Goal: Task Accomplishment & Management: Complete application form

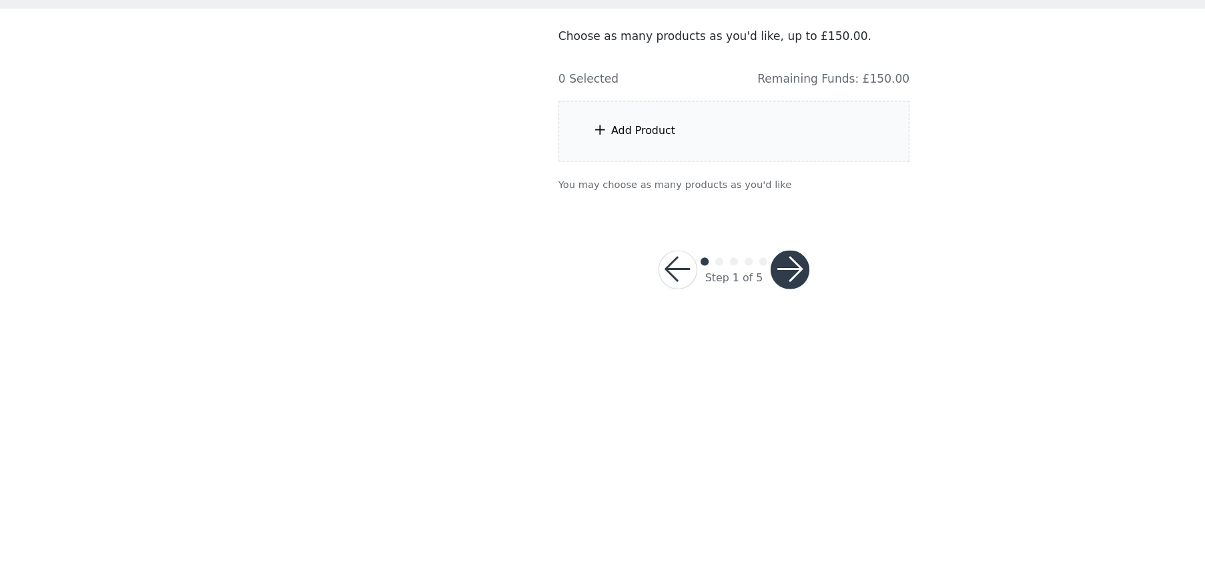
click at [504, 209] on div "Add Product" at bounding box center [528, 208] width 53 height 13
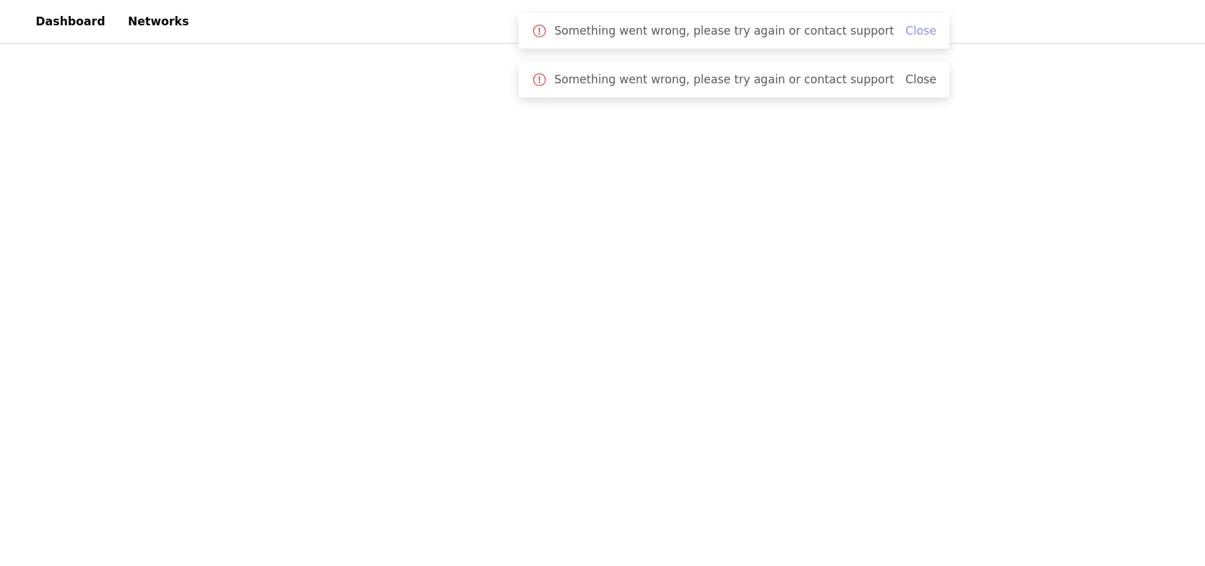
click at [743, 27] on link "Close" at bounding box center [755, 25] width 25 height 11
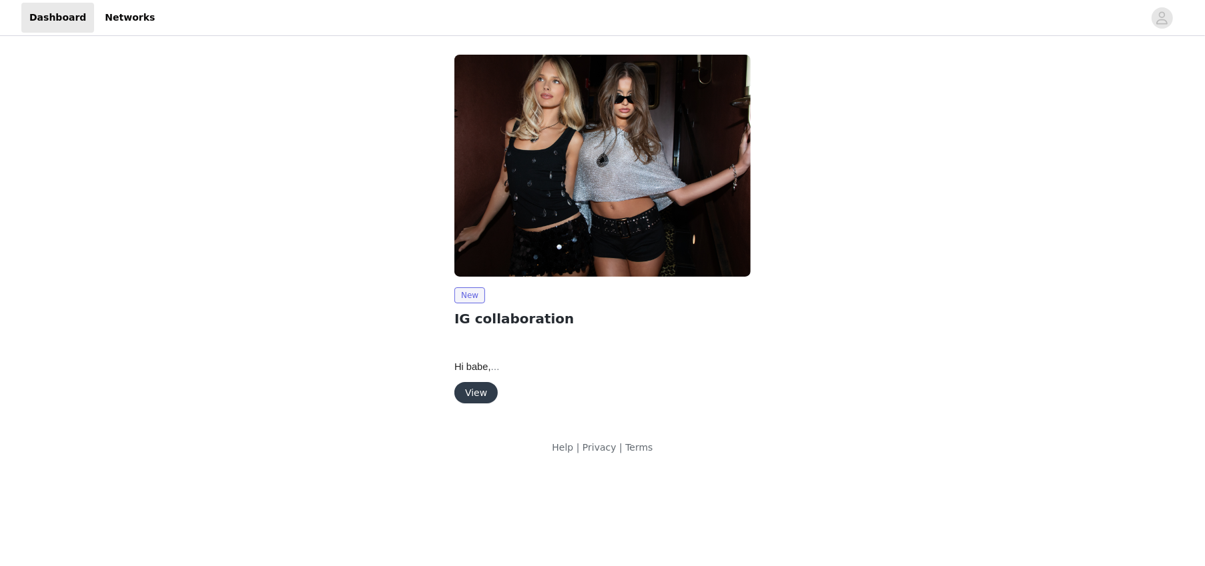
click at [474, 396] on button "View" at bounding box center [475, 392] width 43 height 21
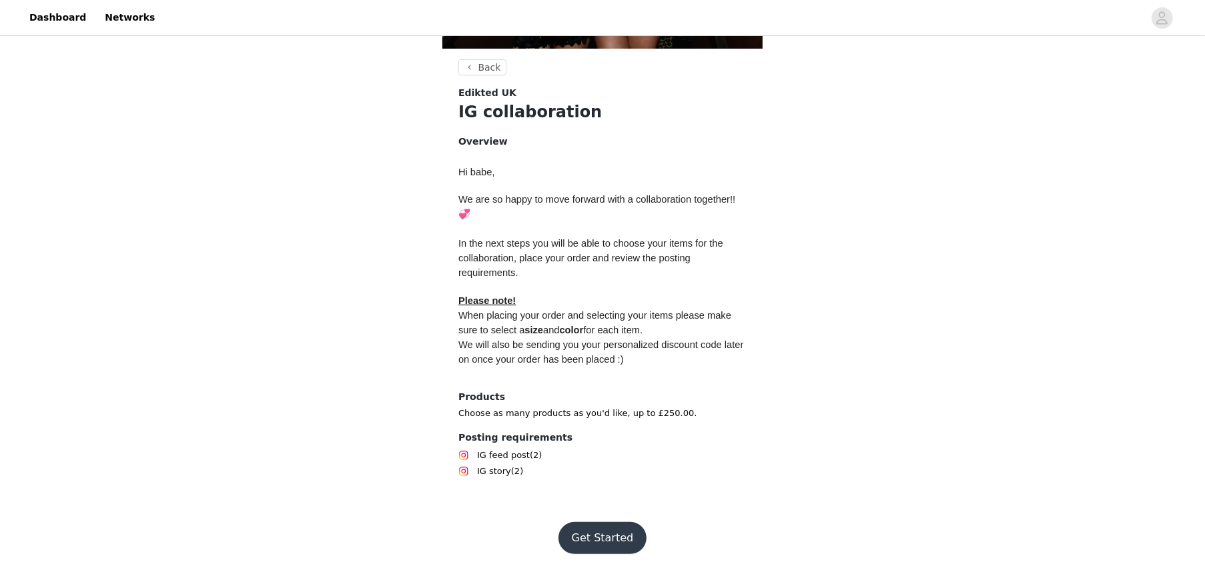
scroll to position [207, 0]
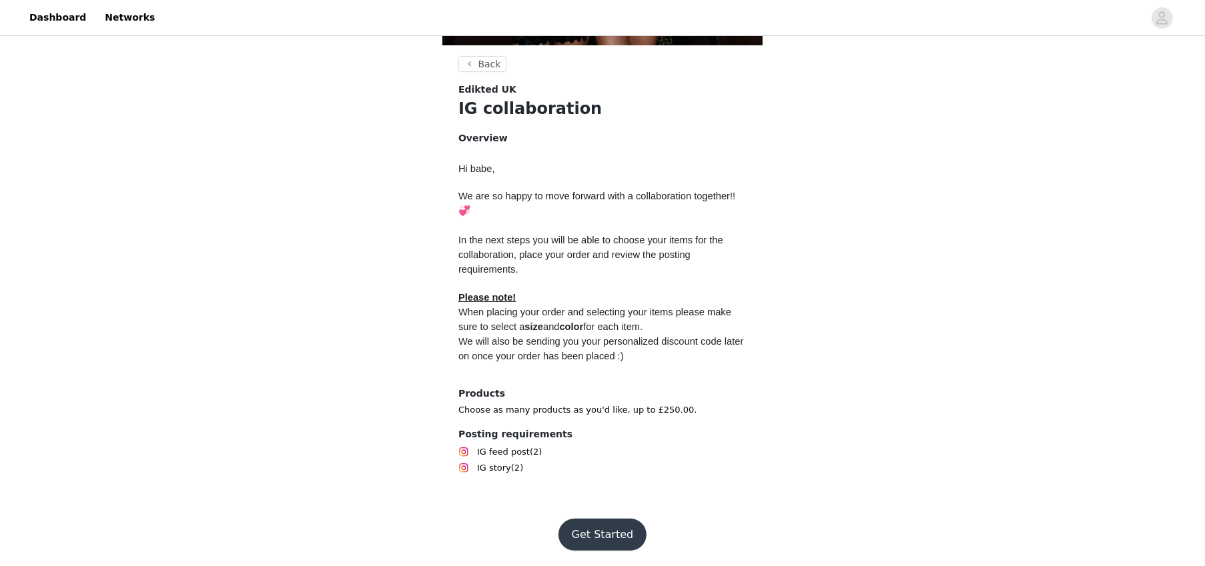
click at [610, 533] on button "Get Started" at bounding box center [602, 535] width 89 height 32
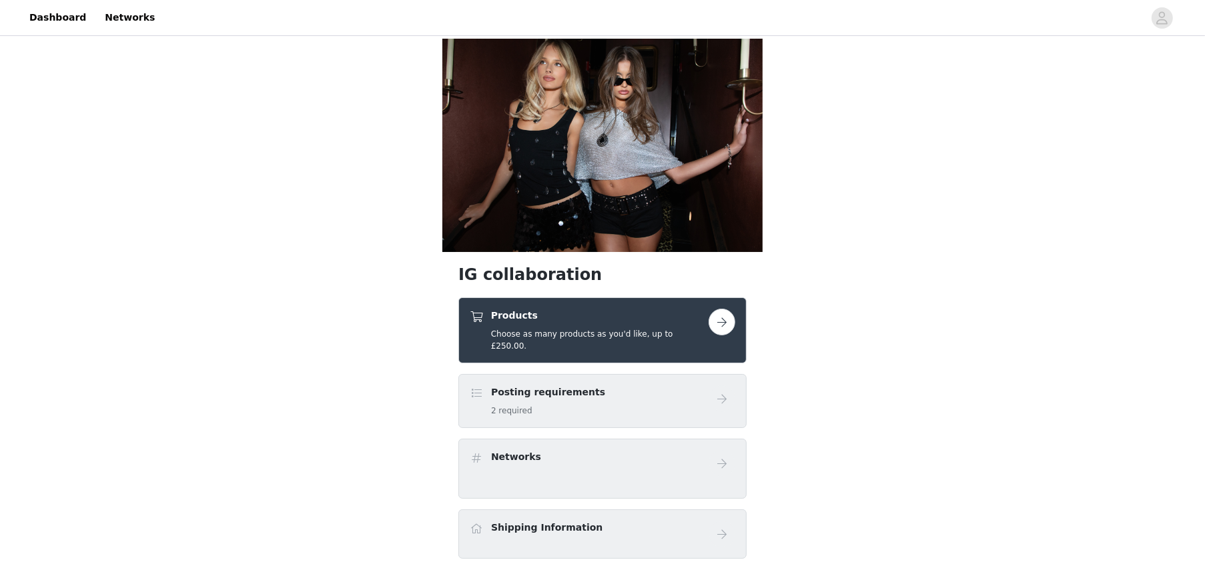
click at [719, 322] on button "button" at bounding box center [722, 322] width 27 height 27
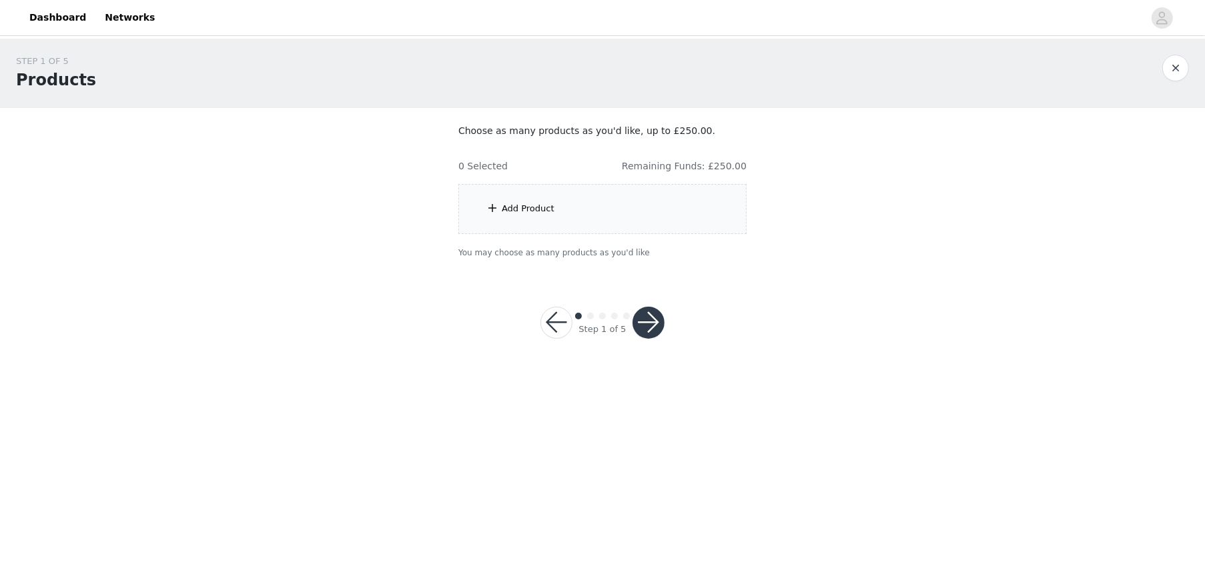
click at [550, 207] on div "Add Product" at bounding box center [528, 208] width 53 height 13
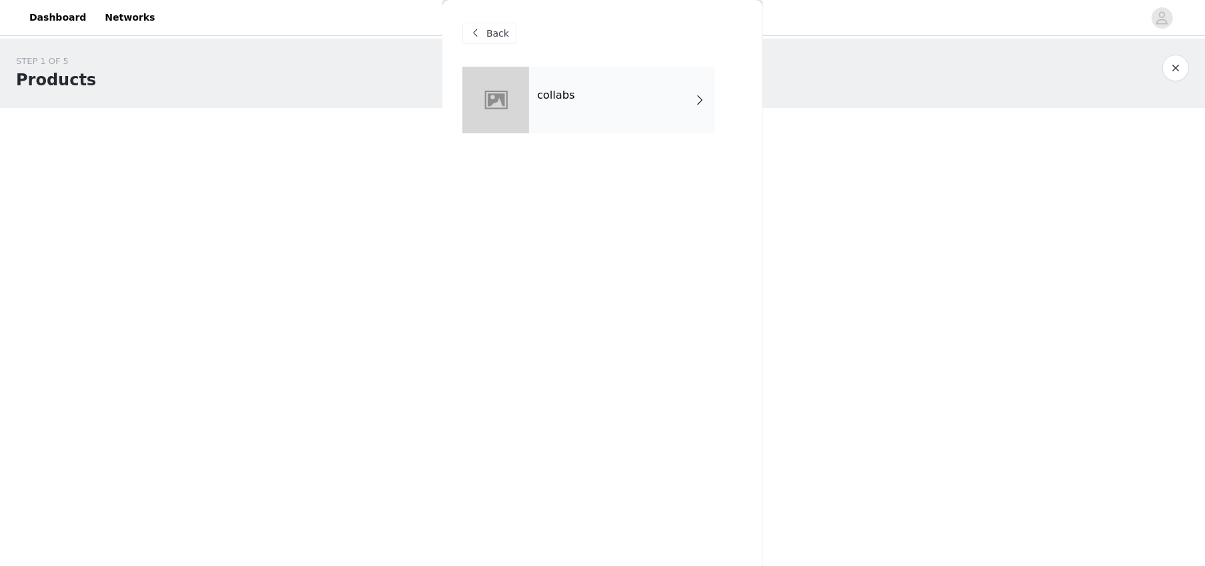
click at [638, 103] on div "collabs" at bounding box center [621, 100] width 185 height 67
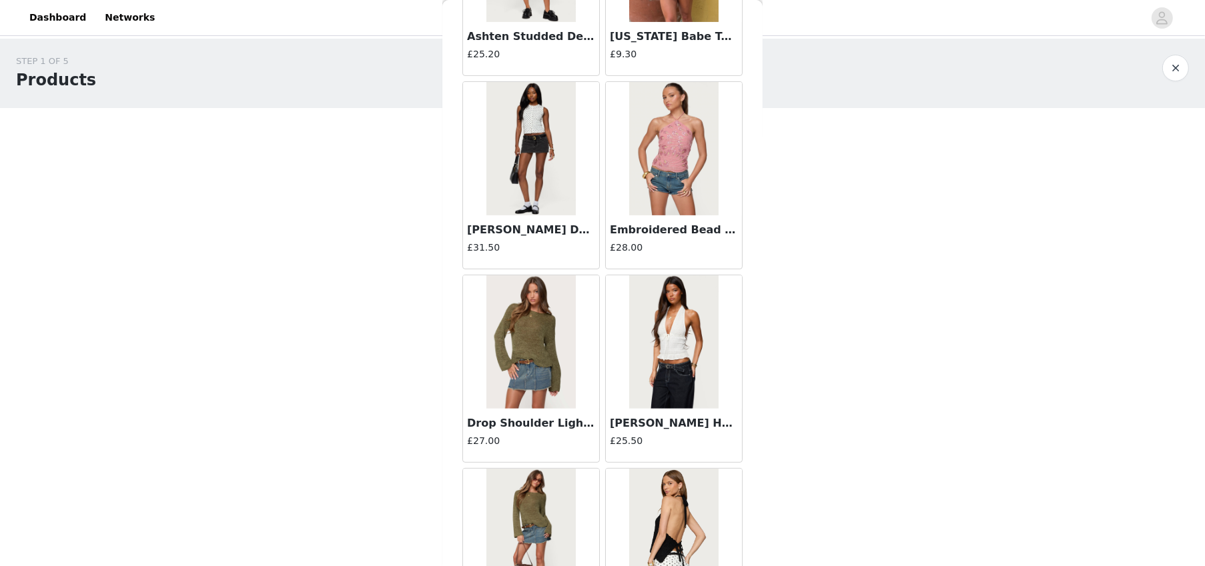
scroll to position [406, 0]
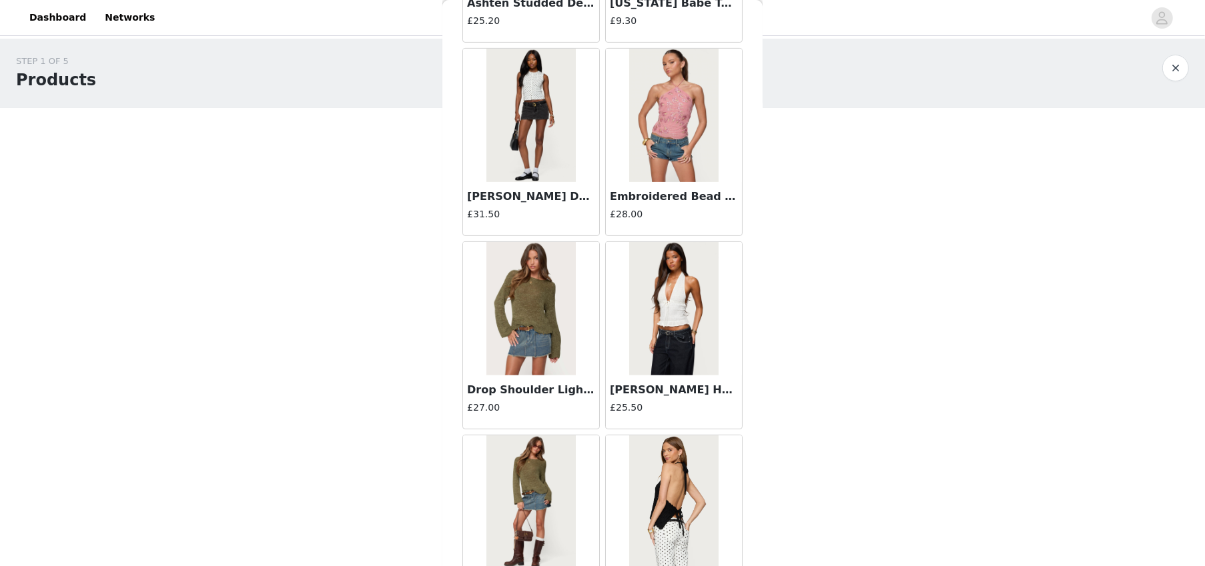
click at [805, 376] on body "Dashboard Networks STEP 1 OF 5 Products Choose as many products as you'd like, …" at bounding box center [602, 283] width 1205 height 566
click at [821, 223] on div "STEP 1 OF 5 Products Choose as many products as you'd like, up to £250.00. 0 Se…" at bounding box center [602, 157] width 1205 height 236
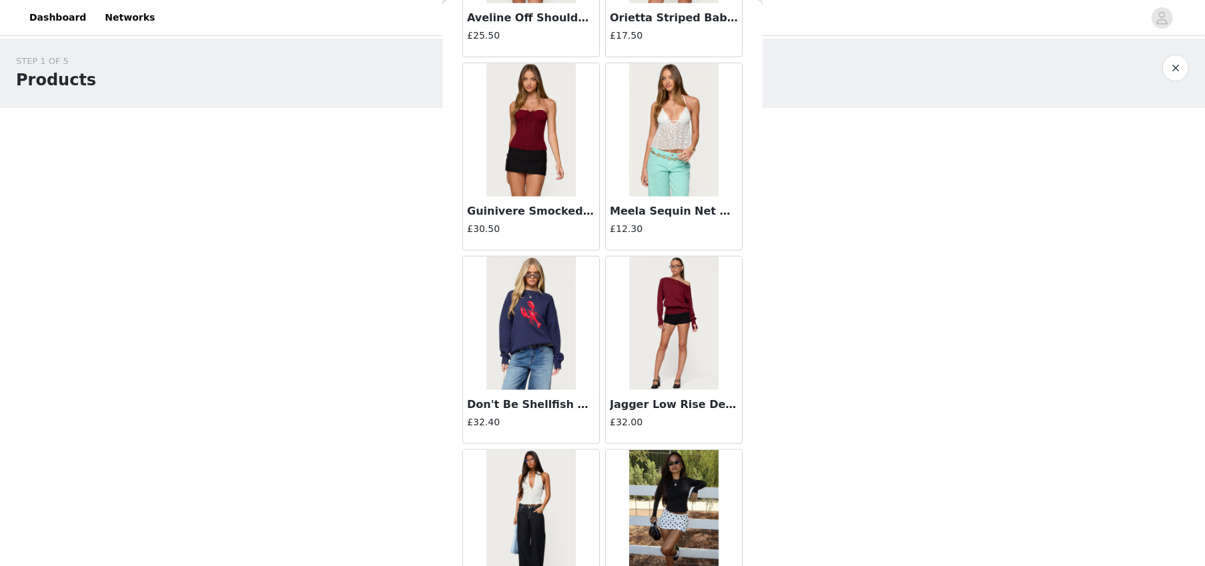
scroll to position [1470, 0]
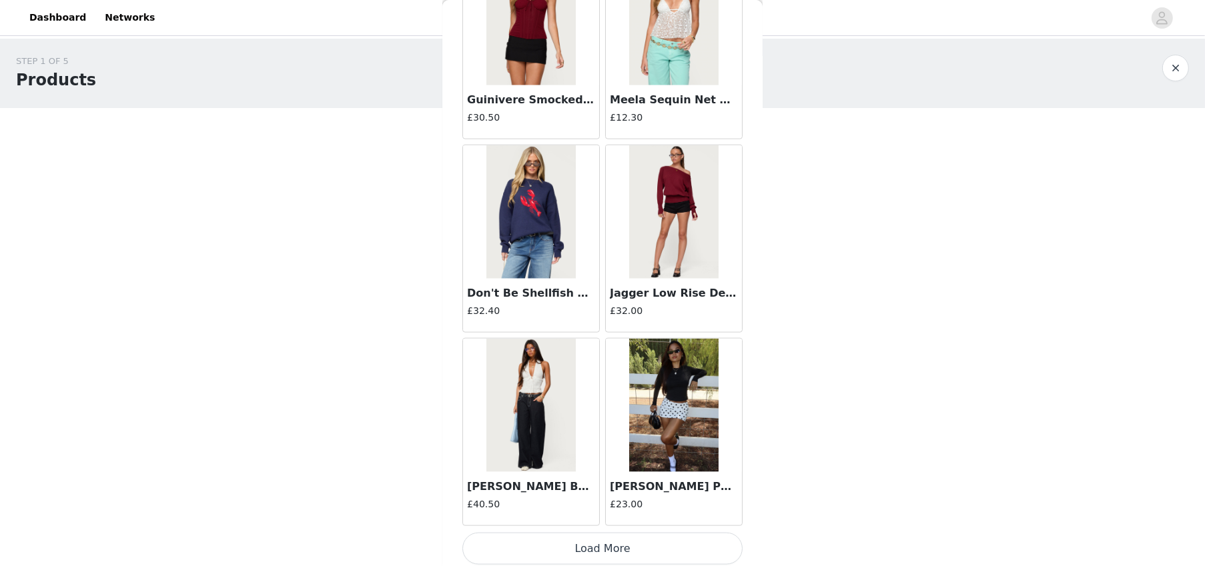
click at [680, 420] on img at bounding box center [673, 405] width 89 height 133
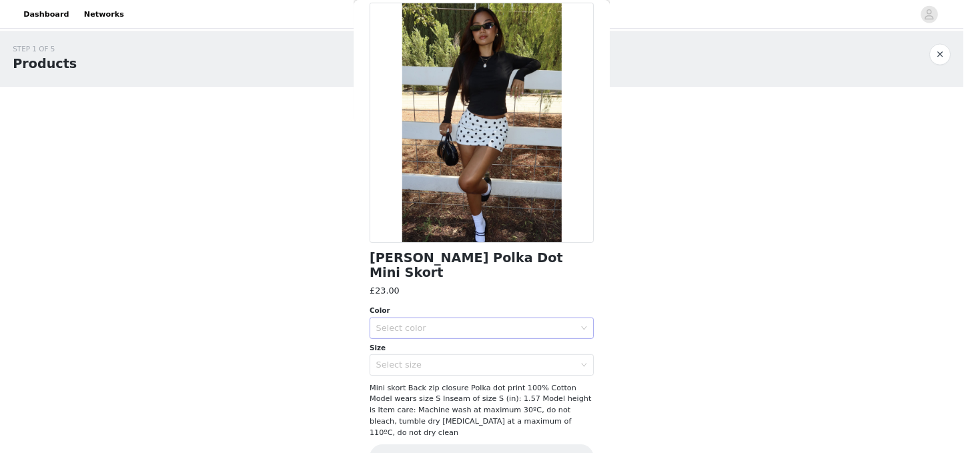
scroll to position [69, 0]
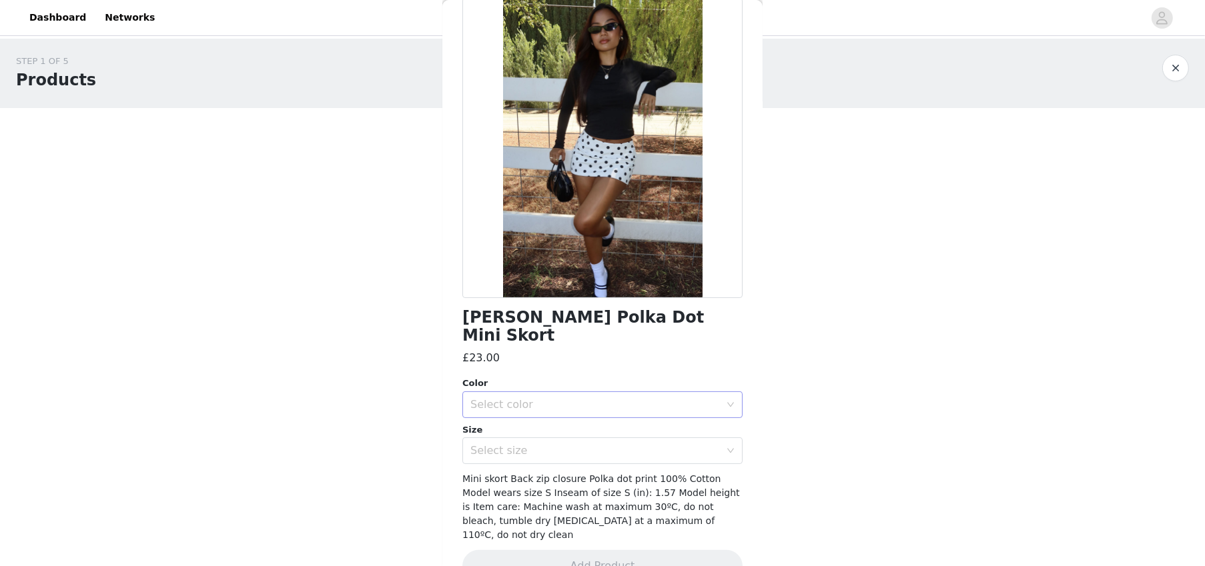
click at [731, 401] on icon "icon: down" at bounding box center [731, 405] width 8 height 8
click at [644, 408] on li "WHITE AND BLACK" at bounding box center [602, 415] width 280 height 21
click at [738, 438] on div "Select size" at bounding box center [602, 451] width 280 height 27
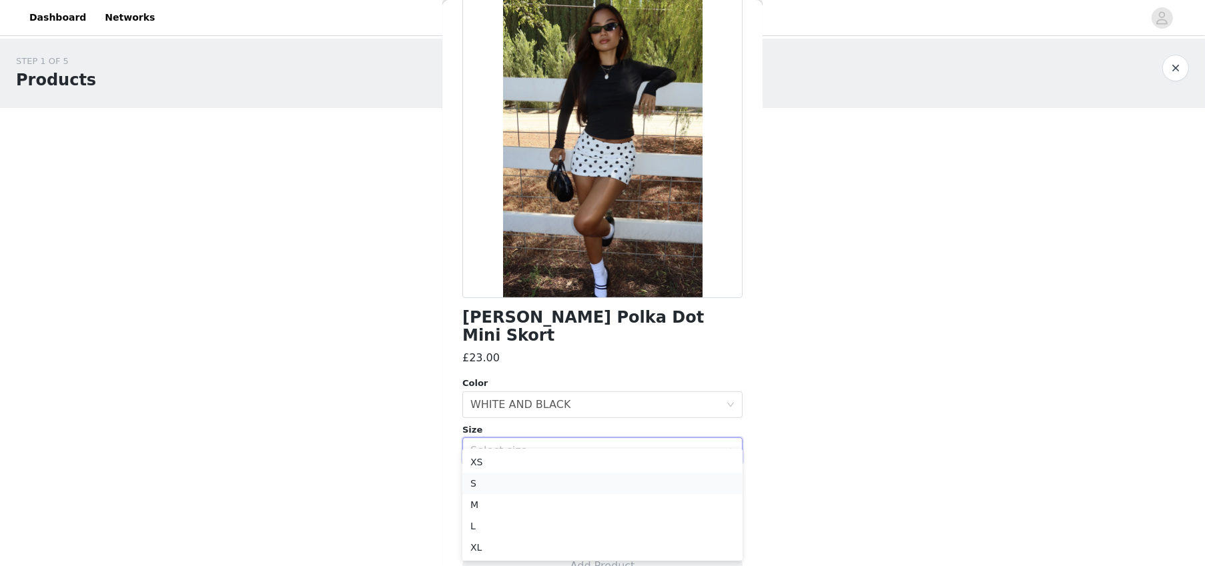
click at [649, 478] on li "S" at bounding box center [602, 483] width 280 height 21
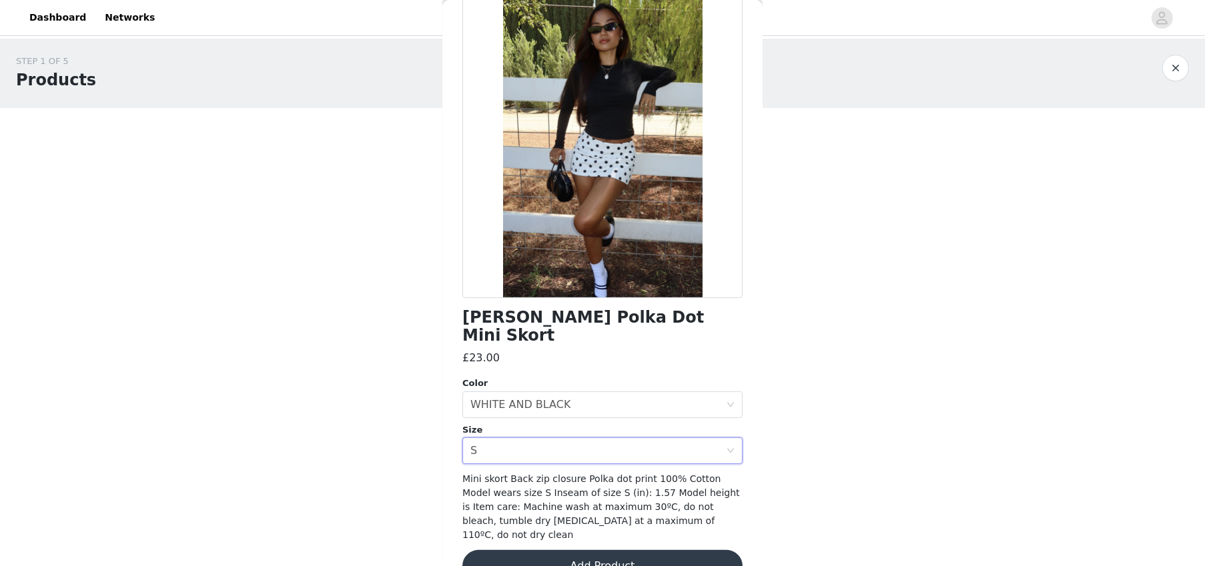
click at [639, 550] on button "Add Product" at bounding box center [602, 566] width 280 height 32
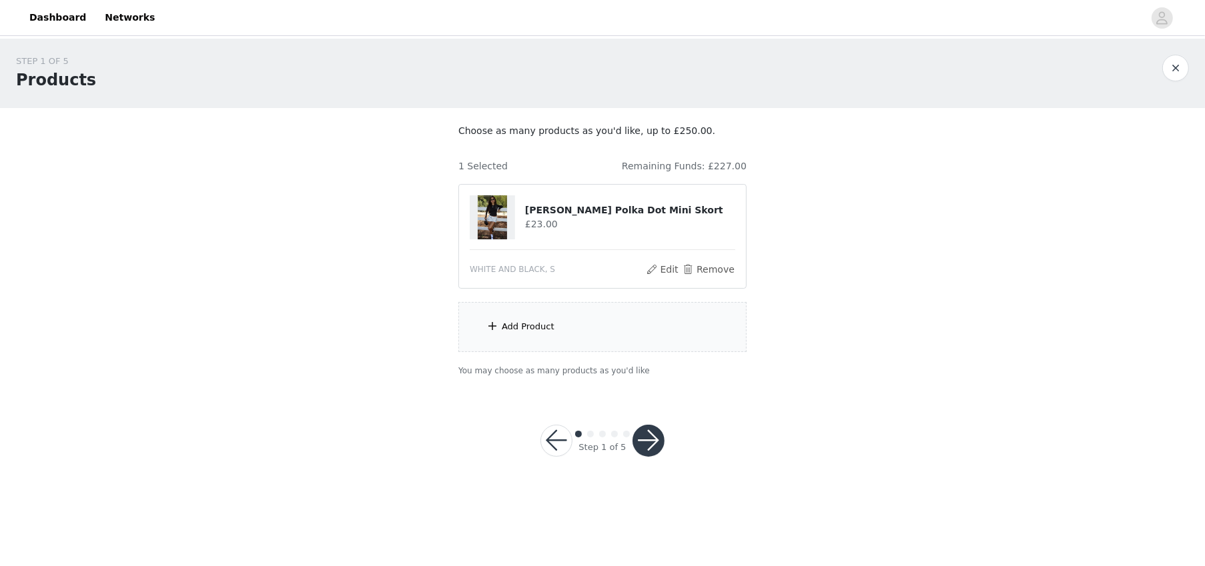
click at [568, 326] on div "Add Product" at bounding box center [602, 327] width 288 height 50
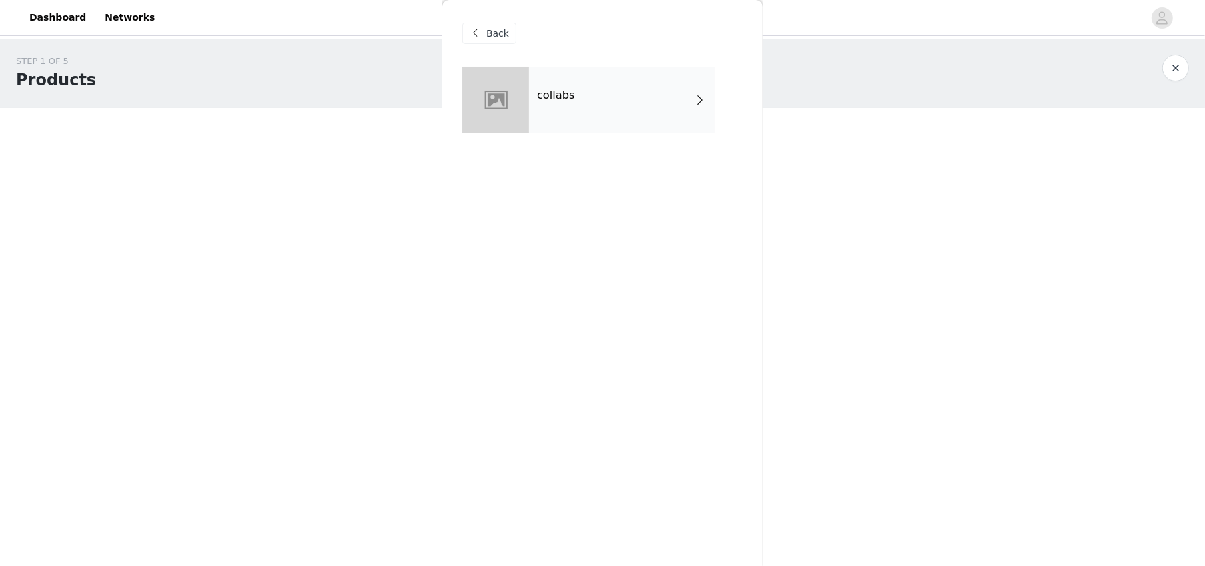
click at [546, 83] on div "collabs" at bounding box center [621, 100] width 185 height 67
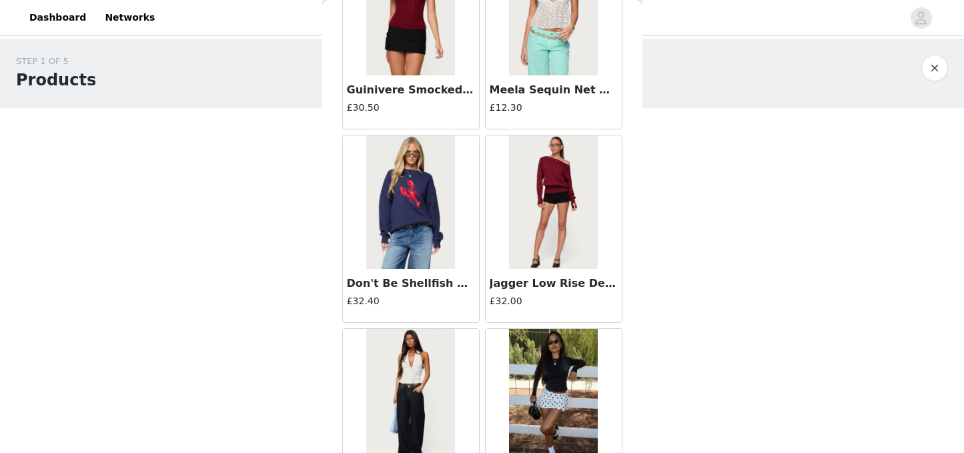
scroll to position [1589, 0]
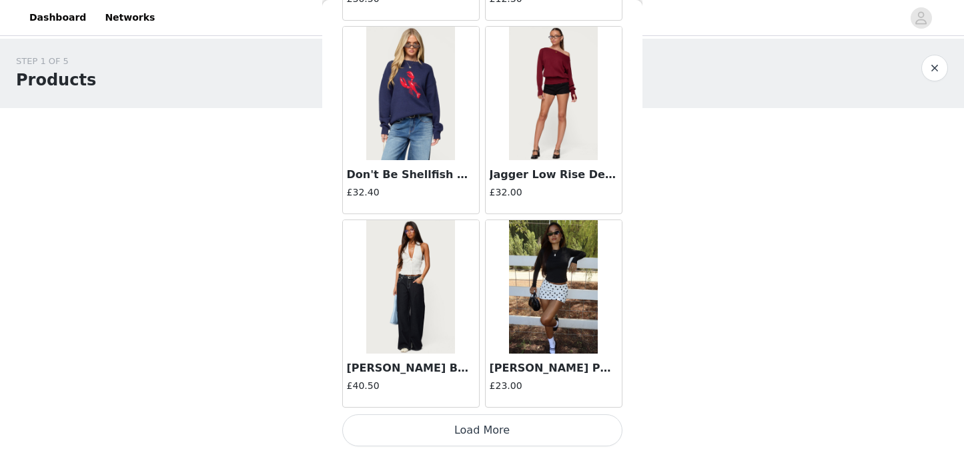
click at [485, 425] on button "Load More" at bounding box center [482, 430] width 280 height 32
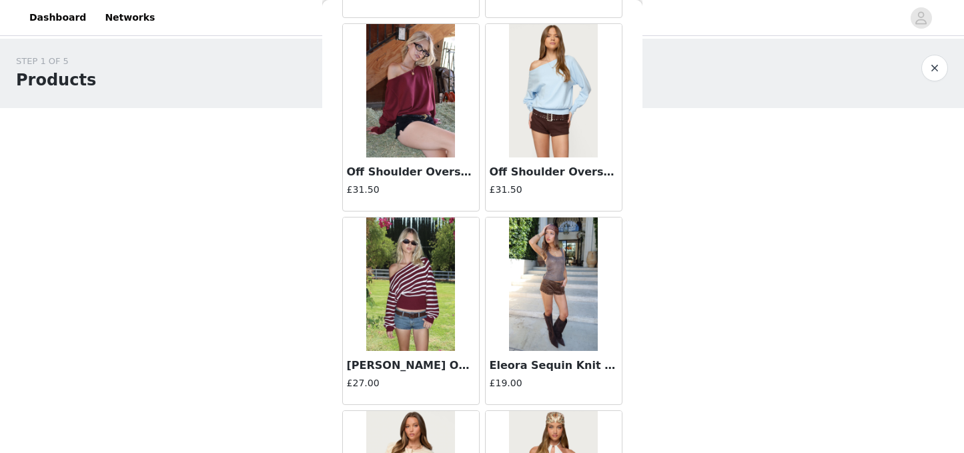
scroll to position [3253, 0]
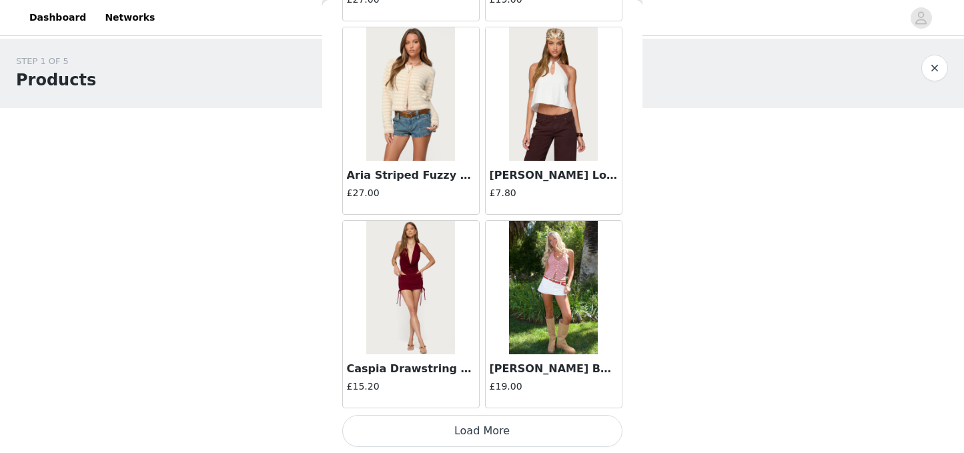
click at [489, 429] on button "Load More" at bounding box center [482, 431] width 280 height 32
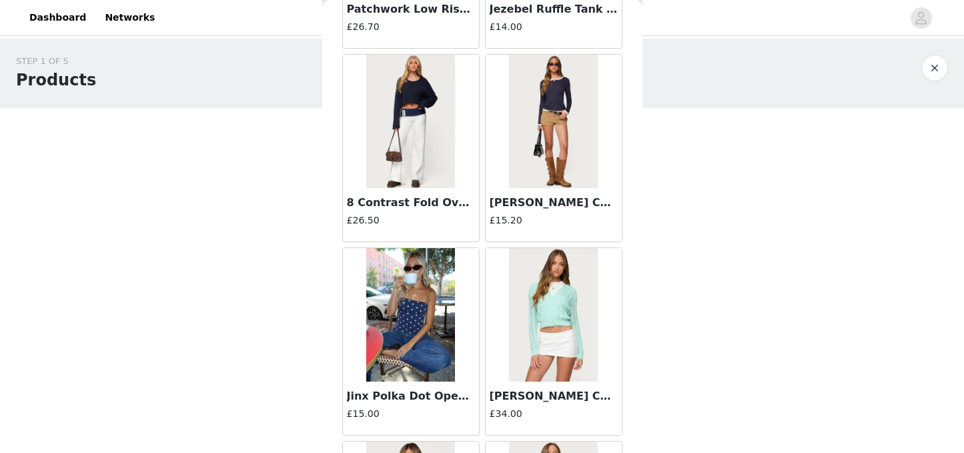
scroll to position [5141, 0]
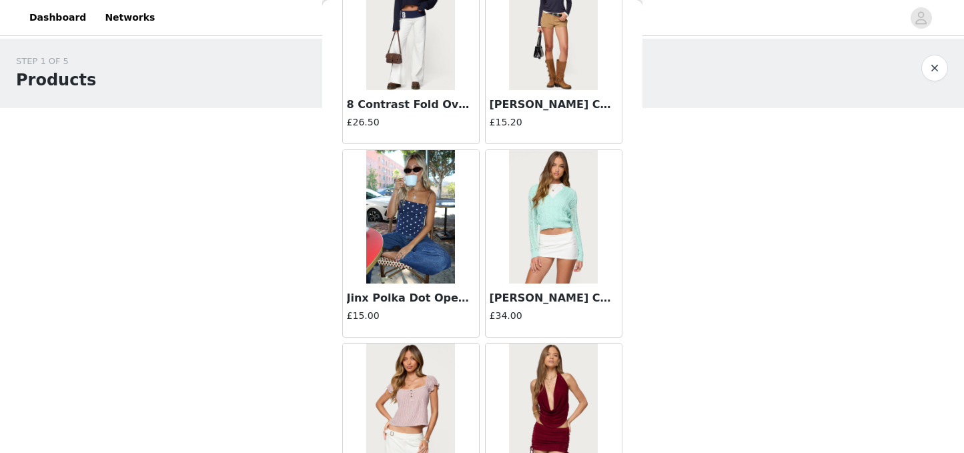
click at [432, 264] on img at bounding box center [410, 216] width 89 height 133
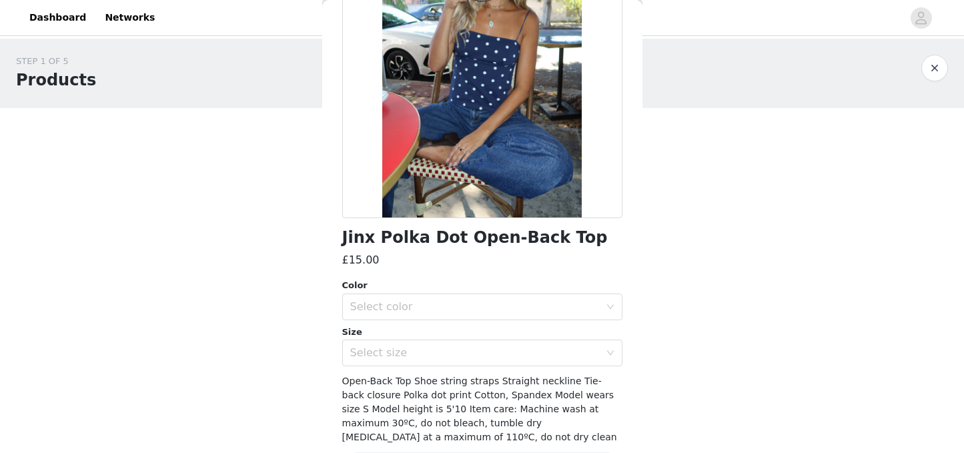
scroll to position [196, 0]
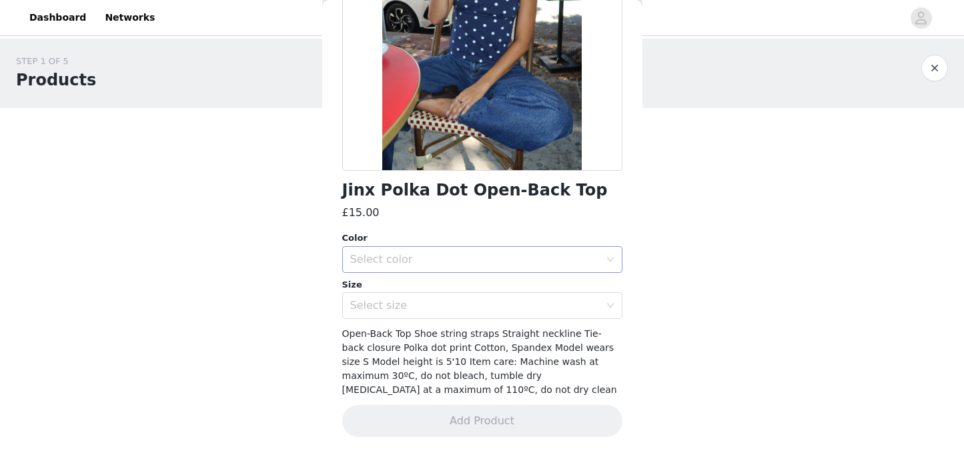
click at [517, 263] on div "Select color" at bounding box center [475, 259] width 250 height 13
click at [504, 285] on li "NAVY AND WHITE" at bounding box center [482, 288] width 280 height 21
click at [497, 309] on div "Select size" at bounding box center [475, 305] width 250 height 13
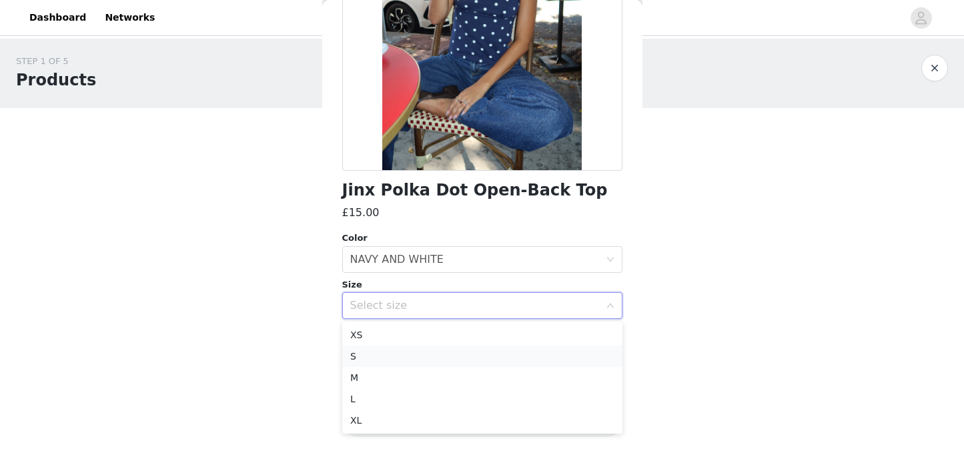
click at [404, 350] on li "S" at bounding box center [482, 356] width 280 height 21
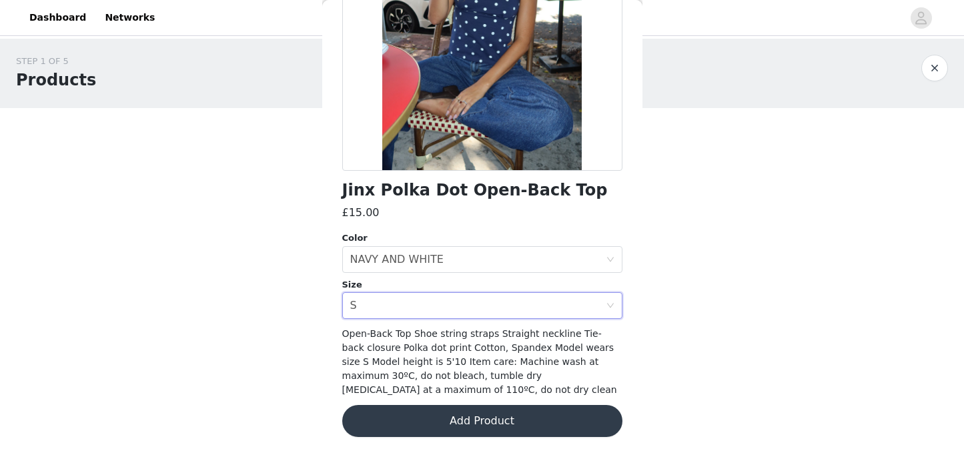
click at [482, 426] on button "Add Product" at bounding box center [482, 421] width 280 height 32
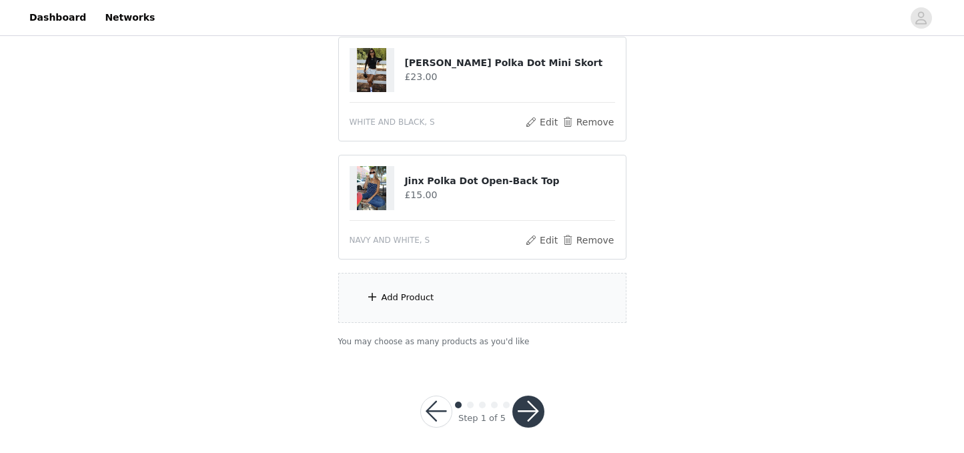
scroll to position [154, 0]
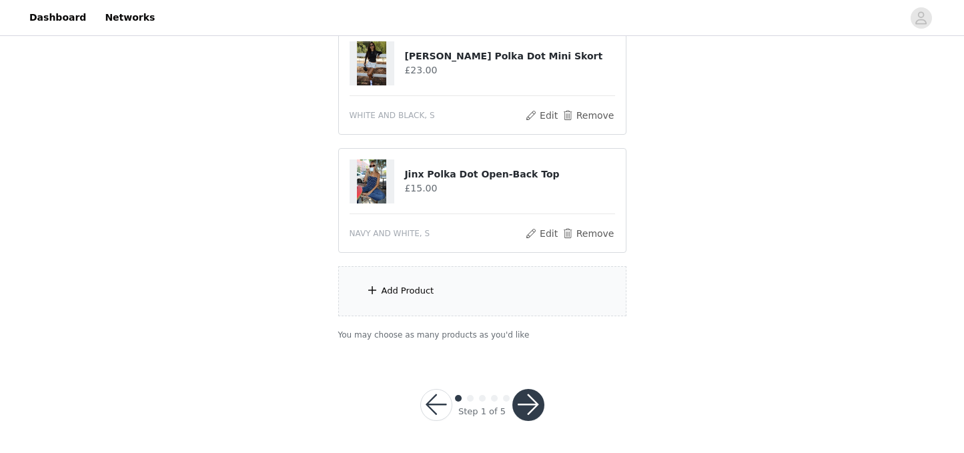
click at [442, 292] on div "Add Product" at bounding box center [482, 291] width 288 height 50
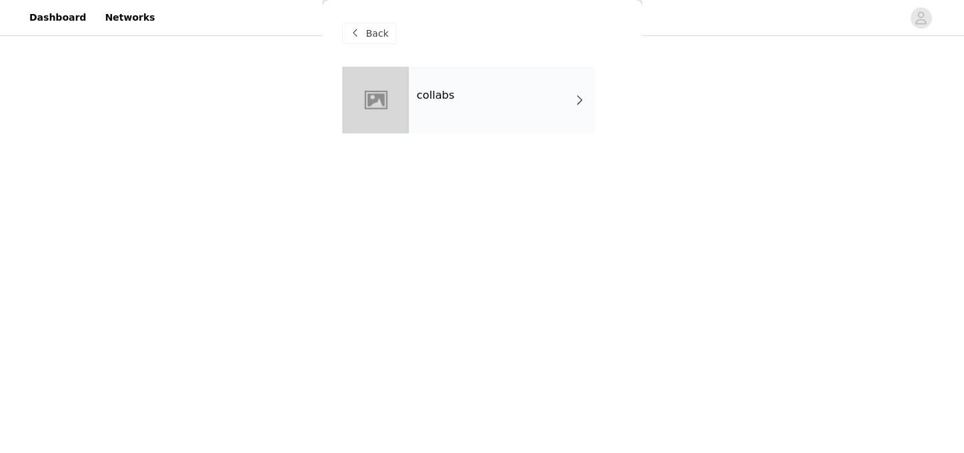
click at [462, 99] on div "collabs" at bounding box center [501, 100] width 185 height 67
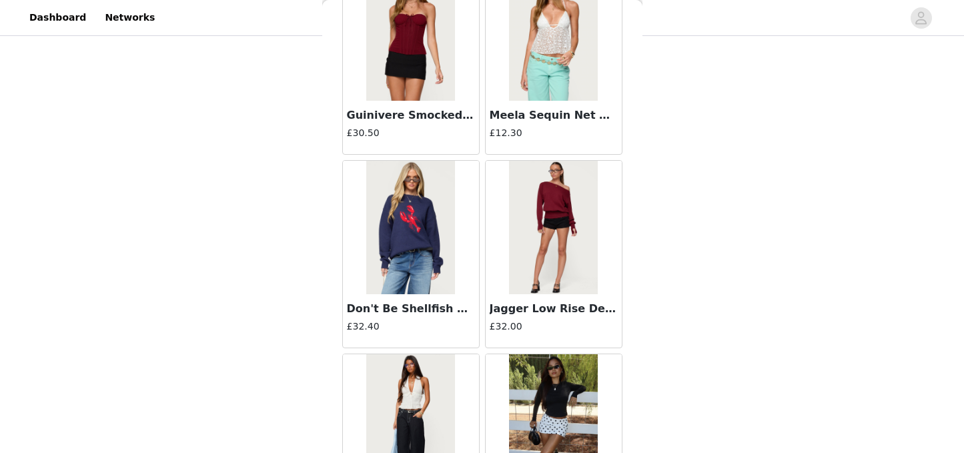
scroll to position [1589, 0]
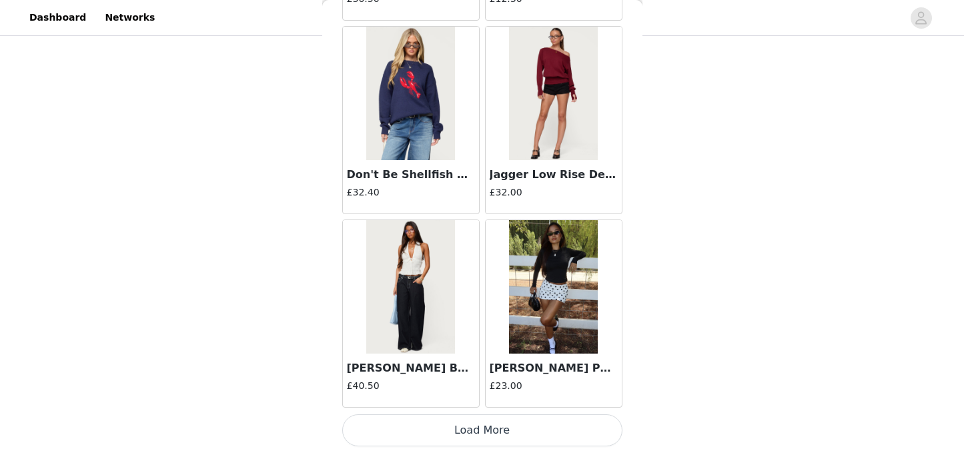
click at [494, 428] on button "Load More" at bounding box center [482, 430] width 280 height 32
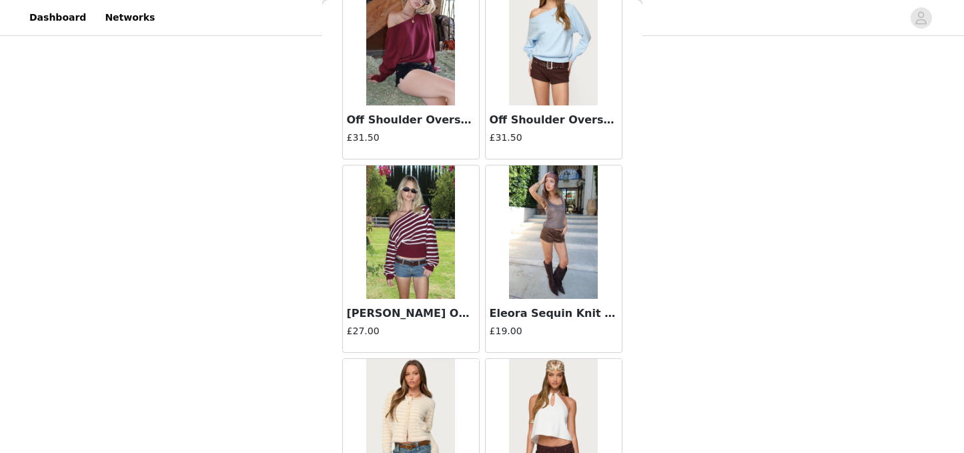
scroll to position [3523, 0]
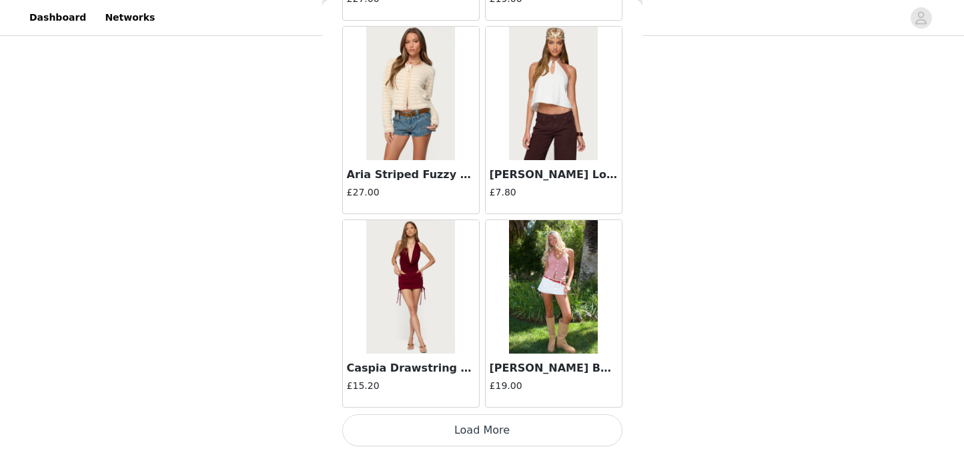
click at [494, 432] on button "Load More" at bounding box center [482, 430] width 280 height 32
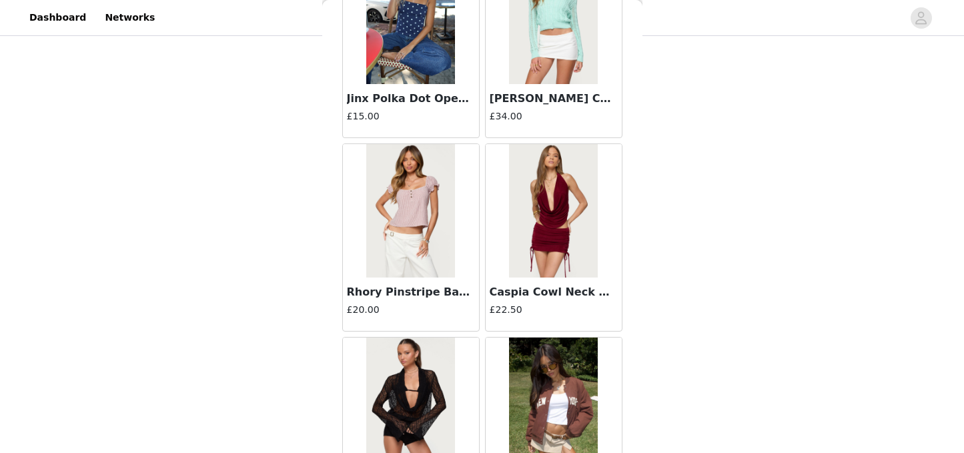
scroll to position [5458, 0]
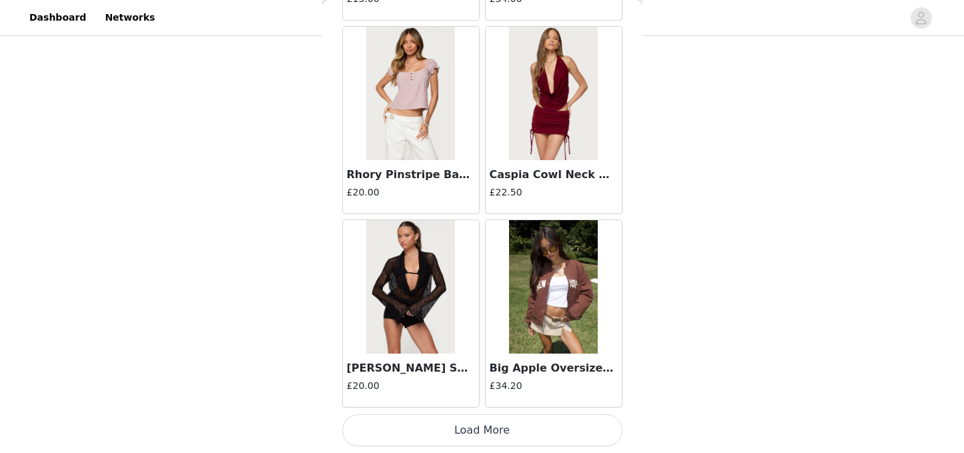
click at [516, 420] on button "Load More" at bounding box center [482, 430] width 280 height 32
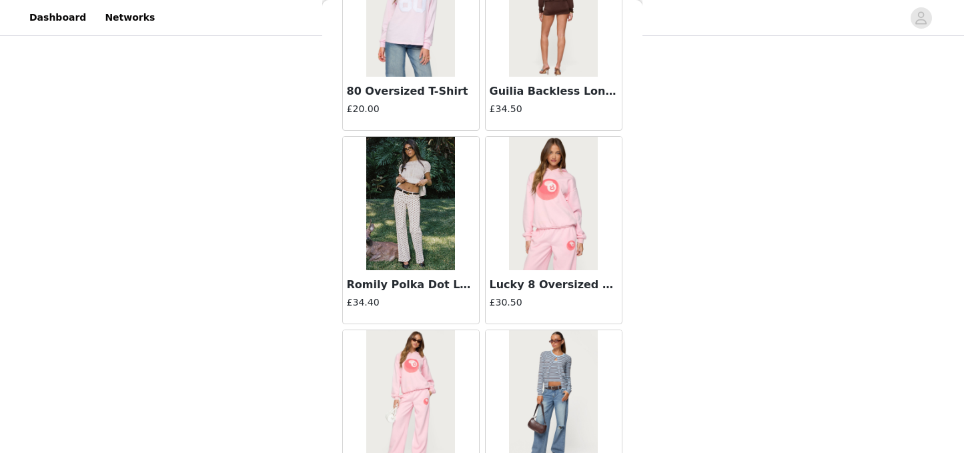
scroll to position [5931, 0]
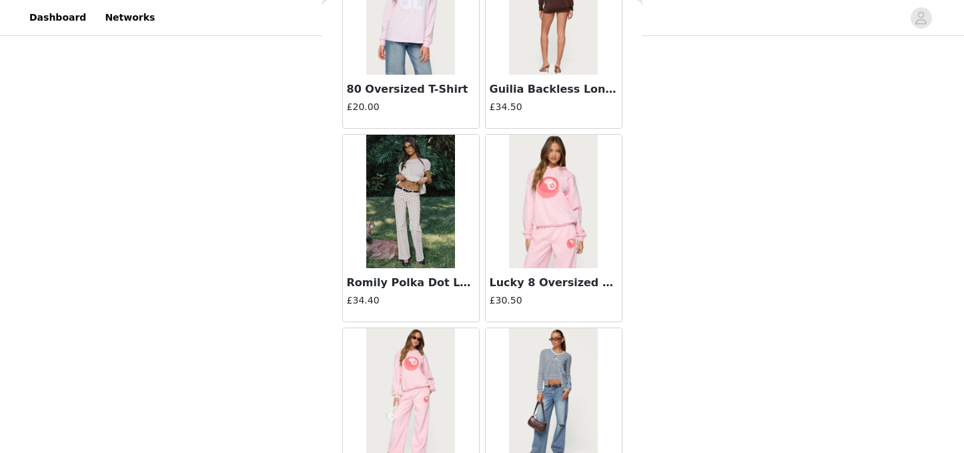
click at [416, 223] on img at bounding box center [410, 201] width 89 height 133
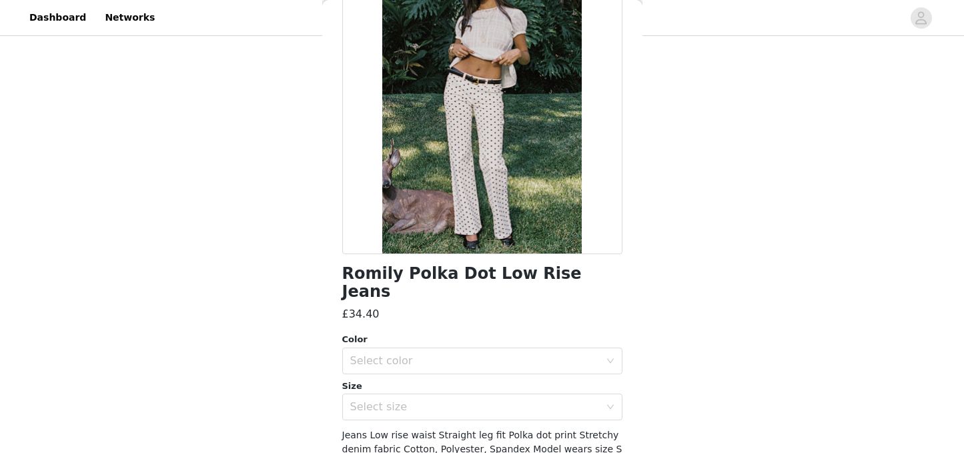
scroll to position [207, 0]
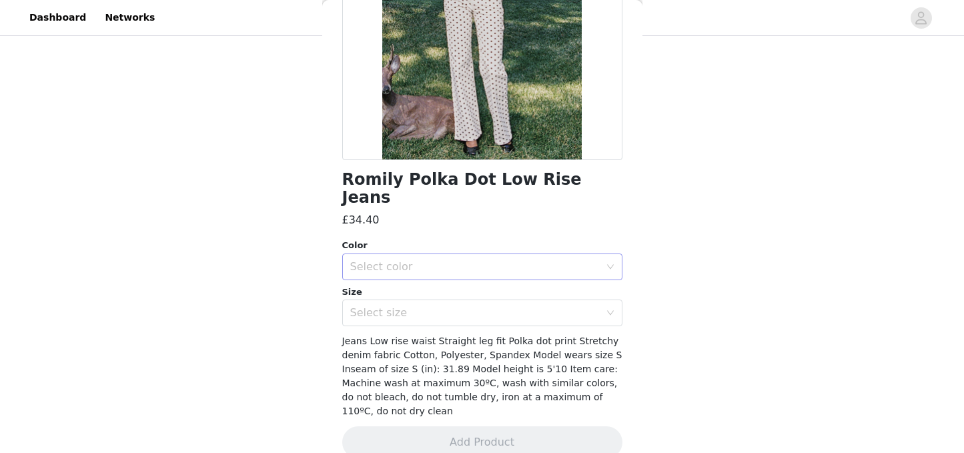
click at [608, 263] on icon "icon: down" at bounding box center [610, 267] width 8 height 8
click at [524, 281] on li "WHITE" at bounding box center [482, 278] width 280 height 21
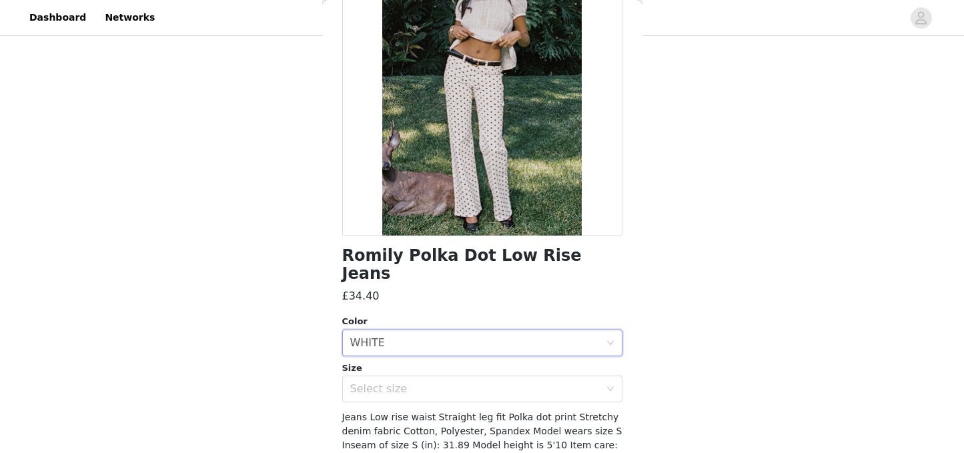
scroll to position [210, 0]
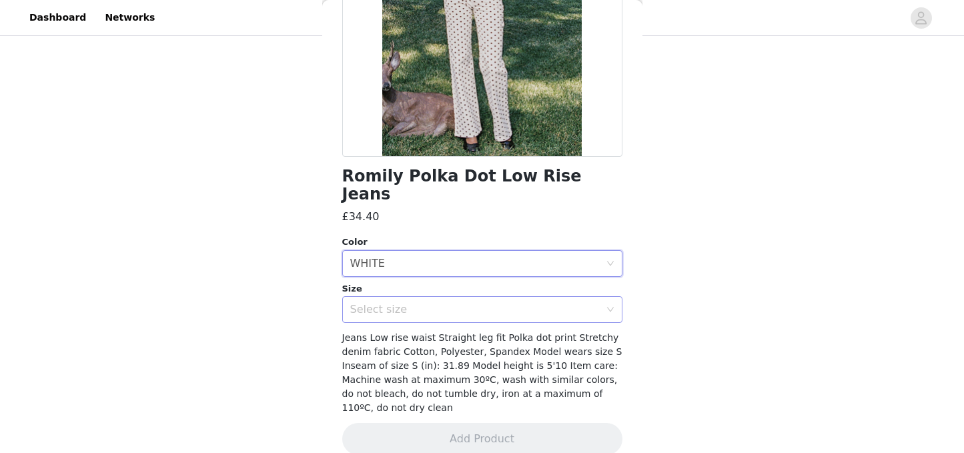
click at [522, 303] on div "Select size" at bounding box center [475, 309] width 250 height 13
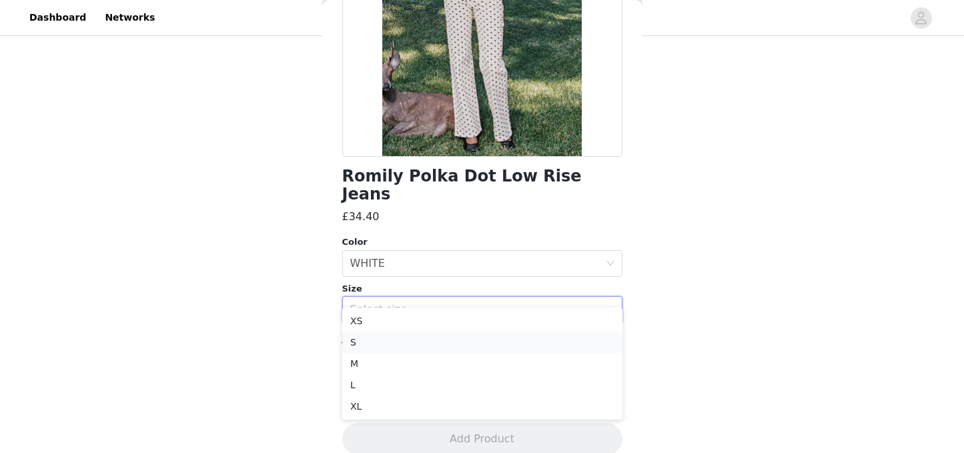
click at [411, 346] on li "S" at bounding box center [482, 342] width 280 height 21
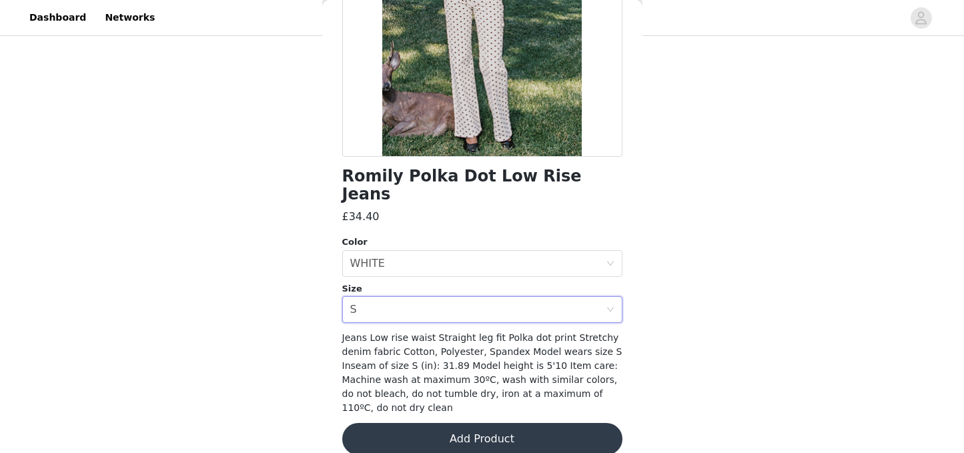
click at [534, 423] on button "Add Product" at bounding box center [482, 439] width 280 height 32
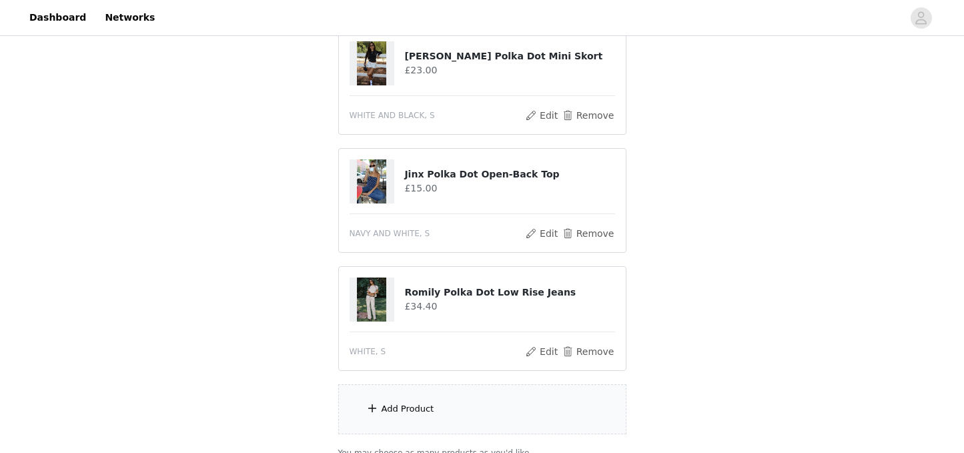
click at [499, 418] on div "Add Product" at bounding box center [482, 409] width 288 height 50
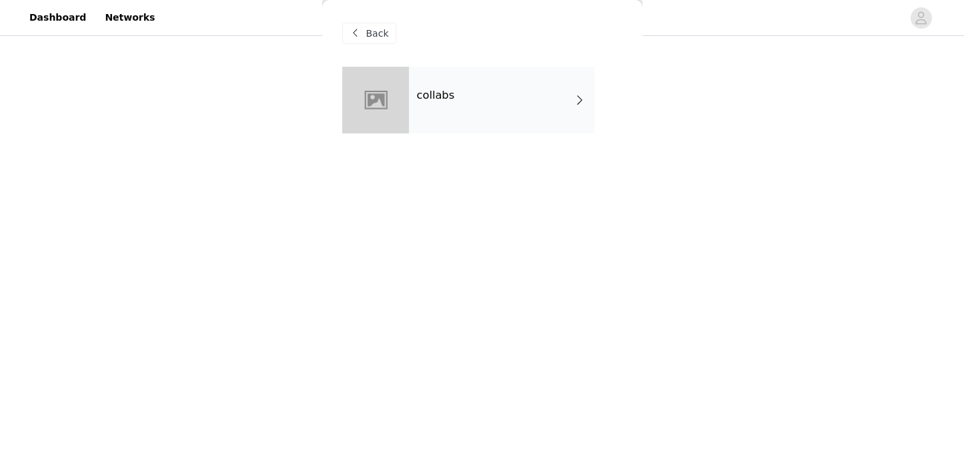
click at [451, 108] on div "collabs" at bounding box center [501, 100] width 185 height 67
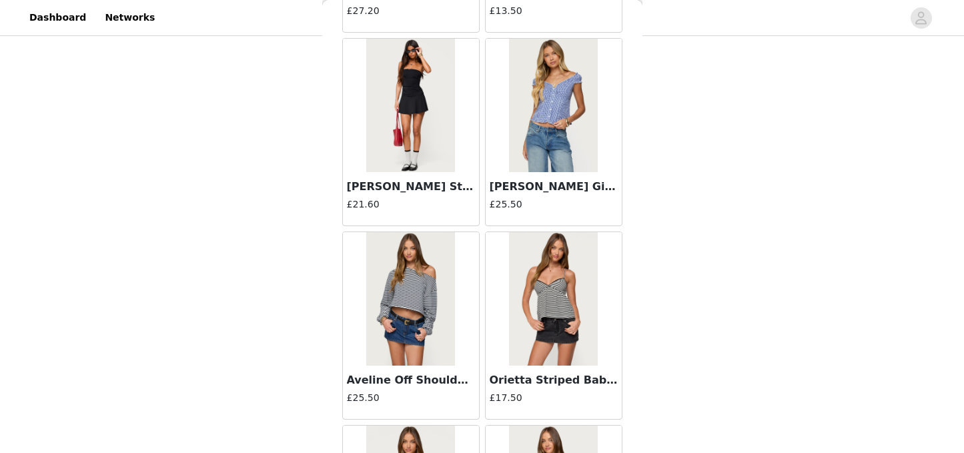
scroll to position [1589, 0]
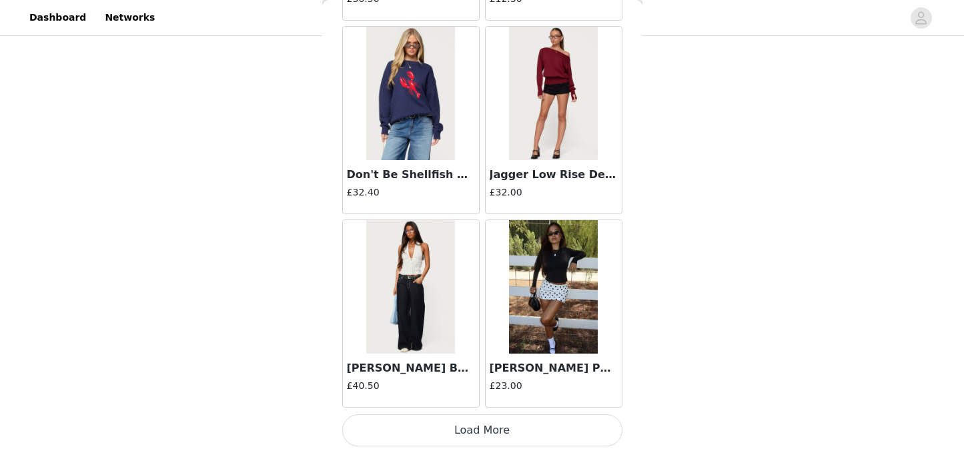
click at [517, 426] on button "Load More" at bounding box center [482, 430] width 280 height 32
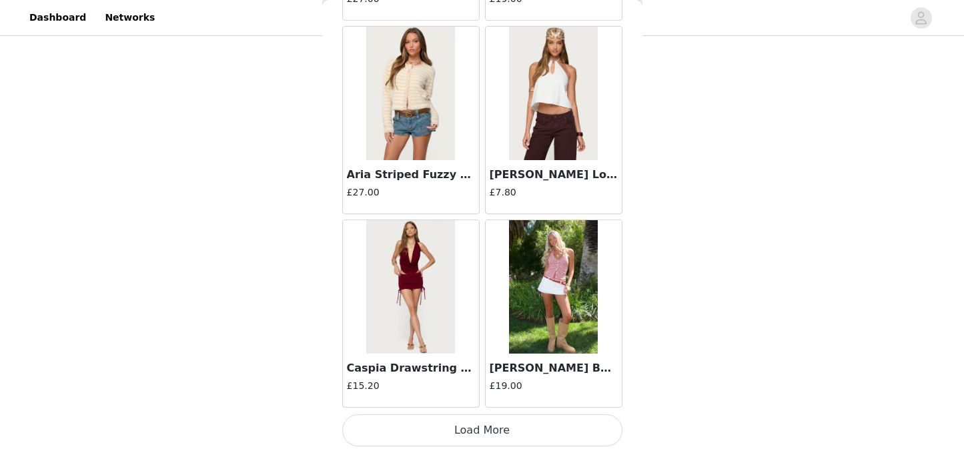
scroll to position [272, 0]
click at [518, 432] on button "Load More" at bounding box center [482, 430] width 280 height 32
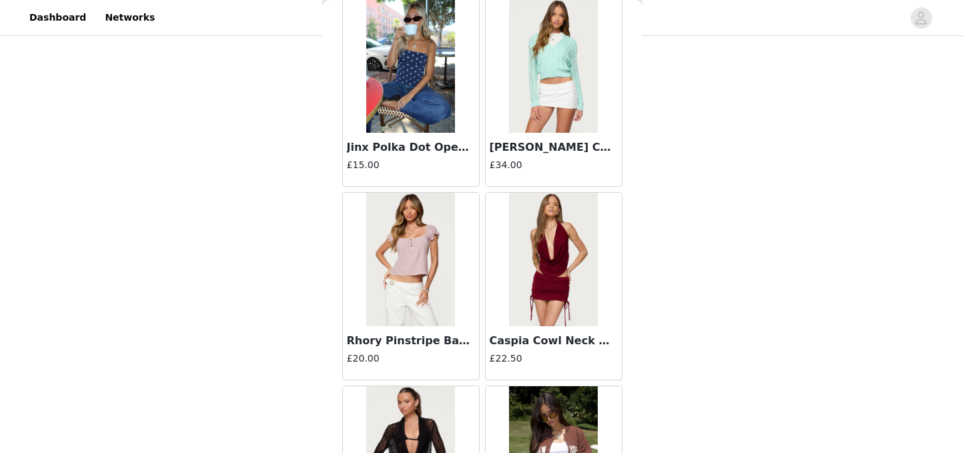
scroll to position [5458, 0]
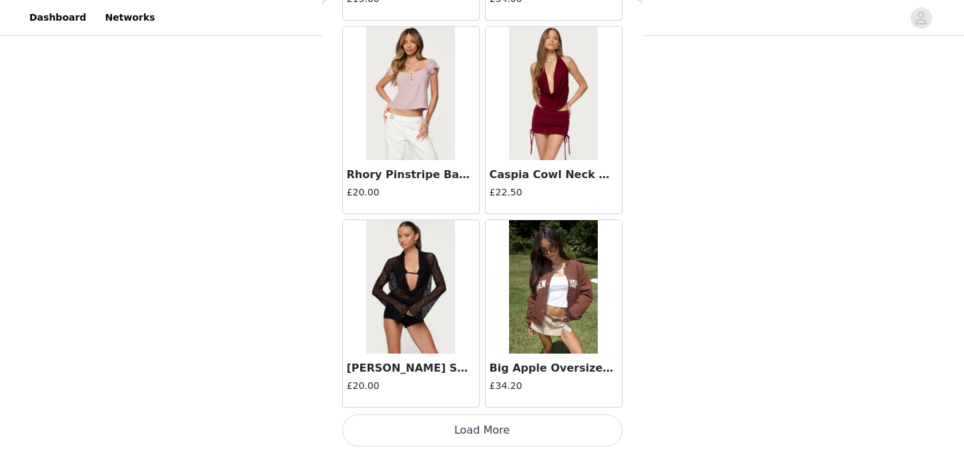
click at [502, 426] on button "Load More" at bounding box center [482, 430] width 280 height 32
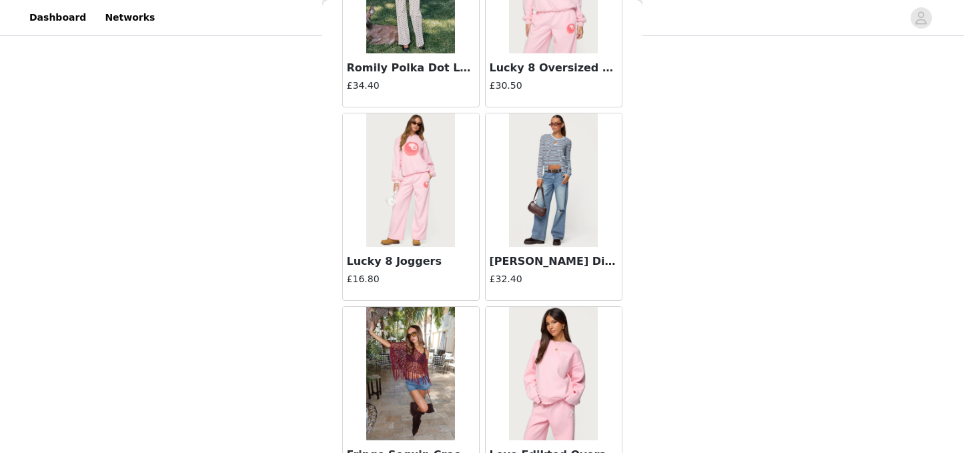
scroll to position [6157, 0]
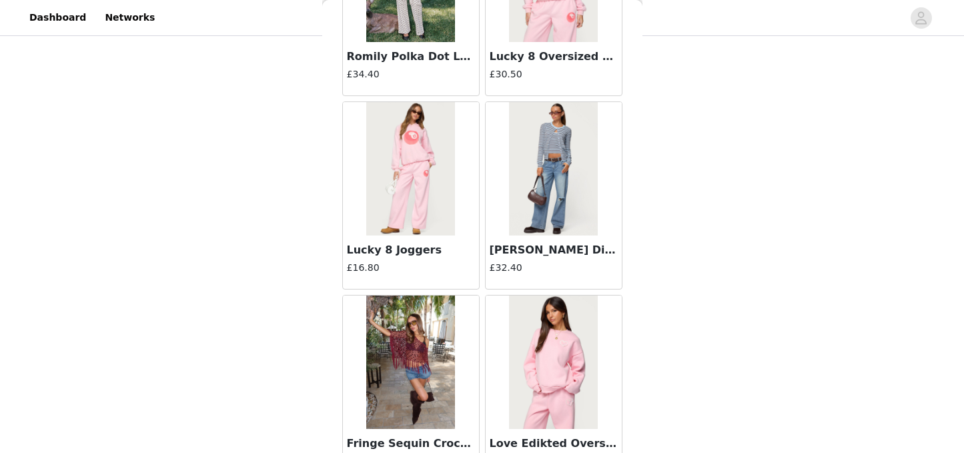
click at [545, 261] on h4 "£32.40" at bounding box center [554, 268] width 128 height 14
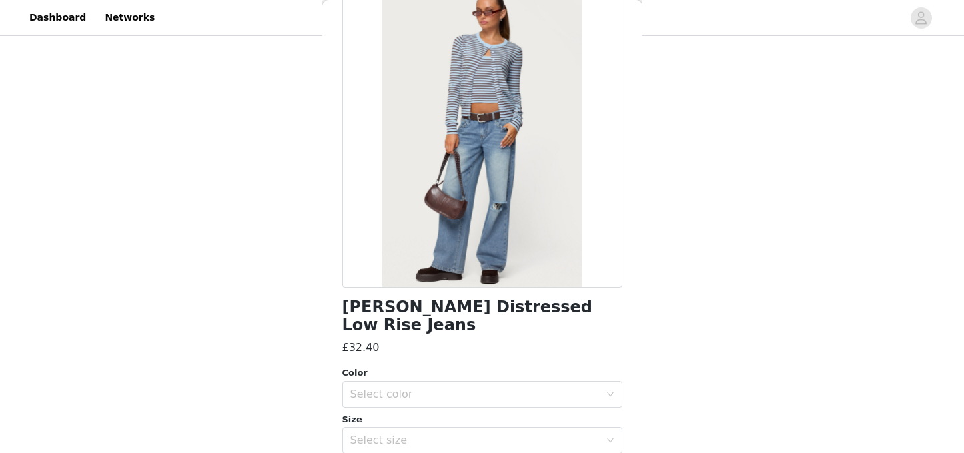
scroll to position [0, 0]
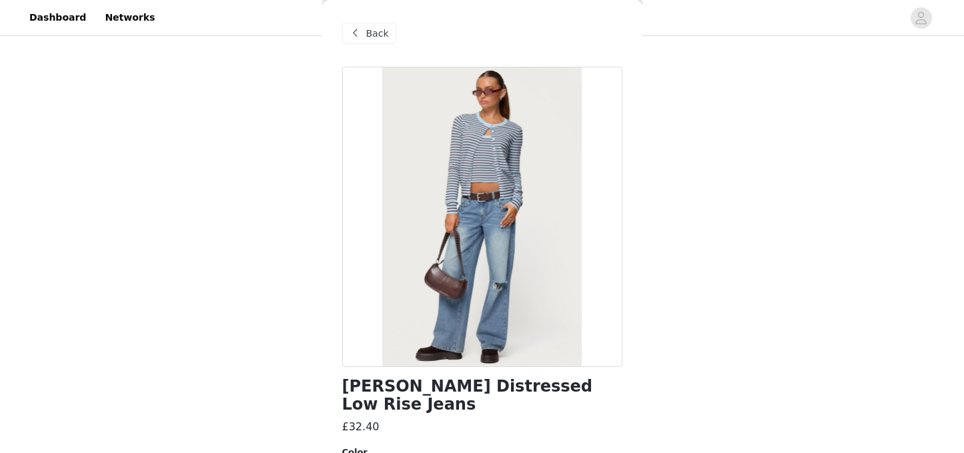
click at [360, 39] on span at bounding box center [356, 33] width 16 height 16
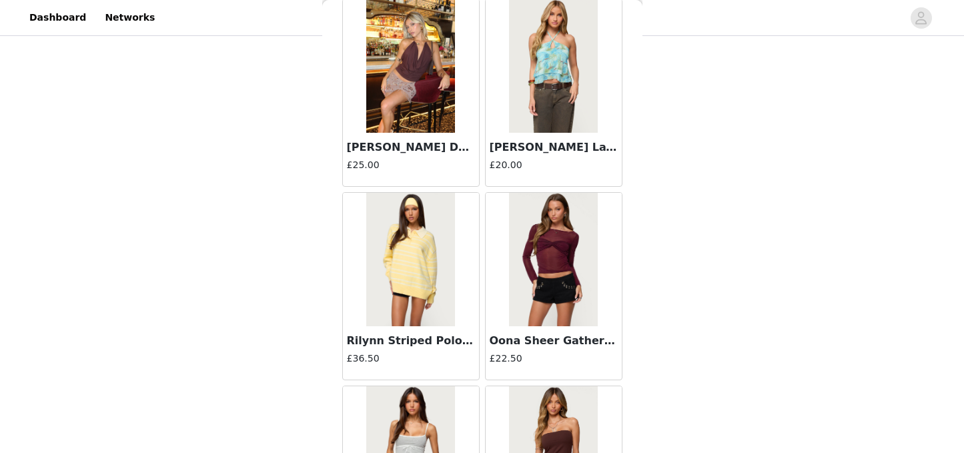
scroll to position [6844, 0]
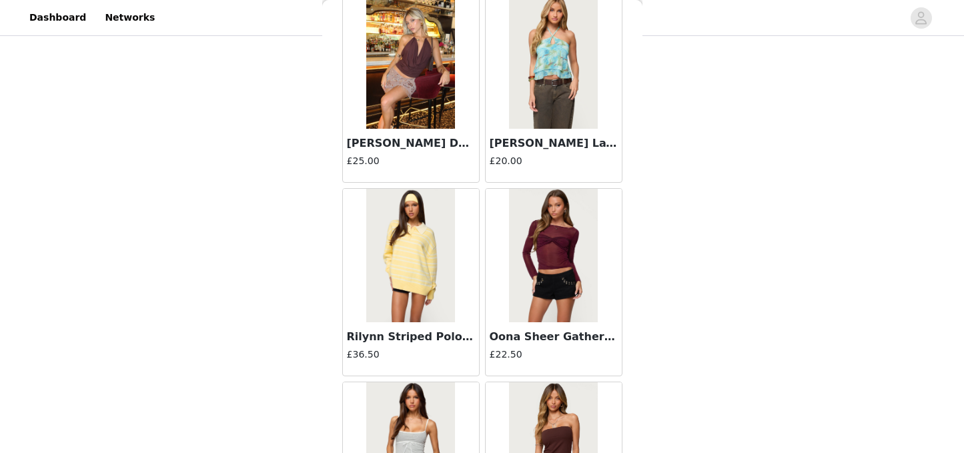
click at [411, 345] on div "Rilynn Striped Polo Sweater £36.50" at bounding box center [411, 348] width 136 height 53
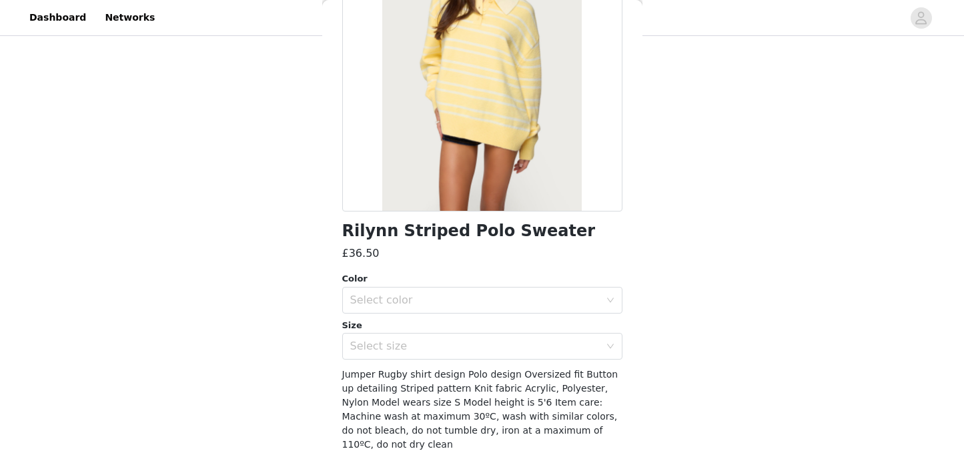
scroll to position [0, 0]
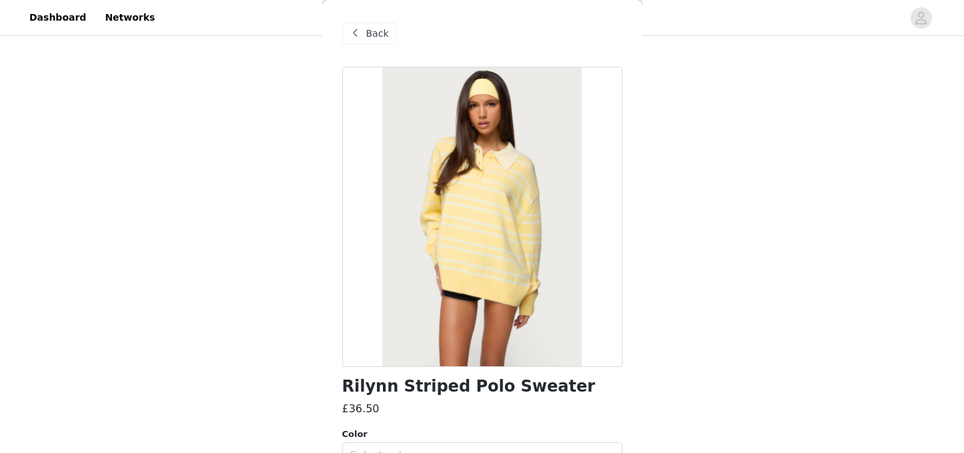
click at [357, 31] on span at bounding box center [356, 33] width 16 height 16
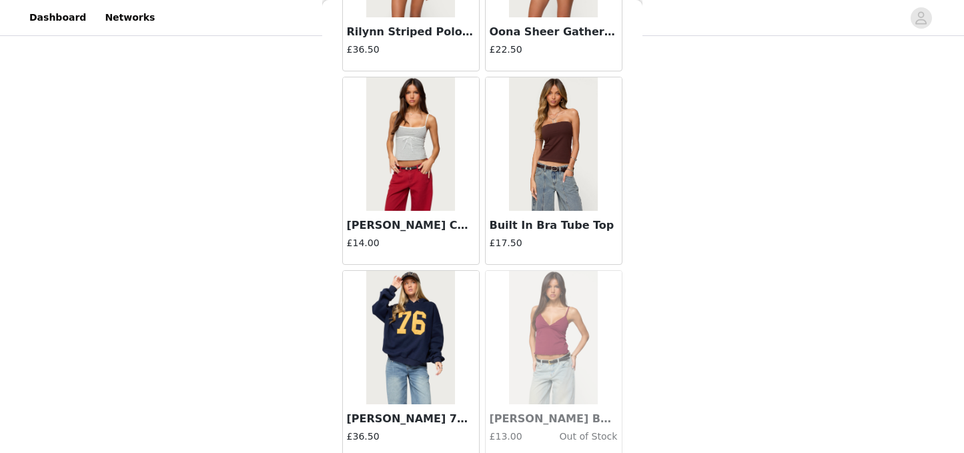
scroll to position [7153, 0]
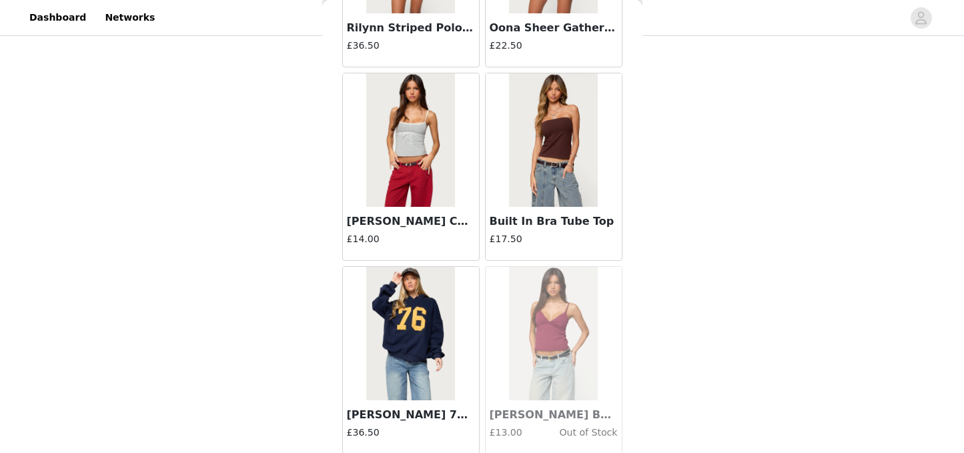
click at [559, 224] on h3 "Built In Bra Tube Top" at bounding box center [554, 221] width 128 height 16
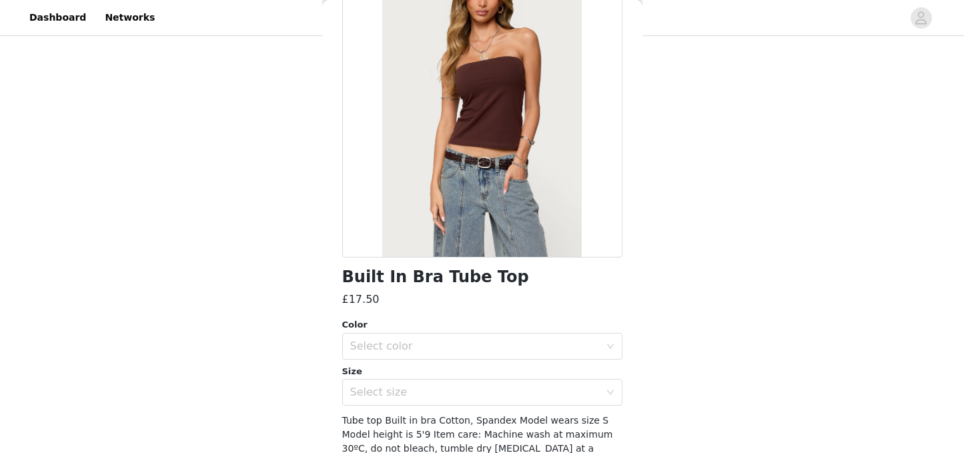
scroll to position [182, 0]
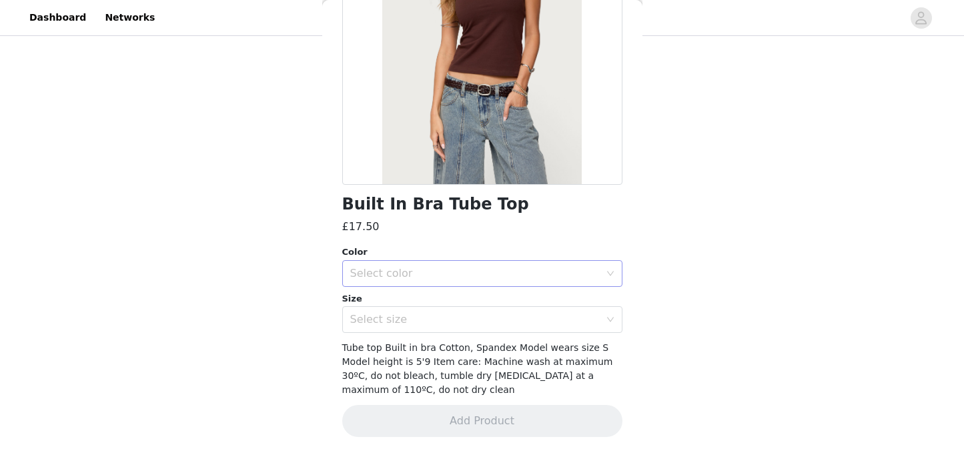
click at [517, 274] on div "Select color" at bounding box center [475, 273] width 250 height 13
click at [435, 304] on li "BROWN" at bounding box center [482, 302] width 280 height 21
click at [434, 320] on div "Select size" at bounding box center [475, 319] width 250 height 13
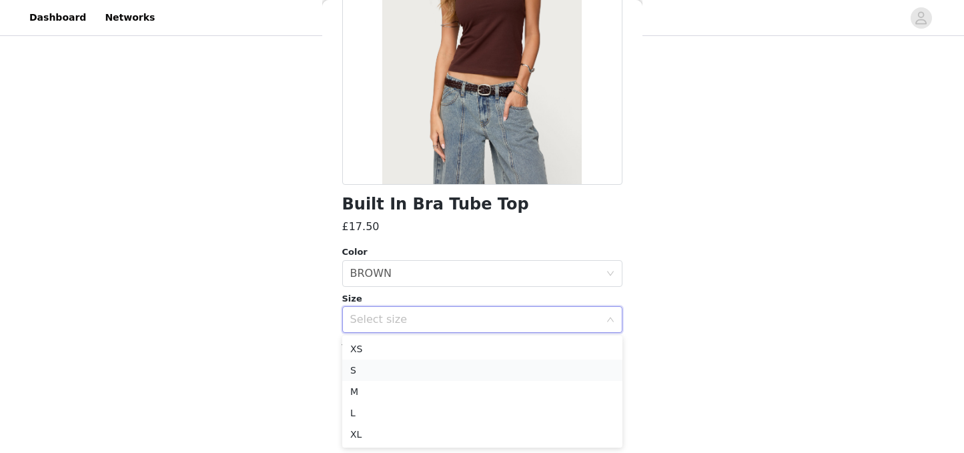
click at [388, 365] on li "S" at bounding box center [482, 370] width 280 height 21
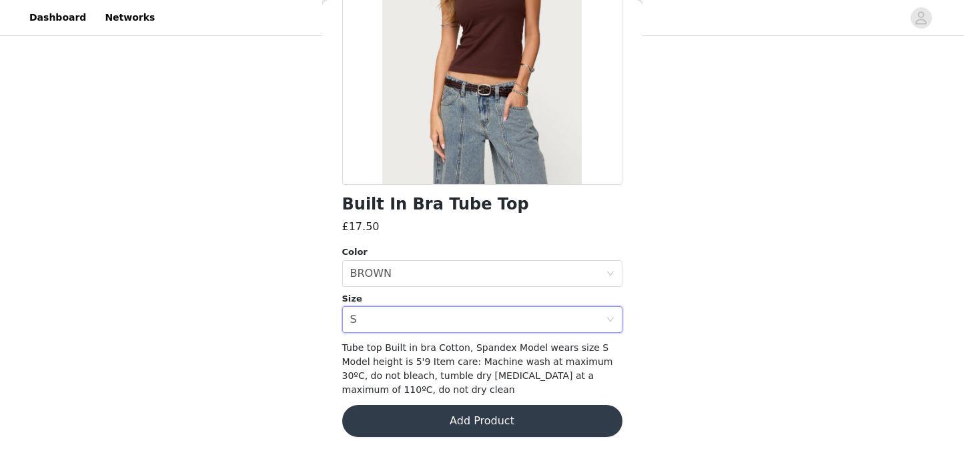
click at [482, 423] on button "Add Product" at bounding box center [482, 421] width 280 height 32
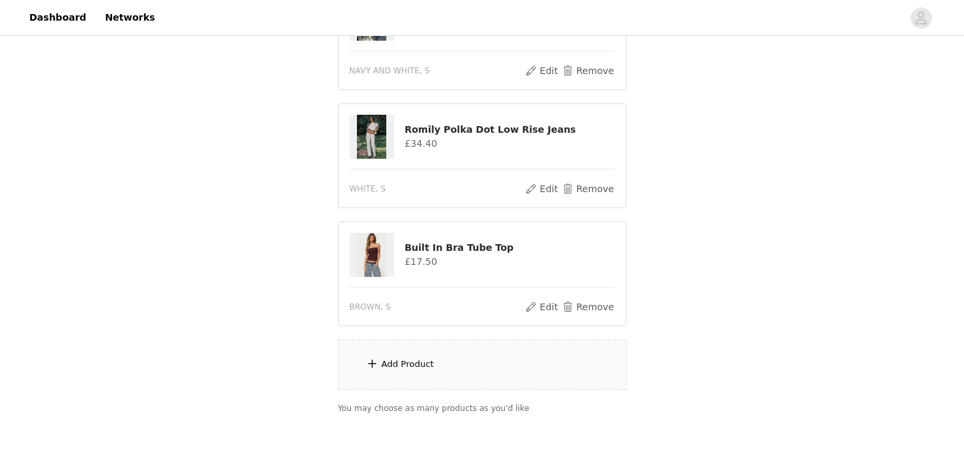
scroll to position [354, 0]
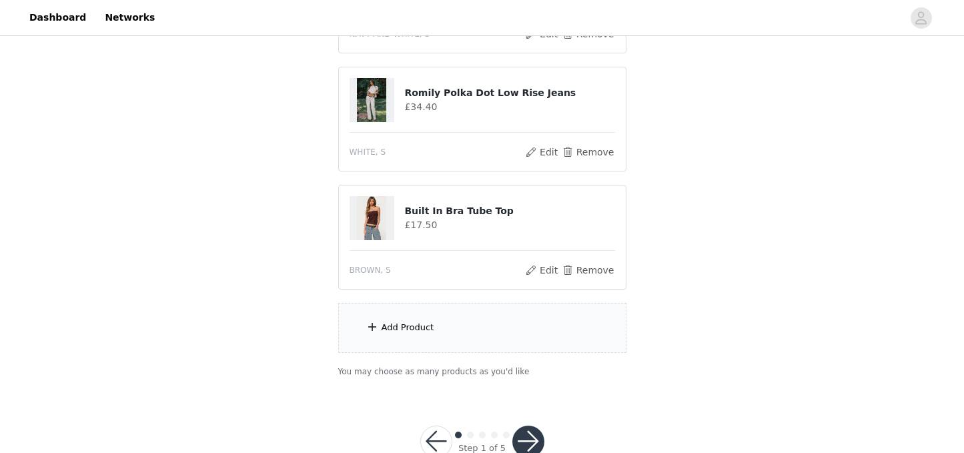
click at [474, 342] on div "Add Product" at bounding box center [482, 328] width 288 height 50
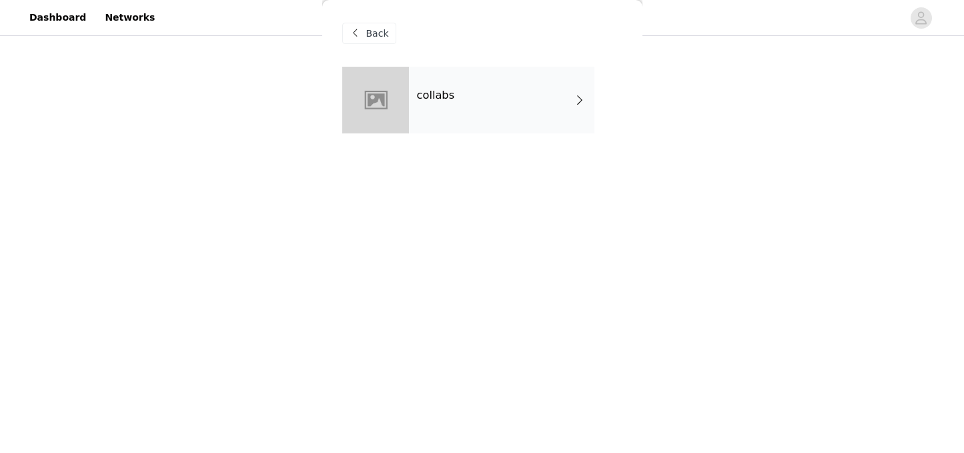
click at [517, 105] on div "collabs" at bounding box center [501, 100] width 185 height 67
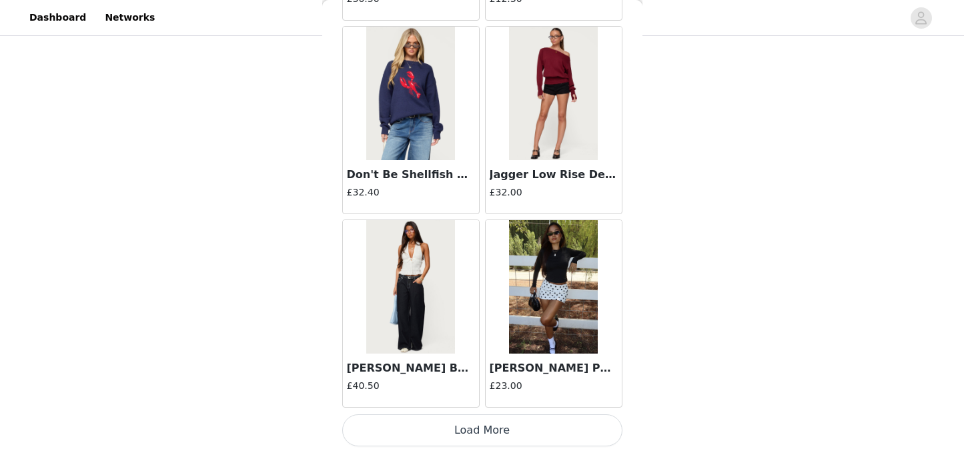
scroll to position [390, 0]
click at [505, 424] on button "Load More" at bounding box center [482, 430] width 280 height 32
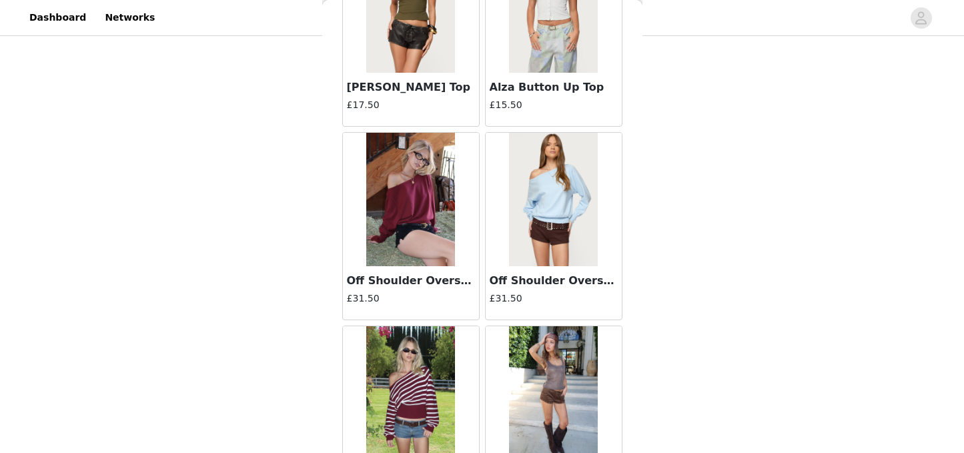
scroll to position [3523, 0]
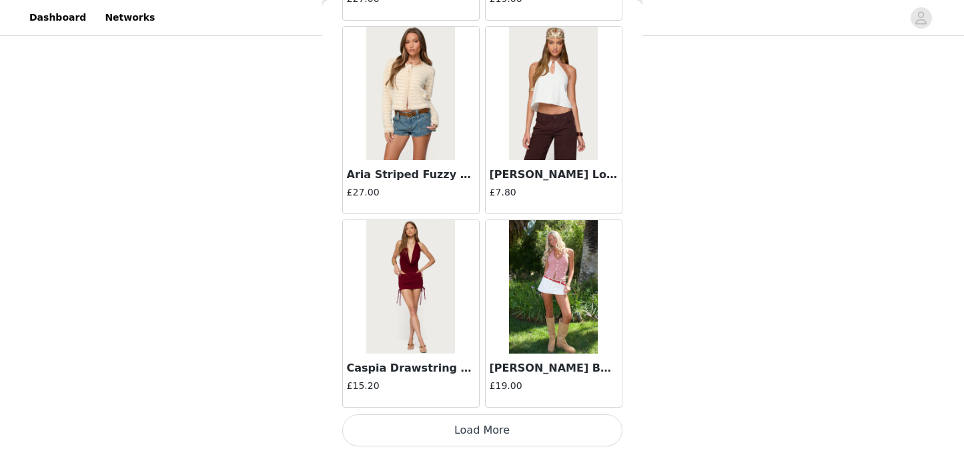
click at [520, 436] on button "Load More" at bounding box center [482, 430] width 280 height 32
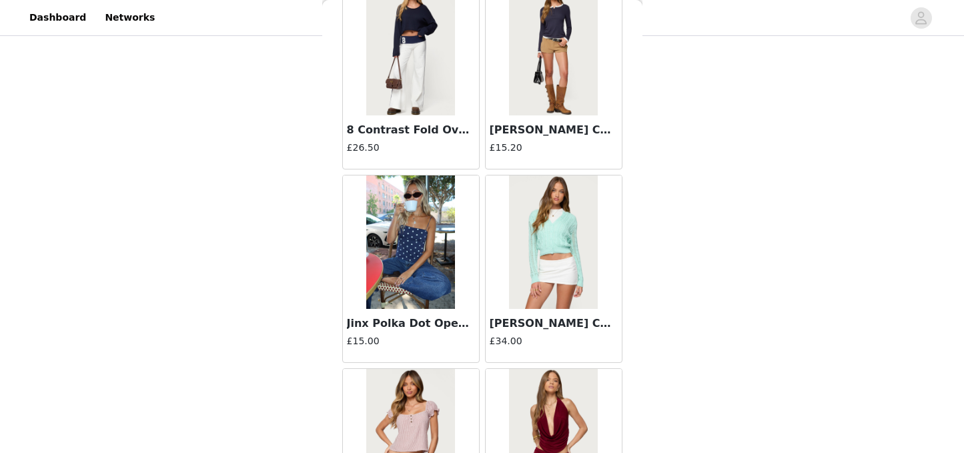
scroll to position [5458, 0]
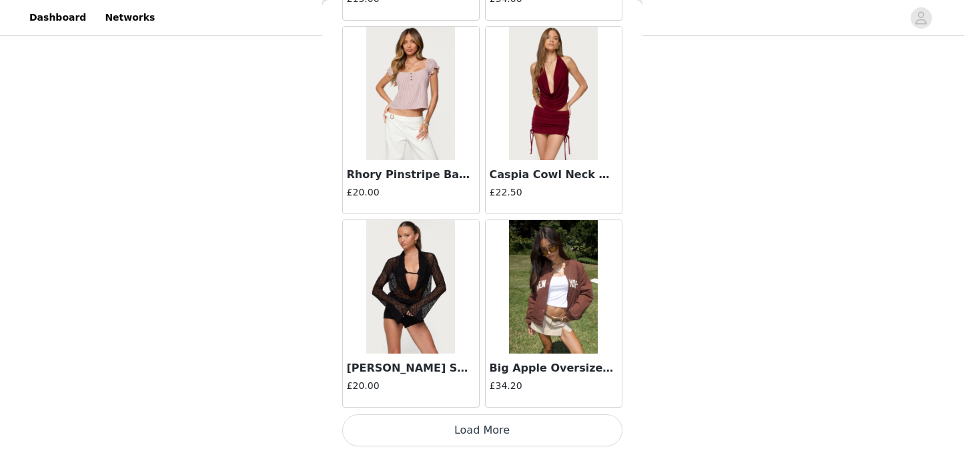
click at [522, 420] on button "Load More" at bounding box center [482, 430] width 280 height 32
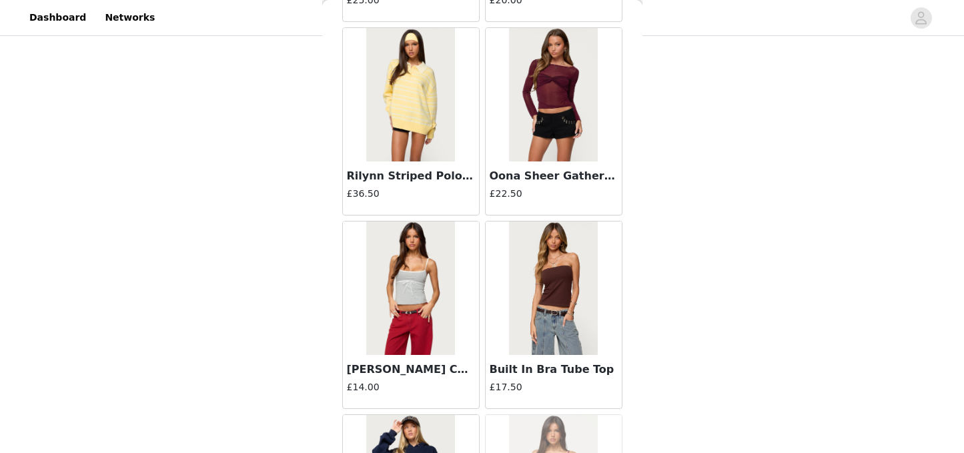
scroll to position [6985, 0]
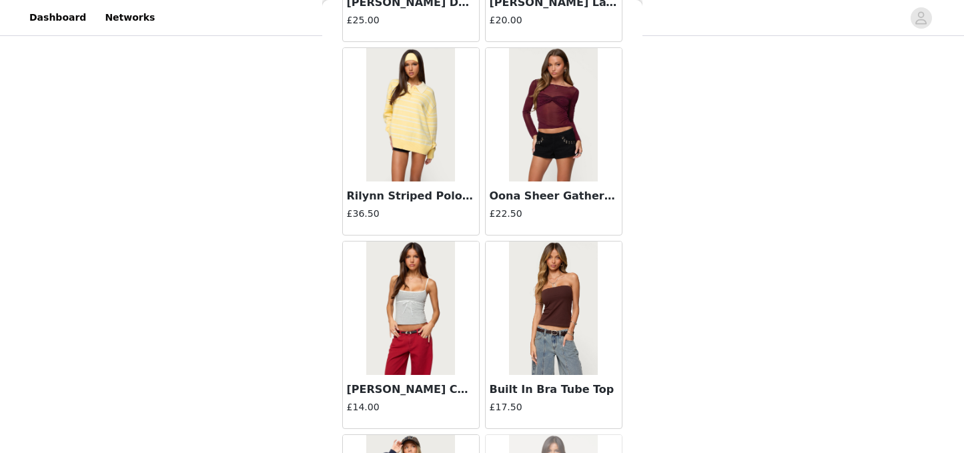
click at [412, 302] on img at bounding box center [410, 308] width 89 height 133
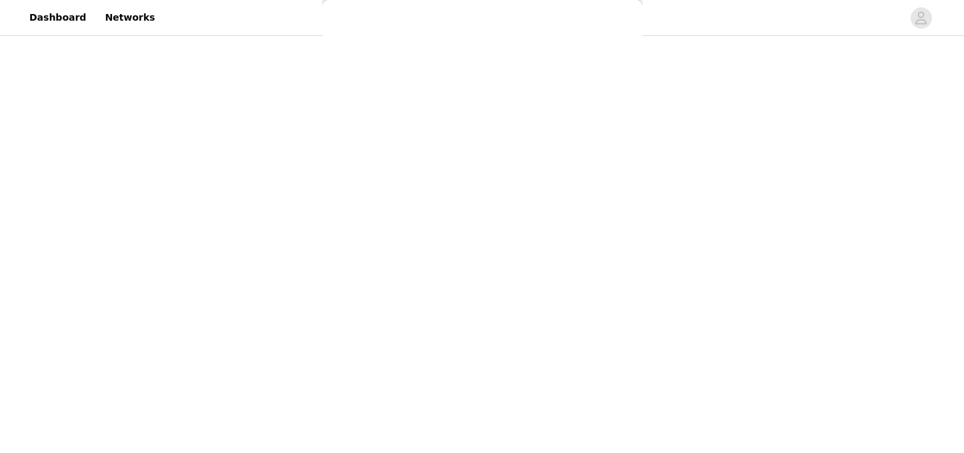
scroll to position [0, 0]
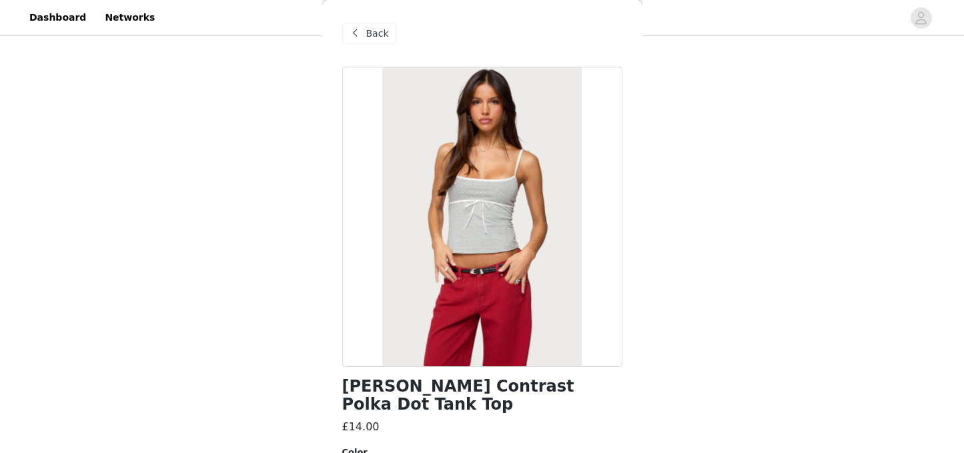
click at [362, 38] on span at bounding box center [356, 33] width 16 height 16
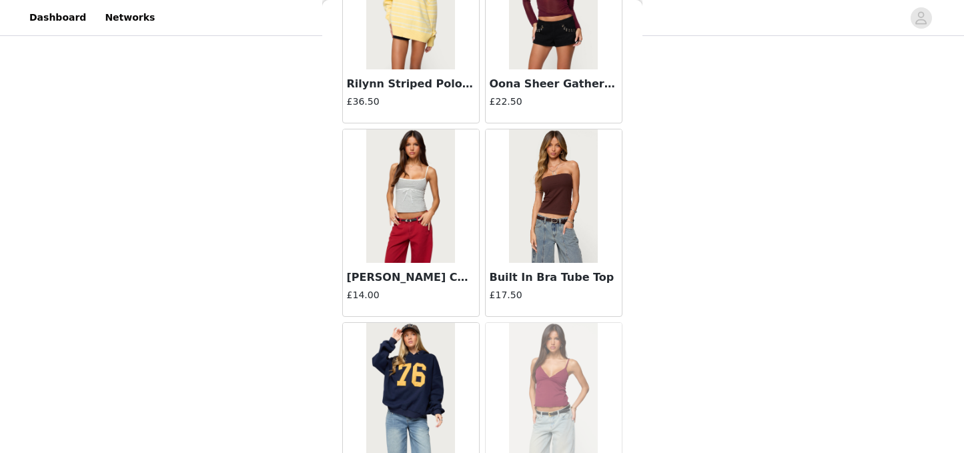
scroll to position [7393, 0]
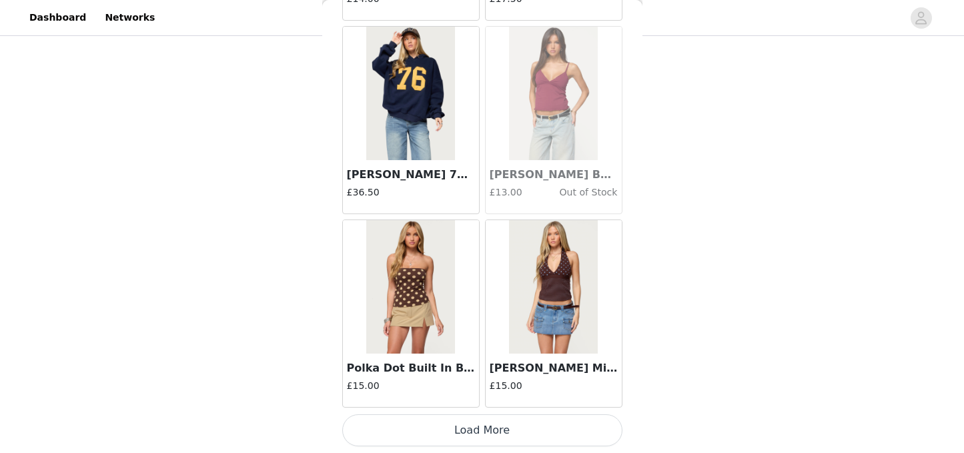
click at [548, 438] on button "Load More" at bounding box center [482, 430] width 280 height 32
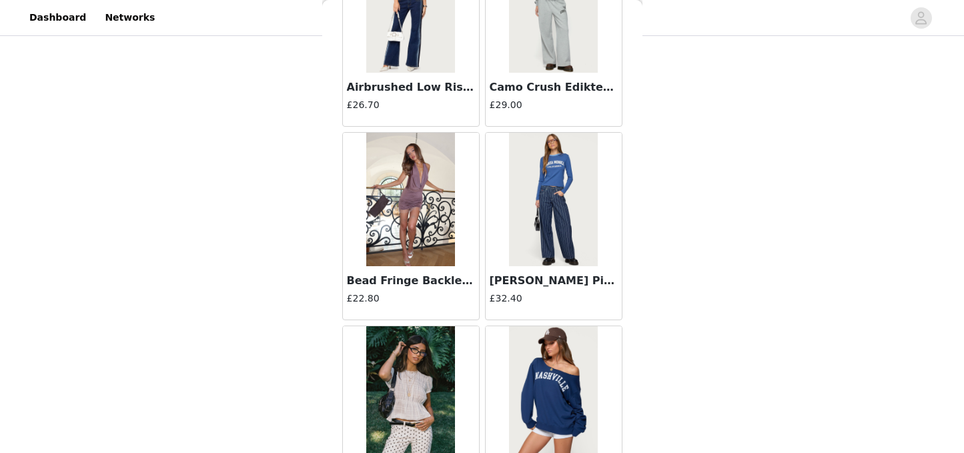
scroll to position [8061, 0]
click at [541, 277] on h3 "[PERSON_NAME] Pinstripe Low Rise Jeans" at bounding box center [554, 280] width 128 height 16
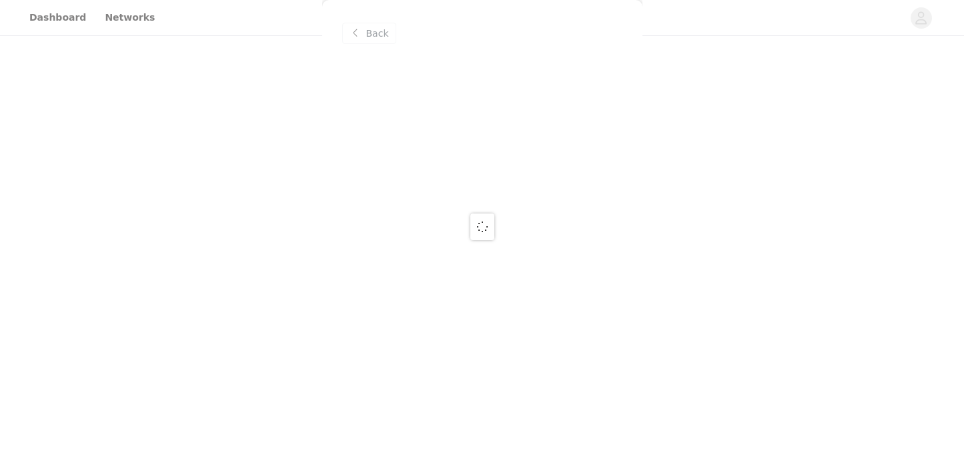
scroll to position [0, 0]
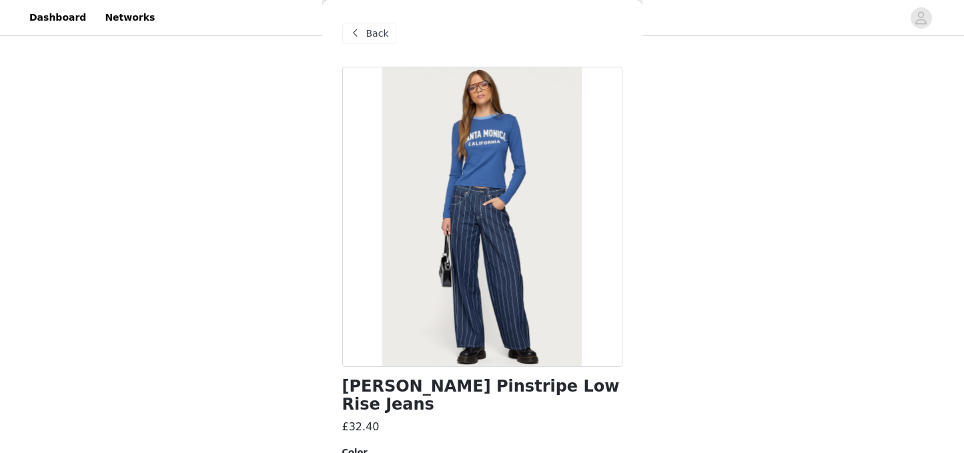
click at [359, 32] on span at bounding box center [356, 33] width 16 height 16
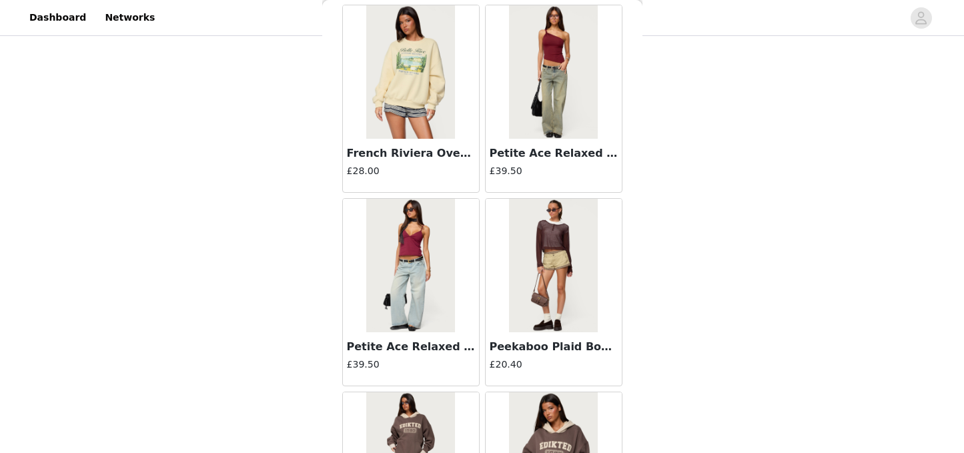
scroll to position [8775, 0]
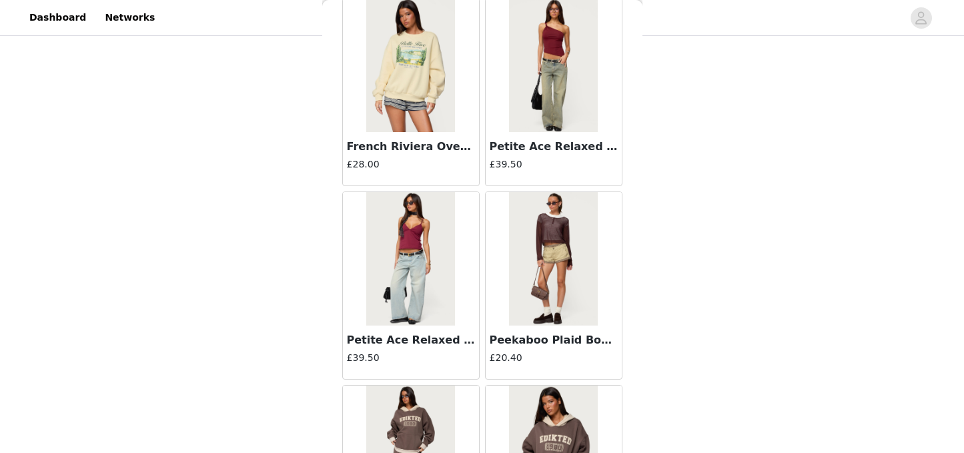
click at [412, 294] on img at bounding box center [410, 258] width 89 height 133
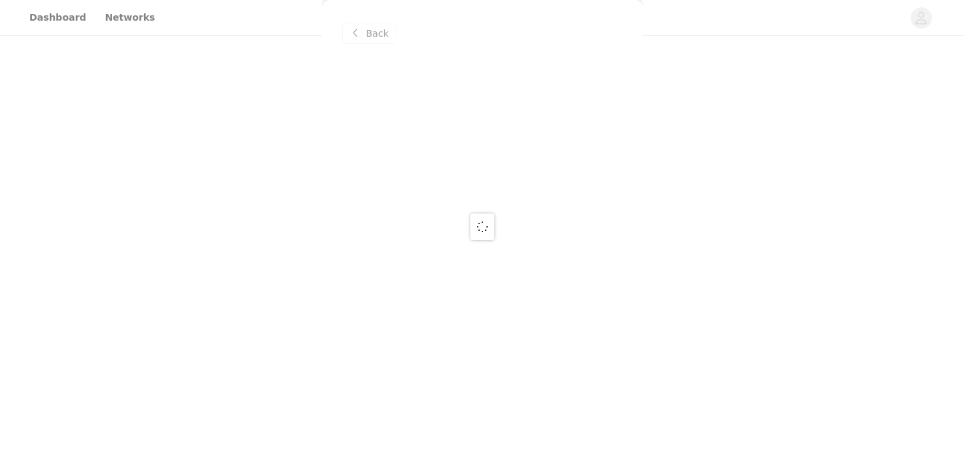
scroll to position [0, 0]
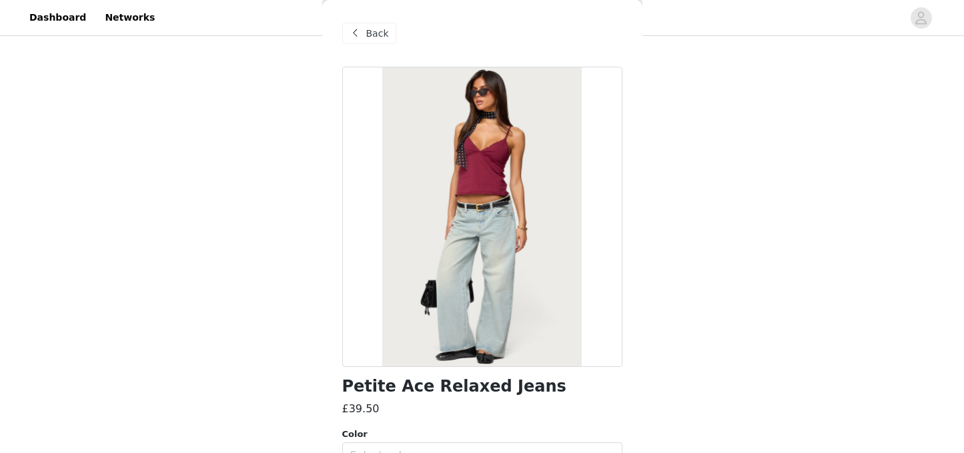
click at [362, 30] on span at bounding box center [356, 33] width 16 height 16
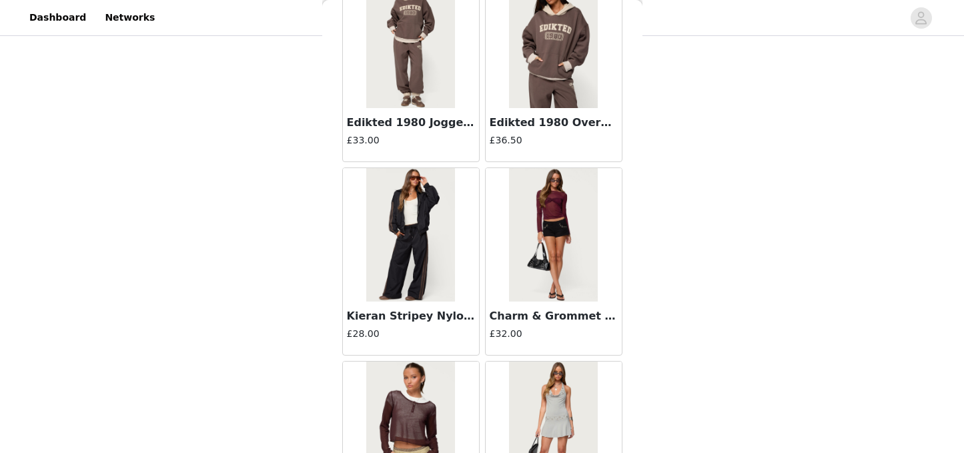
scroll to position [9328, 0]
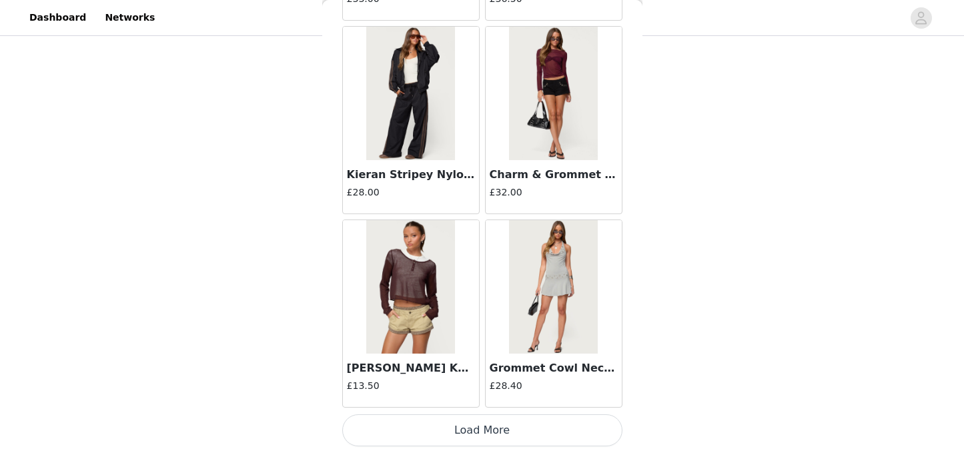
click at [523, 431] on button "Load More" at bounding box center [482, 430] width 280 height 32
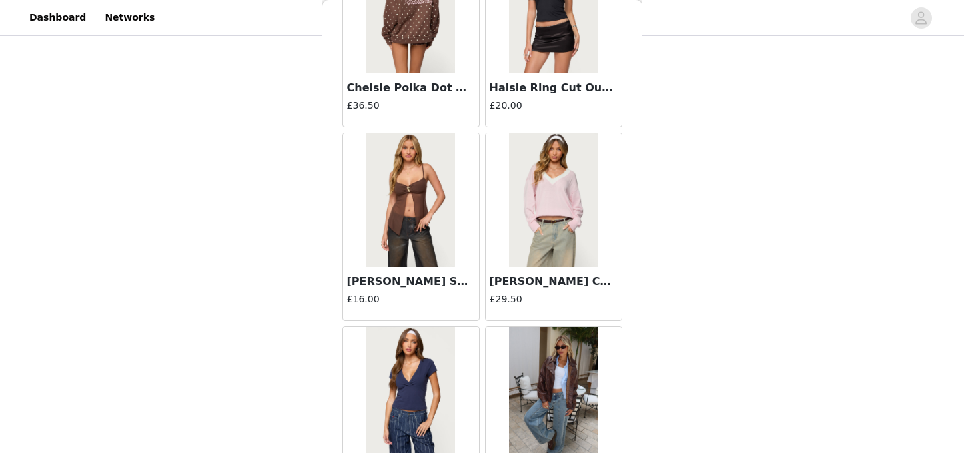
scroll to position [10792, 0]
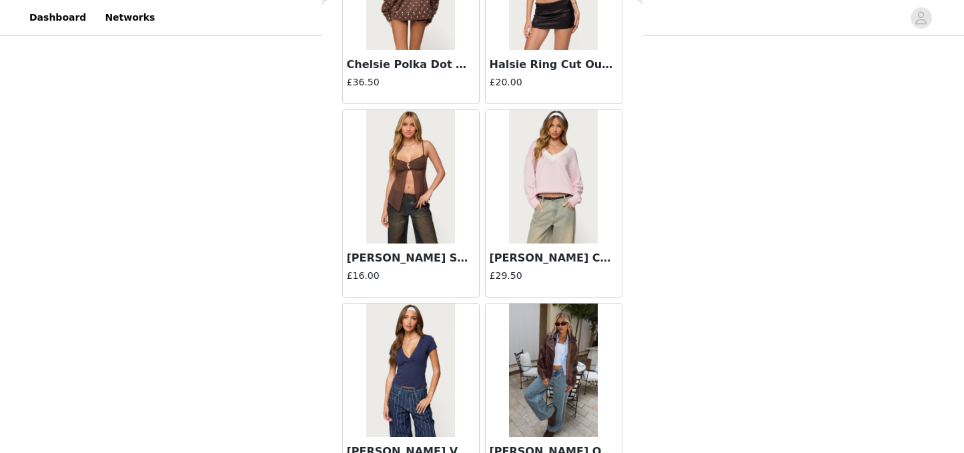
click at [549, 272] on h4 "£29.50" at bounding box center [554, 276] width 128 height 14
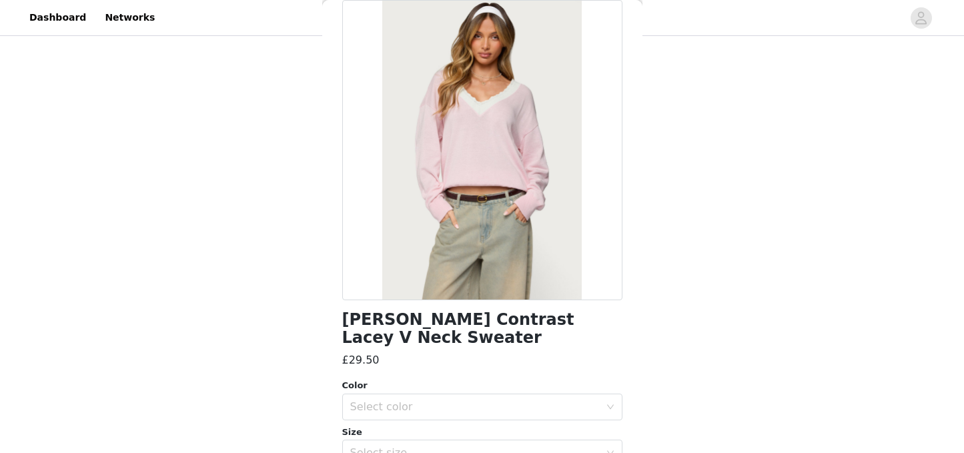
scroll to position [182, 0]
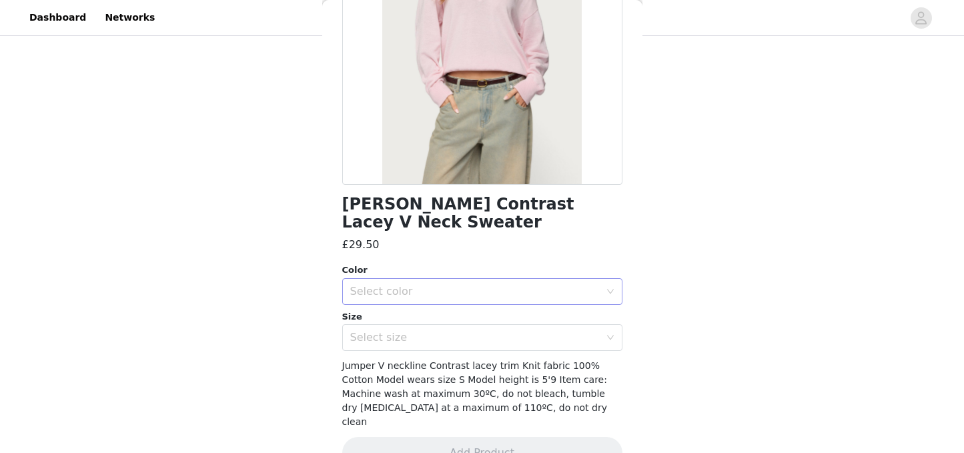
click at [520, 285] on div "Select color" at bounding box center [475, 291] width 250 height 13
click at [497, 308] on li "LIGHT PINK" at bounding box center [482, 302] width 280 height 21
click at [494, 331] on div "Select size" at bounding box center [475, 337] width 250 height 13
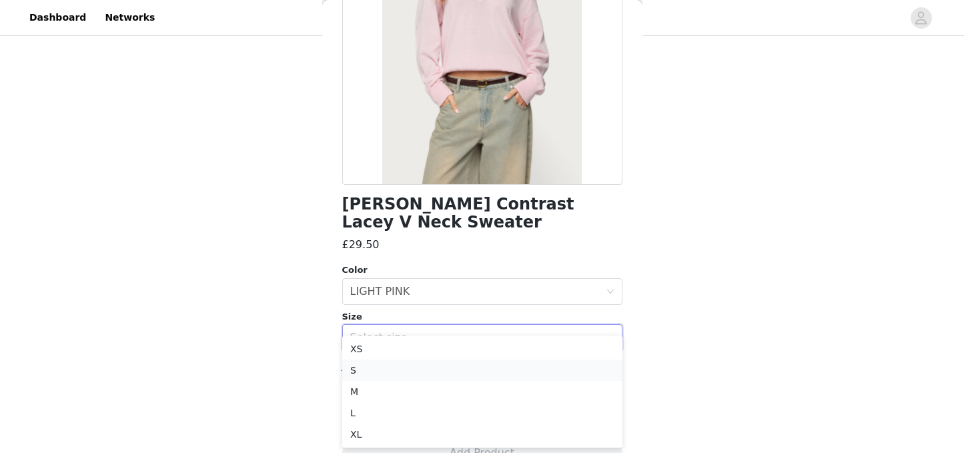
click at [452, 364] on li "S" at bounding box center [482, 370] width 280 height 21
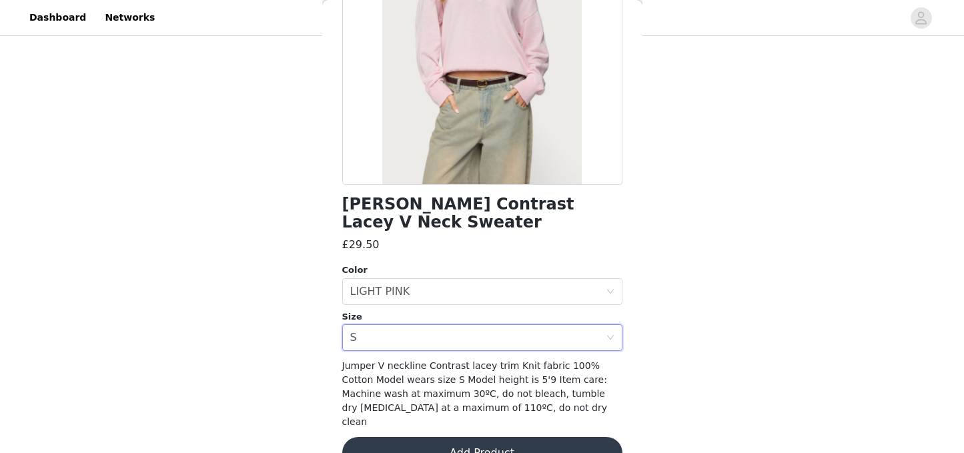
click at [479, 437] on button "Add Product" at bounding box center [482, 453] width 280 height 32
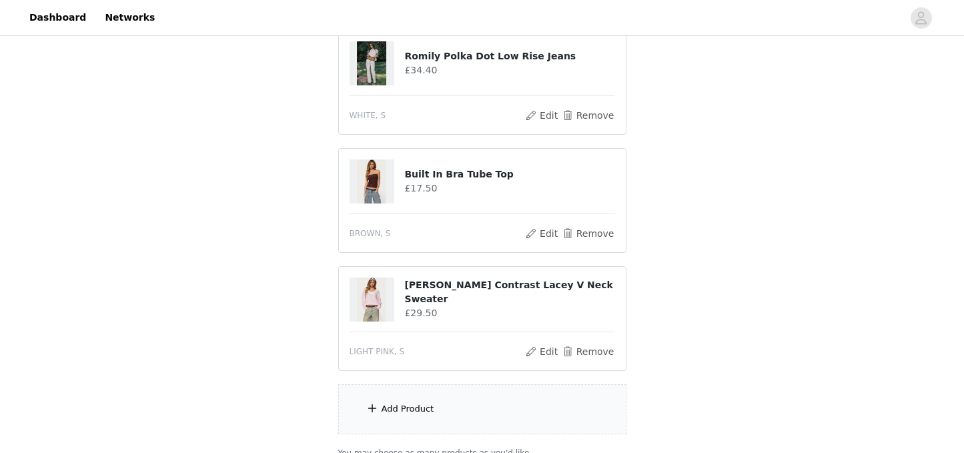
click at [476, 408] on div "Add Product" at bounding box center [482, 409] width 288 height 50
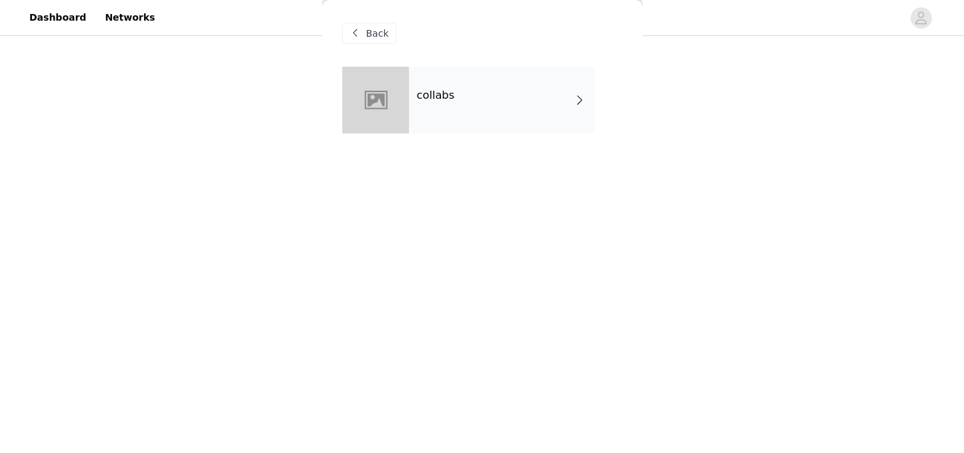
click at [435, 89] on h4 "collabs" at bounding box center [436, 95] width 38 height 12
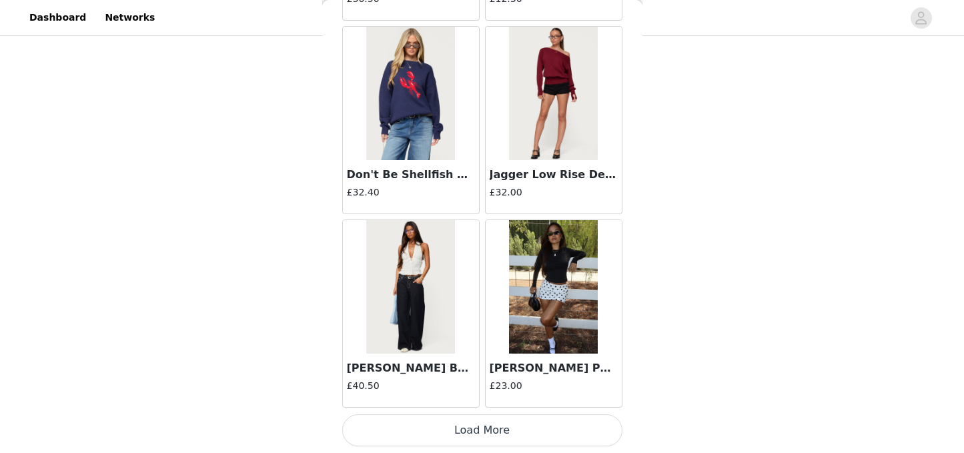
scroll to position [508, 0]
click at [494, 426] on button "Load More" at bounding box center [482, 430] width 280 height 32
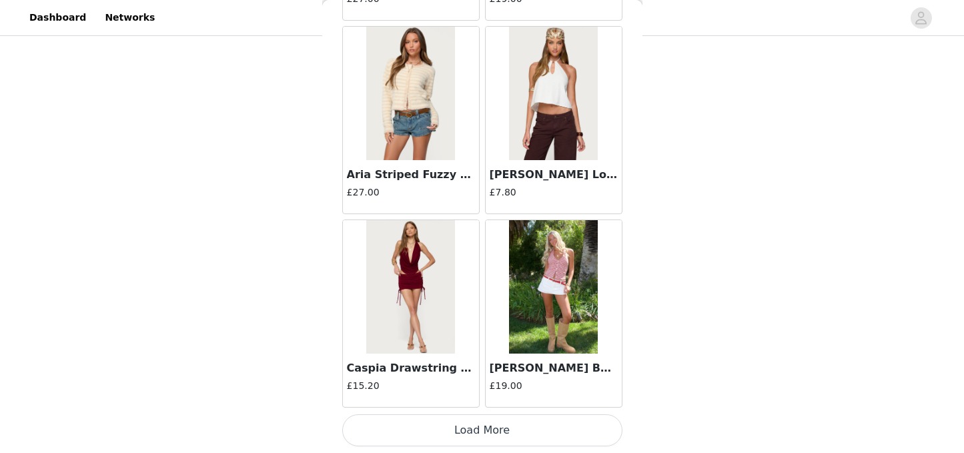
click at [533, 426] on button "Load More" at bounding box center [482, 430] width 280 height 32
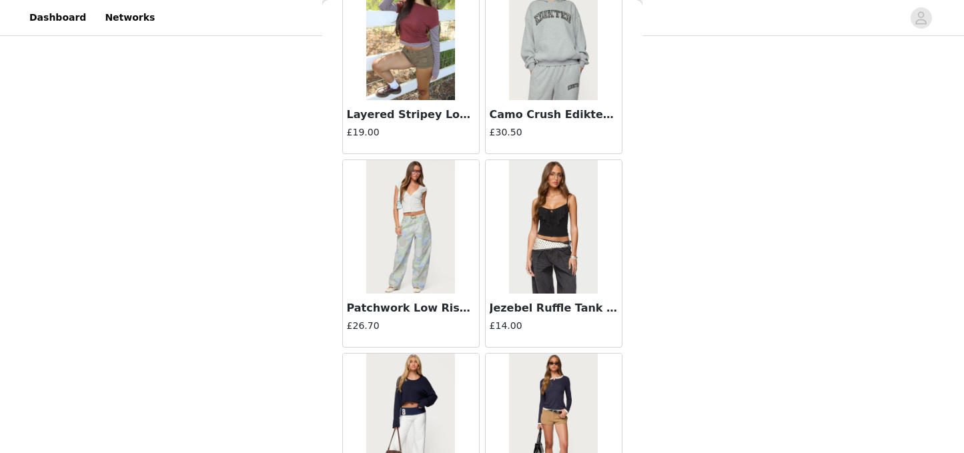
scroll to position [5458, 0]
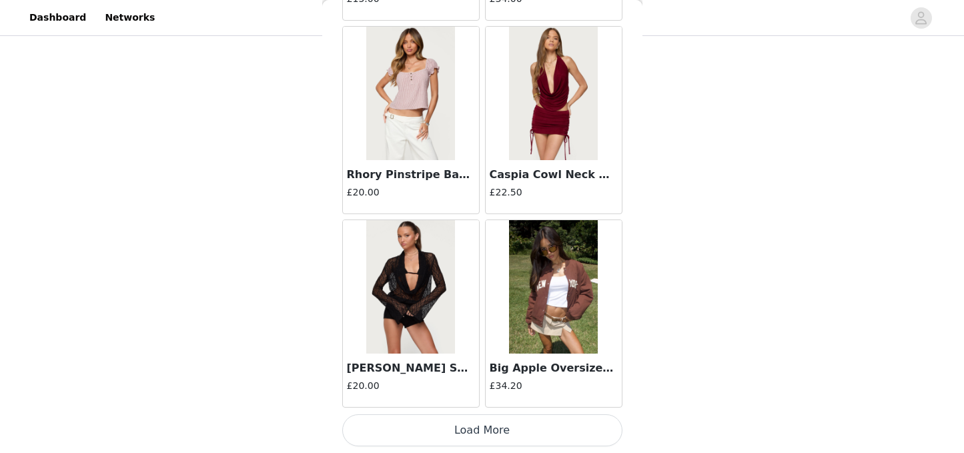
click at [535, 430] on button "Load More" at bounding box center [482, 430] width 280 height 32
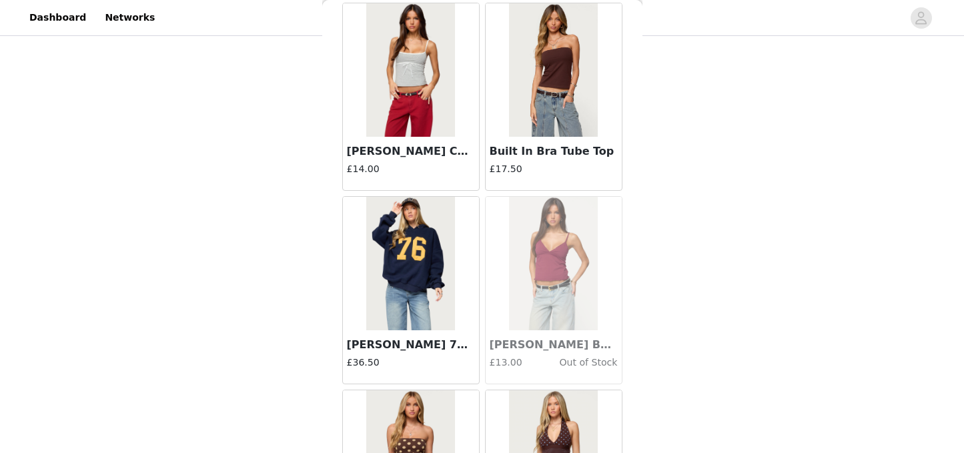
scroll to position [7393, 0]
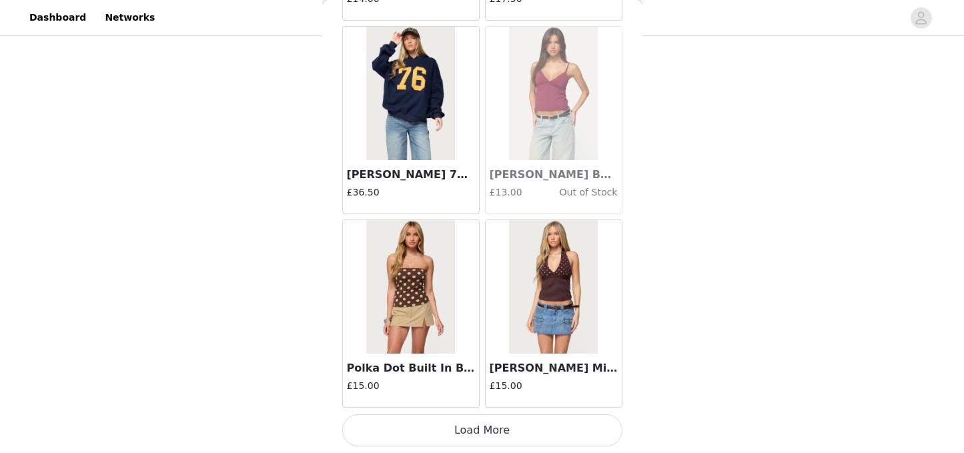
click at [532, 432] on button "Load More" at bounding box center [482, 430] width 280 height 32
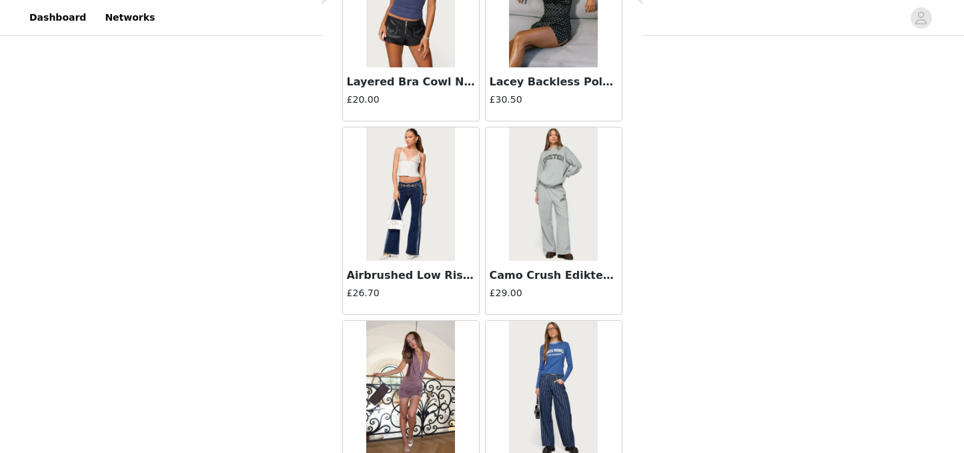
scroll to position [9328, 0]
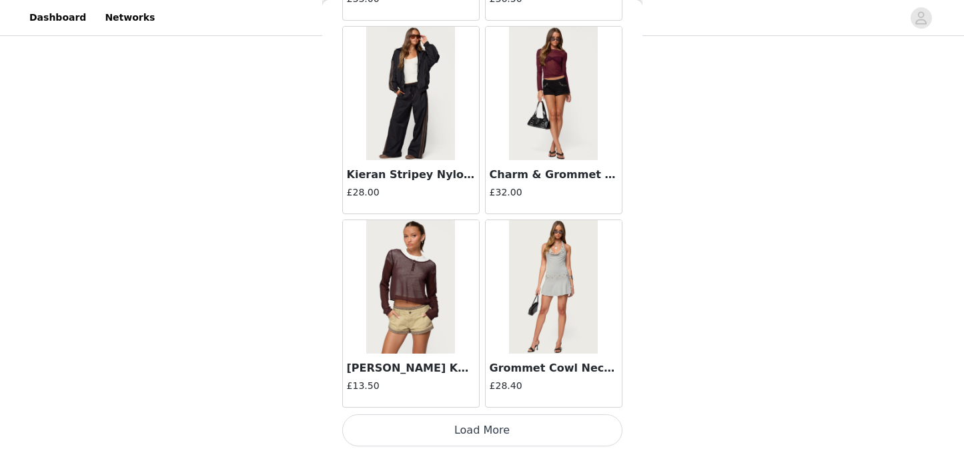
click at [517, 430] on button "Load More" at bounding box center [482, 430] width 280 height 32
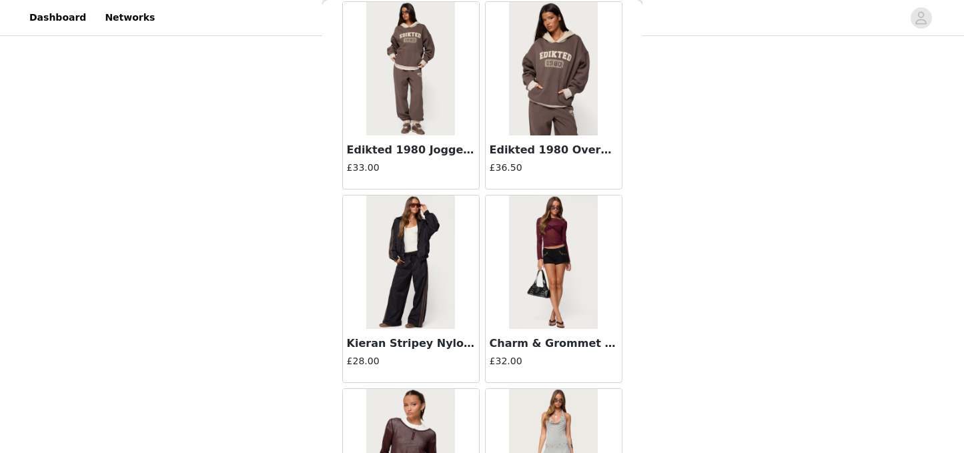
scroll to position [9172, 0]
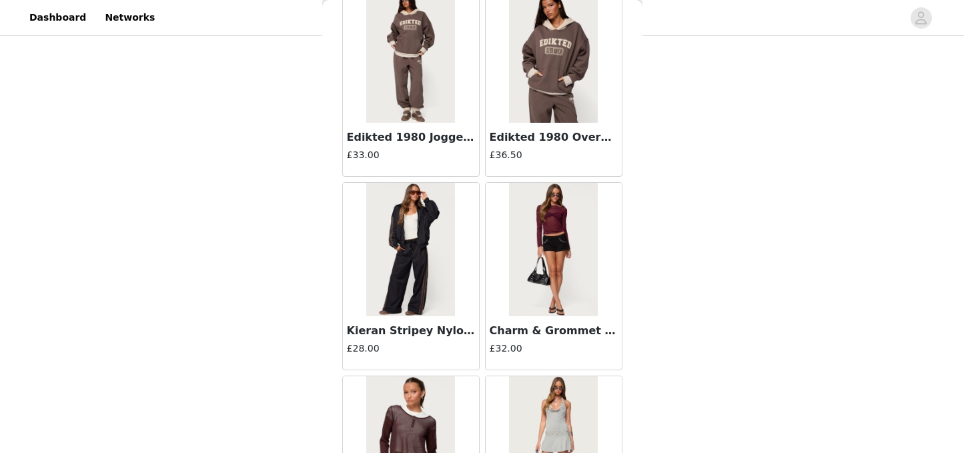
click at [422, 282] on img at bounding box center [410, 249] width 89 height 133
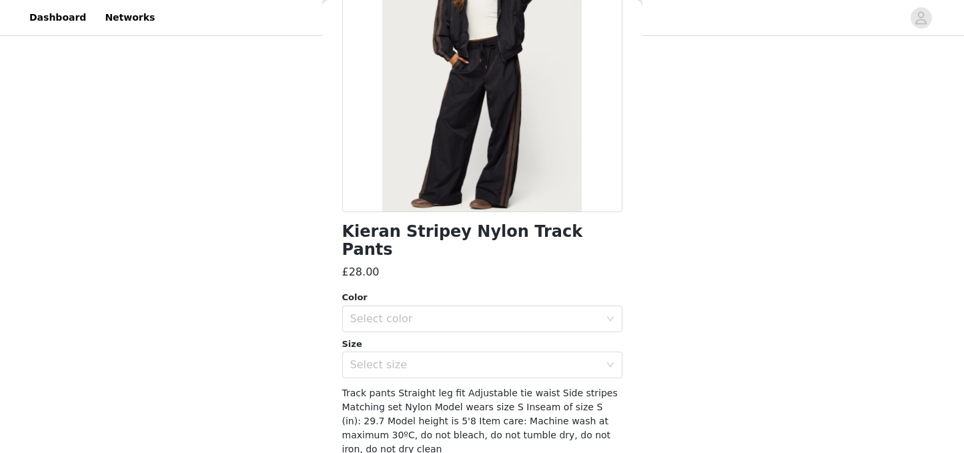
scroll to position [196, 0]
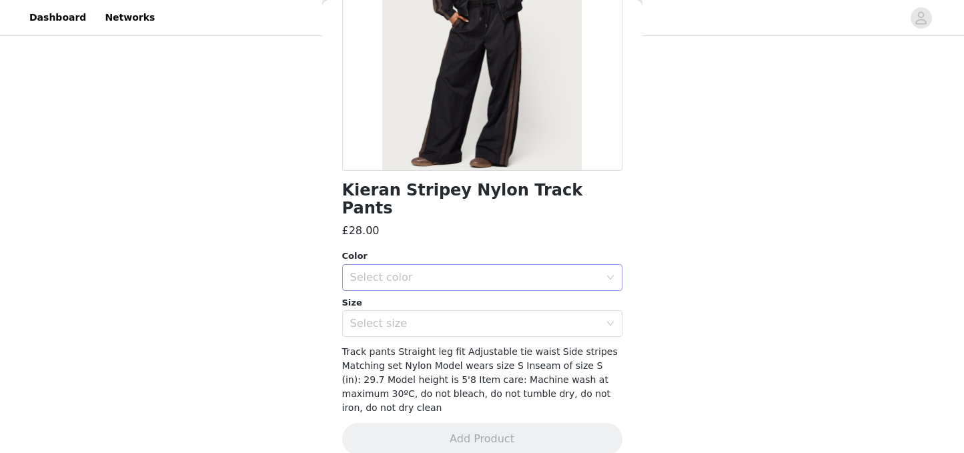
click at [464, 271] on div "Select color" at bounding box center [475, 277] width 250 height 13
click at [413, 286] on li "BLACK" at bounding box center [482, 288] width 280 height 21
click at [414, 317] on div "Select size" at bounding box center [475, 323] width 250 height 13
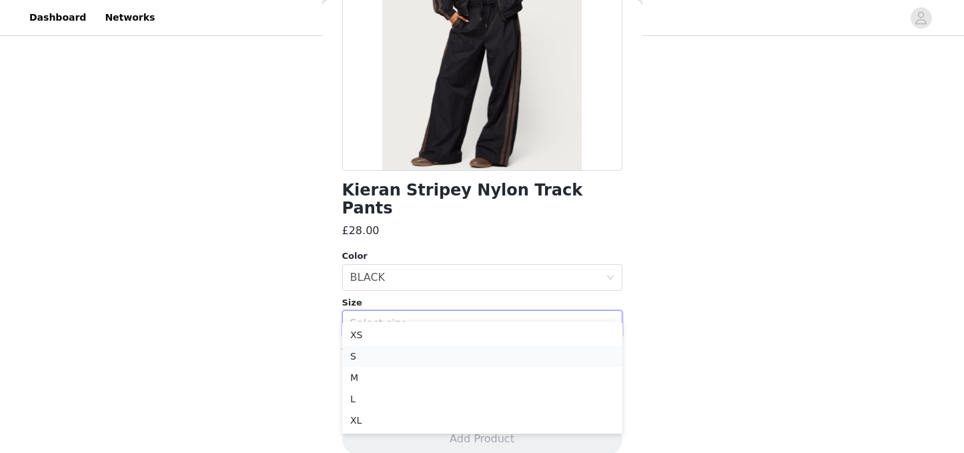
click at [404, 351] on li "S" at bounding box center [482, 356] width 280 height 21
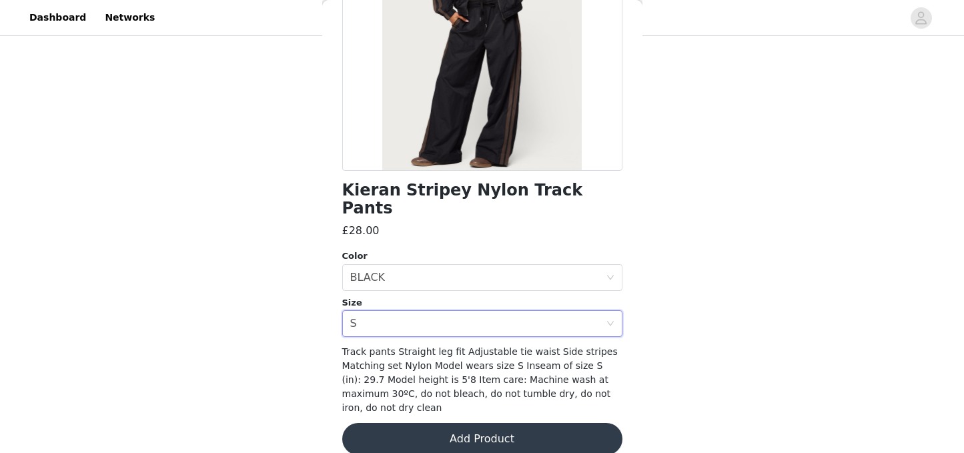
click at [487, 424] on button "Add Product" at bounding box center [482, 439] width 280 height 32
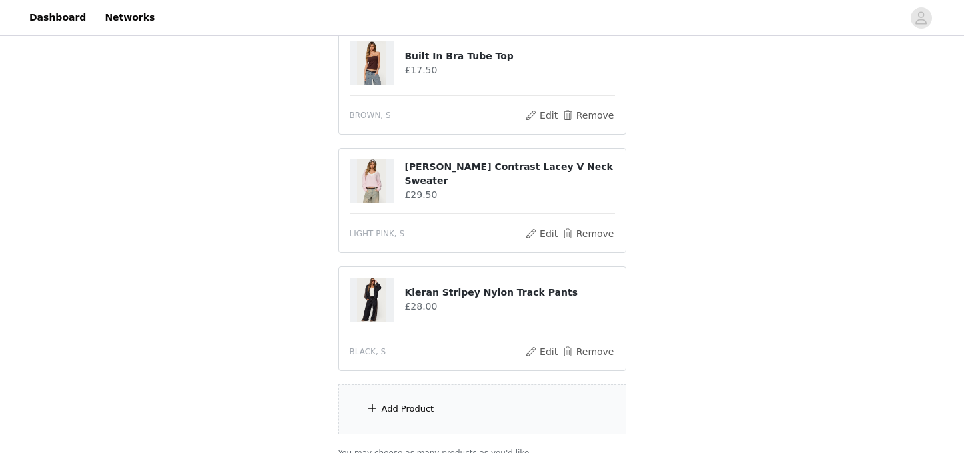
click at [478, 415] on div "Add Product" at bounding box center [482, 409] width 288 height 50
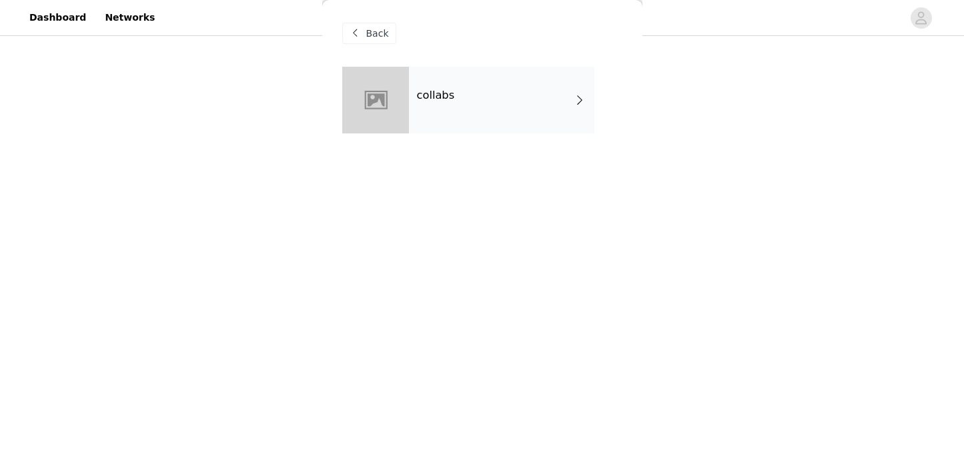
click at [437, 111] on div "collabs" at bounding box center [501, 100] width 185 height 67
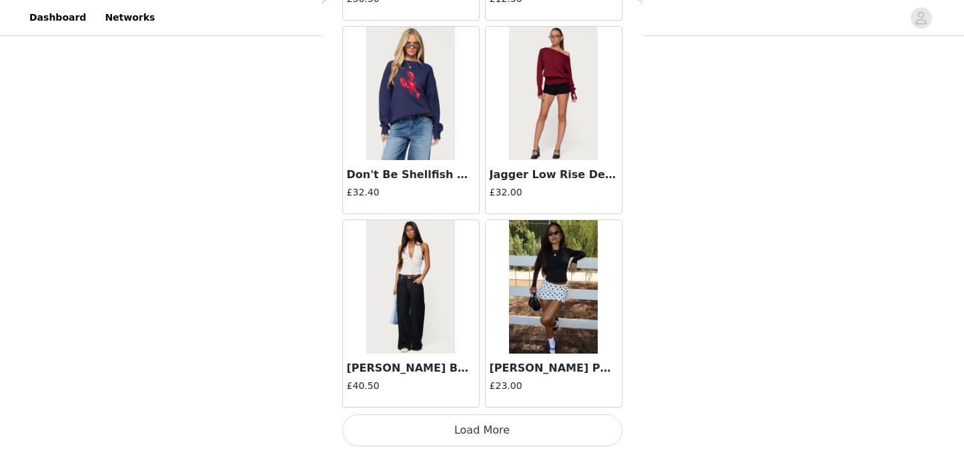
scroll to position [626, 0]
click at [503, 428] on button "Load More" at bounding box center [482, 430] width 280 height 32
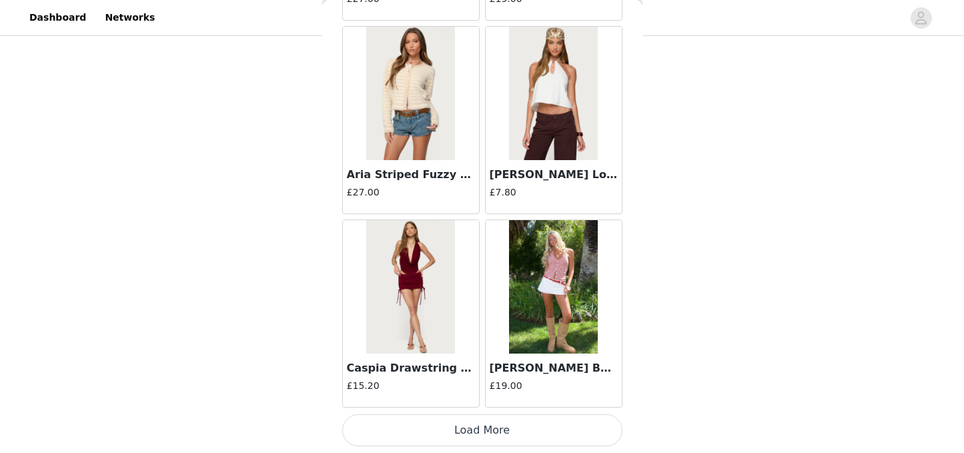
click at [502, 431] on button "Load More" at bounding box center [482, 430] width 280 height 32
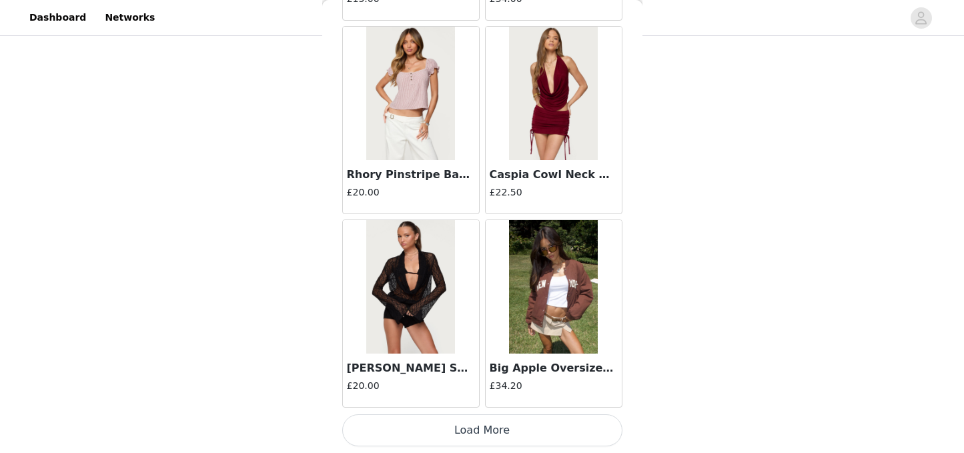
click at [505, 432] on button "Load More" at bounding box center [482, 430] width 280 height 32
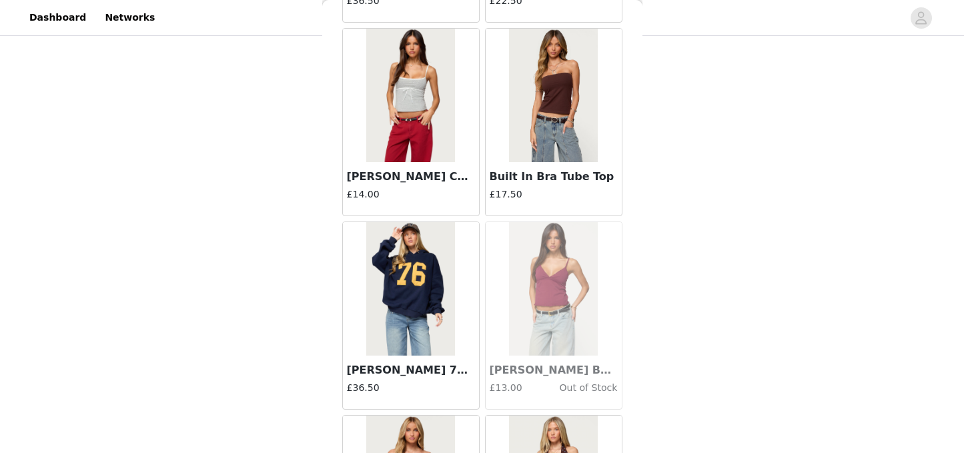
scroll to position [7393, 0]
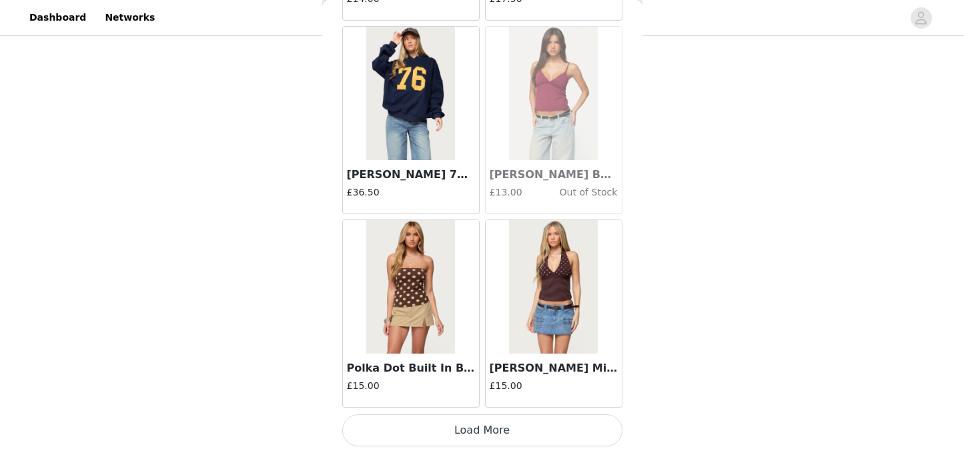
click at [458, 432] on button "Load More" at bounding box center [482, 430] width 280 height 32
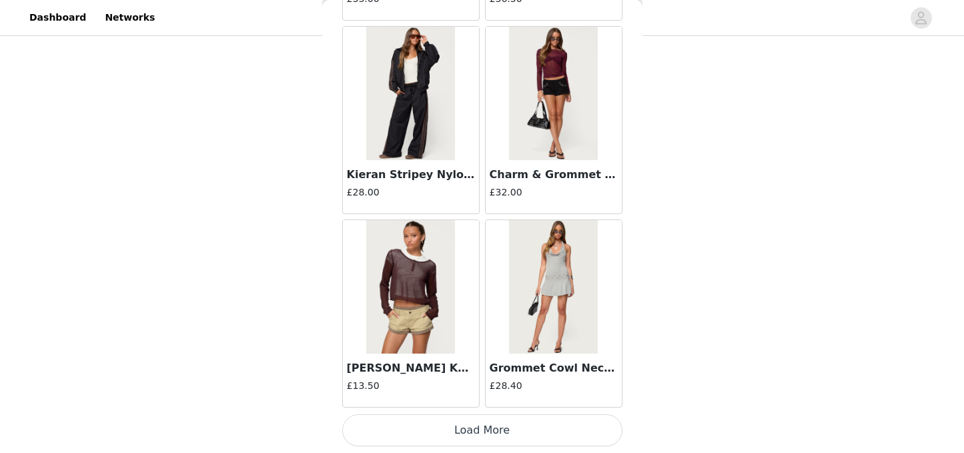
click at [482, 430] on button "Load More" at bounding box center [482, 430] width 280 height 32
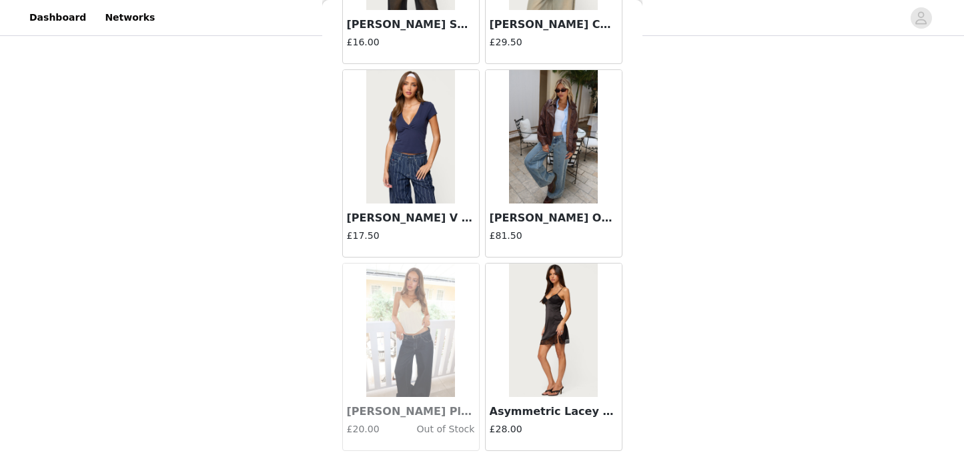
scroll to position [11263, 0]
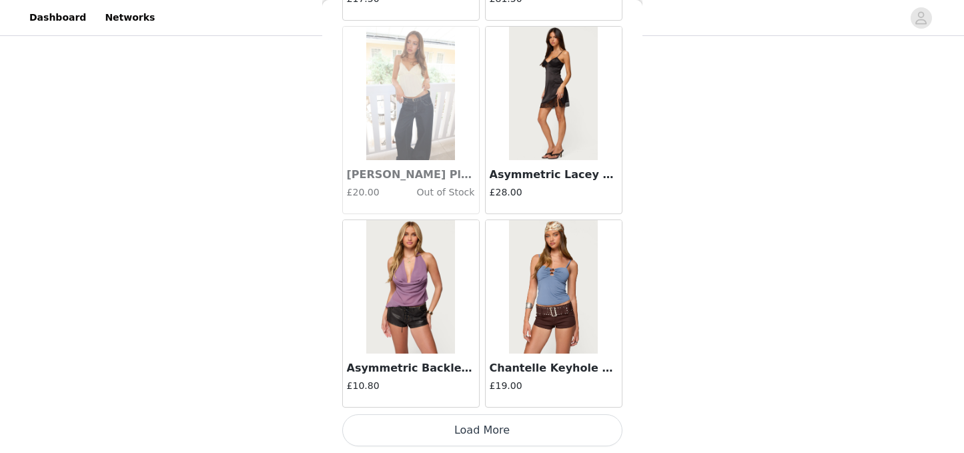
click at [484, 437] on button "Load More" at bounding box center [482, 430] width 280 height 32
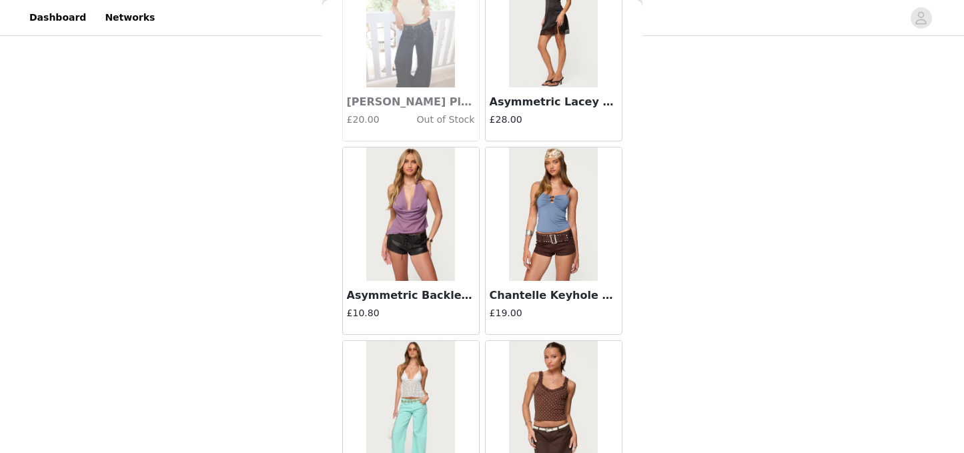
scroll to position [11334, 0]
click at [564, 68] on img at bounding box center [553, 21] width 89 height 133
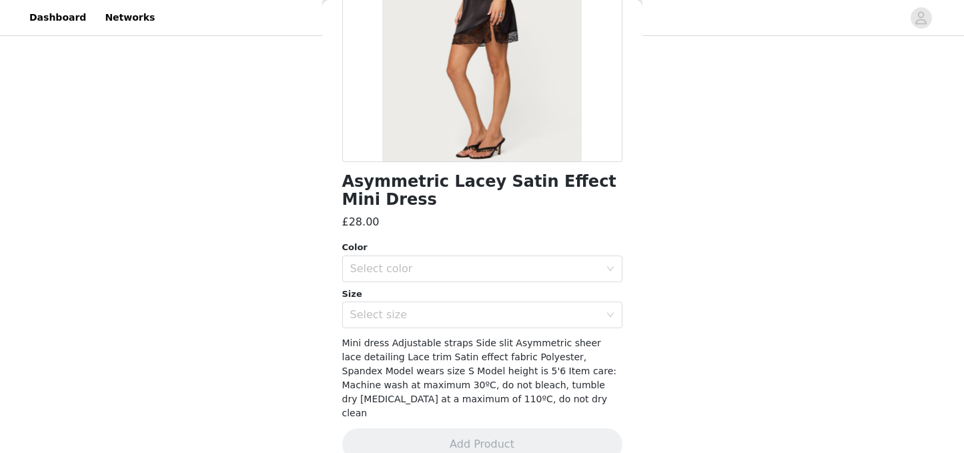
scroll to position [214, 0]
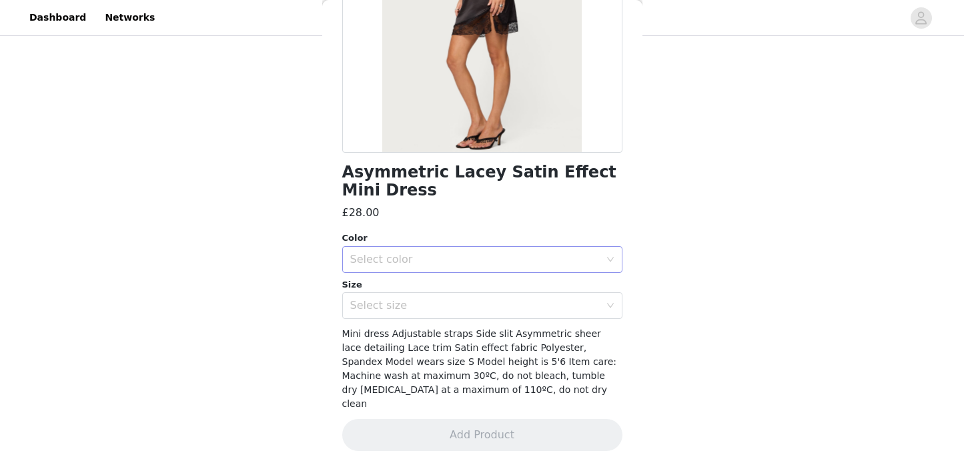
click at [520, 264] on div "Select color" at bounding box center [475, 259] width 250 height 13
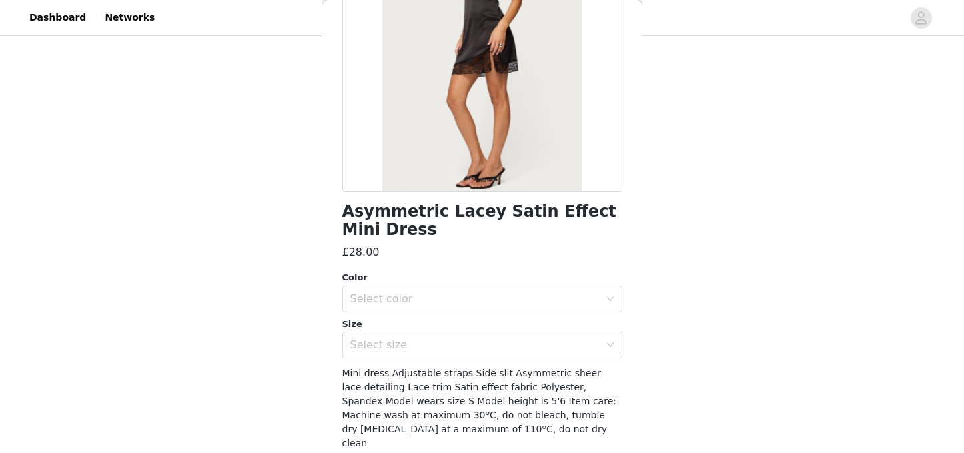
scroll to position [163, 0]
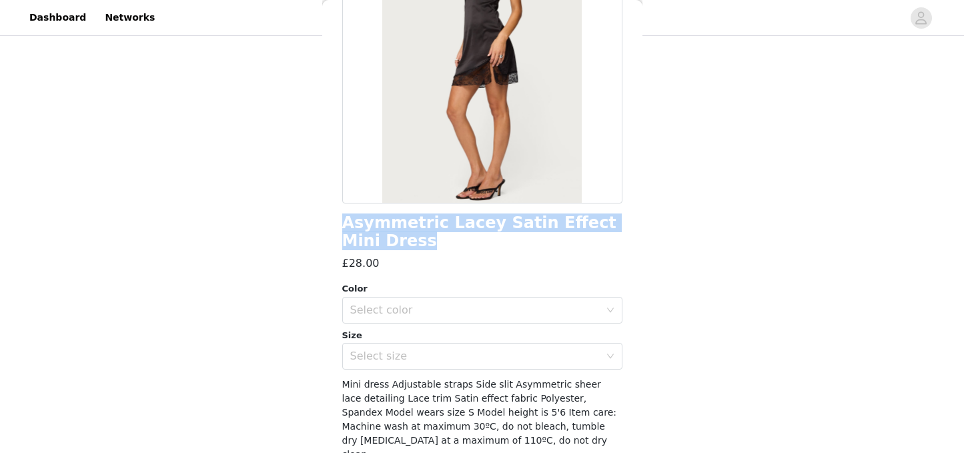
drag, startPoint x: 388, startPoint y: 243, endPoint x: 328, endPoint y: 210, distance: 68.4
click at [328, 211] on div "Back Asymmetric Lacey Satin Effect Mini Dress £28.00 Color Select color Size Se…" at bounding box center [482, 226] width 320 height 453
copy h1 "Asymmetric Lacey Satin Effect Mini Dress"
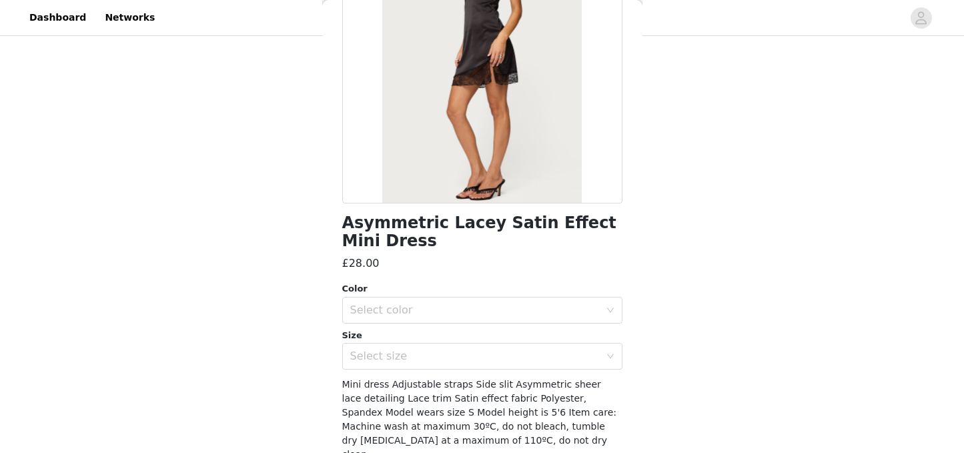
click at [667, 224] on div "STEP 1 OF 5 Products Choose as many products as you'd like, up to £250.00. 6 Se…" at bounding box center [482, 429] width 964 height 945
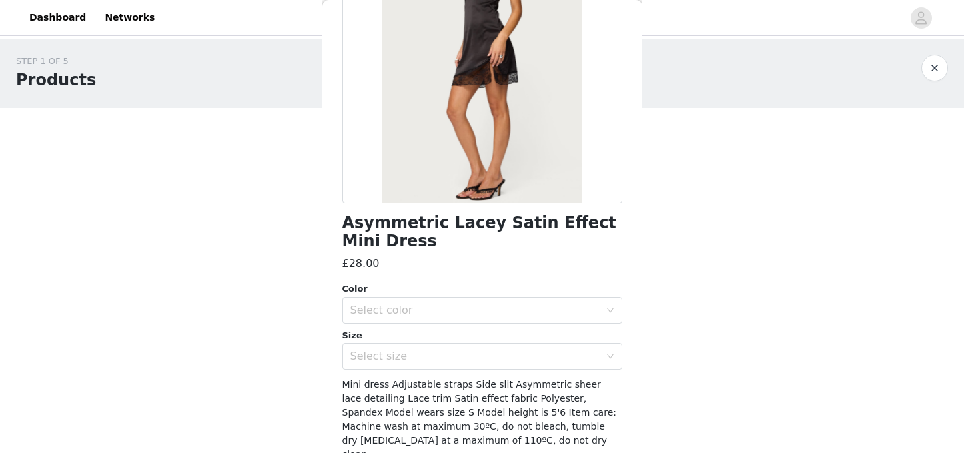
click at [933, 70] on button "button" at bounding box center [934, 68] width 27 height 27
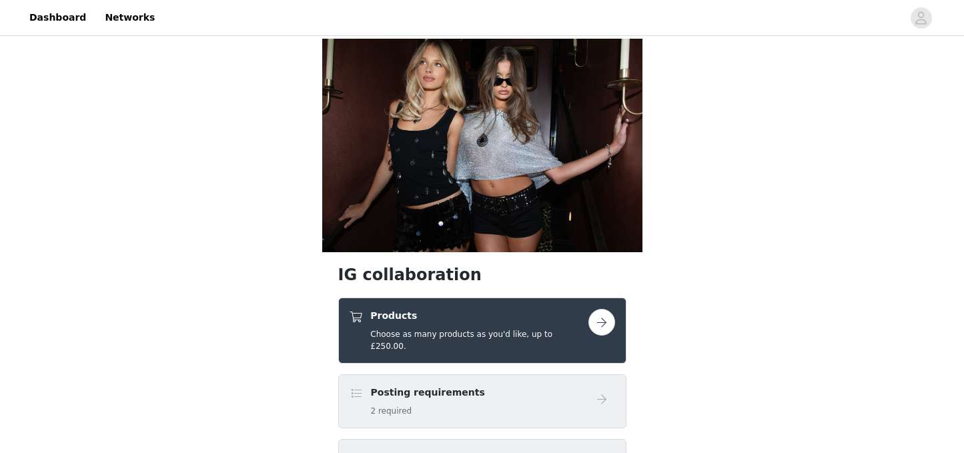
click at [527, 318] on h4 "Products" at bounding box center [478, 316] width 217 height 14
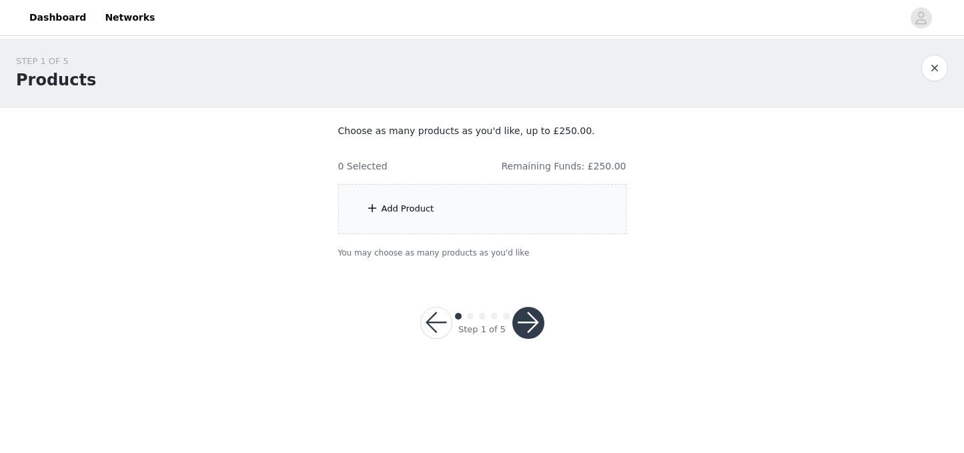
click at [510, 214] on div "Add Product" at bounding box center [482, 209] width 288 height 50
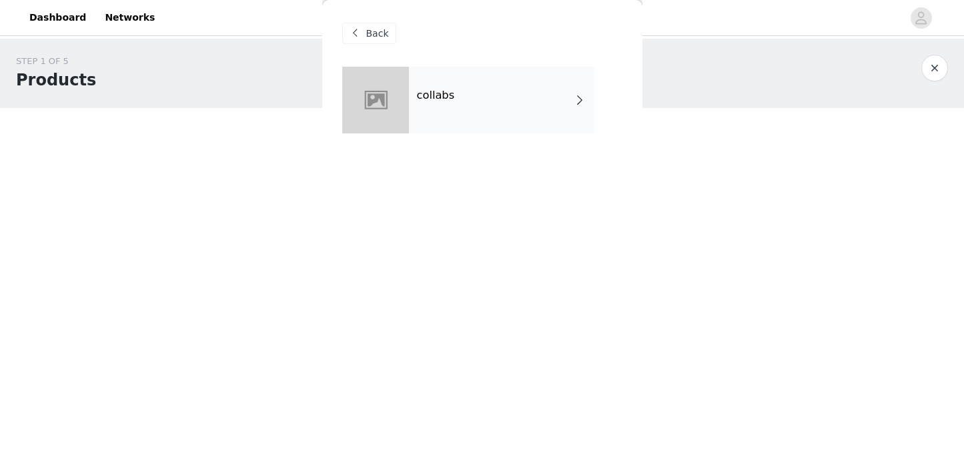
click at [490, 122] on div "collabs" at bounding box center [501, 100] width 185 height 67
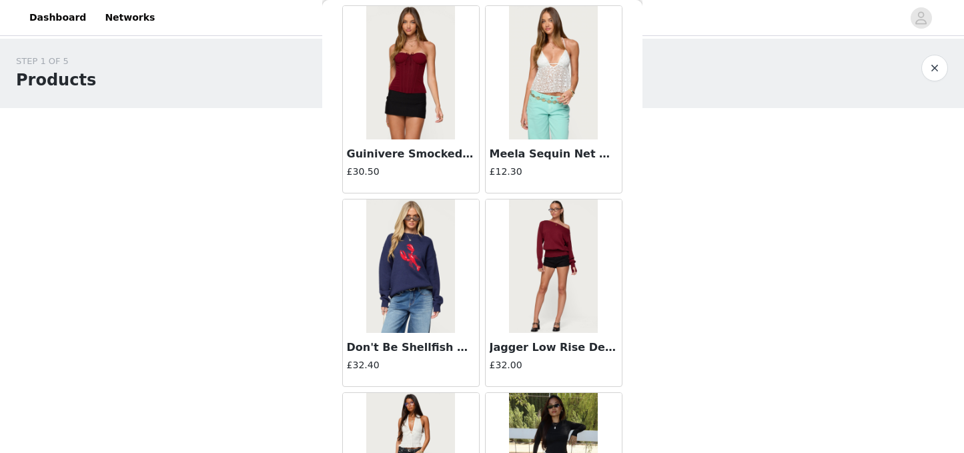
scroll to position [1589, 0]
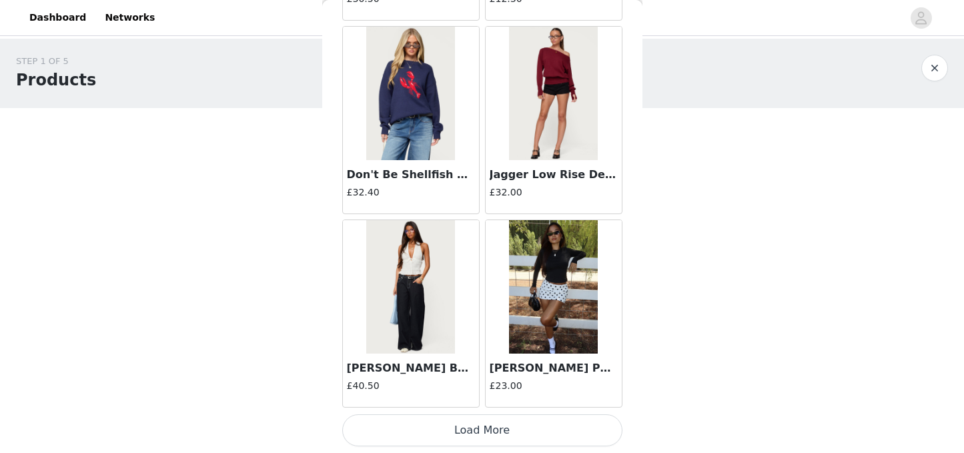
click at [506, 429] on button "Load More" at bounding box center [482, 430] width 280 height 32
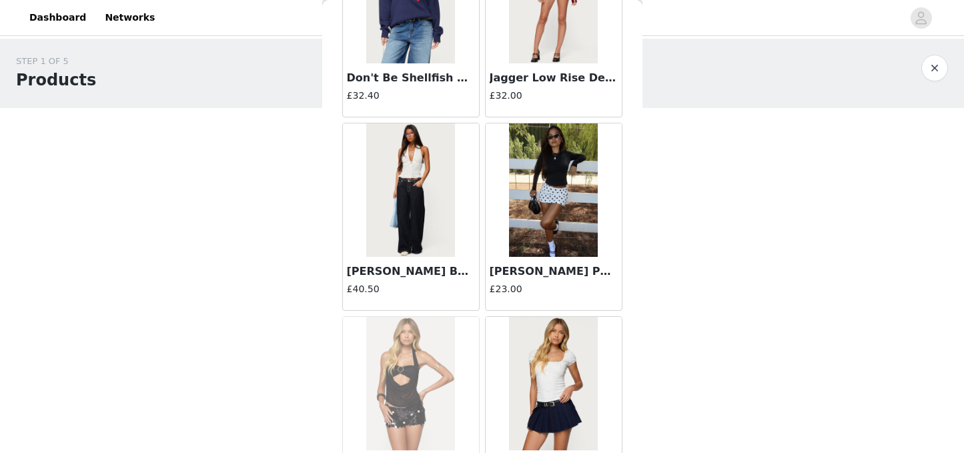
scroll to position [1691, 0]
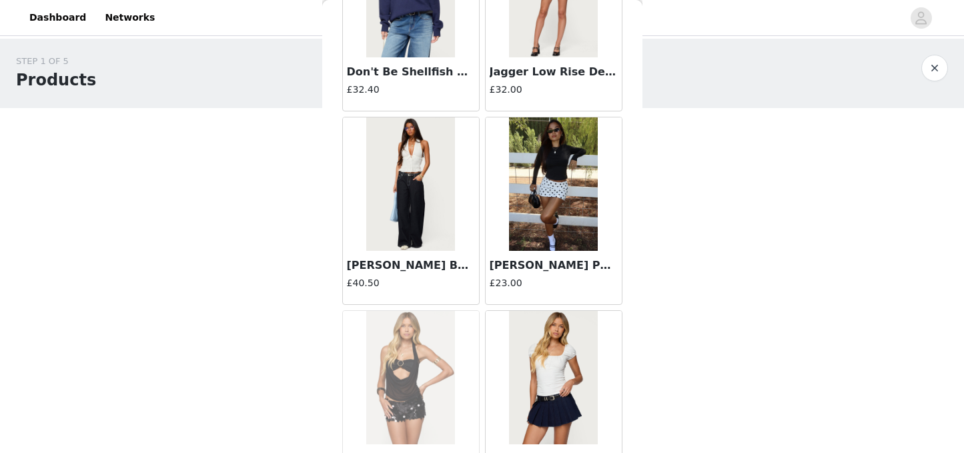
click at [537, 210] on img at bounding box center [553, 183] width 89 height 133
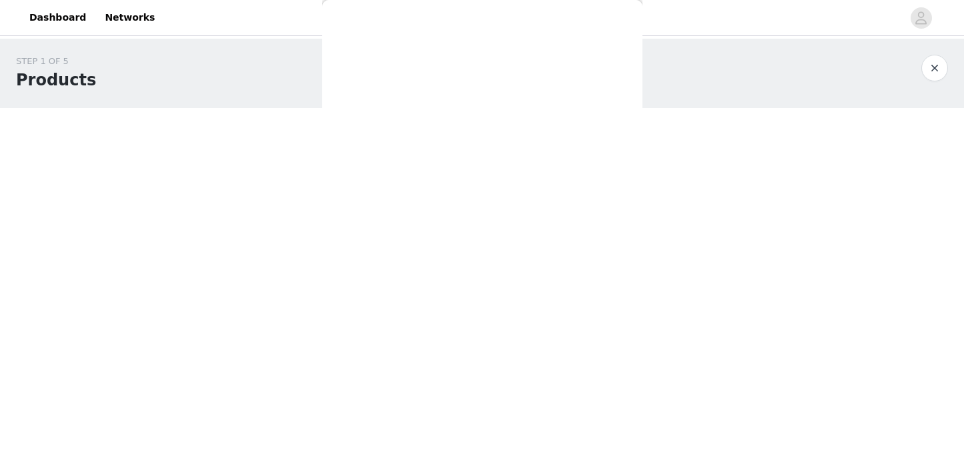
scroll to position [182, 0]
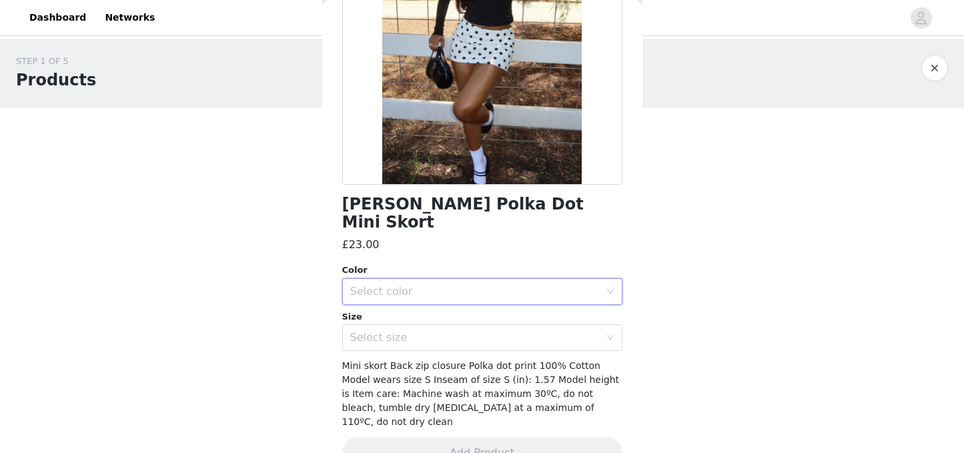
click at [540, 282] on div "Select color" at bounding box center [478, 291] width 256 height 25
click at [477, 304] on li "WHITE AND BLACK" at bounding box center [482, 302] width 280 height 21
click at [474, 331] on div "Select size" at bounding box center [475, 337] width 250 height 13
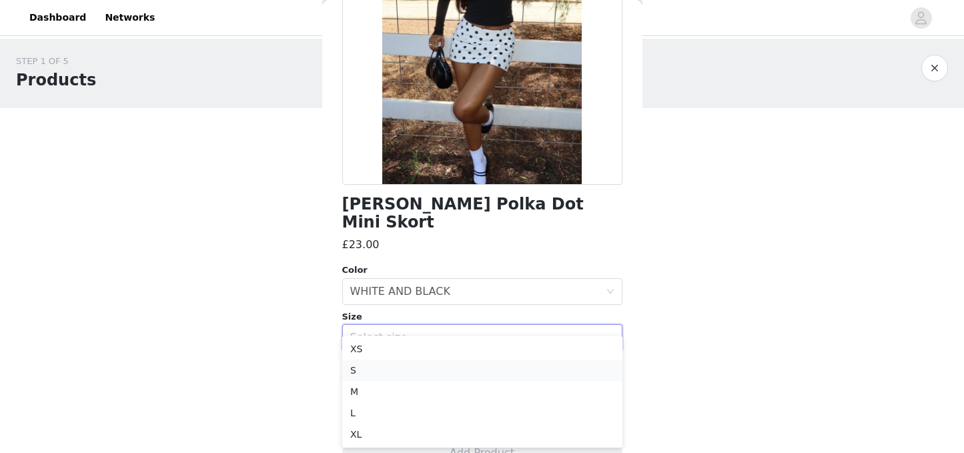
click at [396, 370] on li "S" at bounding box center [482, 370] width 280 height 21
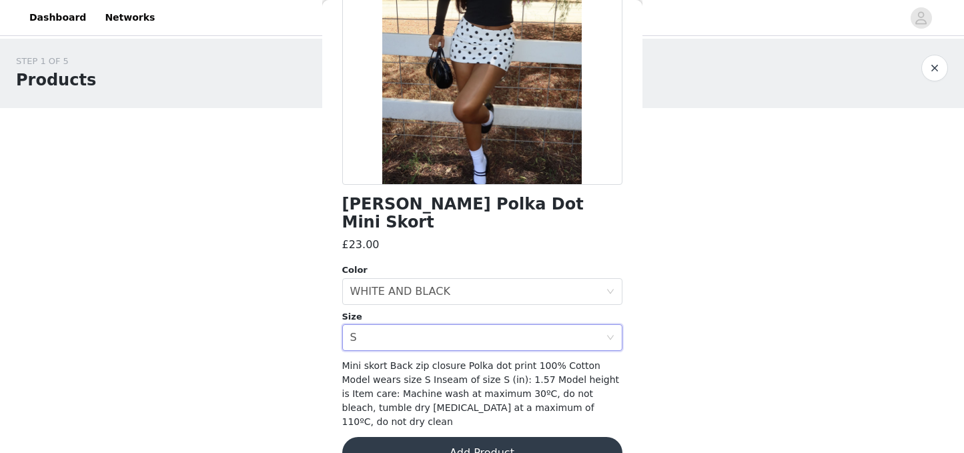
click at [470, 437] on button "Add Product" at bounding box center [482, 453] width 280 height 32
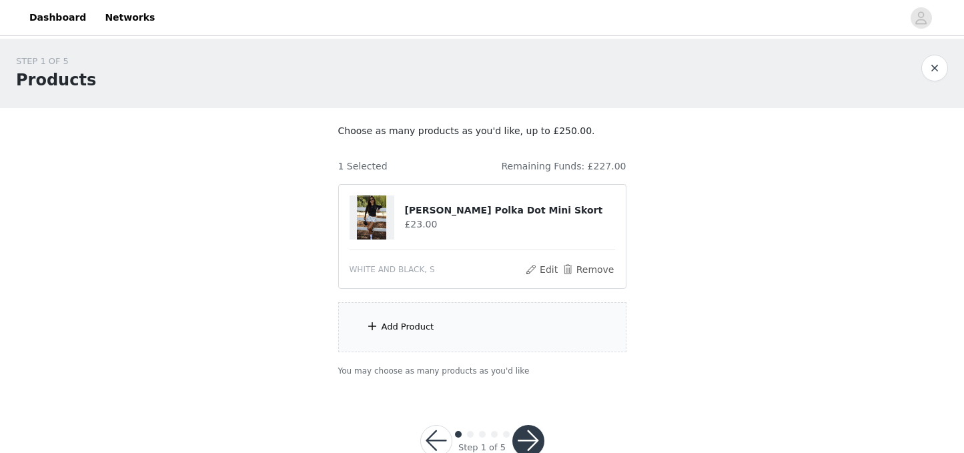
click at [488, 328] on div "Add Product" at bounding box center [482, 327] width 288 height 50
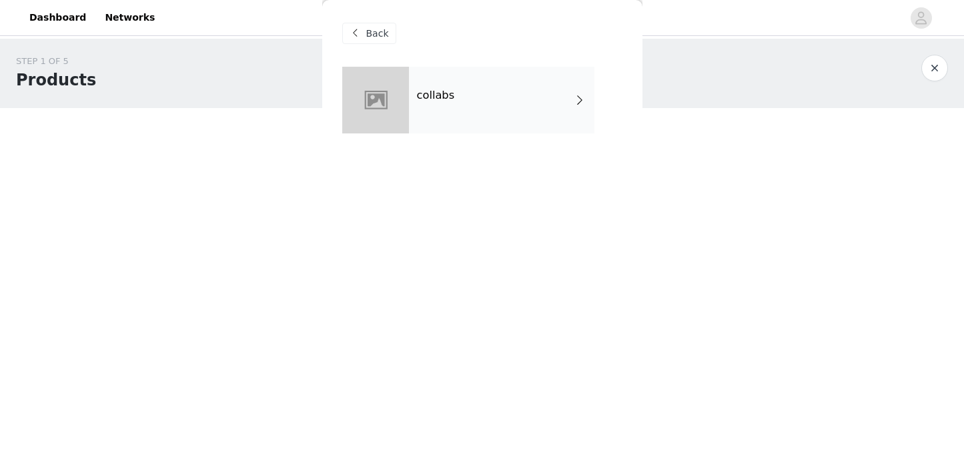
click at [500, 71] on div "collabs" at bounding box center [501, 100] width 185 height 67
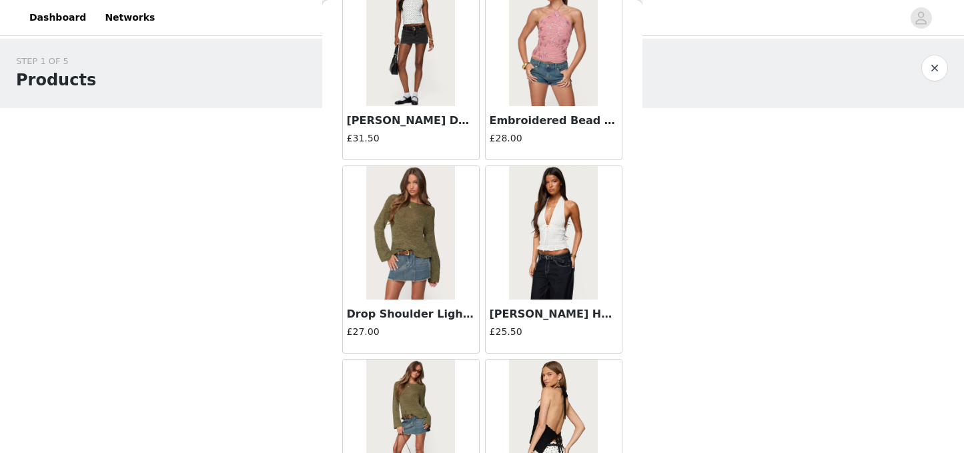
scroll to position [1589, 0]
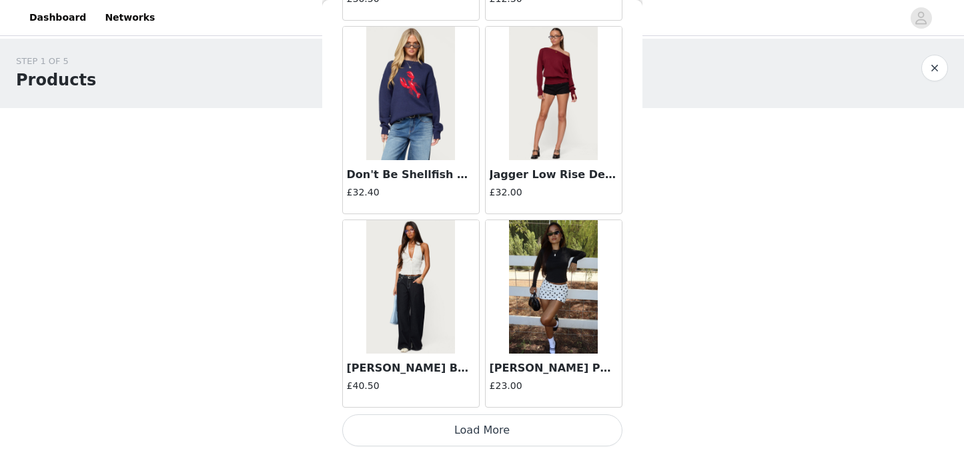
click at [453, 438] on button "Load More" at bounding box center [482, 430] width 280 height 32
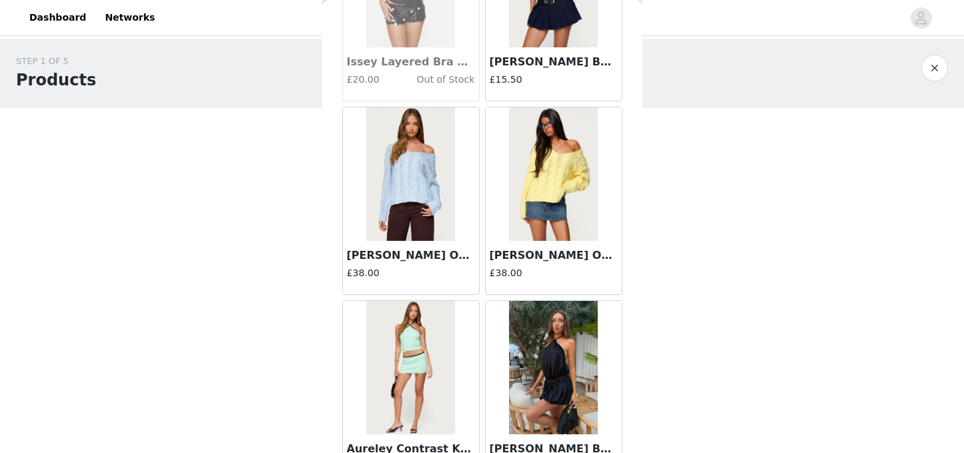
scroll to position [2092, 0]
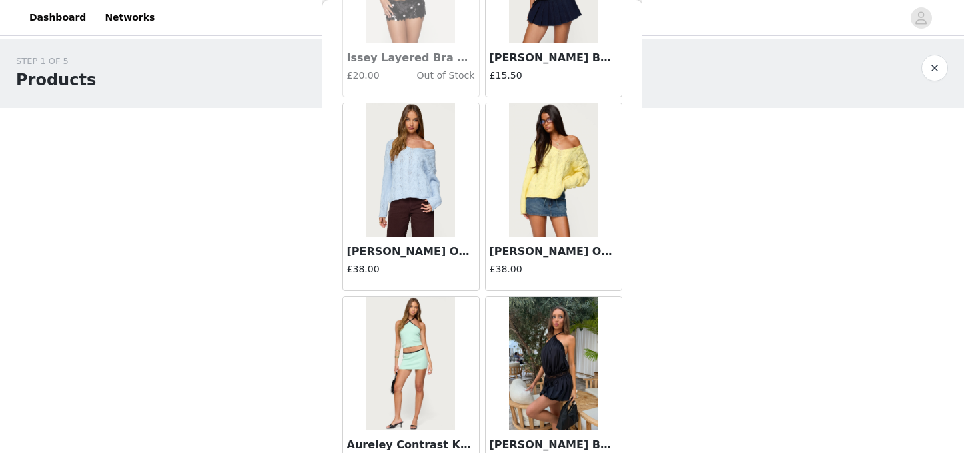
click at [548, 221] on img at bounding box center [553, 169] width 89 height 133
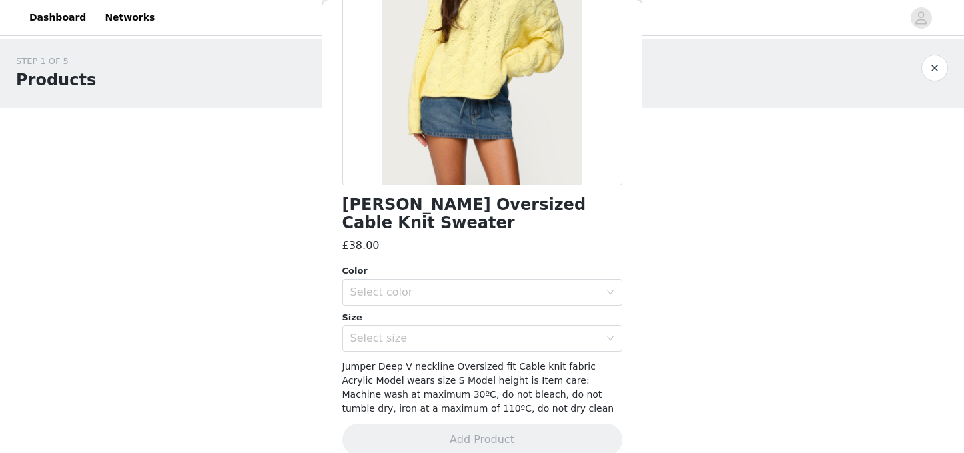
scroll to position [0, 0]
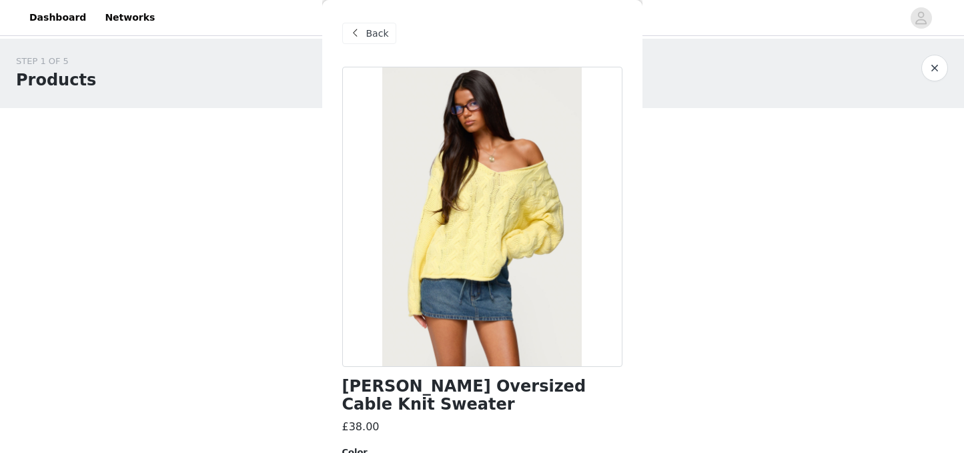
click at [356, 28] on span at bounding box center [356, 33] width 16 height 16
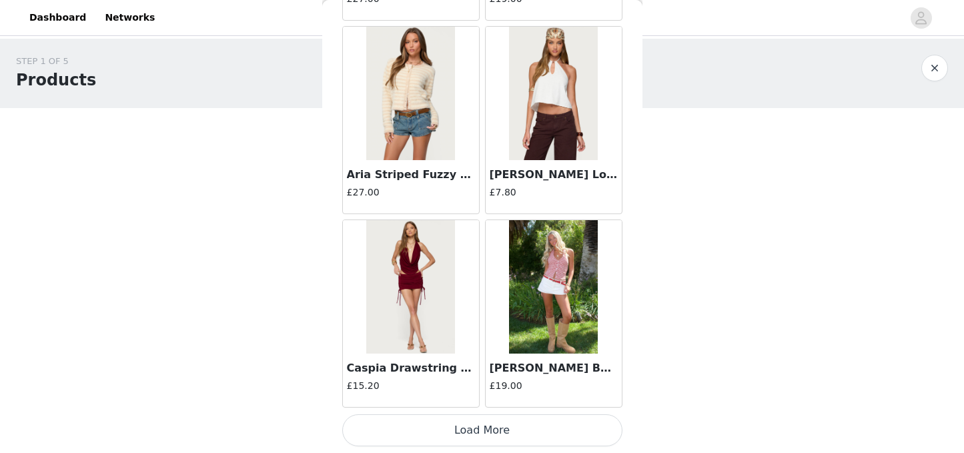
scroll to position [36, 0]
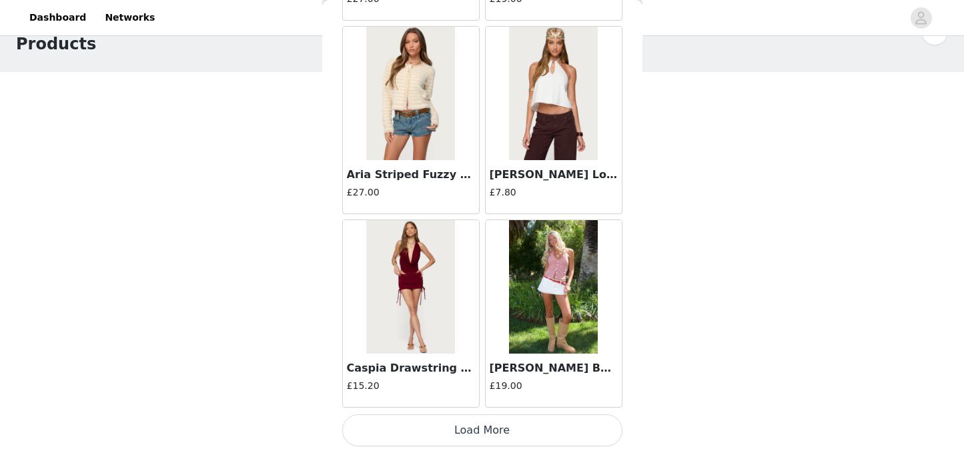
click at [526, 428] on button "Load More" at bounding box center [482, 430] width 280 height 32
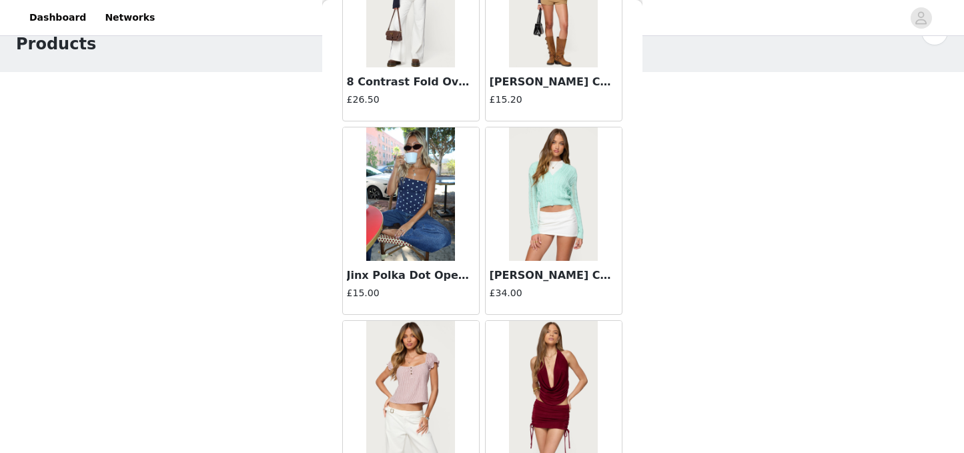
scroll to position [5169, 0]
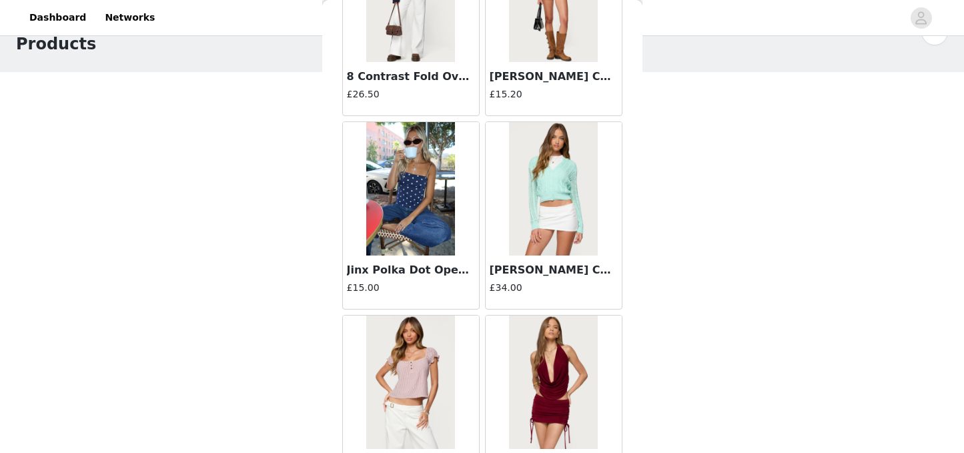
click at [430, 257] on div "Jinx Polka Dot Open-Back Top £15.00" at bounding box center [411, 282] width 136 height 53
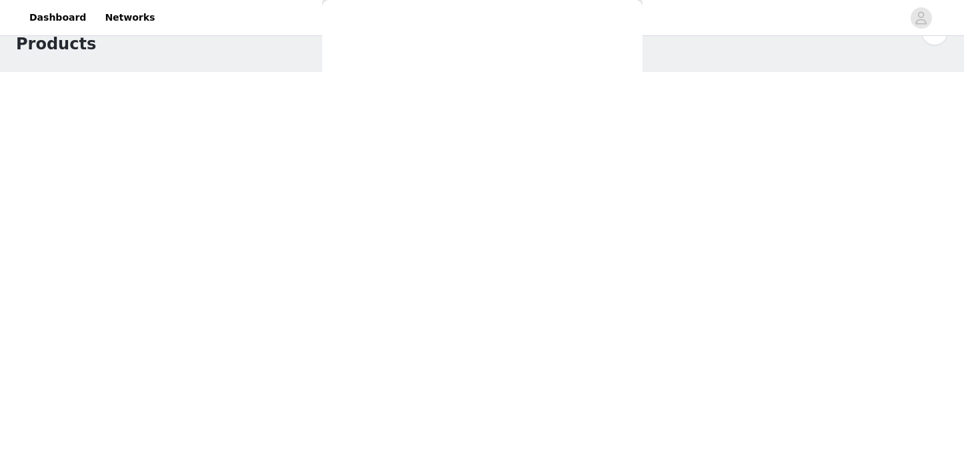
scroll to position [196, 0]
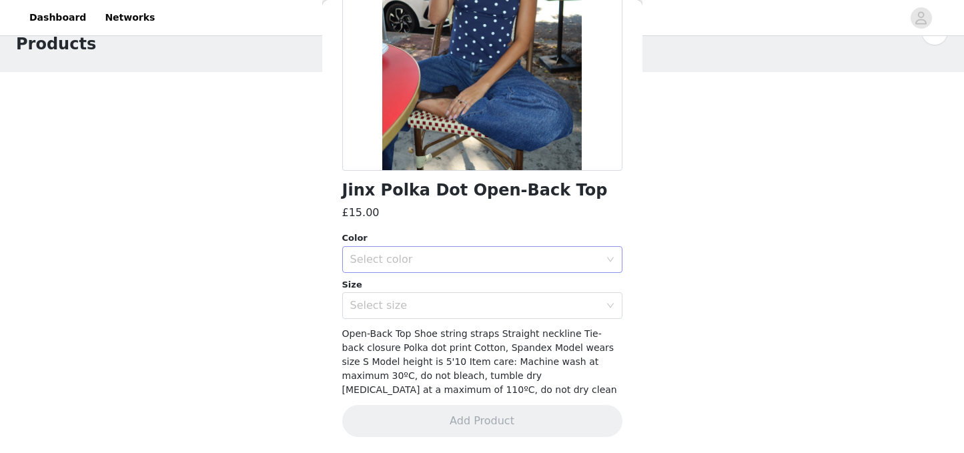
click at [459, 254] on div "Select color" at bounding box center [475, 259] width 250 height 13
click at [423, 284] on li "NAVY AND WHITE" at bounding box center [482, 288] width 280 height 21
click at [420, 299] on div "Select size" at bounding box center [475, 305] width 250 height 13
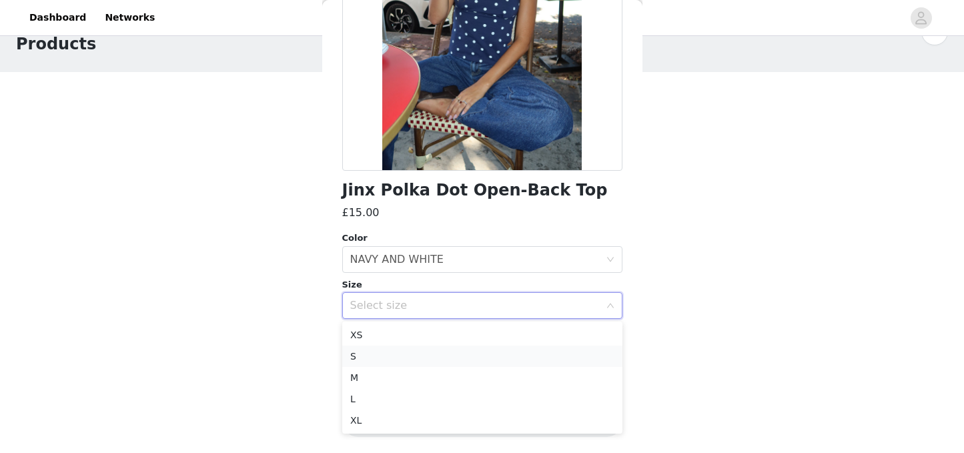
click at [371, 356] on li "S" at bounding box center [482, 356] width 280 height 21
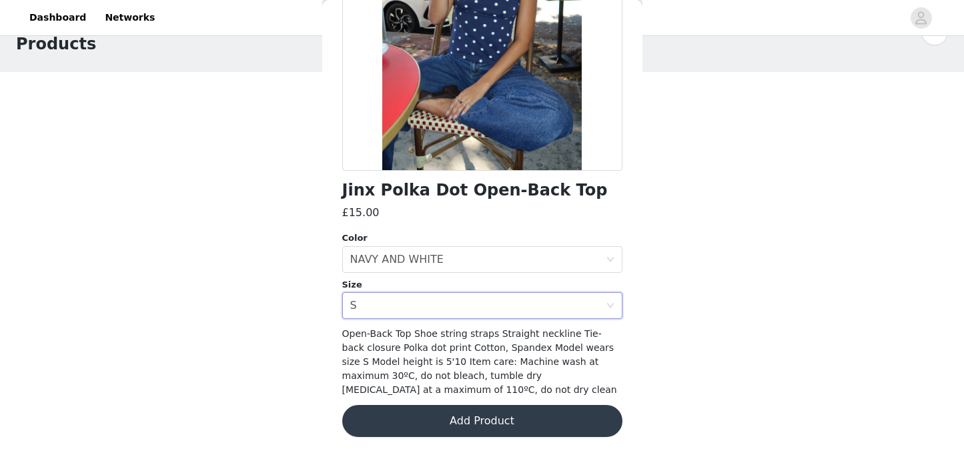
click at [450, 426] on button "Add Product" at bounding box center [482, 421] width 280 height 32
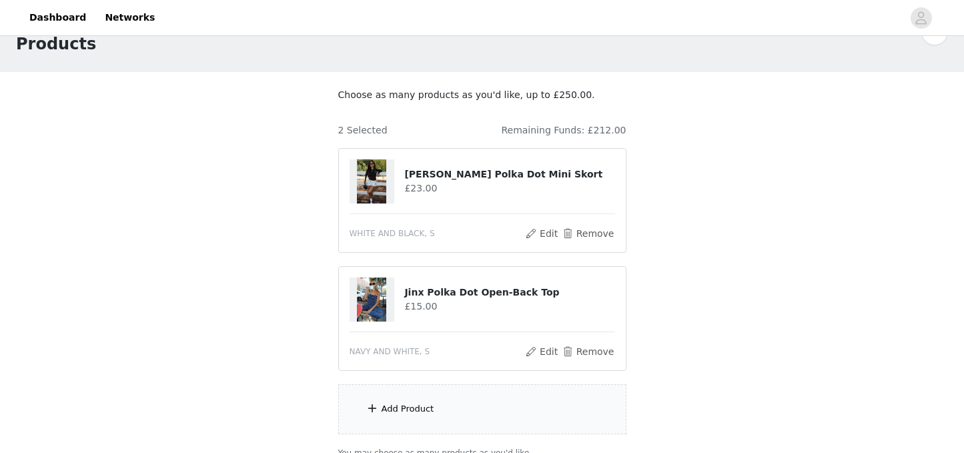
click at [453, 414] on div "Add Product" at bounding box center [482, 409] width 288 height 50
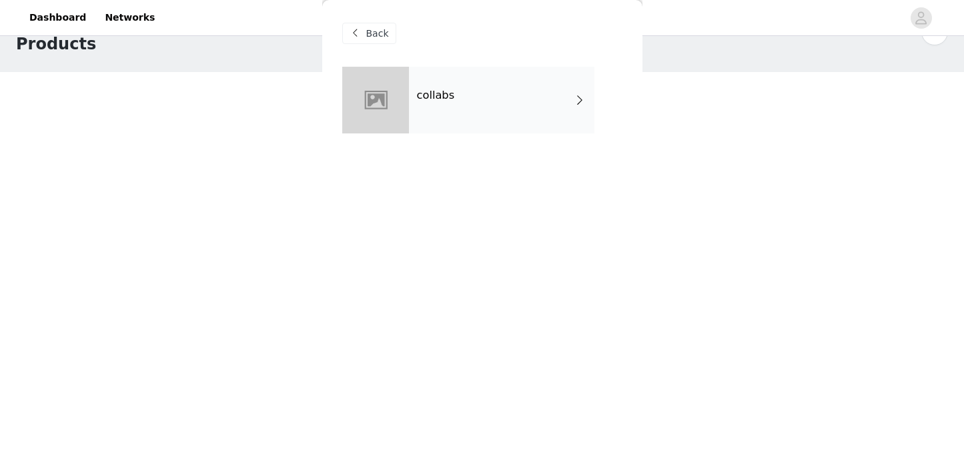
click at [458, 107] on div "collabs" at bounding box center [501, 100] width 185 height 67
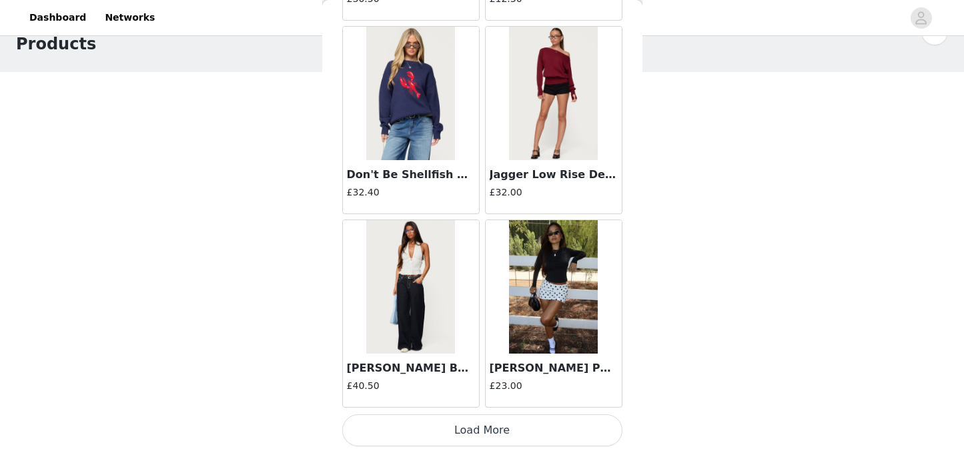
click at [540, 422] on button "Load More" at bounding box center [482, 430] width 280 height 32
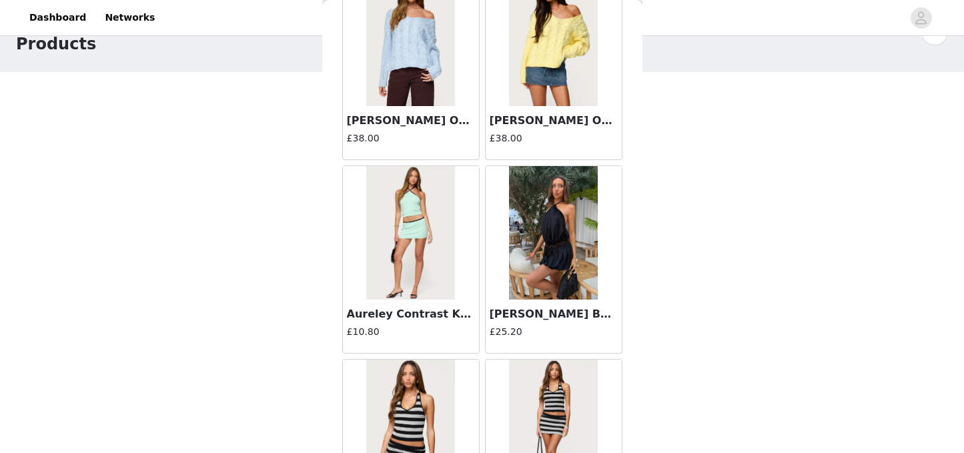
scroll to position [3523, 0]
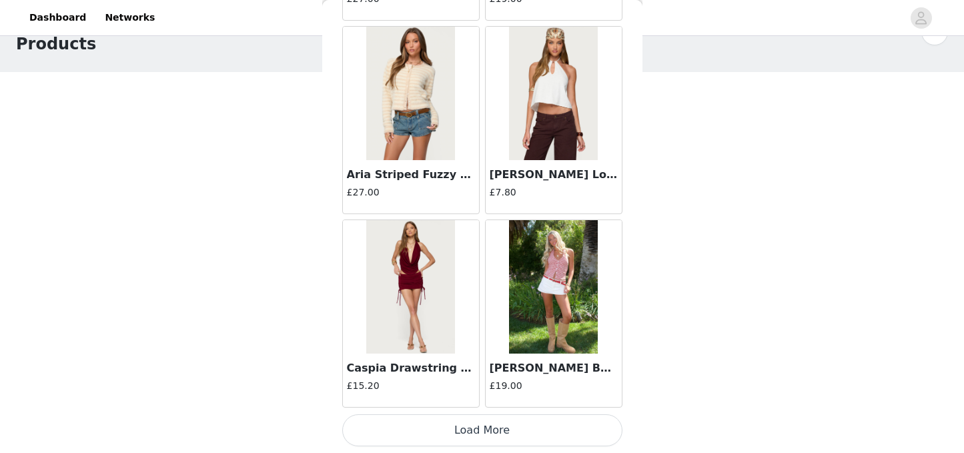
click at [520, 423] on button "Load More" at bounding box center [482, 430] width 280 height 32
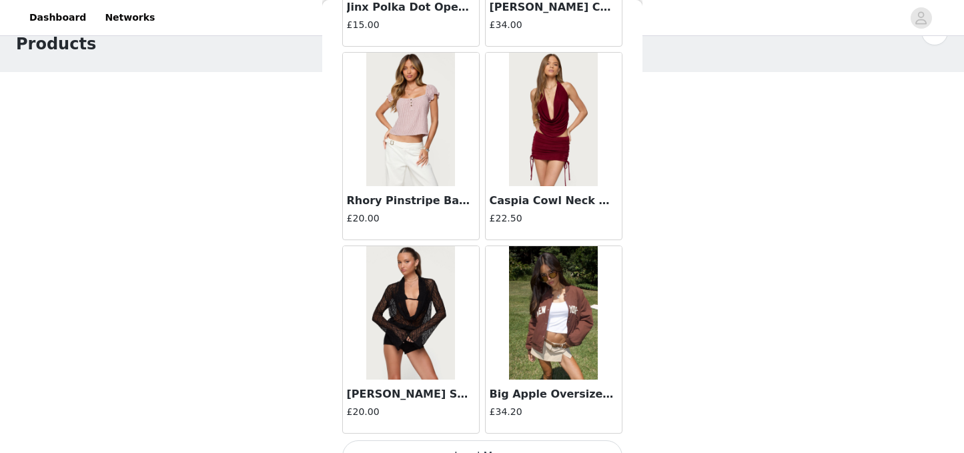
scroll to position [5458, 0]
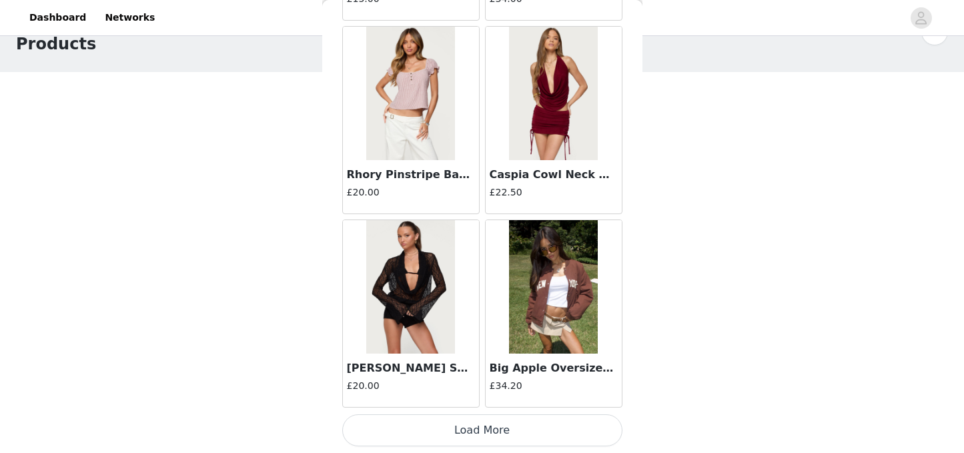
click at [490, 429] on button "Load More" at bounding box center [482, 430] width 280 height 32
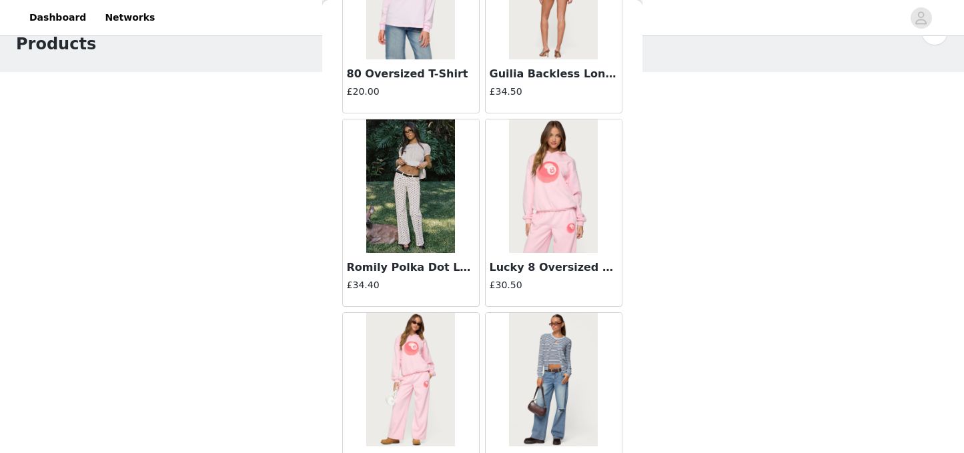
click at [387, 278] on h4 "£34.40" at bounding box center [411, 285] width 128 height 14
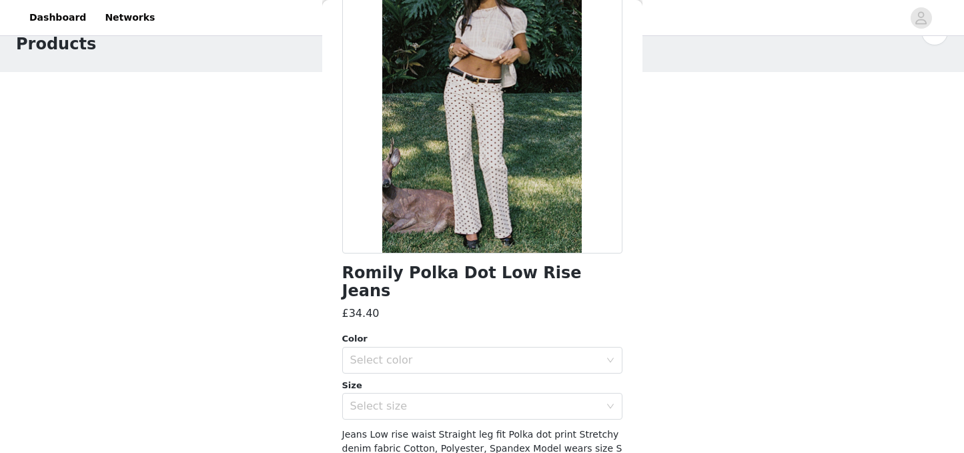
scroll to position [107, 0]
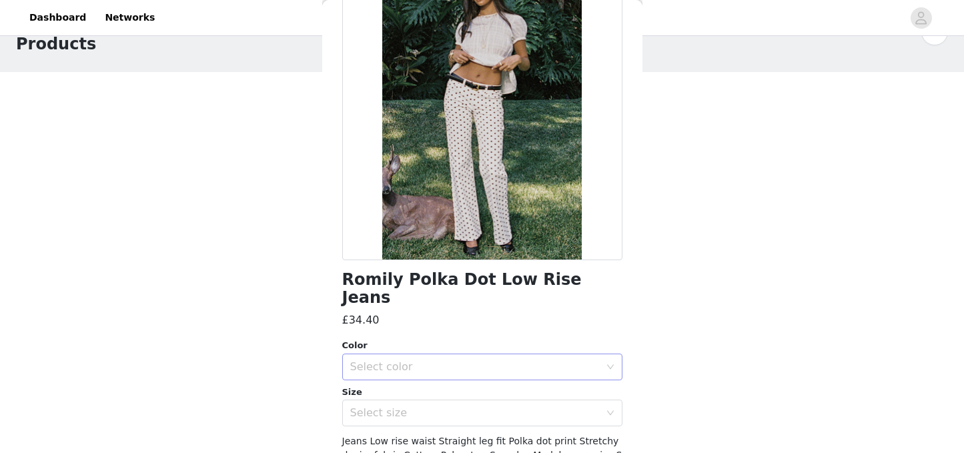
click at [512, 360] on div "Select color" at bounding box center [475, 366] width 250 height 13
click at [402, 374] on li "WHITE" at bounding box center [482, 378] width 280 height 21
click at [406, 406] on div "Select size" at bounding box center [475, 412] width 250 height 13
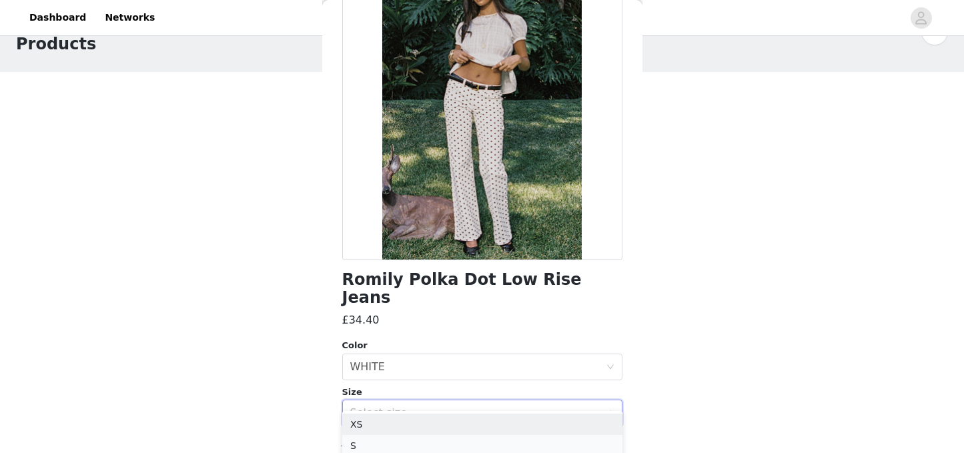
click at [366, 436] on li "S" at bounding box center [482, 445] width 280 height 21
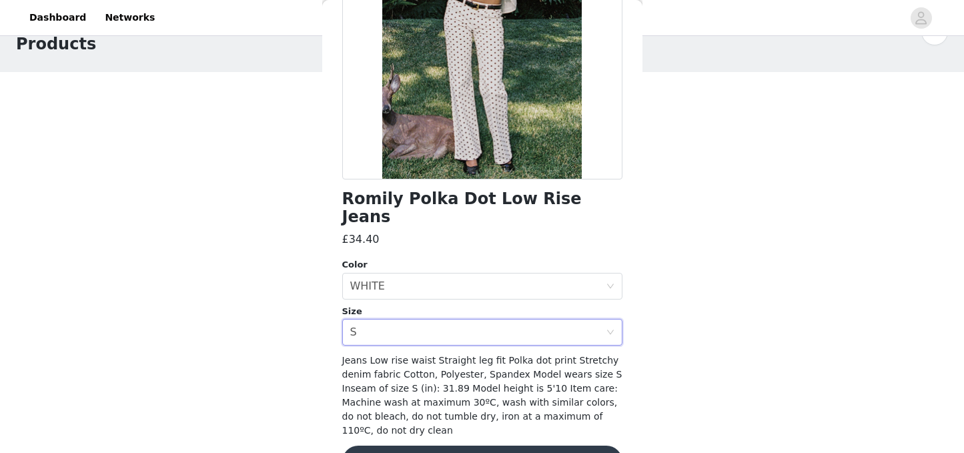
scroll to position [210, 0]
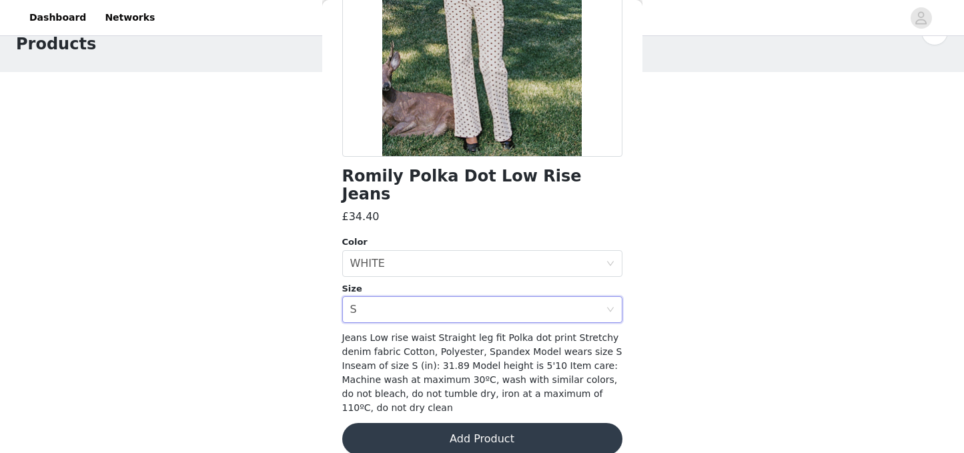
click at [472, 423] on button "Add Product" at bounding box center [482, 439] width 280 height 32
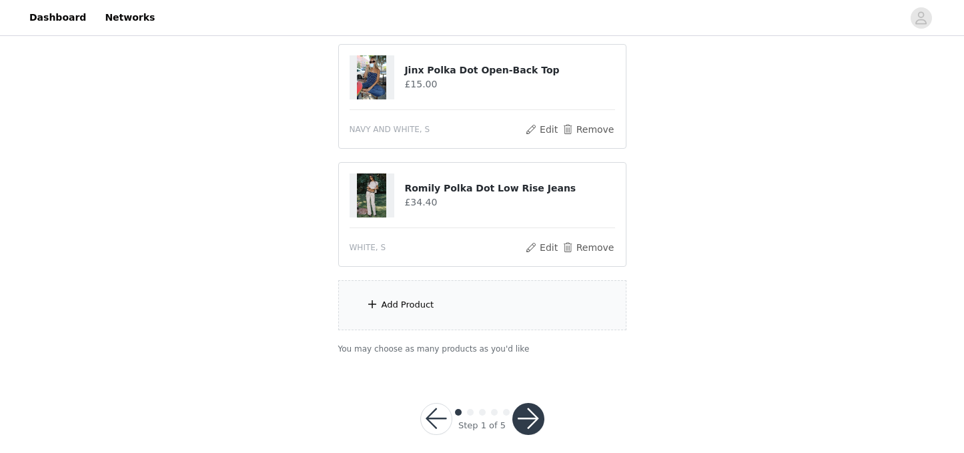
scroll to position [272, 0]
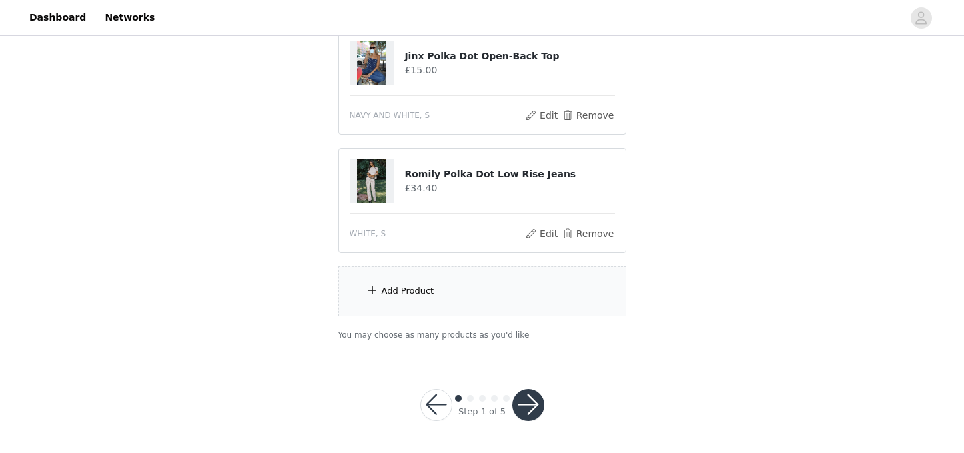
click at [470, 288] on div "Add Product" at bounding box center [482, 291] width 288 height 50
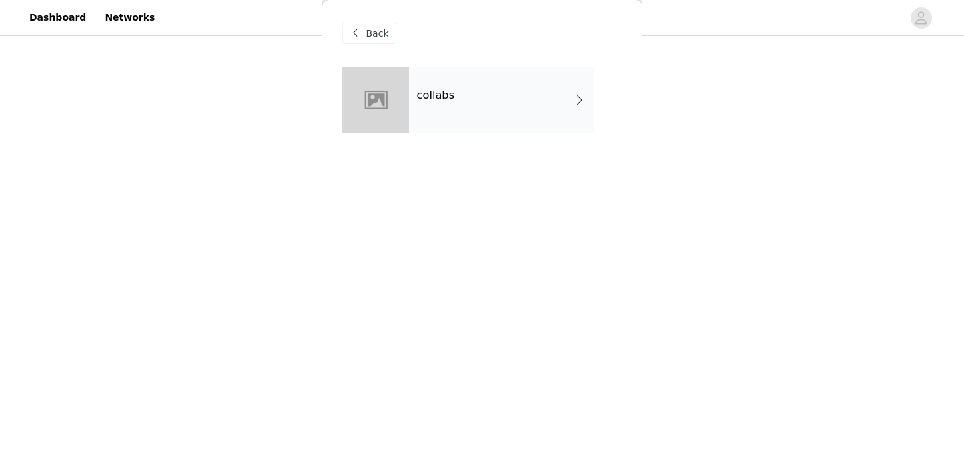
click at [528, 121] on div "collabs" at bounding box center [501, 100] width 185 height 67
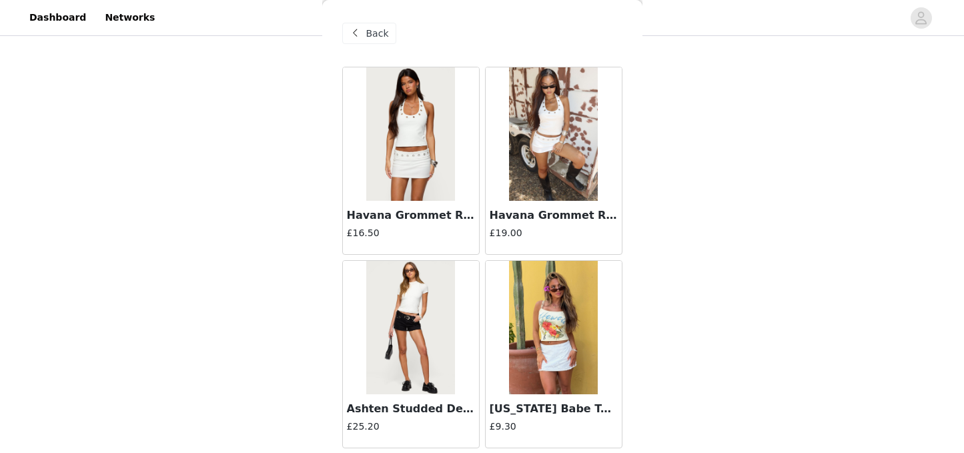
click at [557, 191] on img at bounding box center [553, 133] width 89 height 133
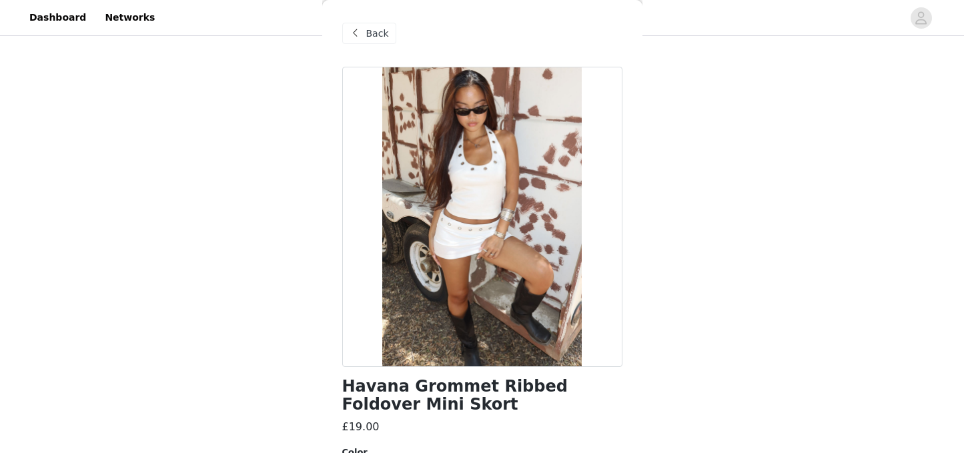
click at [364, 36] on div "Back" at bounding box center [369, 33] width 54 height 21
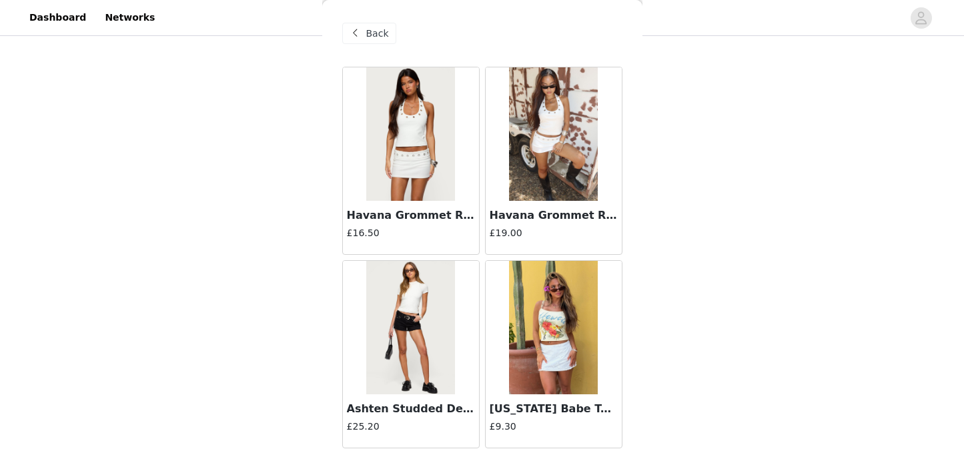
click at [388, 230] on h4 "£16.50" at bounding box center [411, 233] width 128 height 14
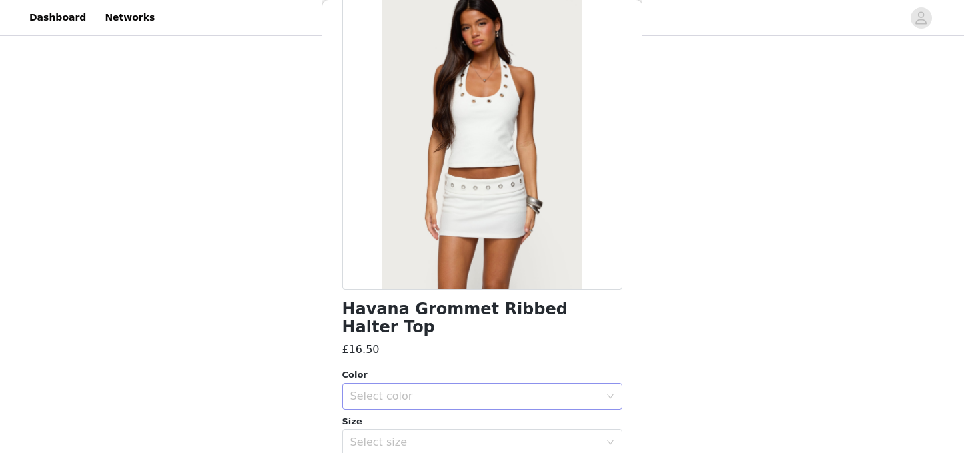
scroll to position [0, 0]
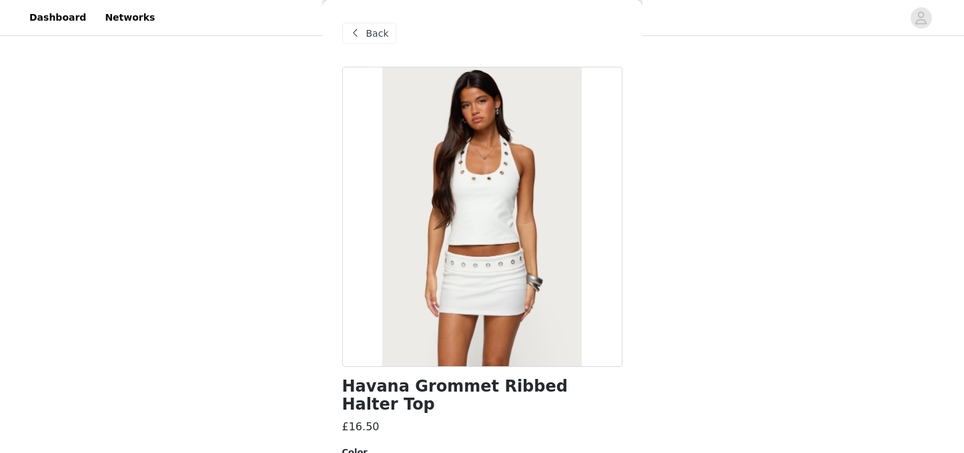
click at [368, 38] on span "Back" at bounding box center [377, 34] width 23 height 14
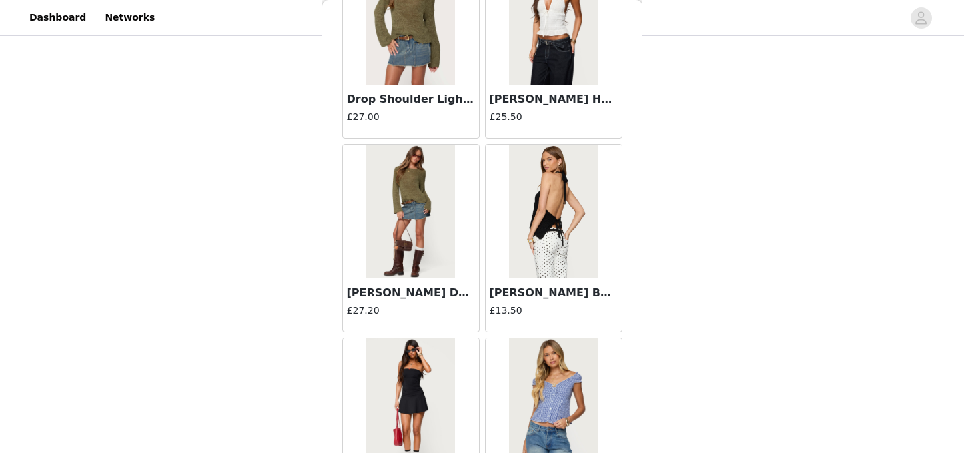
scroll to position [1589, 0]
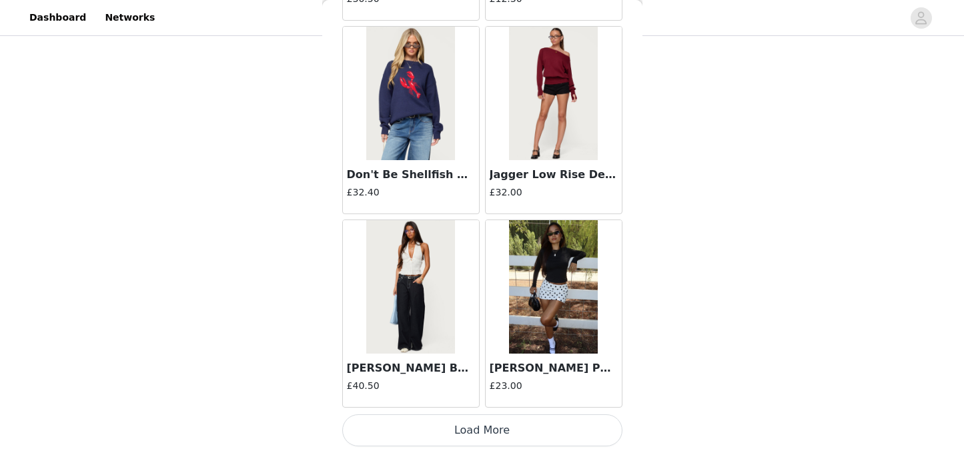
click at [510, 438] on button "Load More" at bounding box center [482, 430] width 280 height 32
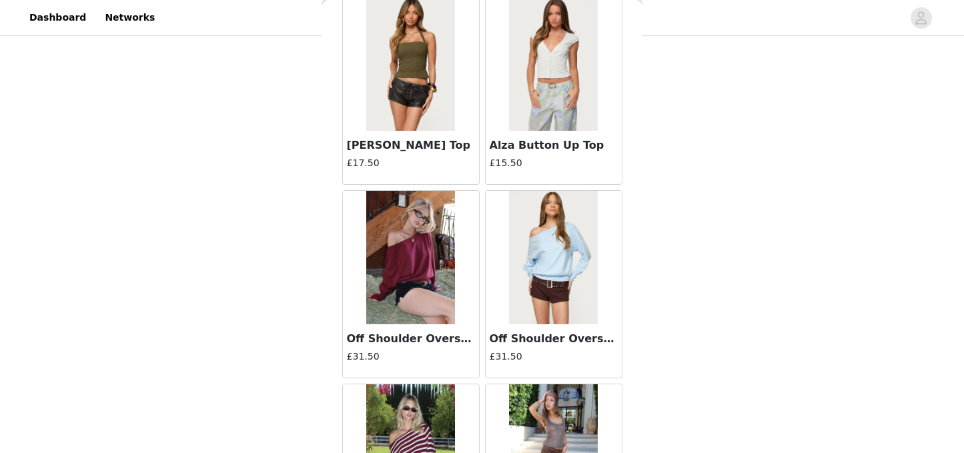
scroll to position [3523, 0]
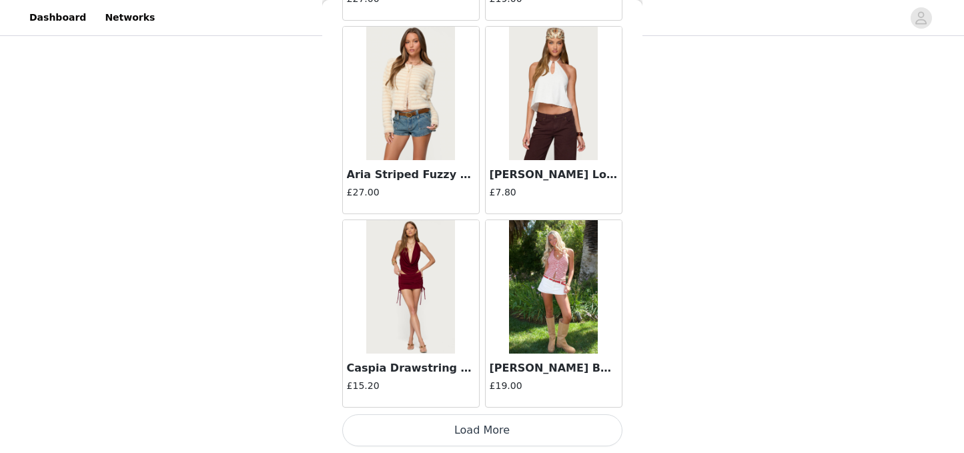
click at [502, 424] on button "Load More" at bounding box center [482, 430] width 280 height 32
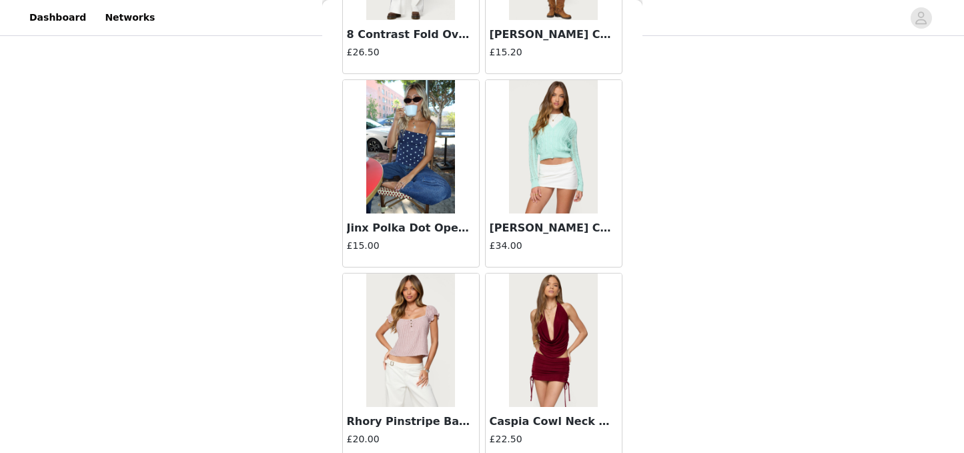
scroll to position [5458, 0]
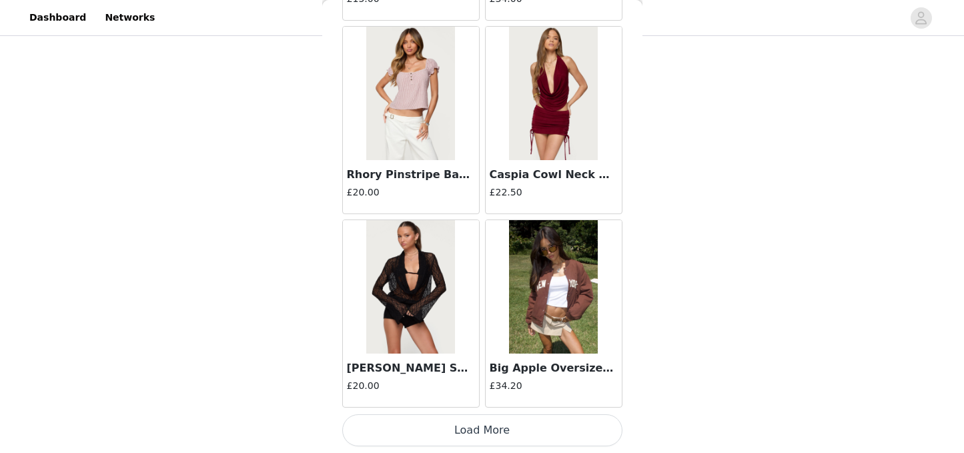
click at [514, 429] on button "Load More" at bounding box center [482, 430] width 280 height 32
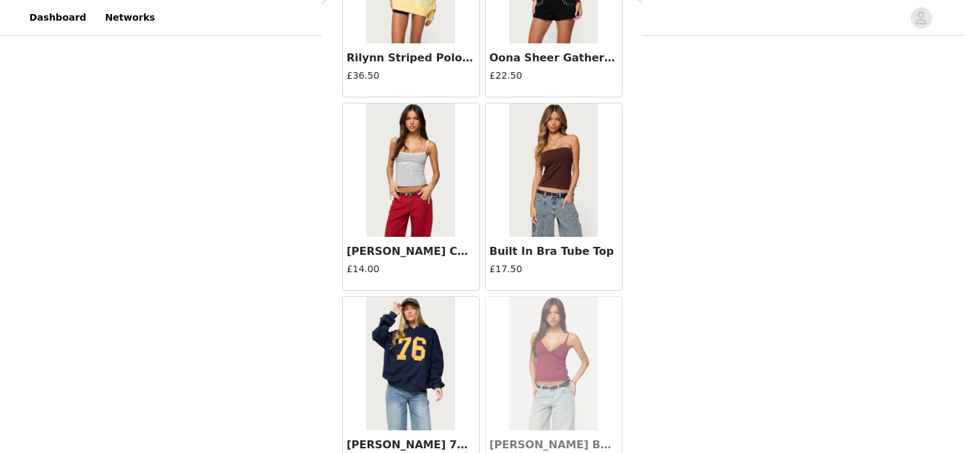
scroll to position [7124, 0]
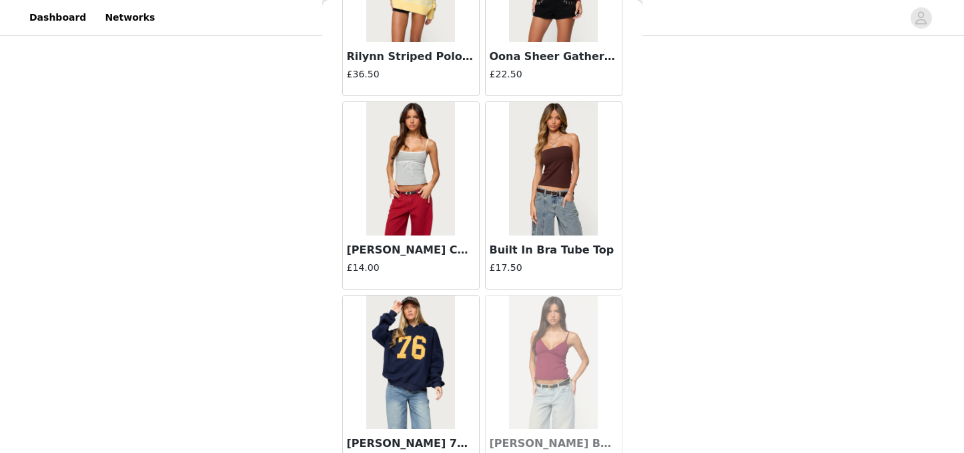
click at [556, 202] on img at bounding box center [553, 168] width 89 height 133
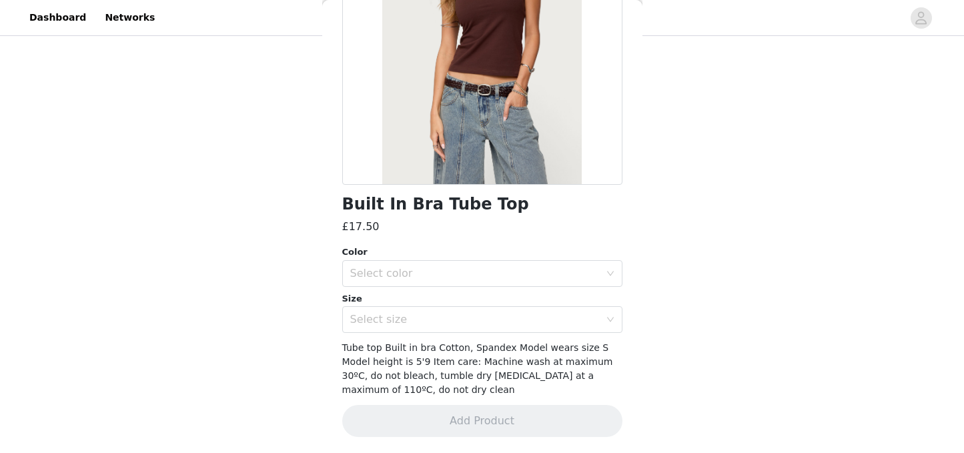
scroll to position [182, 0]
click at [558, 269] on div "Select color" at bounding box center [475, 273] width 250 height 13
click at [418, 304] on li "BROWN" at bounding box center [482, 302] width 280 height 21
click at [417, 323] on div "Select size" at bounding box center [475, 319] width 250 height 13
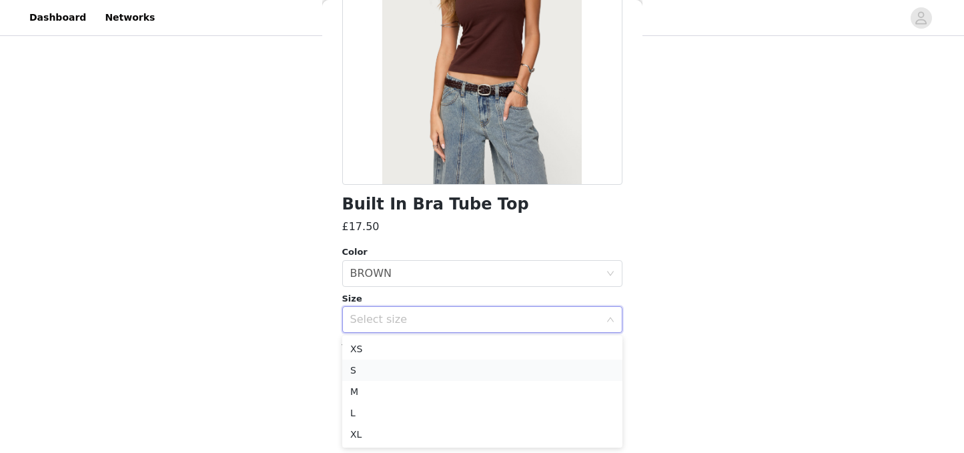
click at [368, 368] on li "S" at bounding box center [482, 370] width 280 height 21
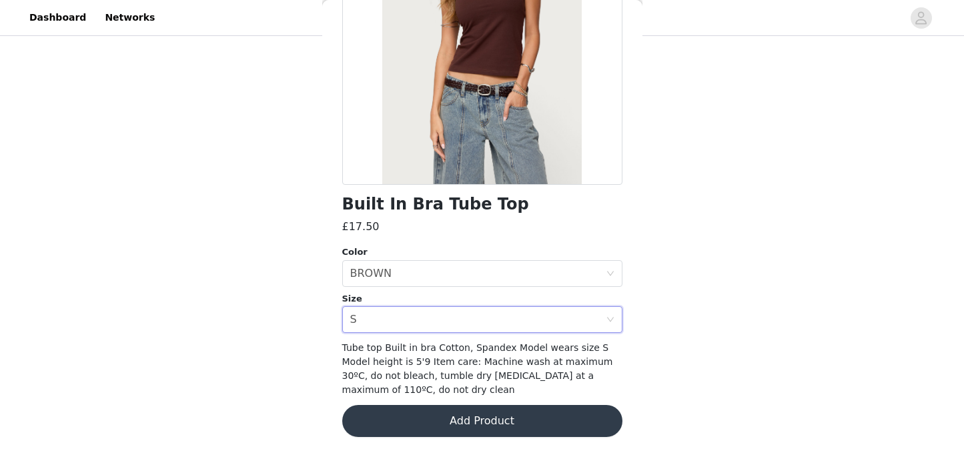
click at [442, 418] on button "Add Product" at bounding box center [482, 421] width 280 height 32
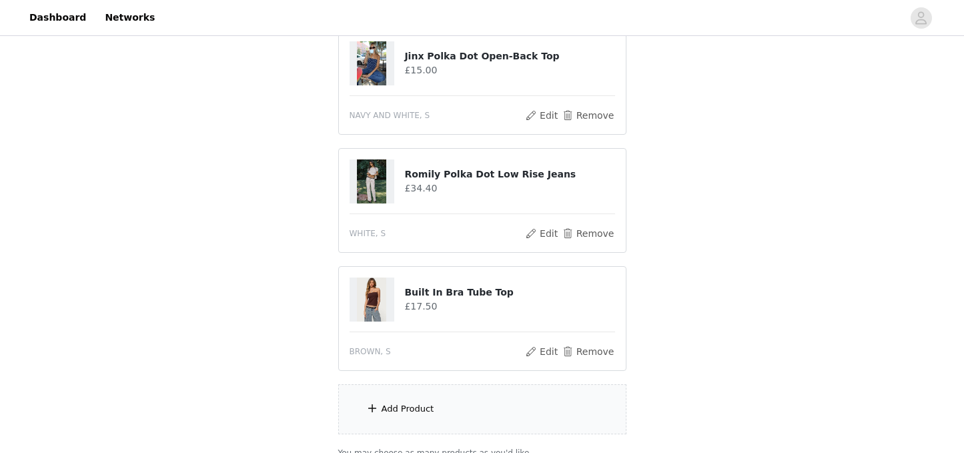
click at [443, 419] on div "Add Product" at bounding box center [482, 409] width 288 height 50
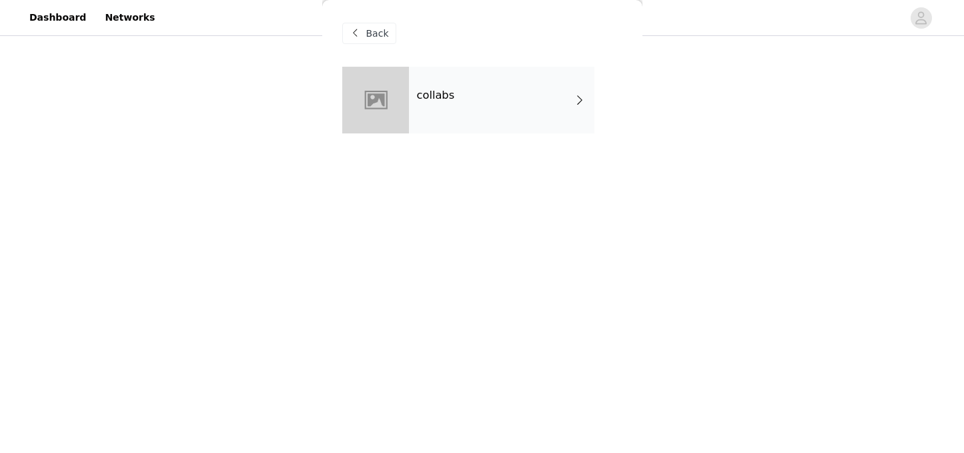
click at [448, 107] on div "collabs" at bounding box center [501, 100] width 185 height 67
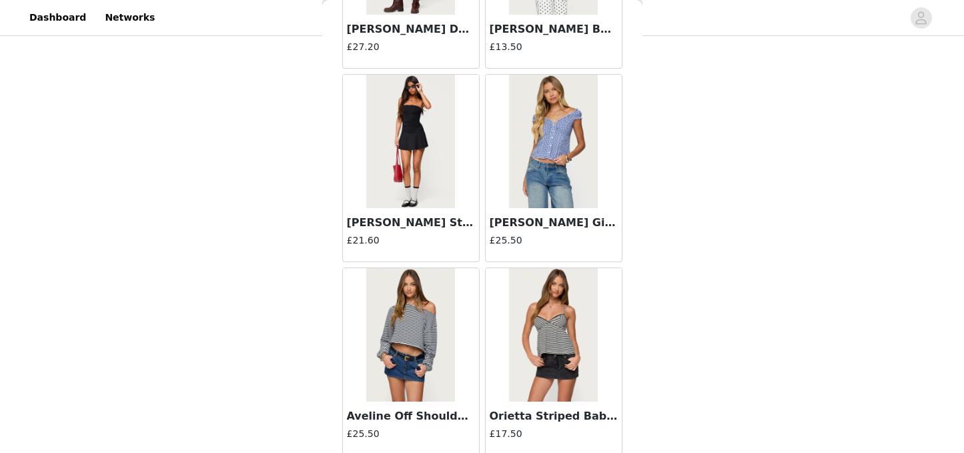
scroll to position [1589, 0]
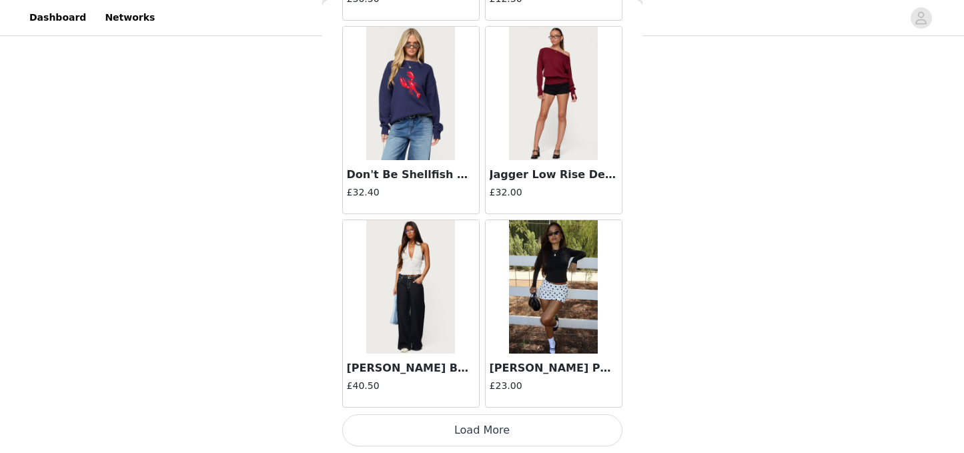
click at [490, 426] on button "Load More" at bounding box center [482, 430] width 280 height 32
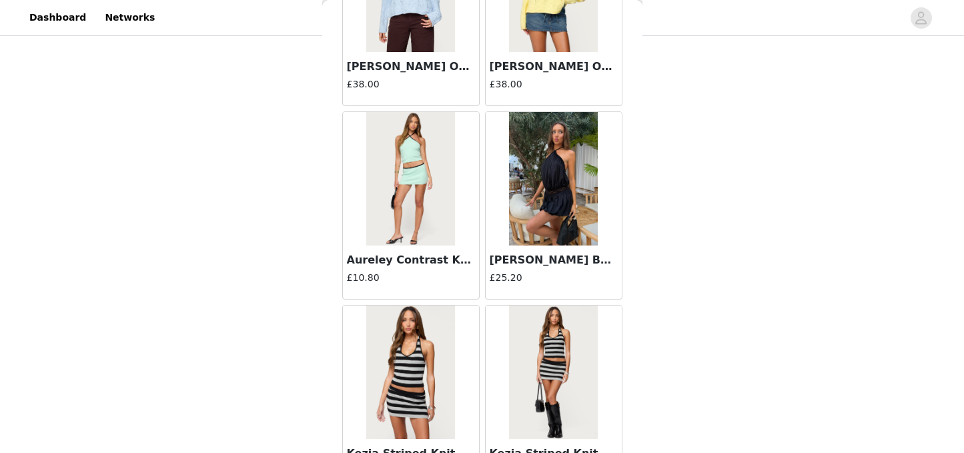
scroll to position [3523, 0]
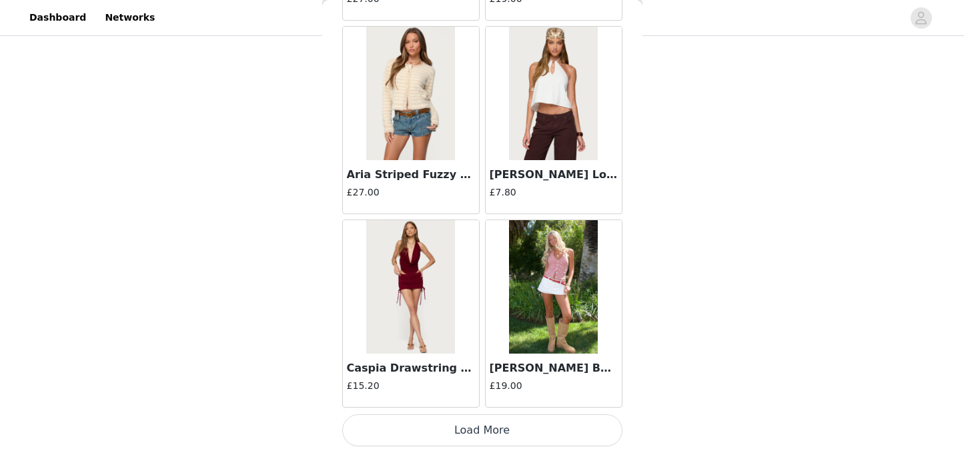
click at [500, 429] on button "Load More" at bounding box center [482, 430] width 280 height 32
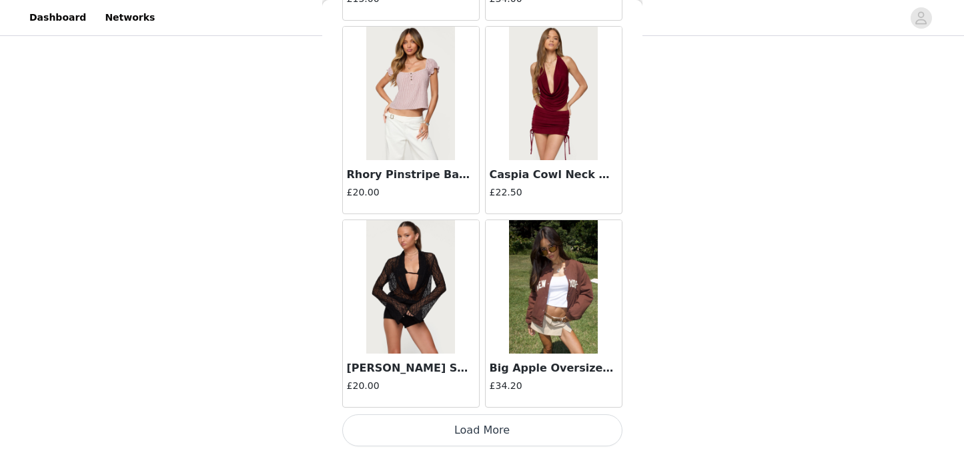
scroll to position [292, 0]
click at [469, 434] on button "Load More" at bounding box center [482, 430] width 280 height 32
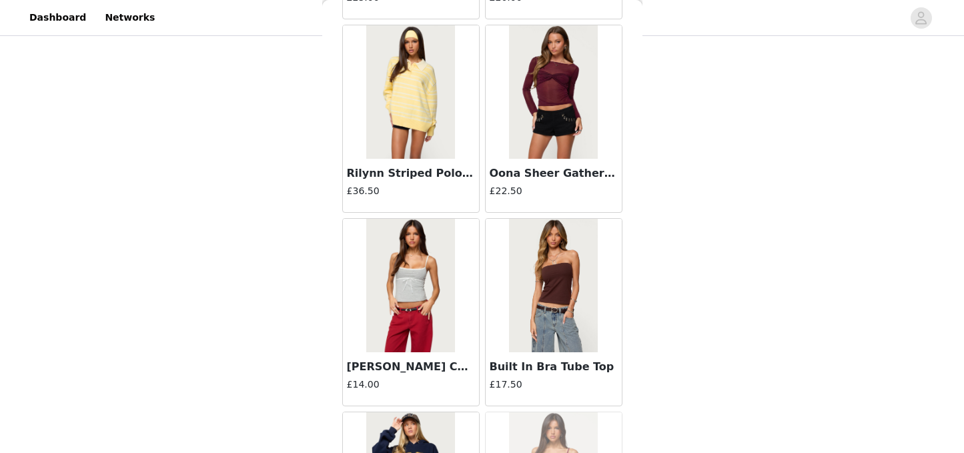
scroll to position [6998, 0]
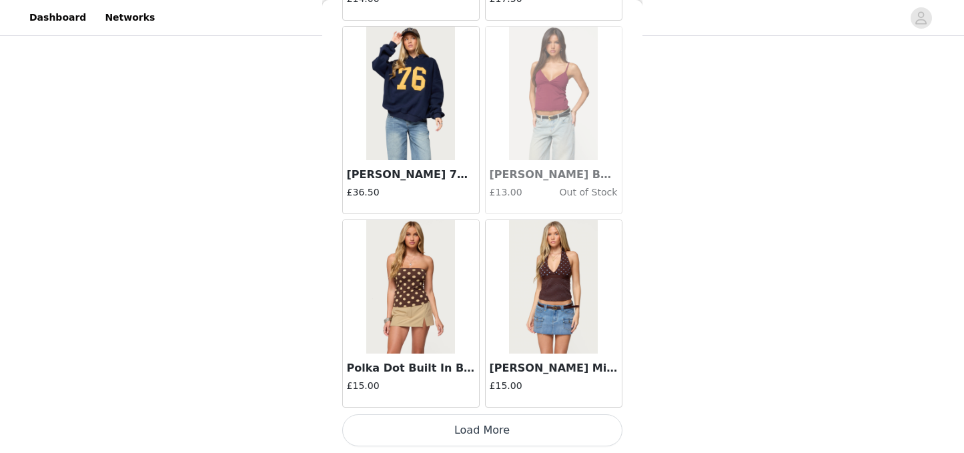
click at [500, 430] on button "Load More" at bounding box center [482, 430] width 280 height 32
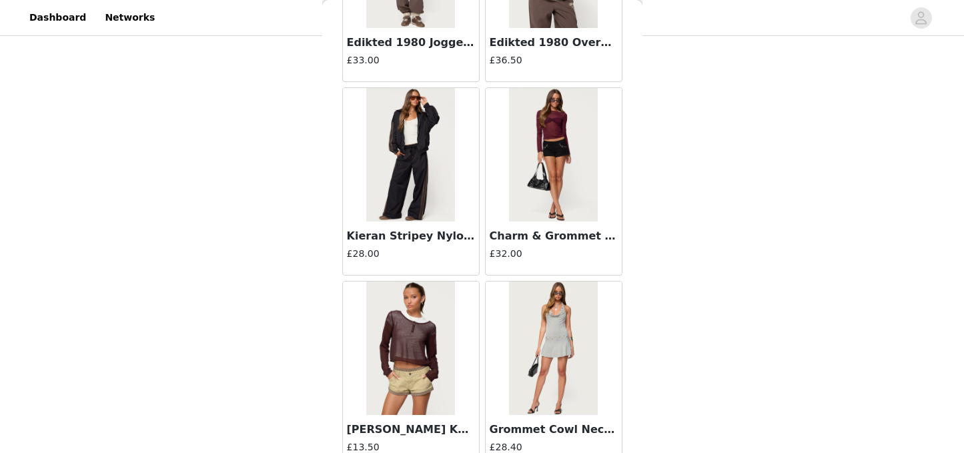
scroll to position [9270, 0]
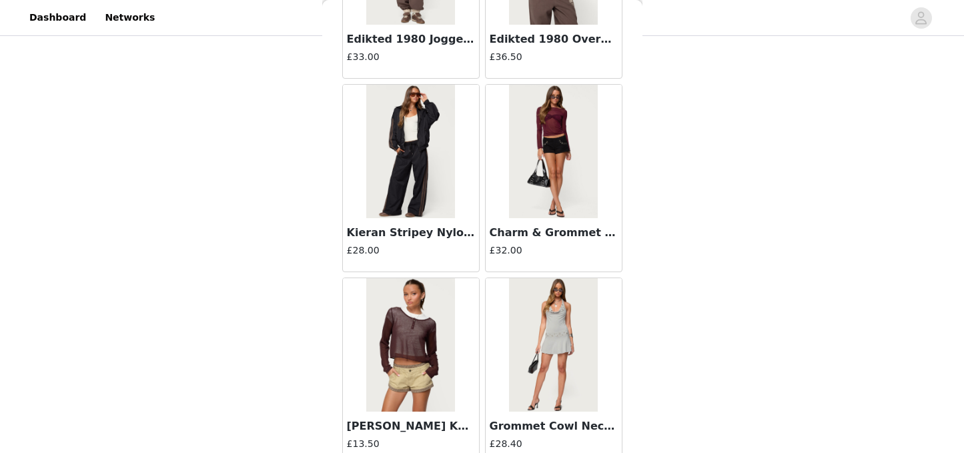
click at [428, 246] on h4 "£28.00" at bounding box center [411, 251] width 128 height 14
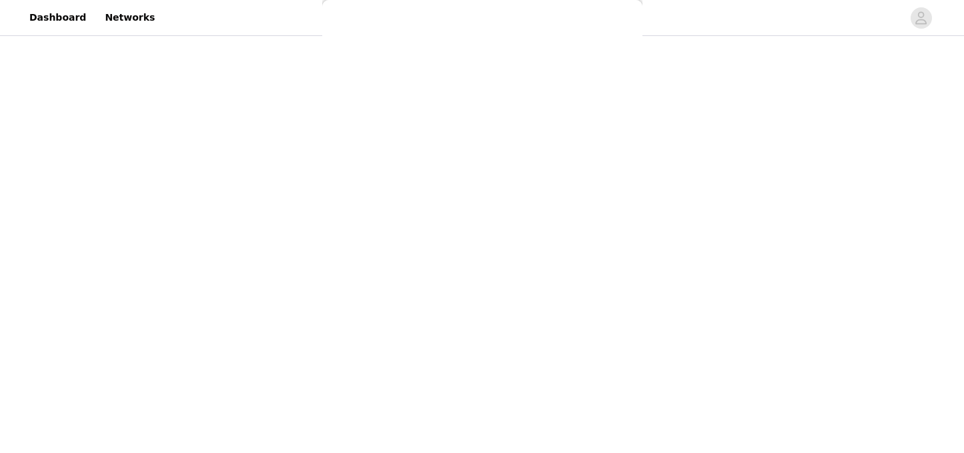
scroll to position [196, 0]
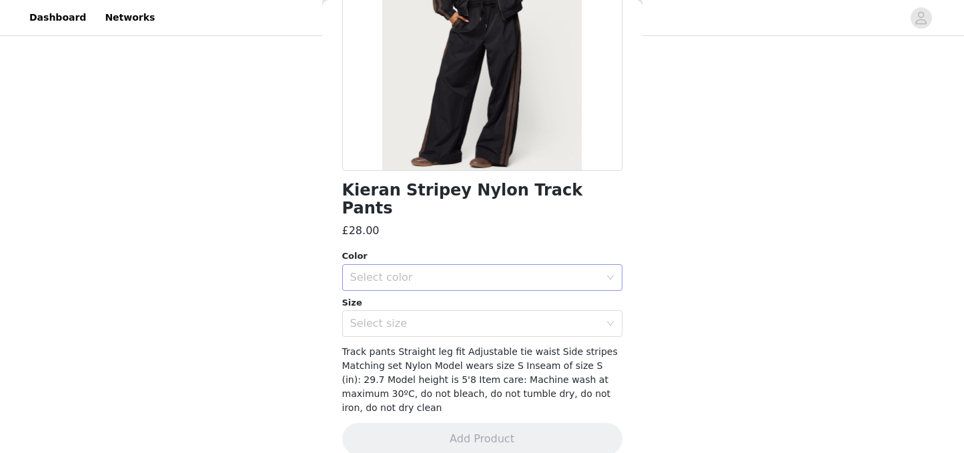
click at [447, 271] on div "Select color" at bounding box center [475, 277] width 250 height 13
click at [404, 284] on li "BLACK" at bounding box center [482, 288] width 280 height 21
click at [410, 317] on div "Select size" at bounding box center [475, 323] width 250 height 13
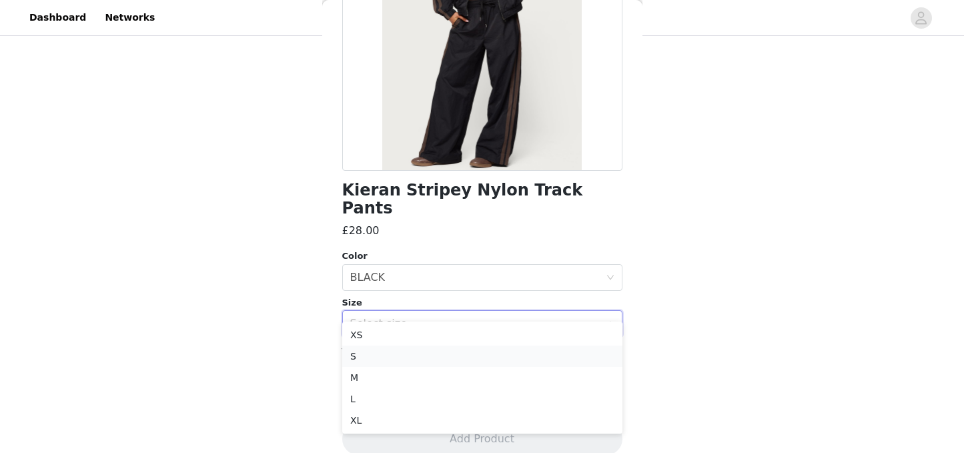
click at [378, 352] on li "S" at bounding box center [482, 356] width 280 height 21
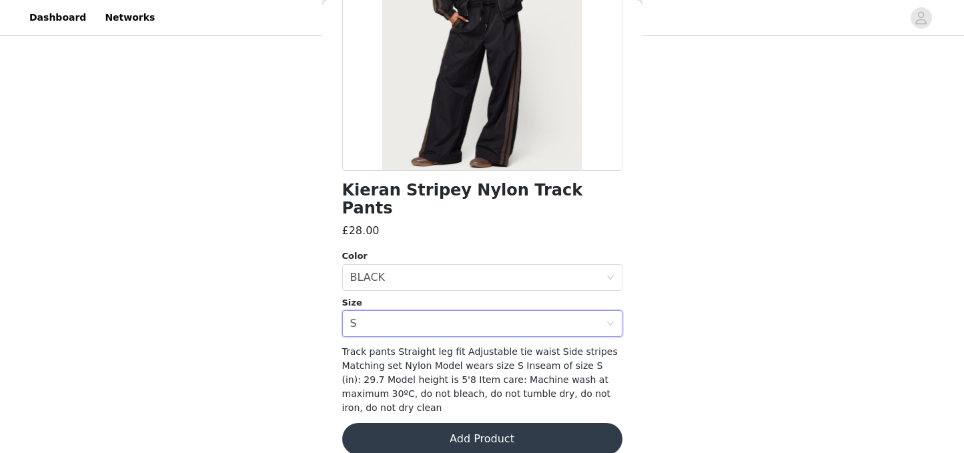
click at [436, 423] on button "Add Product" at bounding box center [482, 439] width 280 height 32
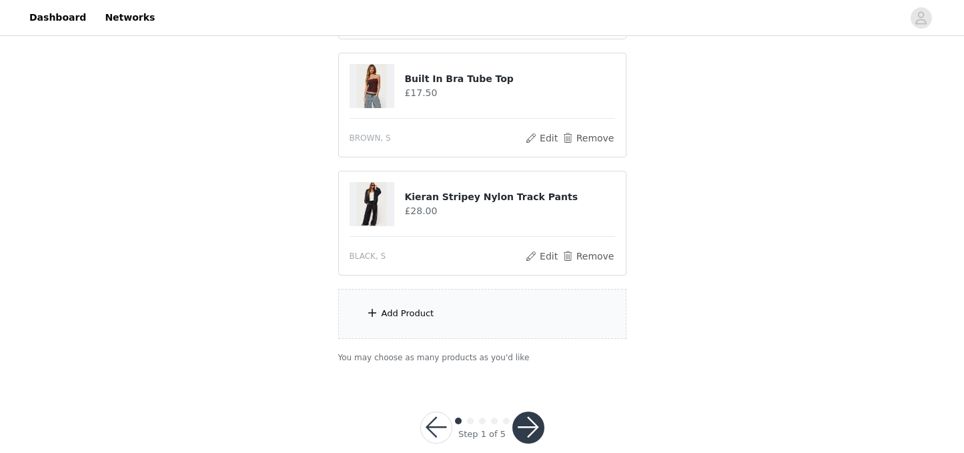
scroll to position [508, 0]
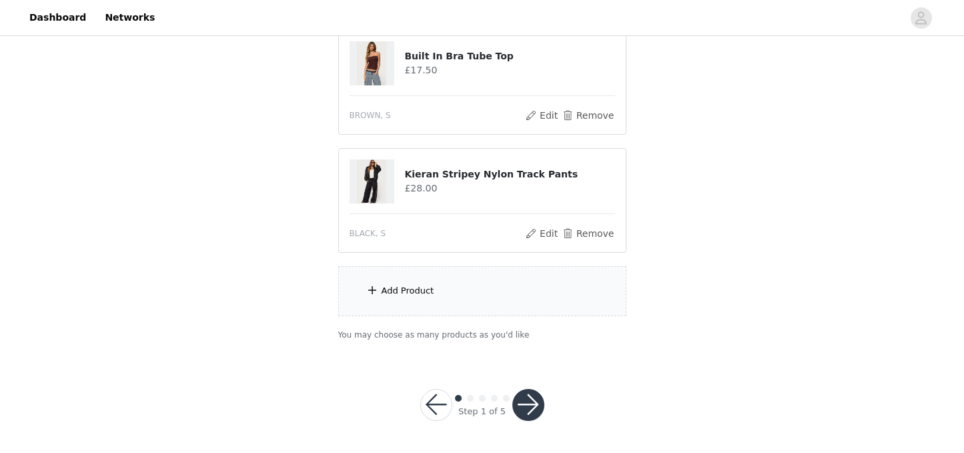
click at [470, 292] on div "Add Product" at bounding box center [482, 291] width 288 height 50
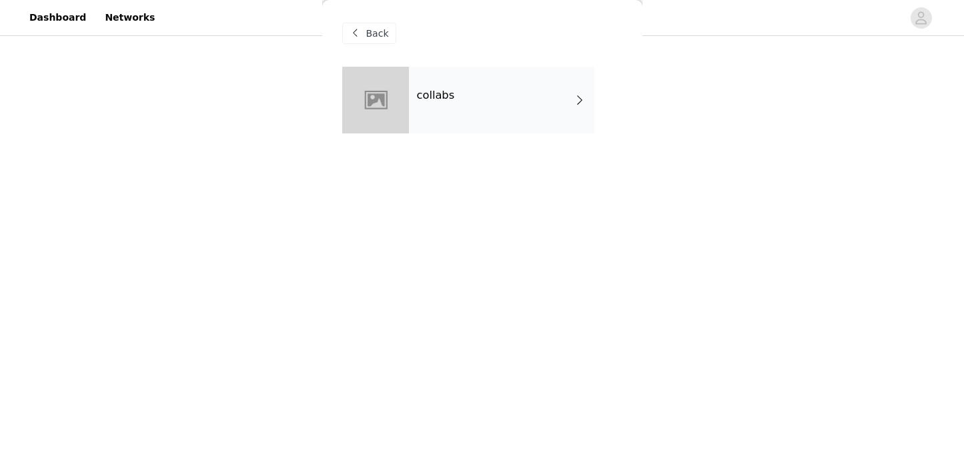
click at [478, 109] on div "collabs" at bounding box center [501, 100] width 185 height 67
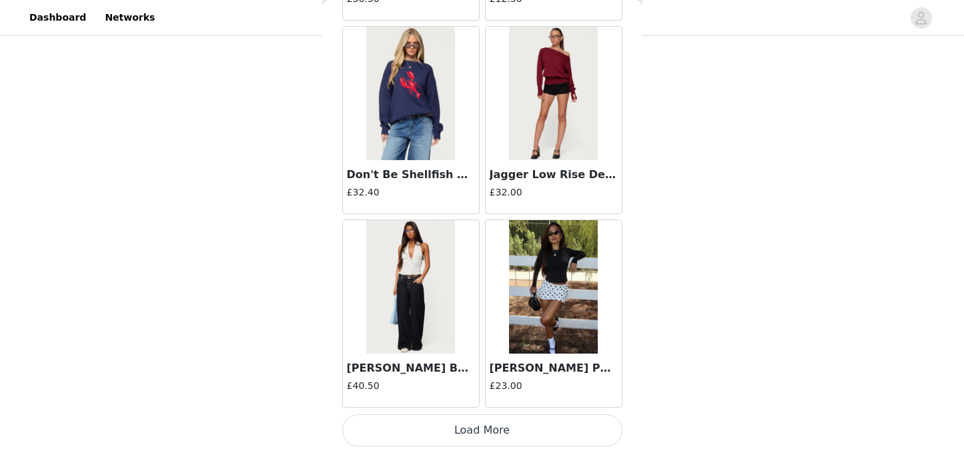
click at [496, 432] on button "Load More" at bounding box center [482, 430] width 280 height 32
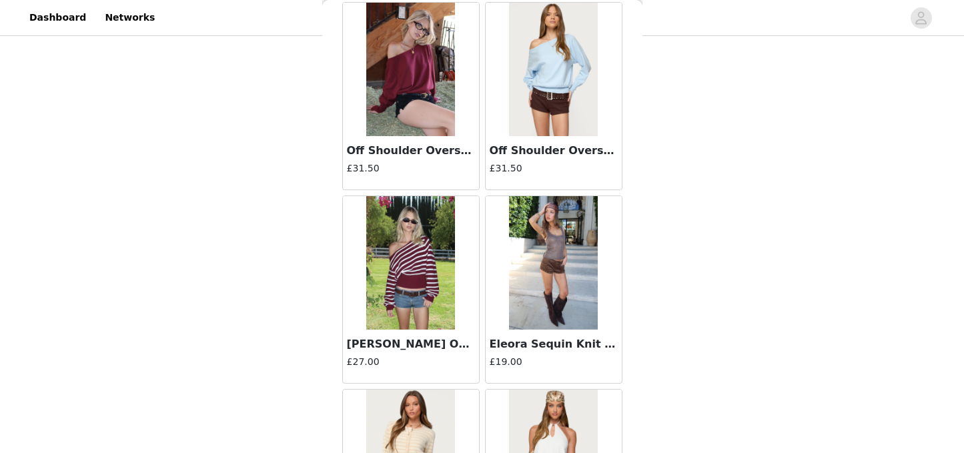
scroll to position [3523, 0]
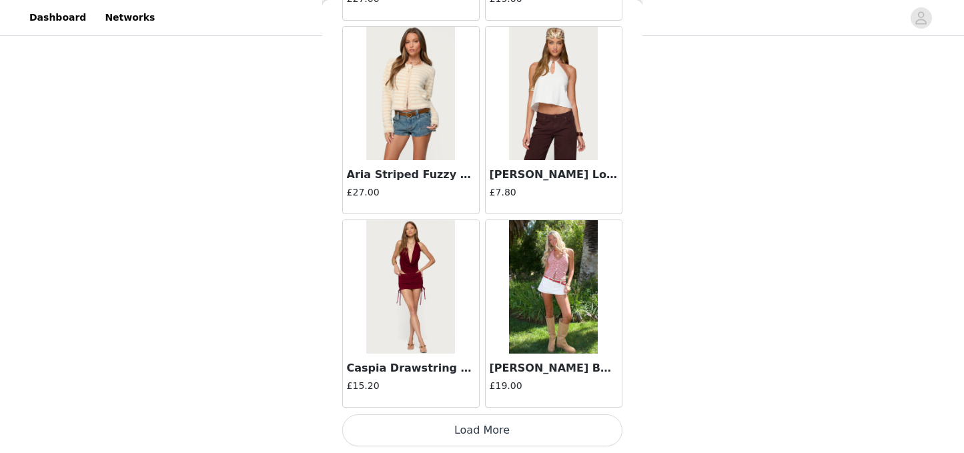
click at [504, 431] on button "Load More" at bounding box center [482, 430] width 280 height 32
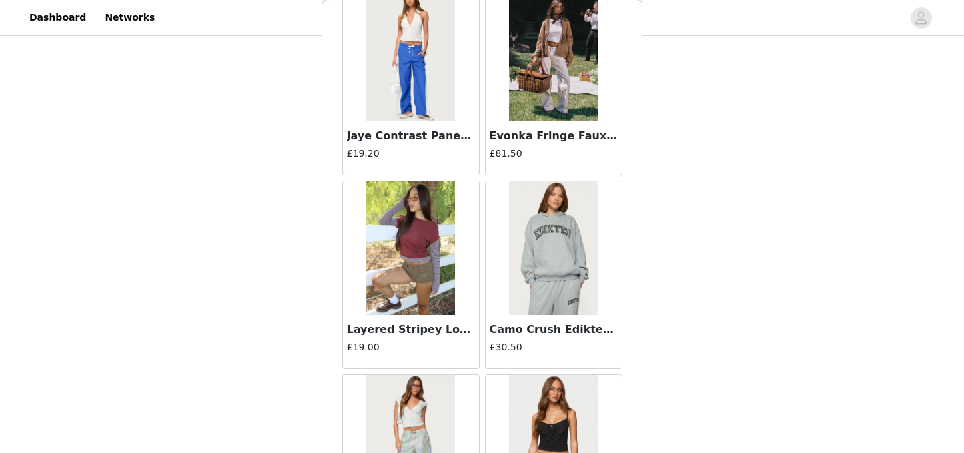
scroll to position [5458, 0]
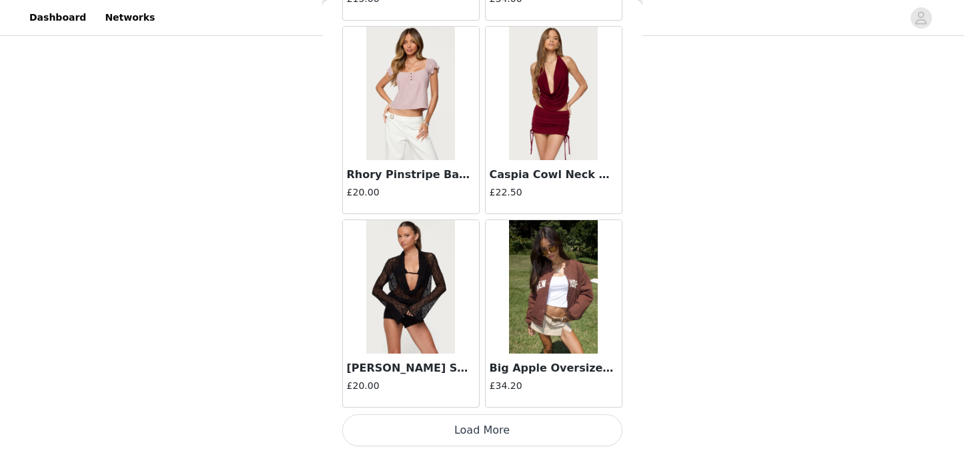
click at [503, 431] on button "Load More" at bounding box center [482, 430] width 280 height 32
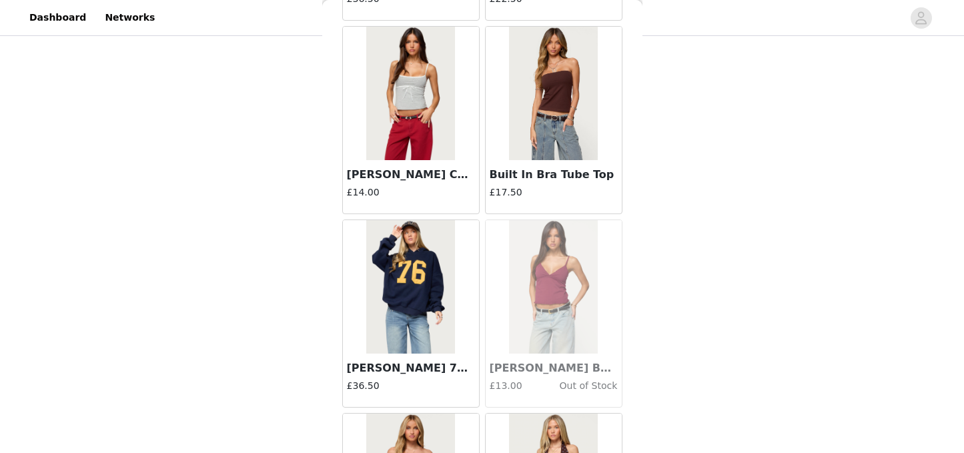
scroll to position [7393, 0]
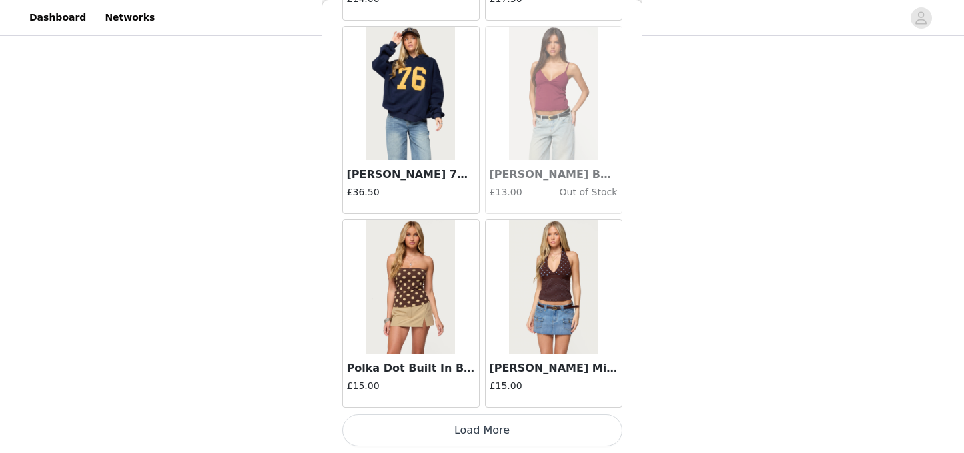
click at [499, 425] on button "Load More" at bounding box center [482, 430] width 280 height 32
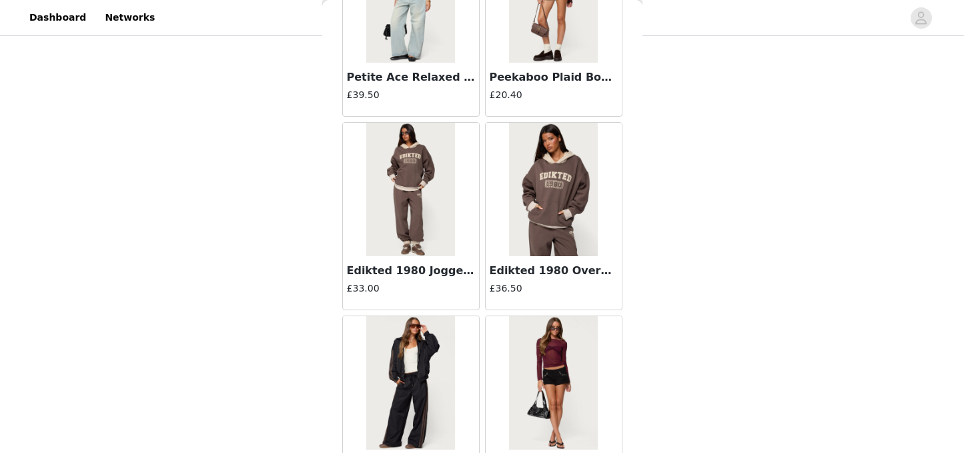
scroll to position [9328, 0]
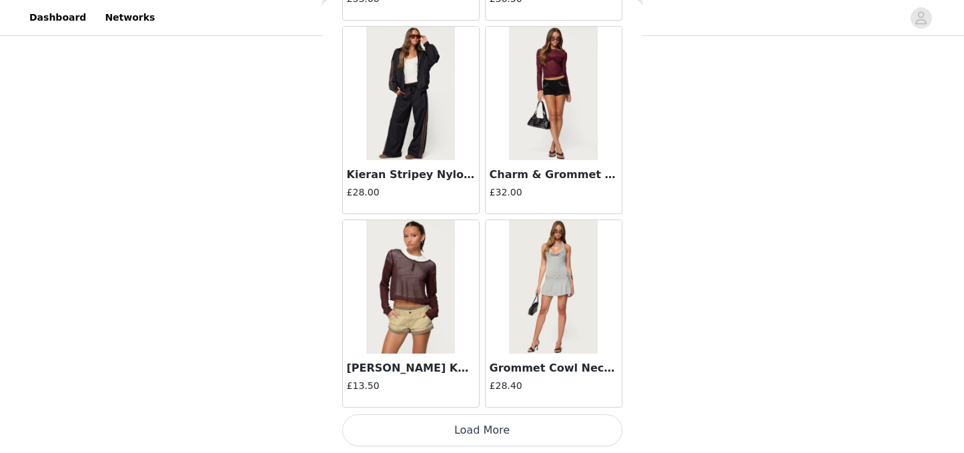
click at [476, 427] on button "Load More" at bounding box center [482, 430] width 280 height 32
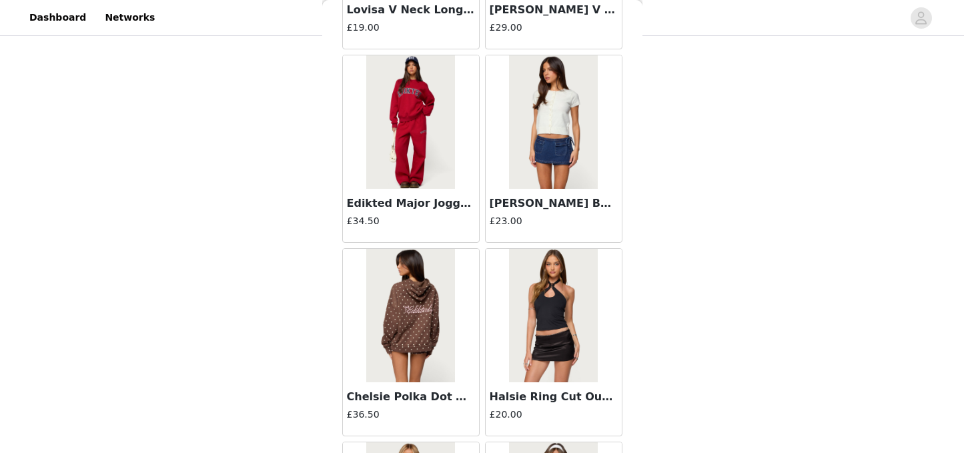
scroll to position [10469, 0]
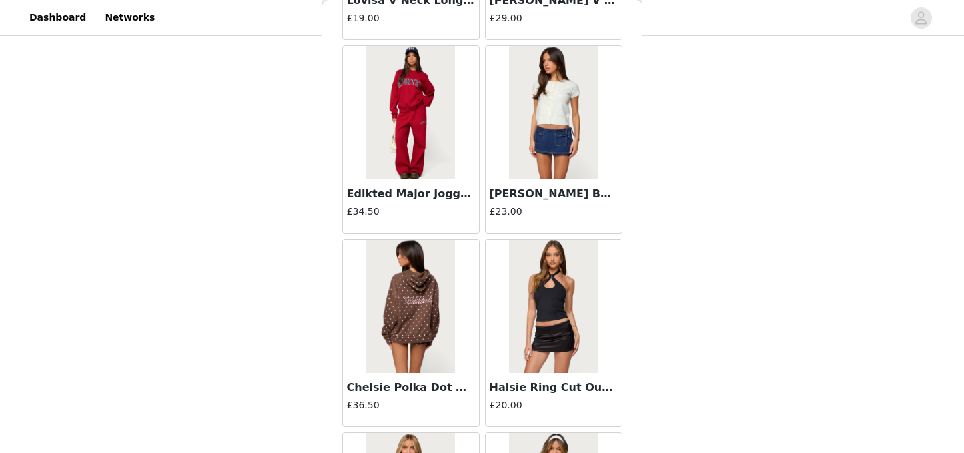
click at [432, 354] on img at bounding box center [410, 306] width 89 height 133
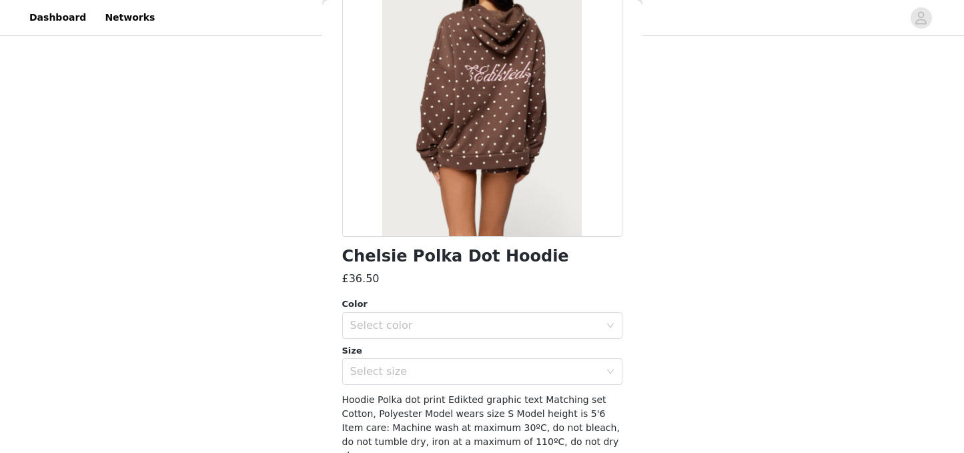
scroll to position [134, 0]
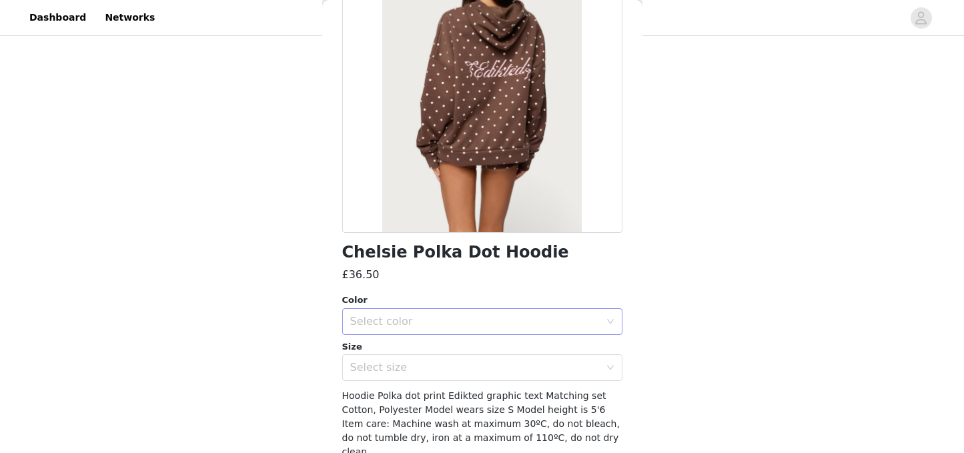
click at [500, 326] on div "Select color" at bounding box center [475, 321] width 250 height 13
click at [478, 350] on li "BROWN" at bounding box center [482, 350] width 280 height 21
click at [472, 365] on div "Select size" at bounding box center [475, 367] width 250 height 13
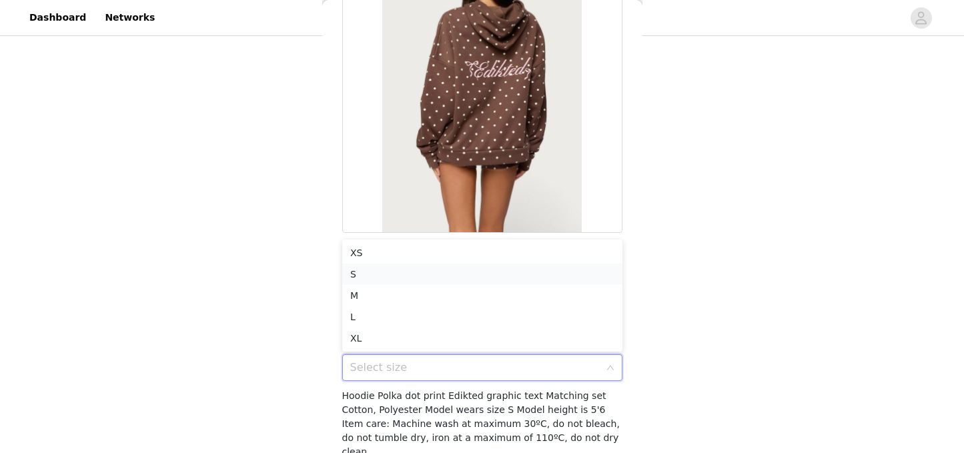
click at [398, 278] on li "S" at bounding box center [482, 274] width 280 height 21
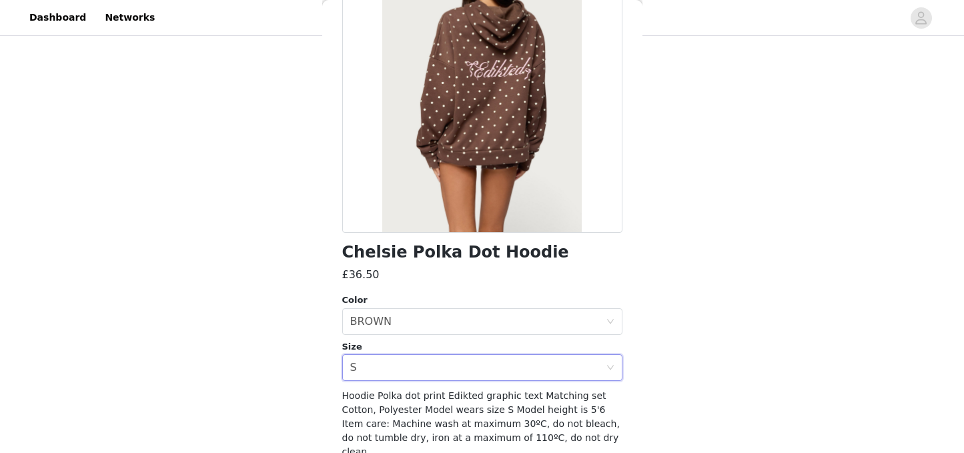
scroll to position [182, 0]
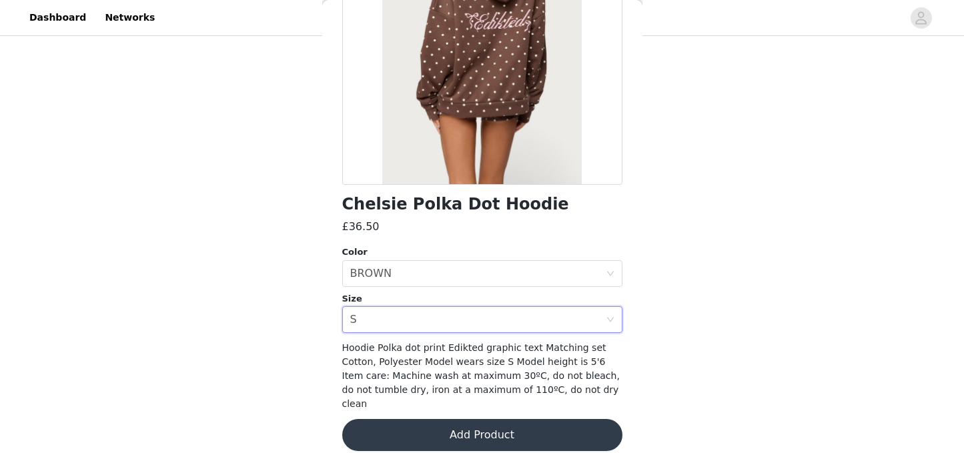
click at [503, 420] on button "Add Product" at bounding box center [482, 435] width 280 height 32
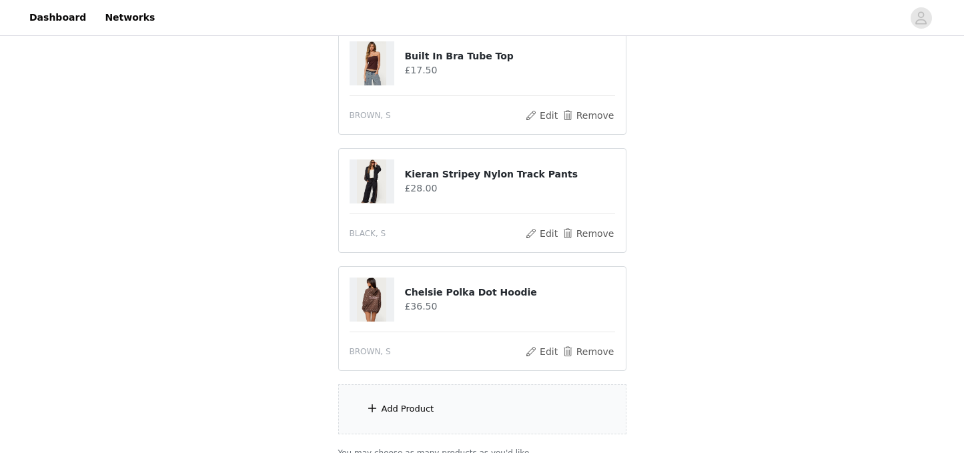
click at [501, 416] on div "Add Product" at bounding box center [482, 409] width 288 height 50
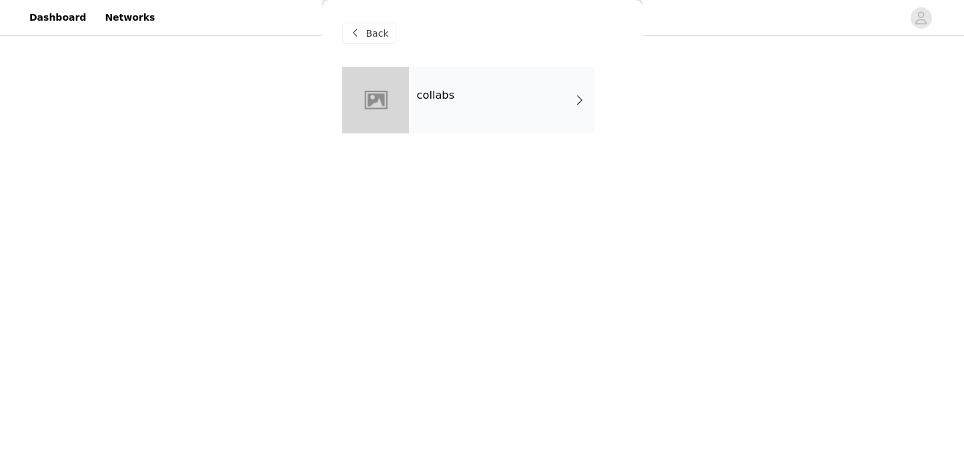
click at [485, 108] on div "collabs" at bounding box center [501, 100] width 185 height 67
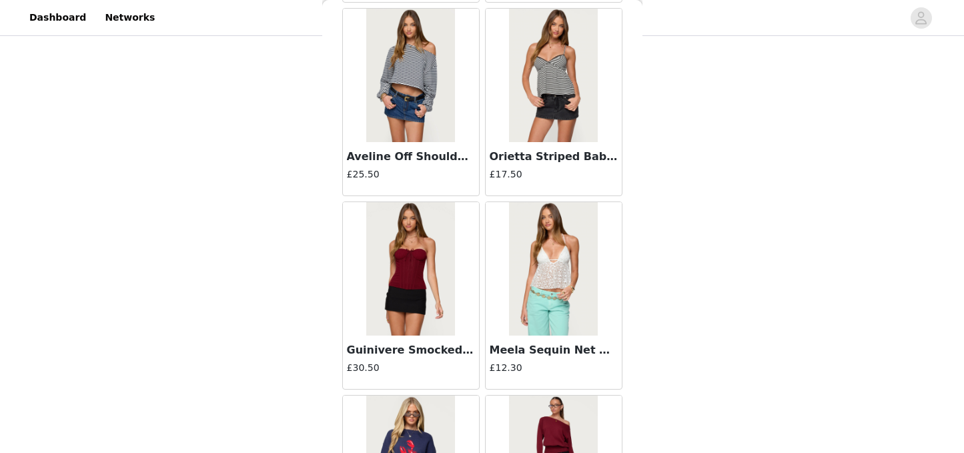
scroll to position [1589, 0]
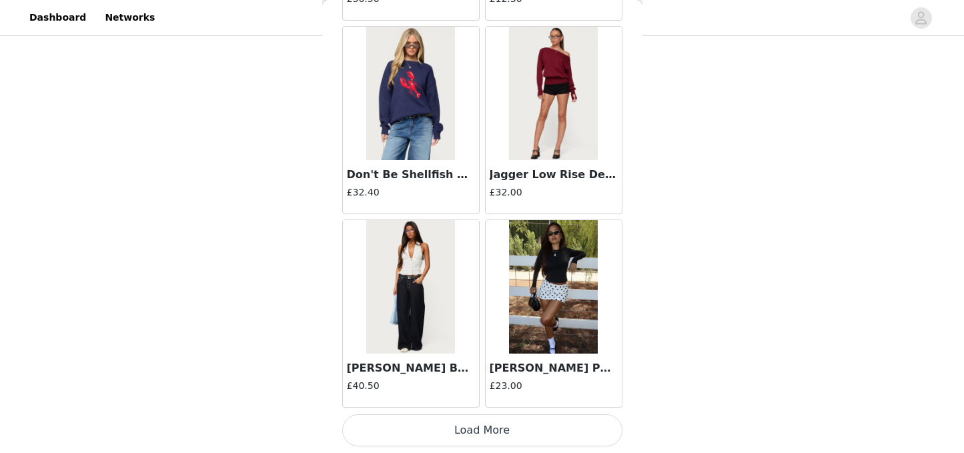
click at [497, 428] on button "Load More" at bounding box center [482, 430] width 280 height 32
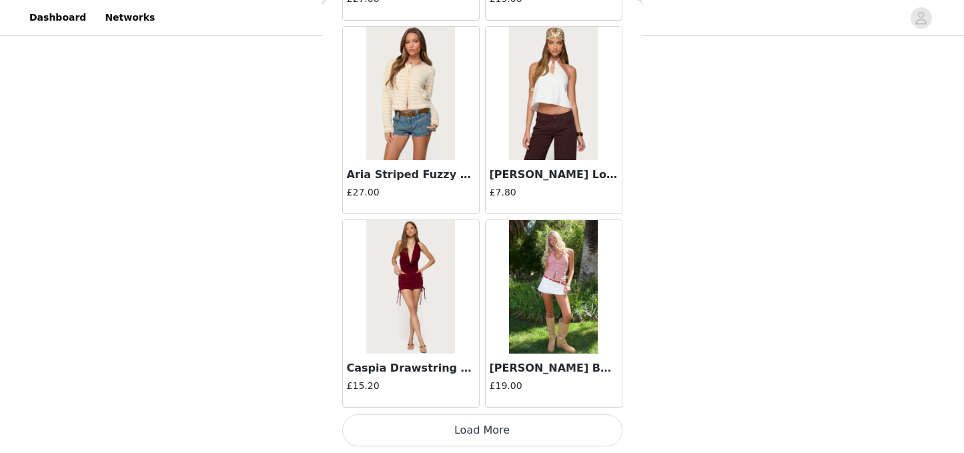
click at [504, 420] on button "Load More" at bounding box center [482, 430] width 280 height 32
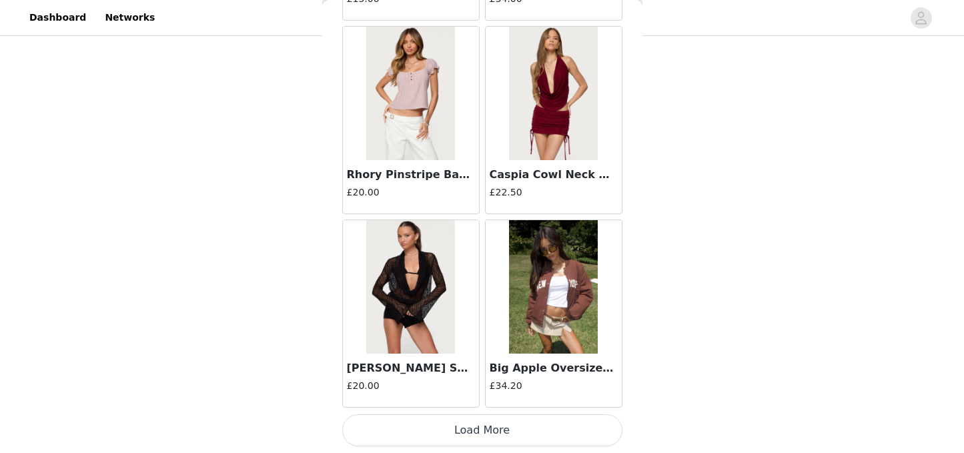
click at [505, 426] on button "Load More" at bounding box center [482, 430] width 280 height 32
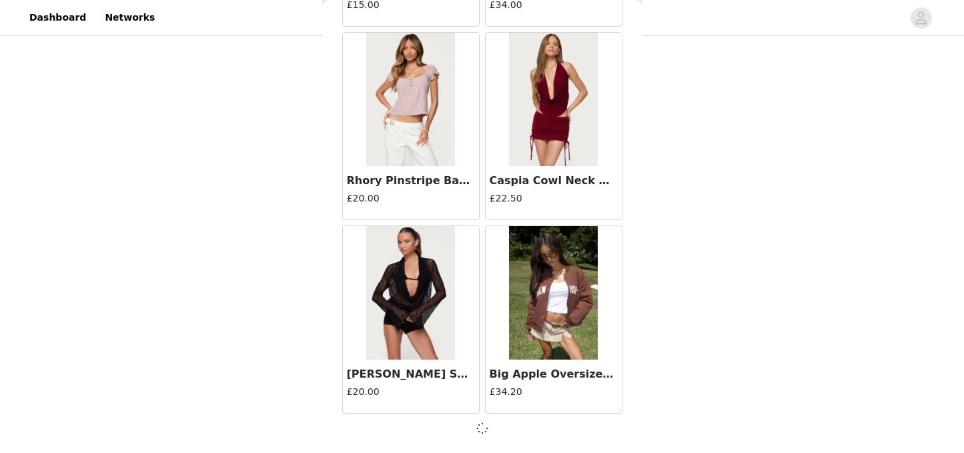
scroll to position [5452, 0]
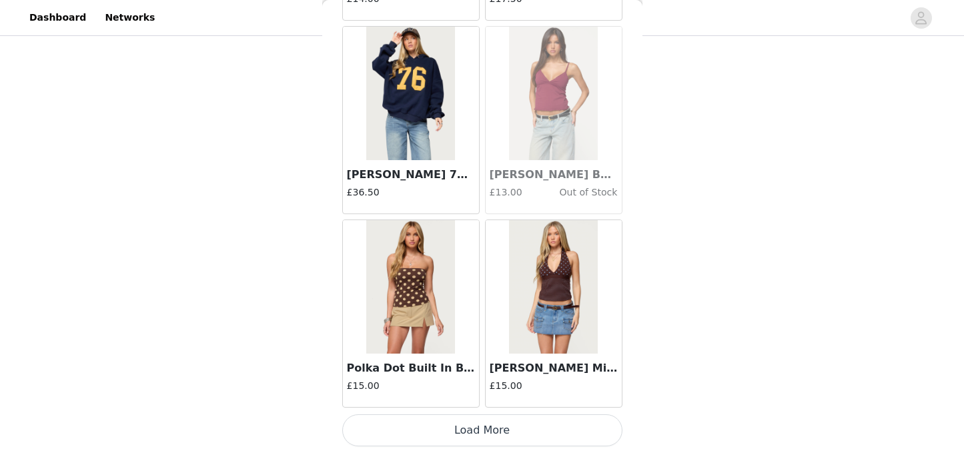
click at [504, 430] on button "Load More" at bounding box center [482, 430] width 280 height 32
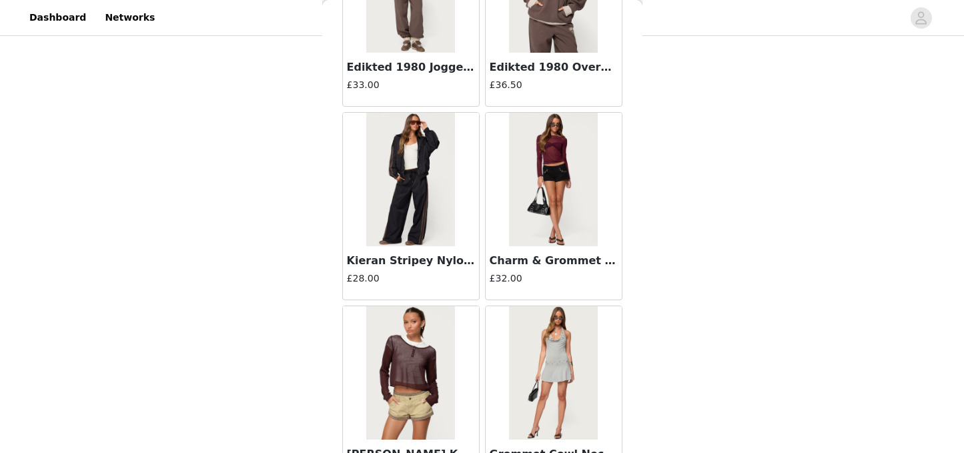
scroll to position [9328, 0]
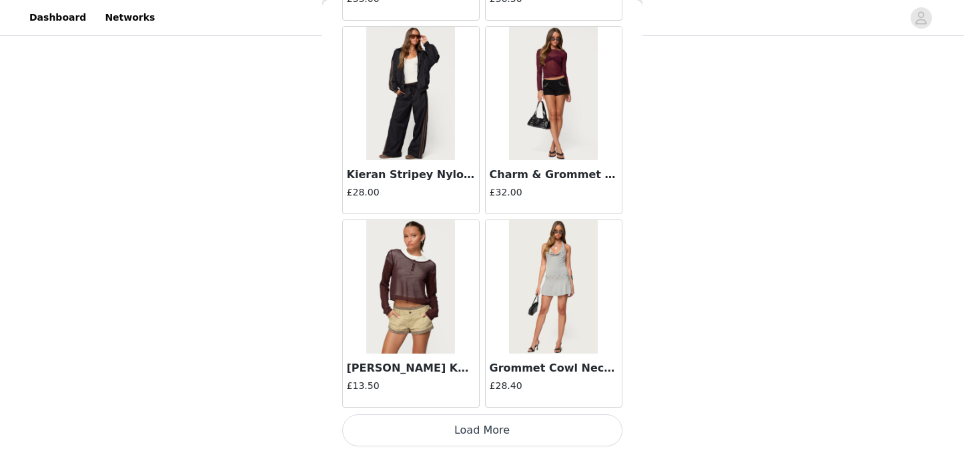
click at [501, 429] on button "Load More" at bounding box center [482, 430] width 280 height 32
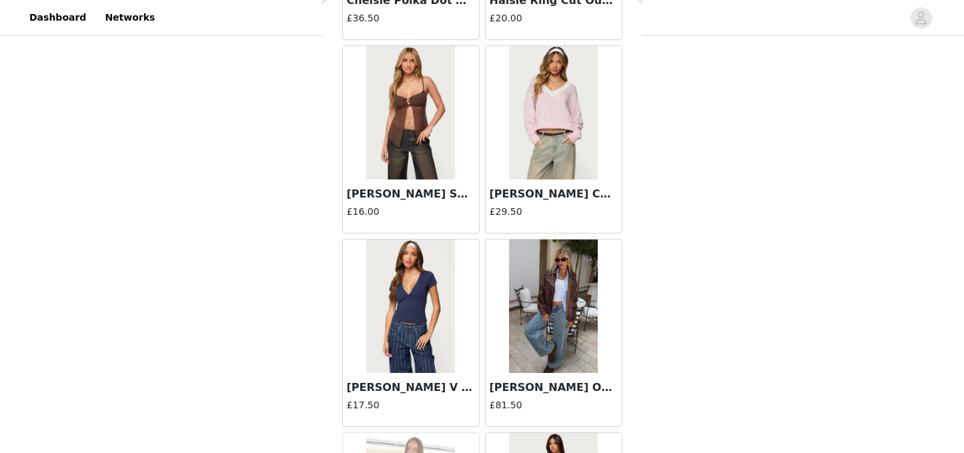
scroll to position [10866, 0]
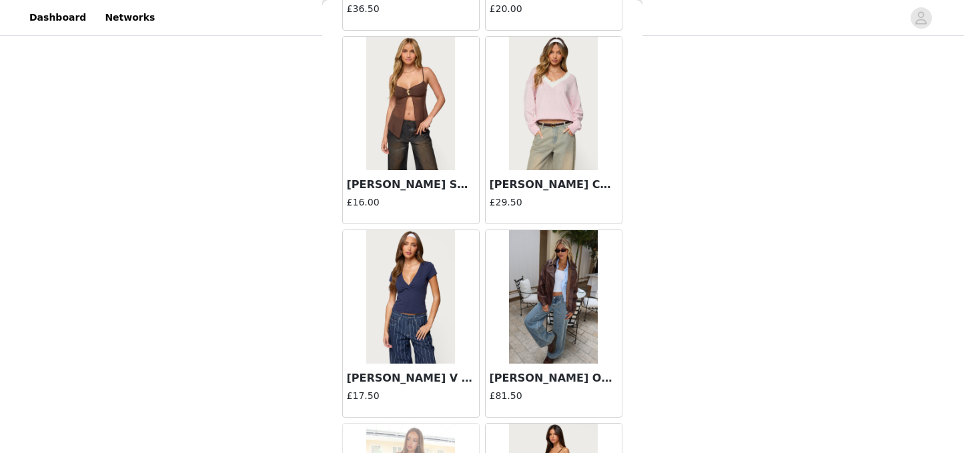
click at [559, 137] on img at bounding box center [553, 103] width 89 height 133
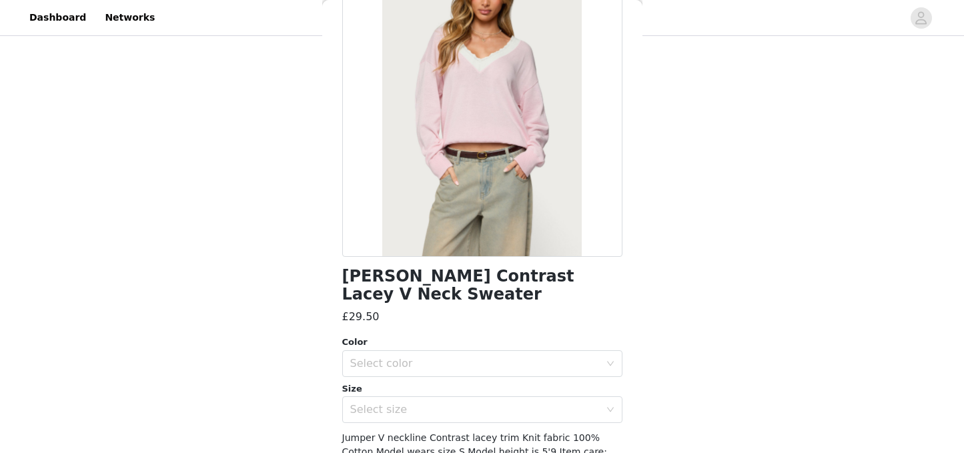
scroll to position [109, 0]
click at [546, 358] on div "Select color" at bounding box center [475, 364] width 250 height 13
click at [540, 374] on li "LIGHT PINK" at bounding box center [482, 376] width 280 height 21
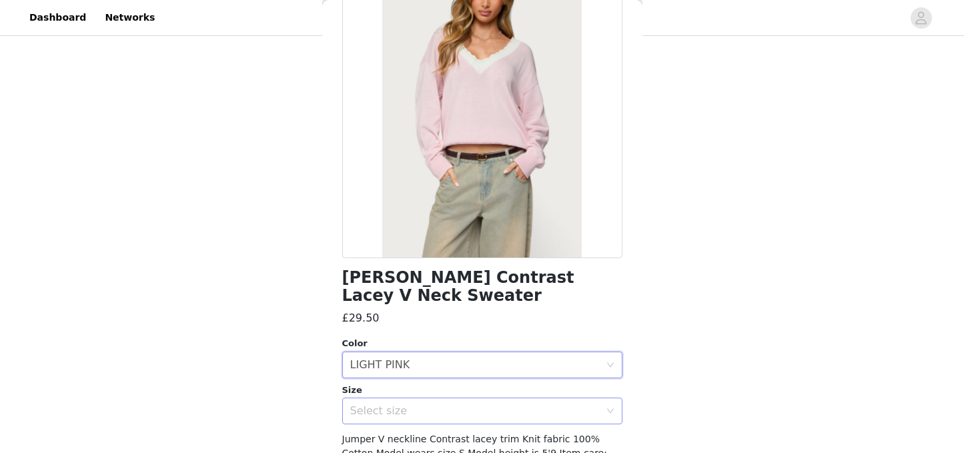
click at [534, 404] on div "Select size" at bounding box center [475, 410] width 250 height 13
click at [384, 346] on li "S" at bounding box center [482, 344] width 280 height 21
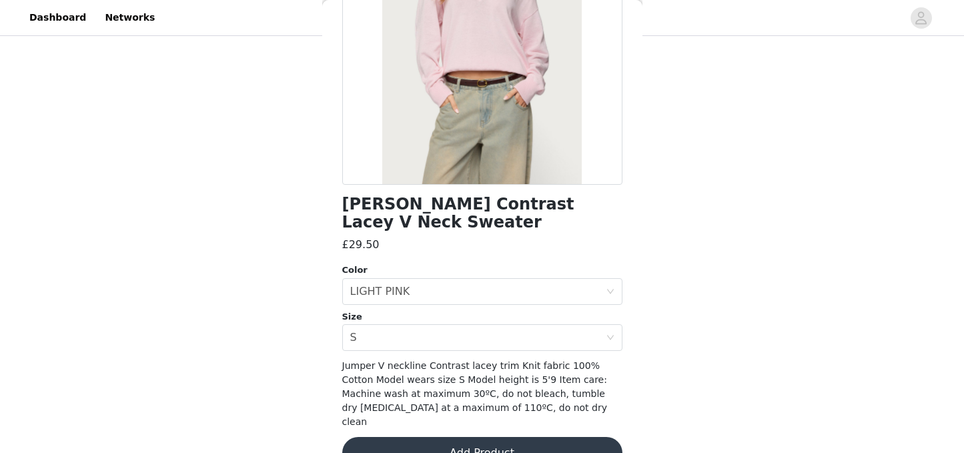
click at [485, 437] on button "Add Product" at bounding box center [482, 453] width 280 height 32
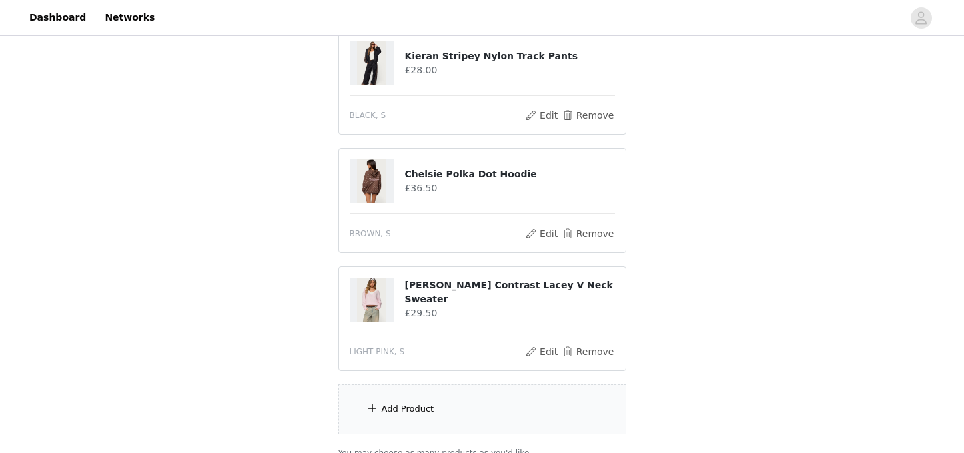
click at [484, 424] on div "Add Product" at bounding box center [482, 409] width 288 height 50
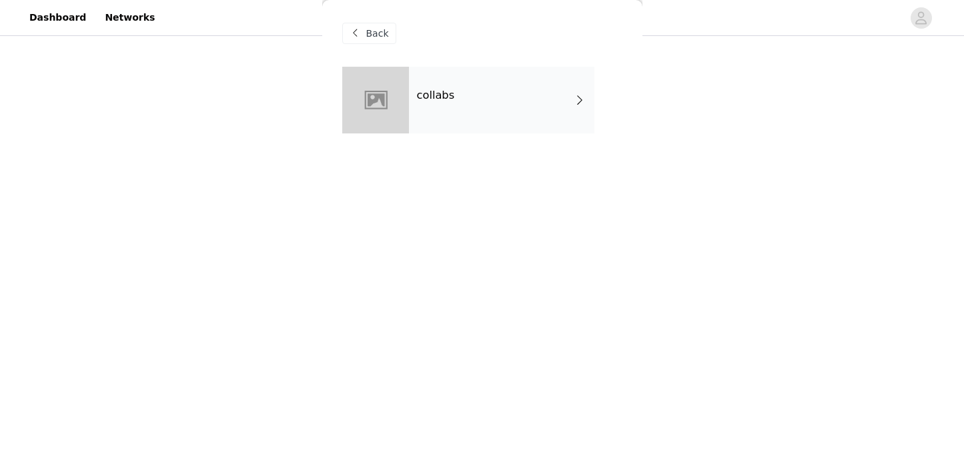
click at [469, 116] on div "collabs" at bounding box center [501, 100] width 185 height 67
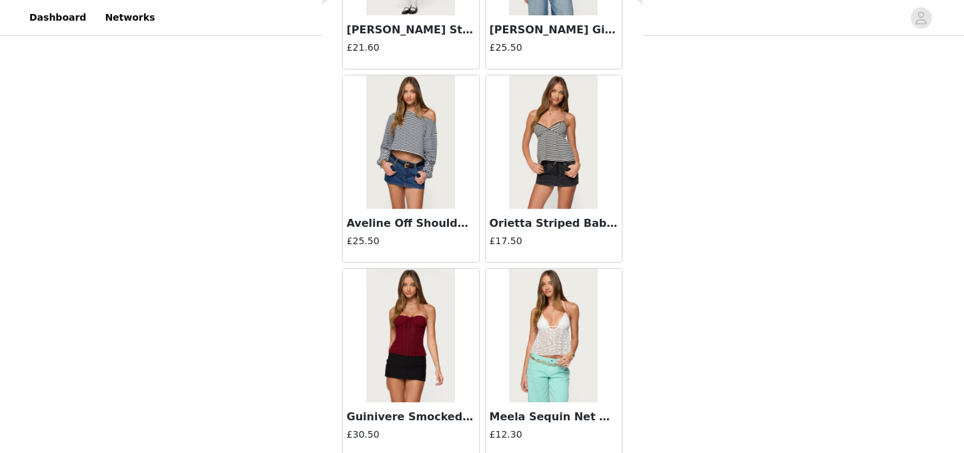
scroll to position [1589, 0]
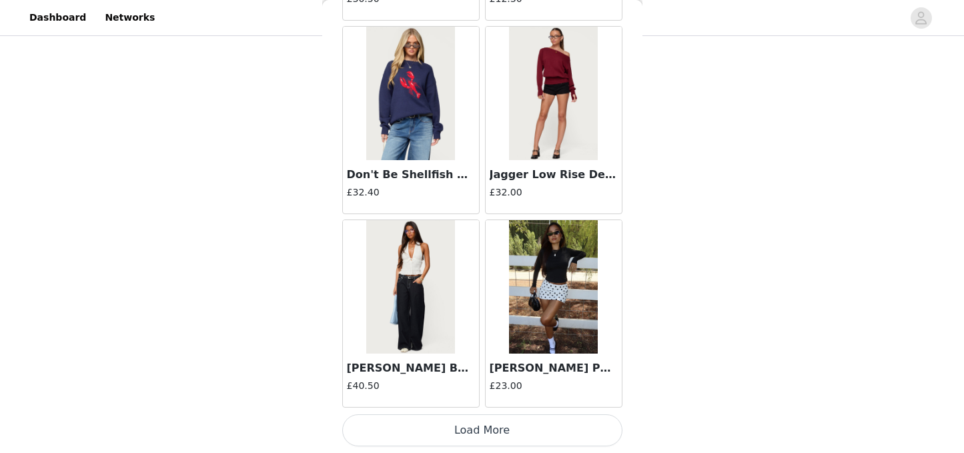
click at [484, 432] on button "Load More" at bounding box center [482, 430] width 280 height 32
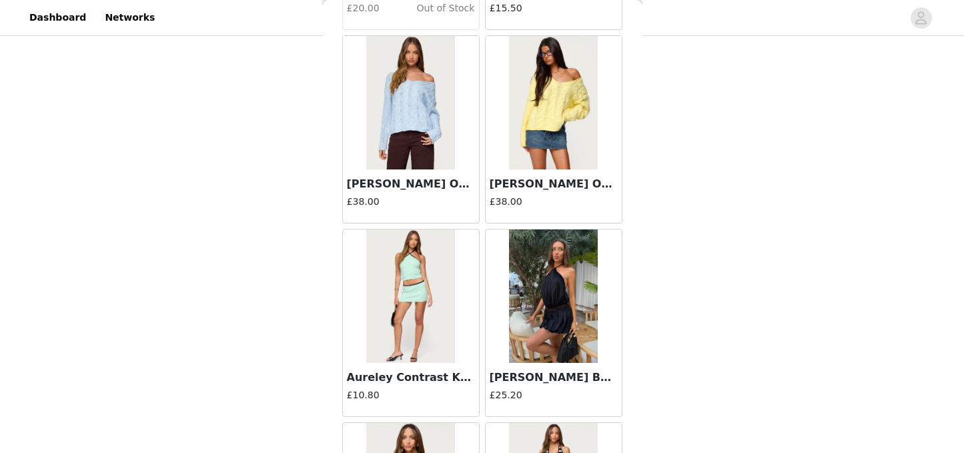
scroll to position [3523, 0]
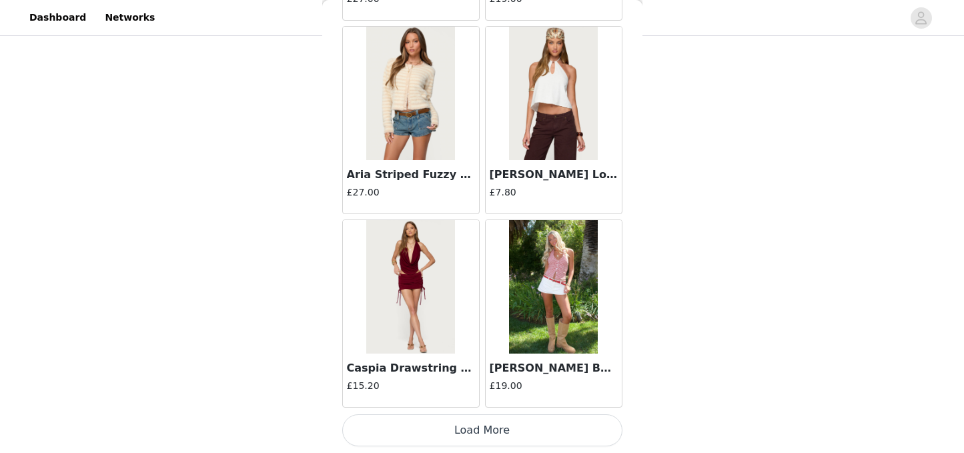
click at [484, 429] on button "Load More" at bounding box center [482, 430] width 280 height 32
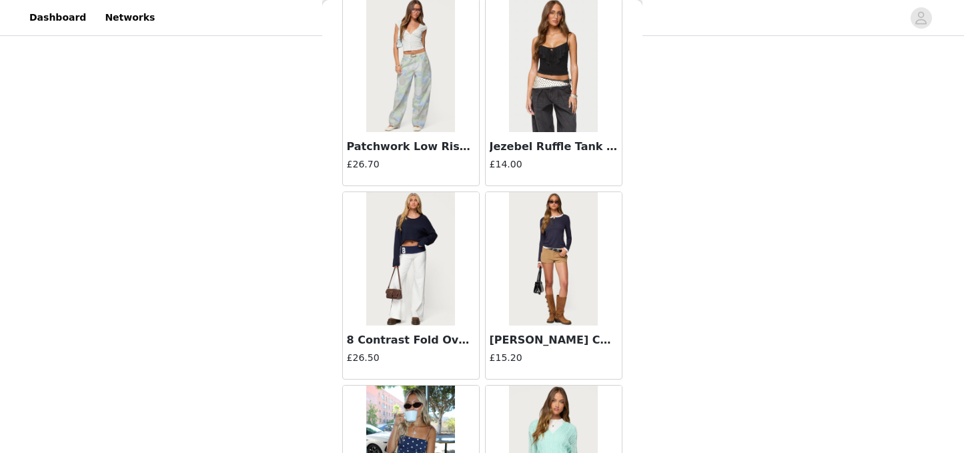
scroll to position [5458, 0]
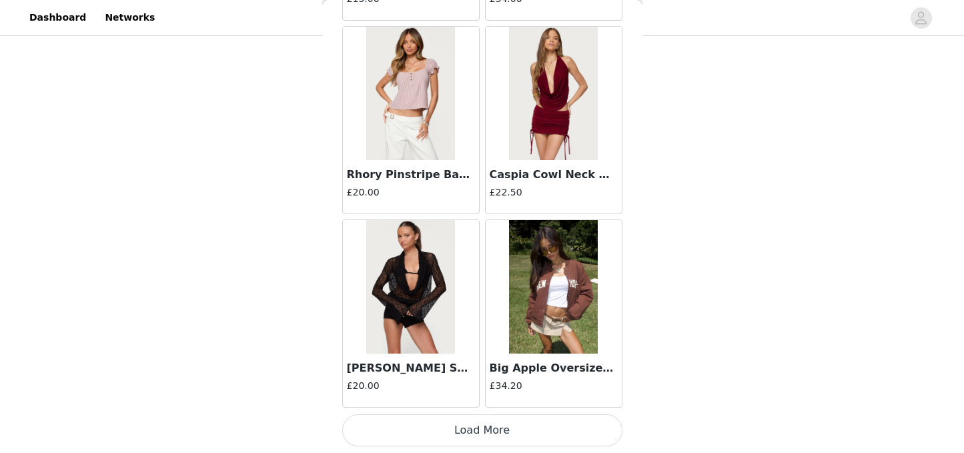
click at [485, 430] on button "Load More" at bounding box center [482, 430] width 280 height 32
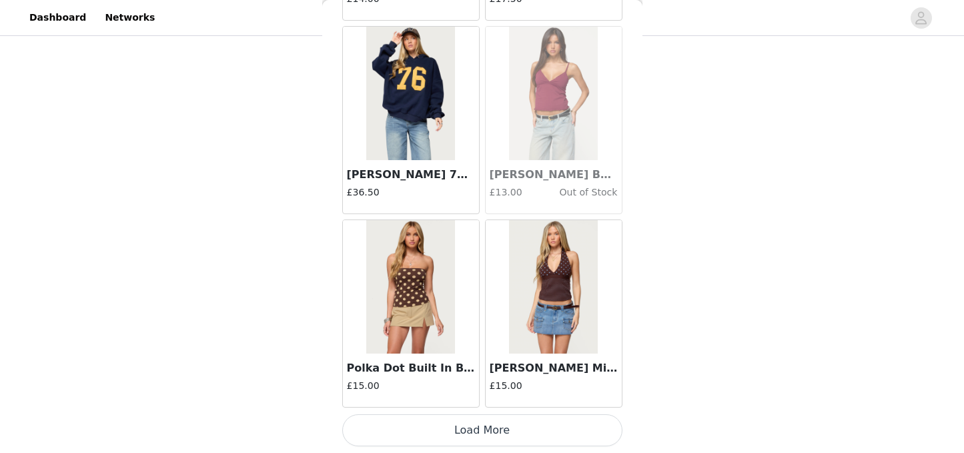
click at [485, 430] on button "Load More" at bounding box center [482, 430] width 280 height 32
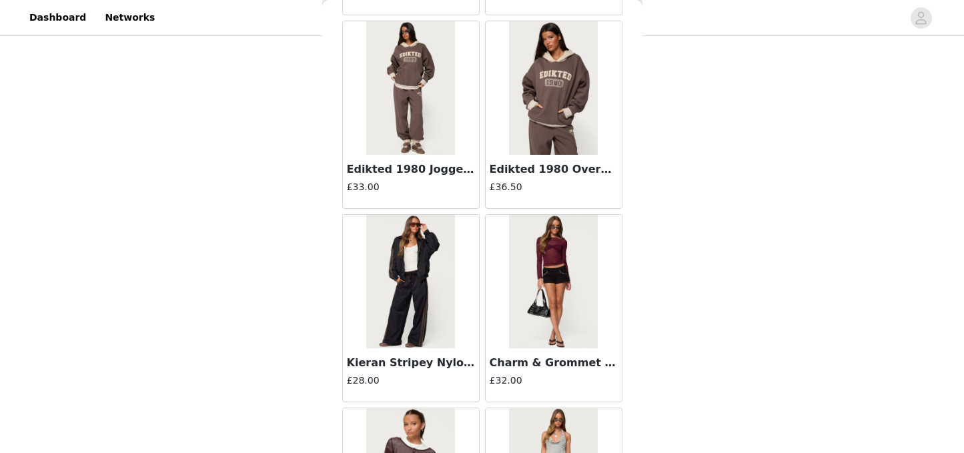
scroll to position [9328, 0]
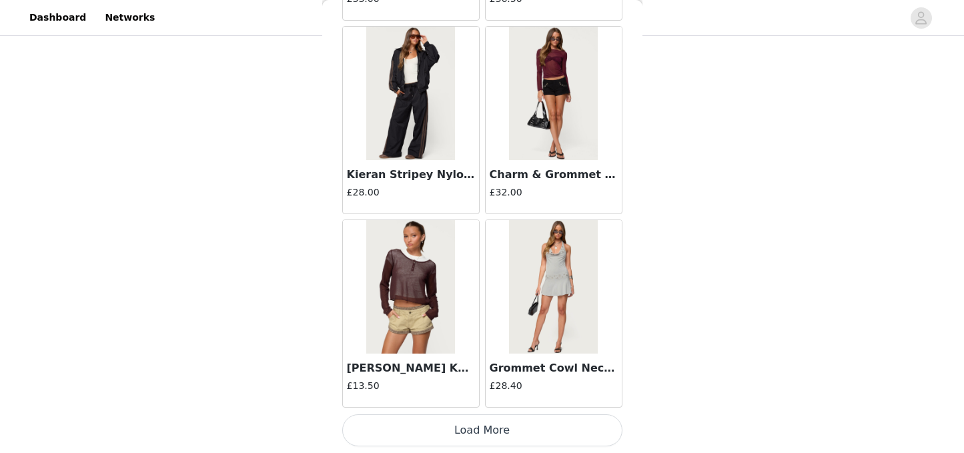
click at [455, 423] on button "Load More" at bounding box center [482, 430] width 280 height 32
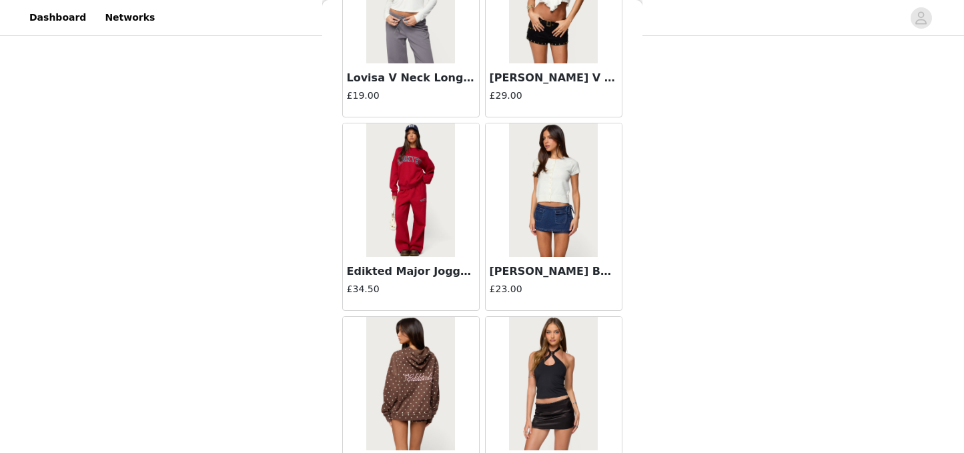
scroll to position [10400, 0]
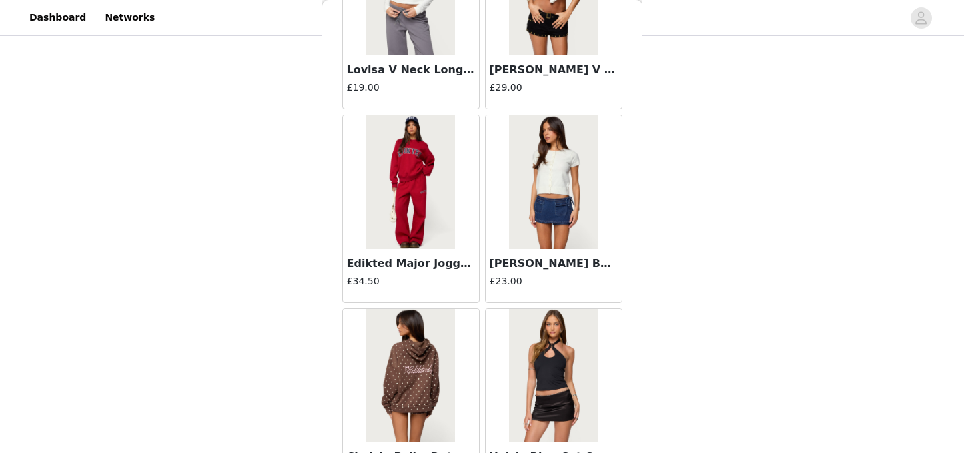
click at [552, 212] on img at bounding box center [553, 181] width 89 height 133
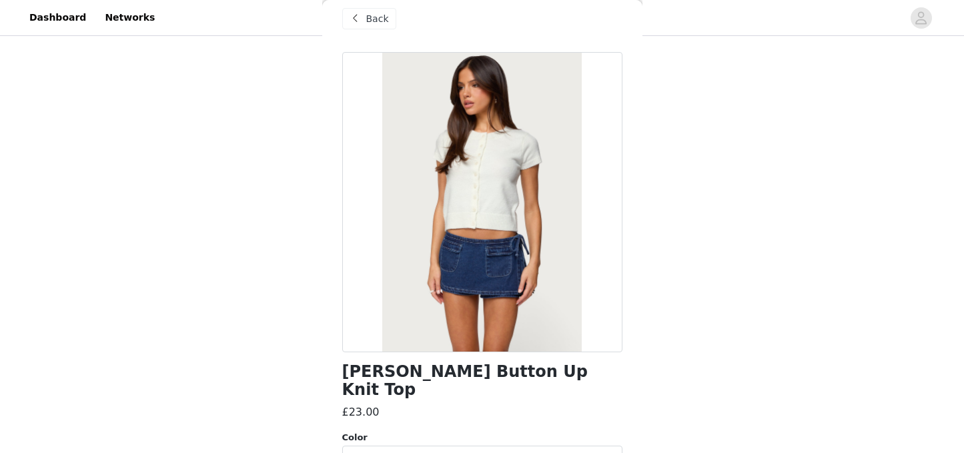
scroll to position [0, 0]
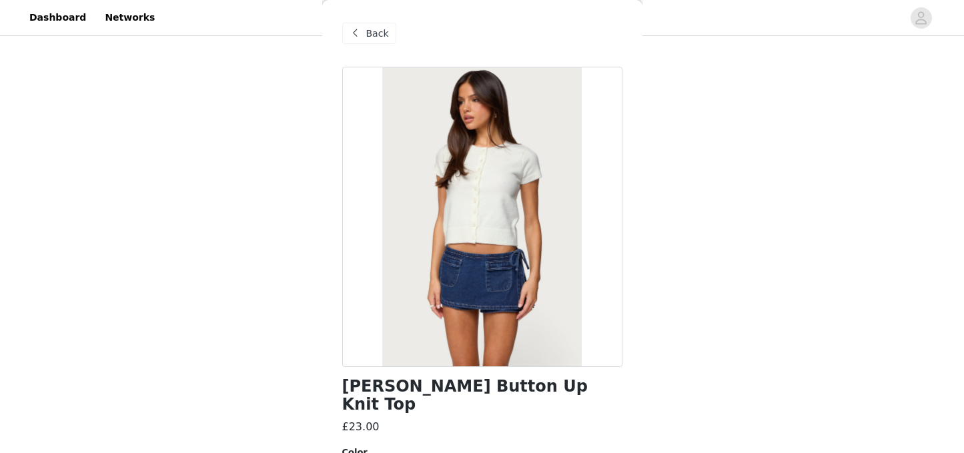
click at [377, 36] on span "Back" at bounding box center [377, 34] width 23 height 14
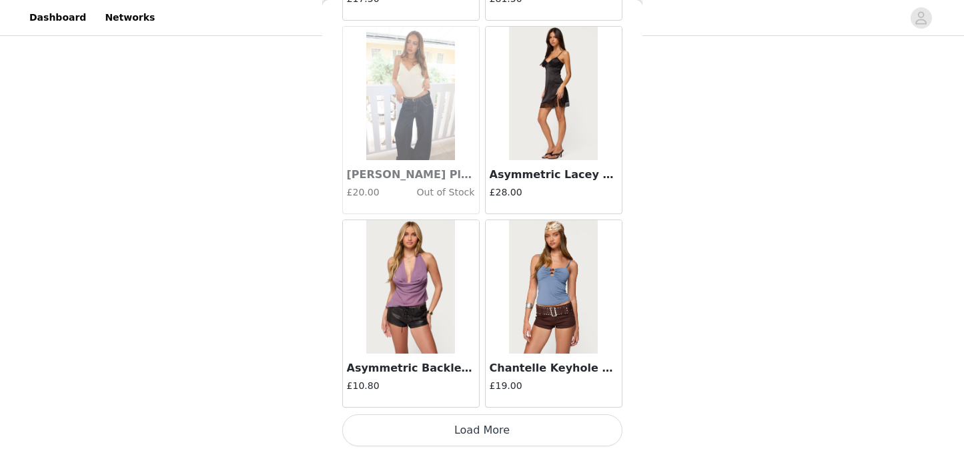
click at [494, 430] on button "Load More" at bounding box center [482, 430] width 280 height 32
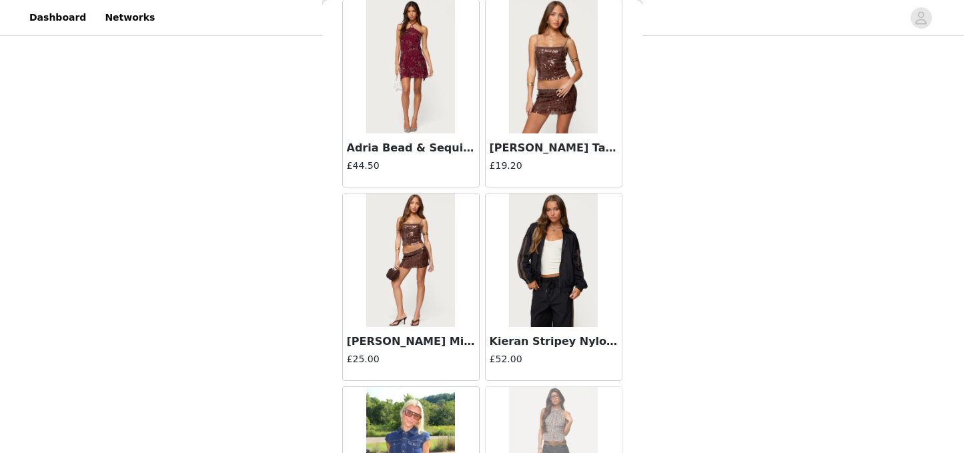
scroll to position [13197, 0]
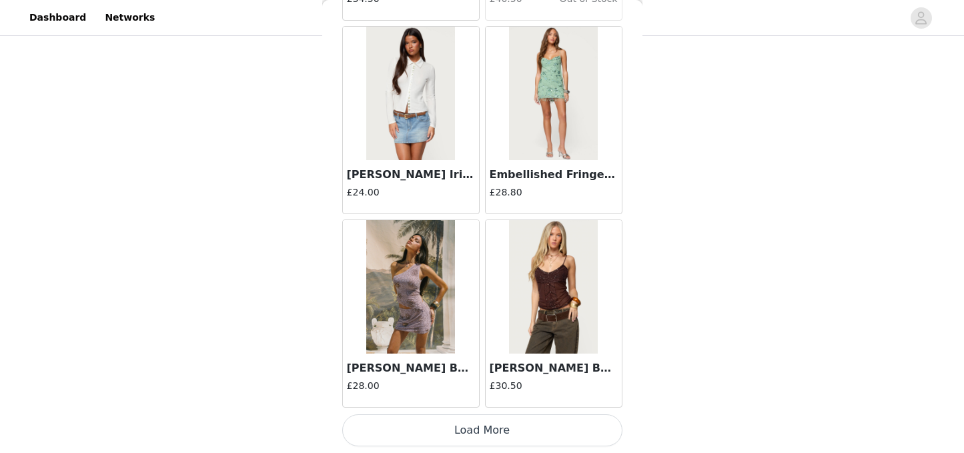
click at [466, 439] on button "Load More" at bounding box center [482, 430] width 280 height 32
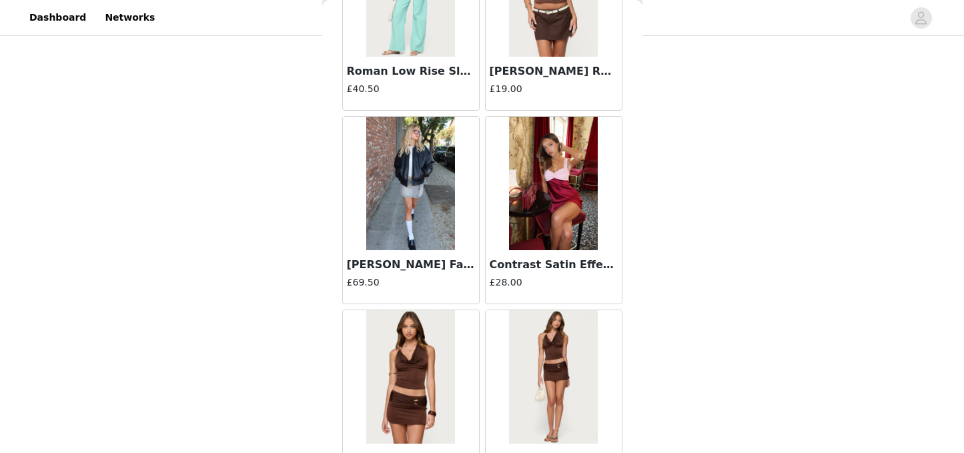
scroll to position [11756, 0]
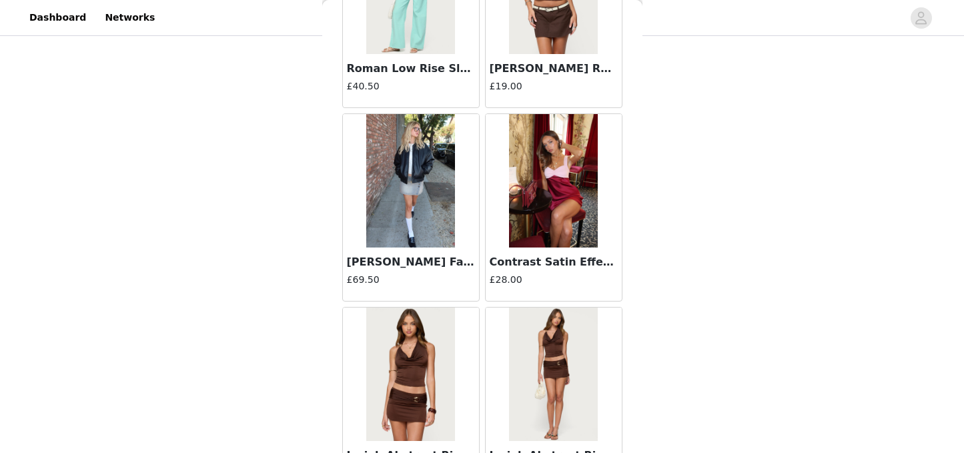
click at [424, 234] on img at bounding box center [410, 180] width 89 height 133
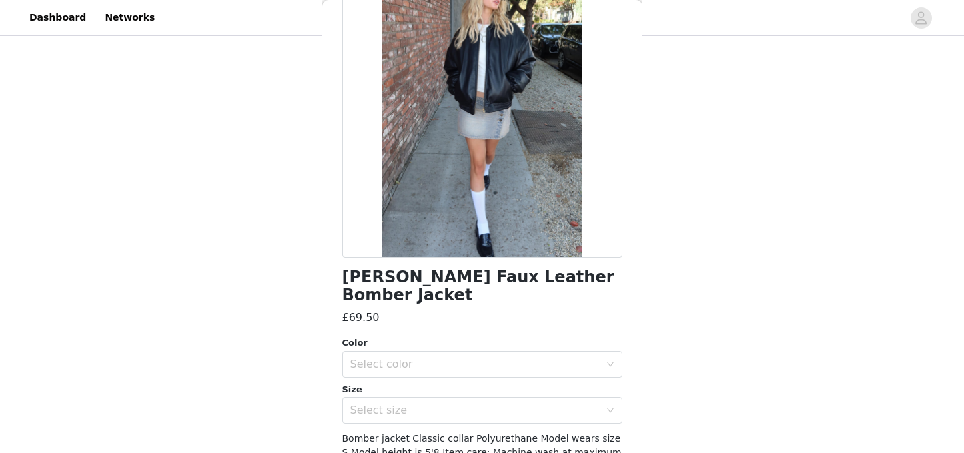
scroll to position [168, 0]
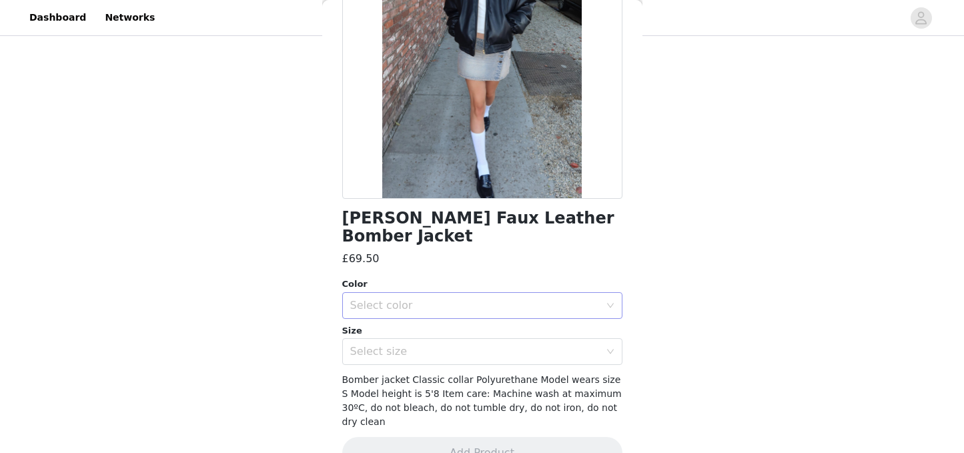
click at [473, 299] on div "Select color" at bounding box center [475, 305] width 250 height 13
click at [440, 315] on li "BLACK" at bounding box center [482, 316] width 280 height 21
click at [439, 340] on div "Select size" at bounding box center [478, 351] width 256 height 25
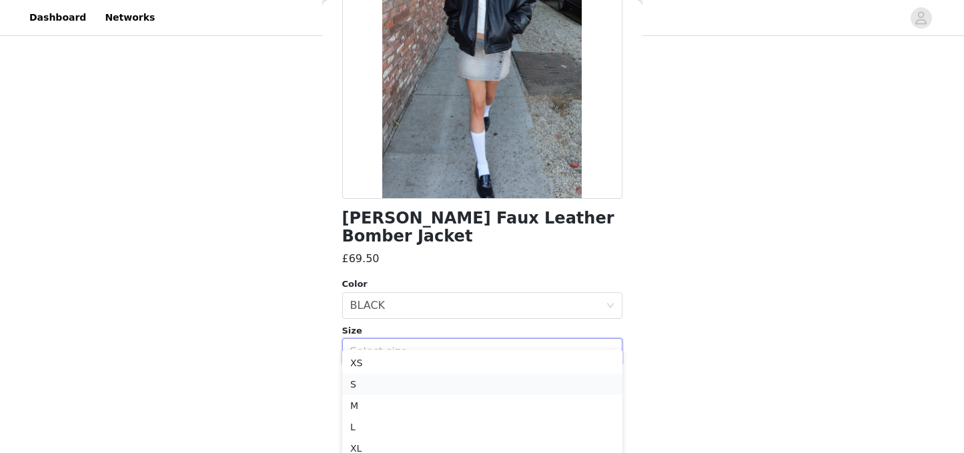
click at [404, 383] on li "S" at bounding box center [482, 384] width 280 height 21
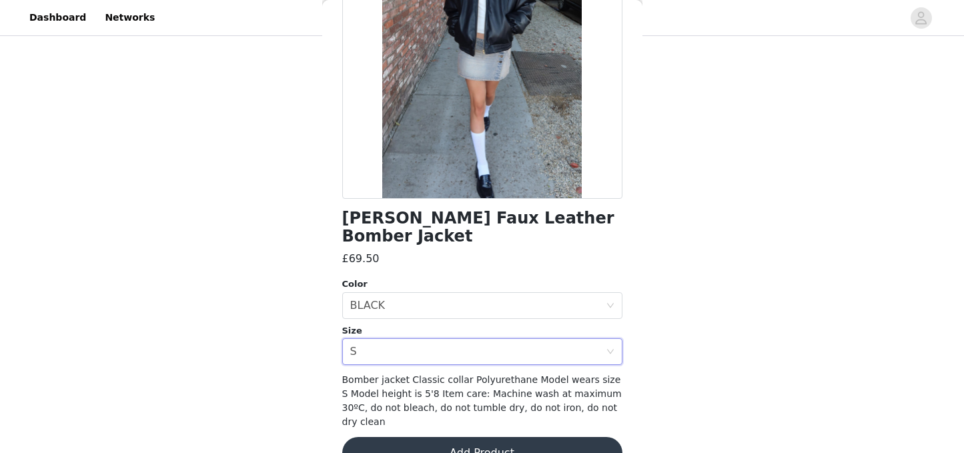
click at [468, 437] on button "Add Product" at bounding box center [482, 453] width 280 height 32
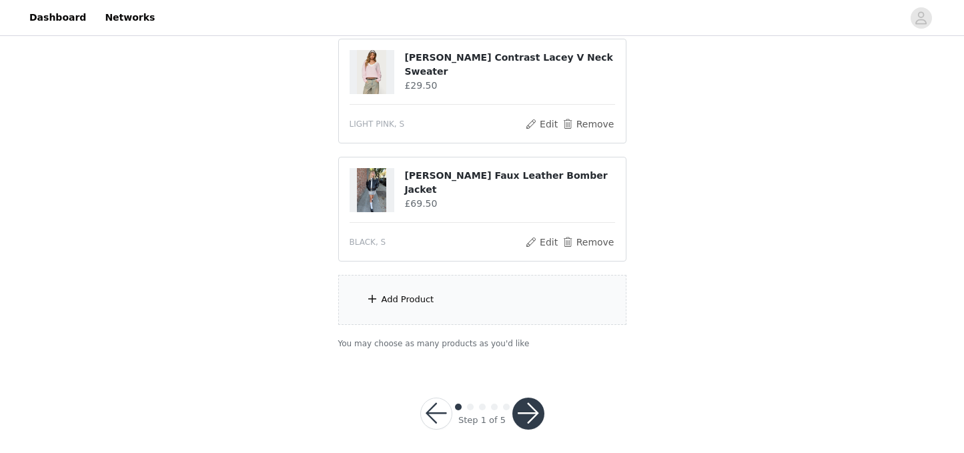
scroll to position [863, 0]
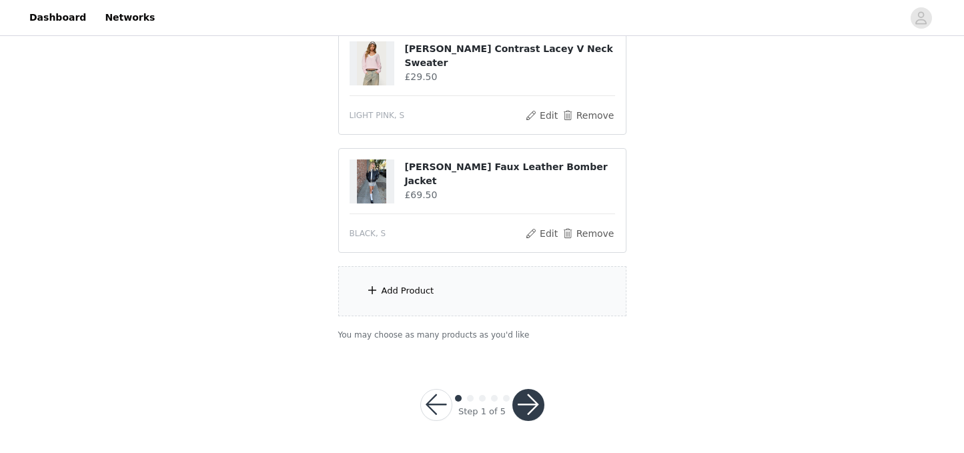
click at [455, 294] on div "Add Product" at bounding box center [482, 291] width 288 height 50
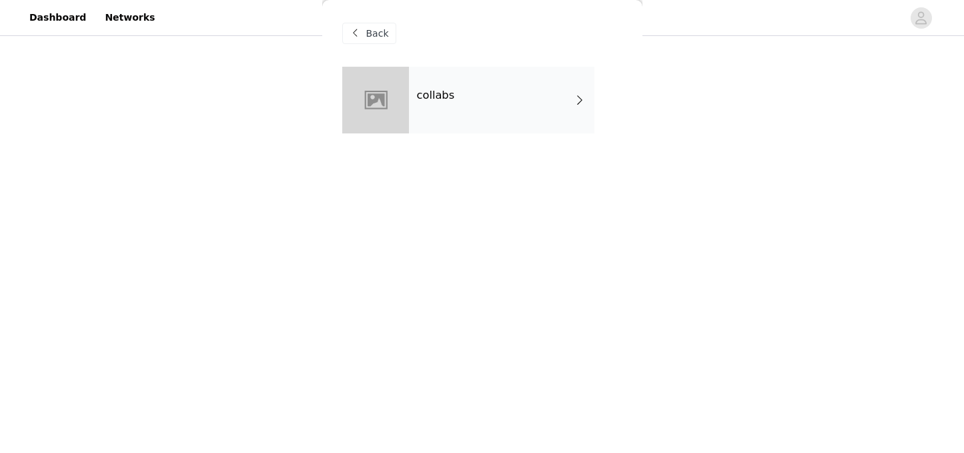
click at [462, 101] on div "collabs" at bounding box center [501, 100] width 185 height 67
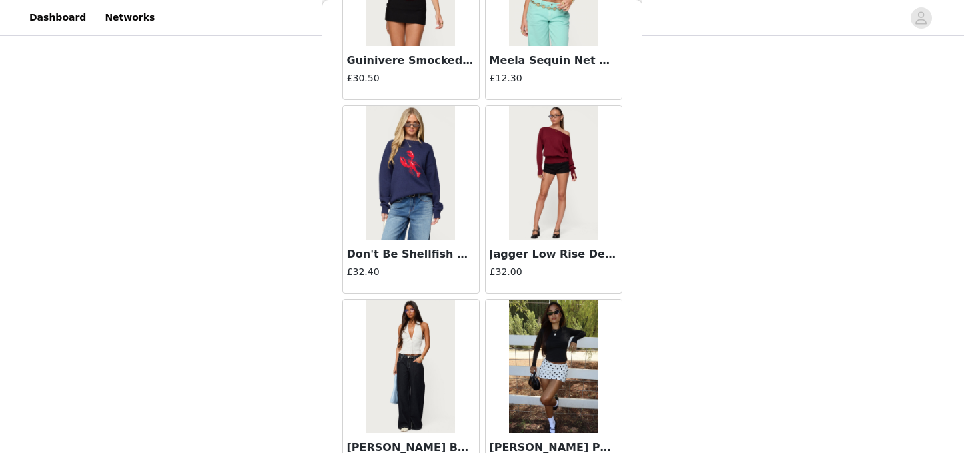
scroll to position [1589, 0]
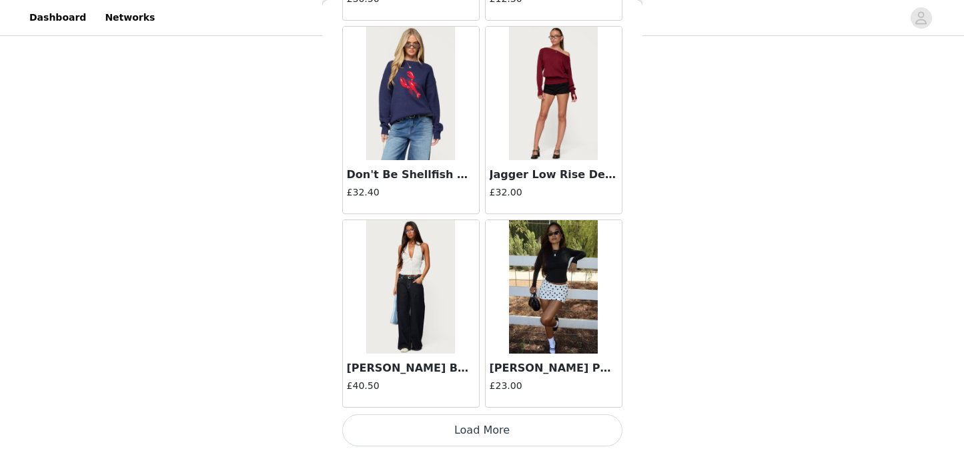
click at [478, 435] on button "Load More" at bounding box center [482, 430] width 280 height 32
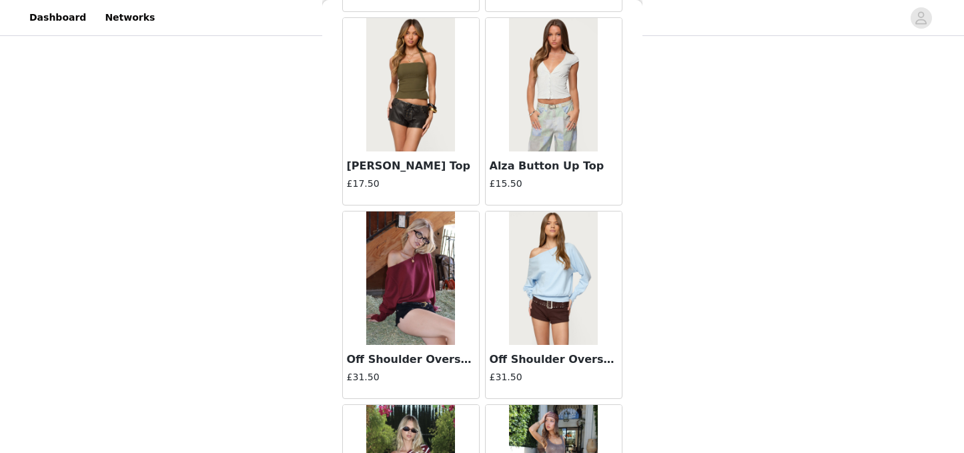
scroll to position [3523, 0]
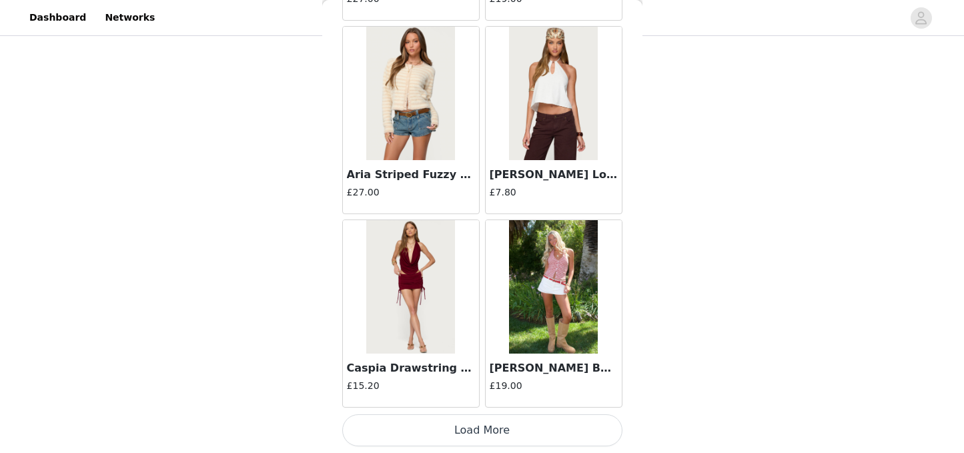
click at [483, 424] on button "Load More" at bounding box center [482, 430] width 280 height 32
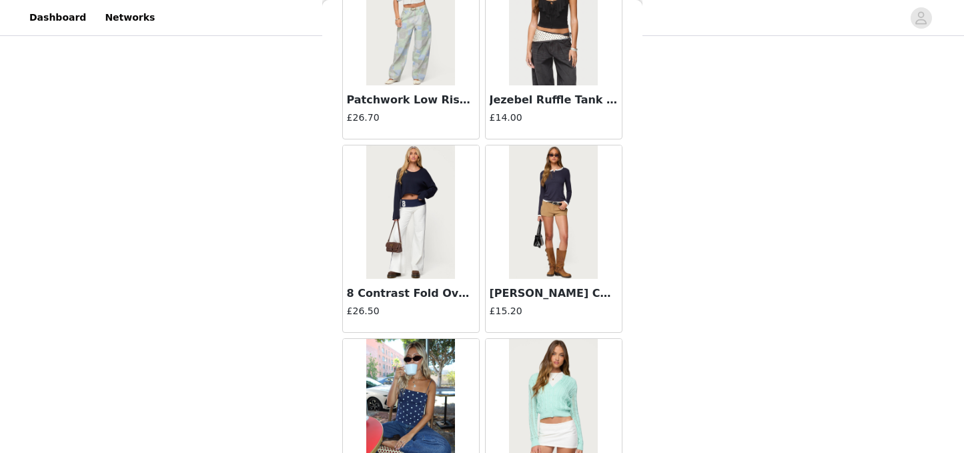
scroll to position [5458, 0]
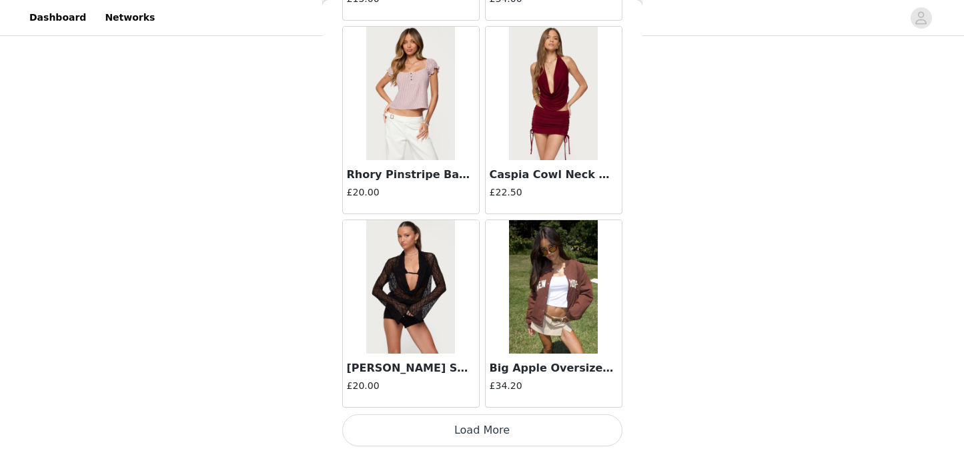
click at [479, 434] on button "Load More" at bounding box center [482, 430] width 280 height 32
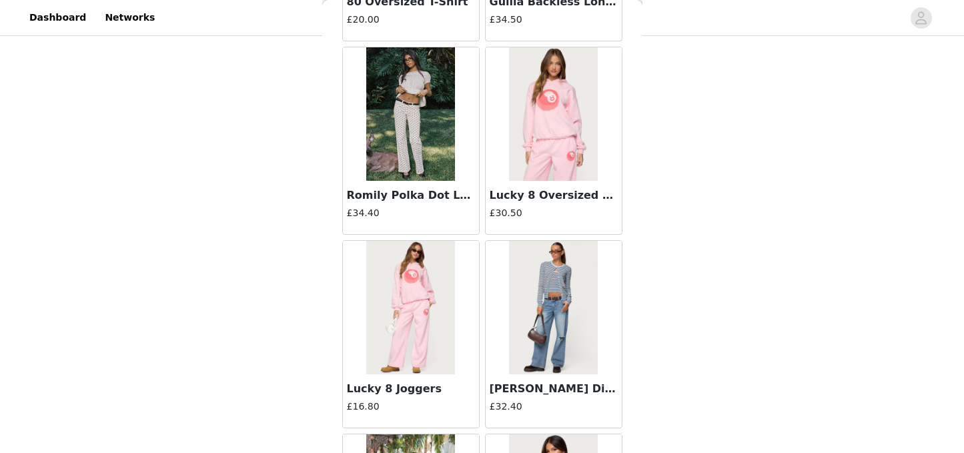
scroll to position [7393, 0]
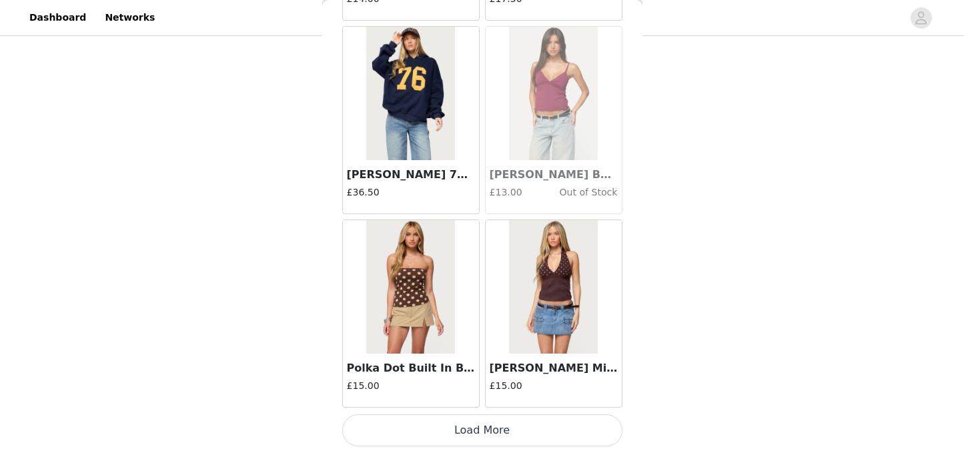
click at [478, 437] on button "Load More" at bounding box center [482, 430] width 280 height 32
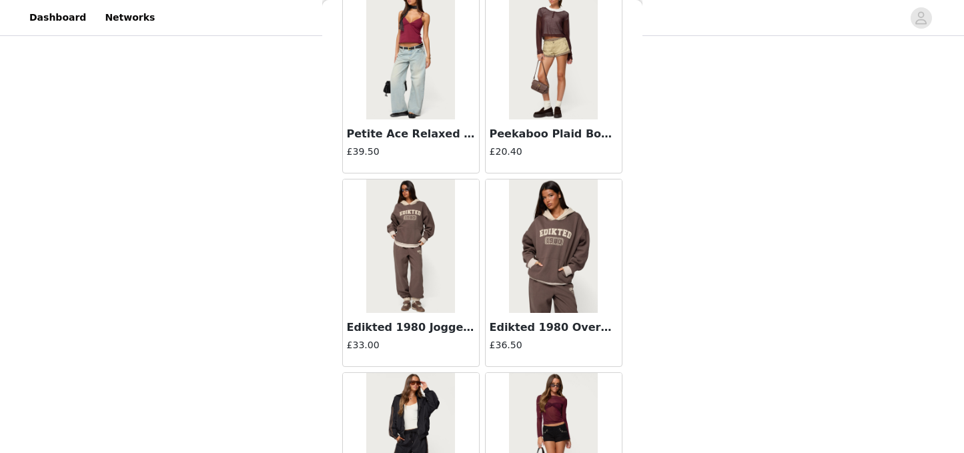
scroll to position [9328, 0]
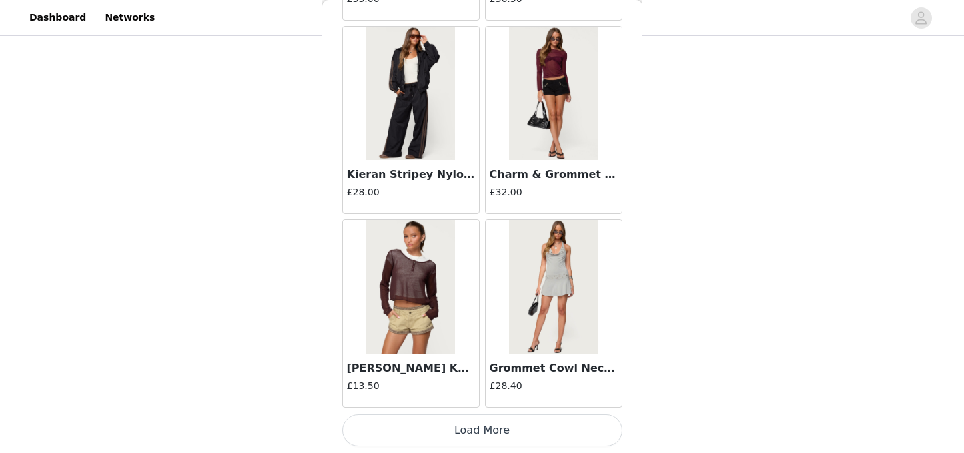
click at [479, 430] on button "Load More" at bounding box center [482, 430] width 280 height 32
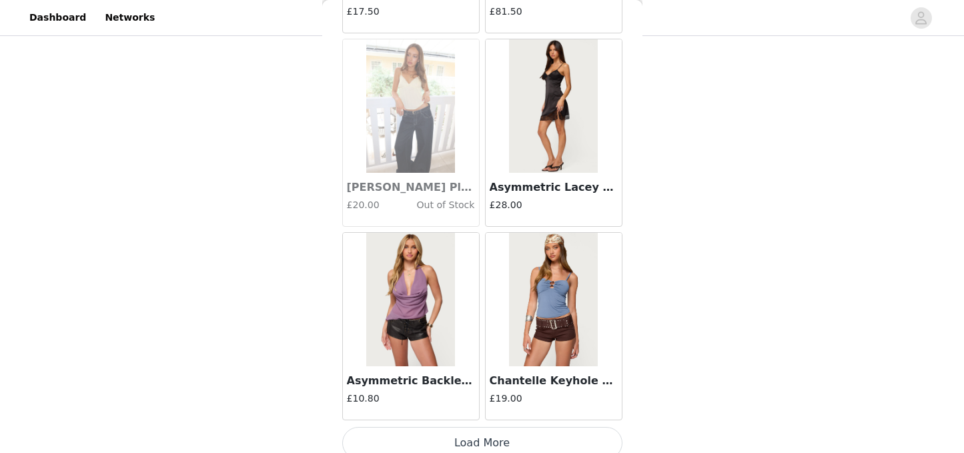
scroll to position [11263, 0]
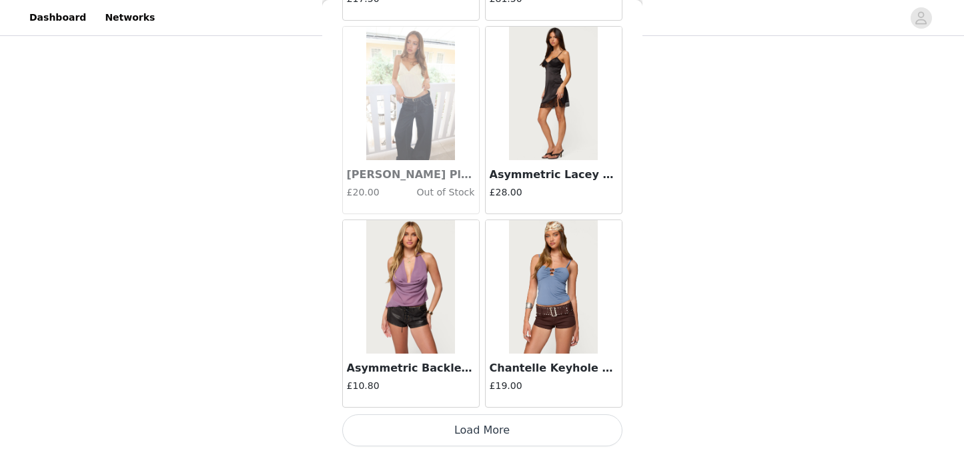
click at [525, 428] on button "Load More" at bounding box center [482, 430] width 280 height 32
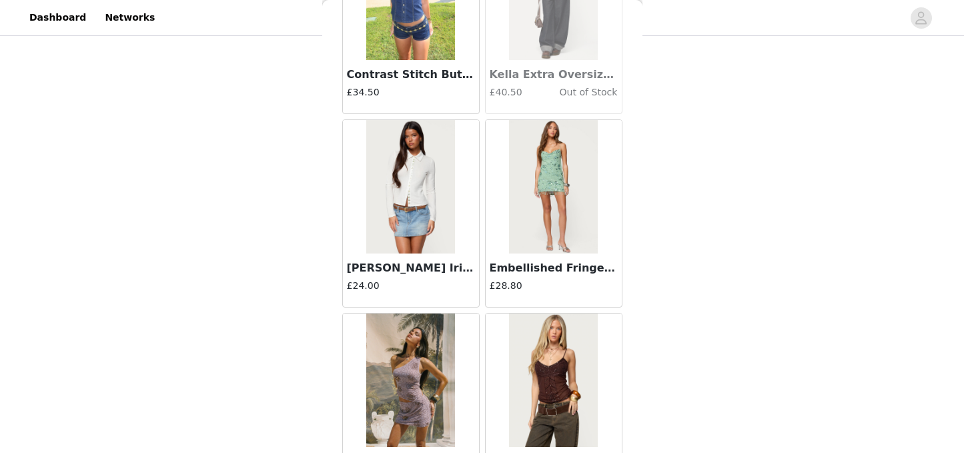
scroll to position [13108, 0]
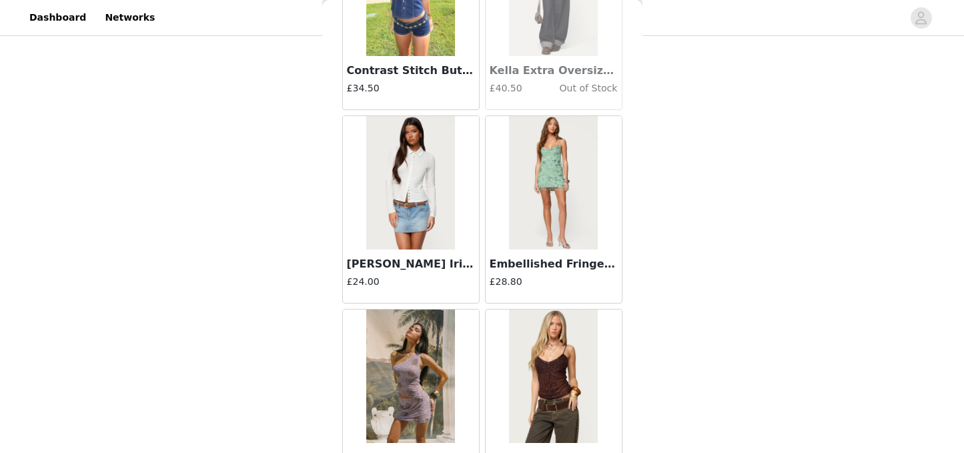
click at [421, 230] on img at bounding box center [410, 182] width 89 height 133
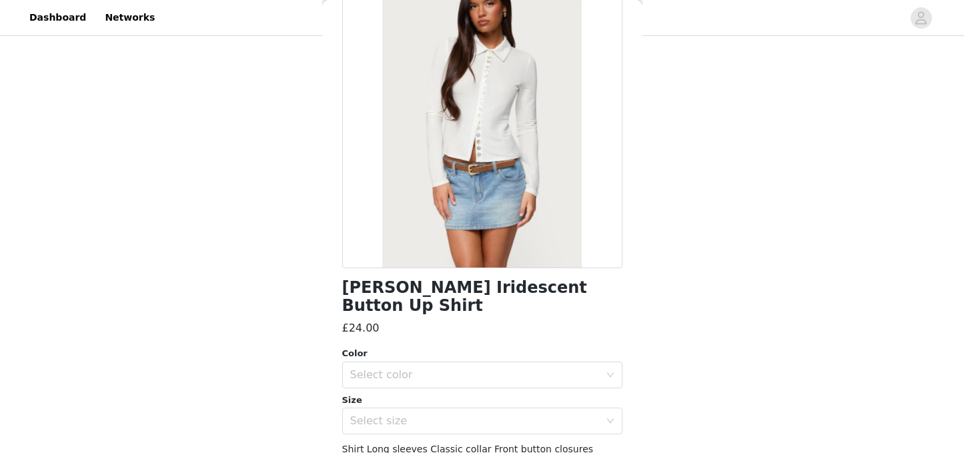
scroll to position [103, 0]
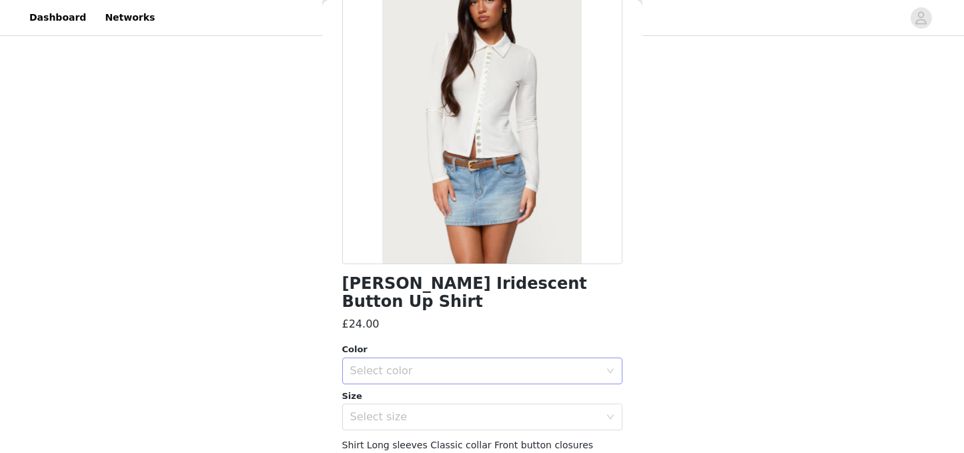
click at [515, 364] on div "Select color" at bounding box center [475, 370] width 250 height 13
click at [465, 378] on li "CREAM" at bounding box center [482, 382] width 280 height 21
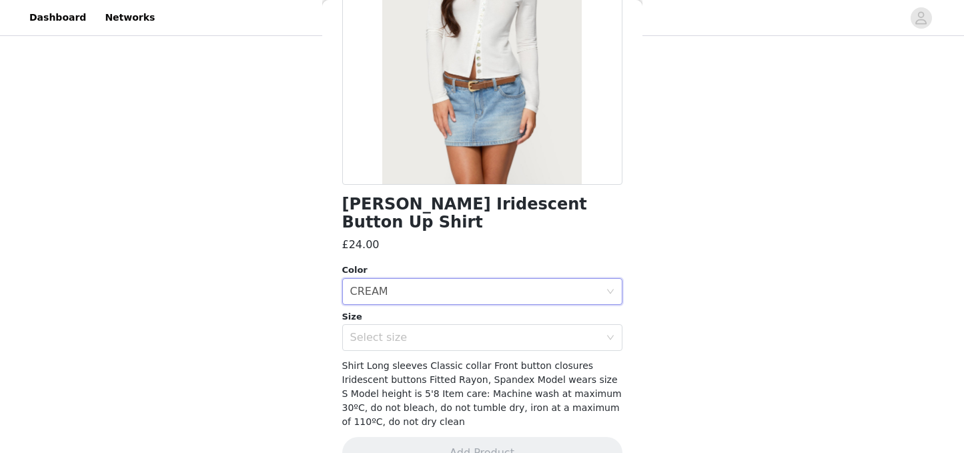
scroll to position [0, 0]
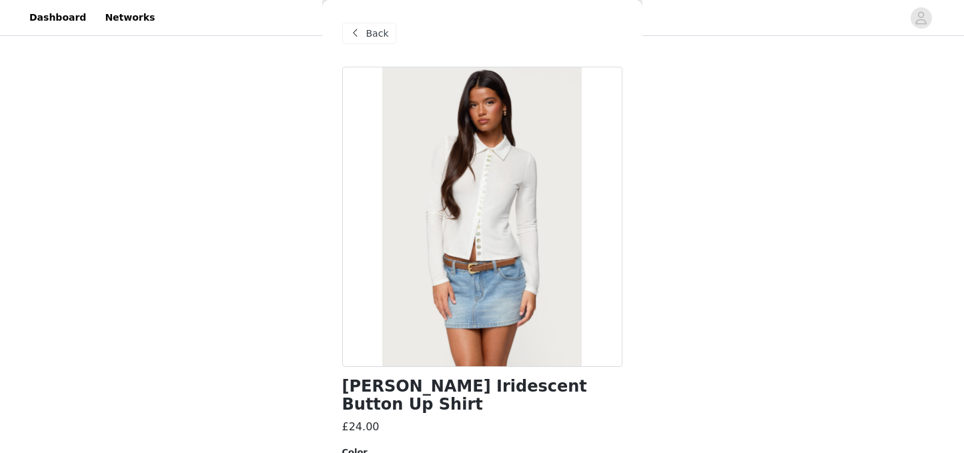
click at [375, 31] on span "Back" at bounding box center [377, 34] width 23 height 14
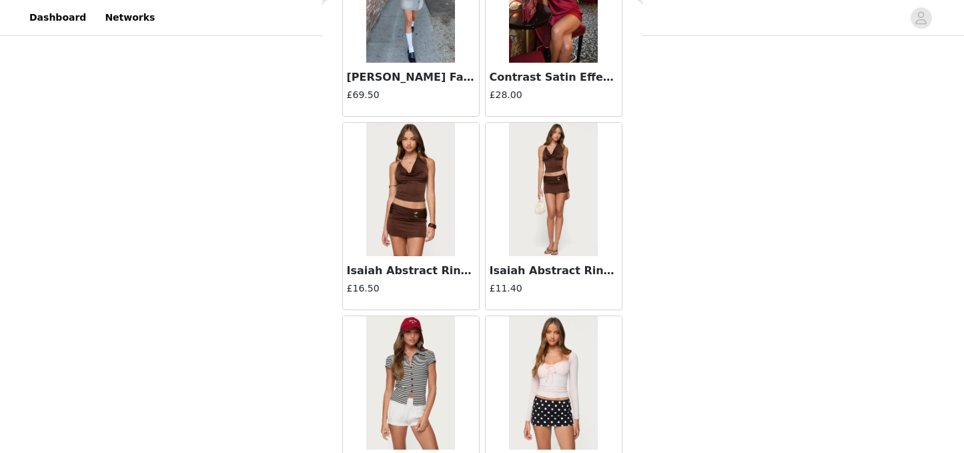
scroll to position [13197, 0]
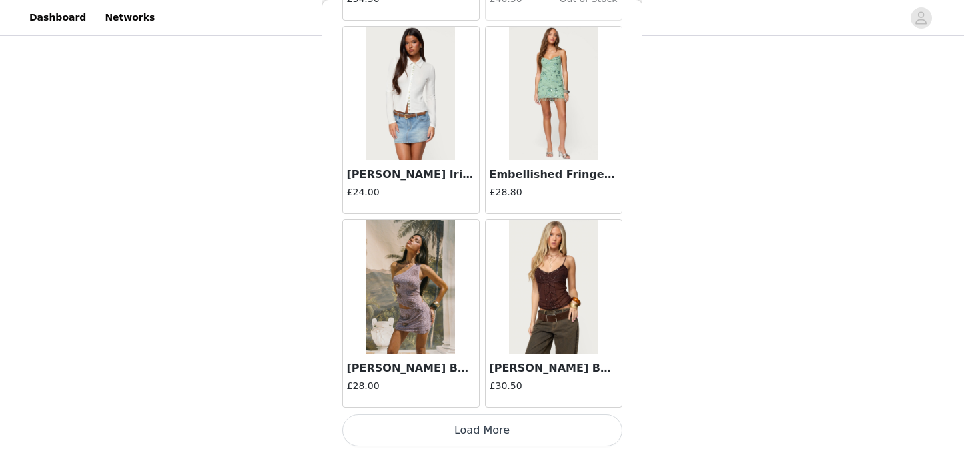
click at [530, 432] on button "Load More" at bounding box center [482, 430] width 280 height 32
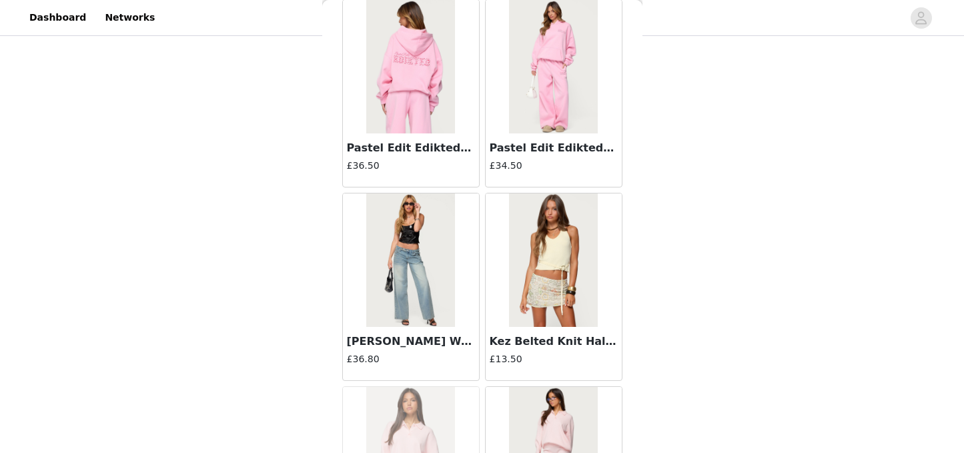
scroll to position [14581, 0]
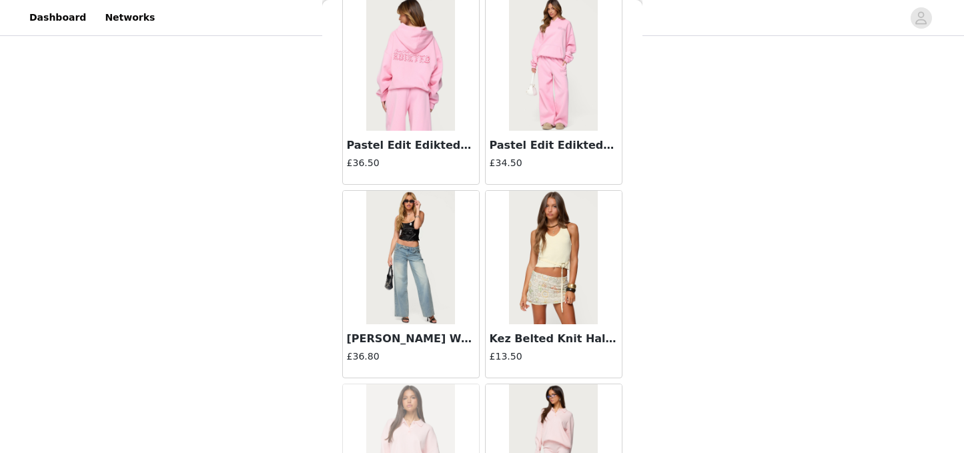
click at [538, 342] on h3 "Kez Belted Knit Halter Top" at bounding box center [554, 339] width 128 height 16
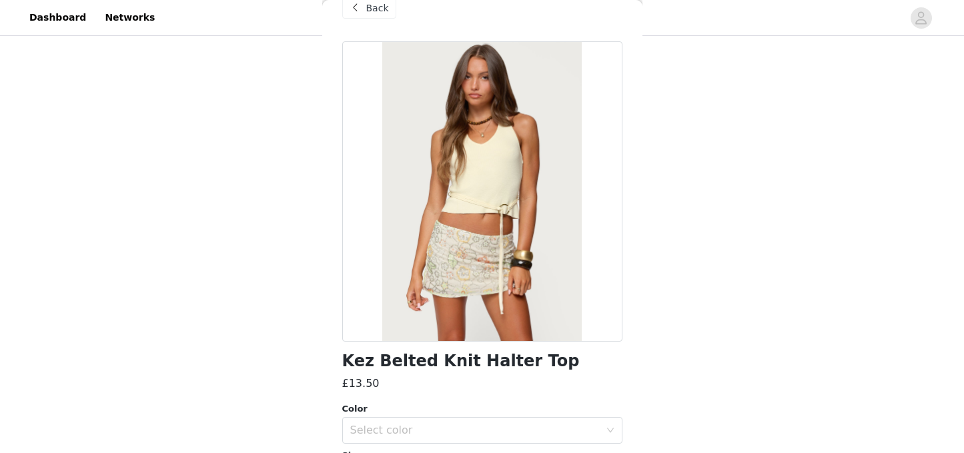
scroll to position [0, 0]
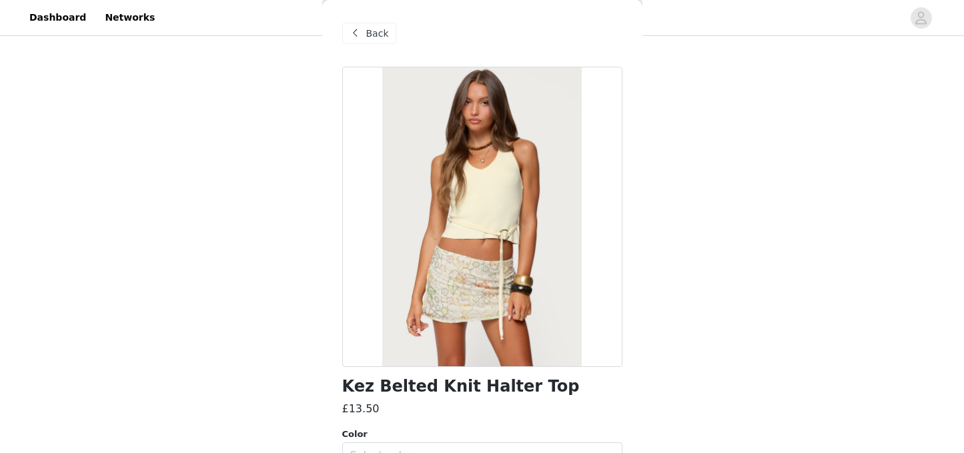
click at [358, 31] on span at bounding box center [356, 33] width 16 height 16
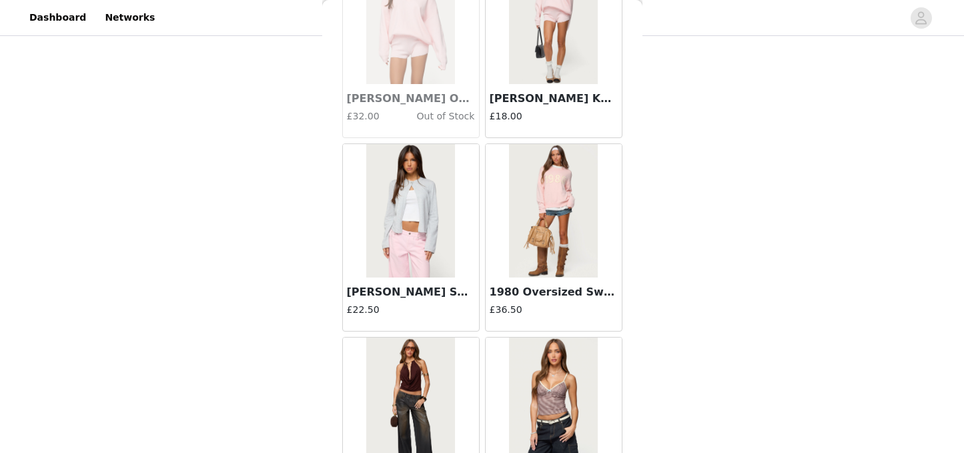
scroll to position [15016, 0]
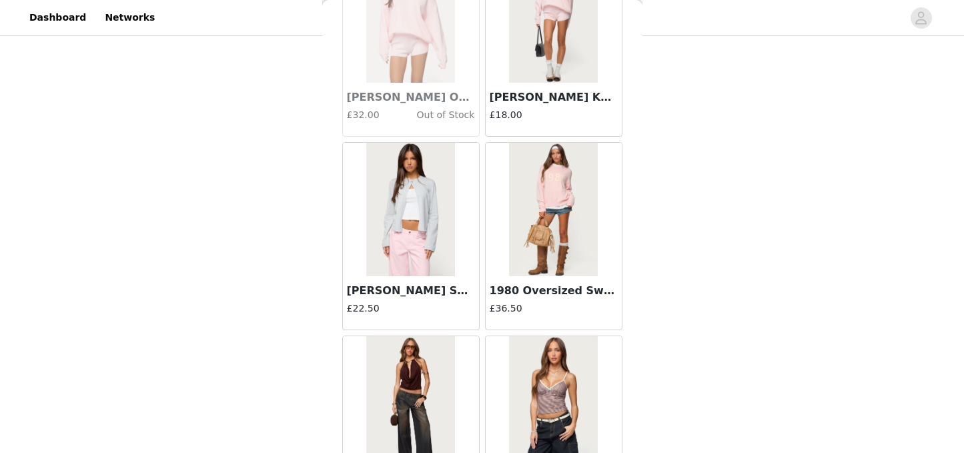
click at [424, 256] on img at bounding box center [410, 209] width 89 height 133
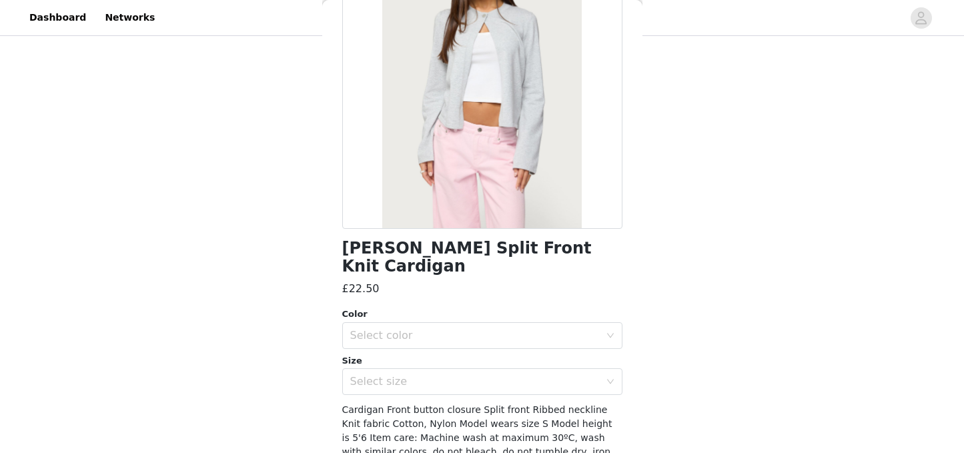
scroll to position [196, 0]
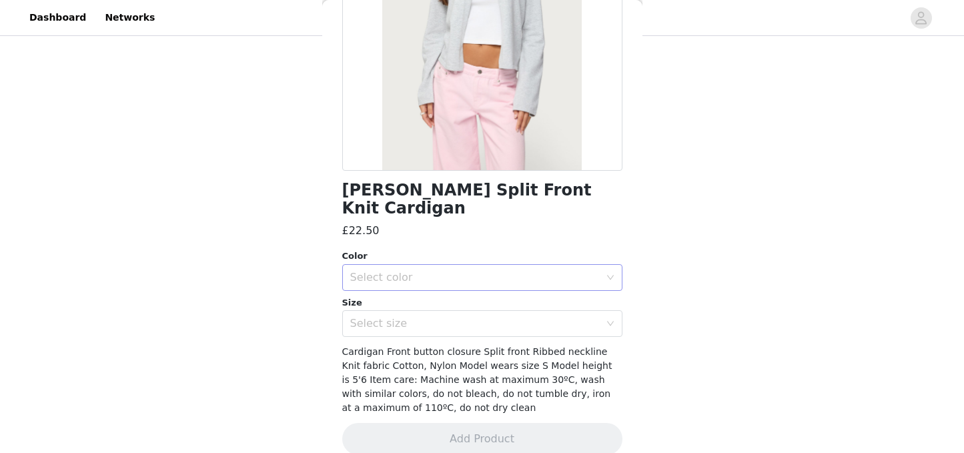
click at [470, 266] on div "Select color" at bounding box center [478, 277] width 256 height 25
click at [456, 285] on li "GRAY MELANGE" at bounding box center [482, 288] width 280 height 21
click at [465, 317] on div "Select size" at bounding box center [475, 323] width 250 height 13
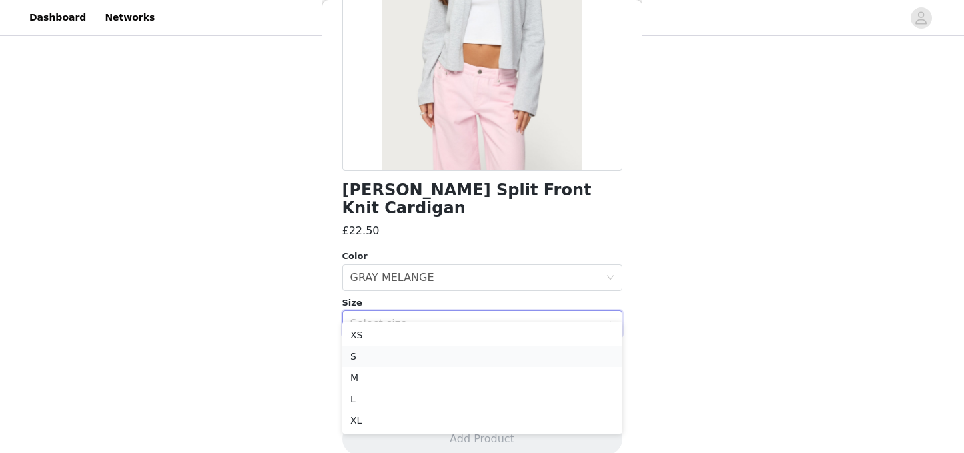
click at [420, 352] on li "S" at bounding box center [482, 356] width 280 height 21
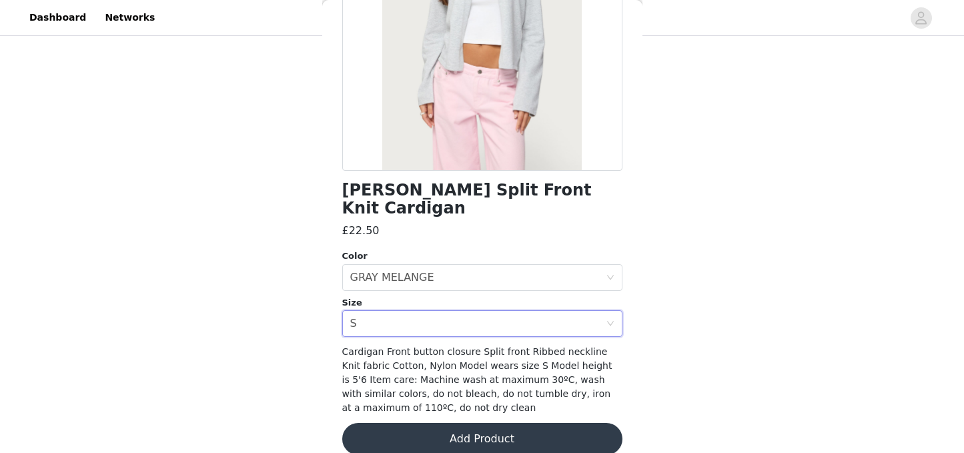
click at [449, 424] on button "Add Product" at bounding box center [482, 439] width 280 height 32
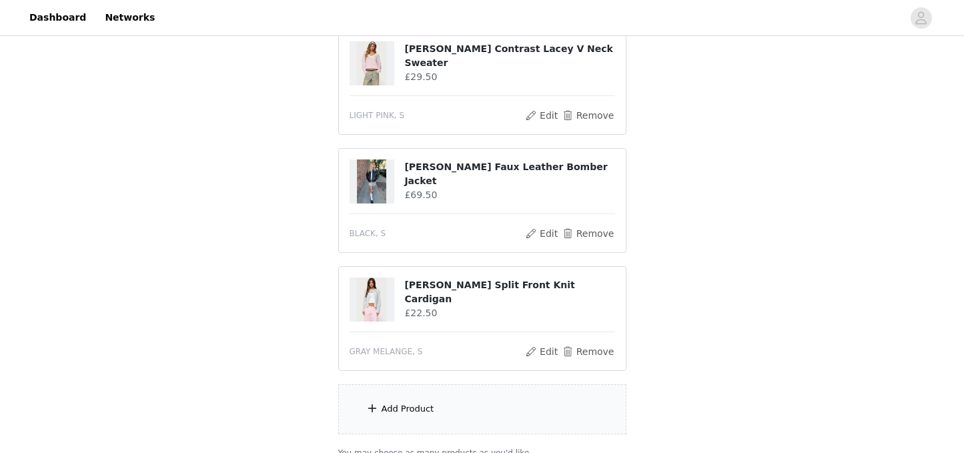
click at [462, 404] on div "Add Product" at bounding box center [482, 409] width 288 height 50
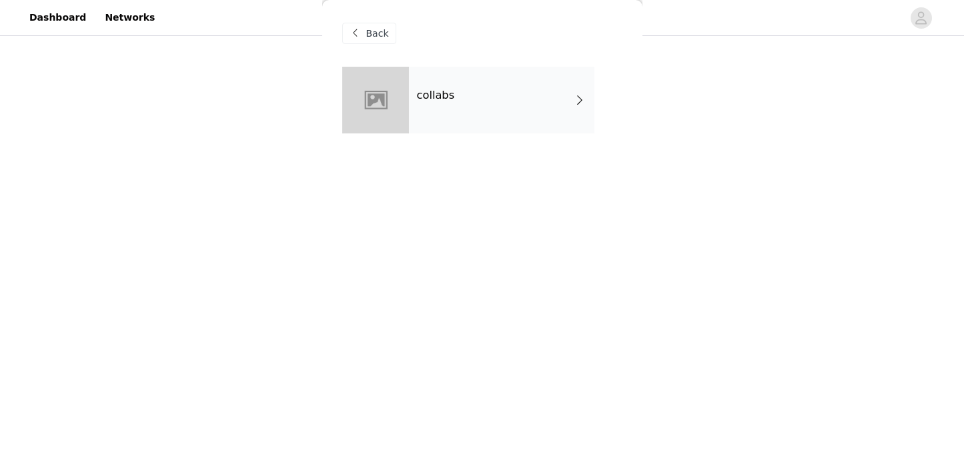
click at [436, 84] on div "collabs" at bounding box center [501, 100] width 185 height 67
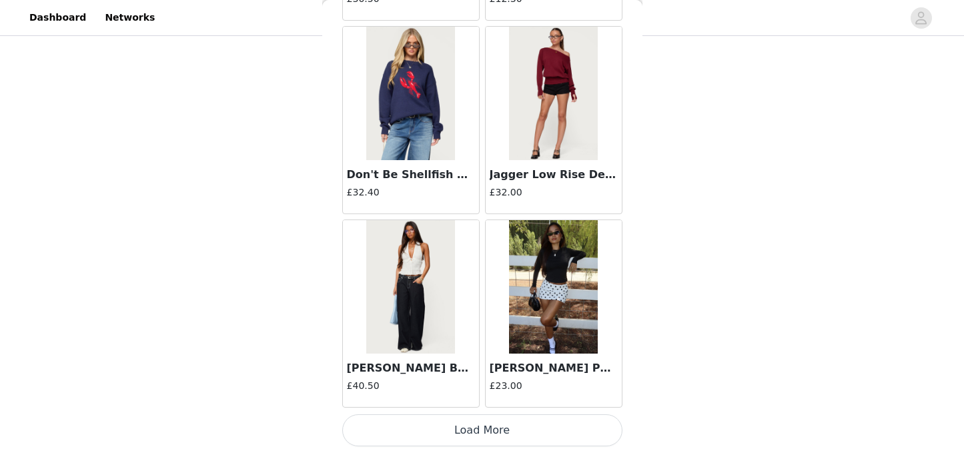
scroll to position [981, 0]
click at [492, 424] on button "Load More" at bounding box center [482, 430] width 280 height 32
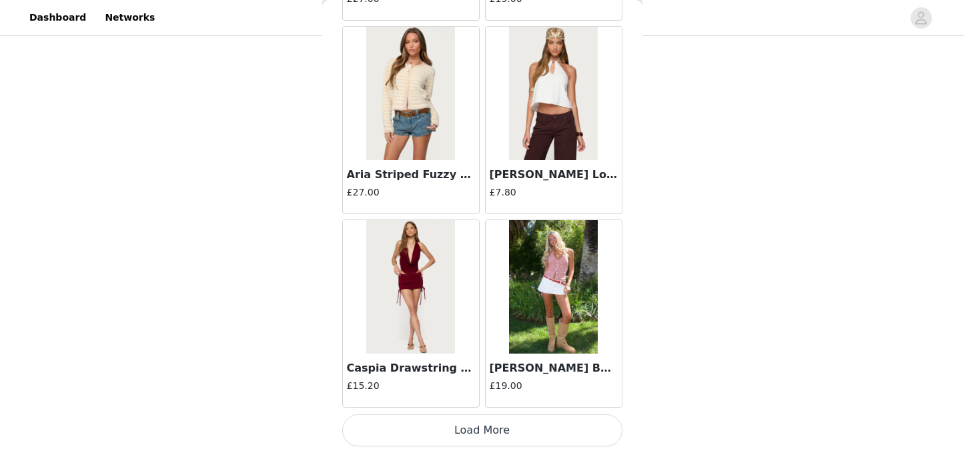
click at [501, 426] on button "Load More" at bounding box center [482, 430] width 280 height 32
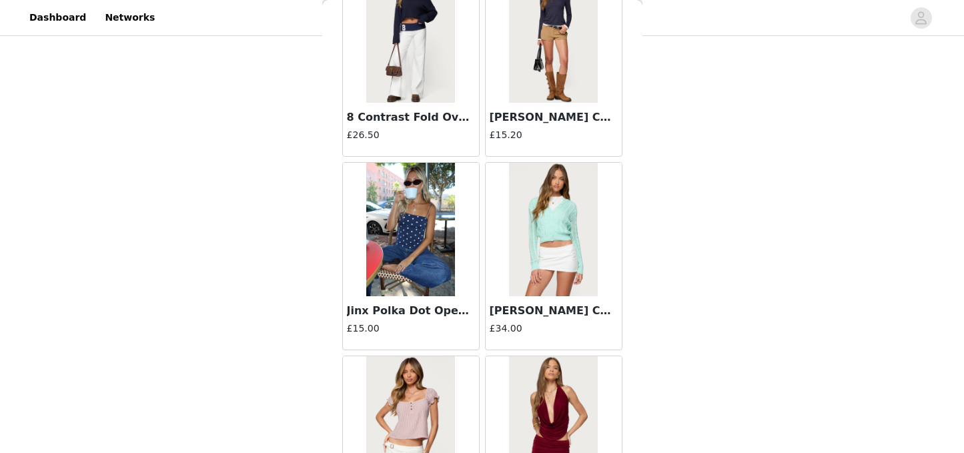
scroll to position [5458, 0]
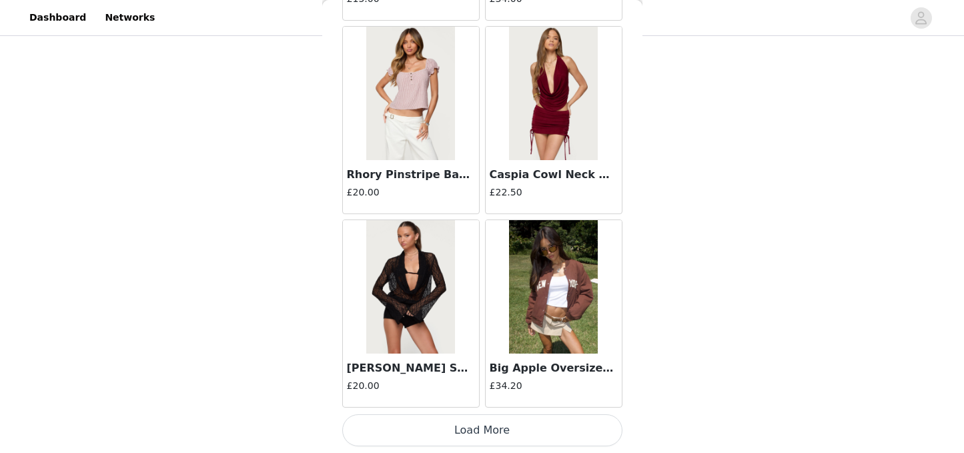
click at [500, 438] on button "Load More" at bounding box center [482, 430] width 280 height 32
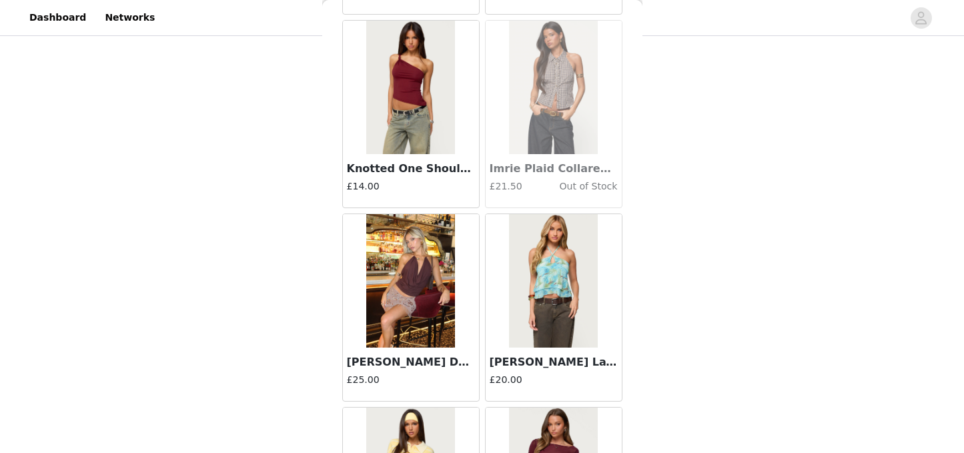
scroll to position [7393, 0]
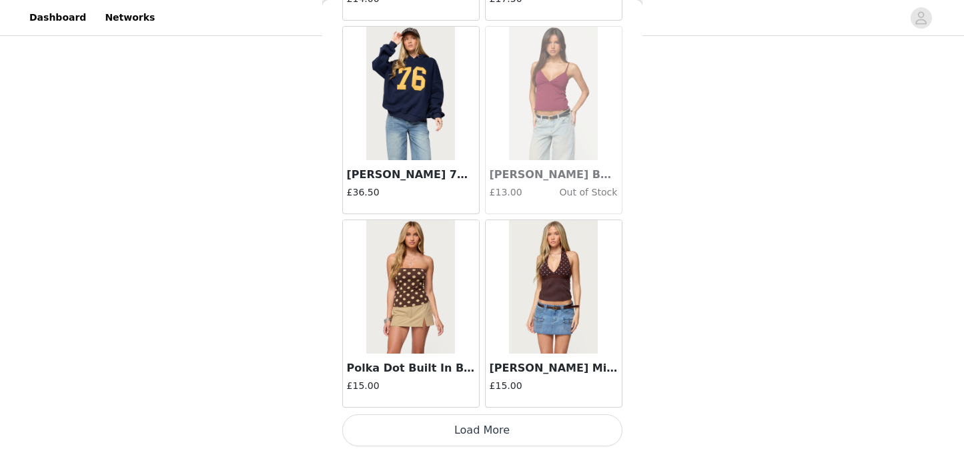
click at [467, 438] on button "Load More" at bounding box center [482, 430] width 280 height 32
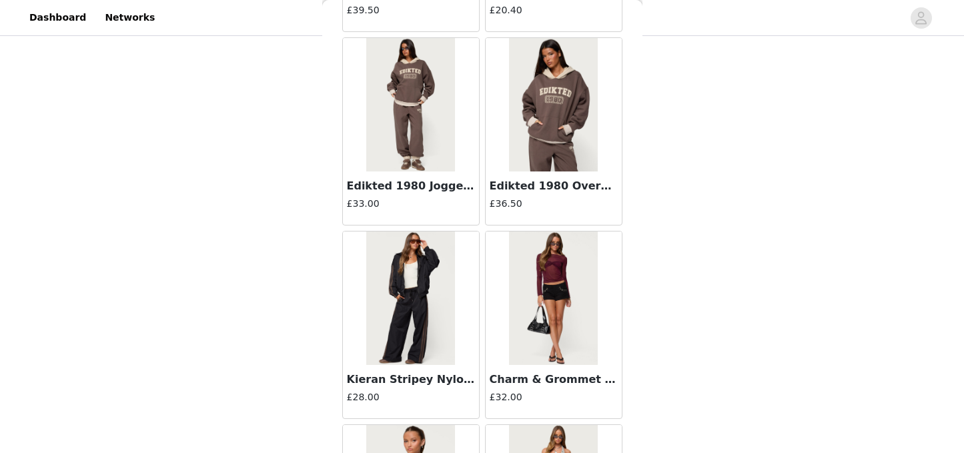
scroll to position [9328, 0]
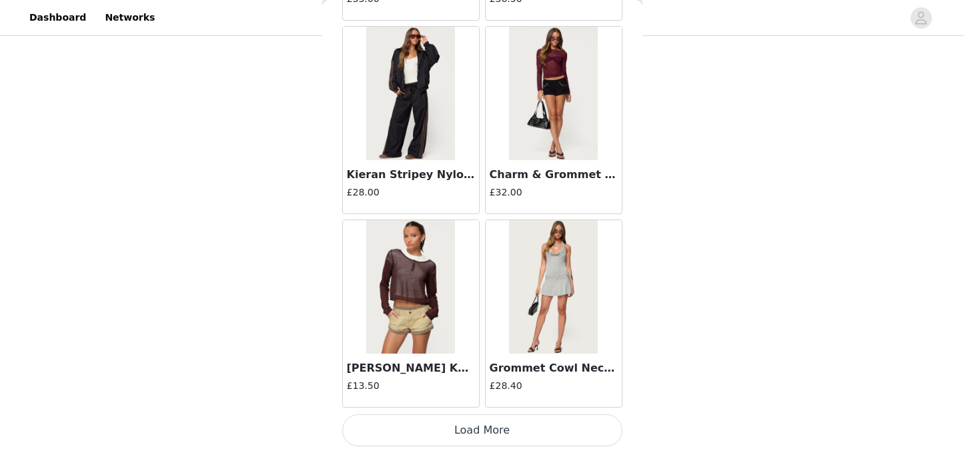
click at [494, 430] on button "Load More" at bounding box center [482, 430] width 280 height 32
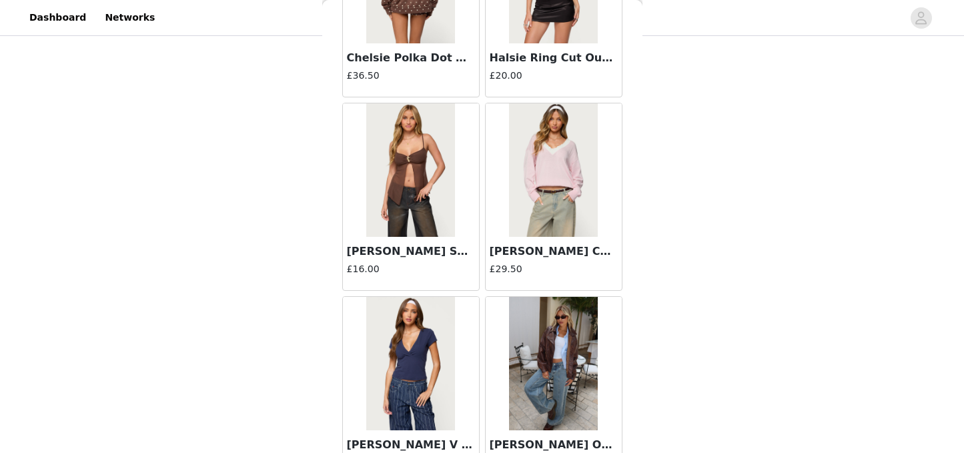
scroll to position [11263, 0]
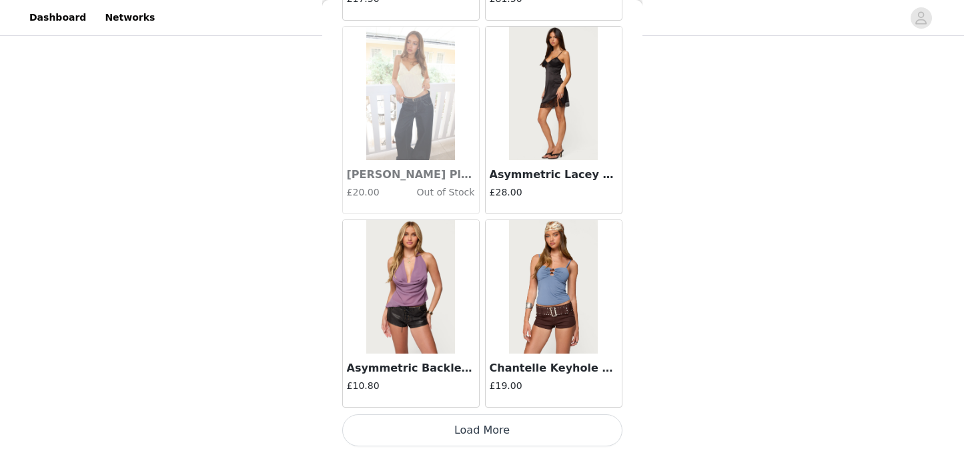
click at [461, 434] on button "Load More" at bounding box center [482, 430] width 280 height 32
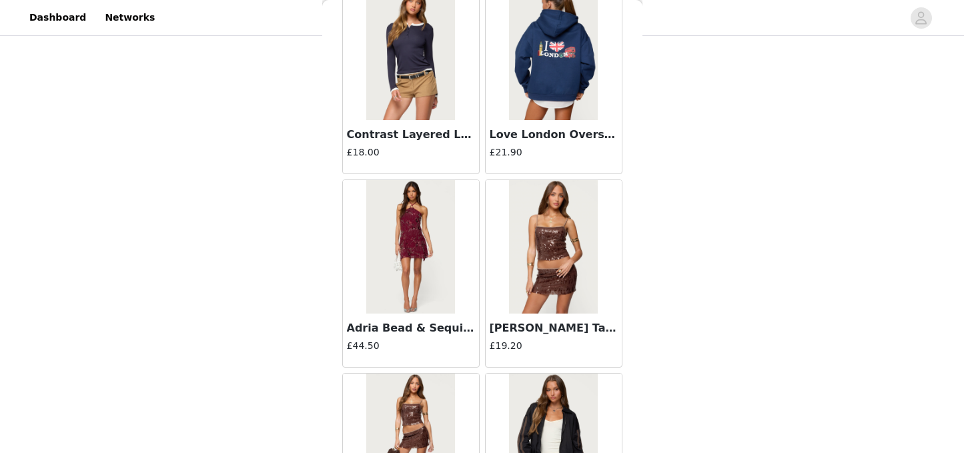
scroll to position [13197, 0]
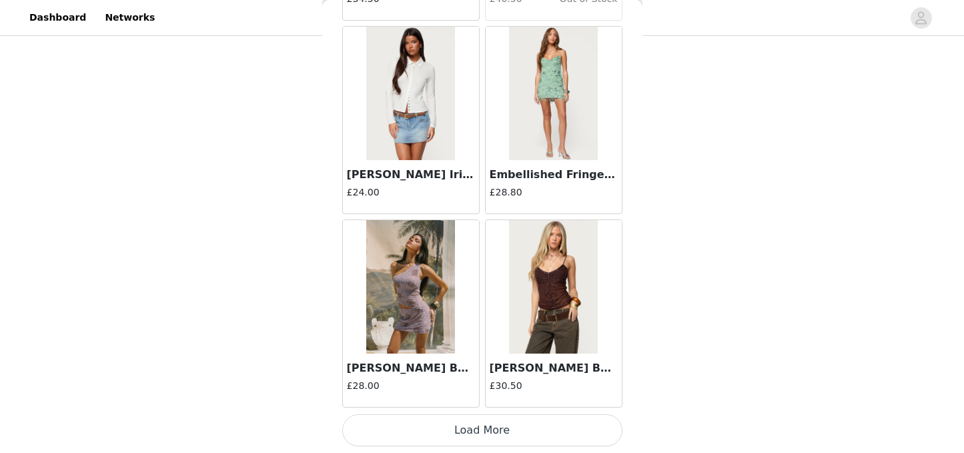
click at [524, 424] on button "Load More" at bounding box center [482, 430] width 280 height 32
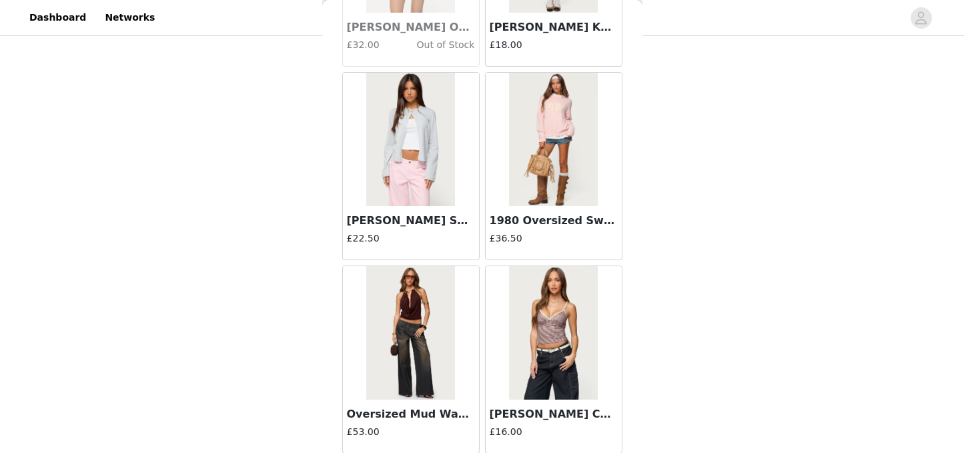
scroll to position [15132, 0]
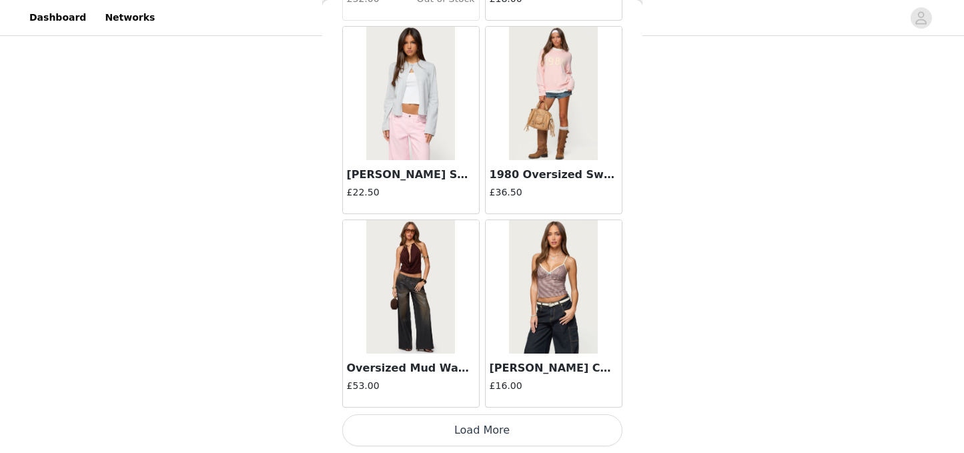
click at [517, 430] on button "Load More" at bounding box center [482, 430] width 280 height 32
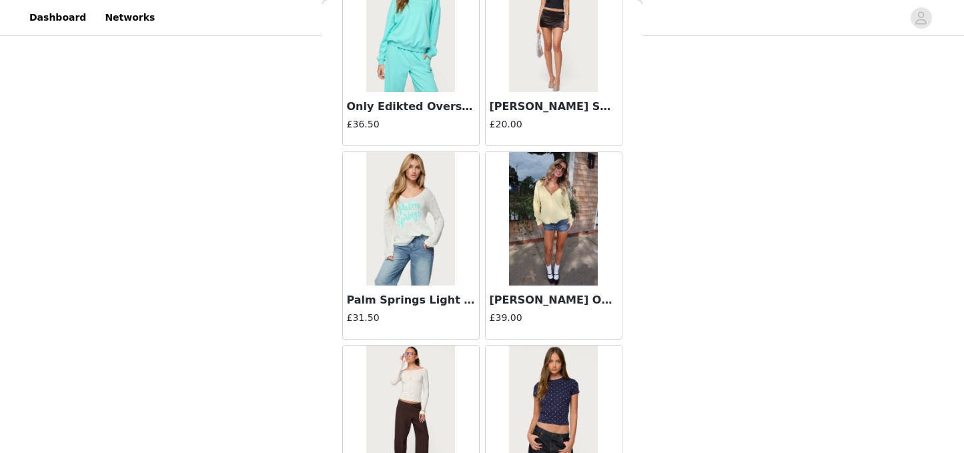
scroll to position [16368, 0]
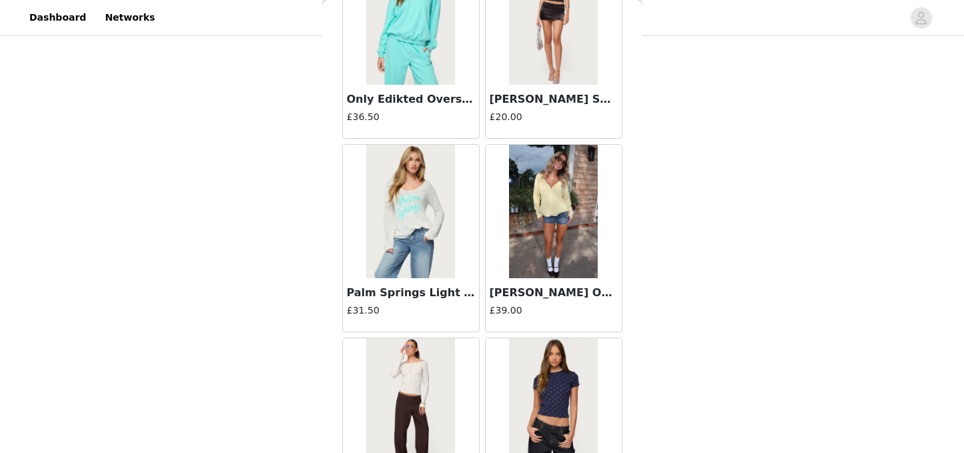
click at [553, 257] on img at bounding box center [553, 211] width 89 height 133
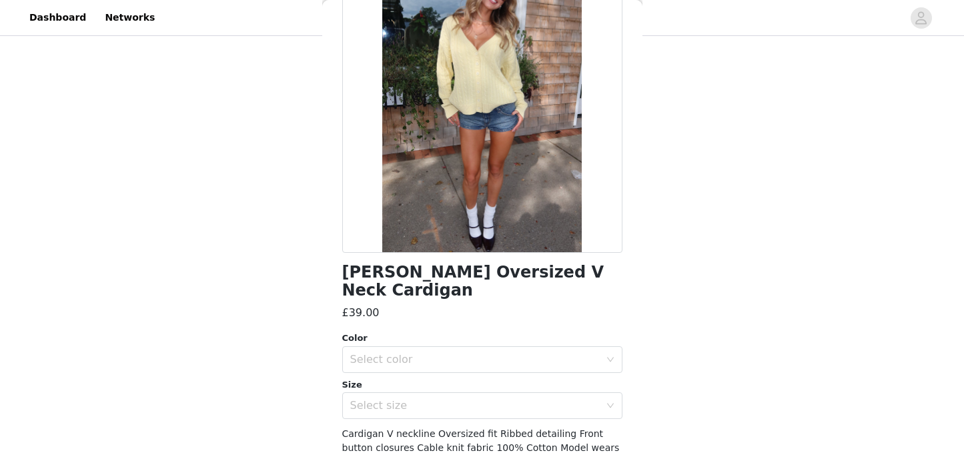
scroll to position [117, 0]
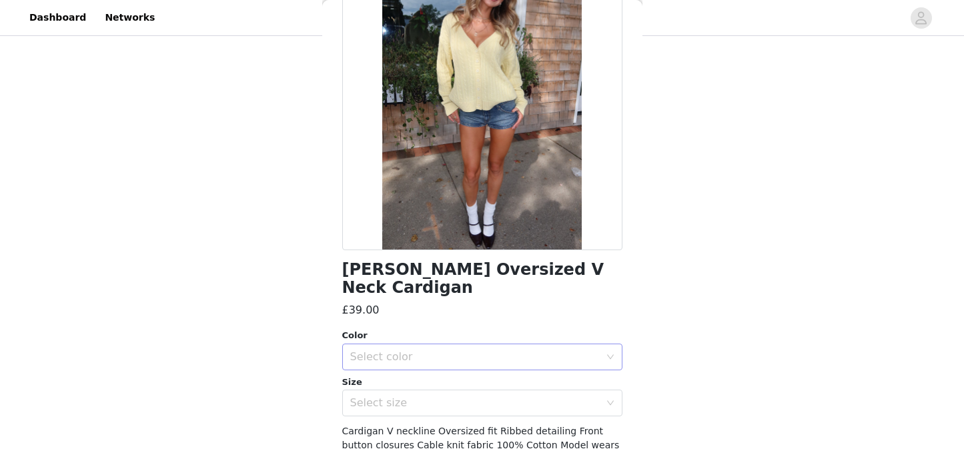
click at [543, 350] on div "Select color" at bounding box center [475, 356] width 250 height 13
click at [502, 369] on li "YELLOW" at bounding box center [482, 368] width 280 height 21
click at [486, 392] on div "Select size" at bounding box center [478, 402] width 256 height 25
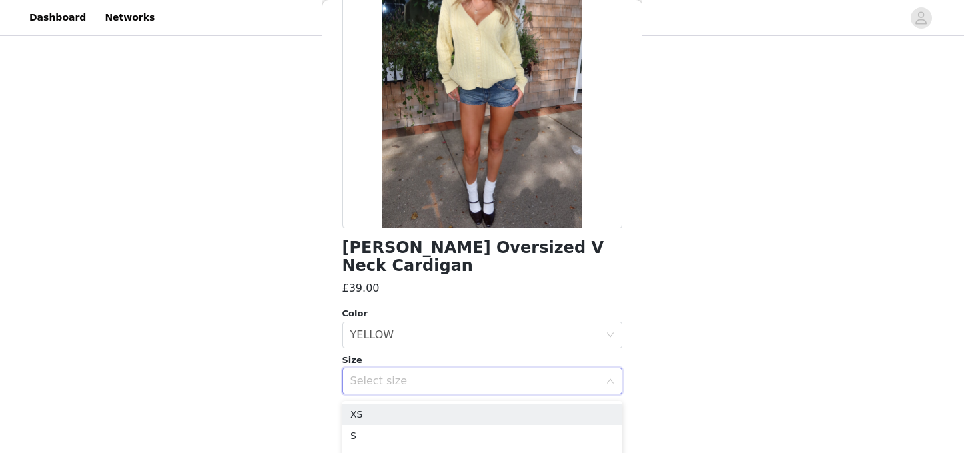
scroll to position [141, 0]
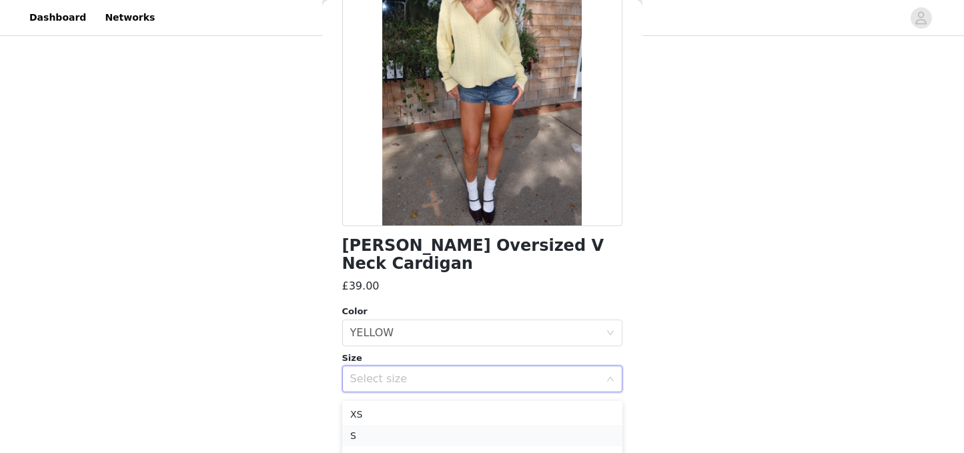
click at [406, 432] on li "S" at bounding box center [482, 435] width 280 height 21
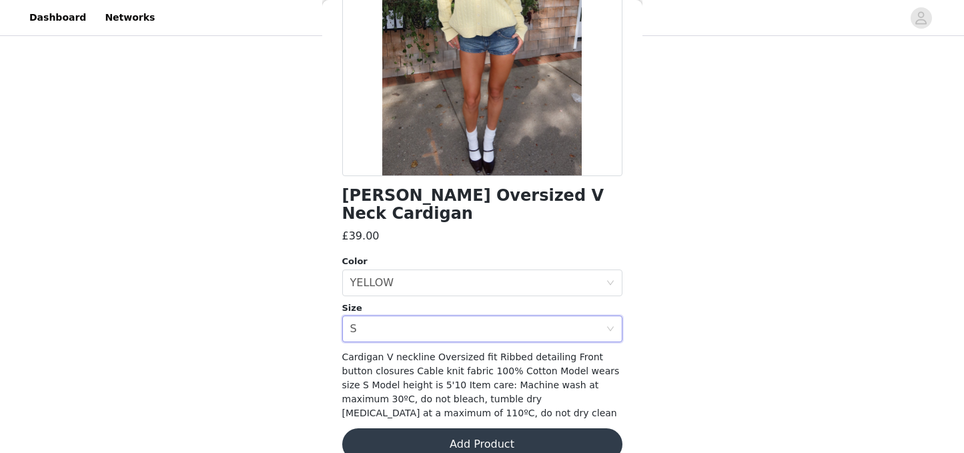
scroll to position [196, 0]
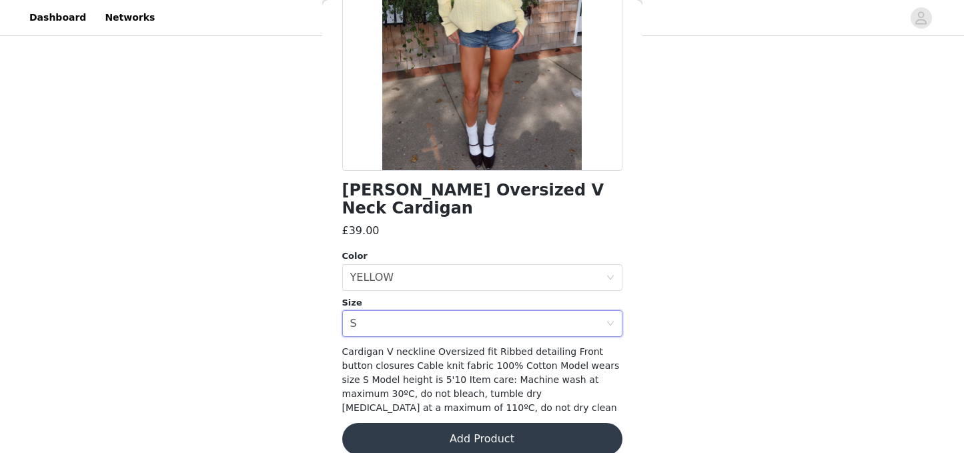
click at [484, 423] on button "Add Product" at bounding box center [482, 439] width 280 height 32
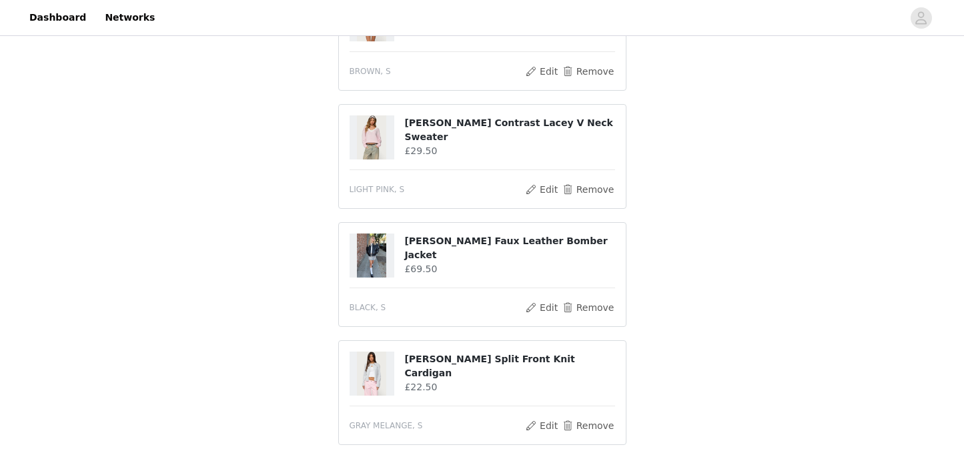
scroll to position [993, 0]
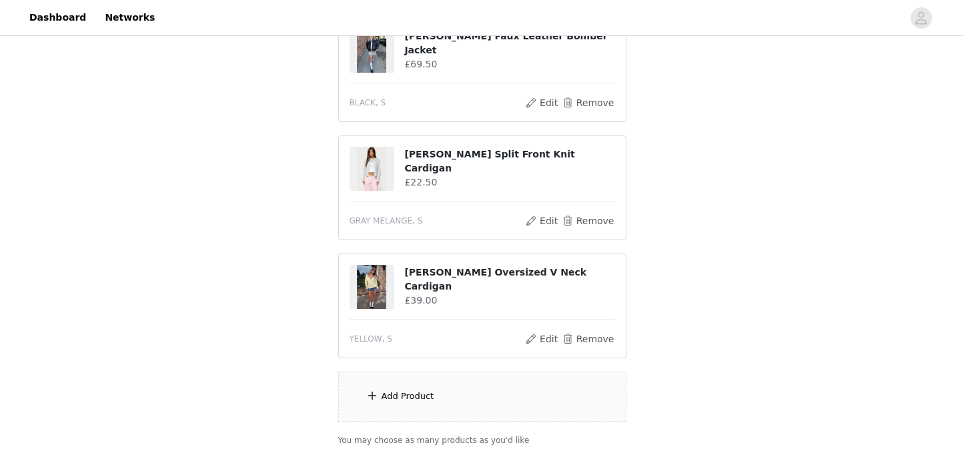
click at [465, 385] on div "Add Product" at bounding box center [482, 397] width 288 height 50
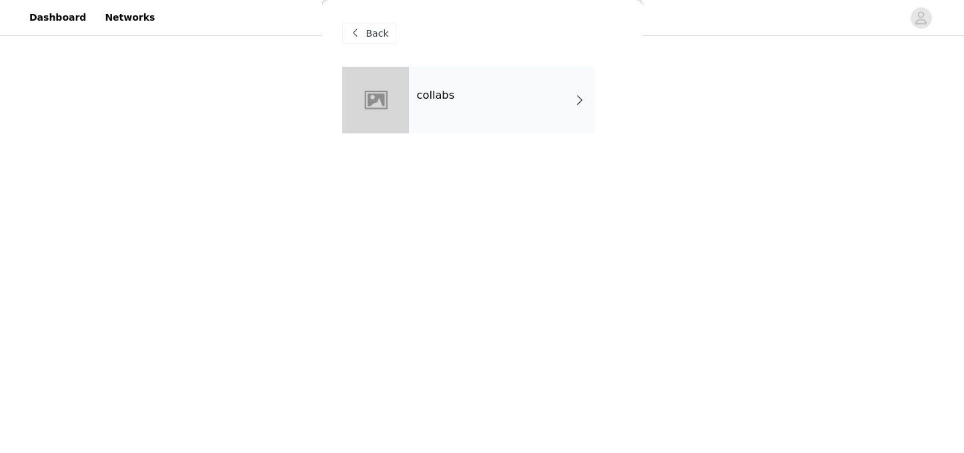
click at [449, 125] on div "collabs" at bounding box center [501, 100] width 185 height 67
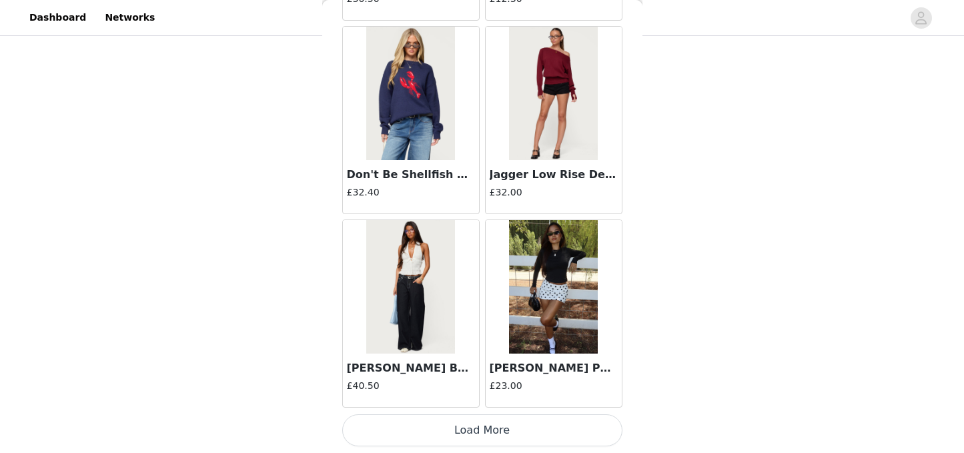
scroll to position [1099, 0]
click at [460, 416] on button "Load More" at bounding box center [482, 430] width 280 height 32
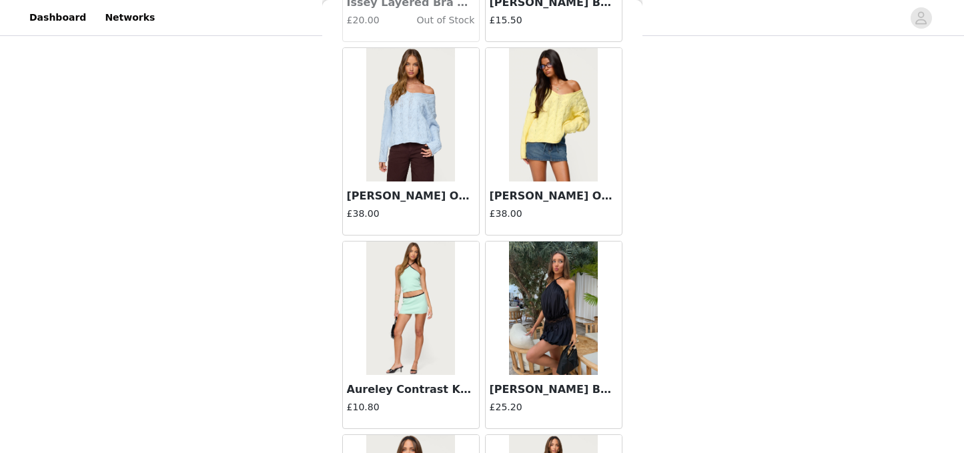
scroll to position [3523, 0]
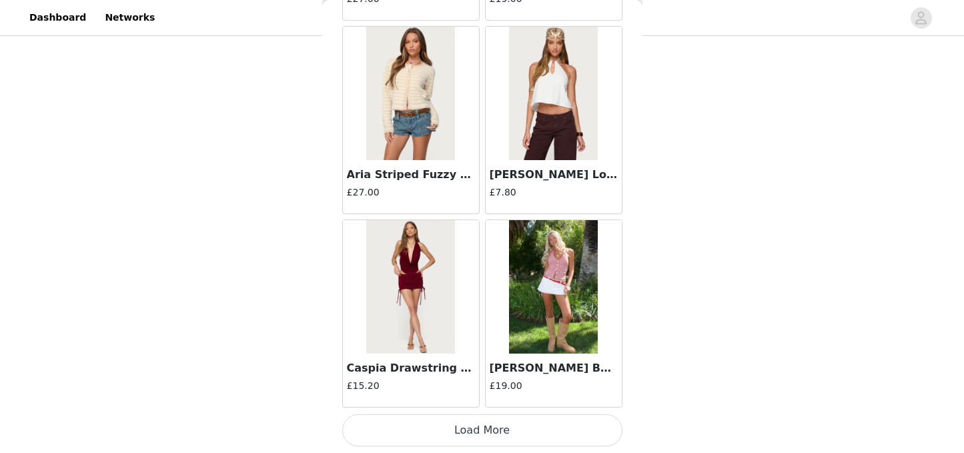
click at [511, 428] on button "Load More" at bounding box center [482, 430] width 280 height 32
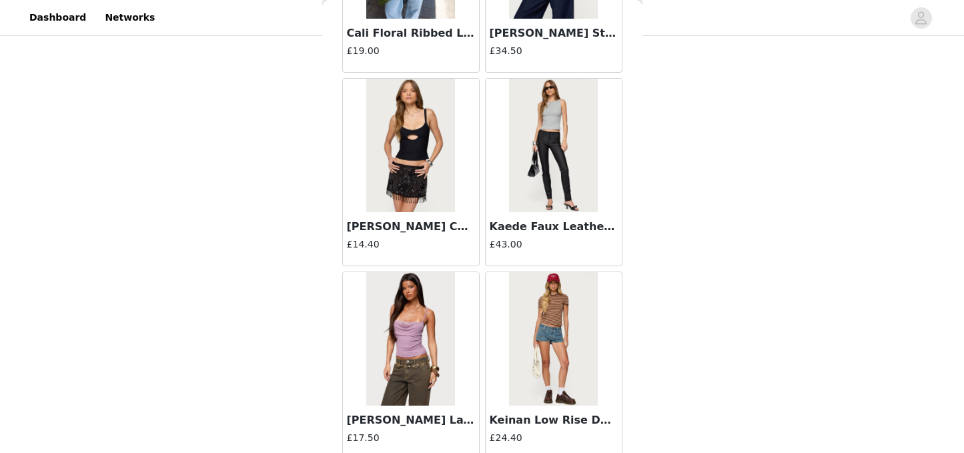
scroll to position [5458, 0]
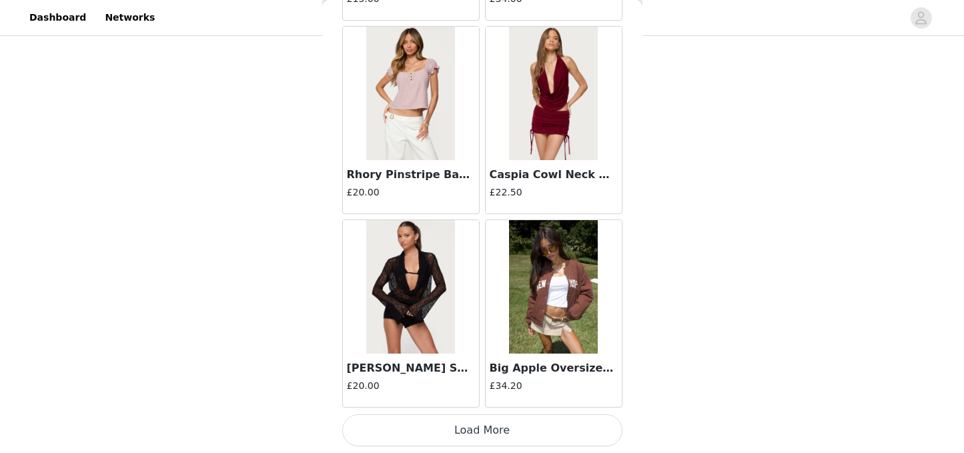
click at [516, 426] on button "Load More" at bounding box center [482, 430] width 280 height 32
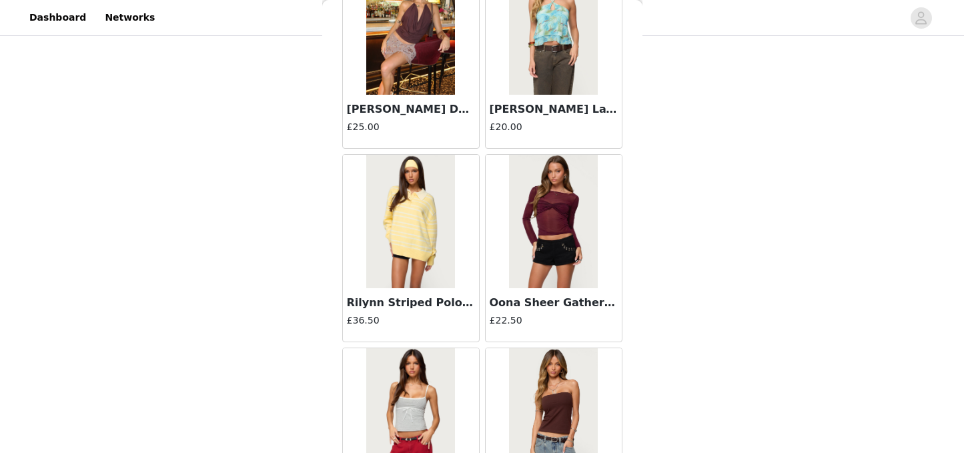
scroll to position [7393, 0]
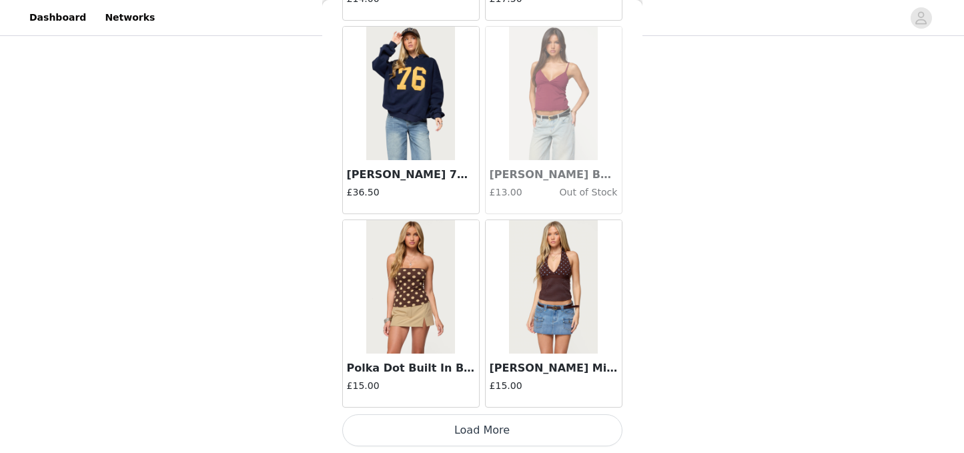
click at [507, 432] on button "Load More" at bounding box center [482, 430] width 280 height 32
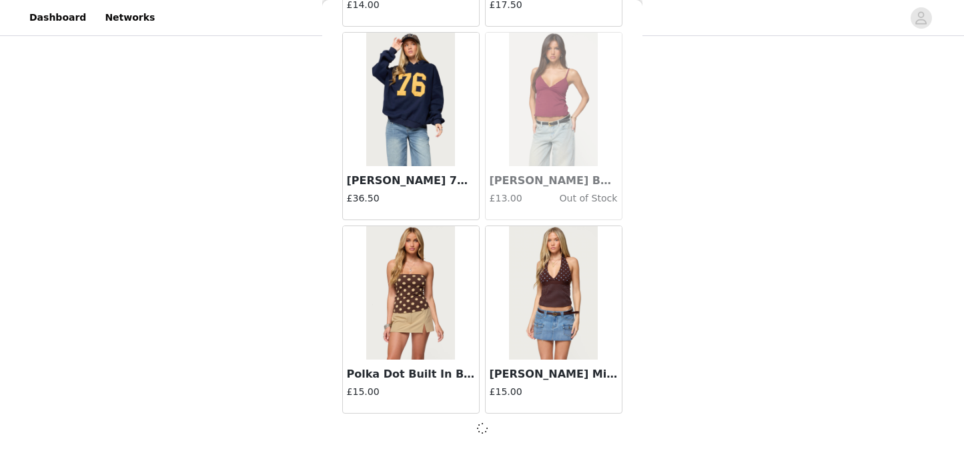
scroll to position [7387, 0]
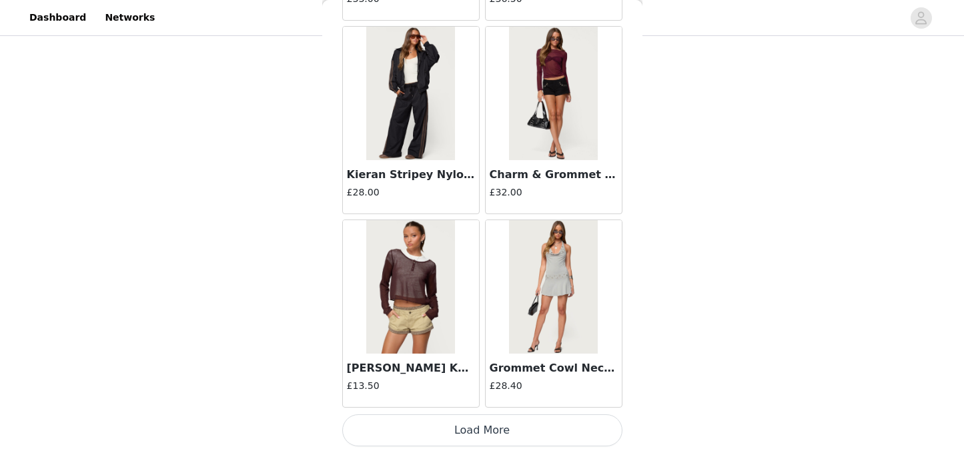
click at [492, 437] on button "Load More" at bounding box center [482, 430] width 280 height 32
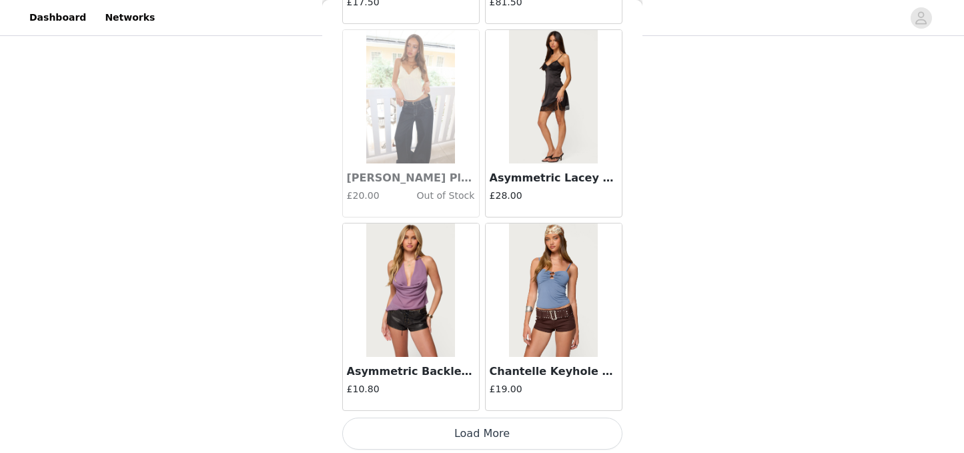
scroll to position [11263, 0]
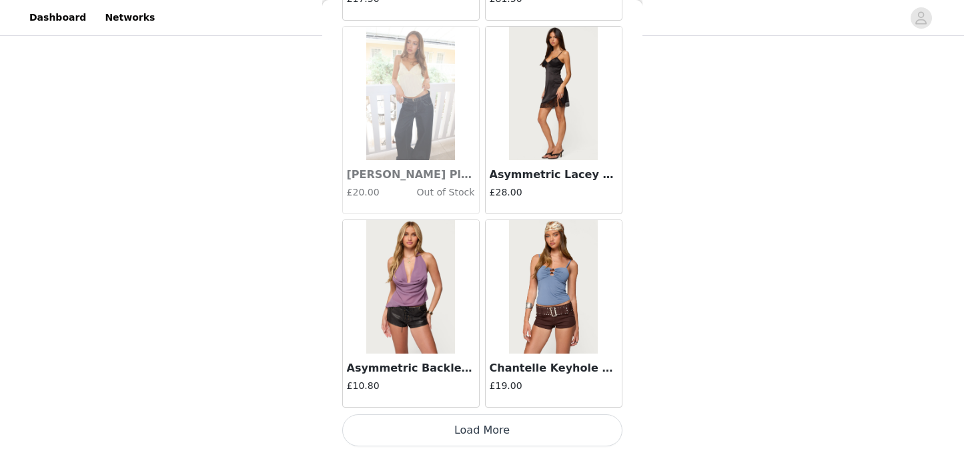
click at [485, 433] on button "Load More" at bounding box center [482, 430] width 280 height 32
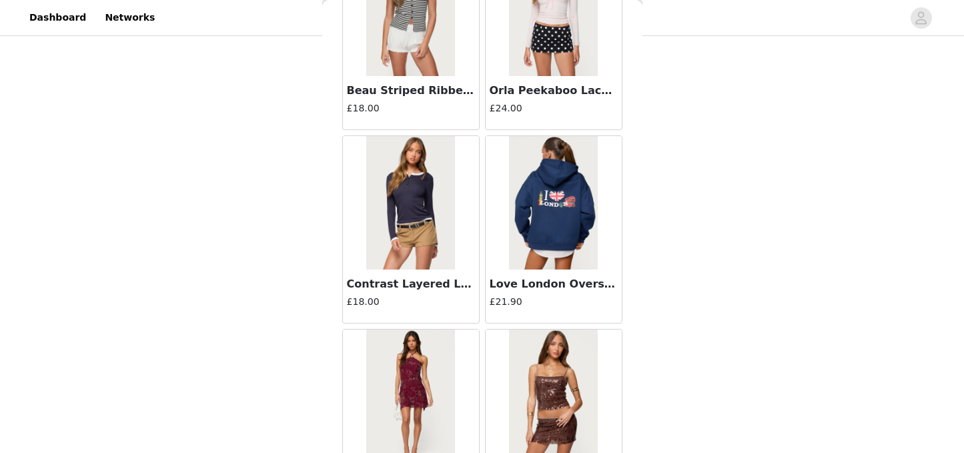
scroll to position [13197, 0]
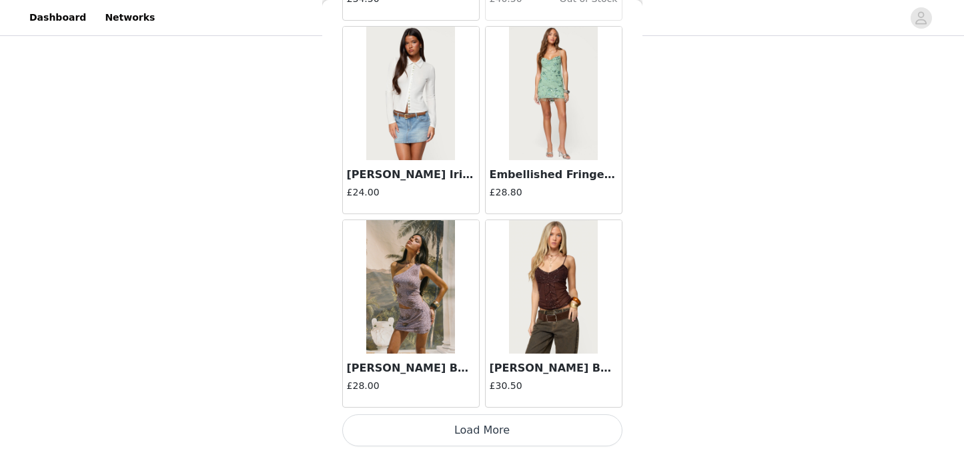
click at [484, 433] on button "Load More" at bounding box center [482, 430] width 280 height 32
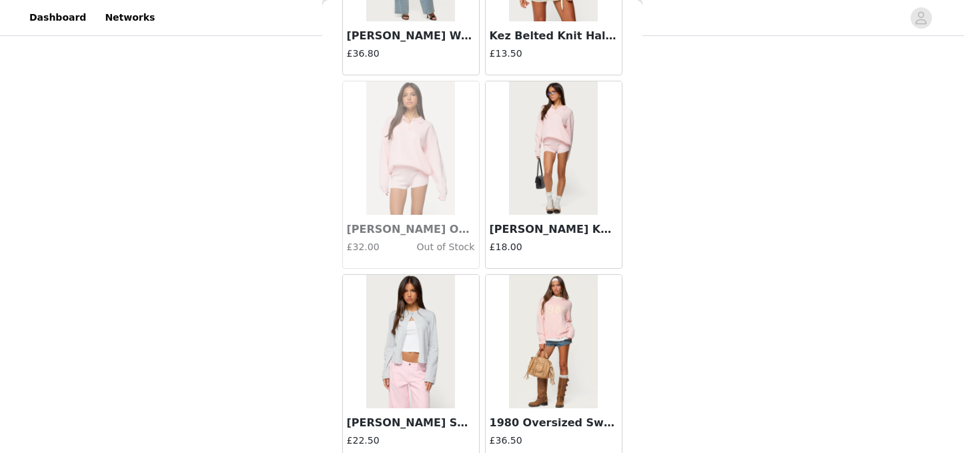
scroll to position [15132, 0]
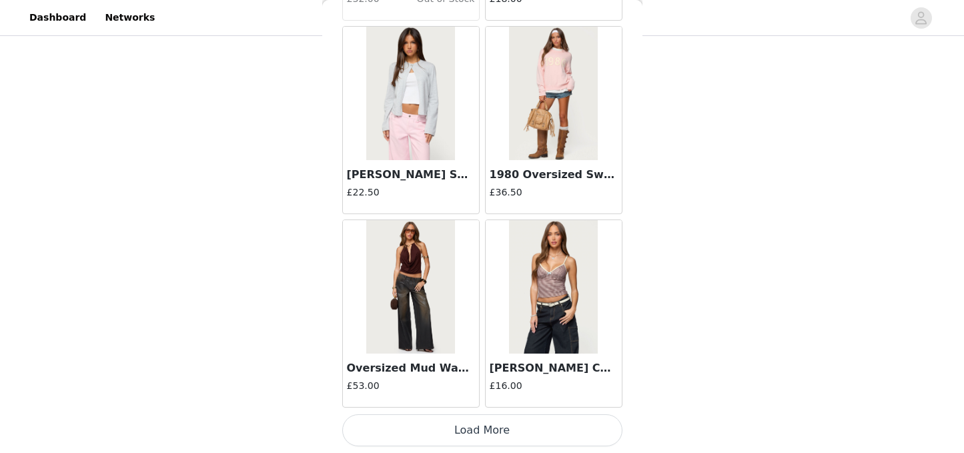
click at [470, 440] on button "Load More" at bounding box center [482, 430] width 280 height 32
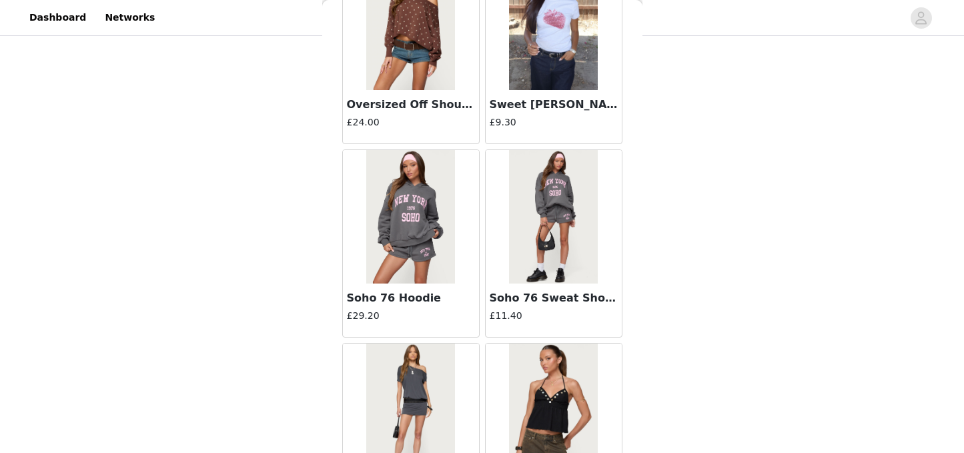
scroll to position [17067, 0]
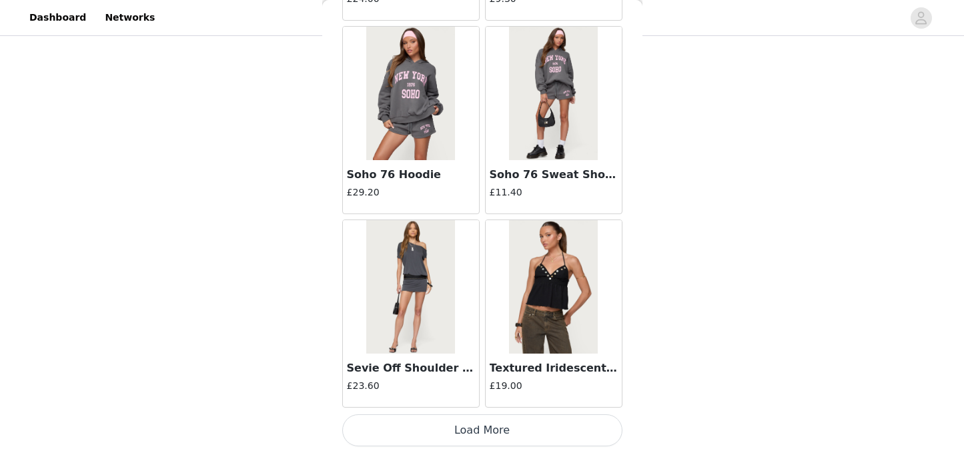
click at [521, 433] on button "Load More" at bounding box center [482, 430] width 280 height 32
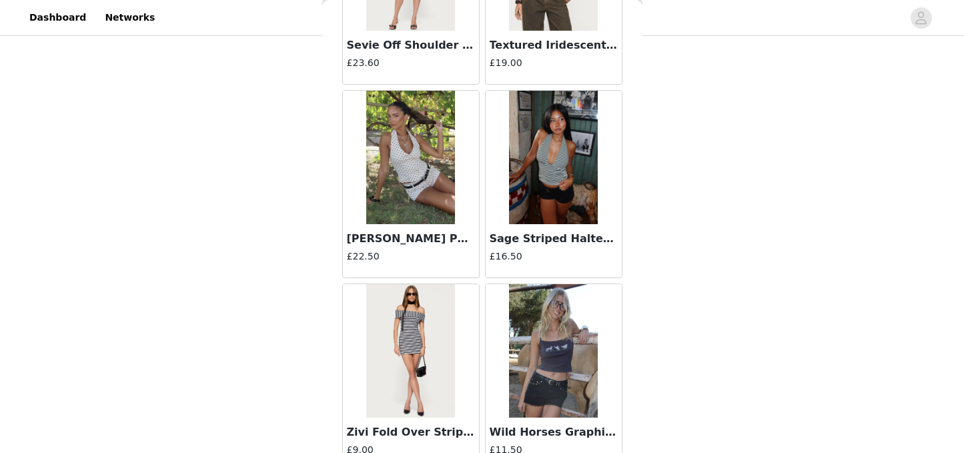
scroll to position [17393, 0]
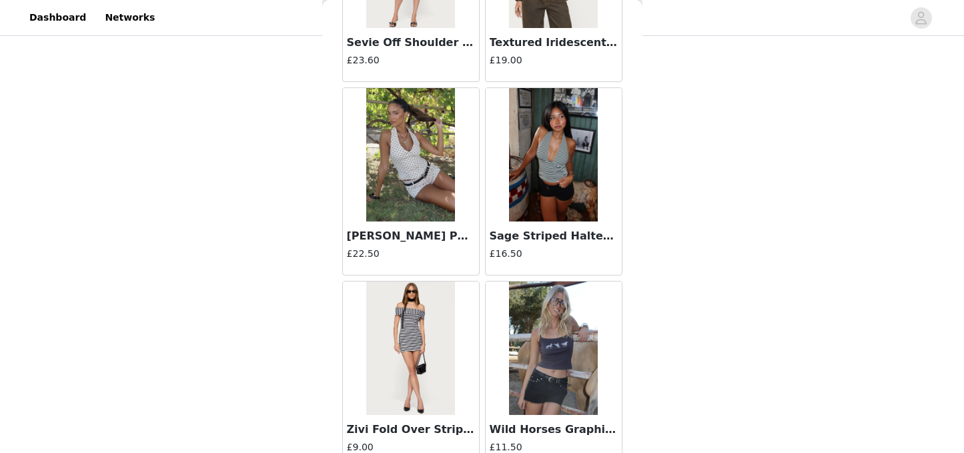
click at [418, 204] on img at bounding box center [410, 154] width 89 height 133
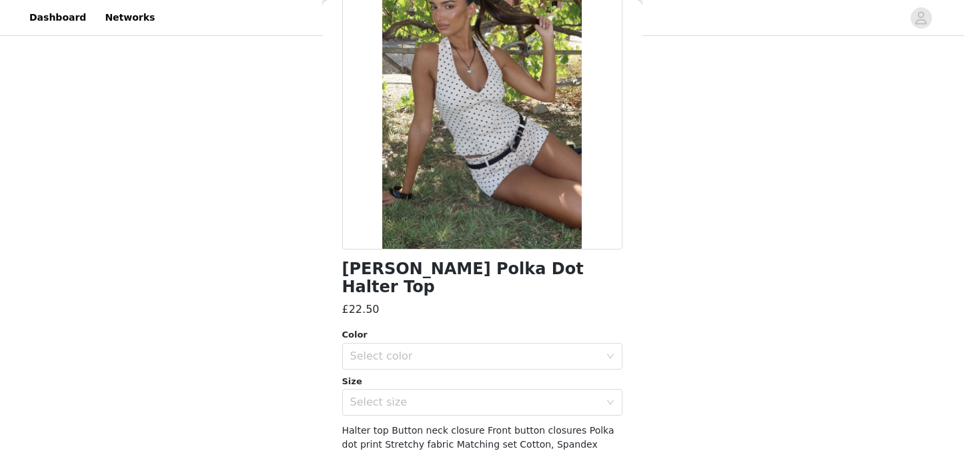
scroll to position [196, 0]
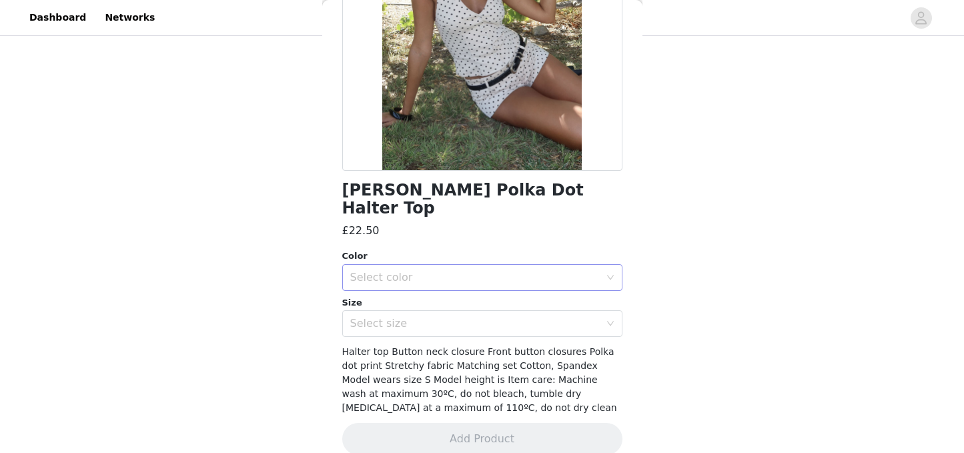
click at [503, 271] on div "Select color" at bounding box center [475, 277] width 250 height 13
click at [492, 290] on li "CREAM" at bounding box center [482, 288] width 280 height 21
click at [479, 317] on div "Select size" at bounding box center [475, 323] width 250 height 13
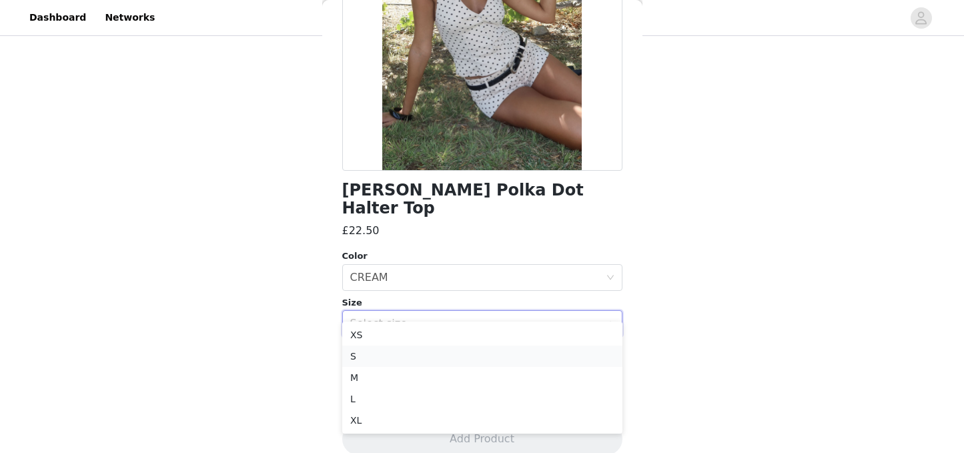
click at [398, 358] on li "S" at bounding box center [482, 356] width 280 height 21
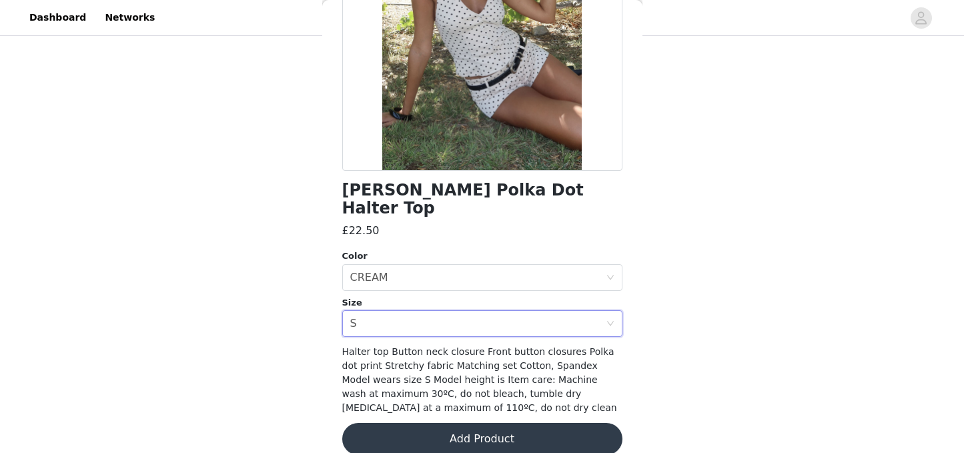
click at [445, 427] on button "Add Product" at bounding box center [482, 439] width 280 height 32
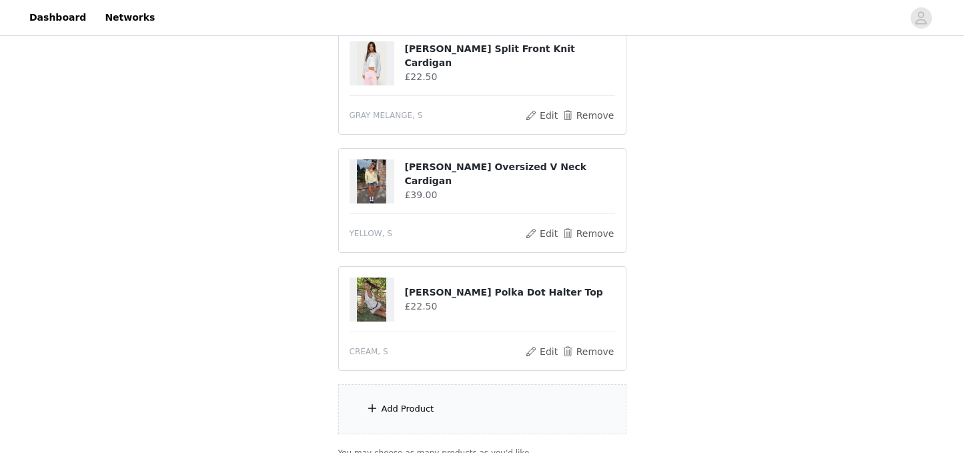
click at [442, 413] on div "Add Product" at bounding box center [482, 409] width 288 height 50
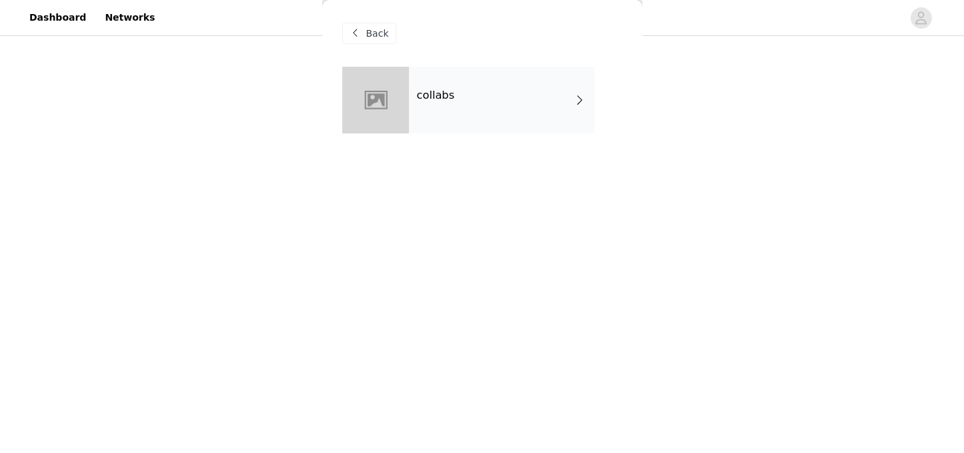
click at [458, 108] on div "collabs" at bounding box center [501, 100] width 185 height 67
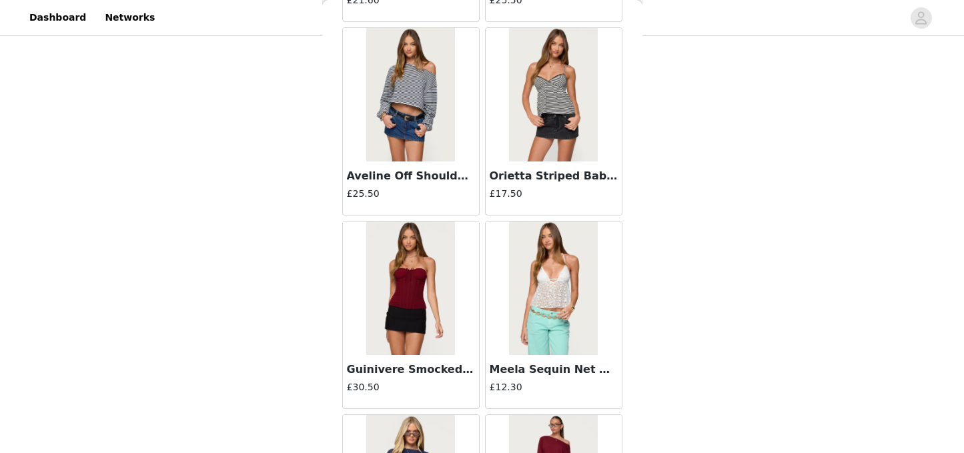
scroll to position [1589, 0]
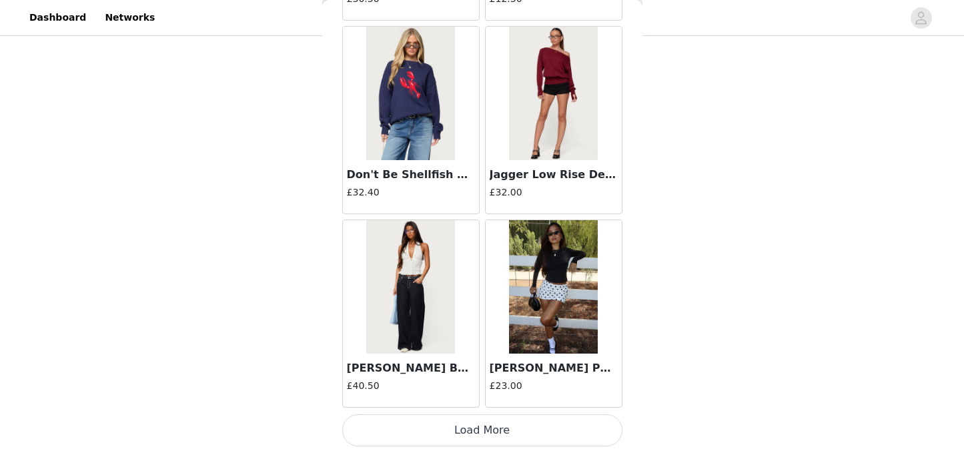
click at [472, 432] on button "Load More" at bounding box center [482, 430] width 280 height 32
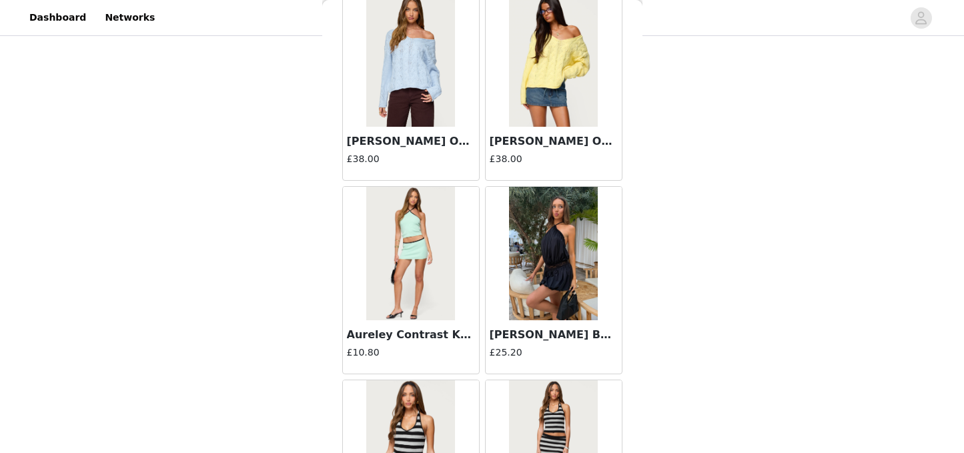
scroll to position [3523, 0]
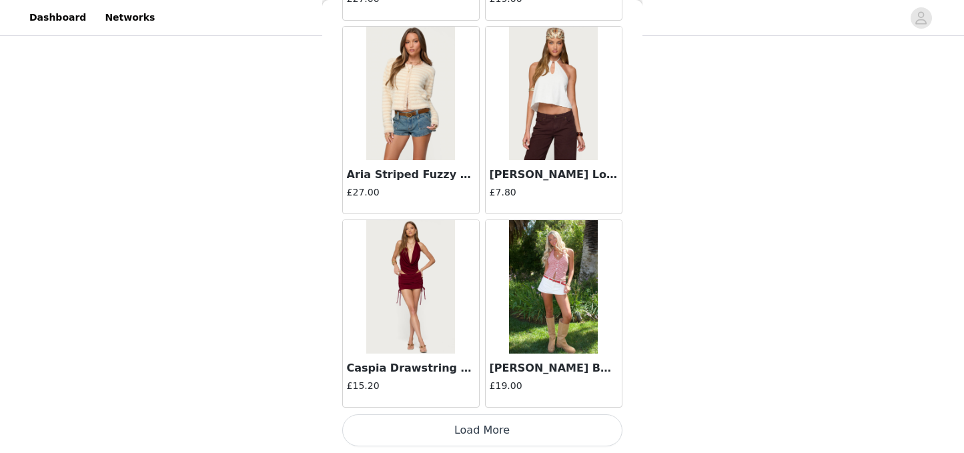
click at [473, 420] on button "Load More" at bounding box center [482, 430] width 280 height 32
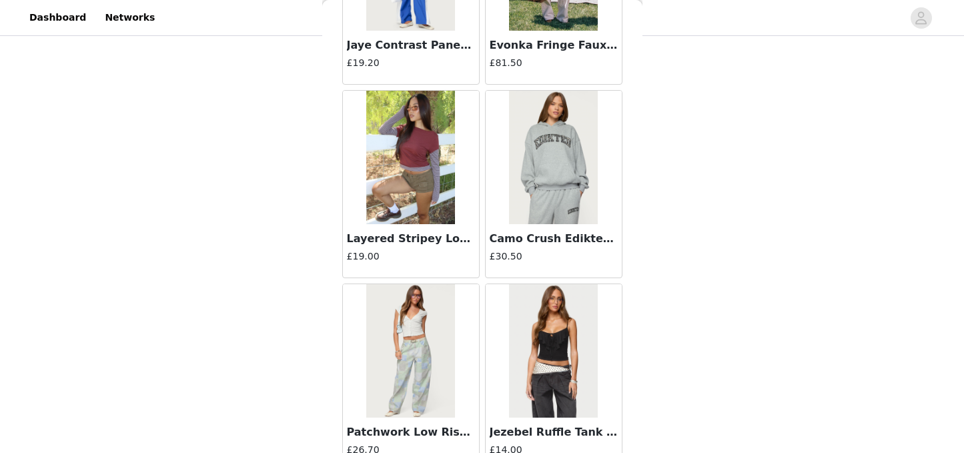
scroll to position [5458, 0]
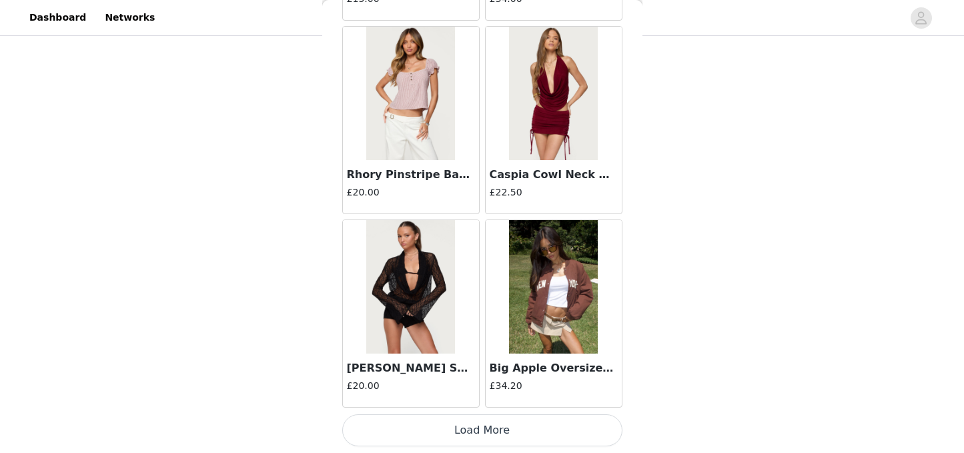
click at [480, 430] on button "Load More" at bounding box center [482, 430] width 280 height 32
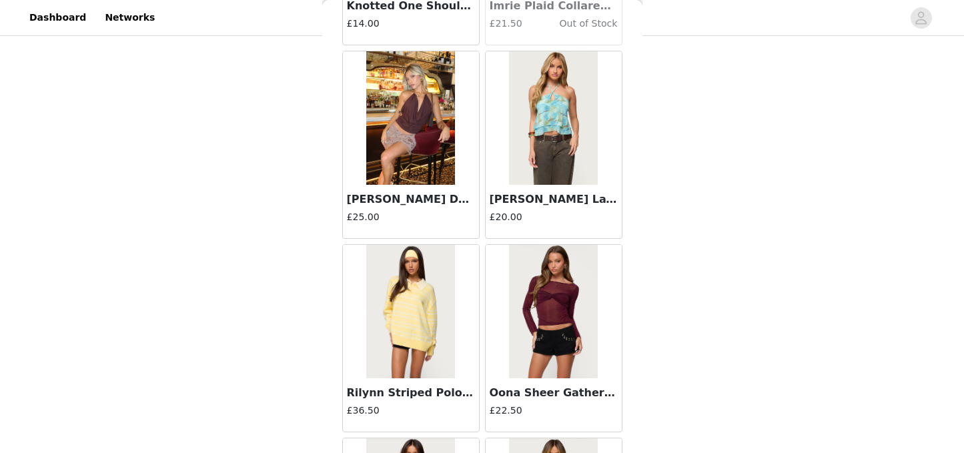
scroll to position [7393, 0]
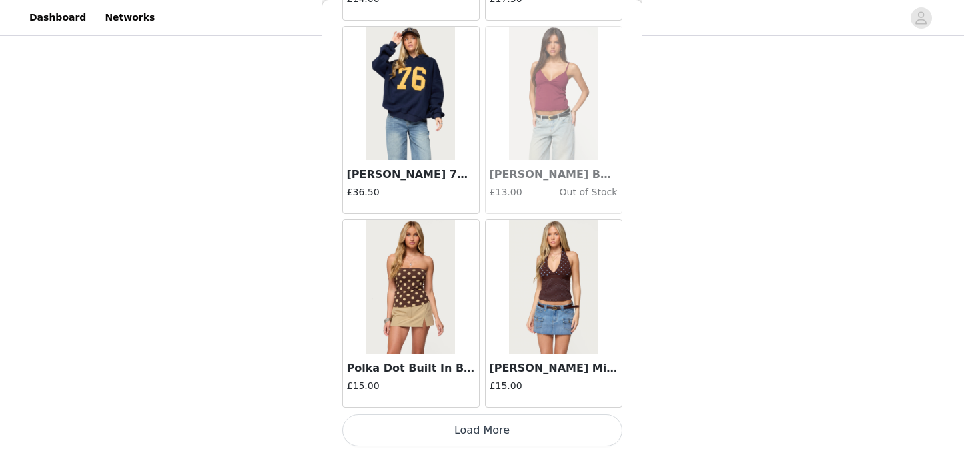
click at [470, 431] on button "Load More" at bounding box center [482, 430] width 280 height 32
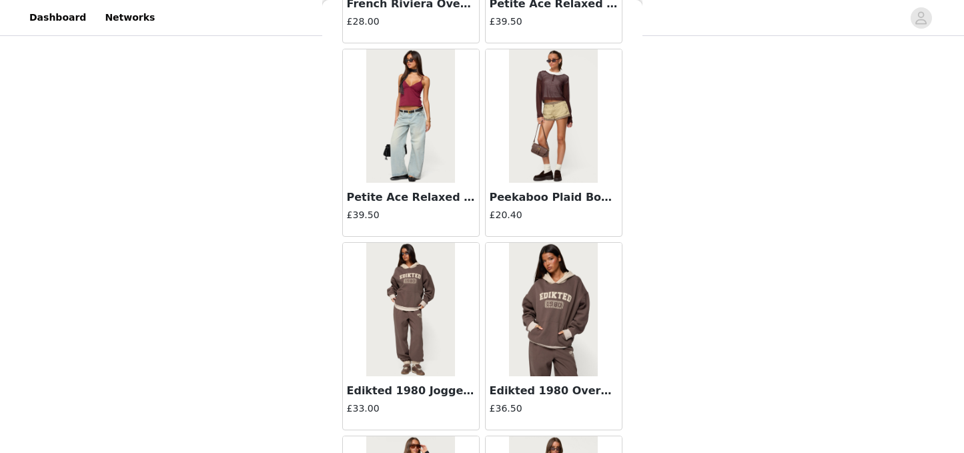
scroll to position [9328, 0]
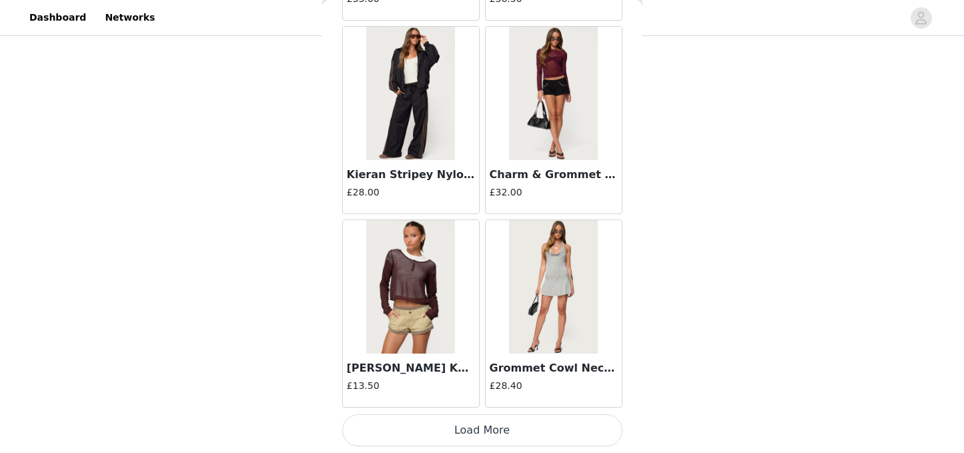
click at [468, 425] on button "Load More" at bounding box center [482, 430] width 280 height 32
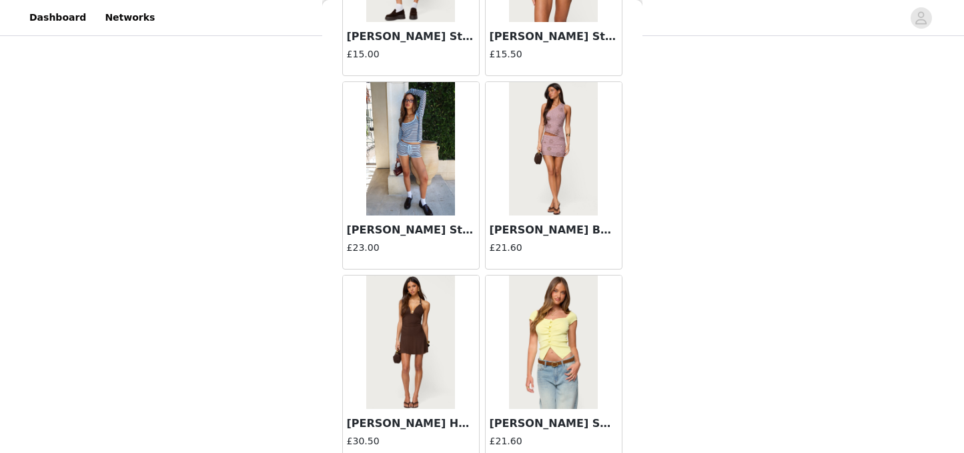
scroll to position [11263, 0]
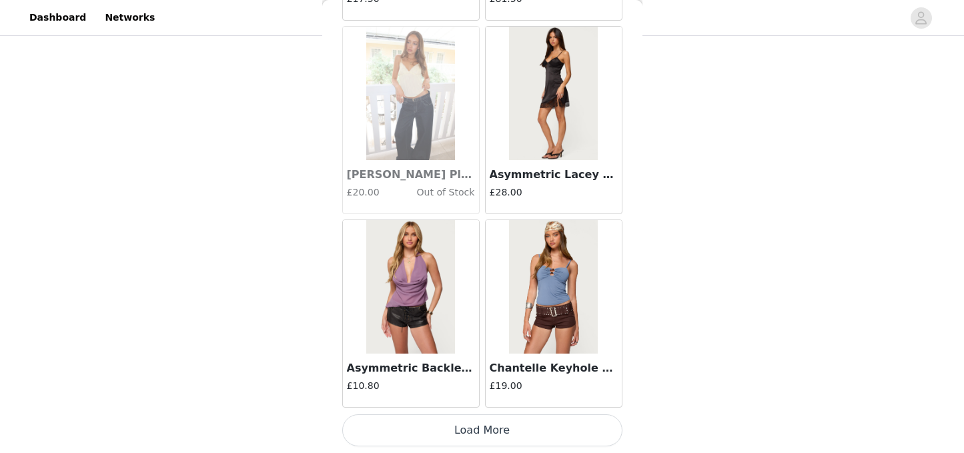
click at [459, 432] on button "Load More" at bounding box center [482, 430] width 280 height 32
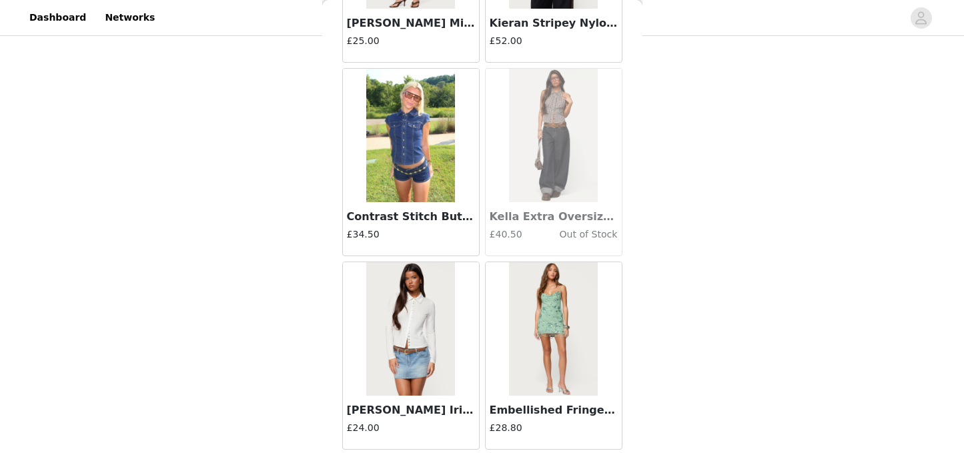
scroll to position [13197, 0]
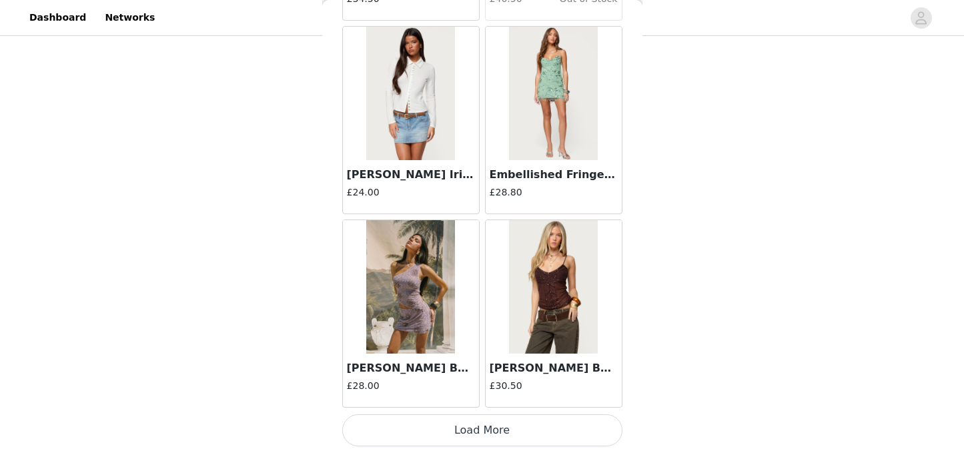
click at [466, 425] on button "Load More" at bounding box center [482, 430] width 280 height 32
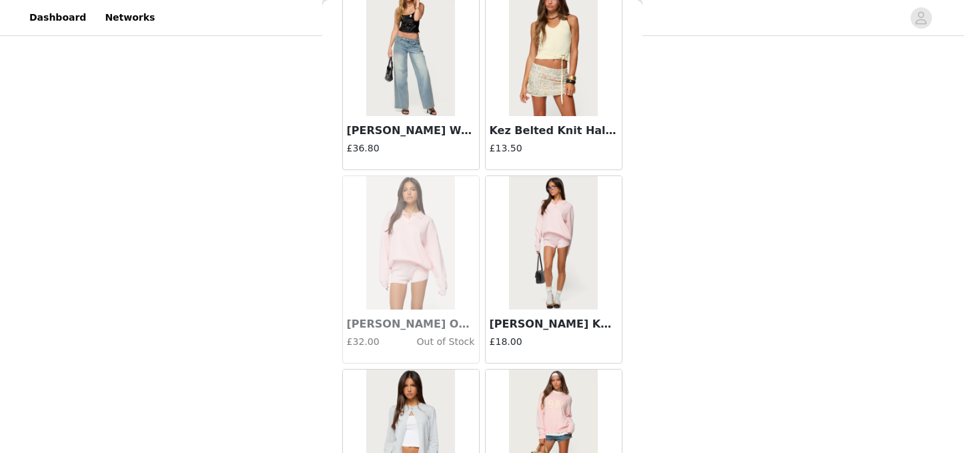
scroll to position [15132, 0]
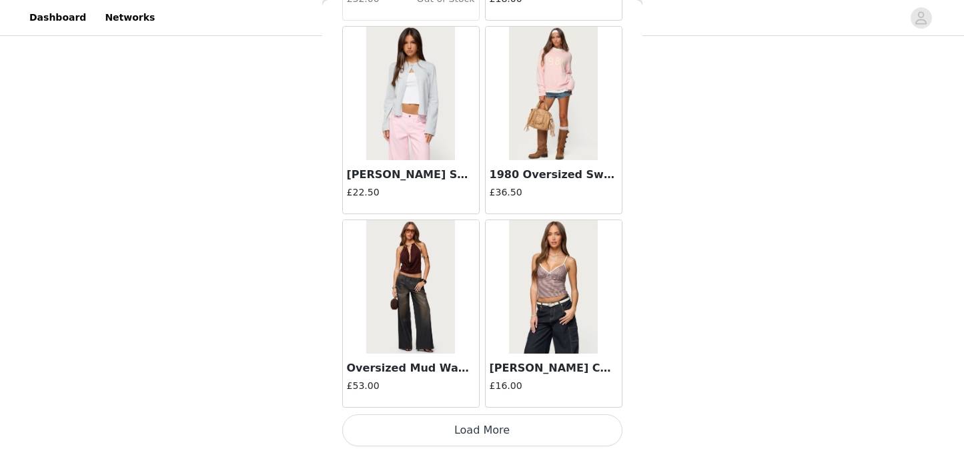
click at [457, 426] on button "Load More" at bounding box center [482, 430] width 280 height 32
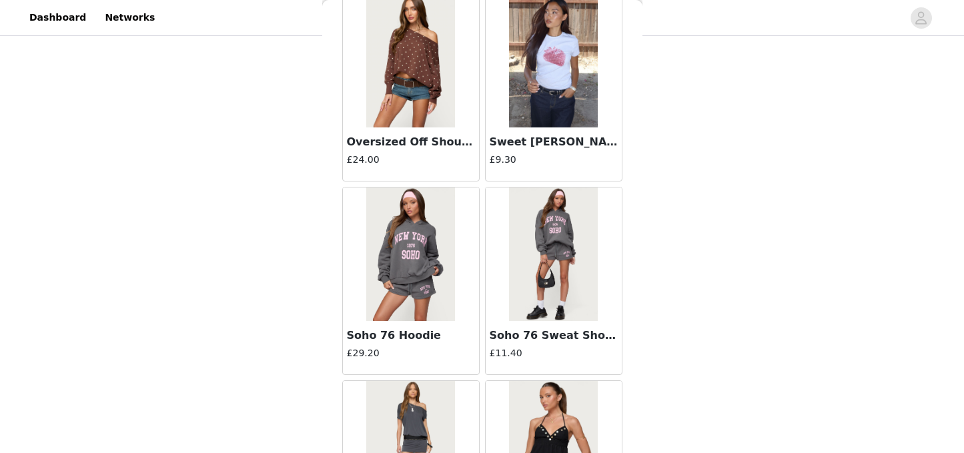
scroll to position [17067, 0]
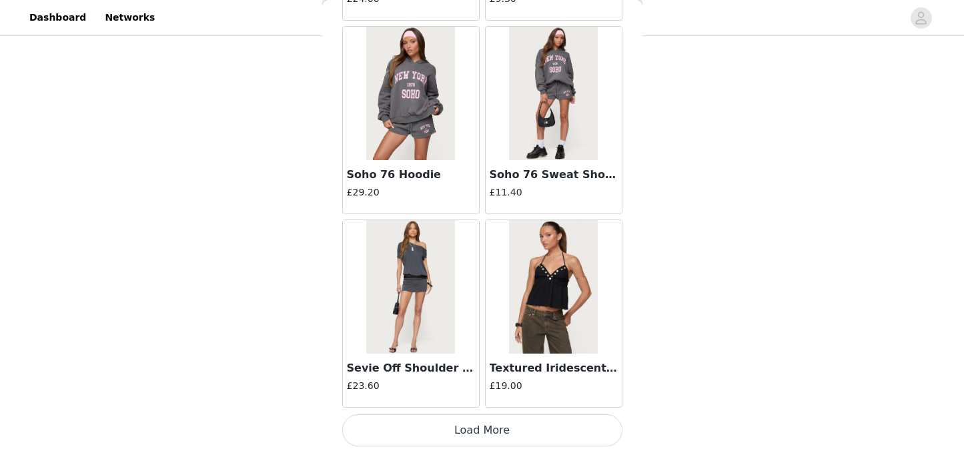
click at [457, 436] on button "Load More" at bounding box center [482, 430] width 280 height 32
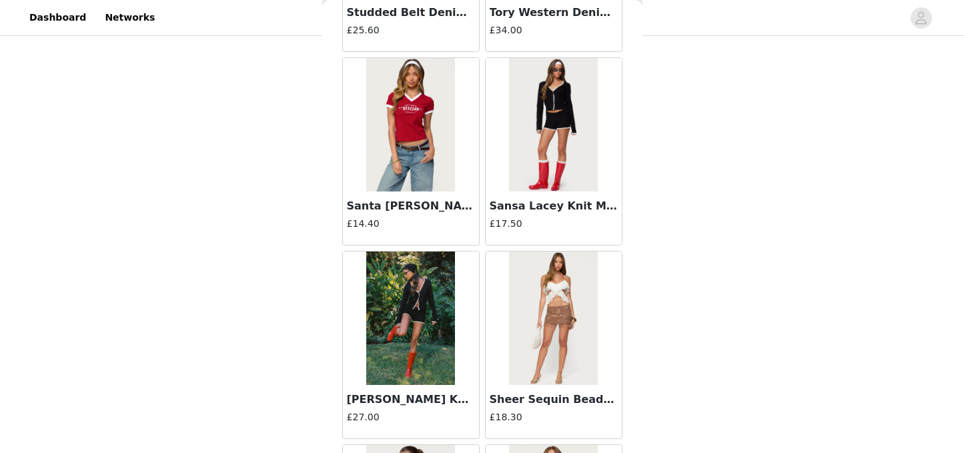
scroll to position [18391, 0]
click at [434, 387] on div "[PERSON_NAME] Knit Cardigan £27.00" at bounding box center [411, 410] width 136 height 53
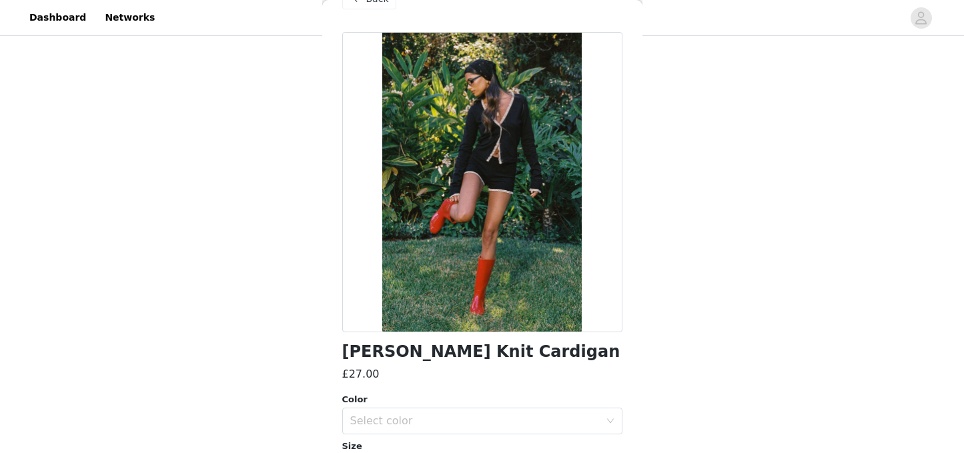
scroll to position [33, 0]
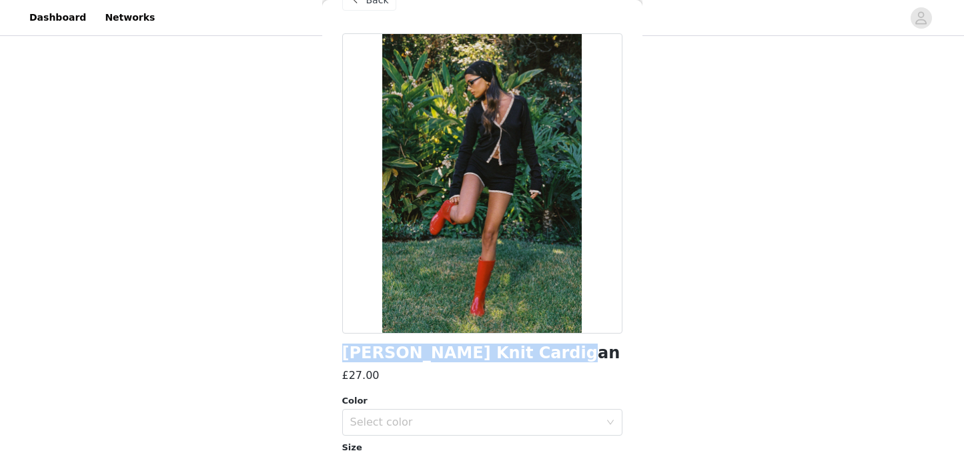
drag, startPoint x: 550, startPoint y: 354, endPoint x: 325, endPoint y: 358, distance: 224.9
click at [325, 358] on div "Back Sansa Lacey Knit Cardigan £27.00 Color Select color Size Select size Cardi…" at bounding box center [482, 226] width 320 height 453
copy h1 "[PERSON_NAME] Knit Cardigan"
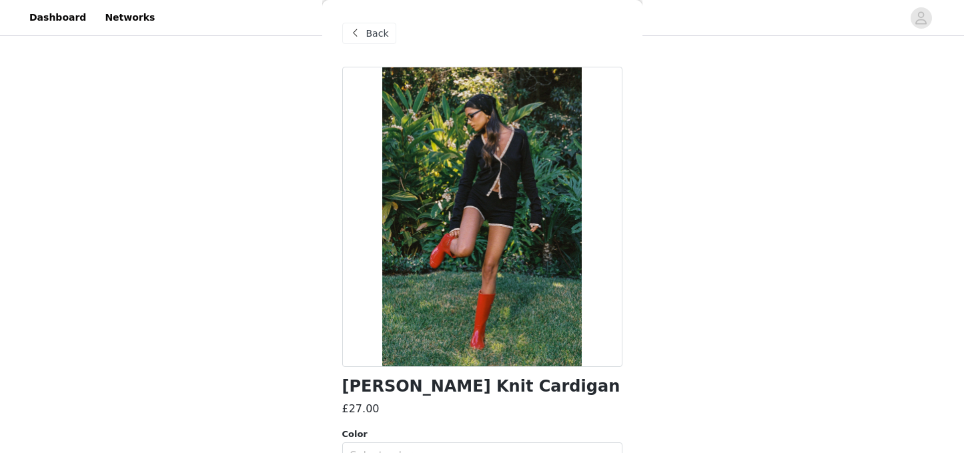
click at [380, 36] on span "Back" at bounding box center [377, 34] width 23 height 14
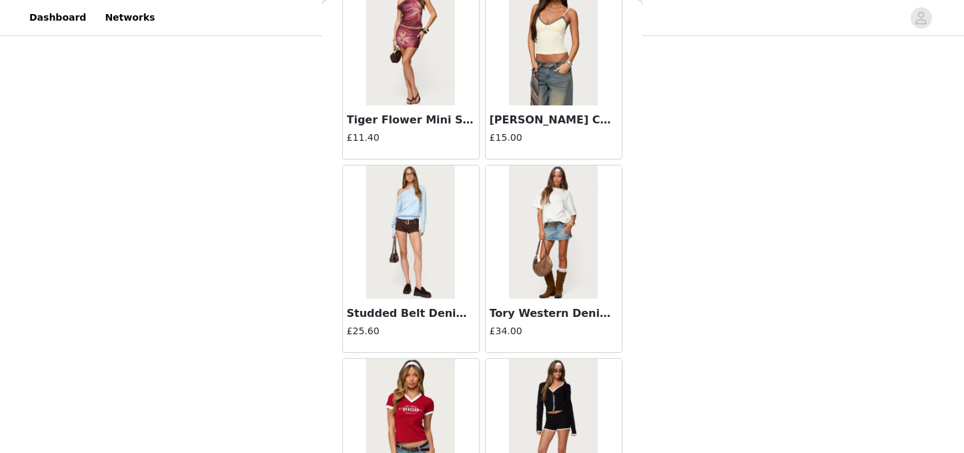
scroll to position [19002, 0]
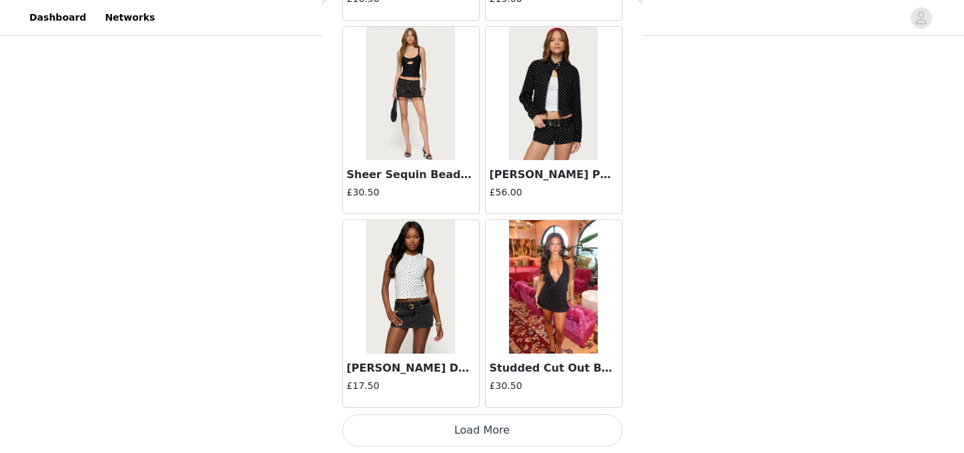
click at [526, 429] on button "Load More" at bounding box center [482, 430] width 280 height 32
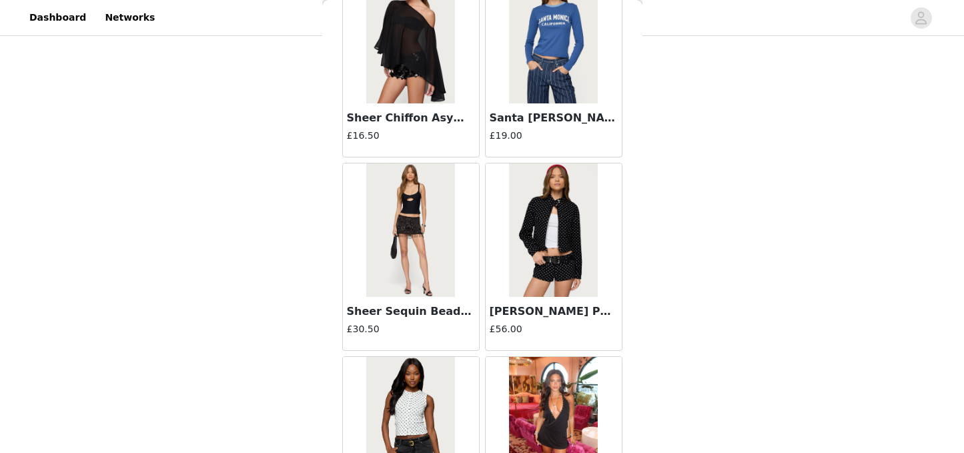
scroll to position [18870, 0]
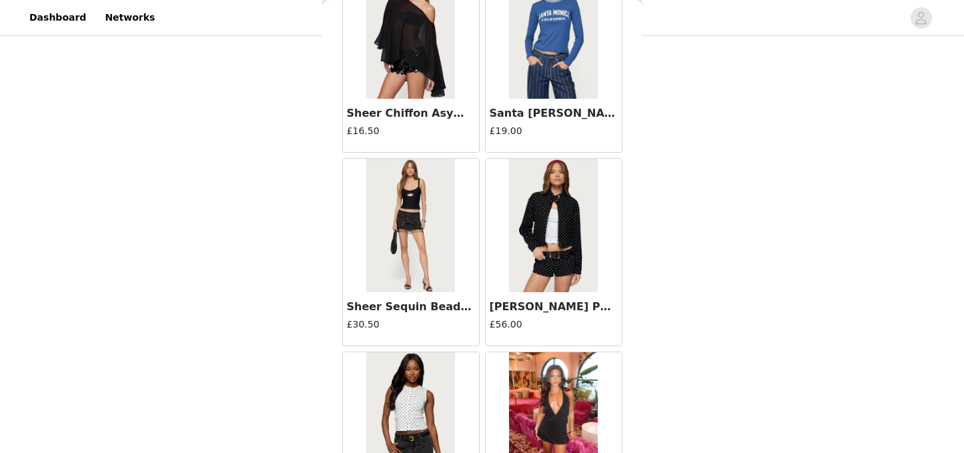
click at [566, 277] on img at bounding box center [553, 225] width 89 height 133
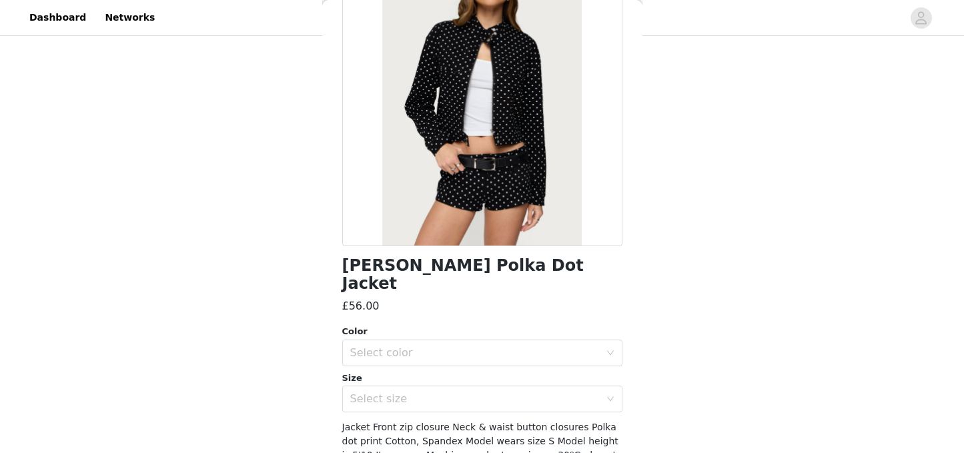
scroll to position [125, 0]
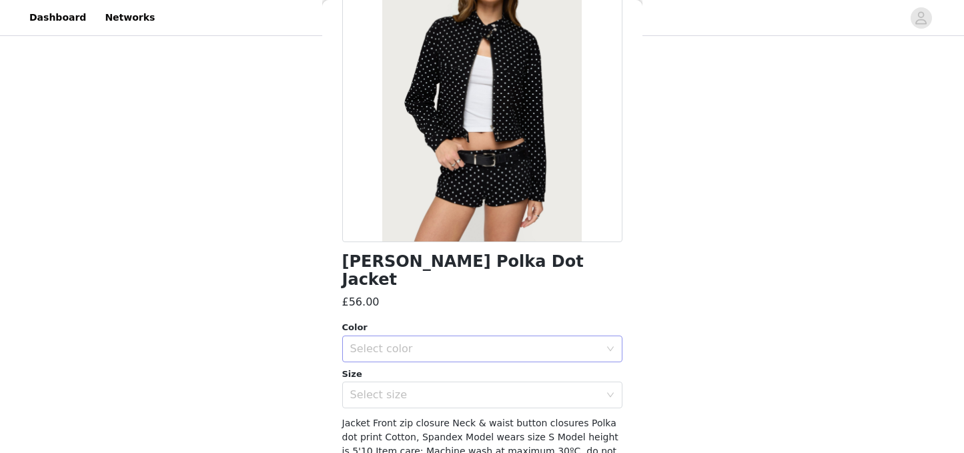
click at [506, 342] on div "Select color" at bounding box center [475, 348] width 250 height 13
click at [440, 359] on li "BLACK" at bounding box center [482, 360] width 280 height 21
click at [437, 388] on div "Select size" at bounding box center [475, 394] width 250 height 13
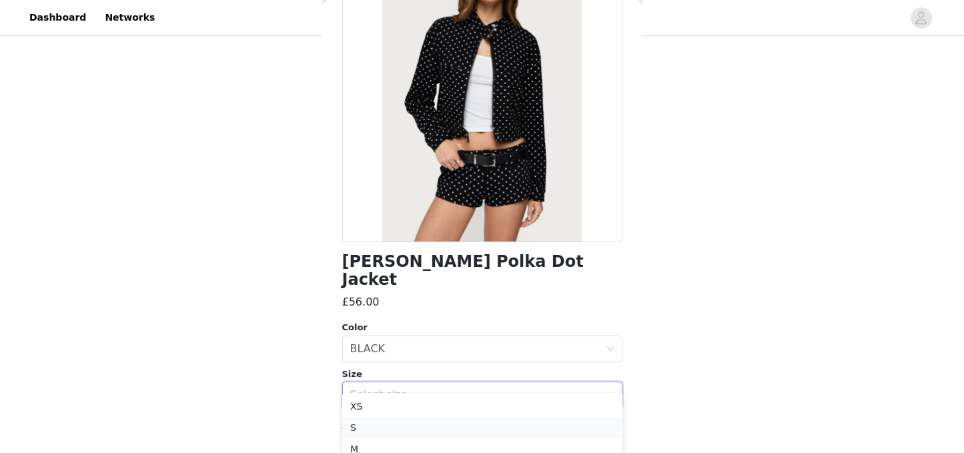
click at [406, 432] on li "S" at bounding box center [482, 427] width 280 height 21
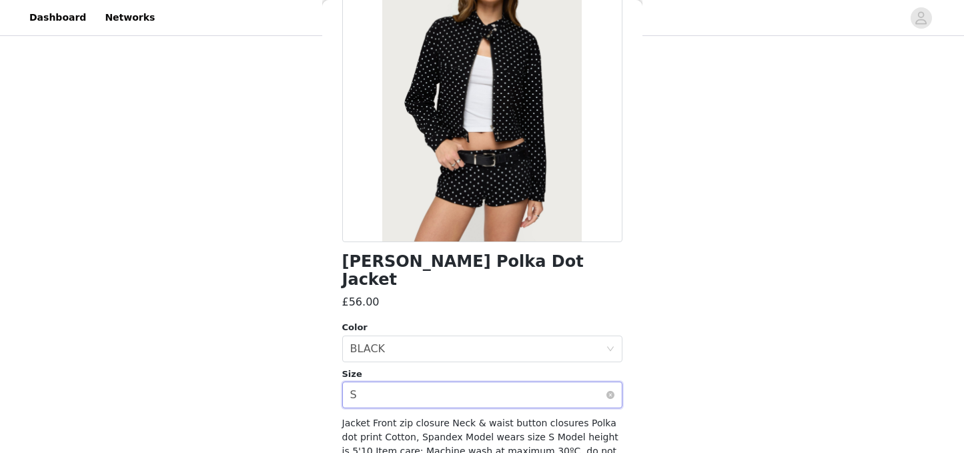
scroll to position [182, 0]
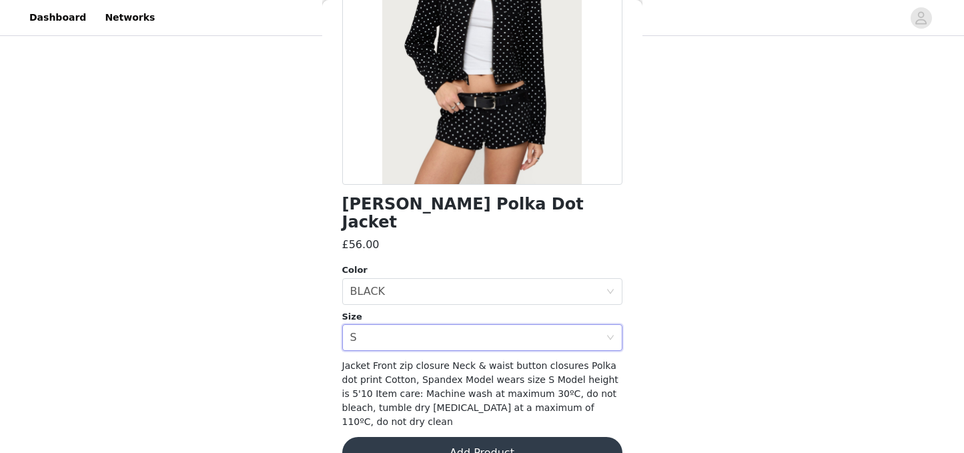
click at [466, 437] on button "Add Product" at bounding box center [482, 453] width 280 height 32
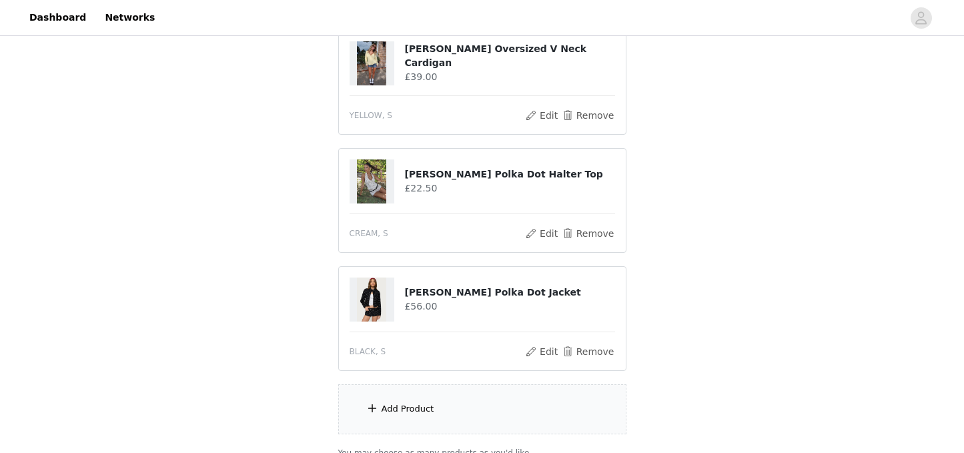
click at [456, 416] on div "Add Product" at bounding box center [482, 409] width 288 height 50
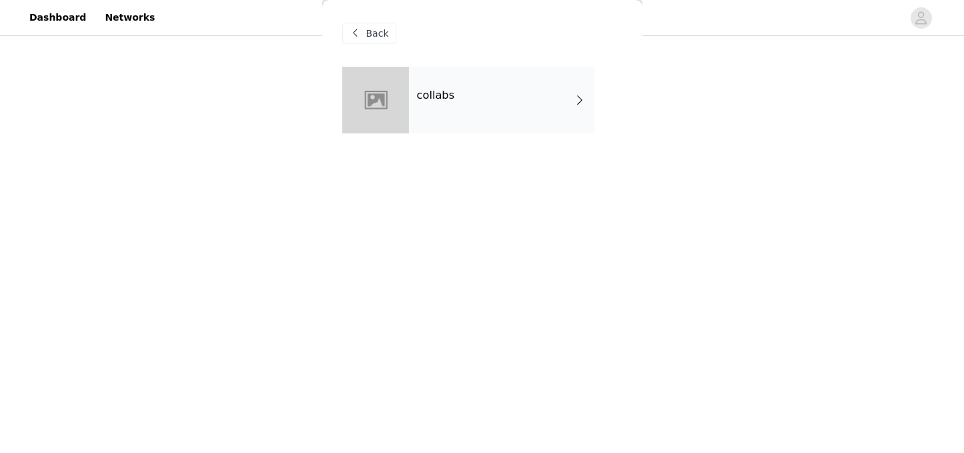
click at [436, 101] on h4 "collabs" at bounding box center [436, 95] width 38 height 12
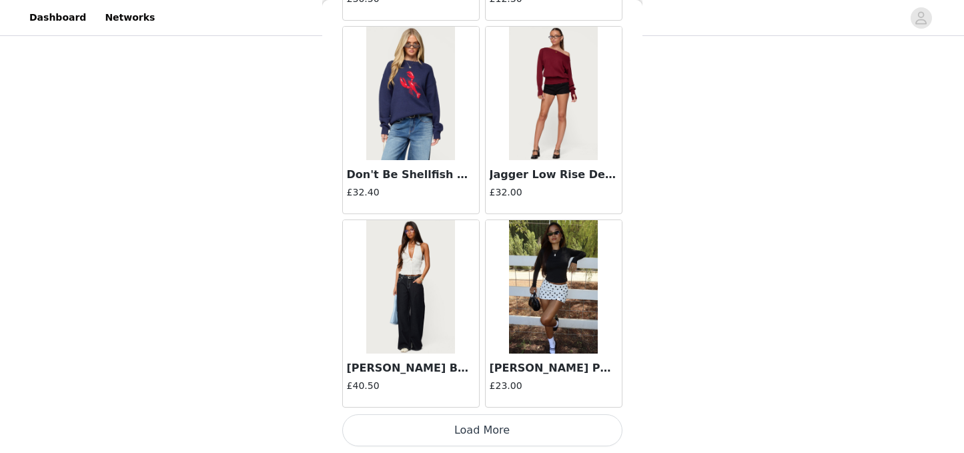
scroll to position [1335, 0]
click at [473, 424] on button "Load More" at bounding box center [482, 430] width 280 height 32
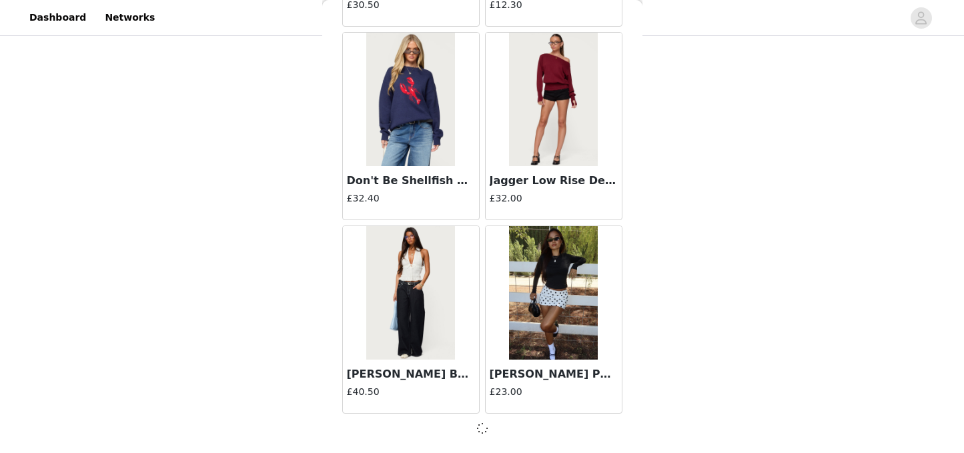
scroll to position [1583, 0]
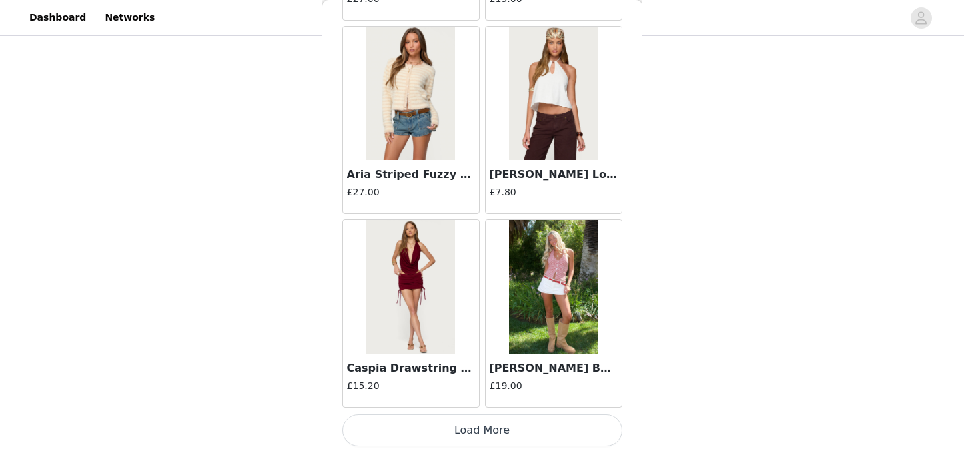
click at [476, 431] on button "Load More" at bounding box center [482, 430] width 280 height 32
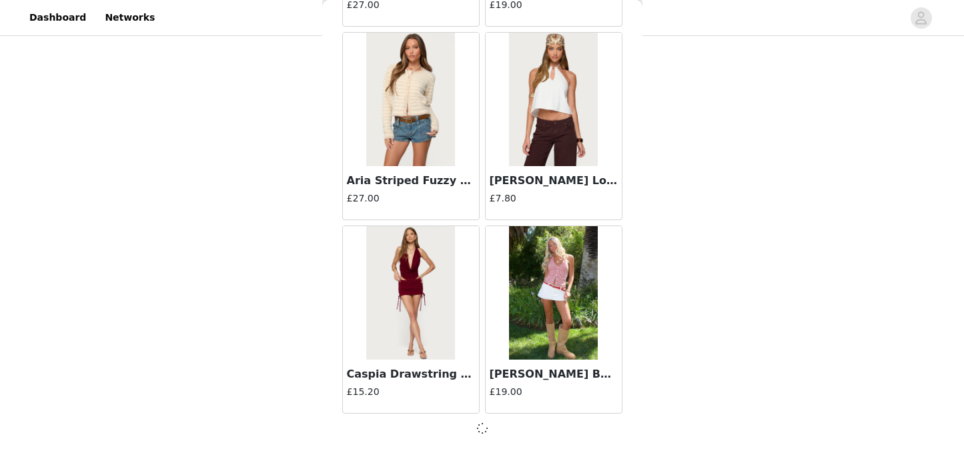
scroll to position [3517, 0]
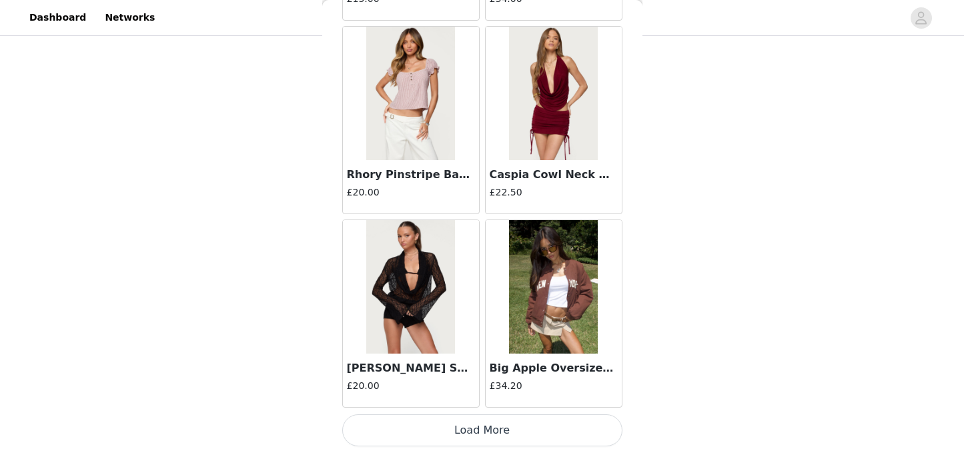
click at [481, 428] on button "Load More" at bounding box center [482, 430] width 280 height 32
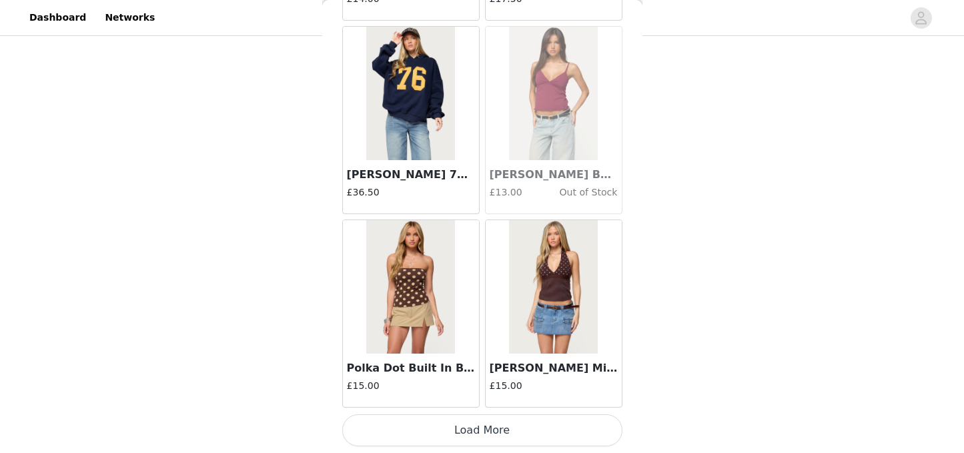
click at [485, 419] on button "Load More" at bounding box center [482, 430] width 280 height 32
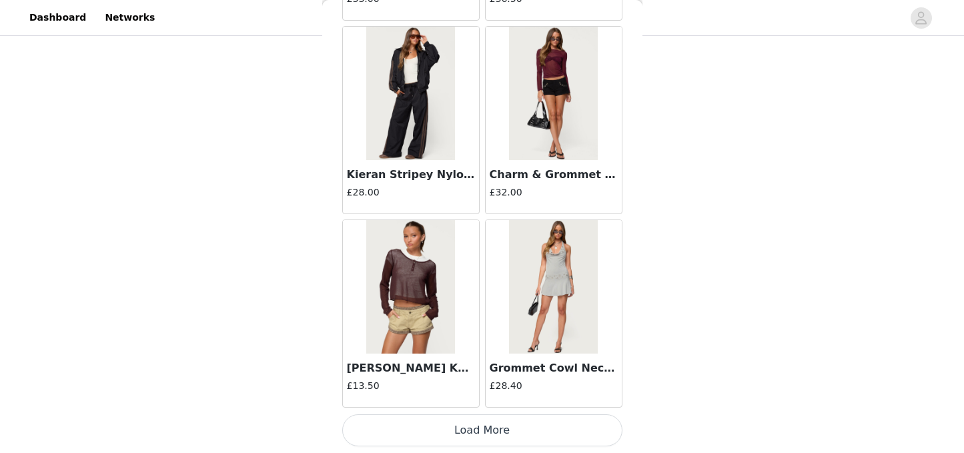
click at [484, 434] on button "Load More" at bounding box center [482, 430] width 280 height 32
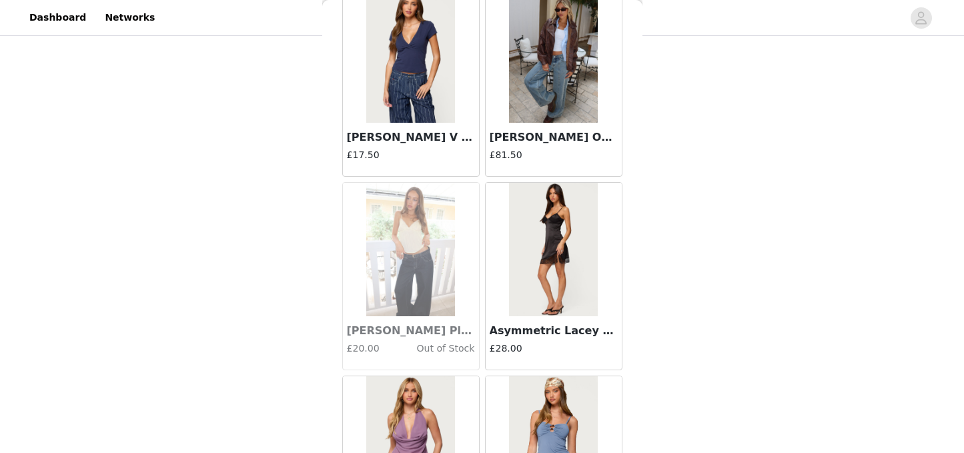
scroll to position [11263, 0]
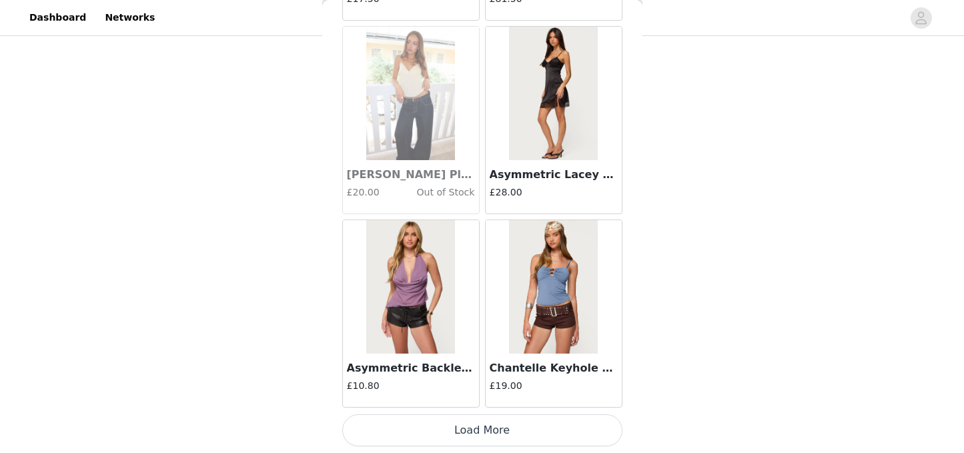
click at [483, 424] on button "Load More" at bounding box center [482, 430] width 280 height 32
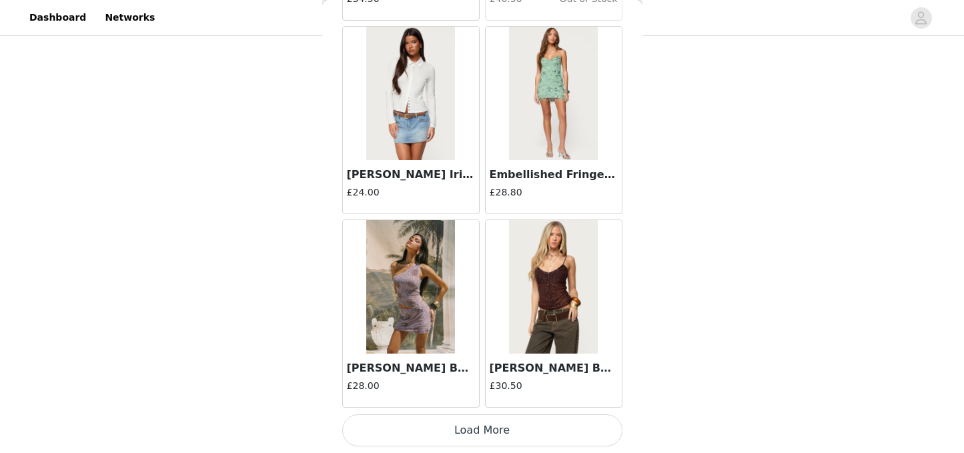
click at [477, 424] on button "Load More" at bounding box center [482, 430] width 280 height 32
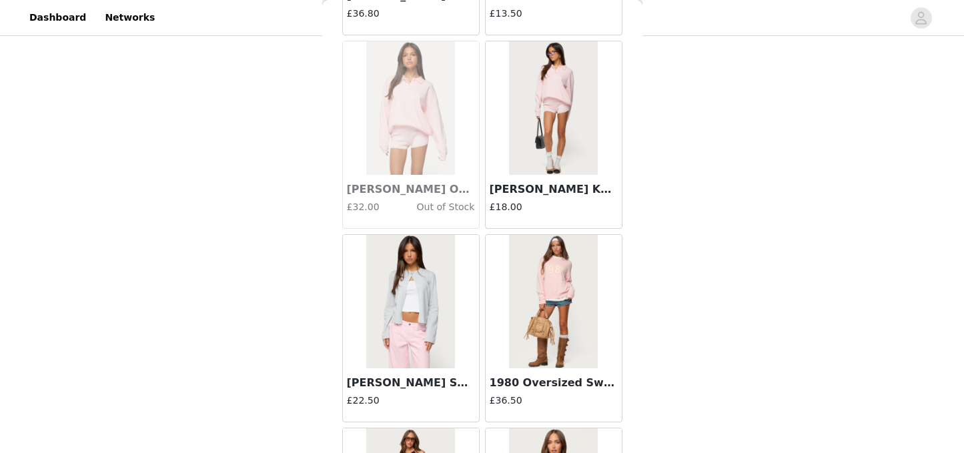
scroll to position [15132, 0]
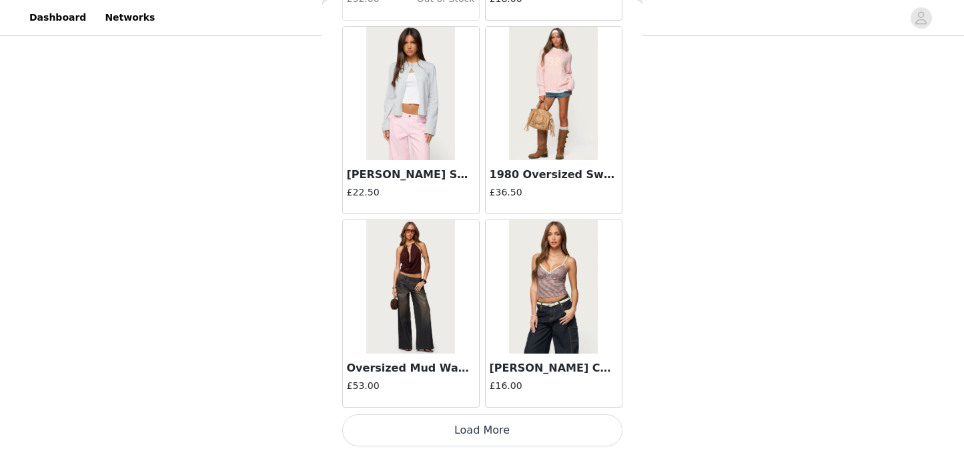
click at [470, 435] on button "Load More" at bounding box center [482, 430] width 280 height 32
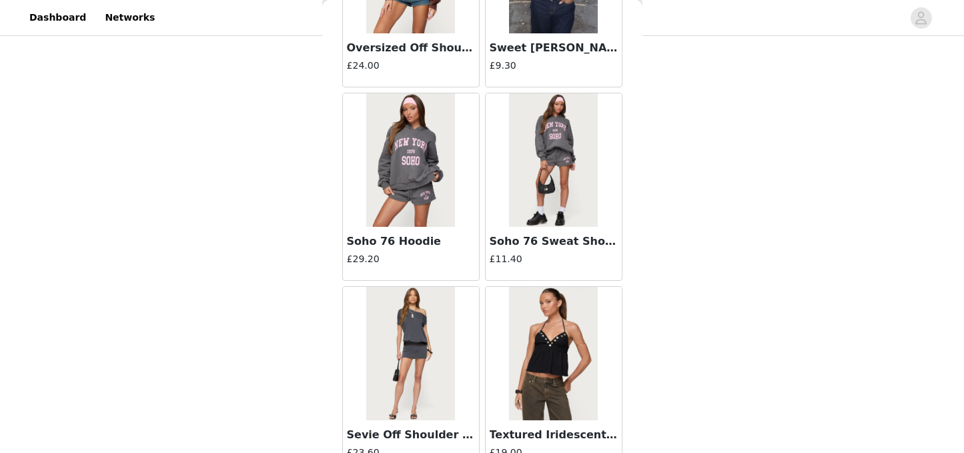
scroll to position [17067, 0]
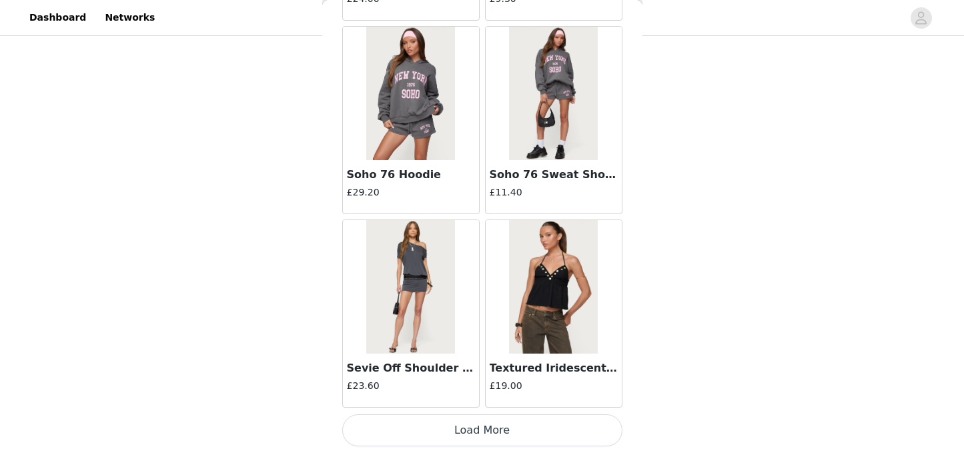
click at [472, 429] on button "Load More" at bounding box center [482, 430] width 280 height 32
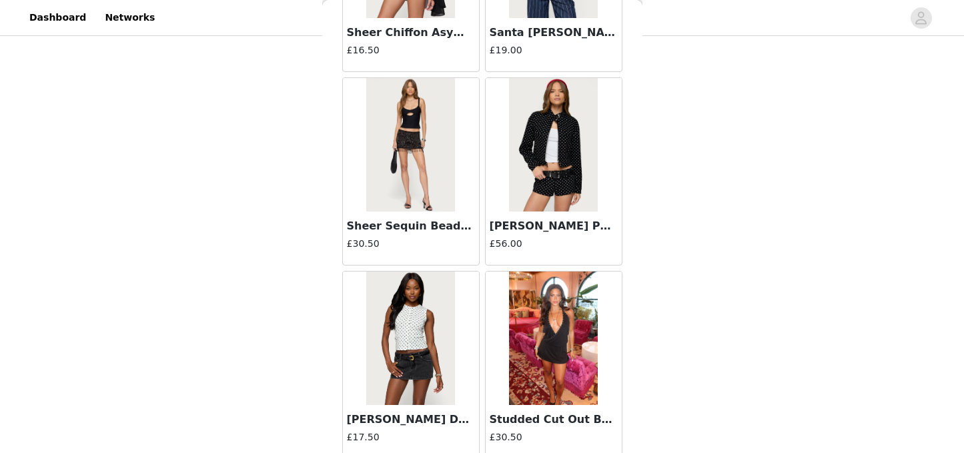
scroll to position [19002, 0]
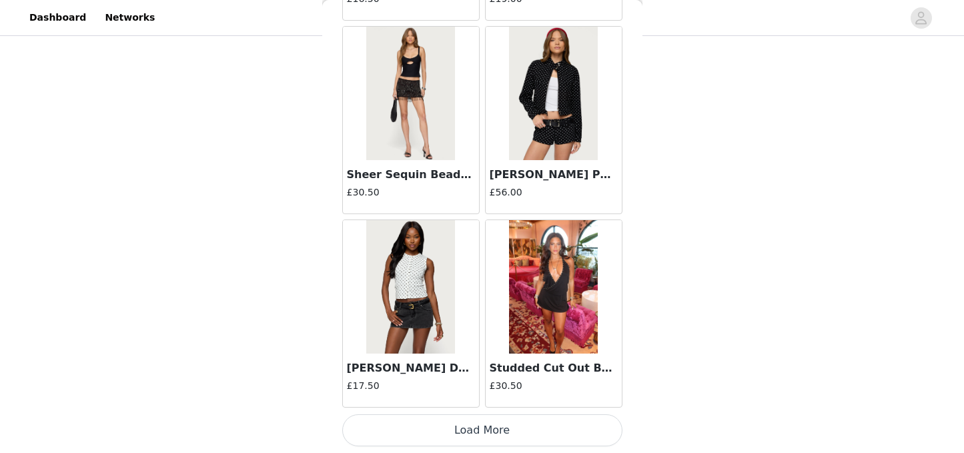
click at [424, 322] on img at bounding box center [410, 286] width 89 height 133
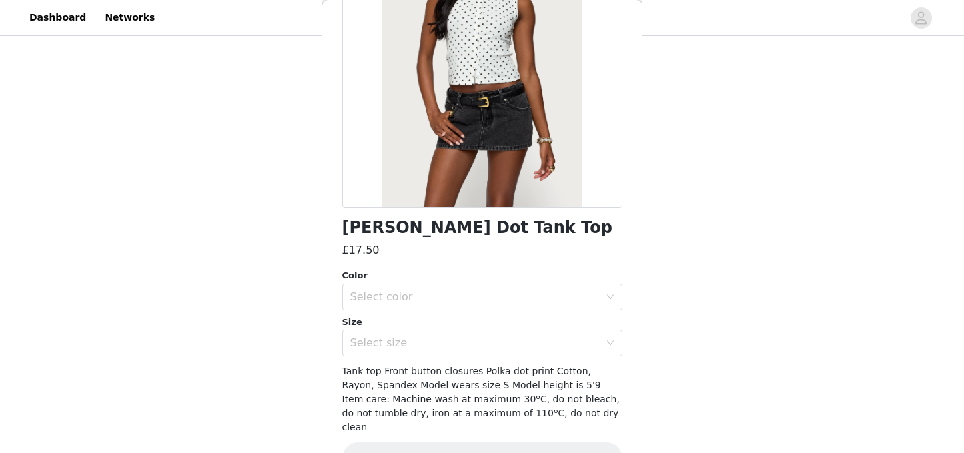
scroll to position [182, 0]
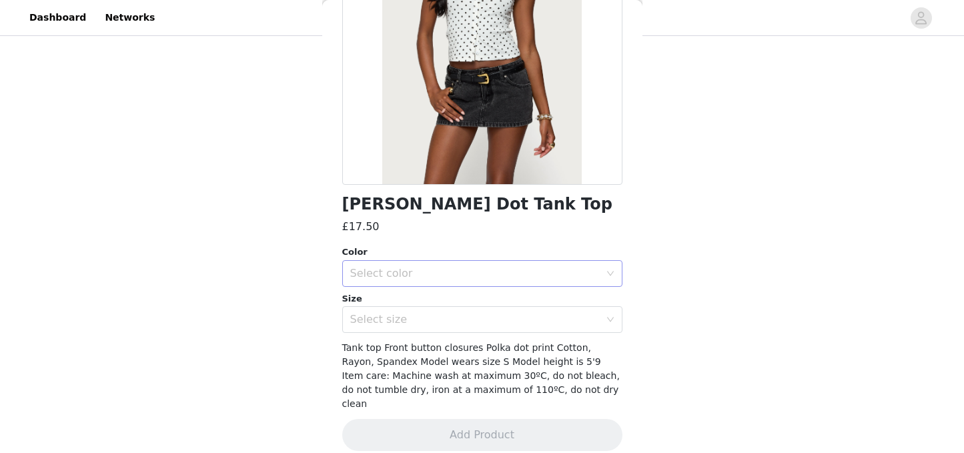
click at [513, 279] on div "Select color" at bounding box center [475, 273] width 250 height 13
click at [453, 310] on li "WHITE" at bounding box center [482, 302] width 280 height 21
click at [449, 317] on div "Select size" at bounding box center [475, 319] width 250 height 13
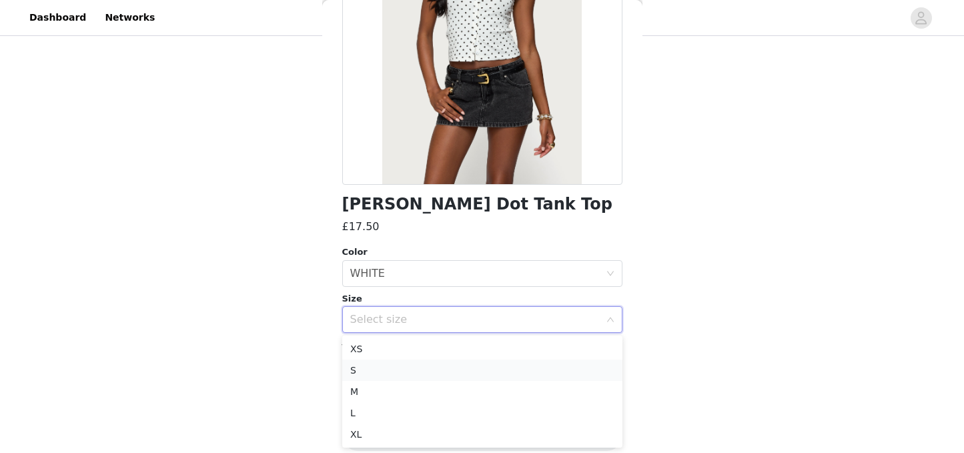
click at [380, 368] on li "S" at bounding box center [482, 370] width 280 height 21
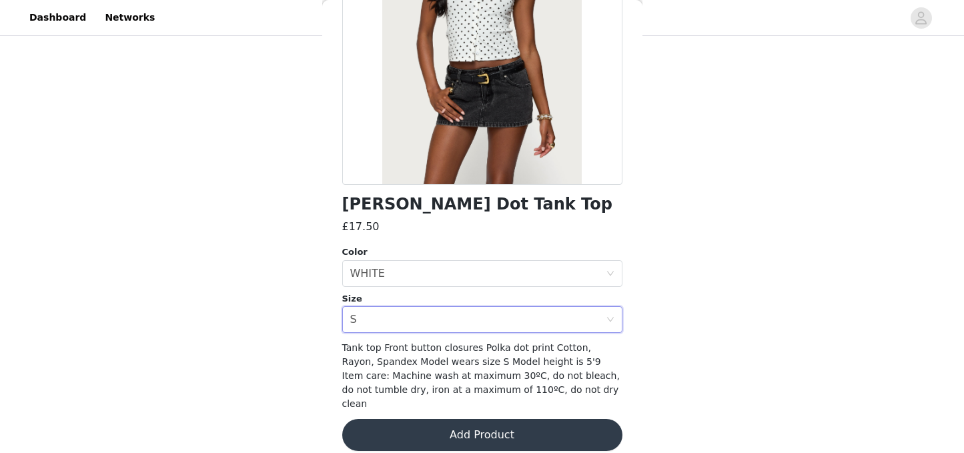
click at [494, 424] on button "Add Product" at bounding box center [482, 435] width 280 height 32
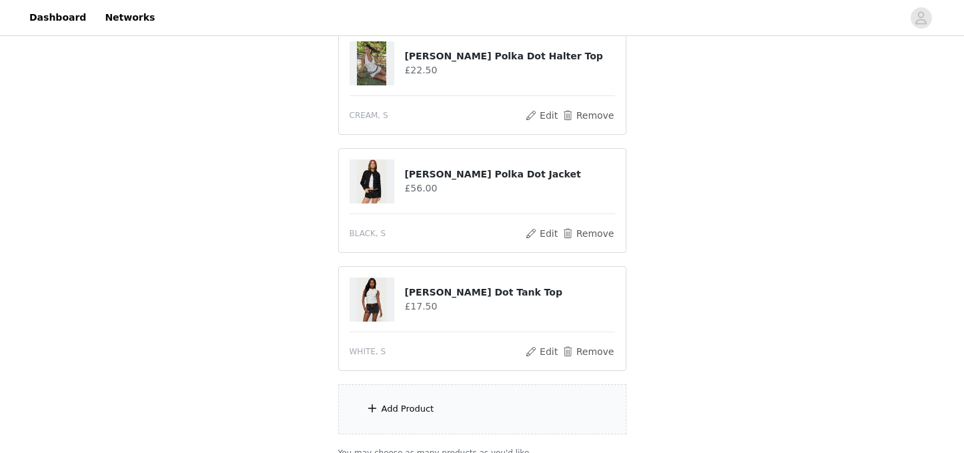
click at [478, 424] on div "Add Product" at bounding box center [482, 409] width 288 height 50
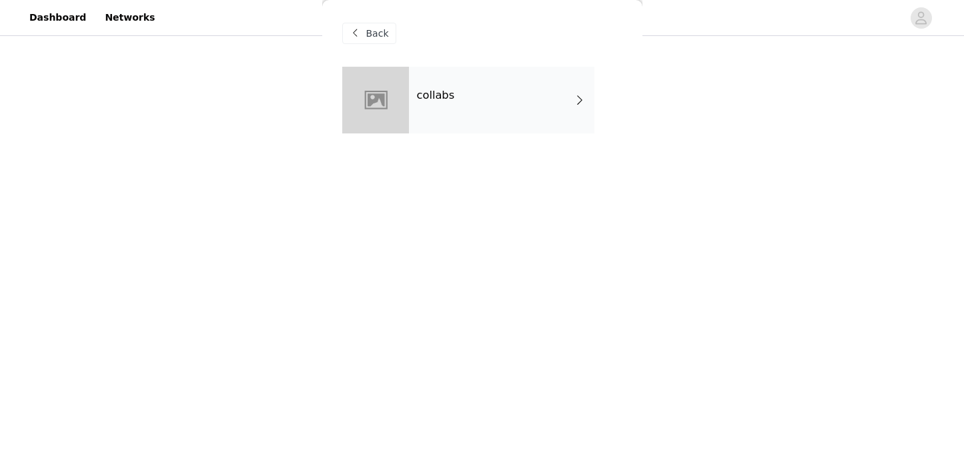
click at [476, 99] on div "collabs" at bounding box center [501, 100] width 185 height 67
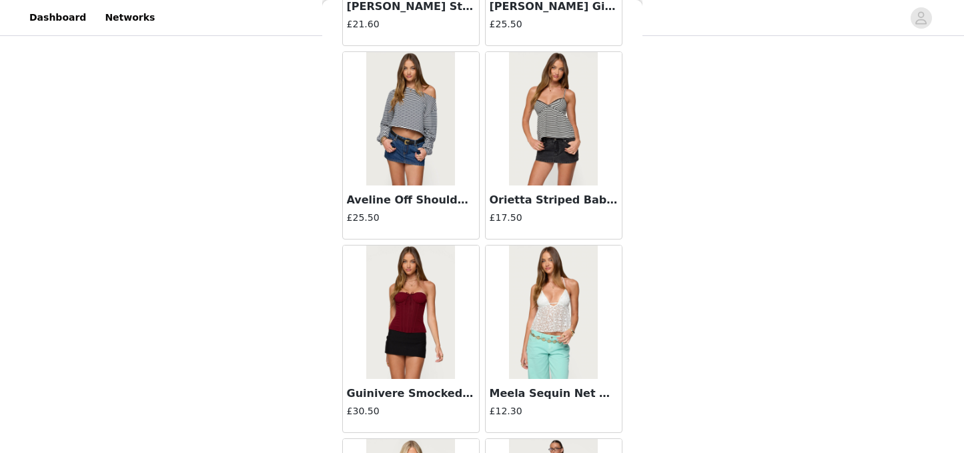
scroll to position [1589, 0]
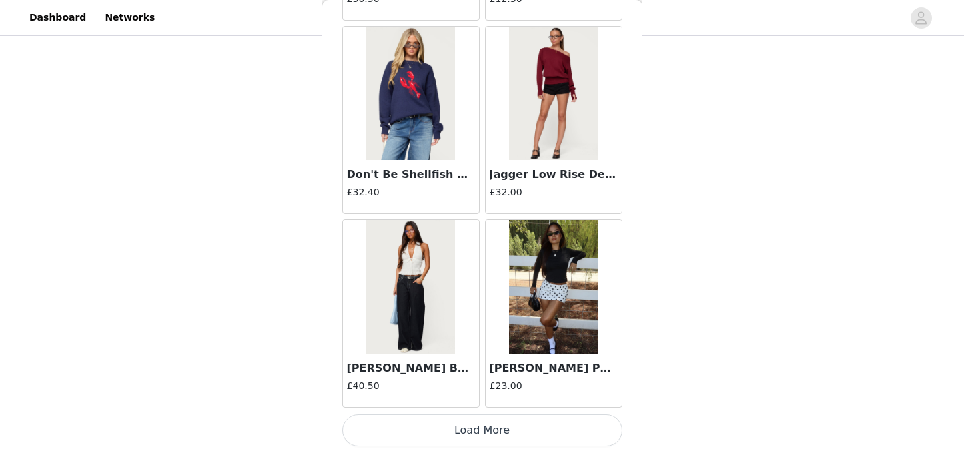
click at [483, 428] on button "Load More" at bounding box center [482, 430] width 280 height 32
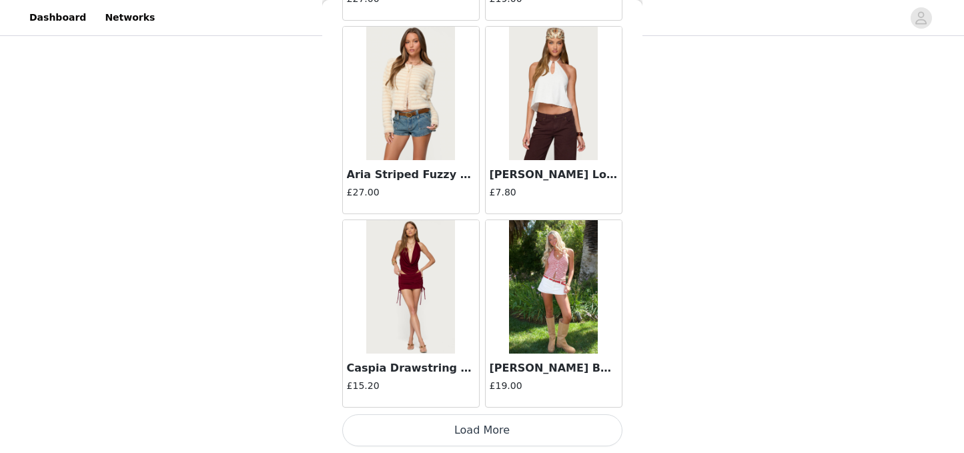
click at [493, 425] on button "Load More" at bounding box center [482, 430] width 280 height 32
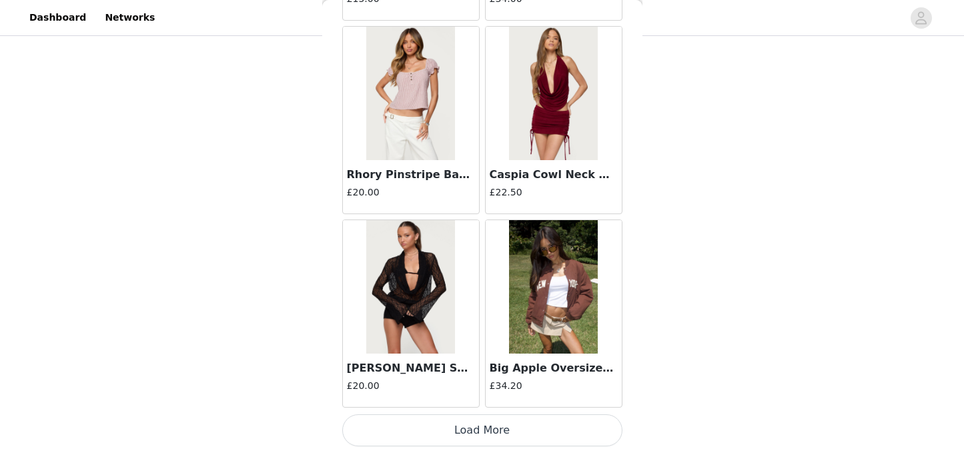
click at [487, 438] on button "Load More" at bounding box center [482, 430] width 280 height 32
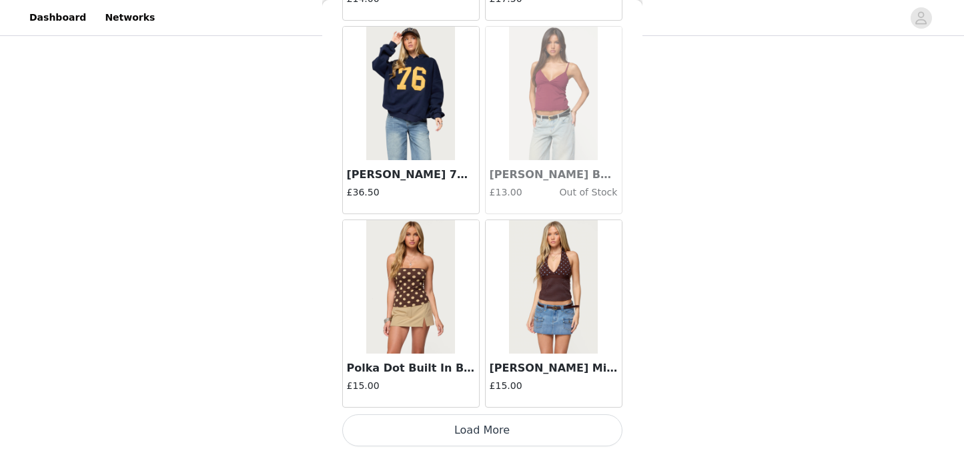
click at [479, 429] on button "Load More" at bounding box center [482, 430] width 280 height 32
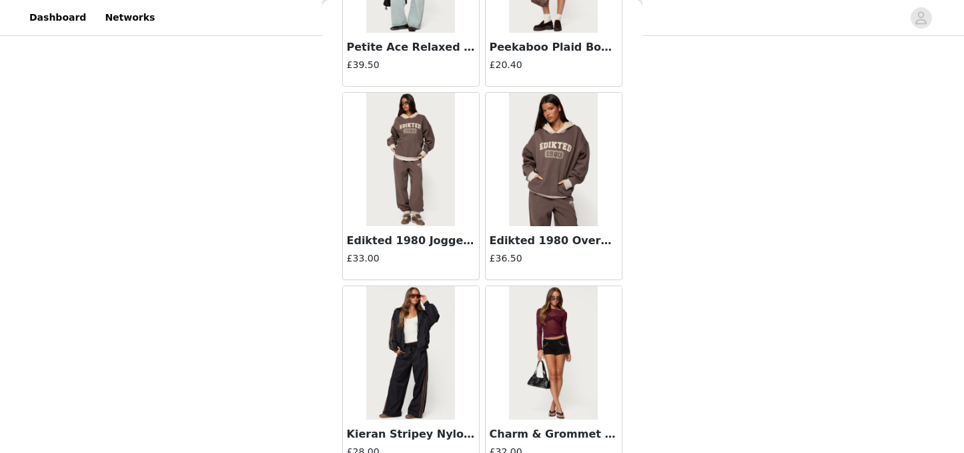
scroll to position [9328, 0]
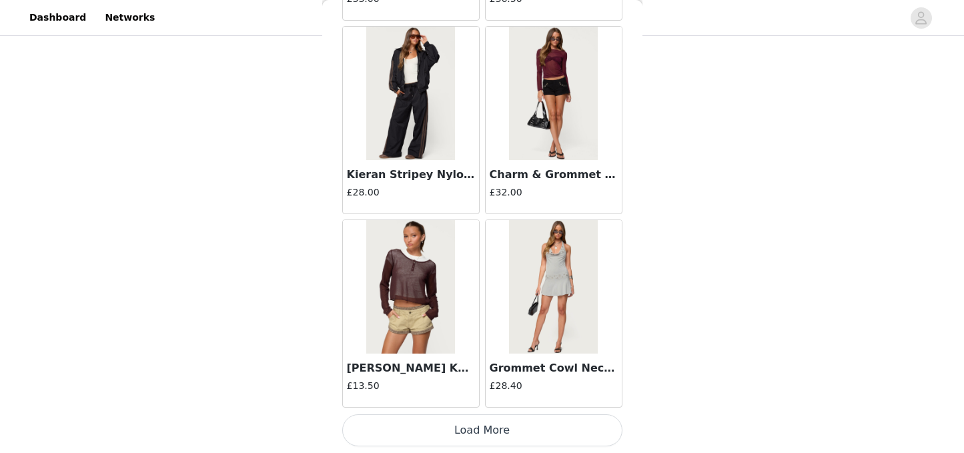
click at [477, 429] on button "Load More" at bounding box center [482, 430] width 280 height 32
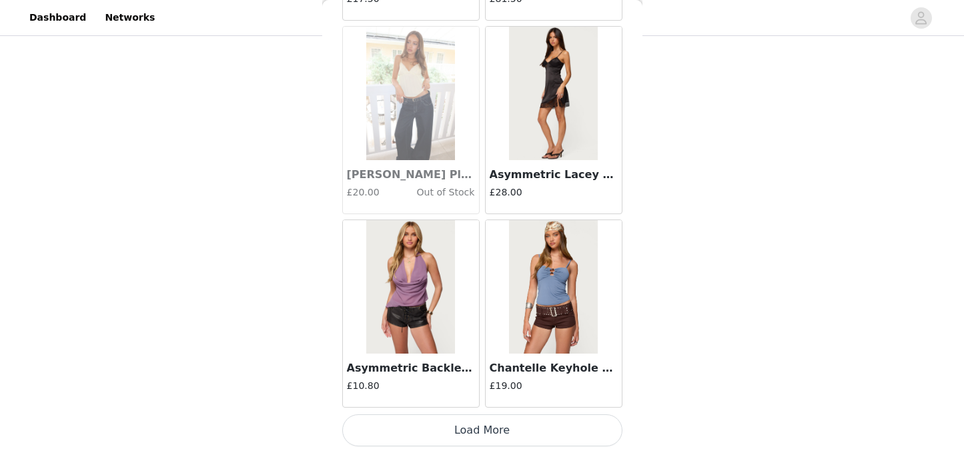
click at [468, 423] on button "Load More" at bounding box center [482, 430] width 280 height 32
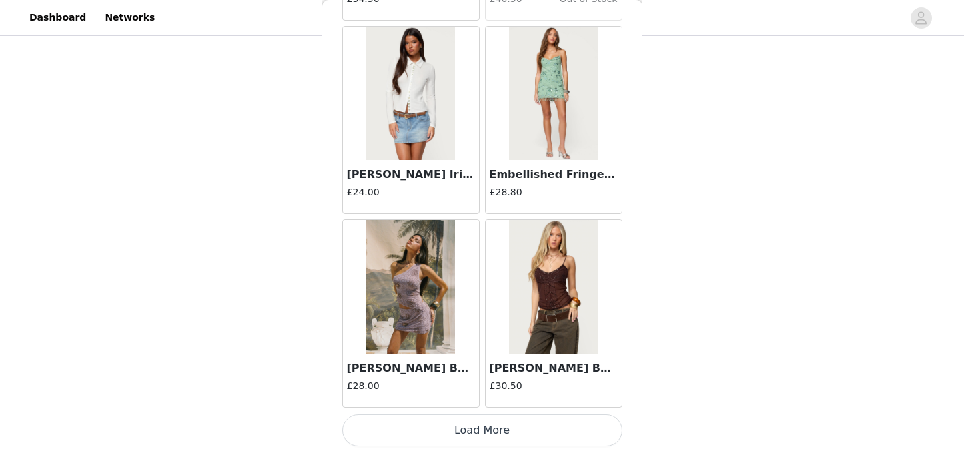
click at [485, 434] on button "Load More" at bounding box center [482, 430] width 280 height 32
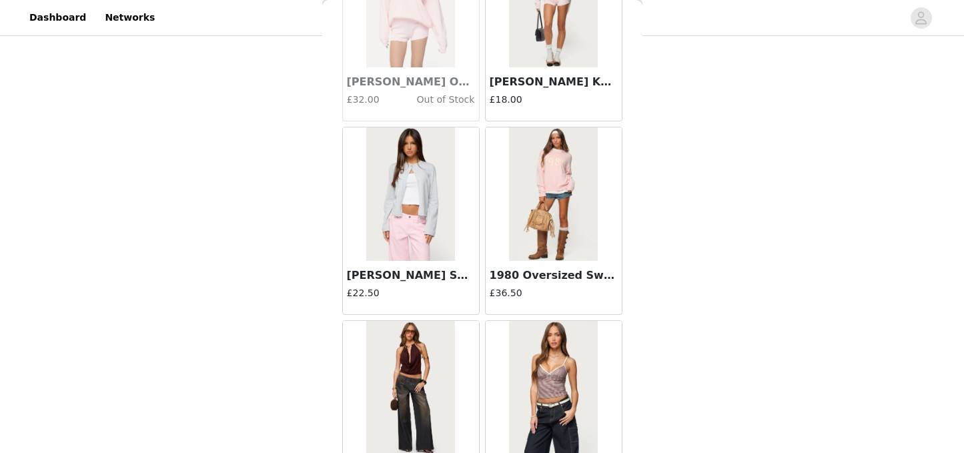
scroll to position [15132, 0]
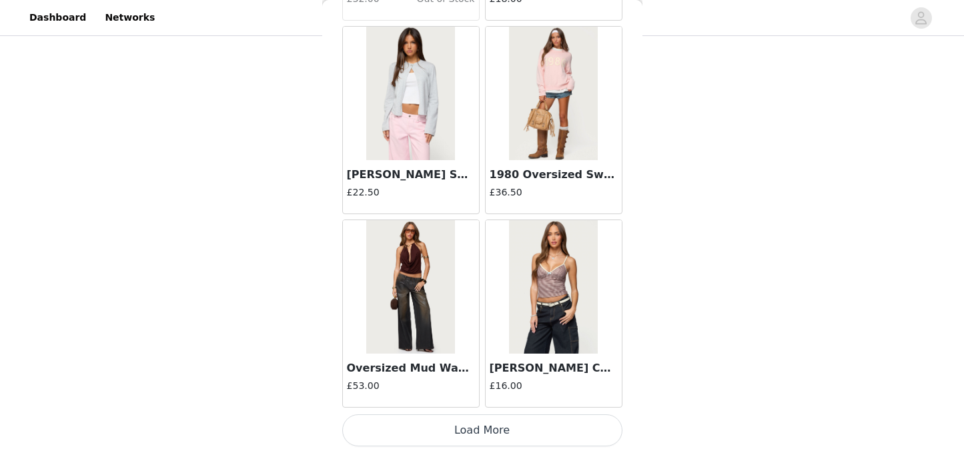
click at [496, 428] on button "Load More" at bounding box center [482, 430] width 280 height 32
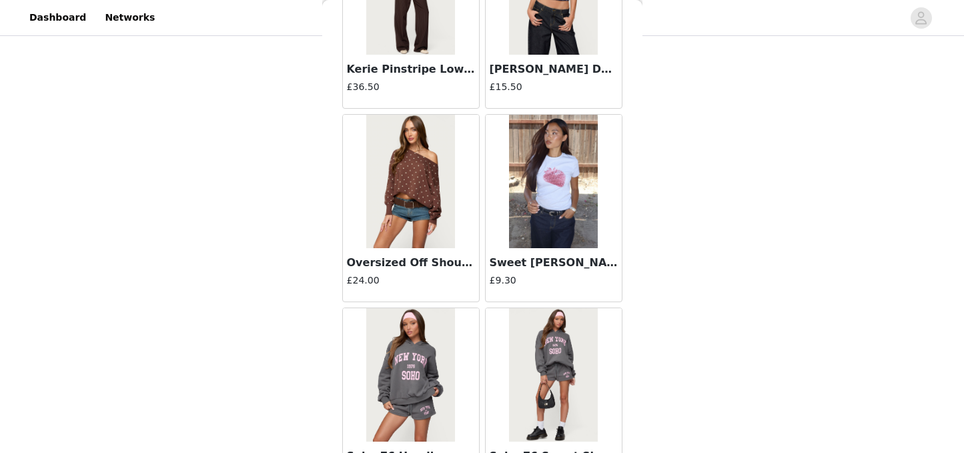
scroll to position [17067, 0]
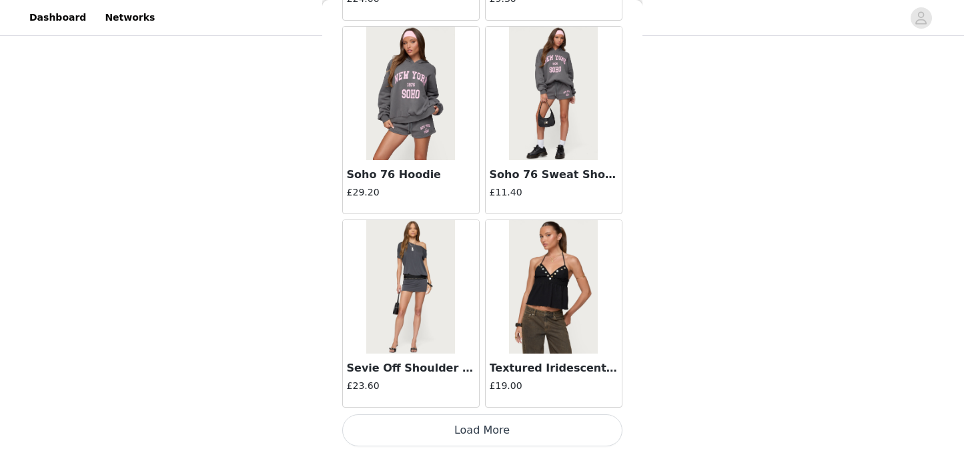
click at [492, 432] on button "Load More" at bounding box center [482, 430] width 280 height 32
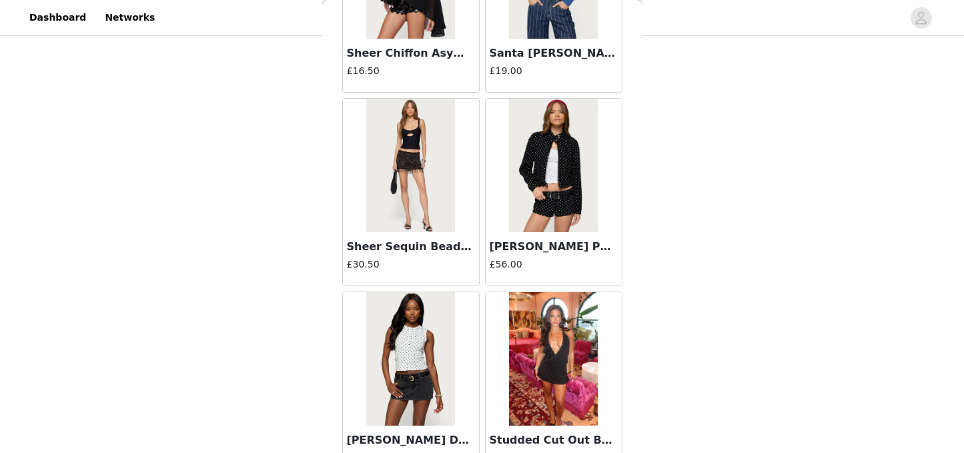
scroll to position [19002, 0]
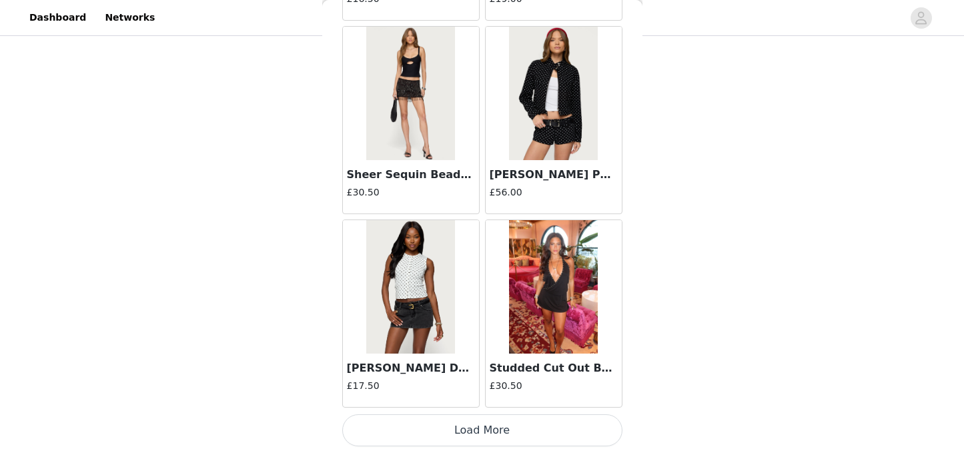
click at [488, 427] on button "Load More" at bounding box center [482, 430] width 280 height 32
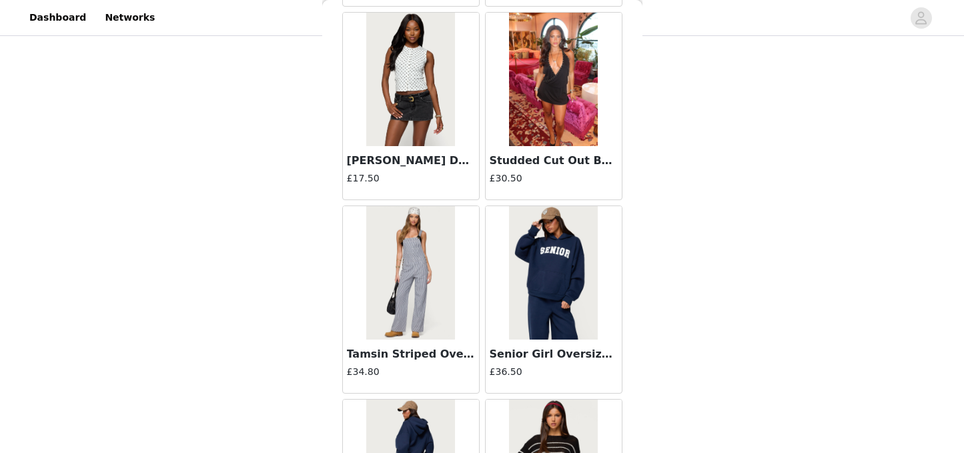
scroll to position [19230, 0]
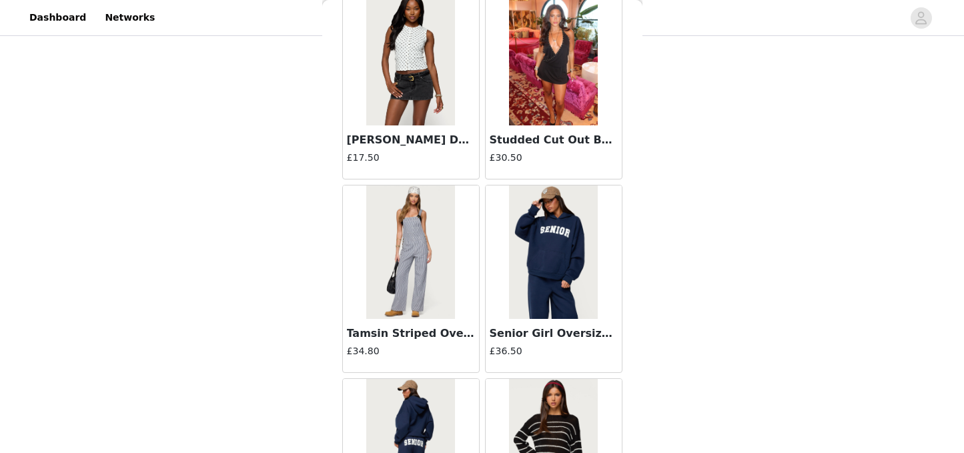
click at [437, 270] on img at bounding box center [410, 251] width 89 height 133
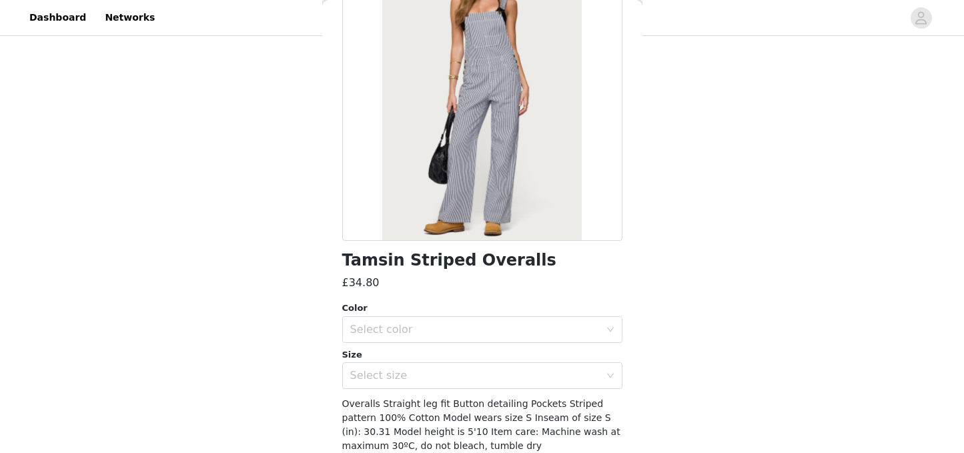
scroll to position [195, 0]
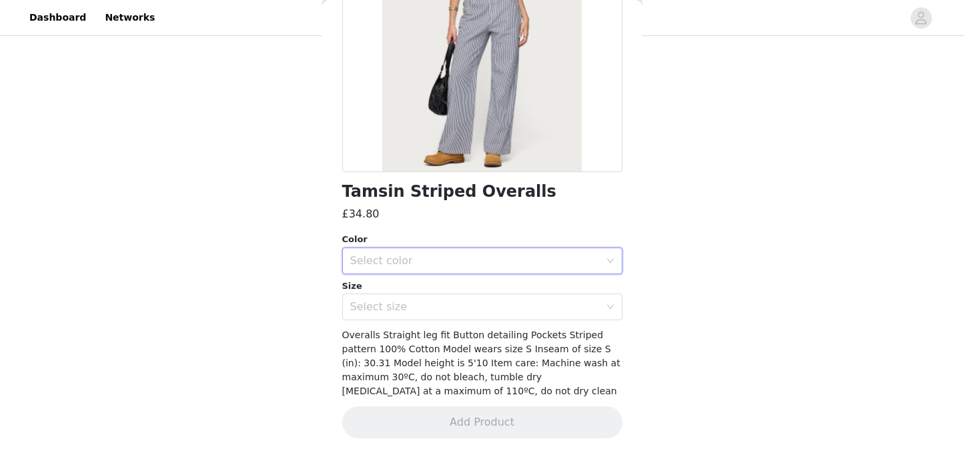
click at [478, 268] on div "Select color" at bounding box center [478, 260] width 256 height 25
click at [408, 289] on li "NAVY AND WHITE" at bounding box center [482, 290] width 280 height 21
click at [413, 305] on div "Select size" at bounding box center [475, 306] width 250 height 13
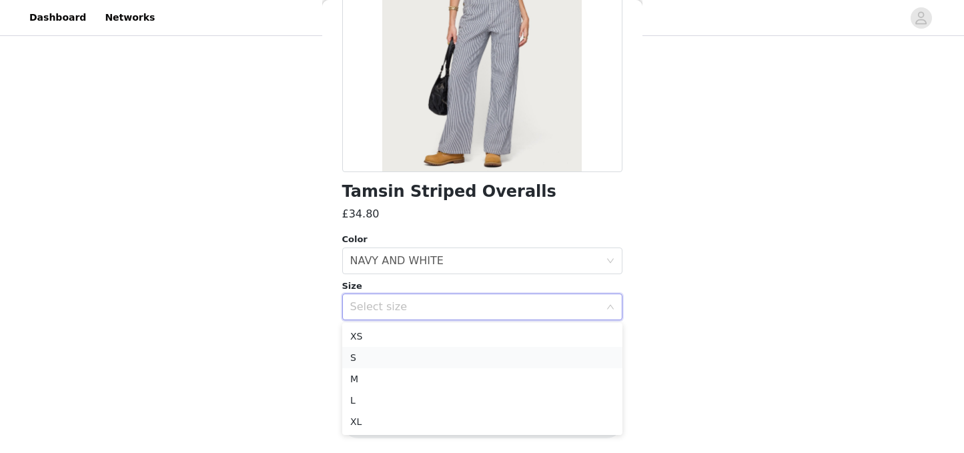
click at [385, 352] on li "S" at bounding box center [482, 357] width 280 height 21
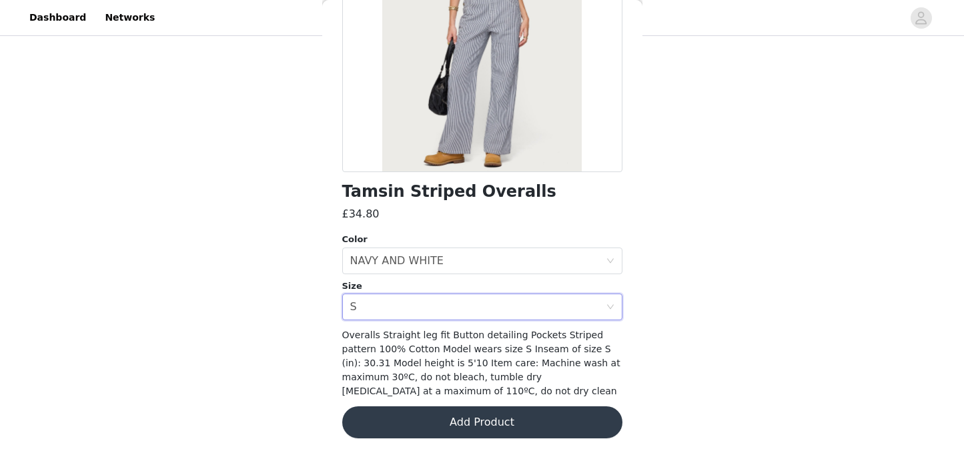
click at [452, 427] on button "Add Product" at bounding box center [482, 422] width 280 height 32
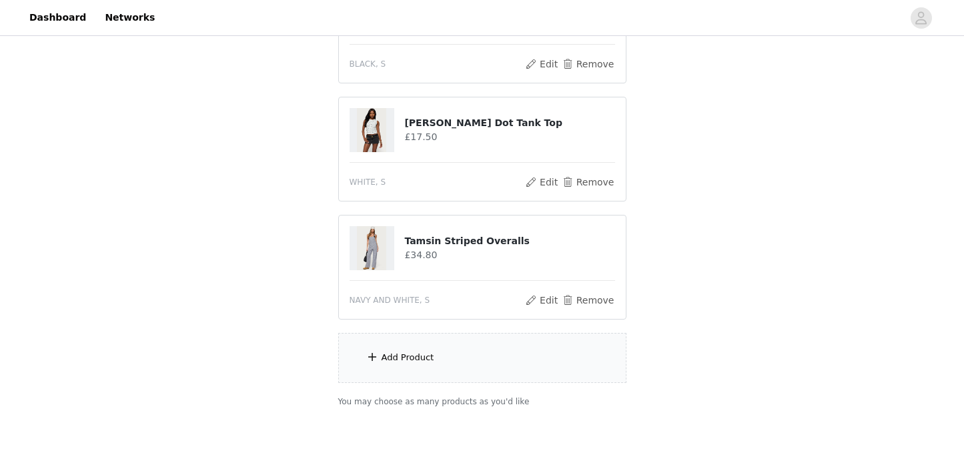
scroll to position [1571, 0]
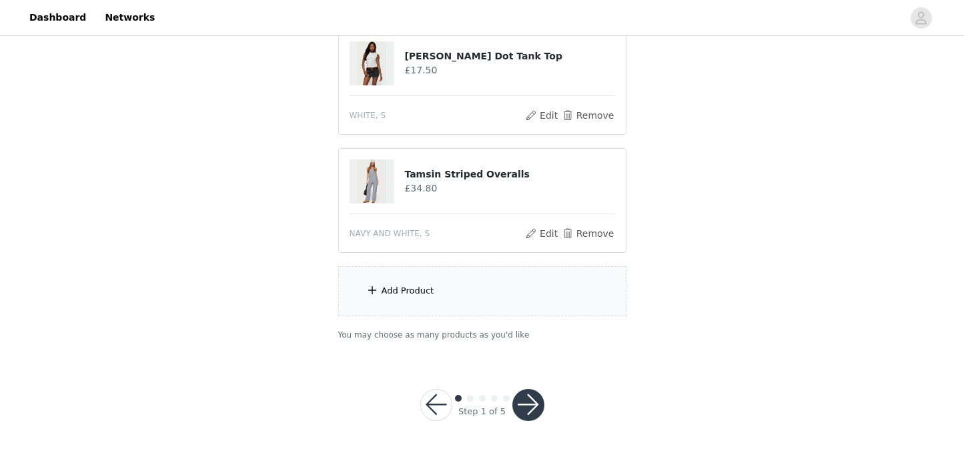
click at [470, 302] on div "Add Product" at bounding box center [482, 291] width 288 height 50
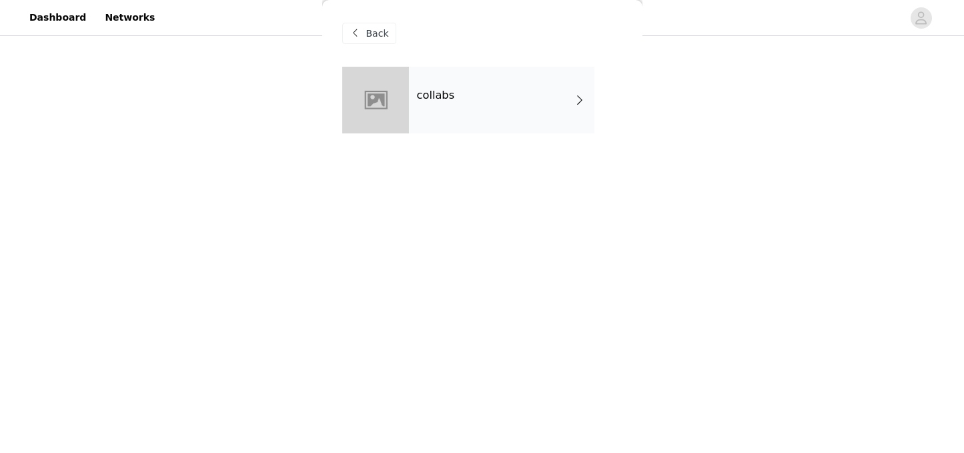
click at [439, 99] on h4 "collabs" at bounding box center [436, 95] width 38 height 12
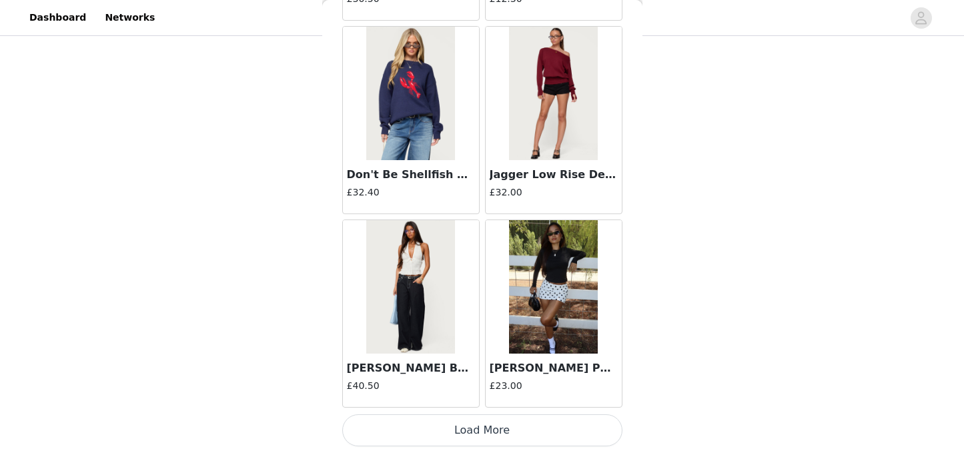
click at [462, 426] on button "Load More" at bounding box center [482, 430] width 280 height 32
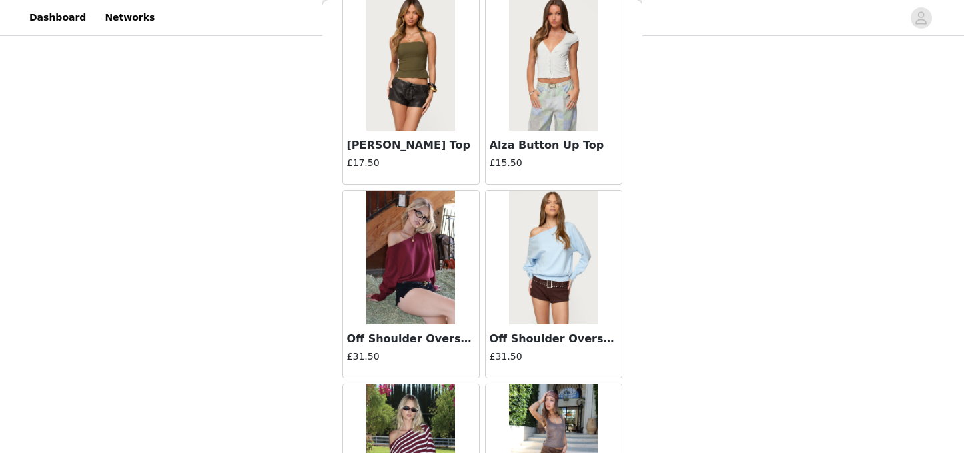
scroll to position [3523, 0]
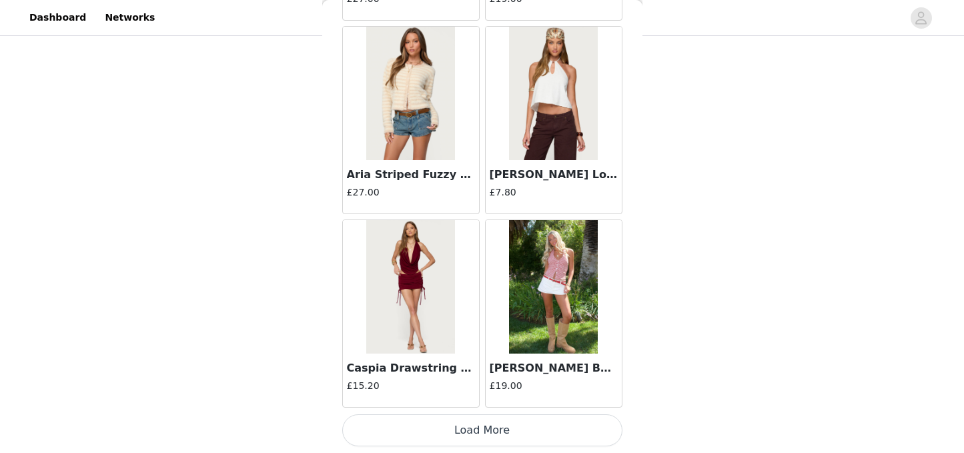
click at [477, 424] on button "Load More" at bounding box center [482, 430] width 280 height 32
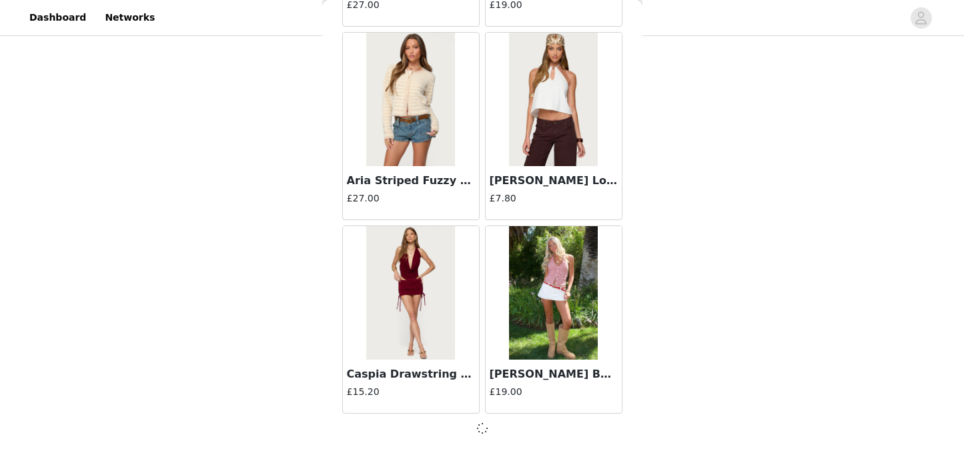
scroll to position [3517, 0]
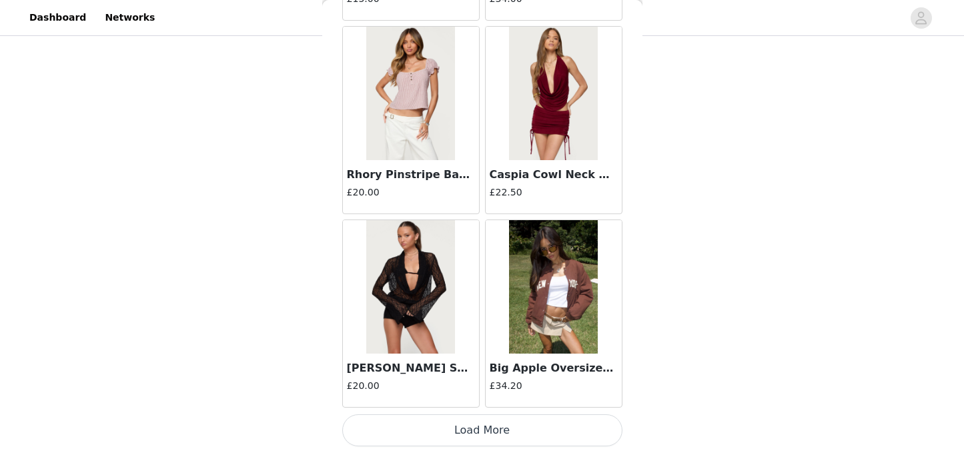
click at [490, 432] on button "Load More" at bounding box center [482, 430] width 280 height 32
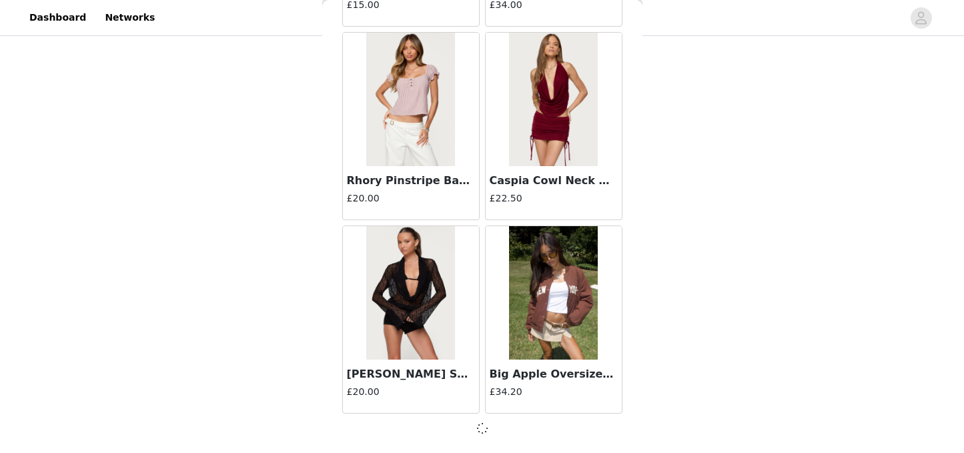
scroll to position [5452, 0]
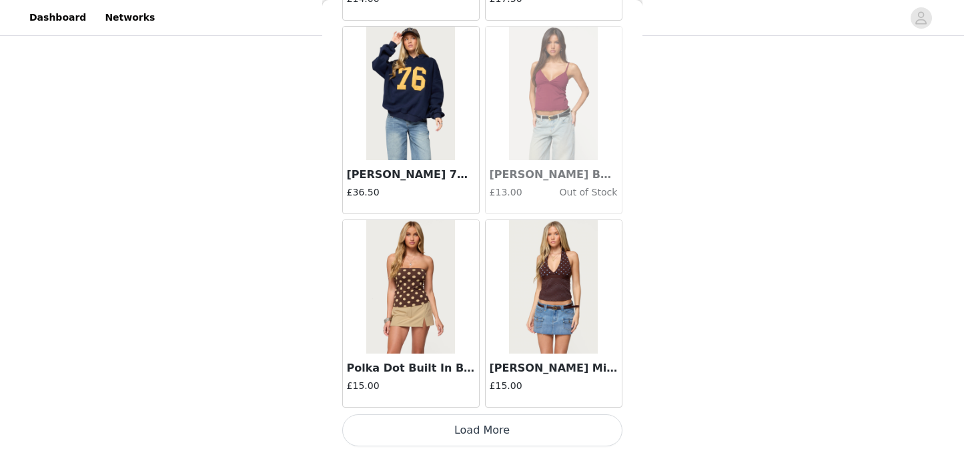
click at [479, 429] on button "Load More" at bounding box center [482, 430] width 280 height 32
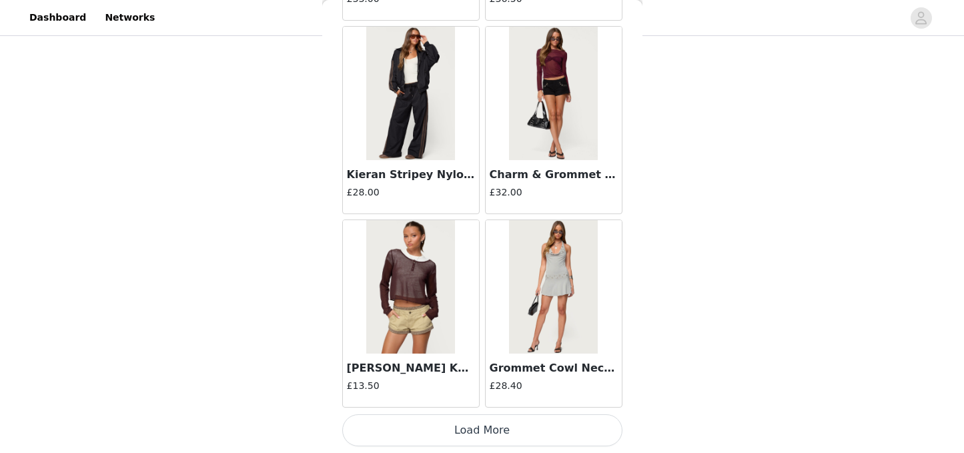
click at [481, 438] on button "Load More" at bounding box center [482, 430] width 280 height 32
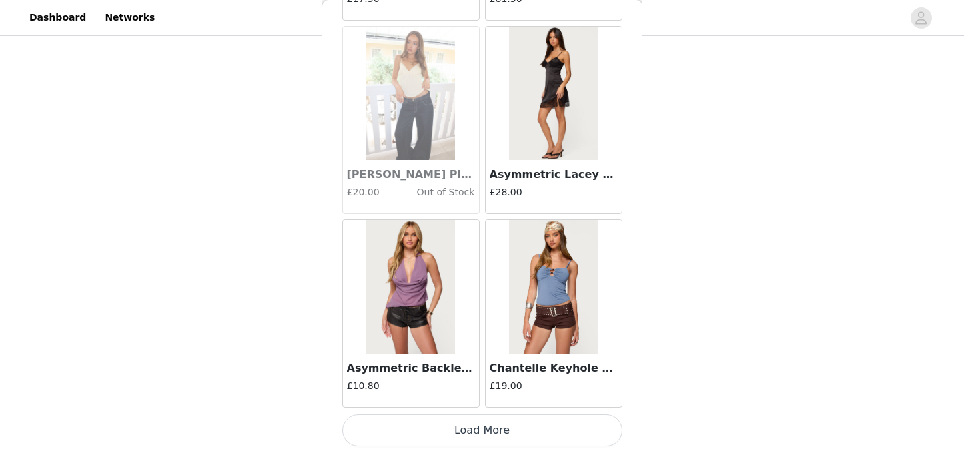
click at [479, 438] on button "Load More" at bounding box center [482, 430] width 280 height 32
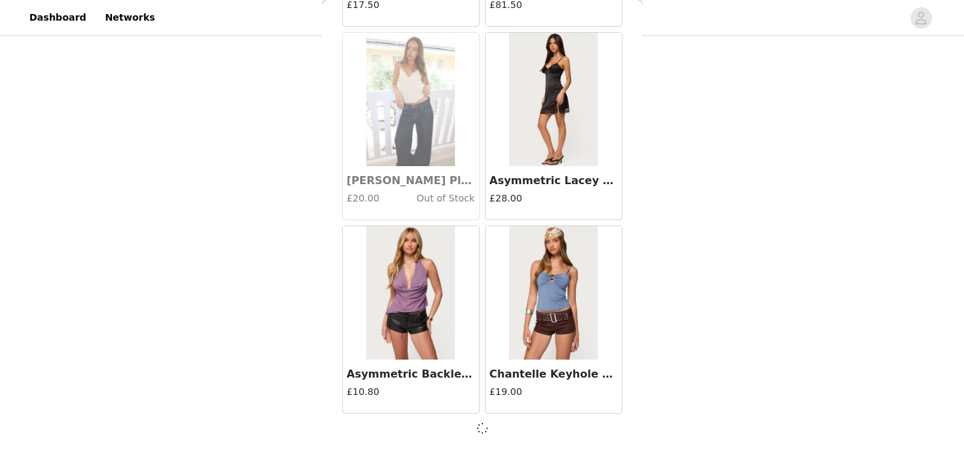
scroll to position [11257, 0]
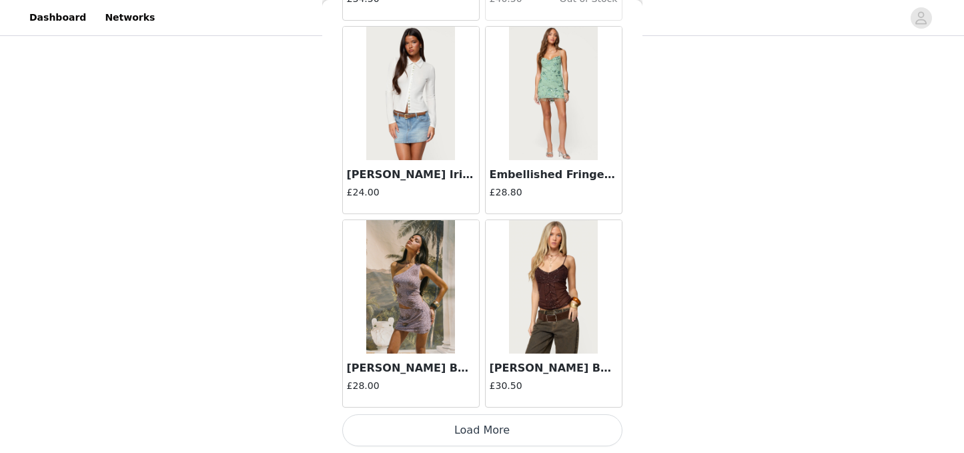
click at [468, 428] on button "Load More" at bounding box center [482, 430] width 280 height 32
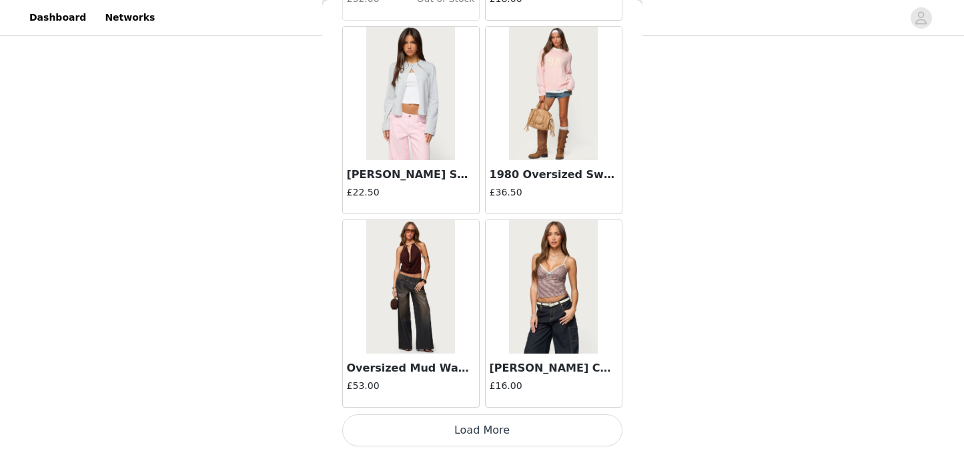
click at [482, 428] on button "Load More" at bounding box center [482, 430] width 280 height 32
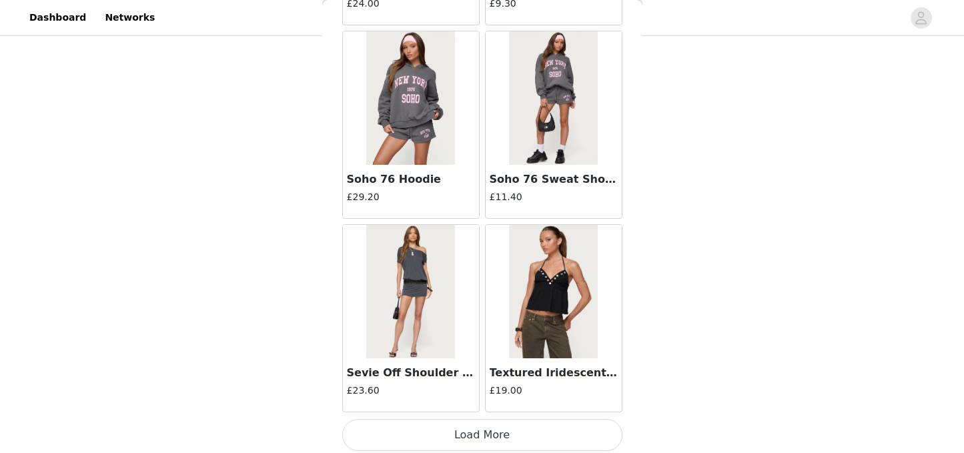
click at [486, 437] on button "Load More" at bounding box center [482, 435] width 280 height 32
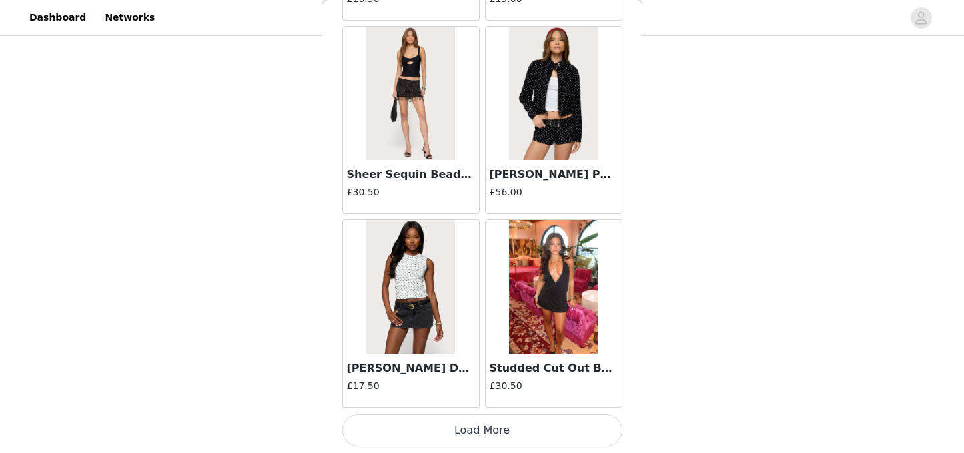
click at [495, 428] on button "Load More" at bounding box center [482, 430] width 280 height 32
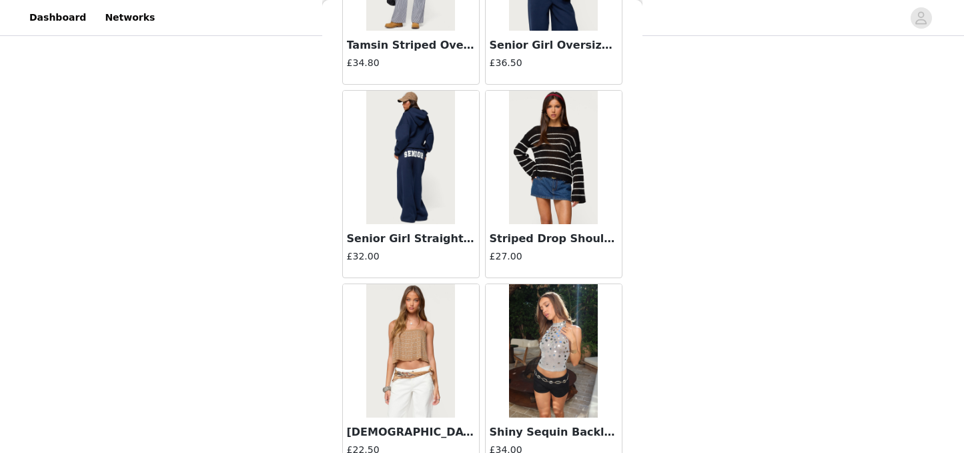
scroll to position [19519, 0]
click at [556, 203] on img at bounding box center [553, 156] width 89 height 133
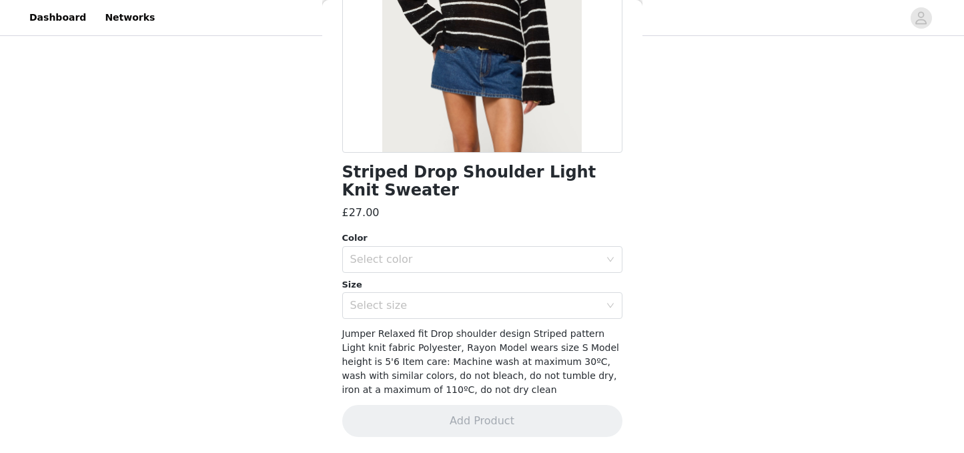
scroll to position [0, 0]
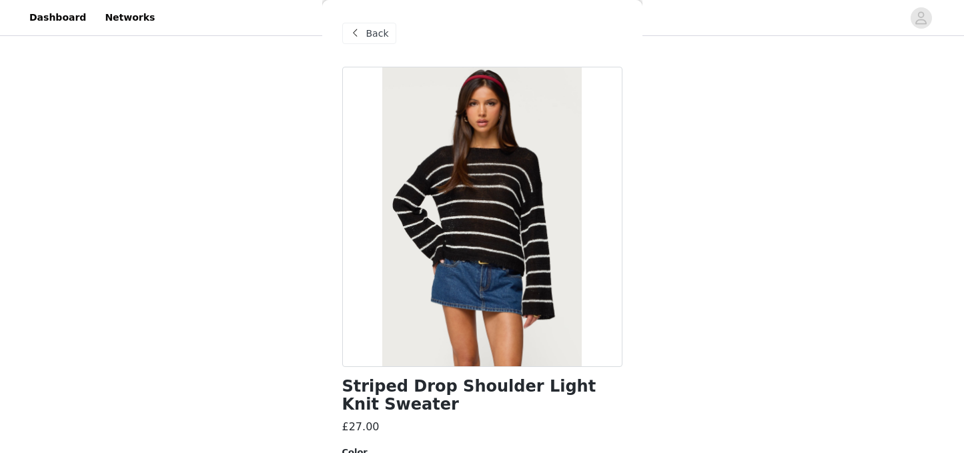
click at [377, 27] on span "Back" at bounding box center [377, 34] width 23 height 14
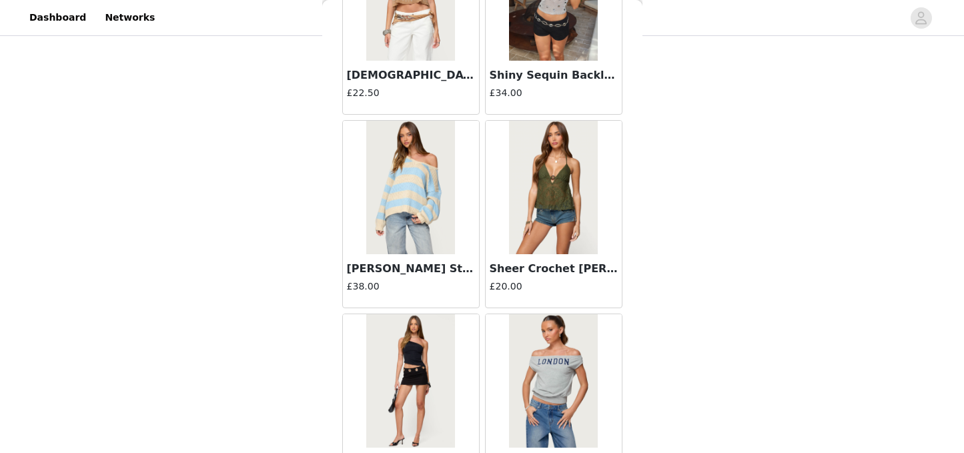
scroll to position [19876, 0]
click at [422, 272] on h3 "[PERSON_NAME] Striped Oversized Sweater" at bounding box center [411, 268] width 128 height 16
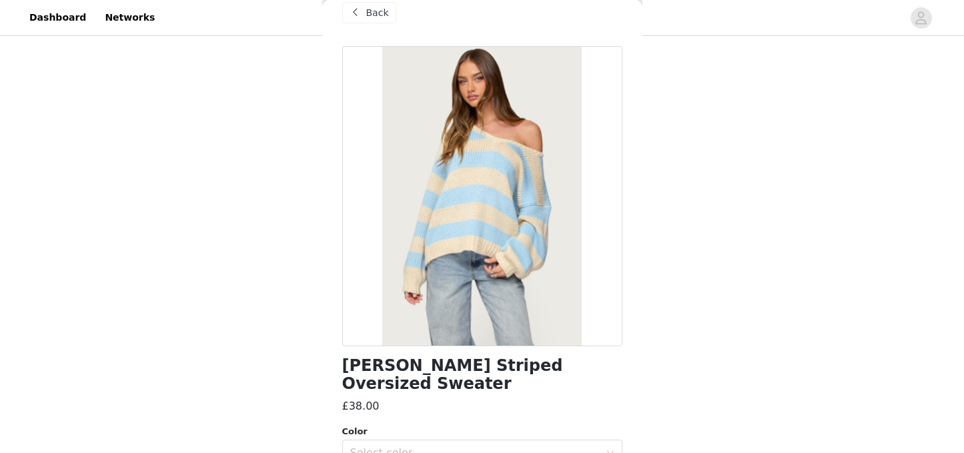
scroll to position [0, 0]
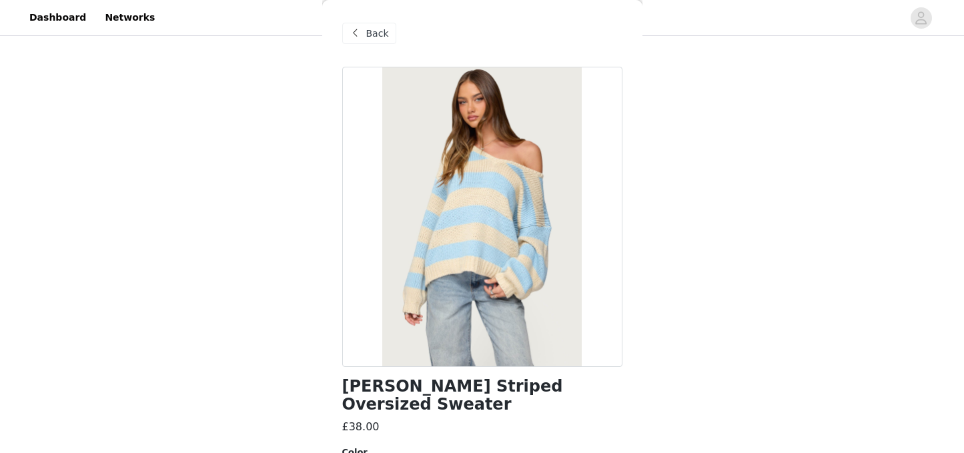
click at [365, 29] on div "Back" at bounding box center [369, 33] width 54 height 21
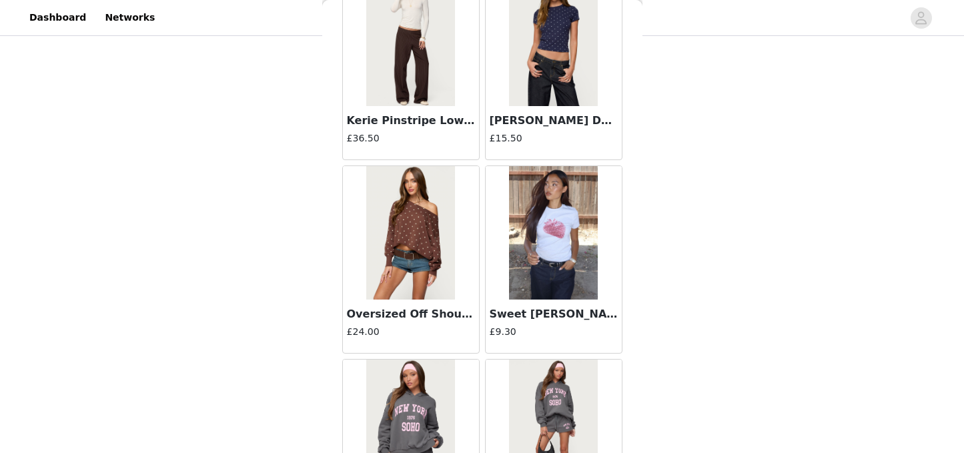
scroll to position [16743, 0]
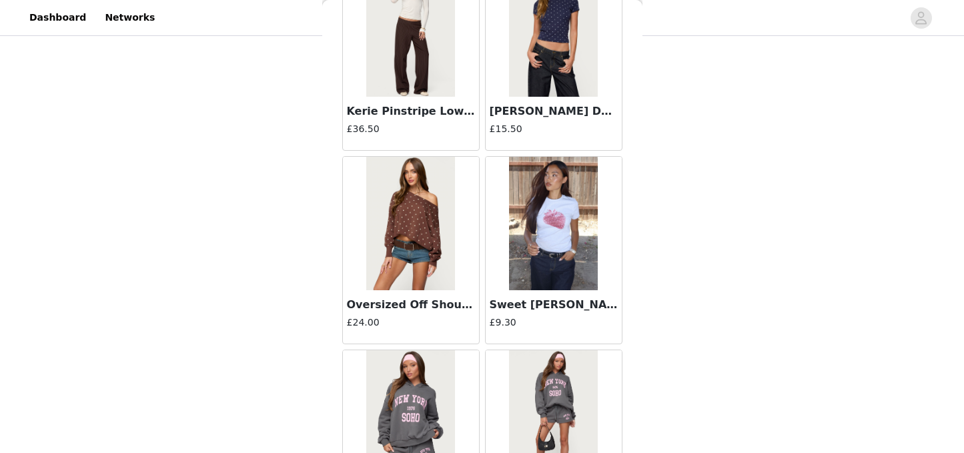
click at [434, 275] on img at bounding box center [410, 223] width 89 height 133
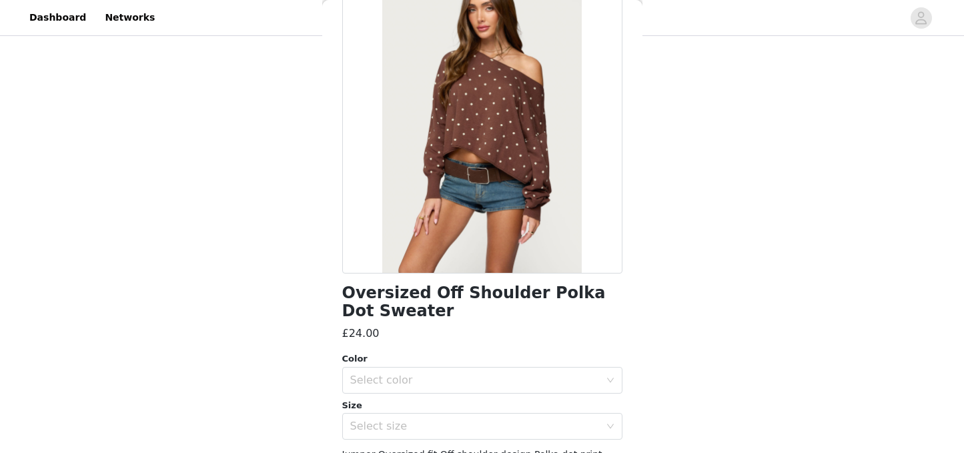
scroll to position [200, 0]
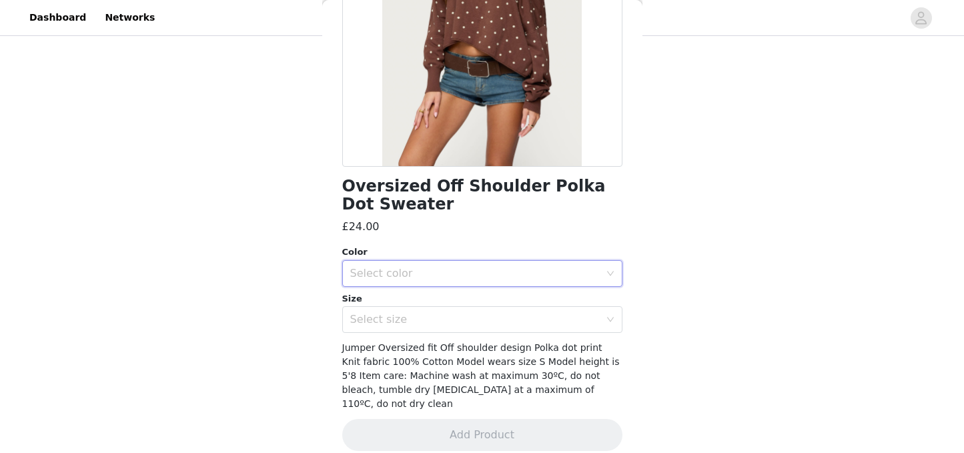
click at [499, 280] on div "Select color" at bounding box center [478, 273] width 256 height 25
click at [442, 303] on li "BROWN" at bounding box center [482, 302] width 280 height 21
click at [438, 317] on div "Select size" at bounding box center [475, 319] width 250 height 13
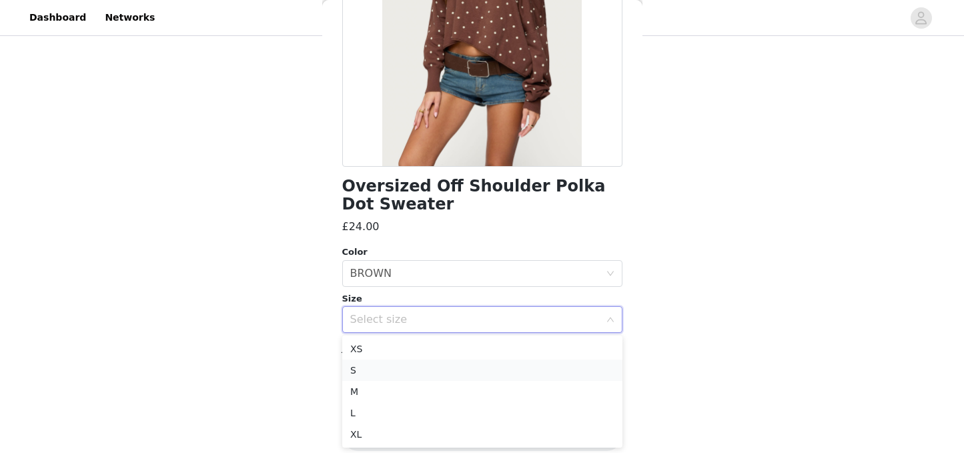
click at [382, 364] on li "S" at bounding box center [482, 370] width 280 height 21
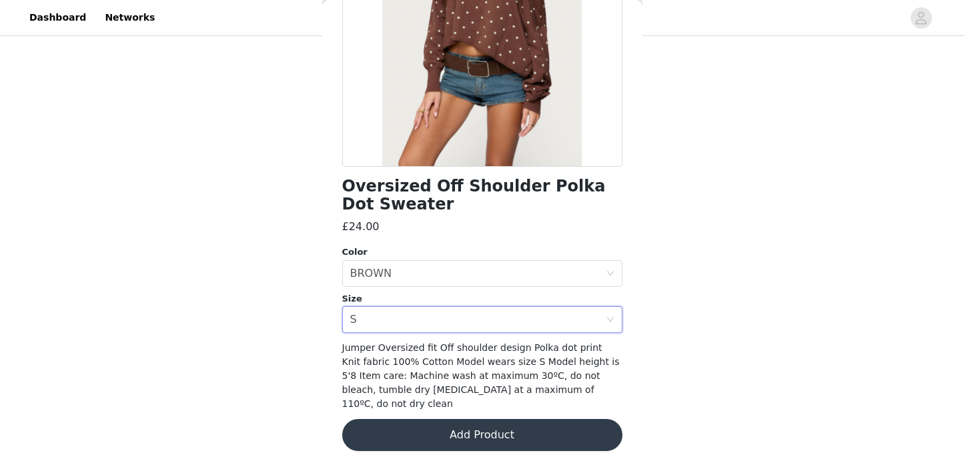
click at [479, 427] on button "Add Product" at bounding box center [482, 435] width 280 height 32
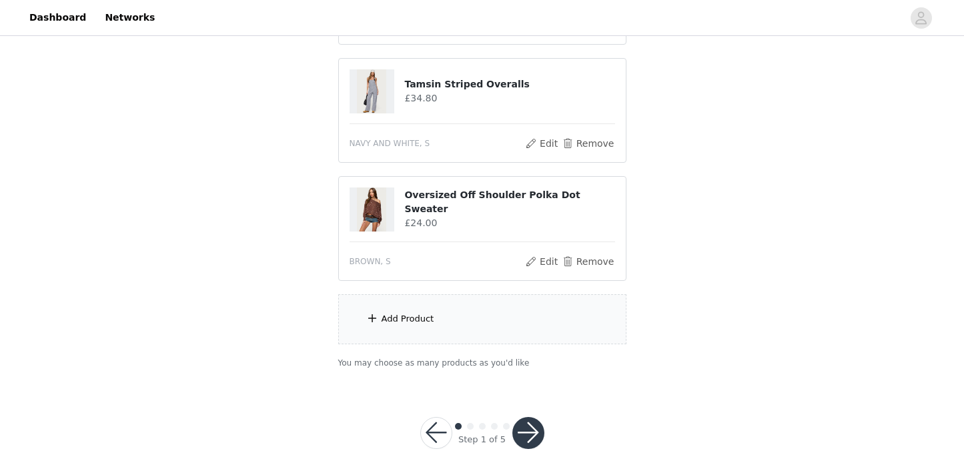
scroll to position [1689, 0]
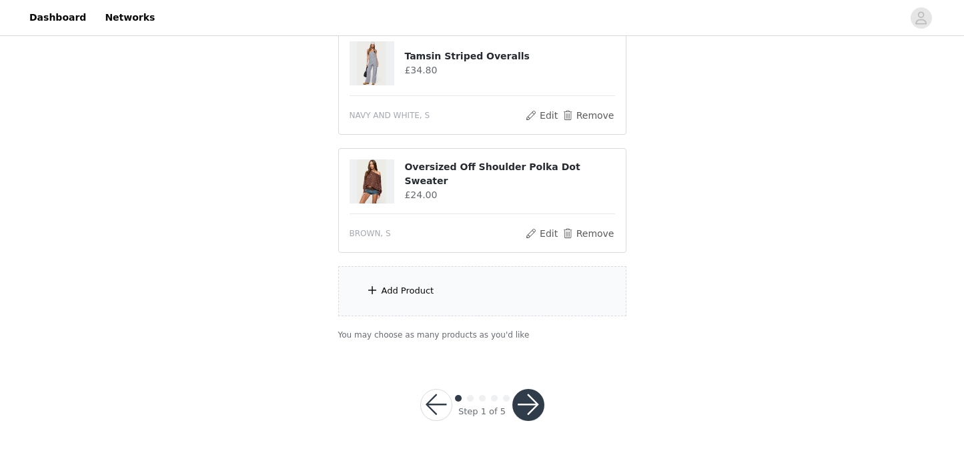
click at [467, 299] on div "Add Product" at bounding box center [482, 291] width 288 height 50
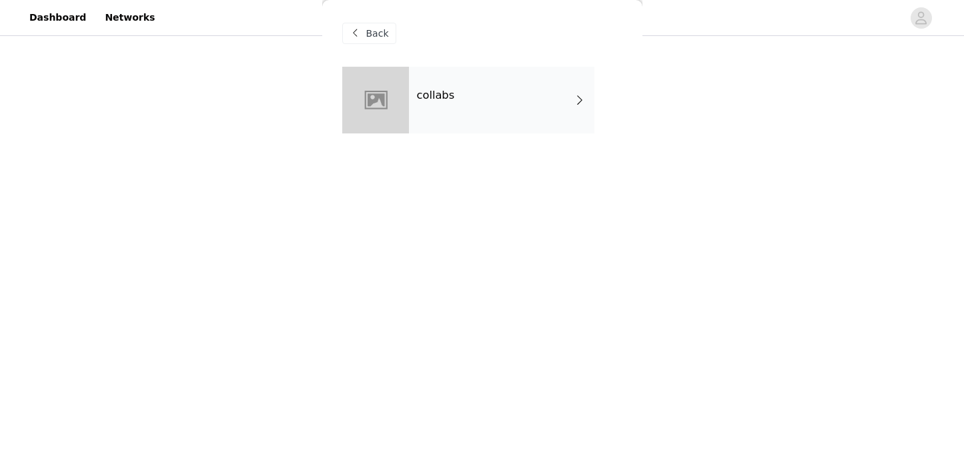
click at [438, 111] on div "collabs" at bounding box center [501, 100] width 185 height 67
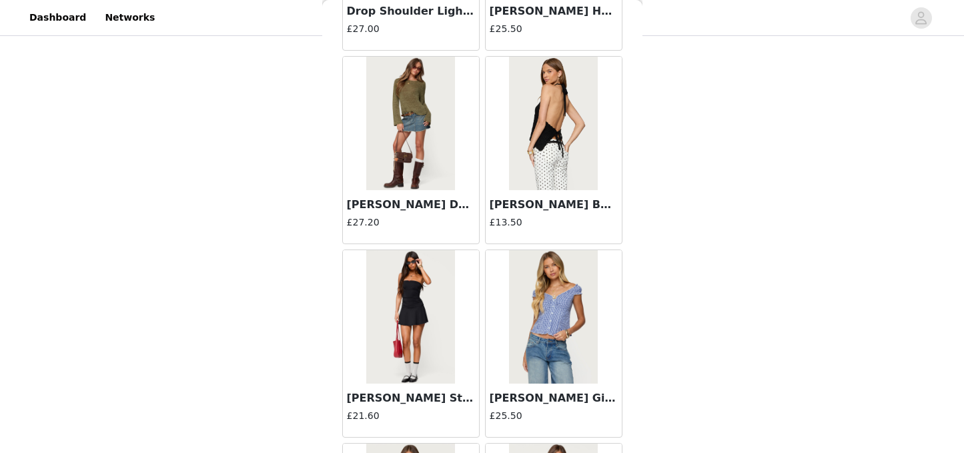
scroll to position [1589, 0]
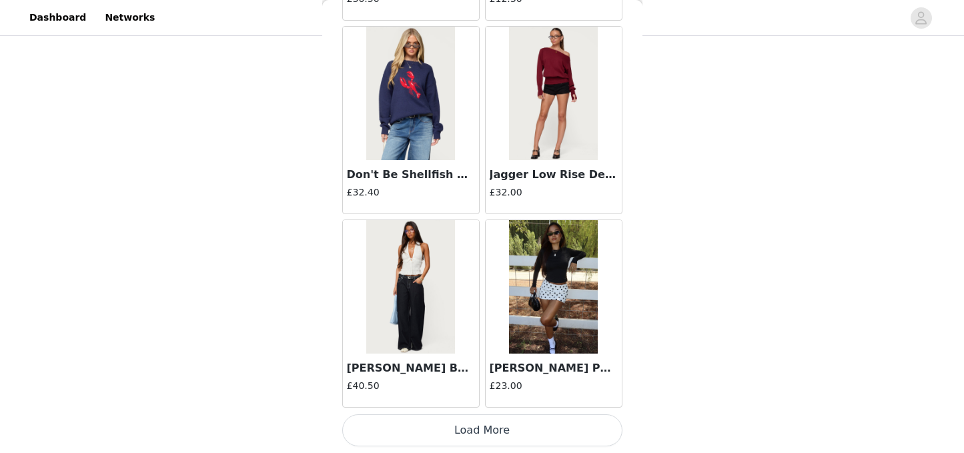
click at [444, 435] on button "Load More" at bounding box center [482, 430] width 280 height 32
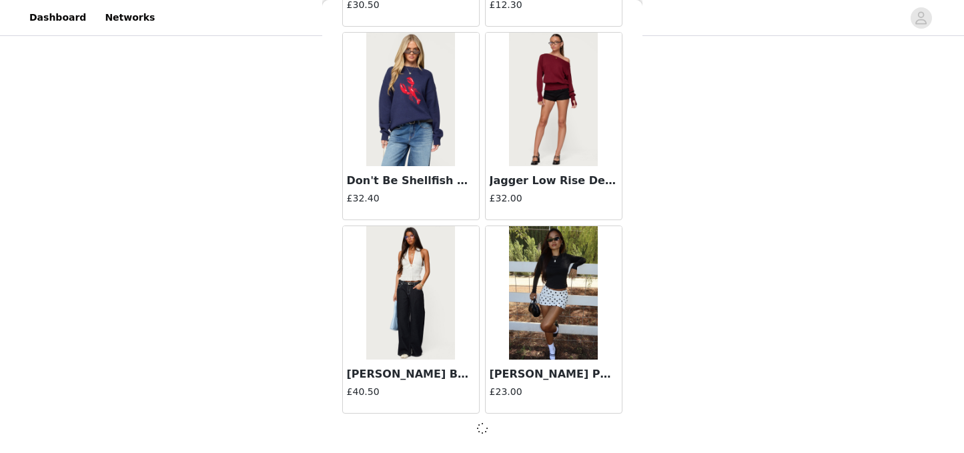
scroll to position [1583, 0]
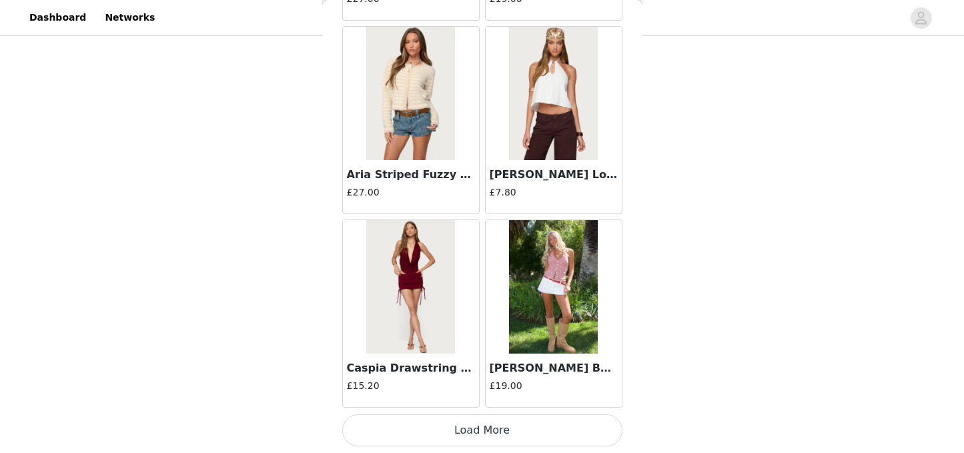
click at [476, 434] on button "Load More" at bounding box center [482, 430] width 280 height 32
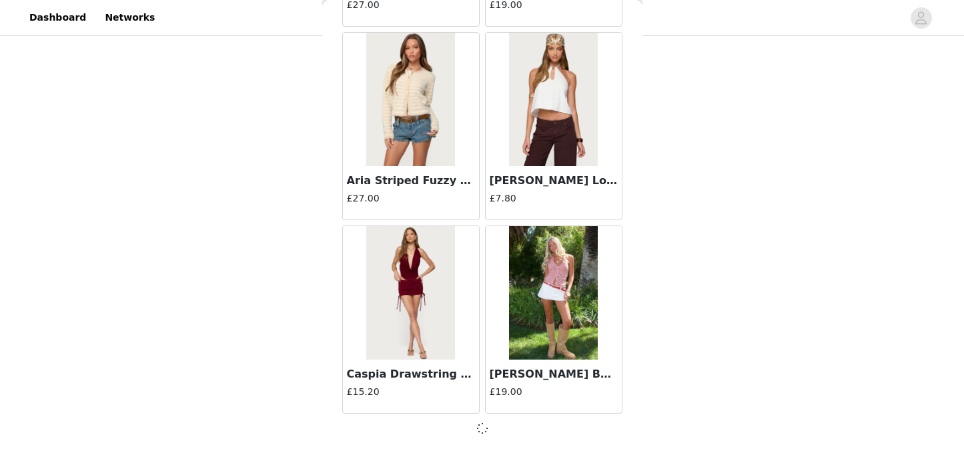
scroll to position [3517, 0]
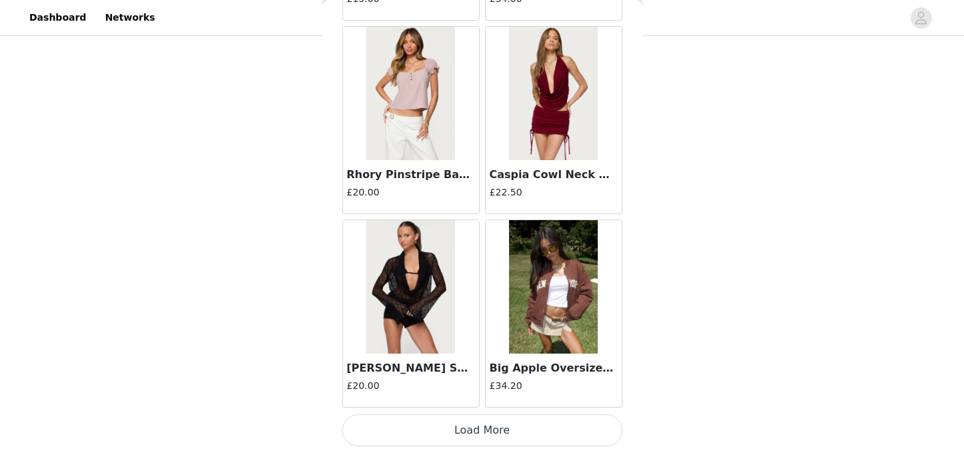
click at [476, 432] on button "Load More" at bounding box center [482, 430] width 280 height 32
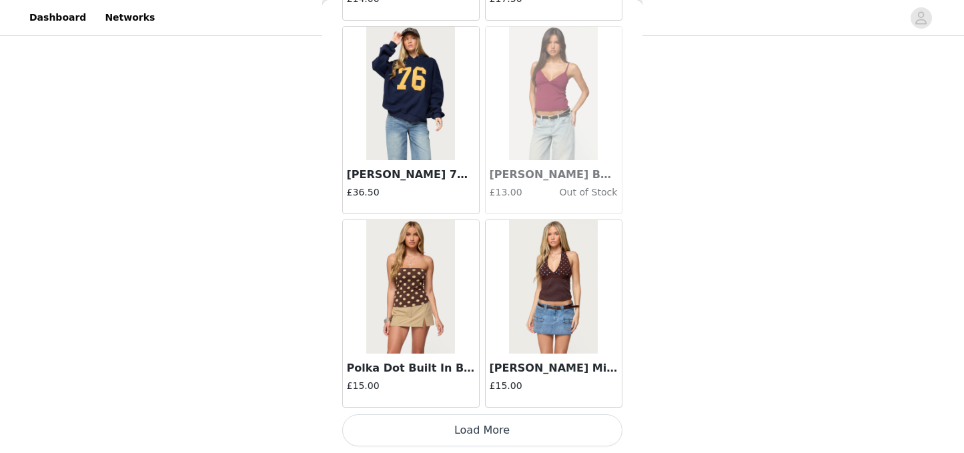
click at [487, 428] on button "Load More" at bounding box center [482, 430] width 280 height 32
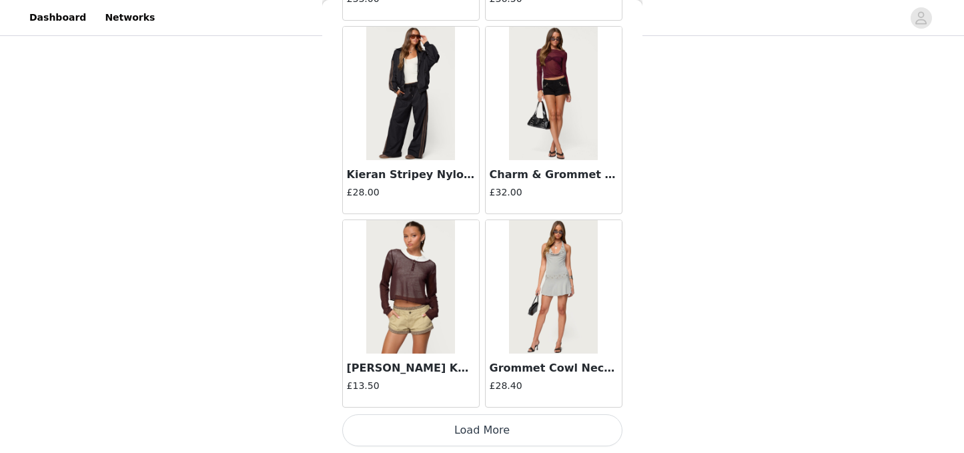
click at [489, 436] on button "Load More" at bounding box center [482, 430] width 280 height 32
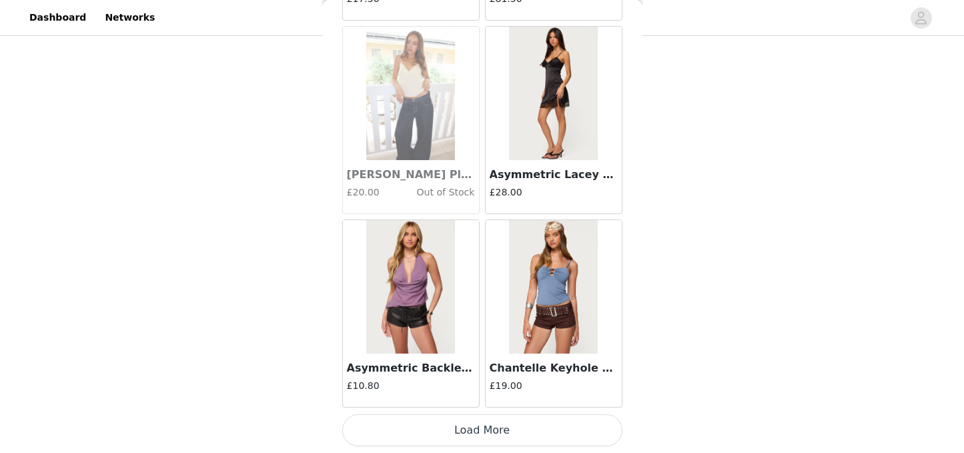
click at [477, 437] on button "Load More" at bounding box center [482, 430] width 280 height 32
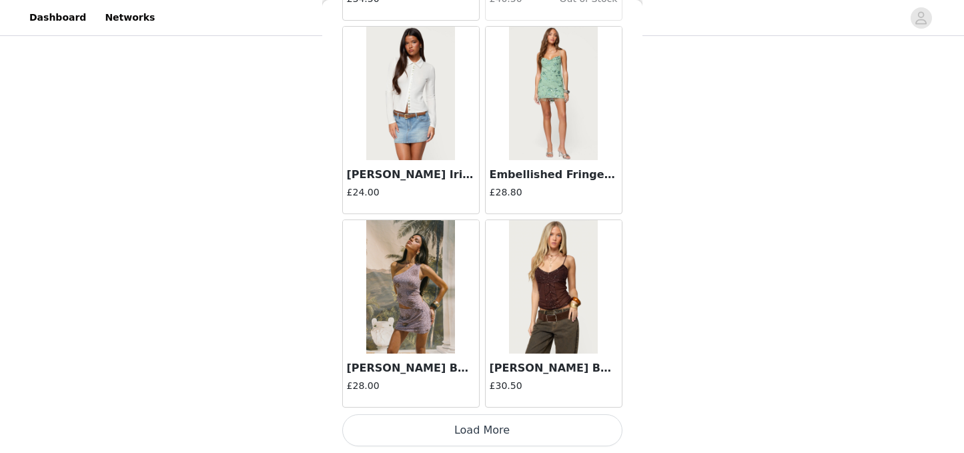
click at [475, 426] on button "Load More" at bounding box center [482, 430] width 280 height 32
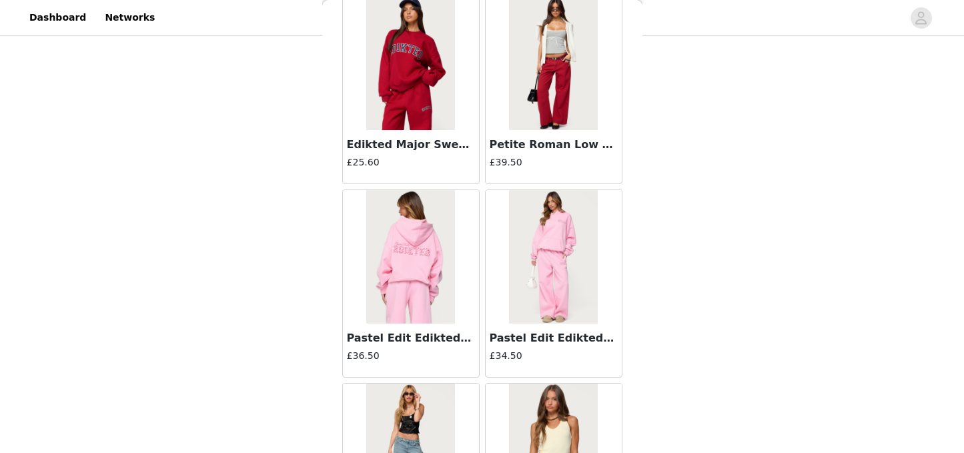
scroll to position [15132, 0]
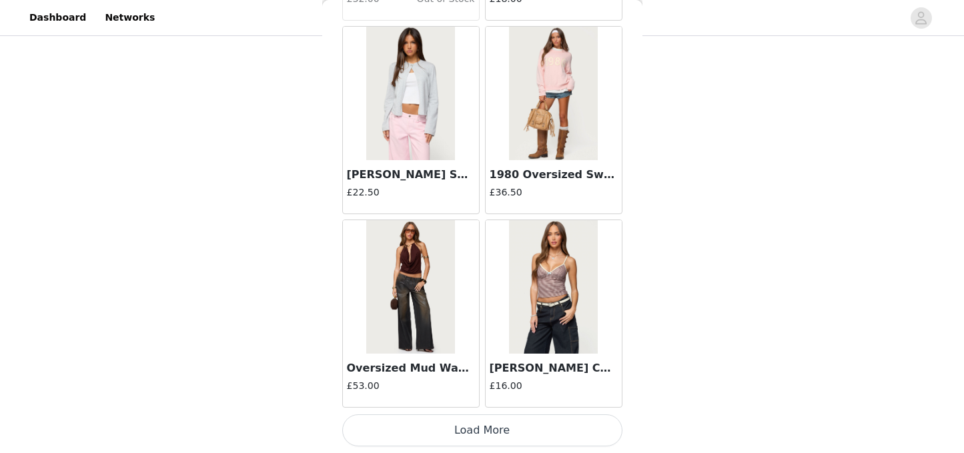
click at [470, 422] on button "Load More" at bounding box center [482, 430] width 280 height 32
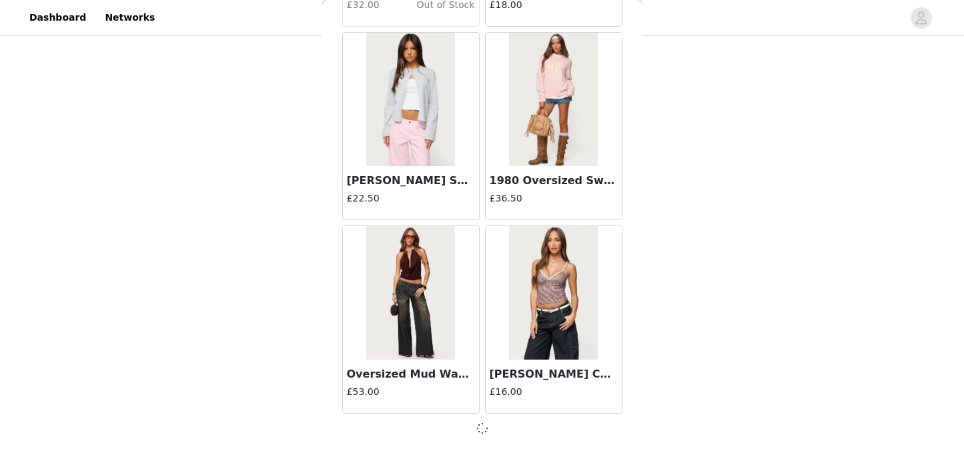
scroll to position [15126, 0]
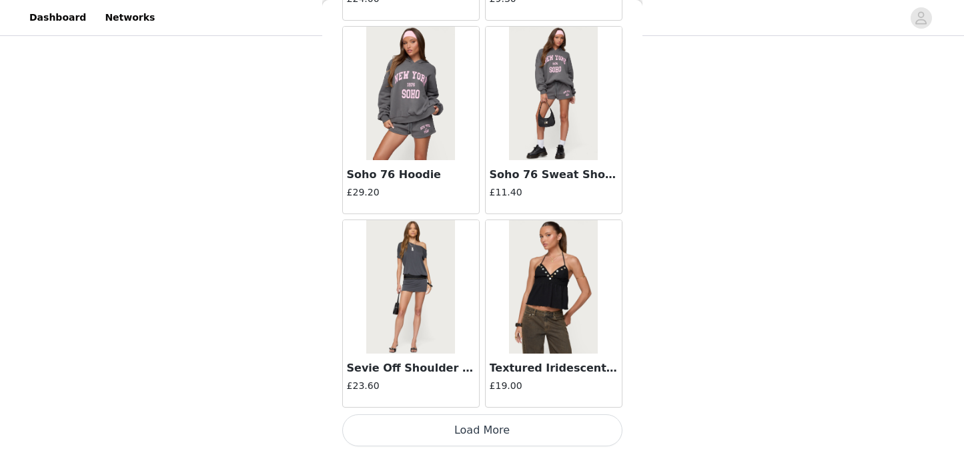
click at [477, 440] on button "Load More" at bounding box center [482, 430] width 280 height 32
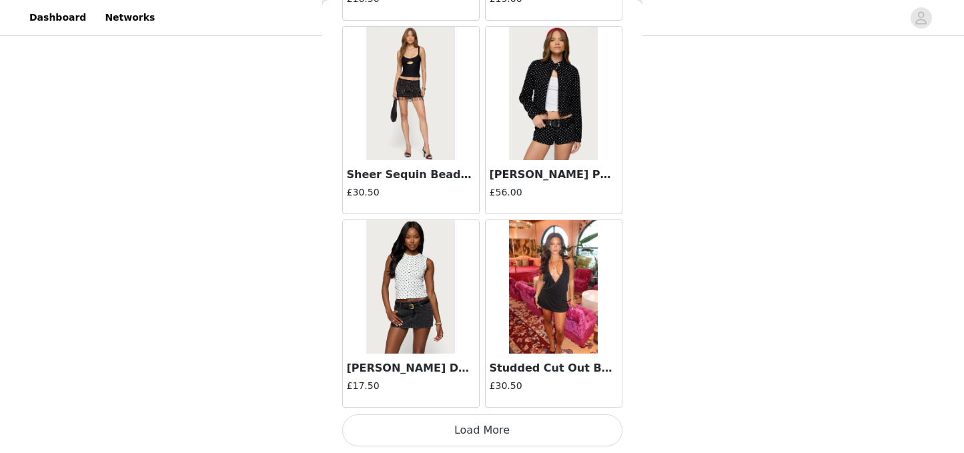
click at [473, 424] on button "Load More" at bounding box center [482, 430] width 280 height 32
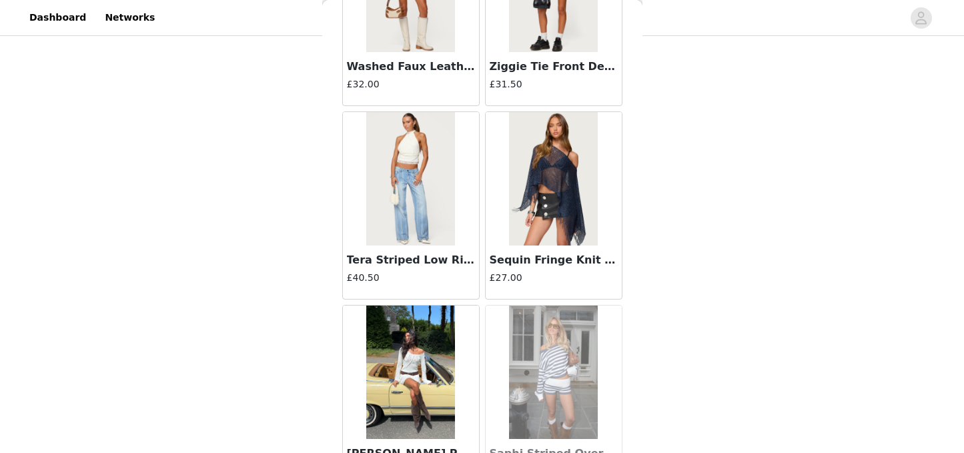
scroll to position [20852, 0]
click at [422, 207] on img at bounding box center [410, 177] width 89 height 133
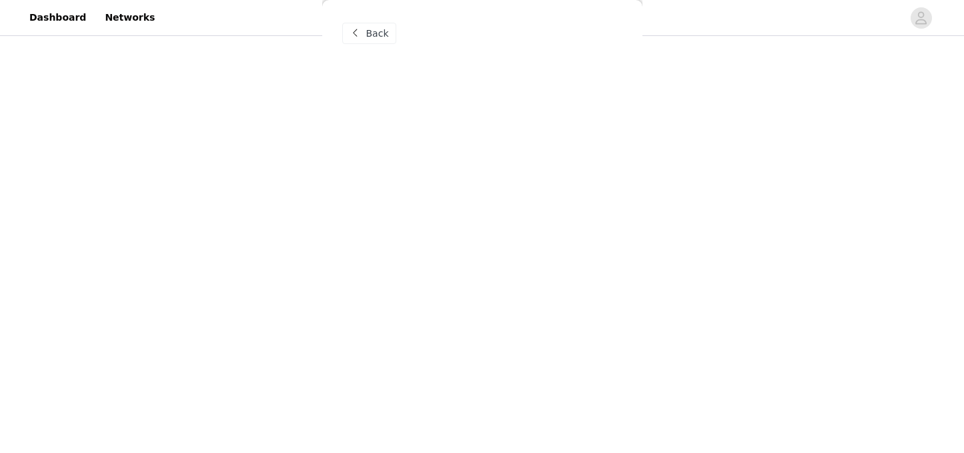
scroll to position [0, 0]
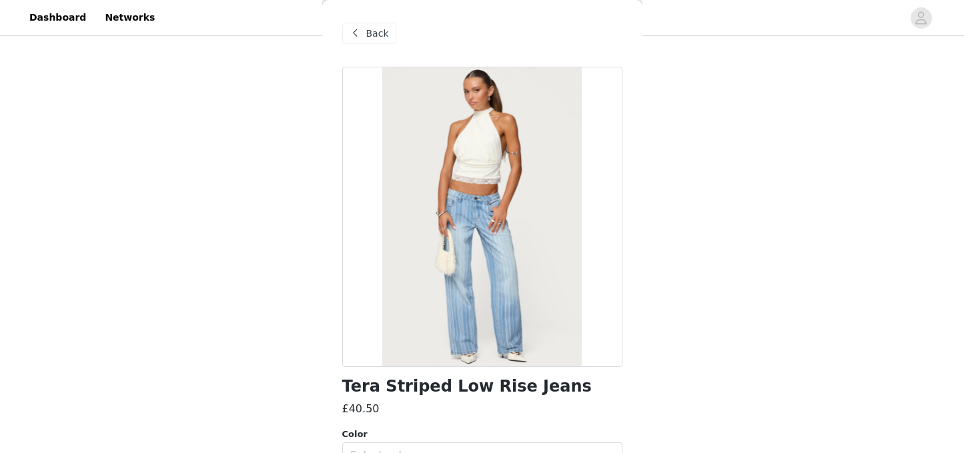
click at [370, 29] on span "Back" at bounding box center [377, 34] width 23 height 14
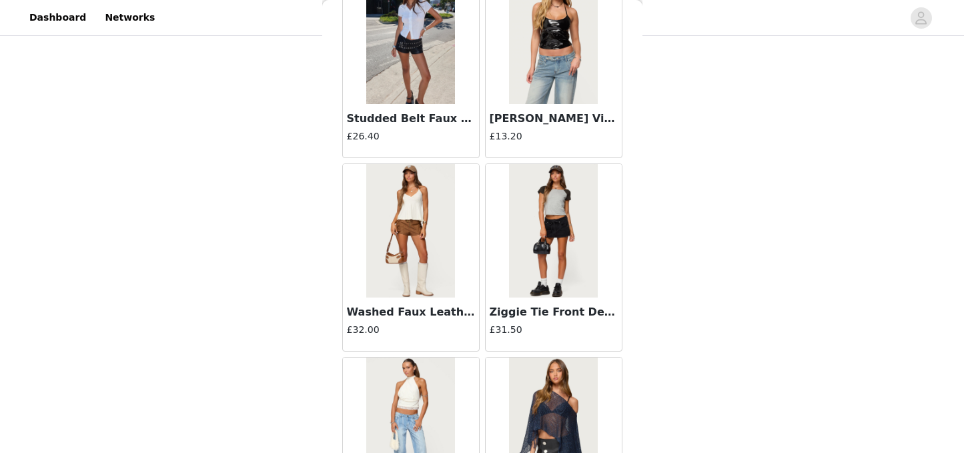
scroll to position [20937, 0]
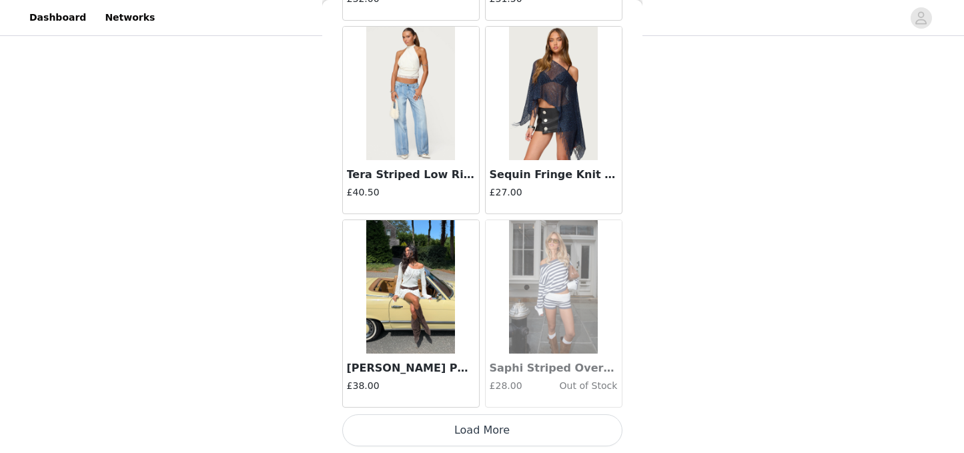
click at [456, 432] on button "Load More" at bounding box center [482, 430] width 280 height 32
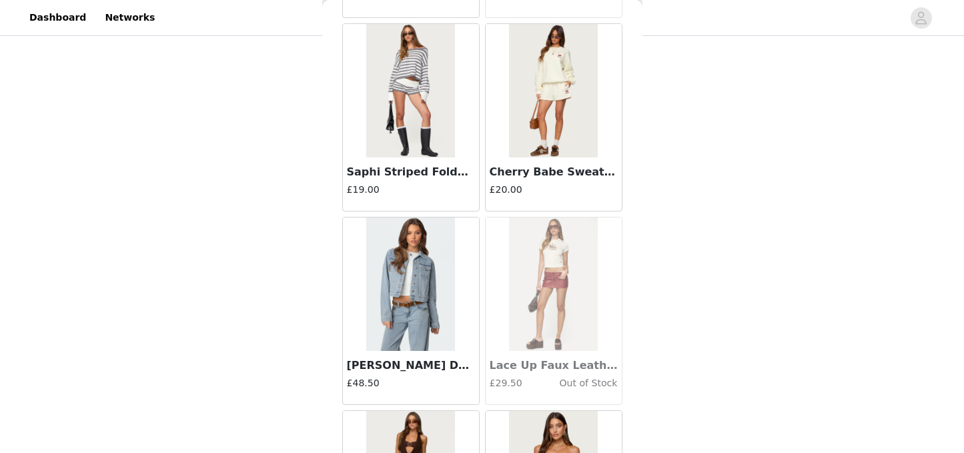
scroll to position [21323, 0]
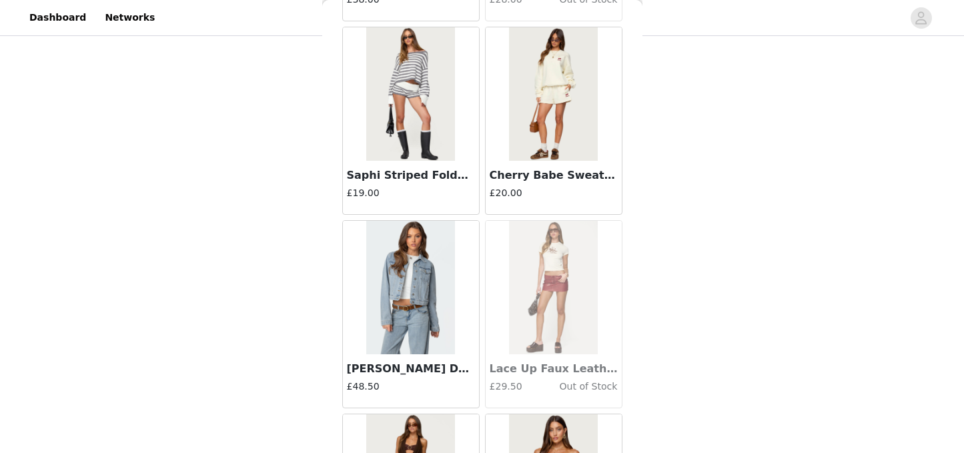
click at [542, 163] on div "Cherry Babe Sweat Shorts £20.00" at bounding box center [554, 187] width 136 height 53
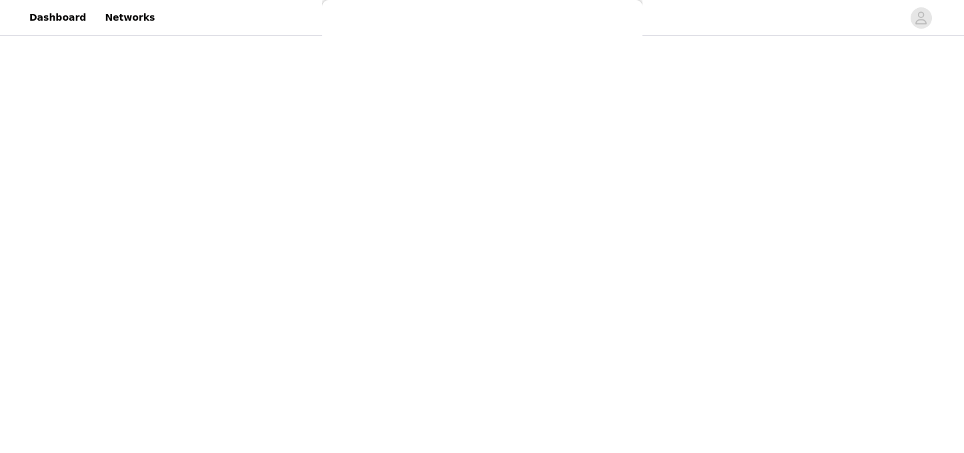
scroll to position [0, 0]
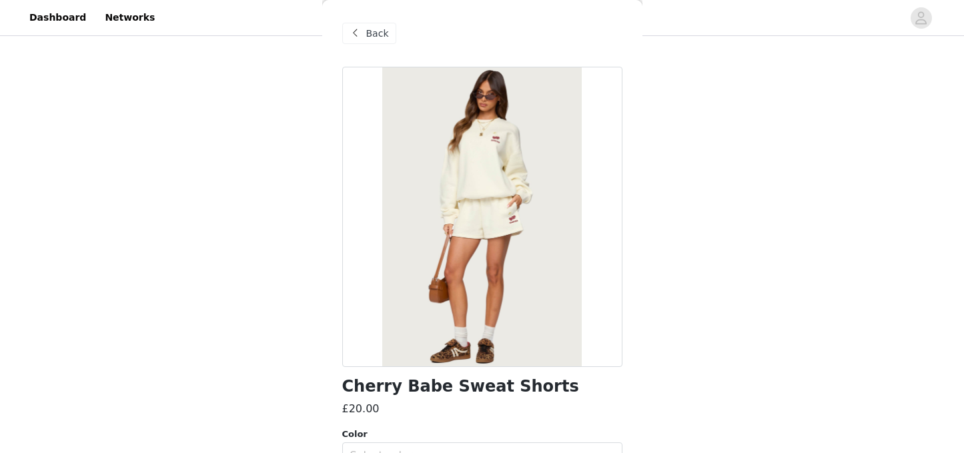
click at [373, 27] on span "Back" at bounding box center [377, 34] width 23 height 14
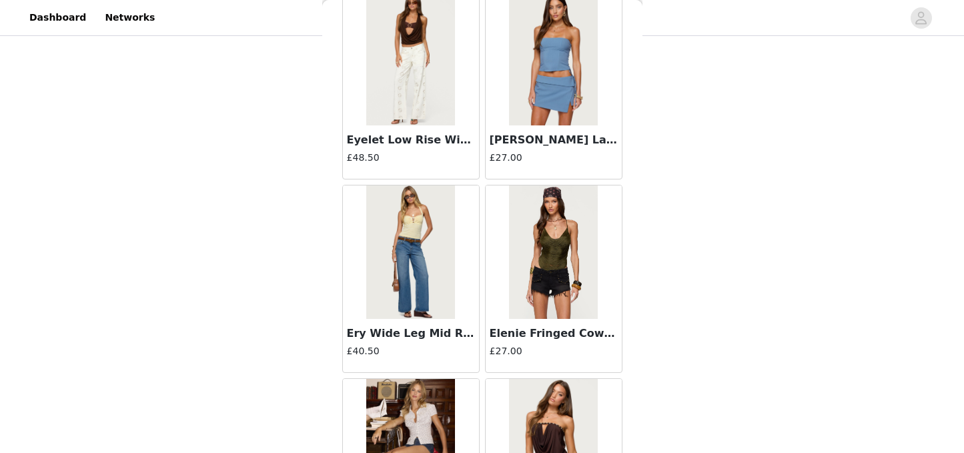
scroll to position [21749, 0]
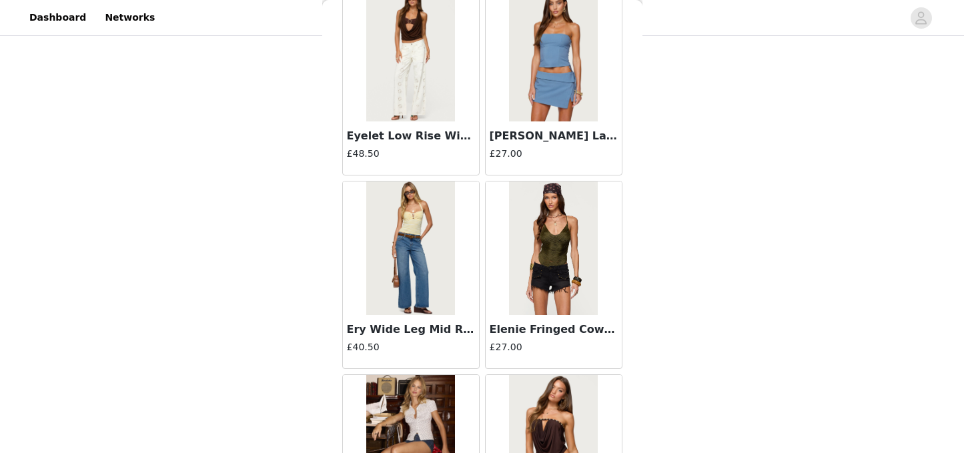
click at [422, 328] on h3 "Ery Wide Leg Mid Rise Jeans" at bounding box center [411, 330] width 128 height 16
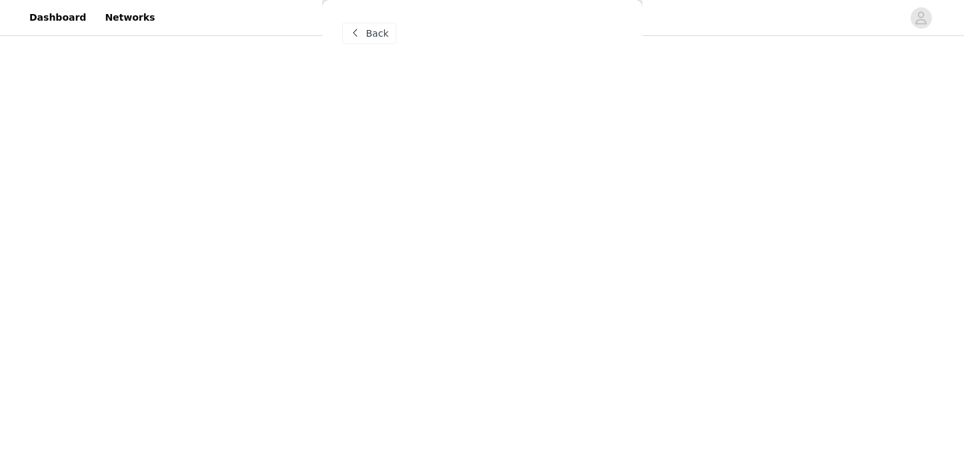
scroll to position [0, 0]
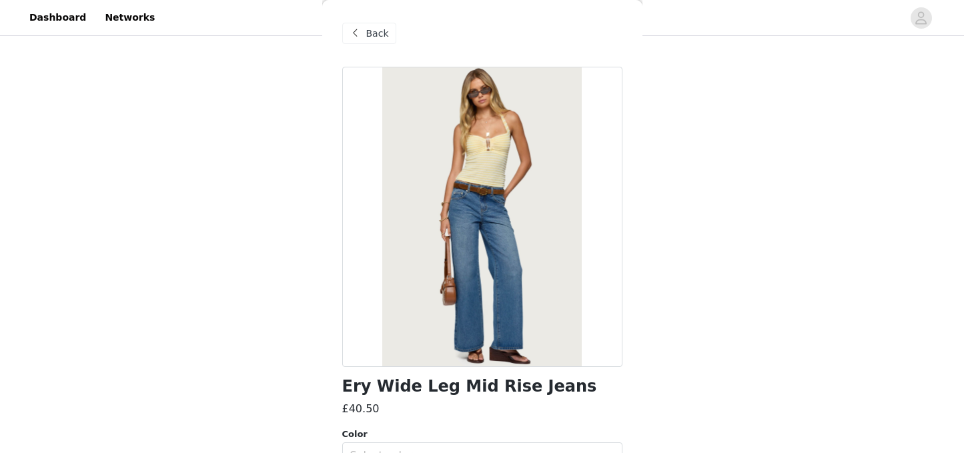
click at [370, 43] on div "Back" at bounding box center [369, 33] width 54 height 21
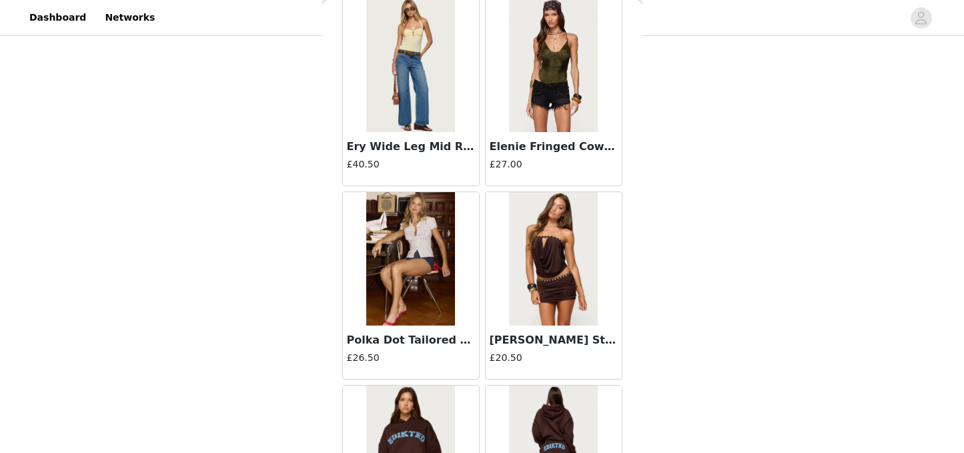
scroll to position [21936, 0]
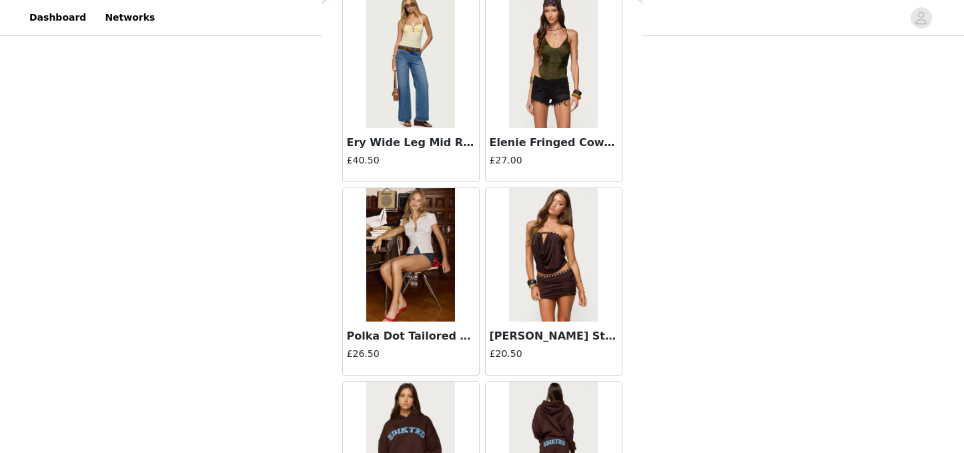
click at [546, 115] on img at bounding box center [553, 61] width 89 height 133
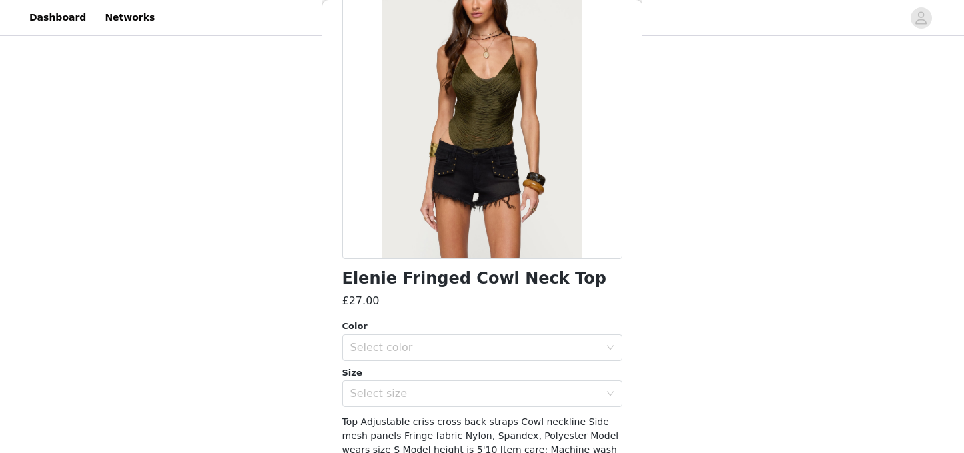
scroll to position [126, 0]
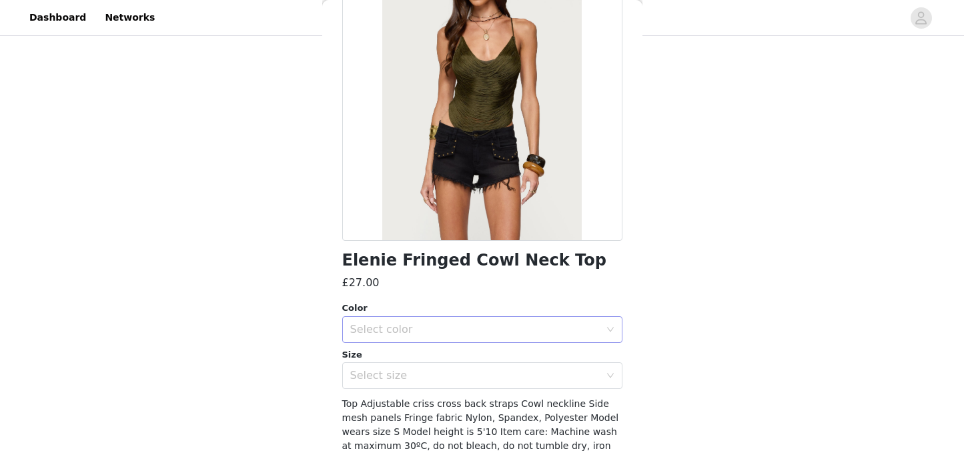
click at [525, 335] on div "Select color" at bounding box center [475, 329] width 250 height 13
click at [445, 360] on li "OLIVE" at bounding box center [482, 358] width 280 height 21
click at [442, 376] on div "Select size" at bounding box center [475, 375] width 250 height 13
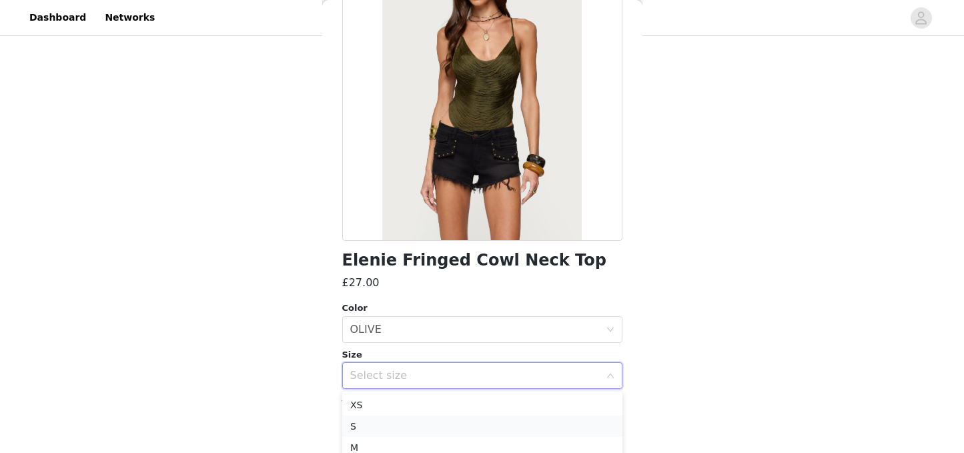
click at [413, 418] on li "S" at bounding box center [482, 426] width 280 height 21
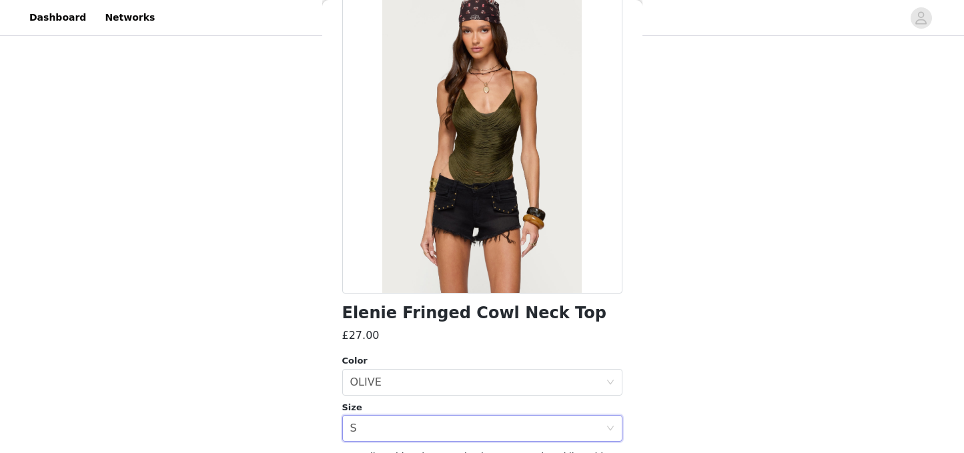
scroll to position [0, 0]
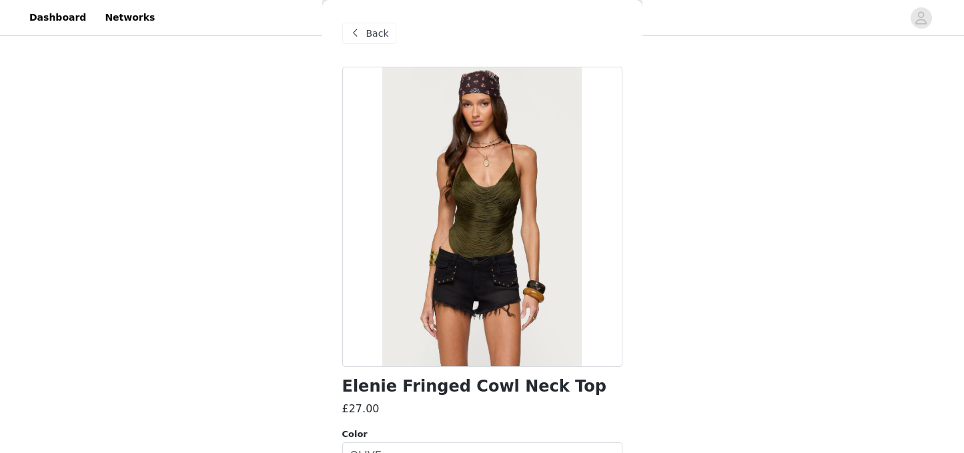
click at [360, 29] on span at bounding box center [356, 33] width 16 height 16
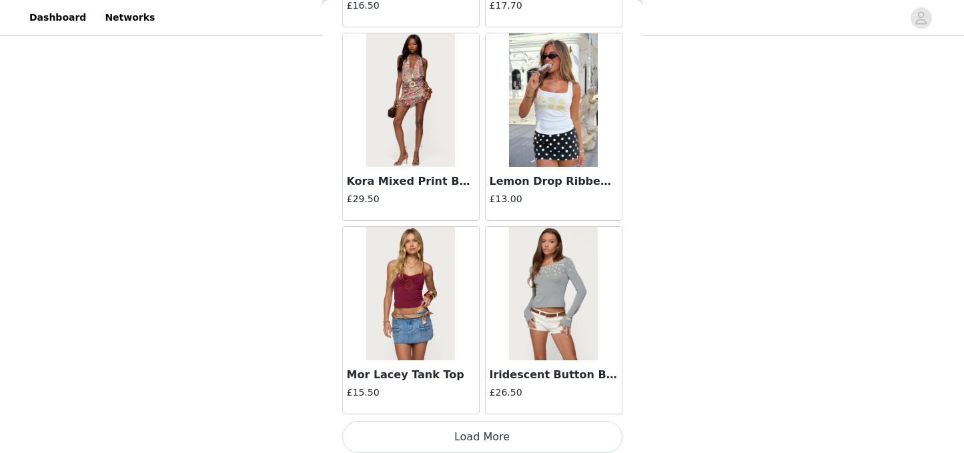
scroll to position [22871, 0]
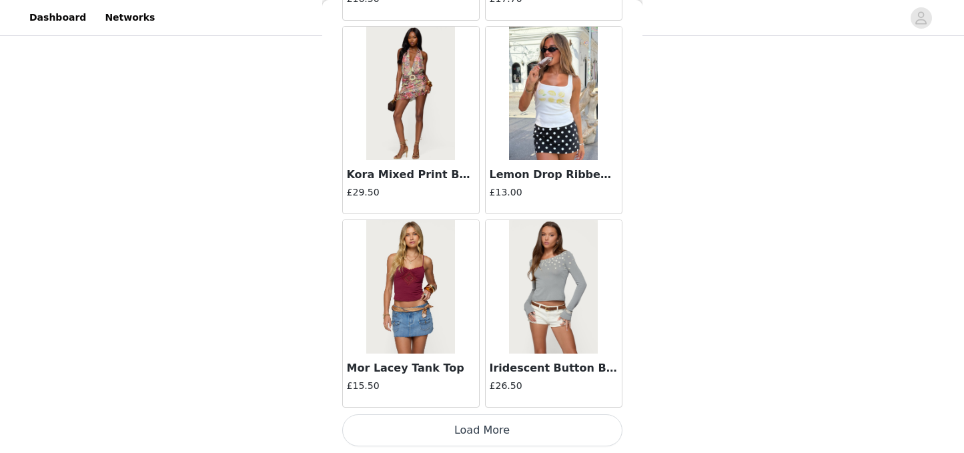
click at [488, 431] on button "Load More" at bounding box center [482, 430] width 280 height 32
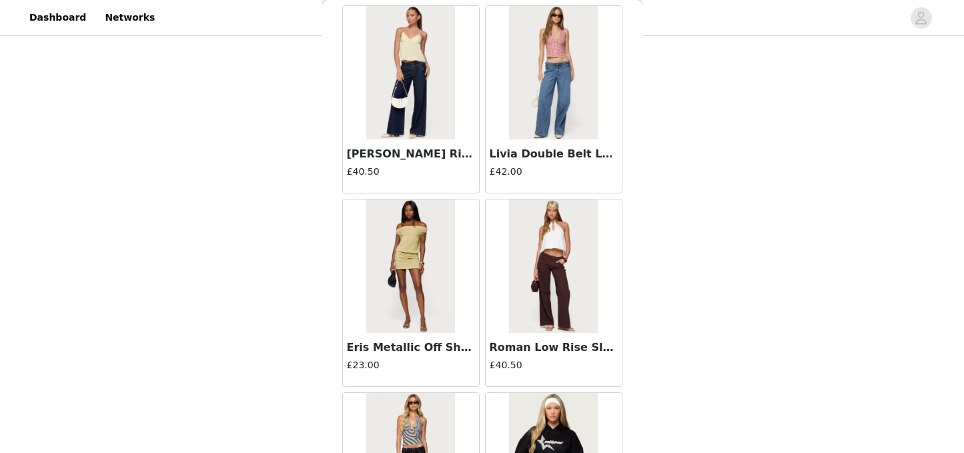
scroll to position [23349, 0]
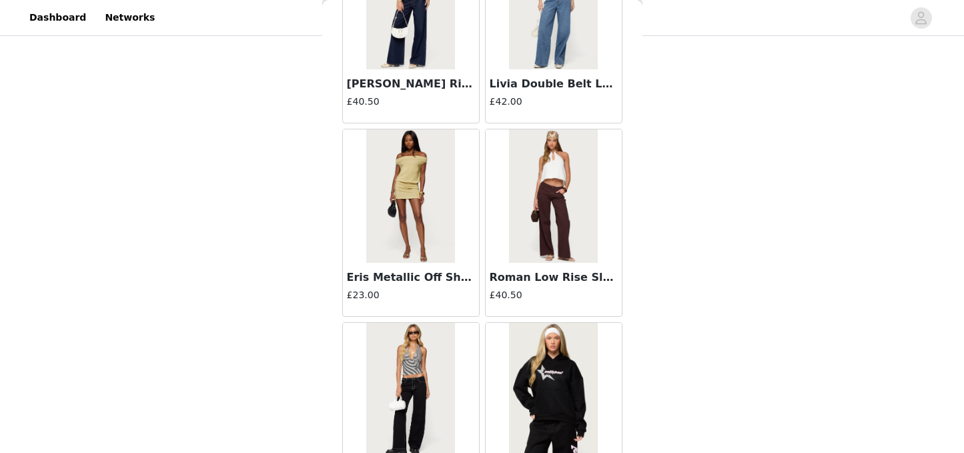
click at [552, 288] on h4 "£40.50" at bounding box center [554, 295] width 128 height 14
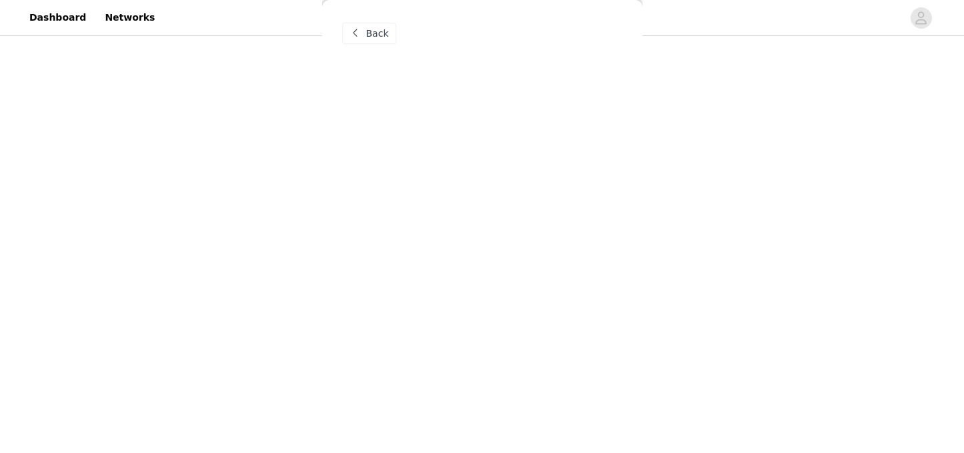
scroll to position [0, 0]
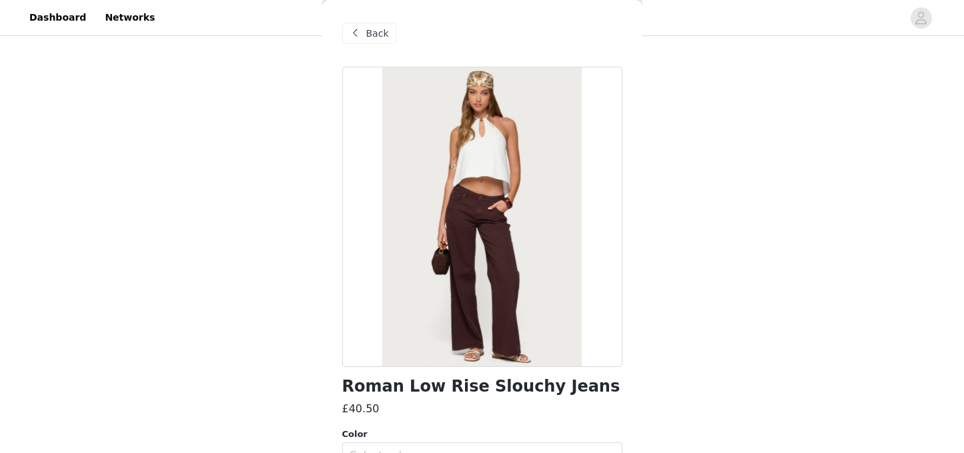
click at [382, 30] on span "Back" at bounding box center [377, 34] width 23 height 14
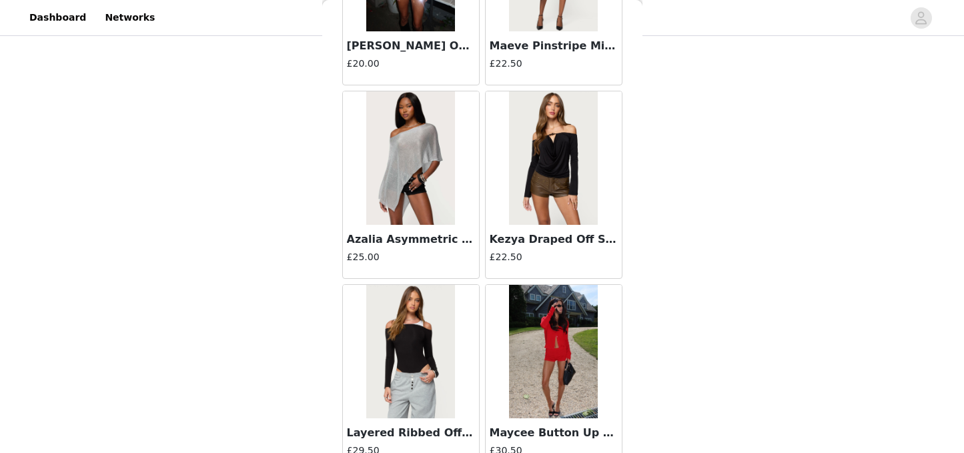
scroll to position [24553, 0]
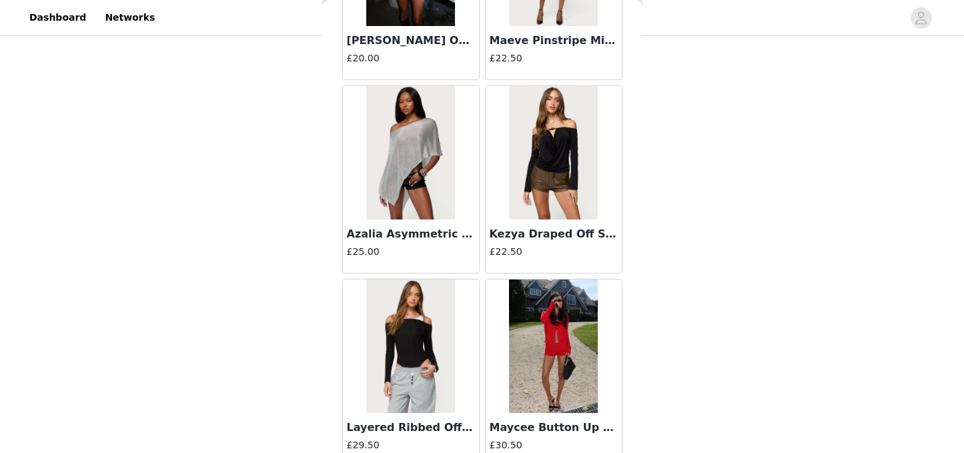
click at [426, 237] on h3 "Azalia Asymmetric Knit Poncho" at bounding box center [411, 234] width 128 height 16
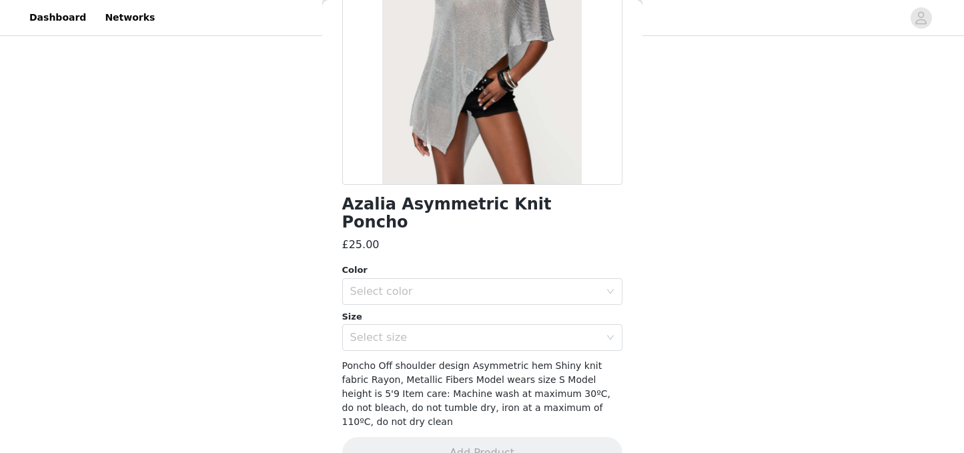
scroll to position [0, 0]
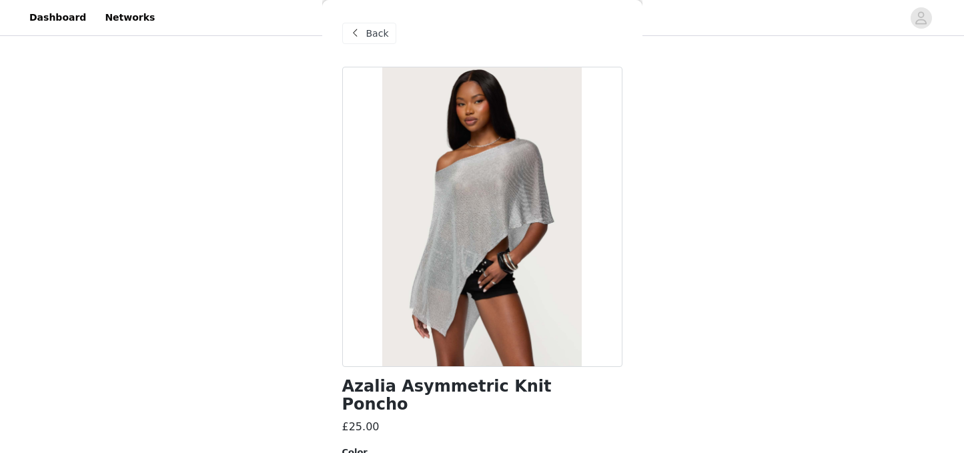
click at [371, 35] on span "Back" at bounding box center [377, 34] width 23 height 14
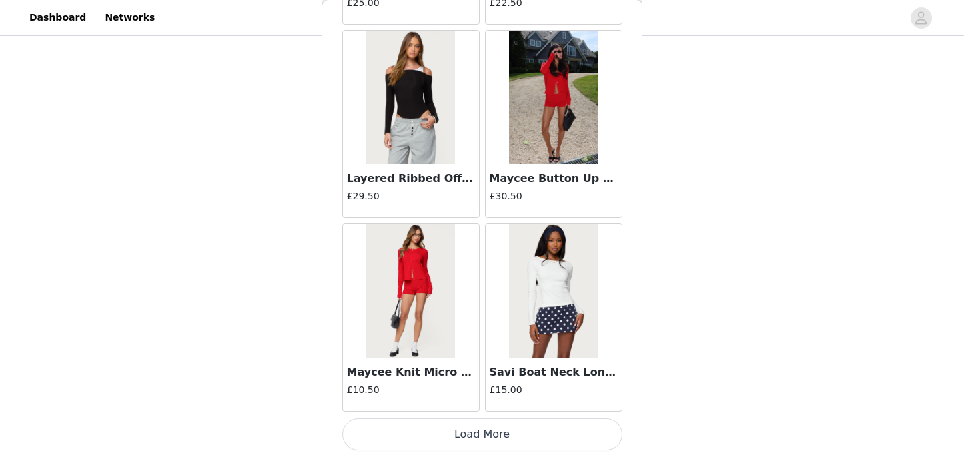
scroll to position [24804, 0]
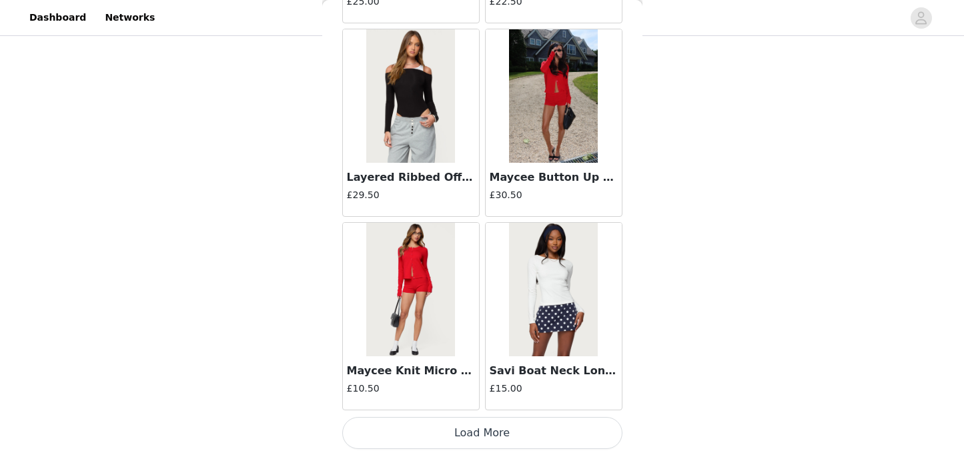
click at [536, 364] on h3 "Savi Boat Neck Long Sleeve Top" at bounding box center [554, 371] width 128 height 16
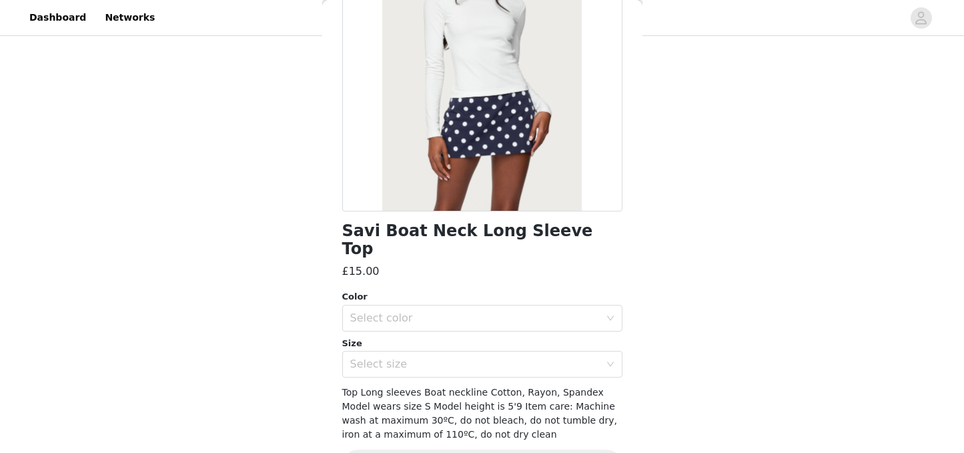
scroll to position [156, 0]
click at [590, 306] on div "Select color" at bounding box center [478, 317] width 256 height 25
click at [560, 324] on li "WHITE" at bounding box center [482, 328] width 280 height 21
click at [568, 357] on div "Select size" at bounding box center [475, 363] width 250 height 13
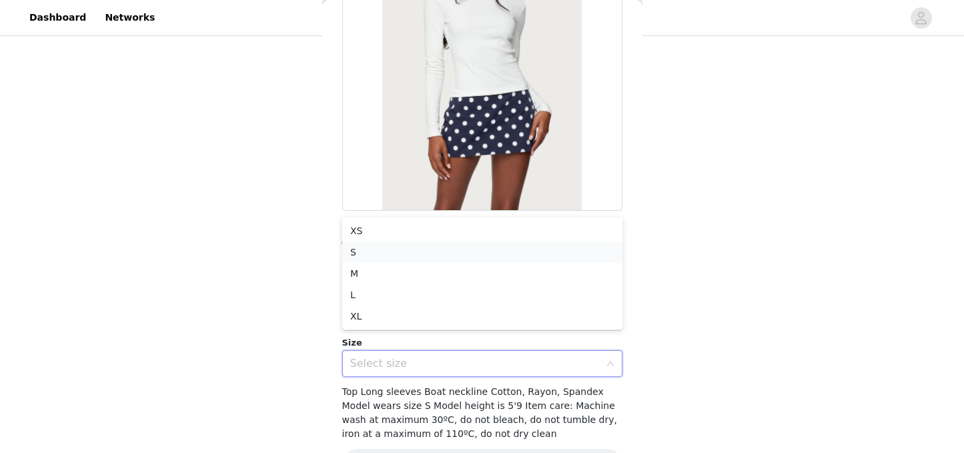
click at [394, 256] on li "S" at bounding box center [482, 252] width 280 height 21
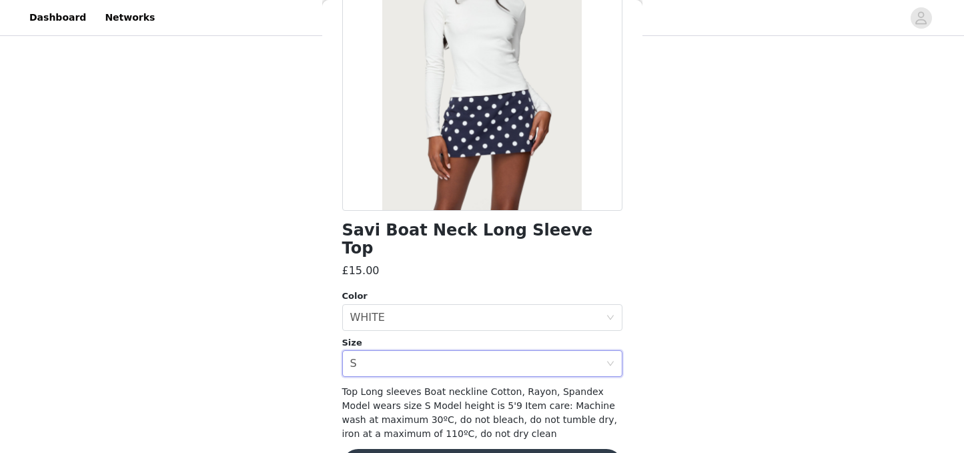
scroll to position [182, 0]
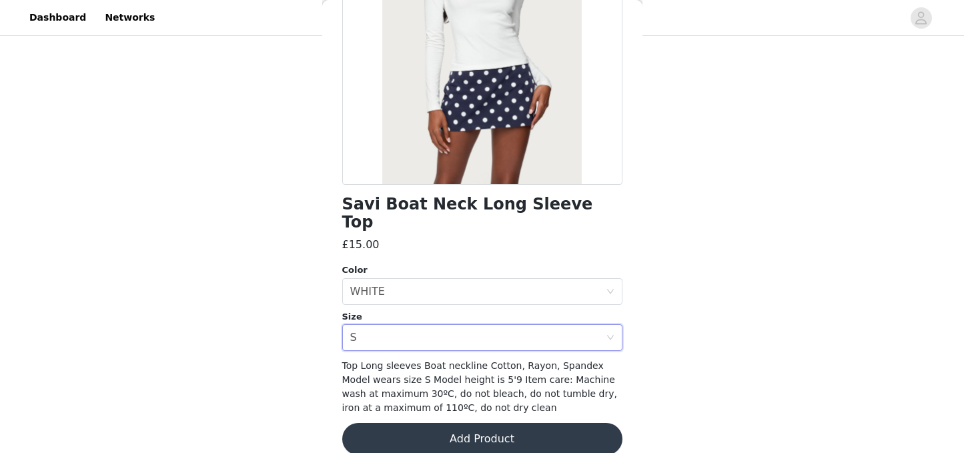
click at [469, 423] on button "Add Product" at bounding box center [482, 439] width 280 height 32
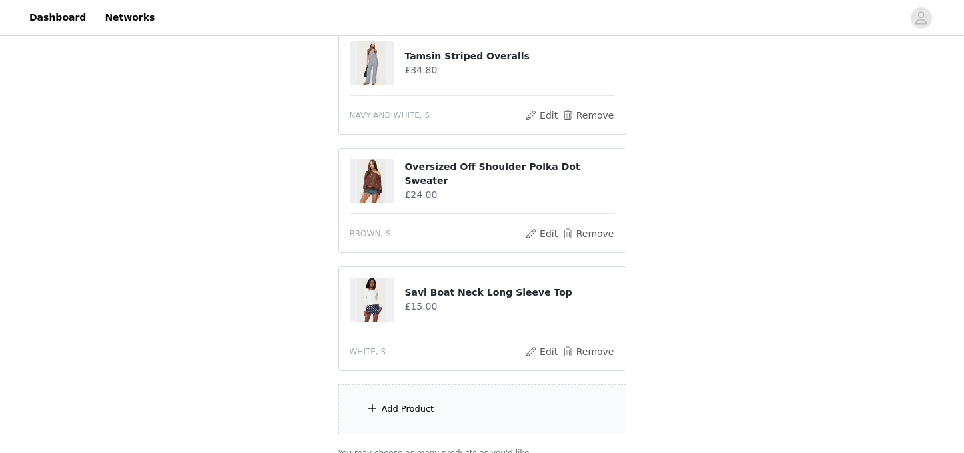
click at [458, 408] on div "Add Product" at bounding box center [482, 409] width 288 height 50
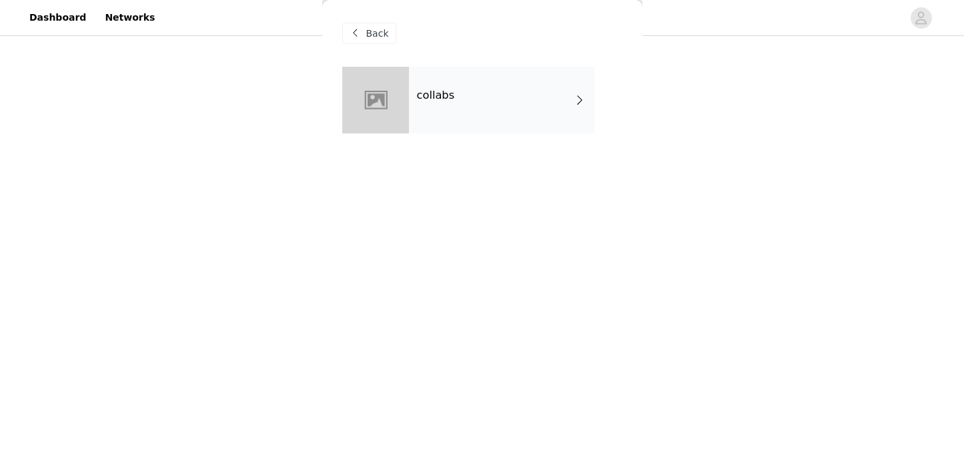
click at [473, 115] on div "collabs" at bounding box center [501, 100] width 185 height 67
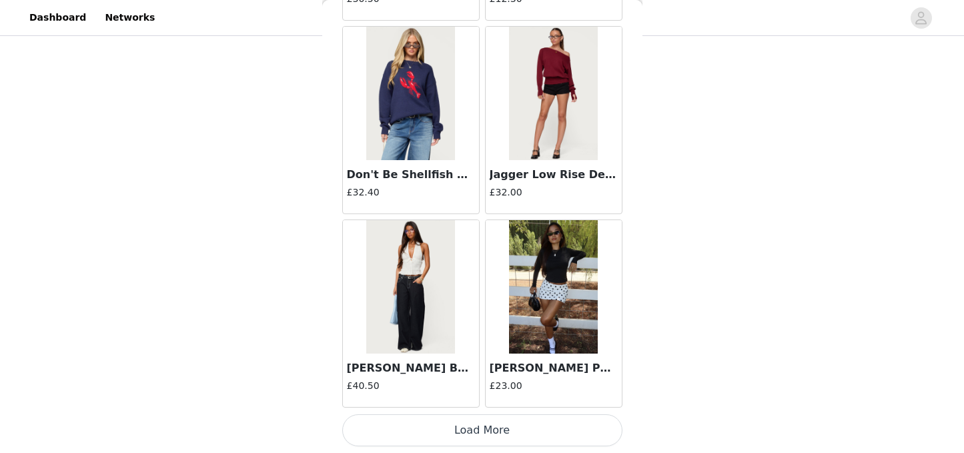
scroll to position [1807, 0]
click at [459, 426] on button "Load More" at bounding box center [482, 430] width 280 height 32
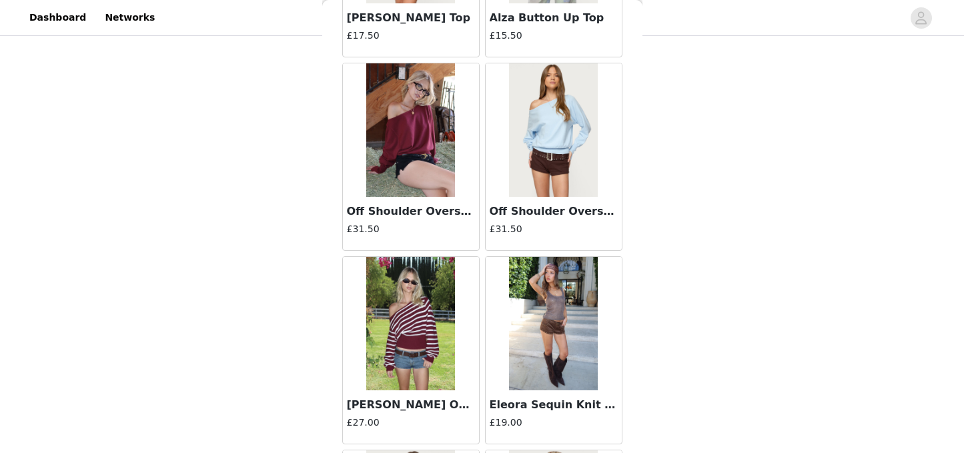
scroll to position [3523, 0]
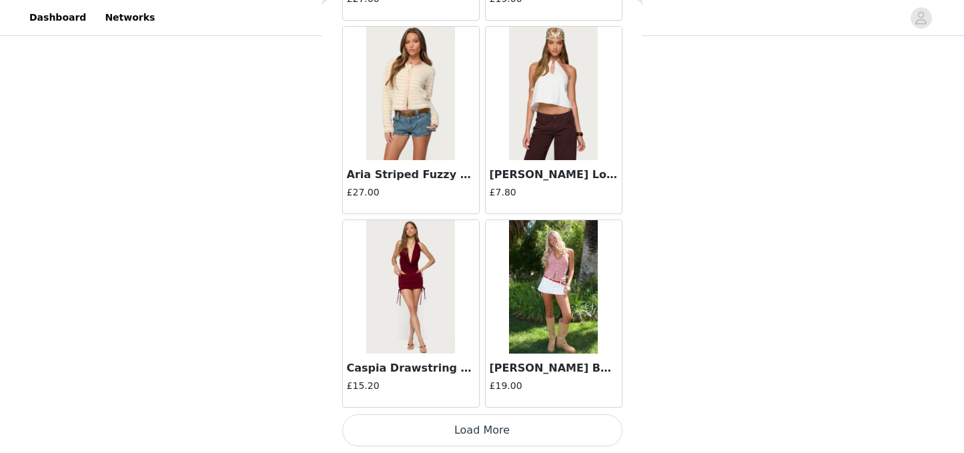
click at [490, 424] on button "Load More" at bounding box center [482, 430] width 280 height 32
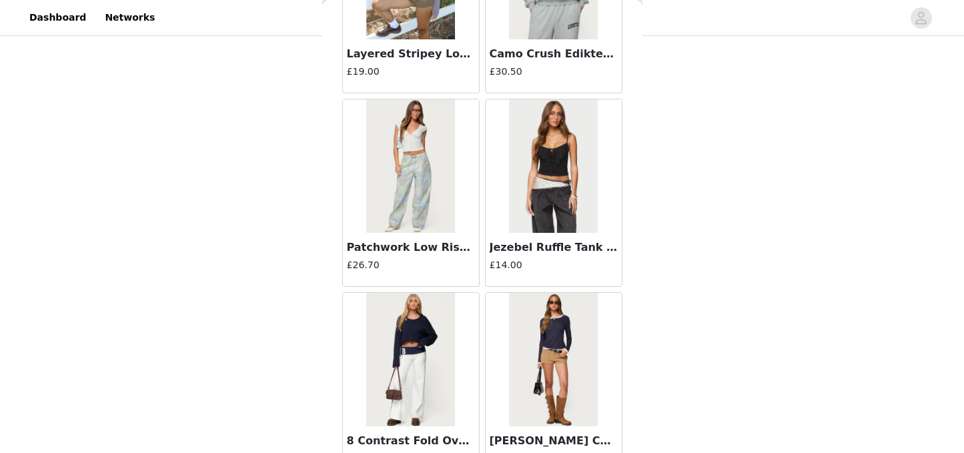
scroll to position [5458, 0]
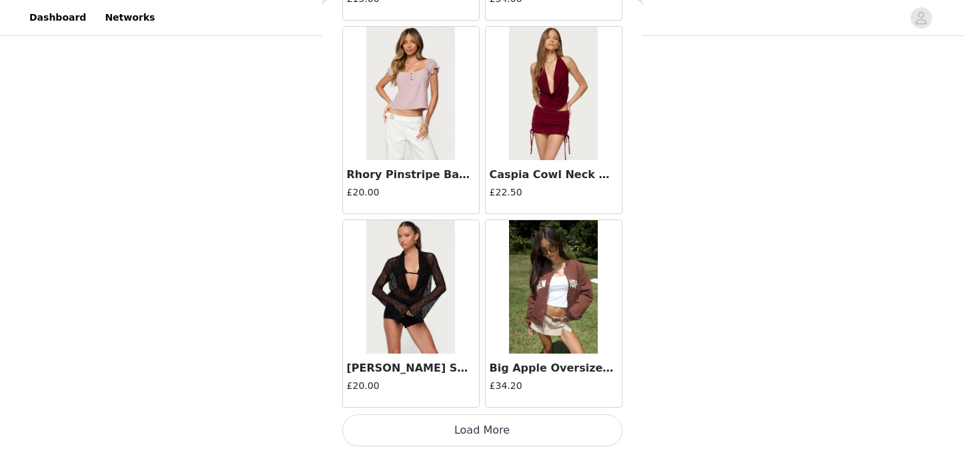
click at [483, 426] on button "Load More" at bounding box center [482, 430] width 280 height 32
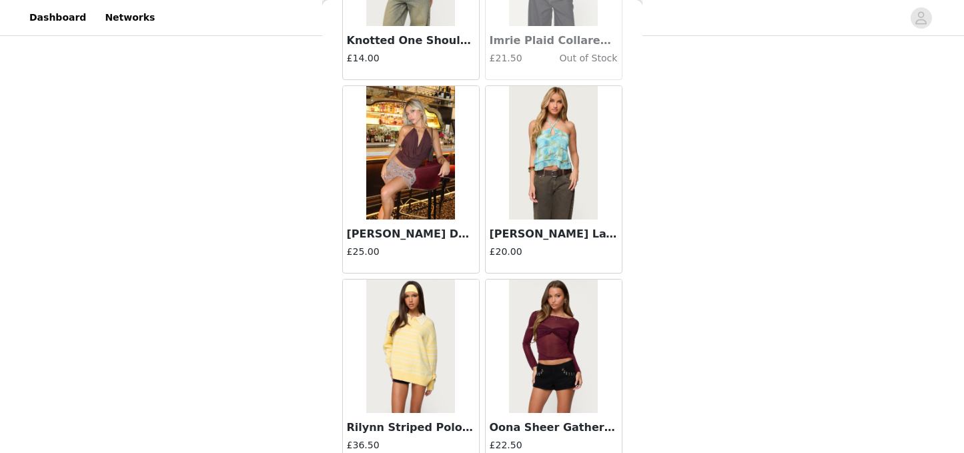
scroll to position [7393, 0]
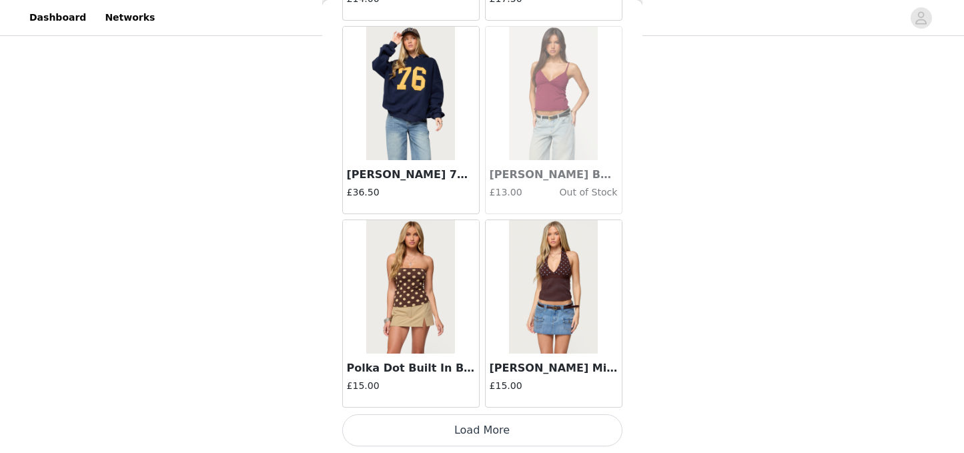
click at [479, 428] on button "Load More" at bounding box center [482, 430] width 280 height 32
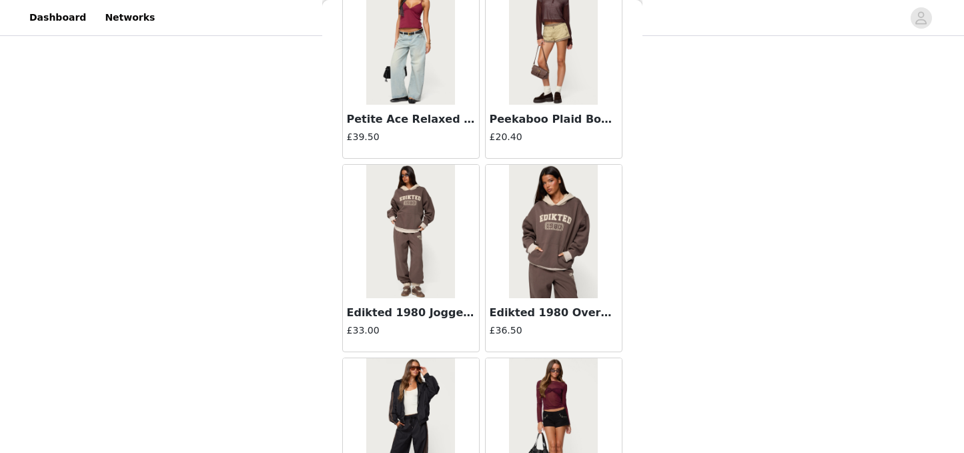
scroll to position [9328, 0]
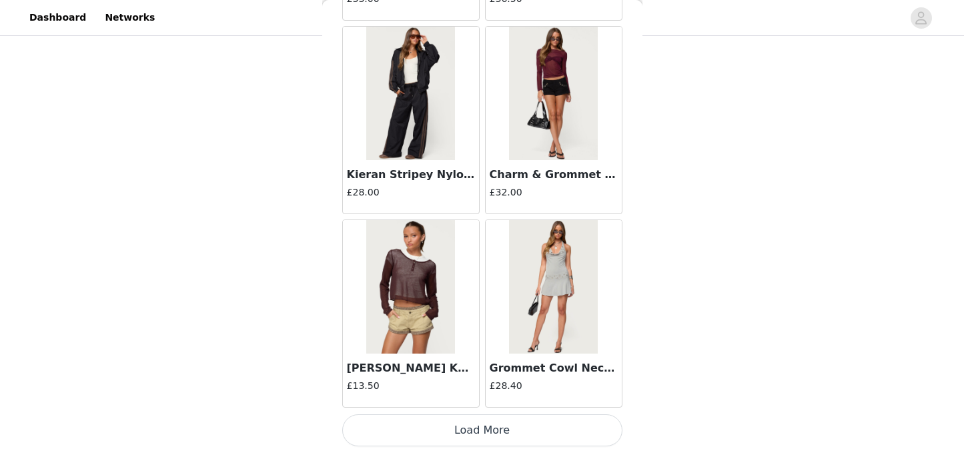
click at [478, 432] on button "Load More" at bounding box center [482, 430] width 280 height 32
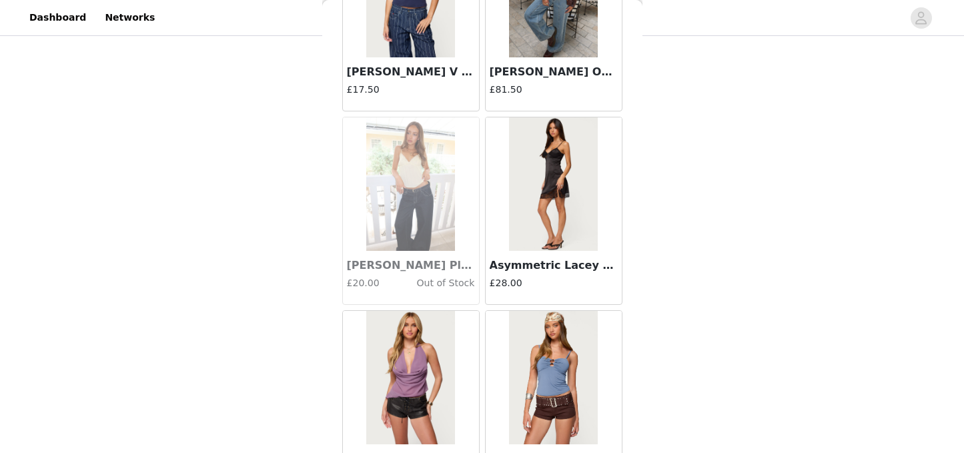
scroll to position [11263, 0]
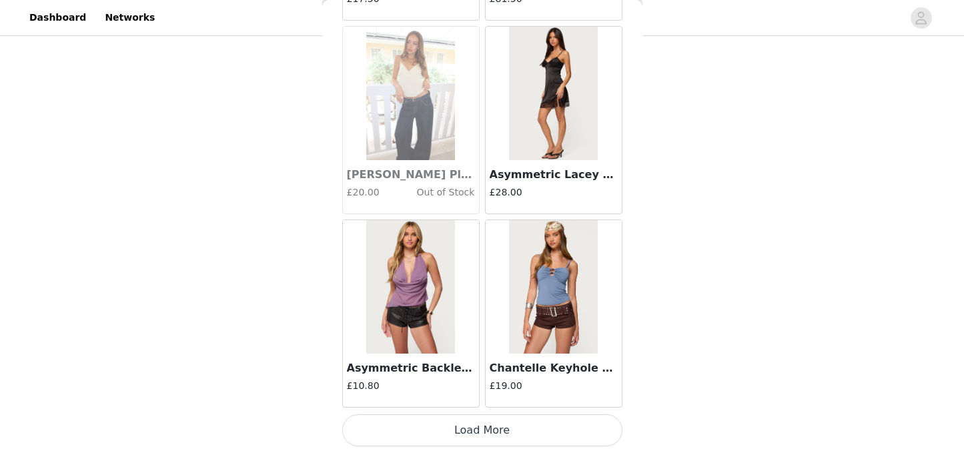
click at [500, 425] on button "Load More" at bounding box center [482, 430] width 280 height 32
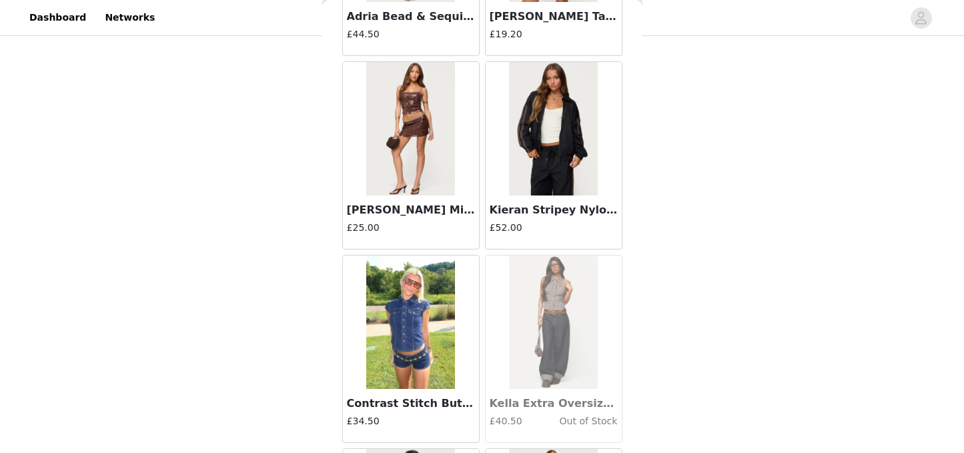
scroll to position [13197, 0]
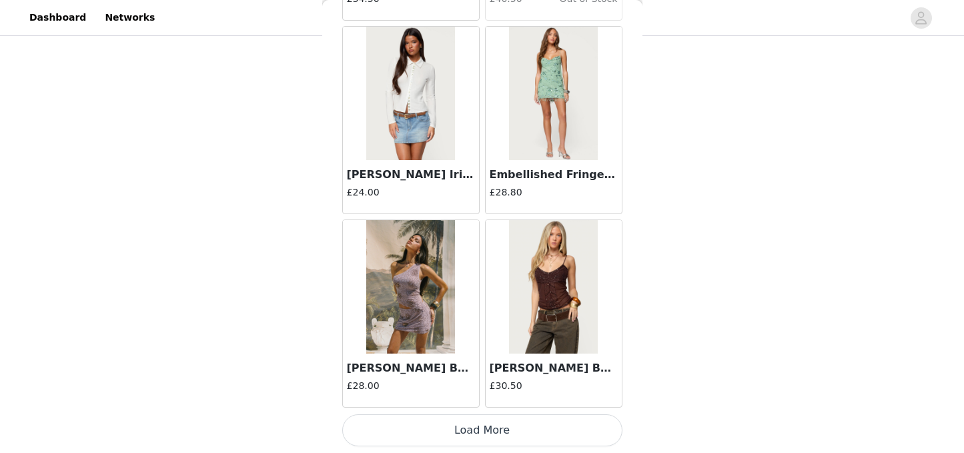
click at [494, 430] on button "Load More" at bounding box center [482, 430] width 280 height 32
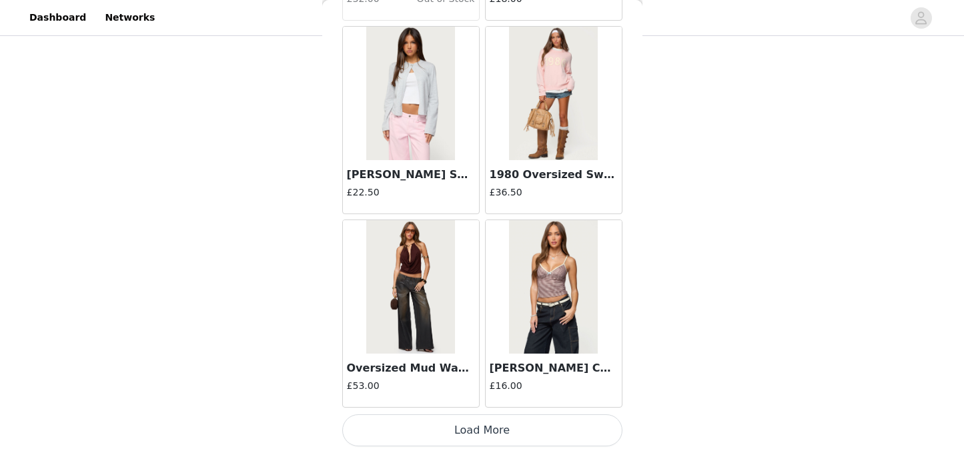
click at [483, 425] on button "Load More" at bounding box center [482, 430] width 280 height 32
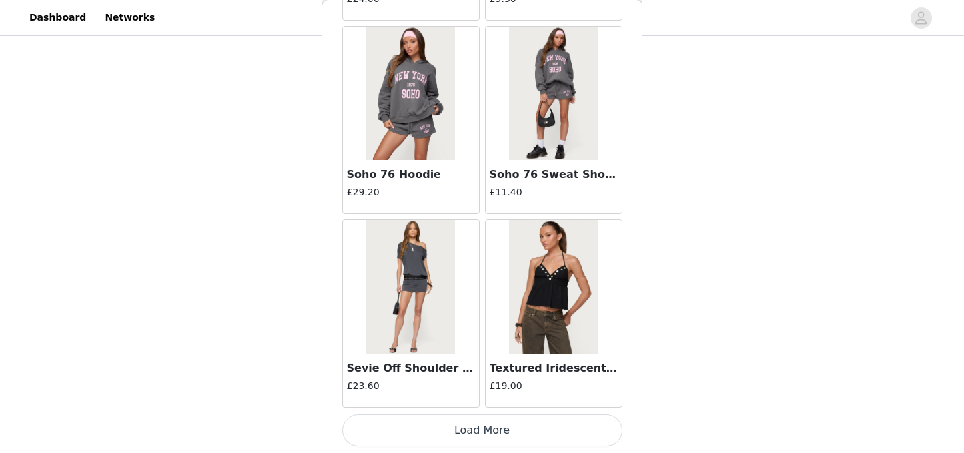
click at [474, 430] on button "Load More" at bounding box center [482, 430] width 280 height 32
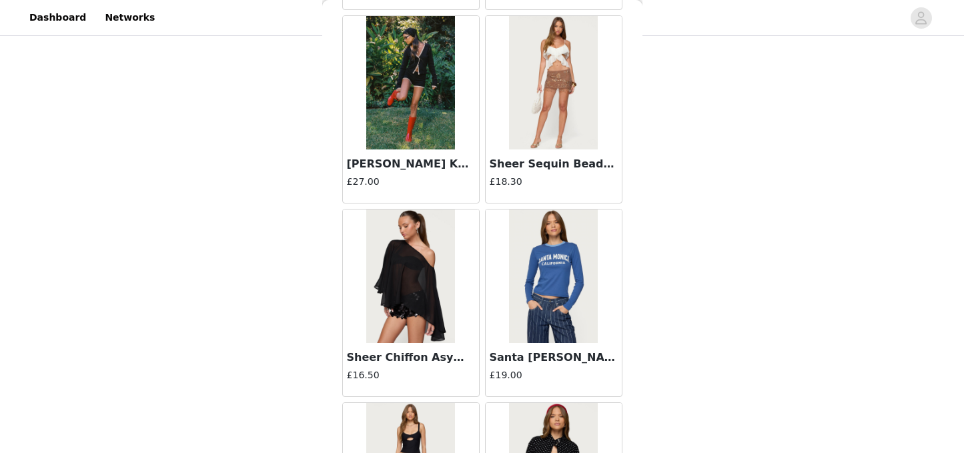
scroll to position [18612, 0]
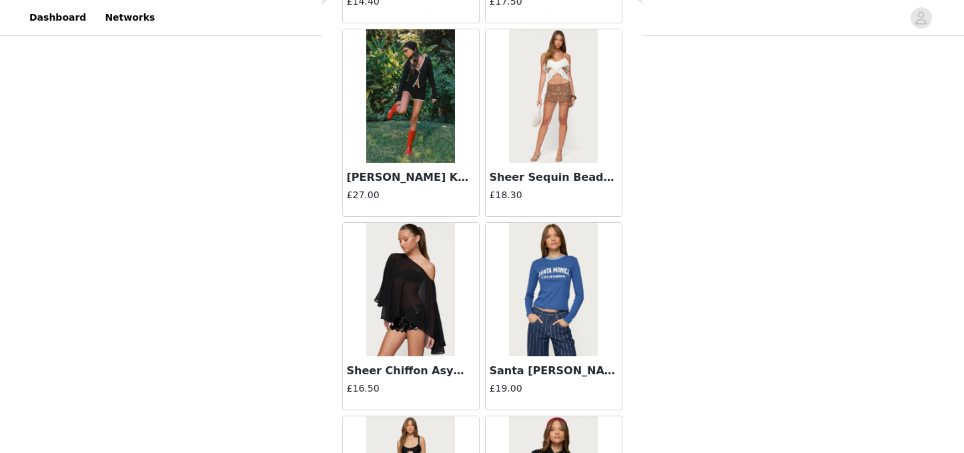
click at [438, 308] on img at bounding box center [410, 289] width 89 height 133
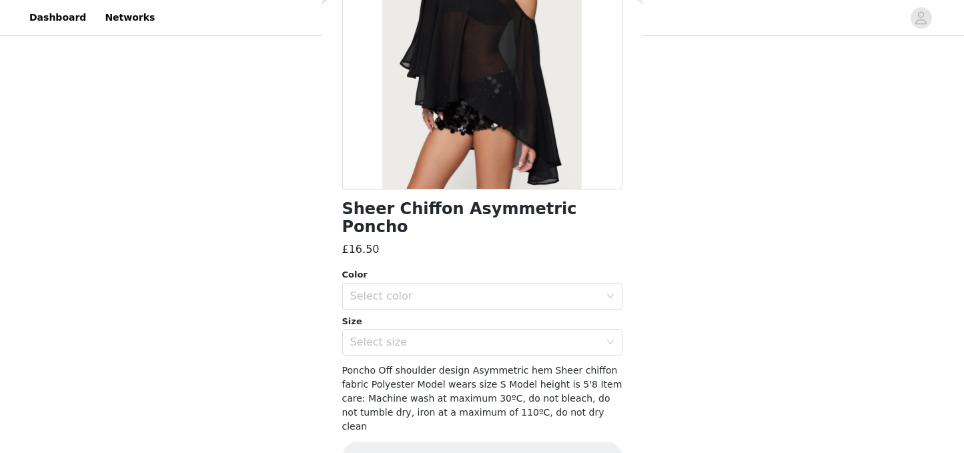
scroll to position [182, 0]
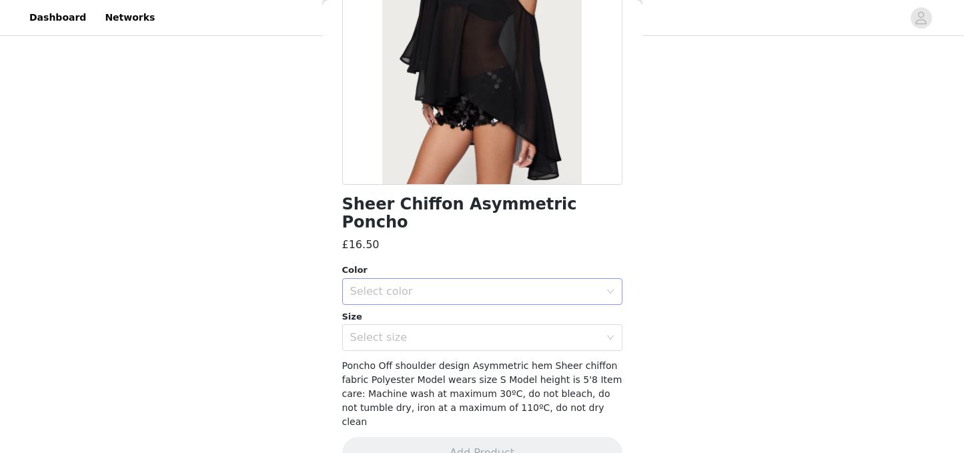
click at [474, 284] on div "Select color" at bounding box center [478, 291] width 256 height 25
click at [408, 301] on li "BLACK" at bounding box center [482, 302] width 280 height 21
click at [412, 331] on div "Select size" at bounding box center [475, 337] width 250 height 13
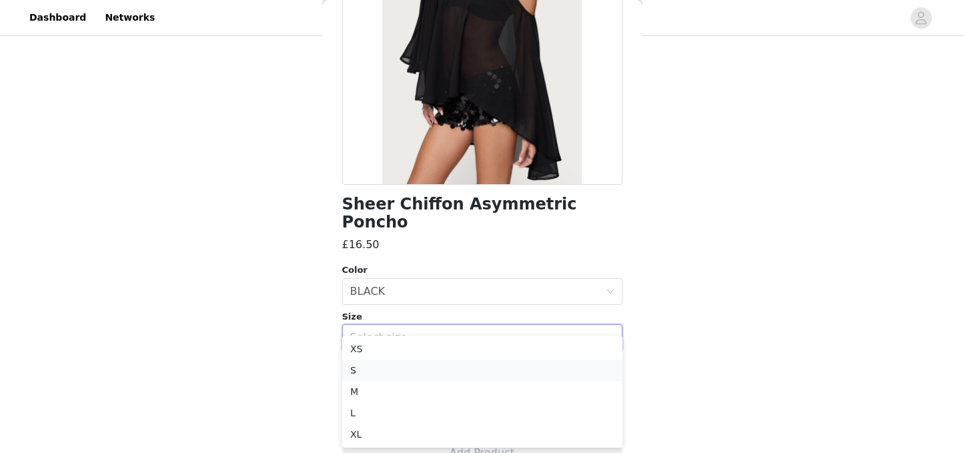
click at [380, 368] on li "S" at bounding box center [482, 370] width 280 height 21
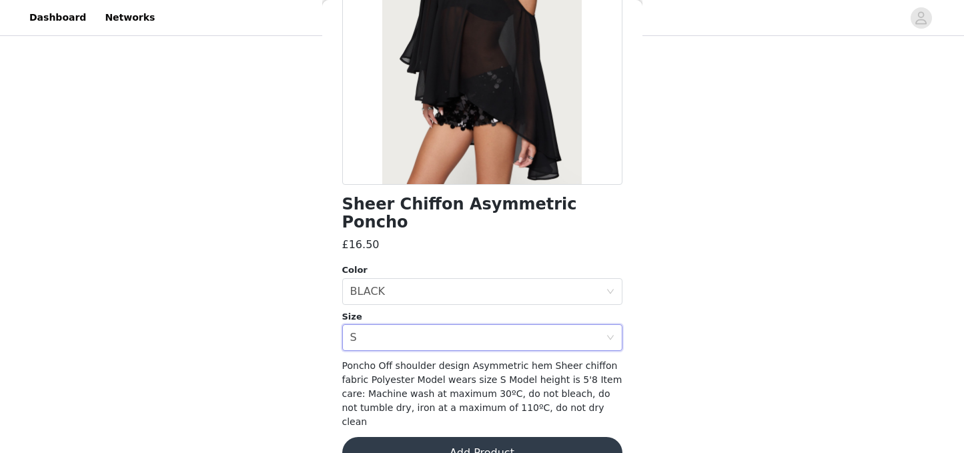
click at [468, 437] on button "Add Product" at bounding box center [482, 453] width 280 height 32
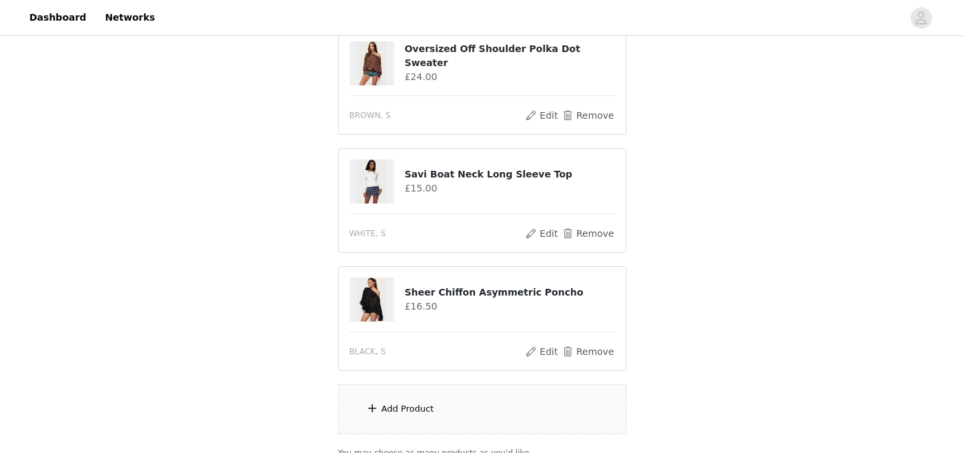
click at [468, 414] on div "Add Product" at bounding box center [482, 409] width 288 height 50
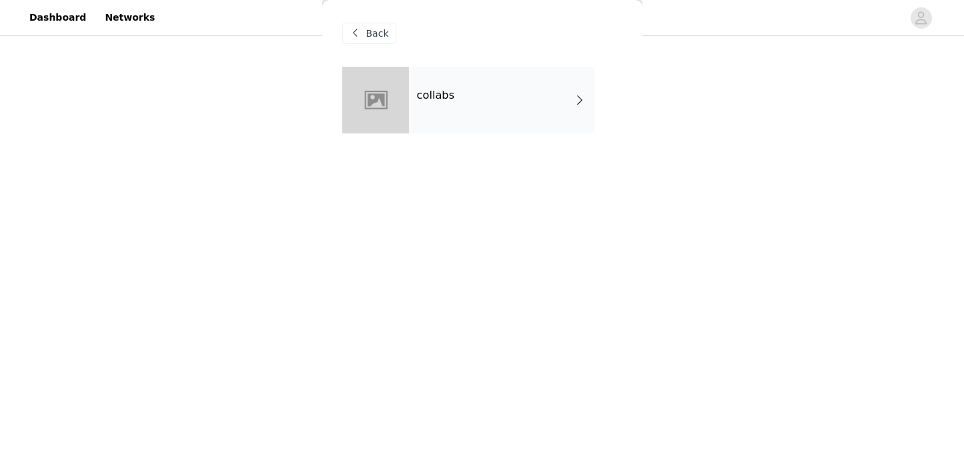
click at [476, 92] on div "collabs" at bounding box center [501, 100] width 185 height 67
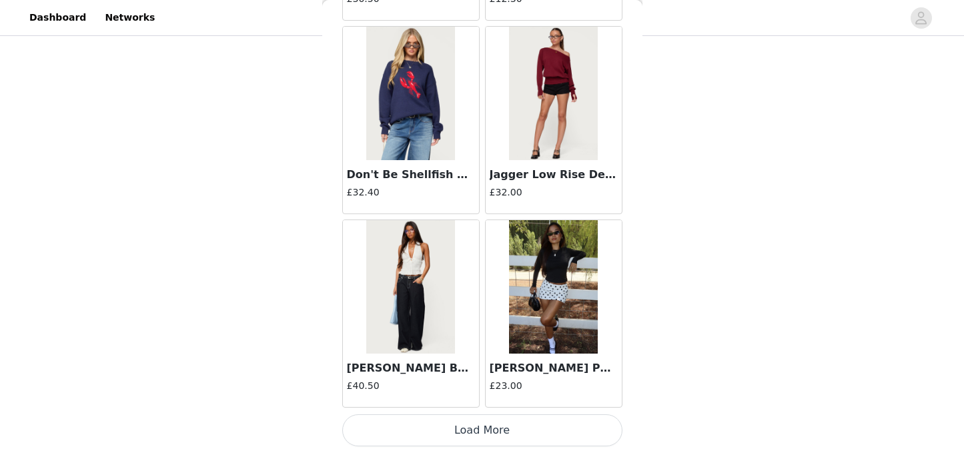
click at [457, 421] on button "Load More" at bounding box center [482, 430] width 280 height 32
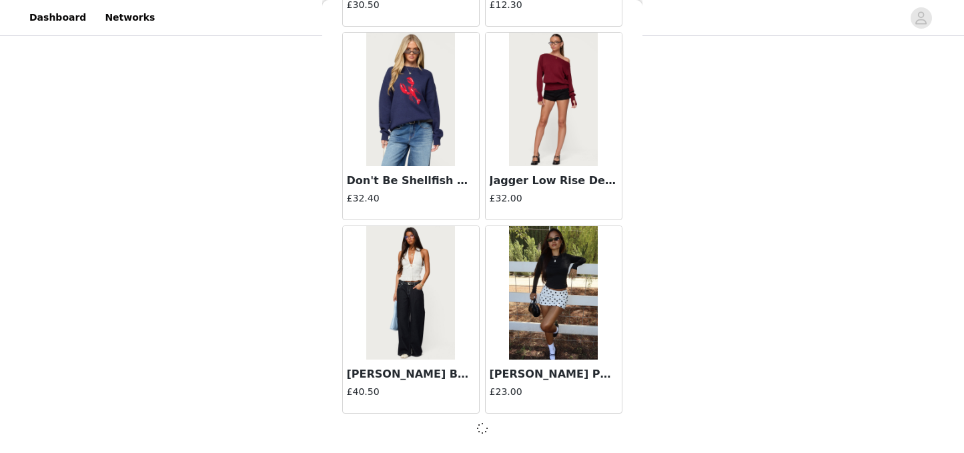
scroll to position [1583, 0]
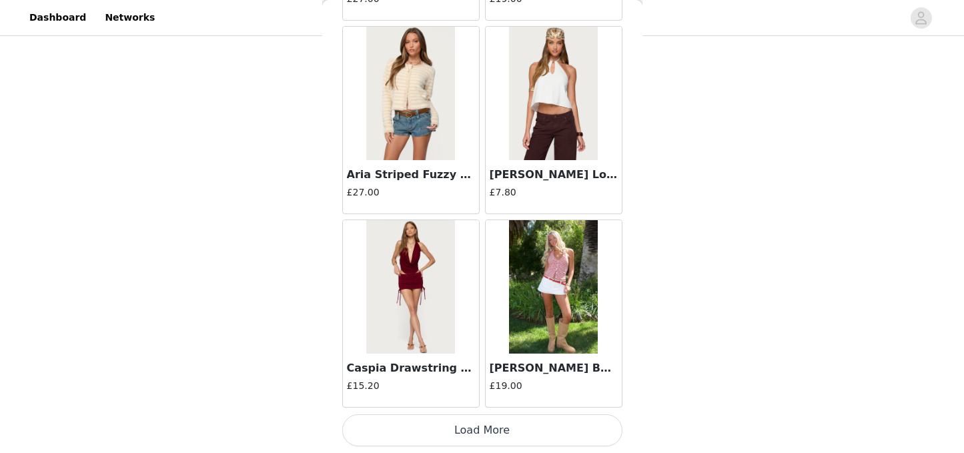
click at [477, 426] on button "Load More" at bounding box center [482, 430] width 280 height 32
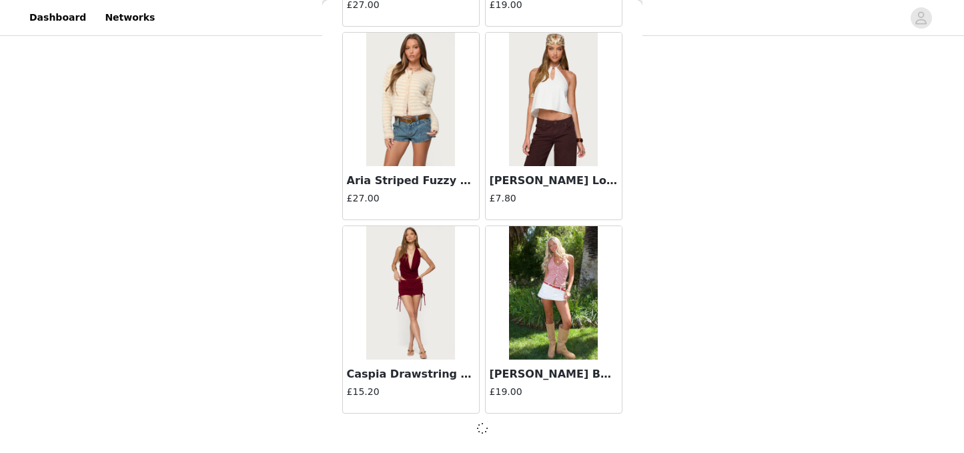
scroll to position [3517, 0]
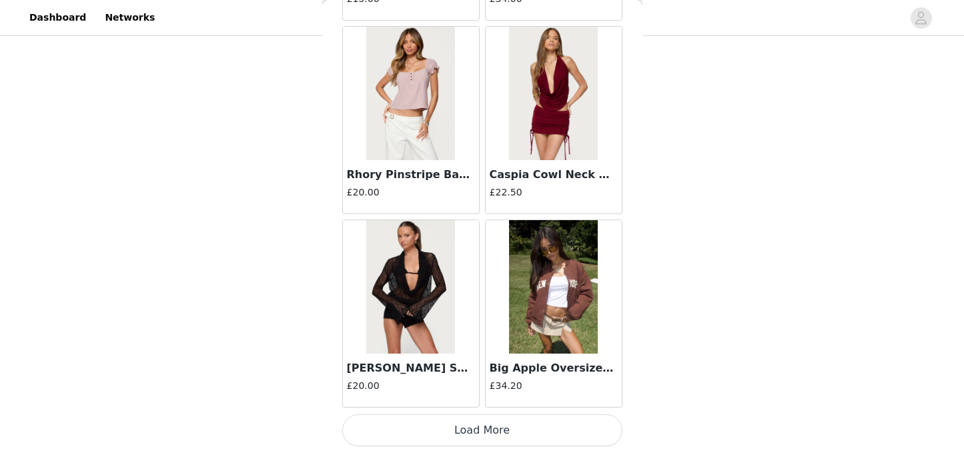
click at [476, 435] on button "Load More" at bounding box center [482, 430] width 280 height 32
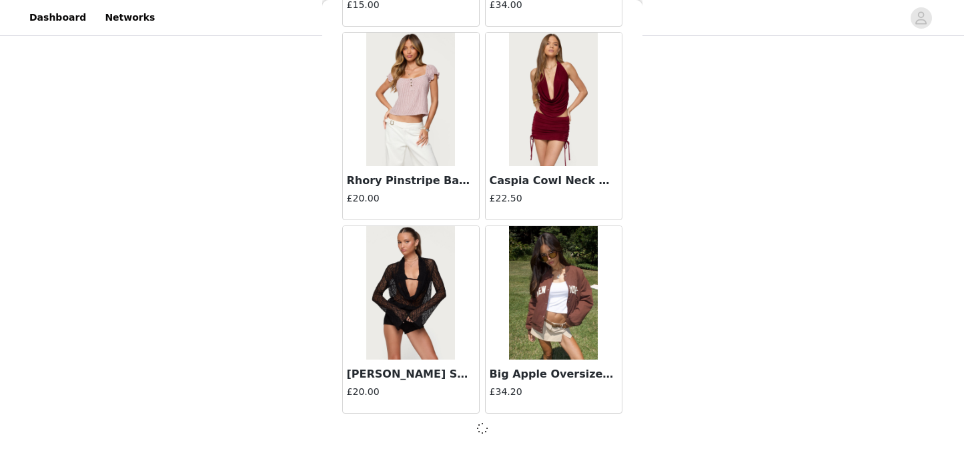
scroll to position [5452, 0]
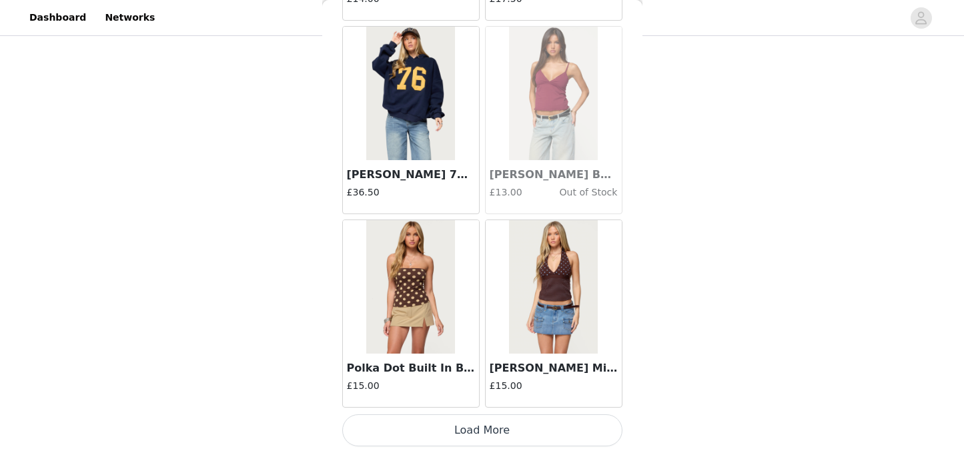
click at [478, 427] on button "Load More" at bounding box center [482, 430] width 280 height 32
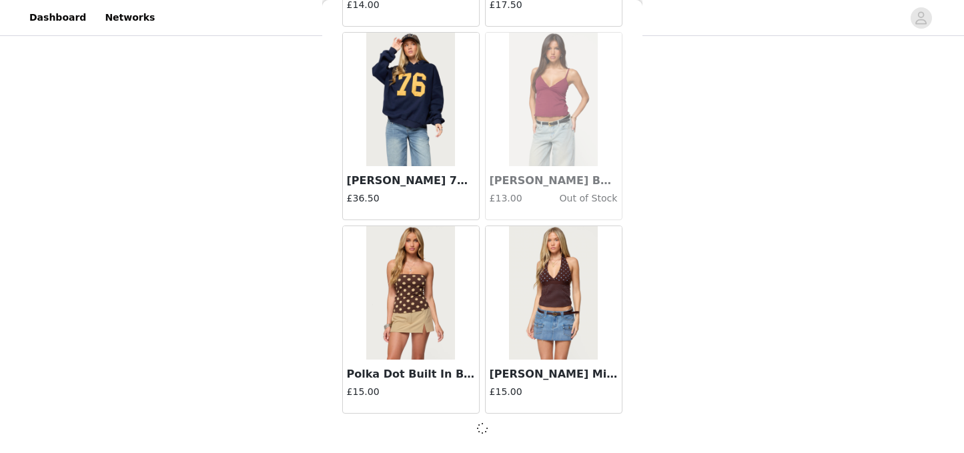
scroll to position [7387, 0]
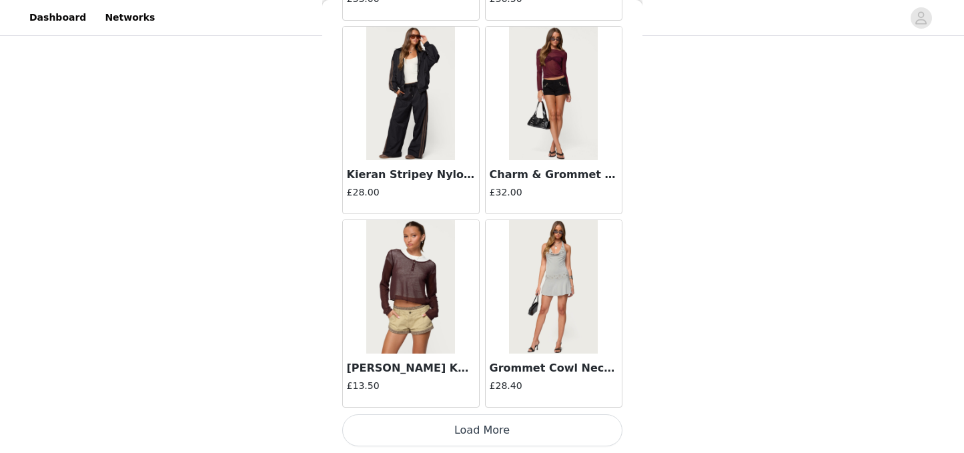
click at [477, 422] on button "Load More" at bounding box center [482, 430] width 280 height 32
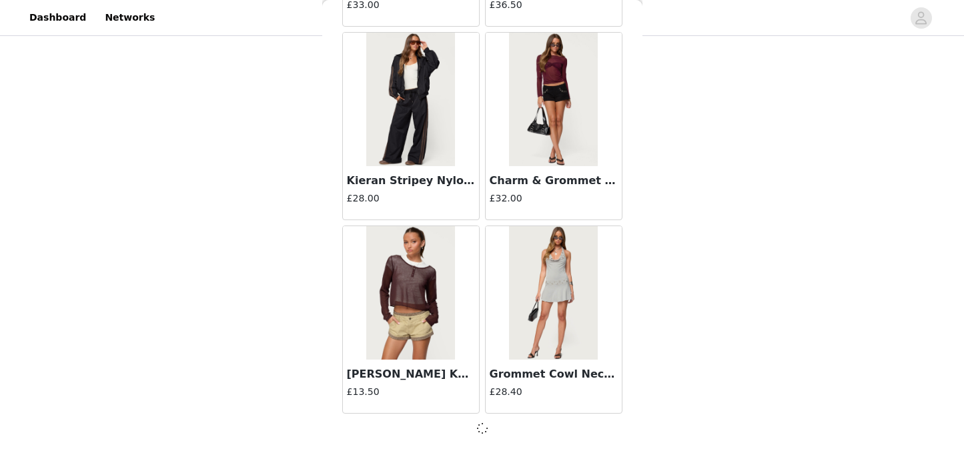
scroll to position [9322, 0]
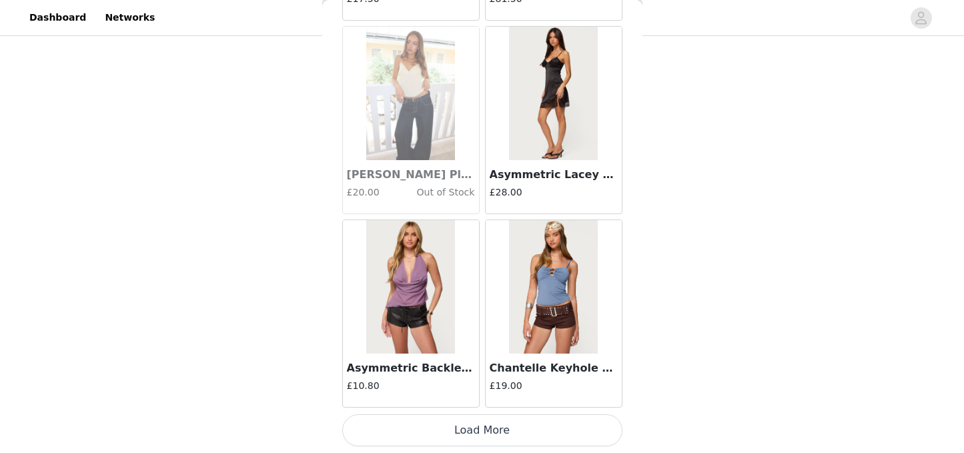
click at [470, 431] on button "Load More" at bounding box center [482, 430] width 280 height 32
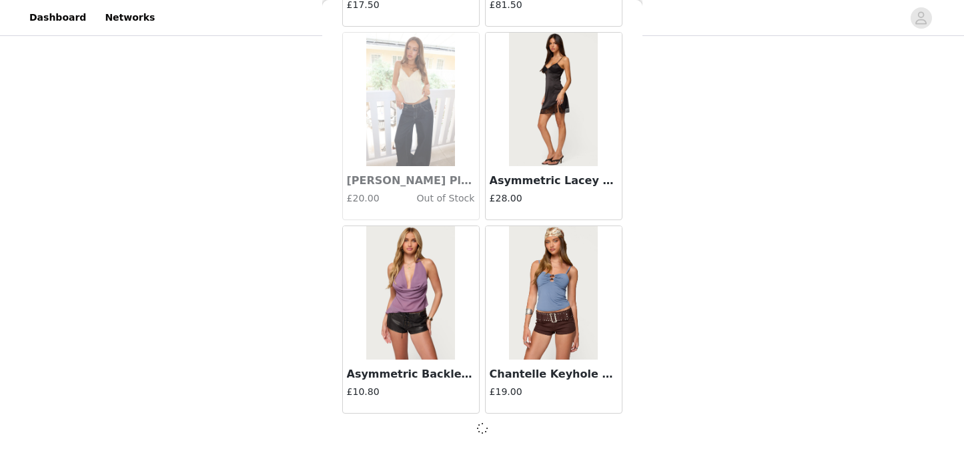
scroll to position [11257, 0]
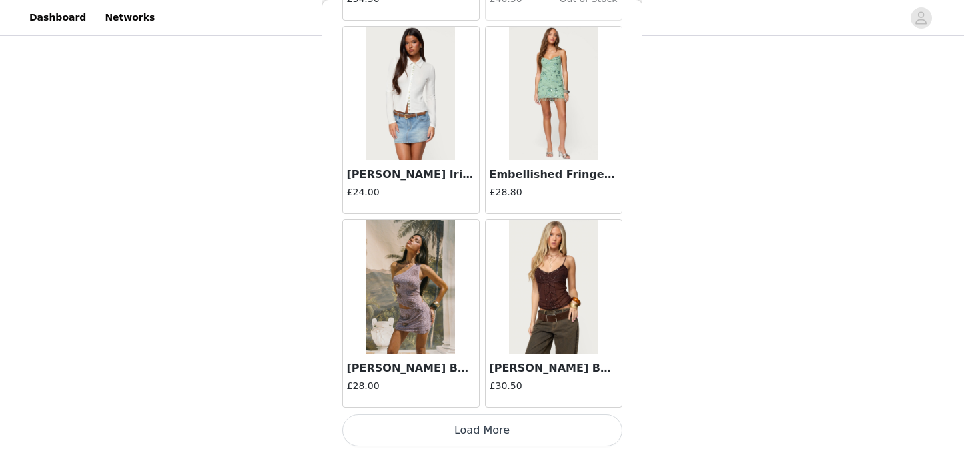
click at [470, 431] on button "Load More" at bounding box center [482, 430] width 280 height 32
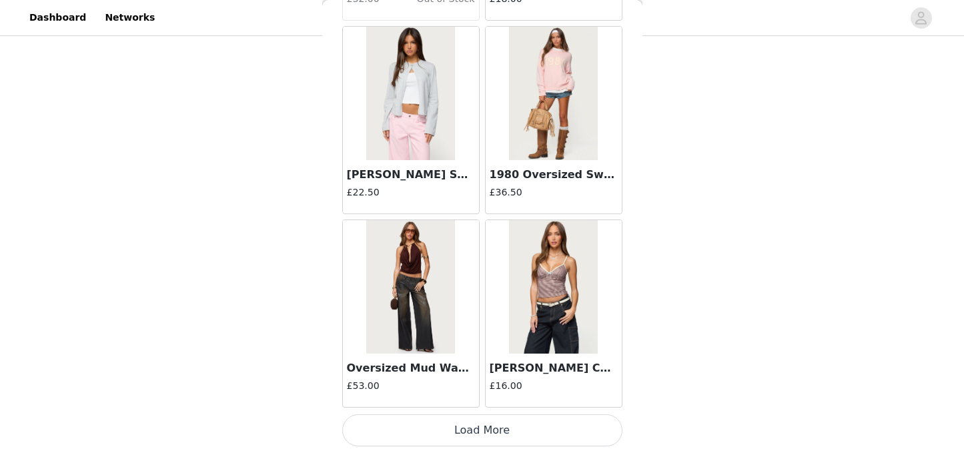
click at [471, 431] on button "Load More" at bounding box center [482, 430] width 280 height 32
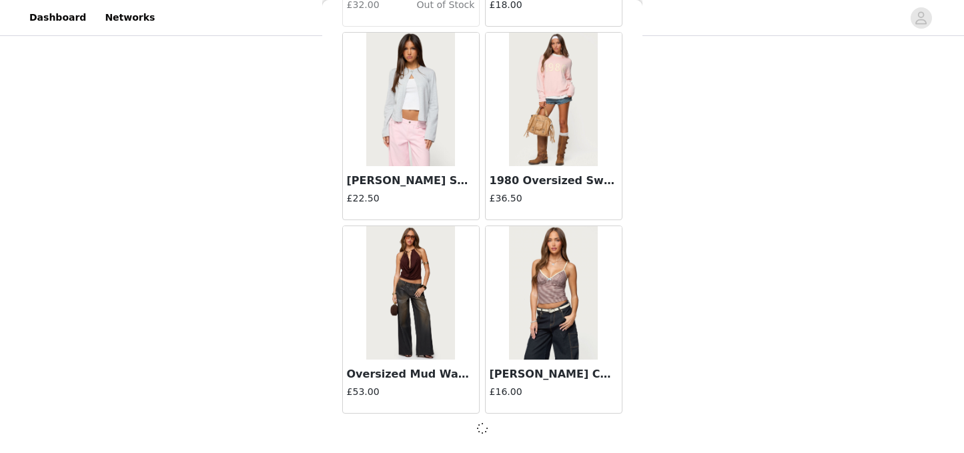
scroll to position [15126, 0]
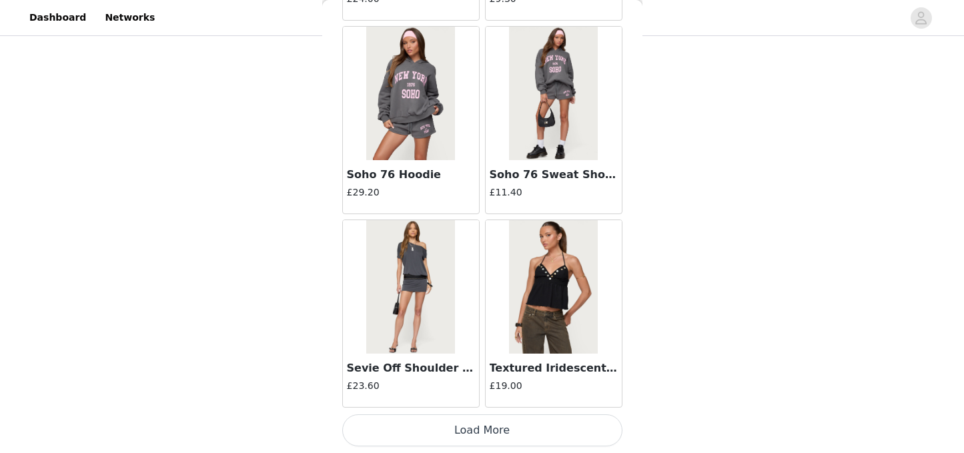
click at [472, 428] on button "Load More" at bounding box center [482, 430] width 280 height 32
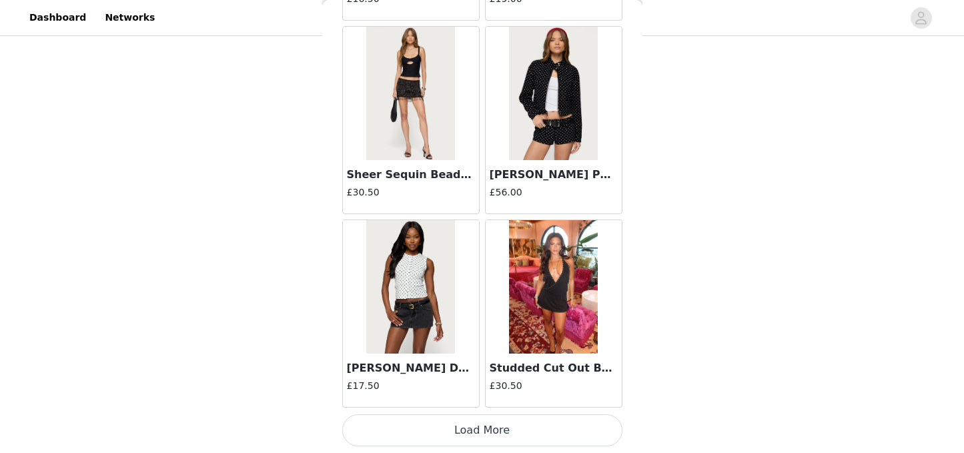
click at [466, 436] on button "Load More" at bounding box center [482, 430] width 280 height 32
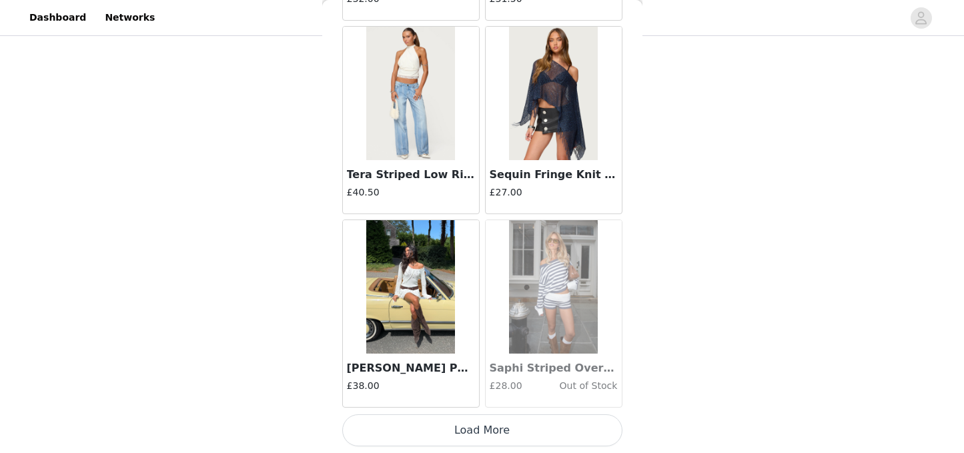
click at [466, 435] on button "Load More" at bounding box center [482, 430] width 280 height 32
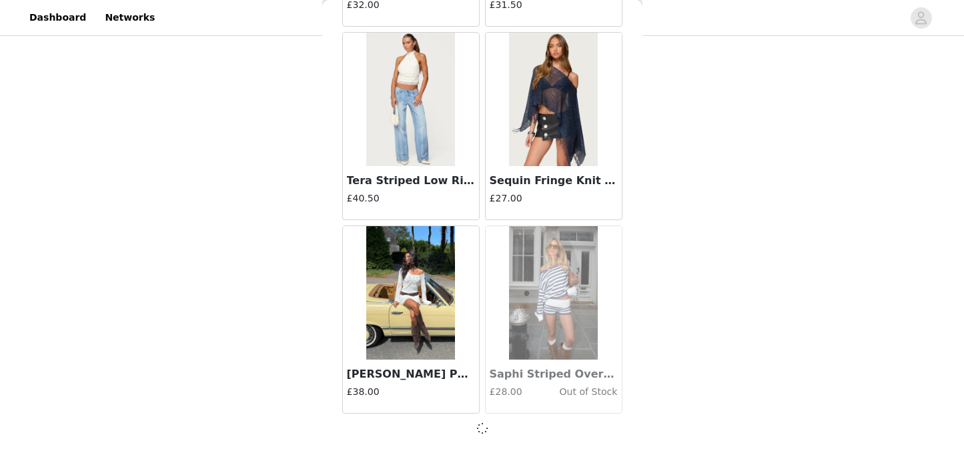
scroll to position [20931, 0]
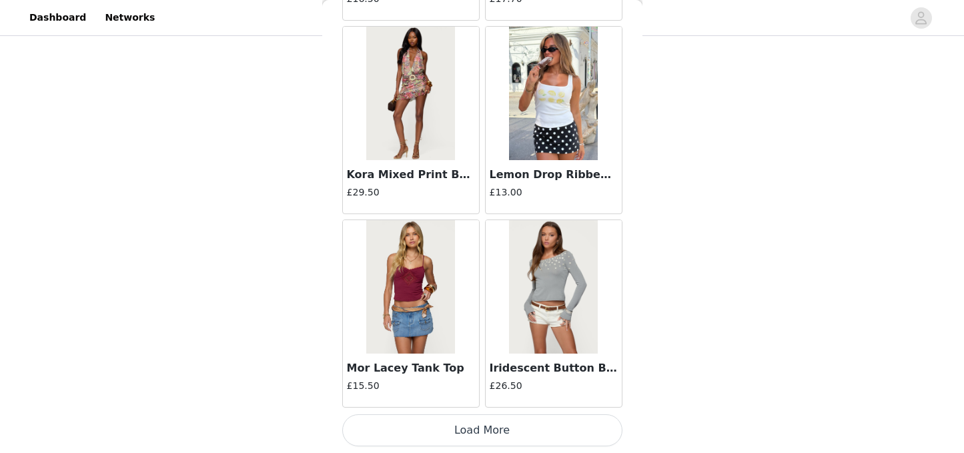
click at [469, 428] on button "Load More" at bounding box center [482, 430] width 280 height 32
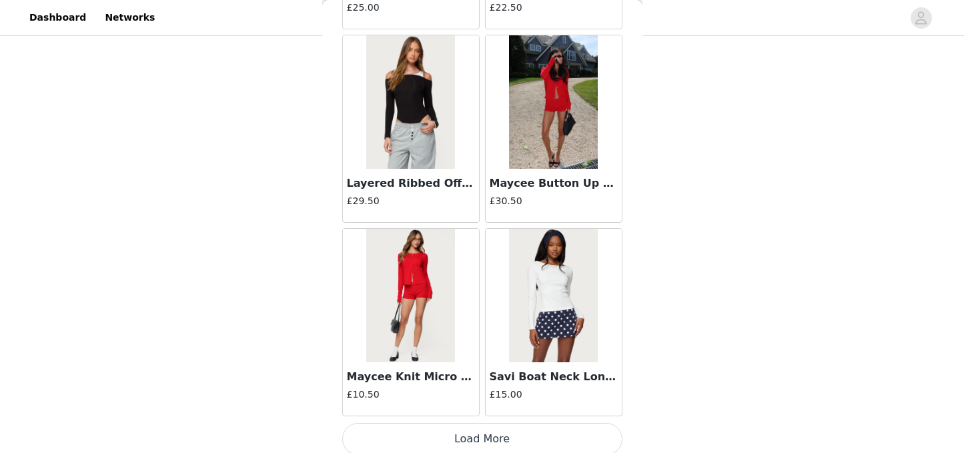
scroll to position [24806, 0]
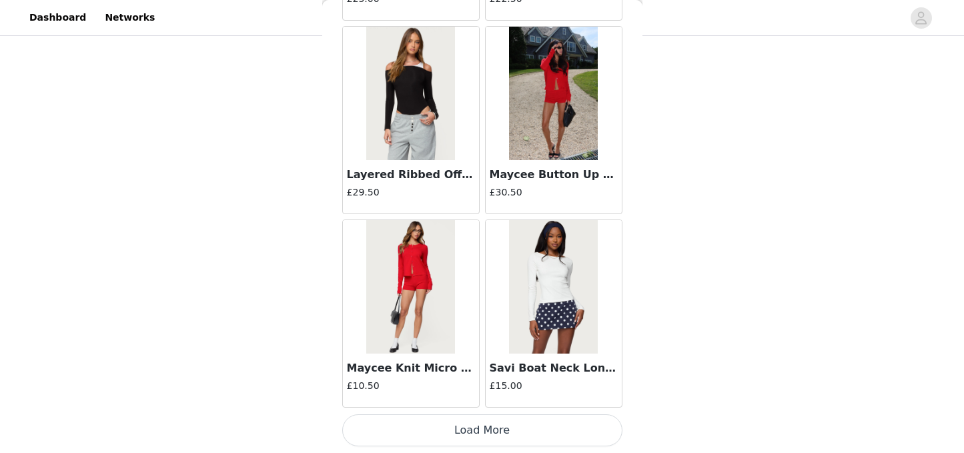
click at [469, 428] on button "Load More" at bounding box center [482, 430] width 280 height 32
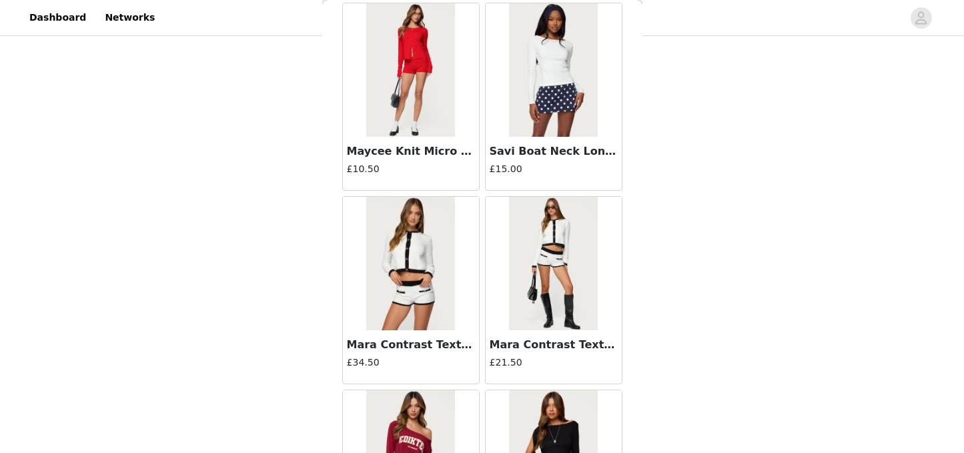
scroll to position [25028, 0]
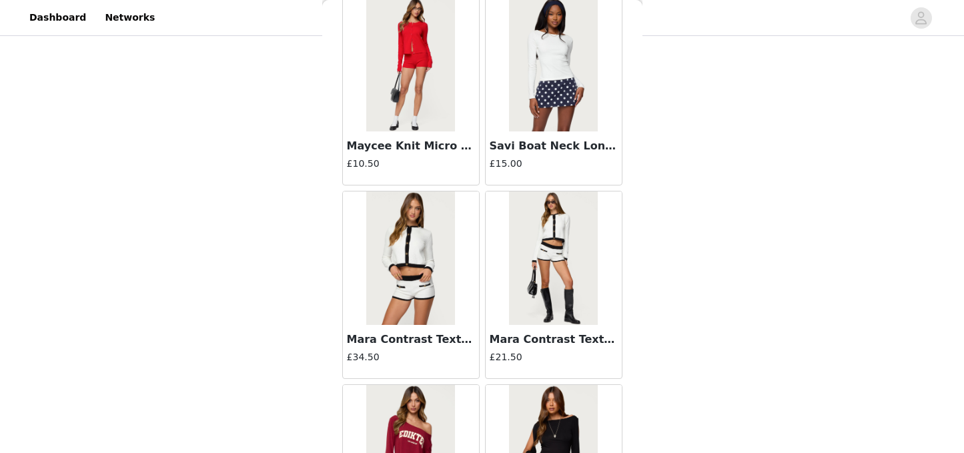
click at [542, 310] on img at bounding box center [553, 257] width 89 height 133
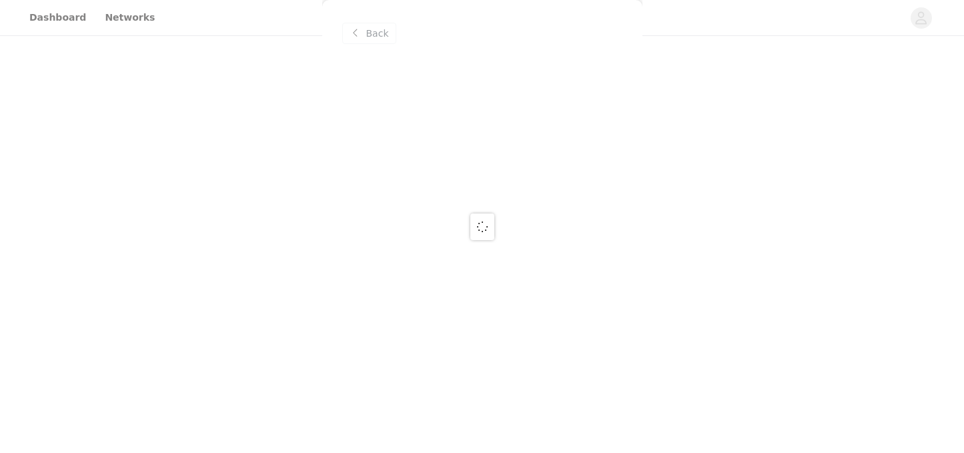
scroll to position [0, 0]
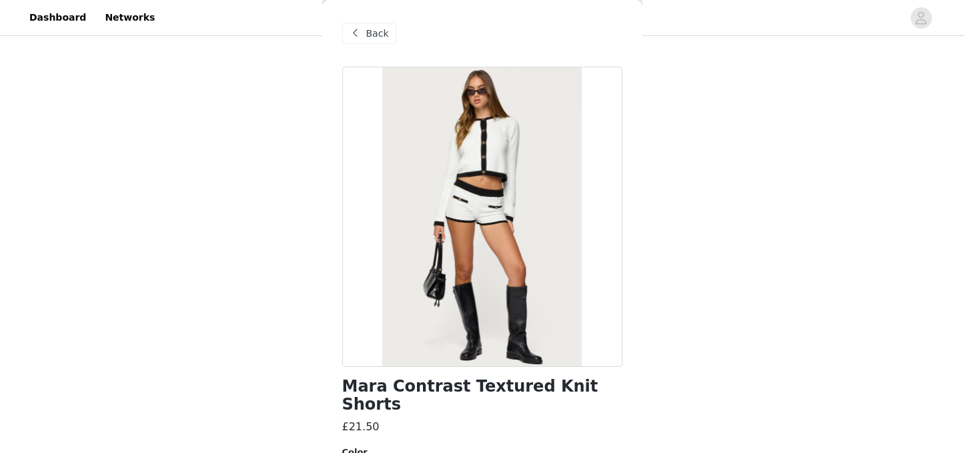
click at [374, 35] on span "Back" at bounding box center [377, 34] width 23 height 14
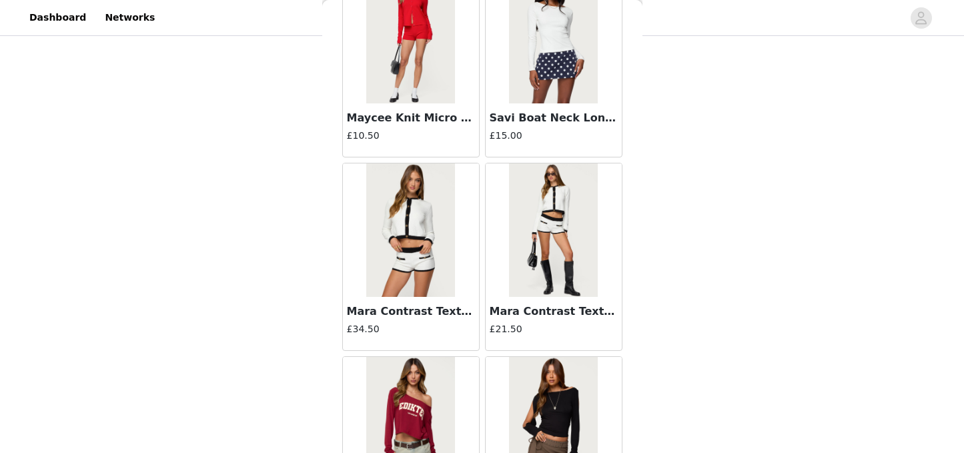
scroll to position [25042, 0]
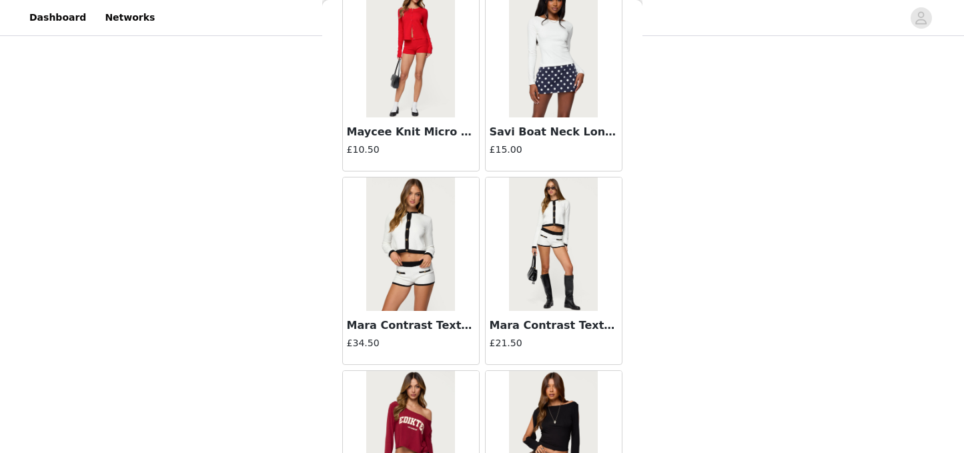
click at [401, 268] on img at bounding box center [410, 243] width 89 height 133
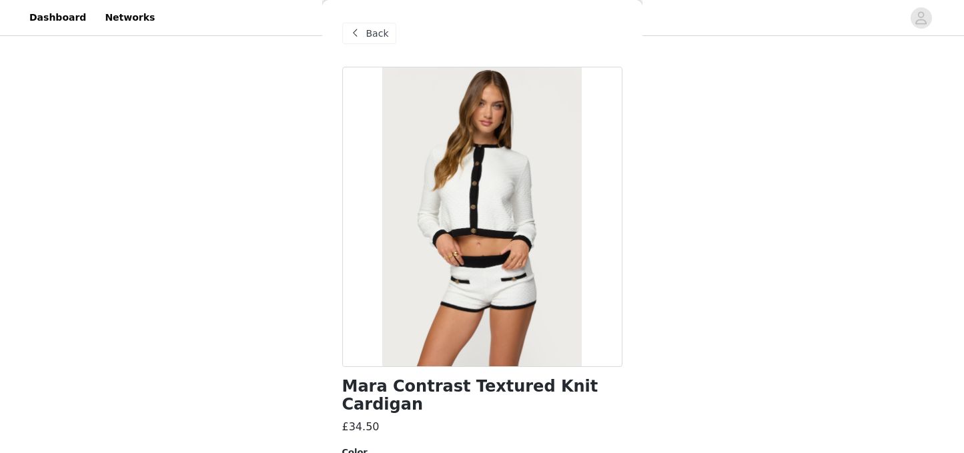
scroll to position [196, 0]
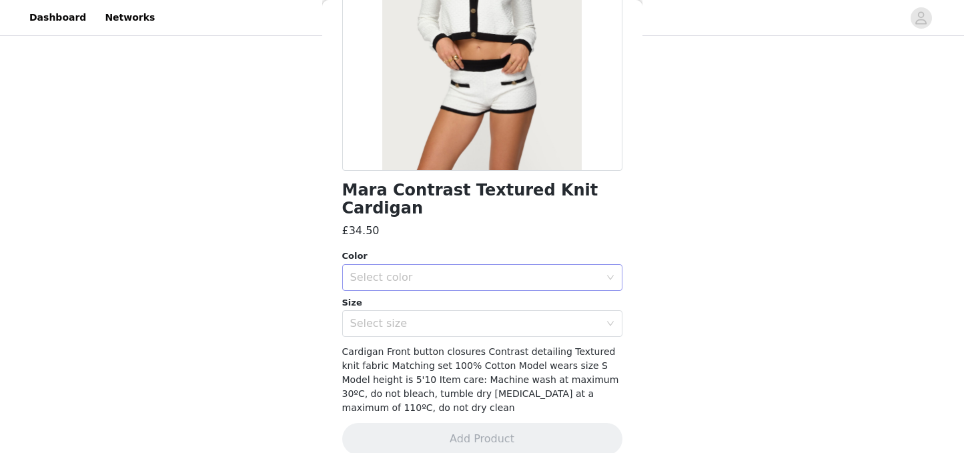
click at [434, 271] on div "Select color" at bounding box center [475, 277] width 250 height 13
click at [427, 282] on li "WHITE" at bounding box center [482, 288] width 280 height 21
click at [426, 317] on div "Select size" at bounding box center [475, 323] width 250 height 13
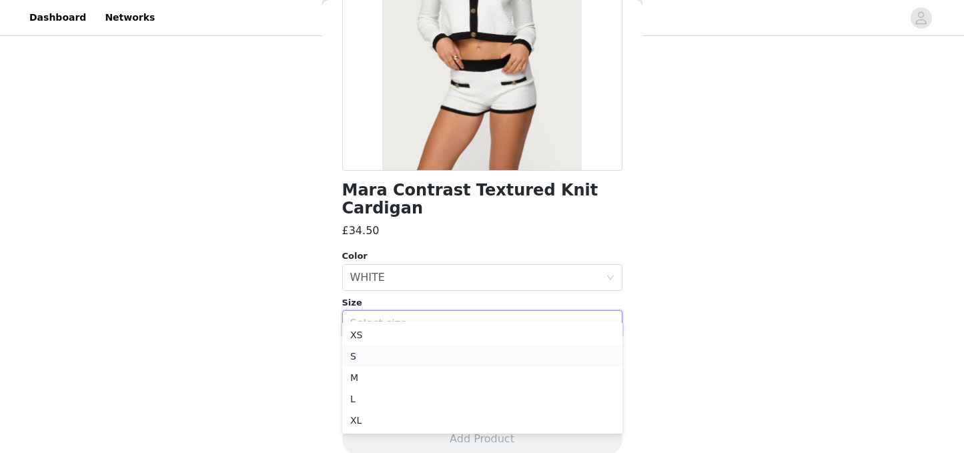
click at [370, 356] on li "S" at bounding box center [482, 356] width 280 height 21
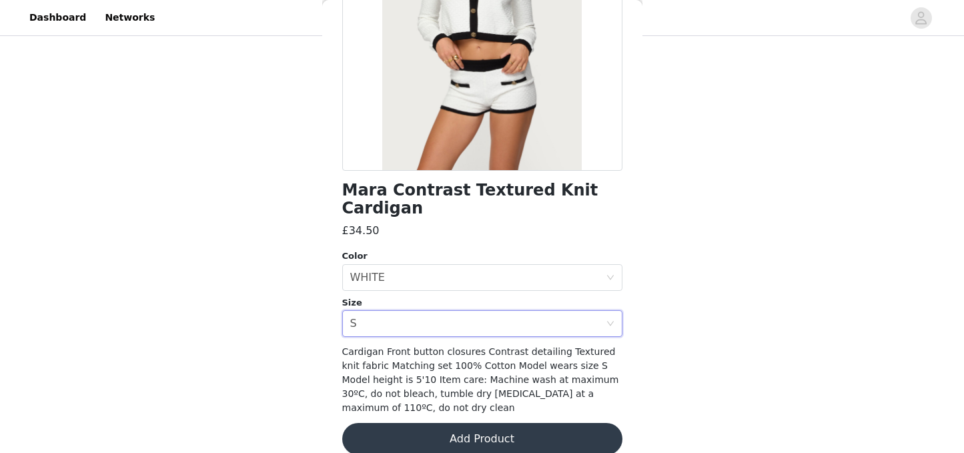
click at [467, 423] on button "Add Product" at bounding box center [482, 439] width 280 height 32
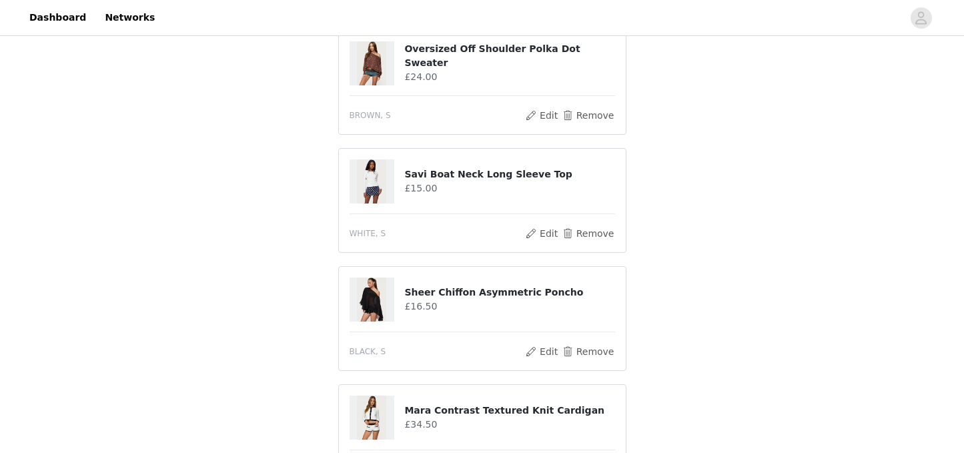
scroll to position [2044, 0]
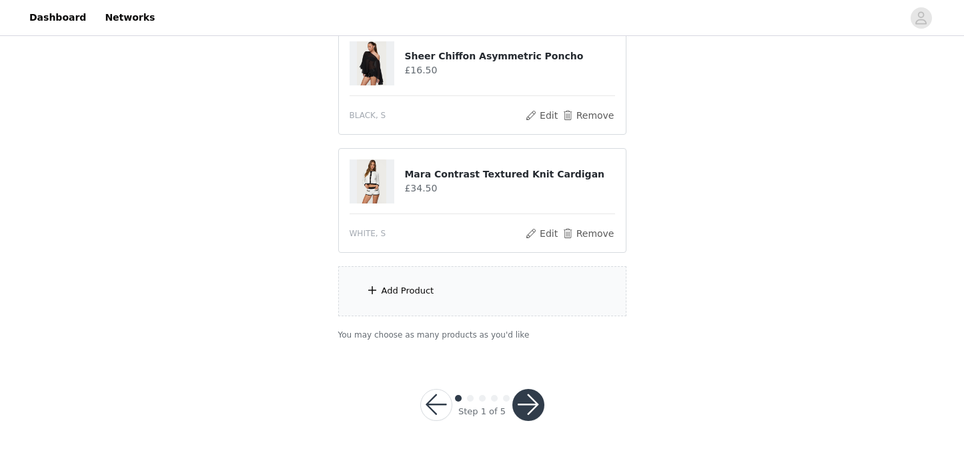
click at [454, 292] on div "Add Product" at bounding box center [482, 291] width 288 height 50
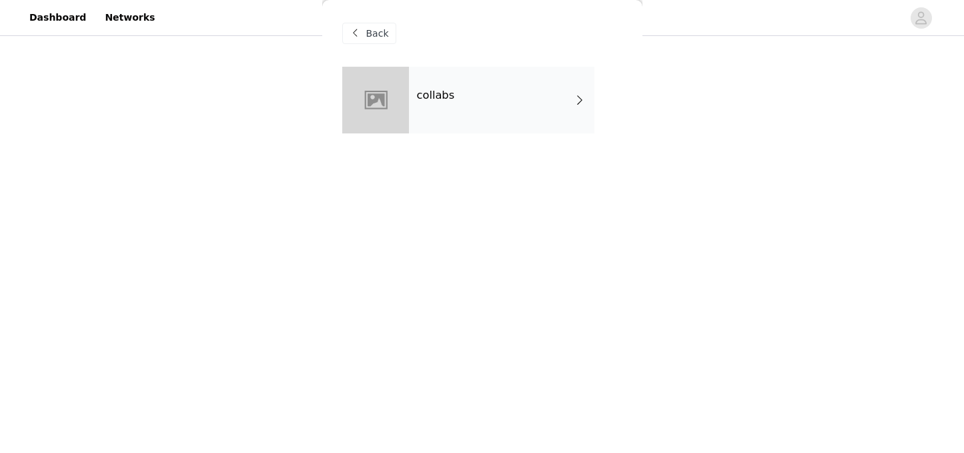
click at [457, 129] on div "collabs" at bounding box center [501, 100] width 185 height 67
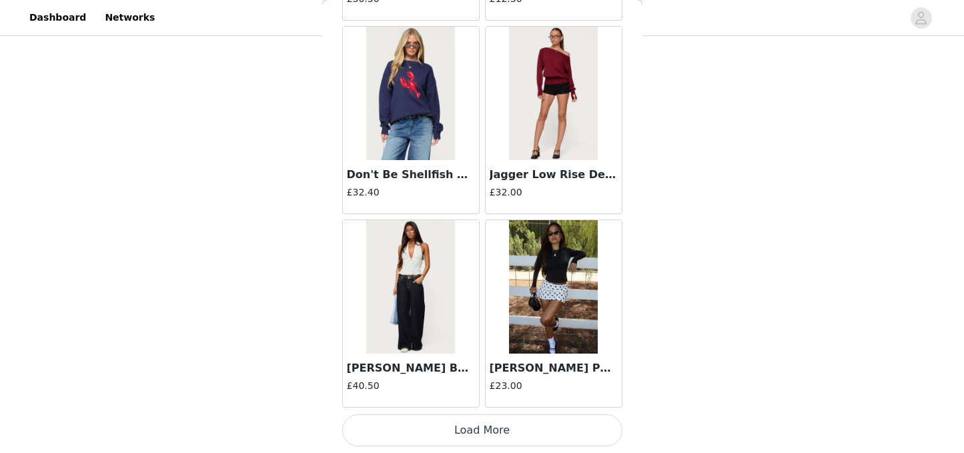
click at [455, 425] on button "Load More" at bounding box center [482, 430] width 280 height 32
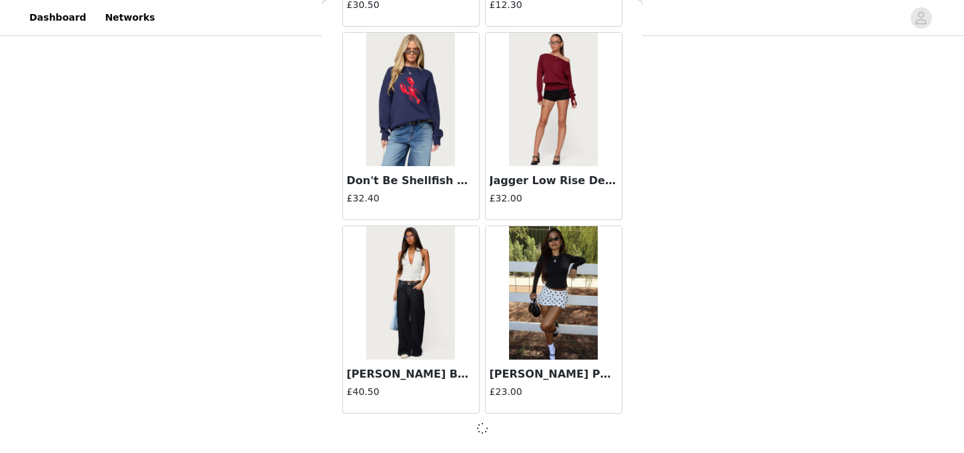
scroll to position [1583, 0]
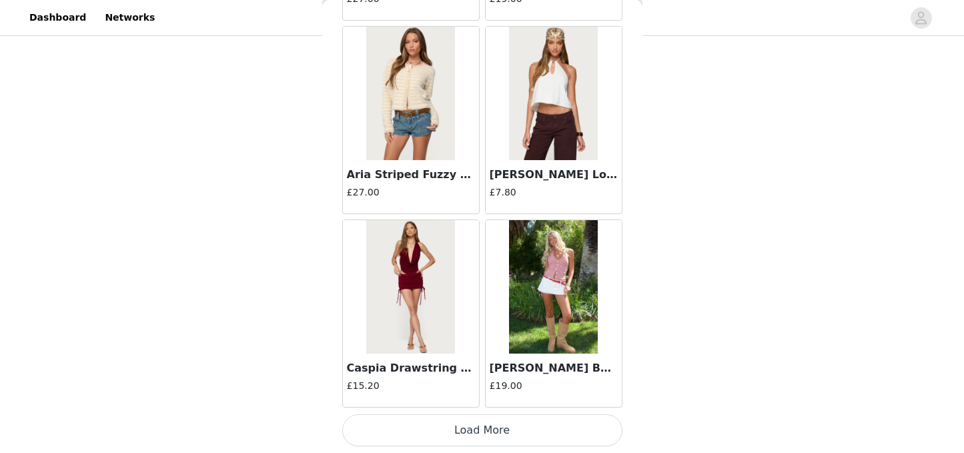
click at [463, 420] on button "Load More" at bounding box center [482, 430] width 280 height 32
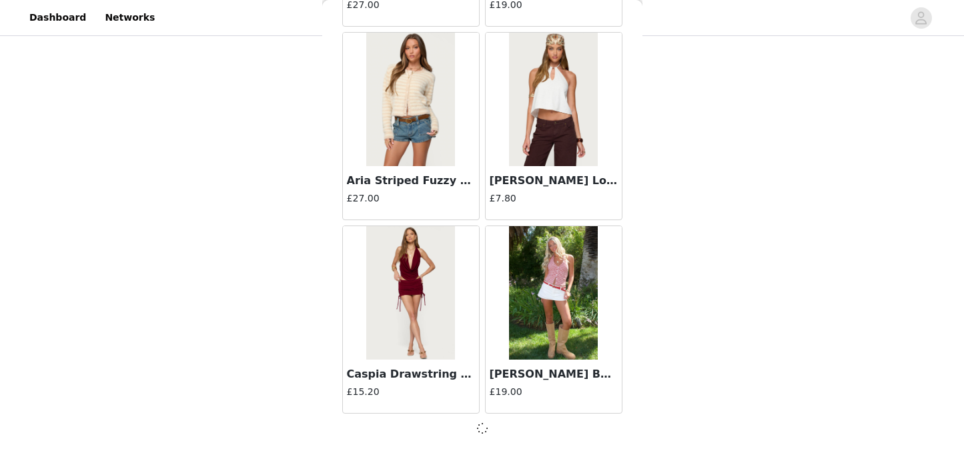
scroll to position [3517, 0]
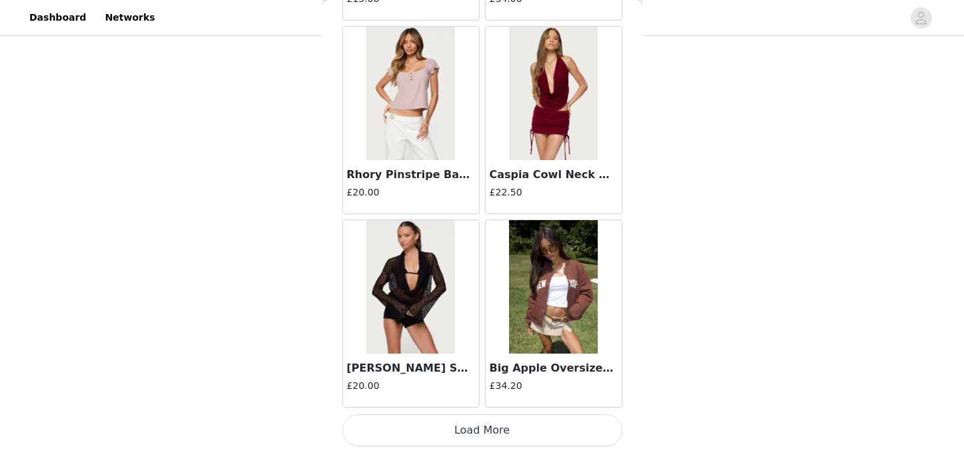
click at [468, 426] on button "Load More" at bounding box center [482, 430] width 280 height 32
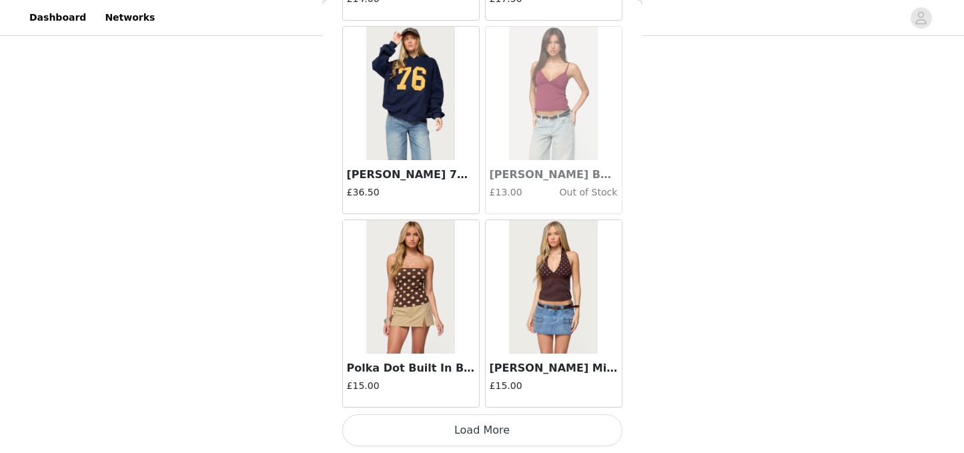
click at [468, 428] on button "Load More" at bounding box center [482, 430] width 280 height 32
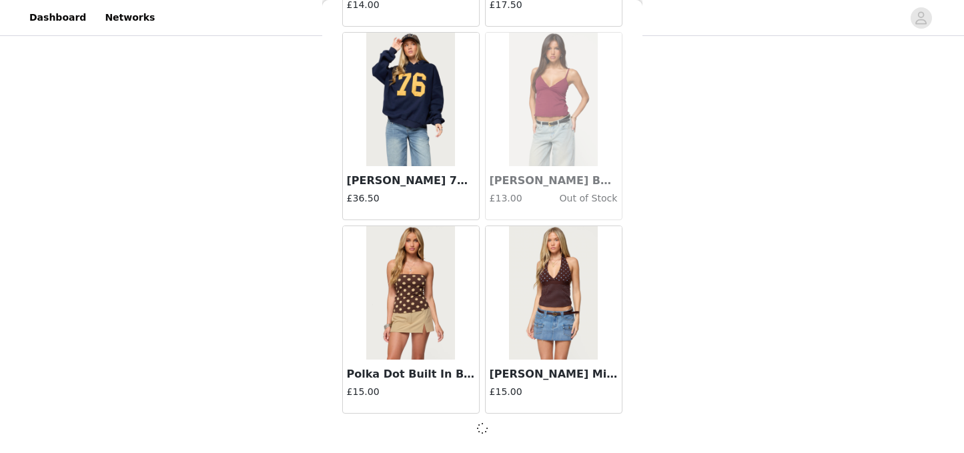
scroll to position [7387, 0]
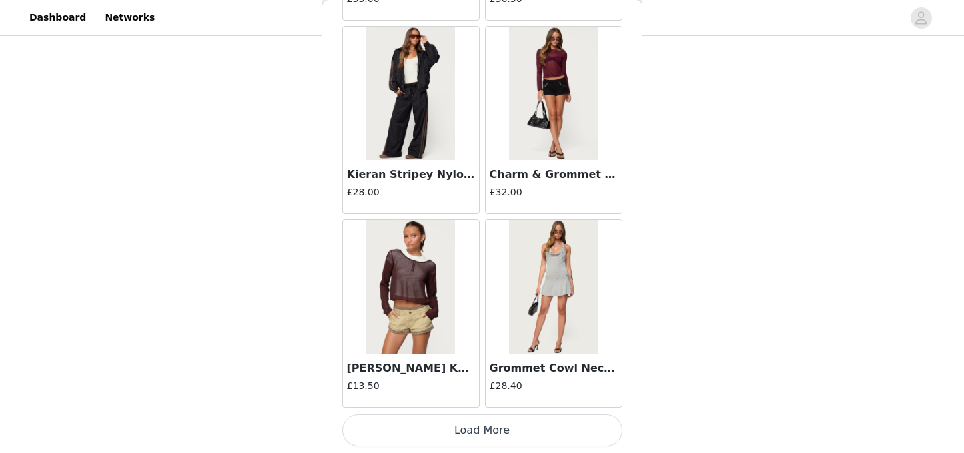
click at [466, 436] on button "Load More" at bounding box center [482, 430] width 280 height 32
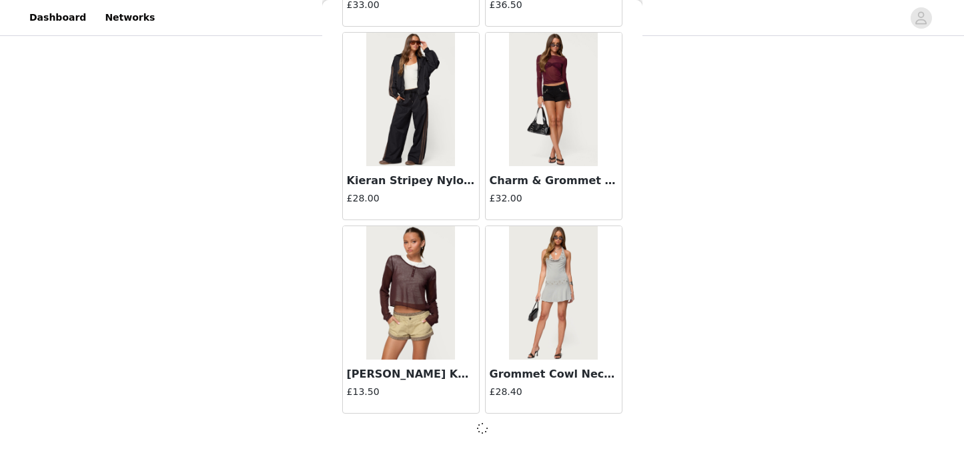
scroll to position [9322, 0]
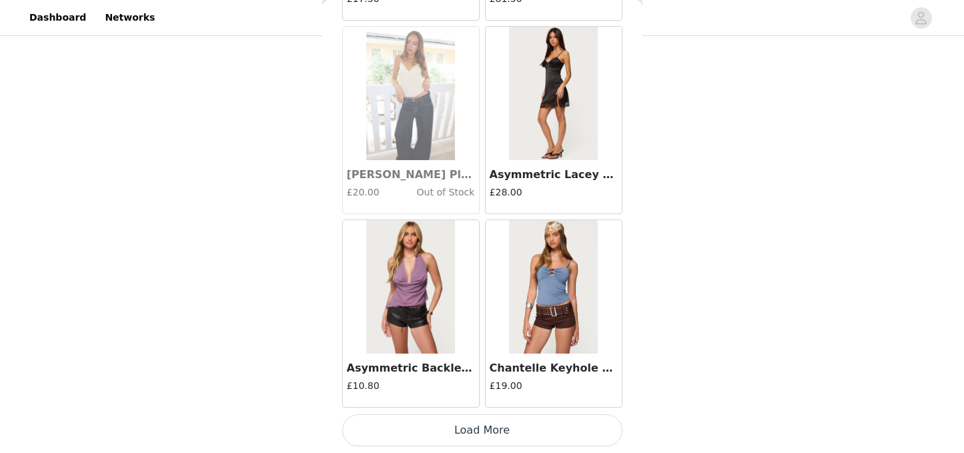
click at [467, 422] on button "Load More" at bounding box center [482, 430] width 280 height 32
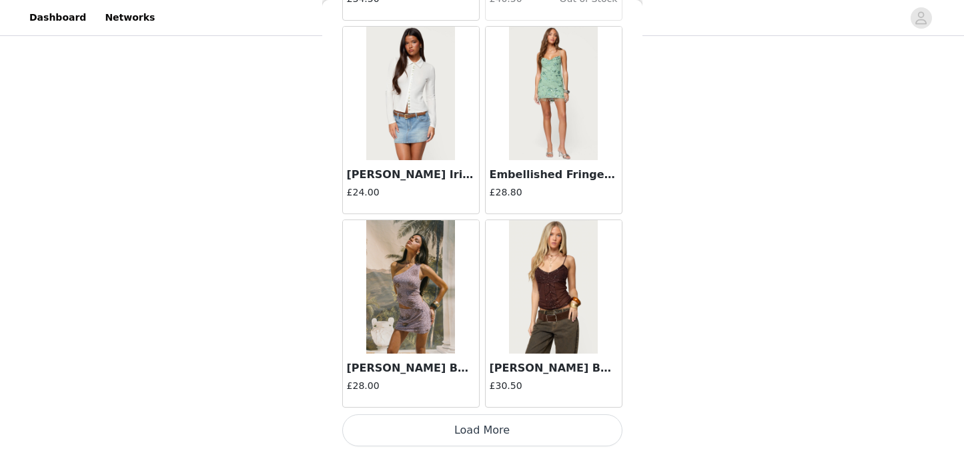
click at [464, 430] on button "Load More" at bounding box center [482, 430] width 280 height 32
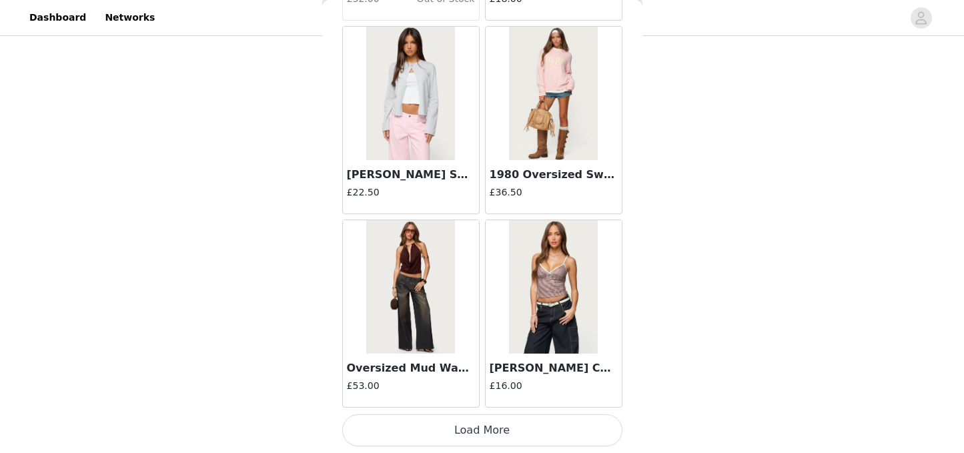
click at [460, 439] on button "Load More" at bounding box center [482, 430] width 280 height 32
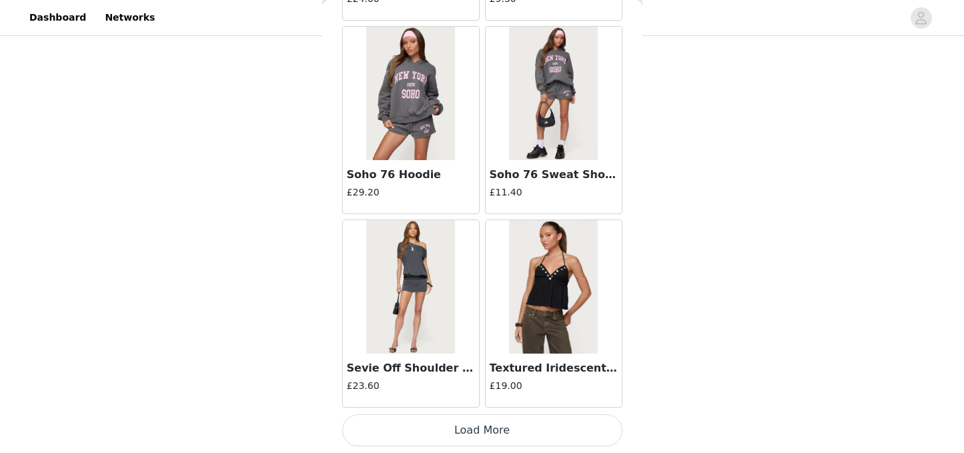
click at [464, 422] on button "Load More" at bounding box center [482, 430] width 280 height 32
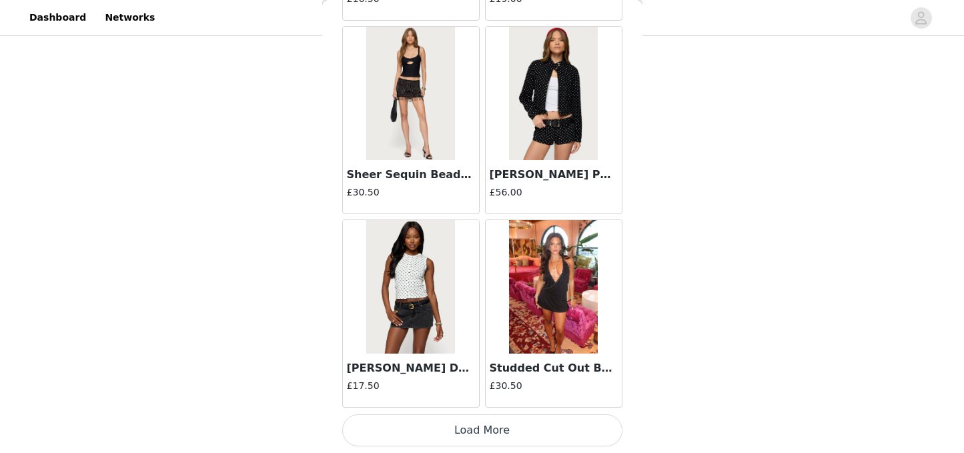
click at [456, 420] on button "Load More" at bounding box center [482, 430] width 280 height 32
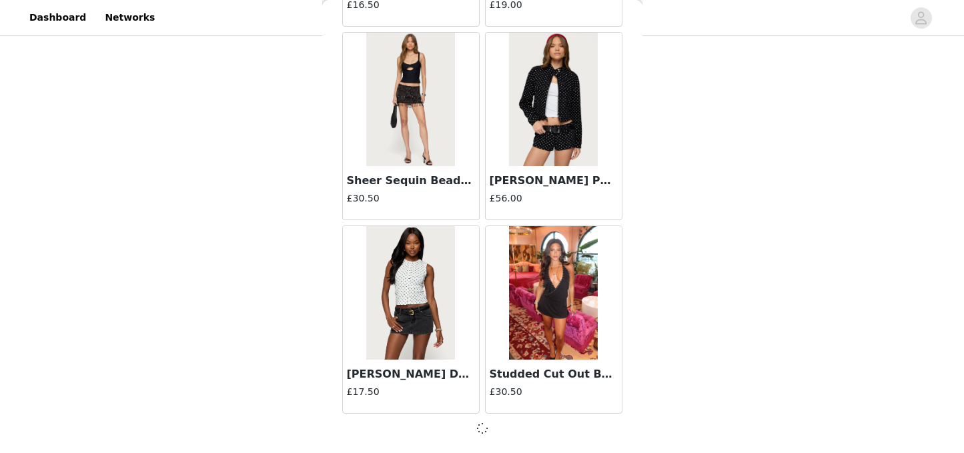
scroll to position [18996, 0]
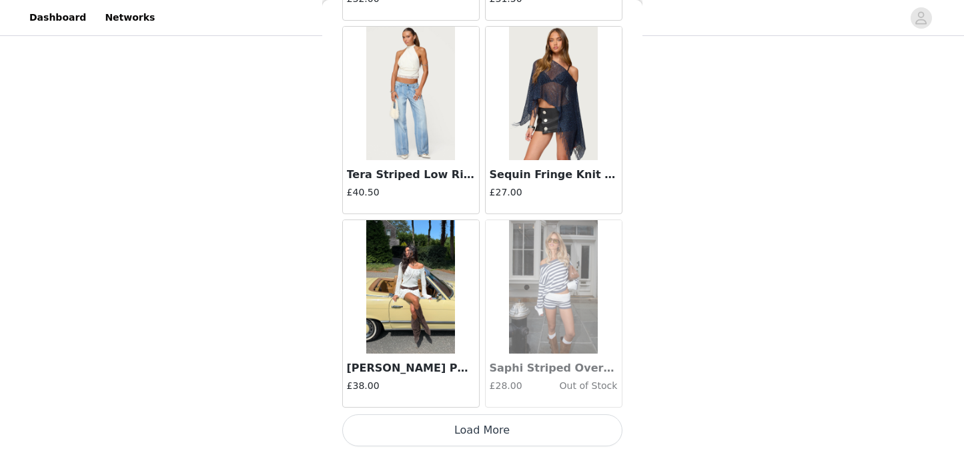
click at [466, 434] on button "Load More" at bounding box center [482, 430] width 280 height 32
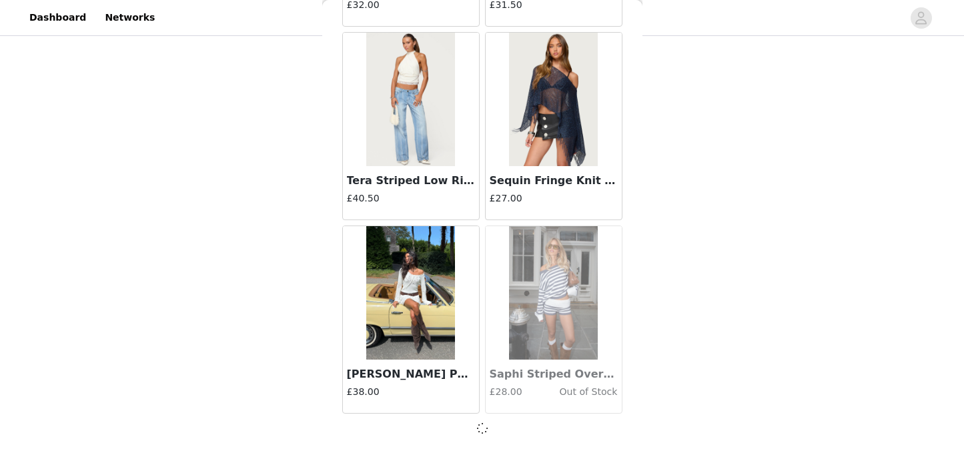
scroll to position [20931, 0]
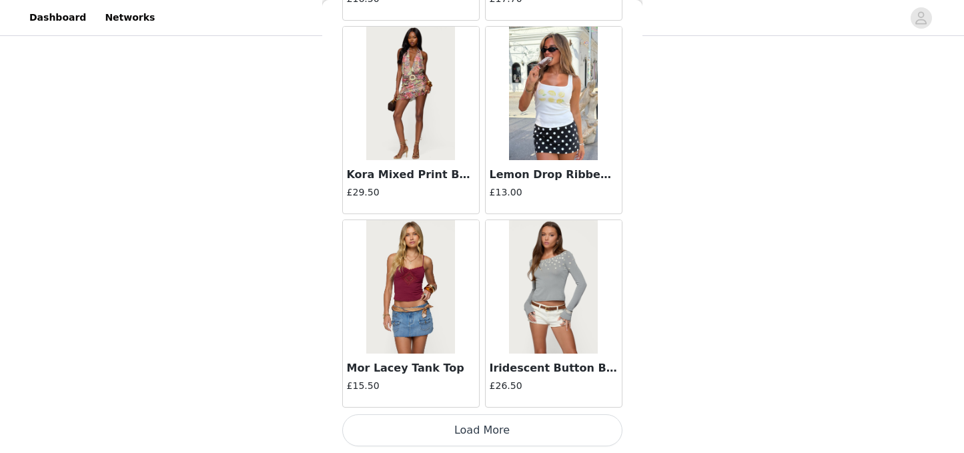
click at [458, 434] on button "Load More" at bounding box center [482, 430] width 280 height 32
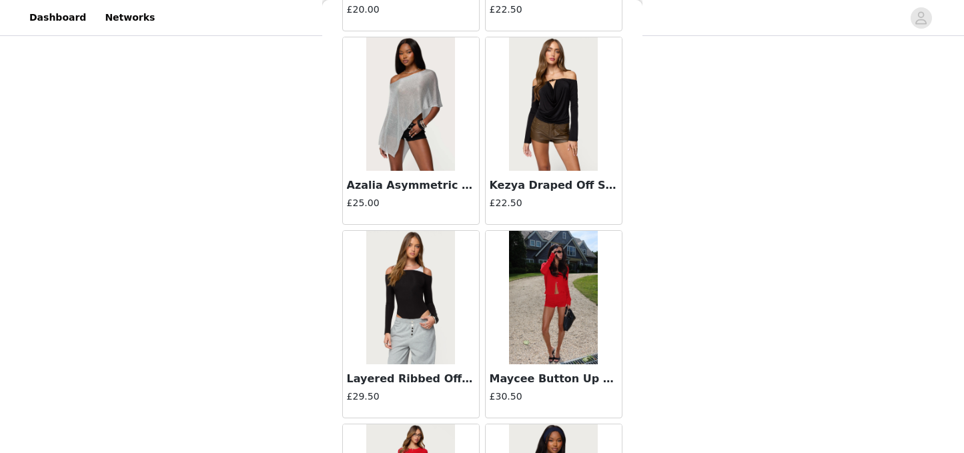
scroll to position [24806, 0]
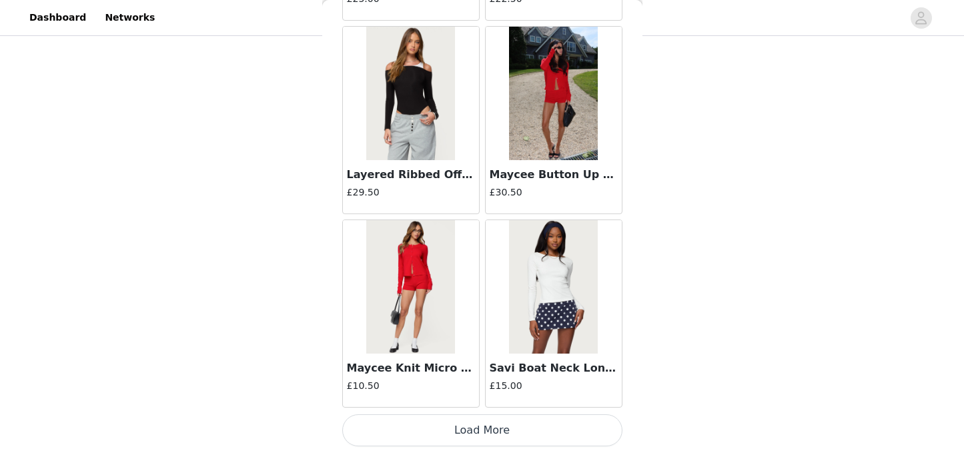
click at [474, 422] on button "Load More" at bounding box center [482, 430] width 280 height 32
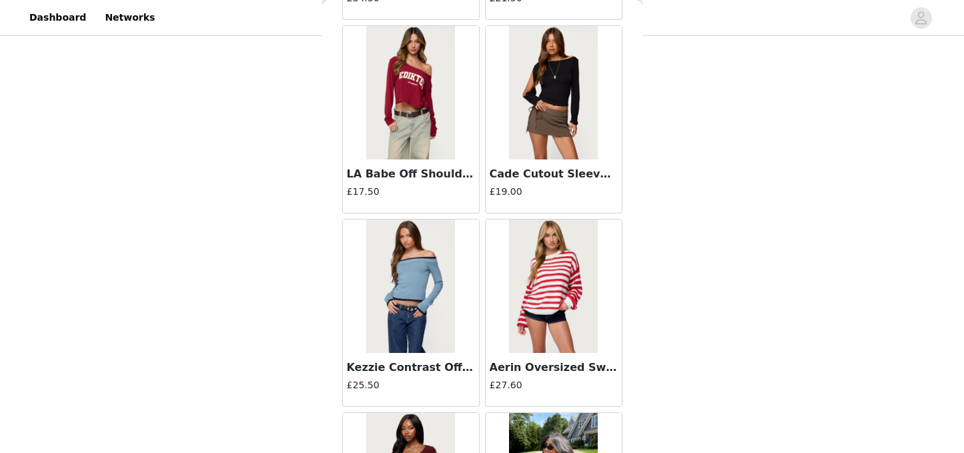
scroll to position [25388, 0]
click at [540, 373] on h3 "Aerin Oversized Sweater" at bounding box center [554, 367] width 128 height 16
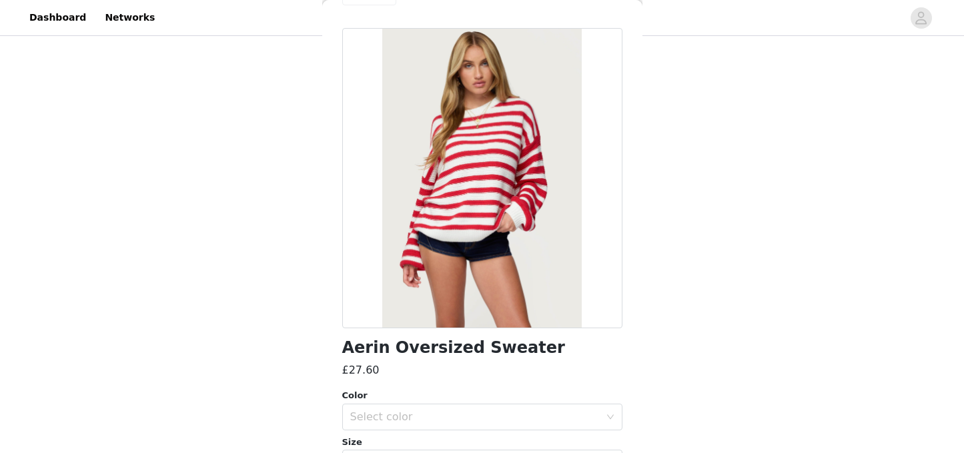
scroll to position [0, 0]
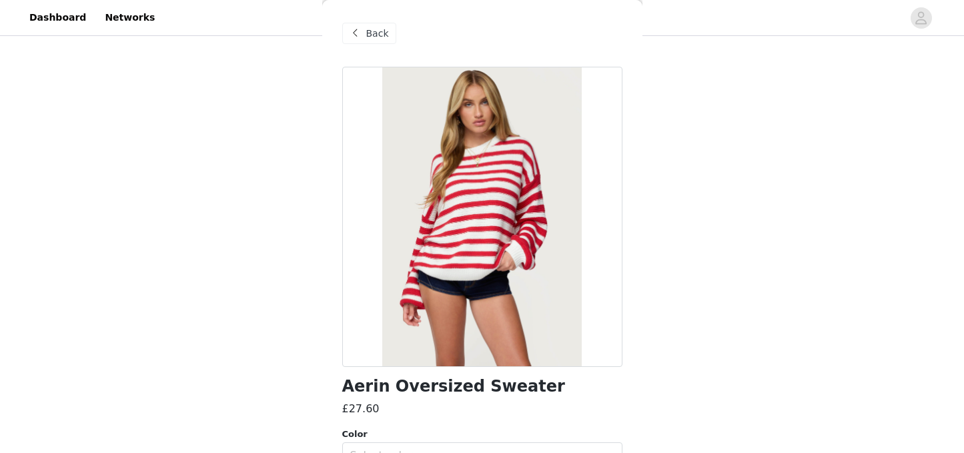
click at [382, 37] on span "Back" at bounding box center [377, 34] width 23 height 14
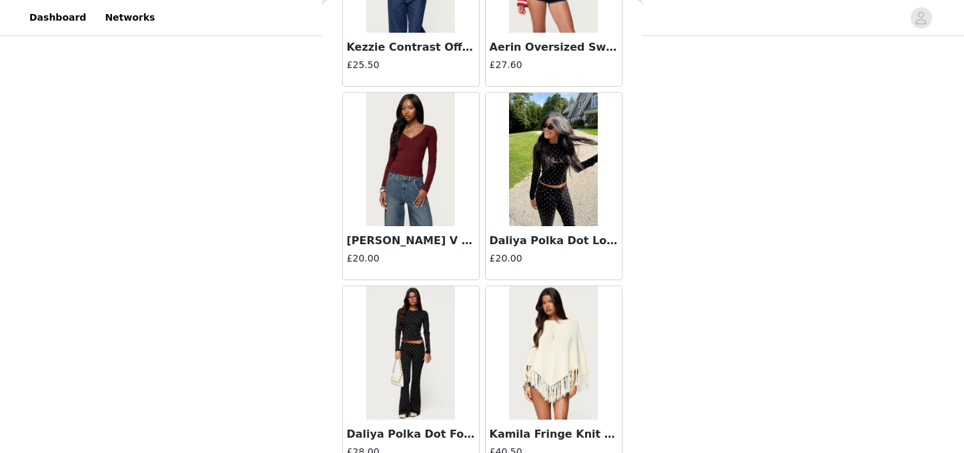
scroll to position [25712, 0]
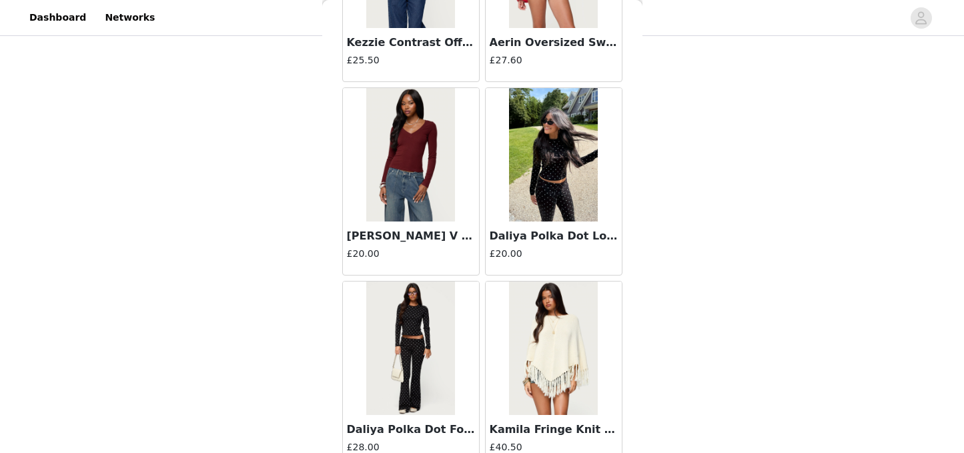
click at [556, 211] on img at bounding box center [553, 154] width 89 height 133
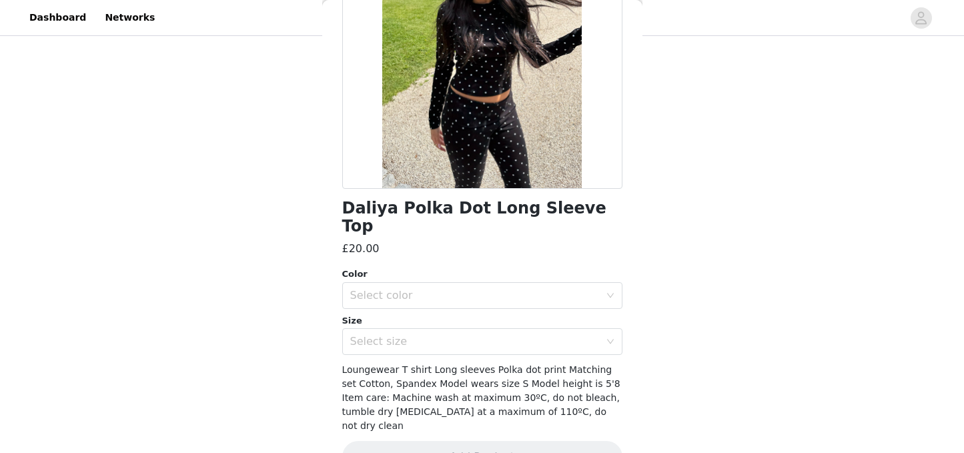
scroll to position [182, 0]
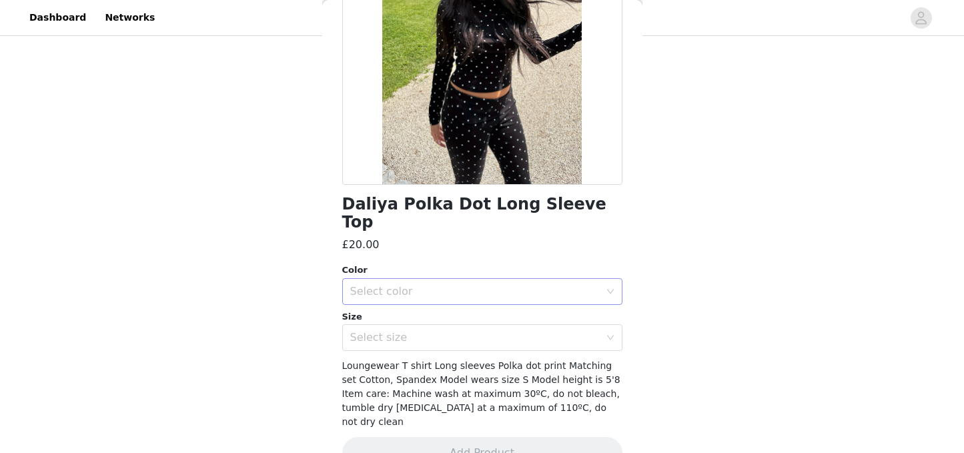
click at [574, 285] on div "Select color" at bounding box center [475, 291] width 250 height 13
click at [496, 304] on li "BLACK" at bounding box center [482, 302] width 280 height 21
click at [494, 331] on div "Select size" at bounding box center [475, 337] width 250 height 13
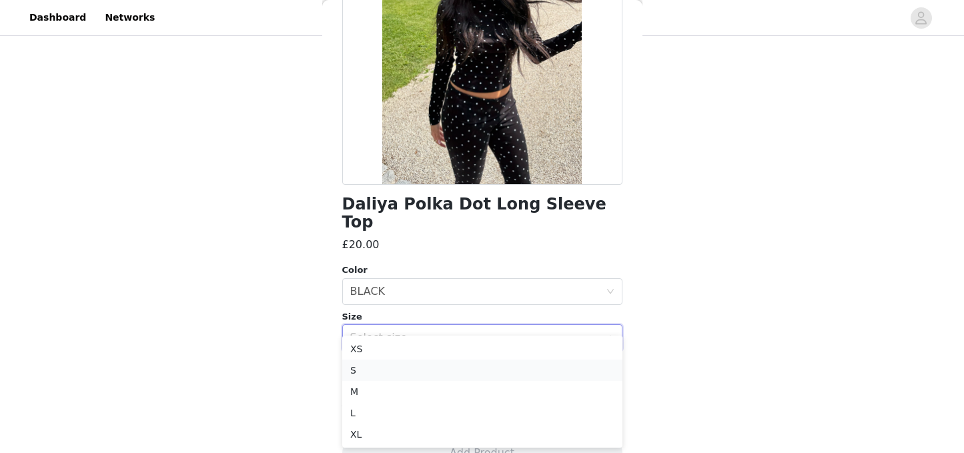
click at [414, 369] on li "S" at bounding box center [482, 370] width 280 height 21
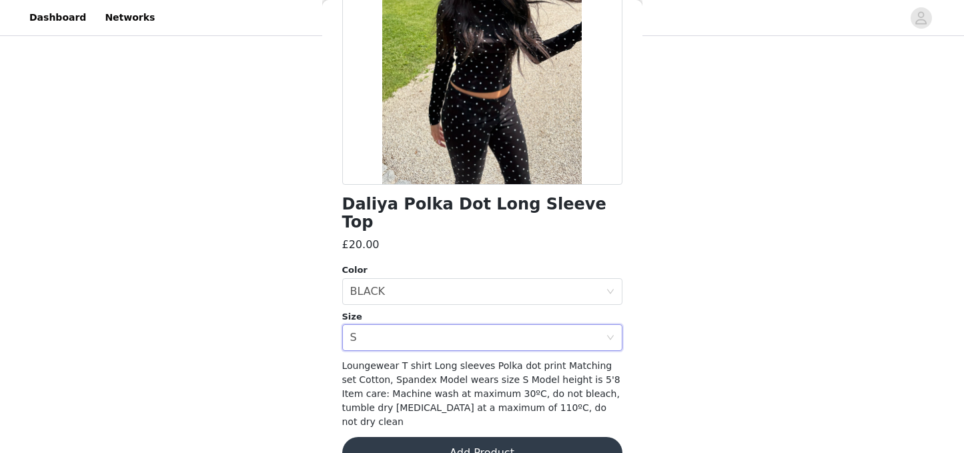
click at [507, 437] on button "Add Product" at bounding box center [482, 453] width 280 height 32
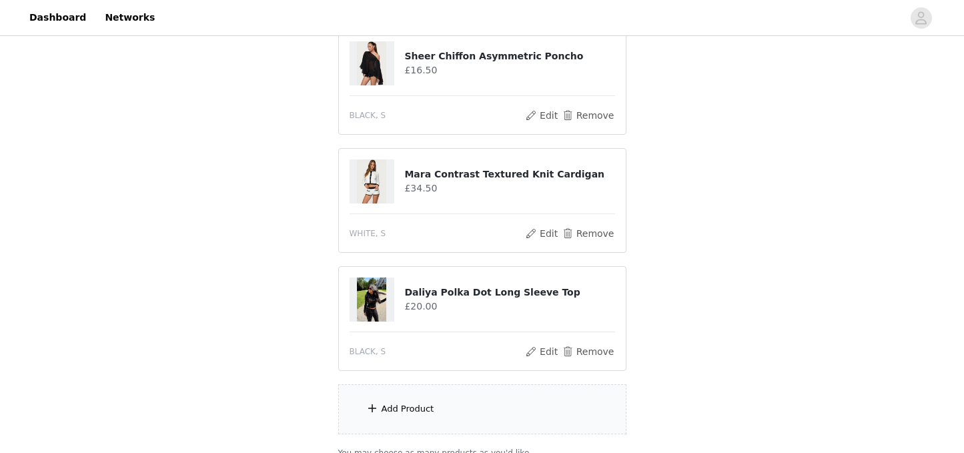
click at [494, 412] on div "Add Product" at bounding box center [482, 409] width 288 height 50
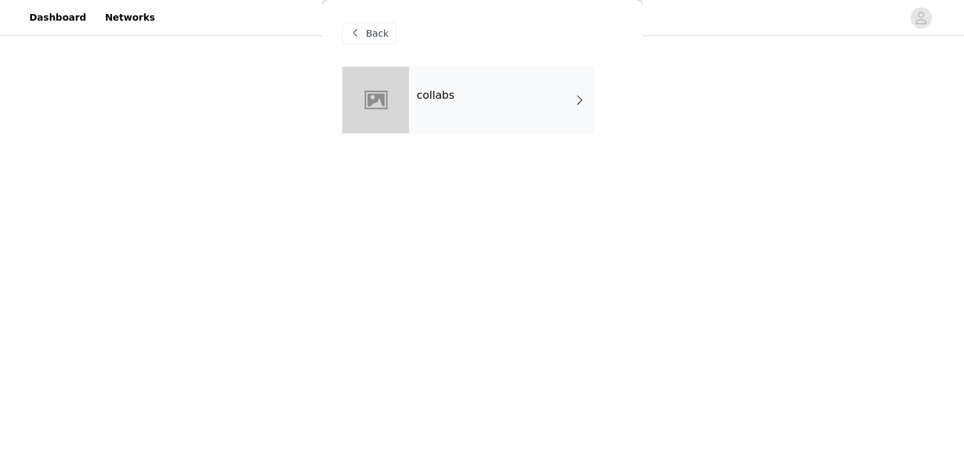
click at [470, 107] on div "collabs" at bounding box center [501, 100] width 185 height 67
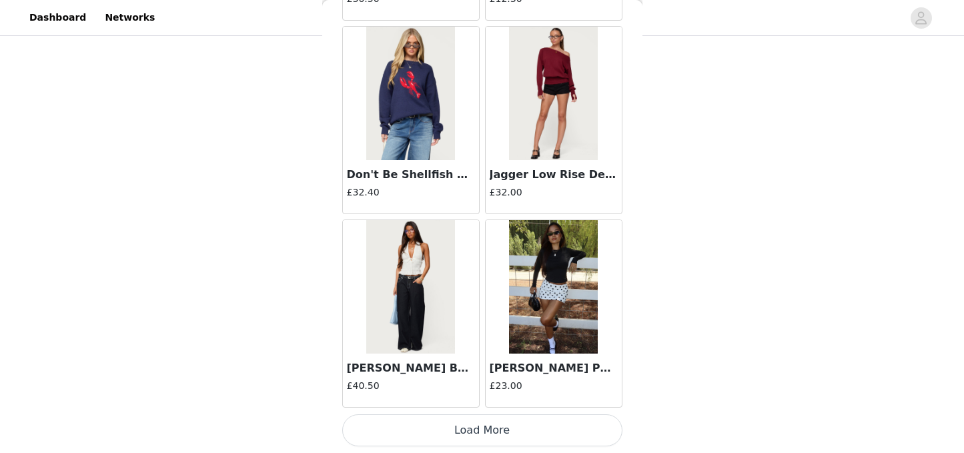
scroll to position [2162, 0]
click at [487, 424] on button "Load More" at bounding box center [482, 430] width 280 height 32
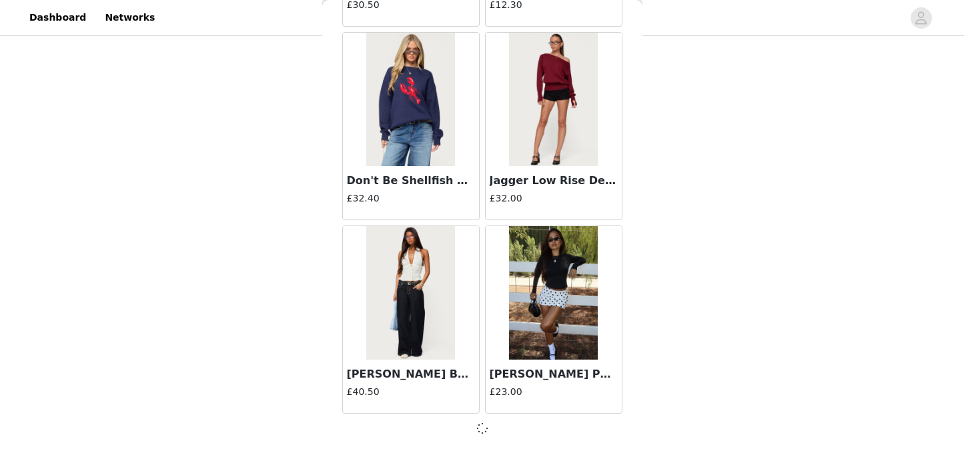
scroll to position [1583, 0]
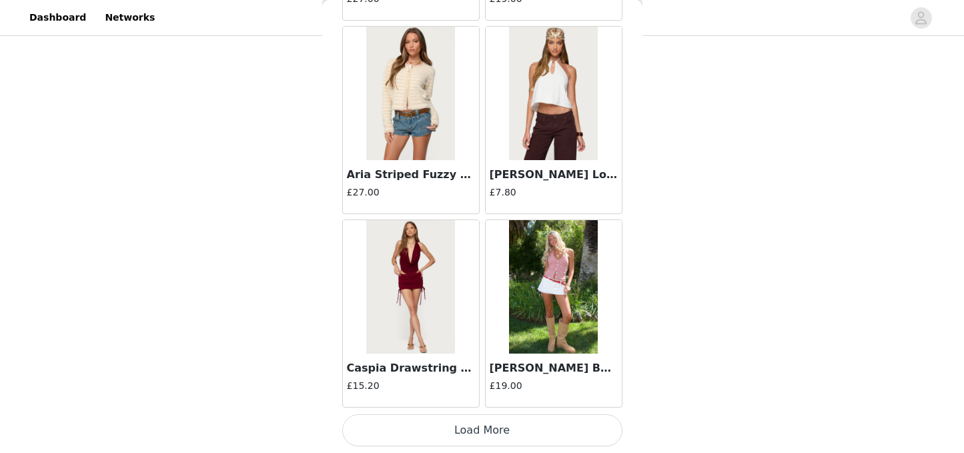
click at [484, 424] on button "Load More" at bounding box center [482, 430] width 280 height 32
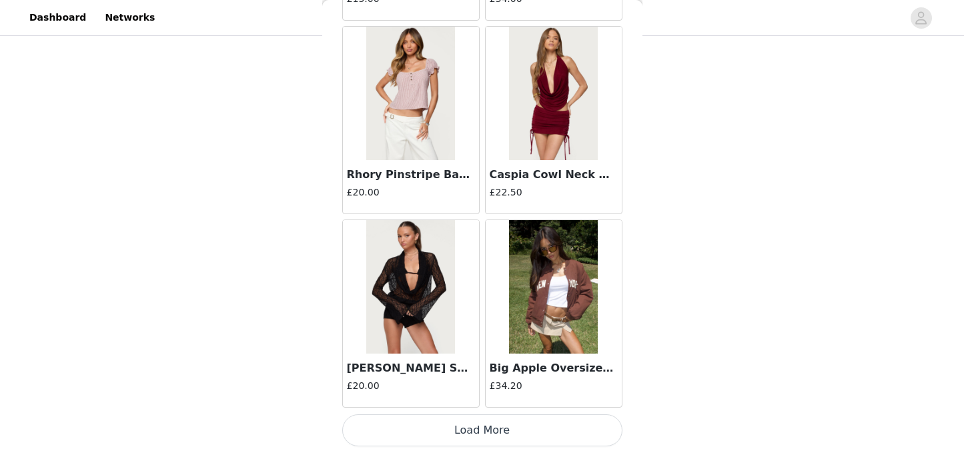
click at [495, 429] on button "Load More" at bounding box center [482, 430] width 280 height 32
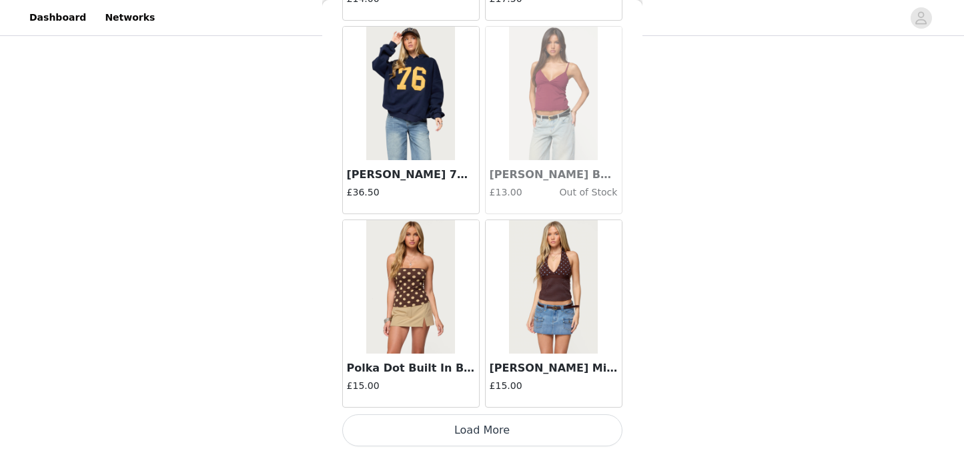
click at [485, 427] on button "Load More" at bounding box center [482, 430] width 280 height 32
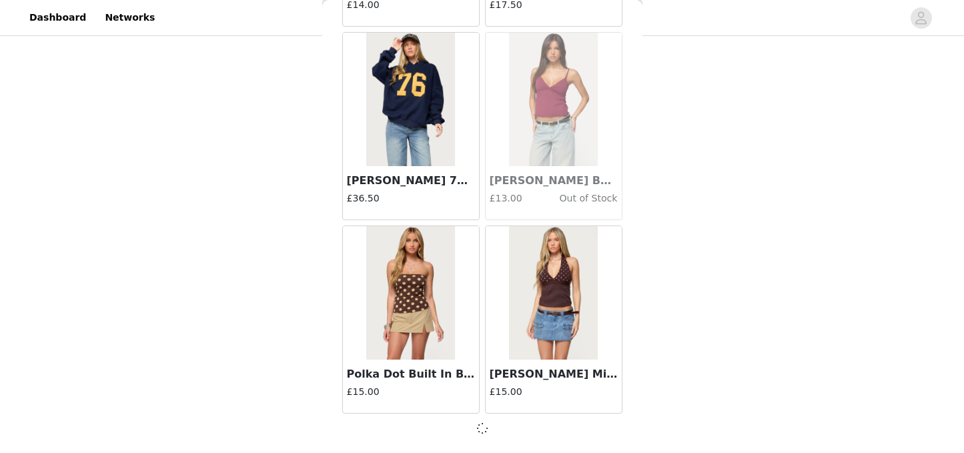
scroll to position [7387, 0]
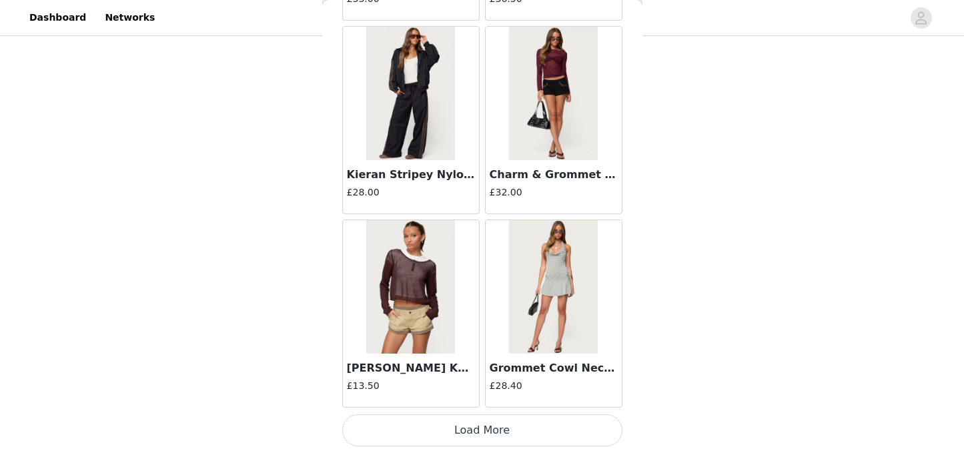
click at [483, 430] on button "Load More" at bounding box center [482, 430] width 280 height 32
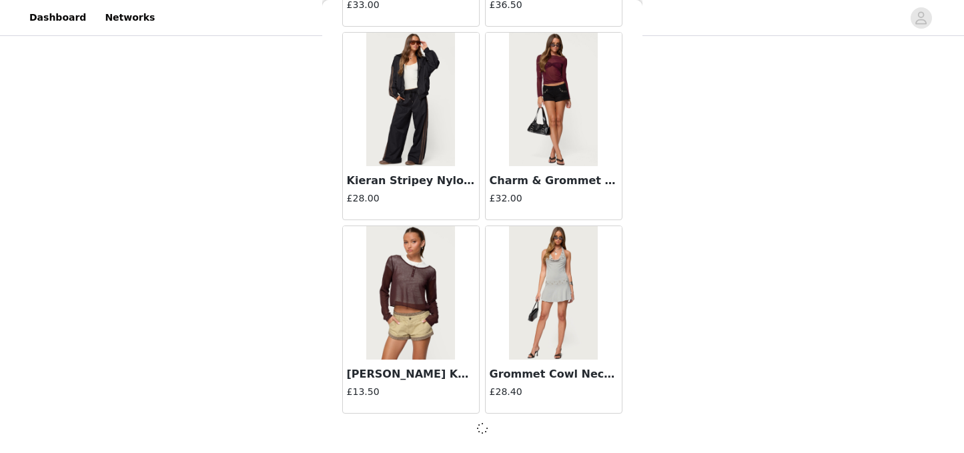
scroll to position [9322, 0]
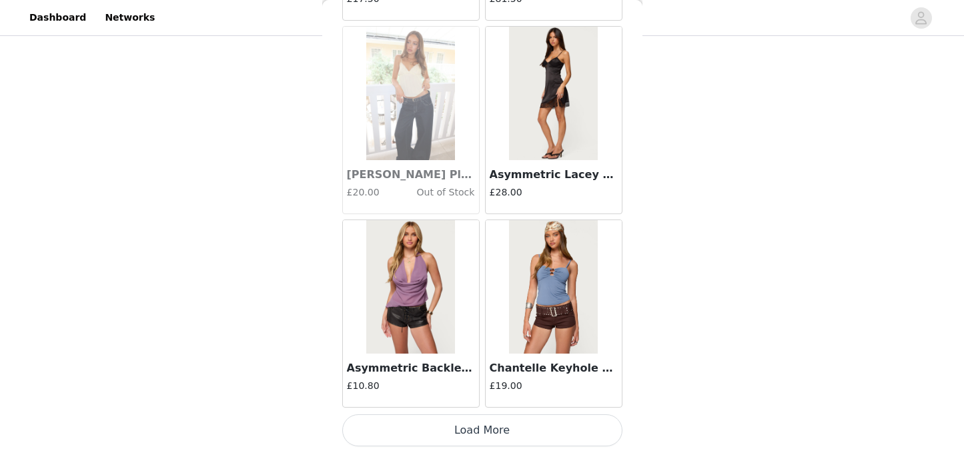
click at [486, 428] on button "Load More" at bounding box center [482, 430] width 280 height 32
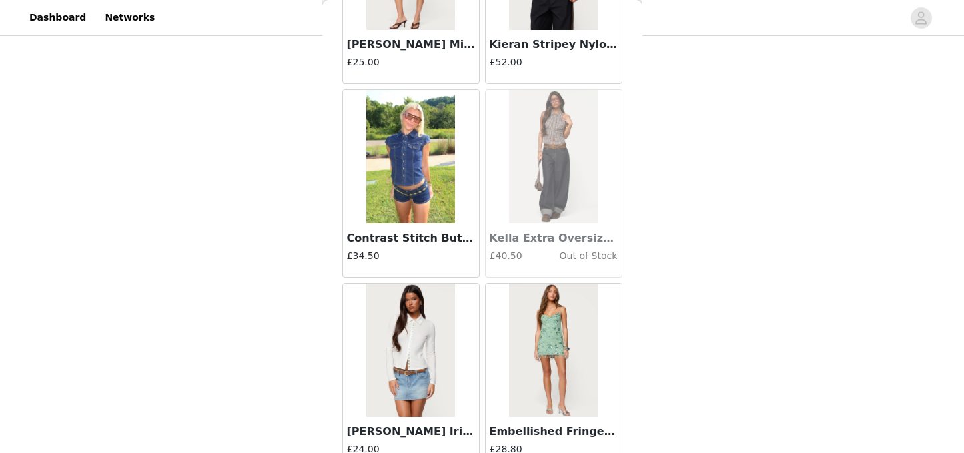
scroll to position [13197, 0]
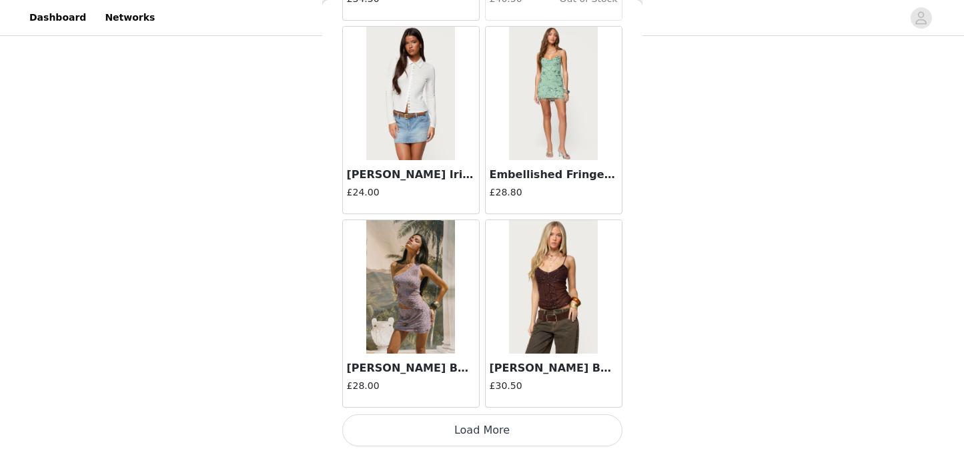
click at [472, 433] on button "Load More" at bounding box center [482, 430] width 280 height 32
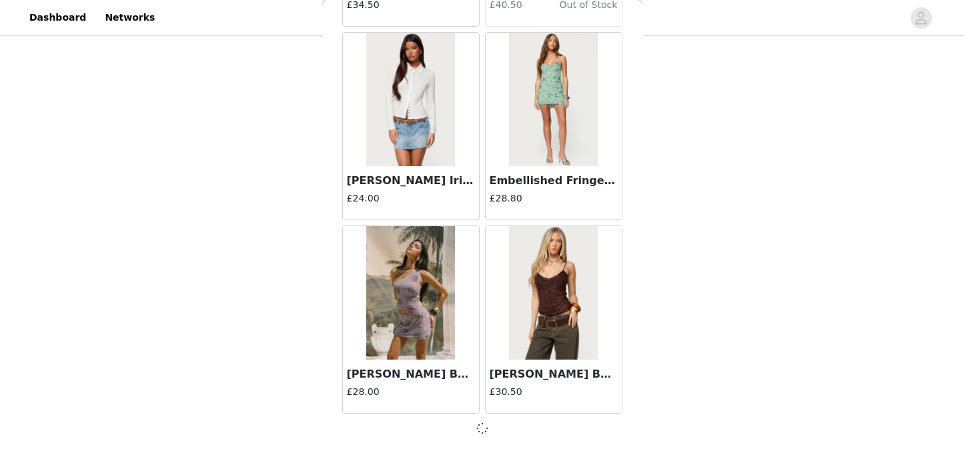
scroll to position [13191, 0]
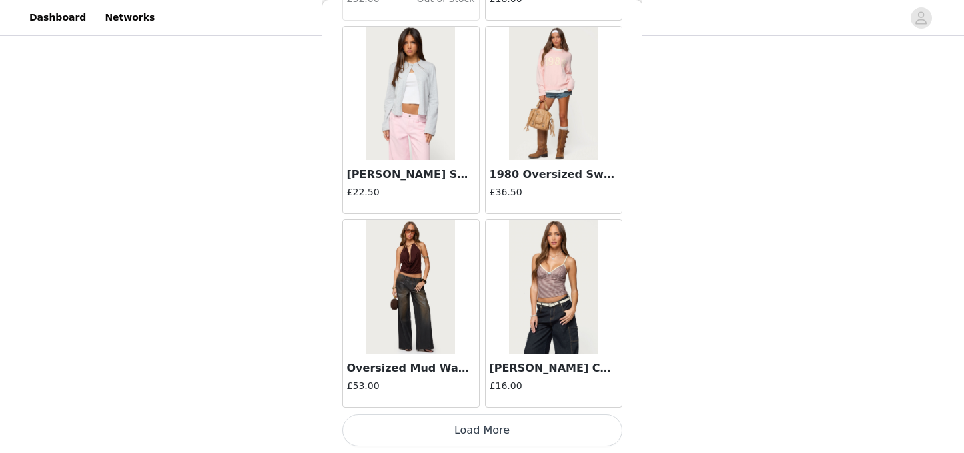
click at [458, 421] on button "Load More" at bounding box center [482, 430] width 280 height 32
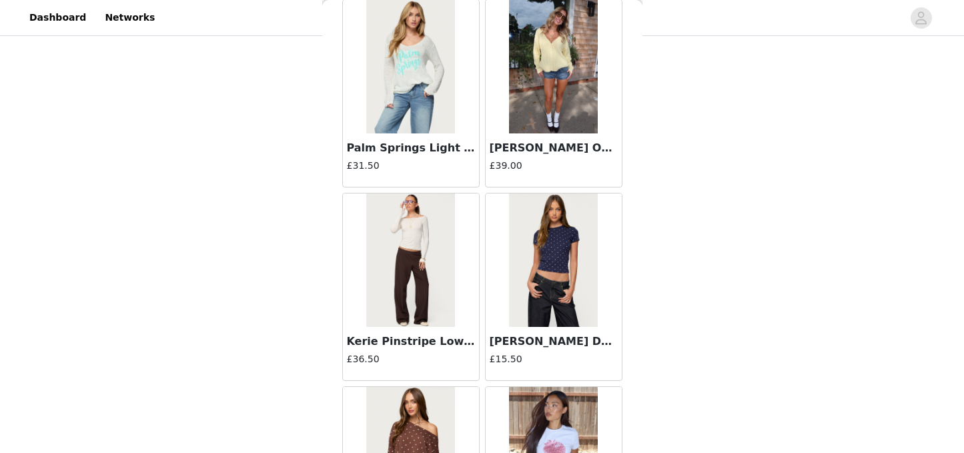
scroll to position [17067, 0]
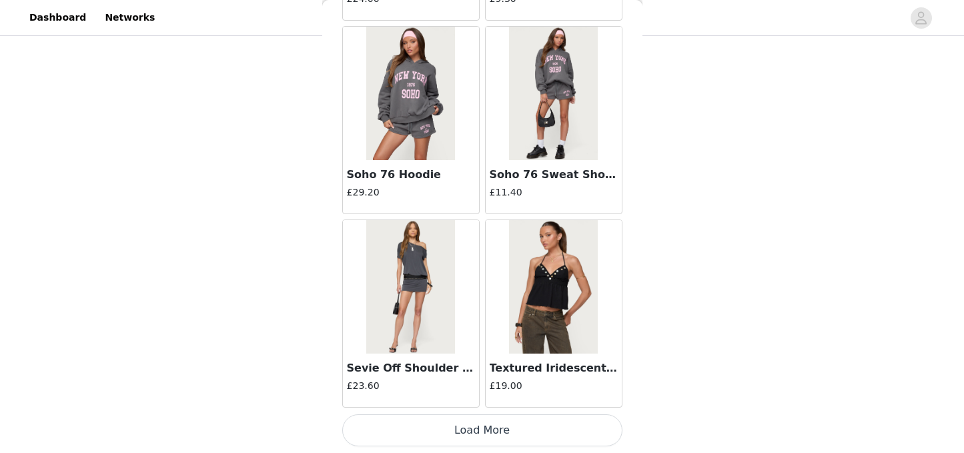
click at [461, 433] on button "Load More" at bounding box center [482, 430] width 280 height 32
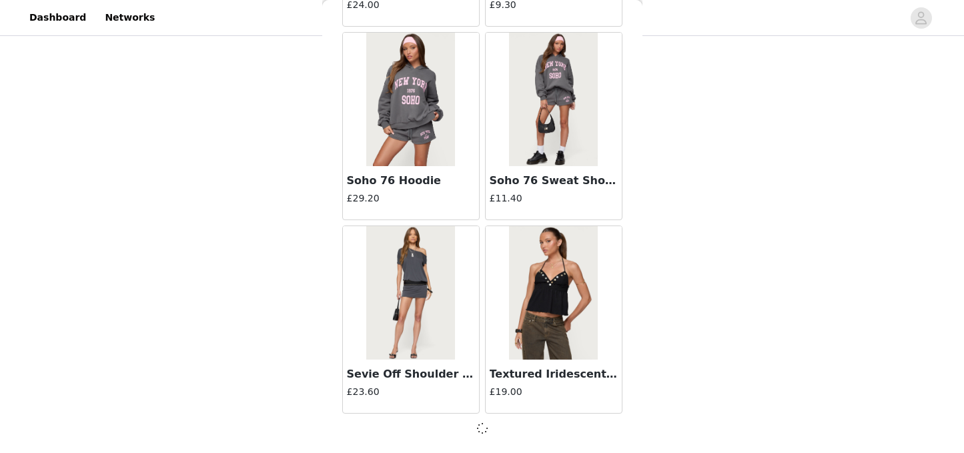
scroll to position [17061, 0]
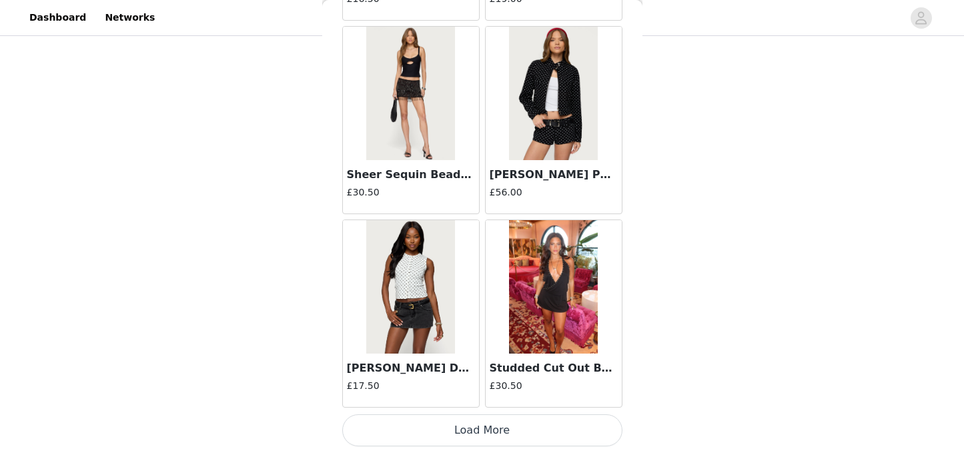
click at [467, 422] on button "Load More" at bounding box center [482, 430] width 280 height 32
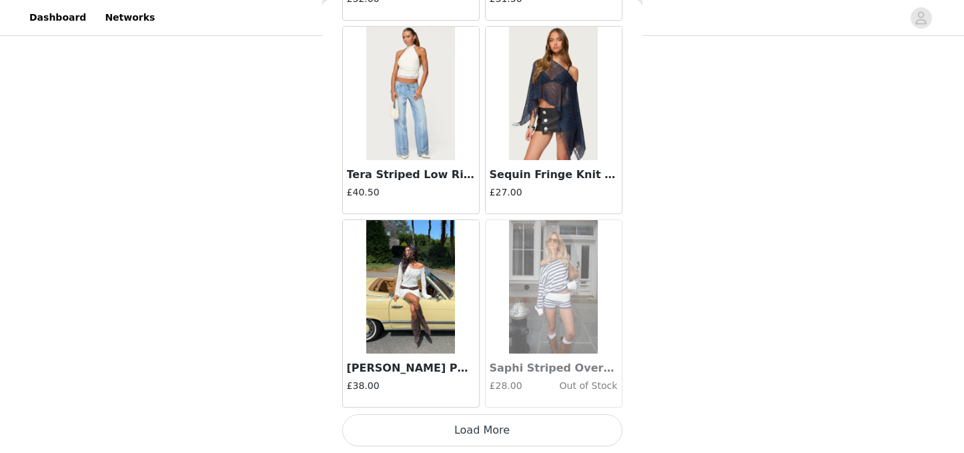
click at [466, 431] on button "Load More" at bounding box center [482, 430] width 280 height 32
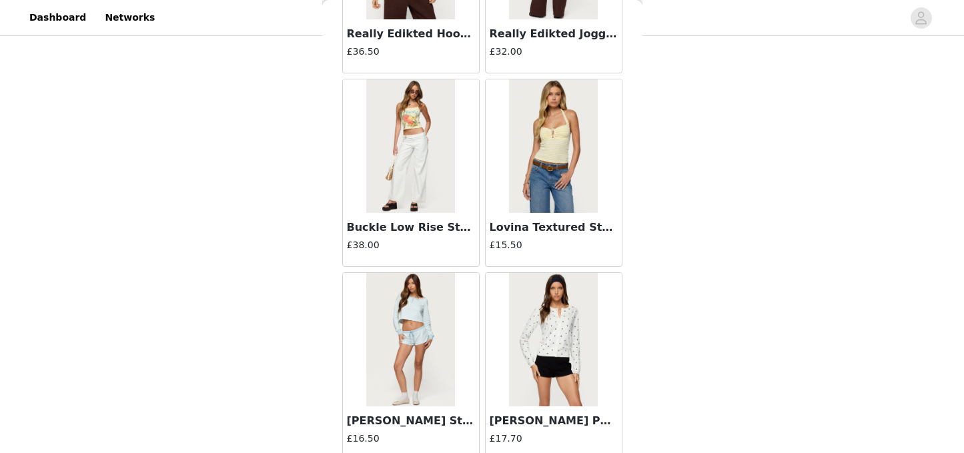
scroll to position [22871, 0]
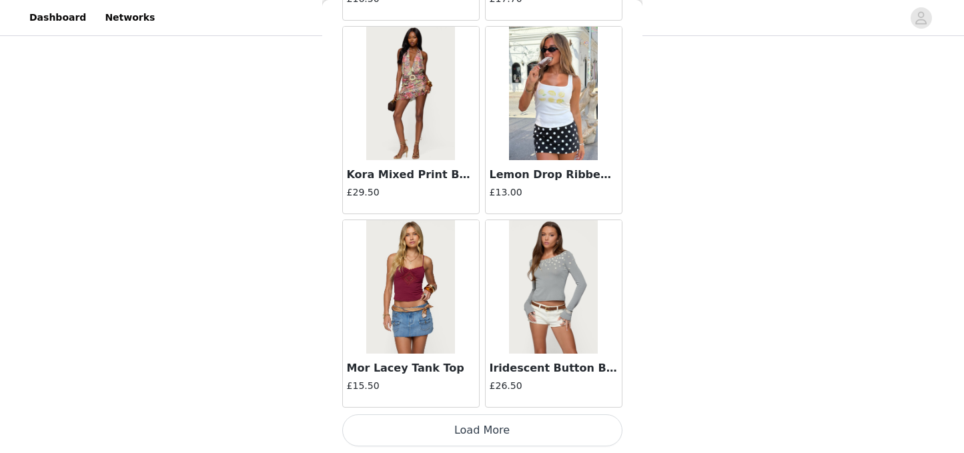
click at [459, 435] on button "Load More" at bounding box center [482, 430] width 280 height 32
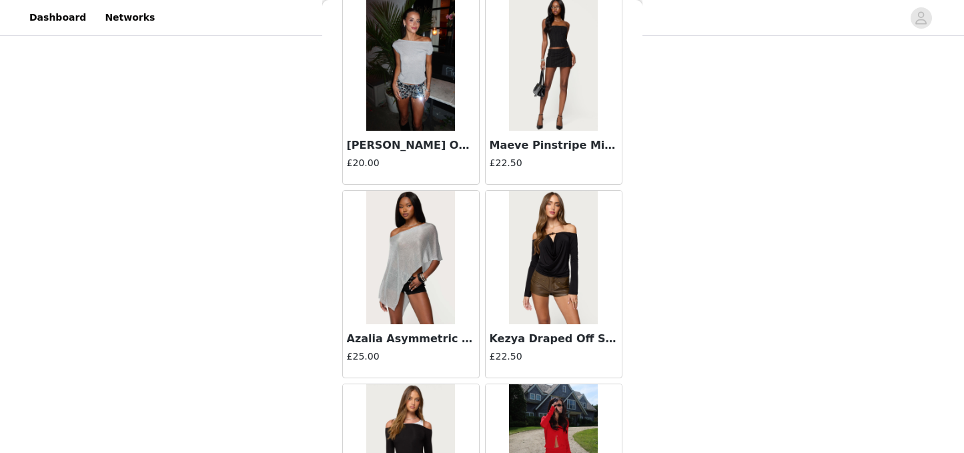
scroll to position [24806, 0]
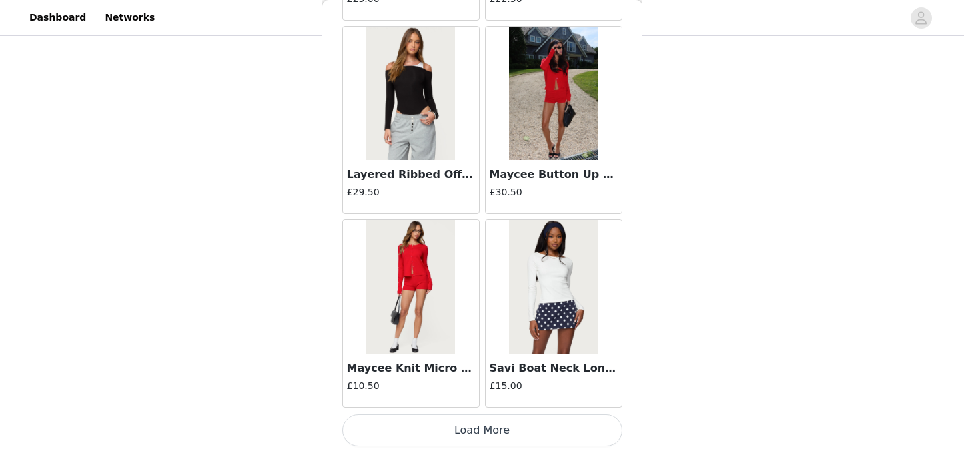
click at [460, 430] on button "Load More" at bounding box center [482, 430] width 280 height 32
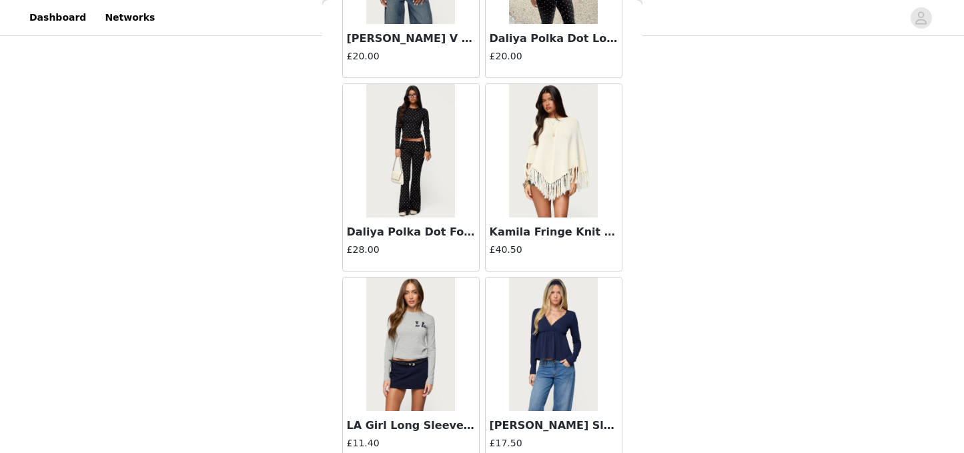
scroll to position [25882, 0]
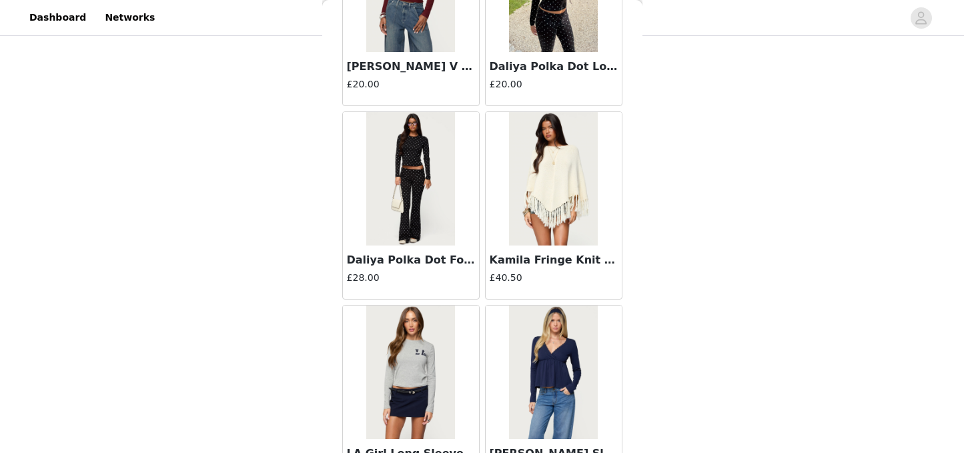
click at [421, 243] on img at bounding box center [410, 178] width 89 height 133
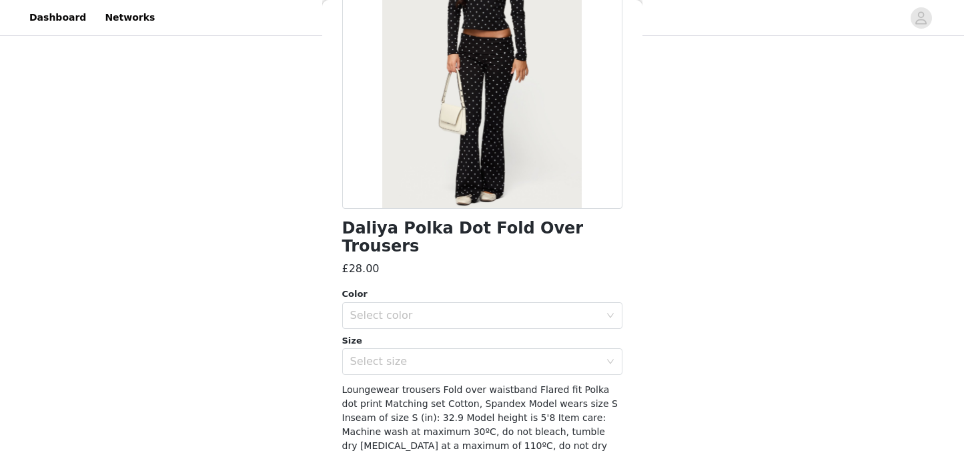
scroll to position [196, 0]
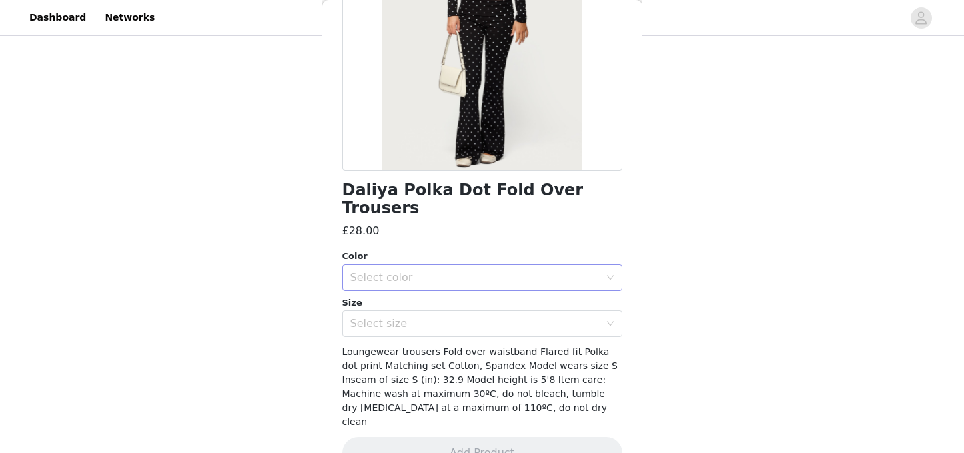
click at [472, 271] on div "Select color" at bounding box center [475, 277] width 250 height 13
click at [427, 289] on li "BLACK" at bounding box center [482, 288] width 280 height 21
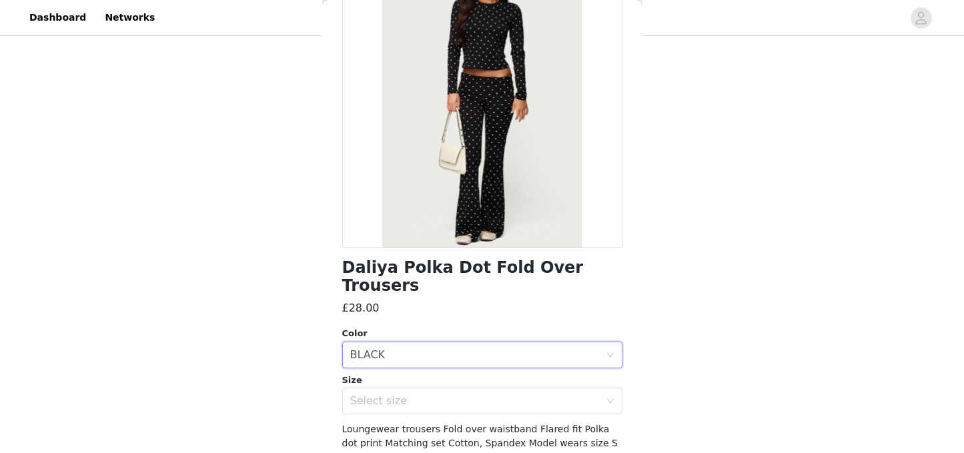
scroll to position [145, 0]
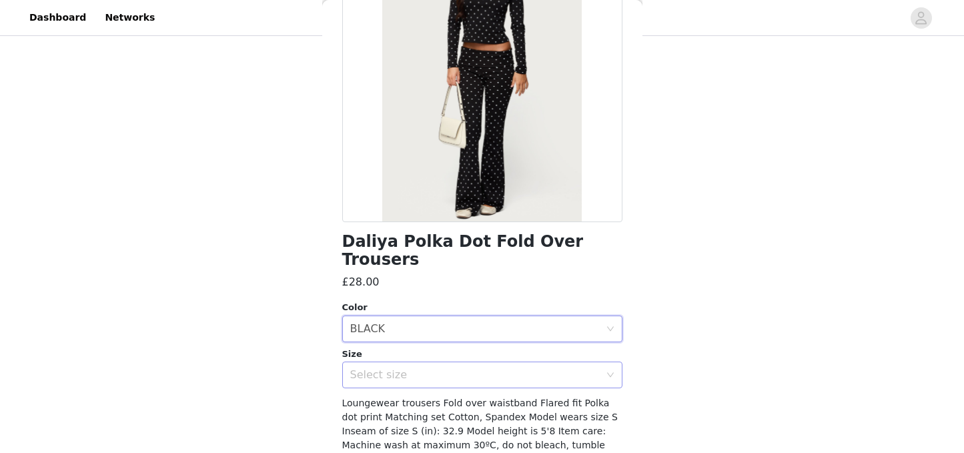
click at [449, 368] on div "Select size" at bounding box center [475, 374] width 250 height 13
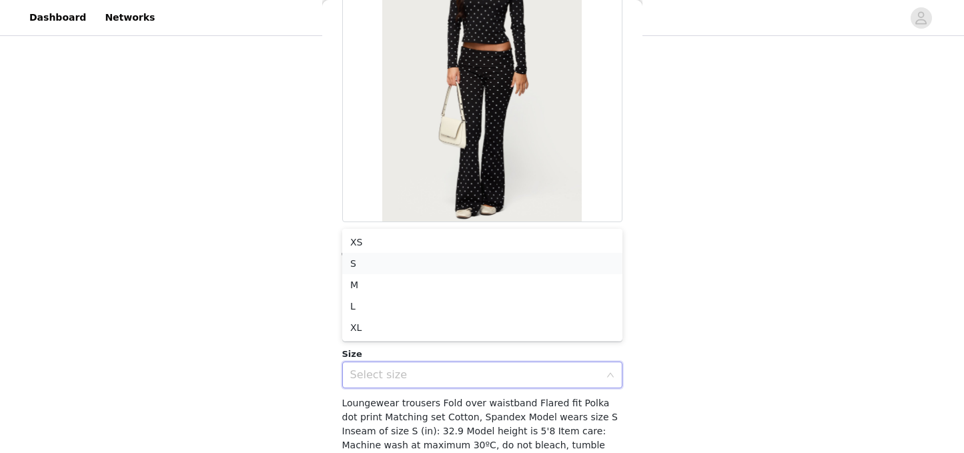
click at [382, 266] on li "S" at bounding box center [482, 263] width 280 height 21
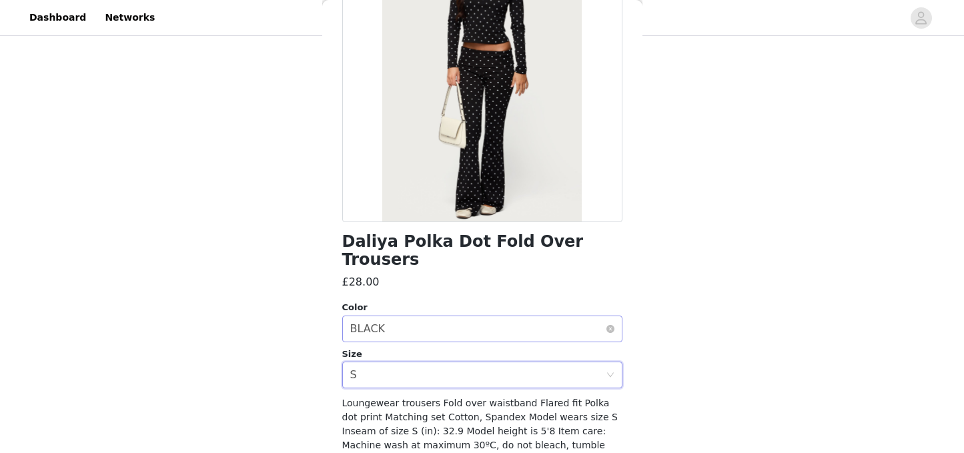
scroll to position [196, 0]
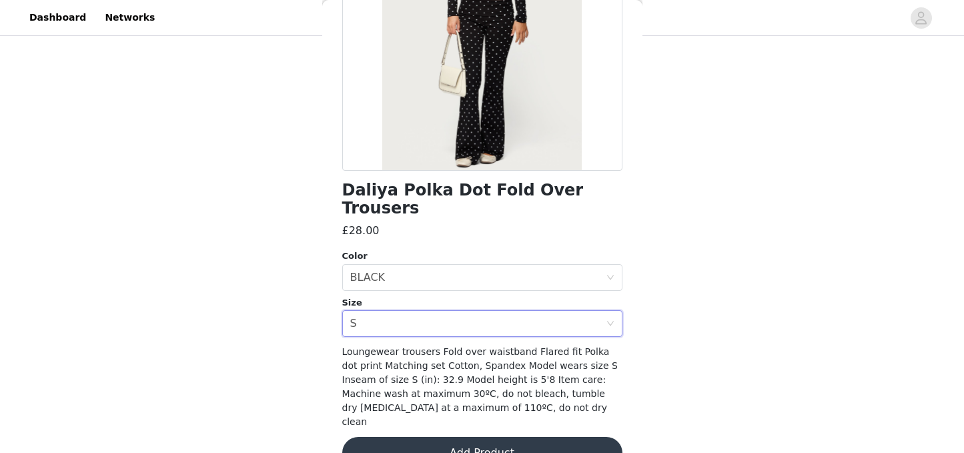
click at [514, 437] on button "Add Product" at bounding box center [482, 453] width 280 height 32
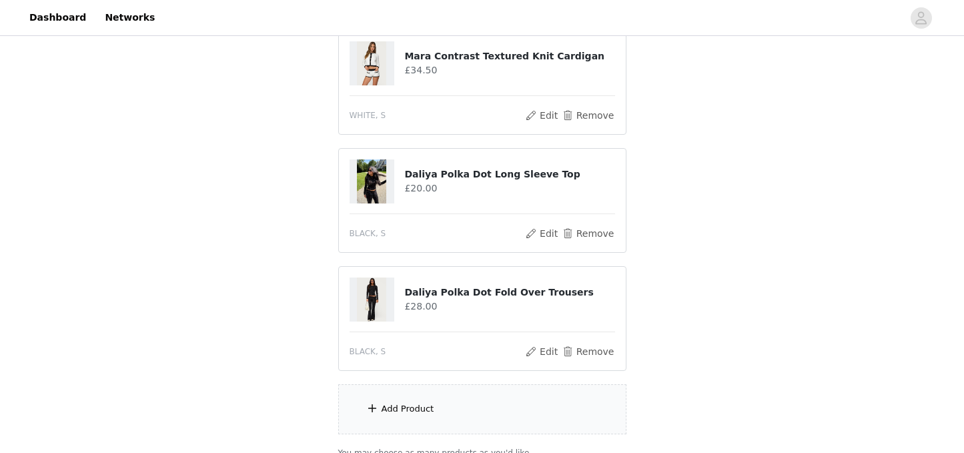
click at [488, 414] on div "Add Product" at bounding box center [482, 409] width 288 height 50
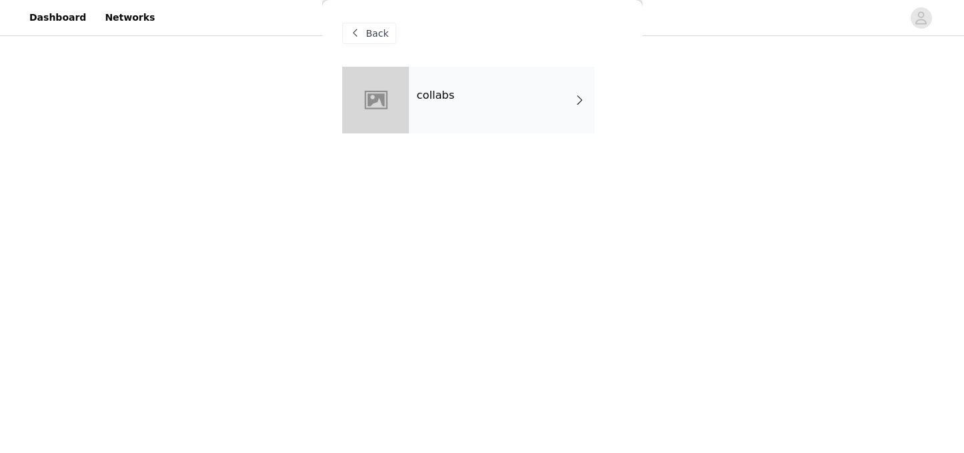
click at [445, 117] on div "collabs" at bounding box center [501, 100] width 185 height 67
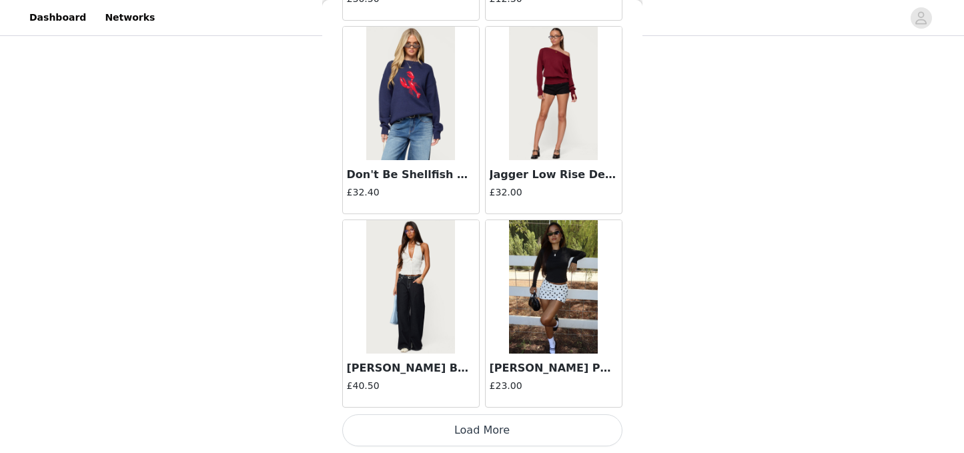
click at [459, 438] on button "Load More" at bounding box center [482, 430] width 280 height 32
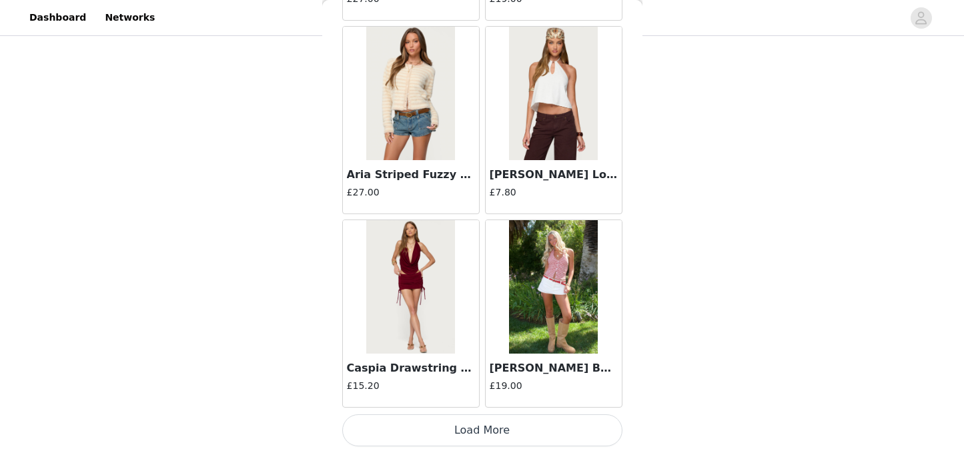
click at [463, 425] on button "Load More" at bounding box center [482, 430] width 280 height 32
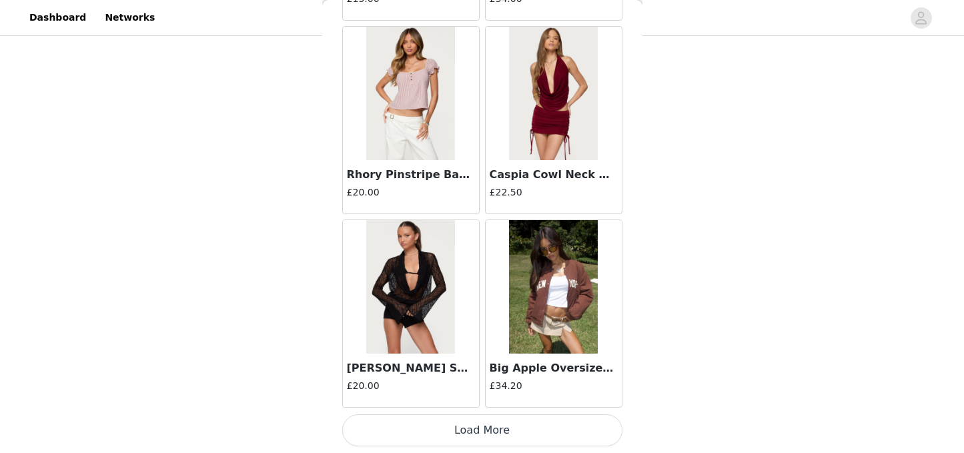
click at [460, 432] on button "Load More" at bounding box center [482, 430] width 280 height 32
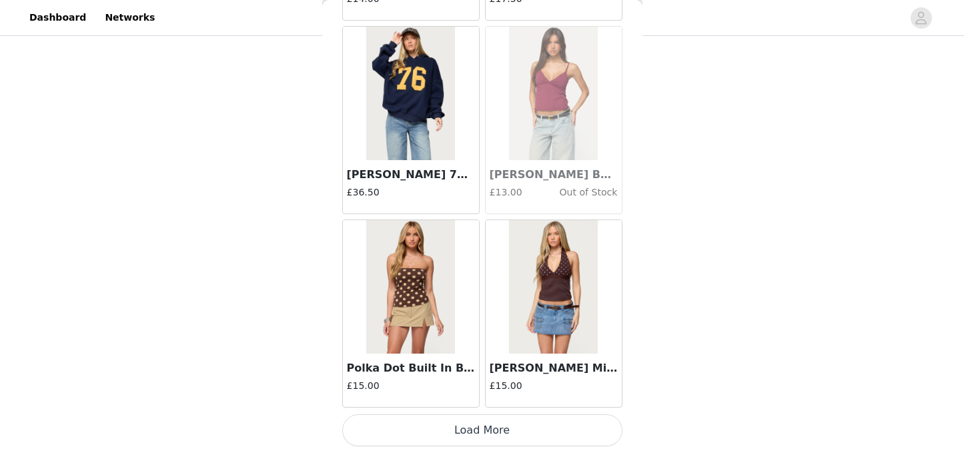
click at [447, 430] on button "Load More" at bounding box center [482, 430] width 280 height 32
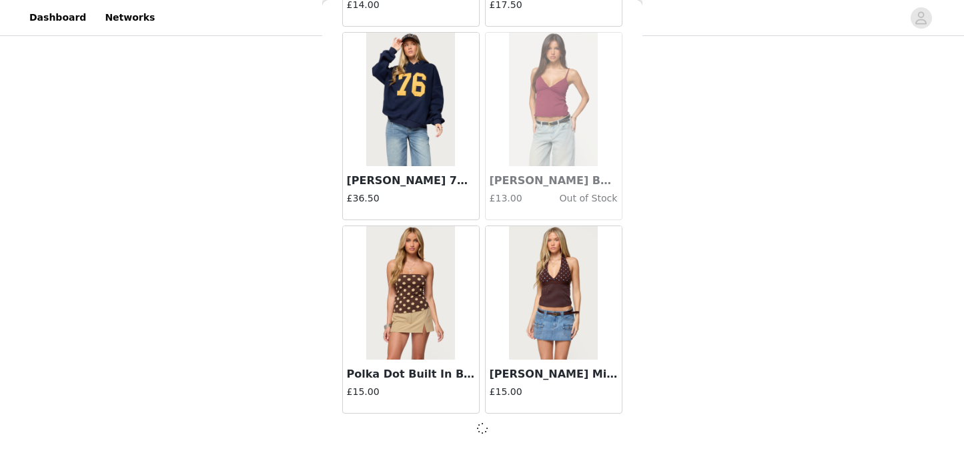
scroll to position [7387, 0]
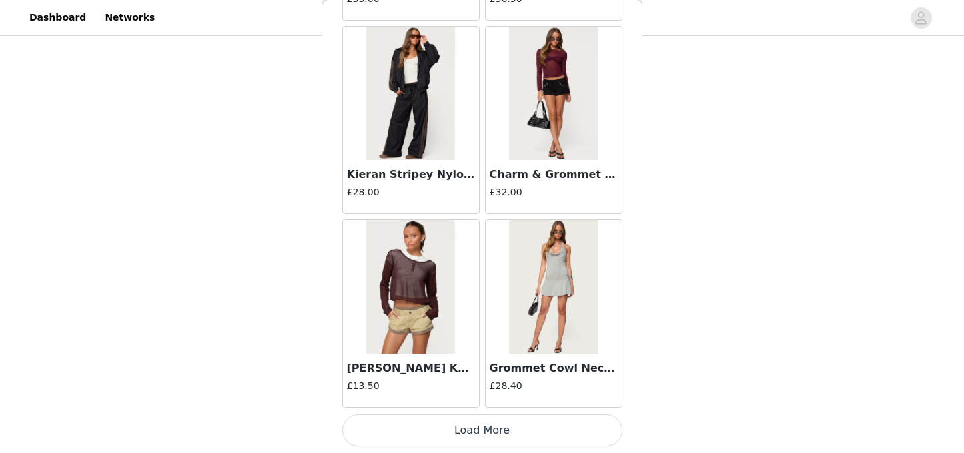
click at [452, 435] on button "Load More" at bounding box center [482, 430] width 280 height 32
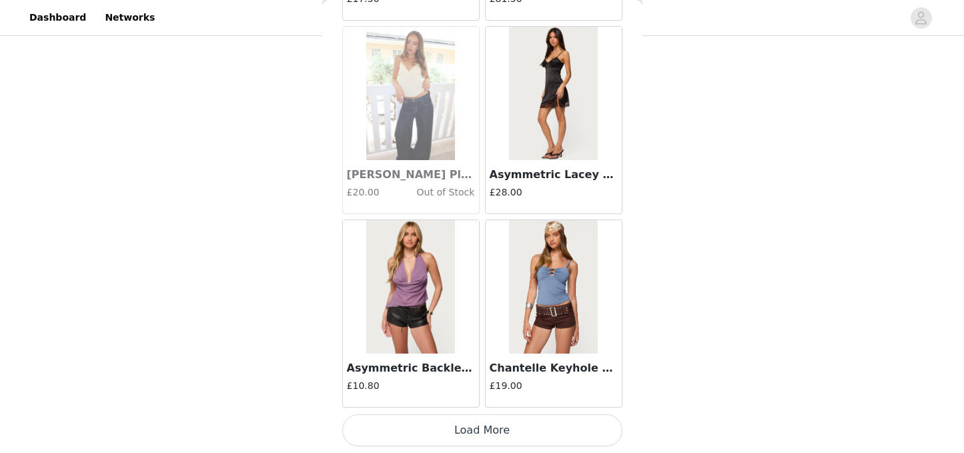
click at [451, 434] on button "Load More" at bounding box center [482, 430] width 280 height 32
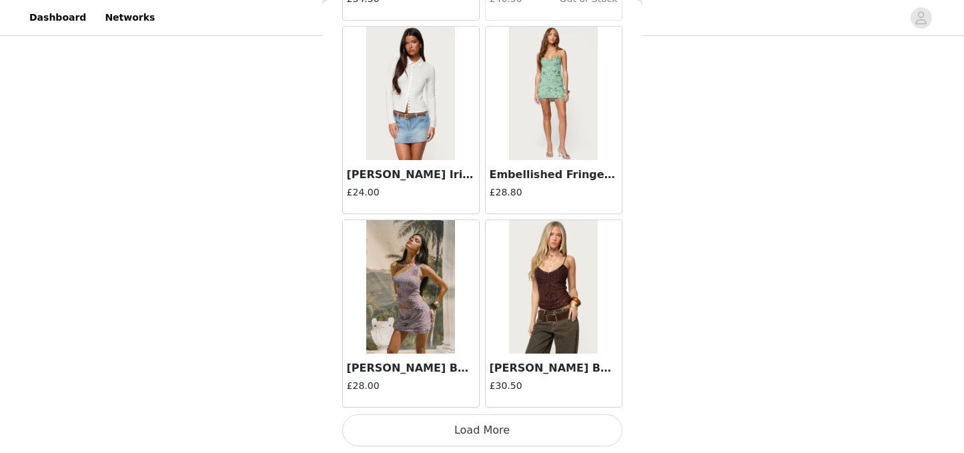
click at [464, 428] on button "Load More" at bounding box center [482, 430] width 280 height 32
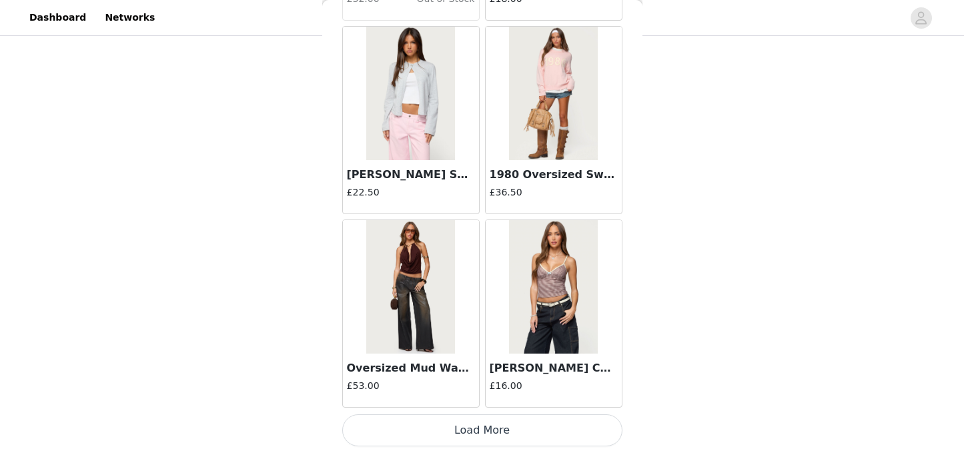
click at [450, 427] on button "Load More" at bounding box center [482, 430] width 280 height 32
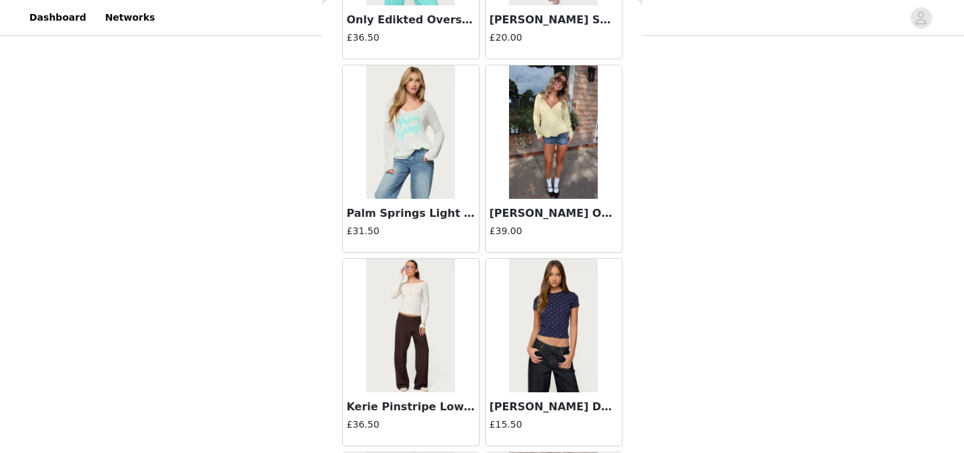
scroll to position [17067, 0]
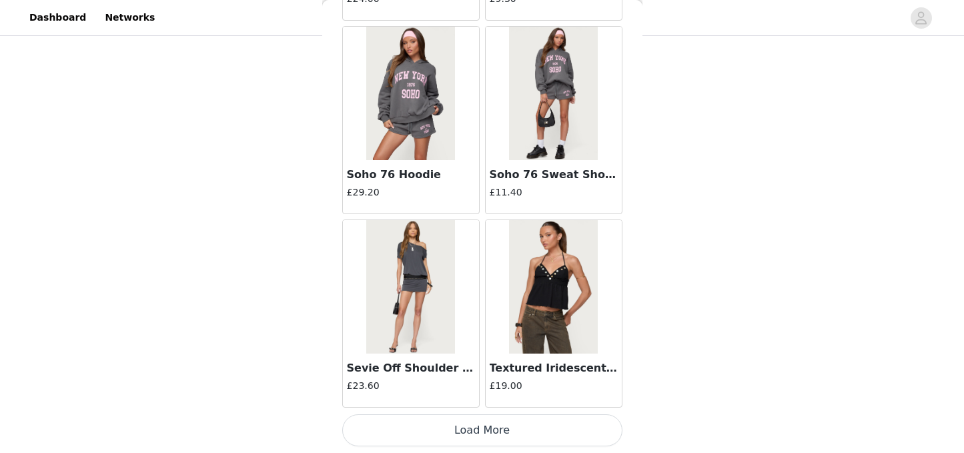
click at [458, 432] on button "Load More" at bounding box center [482, 430] width 280 height 32
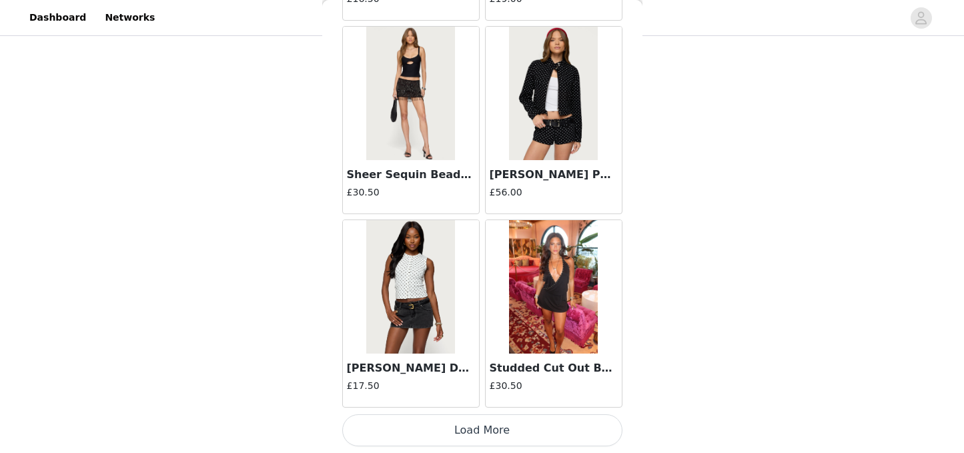
click at [466, 426] on button "Load More" at bounding box center [482, 430] width 280 height 32
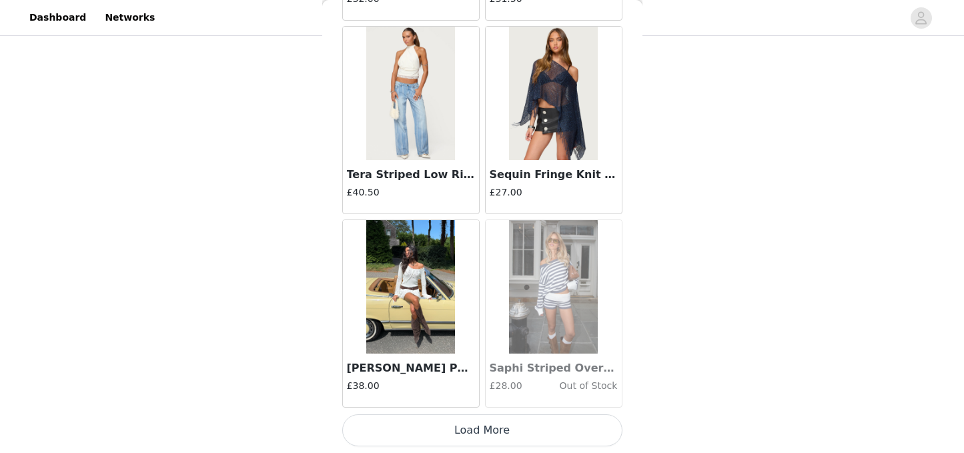
click at [467, 432] on button "Load More" at bounding box center [482, 430] width 280 height 32
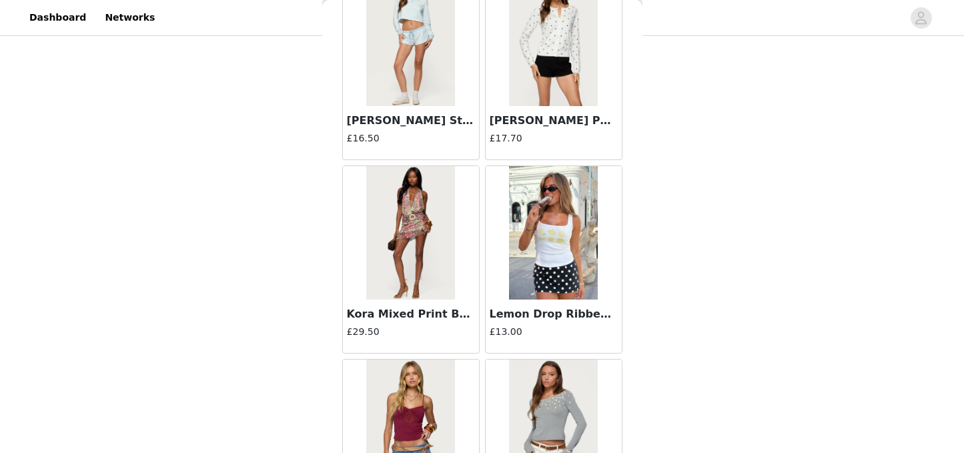
scroll to position [22871, 0]
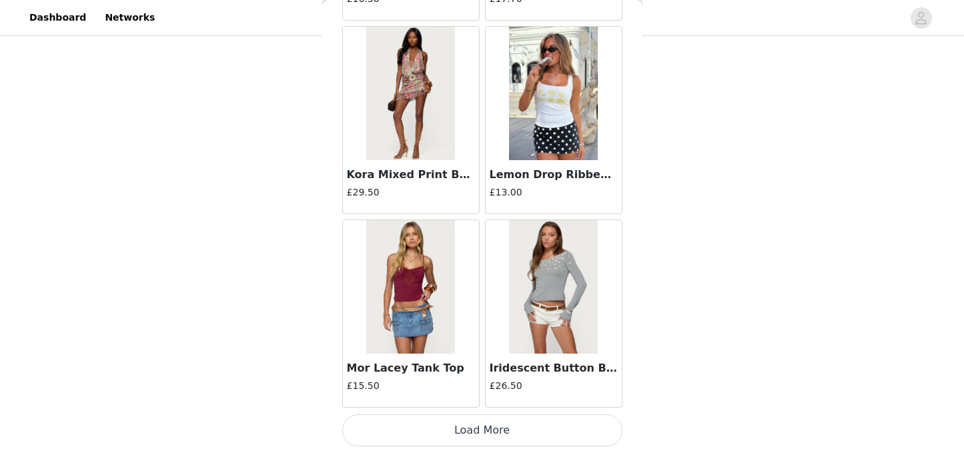
click at [460, 426] on button "Load More" at bounding box center [482, 430] width 280 height 32
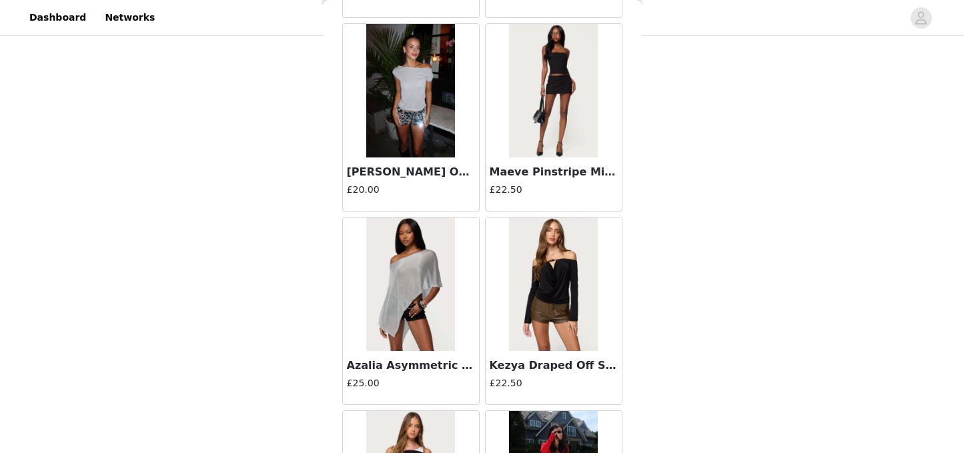
scroll to position [24806, 0]
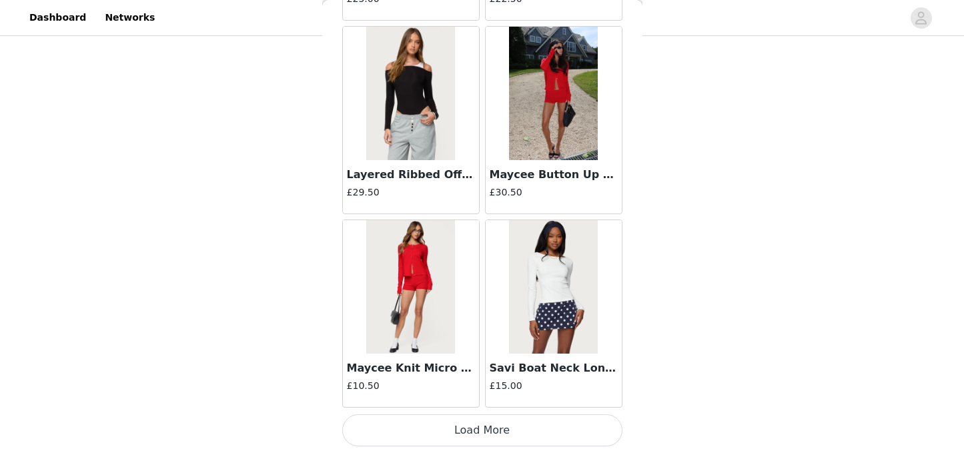
click at [461, 428] on button "Load More" at bounding box center [482, 430] width 280 height 32
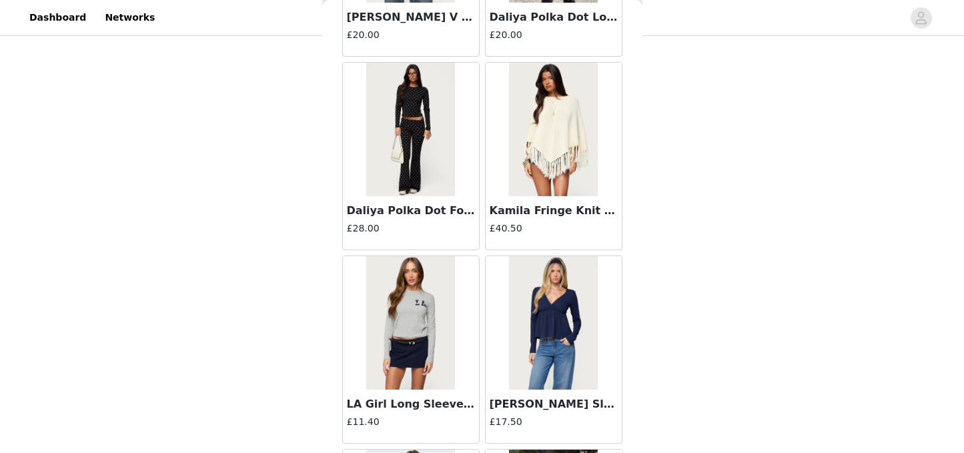
scroll to position [25927, 0]
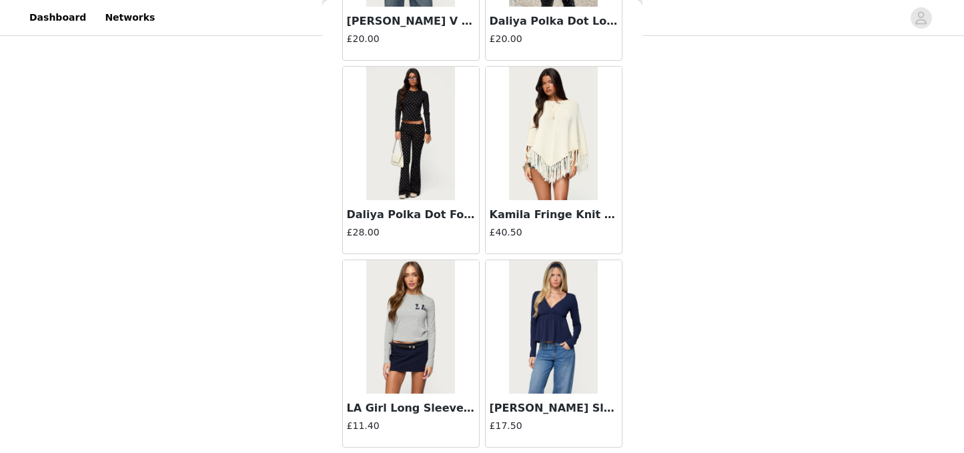
click at [548, 181] on img at bounding box center [553, 133] width 89 height 133
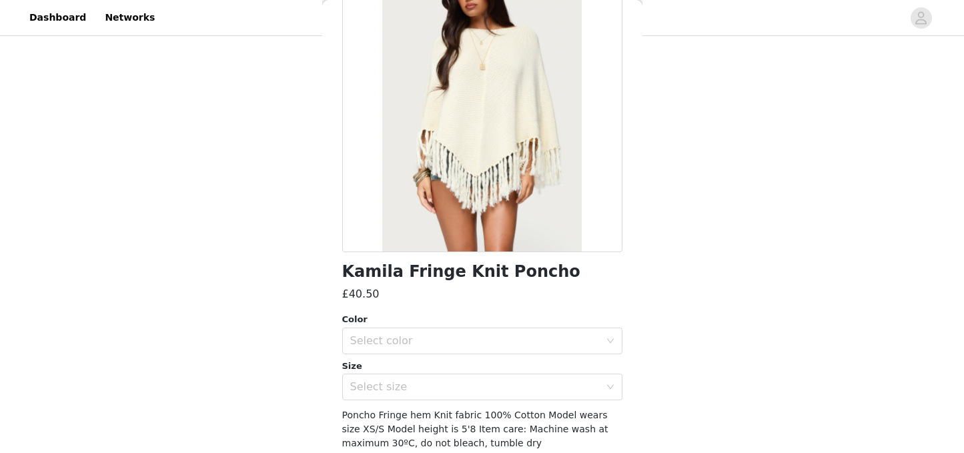
scroll to position [115, 0]
click at [485, 346] on div "Select color" at bounding box center [475, 340] width 250 height 13
click at [408, 368] on li "CREAM" at bounding box center [482, 369] width 280 height 21
click at [408, 390] on div "Select size" at bounding box center [475, 386] width 250 height 13
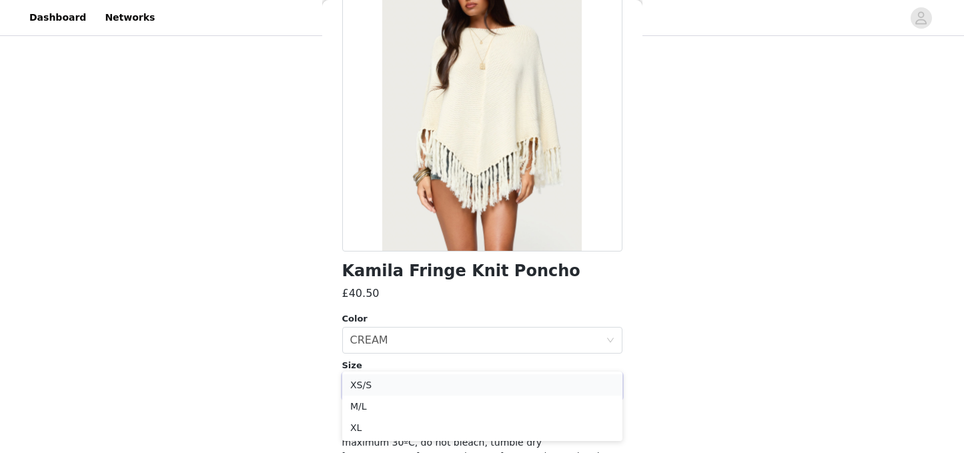
scroll to position [2200, 0]
click at [378, 379] on li "XS/S" at bounding box center [482, 376] width 280 height 21
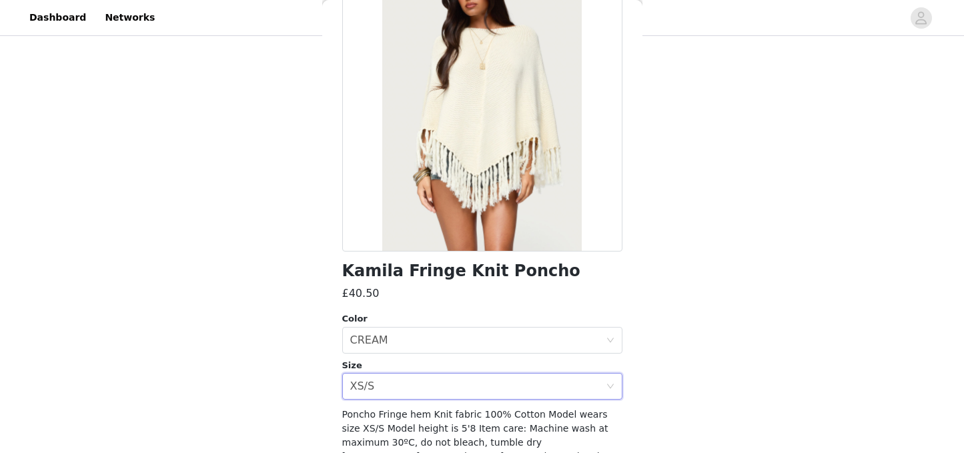
scroll to position [182, 0]
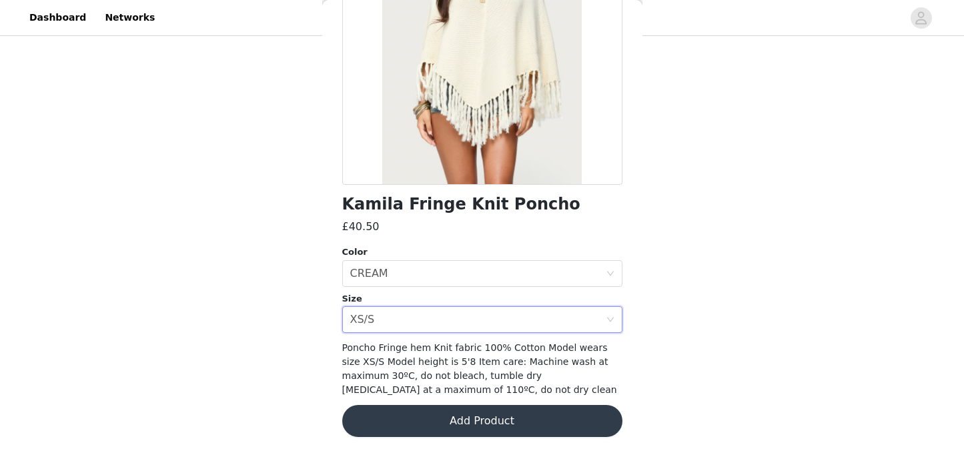
click at [498, 418] on button "Add Product" at bounding box center [482, 421] width 280 height 32
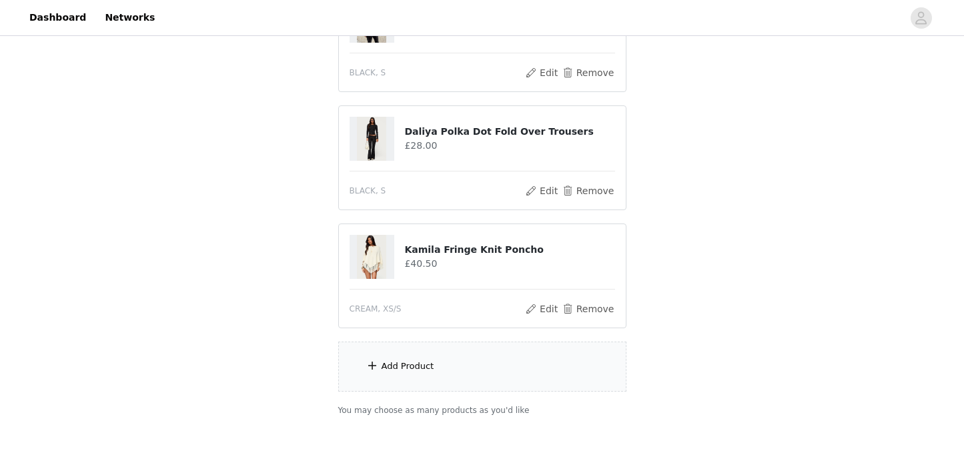
scroll to position [2398, 0]
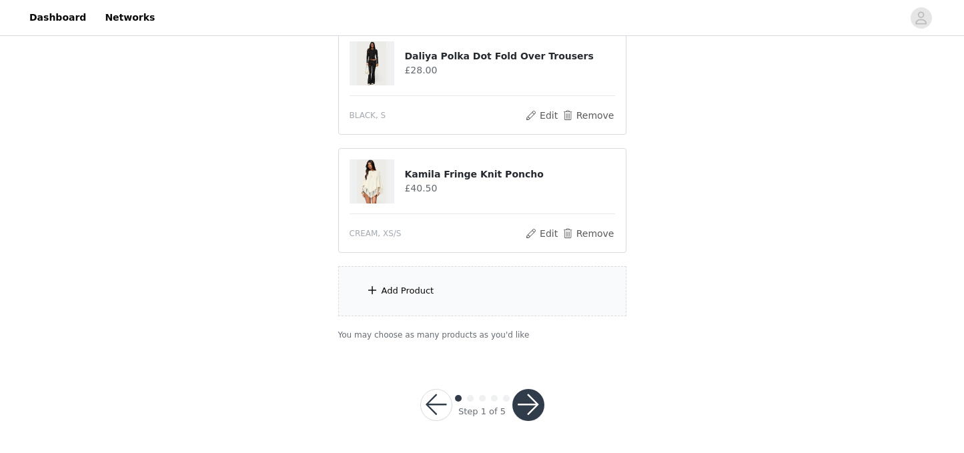
click at [460, 300] on div "Add Product" at bounding box center [482, 291] width 288 height 50
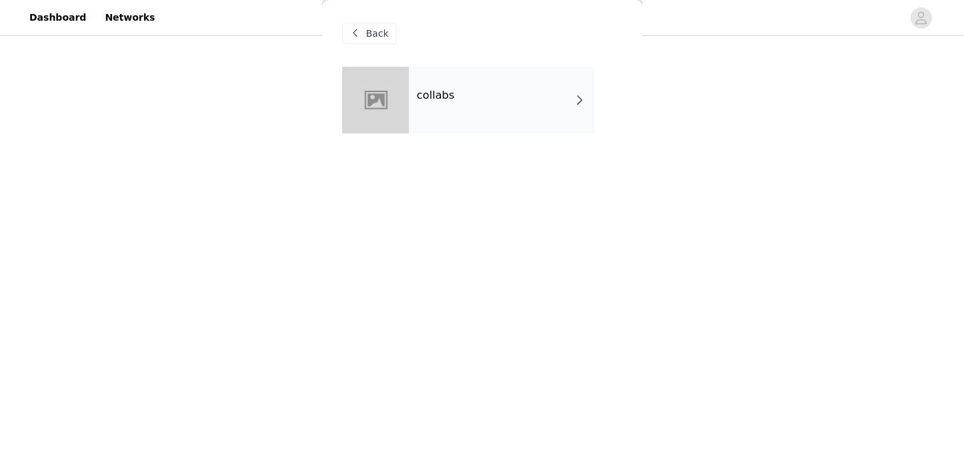
click at [482, 98] on div "collabs" at bounding box center [501, 100] width 185 height 67
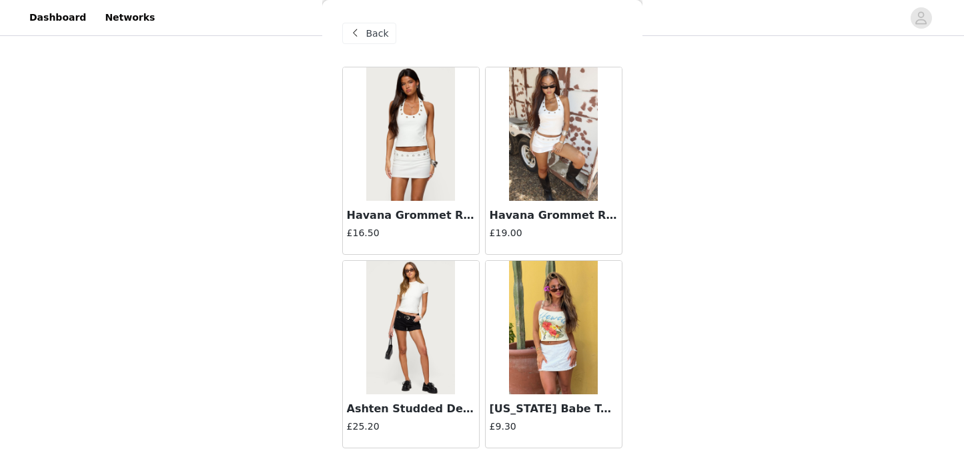
scroll to position [1589, 0]
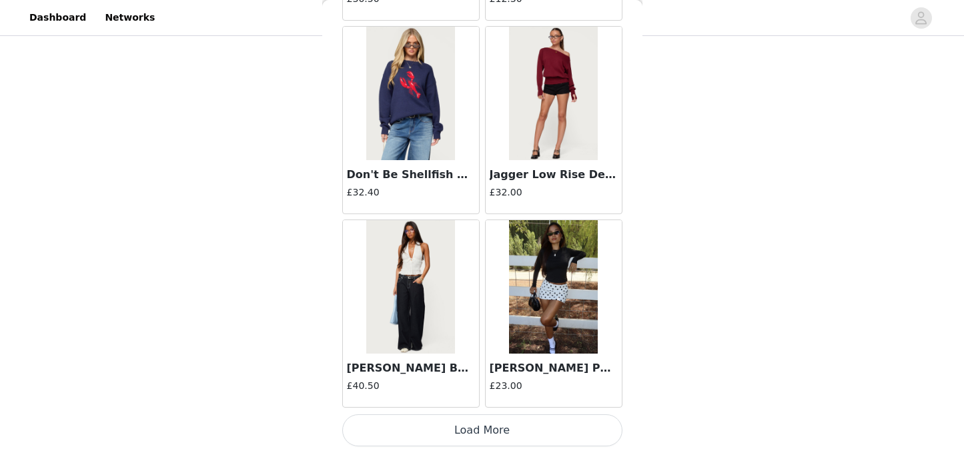
click at [456, 432] on button "Load More" at bounding box center [482, 430] width 280 height 32
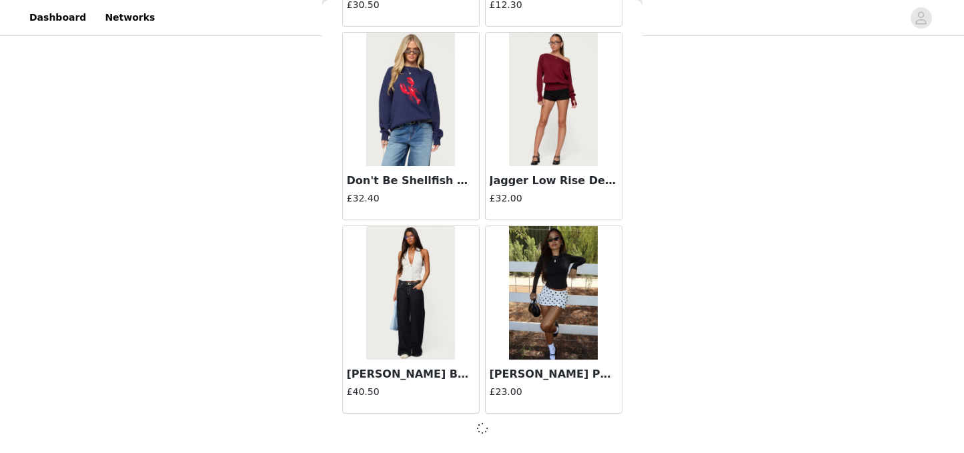
scroll to position [1583, 0]
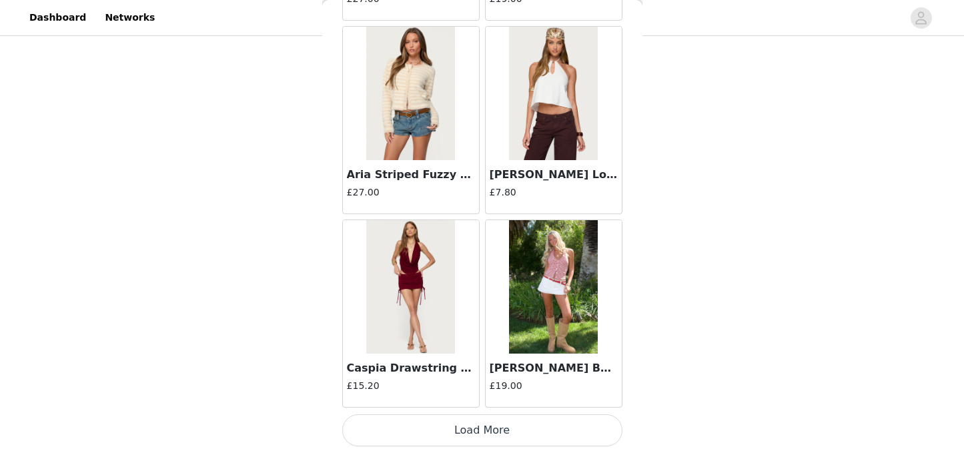
click at [516, 428] on button "Load More" at bounding box center [482, 430] width 280 height 32
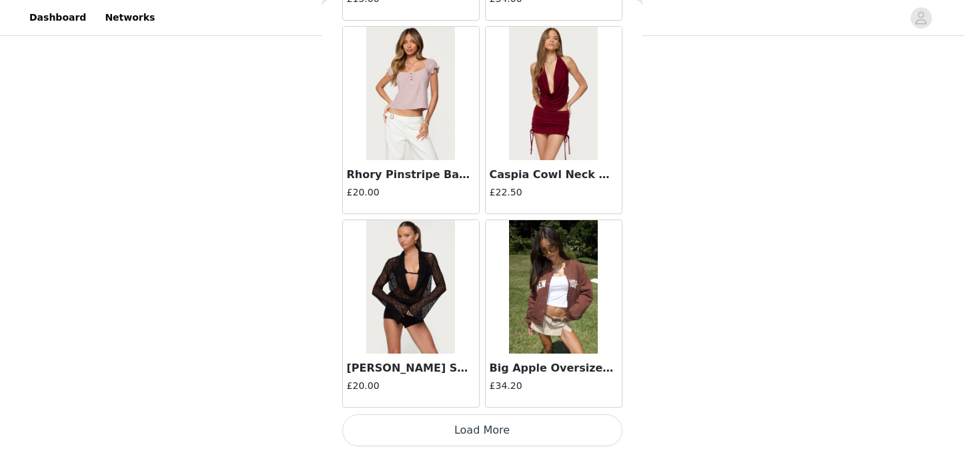
click at [501, 428] on button "Load More" at bounding box center [482, 430] width 280 height 32
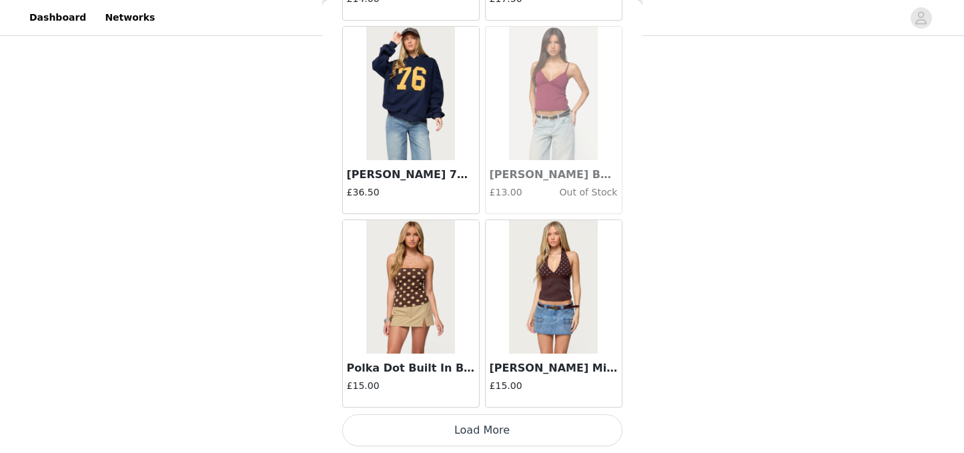
click at [491, 420] on button "Load More" at bounding box center [482, 430] width 280 height 32
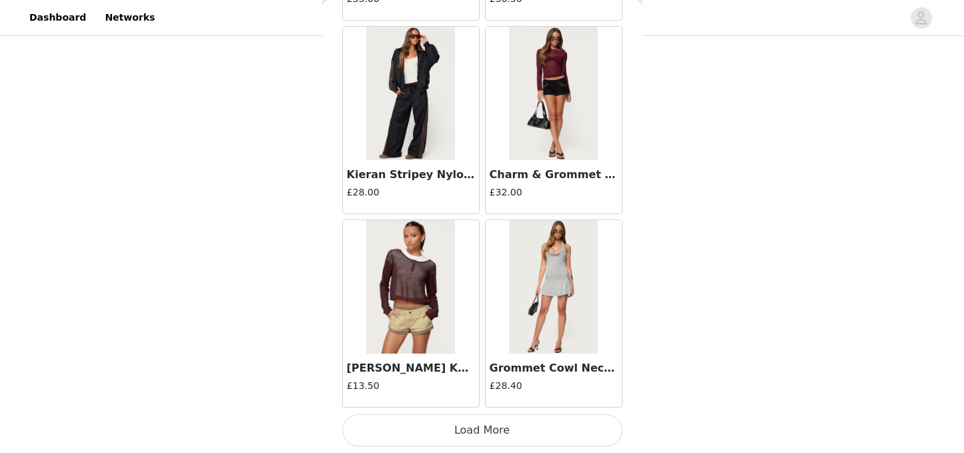
click at [488, 427] on button "Load More" at bounding box center [482, 430] width 280 height 32
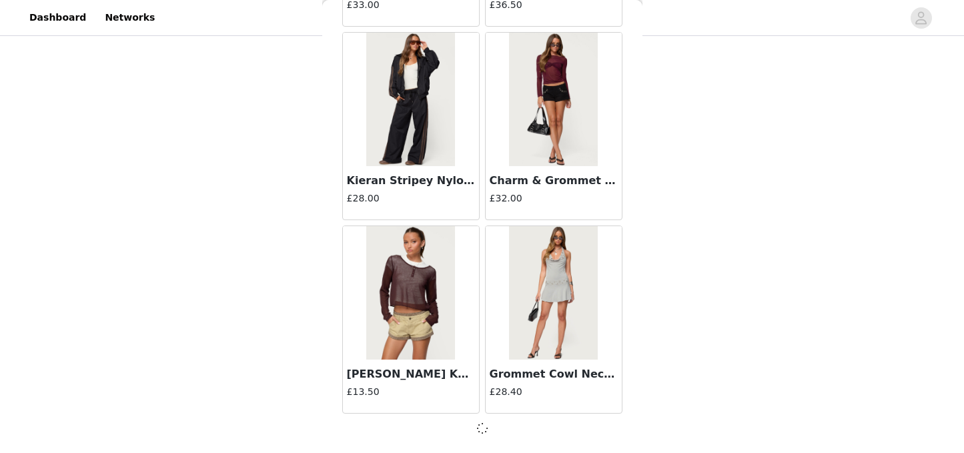
scroll to position [9322, 0]
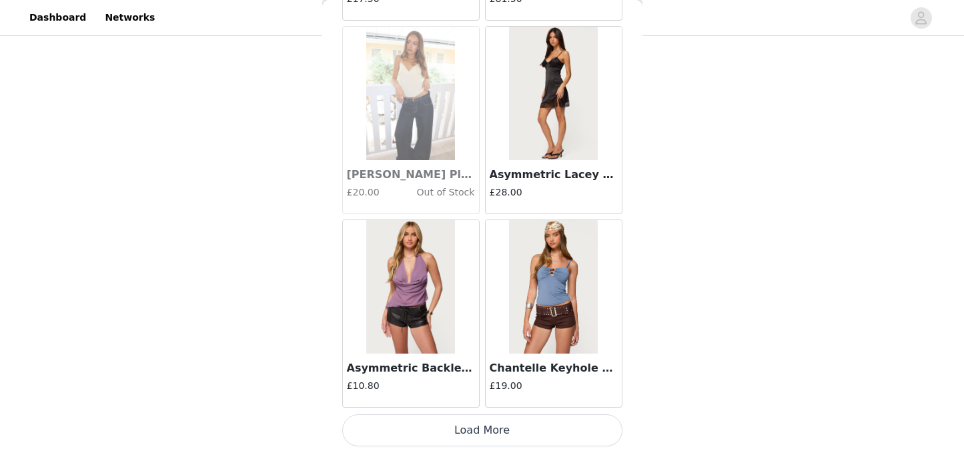
click at [480, 430] on button "Load More" at bounding box center [482, 430] width 280 height 32
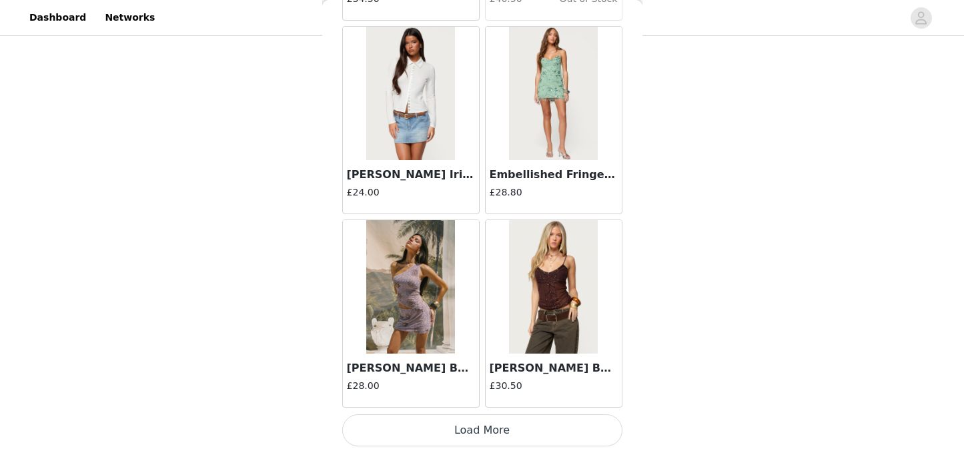
click at [479, 434] on button "Load More" at bounding box center [482, 430] width 280 height 32
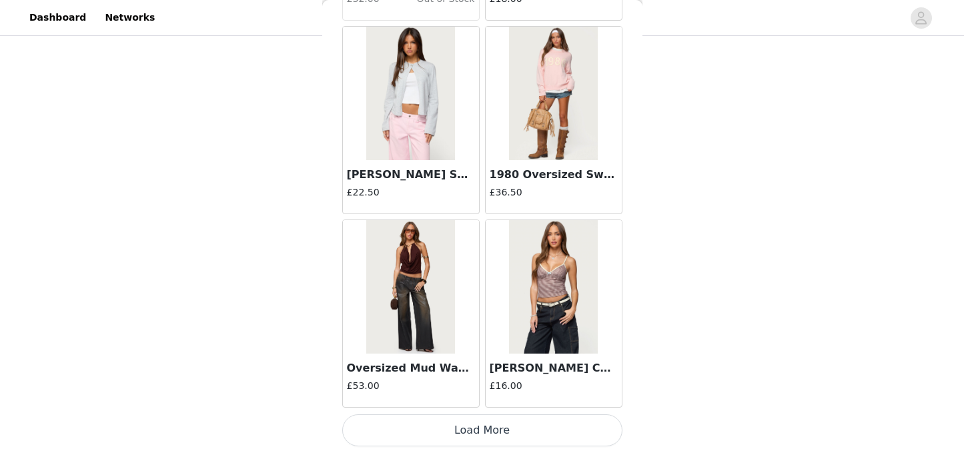
click at [480, 428] on button "Load More" at bounding box center [482, 430] width 280 height 32
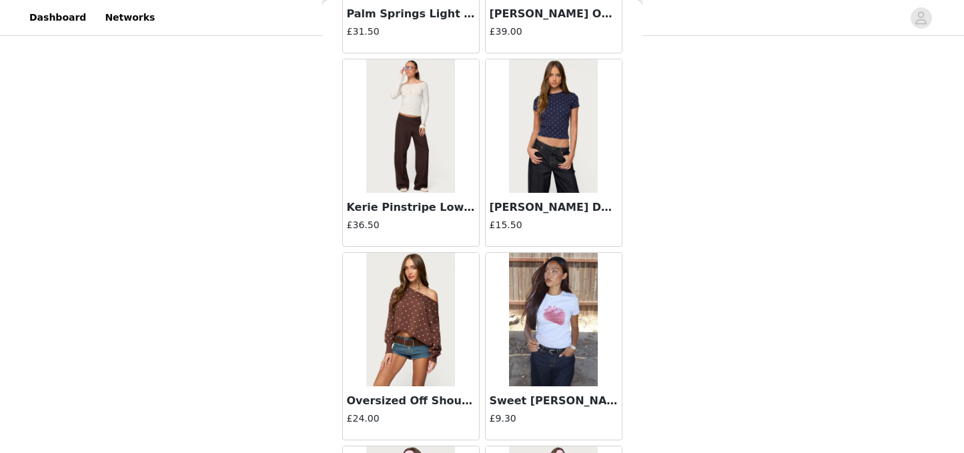
scroll to position [17067, 0]
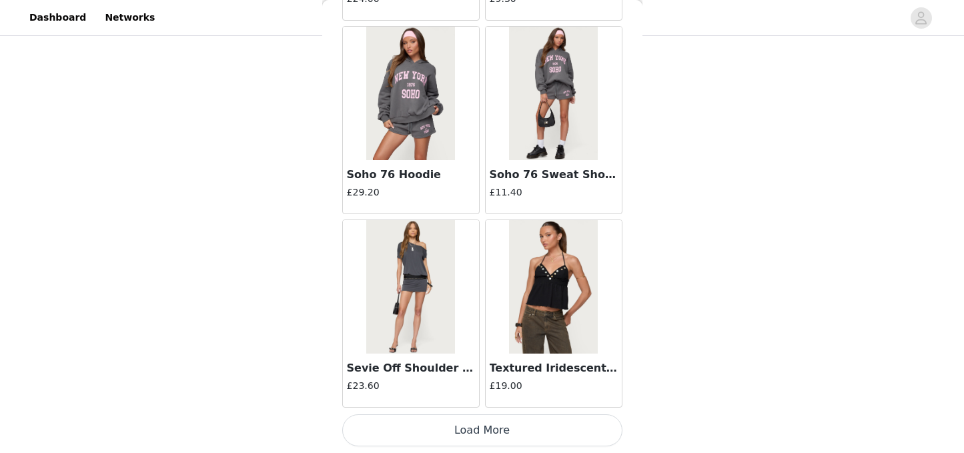
click at [478, 423] on button "Load More" at bounding box center [482, 430] width 280 height 32
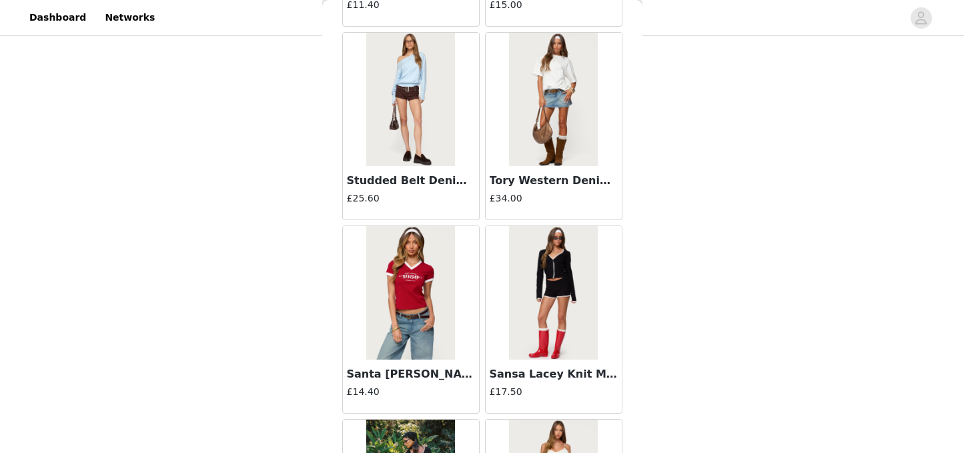
scroll to position [19002, 0]
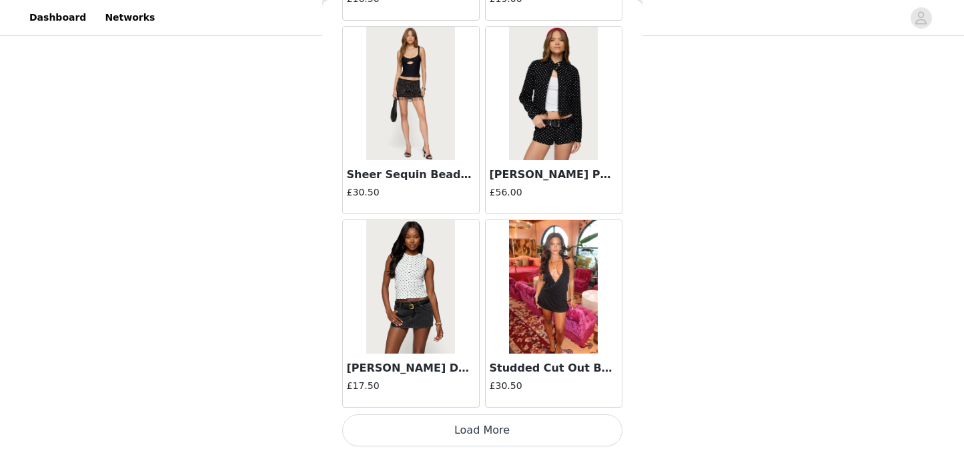
click at [479, 432] on button "Load More" at bounding box center [482, 430] width 280 height 32
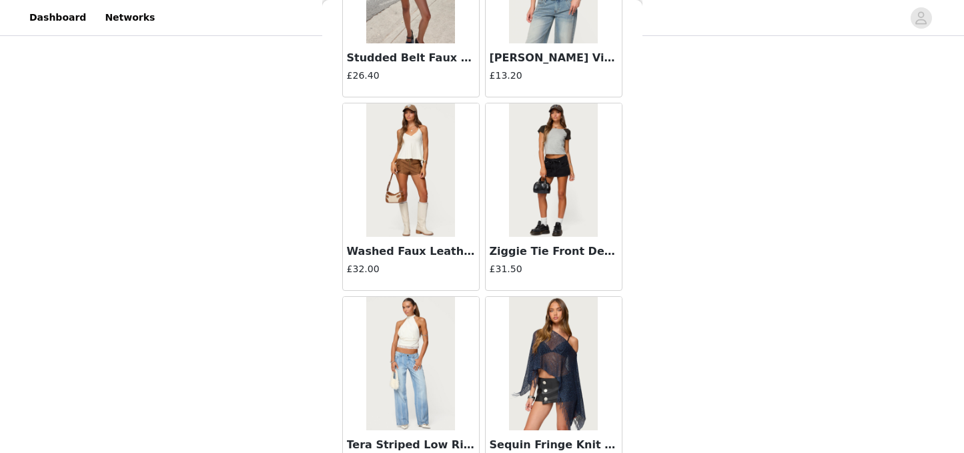
scroll to position [20937, 0]
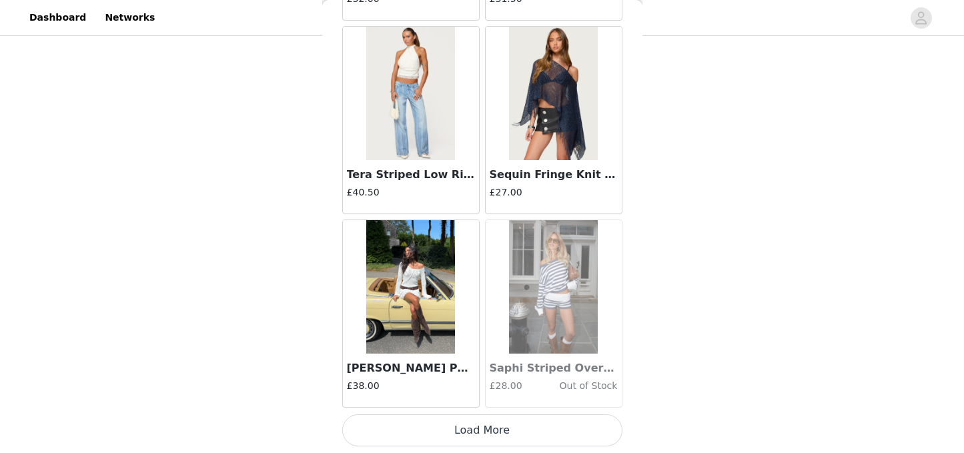
click at [478, 428] on button "Load More" at bounding box center [482, 430] width 280 height 32
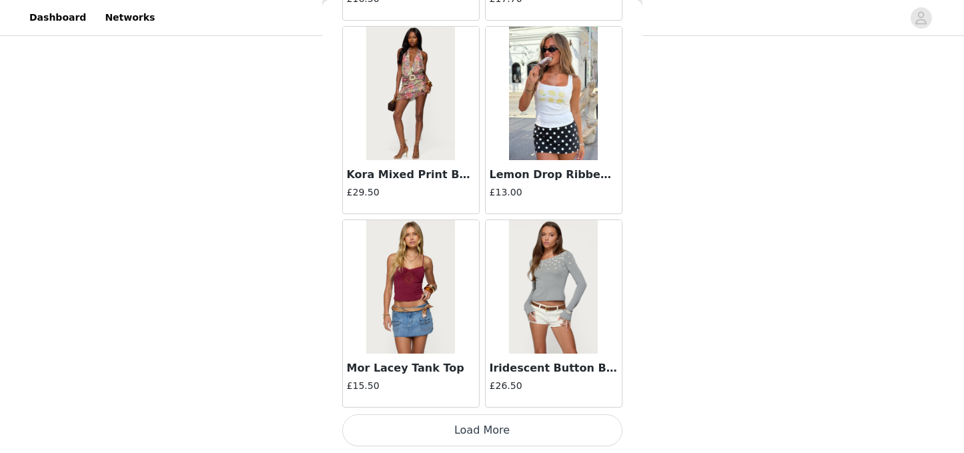
click at [474, 429] on button "Load More" at bounding box center [482, 430] width 280 height 32
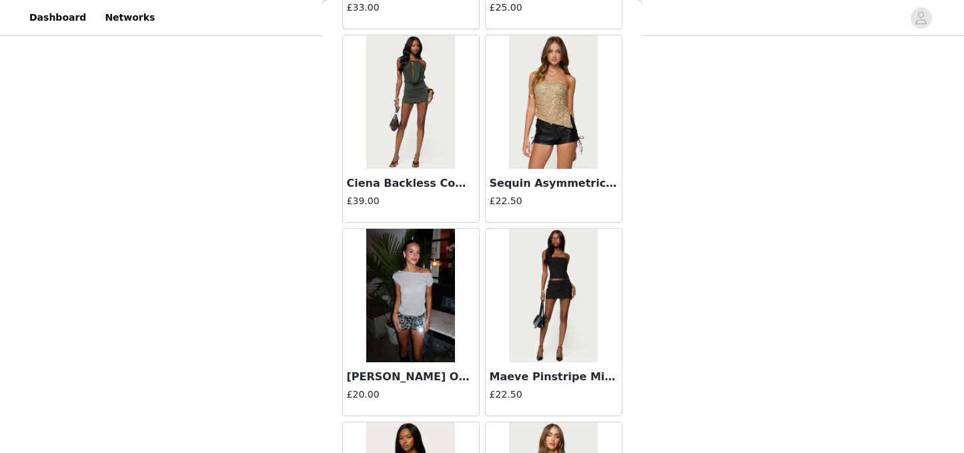
scroll to position [24806, 0]
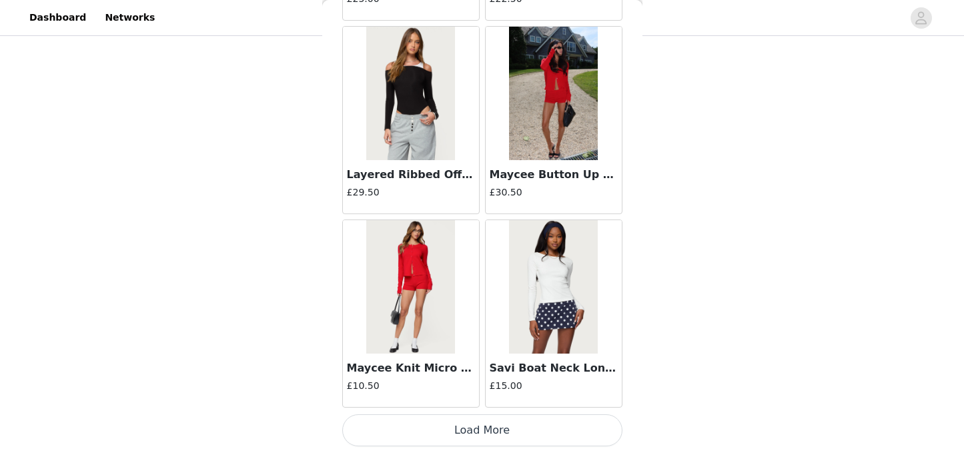
click at [472, 432] on button "Load More" at bounding box center [482, 430] width 280 height 32
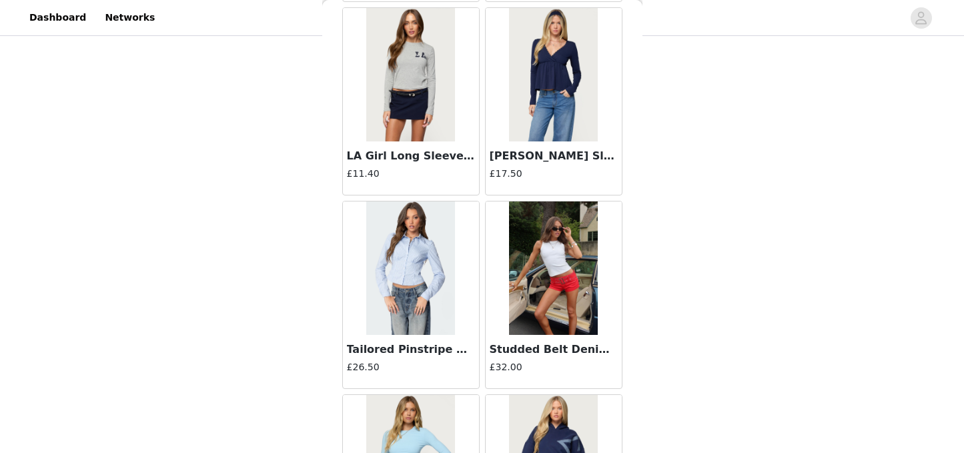
scroll to position [26183, 0]
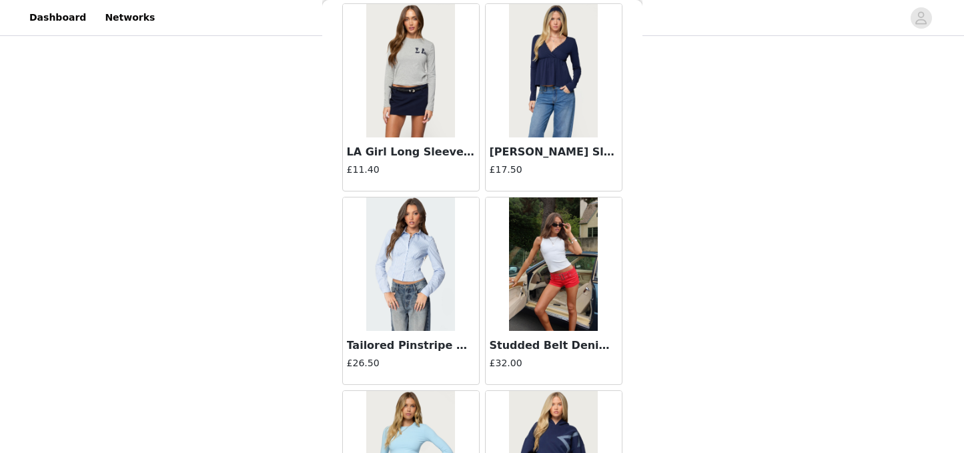
click at [438, 301] on img at bounding box center [410, 263] width 89 height 133
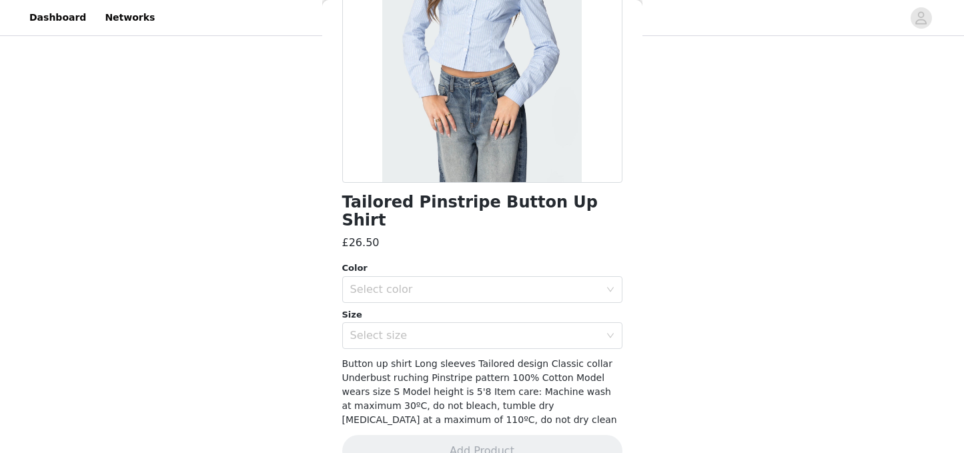
scroll to position [185, 0]
click at [591, 282] on div "Select color" at bounding box center [475, 288] width 250 height 13
click at [517, 293] on li "LIGHT BLUE" at bounding box center [482, 300] width 280 height 21
click at [504, 322] on div "Select size" at bounding box center [478, 334] width 256 height 25
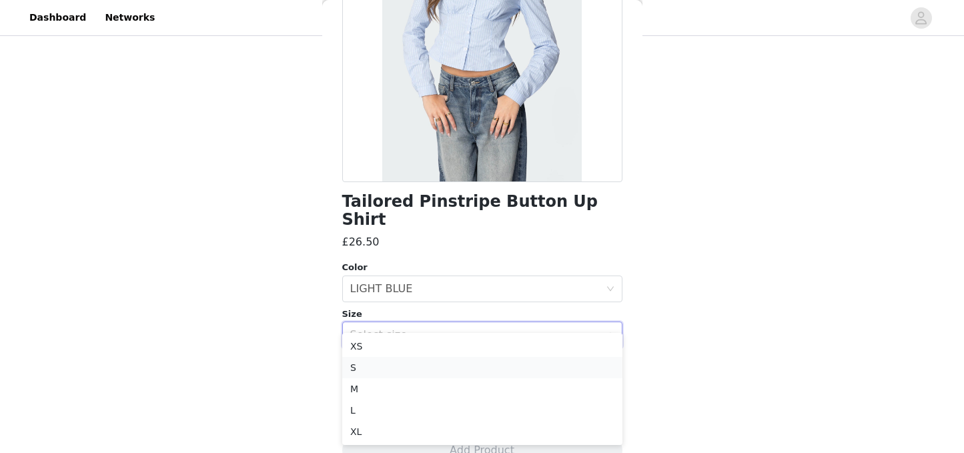
click at [424, 364] on li "S" at bounding box center [482, 367] width 280 height 21
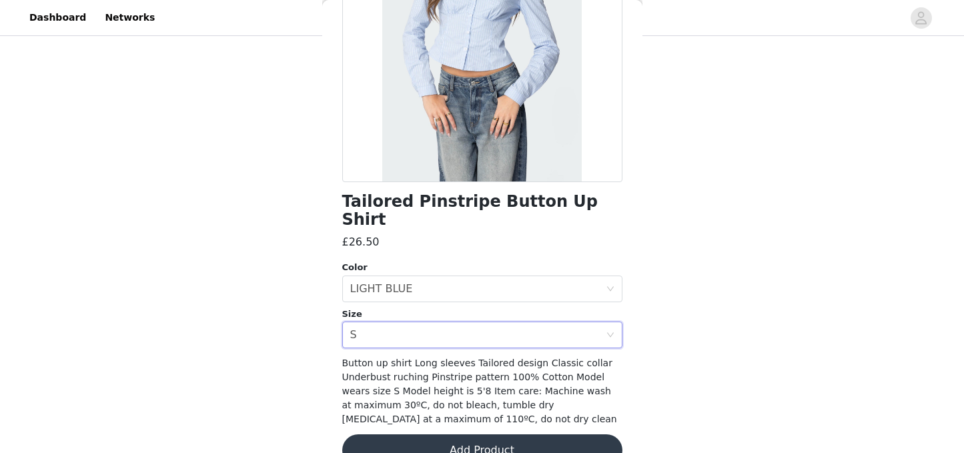
scroll to position [196, 0]
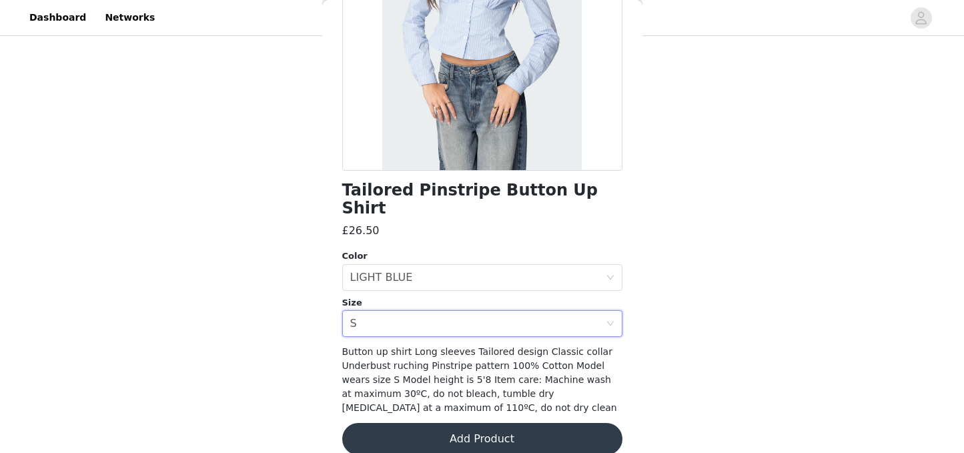
click at [461, 423] on button "Add Product" at bounding box center [482, 439] width 280 height 32
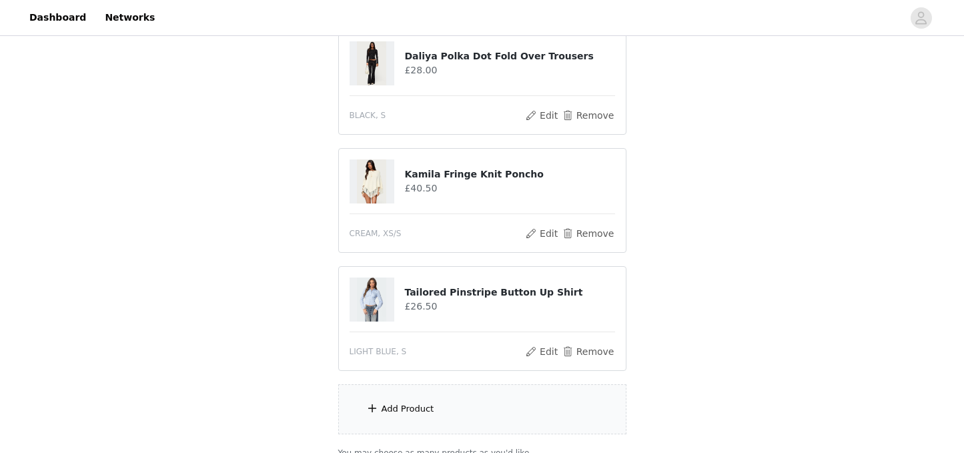
click at [459, 410] on div "Add Product" at bounding box center [482, 409] width 288 height 50
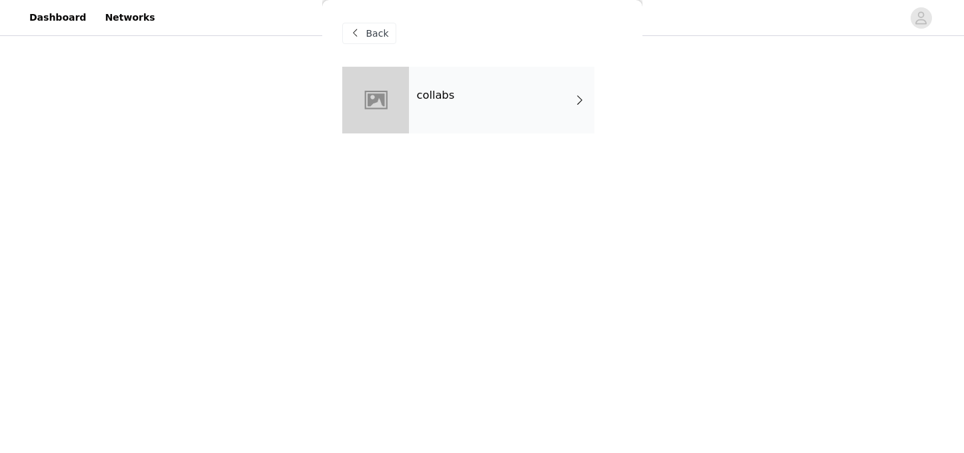
click at [488, 107] on div "collabs" at bounding box center [501, 100] width 185 height 67
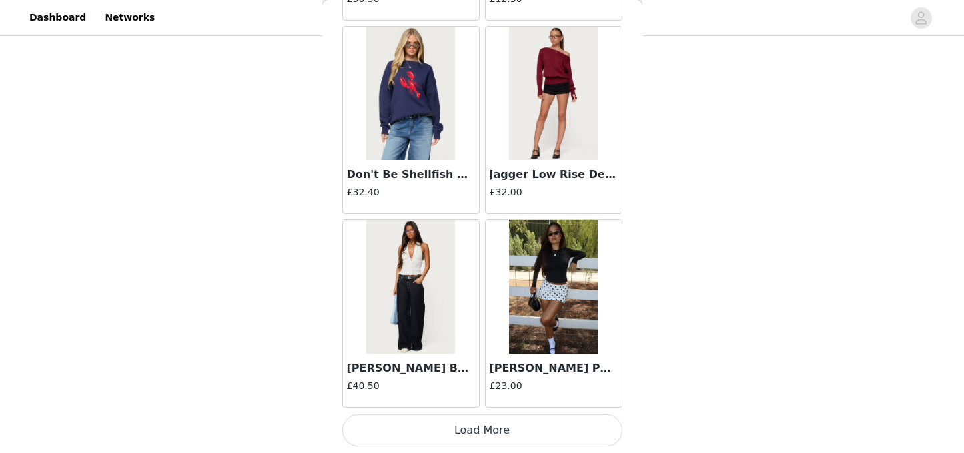
click at [457, 428] on button "Load More" at bounding box center [482, 430] width 280 height 32
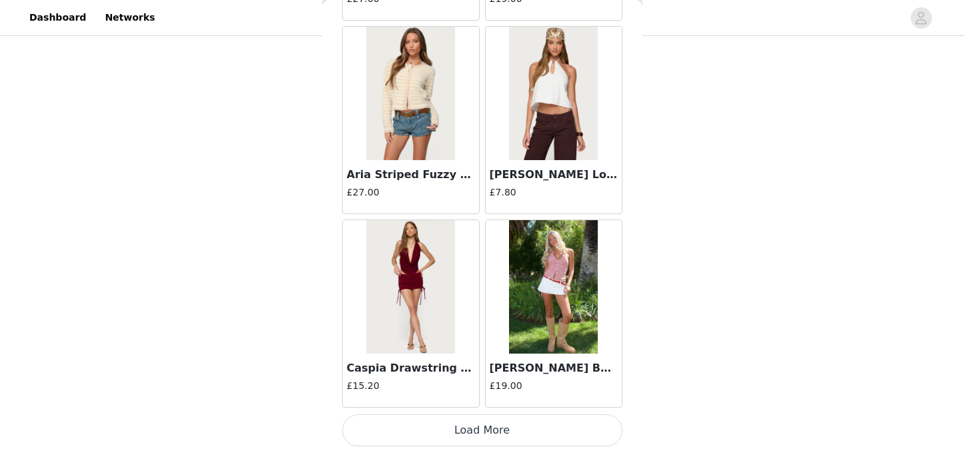
click at [482, 433] on button "Load More" at bounding box center [482, 430] width 280 height 32
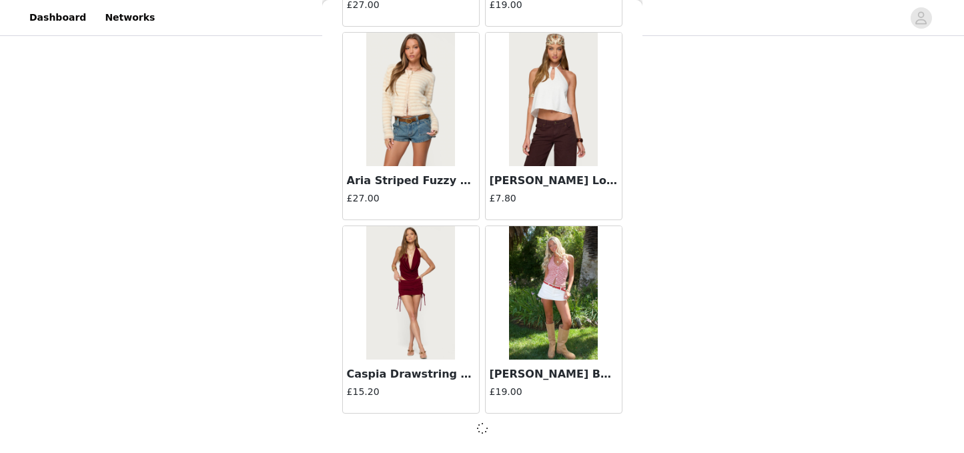
scroll to position [3517, 0]
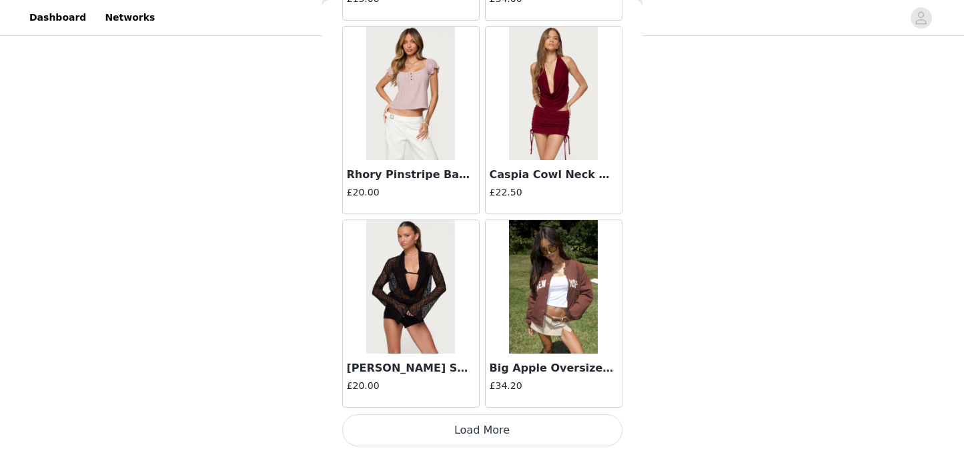
click at [476, 435] on button "Load More" at bounding box center [482, 430] width 280 height 32
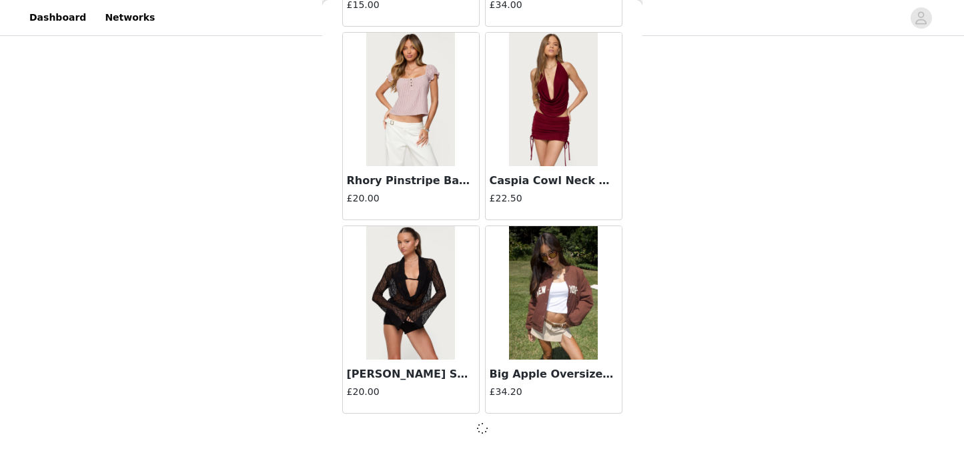
scroll to position [5452, 0]
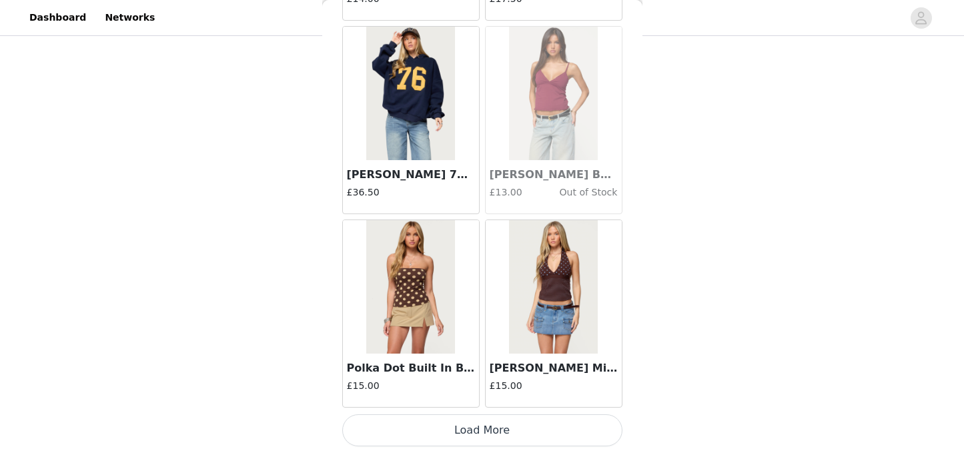
click at [480, 427] on button "Load More" at bounding box center [482, 430] width 280 height 32
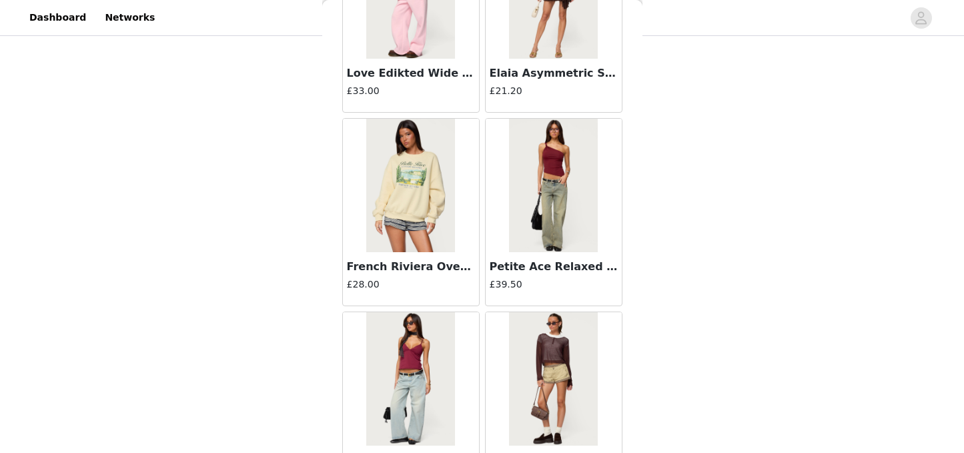
scroll to position [9328, 0]
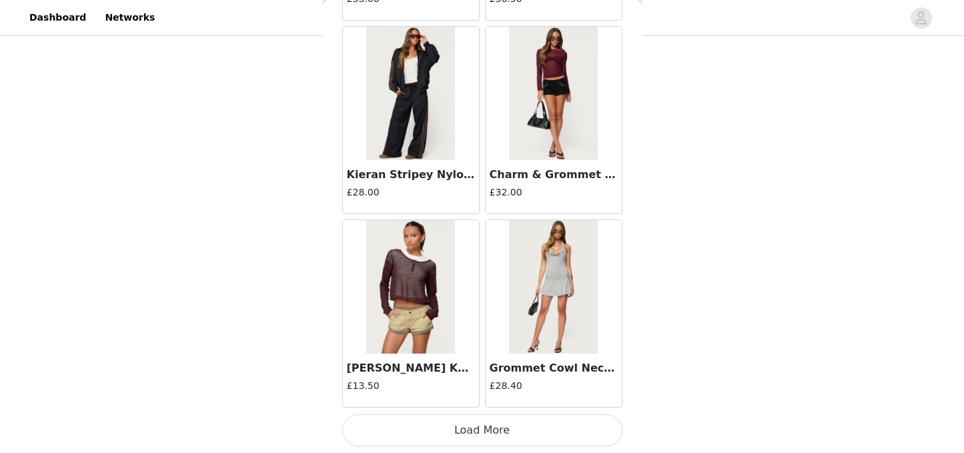
click at [474, 436] on button "Load More" at bounding box center [482, 430] width 280 height 32
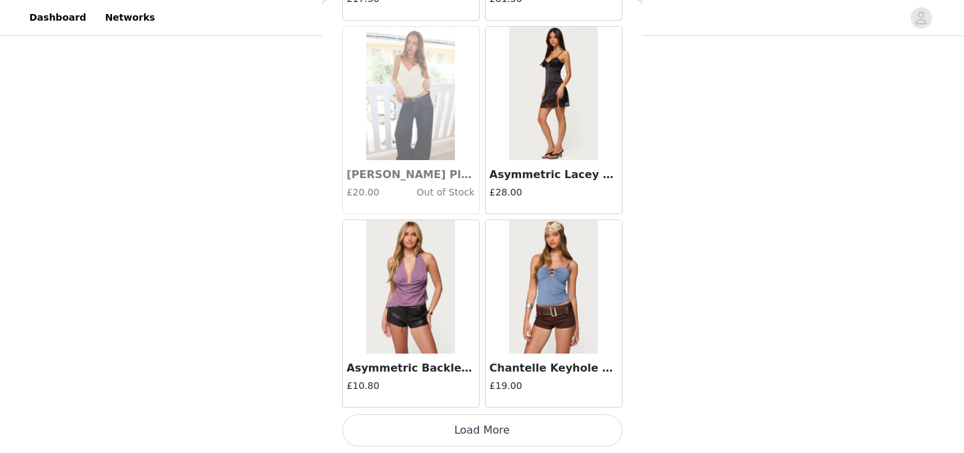
click at [480, 428] on button "Load More" at bounding box center [482, 430] width 280 height 32
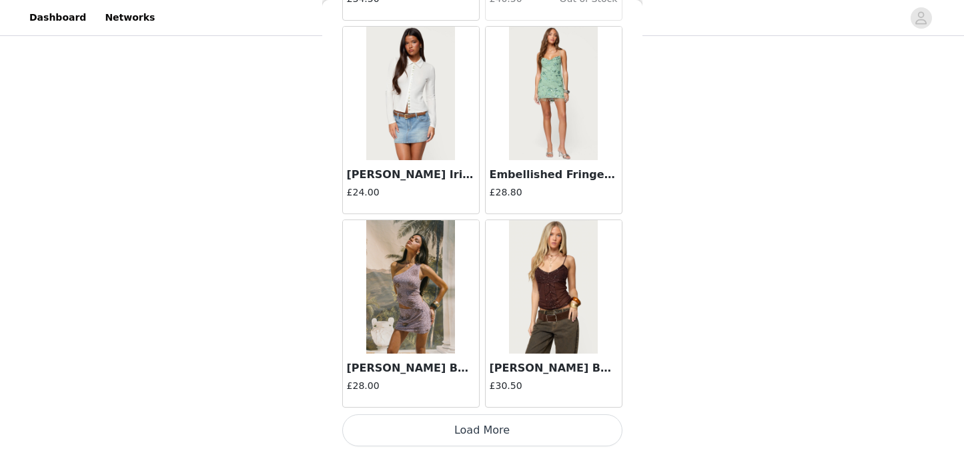
click at [487, 437] on button "Load More" at bounding box center [482, 430] width 280 height 32
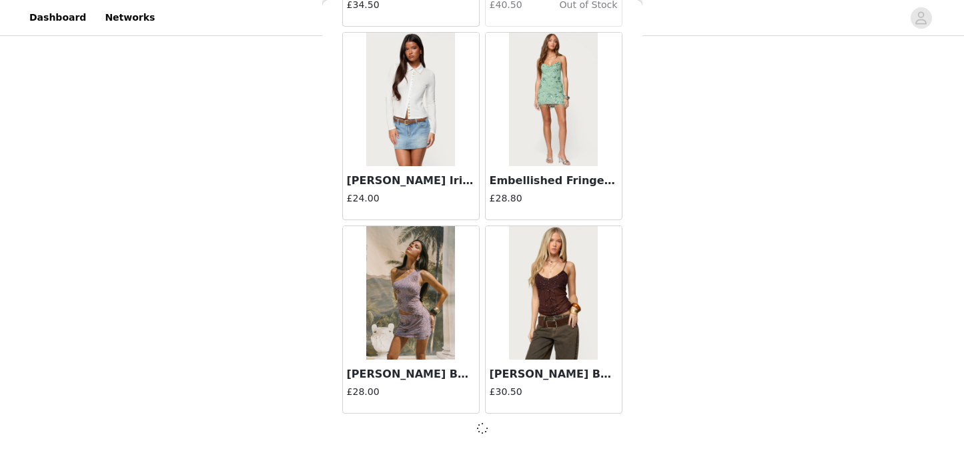
scroll to position [13191, 0]
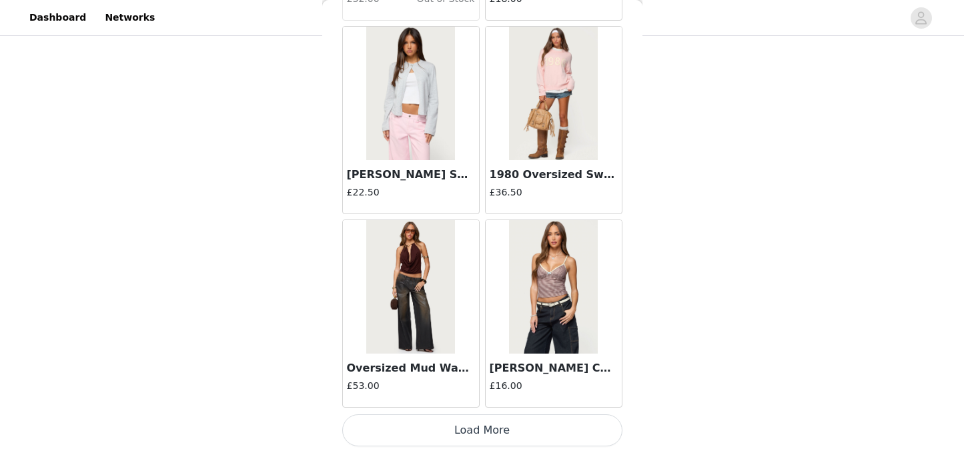
click at [481, 434] on button "Load More" at bounding box center [482, 430] width 280 height 32
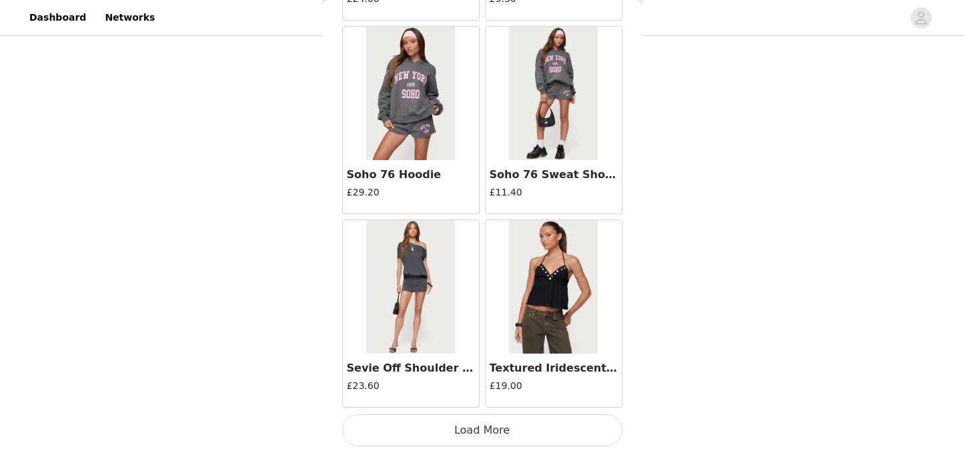
click at [478, 429] on button "Load More" at bounding box center [482, 430] width 280 height 32
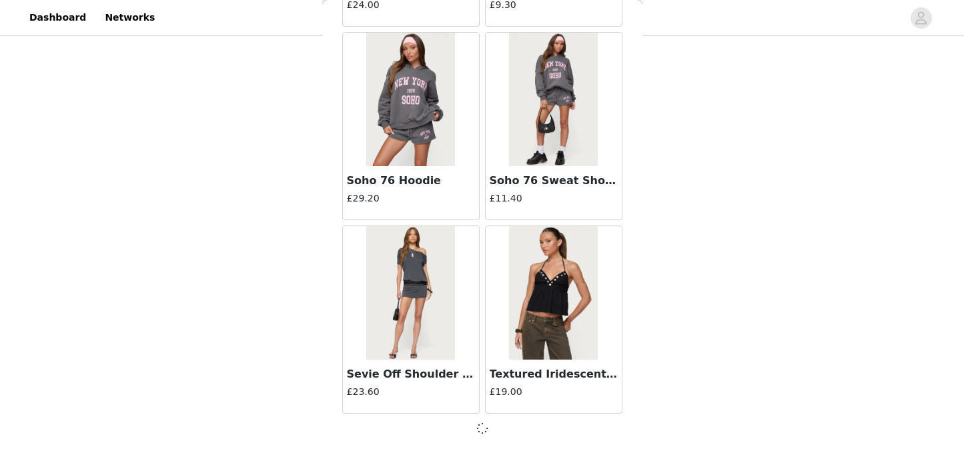
scroll to position [17061, 0]
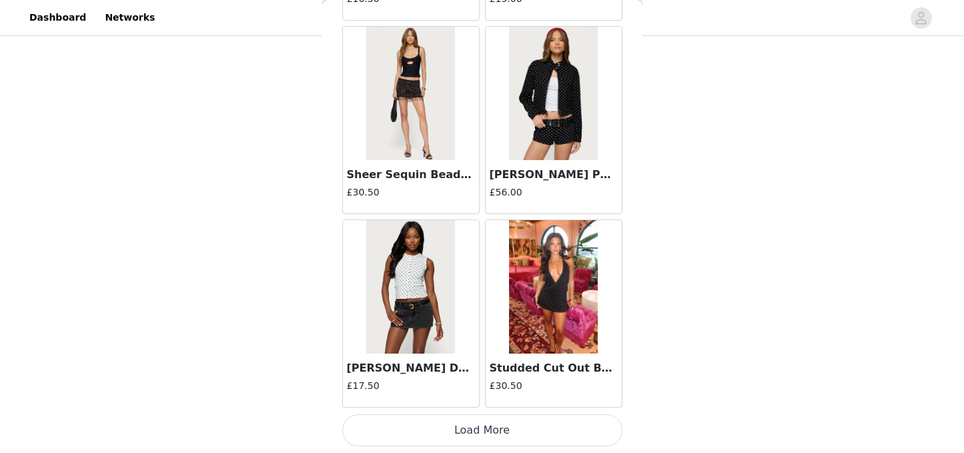
click at [467, 436] on button "Load More" at bounding box center [482, 430] width 280 height 32
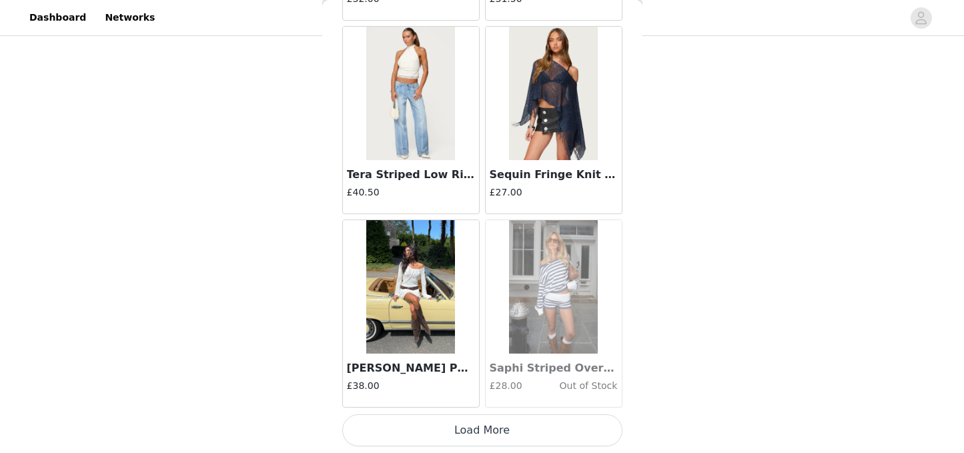
click at [480, 433] on button "Load More" at bounding box center [482, 430] width 280 height 32
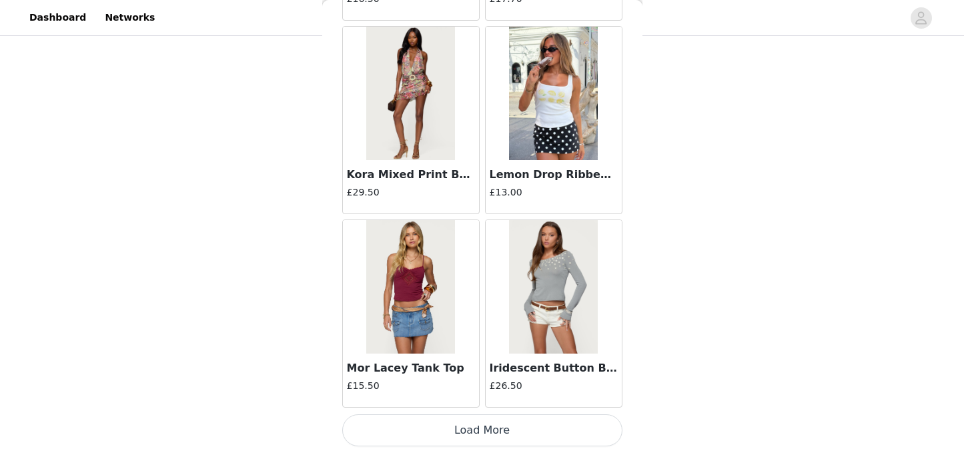
click at [485, 424] on button "Load More" at bounding box center [482, 430] width 280 height 32
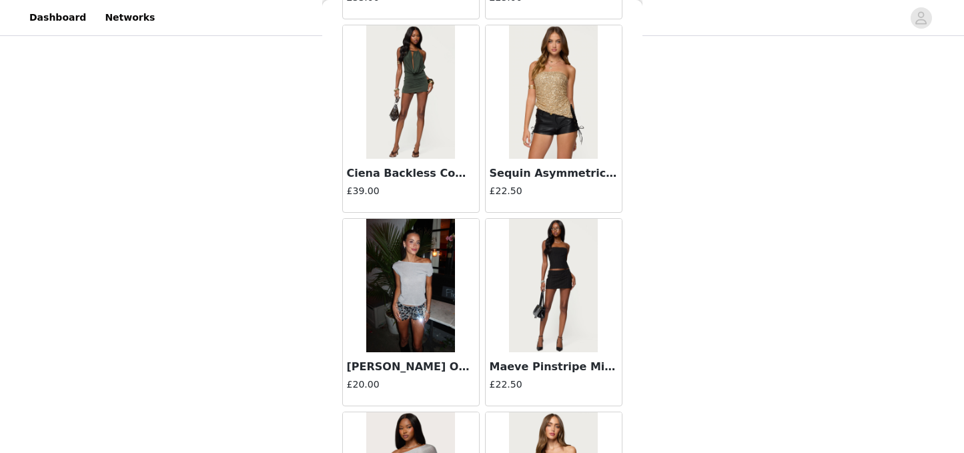
scroll to position [24806, 0]
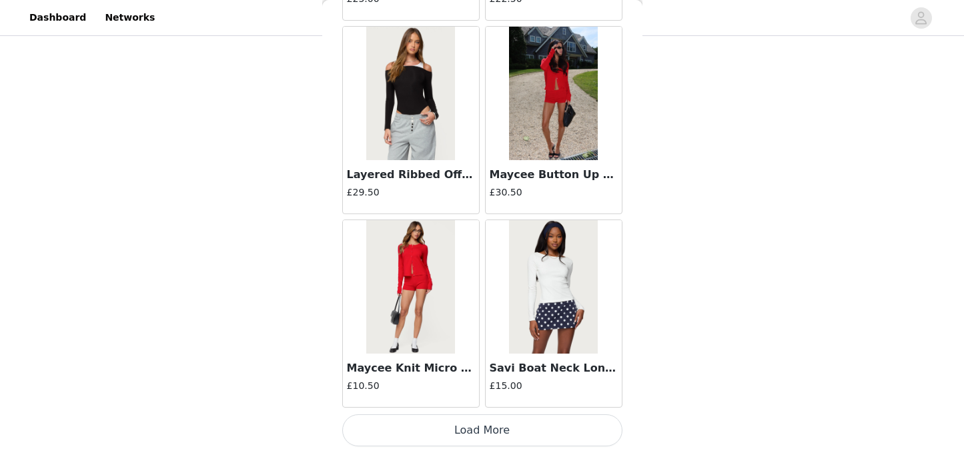
click at [472, 437] on button "Load More" at bounding box center [482, 430] width 280 height 32
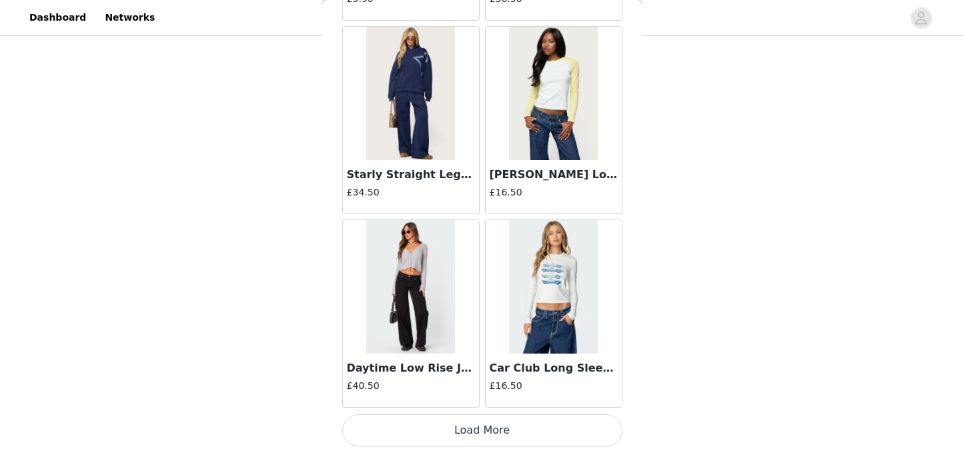
scroll to position [2515, 0]
click at [466, 444] on button "Load More" at bounding box center [482, 430] width 280 height 32
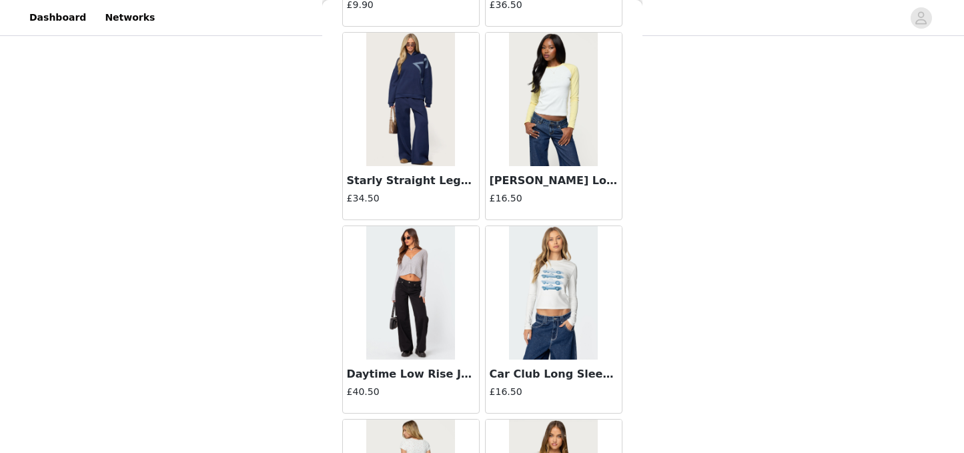
scroll to position [26741, 0]
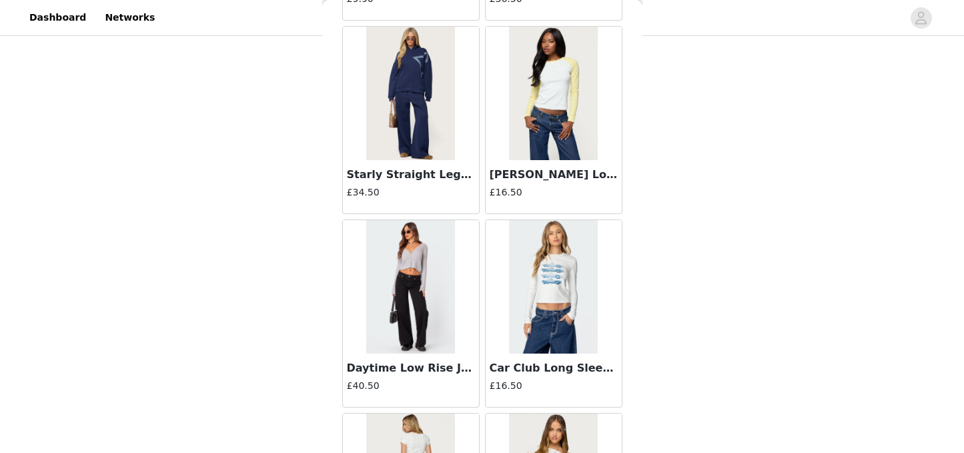
click at [420, 322] on img at bounding box center [410, 286] width 89 height 133
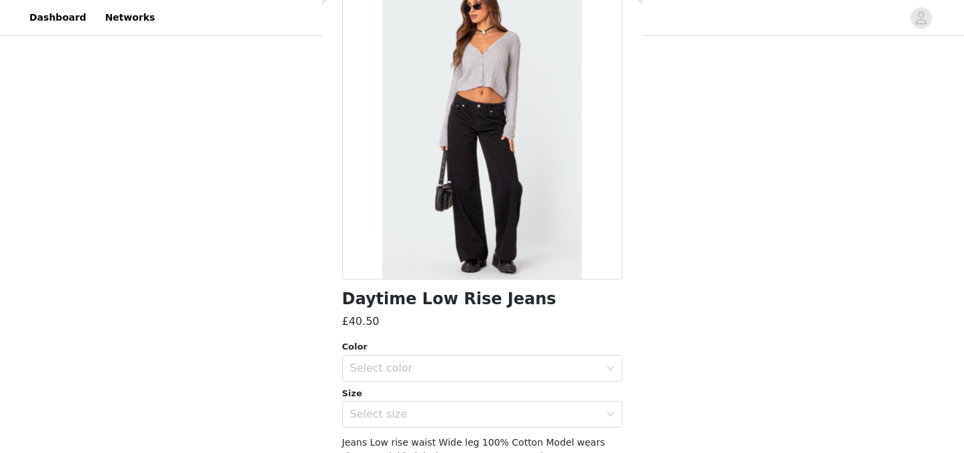
scroll to position [168, 0]
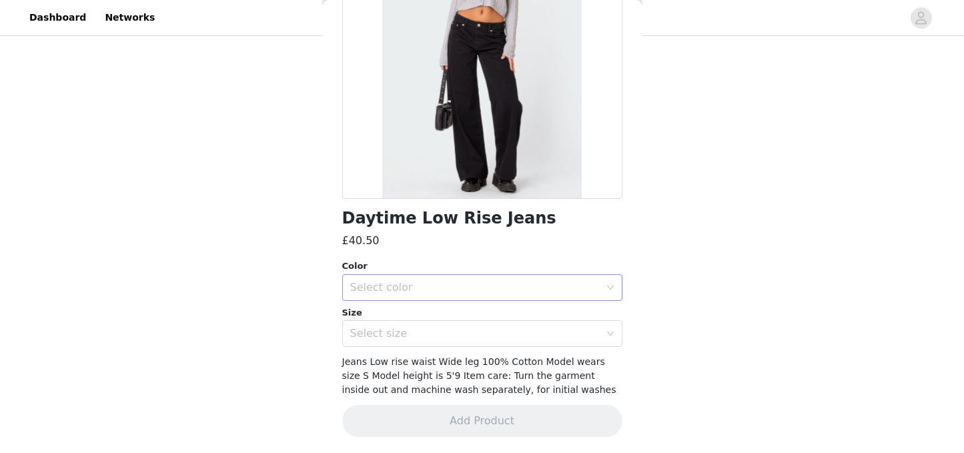
click at [463, 286] on div "Select color" at bounding box center [475, 287] width 250 height 13
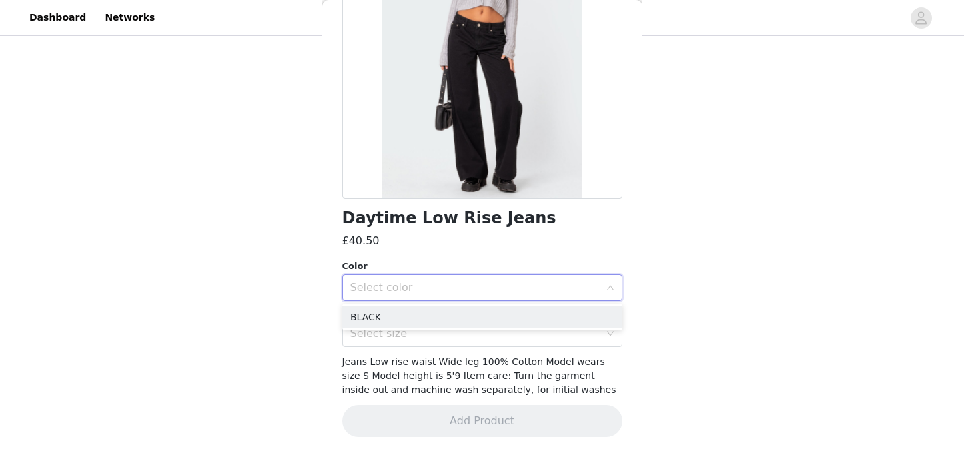
click at [466, 254] on div "Daytime Low Rise Jeans £40.50 Color Select color Size Select size Jeans Low ris…" at bounding box center [482, 176] width 280 height 554
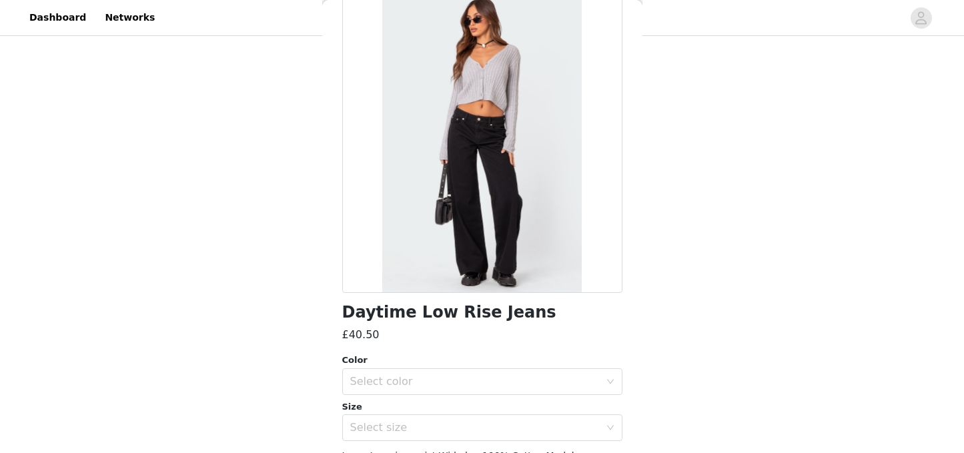
scroll to position [0, 0]
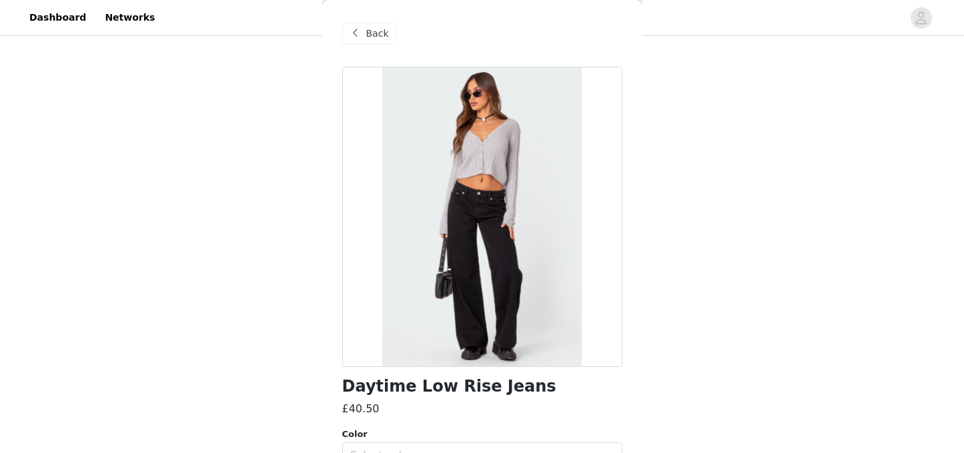
click at [392, 32] on div "Back" at bounding box center [369, 33] width 54 height 21
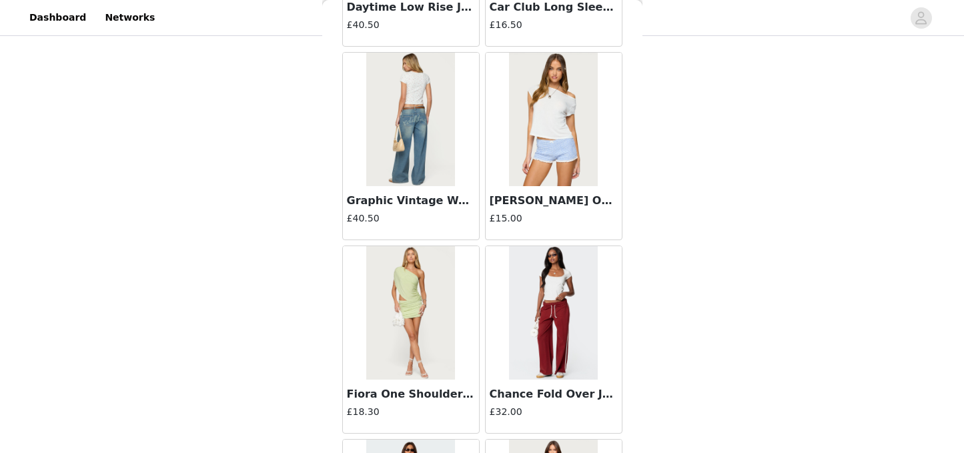
scroll to position [27112, 0]
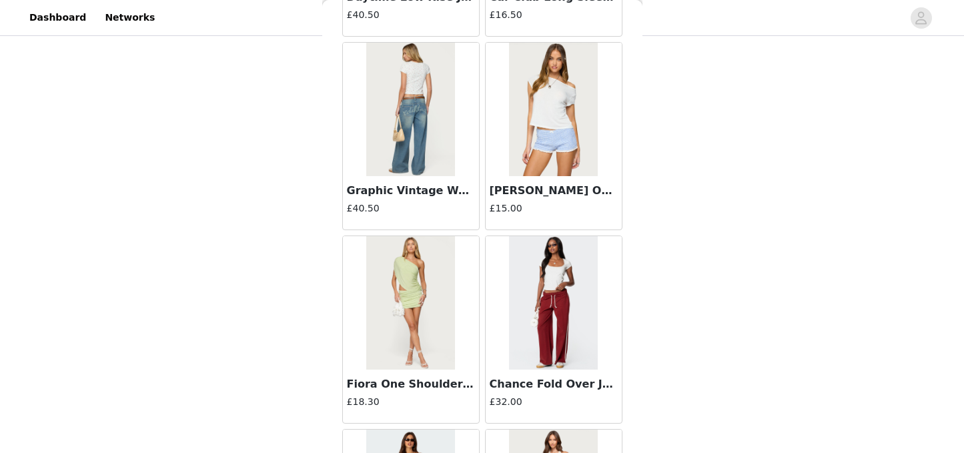
click at [541, 191] on h3 "[PERSON_NAME] Off Shoulder Top" at bounding box center [554, 191] width 128 height 16
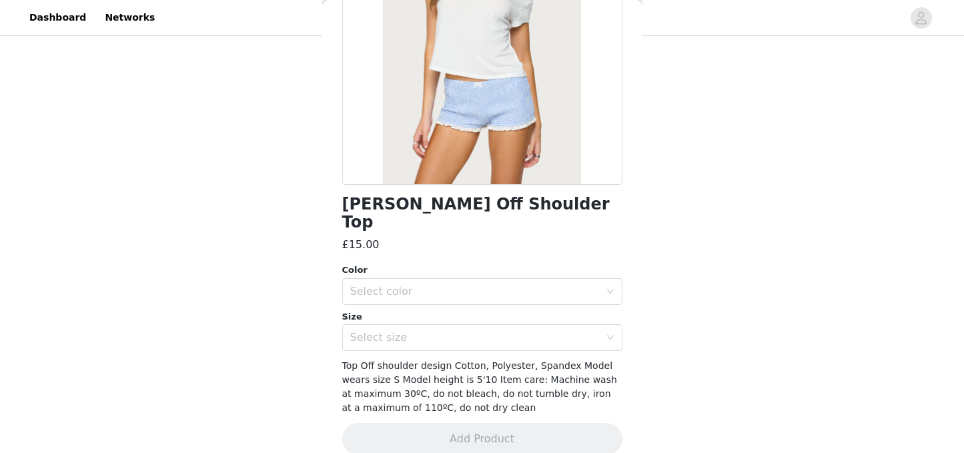
scroll to position [0, 0]
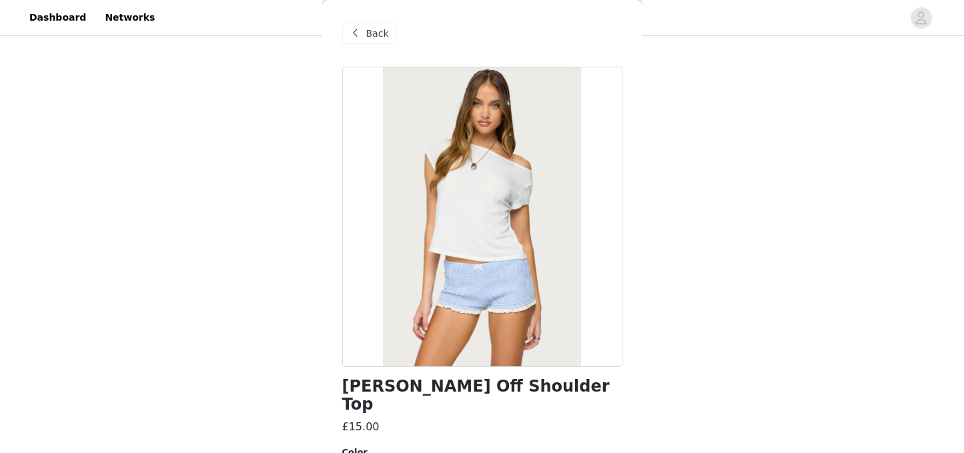
click at [376, 33] on span "Back" at bounding box center [377, 34] width 23 height 14
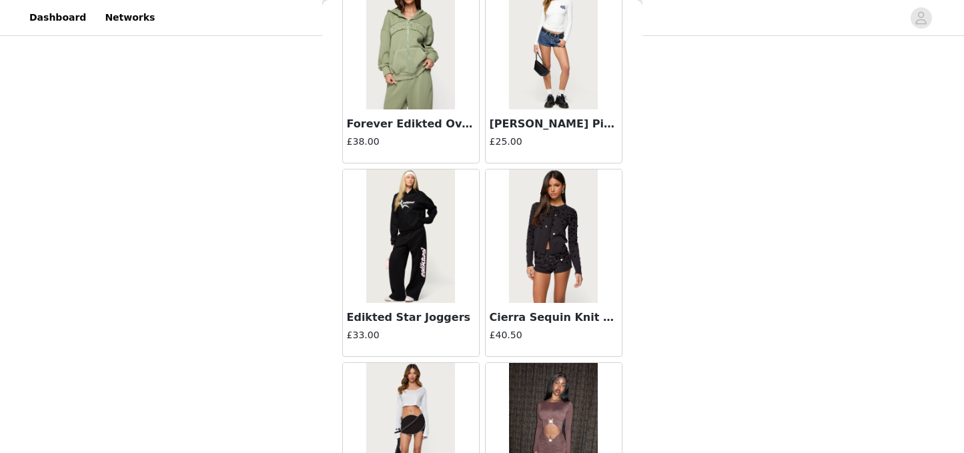
scroll to position [28343, 0]
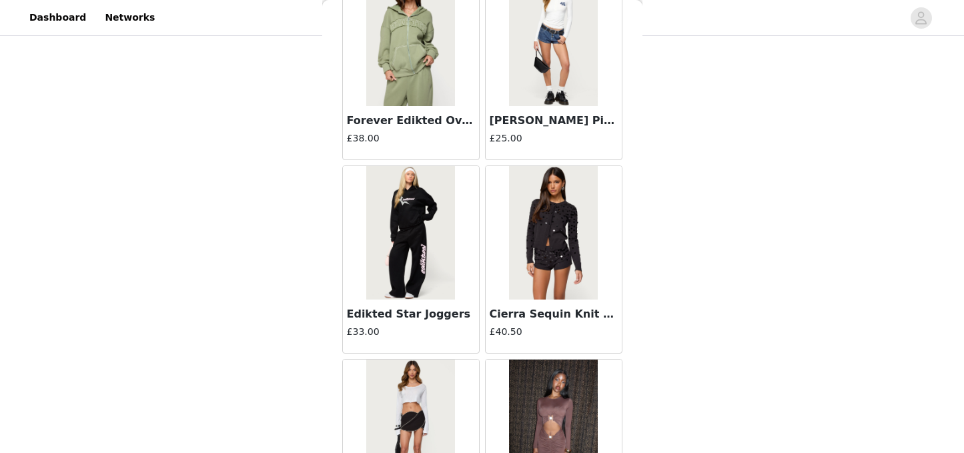
click at [546, 316] on h3 "Cierra Sequin Knit Cardigan" at bounding box center [554, 314] width 128 height 16
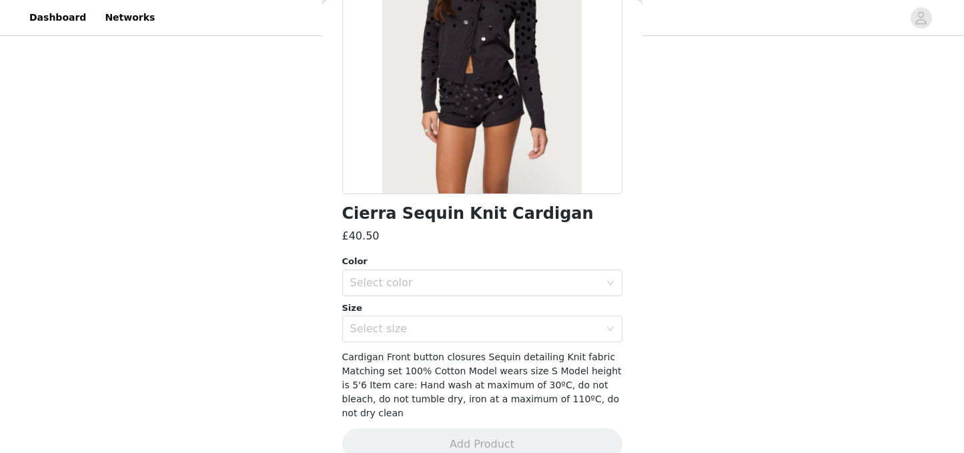
scroll to position [182, 0]
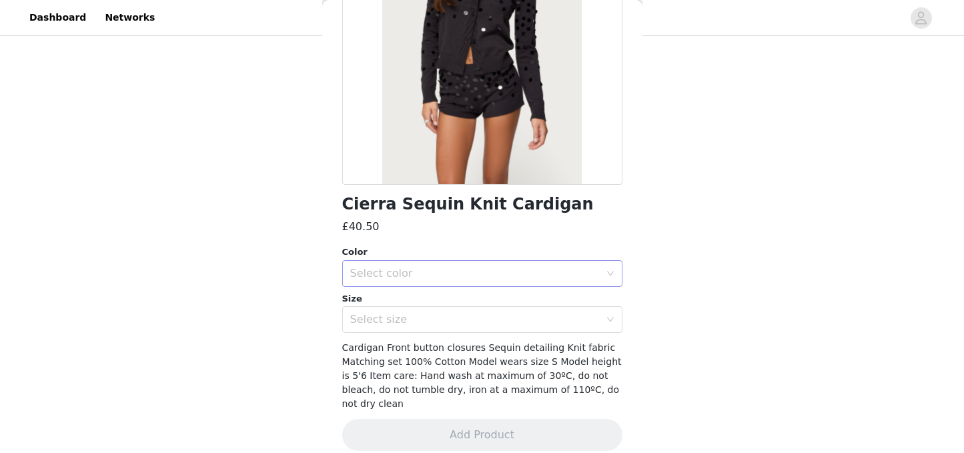
click at [572, 262] on div "Select color" at bounding box center [478, 273] width 256 height 25
click at [470, 299] on li "DARK GRAY" at bounding box center [482, 302] width 280 height 21
click at [458, 324] on div "Select size" at bounding box center [475, 319] width 250 height 13
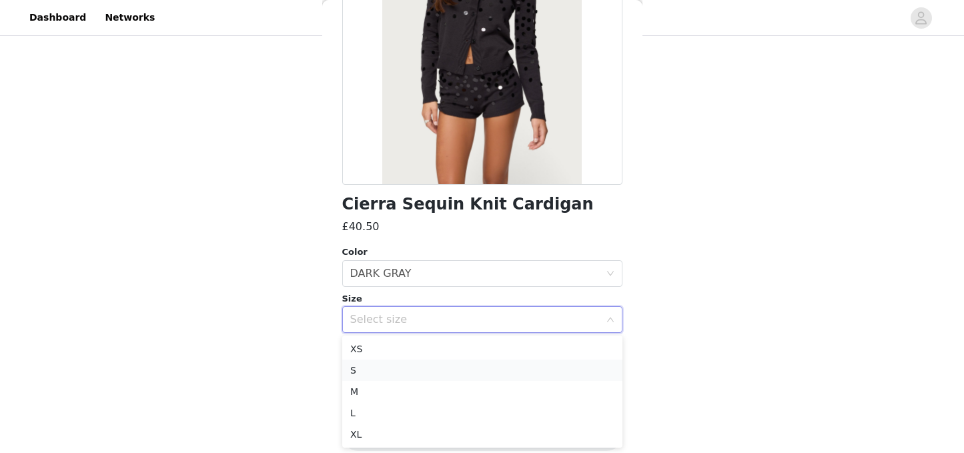
click at [394, 367] on li "S" at bounding box center [482, 370] width 280 height 21
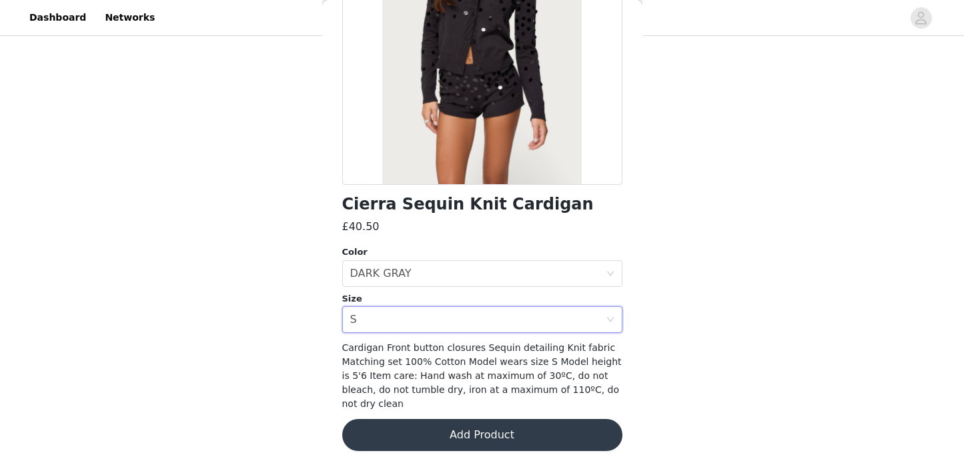
click at [480, 420] on button "Add Product" at bounding box center [482, 435] width 280 height 32
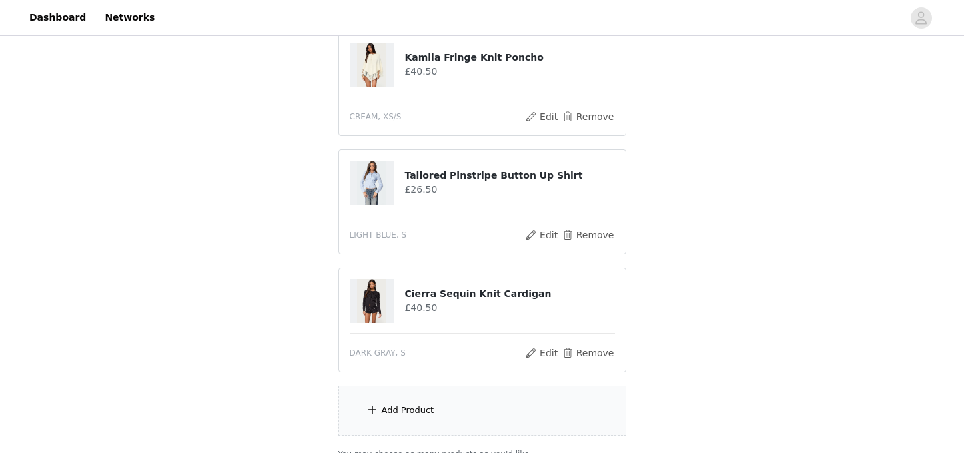
click at [469, 419] on div "Add Product" at bounding box center [482, 411] width 288 height 50
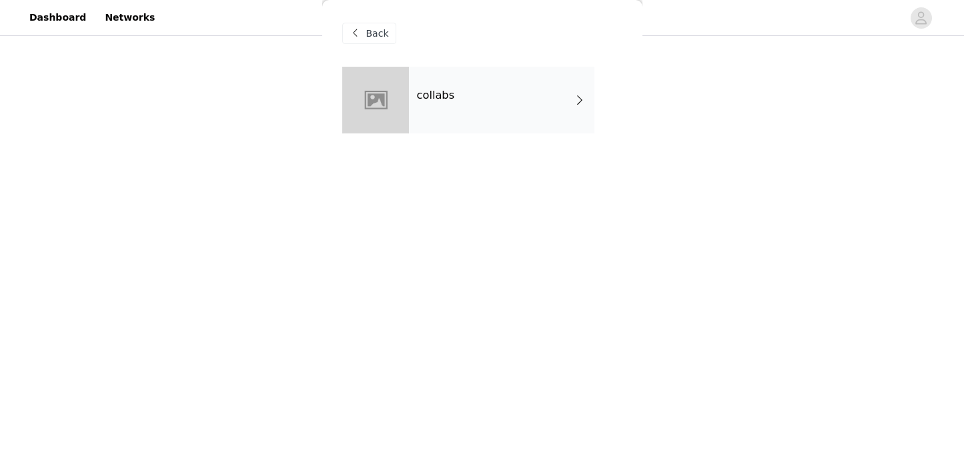
click at [490, 103] on div "collabs" at bounding box center [501, 100] width 185 height 67
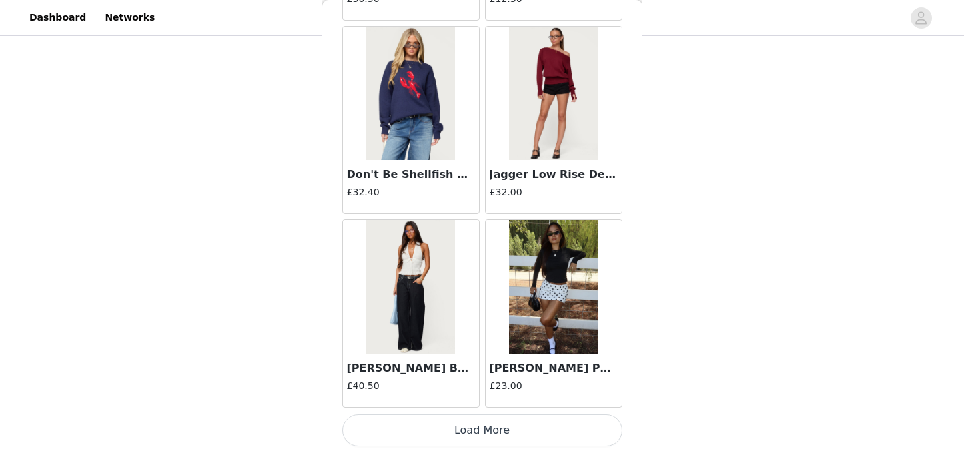
scroll to position [2634, 0]
click at [481, 428] on button "Load More" at bounding box center [482, 430] width 280 height 32
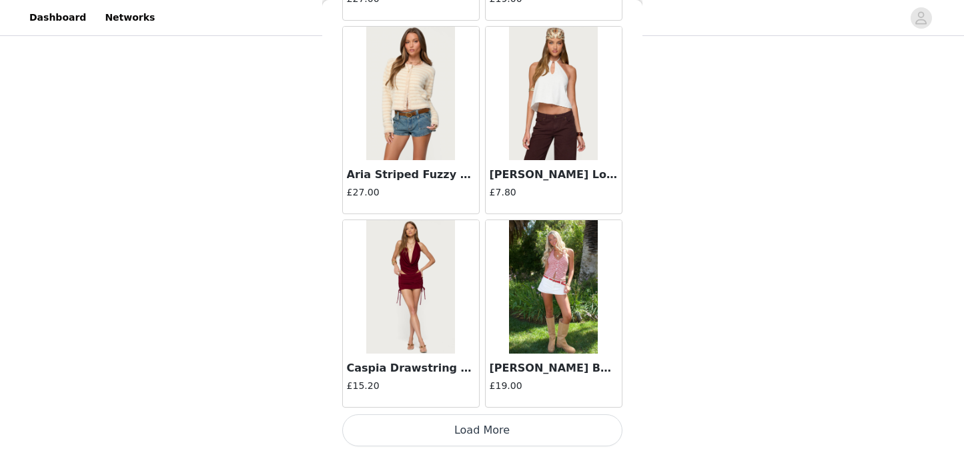
click at [500, 421] on button "Load More" at bounding box center [482, 430] width 280 height 32
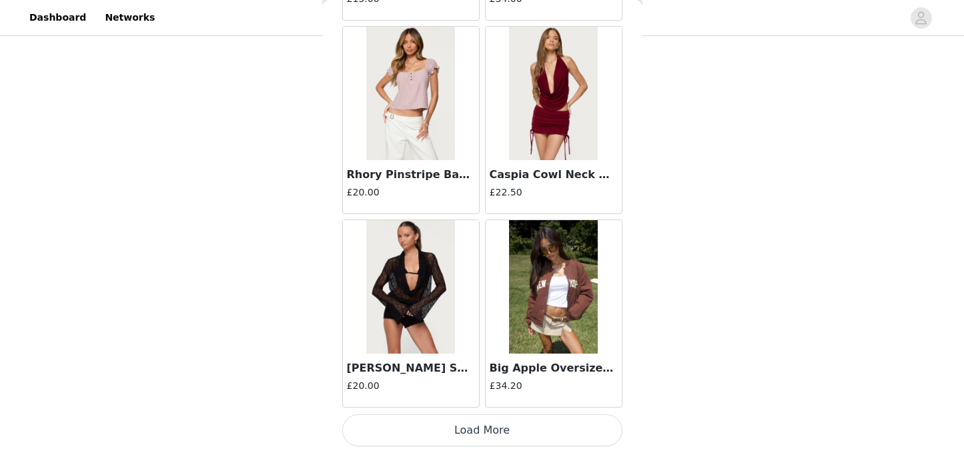
click at [498, 424] on button "Load More" at bounding box center [482, 430] width 280 height 32
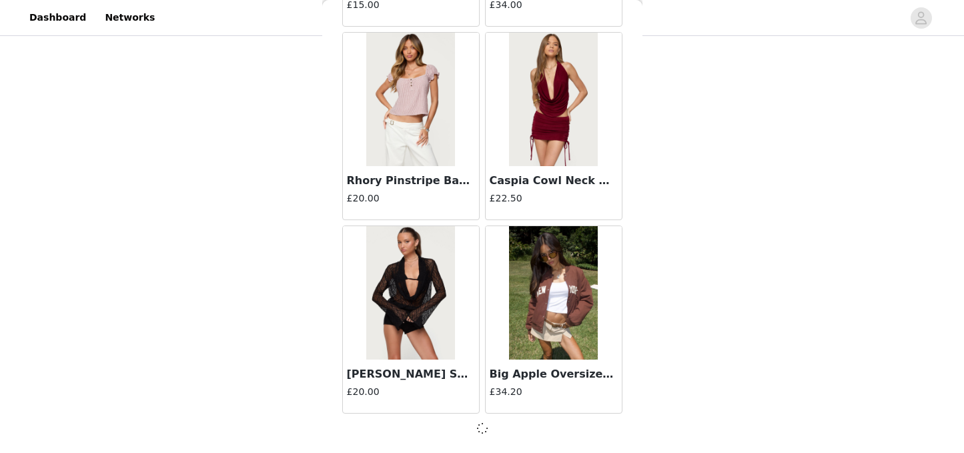
scroll to position [5452, 0]
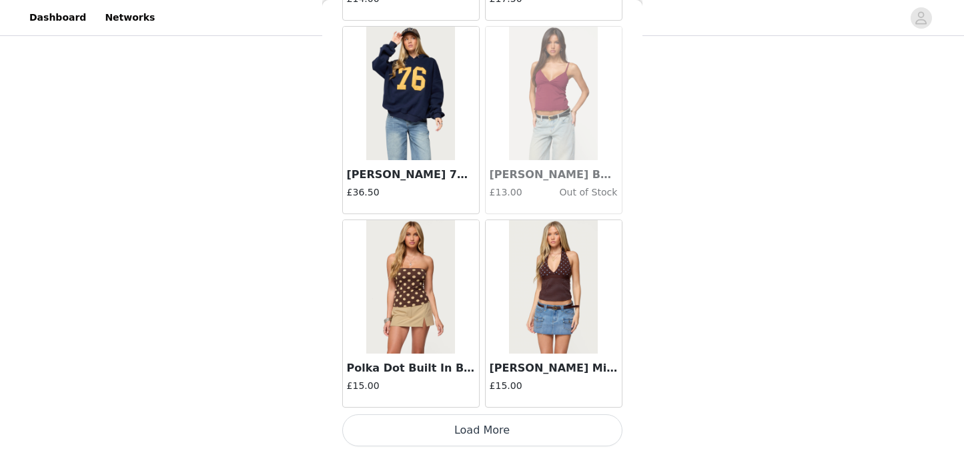
click at [485, 425] on button "Load More" at bounding box center [482, 430] width 280 height 32
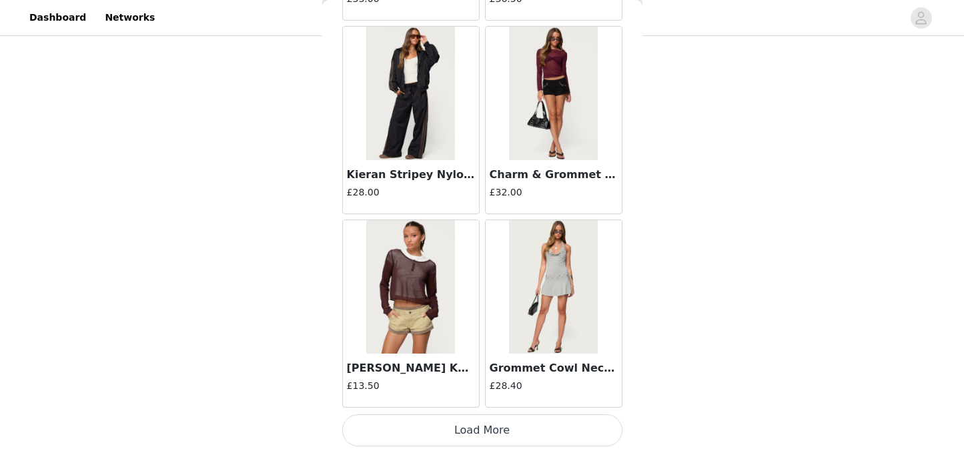
click at [482, 432] on button "Load More" at bounding box center [482, 430] width 280 height 32
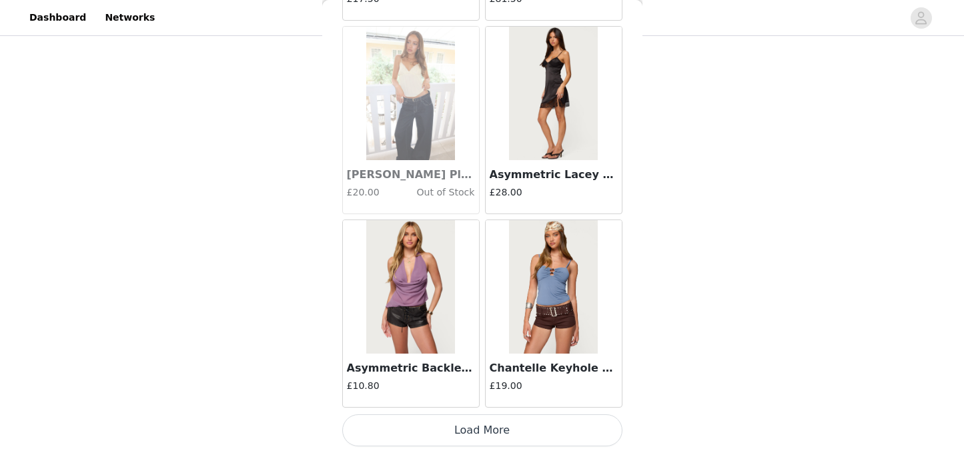
click at [490, 430] on button "Load More" at bounding box center [482, 430] width 280 height 32
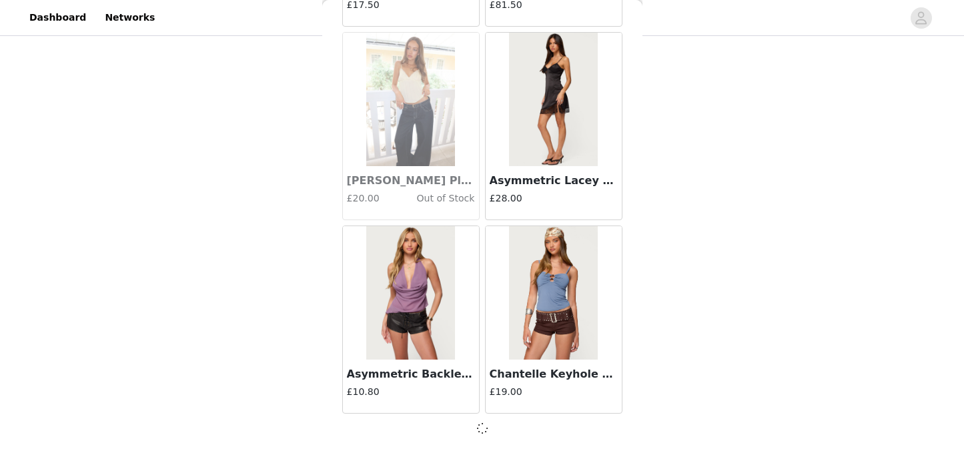
scroll to position [11257, 0]
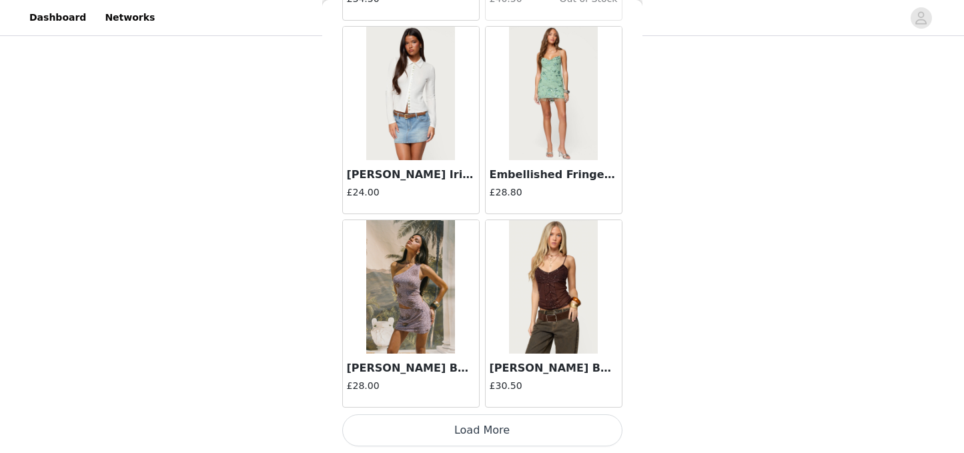
click at [484, 436] on button "Load More" at bounding box center [482, 430] width 280 height 32
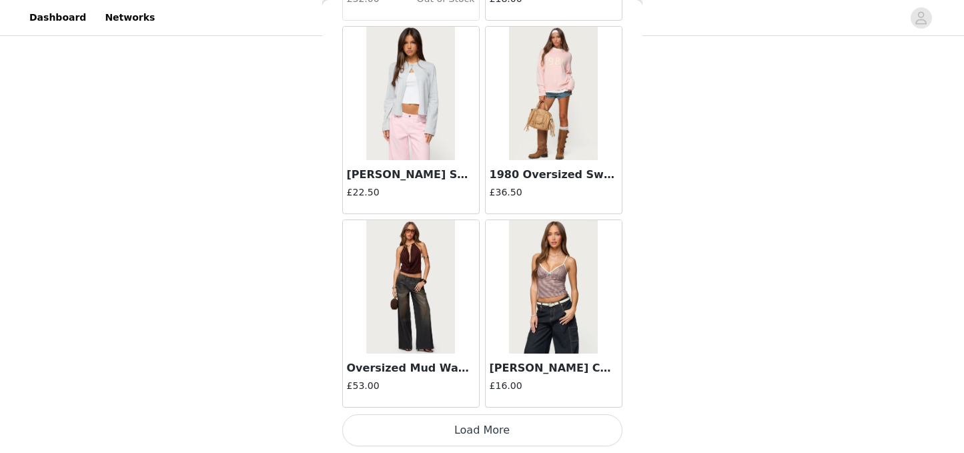
click at [492, 428] on button "Load More" at bounding box center [482, 430] width 280 height 32
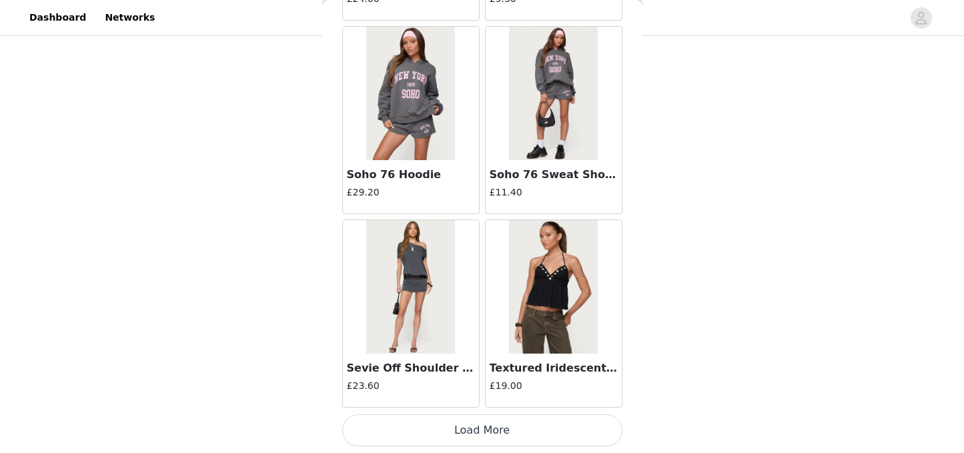
click at [486, 432] on button "Load More" at bounding box center [482, 430] width 280 height 32
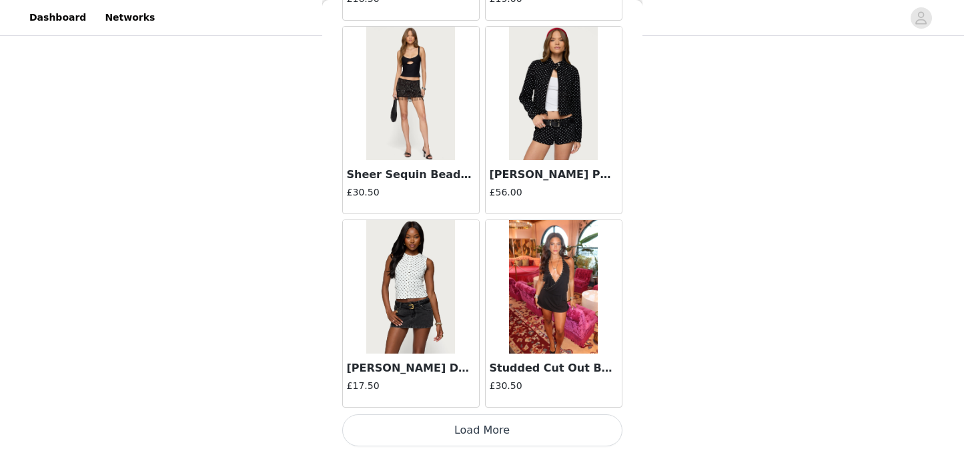
click at [480, 424] on button "Load More" at bounding box center [482, 430] width 280 height 32
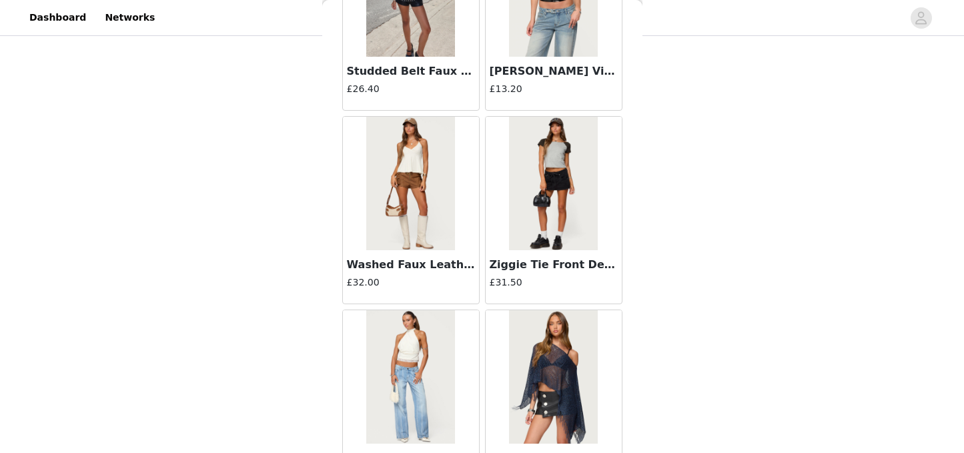
scroll to position [20937, 0]
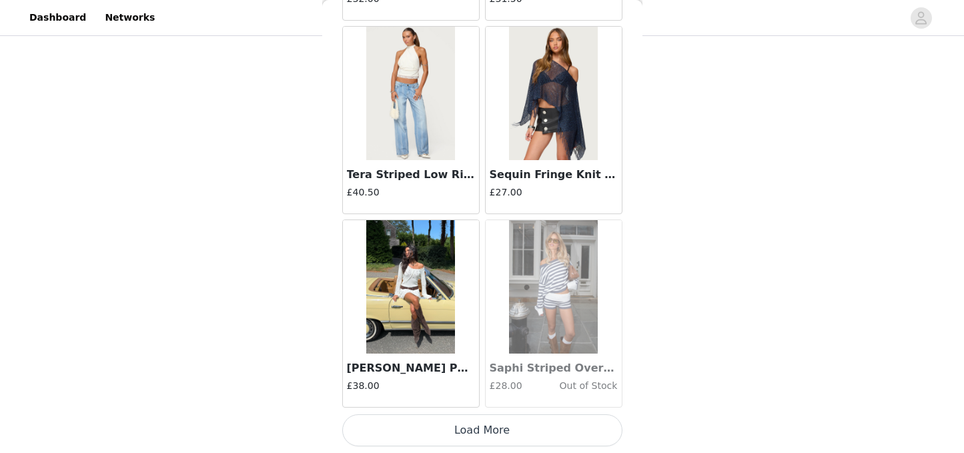
click at [514, 432] on button "Load More" at bounding box center [482, 430] width 280 height 32
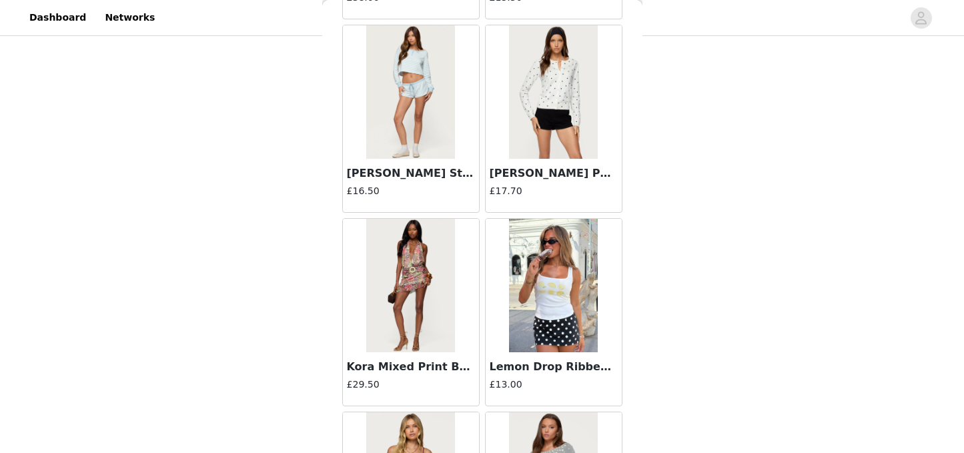
scroll to position [22871, 0]
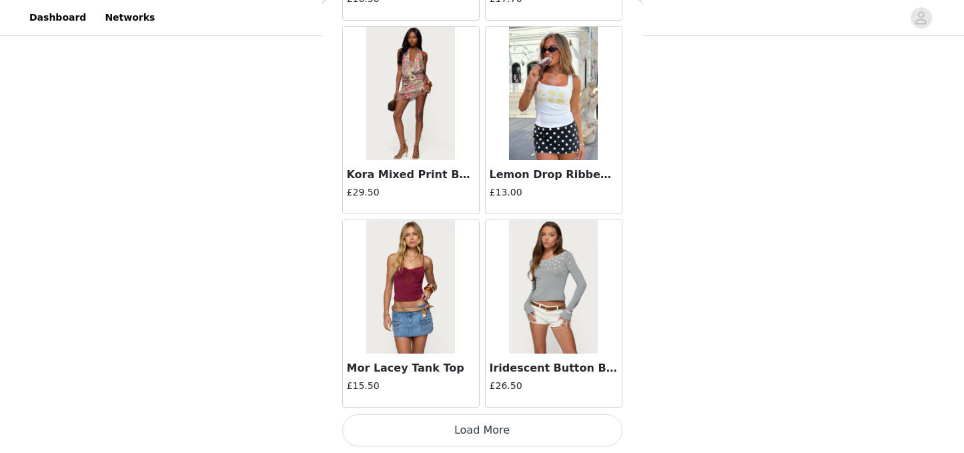
click at [472, 419] on button "Load More" at bounding box center [482, 430] width 280 height 32
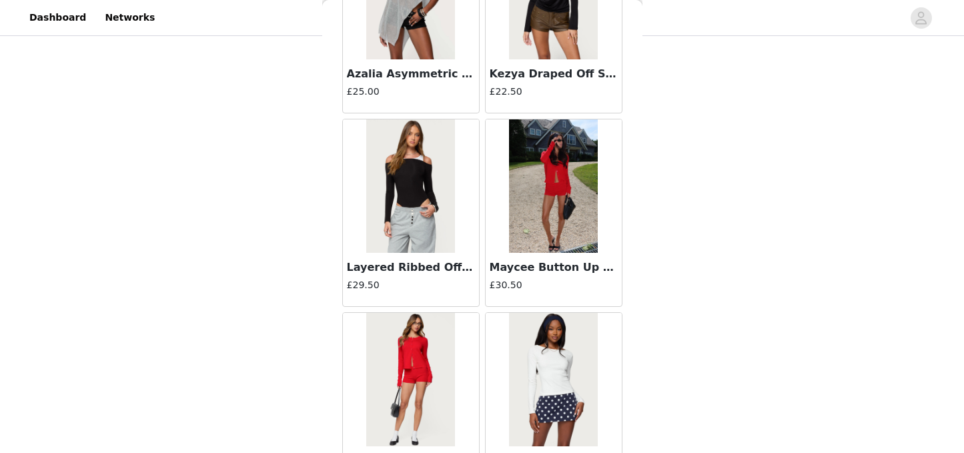
scroll to position [24806, 0]
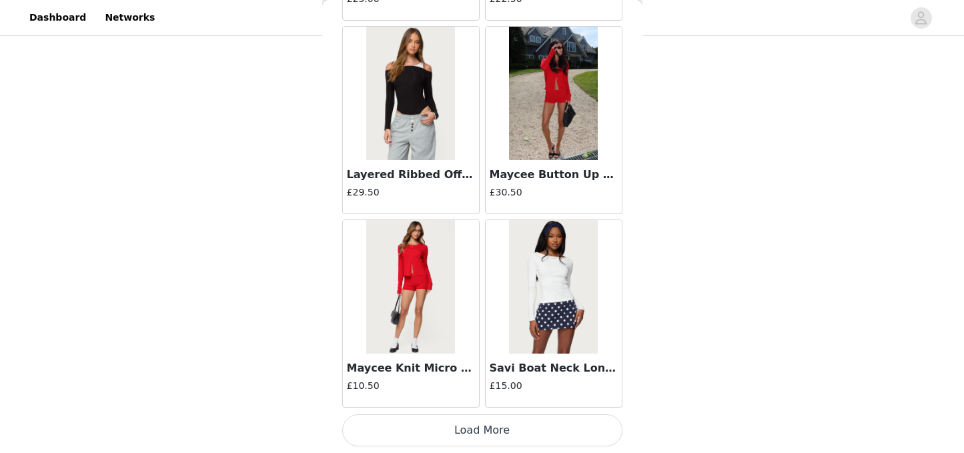
click at [462, 432] on button "Load More" at bounding box center [482, 430] width 280 height 32
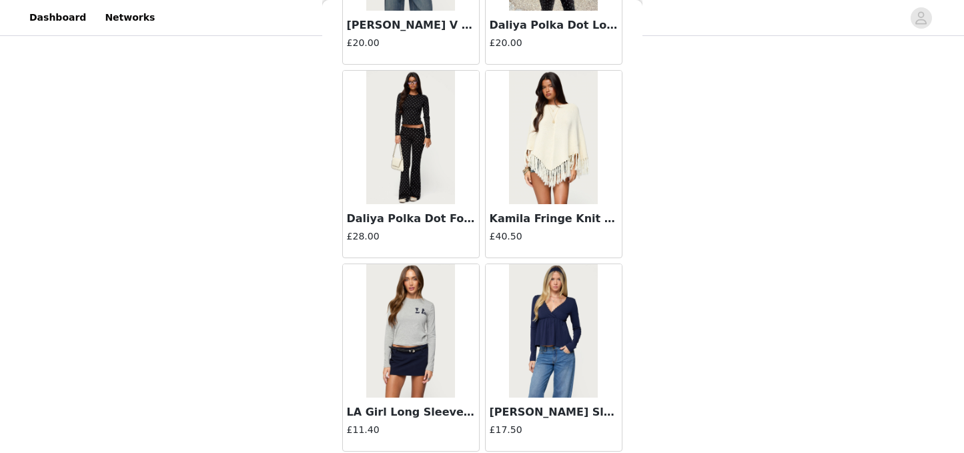
scroll to position [26741, 0]
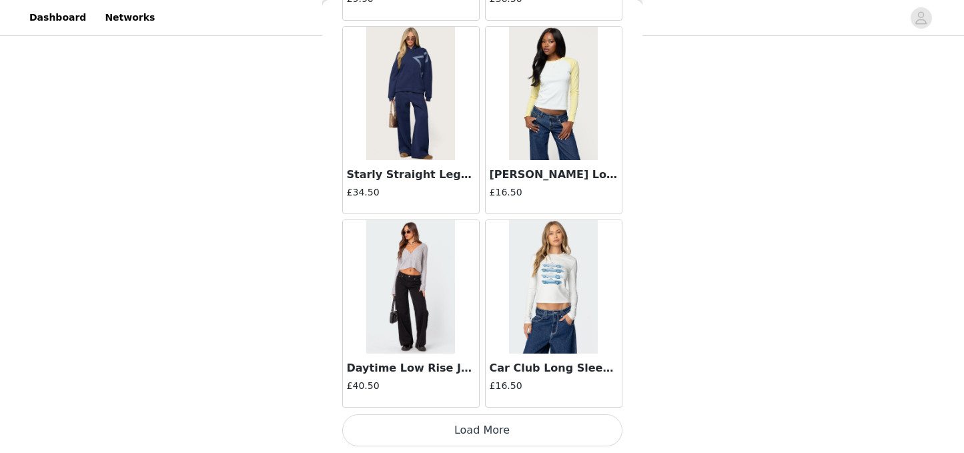
click at [466, 426] on button "Load More" at bounding box center [482, 430] width 280 height 32
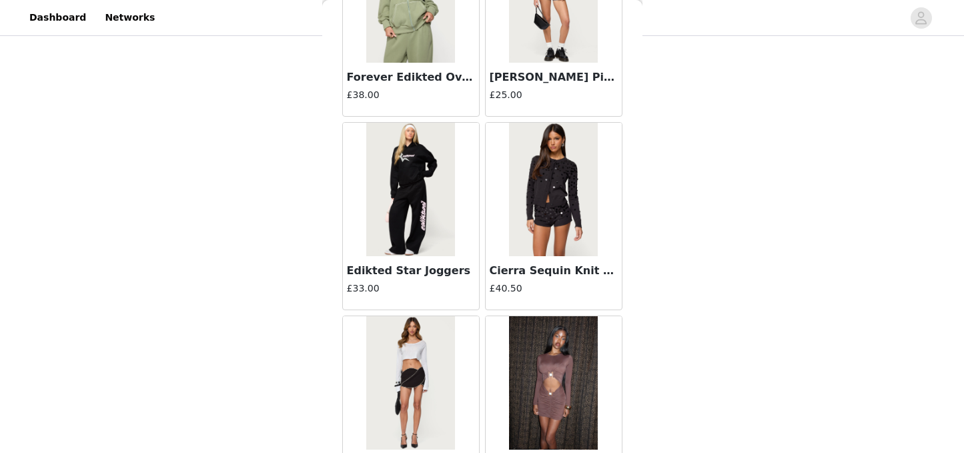
scroll to position [28676, 0]
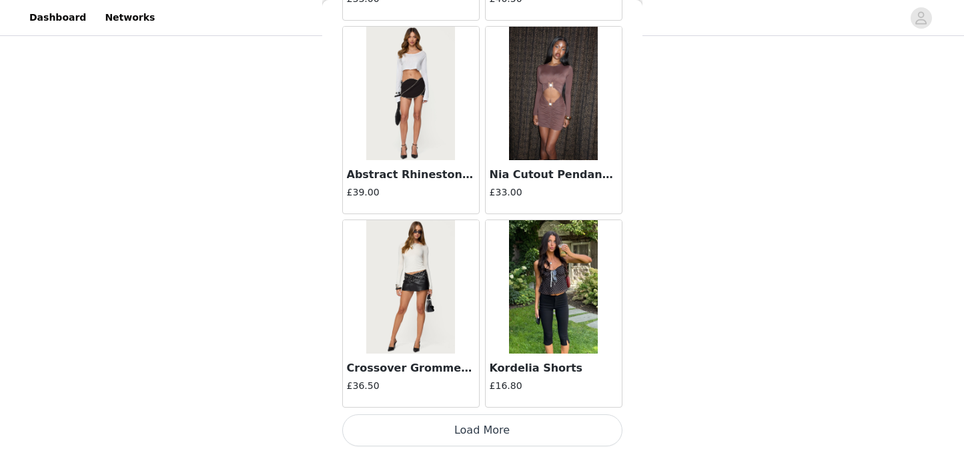
click at [452, 432] on button "Load More" at bounding box center [482, 430] width 280 height 32
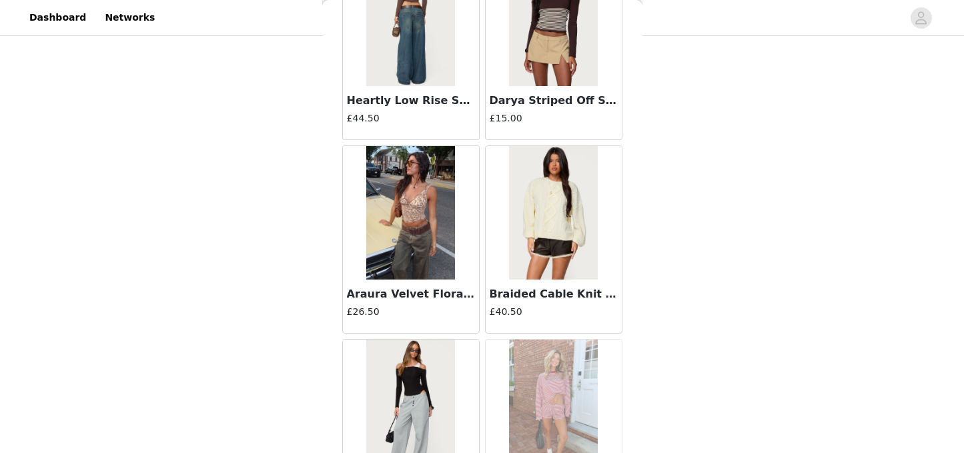
scroll to position [29137, 0]
click at [563, 281] on div "Braided Cable Knit Oversized Sweater £40.50" at bounding box center [554, 305] width 136 height 53
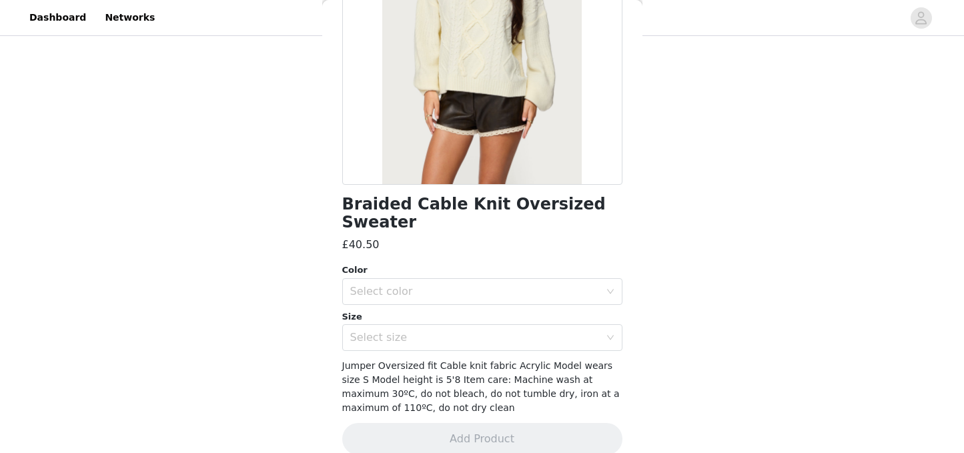
scroll to position [0, 0]
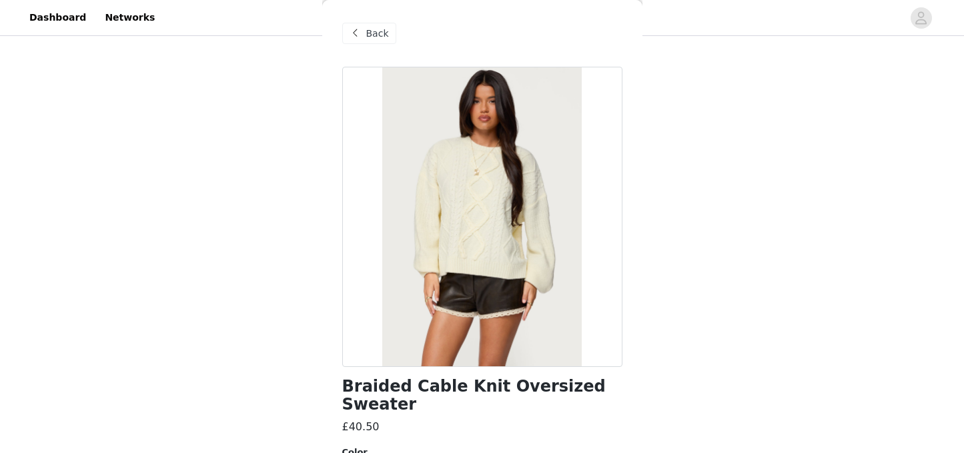
click at [360, 39] on span at bounding box center [356, 33] width 16 height 16
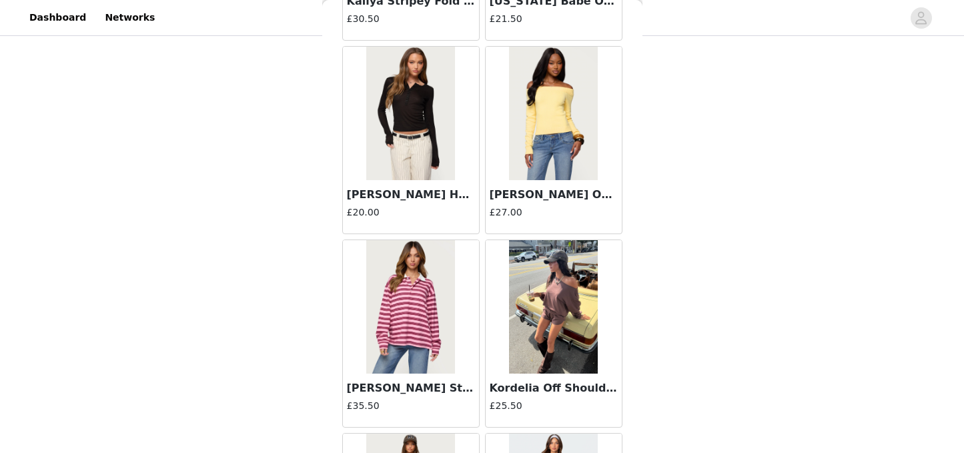
scroll to position [30011, 0]
click at [402, 331] on img at bounding box center [410, 306] width 89 height 133
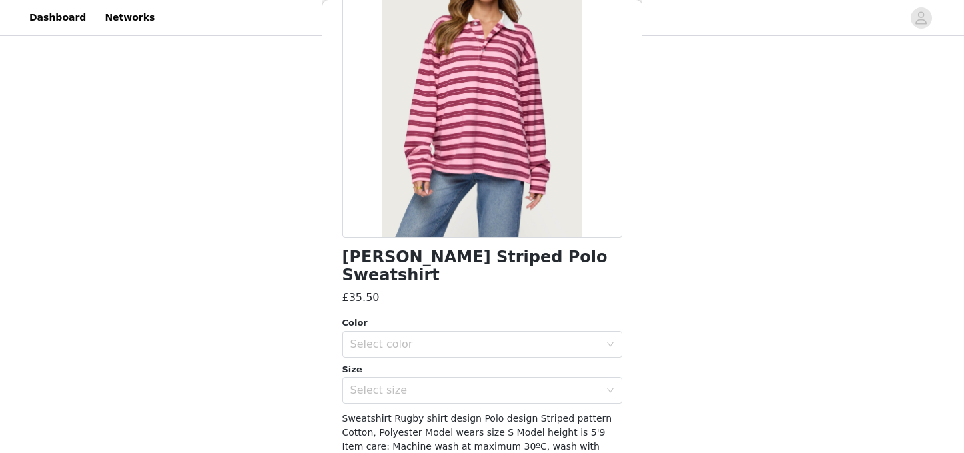
scroll to position [130, 0]
click at [490, 337] on div "Select color" at bounding box center [475, 343] width 250 height 13
click at [447, 357] on li "PINK" at bounding box center [482, 354] width 280 height 21
click at [436, 383] on div "Select size" at bounding box center [475, 389] width 250 height 13
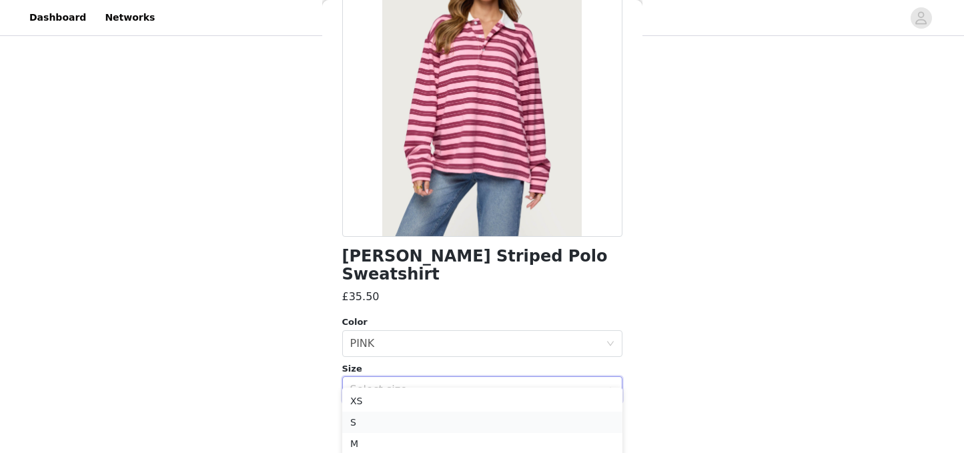
click at [376, 414] on li "S" at bounding box center [482, 422] width 280 height 21
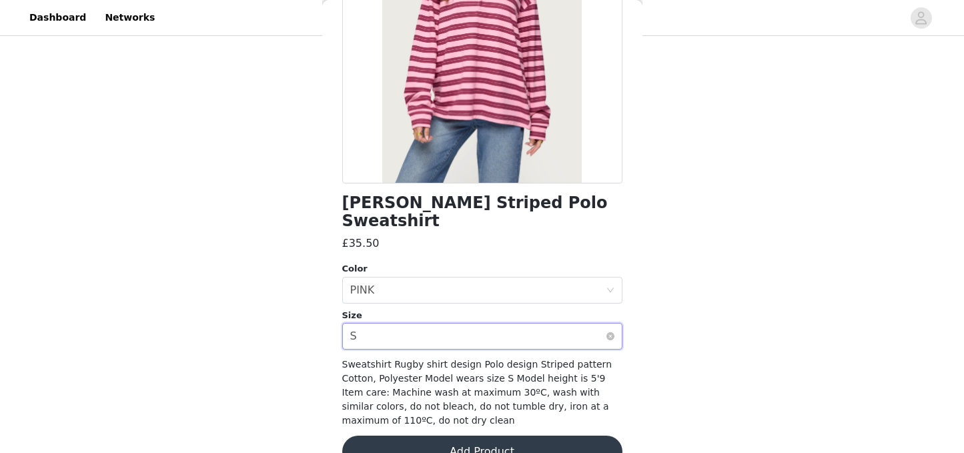
scroll to position [196, 0]
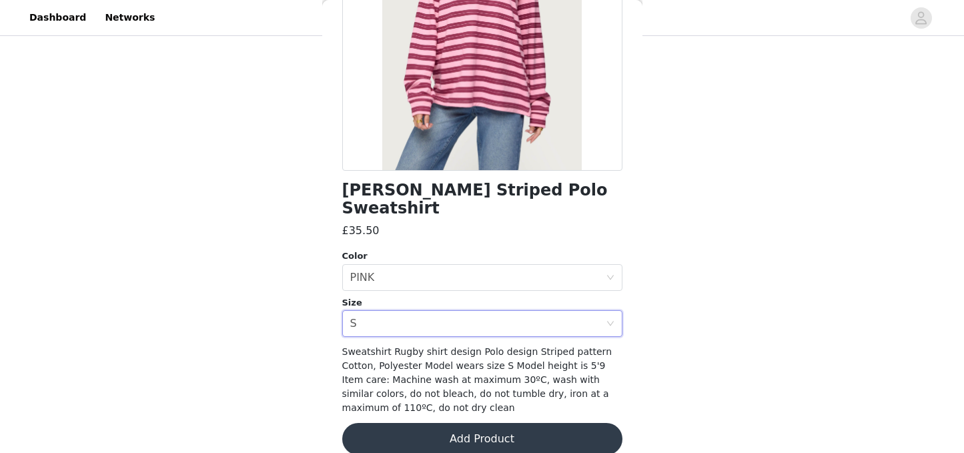
click at [472, 425] on button "Add Product" at bounding box center [482, 439] width 280 height 32
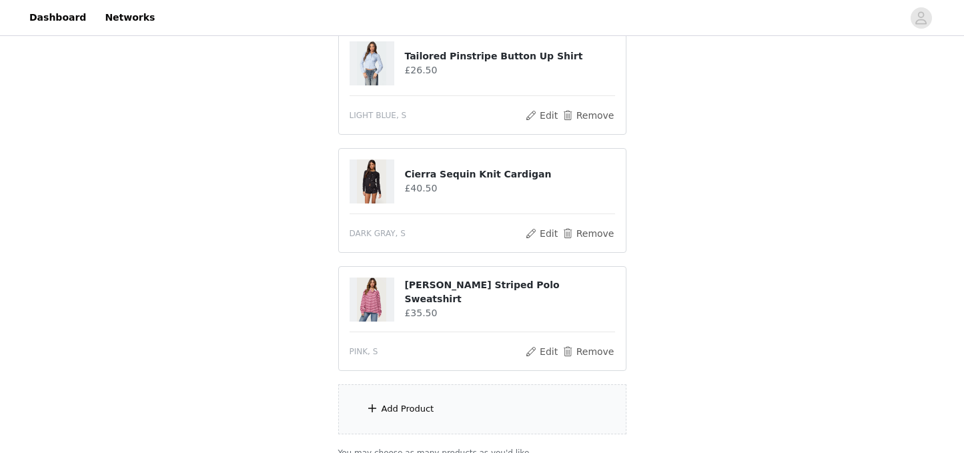
click at [471, 419] on div "Add Product" at bounding box center [482, 409] width 288 height 50
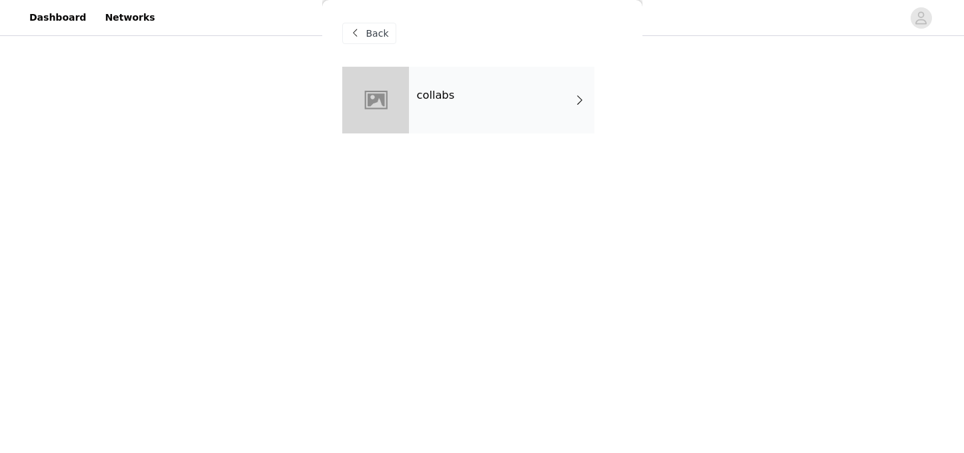
click at [480, 101] on div "collabs" at bounding box center [501, 100] width 185 height 67
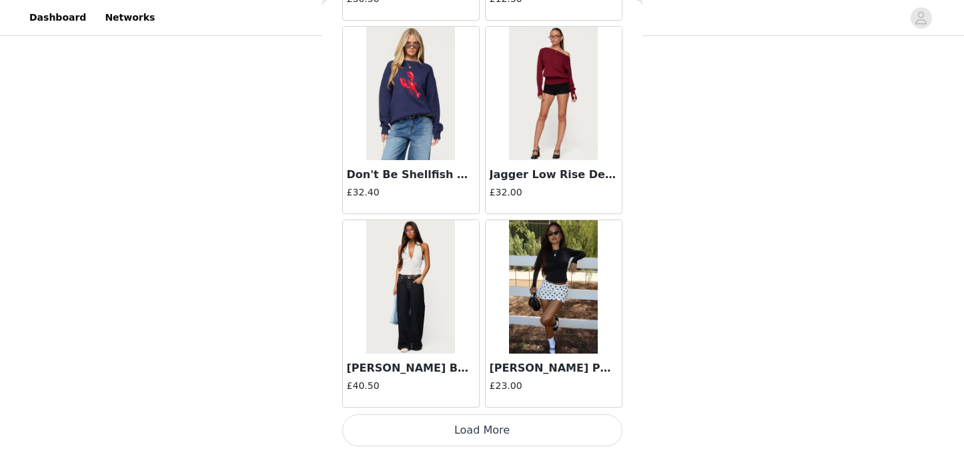
scroll to position [2752, 0]
click at [479, 437] on button "Load More" at bounding box center [482, 430] width 280 height 32
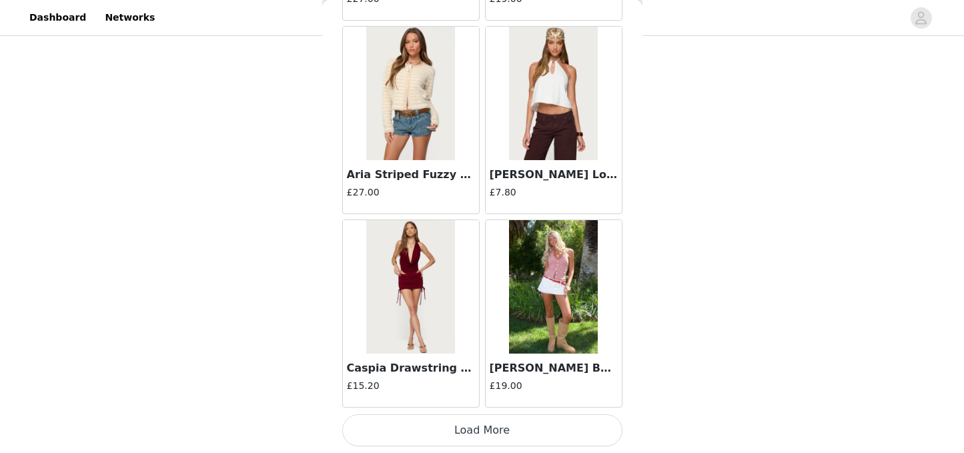
click at [480, 432] on button "Load More" at bounding box center [482, 430] width 280 height 32
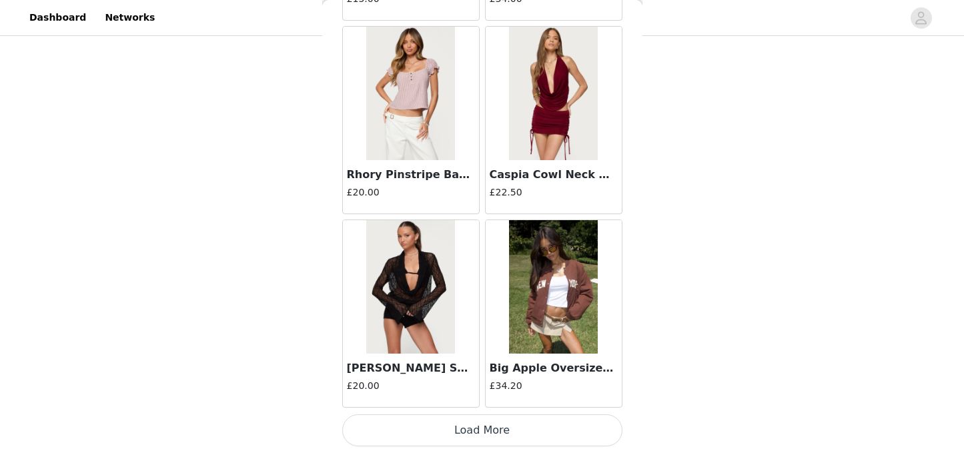
click at [482, 431] on button "Load More" at bounding box center [482, 430] width 280 height 32
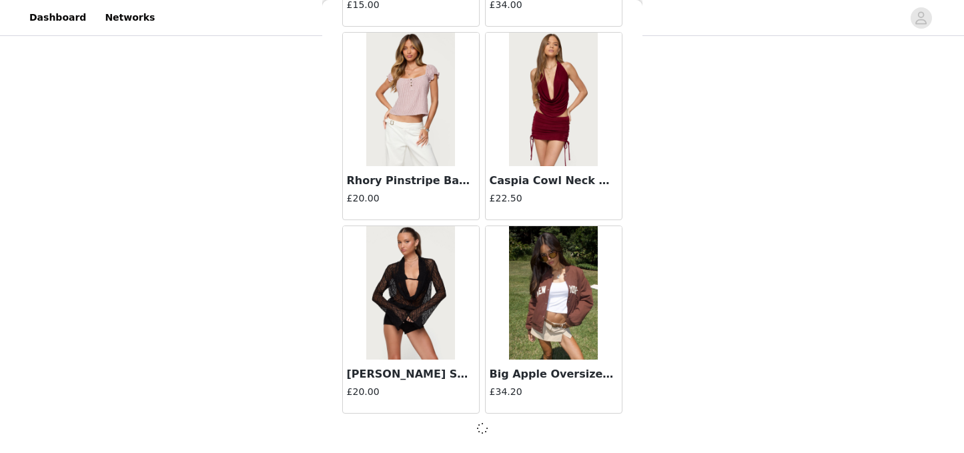
scroll to position [5452, 0]
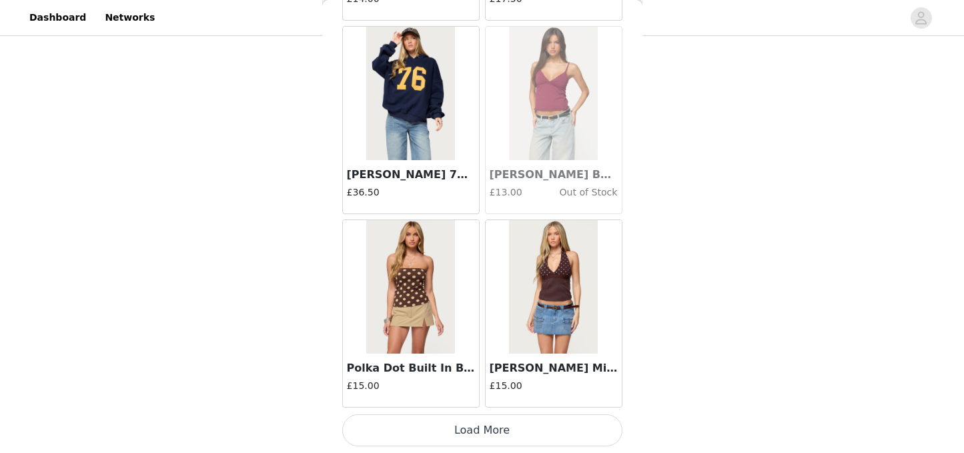
click at [478, 432] on button "Load More" at bounding box center [482, 430] width 280 height 32
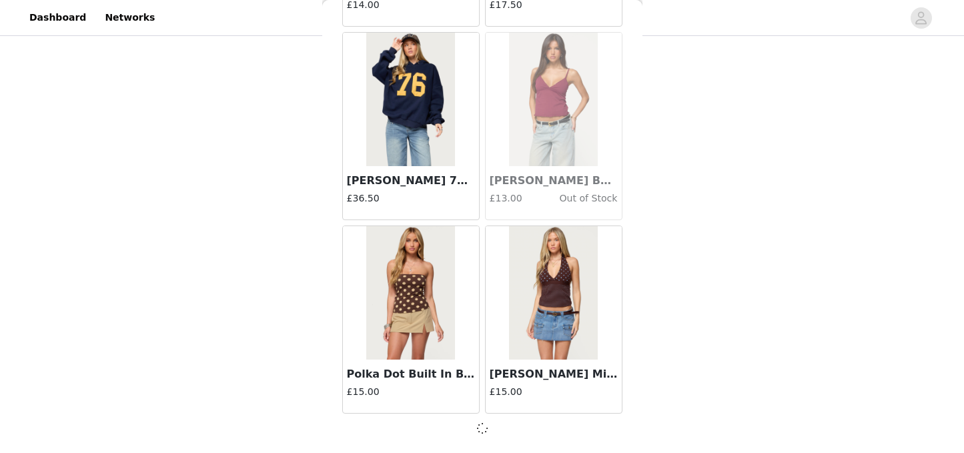
scroll to position [7387, 0]
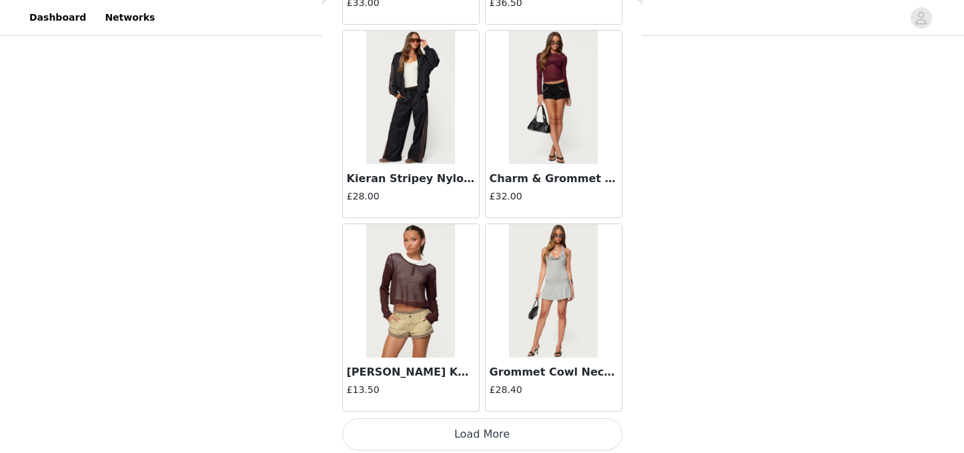
click at [478, 435] on button "Load More" at bounding box center [482, 434] width 280 height 32
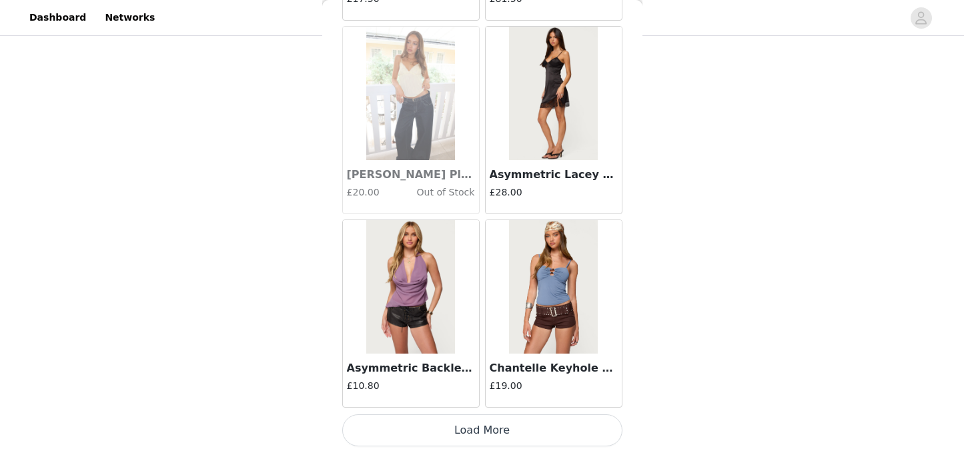
click at [476, 431] on button "Load More" at bounding box center [482, 430] width 280 height 32
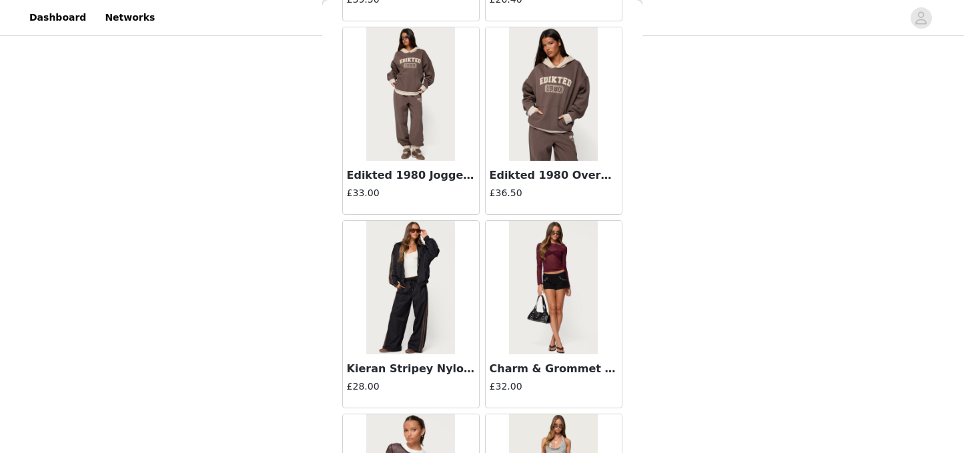
scroll to position [9135, 0]
click at [453, 376] on div "Kieran Stripey Nylon Track Pants £28.00" at bounding box center [411, 379] width 136 height 53
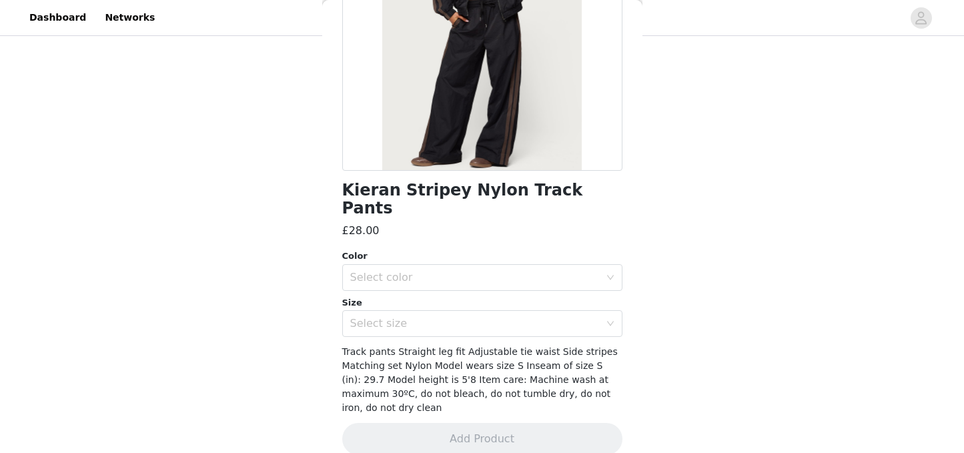
scroll to position [0, 0]
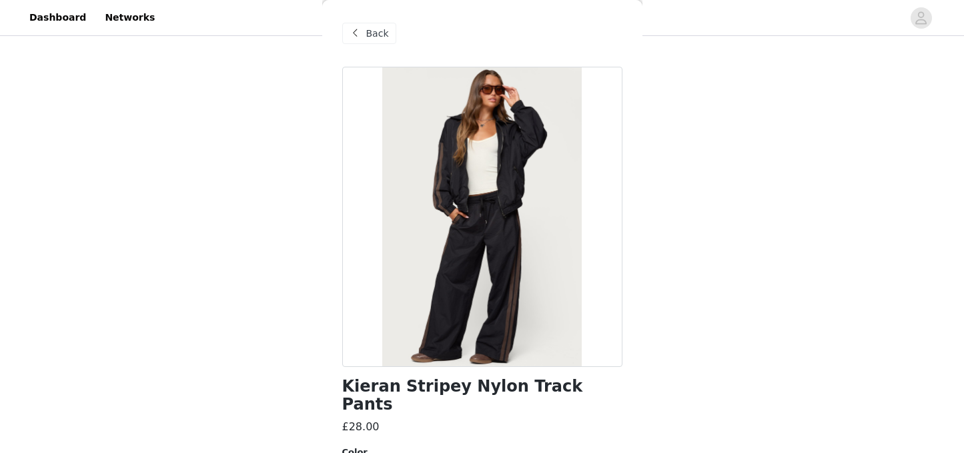
click at [370, 33] on span "Back" at bounding box center [377, 34] width 23 height 14
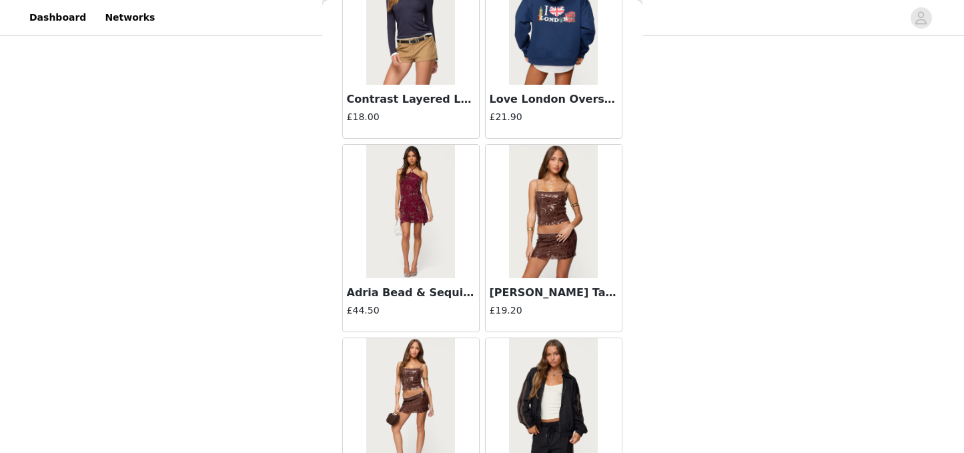
scroll to position [13197, 0]
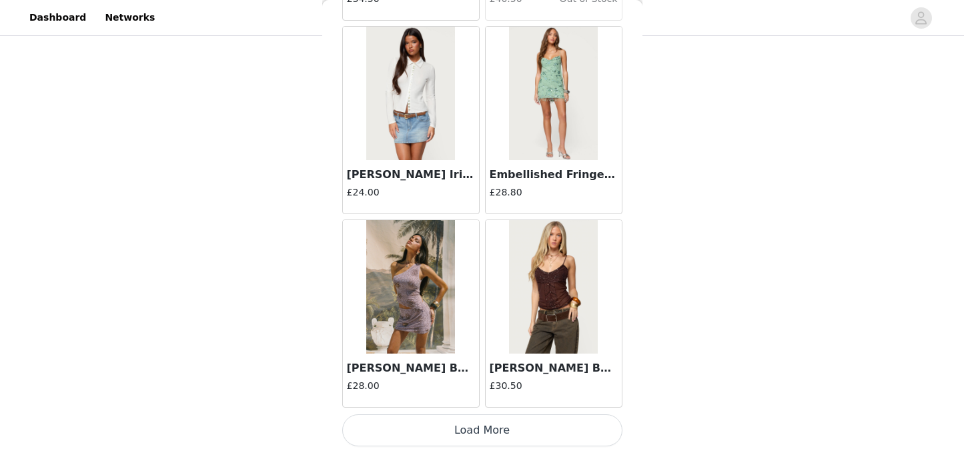
click at [488, 431] on button "Load More" at bounding box center [482, 430] width 280 height 32
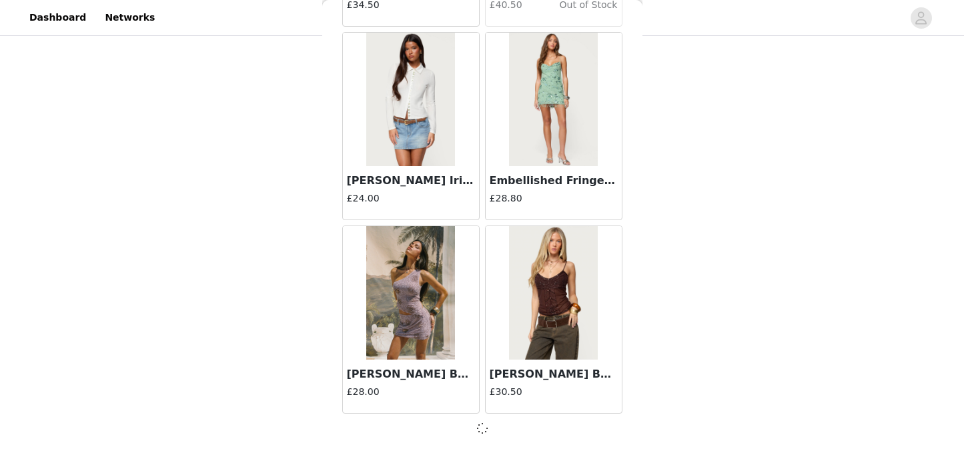
scroll to position [13191, 0]
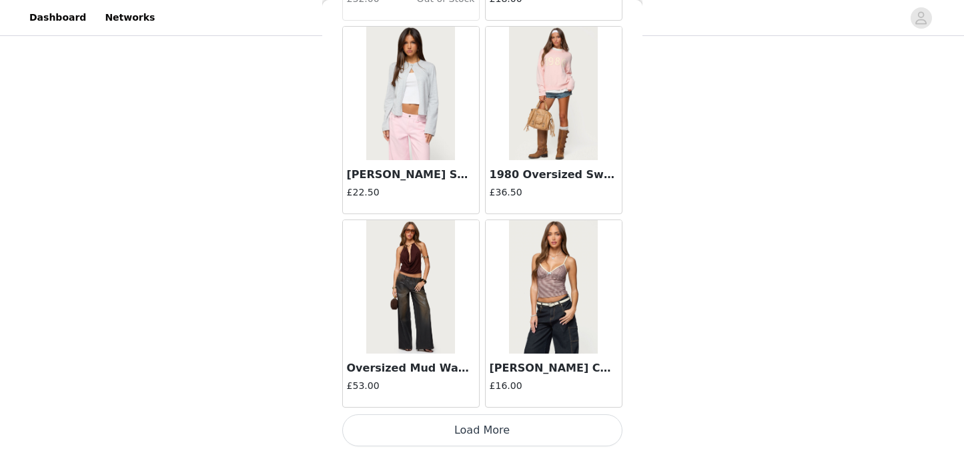
click at [501, 434] on button "Load More" at bounding box center [482, 430] width 280 height 32
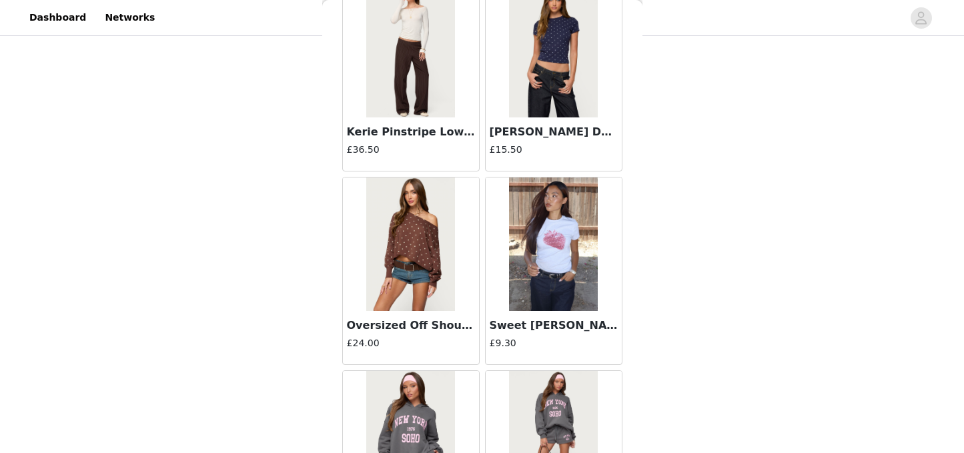
scroll to position [17067, 0]
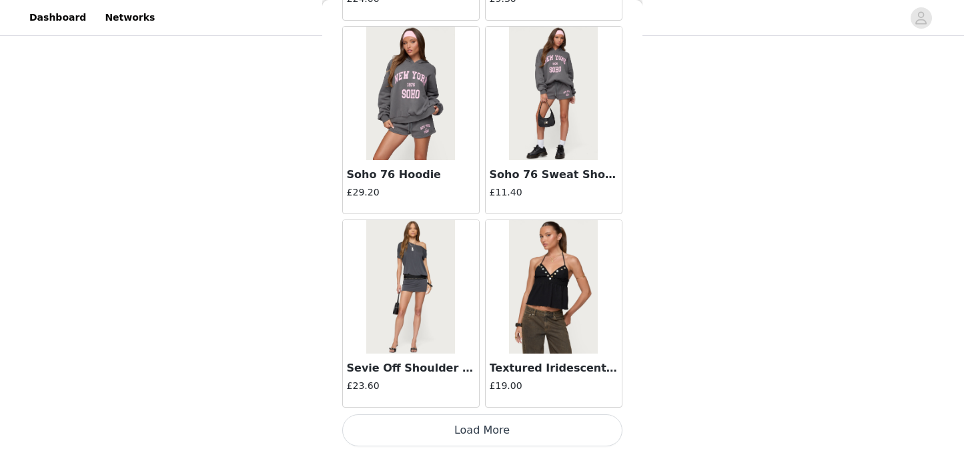
click at [450, 436] on button "Load More" at bounding box center [482, 430] width 280 height 32
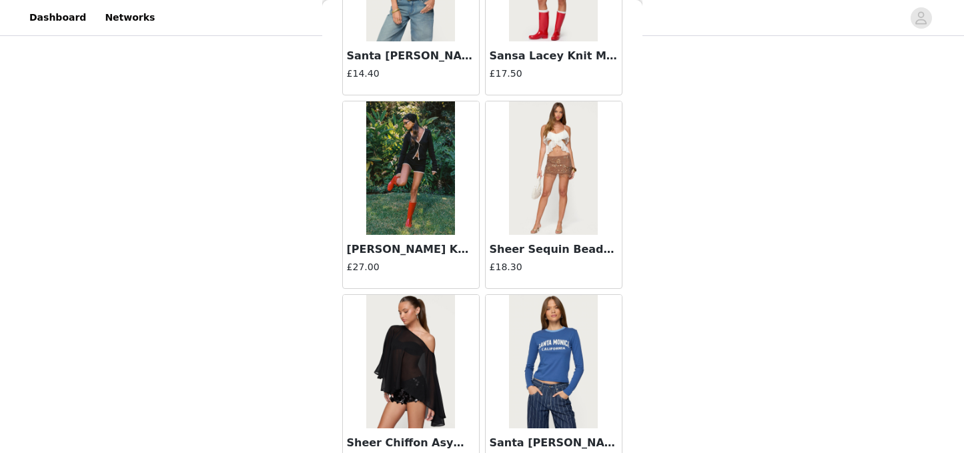
scroll to position [19002, 0]
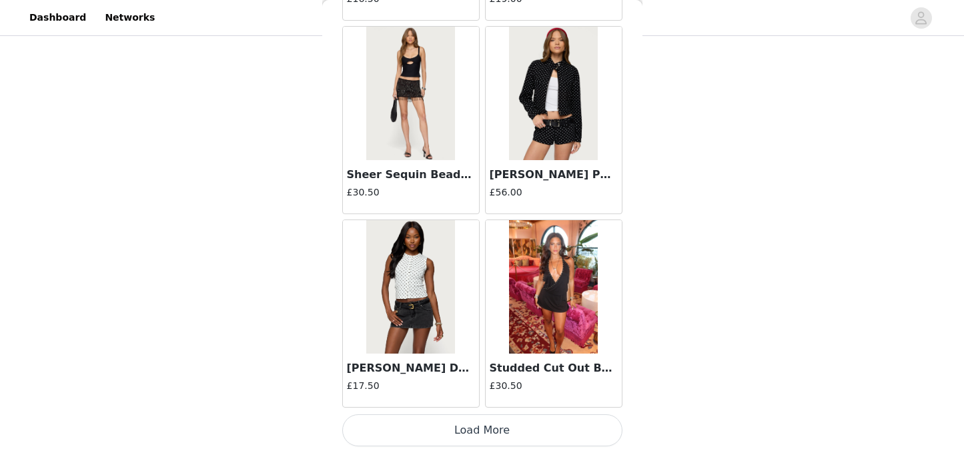
click at [453, 426] on button "Load More" at bounding box center [482, 430] width 280 height 32
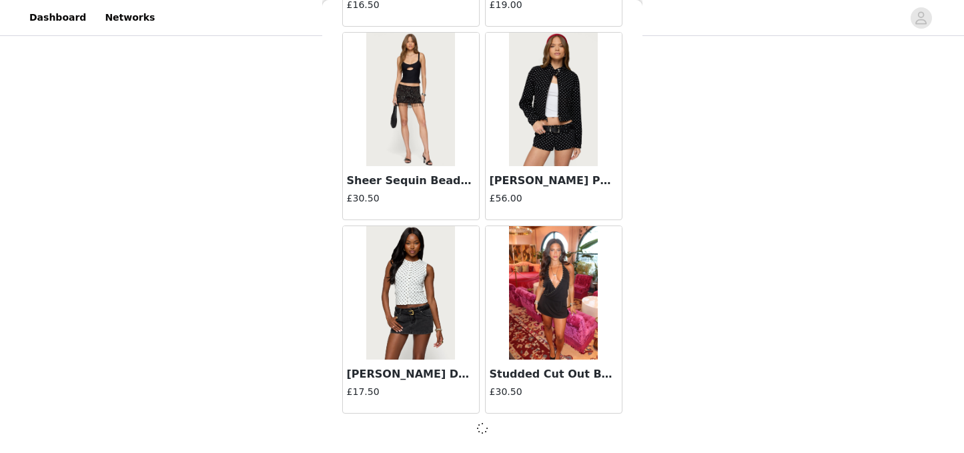
scroll to position [18996, 0]
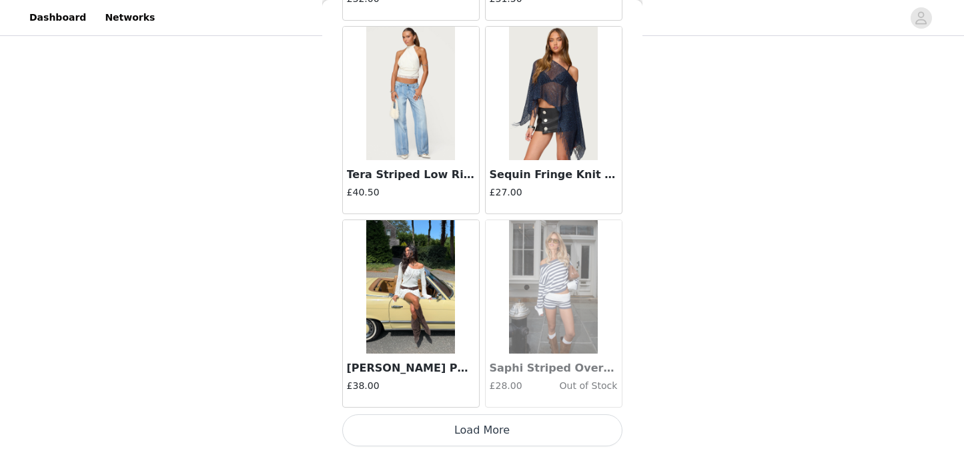
click at [466, 426] on button "Load More" at bounding box center [482, 430] width 280 height 32
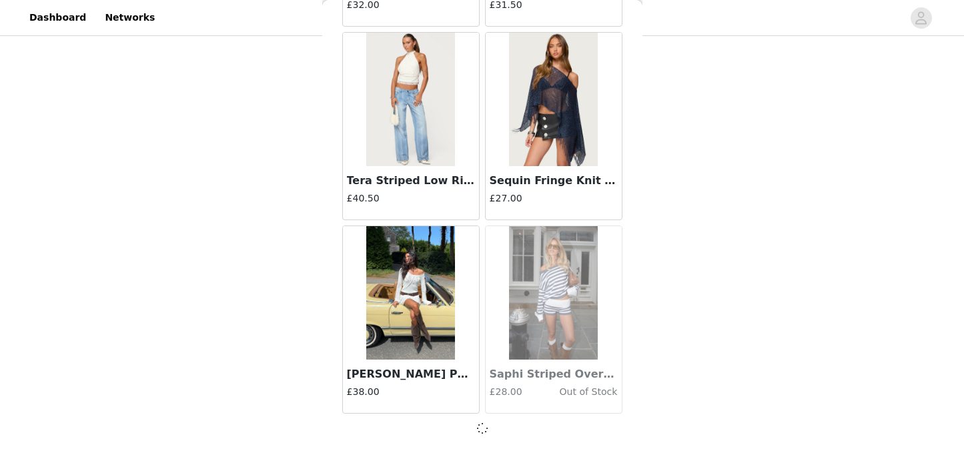
scroll to position [20931, 0]
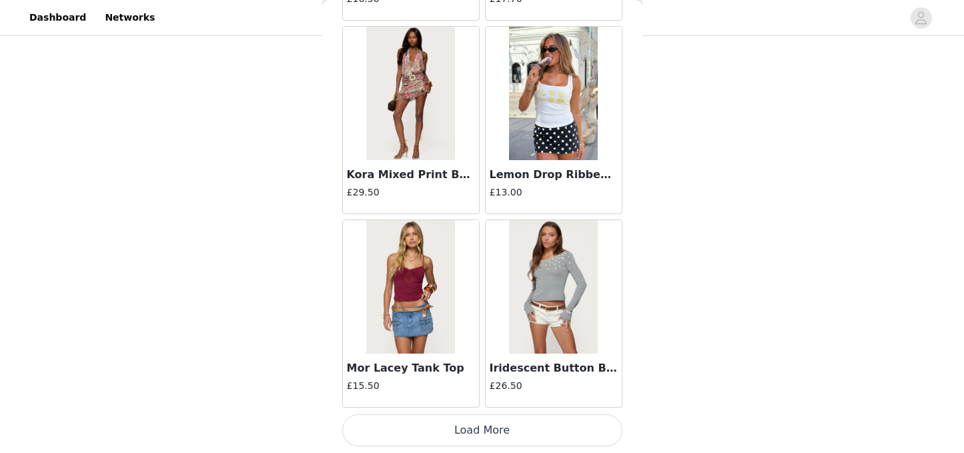
click at [470, 426] on button "Load More" at bounding box center [482, 430] width 280 height 32
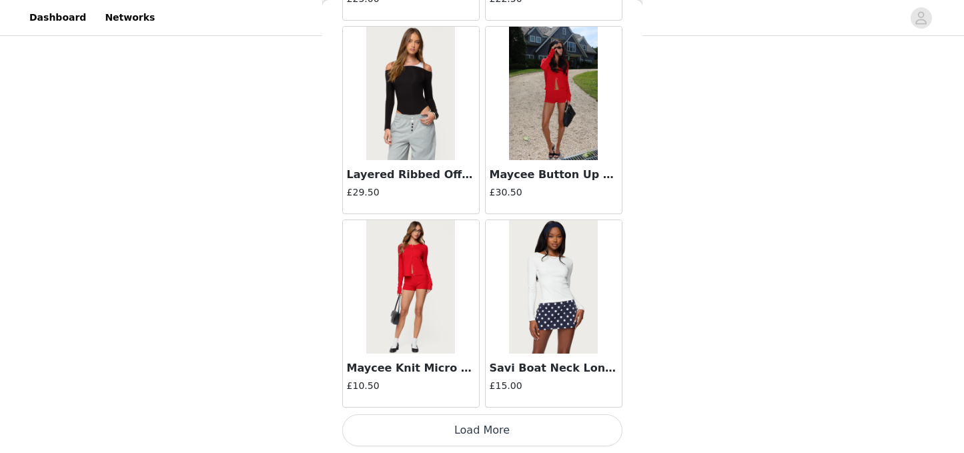
click at [473, 438] on button "Load More" at bounding box center [482, 430] width 280 height 32
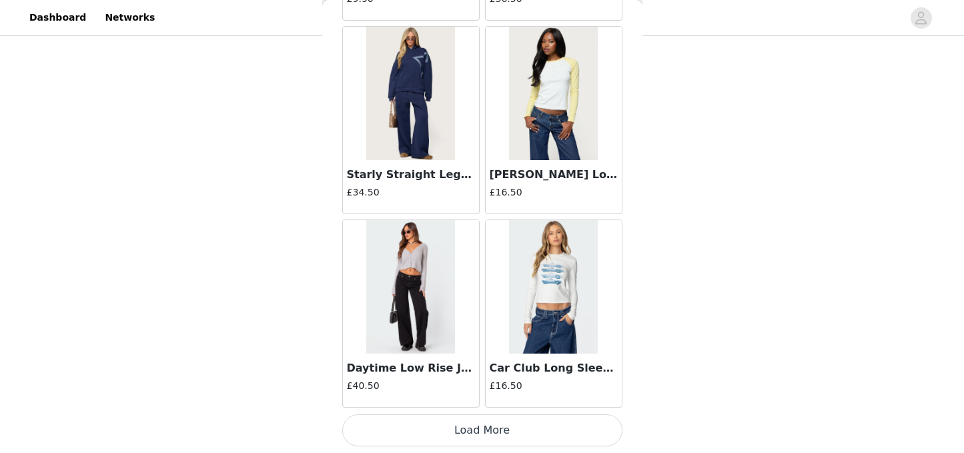
click at [468, 438] on button "Load More" at bounding box center [482, 430] width 280 height 32
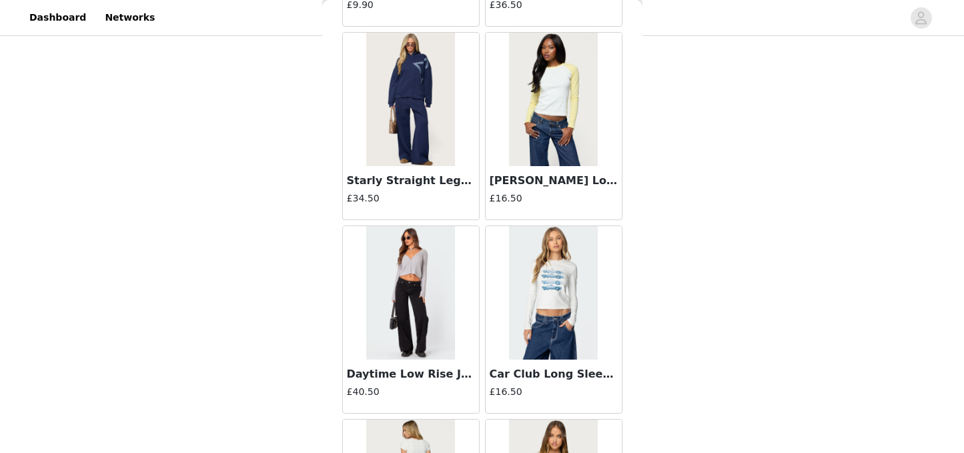
scroll to position [26741, 0]
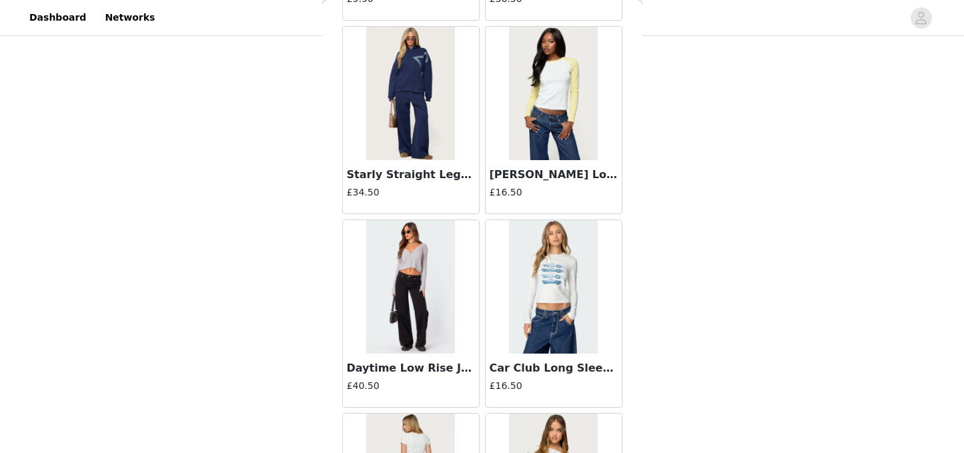
click at [557, 125] on img at bounding box center [553, 93] width 89 height 133
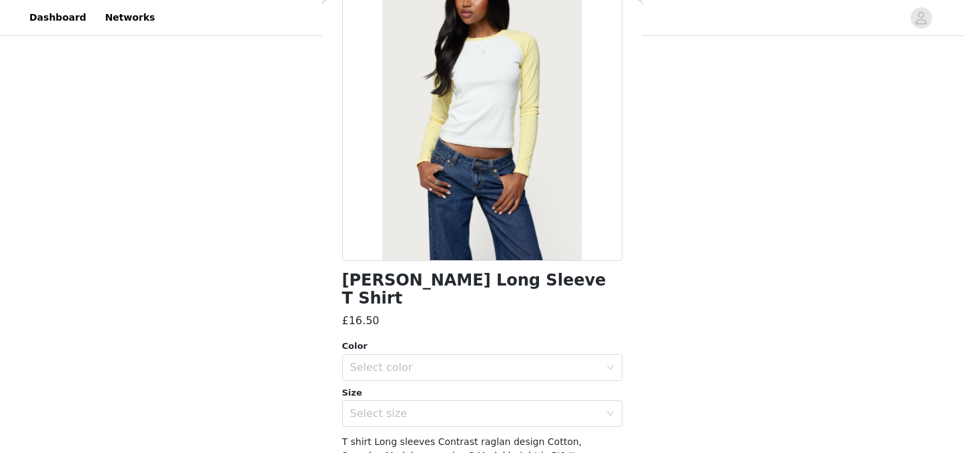
scroll to position [160, 0]
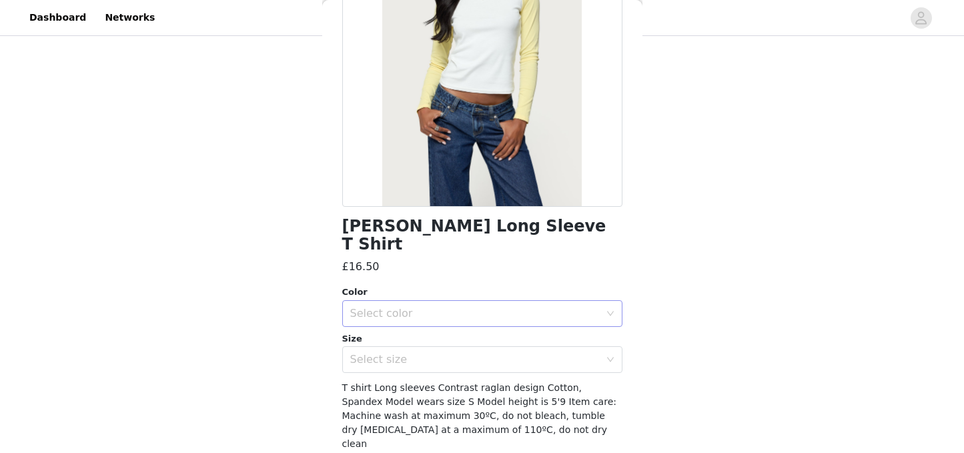
click at [504, 301] on div "Select color" at bounding box center [478, 313] width 256 height 25
click at [458, 325] on li "WHITE AND YELLOW" at bounding box center [482, 324] width 280 height 21
click at [457, 353] on div "Select size" at bounding box center [475, 359] width 250 height 13
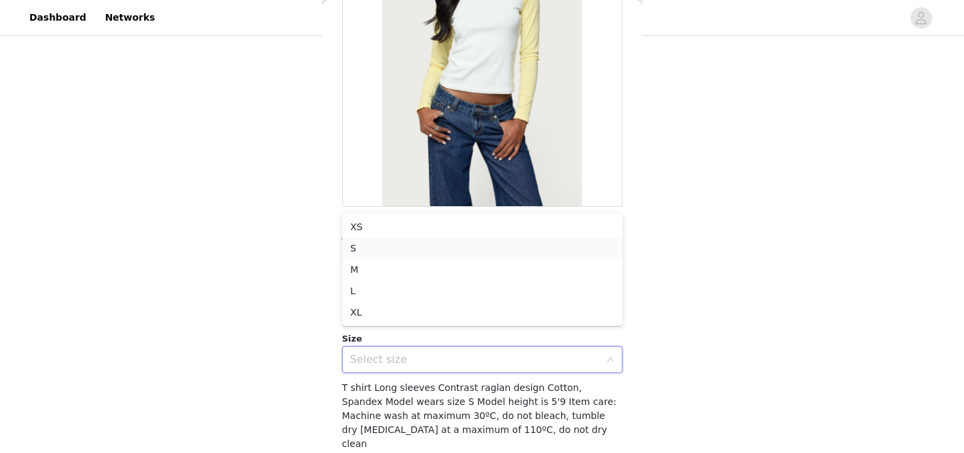
click at [386, 249] on li "S" at bounding box center [482, 248] width 280 height 21
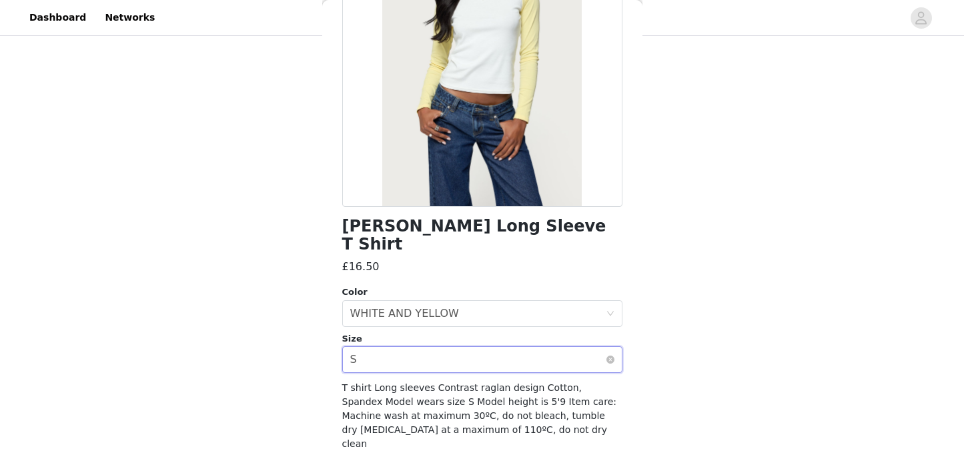
scroll to position [182, 0]
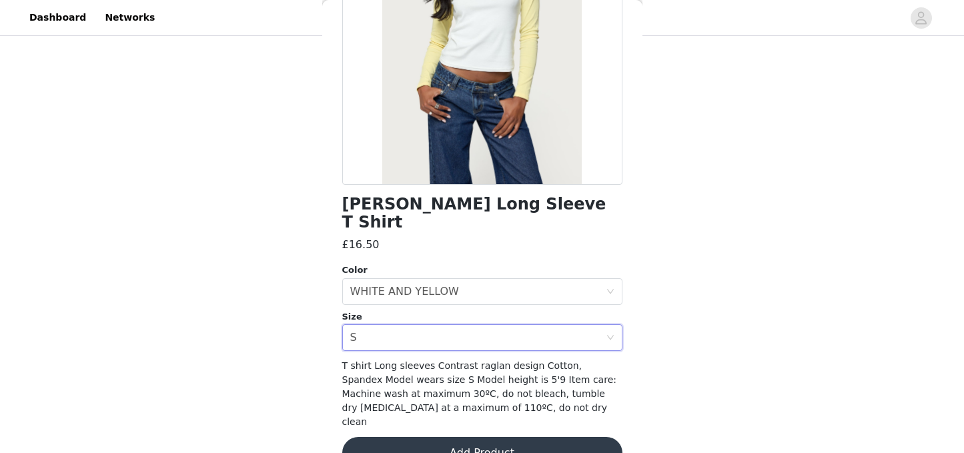
click at [446, 437] on button "Add Product" at bounding box center [482, 453] width 280 height 32
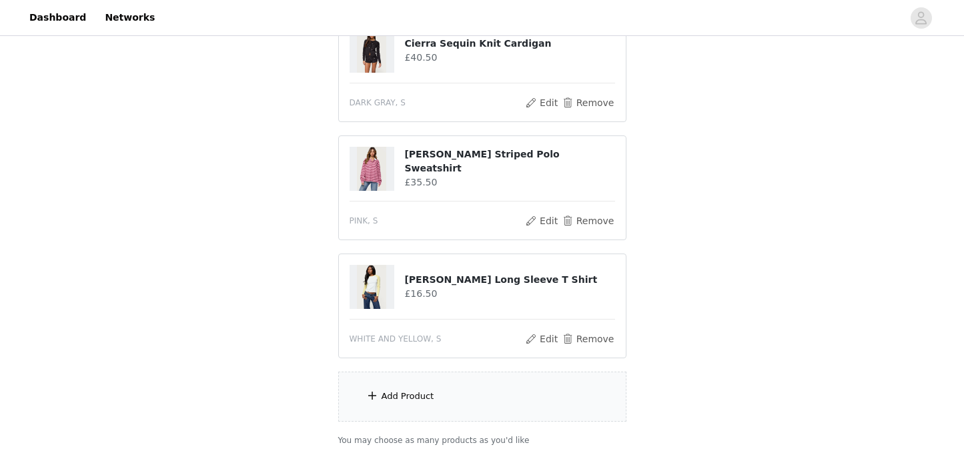
scroll to position [2768, 0]
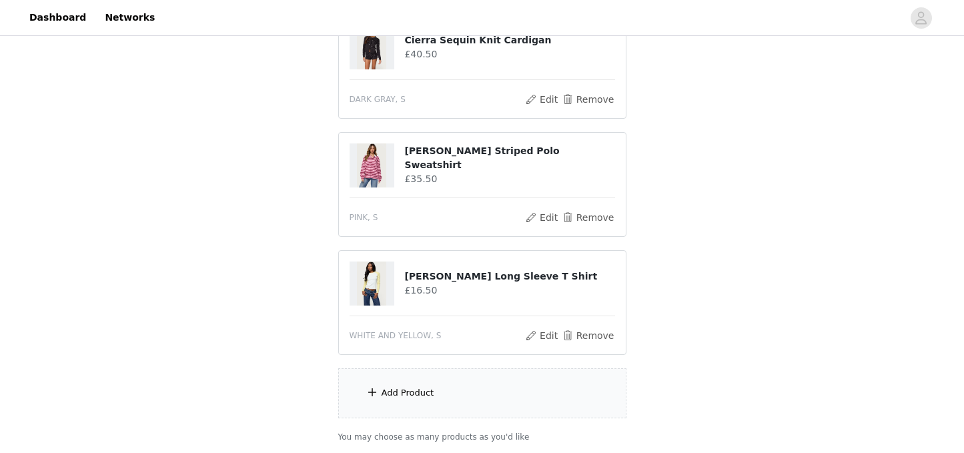
click at [434, 394] on div "Add Product" at bounding box center [482, 393] width 288 height 50
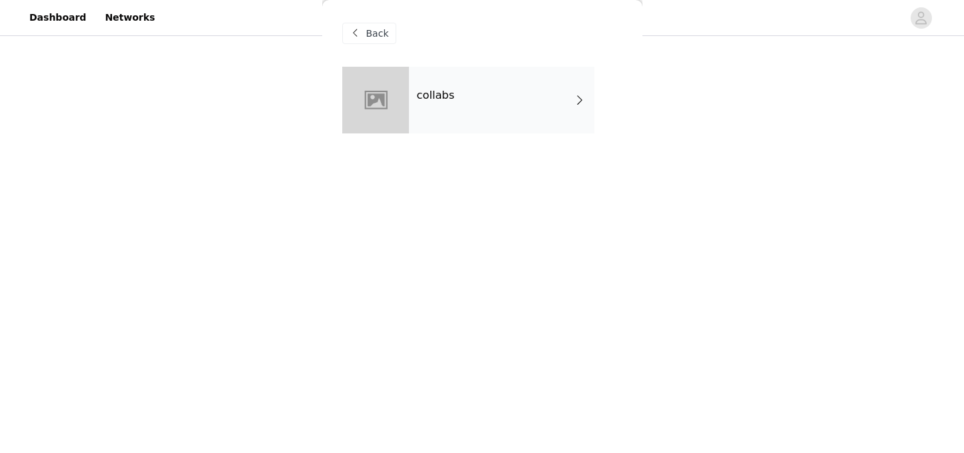
click at [450, 122] on div "collabs" at bounding box center [501, 100] width 185 height 67
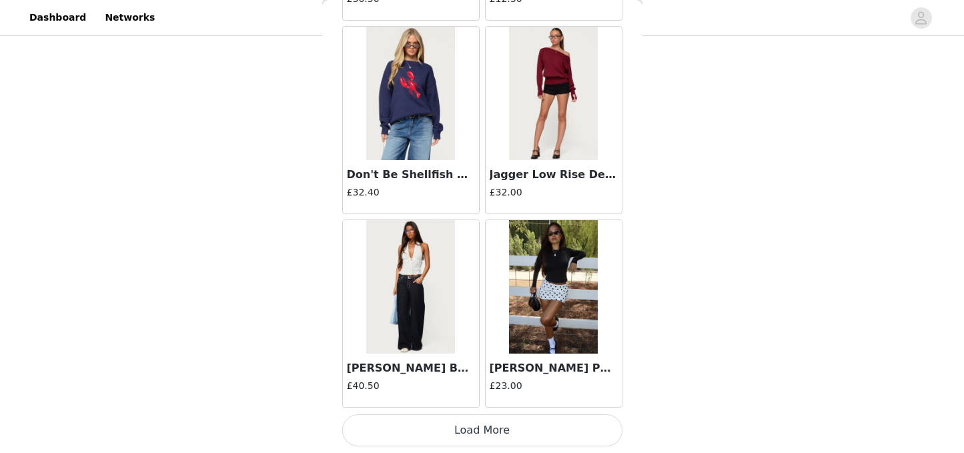
scroll to position [2870, 0]
click at [497, 434] on button "Load More" at bounding box center [482, 430] width 280 height 32
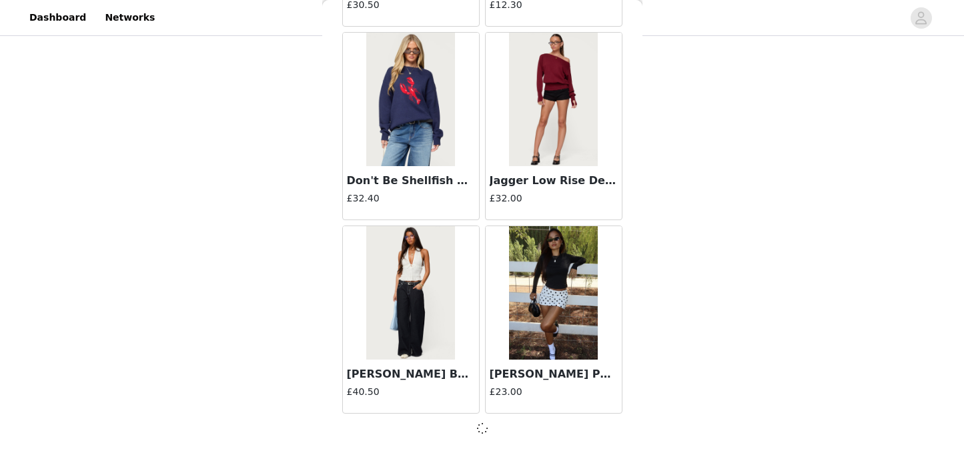
scroll to position [1583, 0]
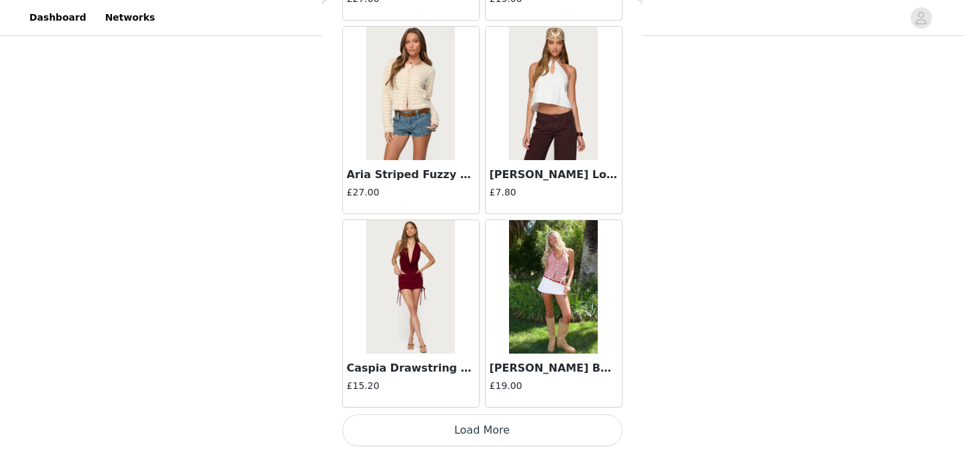
click at [490, 420] on button "Load More" at bounding box center [482, 430] width 280 height 32
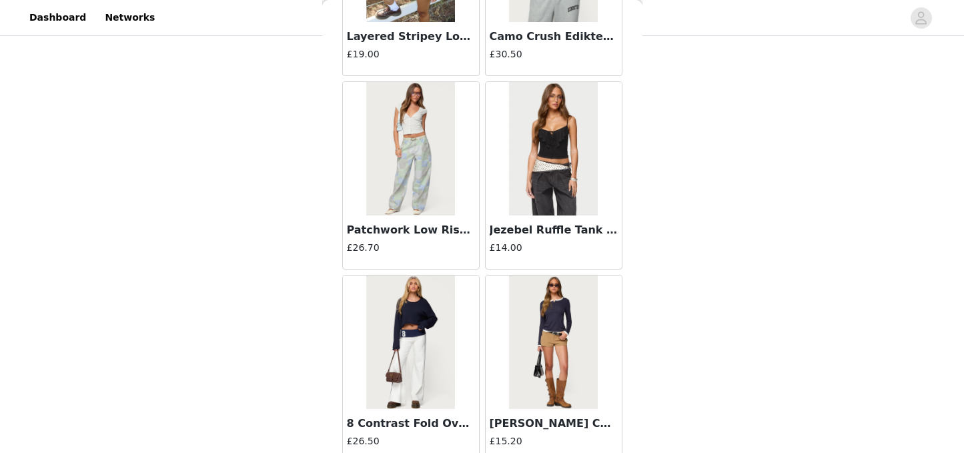
scroll to position [5458, 0]
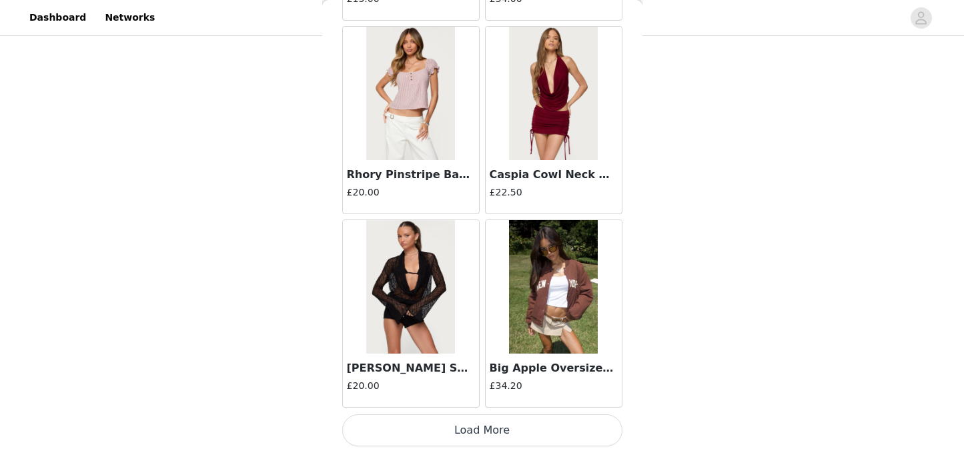
click at [489, 431] on button "Load More" at bounding box center [482, 430] width 280 height 32
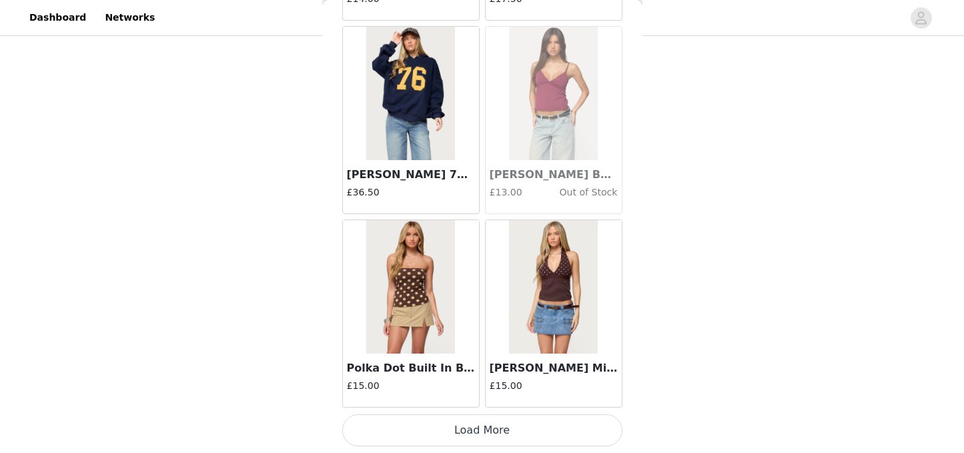
click at [486, 422] on button "Load More" at bounding box center [482, 430] width 280 height 32
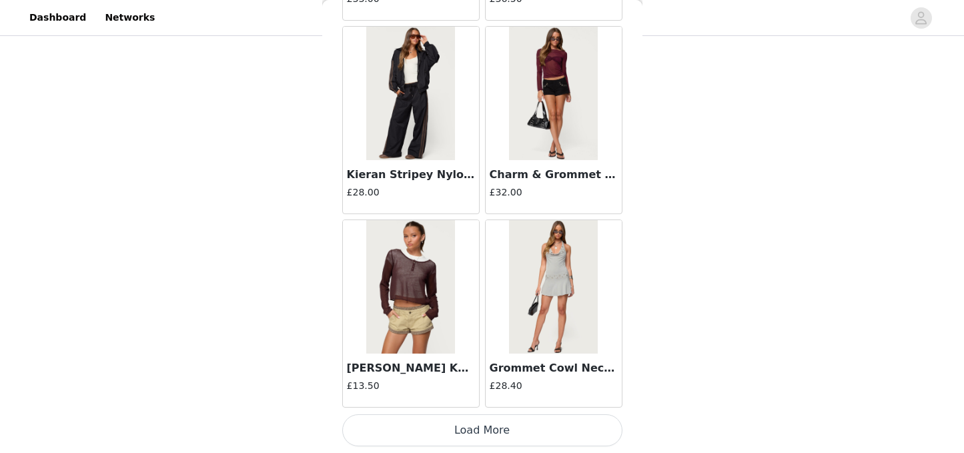
click at [484, 431] on button "Load More" at bounding box center [482, 430] width 280 height 32
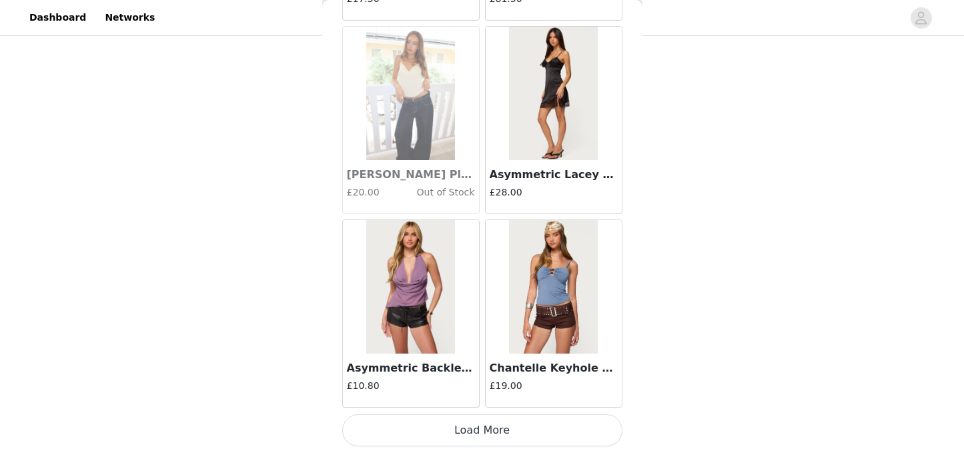
click at [476, 428] on button "Load More" at bounding box center [482, 430] width 280 height 32
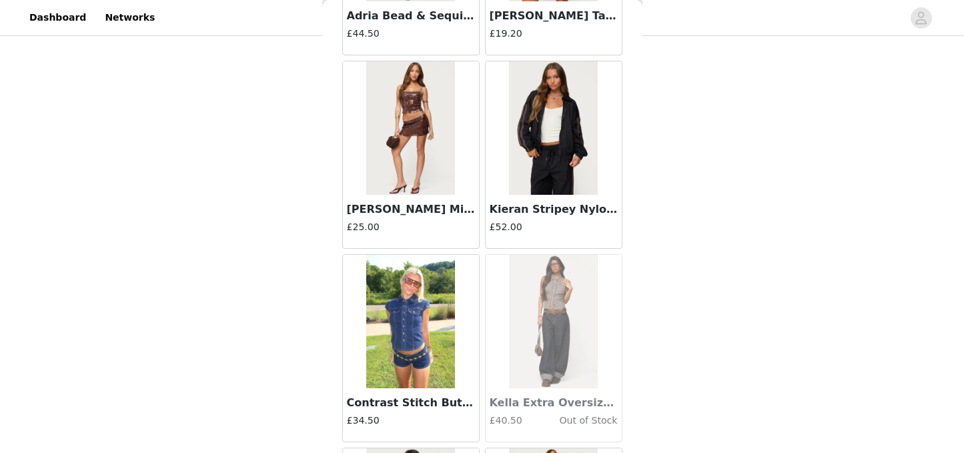
scroll to position [13197, 0]
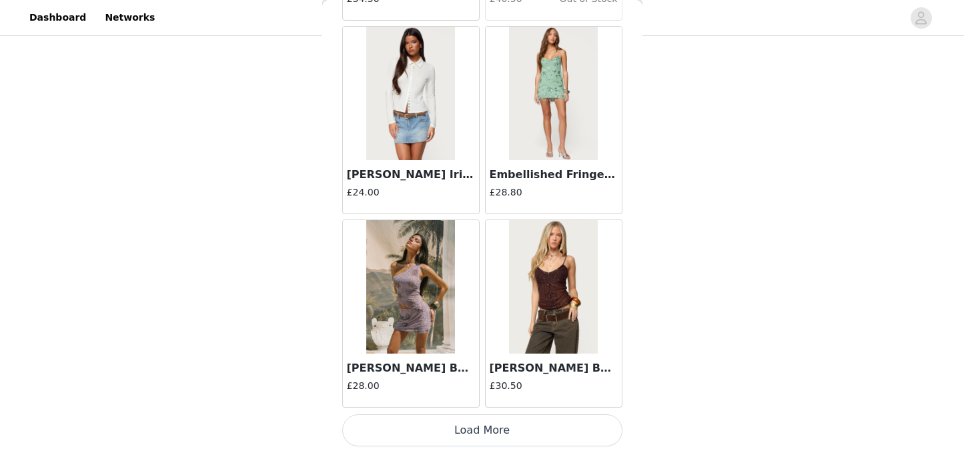
click at [483, 427] on button "Load More" at bounding box center [482, 430] width 280 height 32
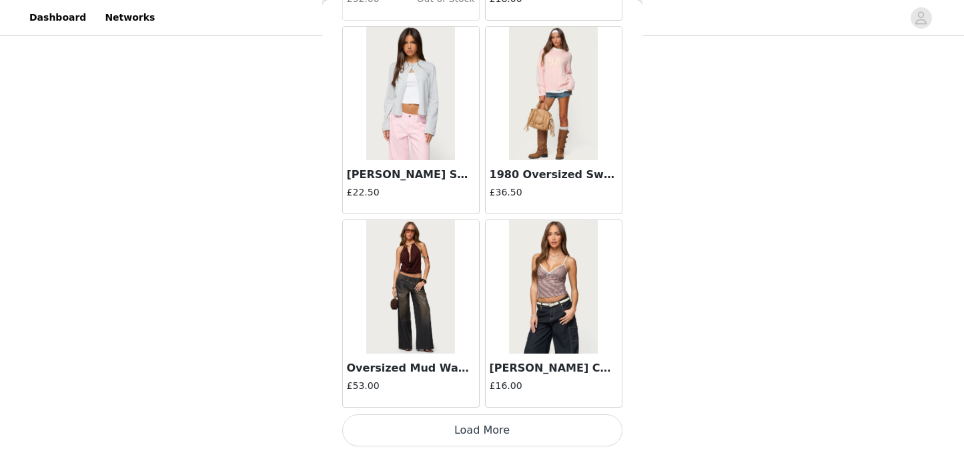
click at [476, 428] on button "Load More" at bounding box center [482, 430] width 280 height 32
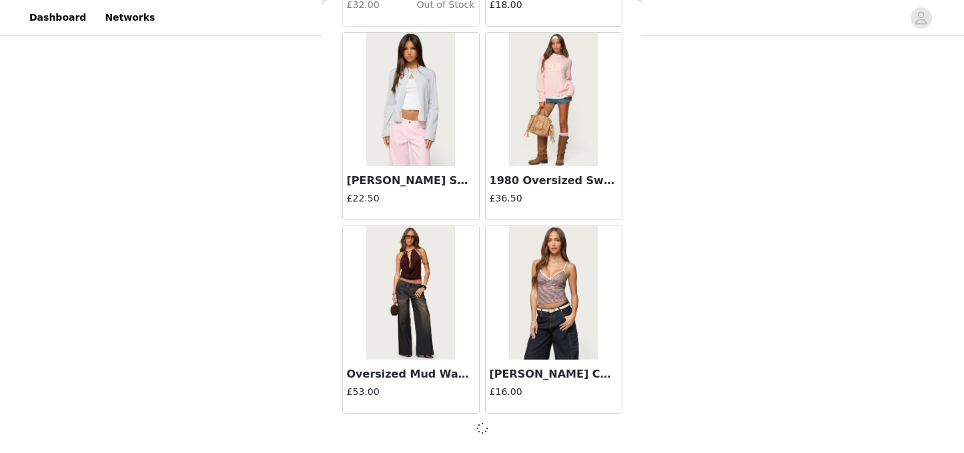
scroll to position [15126, 0]
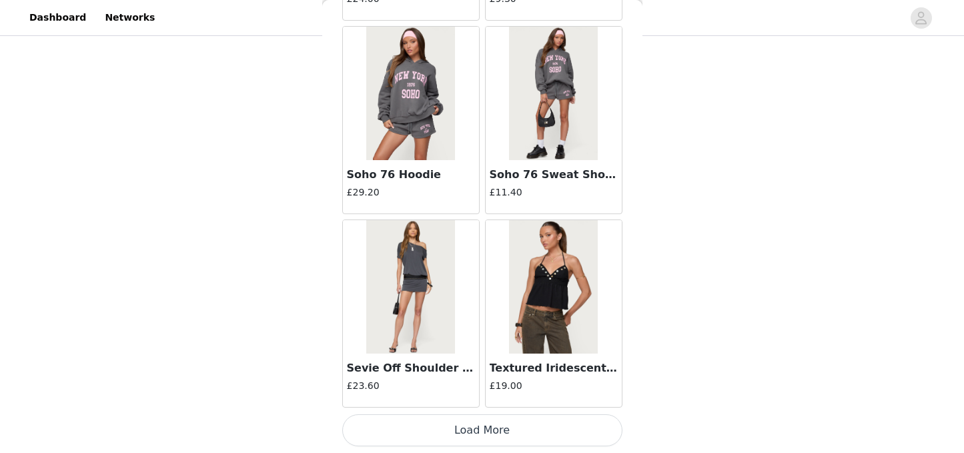
click at [467, 436] on button "Load More" at bounding box center [482, 430] width 280 height 32
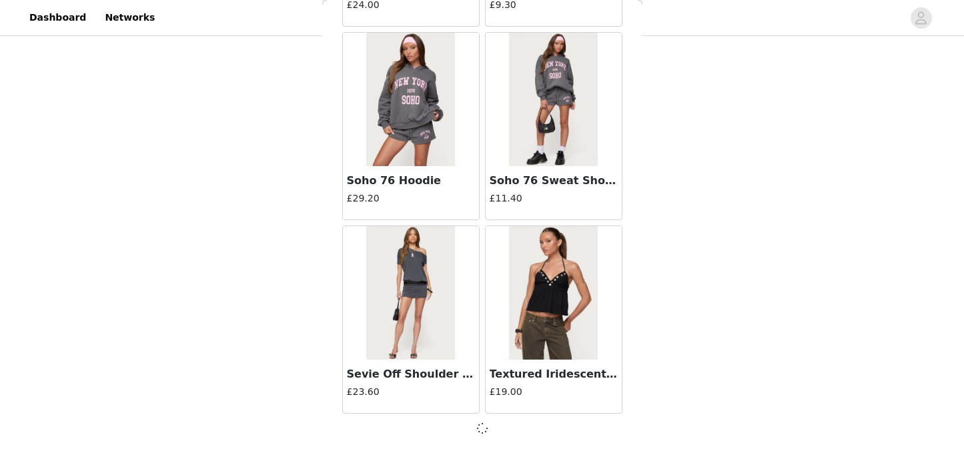
scroll to position [17061, 0]
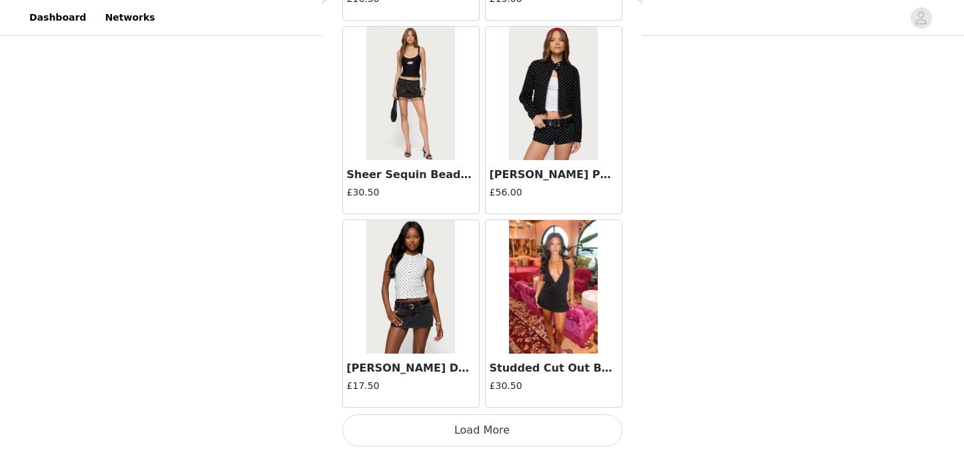
click at [490, 426] on button "Load More" at bounding box center [482, 430] width 280 height 32
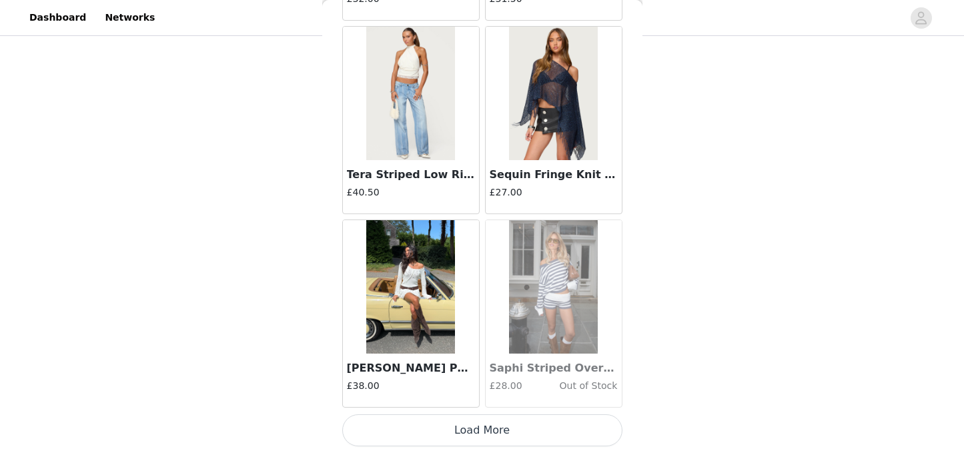
click at [481, 432] on button "Load More" at bounding box center [482, 430] width 280 height 32
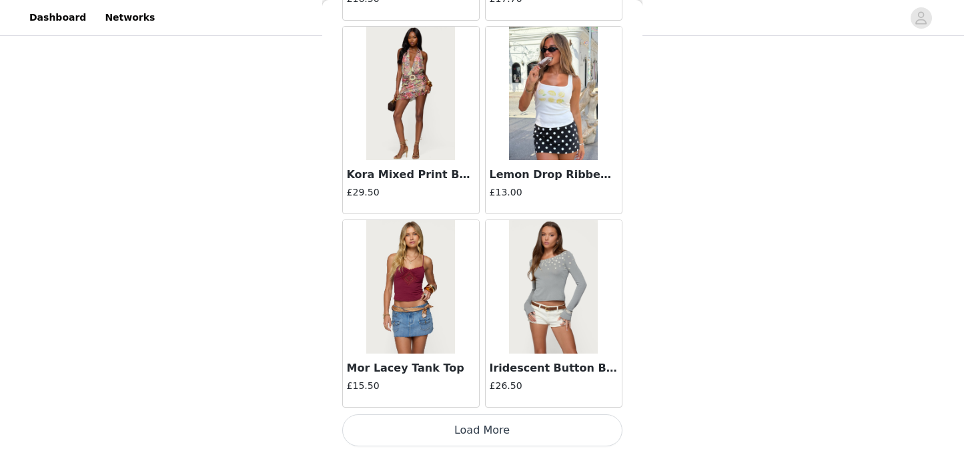
click at [482, 433] on button "Load More" at bounding box center [482, 430] width 280 height 32
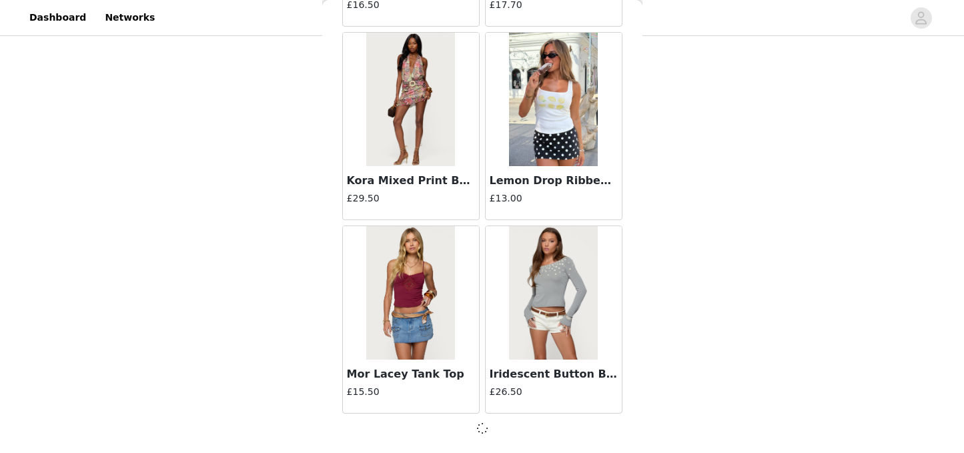
scroll to position [22865, 0]
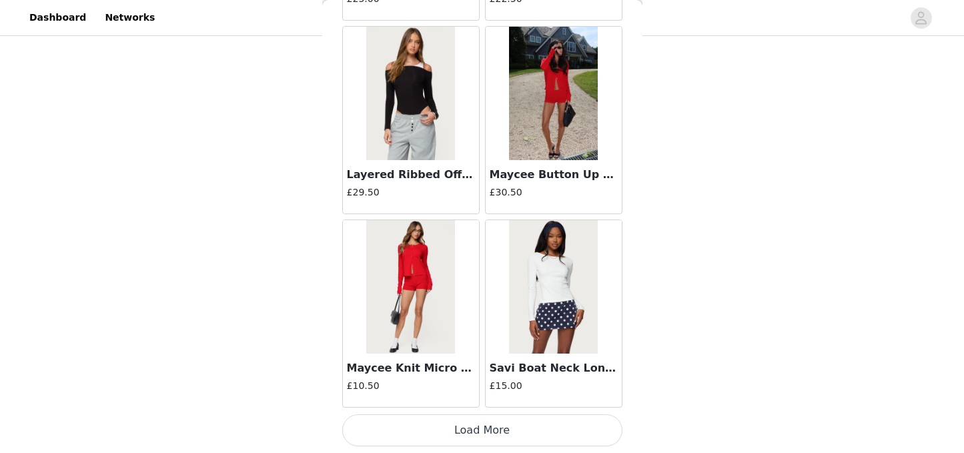
click at [474, 435] on button "Load More" at bounding box center [482, 430] width 280 height 32
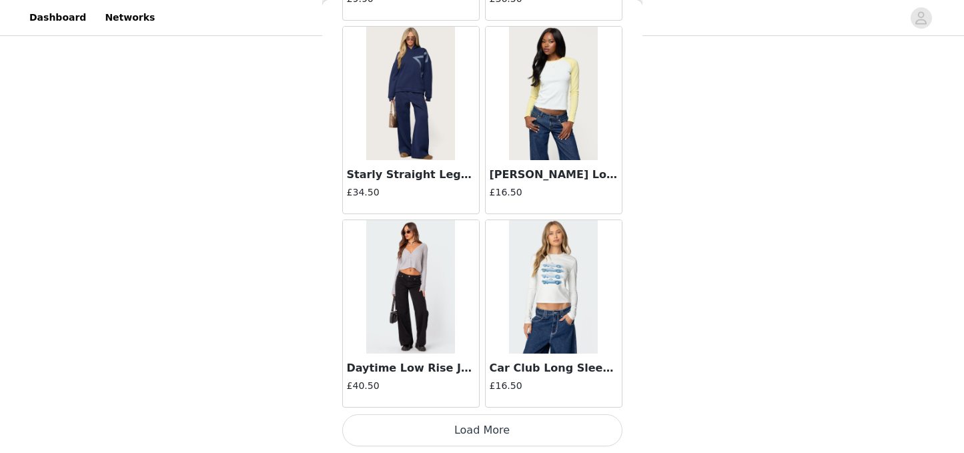
click at [473, 427] on button "Load More" at bounding box center [482, 430] width 280 height 32
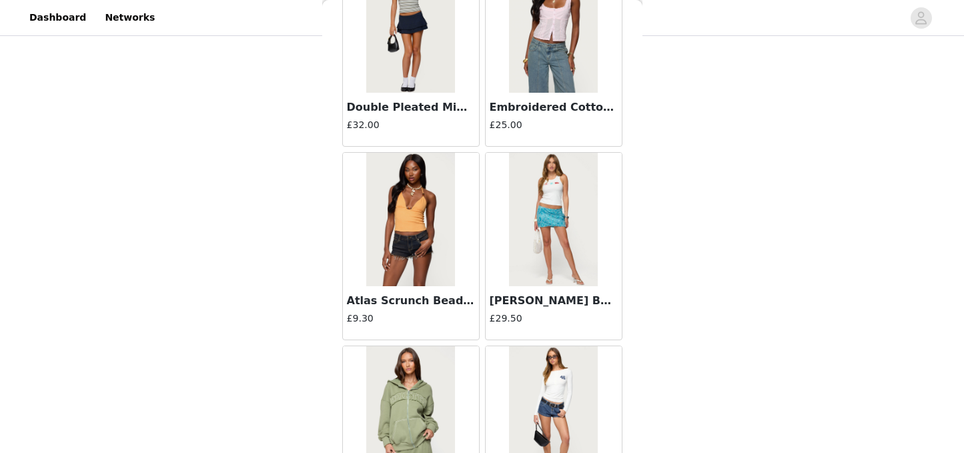
scroll to position [28676, 0]
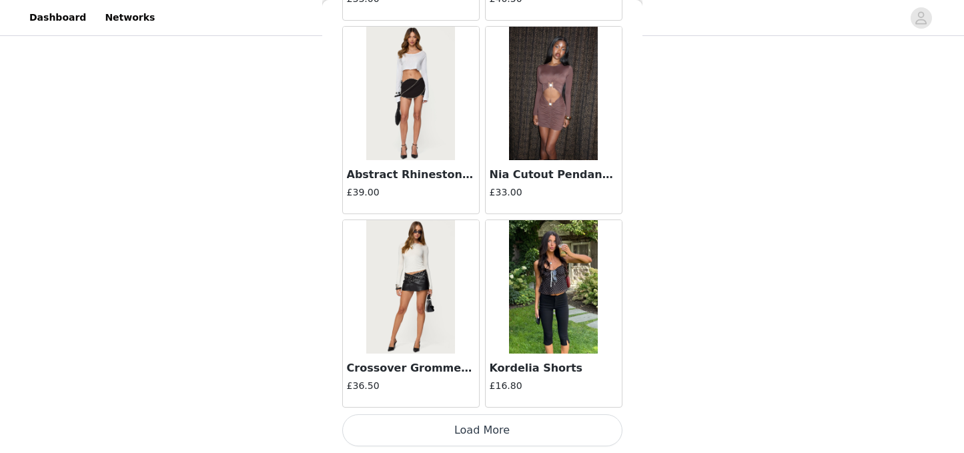
click at [469, 428] on button "Load More" at bounding box center [482, 430] width 280 height 32
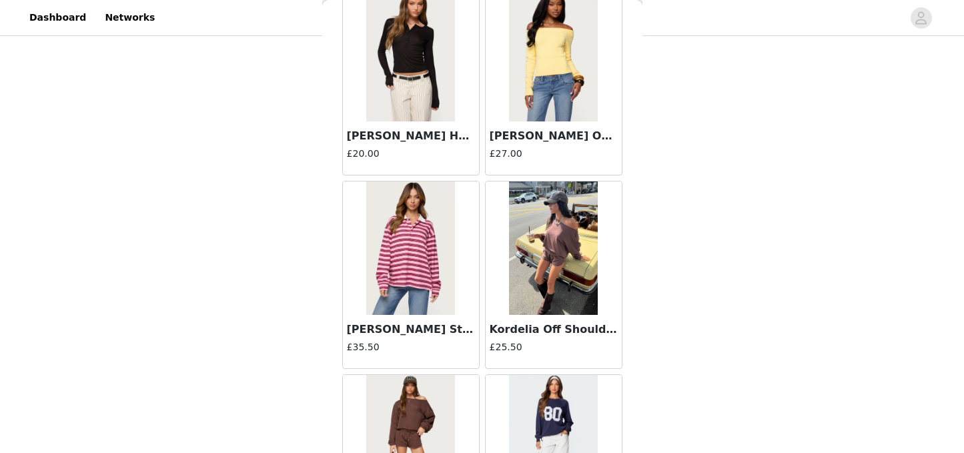
scroll to position [30611, 0]
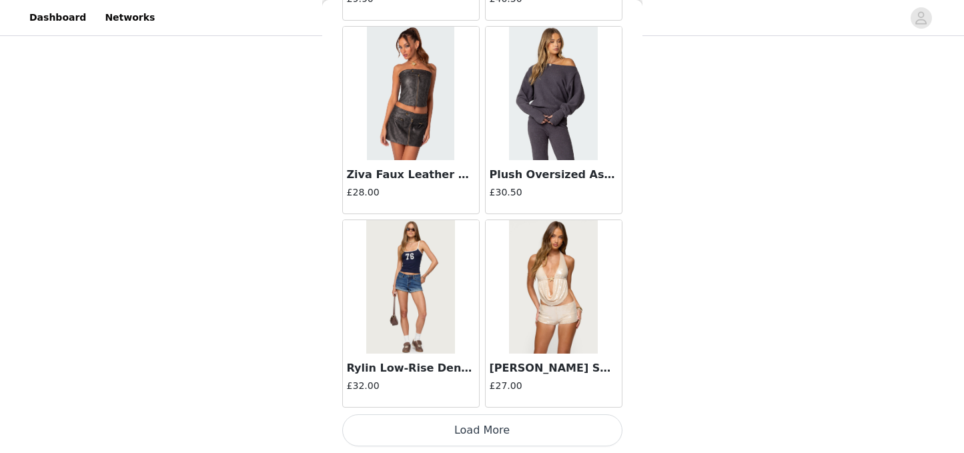
click at [470, 430] on button "Load More" at bounding box center [482, 430] width 280 height 32
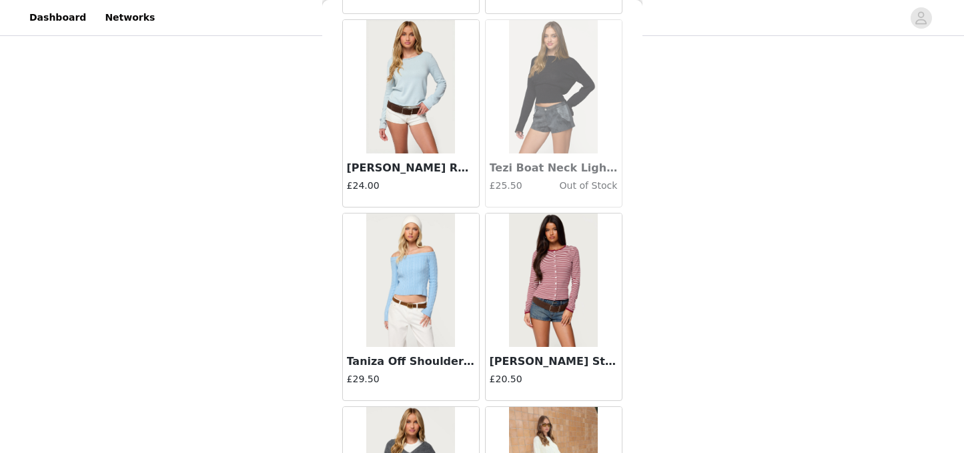
scroll to position [31597, 0]
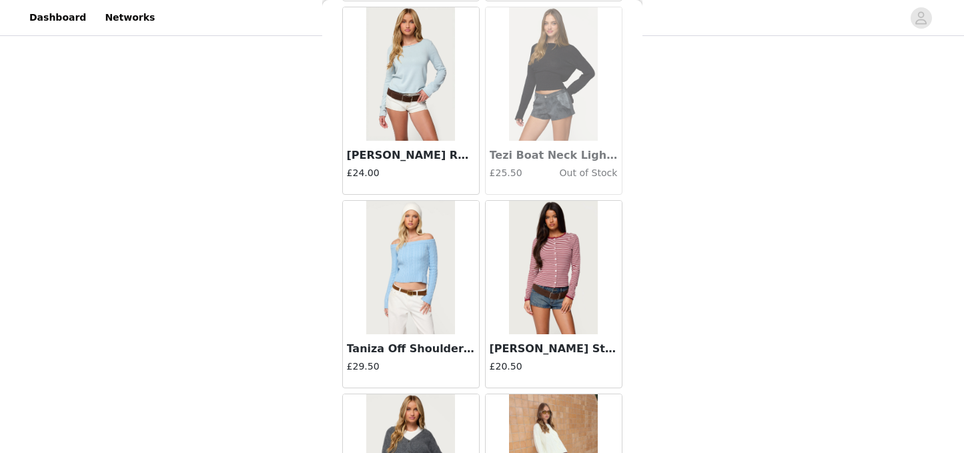
click at [508, 360] on h4 "£20.50" at bounding box center [554, 367] width 128 height 14
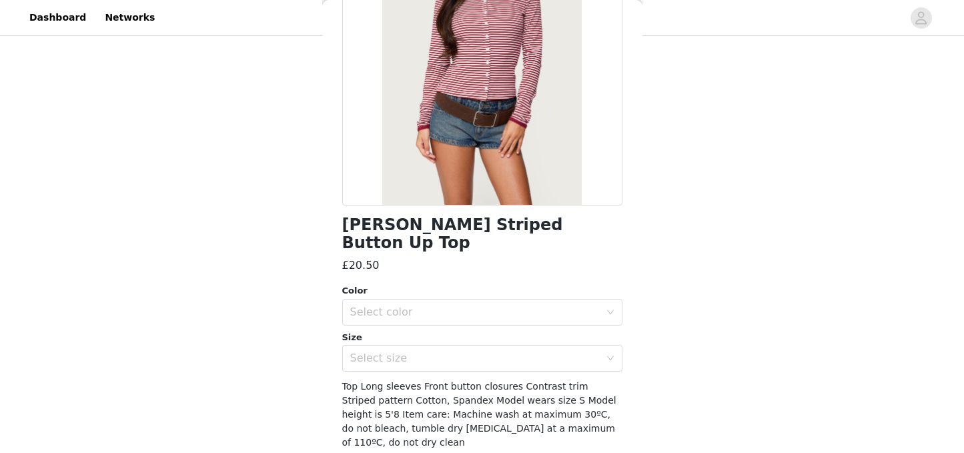
scroll to position [182, 0]
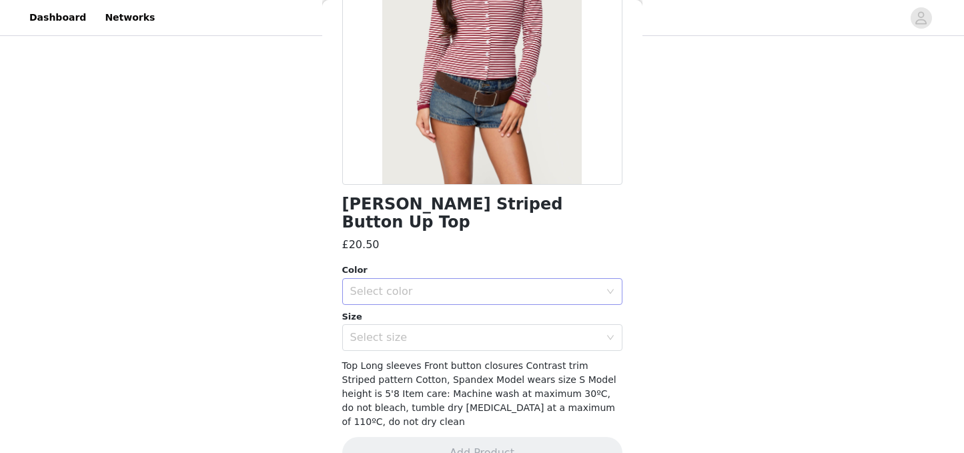
click at [480, 285] on div "Select color" at bounding box center [475, 291] width 250 height 13
click at [460, 293] on li "RED" at bounding box center [482, 302] width 280 height 21
click at [452, 331] on div "Select size" at bounding box center [475, 337] width 250 height 13
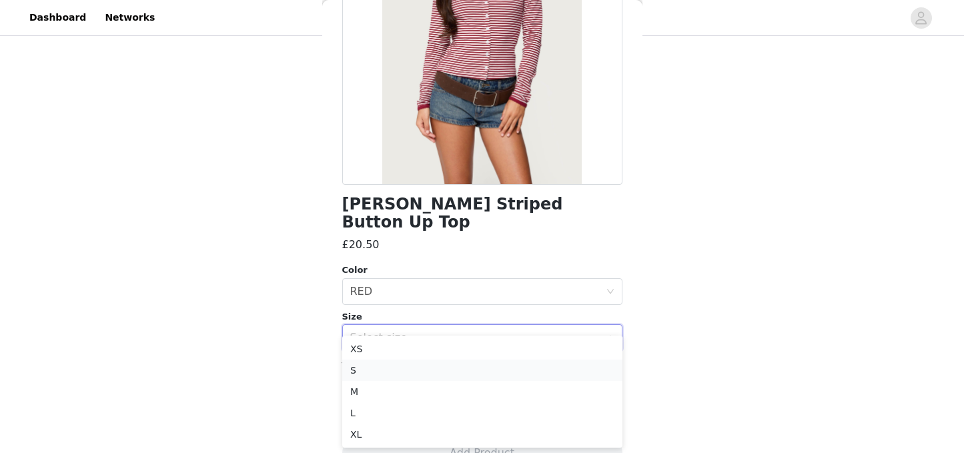
click at [382, 366] on li "S" at bounding box center [482, 370] width 280 height 21
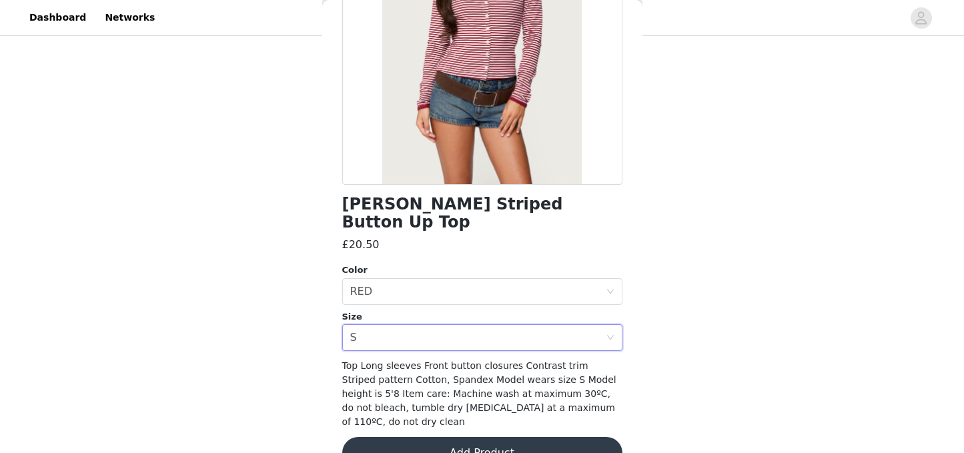
click at [475, 437] on button "Add Product" at bounding box center [482, 453] width 280 height 32
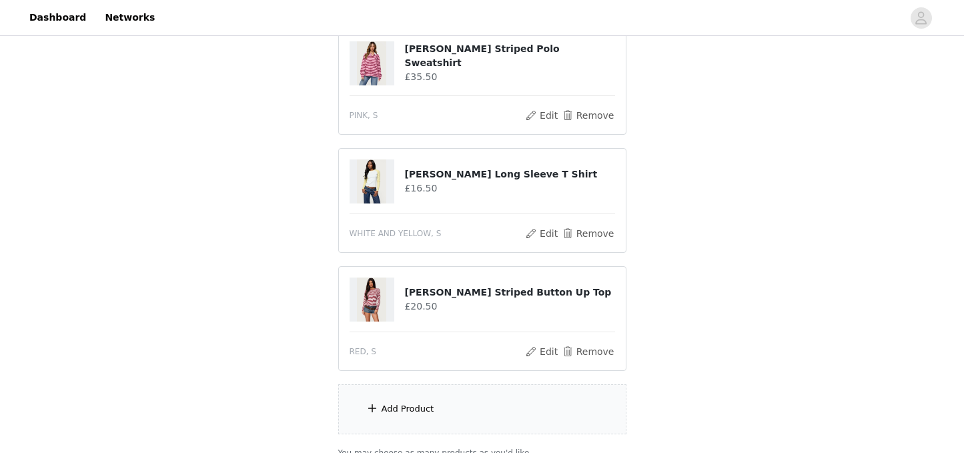
click at [460, 413] on div "Add Product" at bounding box center [482, 409] width 288 height 50
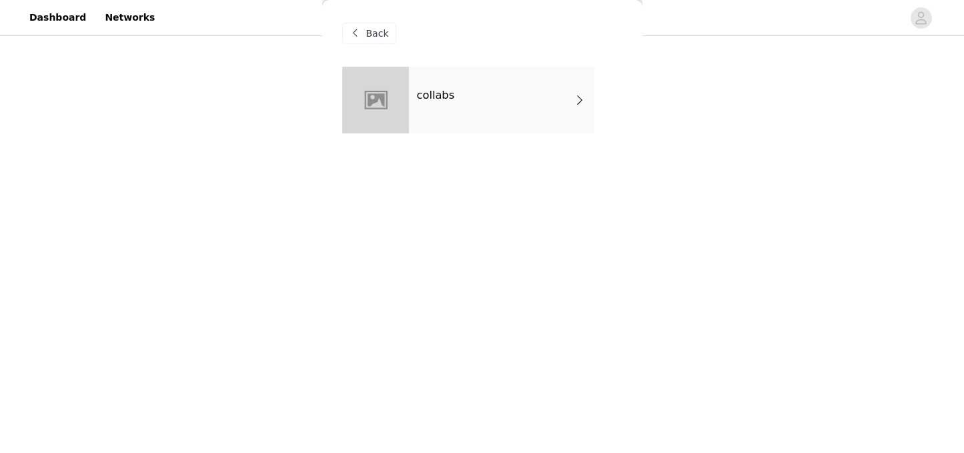
click at [458, 91] on div "collabs" at bounding box center [501, 100] width 185 height 67
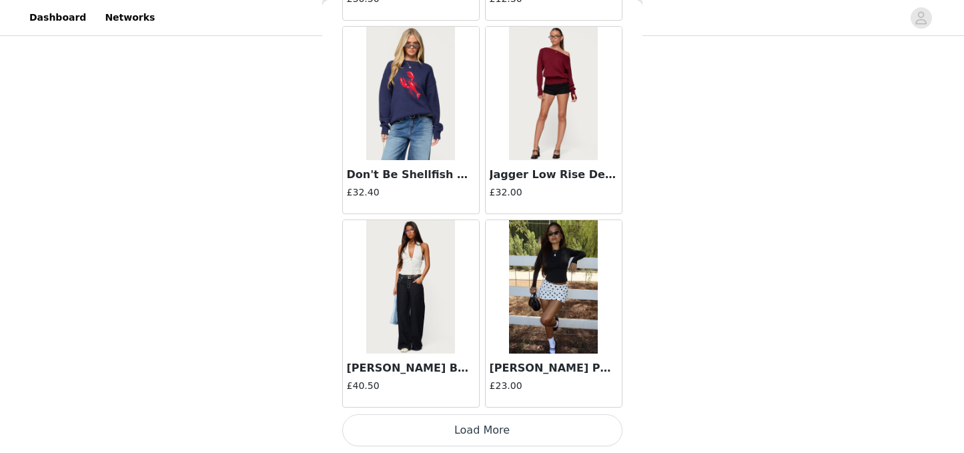
click at [454, 429] on button "Load More" at bounding box center [482, 430] width 280 height 32
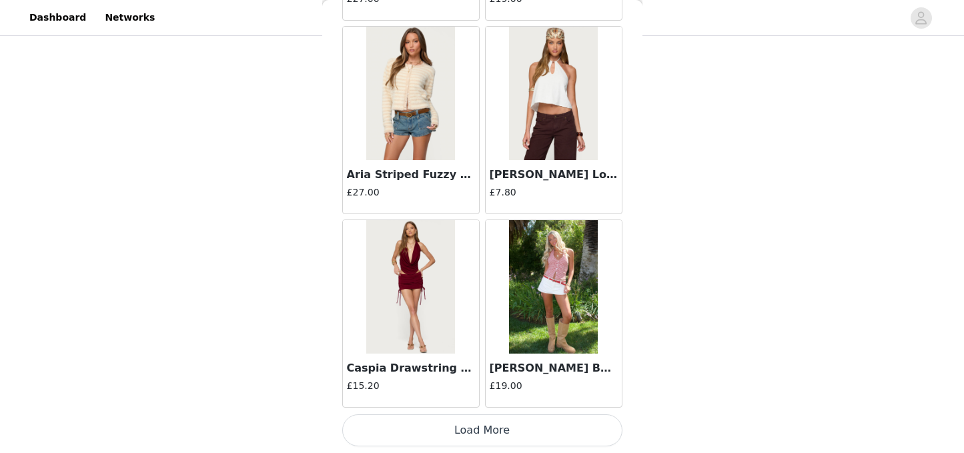
click at [470, 427] on button "Load More" at bounding box center [482, 430] width 280 height 32
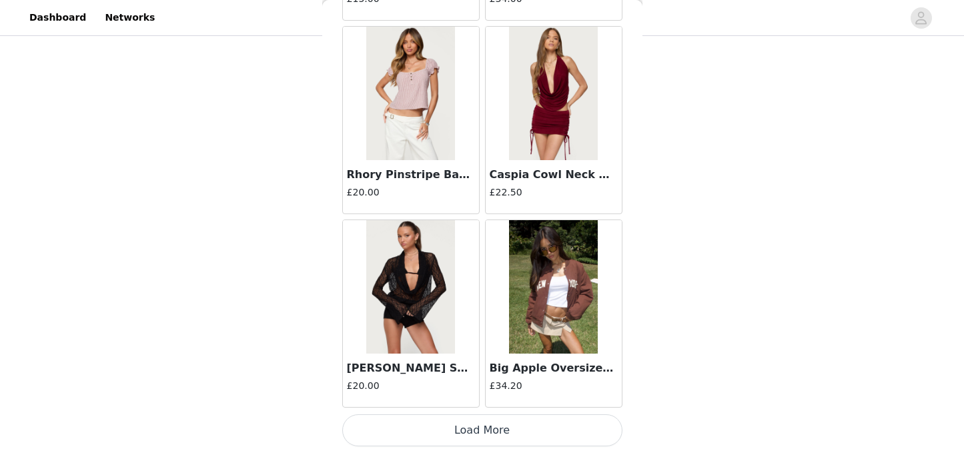
click at [483, 430] on button "Load More" at bounding box center [482, 430] width 280 height 32
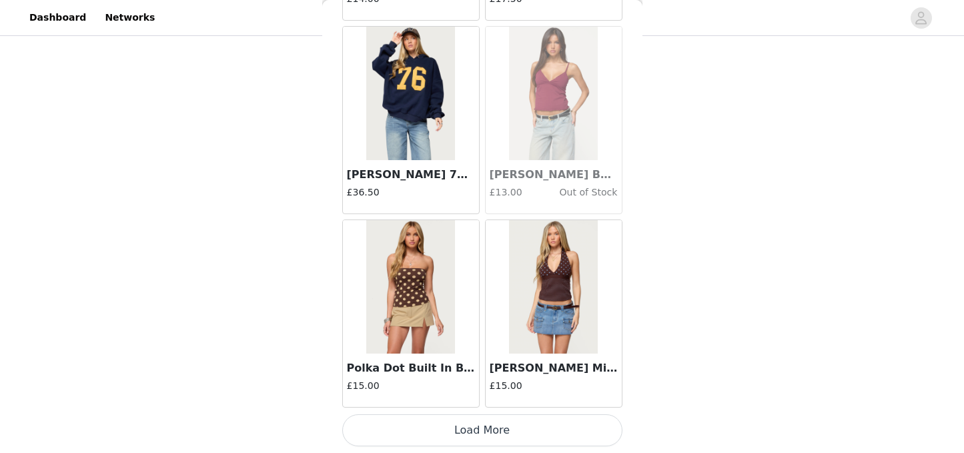
click at [483, 430] on button "Load More" at bounding box center [482, 430] width 280 height 32
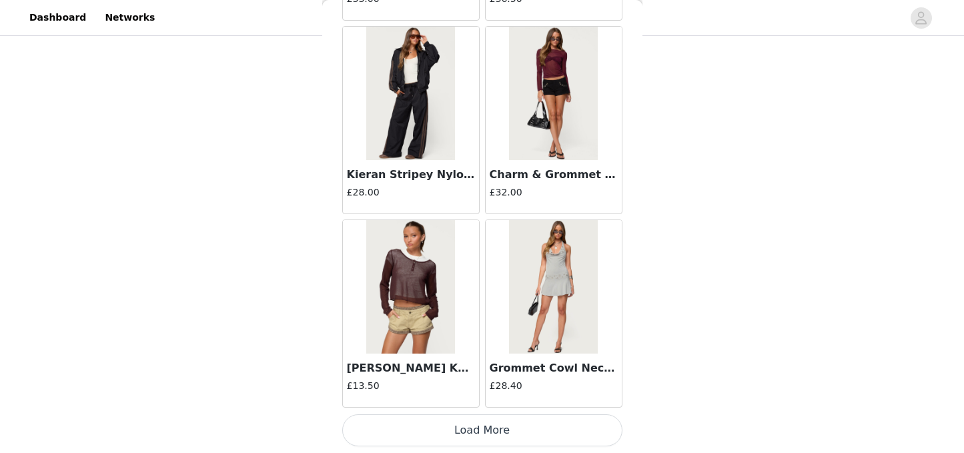
click at [483, 430] on button "Load More" at bounding box center [482, 430] width 280 height 32
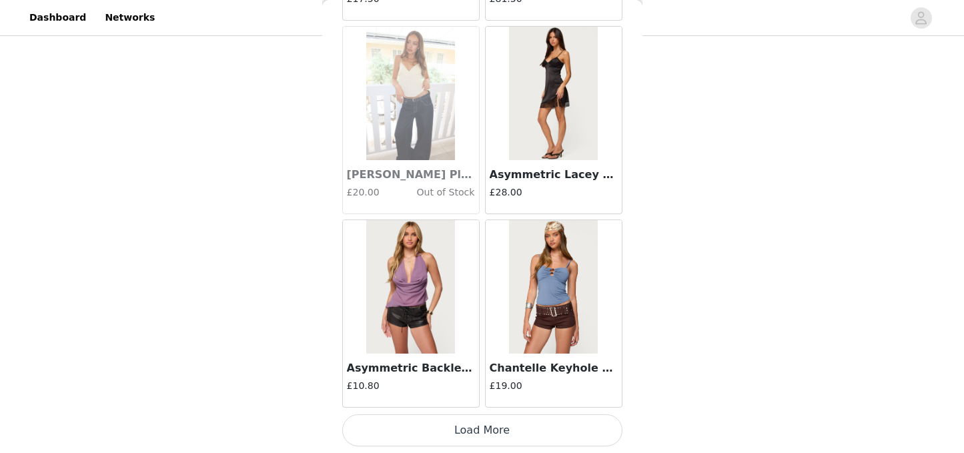
click at [483, 430] on button "Load More" at bounding box center [482, 430] width 280 height 32
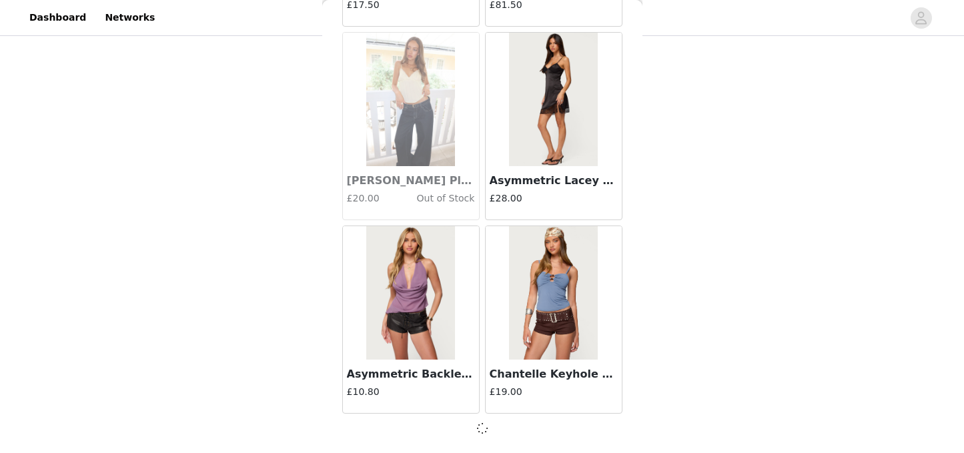
scroll to position [11257, 0]
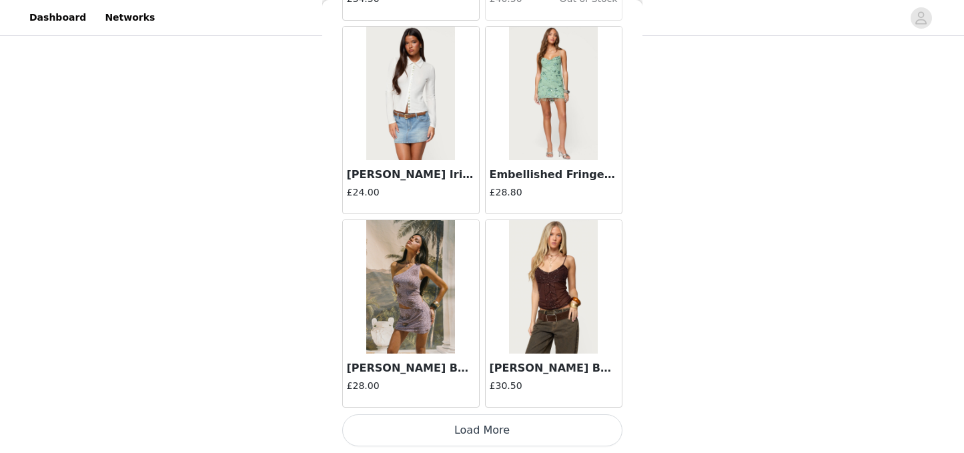
click at [479, 438] on button "Load More" at bounding box center [482, 430] width 280 height 32
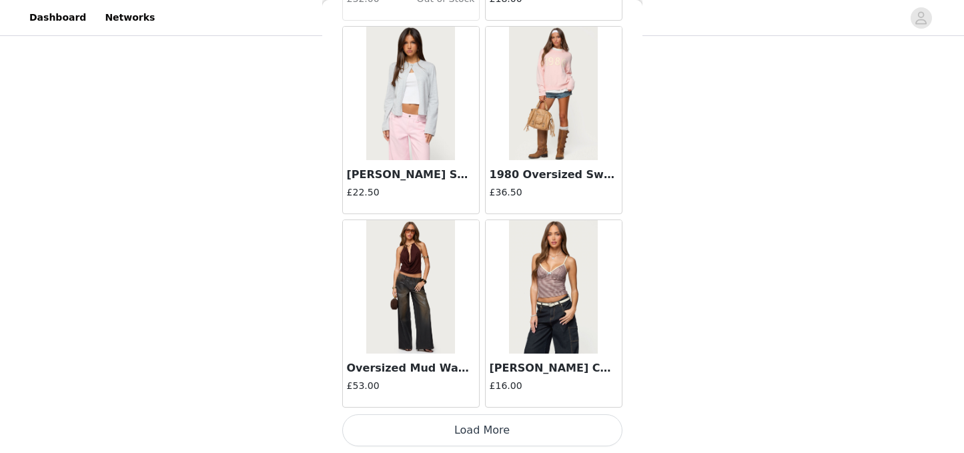
click at [482, 423] on button "Load More" at bounding box center [482, 430] width 280 height 32
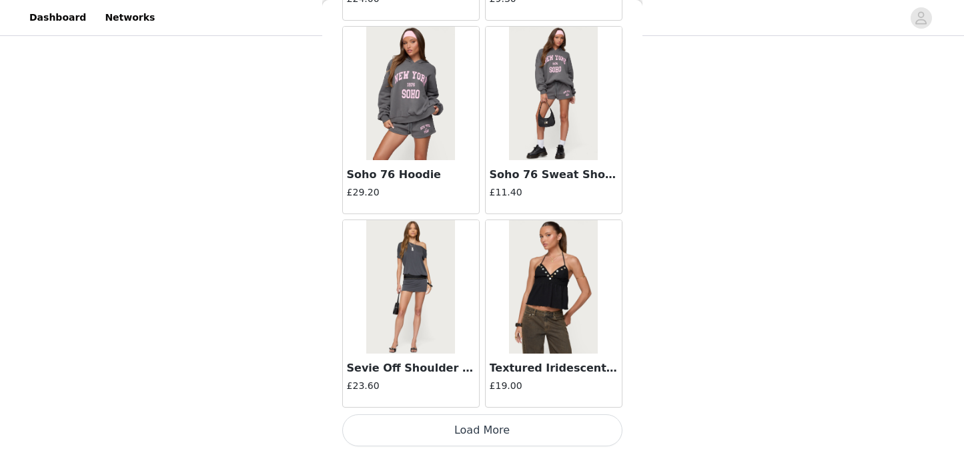
click at [480, 422] on button "Load More" at bounding box center [482, 430] width 280 height 32
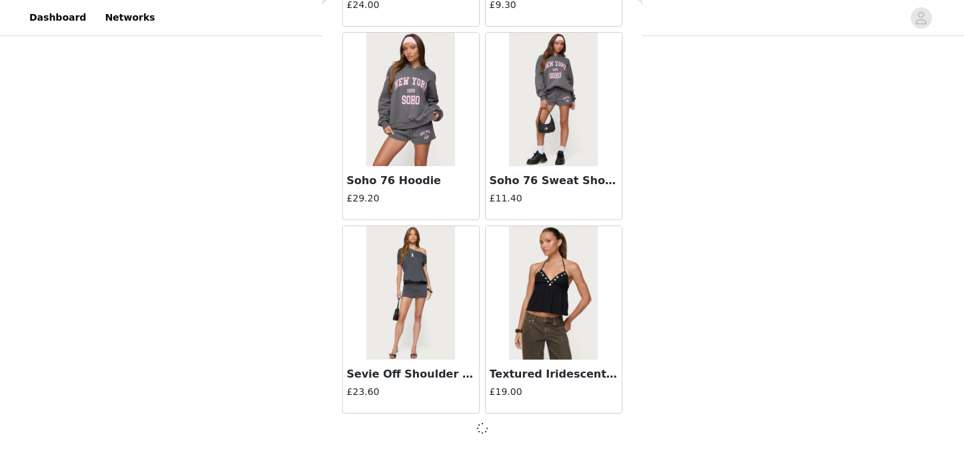
scroll to position [17061, 0]
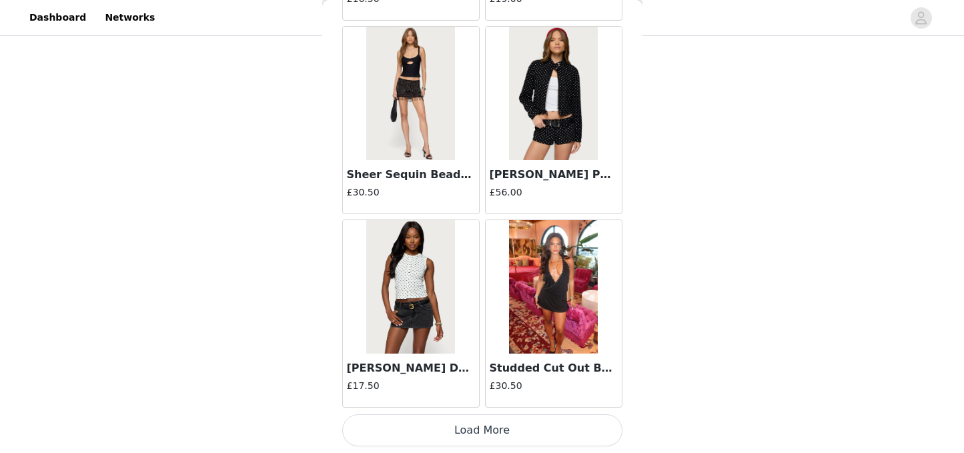
click at [472, 428] on button "Load More" at bounding box center [482, 430] width 280 height 32
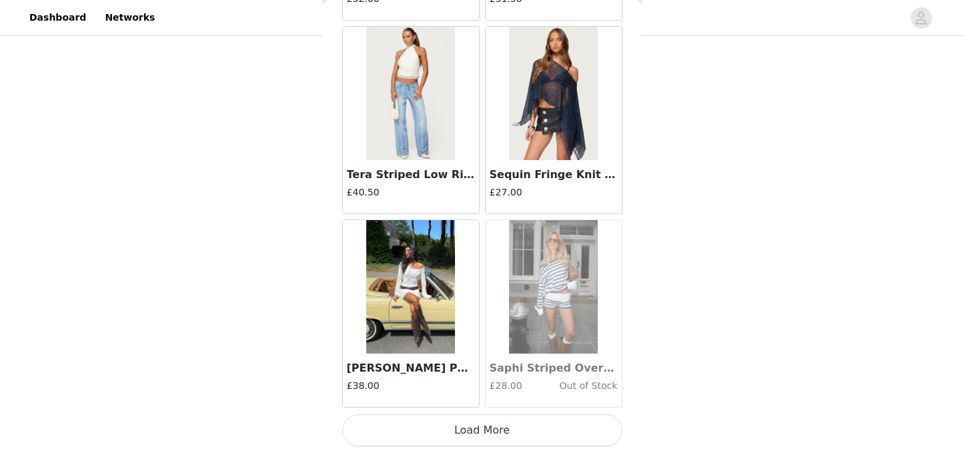
click at [470, 429] on button "Load More" at bounding box center [482, 430] width 280 height 32
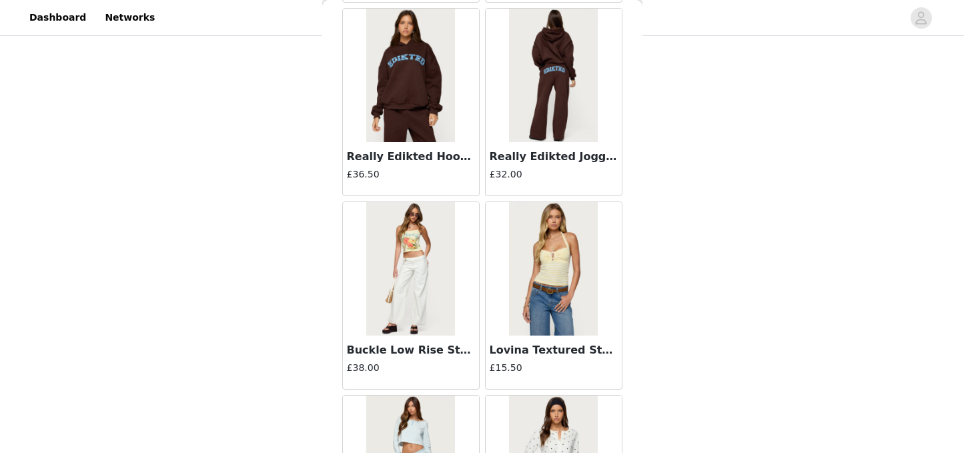
scroll to position [22871, 0]
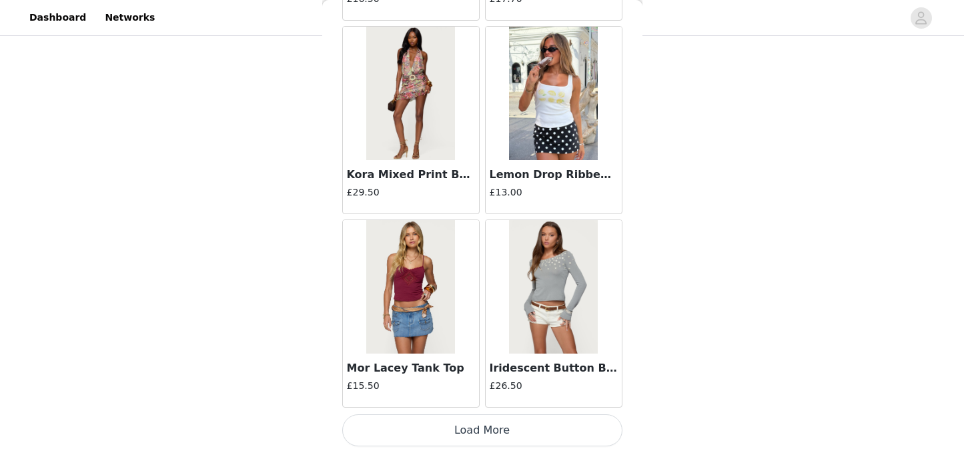
click at [473, 428] on button "Load More" at bounding box center [482, 430] width 280 height 32
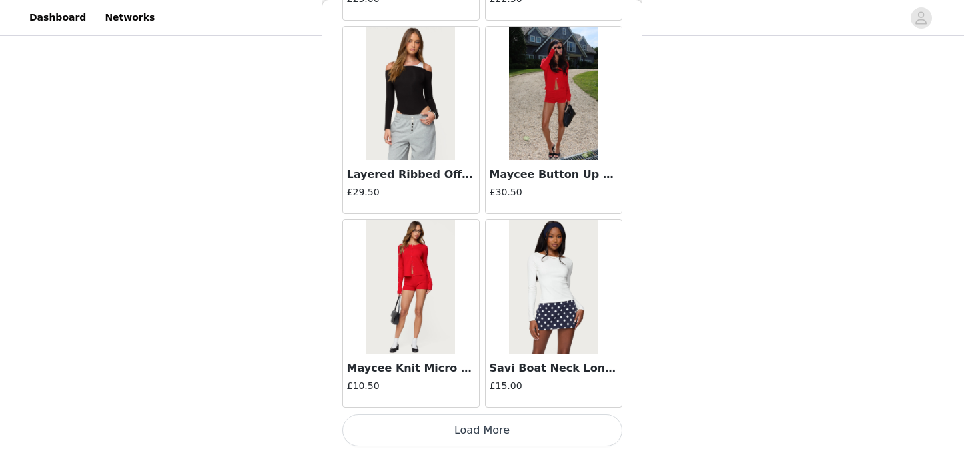
click at [468, 435] on button "Load More" at bounding box center [482, 430] width 280 height 32
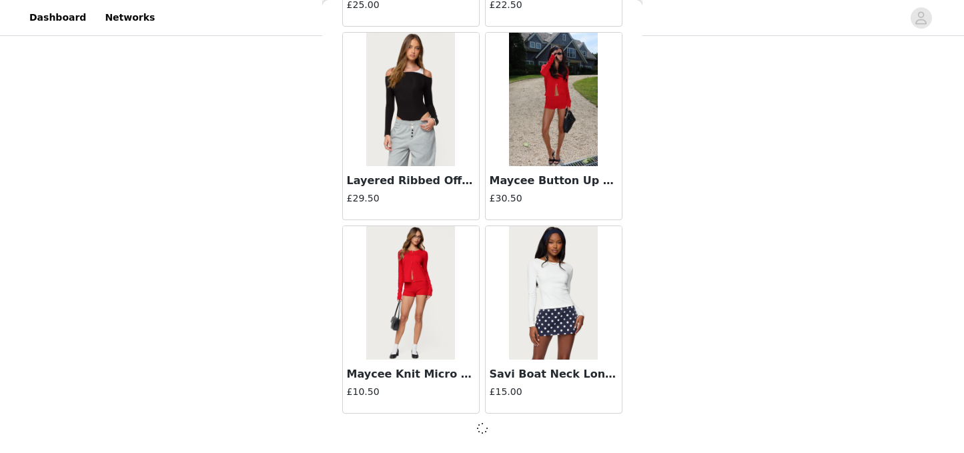
scroll to position [24800, 0]
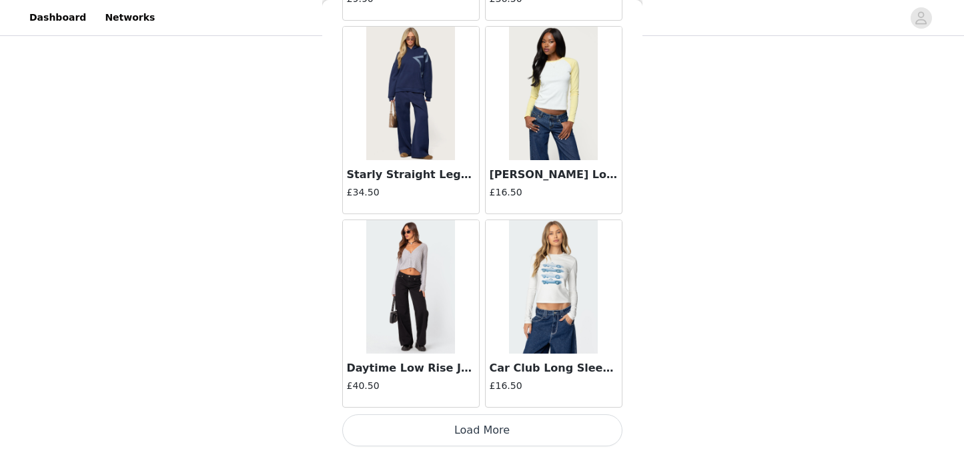
click at [464, 436] on button "Load More" at bounding box center [482, 430] width 280 height 32
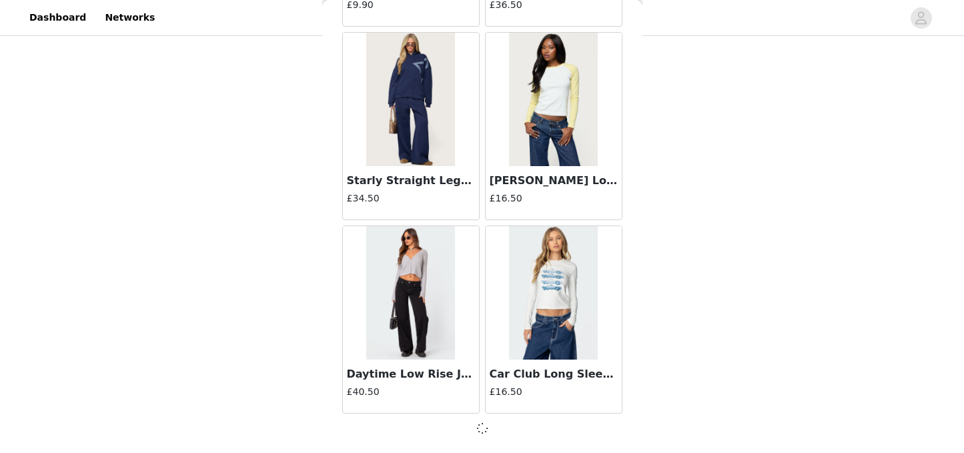
scroll to position [26735, 0]
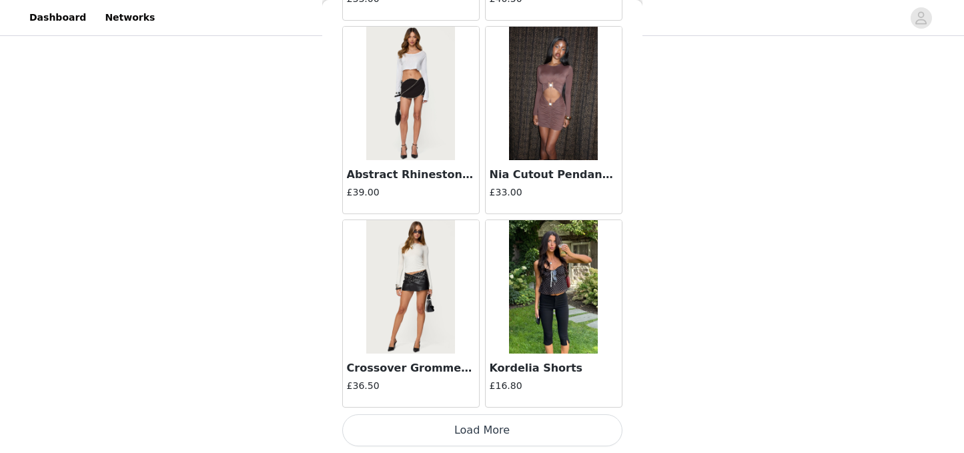
click at [458, 433] on button "Load More" at bounding box center [482, 430] width 280 height 32
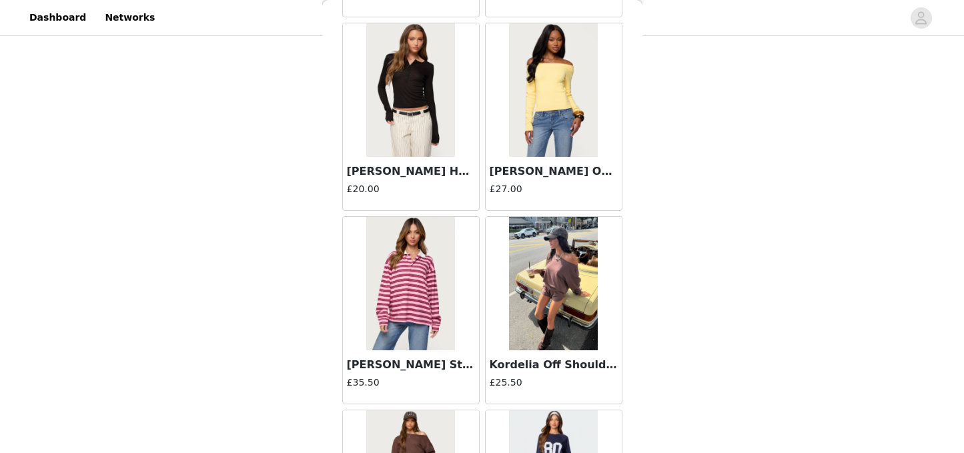
scroll to position [30611, 0]
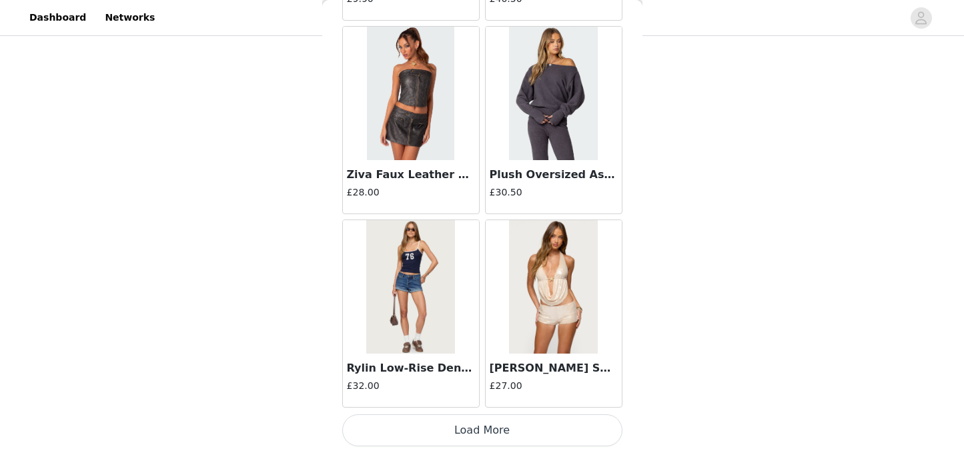
click at [480, 428] on button "Load More" at bounding box center [482, 430] width 280 height 32
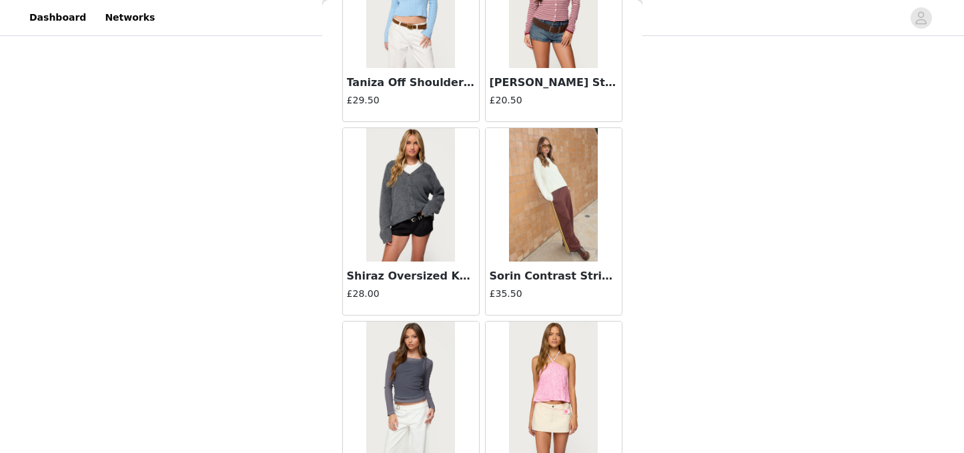
scroll to position [31864, 0]
click at [439, 264] on div "Shiraz Oversized Knit Cardigan £28.00" at bounding box center [411, 287] width 136 height 53
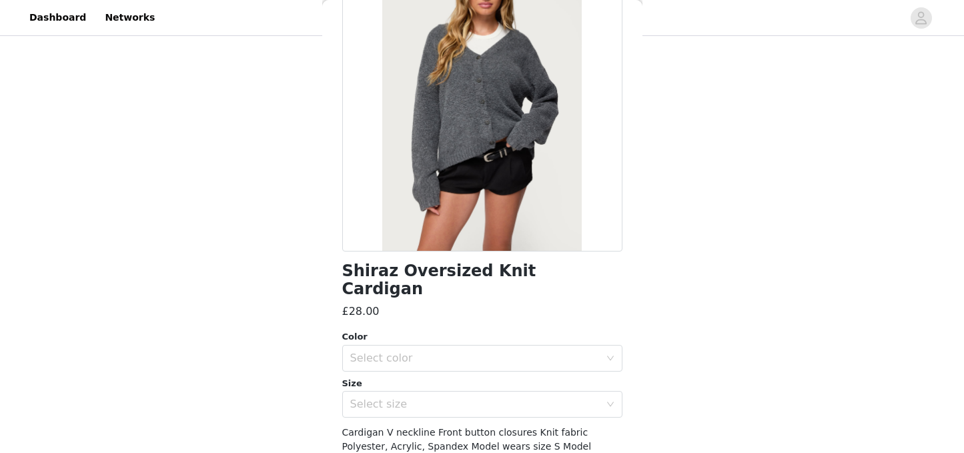
scroll to position [0, 0]
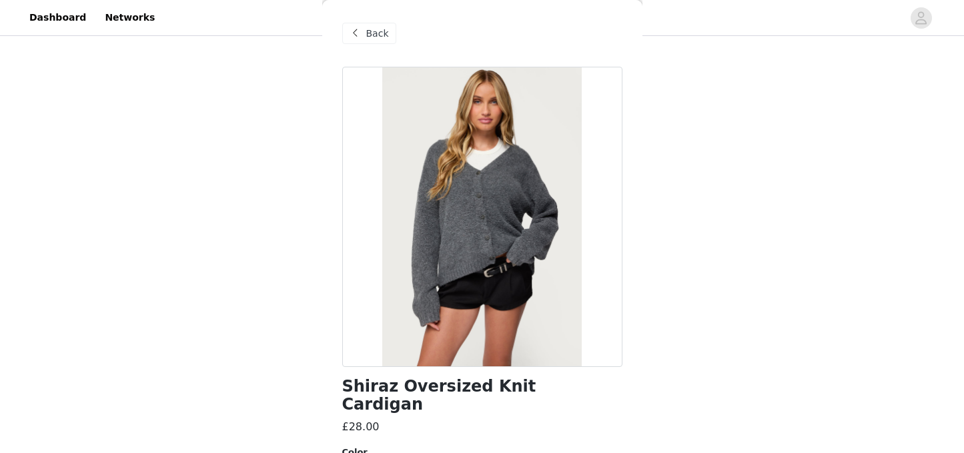
click at [360, 33] on span at bounding box center [356, 33] width 16 height 16
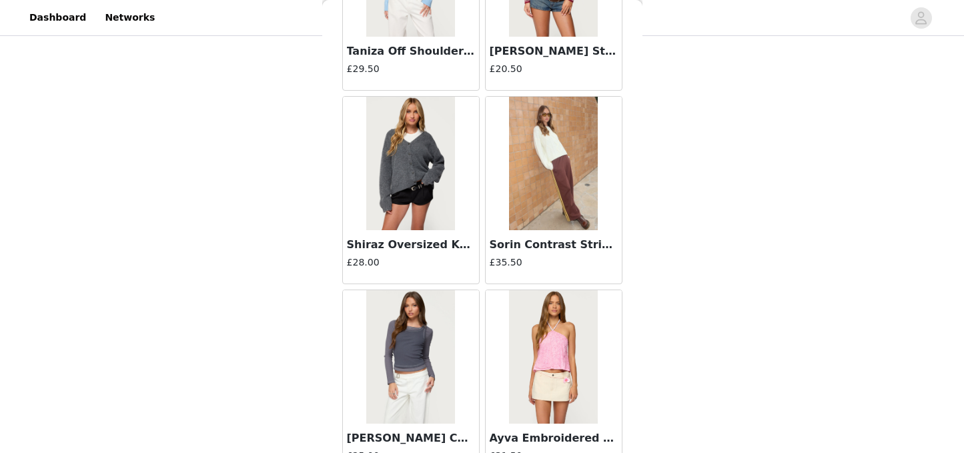
scroll to position [31884, 0]
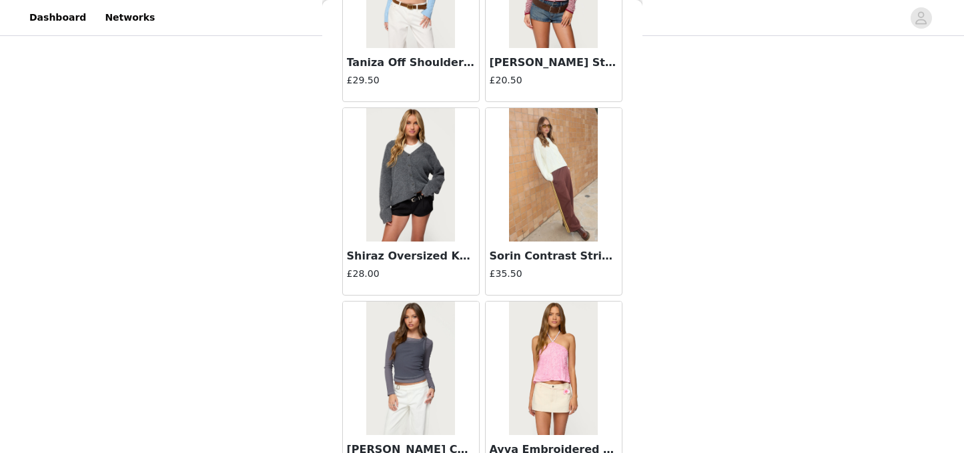
click at [536, 258] on h3 "Sorin Contrast Striped Joggers" at bounding box center [554, 256] width 128 height 16
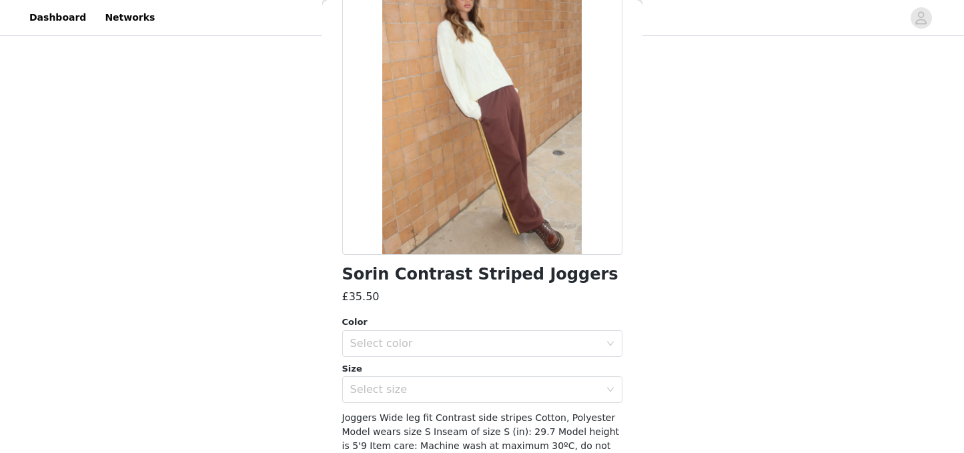
scroll to position [140, 0]
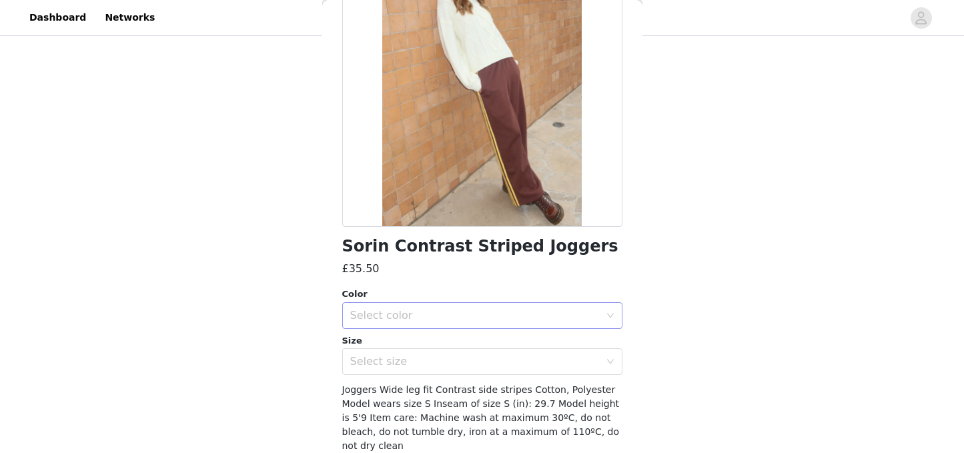
click at [532, 317] on div "Select color" at bounding box center [475, 315] width 250 height 13
click at [472, 343] on li "BROWN" at bounding box center [482, 344] width 280 height 21
click at [471, 362] on div "Select size" at bounding box center [475, 361] width 250 height 13
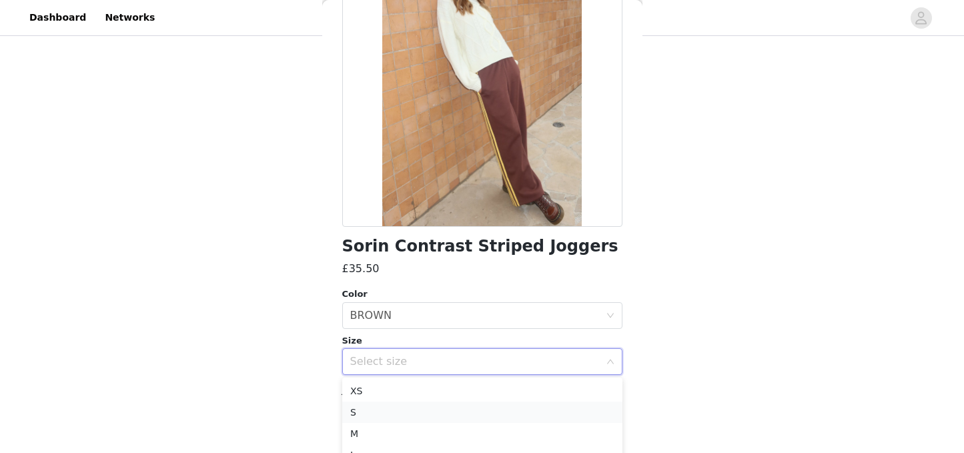
click at [388, 412] on li "S" at bounding box center [482, 412] width 280 height 21
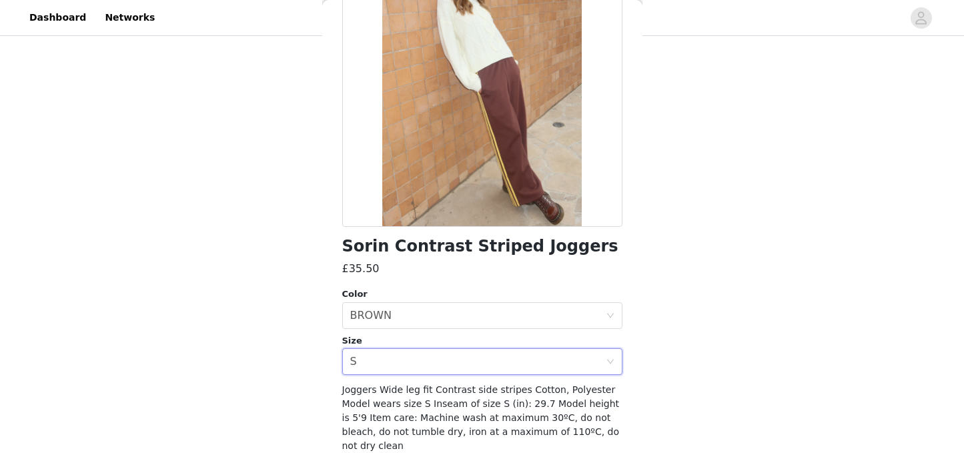
scroll to position [182, 0]
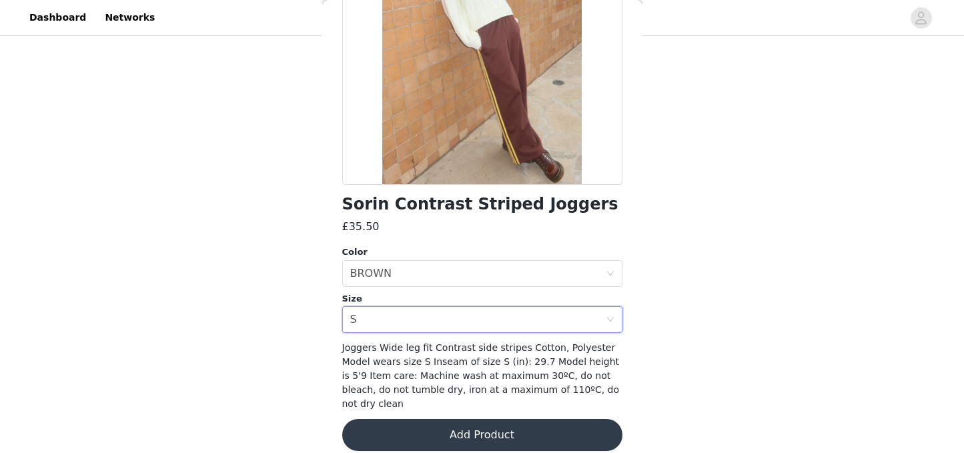
click at [494, 420] on button "Add Product" at bounding box center [482, 435] width 280 height 32
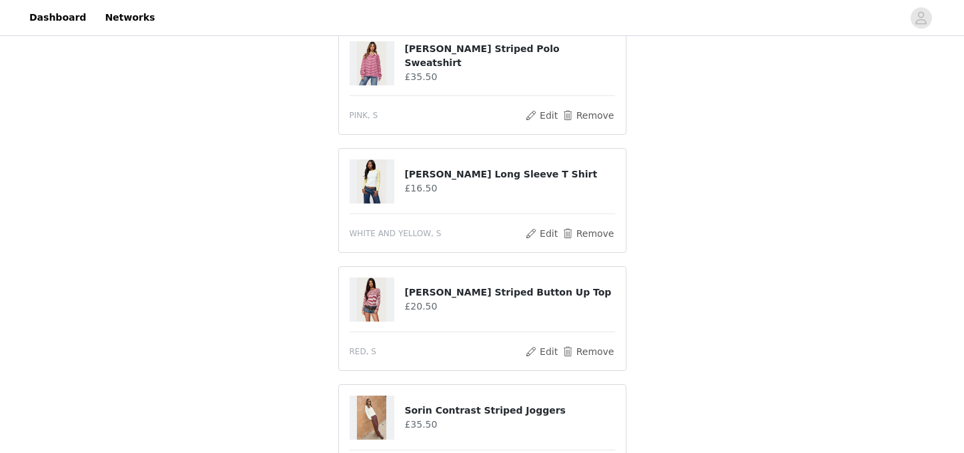
scroll to position [3106, 0]
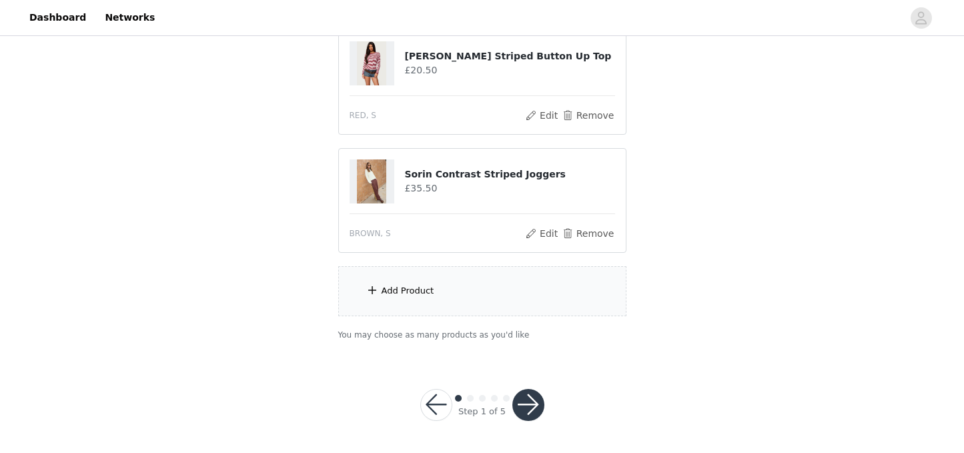
click at [464, 288] on div "Add Product" at bounding box center [482, 291] width 288 height 50
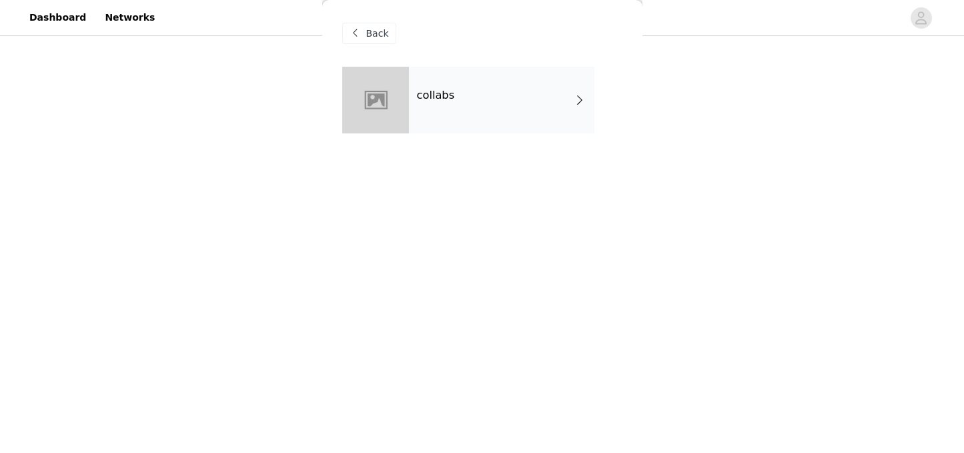
click at [471, 73] on div "collabs" at bounding box center [501, 100] width 185 height 67
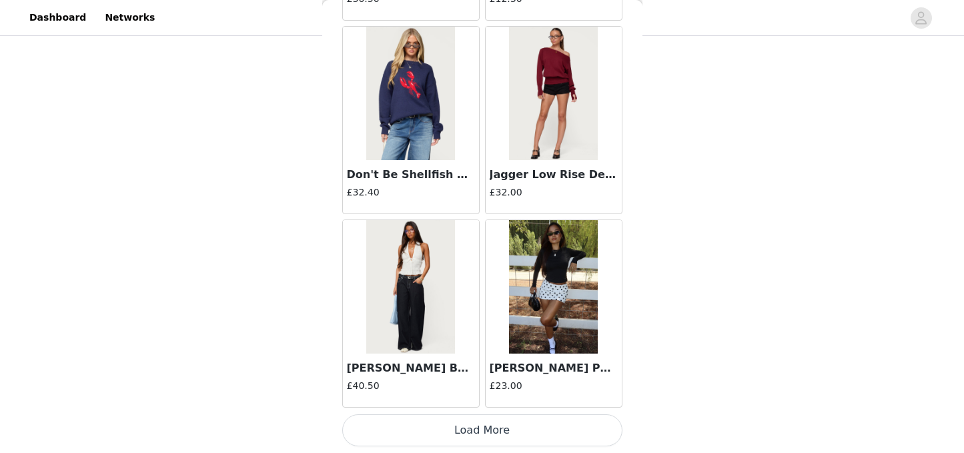
click at [459, 431] on button "Load More" at bounding box center [482, 430] width 280 height 32
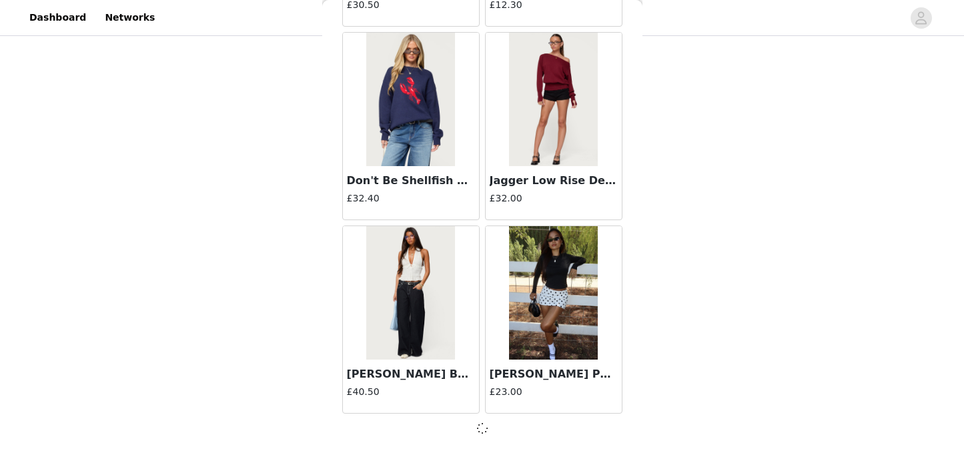
scroll to position [1589, 0]
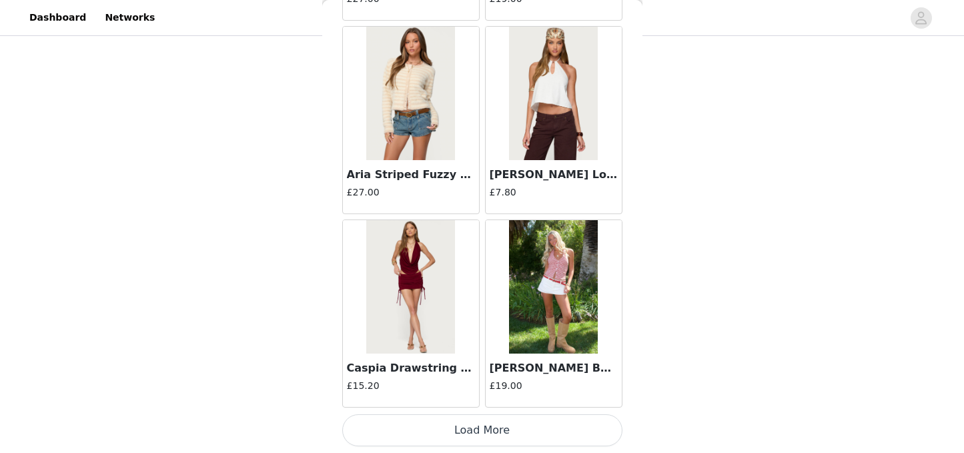
click at [479, 438] on button "Load More" at bounding box center [482, 430] width 280 height 32
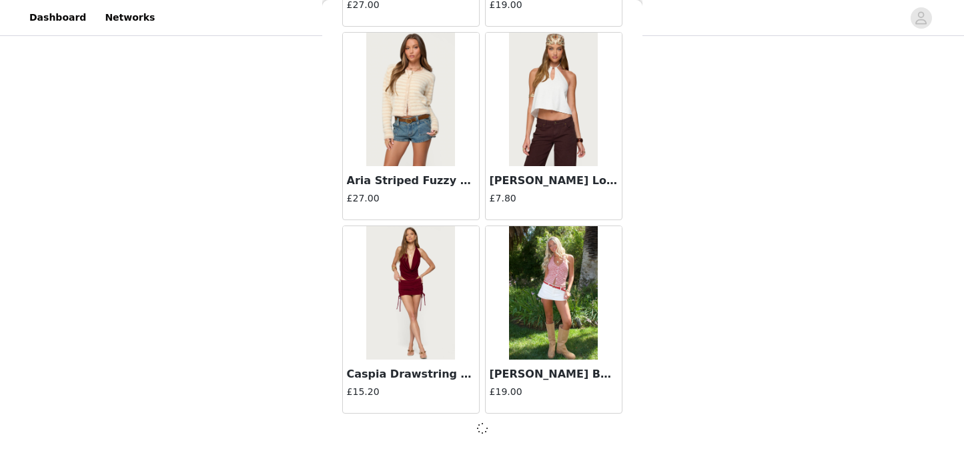
scroll to position [3517, 0]
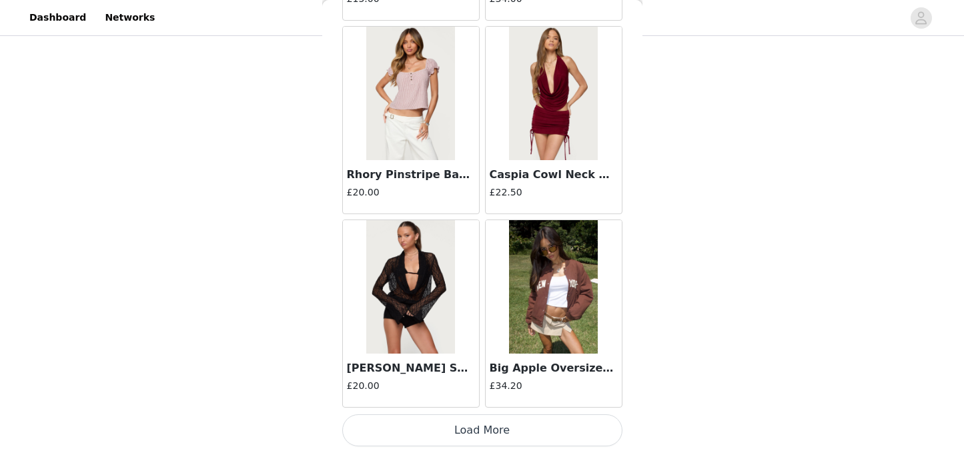
click at [489, 434] on button "Load More" at bounding box center [482, 430] width 280 height 32
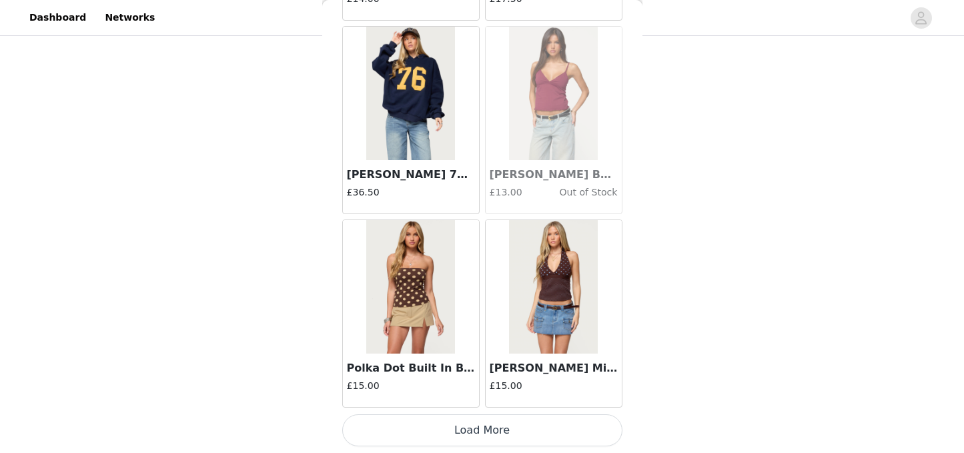
click at [486, 426] on button "Load More" at bounding box center [482, 430] width 280 height 32
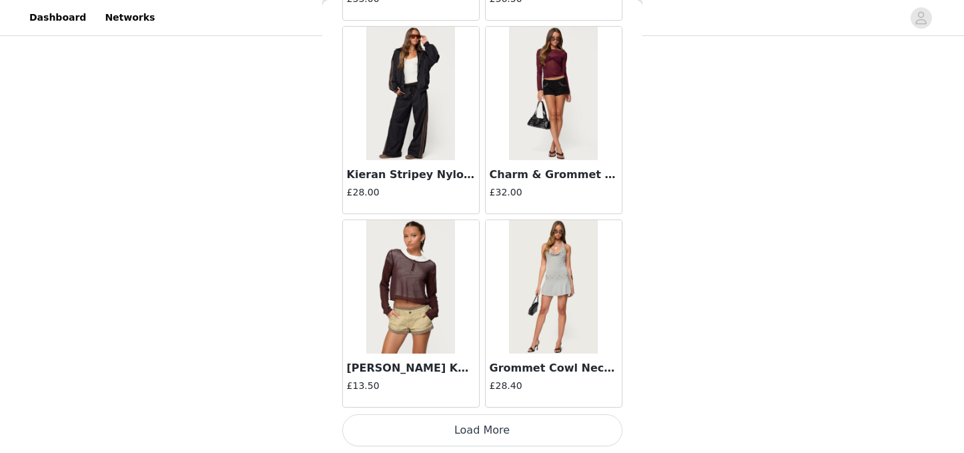
click at [500, 432] on button "Load More" at bounding box center [482, 430] width 280 height 32
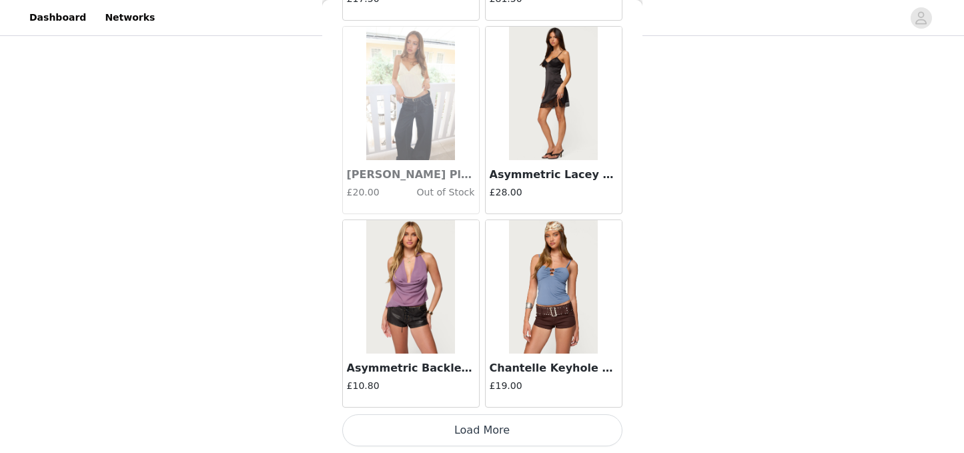
click at [500, 430] on button "Load More" at bounding box center [482, 430] width 280 height 32
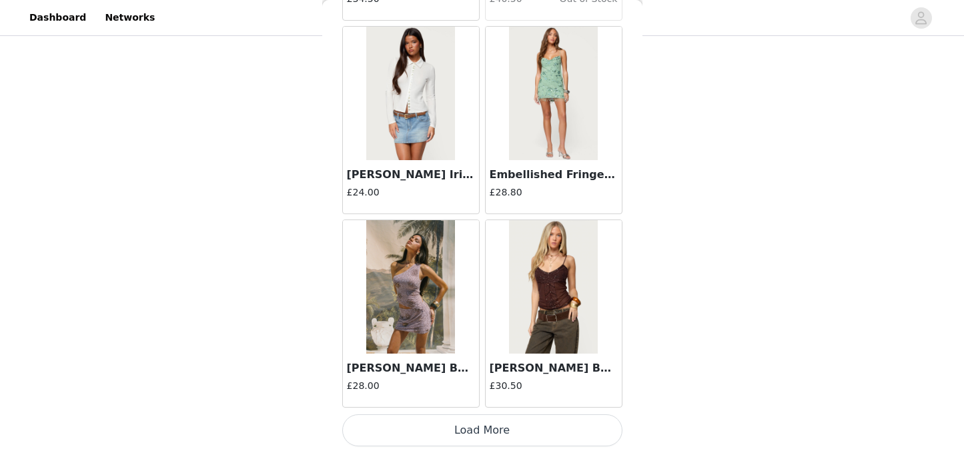
click at [518, 435] on button "Load More" at bounding box center [482, 430] width 280 height 32
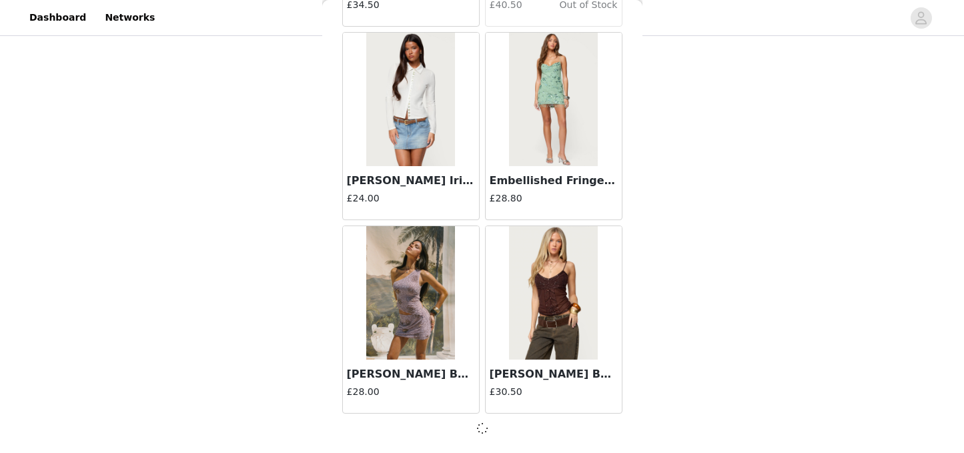
scroll to position [13197, 0]
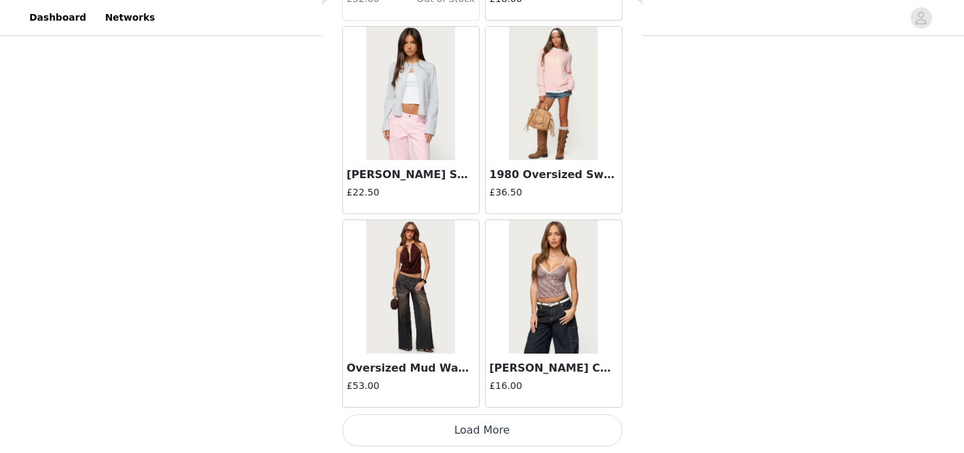
click at [495, 431] on button "Load More" at bounding box center [482, 430] width 280 height 32
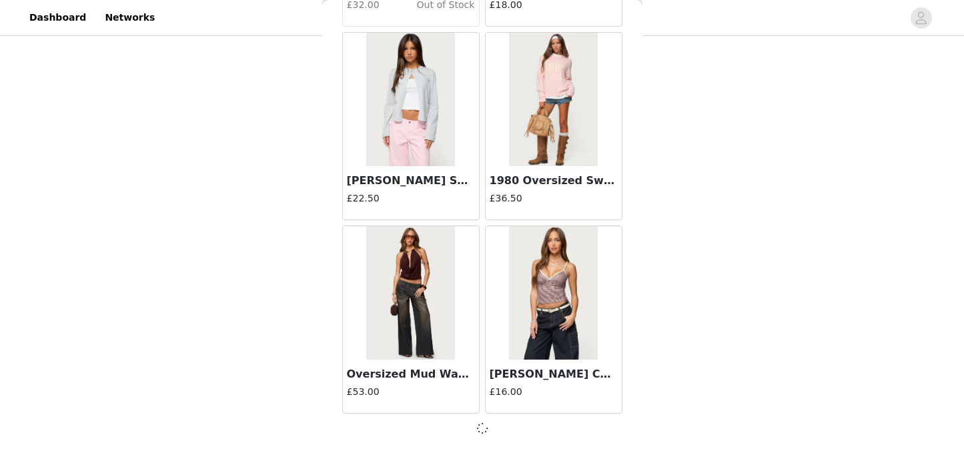
scroll to position [15126, 0]
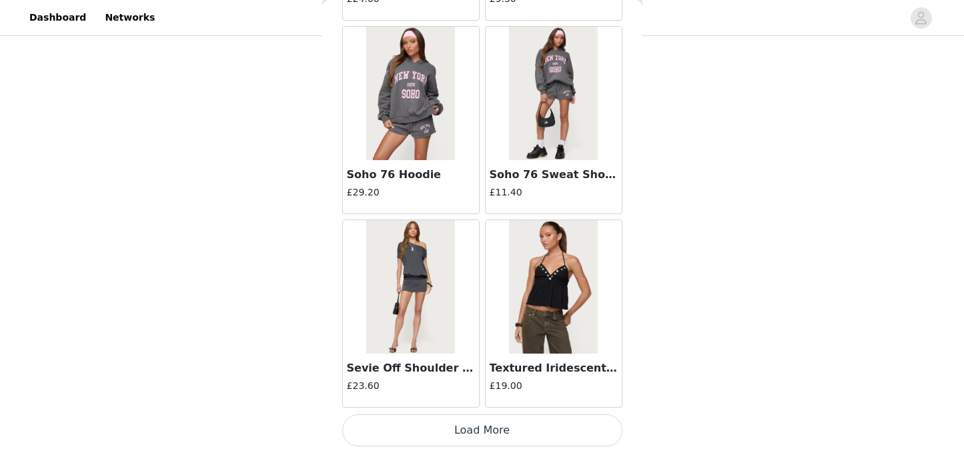
click at [470, 425] on button "Load More" at bounding box center [482, 430] width 280 height 32
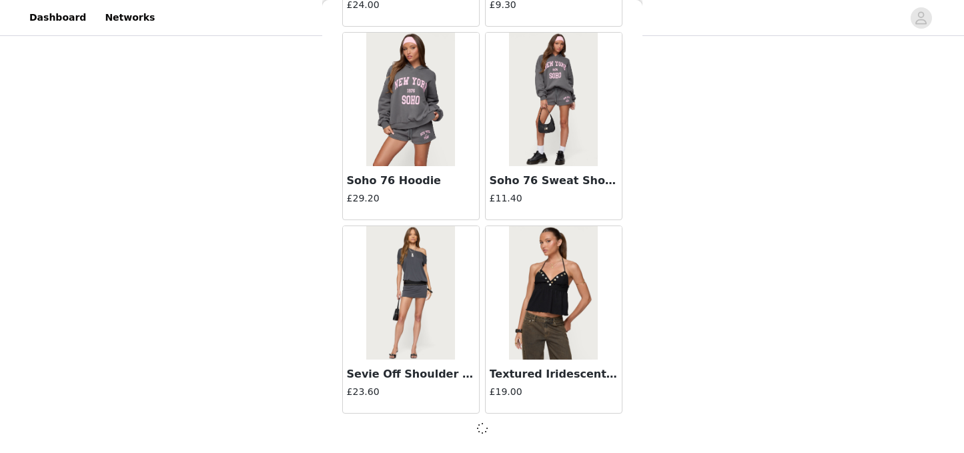
scroll to position [17061, 0]
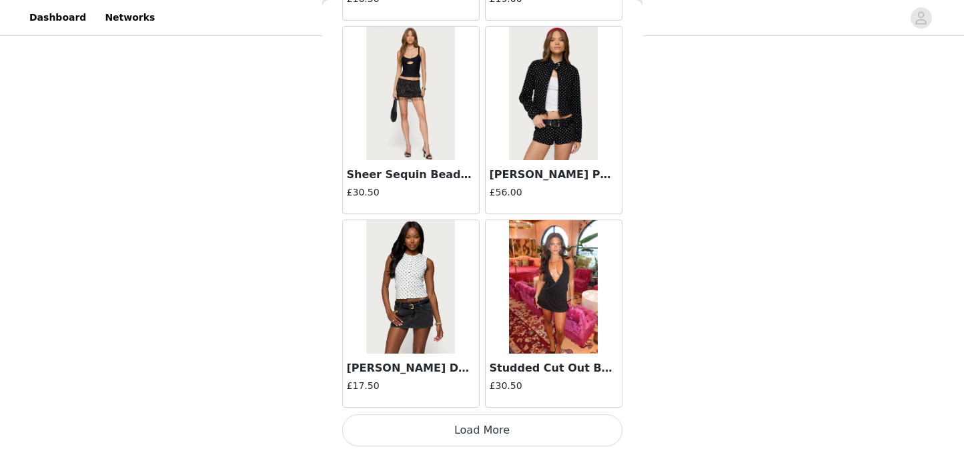
click at [476, 432] on button "Load More" at bounding box center [482, 430] width 280 height 32
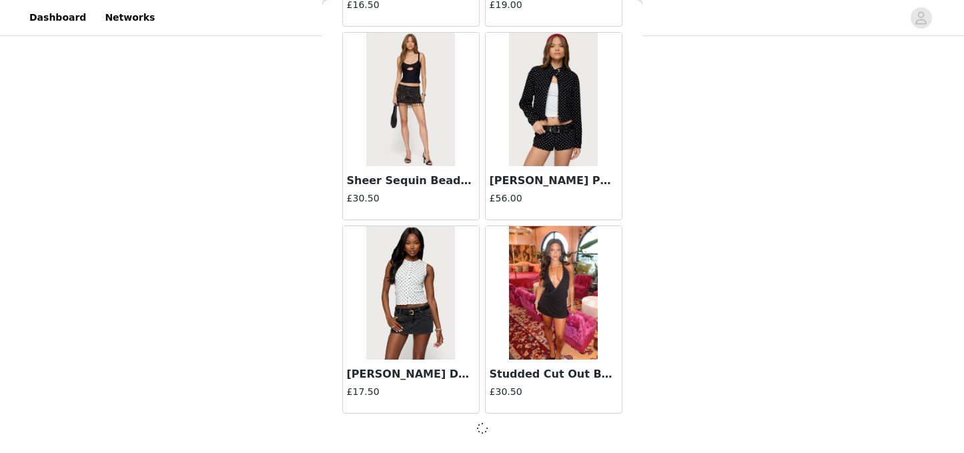
scroll to position [18996, 0]
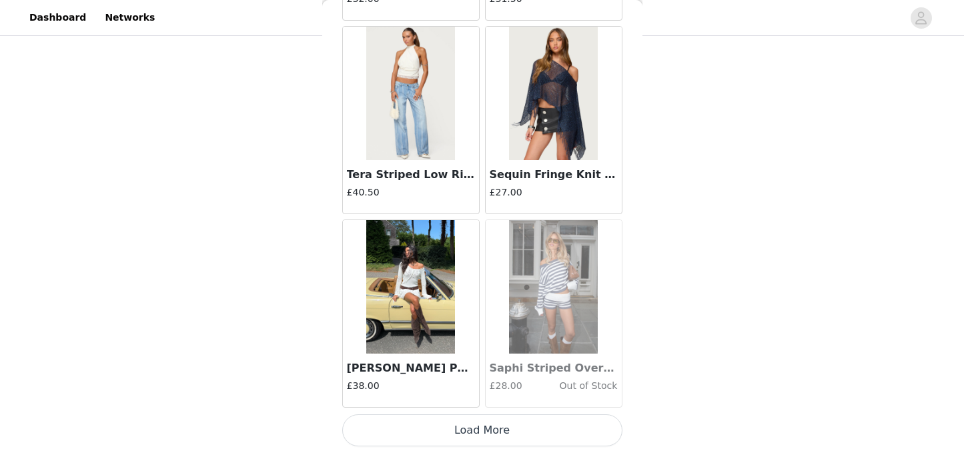
click at [490, 430] on button "Load More" at bounding box center [482, 430] width 280 height 32
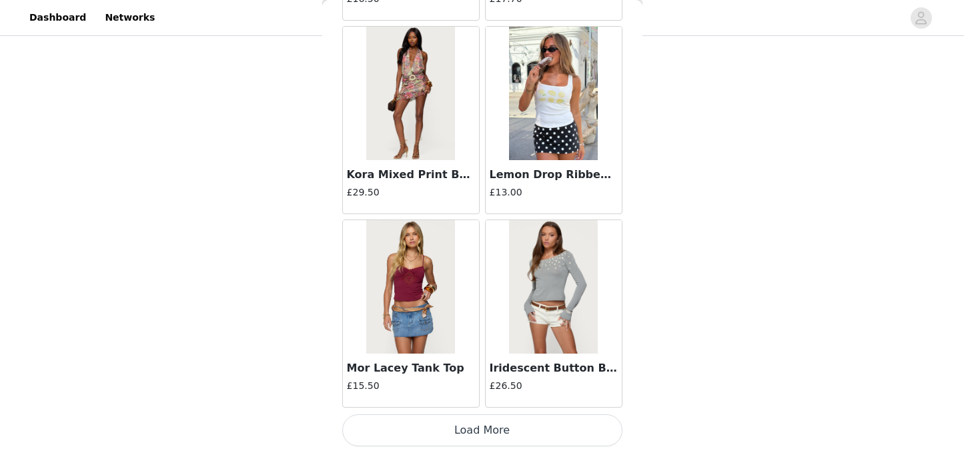
click at [491, 426] on button "Load More" at bounding box center [482, 430] width 280 height 32
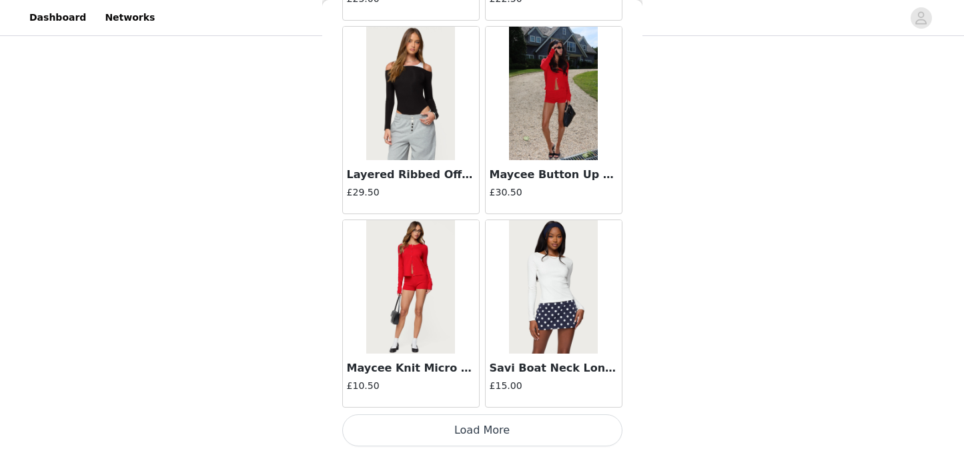
click at [476, 432] on button "Load More" at bounding box center [482, 430] width 280 height 32
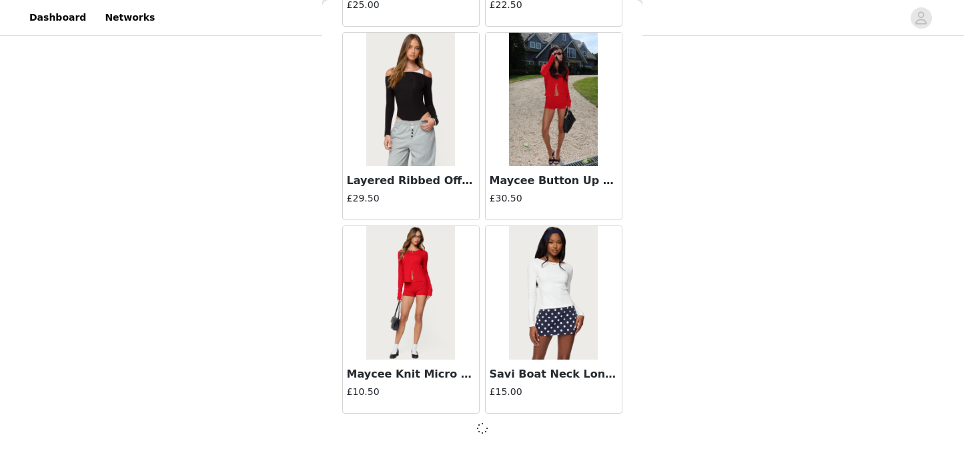
scroll to position [24800, 0]
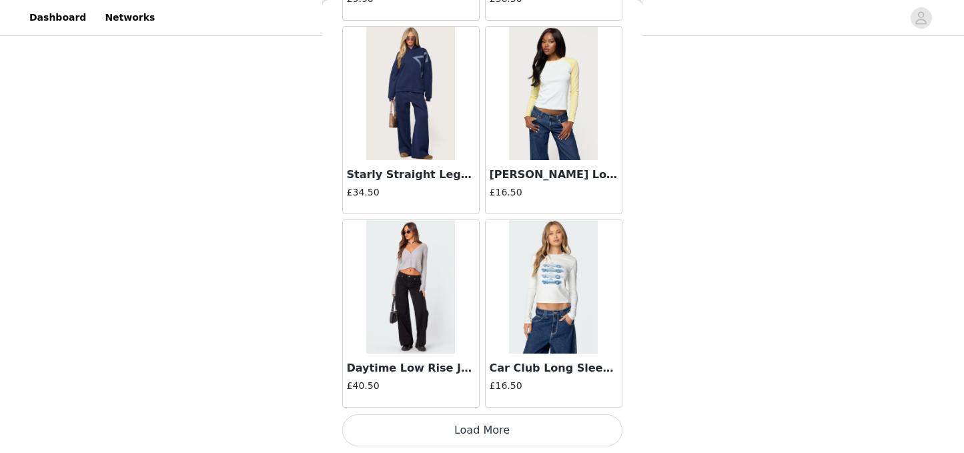
click at [474, 436] on button "Load More" at bounding box center [482, 430] width 280 height 32
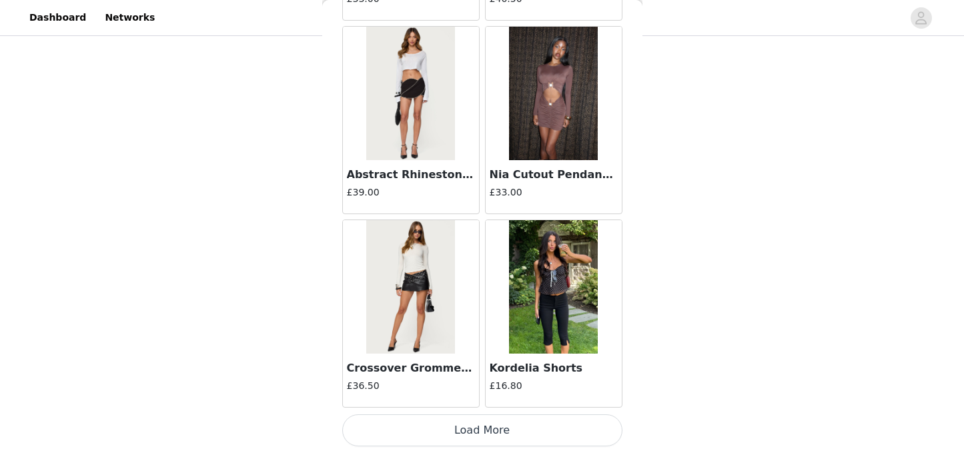
click at [478, 436] on button "Load More" at bounding box center [482, 430] width 280 height 32
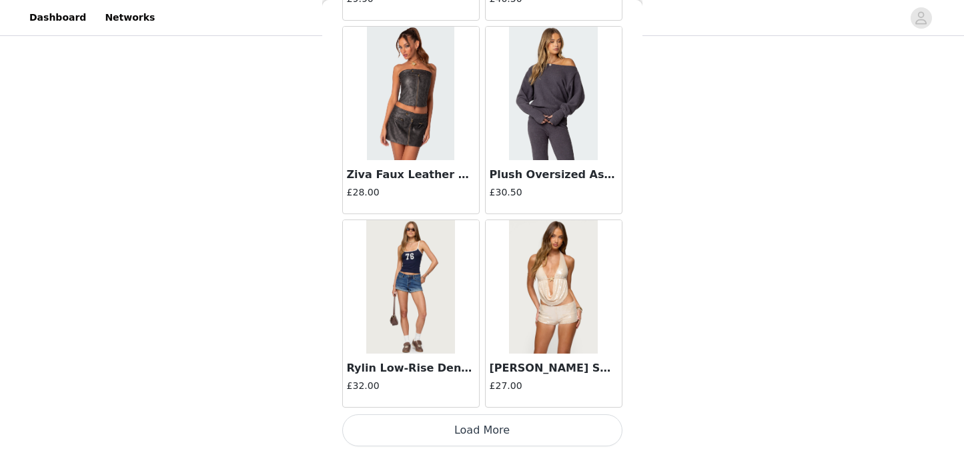
click at [479, 439] on button "Load More" at bounding box center [482, 430] width 280 height 32
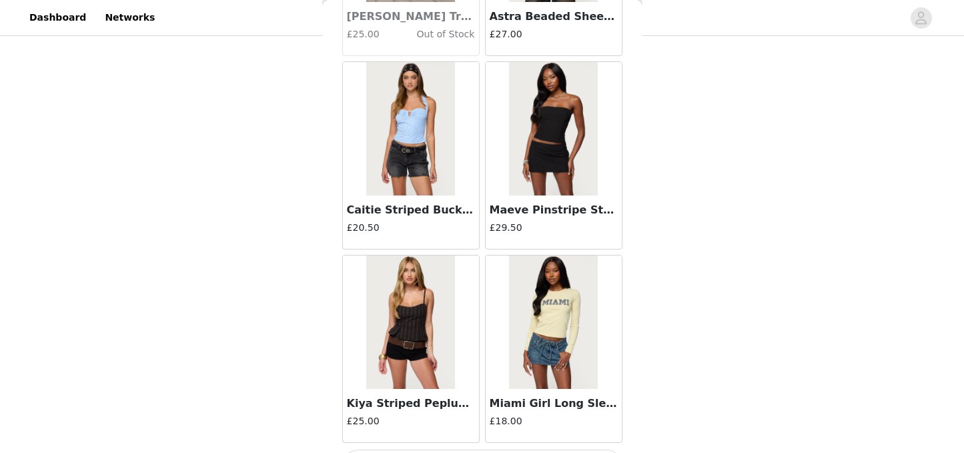
scroll to position [32545, 0]
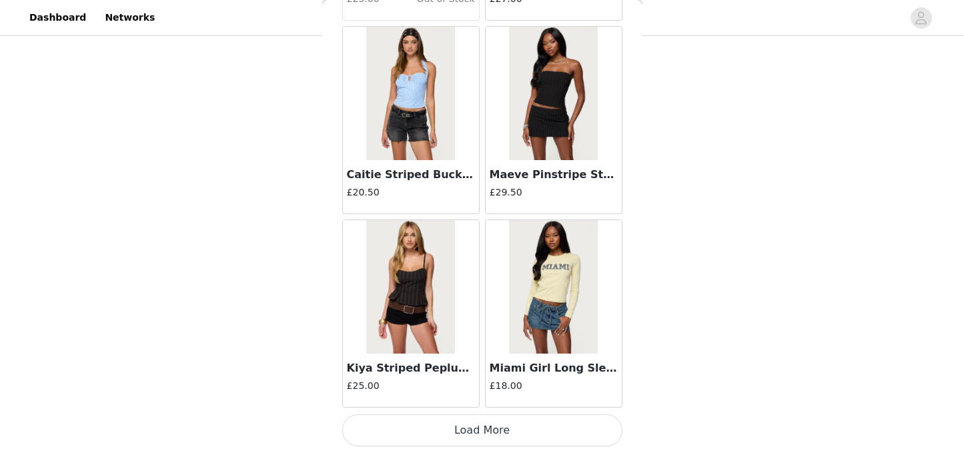
click at [520, 422] on button "Load More" at bounding box center [482, 430] width 280 height 32
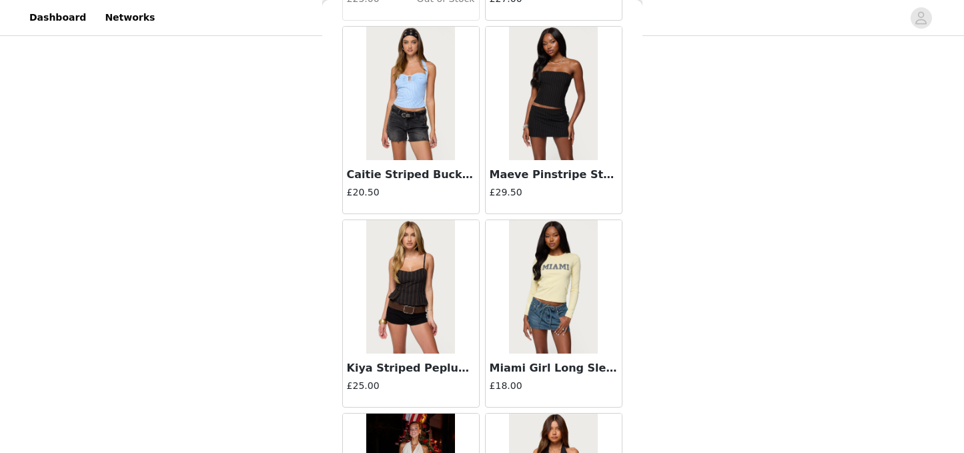
click at [430, 331] on img at bounding box center [410, 286] width 89 height 133
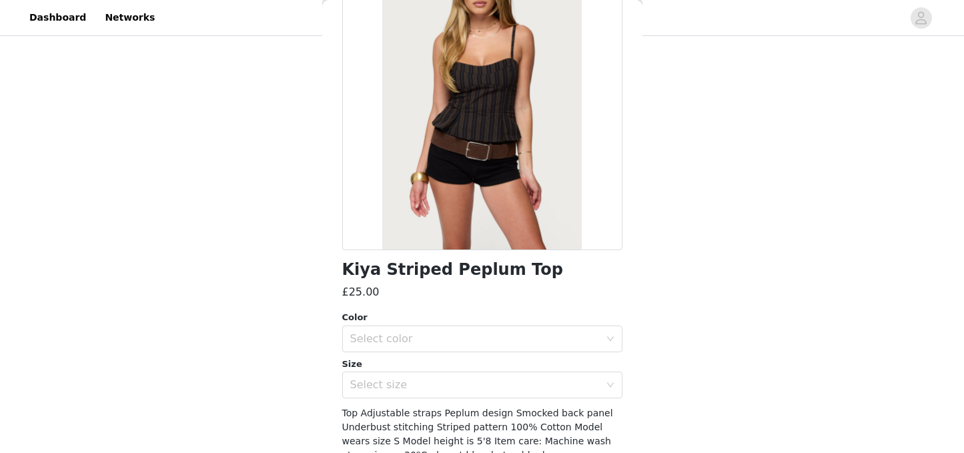
scroll to position [119, 0]
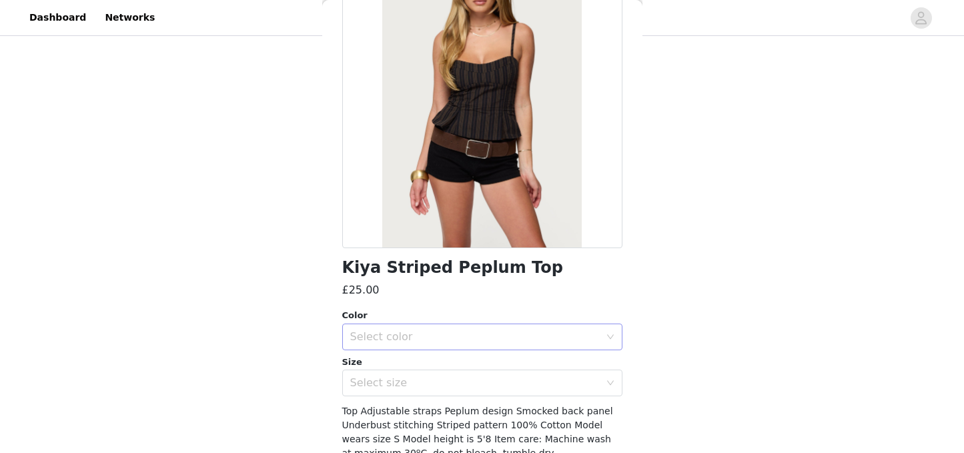
click at [466, 332] on div "Select color" at bounding box center [475, 336] width 250 height 13
click at [422, 358] on li "BLACK" at bounding box center [482, 366] width 280 height 21
click at [424, 364] on div "Size" at bounding box center [482, 362] width 280 height 13
click at [412, 377] on div "Select size" at bounding box center [475, 382] width 250 height 13
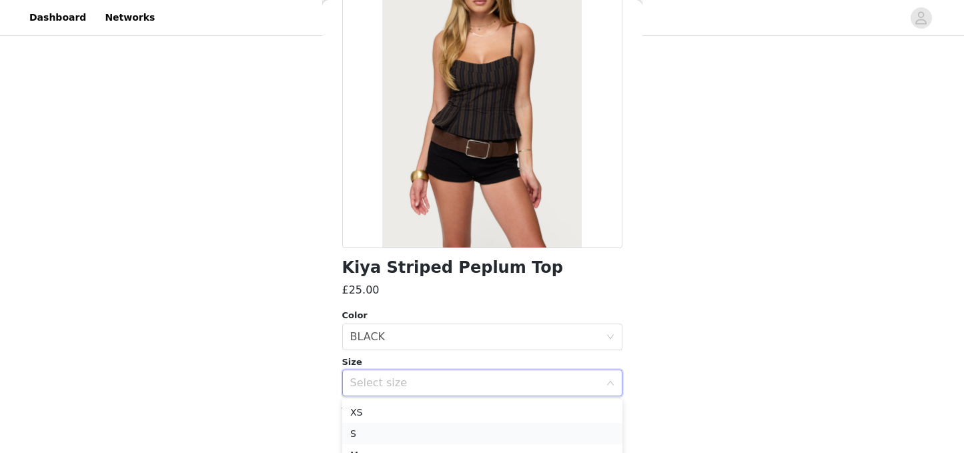
click at [364, 428] on li "S" at bounding box center [482, 433] width 280 height 21
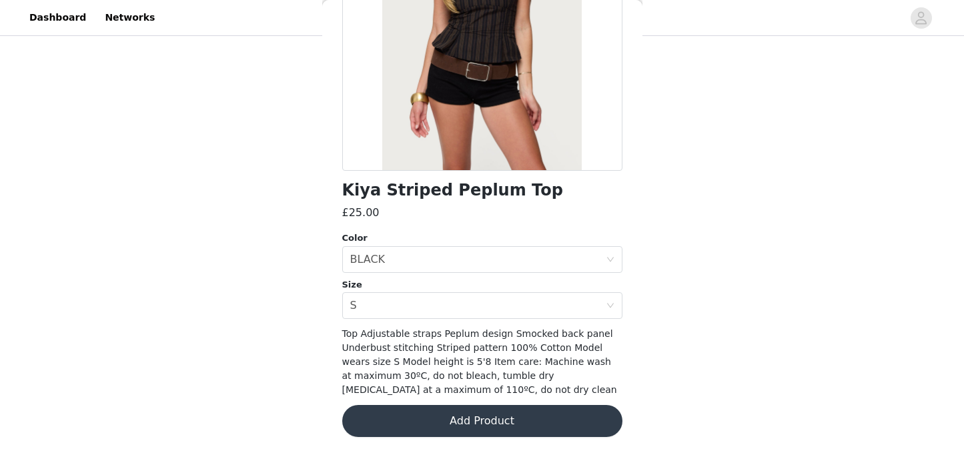
click at [471, 423] on button "Add Product" at bounding box center [482, 421] width 280 height 32
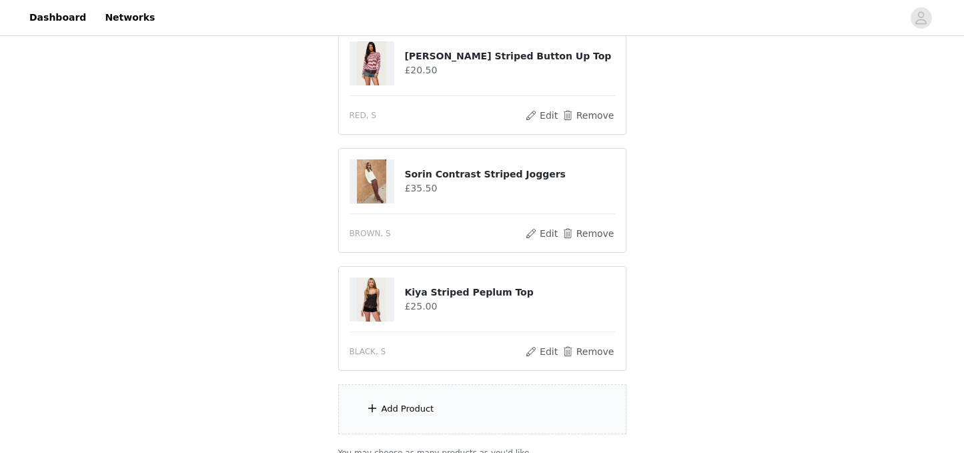
click at [471, 423] on div "Add Product" at bounding box center [482, 409] width 288 height 50
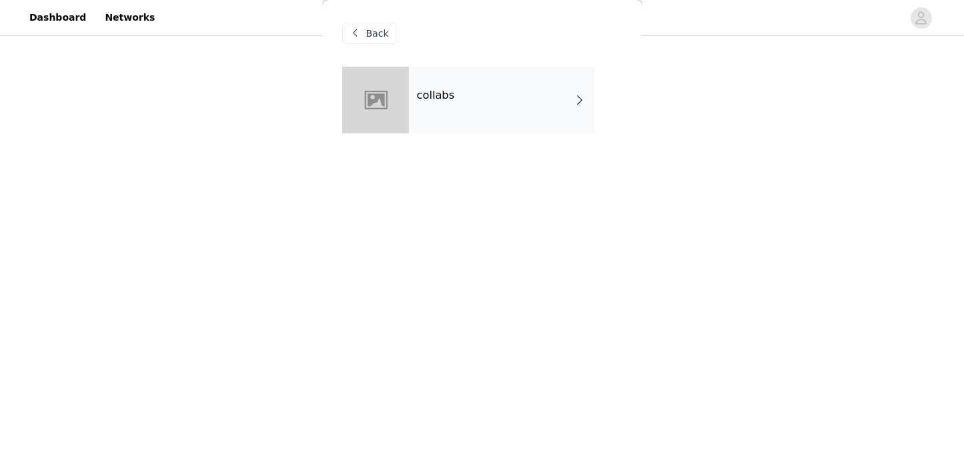
click at [493, 121] on div "collabs" at bounding box center [501, 100] width 185 height 67
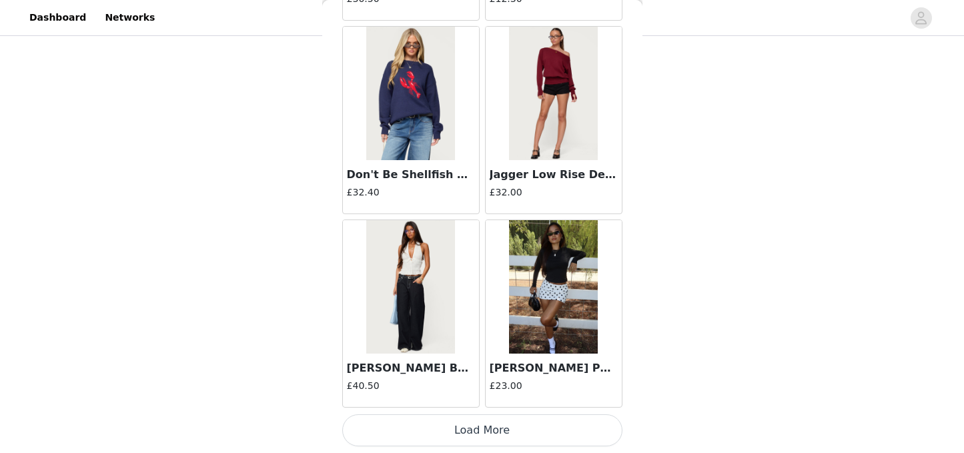
scroll to position [3224, 0]
click at [507, 428] on button "Load More" at bounding box center [482, 430] width 280 height 32
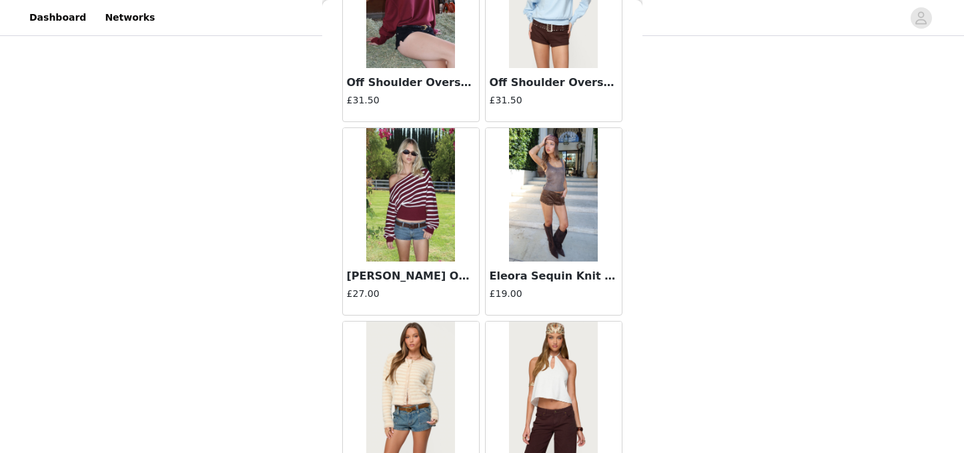
scroll to position [3523, 0]
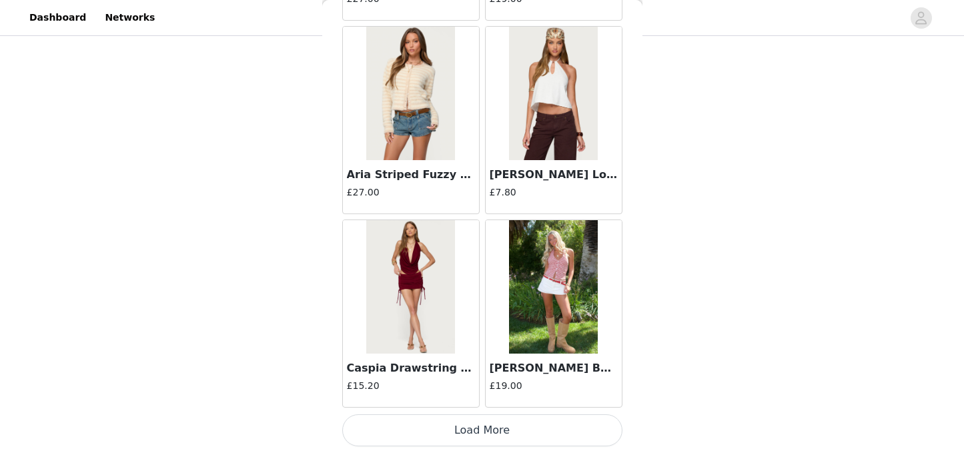
click at [487, 424] on button "Load More" at bounding box center [482, 430] width 280 height 32
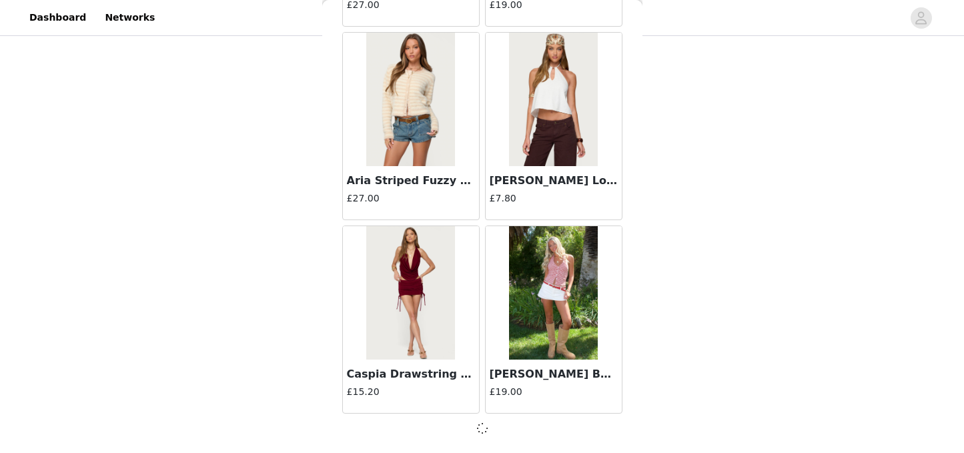
scroll to position [3517, 0]
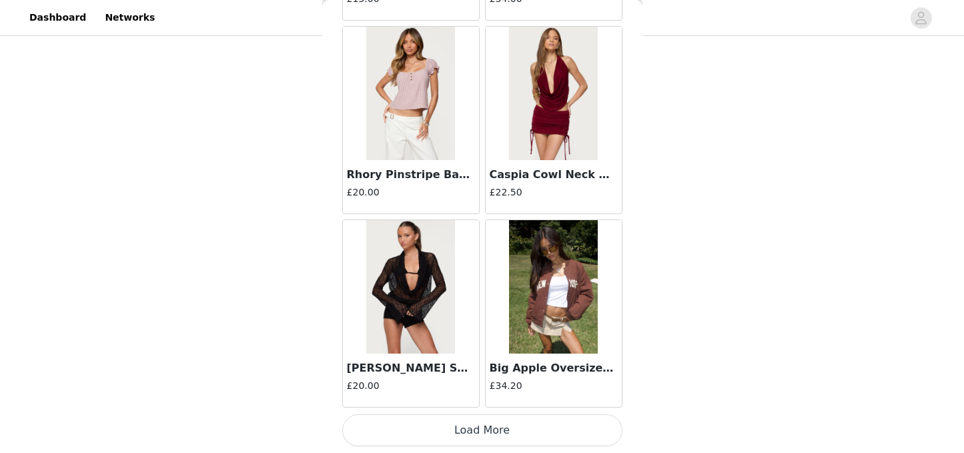
click at [488, 431] on button "Load More" at bounding box center [482, 430] width 280 height 32
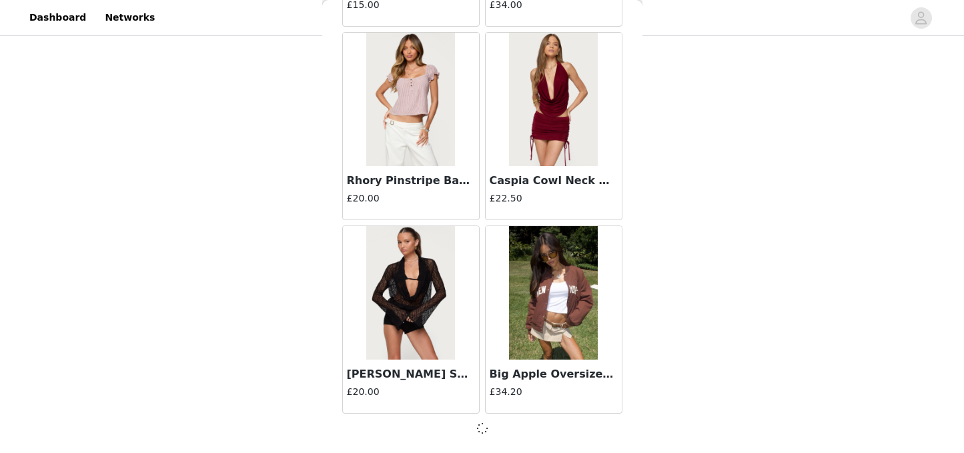
scroll to position [5452, 0]
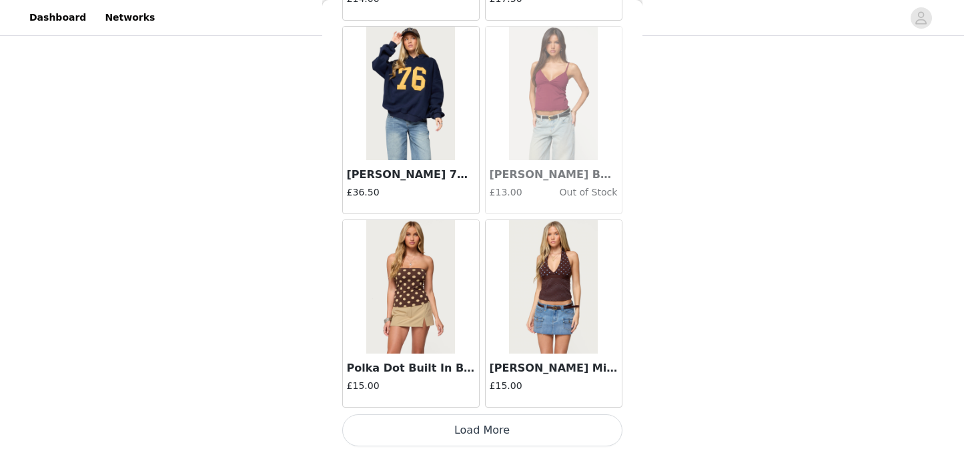
click at [488, 425] on button "Load More" at bounding box center [482, 430] width 280 height 32
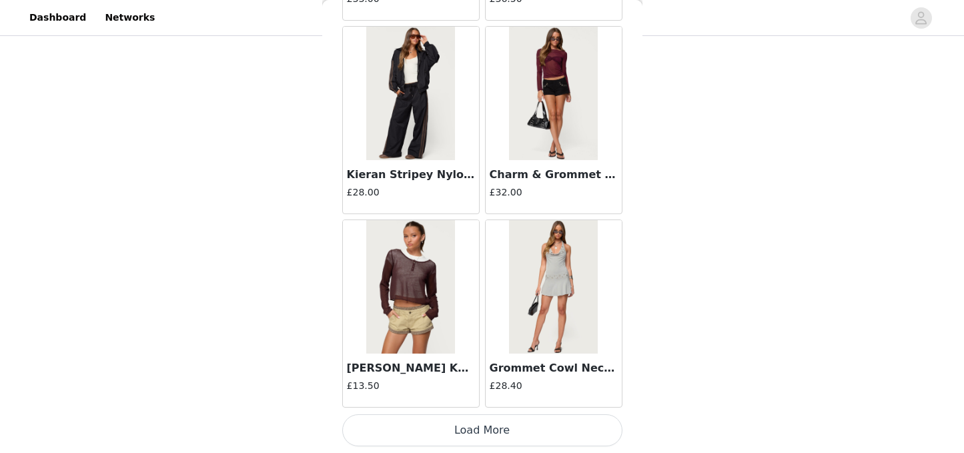
click at [484, 427] on button "Load More" at bounding box center [482, 430] width 280 height 32
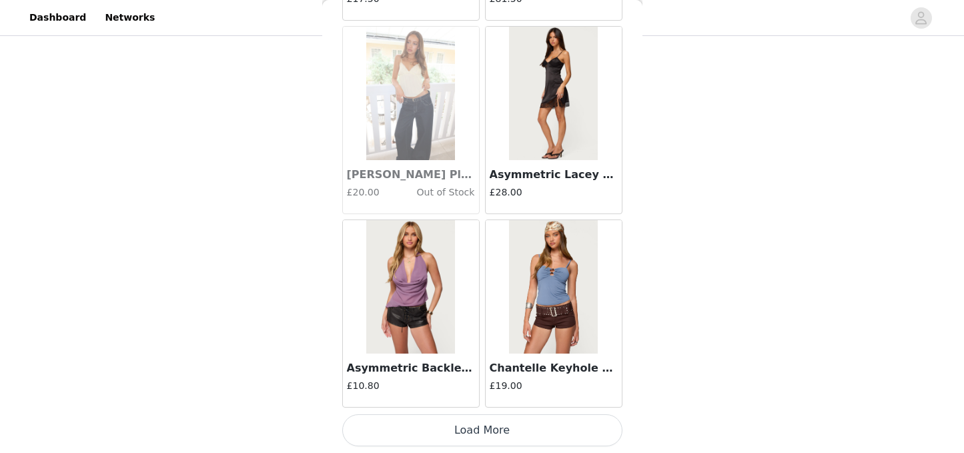
click at [484, 435] on button "Load More" at bounding box center [482, 430] width 280 height 32
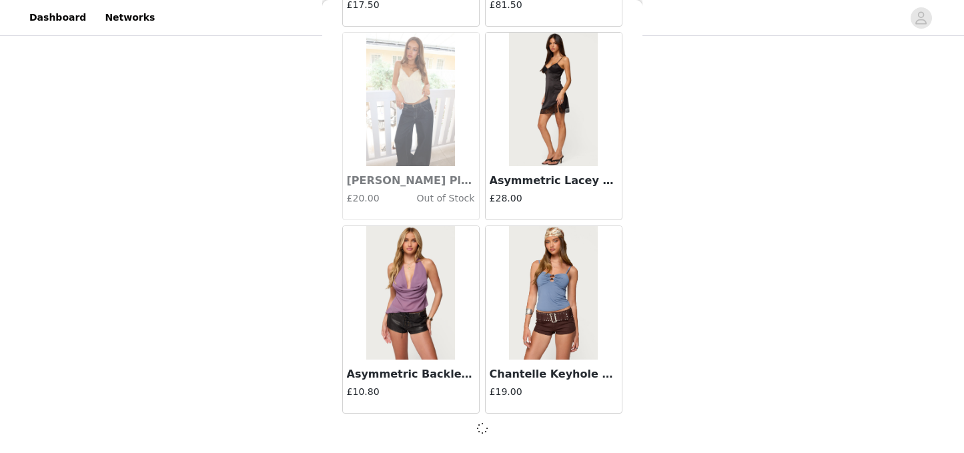
scroll to position [11257, 0]
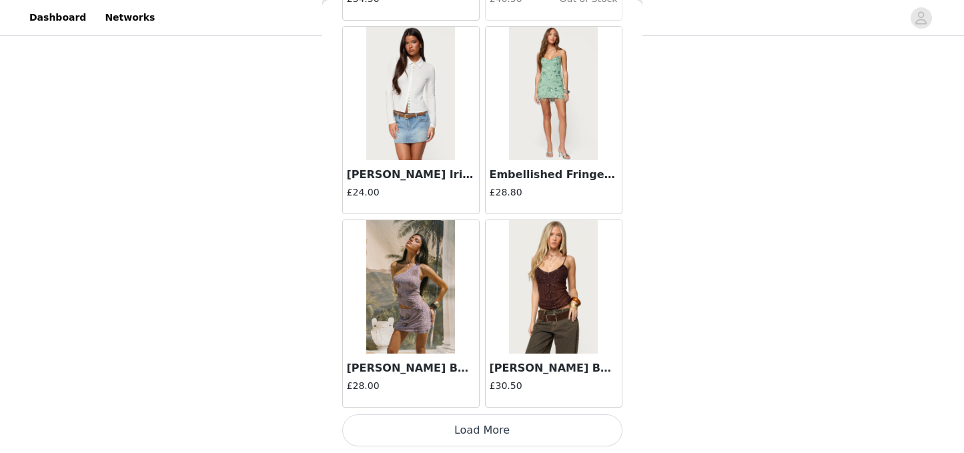
click at [481, 430] on button "Load More" at bounding box center [482, 430] width 280 height 32
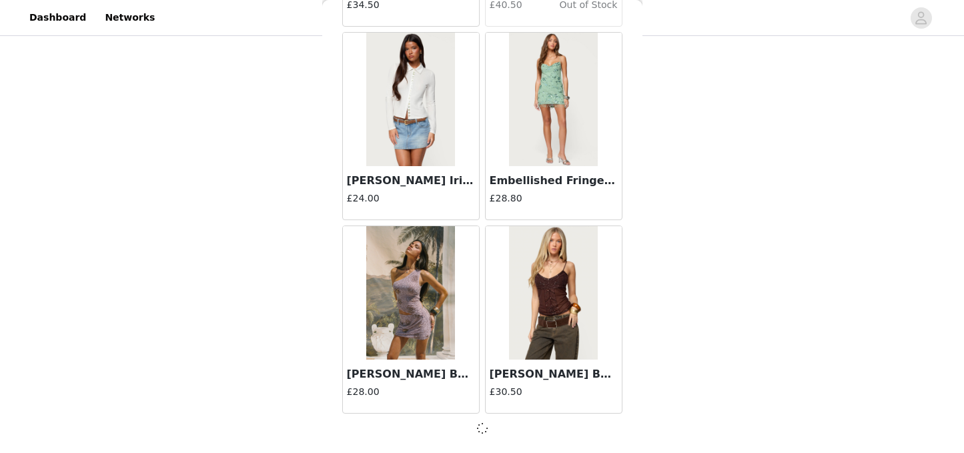
scroll to position [13191, 0]
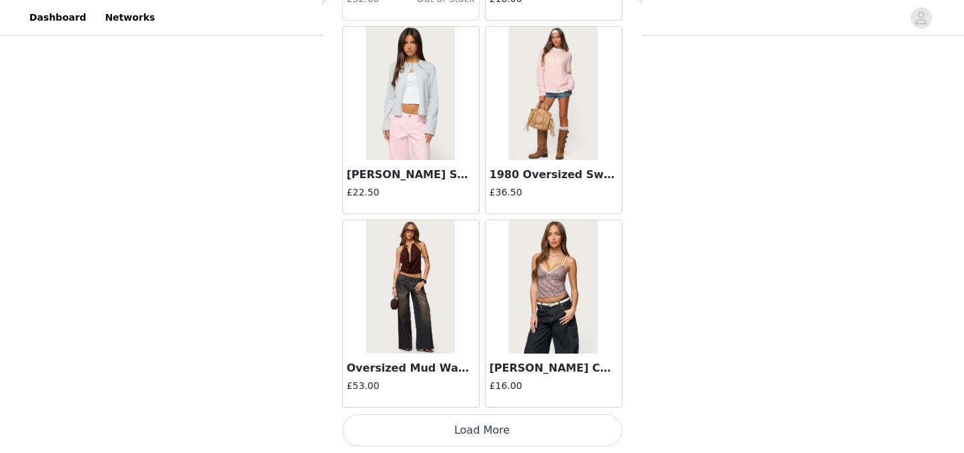
click at [481, 430] on button "Load More" at bounding box center [482, 430] width 280 height 32
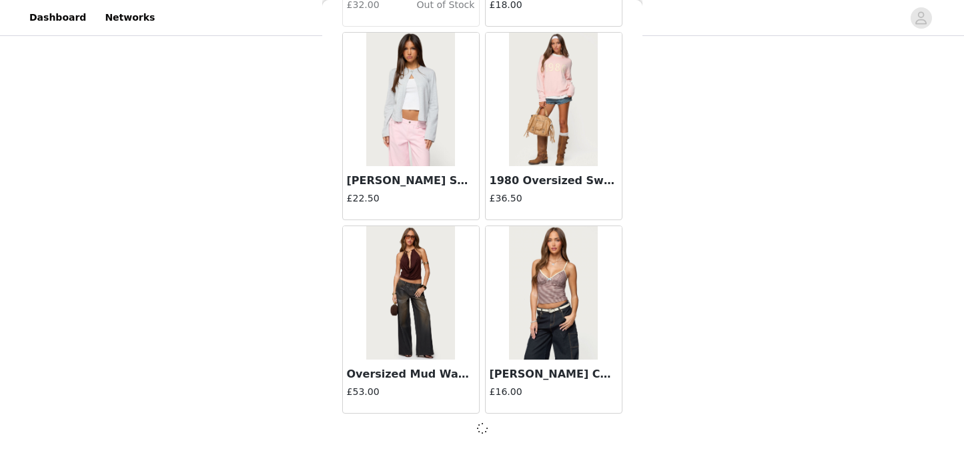
scroll to position [15126, 0]
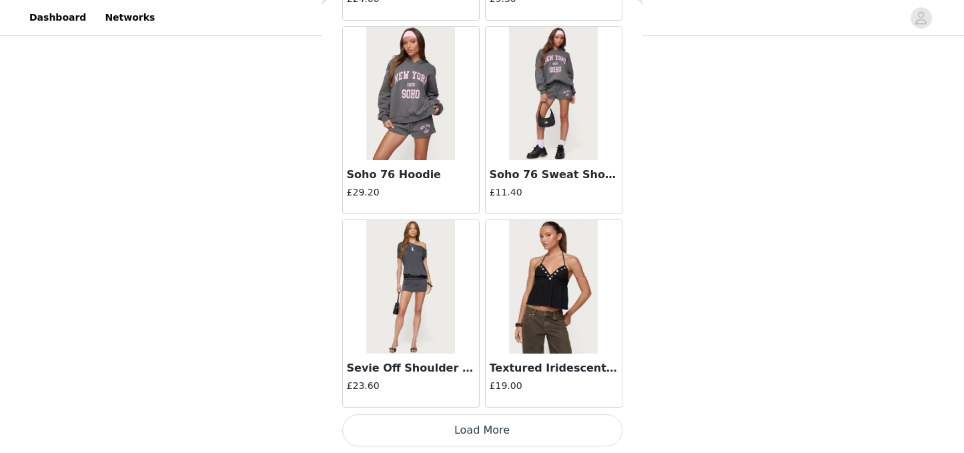
click at [501, 428] on button "Load More" at bounding box center [482, 430] width 280 height 32
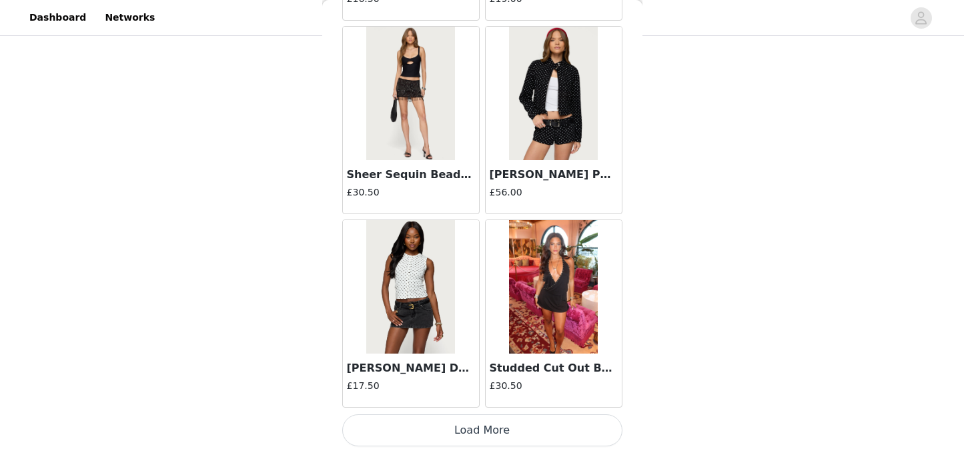
click at [500, 434] on button "Load More" at bounding box center [482, 430] width 280 height 32
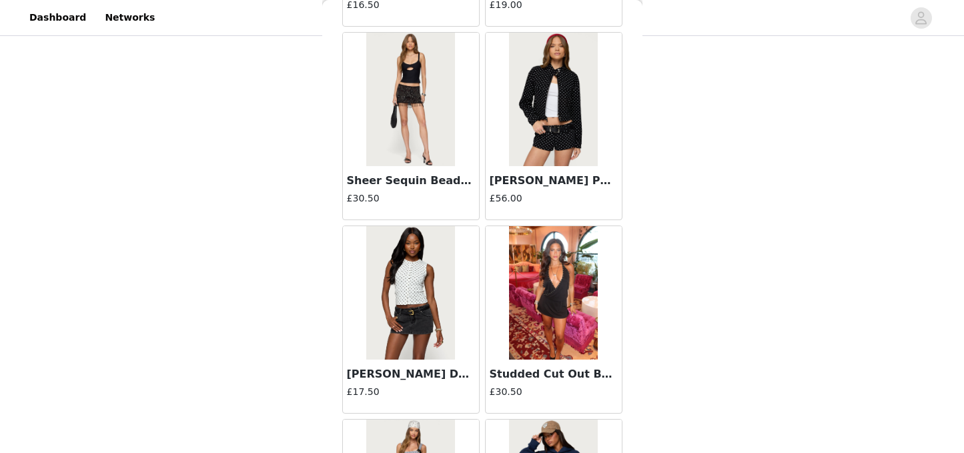
scroll to position [19002, 0]
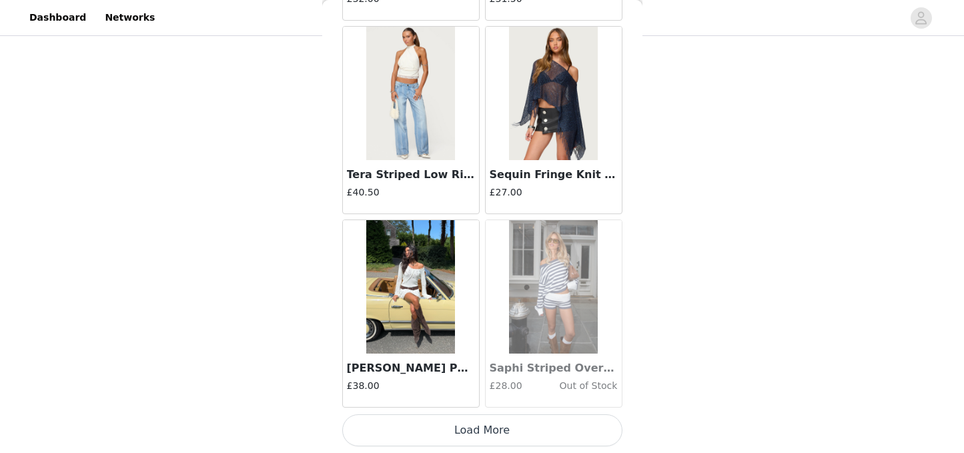
click at [486, 426] on button "Load More" at bounding box center [482, 430] width 280 height 32
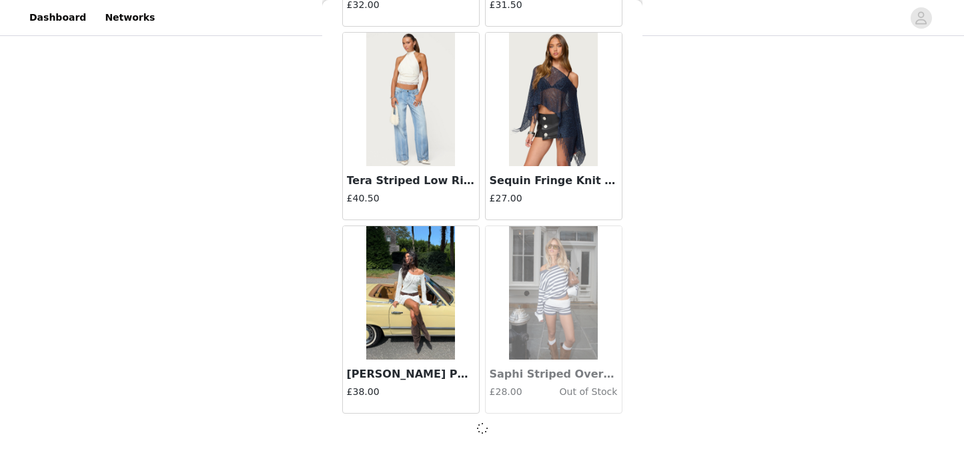
scroll to position [20931, 0]
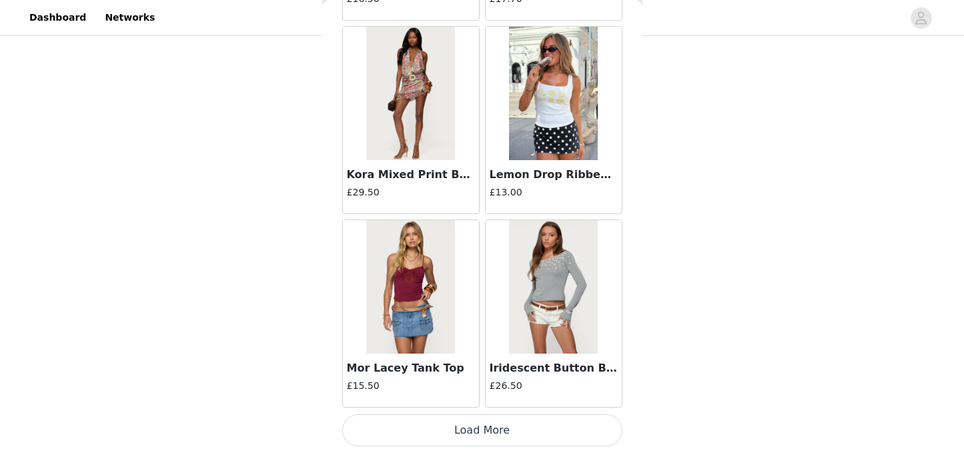
click at [492, 430] on button "Load More" at bounding box center [482, 430] width 280 height 32
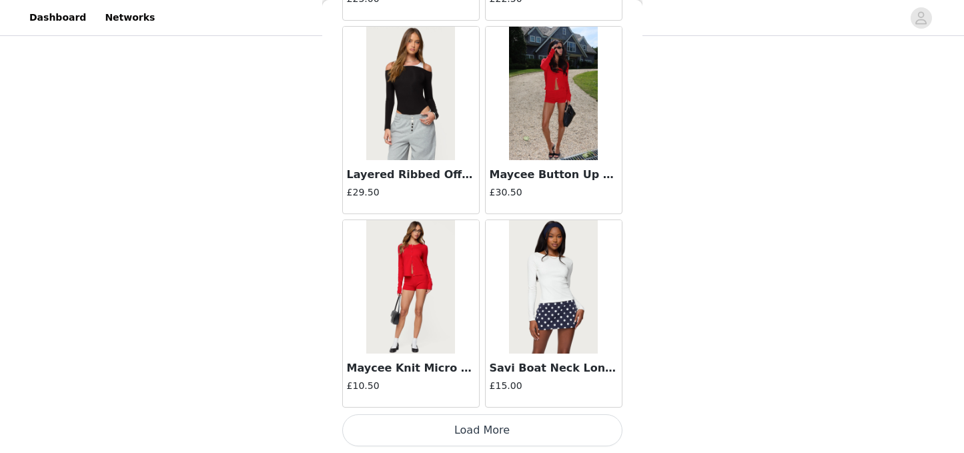
click at [501, 440] on button "Load More" at bounding box center [482, 430] width 280 height 32
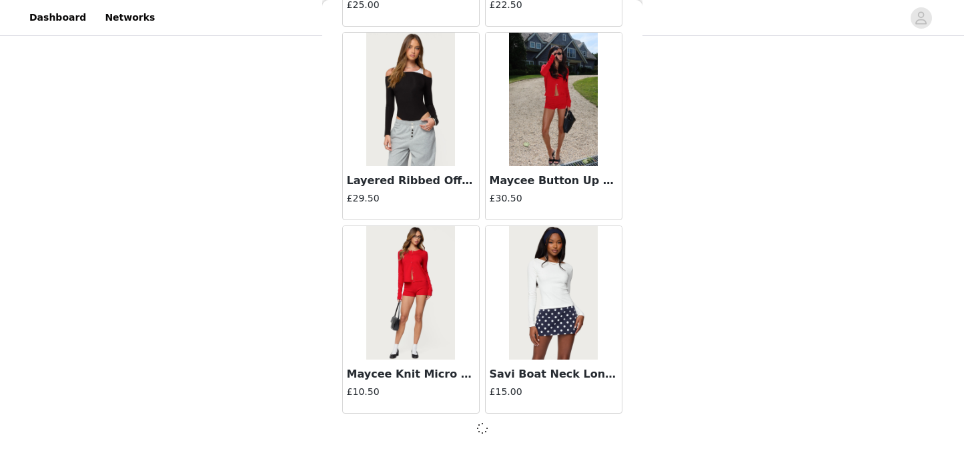
scroll to position [24800, 0]
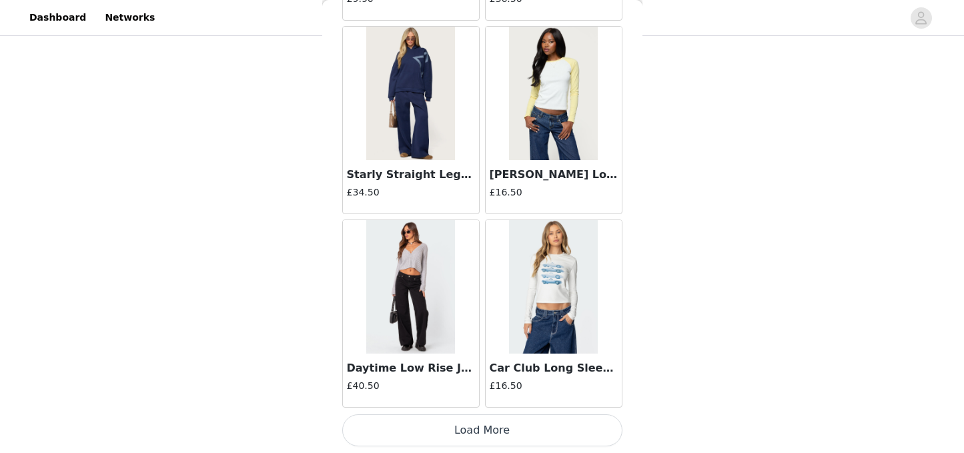
click at [498, 429] on button "Load More" at bounding box center [482, 430] width 280 height 32
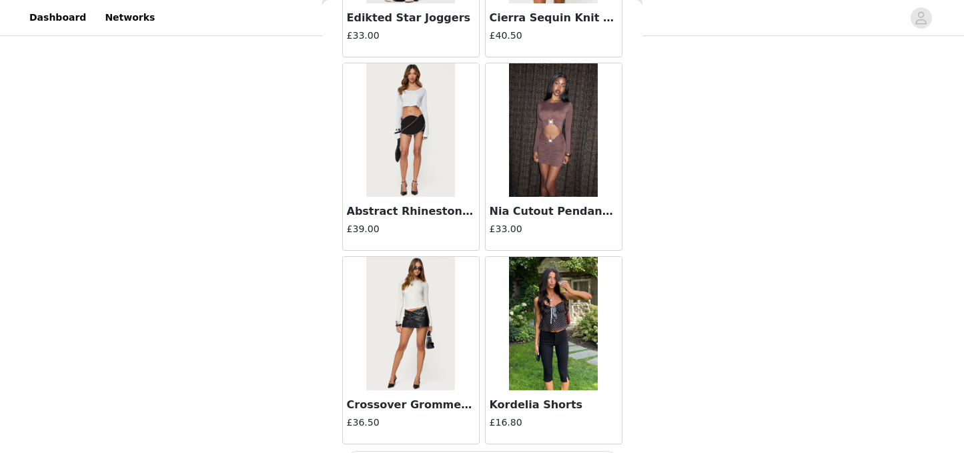
scroll to position [28676, 0]
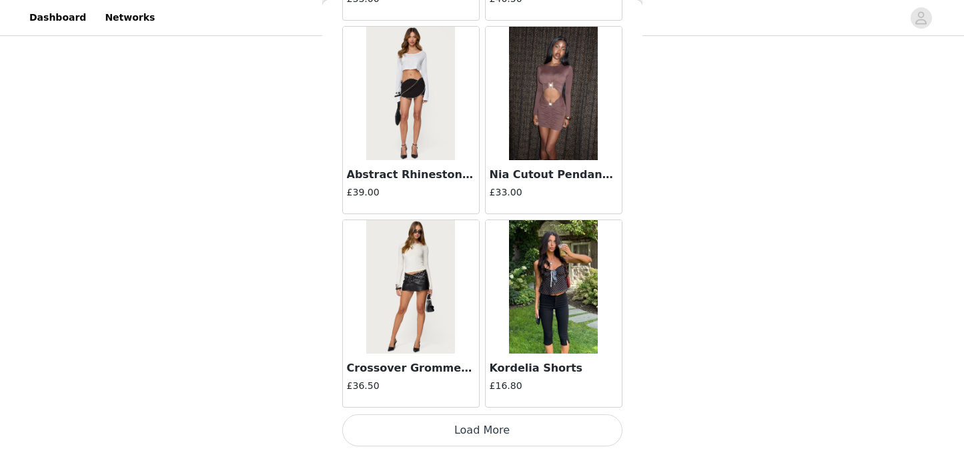
click at [492, 429] on button "Load More" at bounding box center [482, 430] width 280 height 32
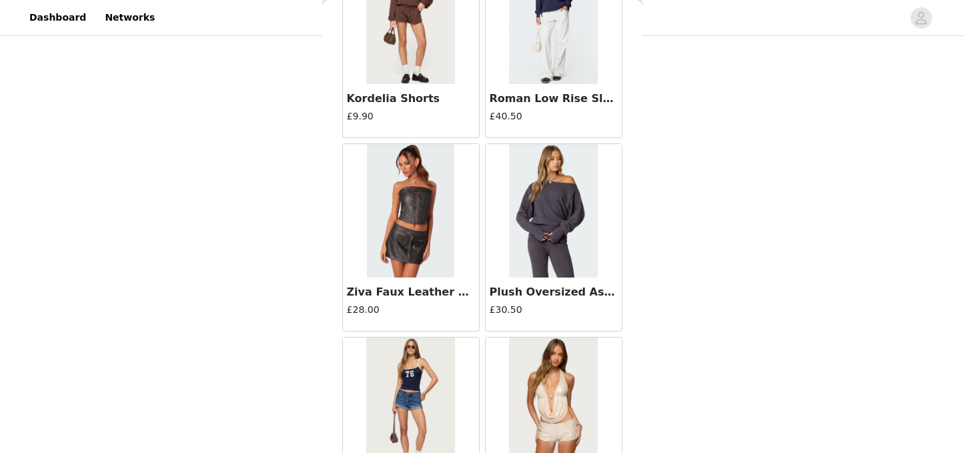
scroll to position [30611, 0]
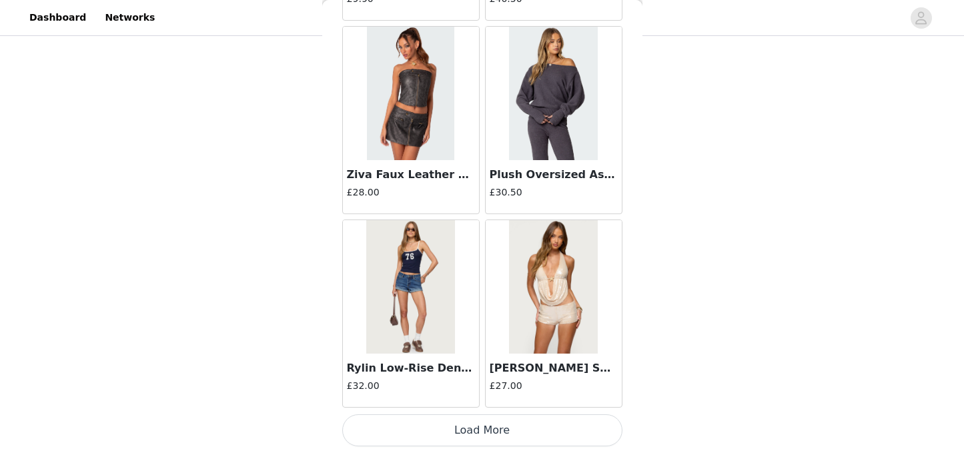
click at [482, 425] on button "Load More" at bounding box center [482, 430] width 280 height 32
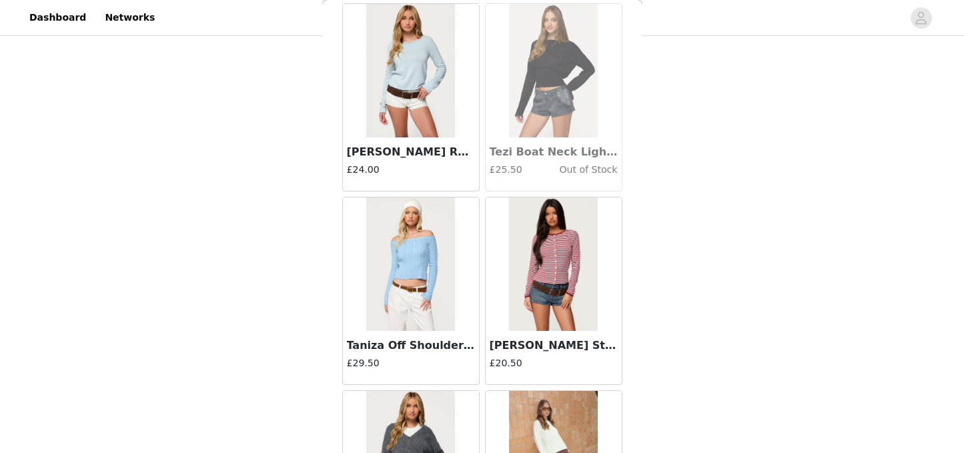
scroll to position [32335, 0]
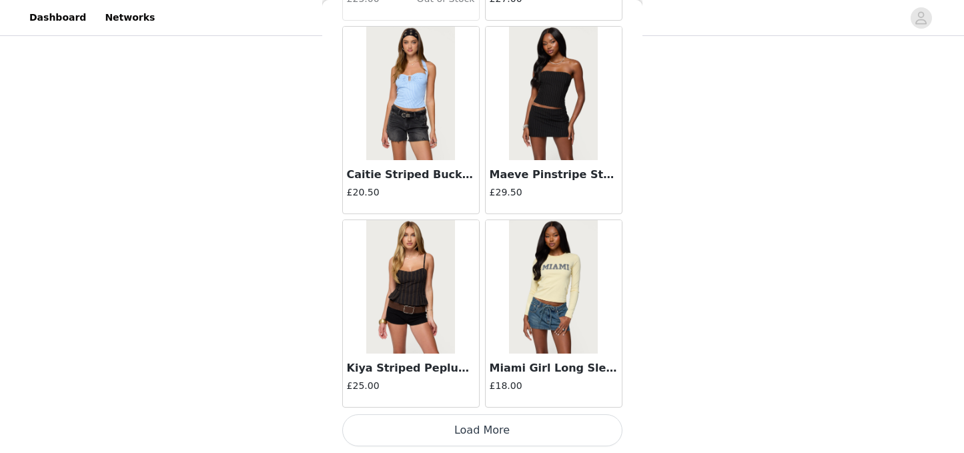
click at [480, 427] on button "Load More" at bounding box center [482, 430] width 280 height 32
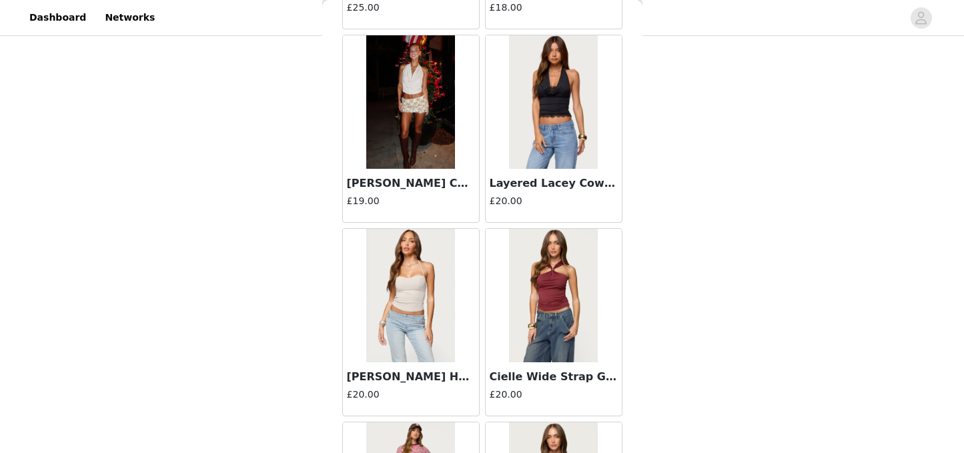
scroll to position [32926, 0]
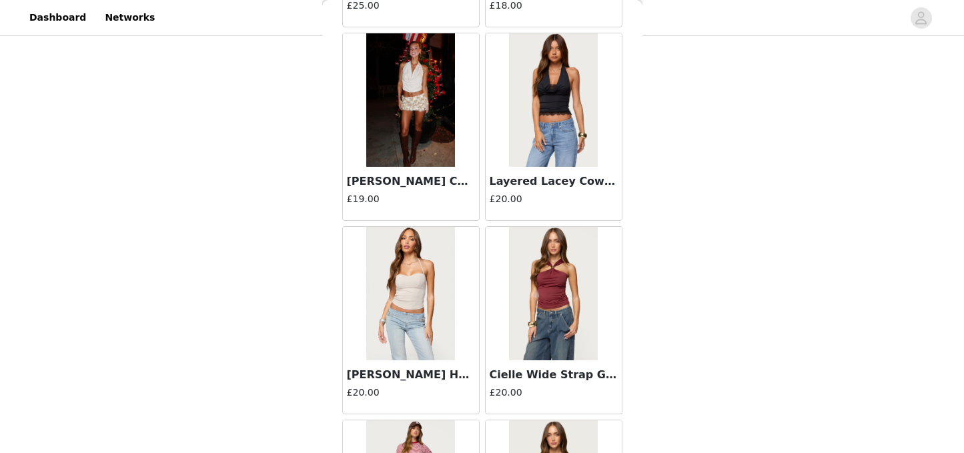
click at [558, 336] on img at bounding box center [553, 293] width 89 height 133
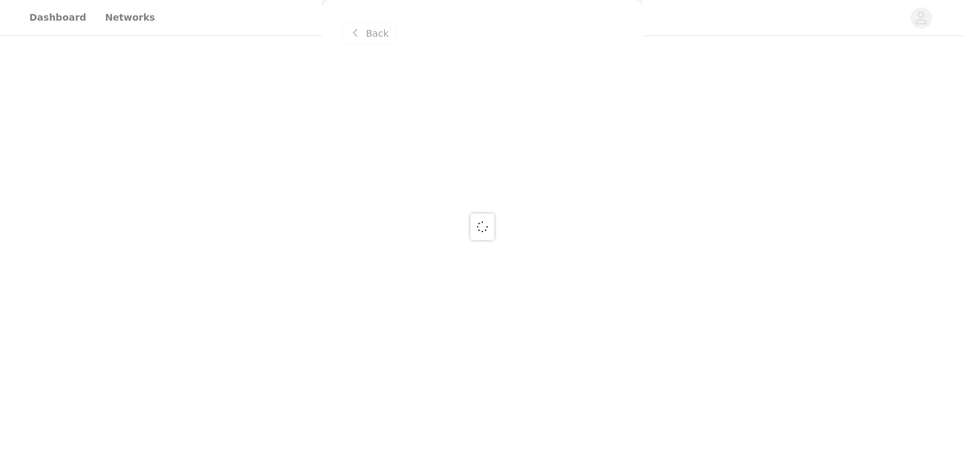
scroll to position [0, 0]
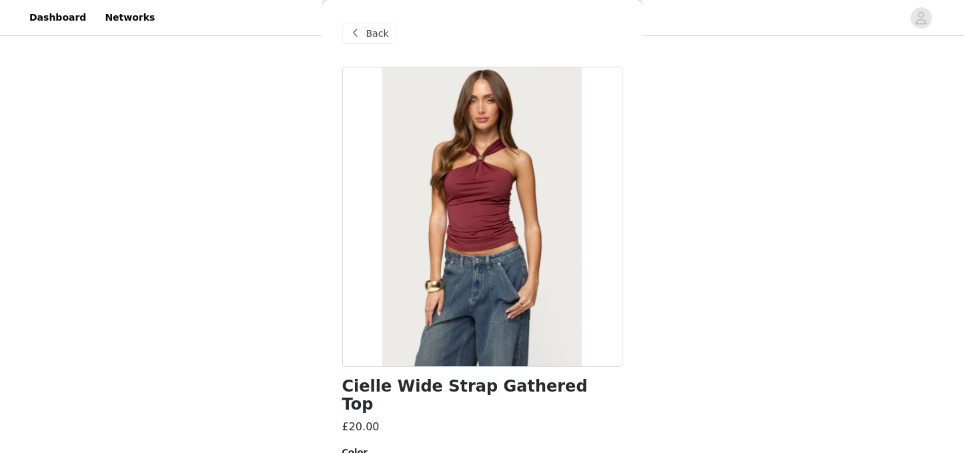
click at [372, 37] on span "Back" at bounding box center [377, 34] width 23 height 14
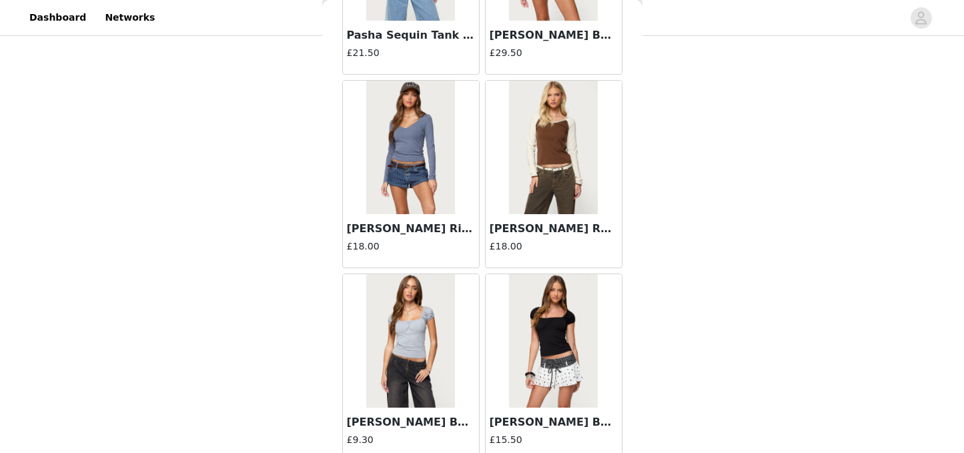
scroll to position [34480, 0]
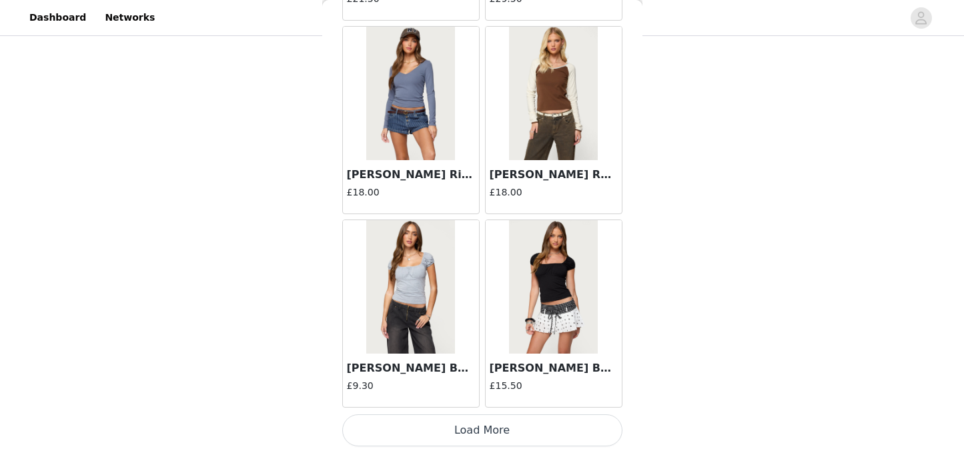
click at [496, 436] on button "Load More" at bounding box center [482, 430] width 280 height 32
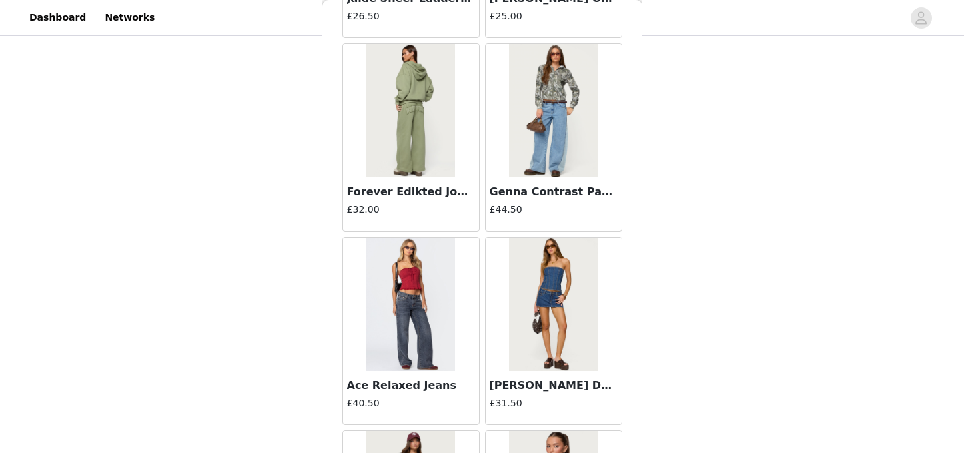
scroll to position [35044, 0]
click at [422, 353] on img at bounding box center [410, 303] width 89 height 133
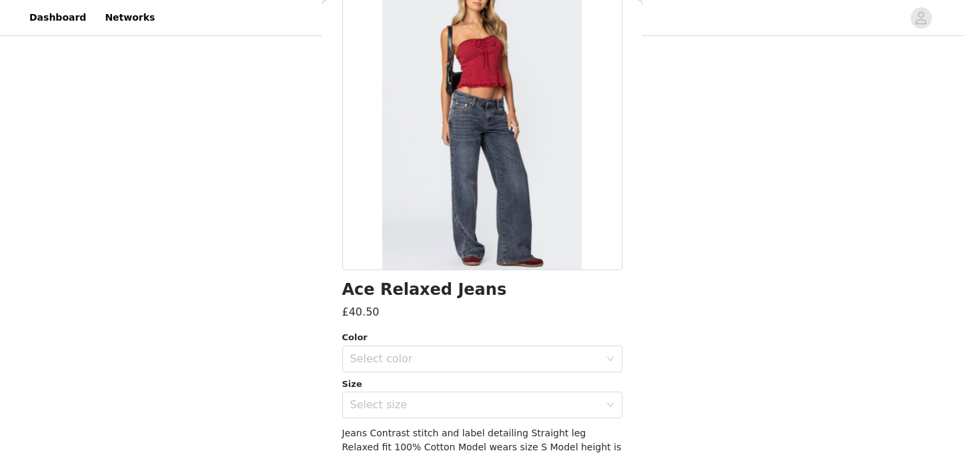
scroll to position [117, 0]
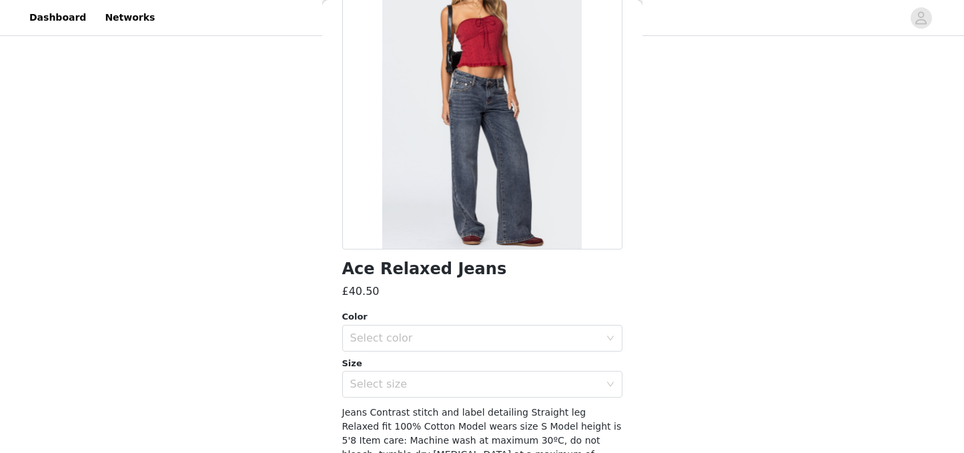
click at [462, 343] on div "Select color" at bounding box center [475, 338] width 250 height 13
click at [450, 362] on li "DARK BLUE" at bounding box center [482, 367] width 280 height 21
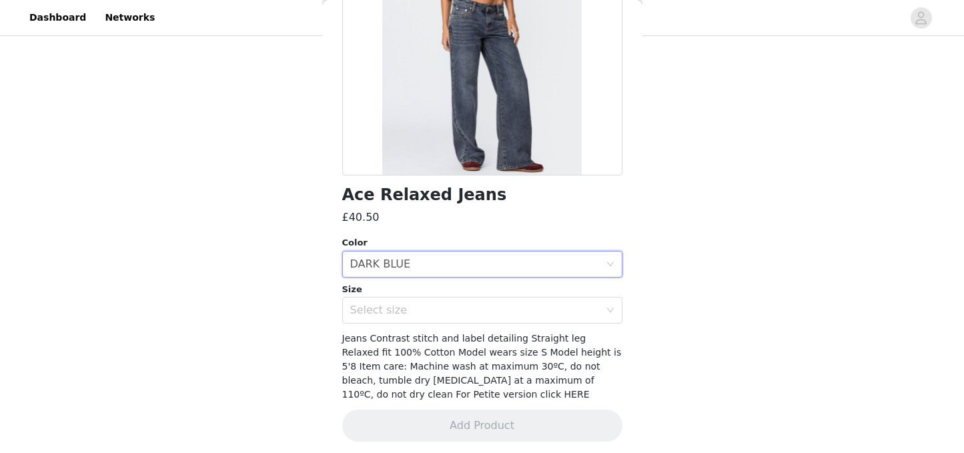
scroll to position [196, 0]
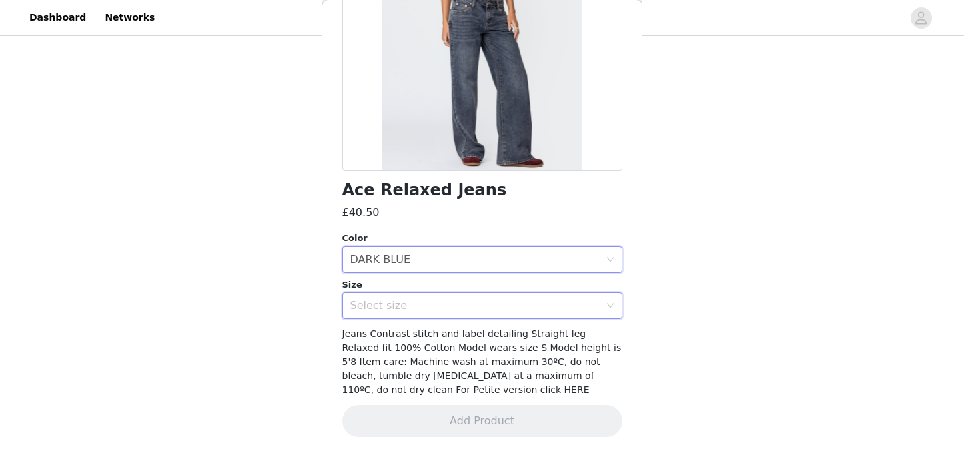
click at [496, 316] on div "Select size" at bounding box center [478, 305] width 256 height 25
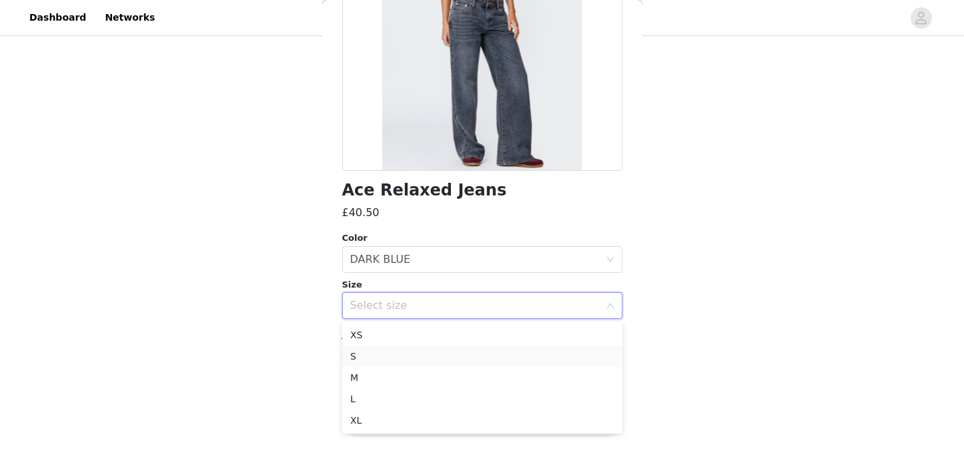
click at [416, 353] on li "S" at bounding box center [482, 356] width 280 height 21
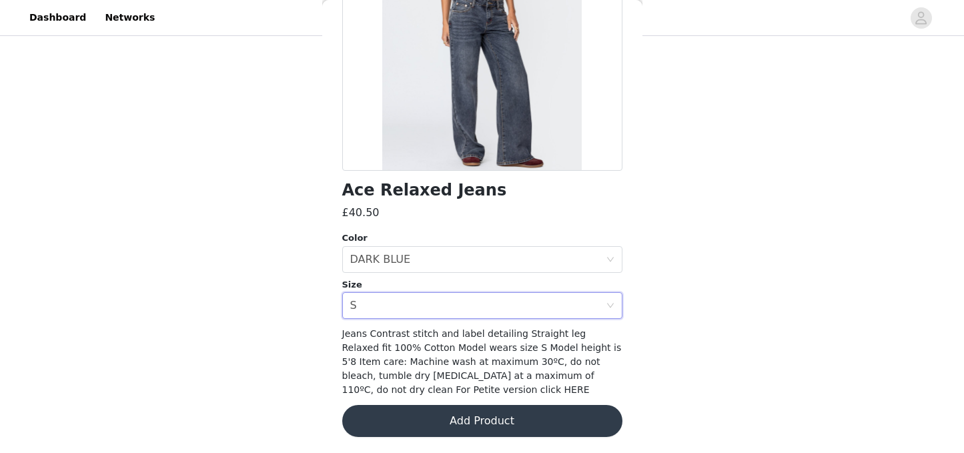
click at [520, 424] on button "Add Product" at bounding box center [482, 421] width 280 height 32
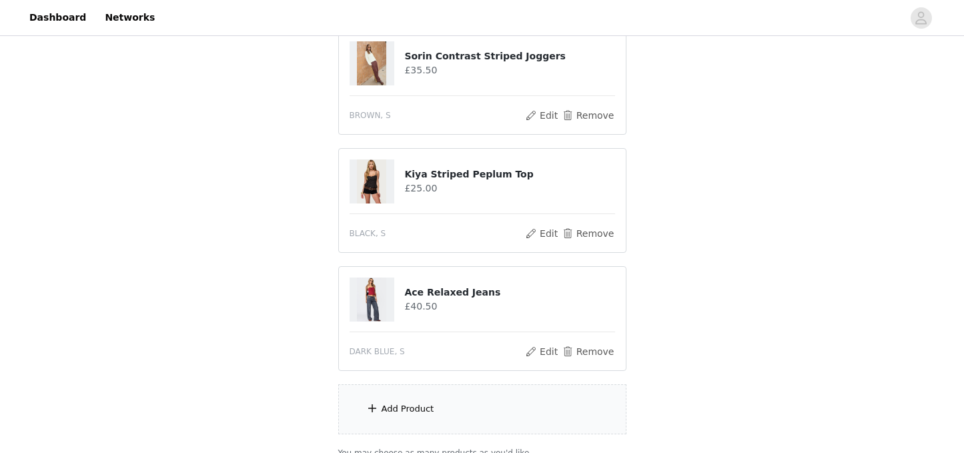
click at [478, 418] on div "Add Product" at bounding box center [482, 409] width 288 height 50
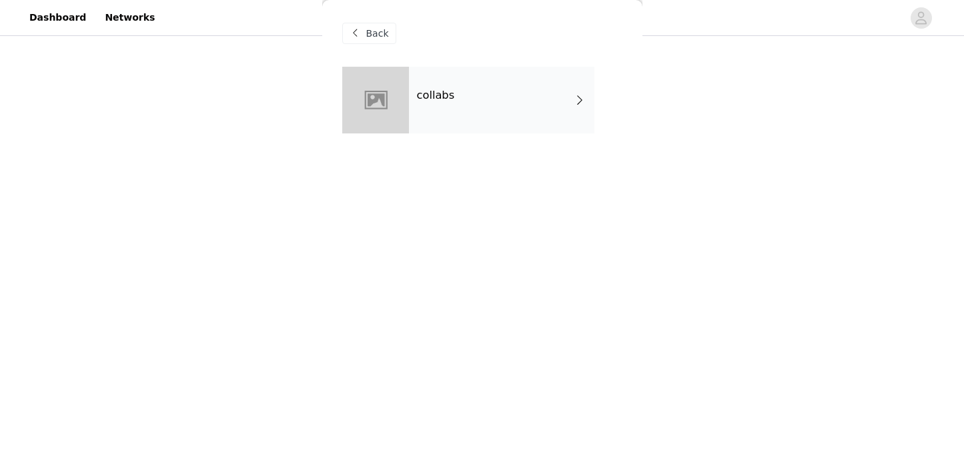
click at [465, 117] on div "collabs" at bounding box center [501, 100] width 185 height 67
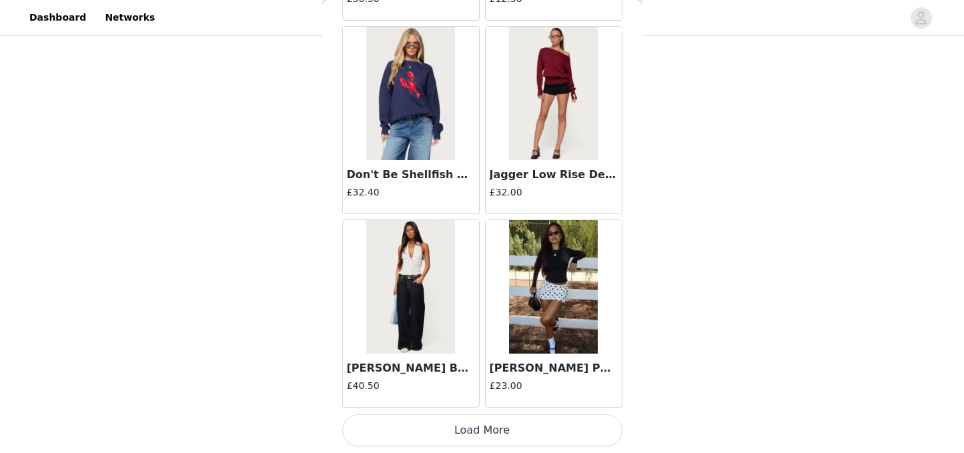
scroll to position [3343, 0]
click at [450, 432] on button "Load More" at bounding box center [482, 430] width 280 height 32
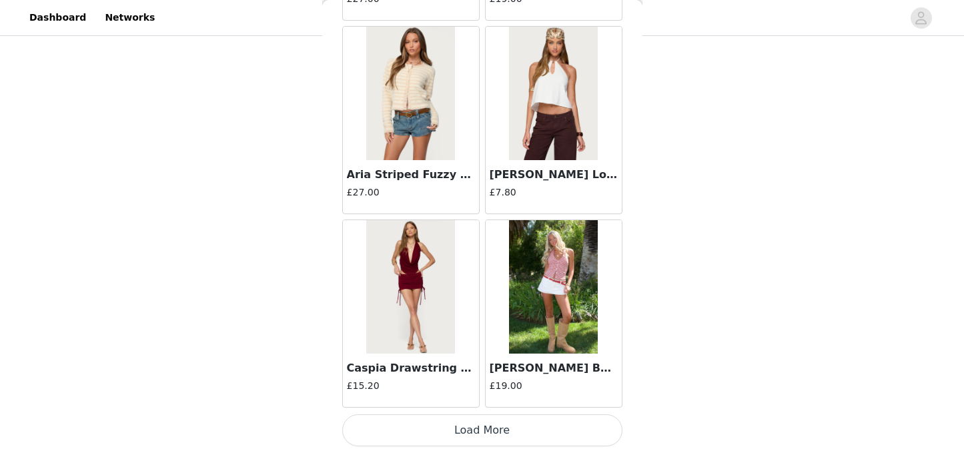
click at [482, 428] on button "Load More" at bounding box center [482, 430] width 280 height 32
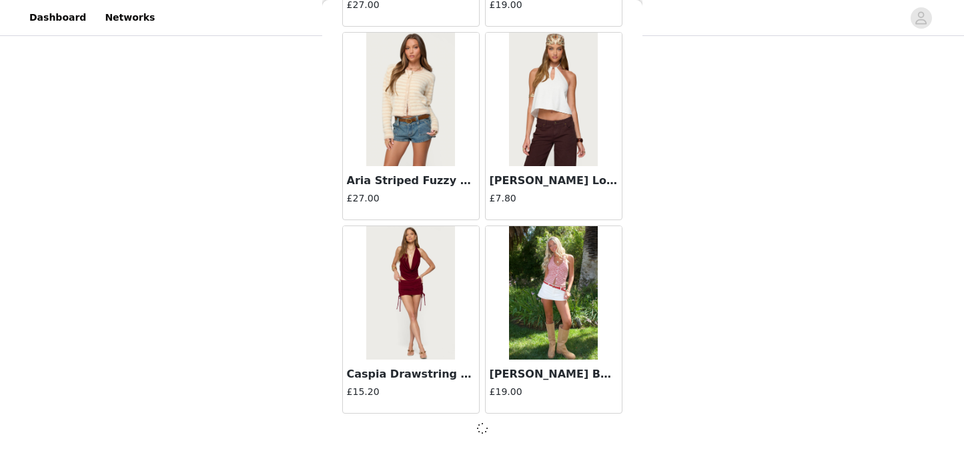
scroll to position [3523, 0]
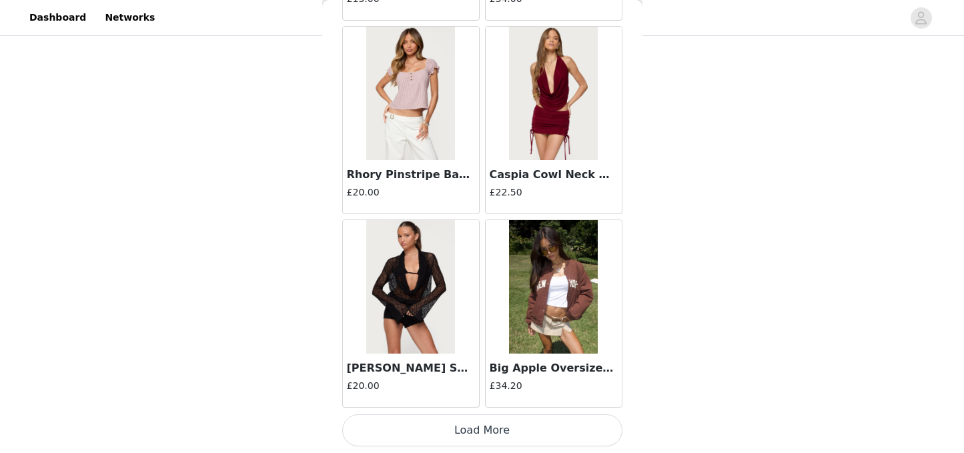
click at [519, 428] on button "Load More" at bounding box center [482, 430] width 280 height 32
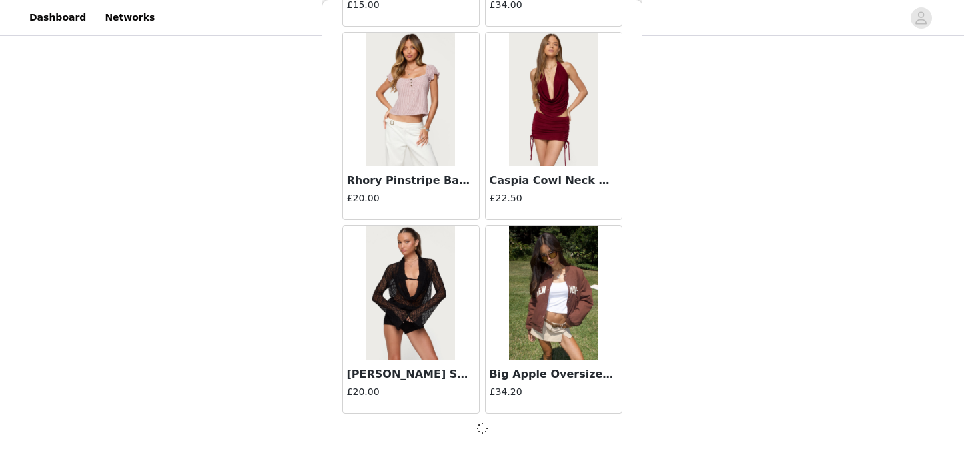
scroll to position [5452, 0]
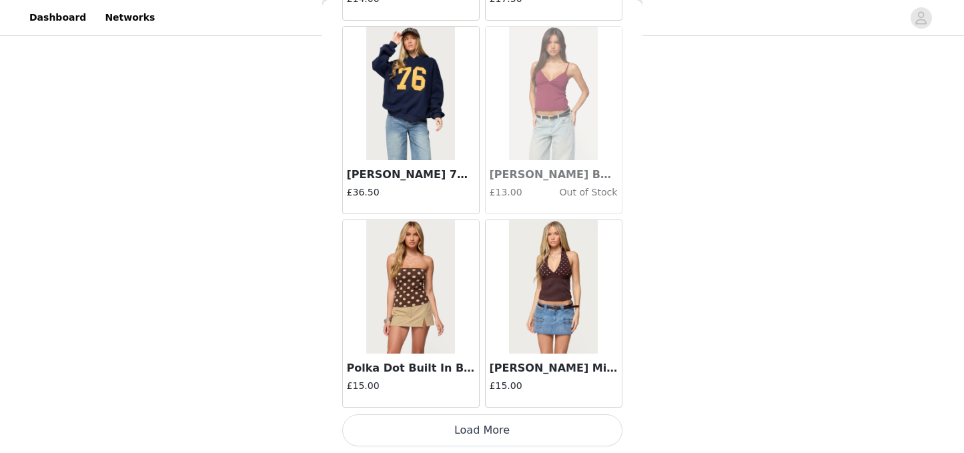
click at [506, 432] on button "Load More" at bounding box center [482, 430] width 280 height 32
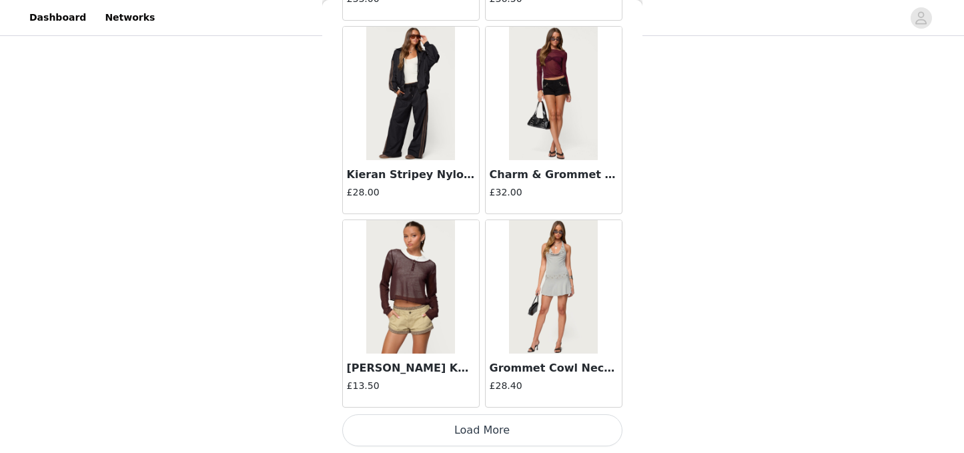
click at [504, 436] on button "Load More" at bounding box center [482, 430] width 280 height 32
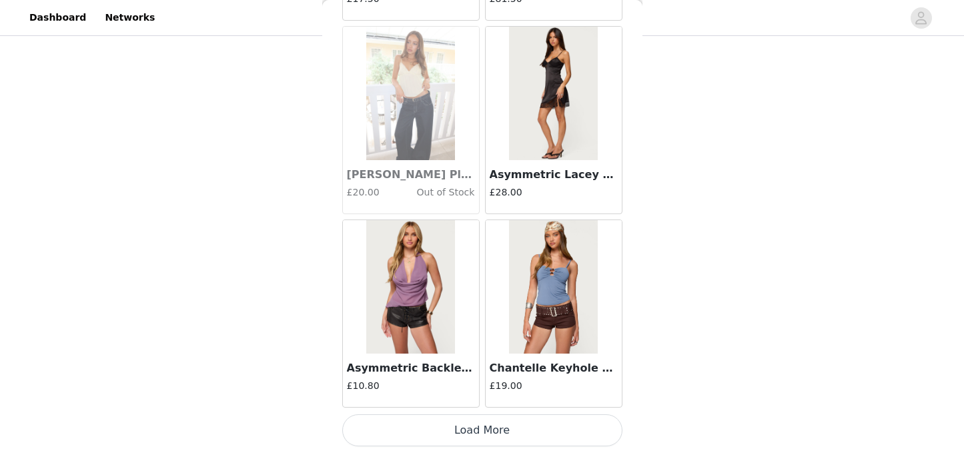
click at [510, 424] on button "Load More" at bounding box center [482, 430] width 280 height 32
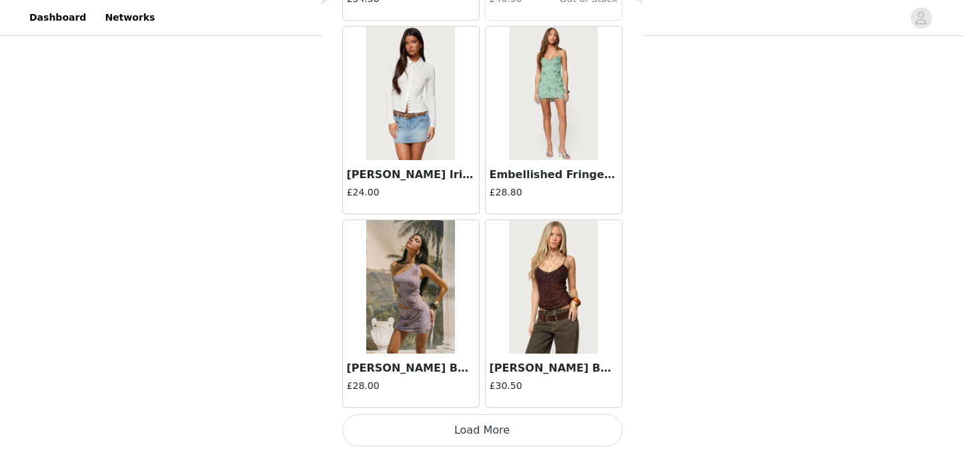
click at [504, 426] on button "Load More" at bounding box center [482, 430] width 280 height 32
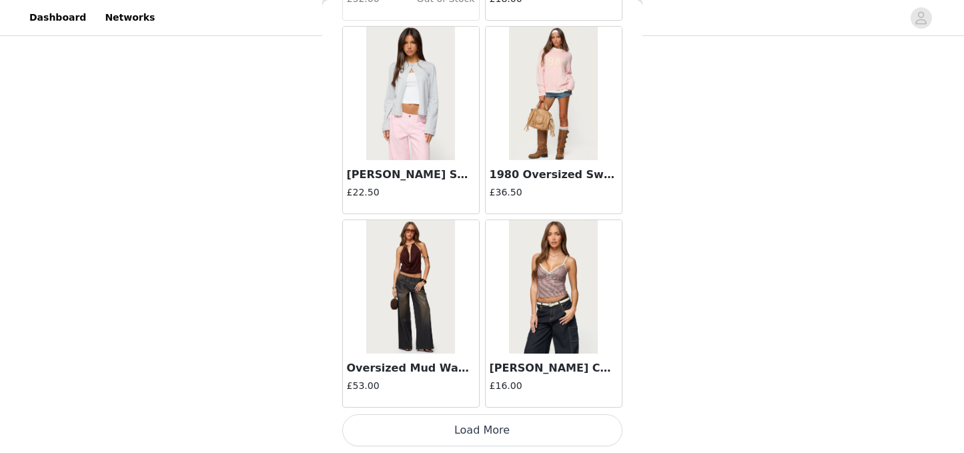
click at [512, 432] on button "Load More" at bounding box center [482, 430] width 280 height 32
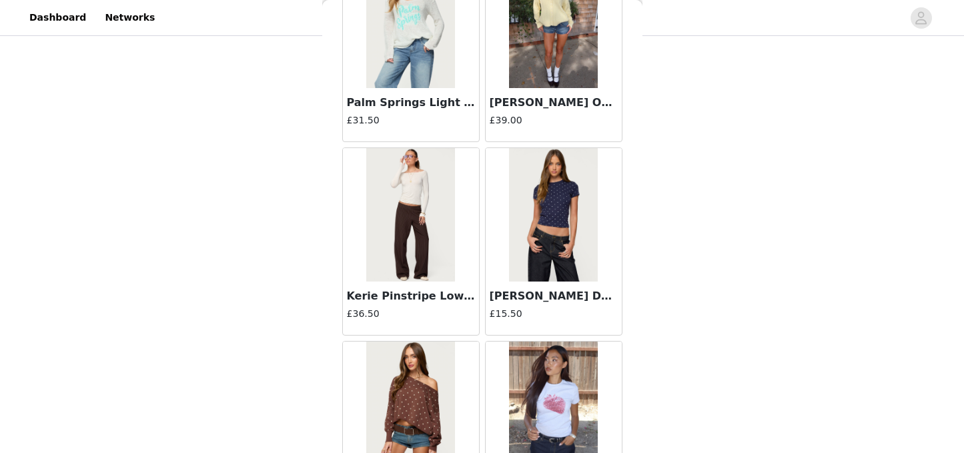
scroll to position [17067, 0]
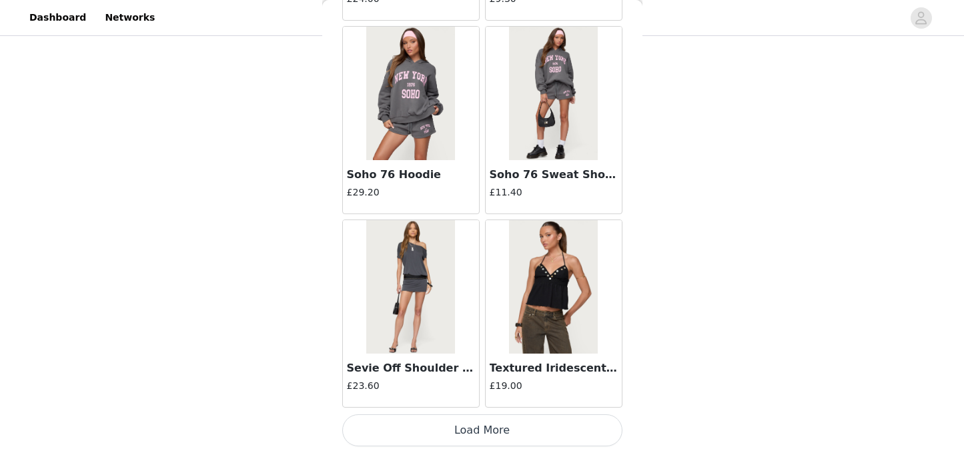
click at [494, 430] on button "Load More" at bounding box center [482, 430] width 280 height 32
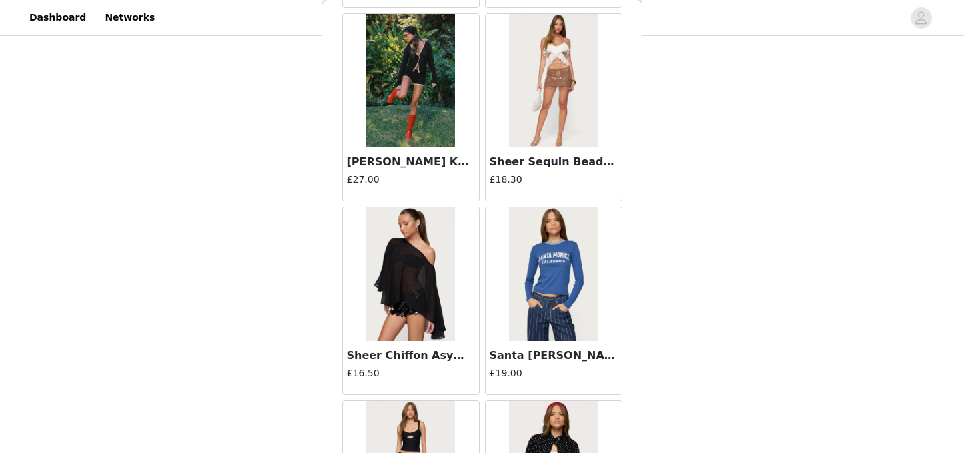
scroll to position [19002, 0]
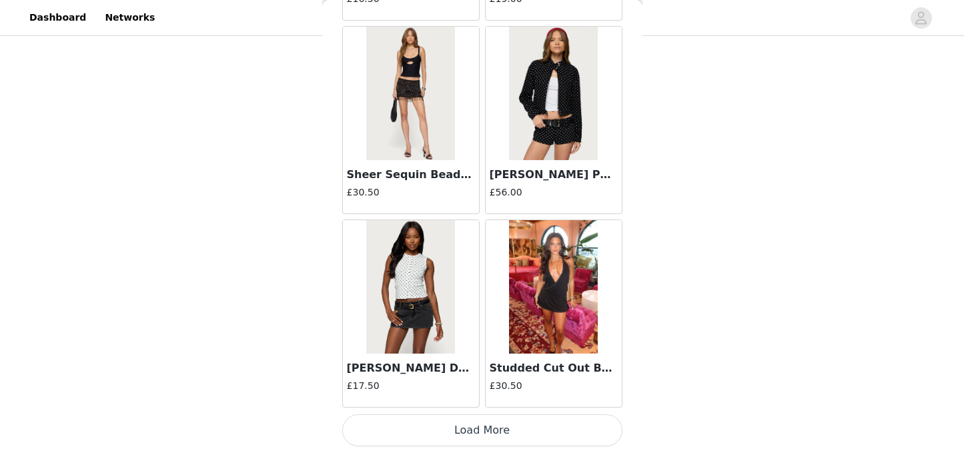
click at [492, 429] on button "Load More" at bounding box center [482, 430] width 280 height 32
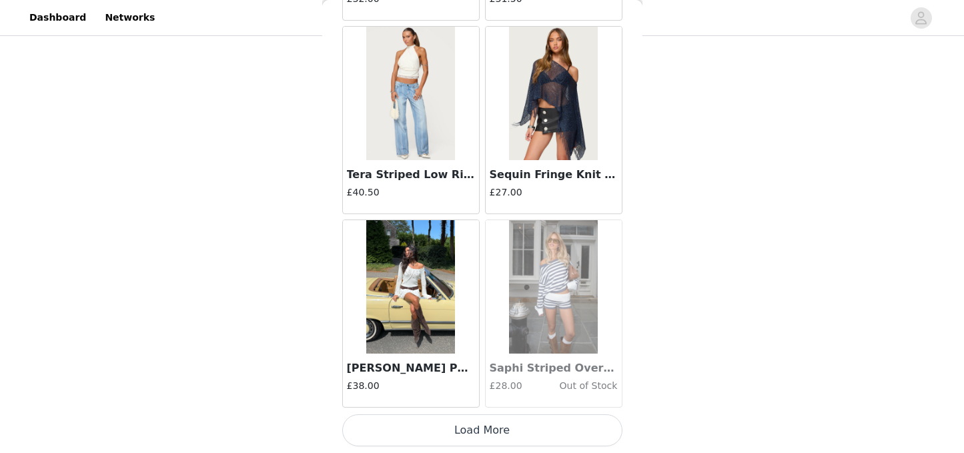
click at [473, 434] on button "Load More" at bounding box center [482, 430] width 280 height 32
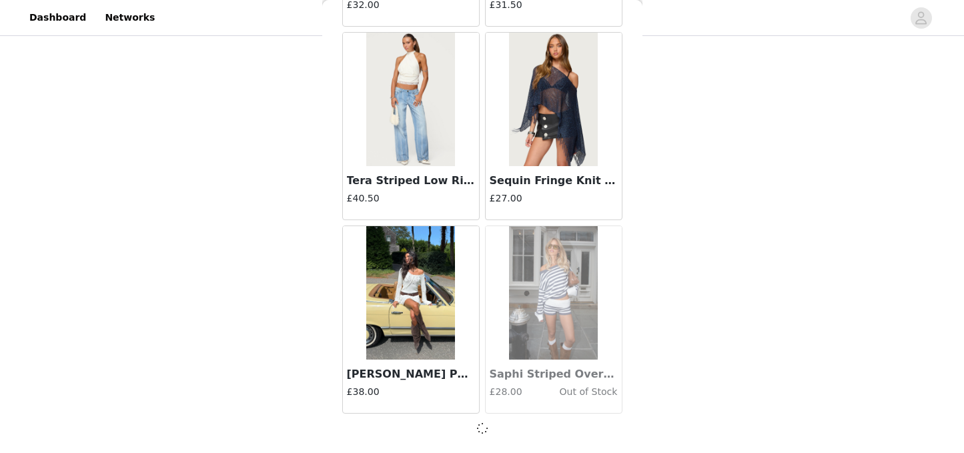
scroll to position [20931, 0]
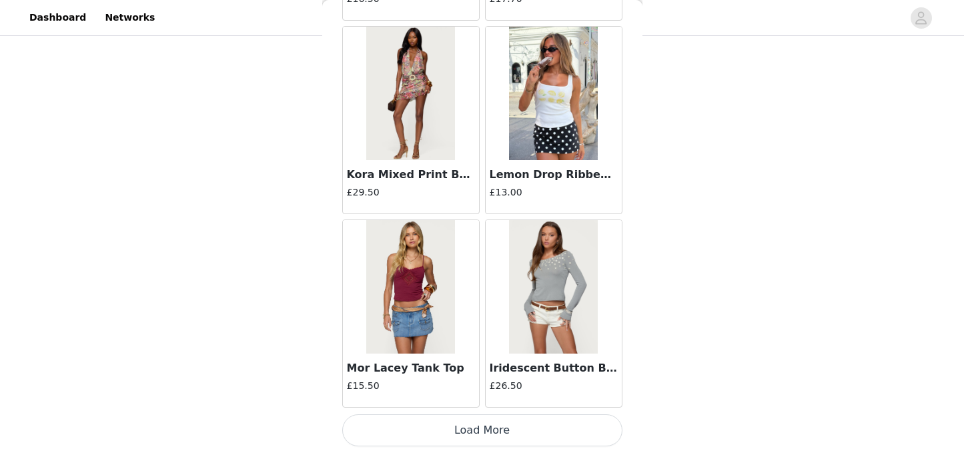
click at [507, 432] on button "Load More" at bounding box center [482, 430] width 280 height 32
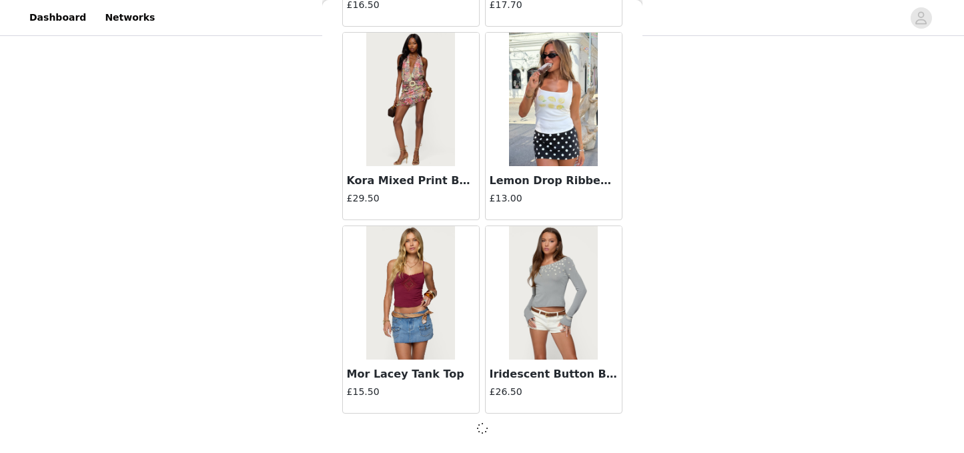
scroll to position [22865, 0]
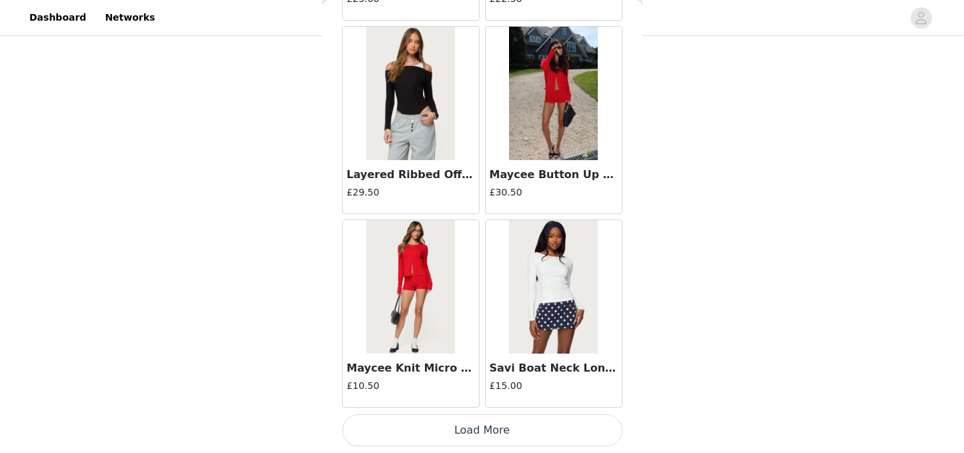
click at [505, 432] on button "Load More" at bounding box center [482, 430] width 280 height 32
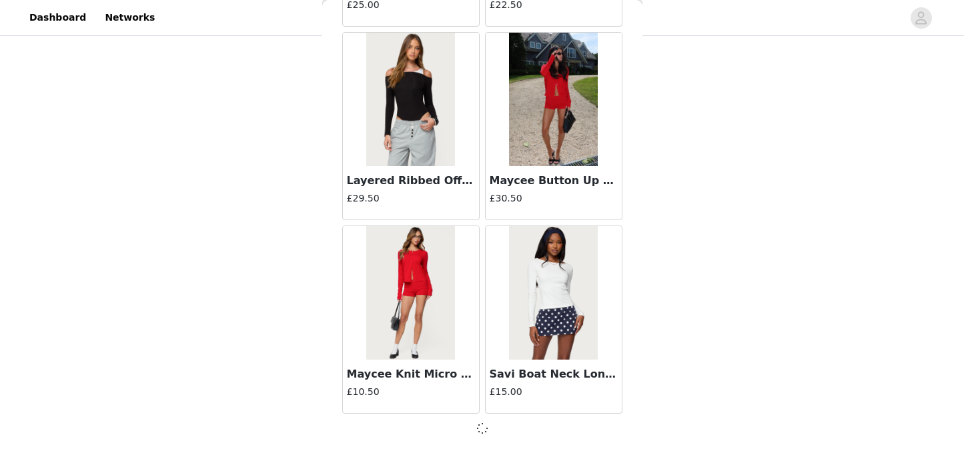
scroll to position [24800, 0]
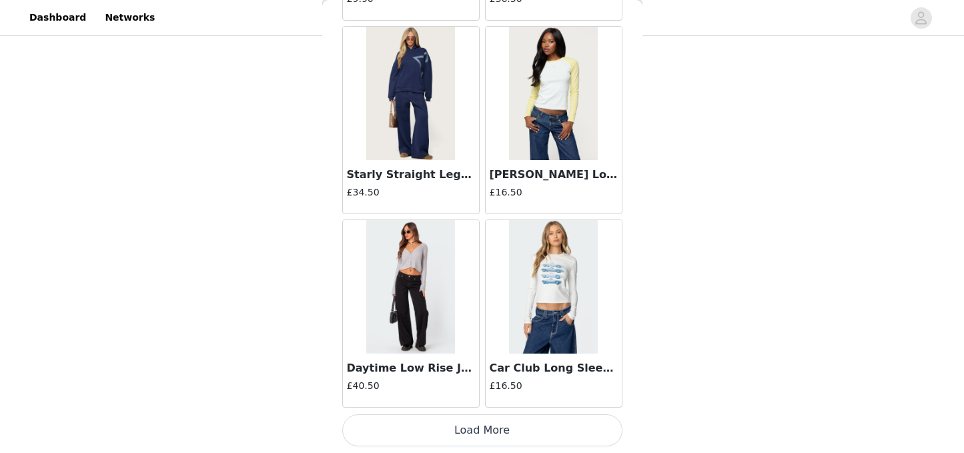
click at [516, 435] on button "Load More" at bounding box center [482, 430] width 280 height 32
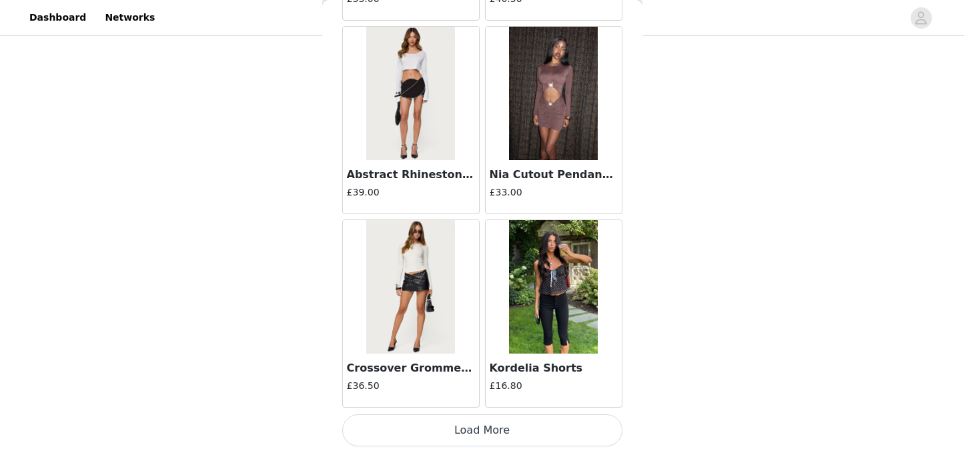
click at [516, 428] on button "Load More" at bounding box center [482, 430] width 280 height 32
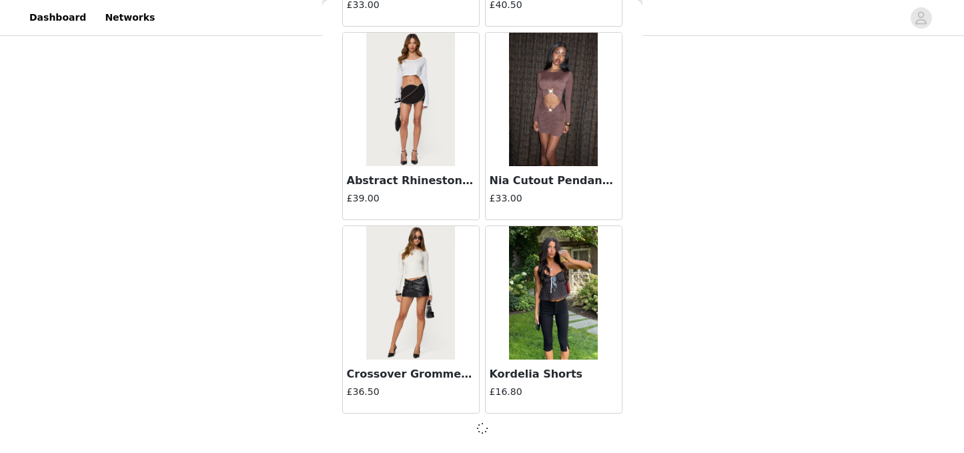
scroll to position [28670, 0]
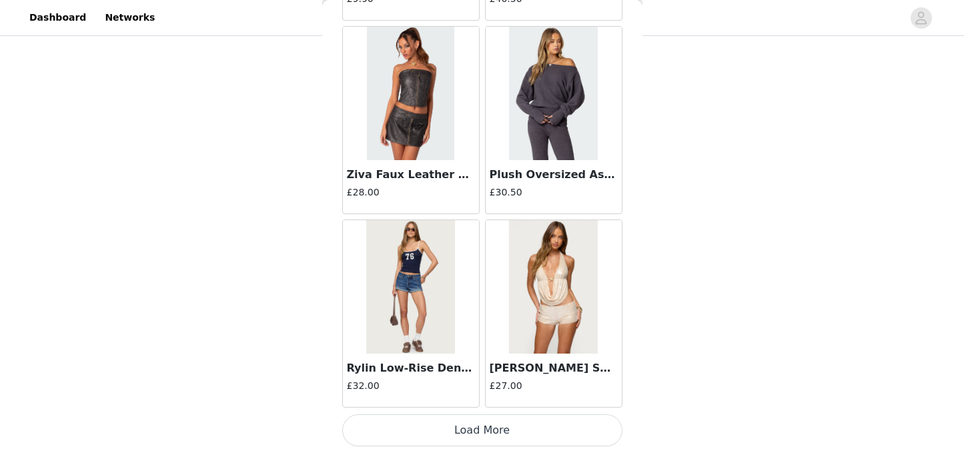
click at [498, 434] on button "Load More" at bounding box center [482, 430] width 280 height 32
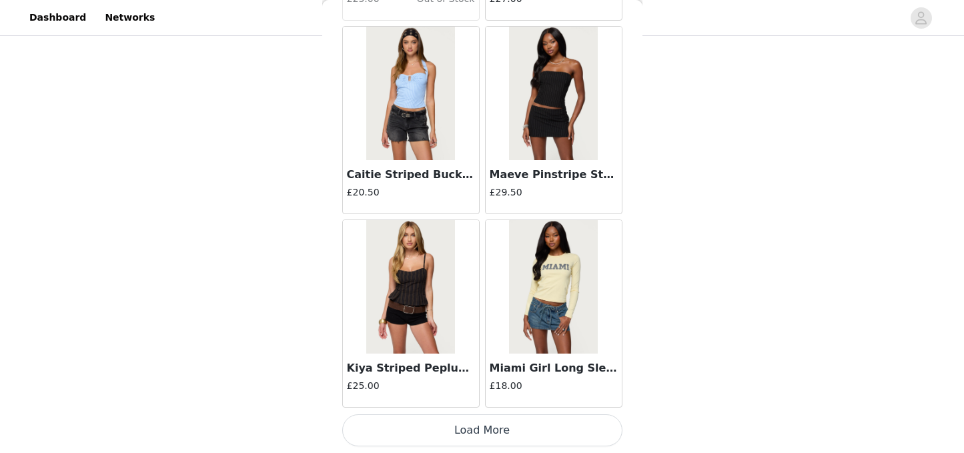
click at [502, 426] on button "Load More" at bounding box center [482, 430] width 280 height 32
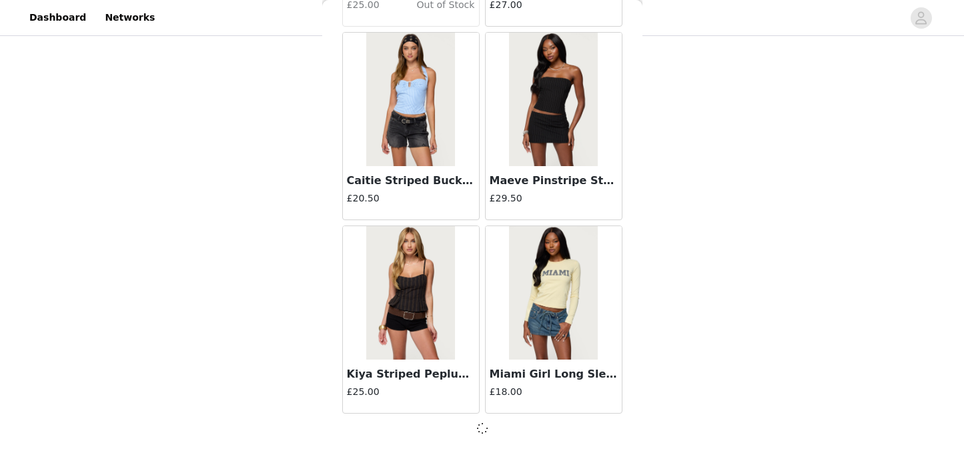
scroll to position [32539, 0]
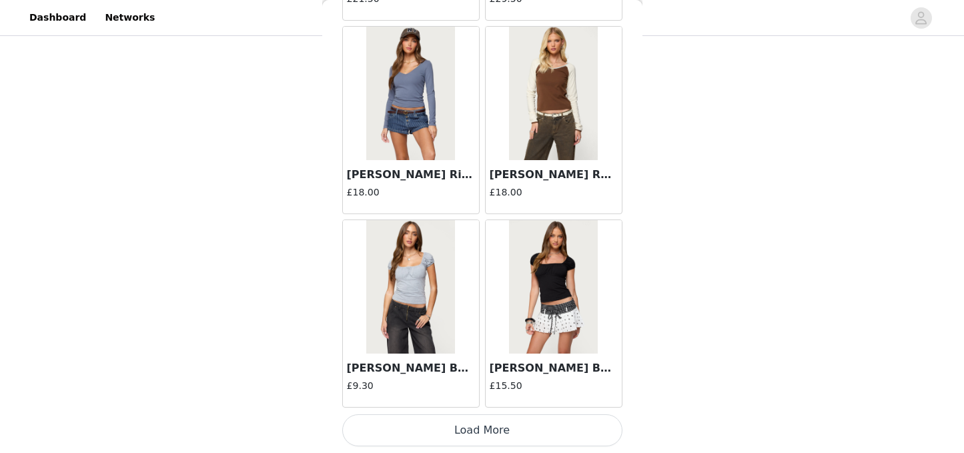
click at [503, 430] on button "Load More" at bounding box center [482, 430] width 280 height 32
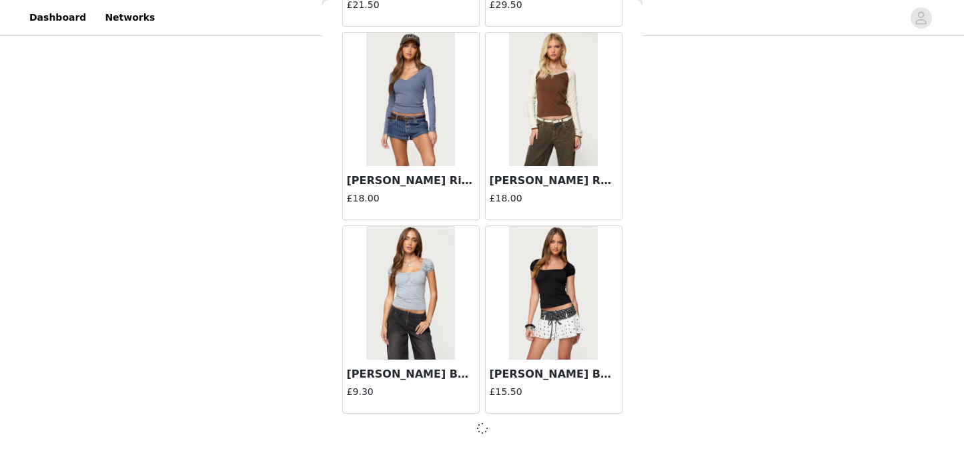
scroll to position [34474, 0]
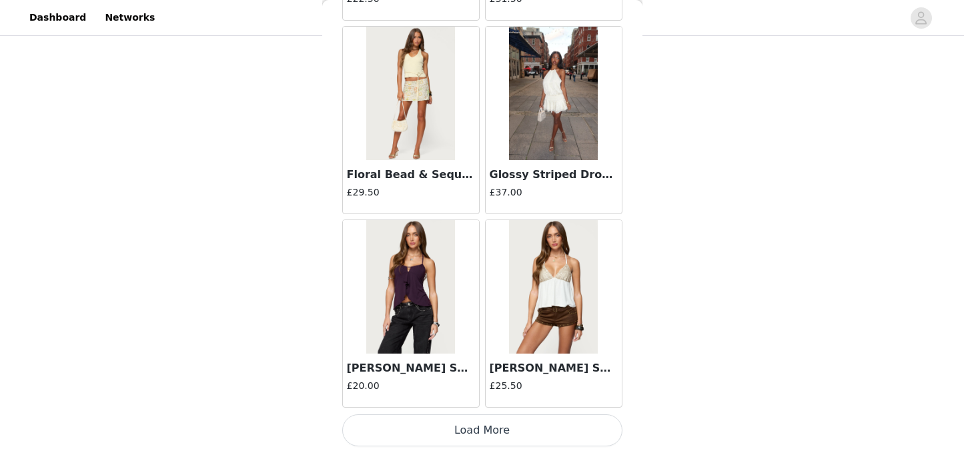
click at [498, 430] on button "Load More" at bounding box center [482, 430] width 280 height 32
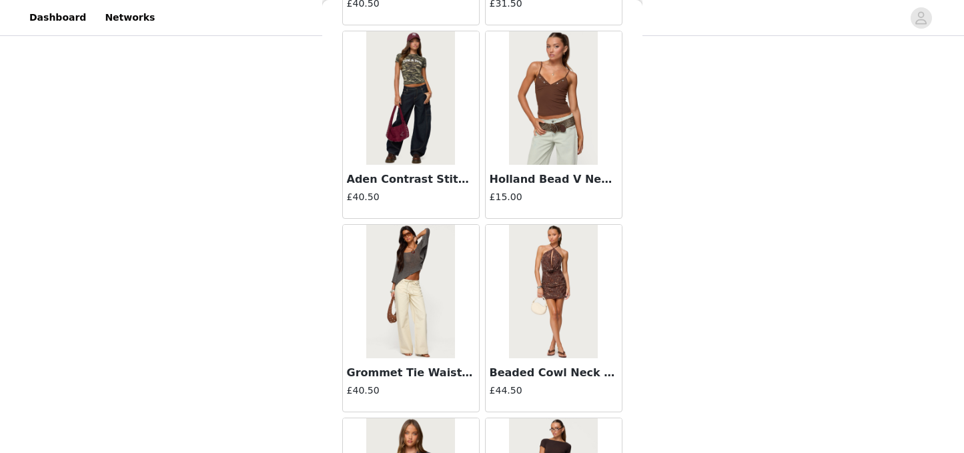
scroll to position [35444, 0]
click at [384, 312] on img at bounding box center [410, 290] width 89 height 133
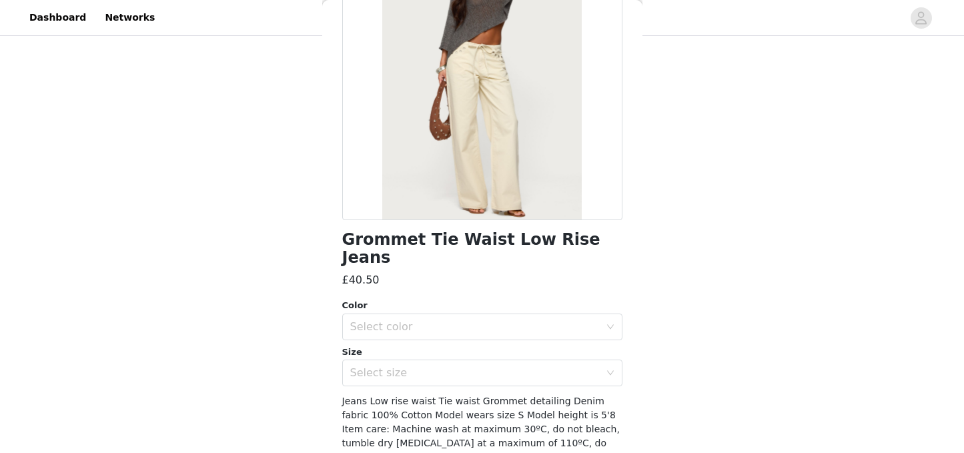
scroll to position [182, 0]
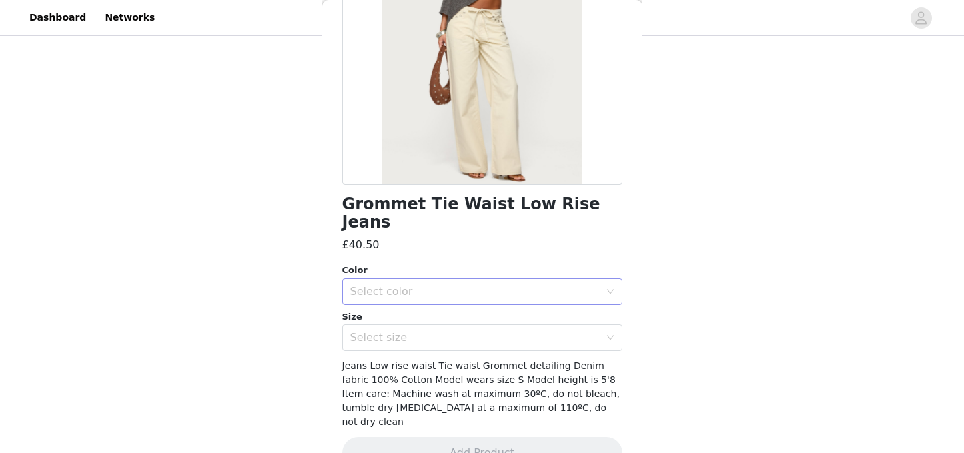
click at [506, 285] on div "Select color" at bounding box center [475, 291] width 250 height 13
click at [428, 304] on li "BEIGE" at bounding box center [482, 302] width 280 height 21
click at [428, 331] on div "Select size" at bounding box center [475, 337] width 250 height 13
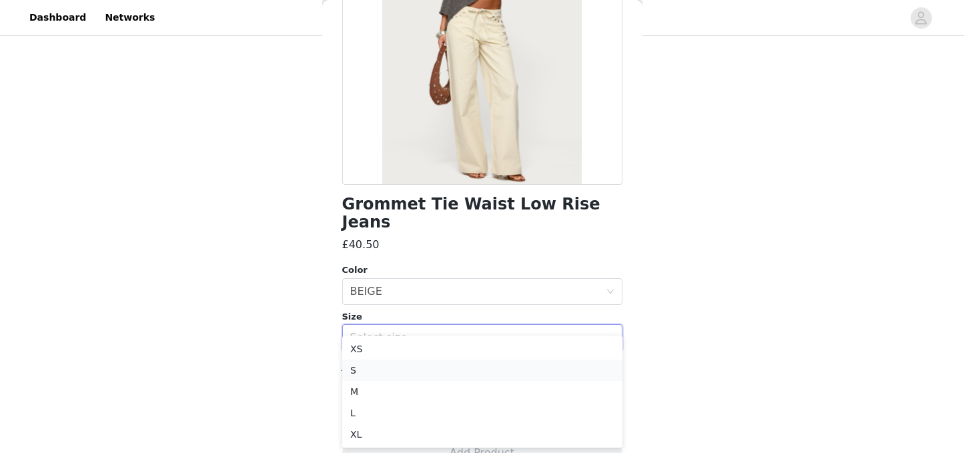
click at [372, 371] on li "S" at bounding box center [482, 370] width 280 height 21
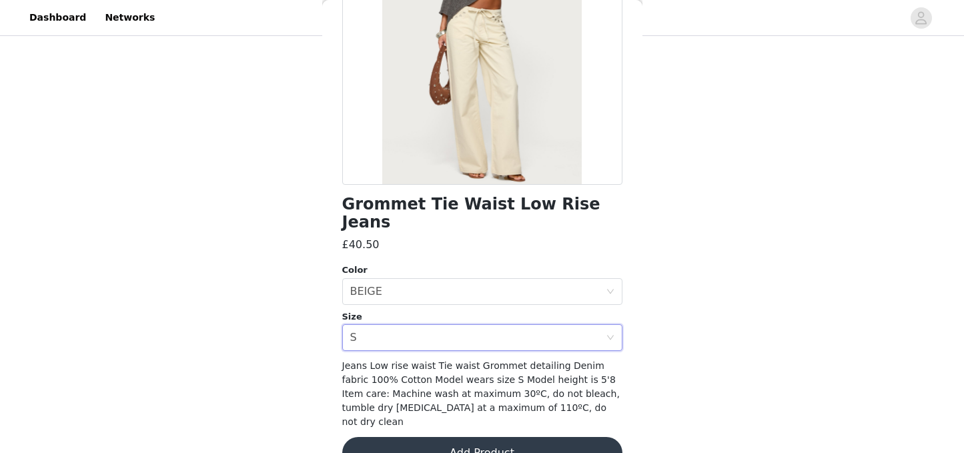
click at [486, 437] on button "Add Product" at bounding box center [482, 453] width 280 height 32
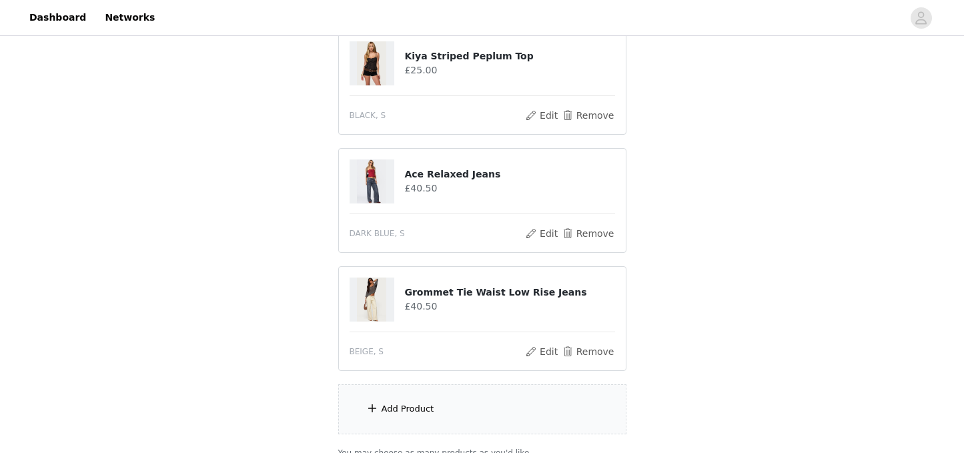
click at [486, 416] on div "Add Product" at bounding box center [482, 409] width 288 height 50
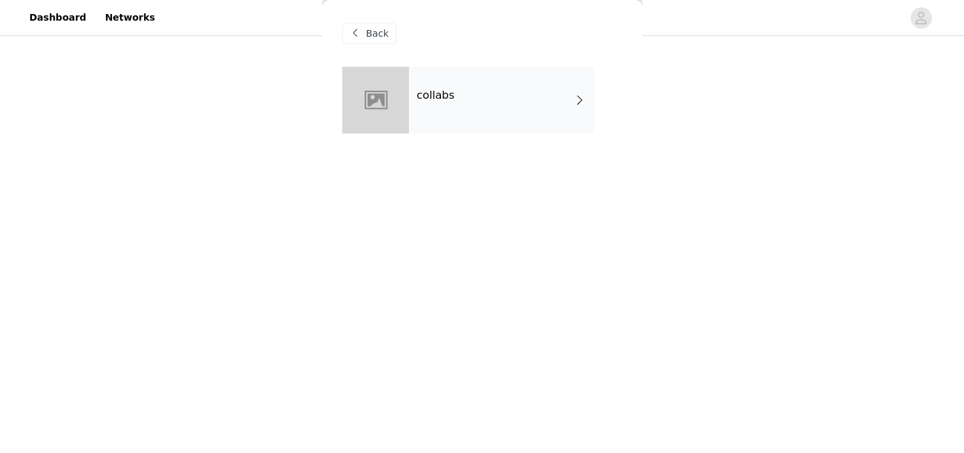
click at [496, 123] on div "collabs" at bounding box center [501, 100] width 185 height 67
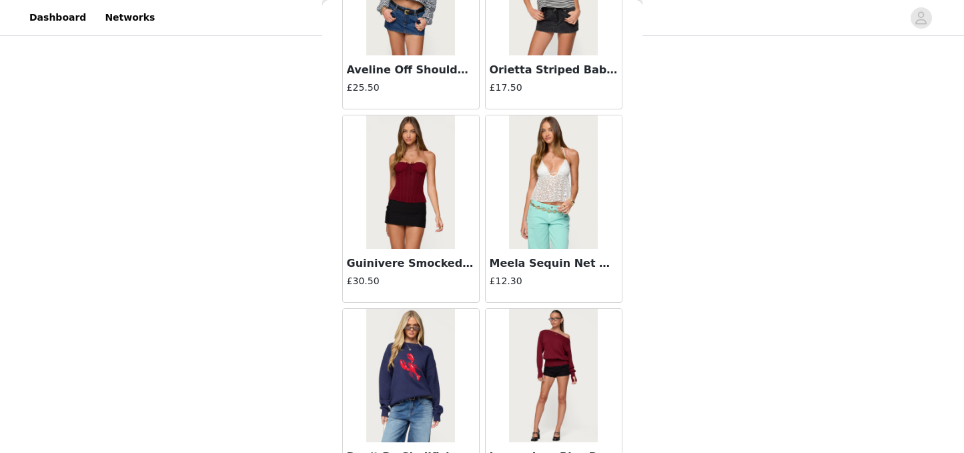
scroll to position [1589, 0]
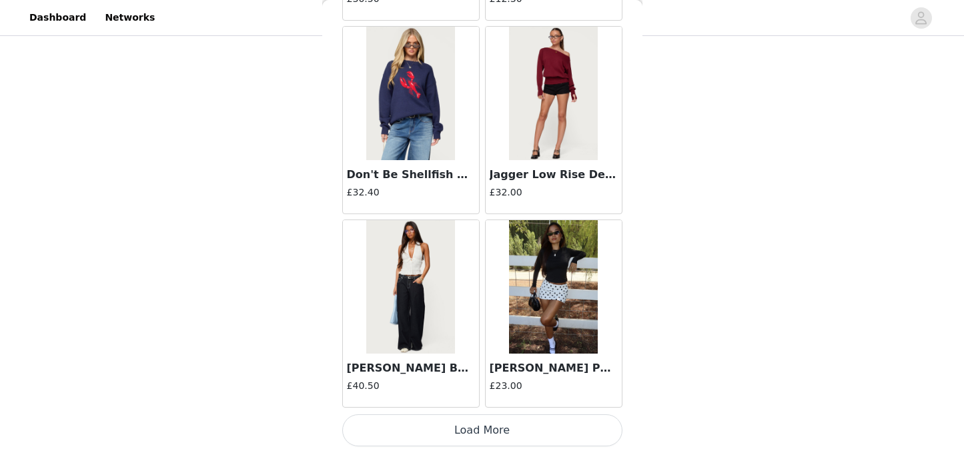
click at [490, 426] on button "Load More" at bounding box center [482, 430] width 280 height 32
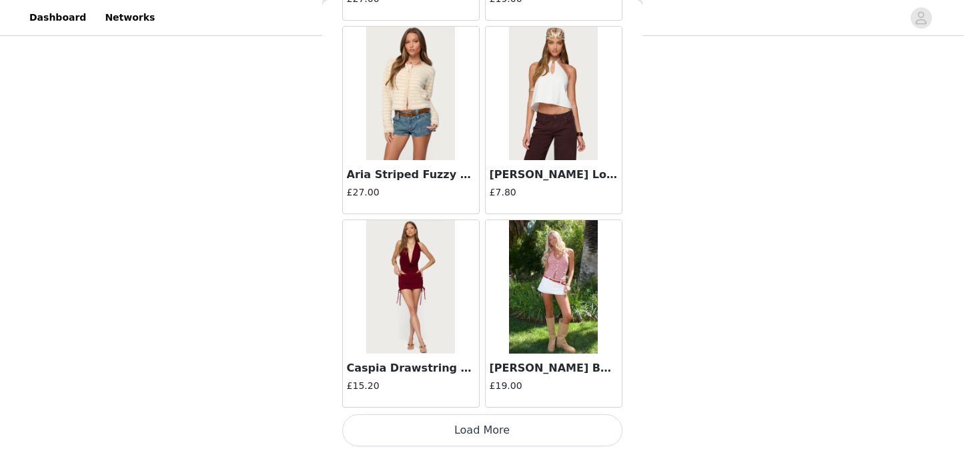
click at [502, 430] on button "Load More" at bounding box center [482, 430] width 280 height 32
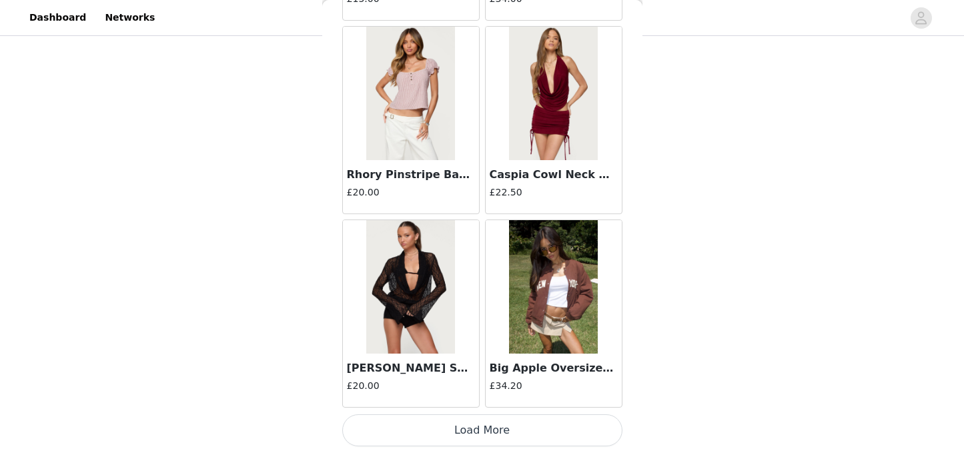
click at [504, 430] on button "Load More" at bounding box center [482, 430] width 280 height 32
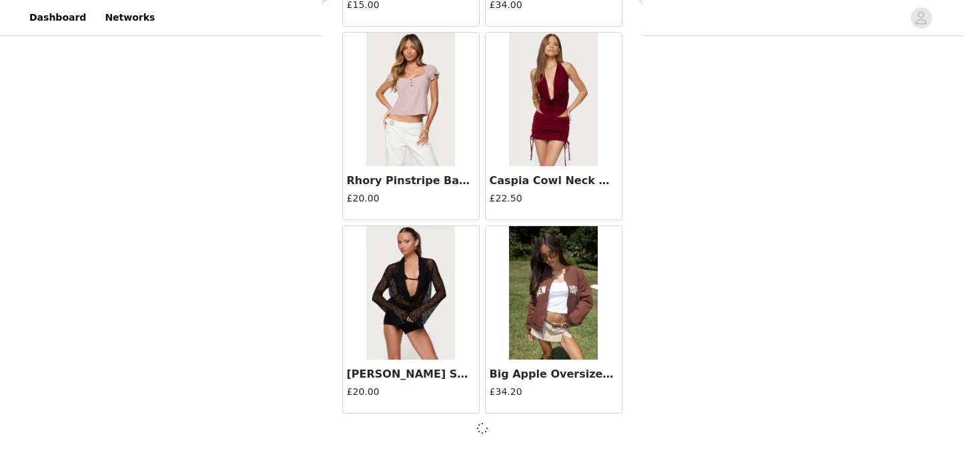
scroll to position [5452, 0]
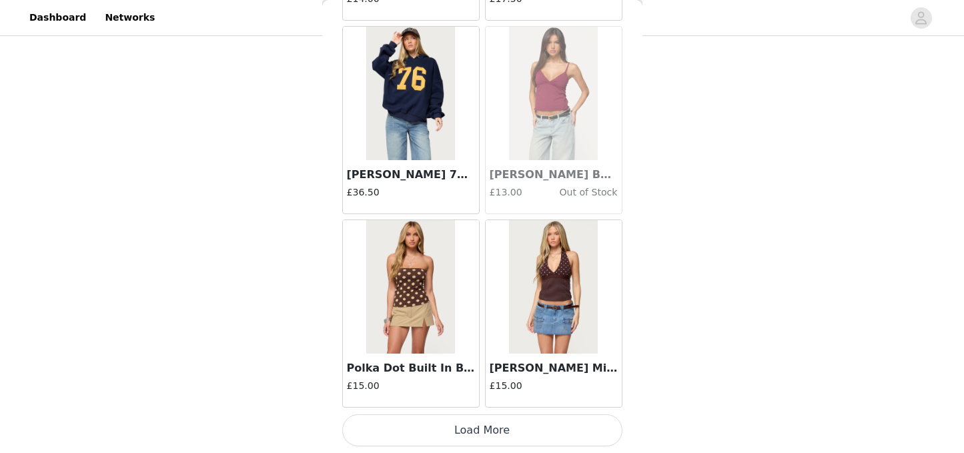
click at [493, 429] on button "Load More" at bounding box center [482, 430] width 280 height 32
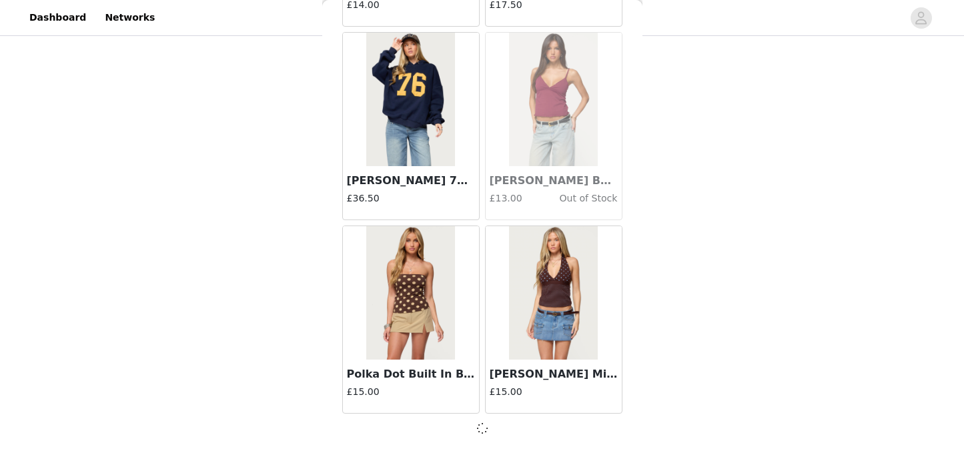
scroll to position [7387, 0]
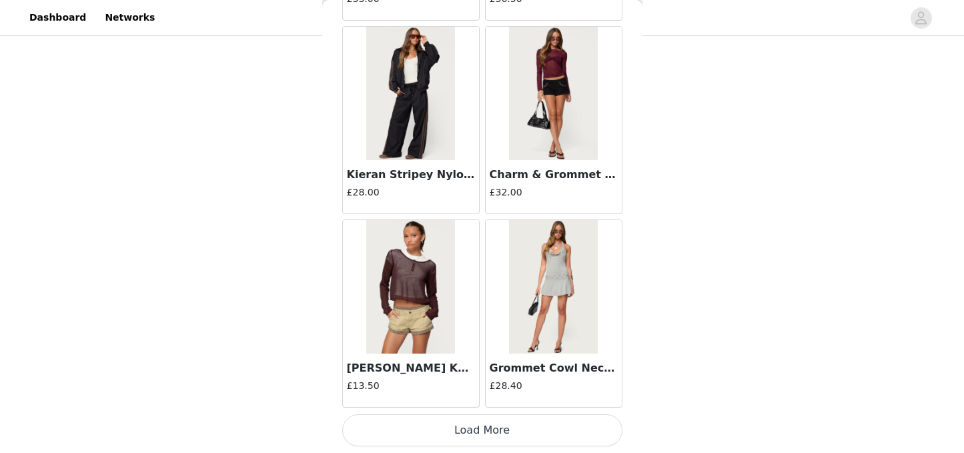
click at [473, 420] on button "Load More" at bounding box center [482, 430] width 280 height 32
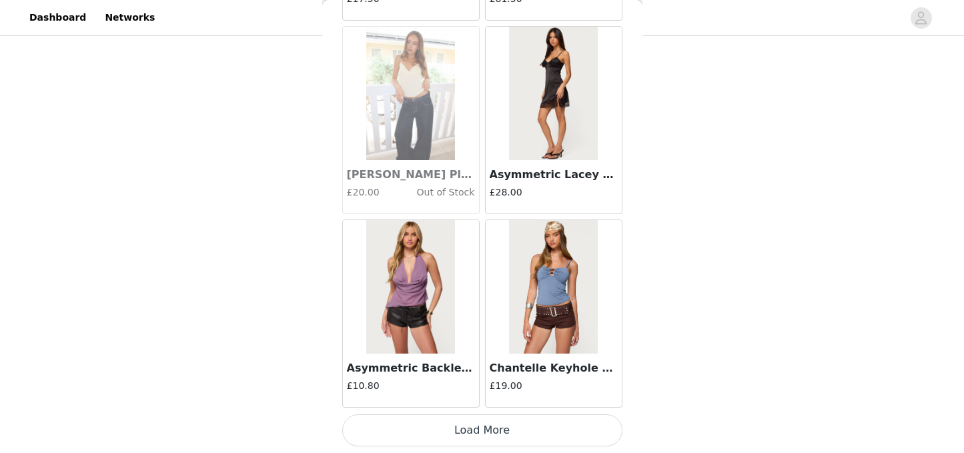
click at [471, 436] on button "Load More" at bounding box center [482, 430] width 280 height 32
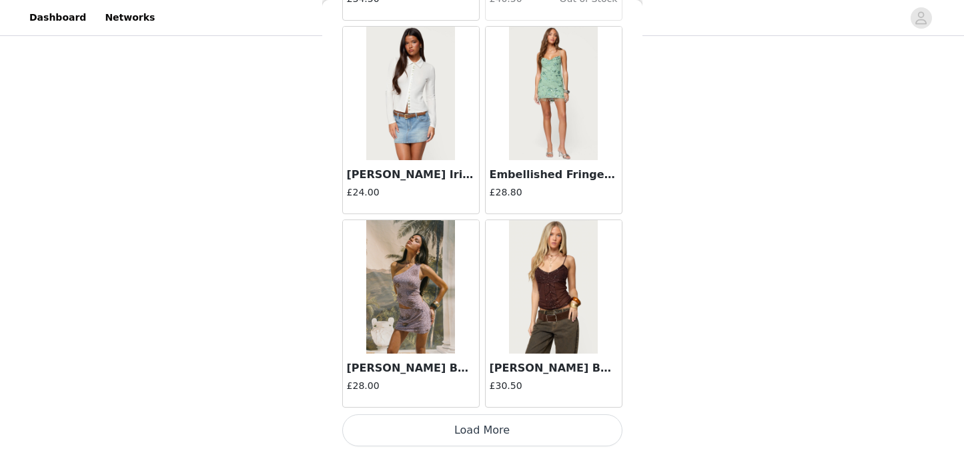
click at [498, 426] on button "Load More" at bounding box center [482, 430] width 280 height 32
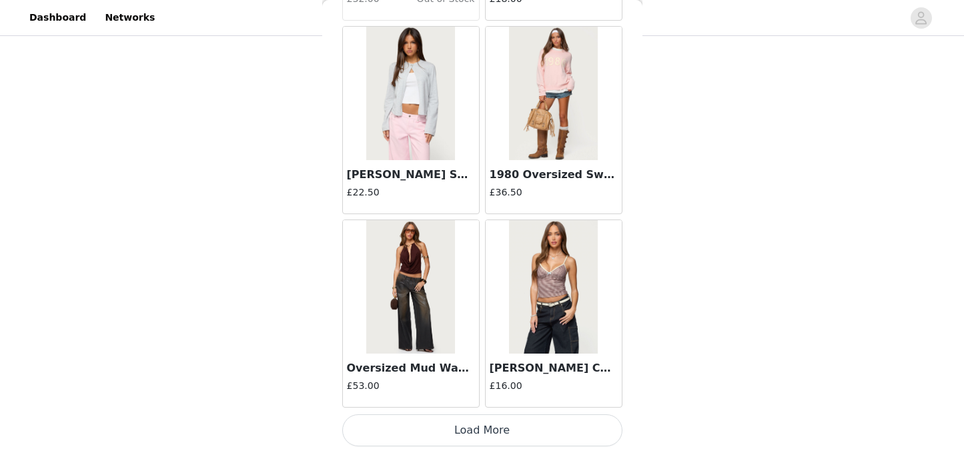
click at [498, 426] on button "Load More" at bounding box center [482, 430] width 280 height 32
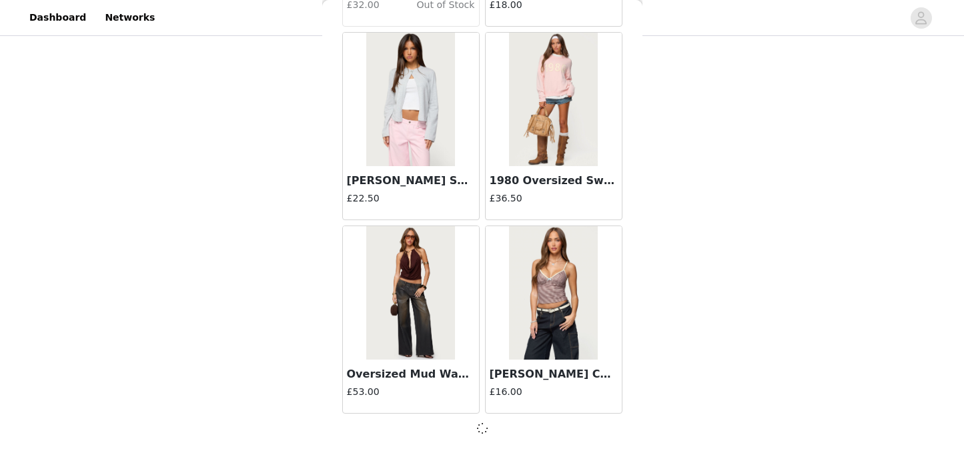
scroll to position [15126, 0]
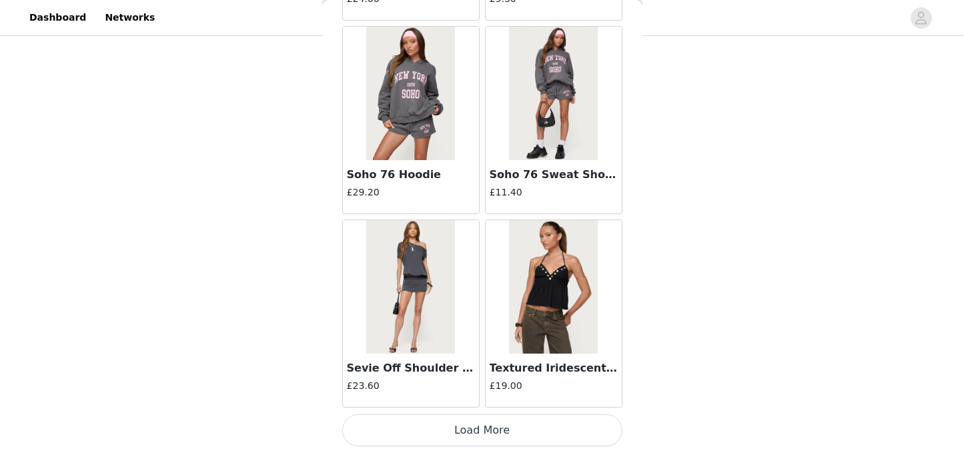
click at [495, 432] on button "Load More" at bounding box center [482, 430] width 280 height 32
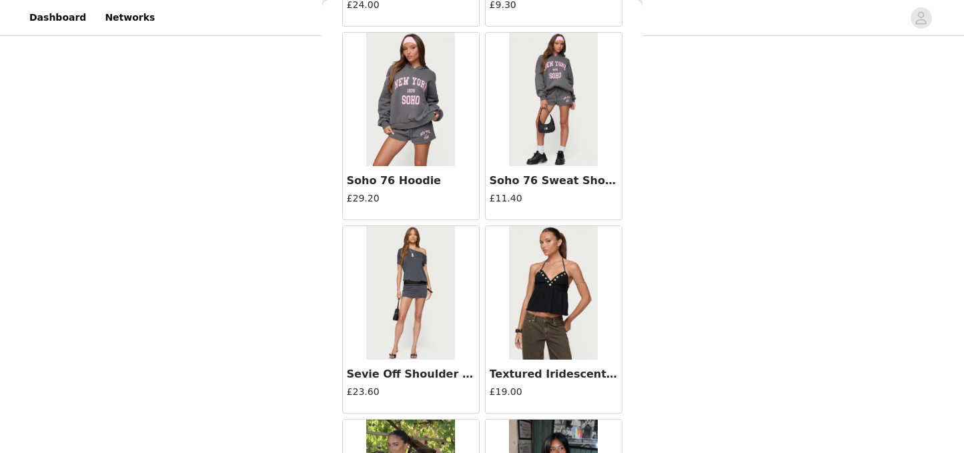
scroll to position [17067, 0]
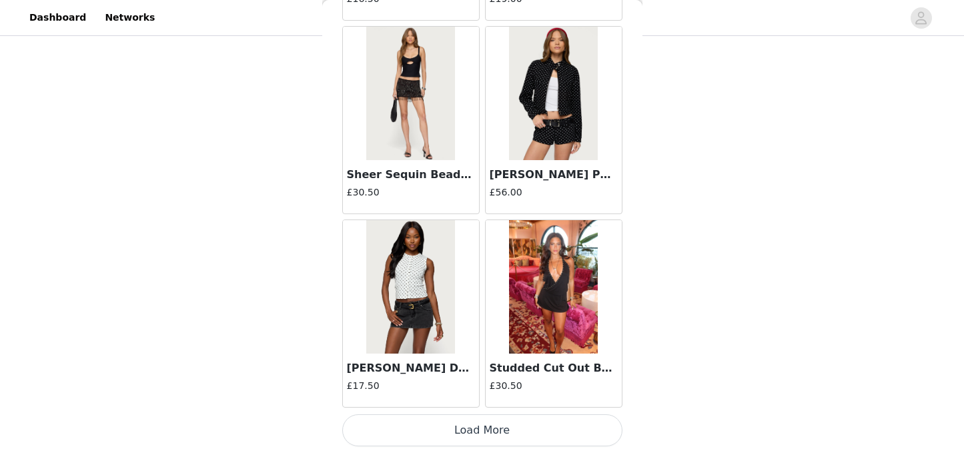
click at [495, 432] on button "Load More" at bounding box center [482, 430] width 280 height 32
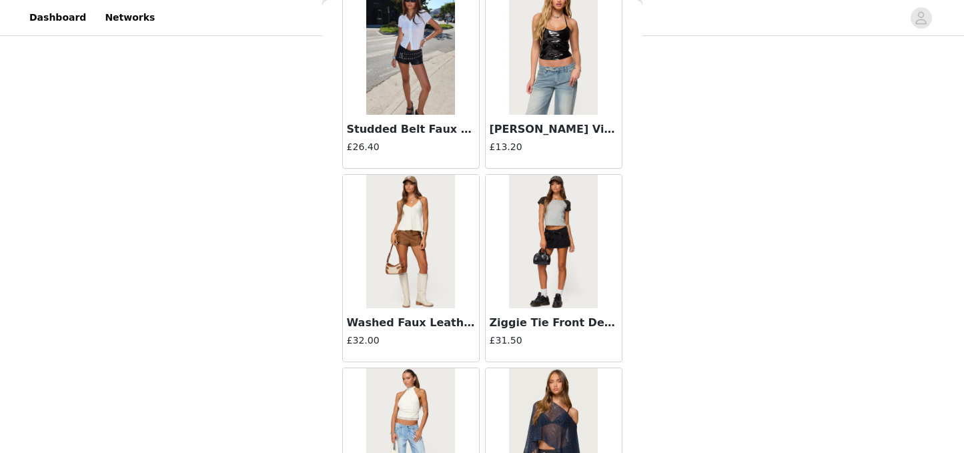
scroll to position [20937, 0]
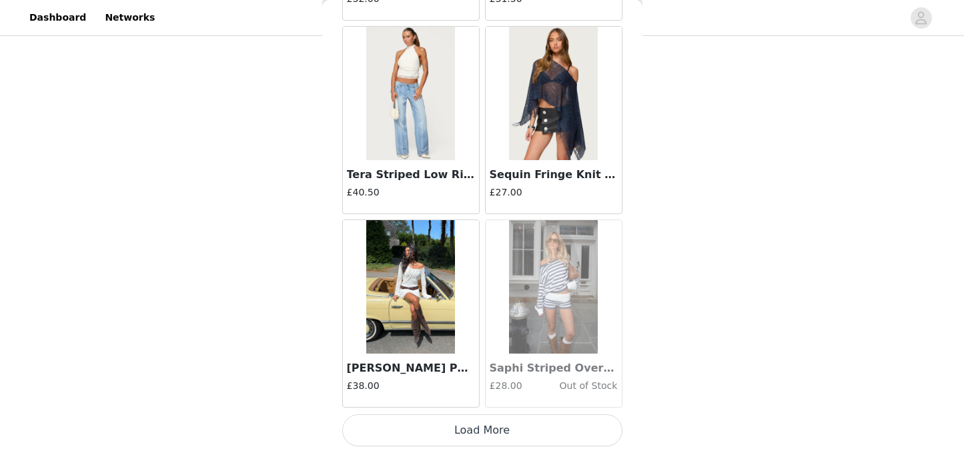
click at [492, 439] on button "Load More" at bounding box center [482, 430] width 280 height 32
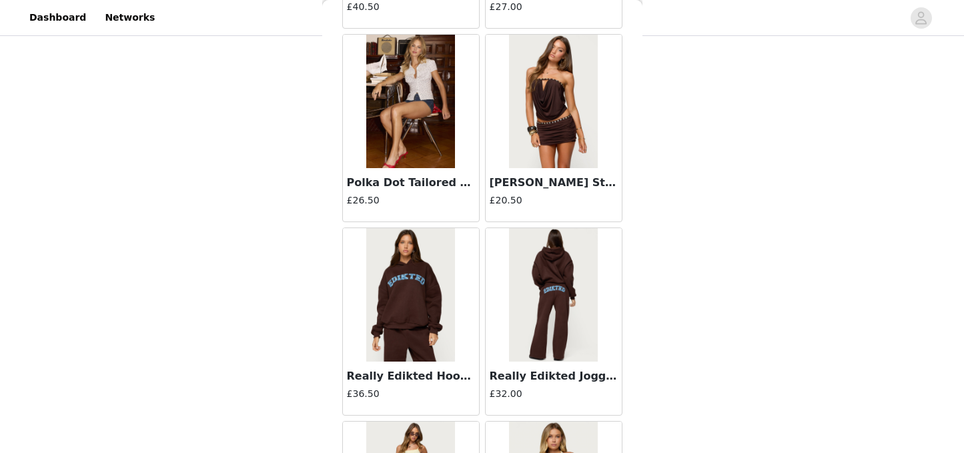
scroll to position [22871, 0]
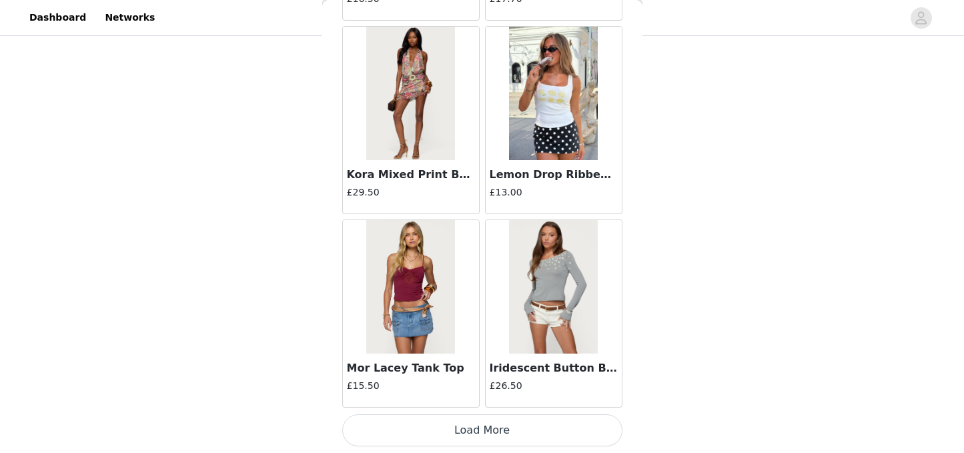
click at [487, 420] on button "Load More" at bounding box center [482, 430] width 280 height 32
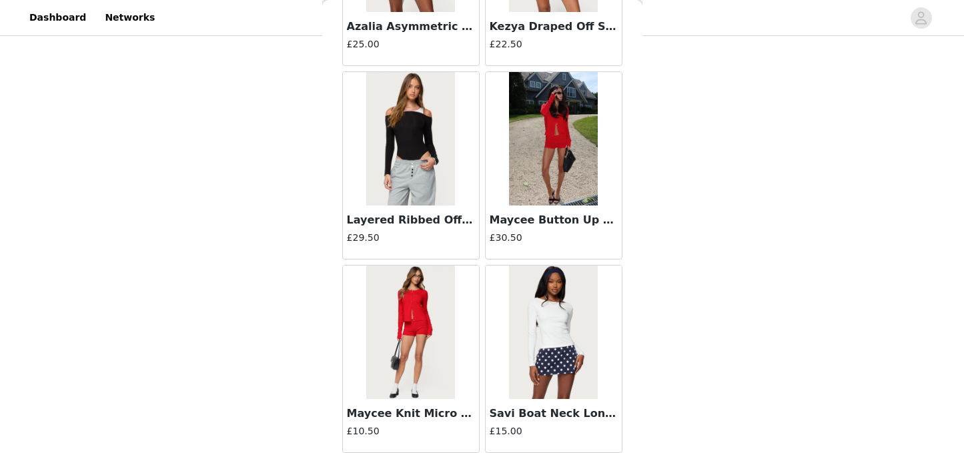
scroll to position [24806, 0]
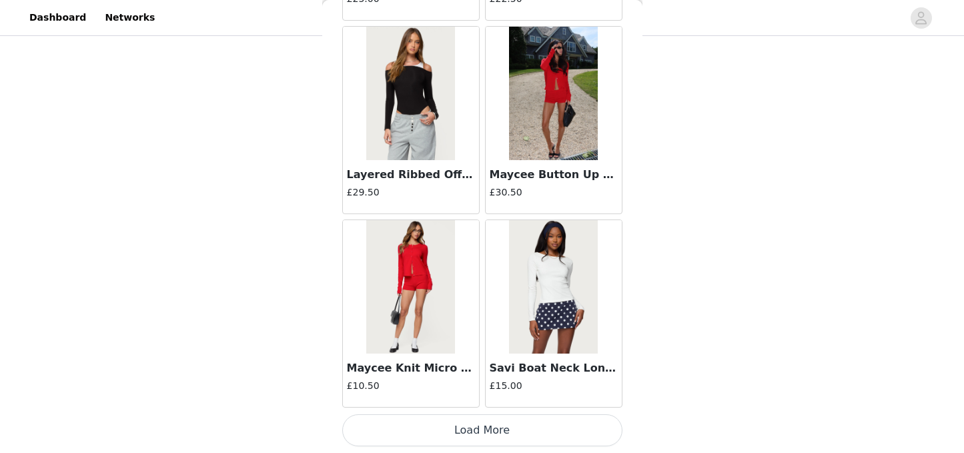
click at [468, 424] on button "Load More" at bounding box center [482, 430] width 280 height 32
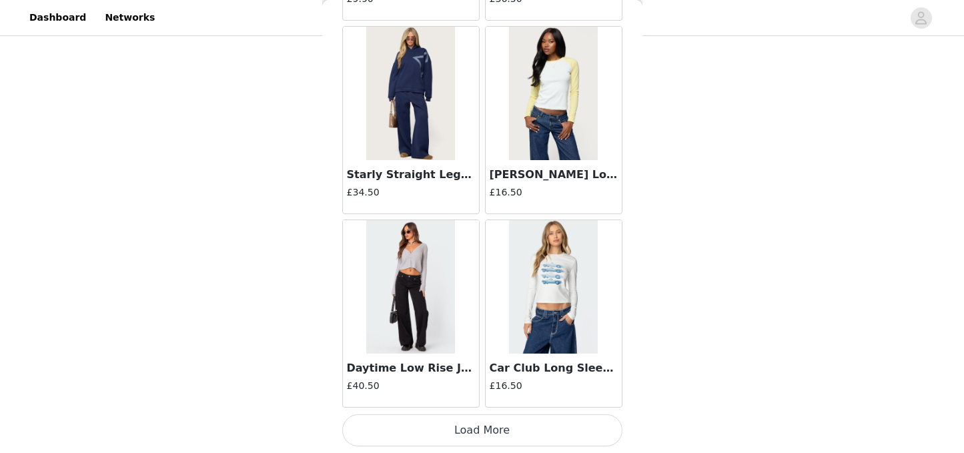
click at [488, 431] on button "Load More" at bounding box center [482, 430] width 280 height 32
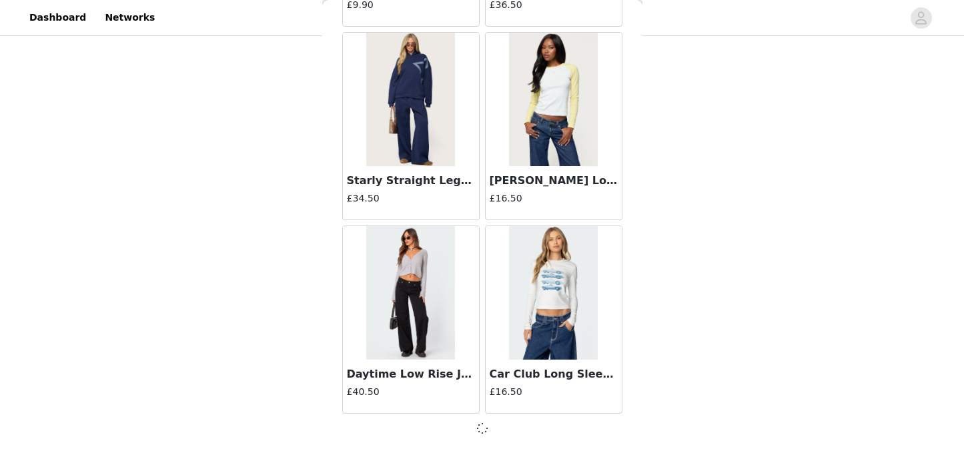
scroll to position [26735, 0]
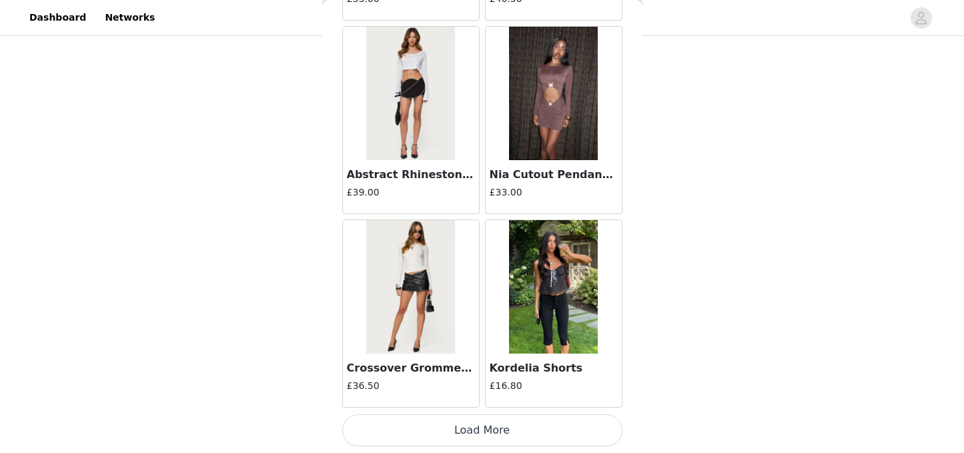
click at [486, 437] on button "Load More" at bounding box center [482, 430] width 280 height 32
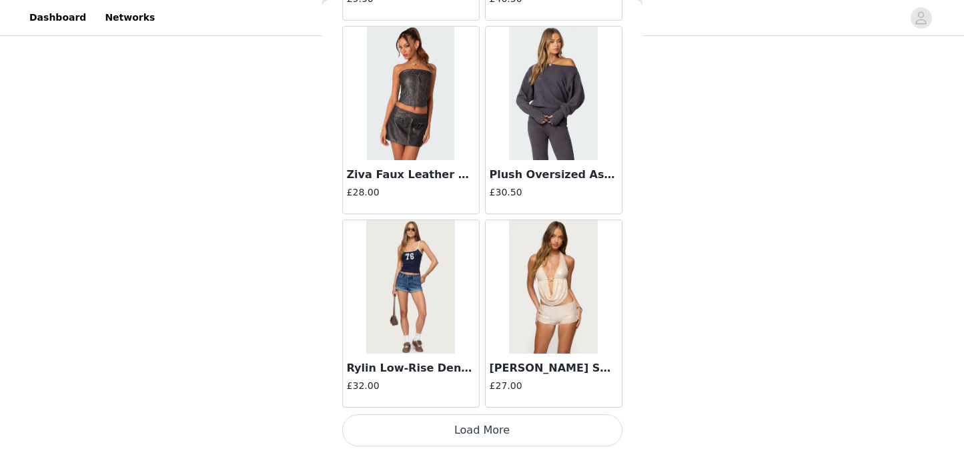
click at [481, 428] on button "Load More" at bounding box center [482, 430] width 280 height 32
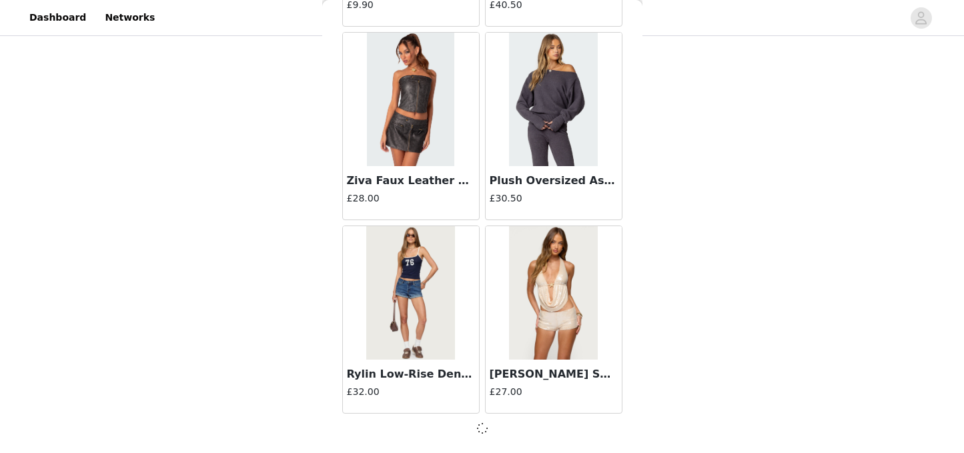
scroll to position [30605, 0]
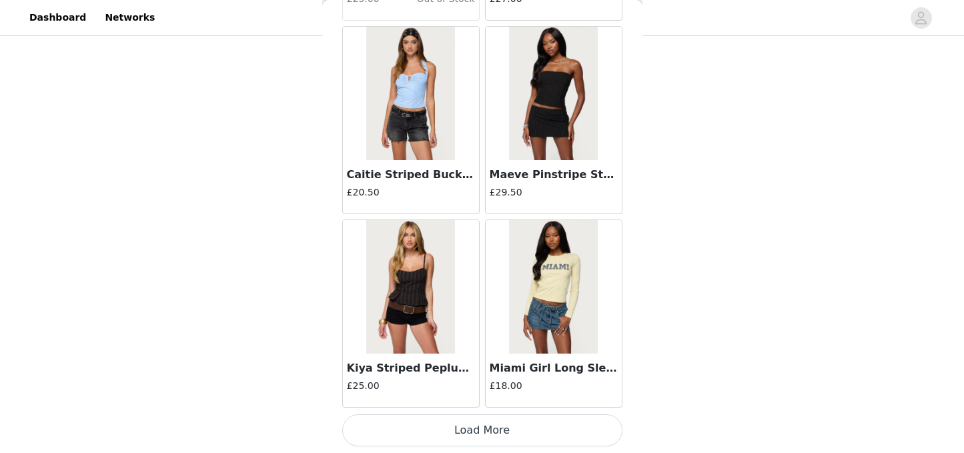
click at [472, 424] on button "Load More" at bounding box center [482, 430] width 280 height 32
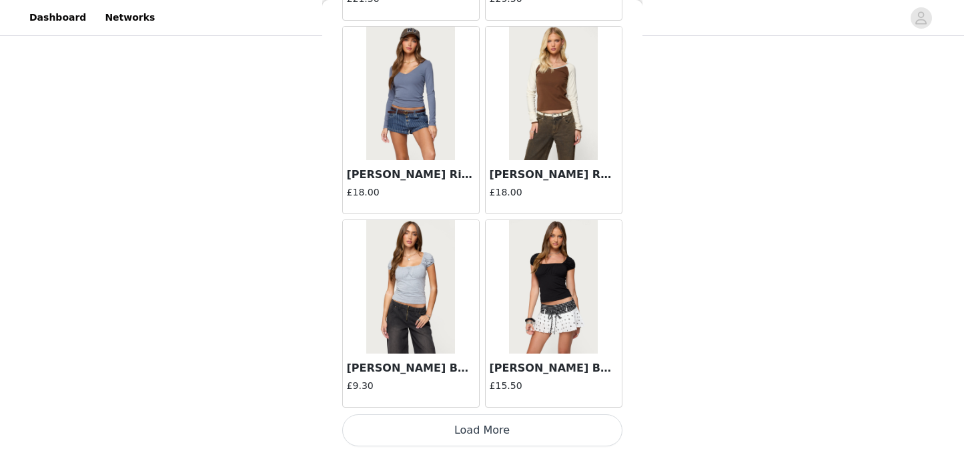
click at [477, 423] on button "Load More" at bounding box center [482, 430] width 280 height 32
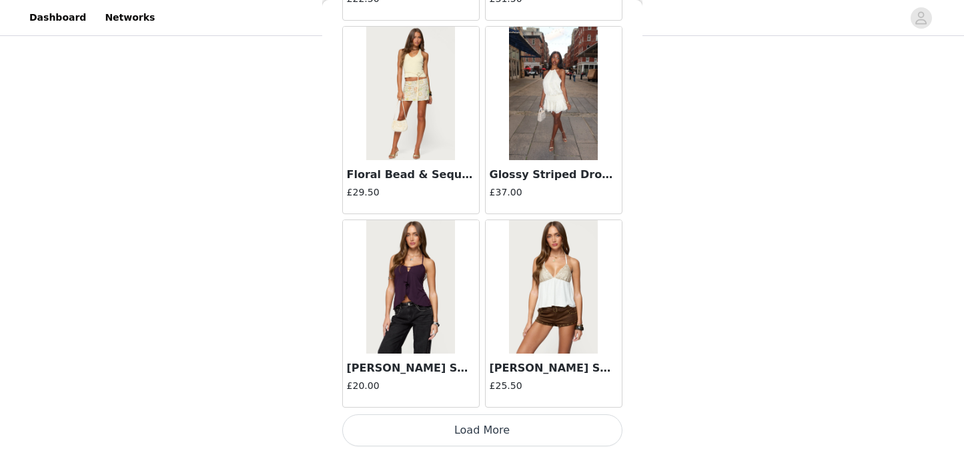
click at [457, 432] on button "Load More" at bounding box center [482, 430] width 280 height 32
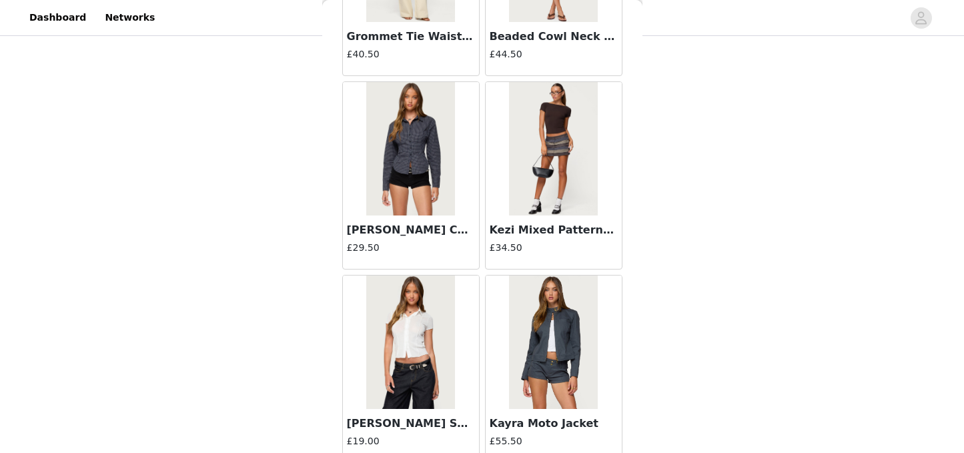
scroll to position [35784, 0]
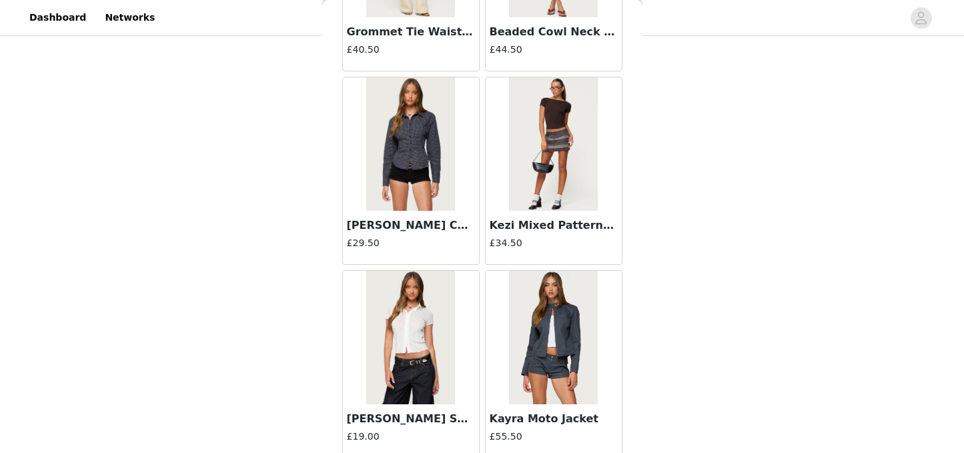
click at [427, 231] on h3 "[PERSON_NAME] Checkered Button Up Shirt" at bounding box center [411, 225] width 128 height 16
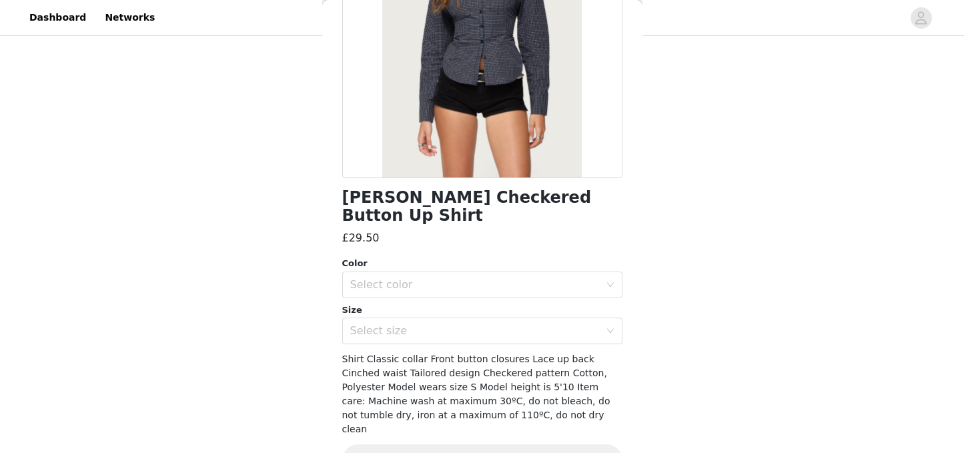
scroll to position [190, 0]
click at [524, 277] on div "Select color" at bounding box center [475, 283] width 250 height 13
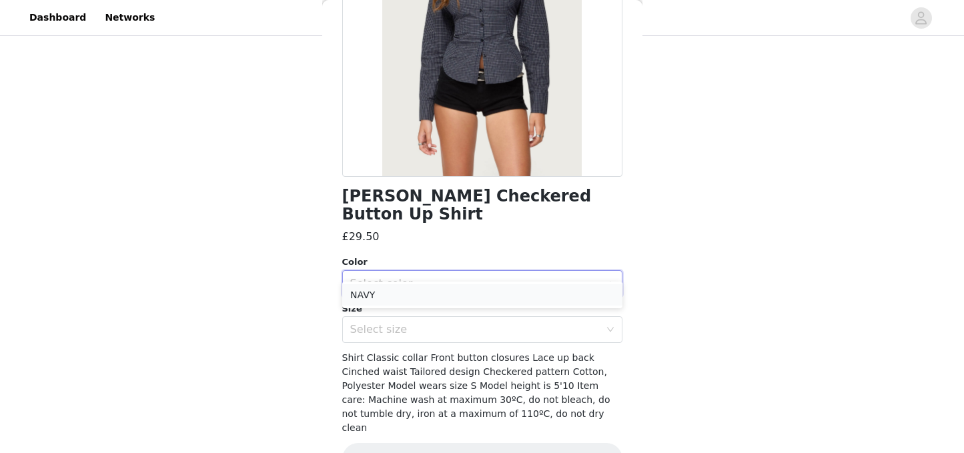
click at [484, 298] on li "NAVY" at bounding box center [482, 294] width 280 height 21
click at [478, 323] on div "Select size" at bounding box center [475, 329] width 250 height 13
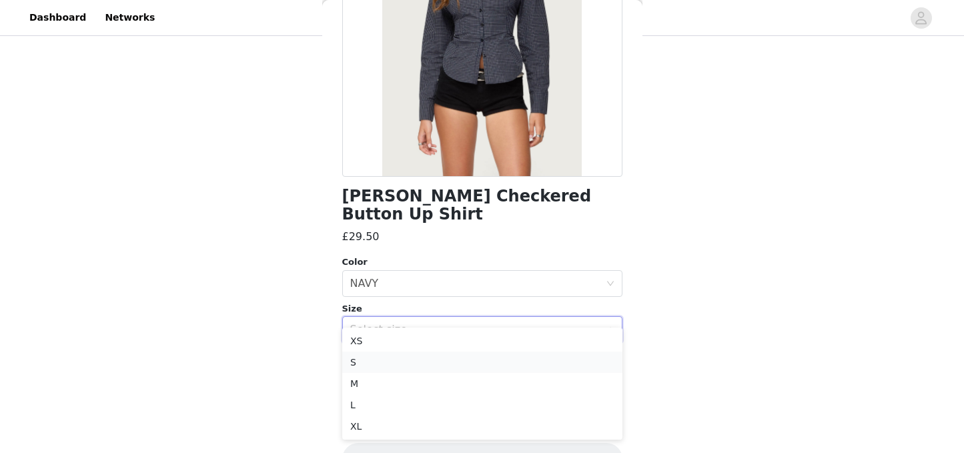
click at [406, 359] on li "S" at bounding box center [482, 362] width 280 height 21
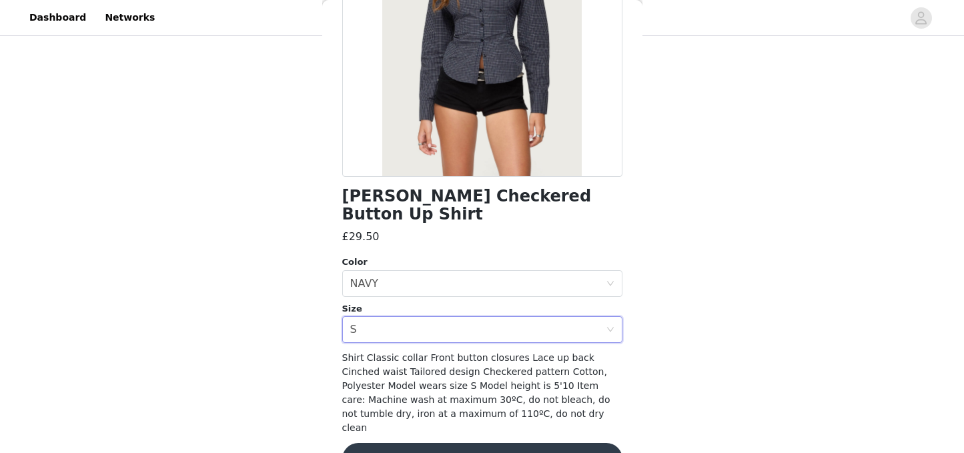
click at [425, 443] on button "Add Product" at bounding box center [482, 459] width 280 height 32
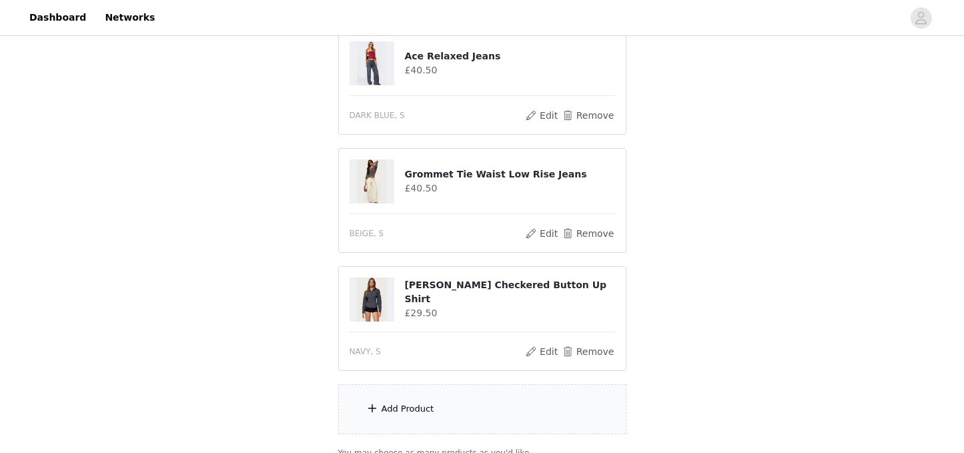
click at [425, 423] on div "Add Product" at bounding box center [482, 409] width 288 height 50
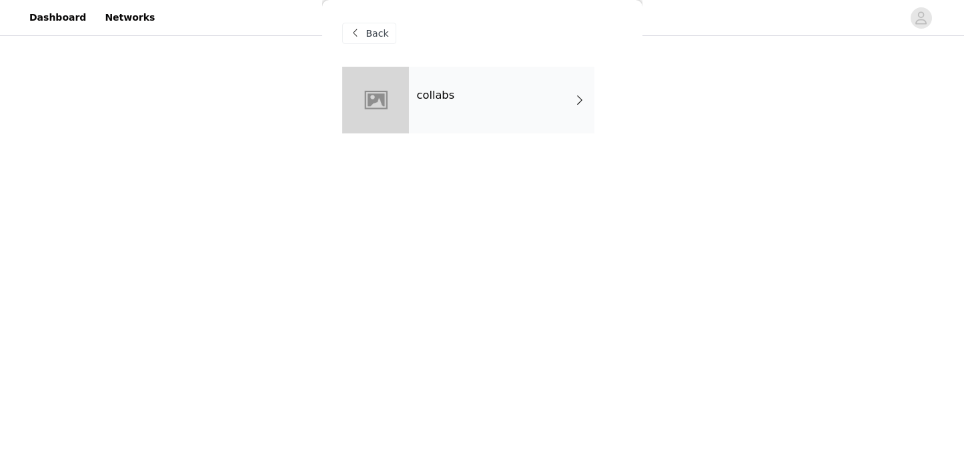
click at [476, 118] on div "collabs" at bounding box center [501, 100] width 185 height 67
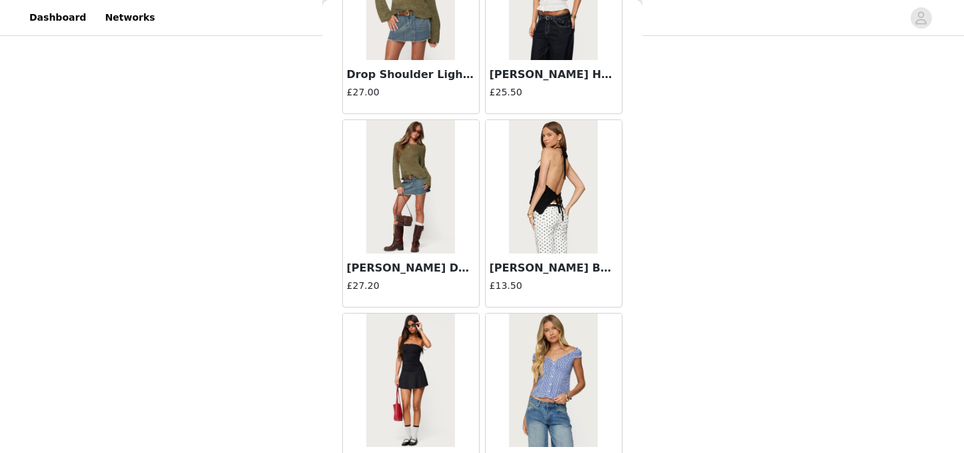
scroll to position [1589, 0]
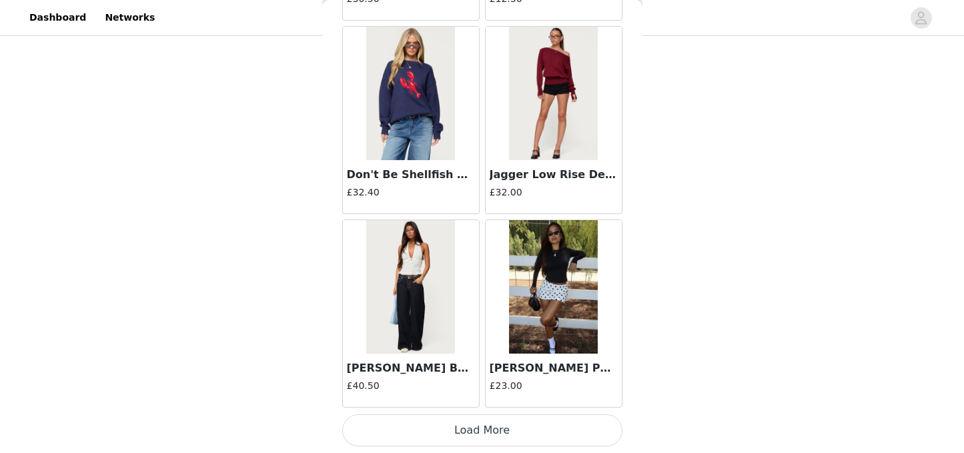
click at [518, 416] on button "Load More" at bounding box center [482, 430] width 280 height 32
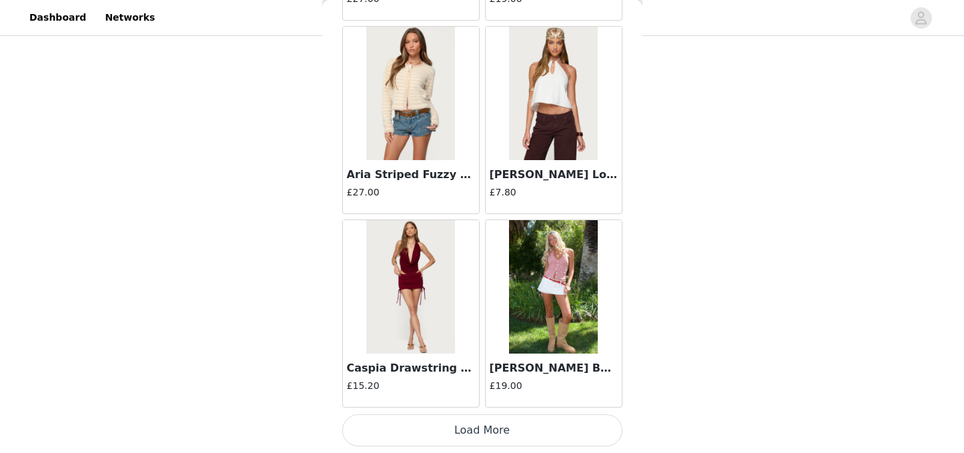
click at [498, 424] on button "Load More" at bounding box center [482, 430] width 280 height 32
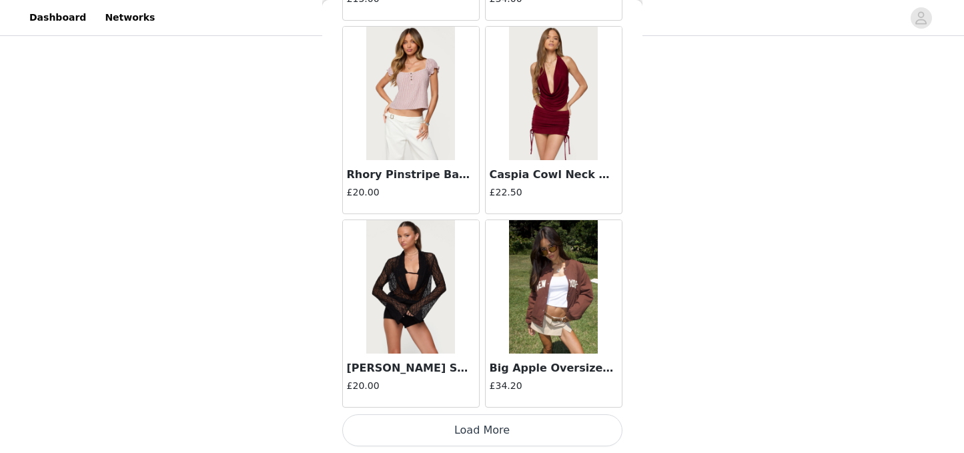
click at [480, 430] on button "Load More" at bounding box center [482, 430] width 280 height 32
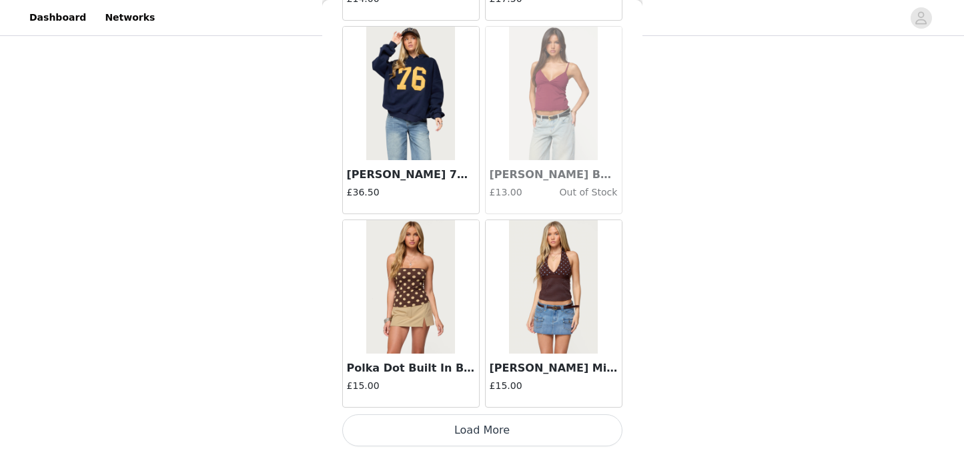
click at [480, 428] on button "Load More" at bounding box center [482, 430] width 280 height 32
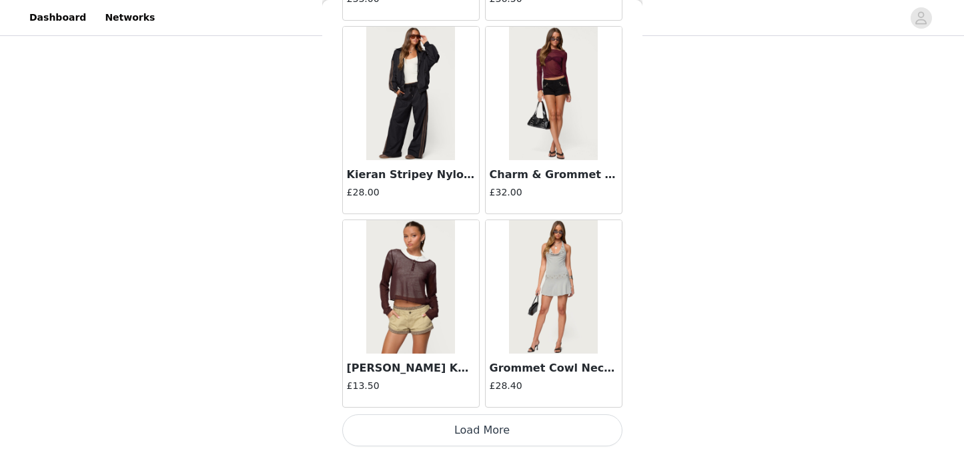
click at [480, 430] on button "Load More" at bounding box center [482, 430] width 280 height 32
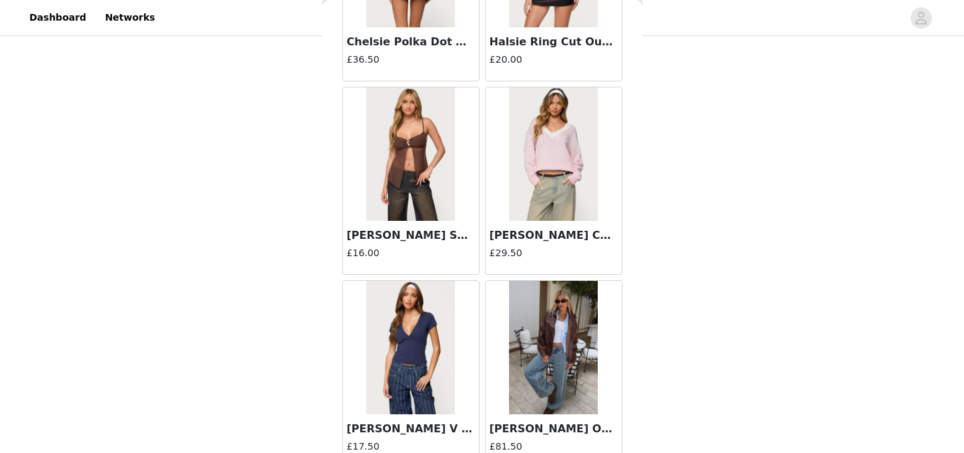
scroll to position [11263, 0]
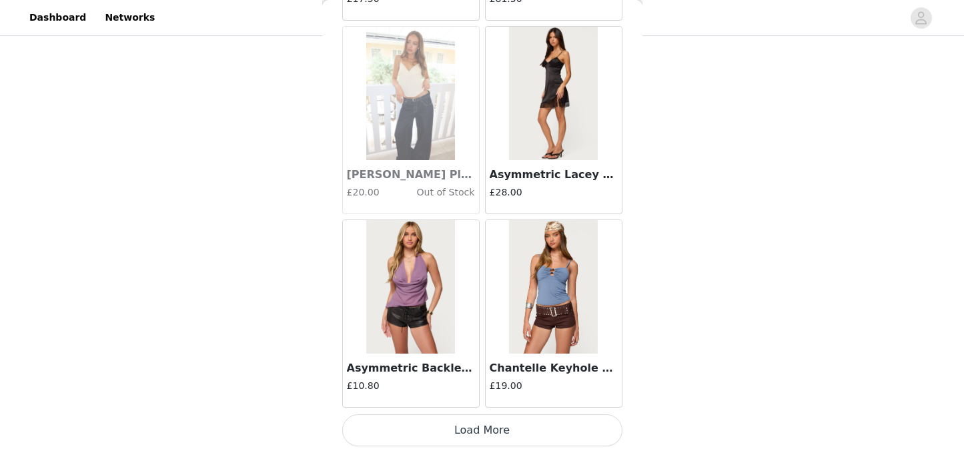
click at [467, 433] on button "Load More" at bounding box center [482, 430] width 280 height 32
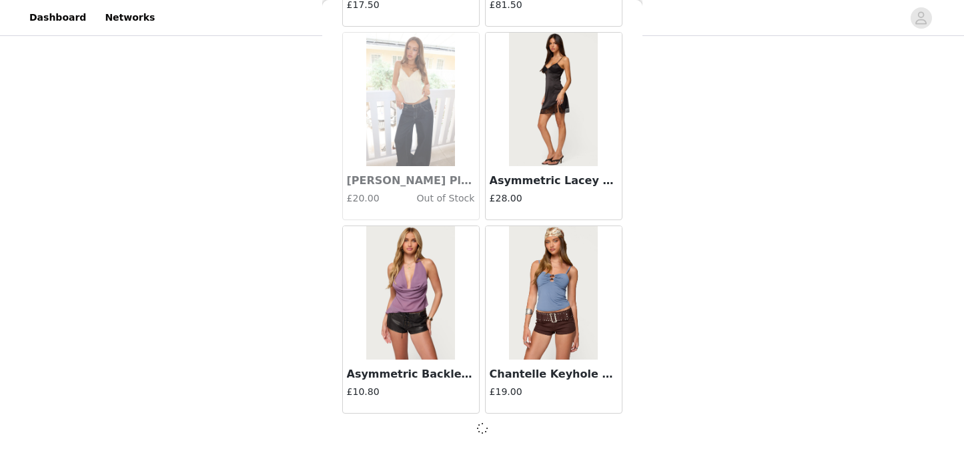
scroll to position [11257, 0]
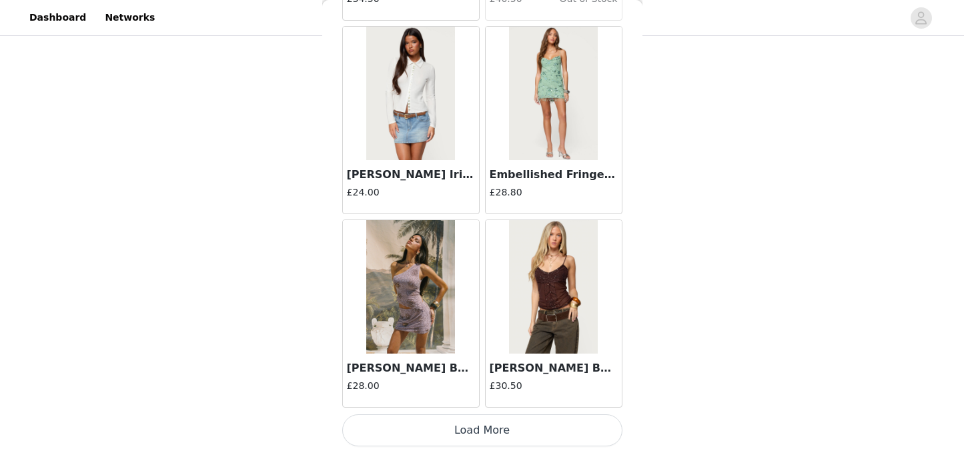
click at [476, 430] on button "Load More" at bounding box center [482, 430] width 280 height 32
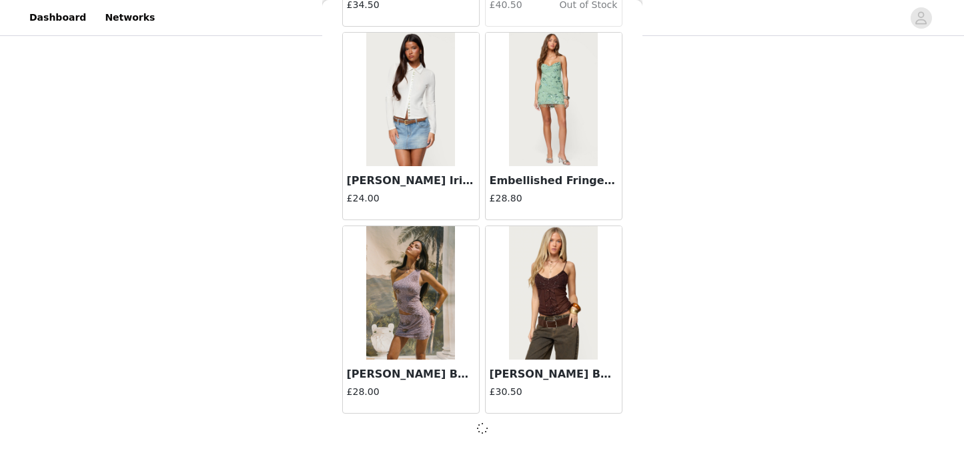
scroll to position [13191, 0]
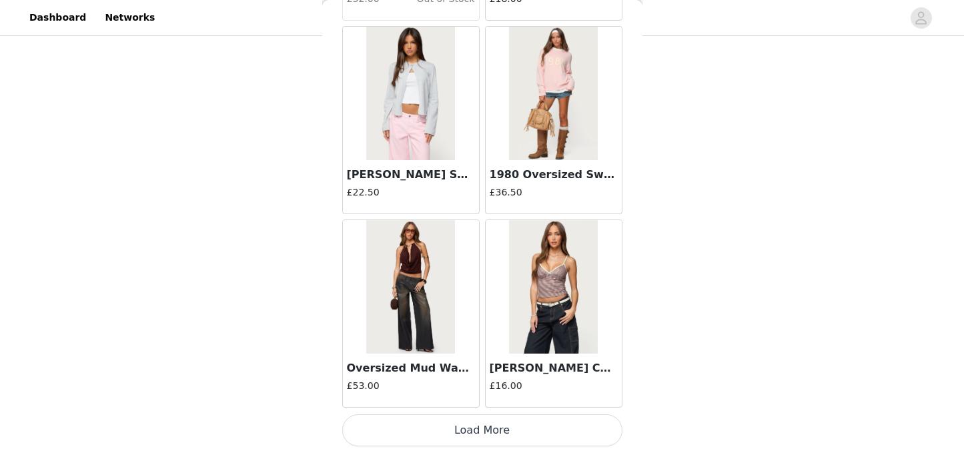
click at [474, 431] on button "Load More" at bounding box center [482, 430] width 280 height 32
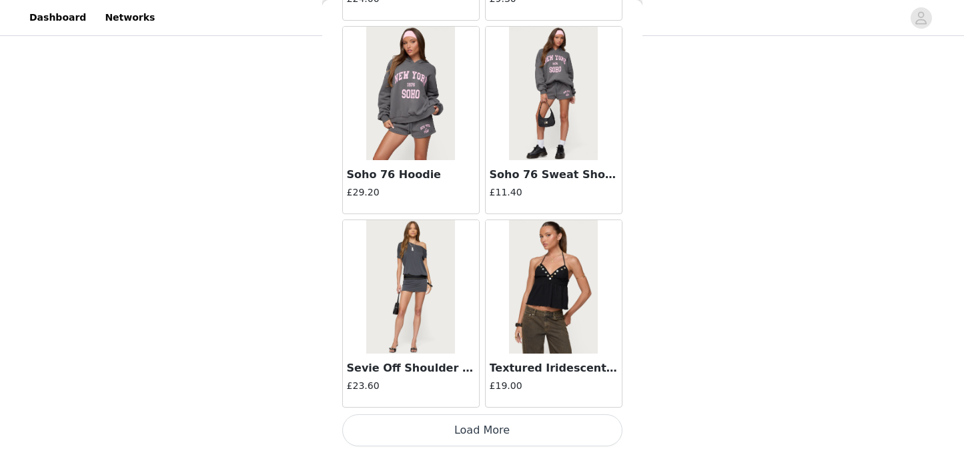
click at [476, 434] on button "Load More" at bounding box center [482, 430] width 280 height 32
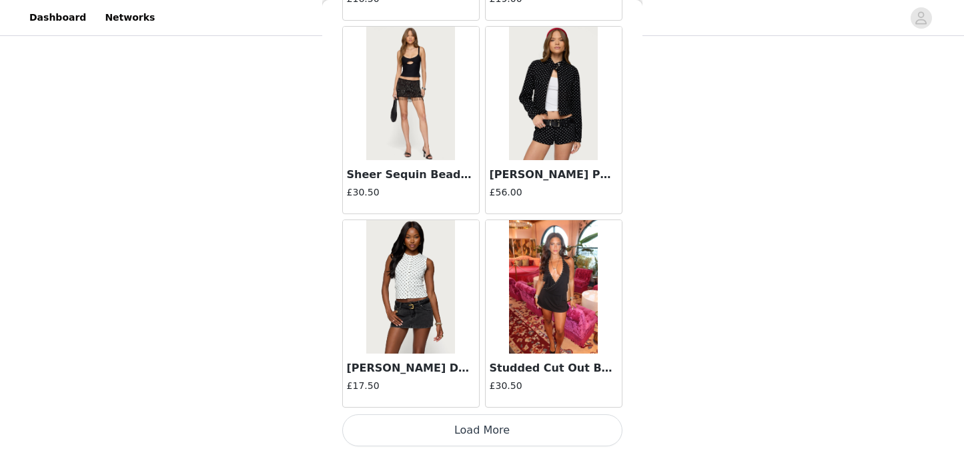
click at [468, 439] on button "Load More" at bounding box center [482, 430] width 280 height 32
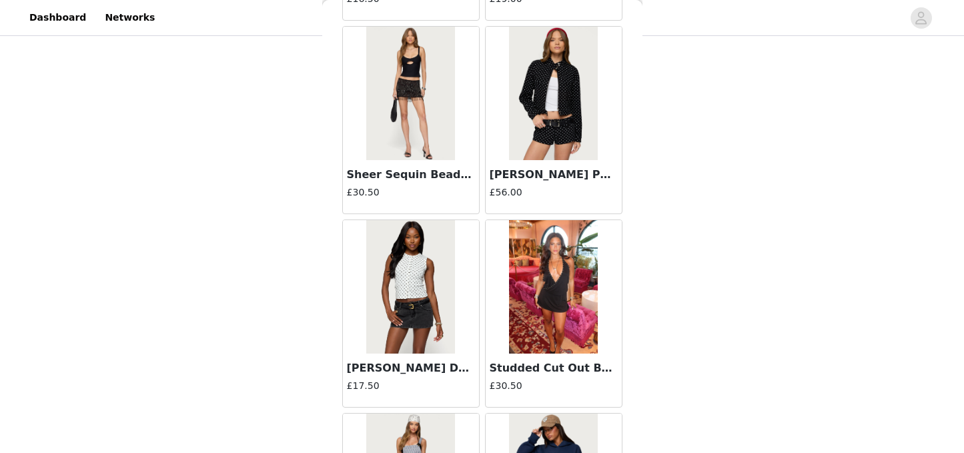
scroll to position [20937, 0]
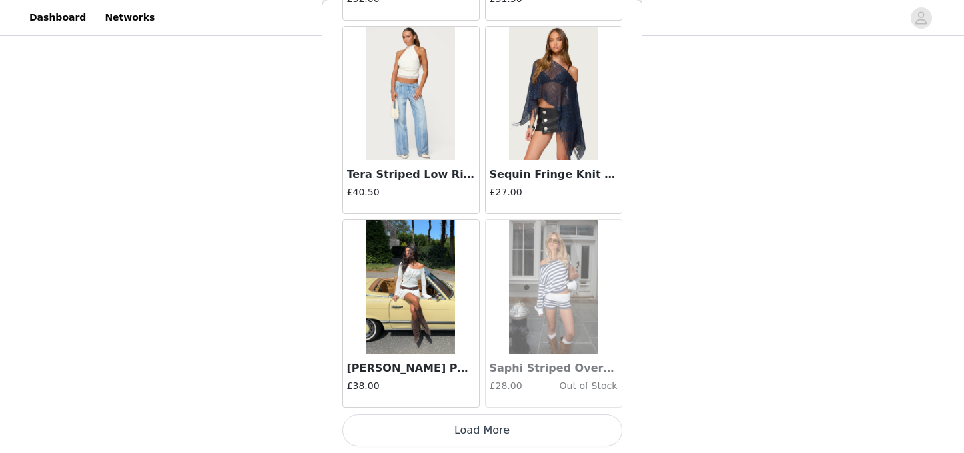
click at [466, 435] on button "Load More" at bounding box center [482, 430] width 280 height 32
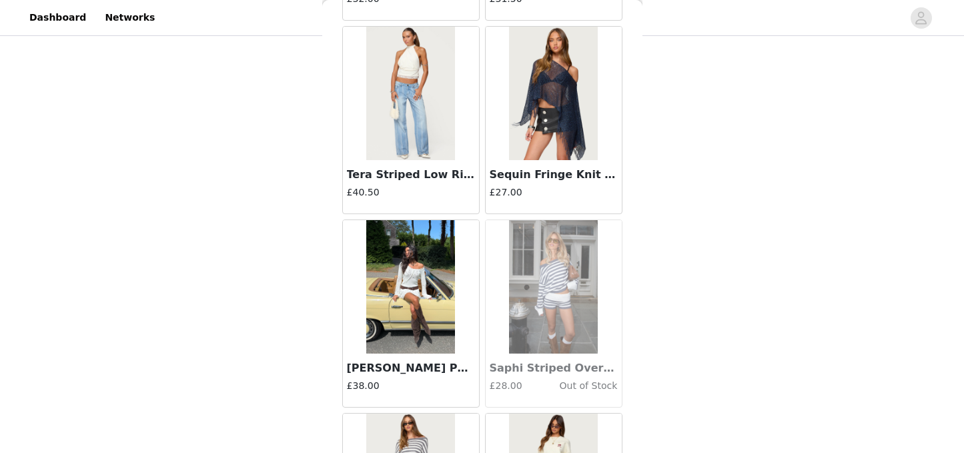
scroll to position [22871, 0]
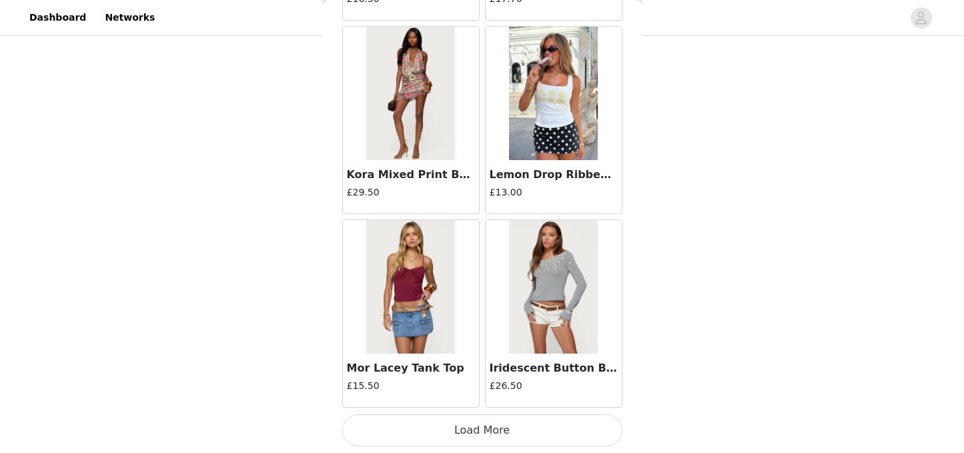
click at [469, 428] on button "Load More" at bounding box center [482, 430] width 280 height 32
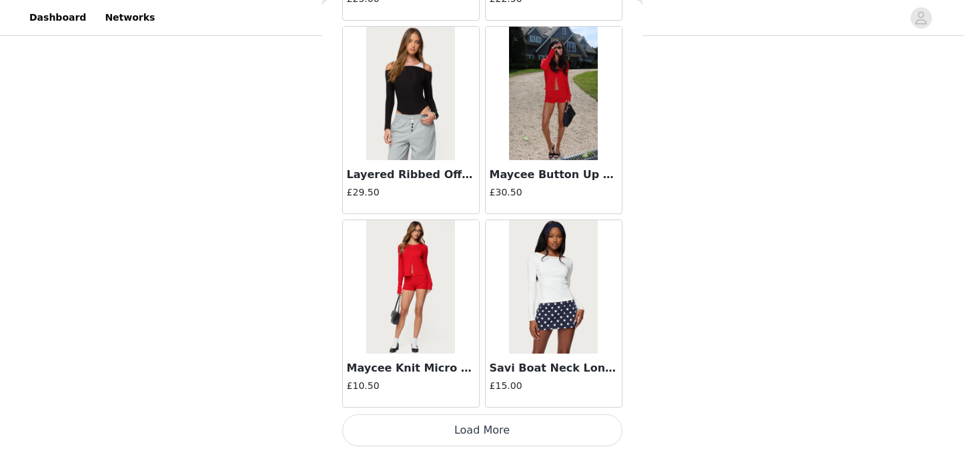
click at [475, 423] on button "Load More" at bounding box center [482, 430] width 280 height 32
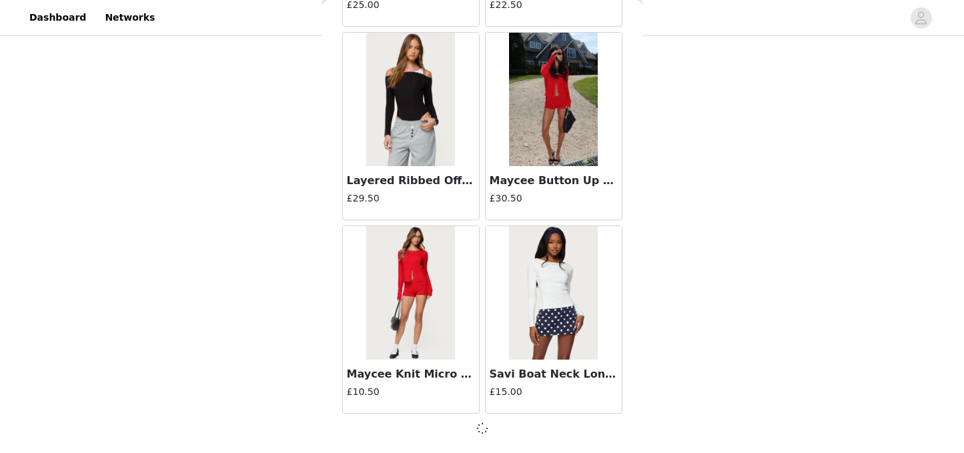
scroll to position [24800, 0]
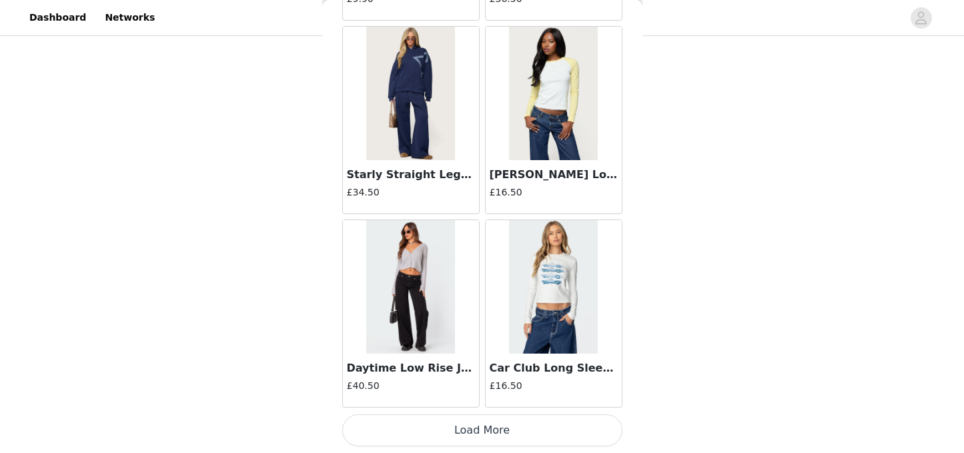
click at [481, 422] on button "Load More" at bounding box center [482, 430] width 280 height 32
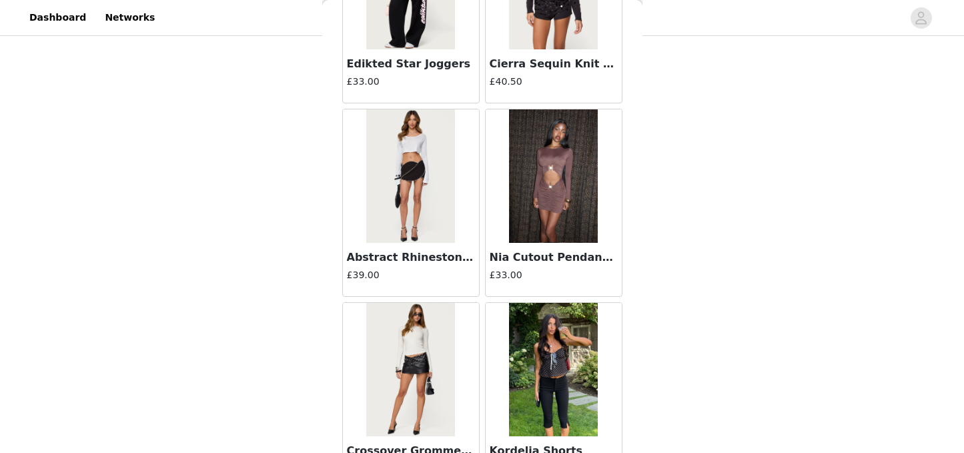
scroll to position [28676, 0]
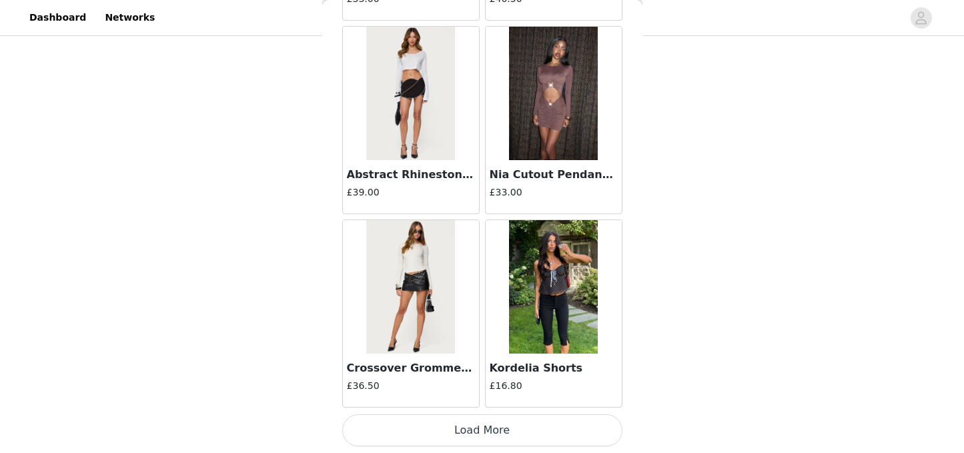
click at [468, 434] on button "Load More" at bounding box center [482, 430] width 280 height 32
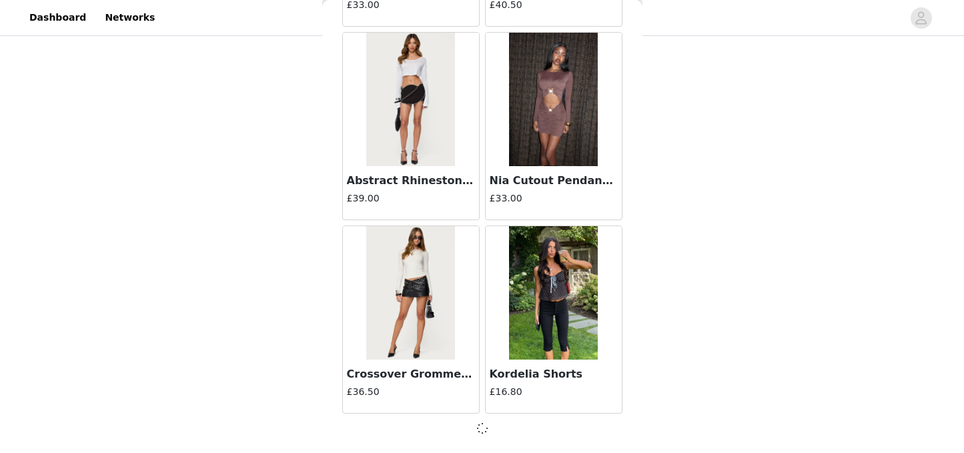
scroll to position [28670, 0]
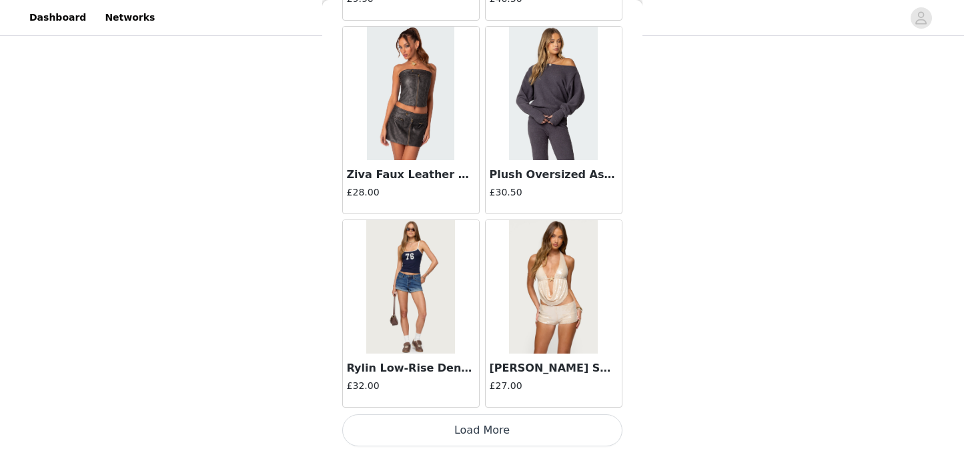
click at [476, 433] on button "Load More" at bounding box center [482, 430] width 280 height 32
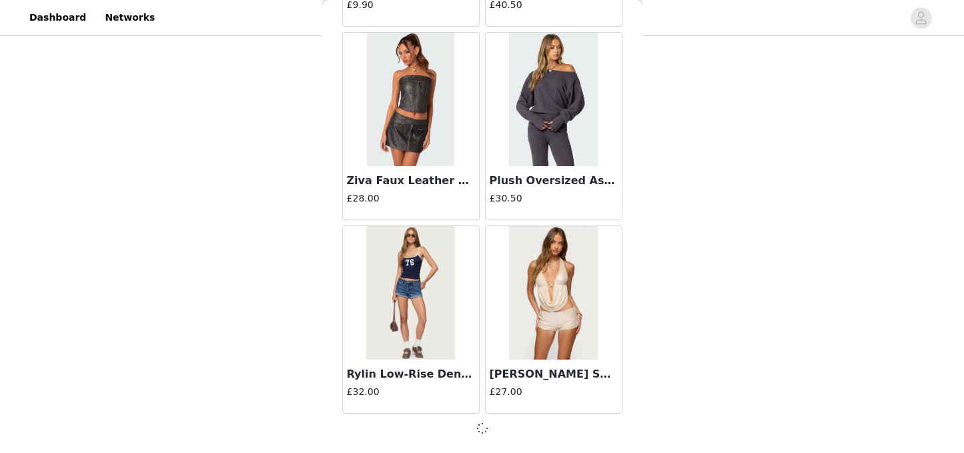
scroll to position [30605, 0]
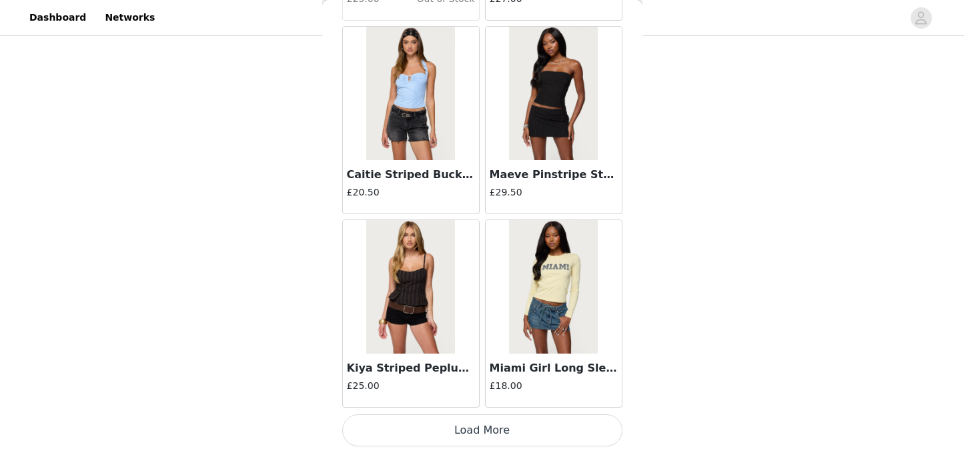
click at [466, 428] on button "Load More" at bounding box center [482, 430] width 280 height 32
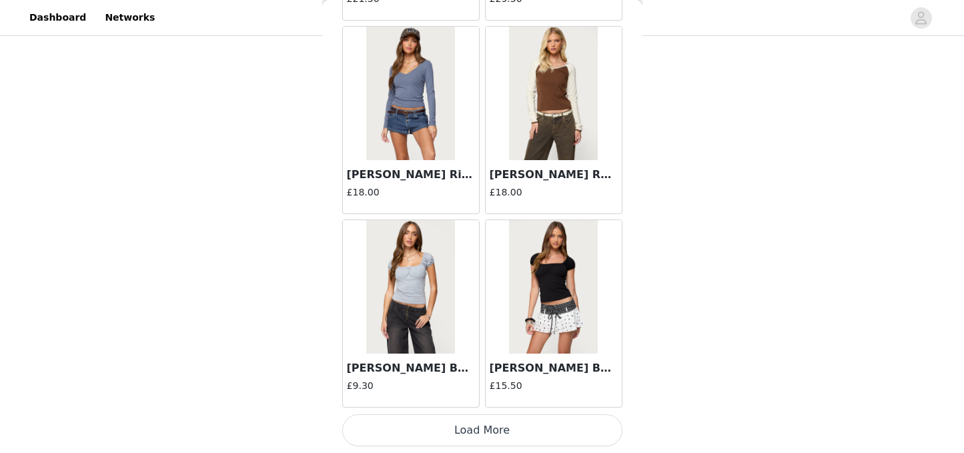
scroll to position [3461, 0]
click at [466, 431] on button "Load More" at bounding box center [482, 430] width 280 height 32
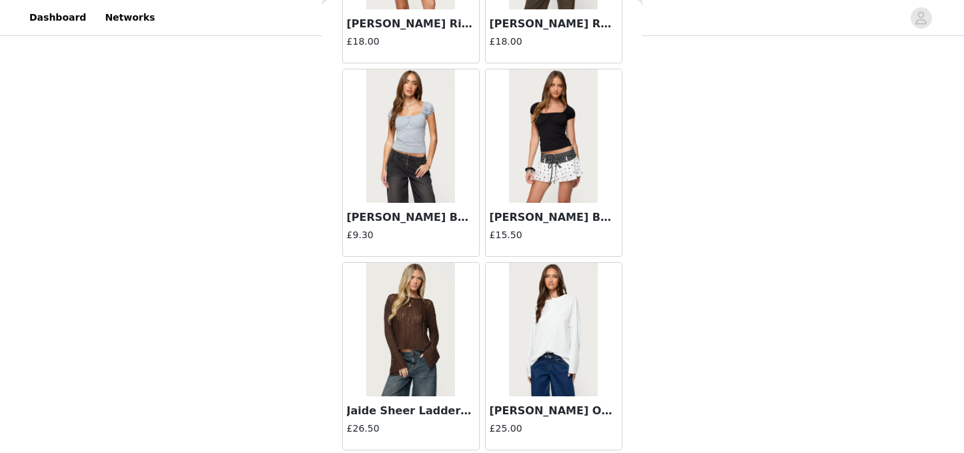
scroll to position [34630, 0]
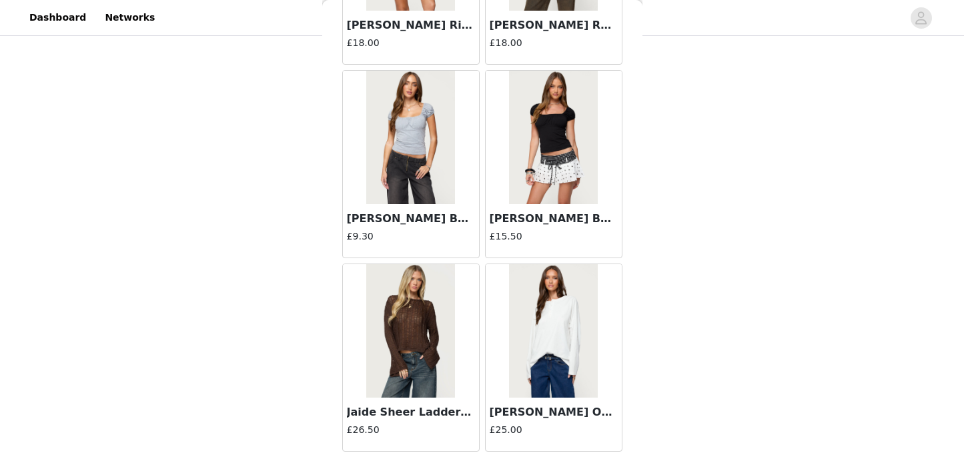
click at [435, 187] on img at bounding box center [410, 137] width 89 height 133
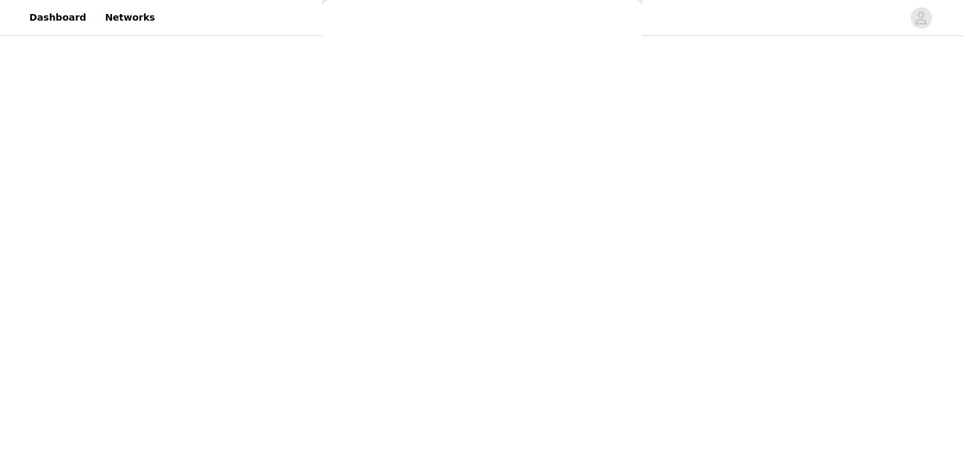
scroll to position [0, 0]
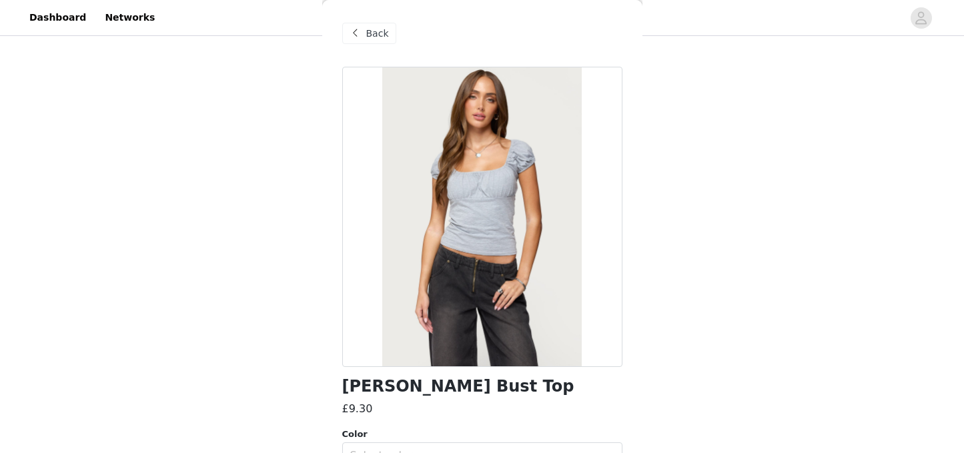
click at [372, 31] on span "Back" at bounding box center [377, 34] width 23 height 14
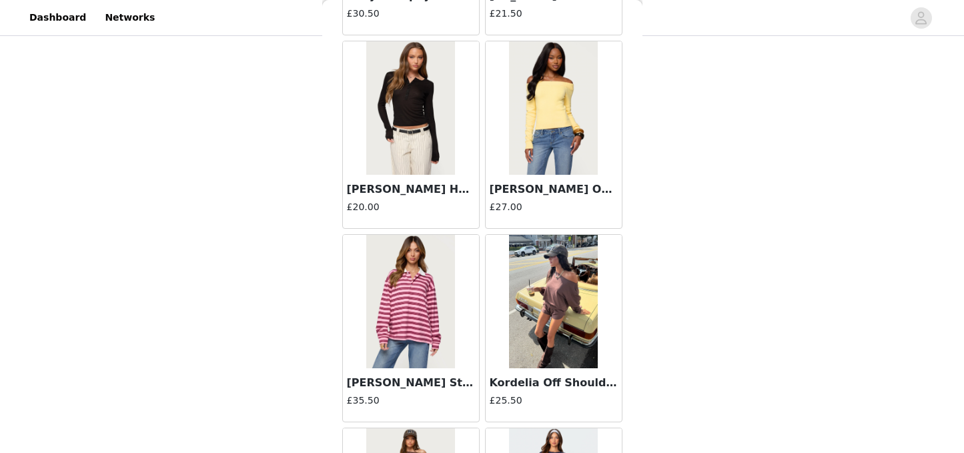
scroll to position [29824, 0]
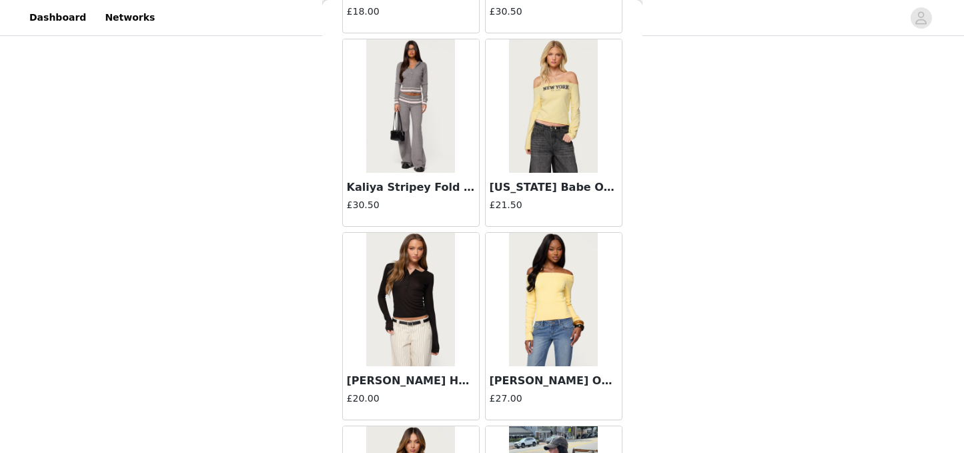
click at [575, 326] on img at bounding box center [553, 299] width 89 height 133
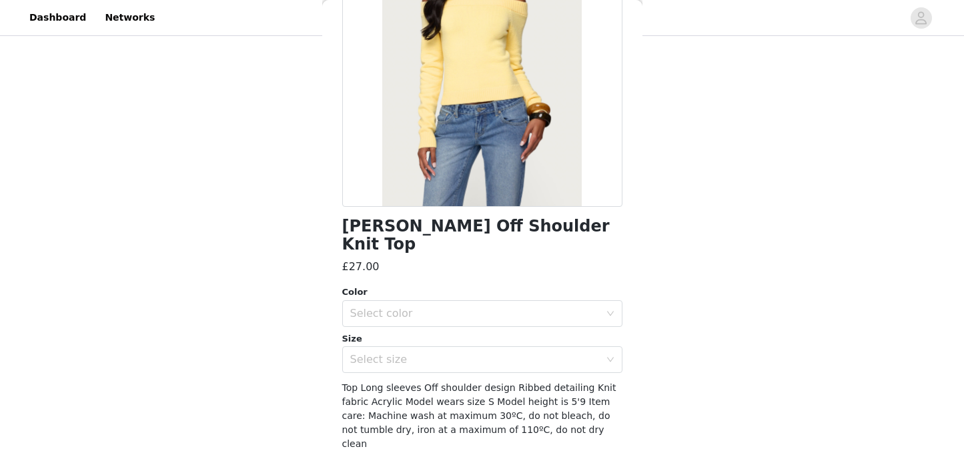
scroll to position [0, 0]
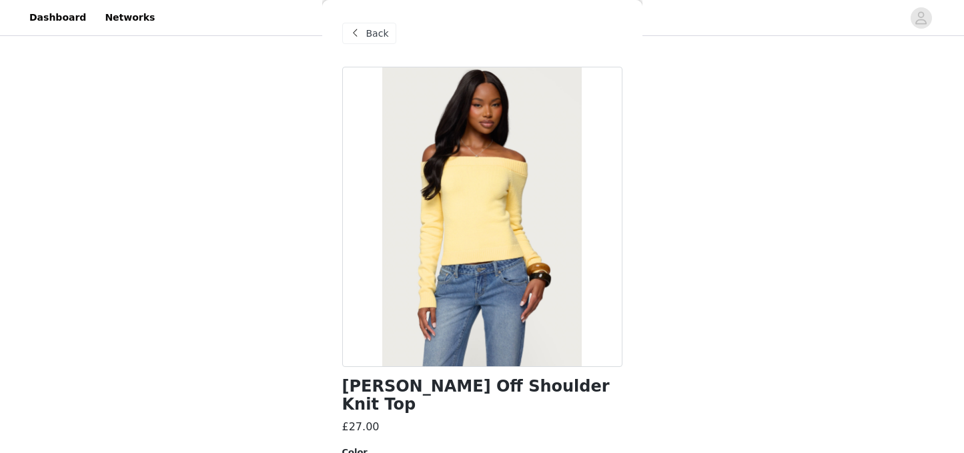
click at [365, 37] on div "Back" at bounding box center [369, 33] width 54 height 21
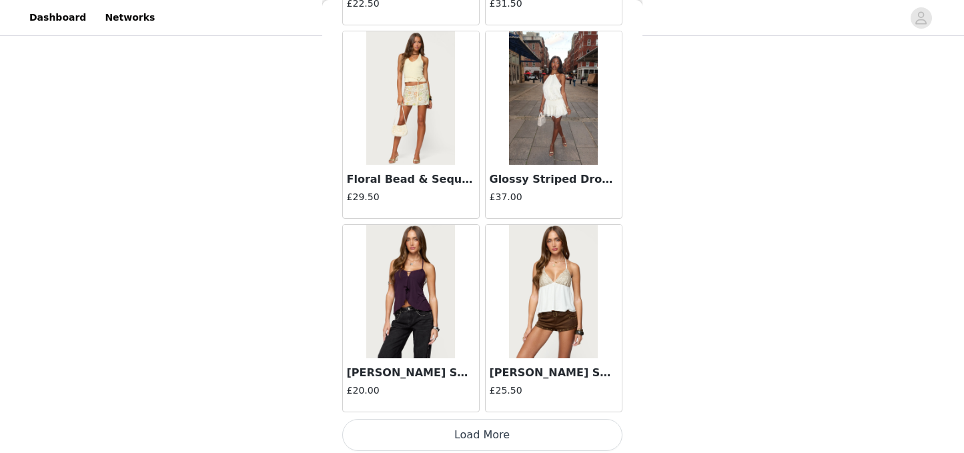
scroll to position [36415, 0]
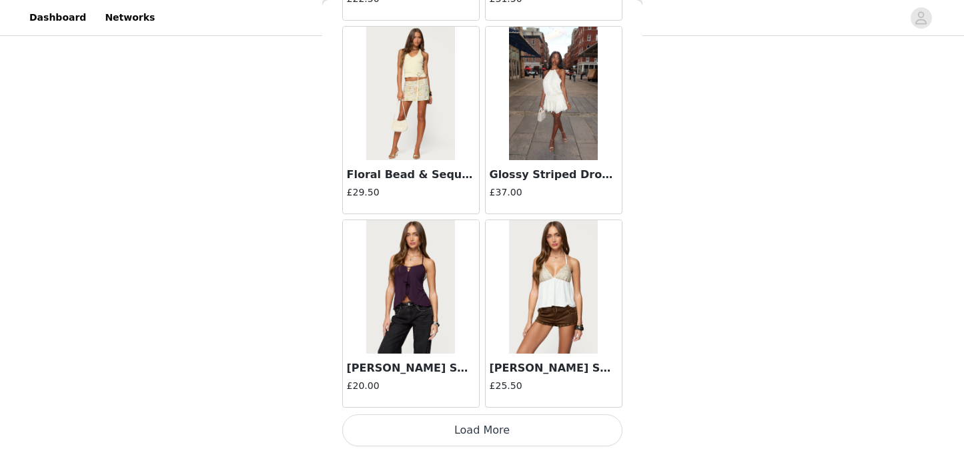
click at [496, 432] on button "Load More" at bounding box center [482, 430] width 280 height 32
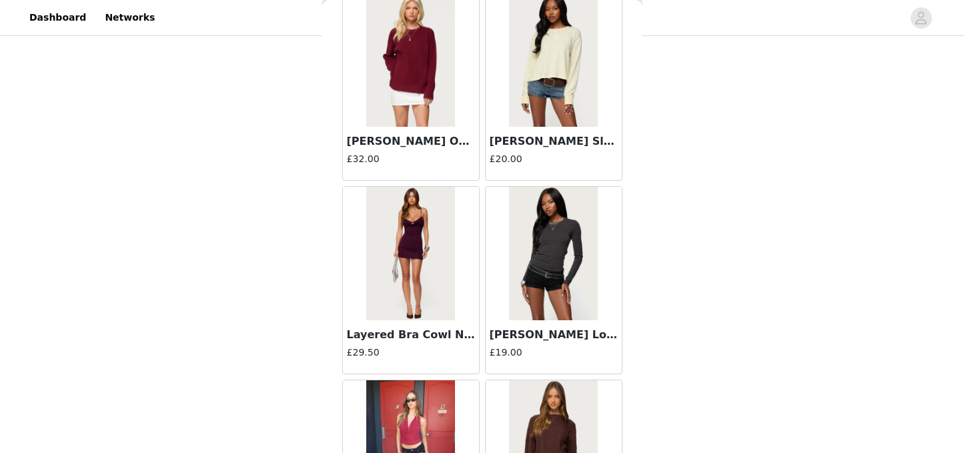
scroll to position [37038, 0]
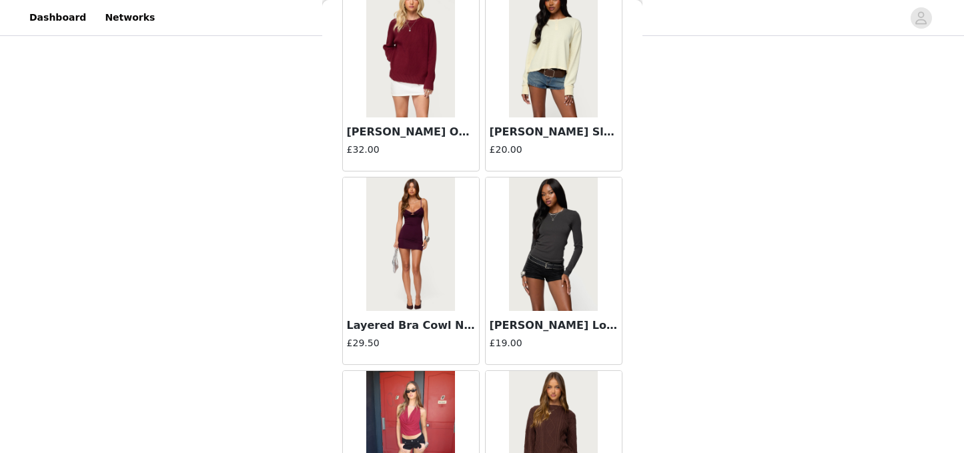
click at [542, 328] on h3 "[PERSON_NAME] Long Sleeve T Shirt" at bounding box center [554, 326] width 128 height 16
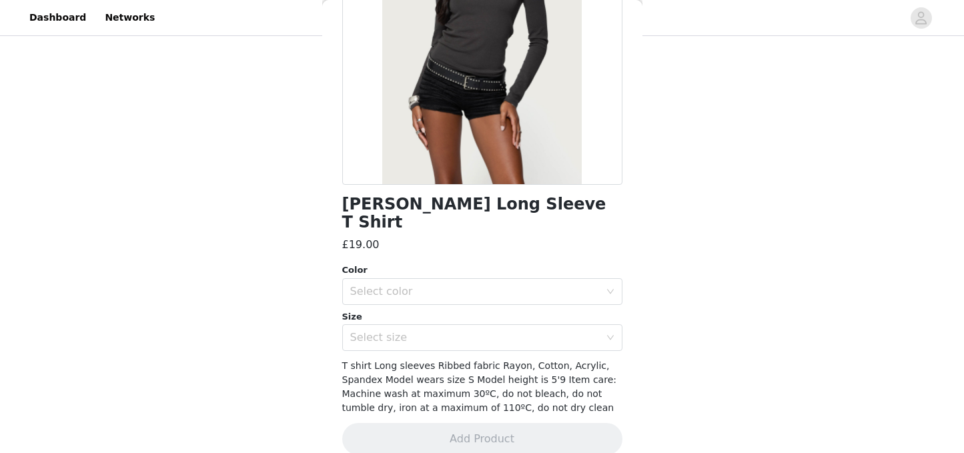
scroll to position [0, 0]
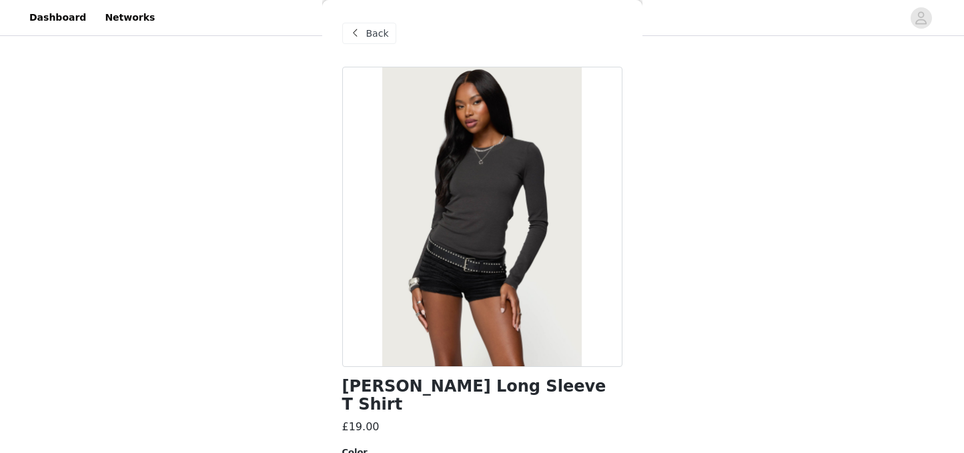
click at [356, 29] on span at bounding box center [356, 33] width 16 height 16
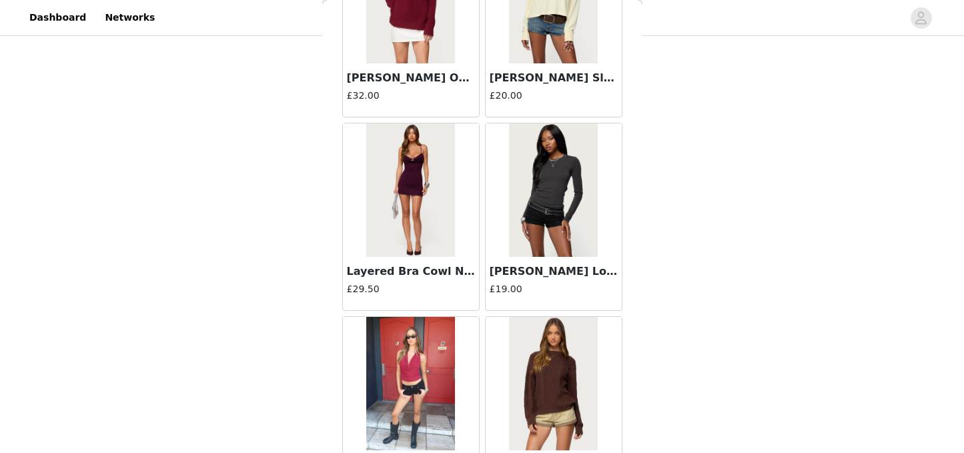
scroll to position [38350, 0]
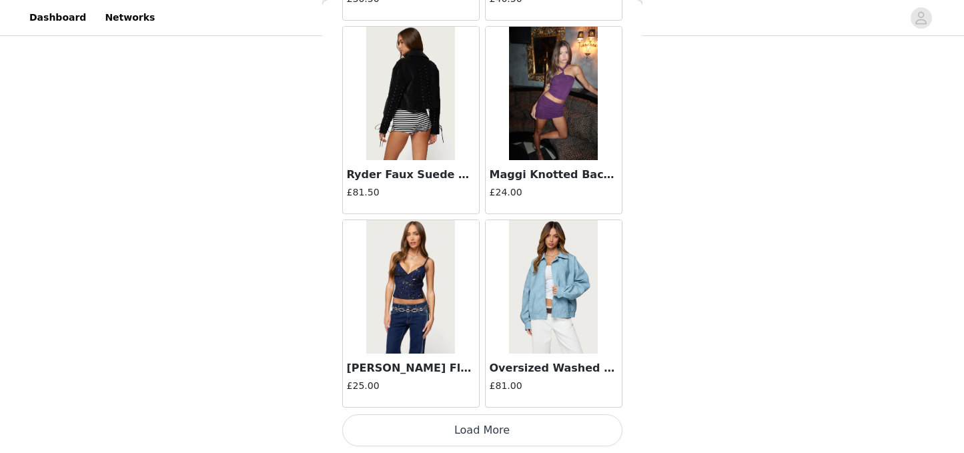
click at [511, 427] on button "Load More" at bounding box center [482, 430] width 280 height 32
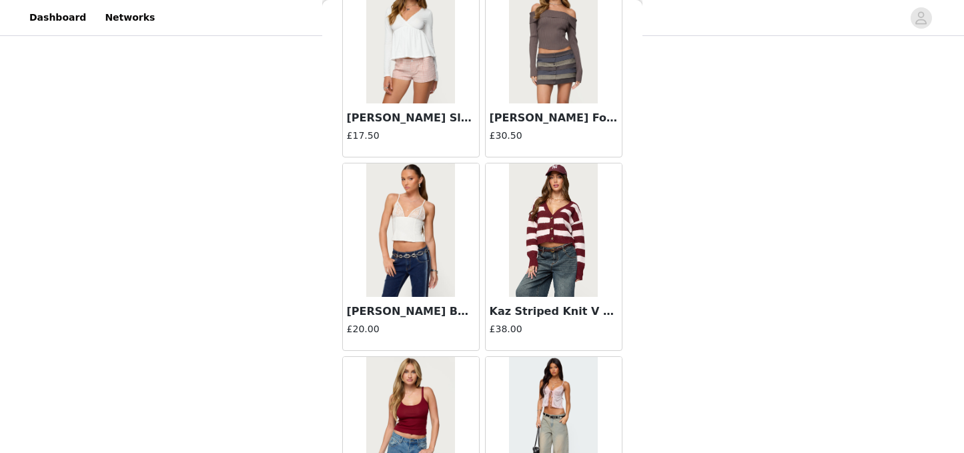
scroll to position [37638, 0]
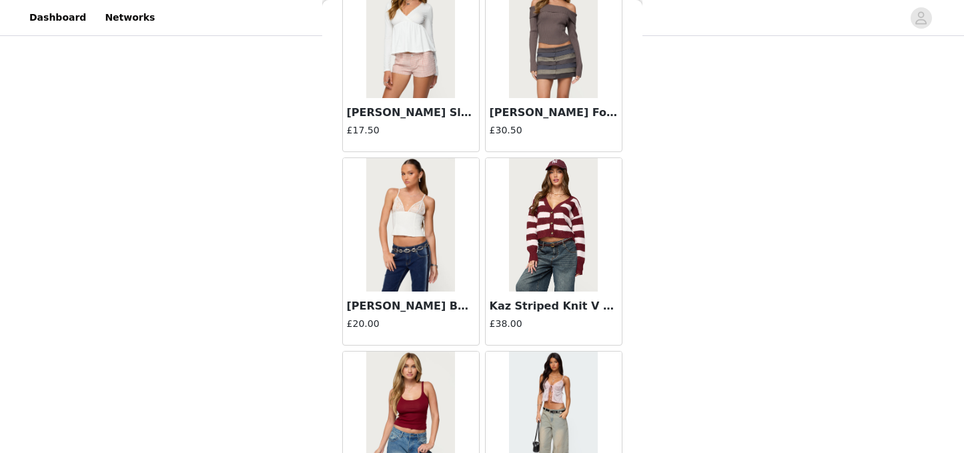
click at [554, 266] on img at bounding box center [553, 224] width 89 height 133
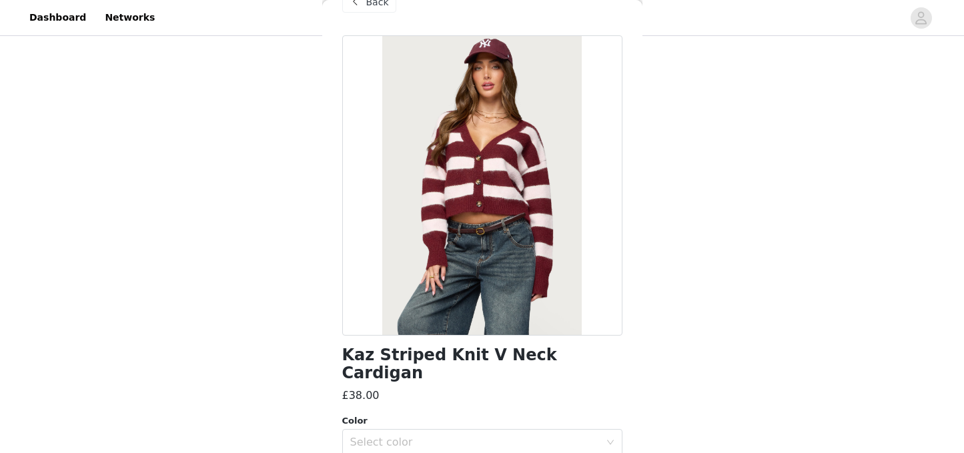
scroll to position [0, 0]
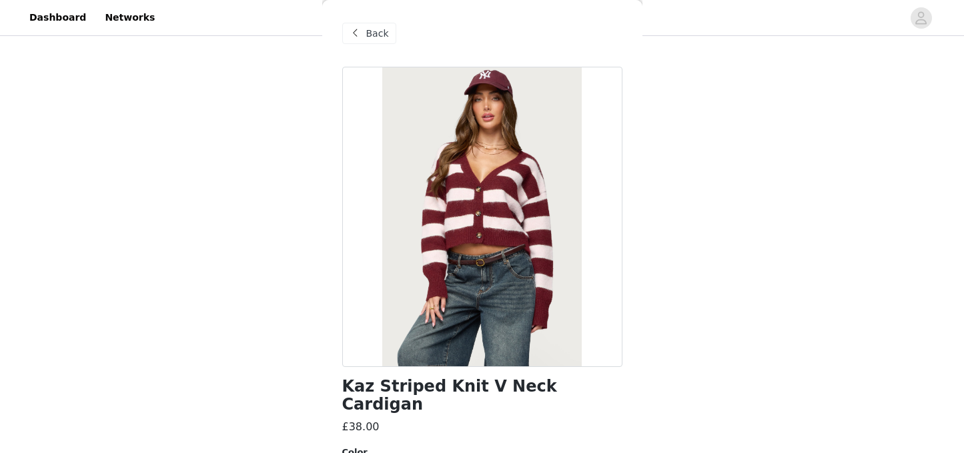
click at [364, 26] on div "Back" at bounding box center [369, 33] width 54 height 21
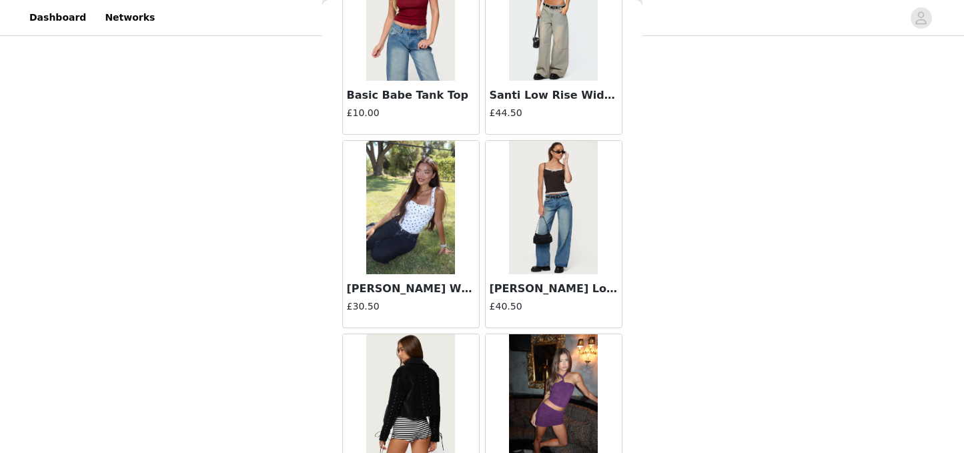
scroll to position [38045, 0]
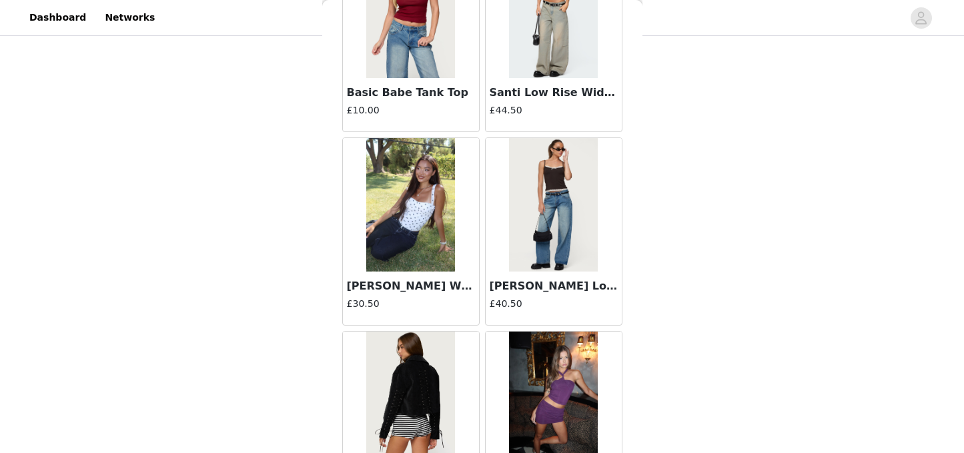
click at [425, 232] on img at bounding box center [410, 204] width 89 height 133
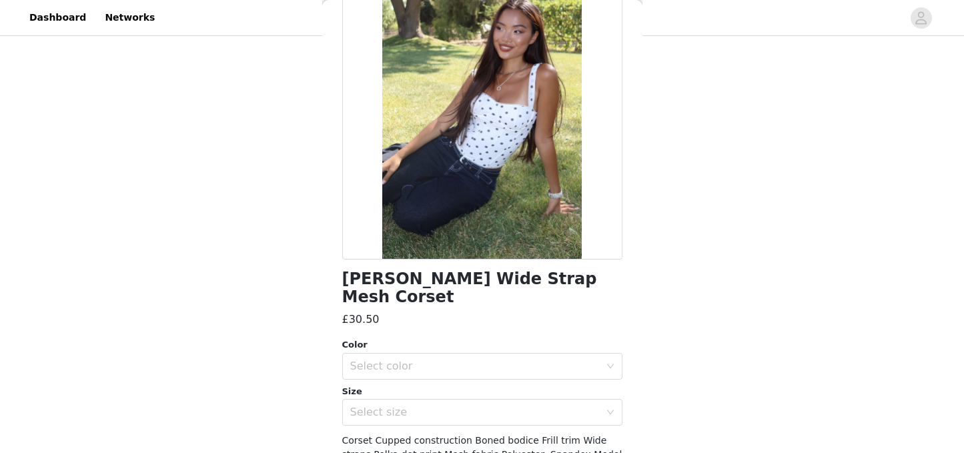
scroll to position [0, 0]
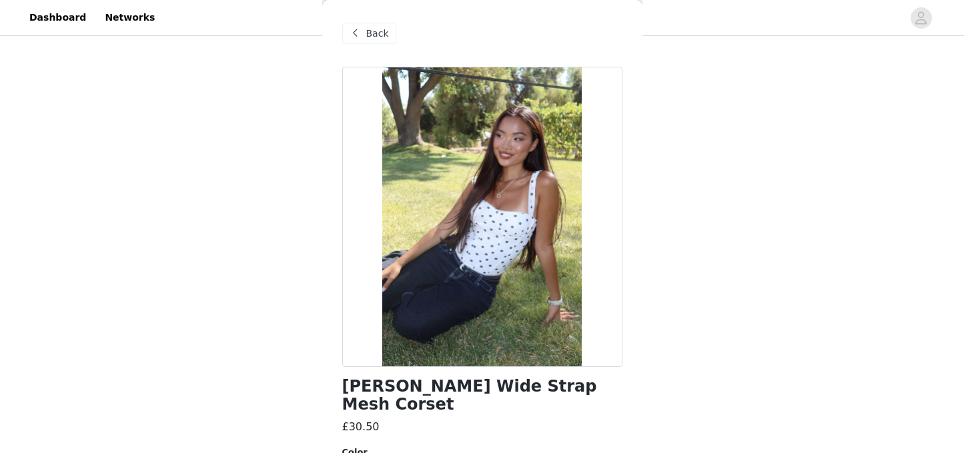
click at [358, 37] on span at bounding box center [356, 33] width 16 height 16
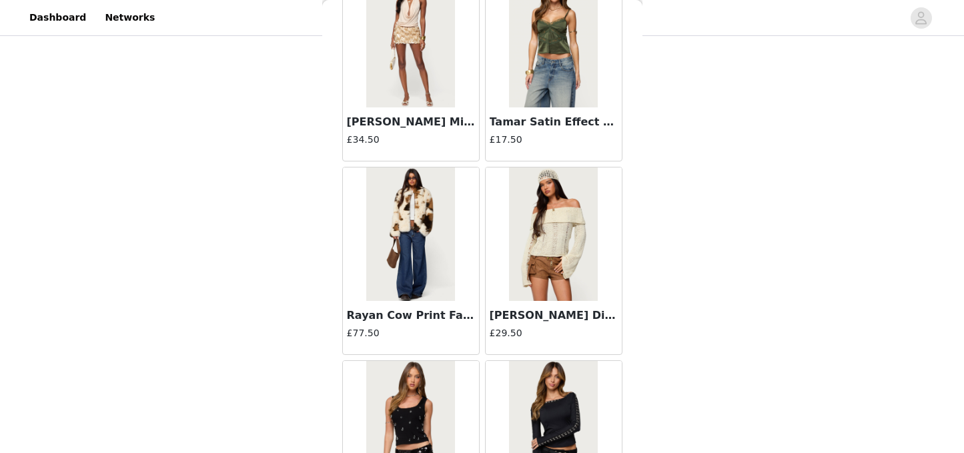
scroll to position [38790, 0]
click at [412, 322] on h3 "Rayan Cow Print Faux Fur Jacket" at bounding box center [411, 315] width 128 height 16
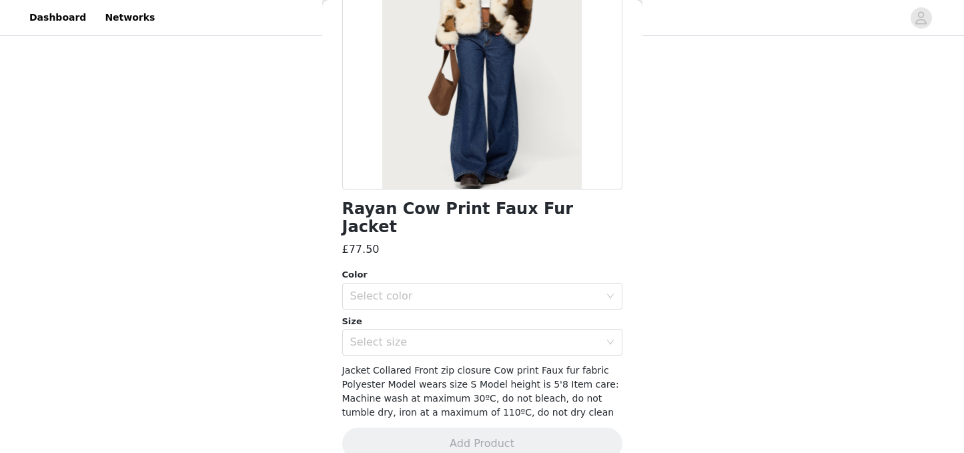
scroll to position [182, 0]
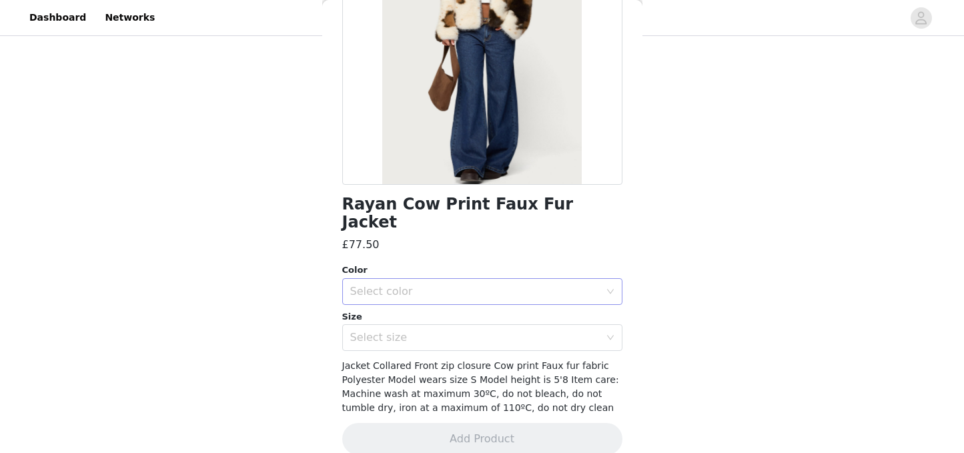
click at [502, 285] on div "Select color" at bounding box center [475, 291] width 250 height 13
click at [440, 303] on li "MIX" at bounding box center [482, 302] width 280 height 21
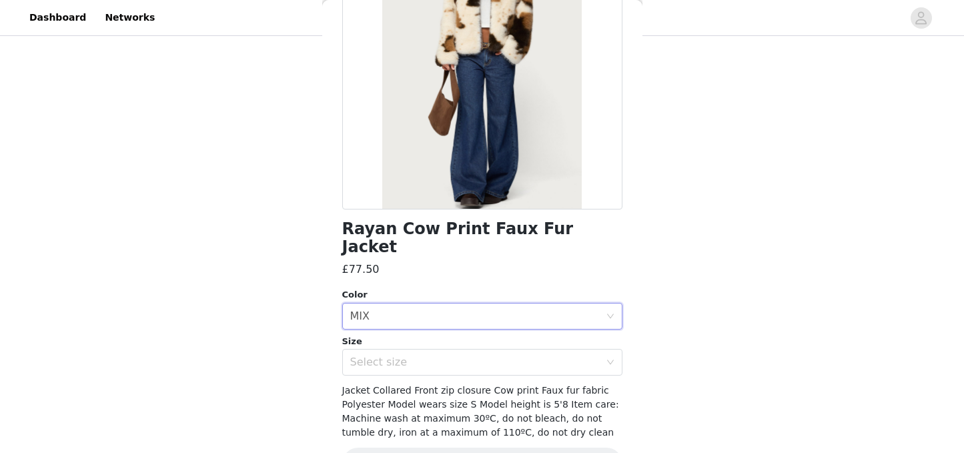
scroll to position [176, 0]
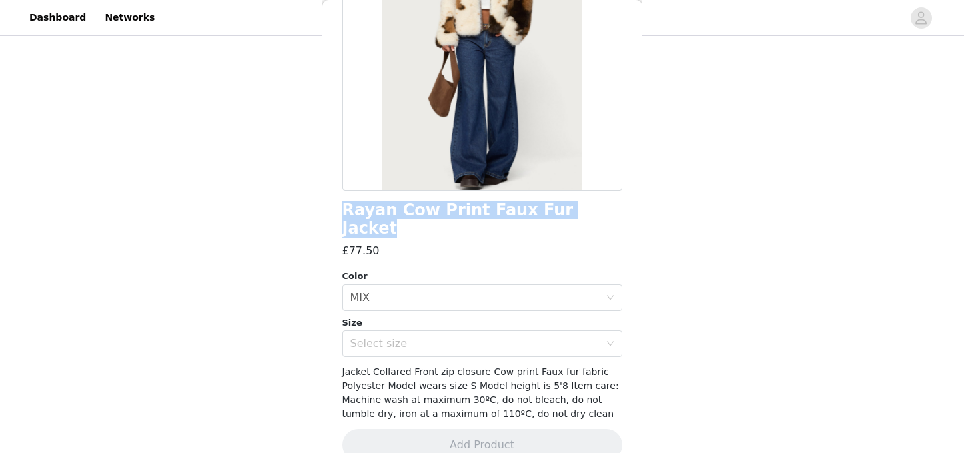
drag, startPoint x: 344, startPoint y: 209, endPoint x: 588, endPoint y: 213, distance: 244.9
click at [588, 213] on div "Rayan Cow Print Faux Fur Jacket" at bounding box center [482, 219] width 280 height 36
copy h1 "Rayan Cow Print Faux Fur Jacket"
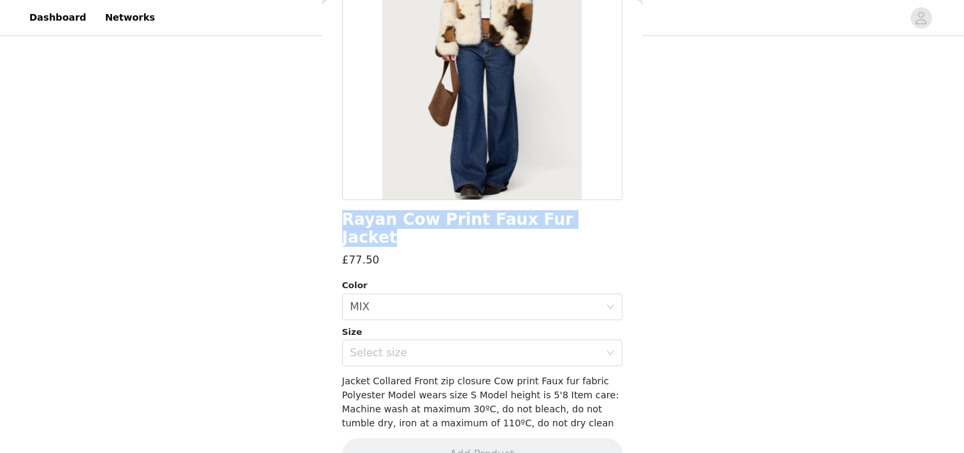
scroll to position [175, 0]
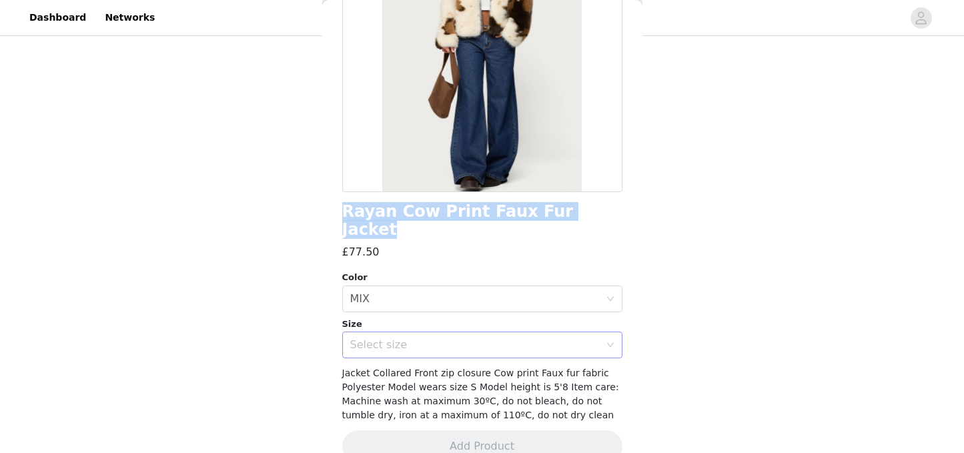
click at [602, 332] on div "Select size" at bounding box center [478, 344] width 256 height 25
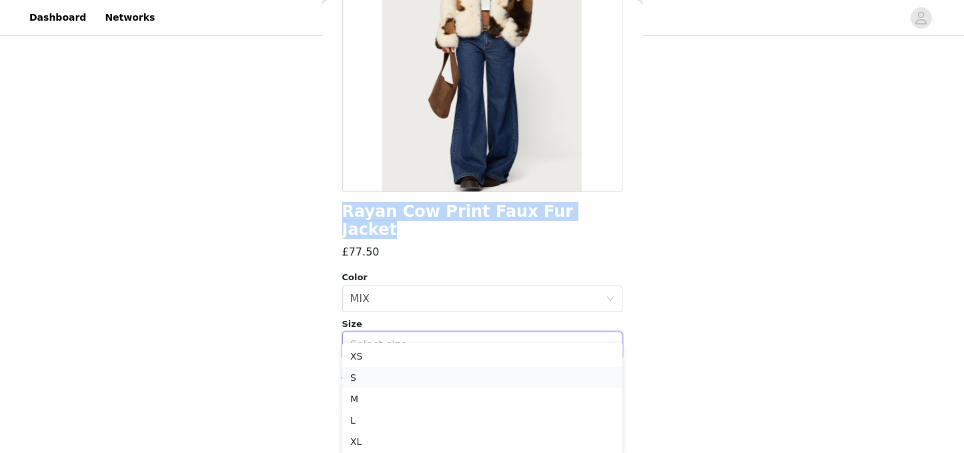
click at [458, 372] on li "S" at bounding box center [482, 377] width 280 height 21
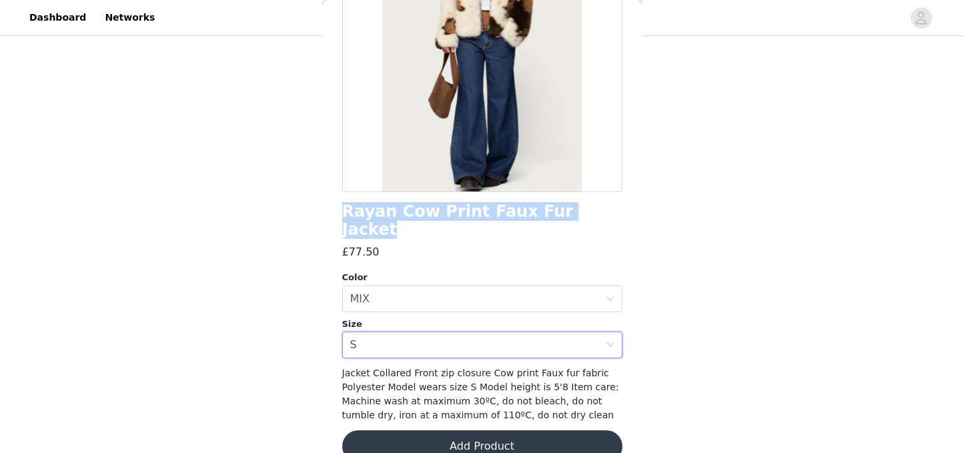
click at [478, 430] on button "Add Product" at bounding box center [482, 446] width 280 height 32
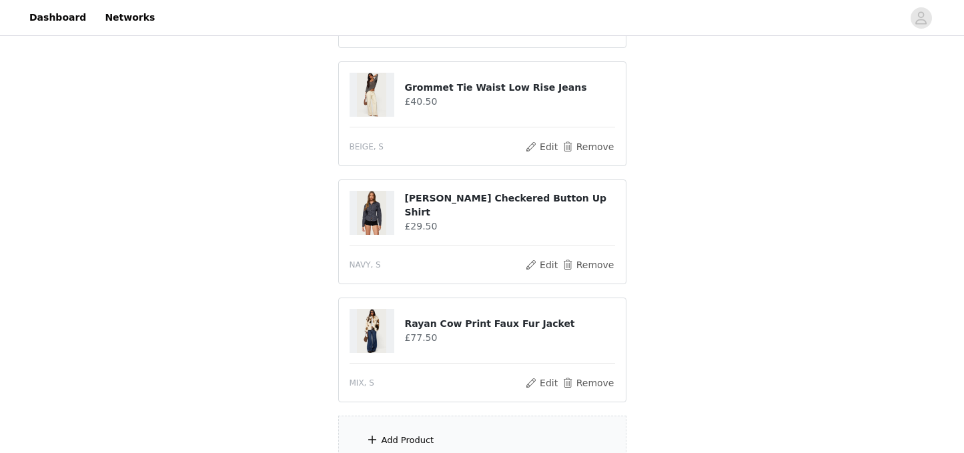
scroll to position [3697, 0]
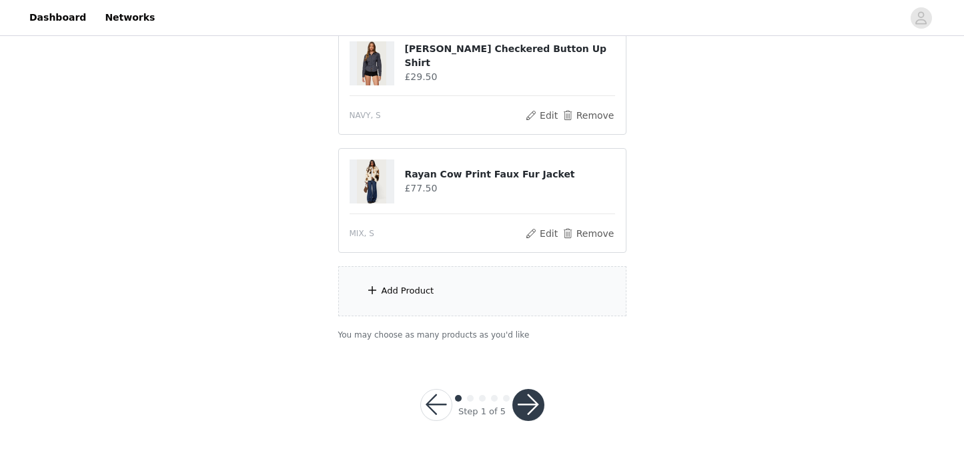
click at [481, 299] on div "Add Product" at bounding box center [482, 291] width 288 height 50
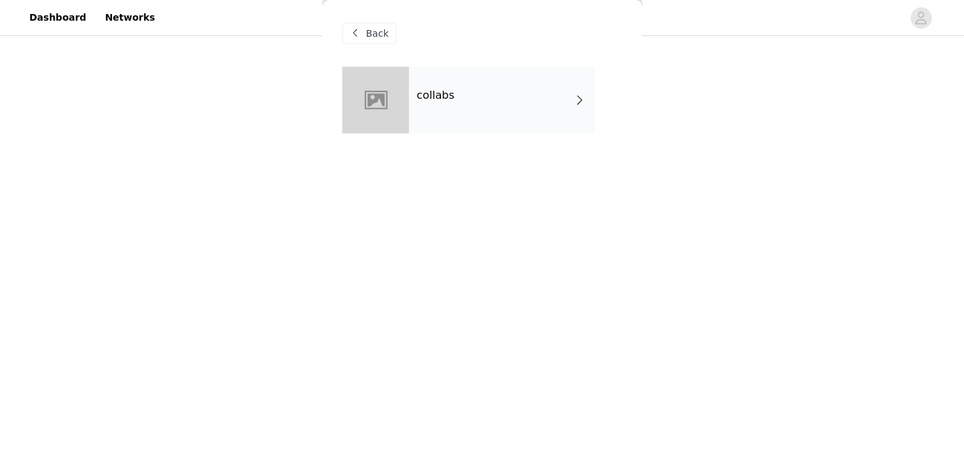
click at [460, 105] on div "collabs" at bounding box center [501, 100] width 185 height 67
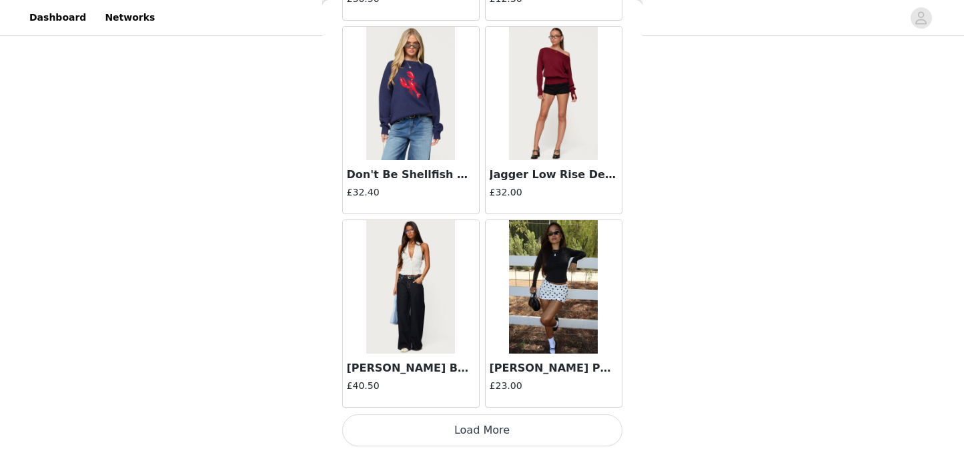
click at [463, 436] on button "Load More" at bounding box center [482, 430] width 280 height 32
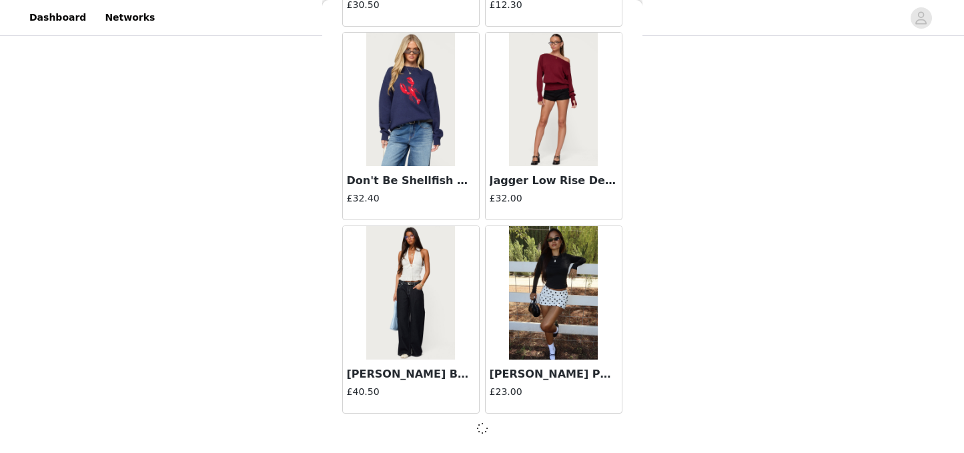
scroll to position [1583, 0]
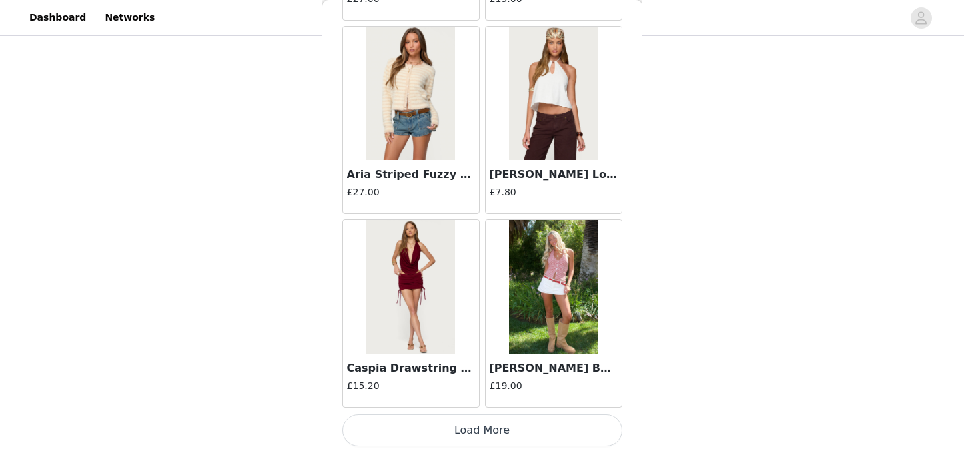
click at [475, 420] on button "Load More" at bounding box center [482, 430] width 280 height 32
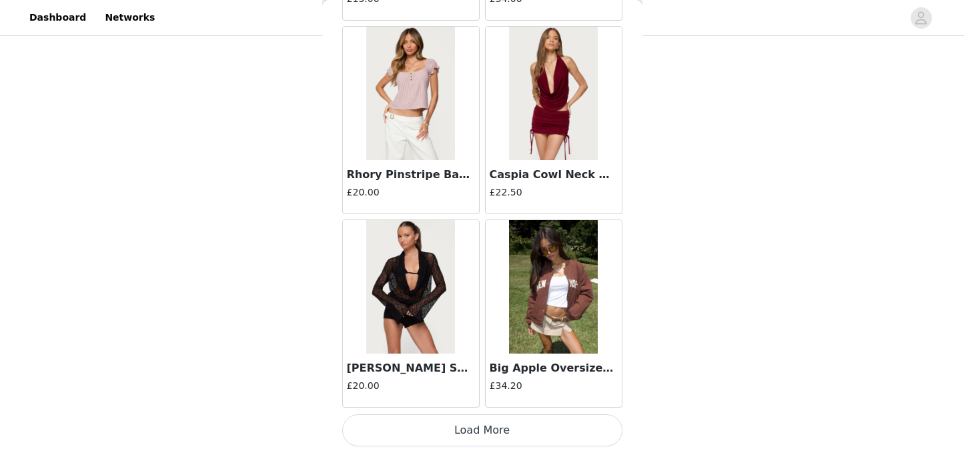
click at [472, 433] on button "Load More" at bounding box center [482, 430] width 280 height 32
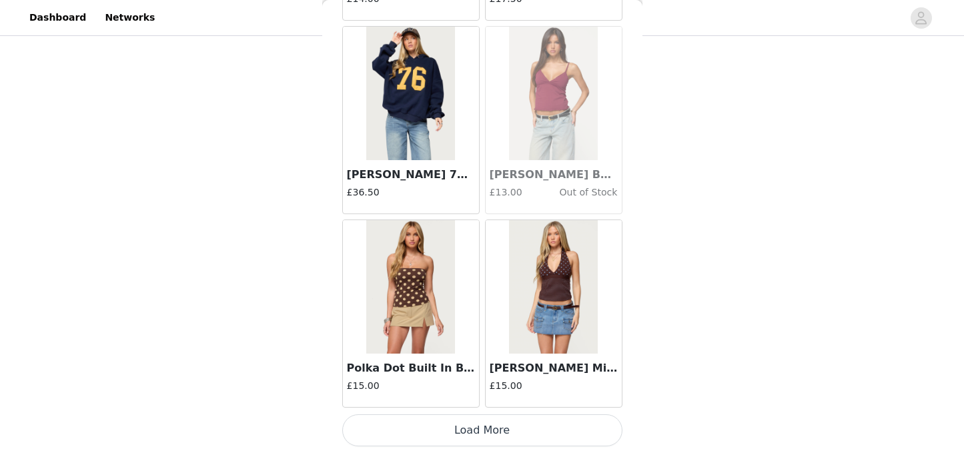
click at [470, 435] on button "Load More" at bounding box center [482, 430] width 280 height 32
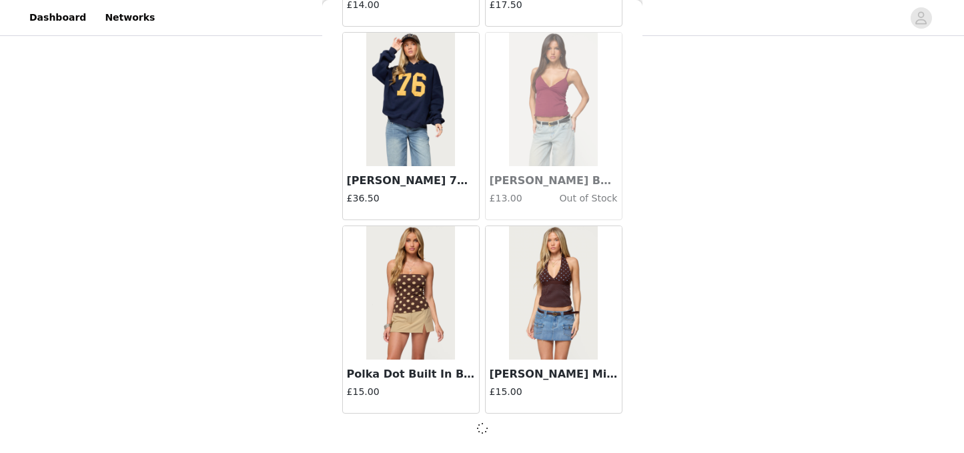
scroll to position [7387, 0]
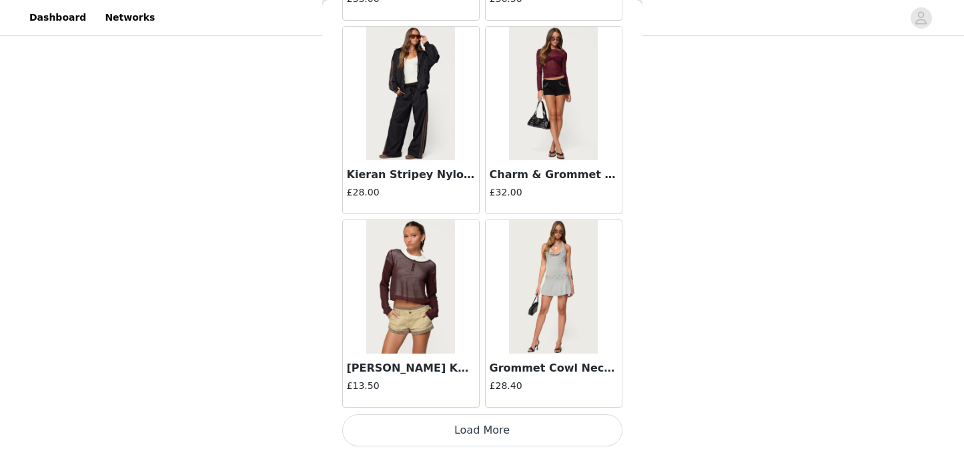
click at [480, 422] on button "Load More" at bounding box center [482, 430] width 280 height 32
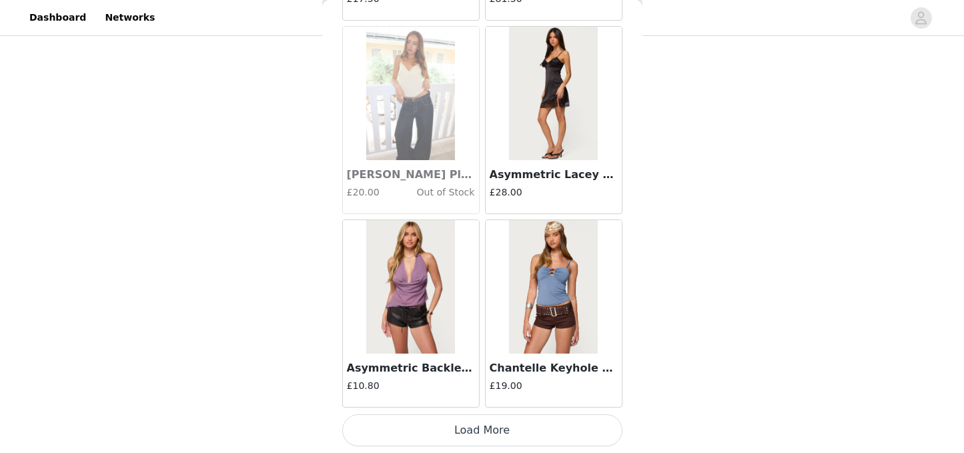
click at [468, 429] on button "Load More" at bounding box center [482, 430] width 280 height 32
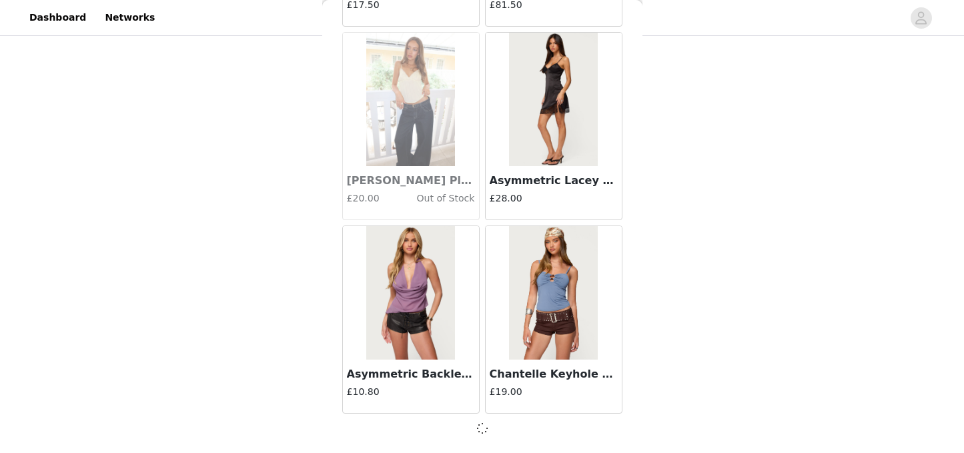
scroll to position [11257, 0]
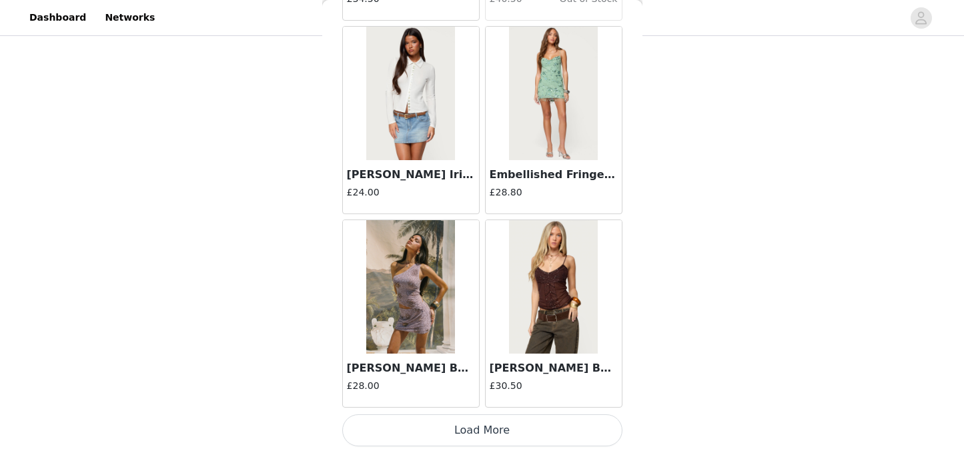
click at [482, 430] on button "Load More" at bounding box center [482, 430] width 280 height 32
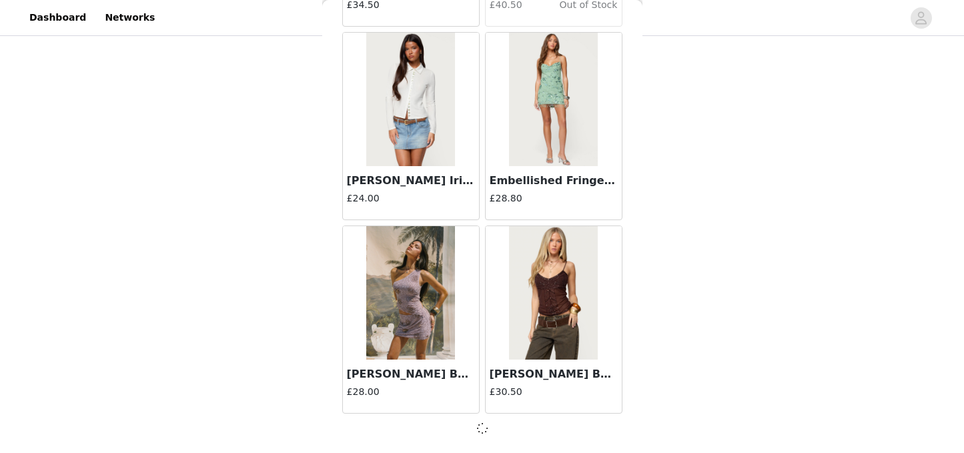
scroll to position [13191, 0]
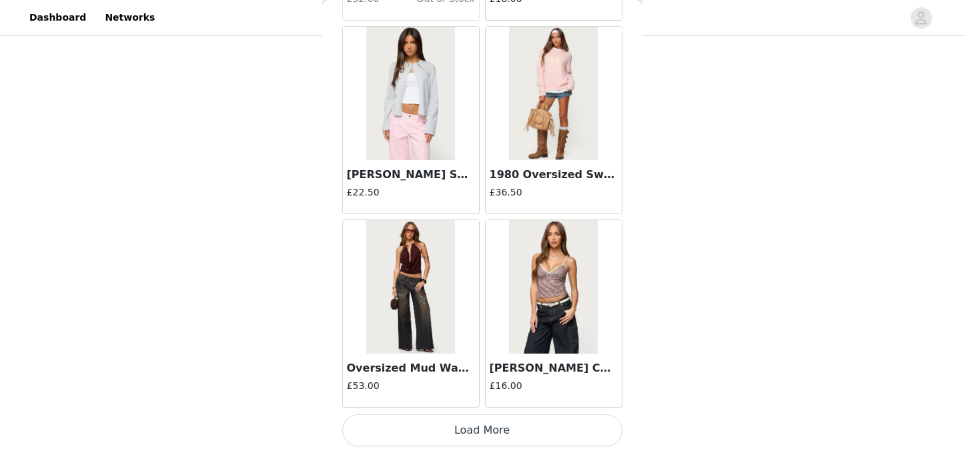
click at [499, 430] on button "Load More" at bounding box center [482, 430] width 280 height 32
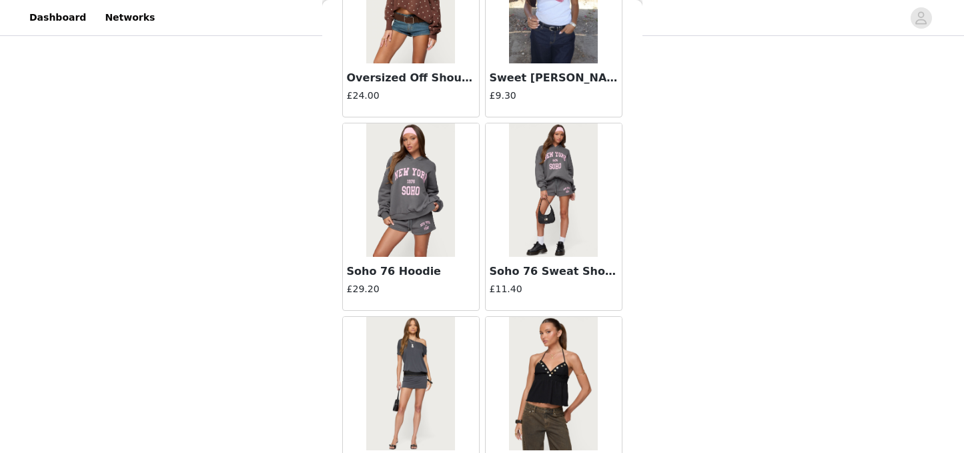
scroll to position [17067, 0]
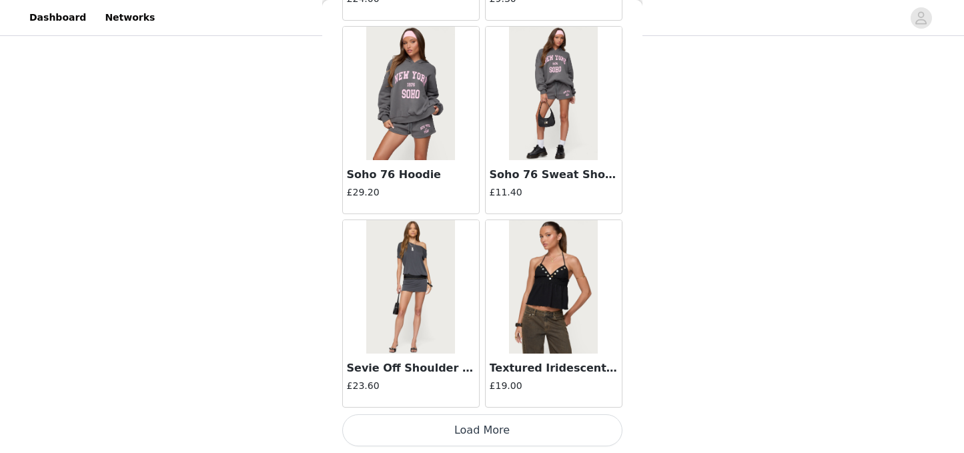
click at [480, 433] on button "Load More" at bounding box center [482, 430] width 280 height 32
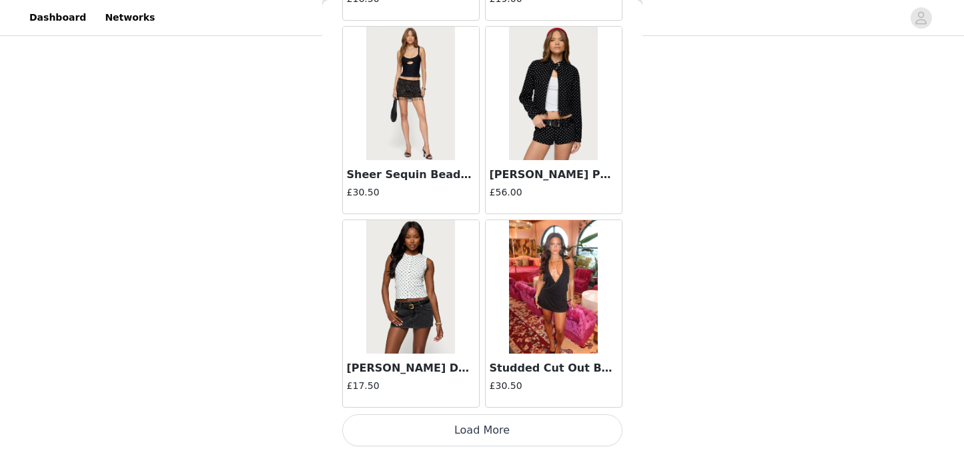
click at [486, 429] on button "Load More" at bounding box center [482, 430] width 280 height 32
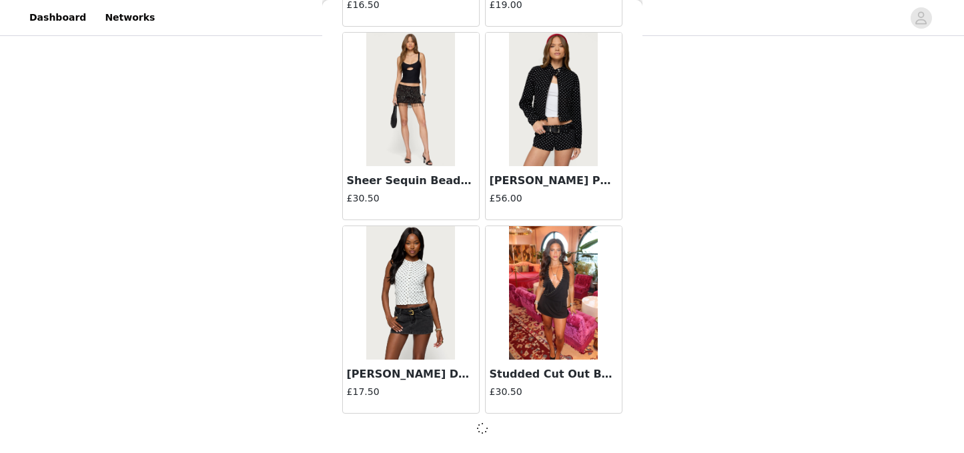
scroll to position [18996, 0]
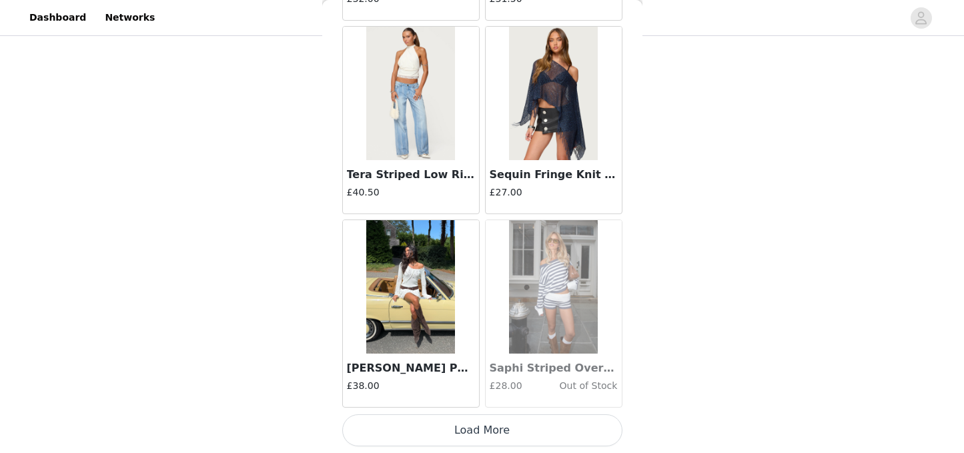
click at [475, 426] on button "Load More" at bounding box center [482, 430] width 280 height 32
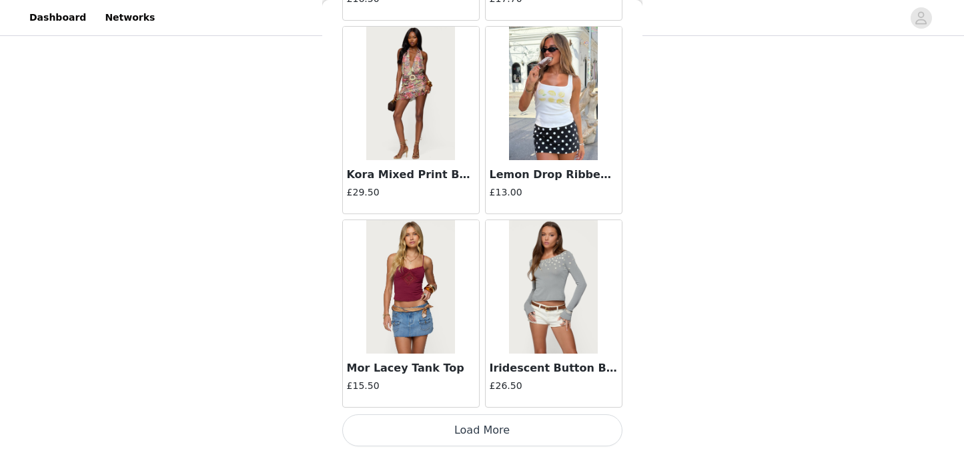
click at [478, 438] on button "Load More" at bounding box center [482, 430] width 280 height 32
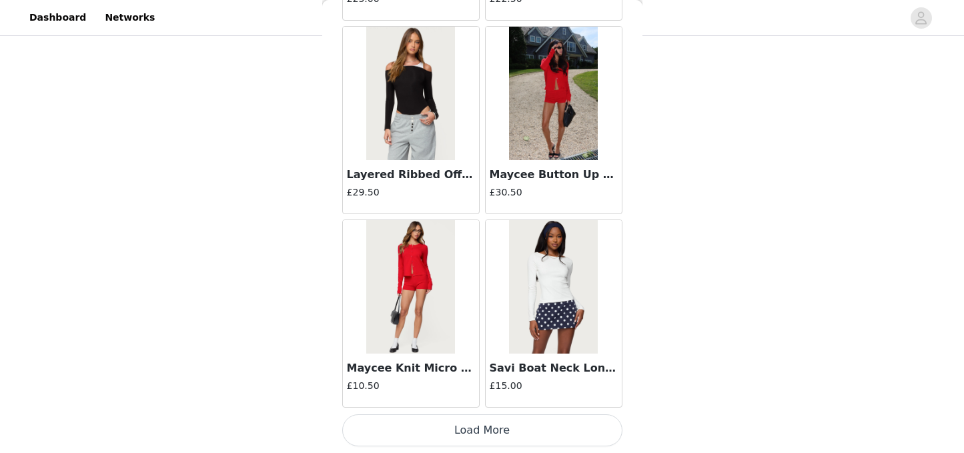
click at [474, 432] on button "Load More" at bounding box center [482, 430] width 280 height 32
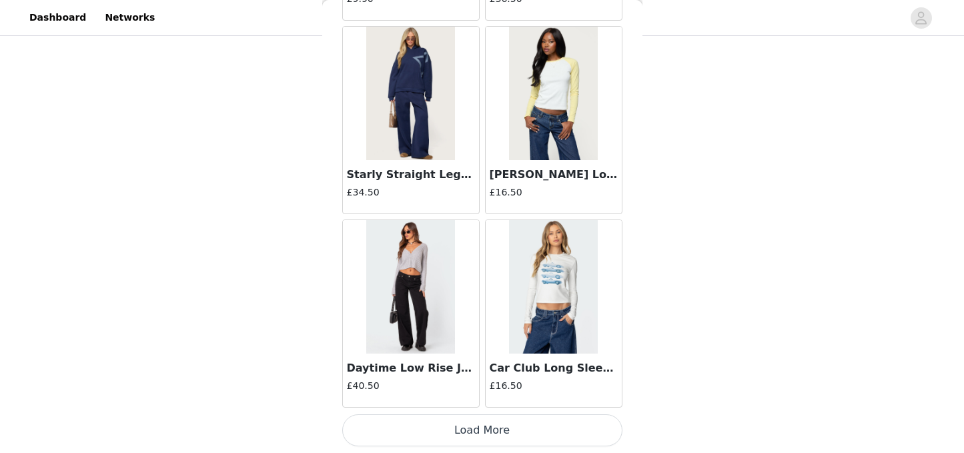
click at [470, 430] on button "Load More" at bounding box center [482, 430] width 280 height 32
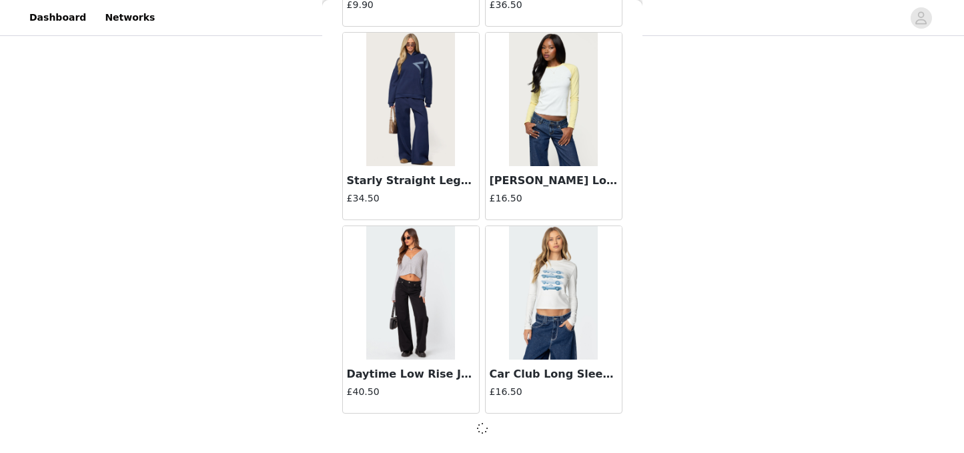
scroll to position [26735, 0]
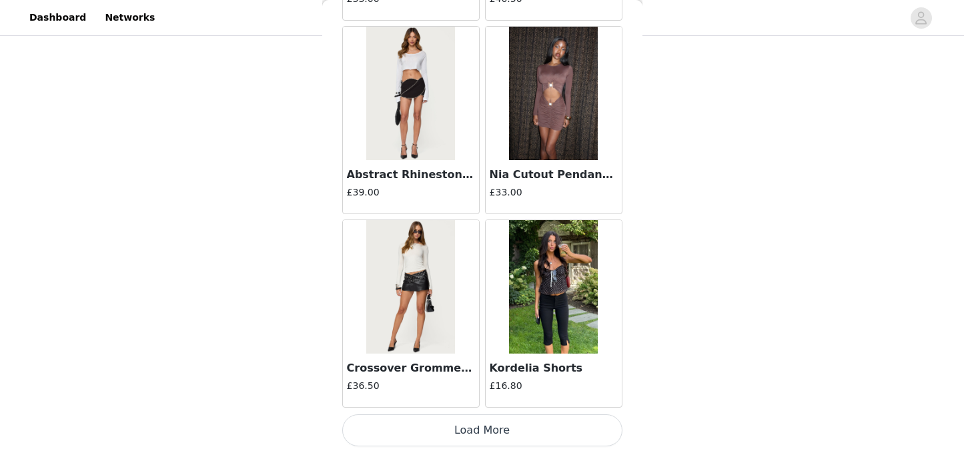
click at [464, 429] on button "Load More" at bounding box center [482, 430] width 280 height 32
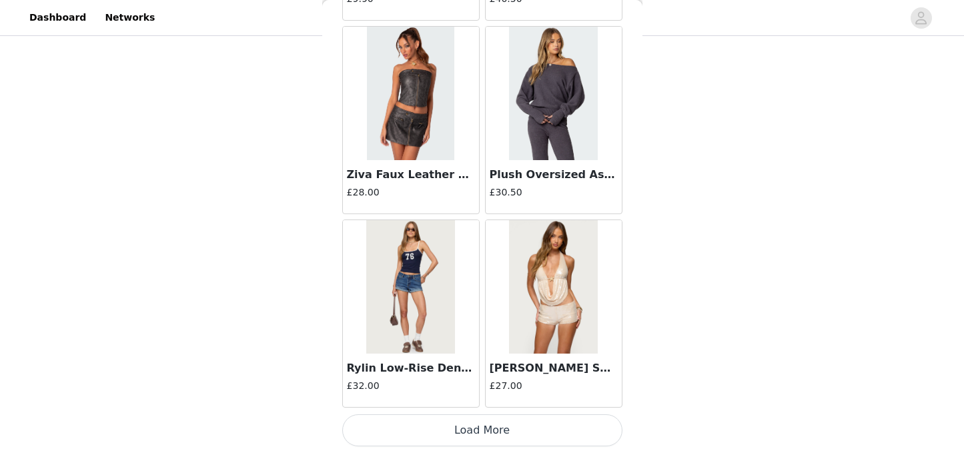
click at [504, 434] on button "Load More" at bounding box center [482, 430] width 280 height 32
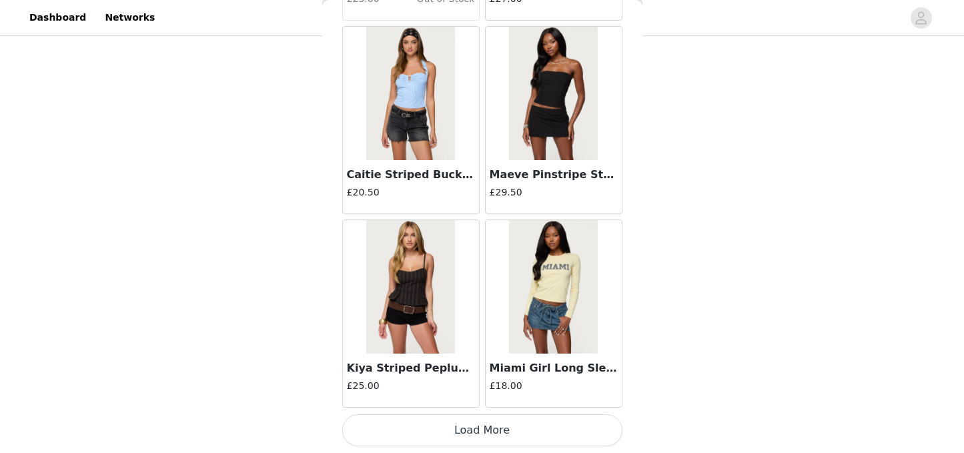
click at [494, 426] on button "Load More" at bounding box center [482, 430] width 280 height 32
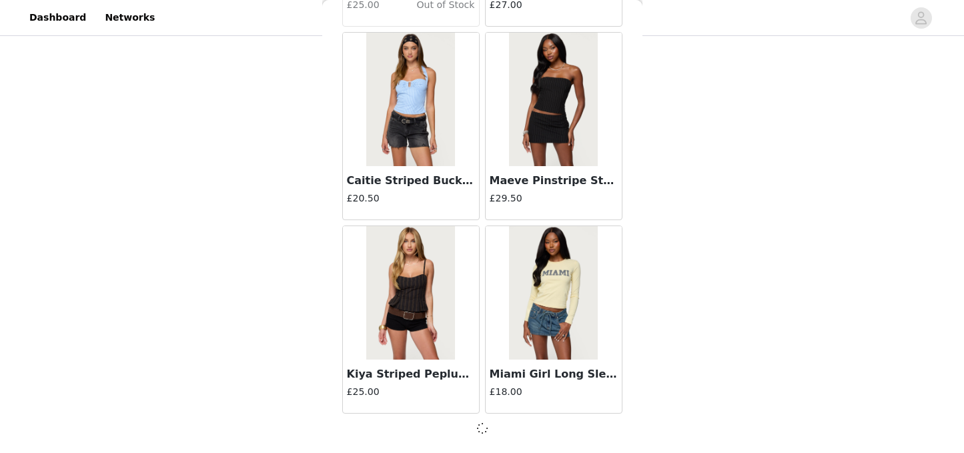
scroll to position [32539, 0]
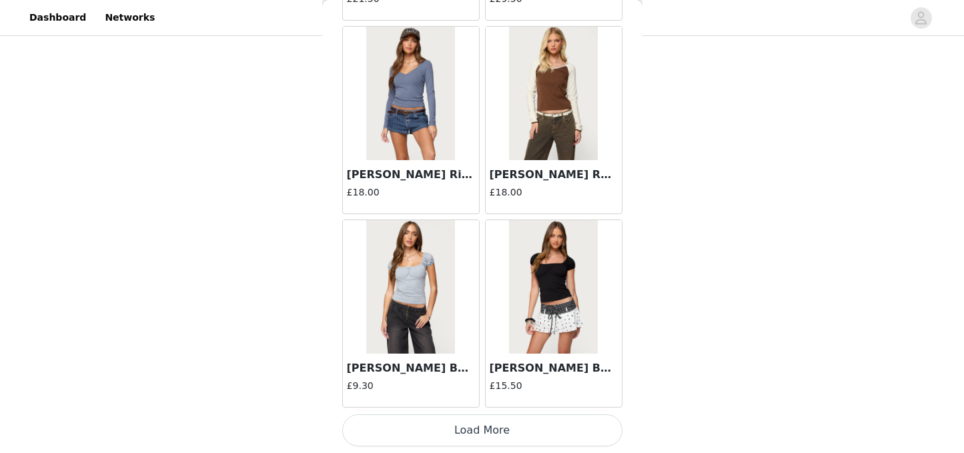
click at [480, 433] on button "Load More" at bounding box center [482, 430] width 280 height 32
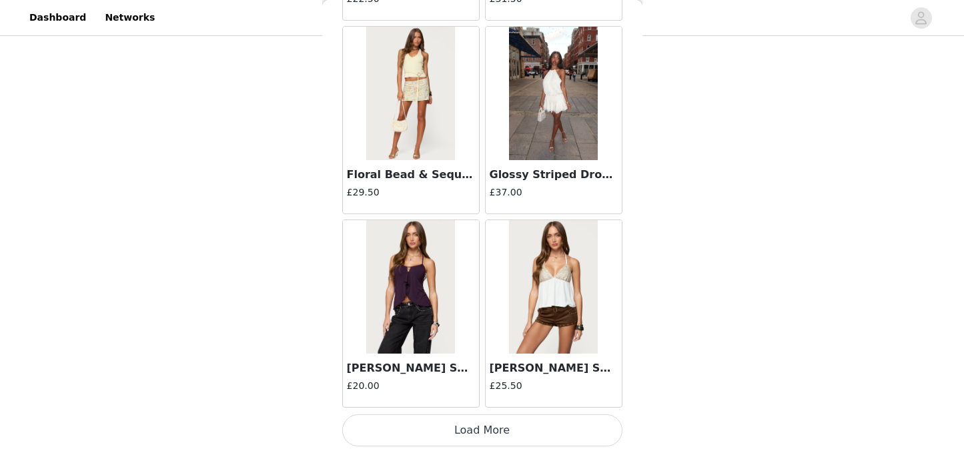
click at [479, 429] on button "Load More" at bounding box center [482, 430] width 280 height 32
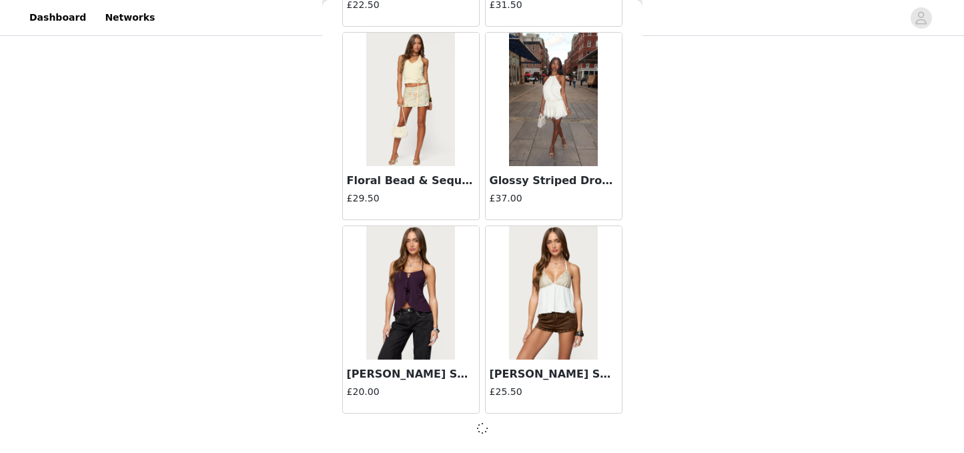
scroll to position [36409, 0]
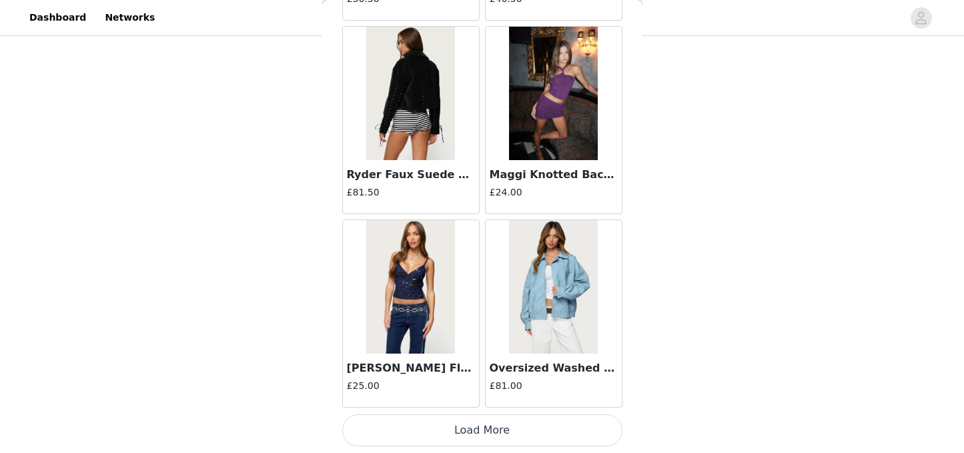
click at [482, 428] on button "Load More" at bounding box center [482, 430] width 280 height 32
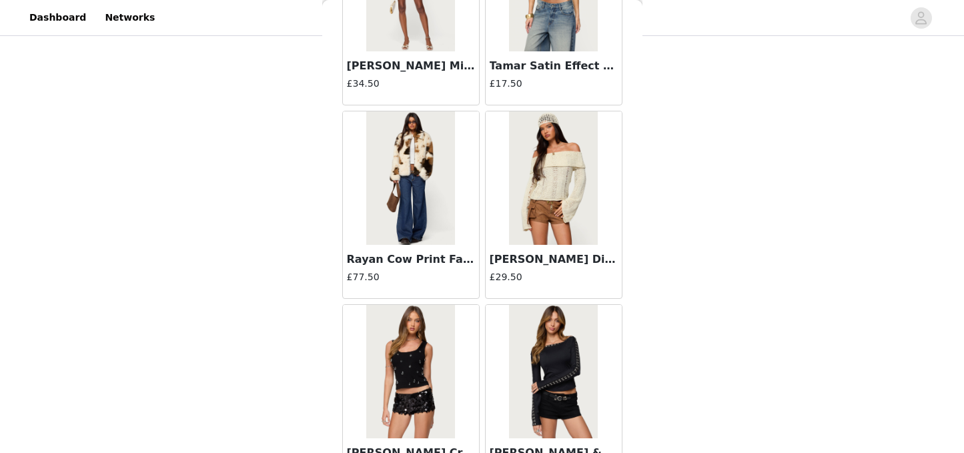
scroll to position [38864, 0]
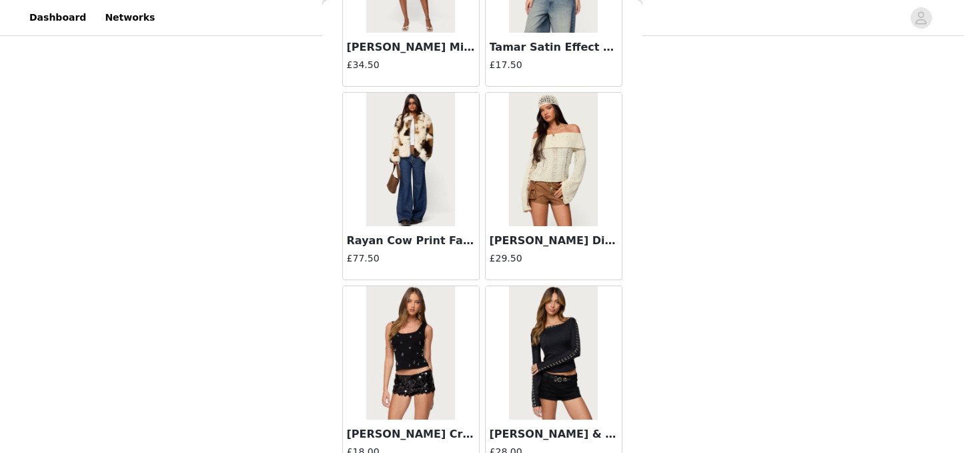
click at [428, 187] on img at bounding box center [410, 159] width 89 height 133
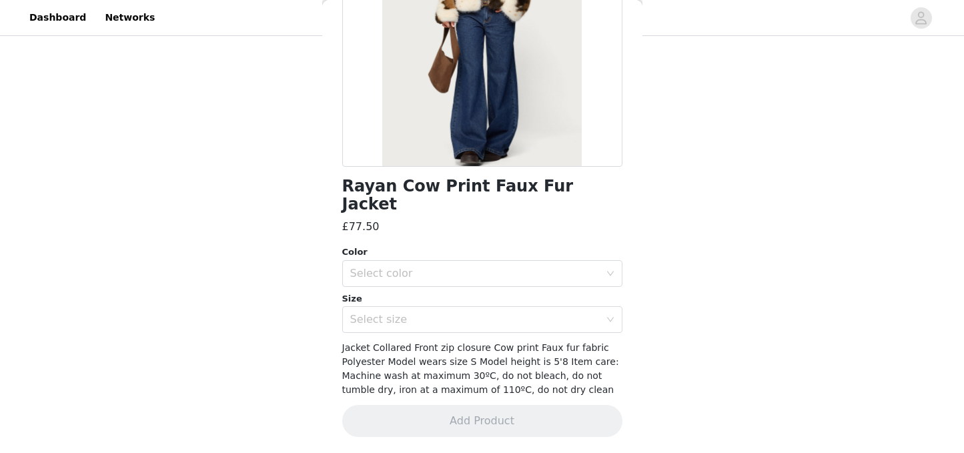
scroll to position [182, 0]
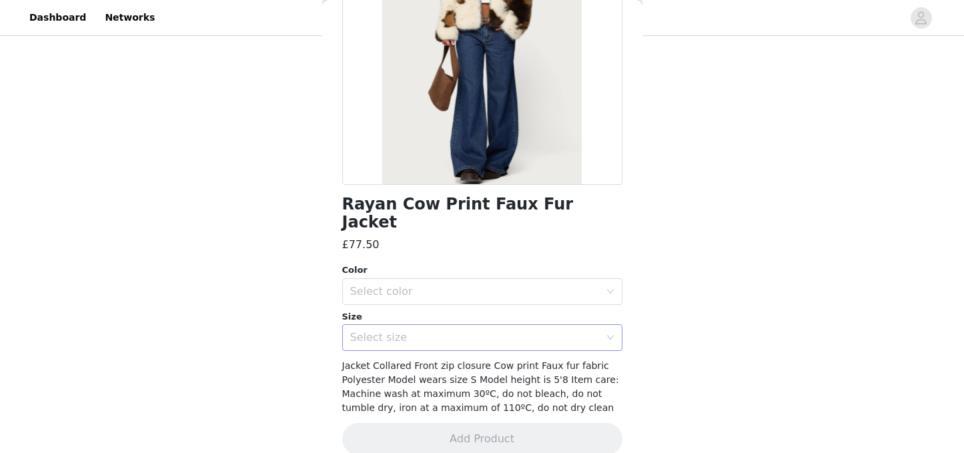
click at [528, 331] on div "Select size" at bounding box center [475, 337] width 250 height 13
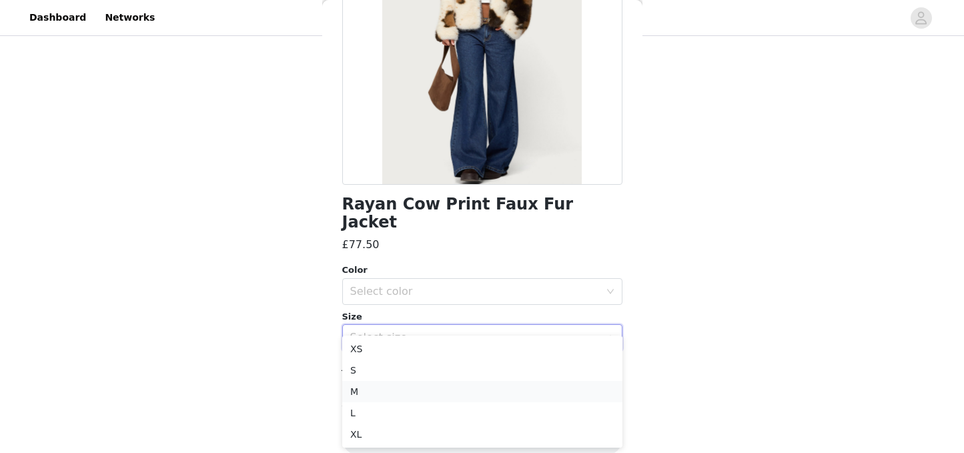
click at [432, 389] on li "M" at bounding box center [482, 391] width 280 height 21
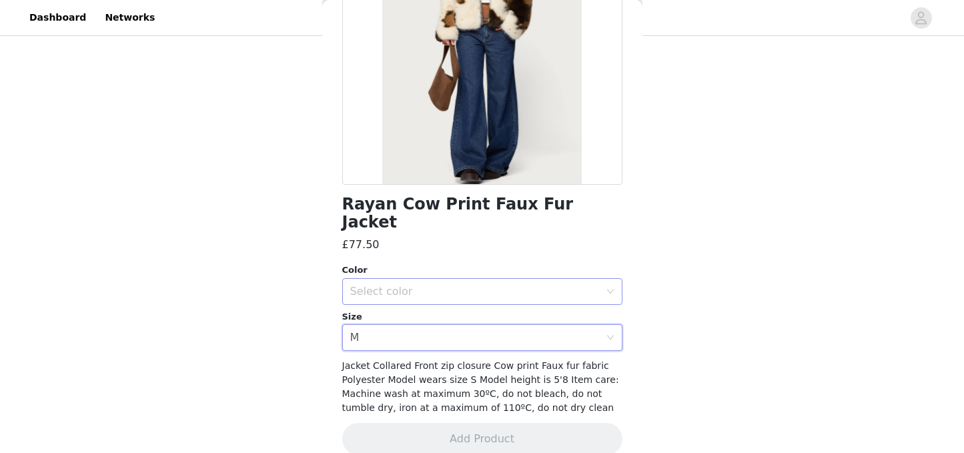
click at [575, 285] on div "Select color" at bounding box center [475, 291] width 250 height 13
click at [477, 304] on li "MIX" at bounding box center [482, 302] width 280 height 21
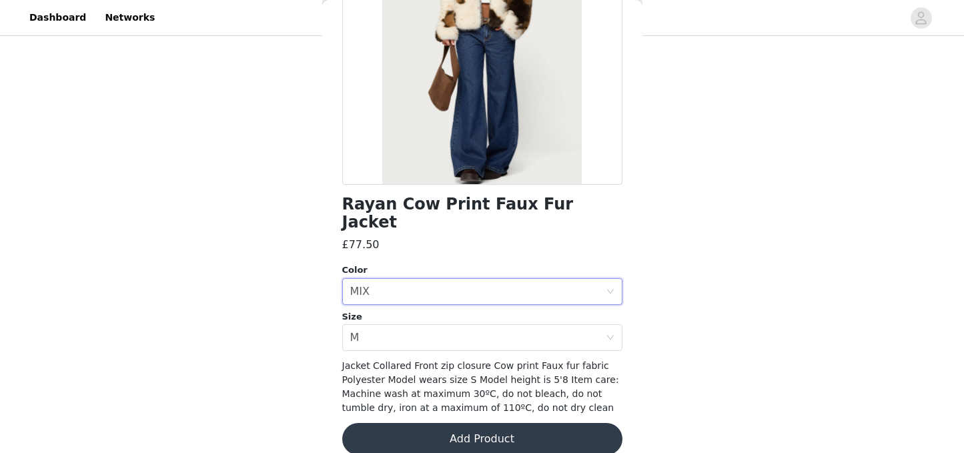
click at [492, 427] on button "Add Product" at bounding box center [482, 439] width 280 height 32
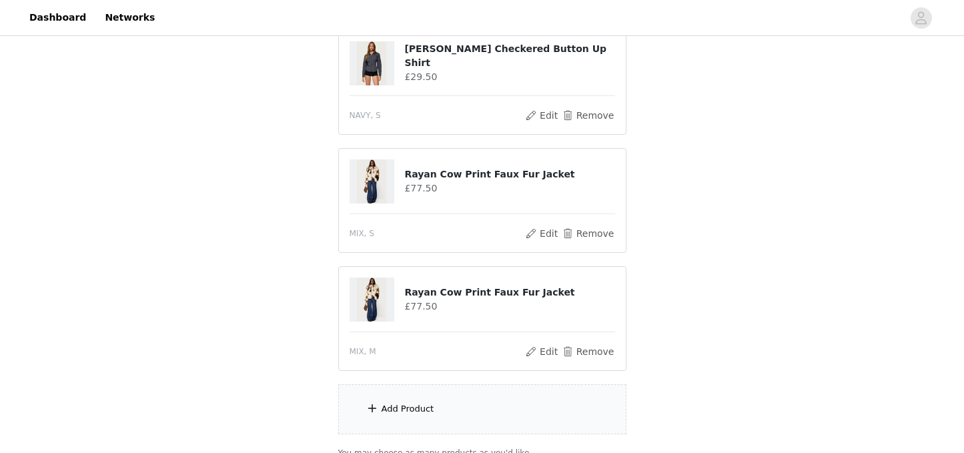
click at [486, 413] on div "Add Product" at bounding box center [482, 409] width 288 height 50
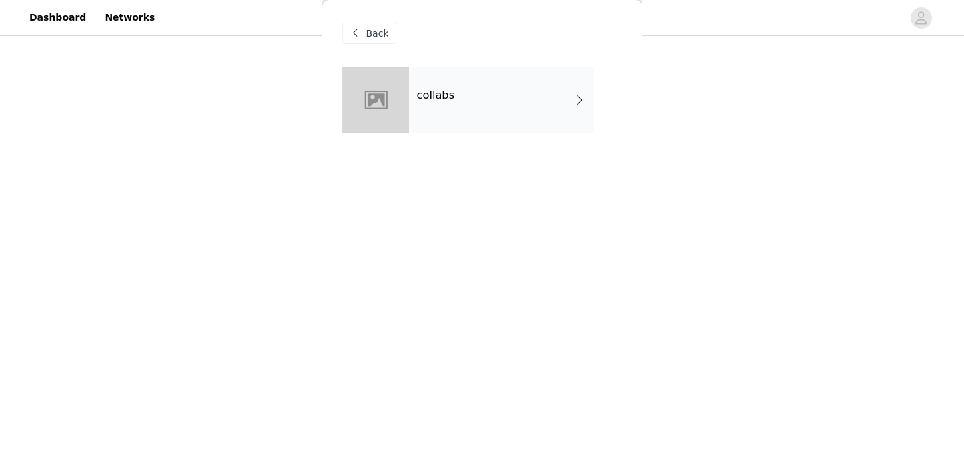
click at [505, 121] on div "collabs" at bounding box center [501, 100] width 185 height 67
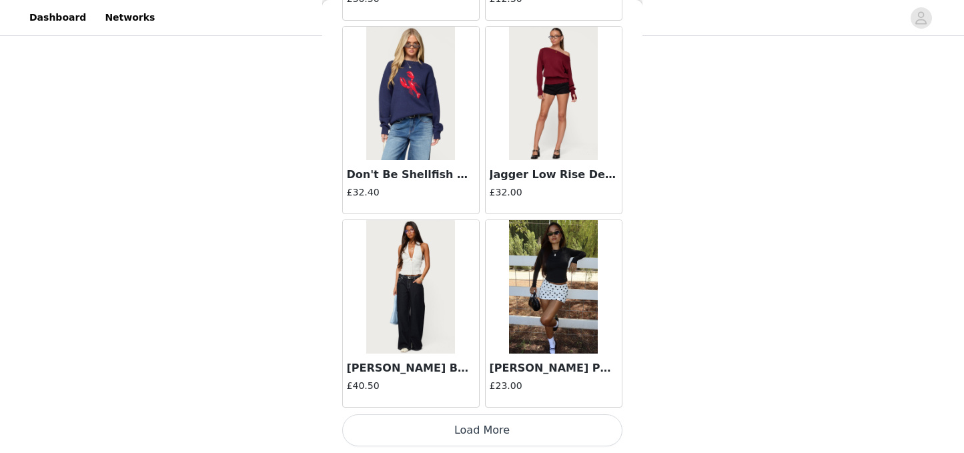
click at [522, 424] on button "Load More" at bounding box center [482, 430] width 280 height 32
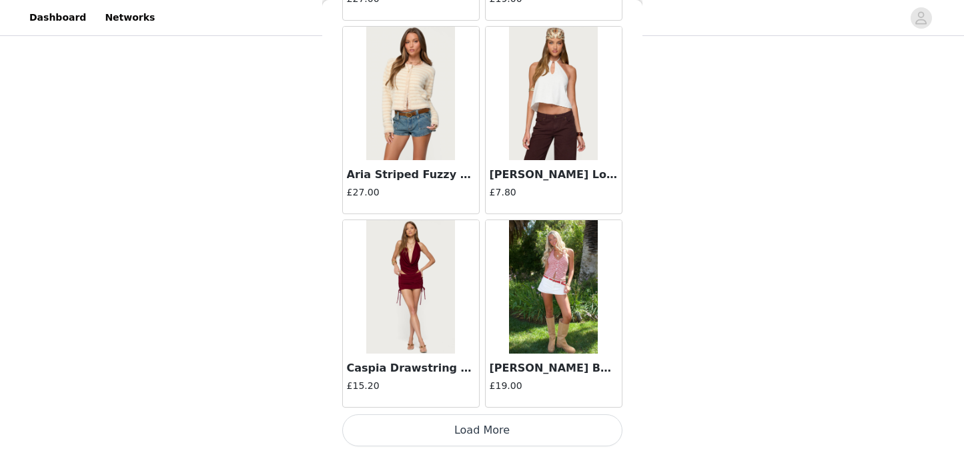
click at [489, 428] on button "Load More" at bounding box center [482, 430] width 280 height 32
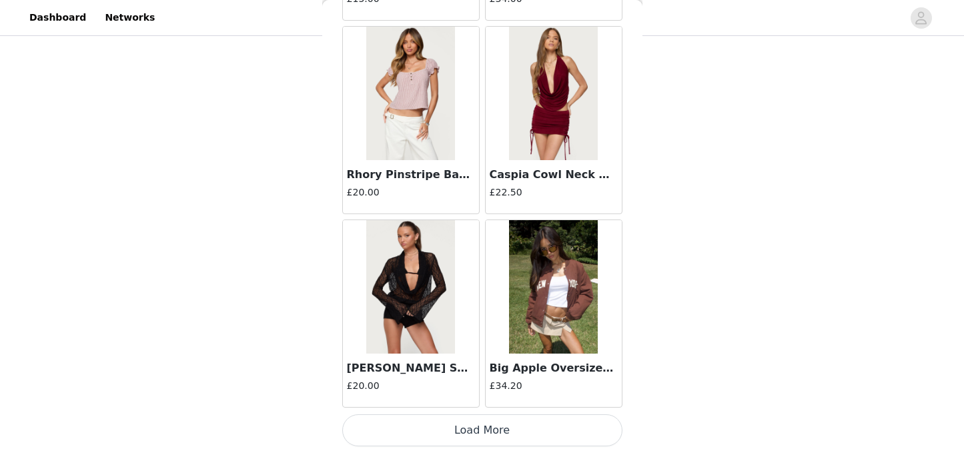
click at [486, 437] on button "Load More" at bounding box center [482, 430] width 280 height 32
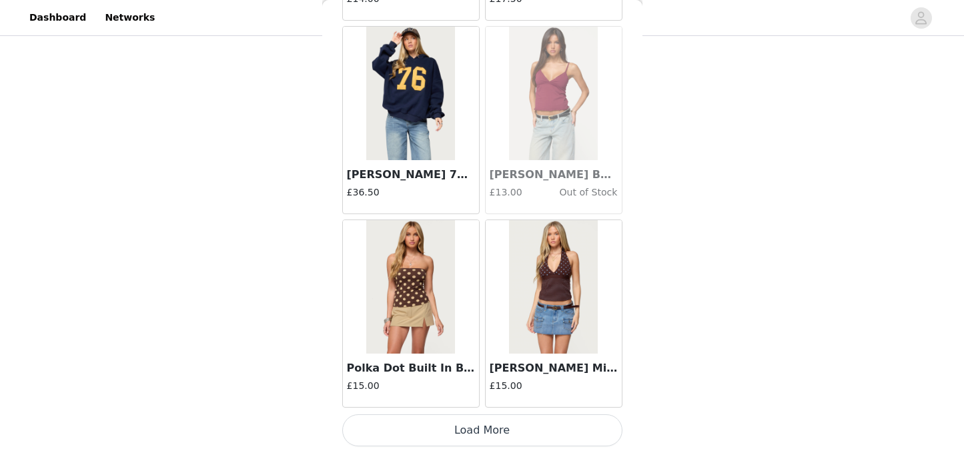
click at [479, 432] on button "Load More" at bounding box center [482, 430] width 280 height 32
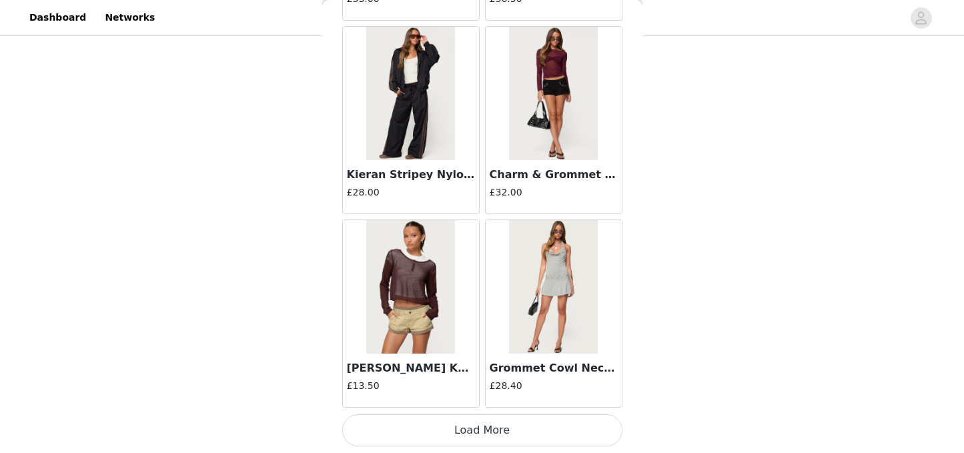
click at [476, 438] on button "Load More" at bounding box center [482, 430] width 280 height 32
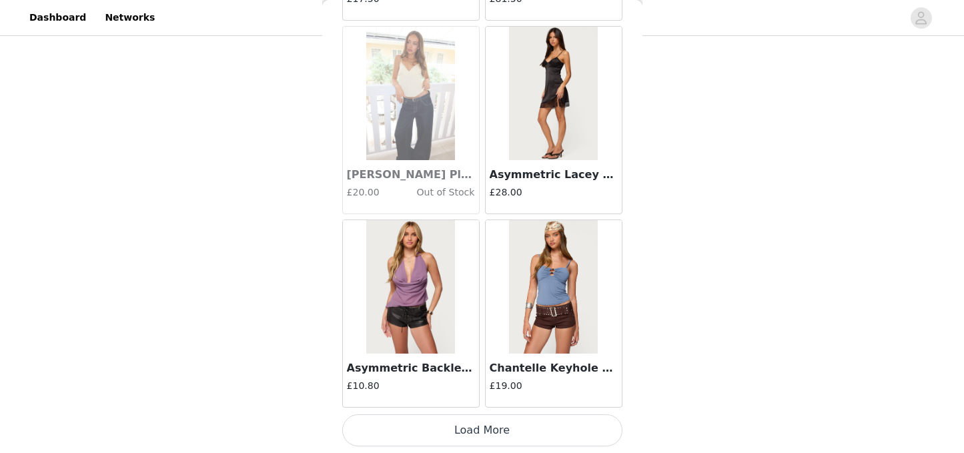
click at [489, 419] on button "Load More" at bounding box center [482, 430] width 280 height 32
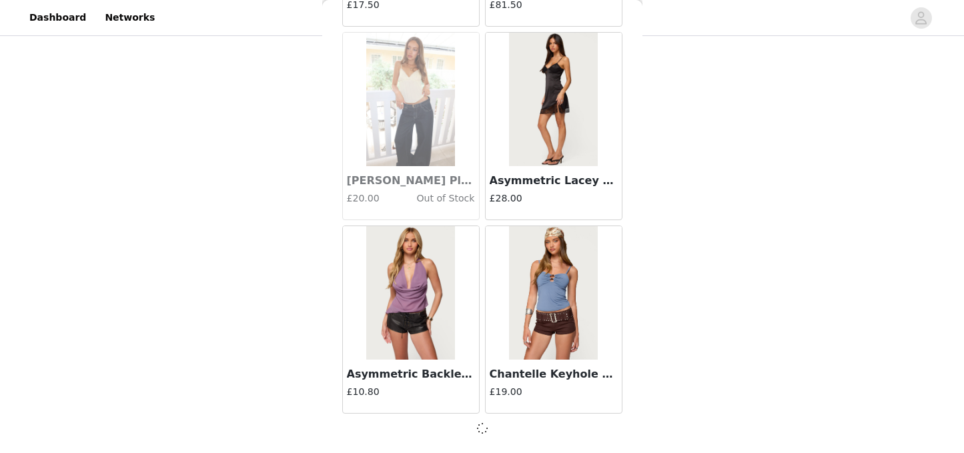
scroll to position [11257, 0]
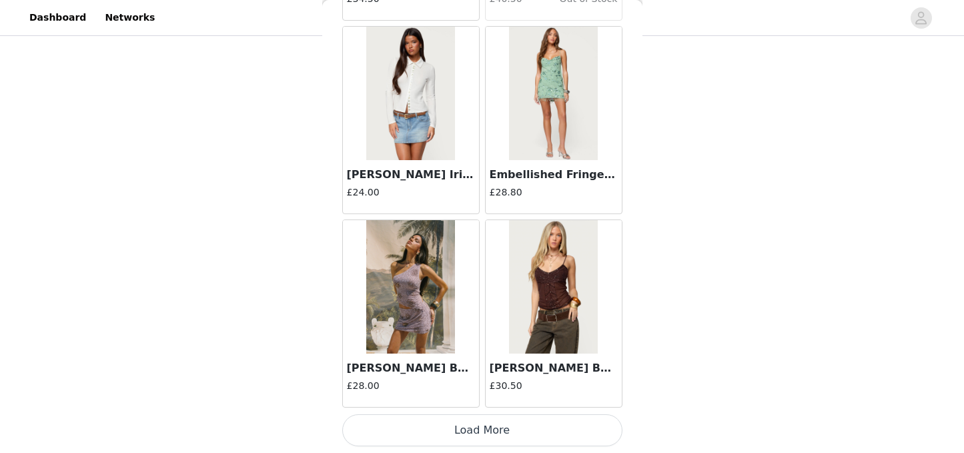
click at [482, 430] on button "Load More" at bounding box center [482, 430] width 280 height 32
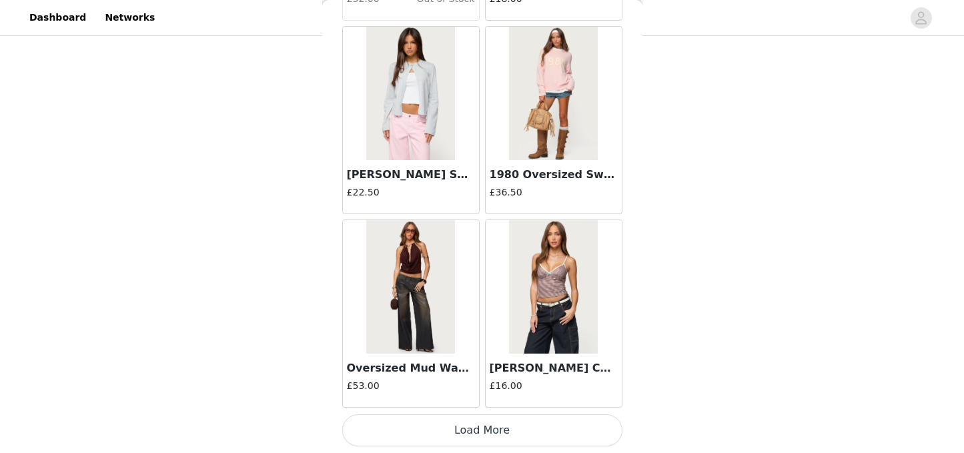
click at [466, 424] on button "Load More" at bounding box center [482, 430] width 280 height 32
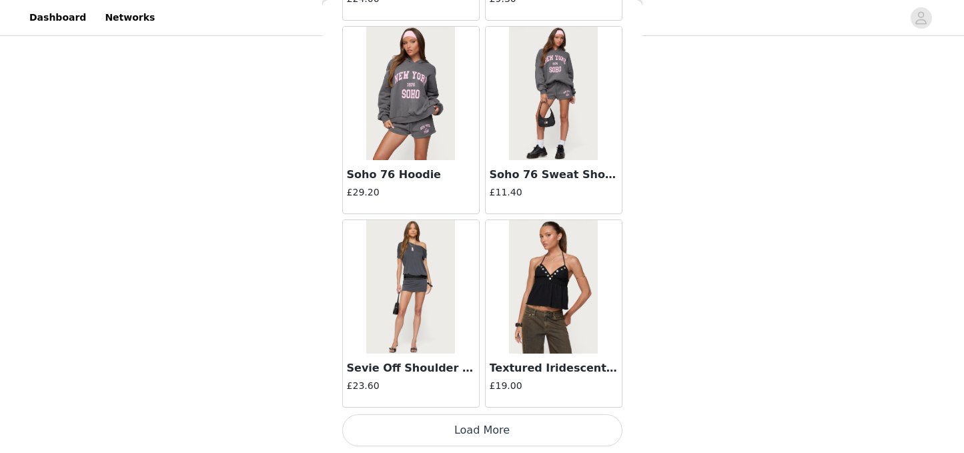
click at [466, 437] on button "Load More" at bounding box center [482, 430] width 280 height 32
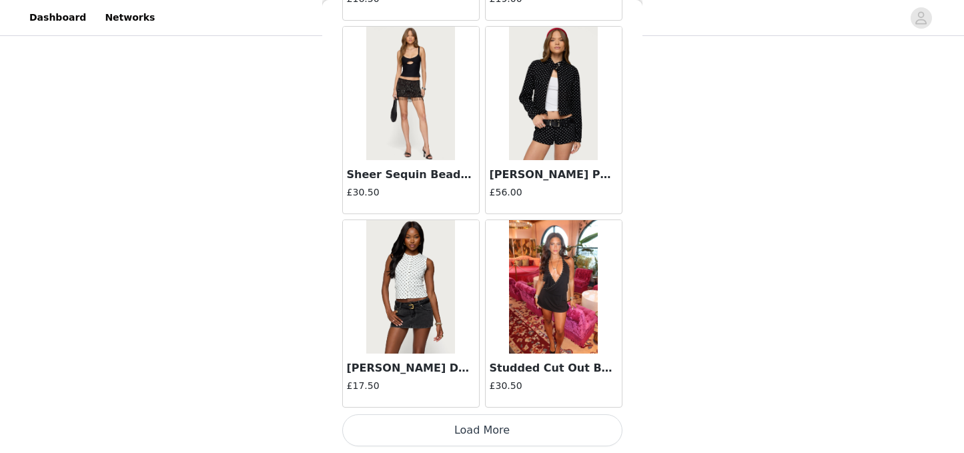
click at [474, 426] on button "Load More" at bounding box center [482, 430] width 280 height 32
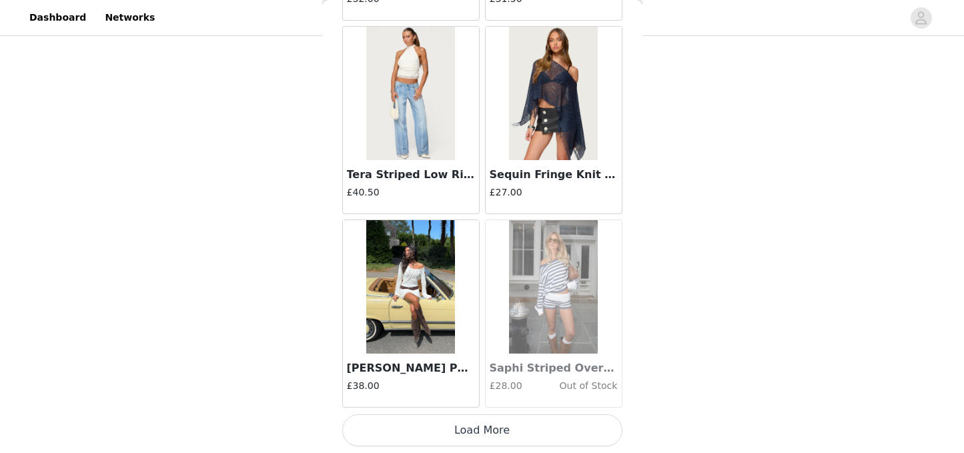
click at [462, 439] on button "Load More" at bounding box center [482, 430] width 280 height 32
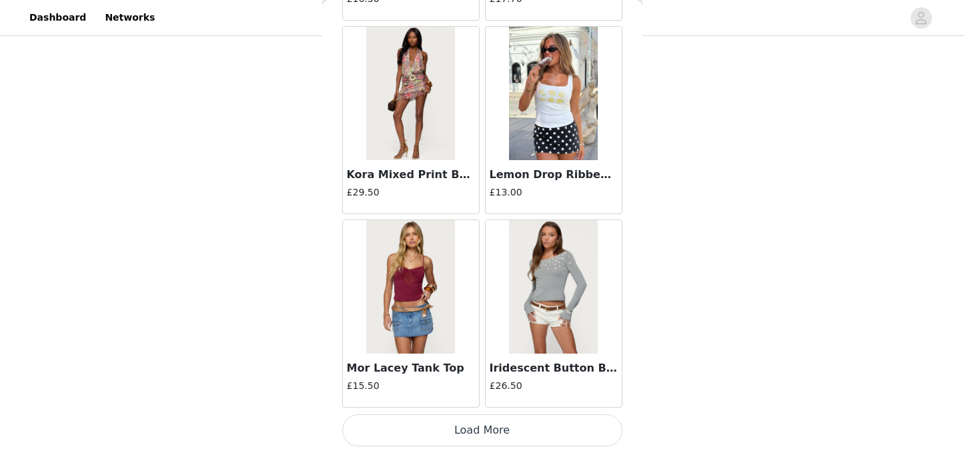
click at [475, 432] on button "Load More" at bounding box center [482, 430] width 280 height 32
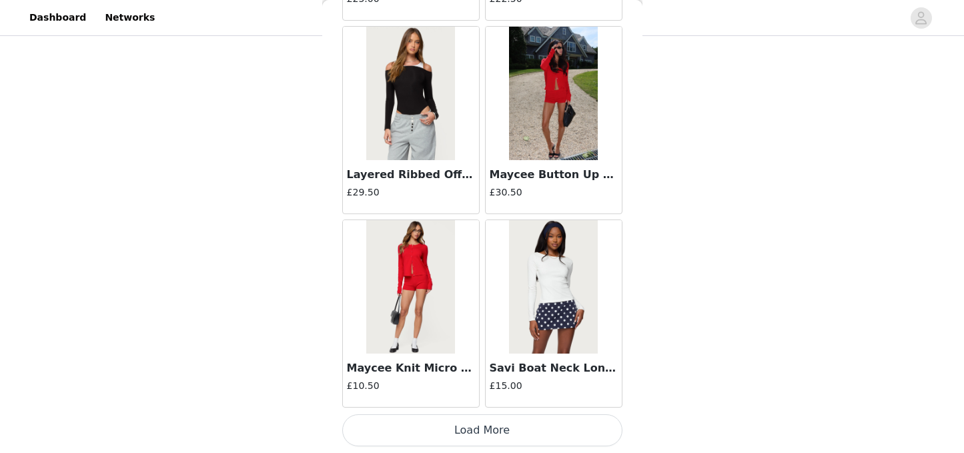
click at [480, 424] on button "Load More" at bounding box center [482, 430] width 280 height 32
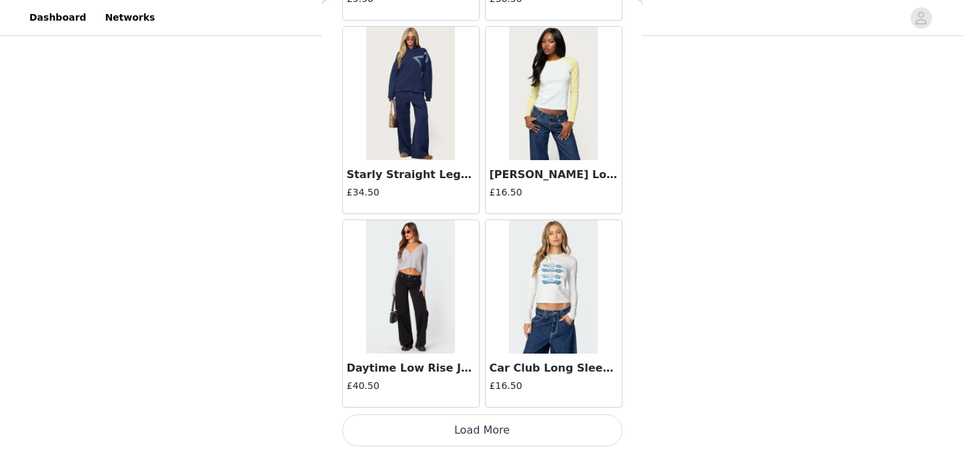
click at [484, 437] on button "Load More" at bounding box center [482, 430] width 280 height 32
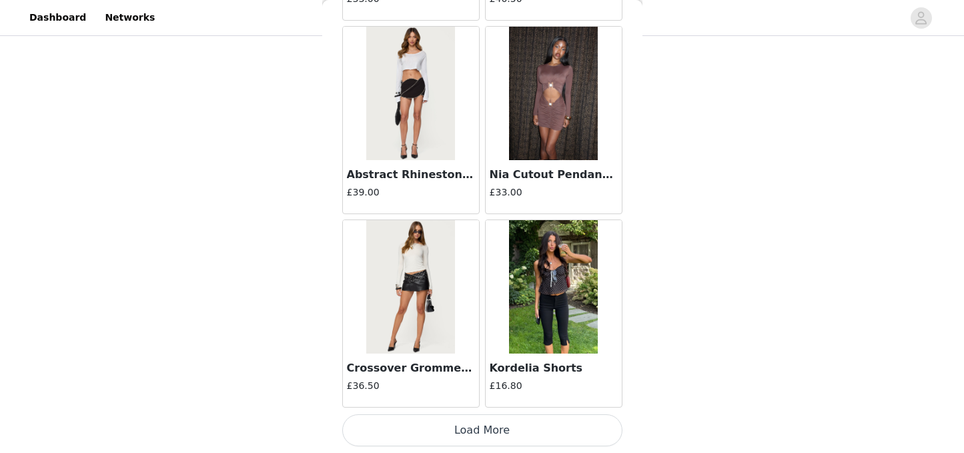
click at [492, 434] on button "Load More" at bounding box center [482, 430] width 280 height 32
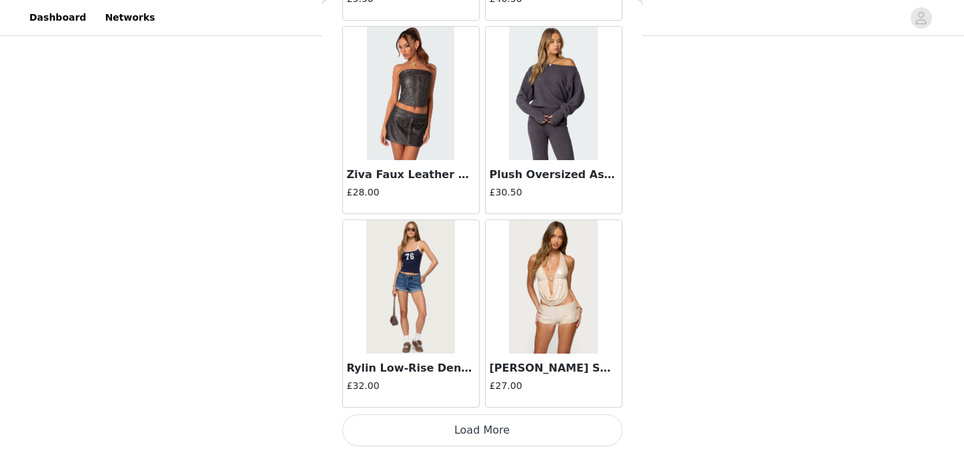
click at [507, 441] on button "Load More" at bounding box center [482, 430] width 280 height 32
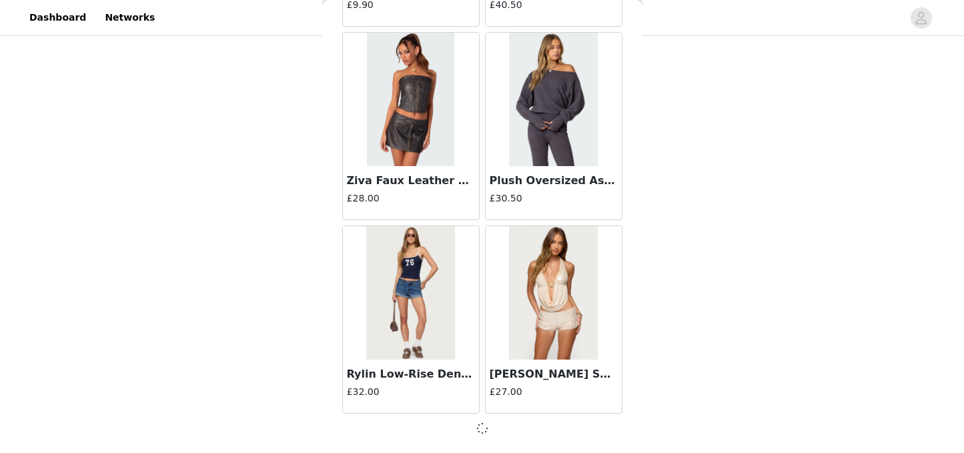
scroll to position [30605, 0]
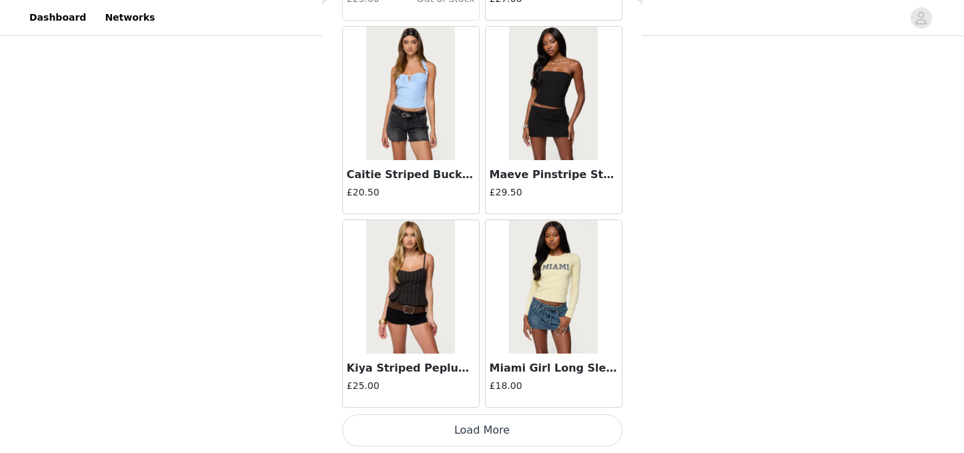
click at [508, 430] on button "Load More" at bounding box center [482, 430] width 280 height 32
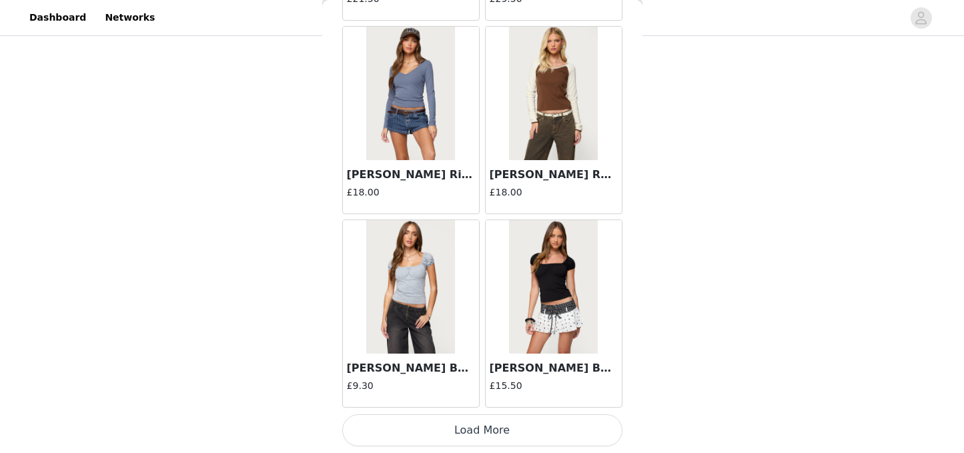
click at [524, 436] on button "Load More" at bounding box center [482, 430] width 280 height 32
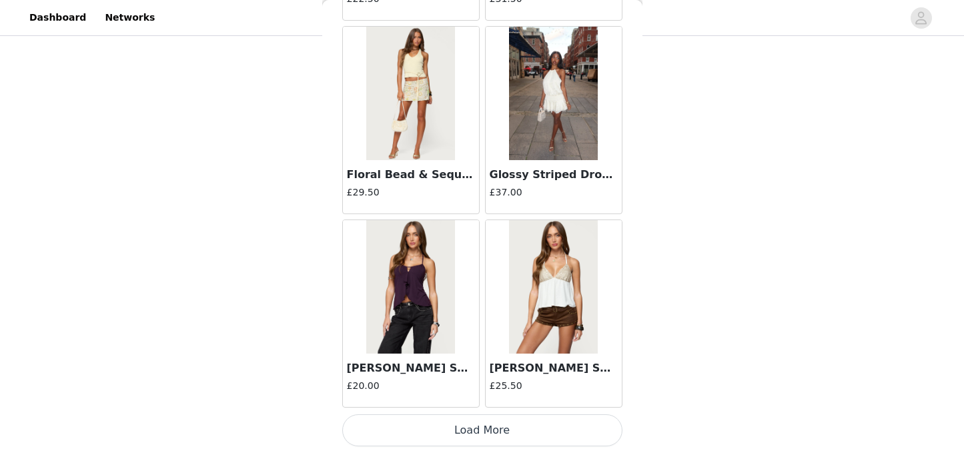
scroll to position [3784, 0]
click at [524, 429] on button "Load More" at bounding box center [482, 430] width 280 height 32
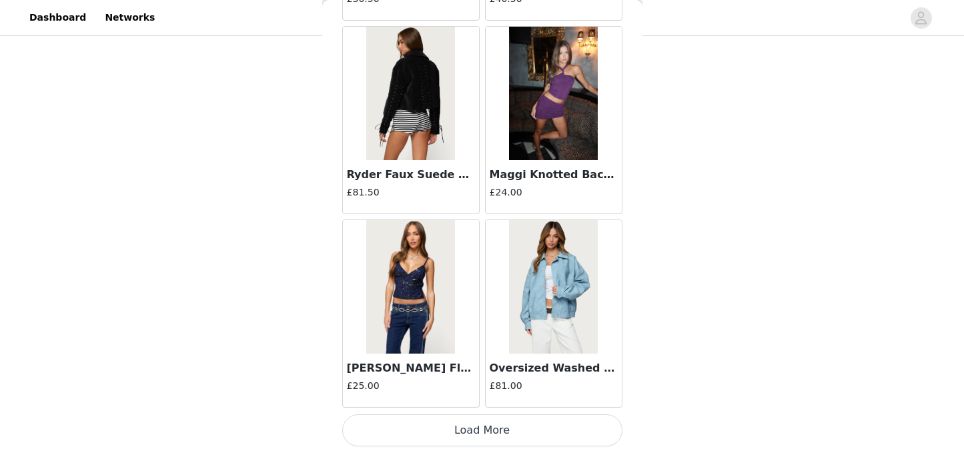
click at [492, 431] on button "Load More" at bounding box center [482, 430] width 280 height 32
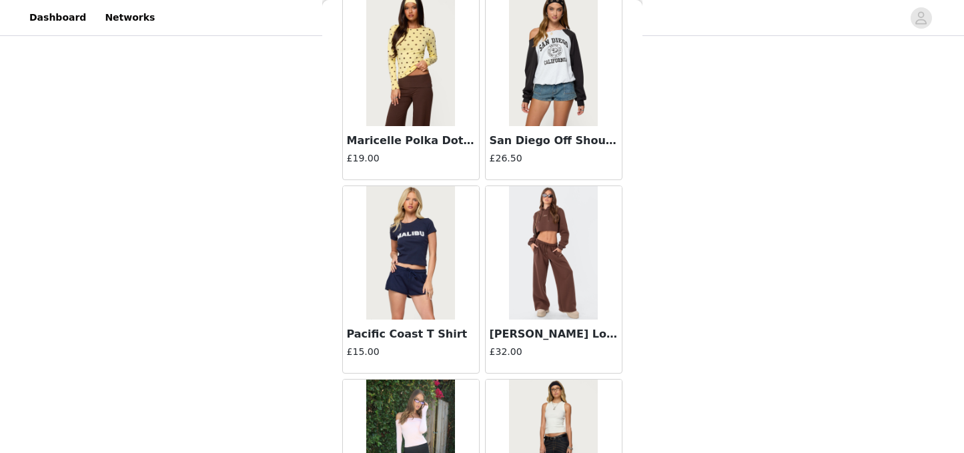
scroll to position [39545, 0]
click at [564, 306] on img at bounding box center [553, 251] width 89 height 133
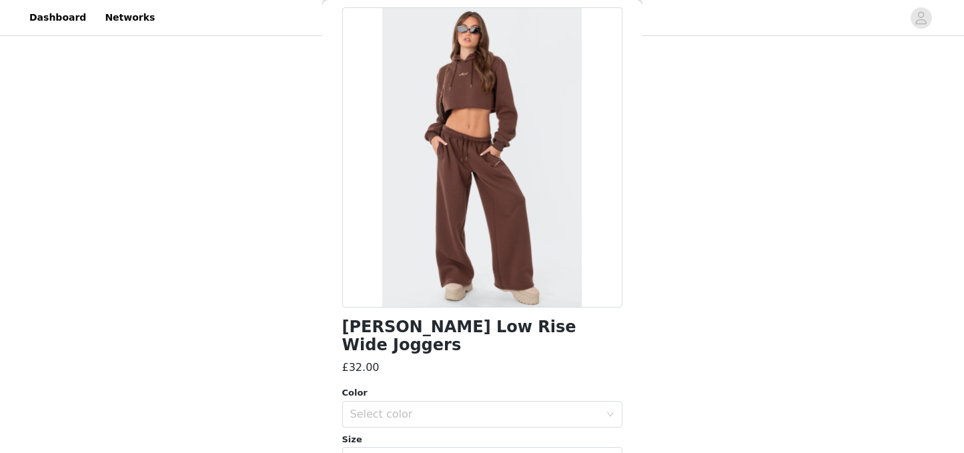
scroll to position [0, 0]
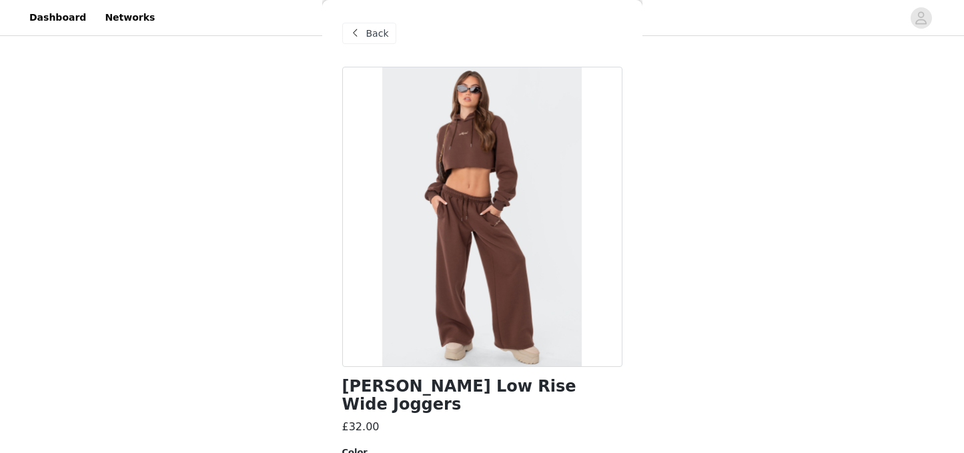
click at [365, 38] on div "Back" at bounding box center [369, 33] width 54 height 21
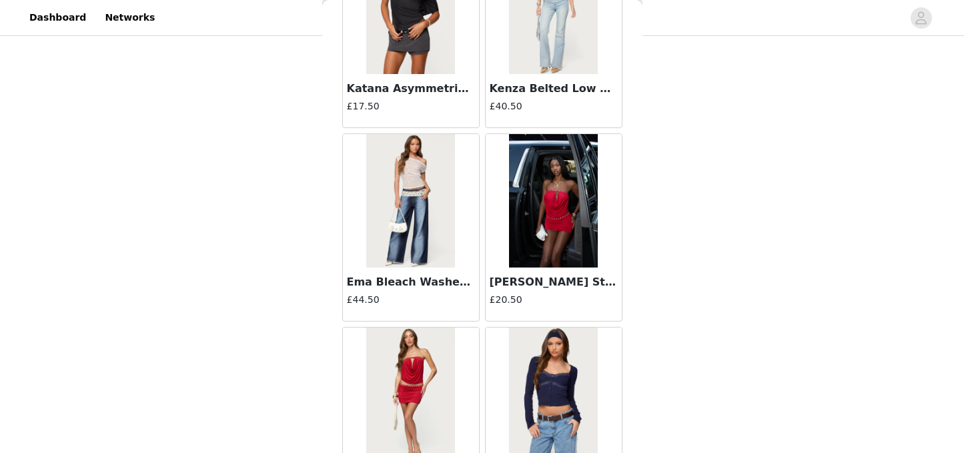
scroll to position [40285, 0]
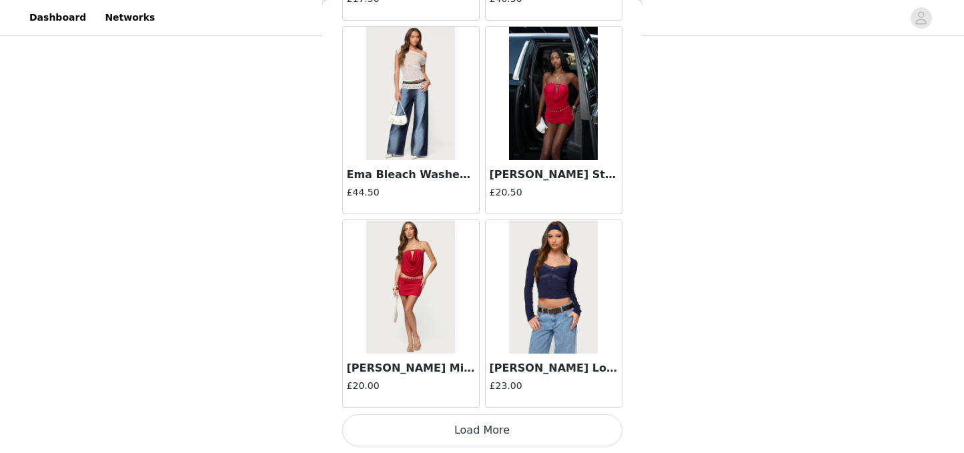
click at [502, 431] on button "Load More" at bounding box center [482, 430] width 280 height 32
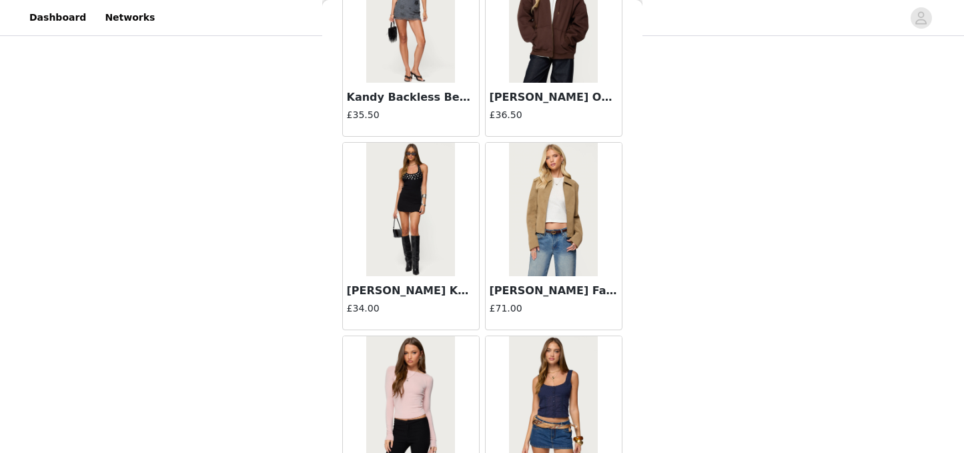
scroll to position [40752, 0]
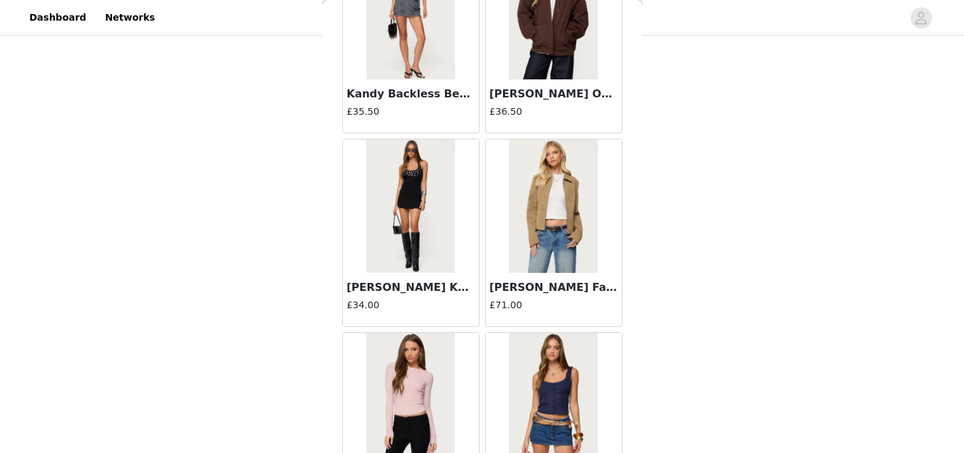
click at [535, 293] on h3 "[PERSON_NAME] Faux Leather Jacket" at bounding box center [554, 288] width 128 height 16
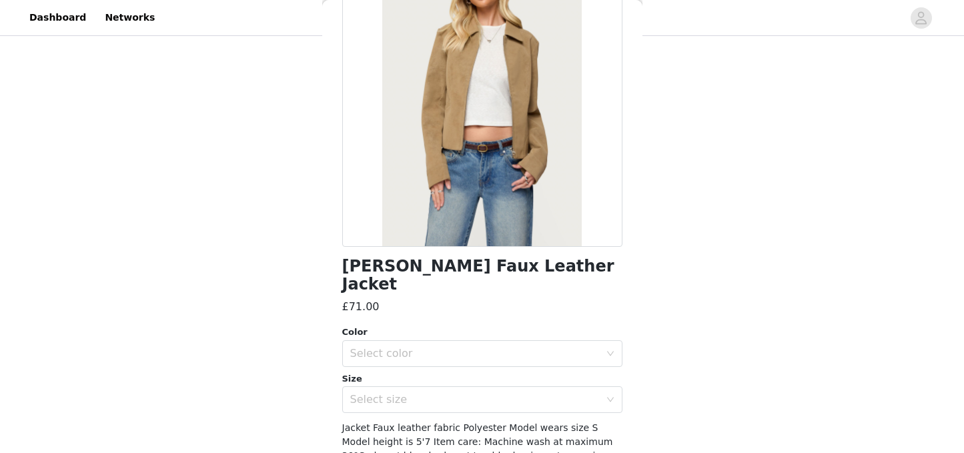
scroll to position [0, 0]
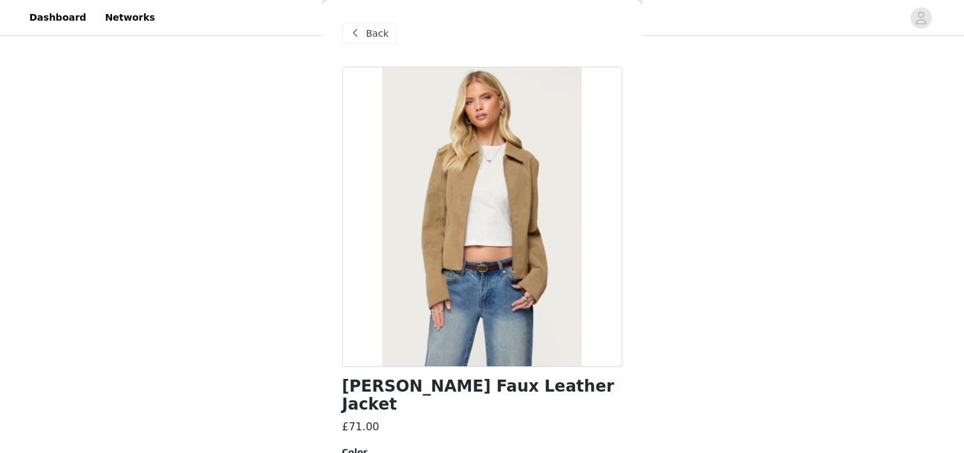
click at [368, 37] on span "Back" at bounding box center [377, 34] width 23 height 14
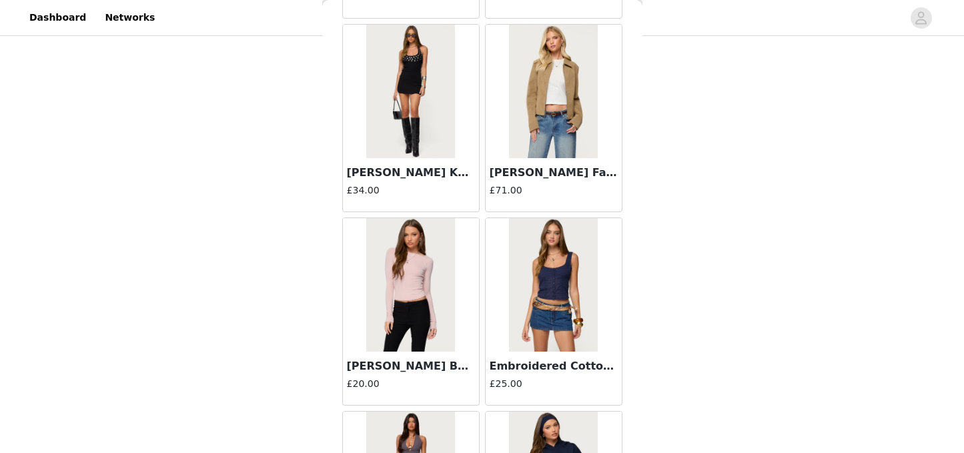
scroll to position [40868, 0]
click at [432, 364] on h3 "[PERSON_NAME] Boat Neck Raglan Top" at bounding box center [411, 366] width 128 height 16
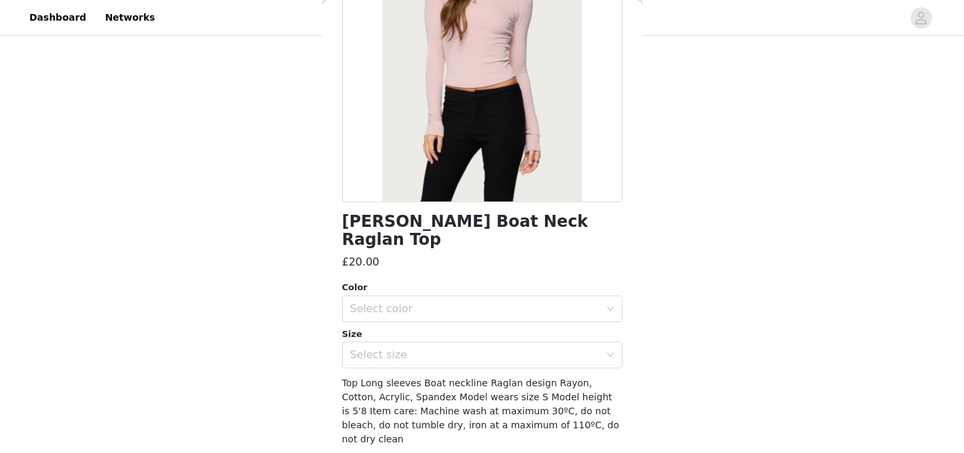
scroll to position [0, 0]
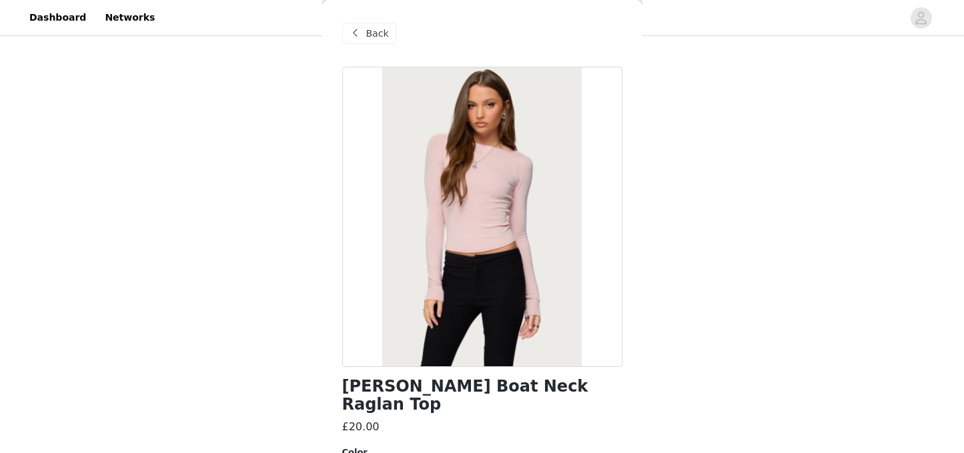
click at [364, 38] on div "Back" at bounding box center [369, 33] width 54 height 21
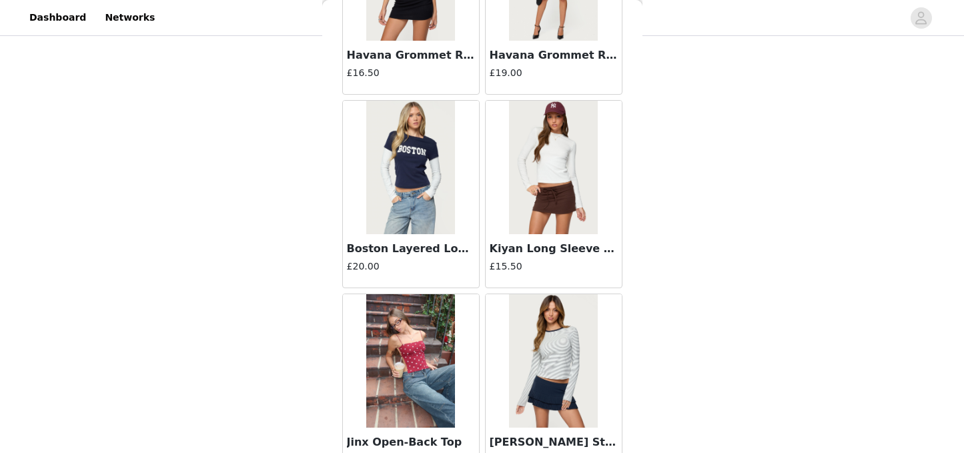
scroll to position [42219, 0]
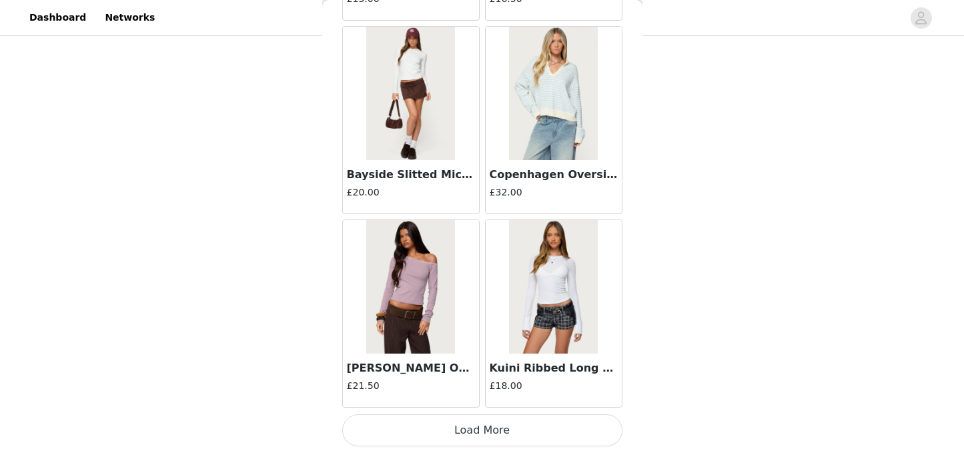
click at [510, 431] on button "Load More" at bounding box center [482, 430] width 280 height 32
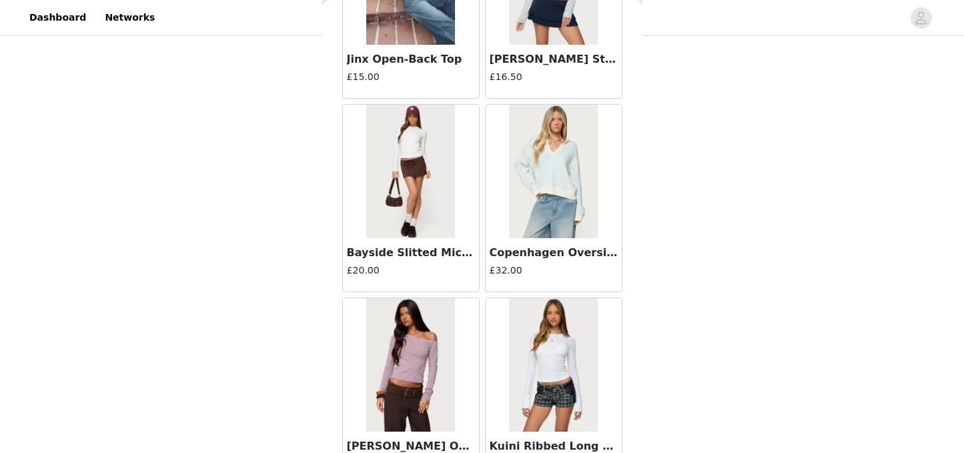
scroll to position [41710, 0]
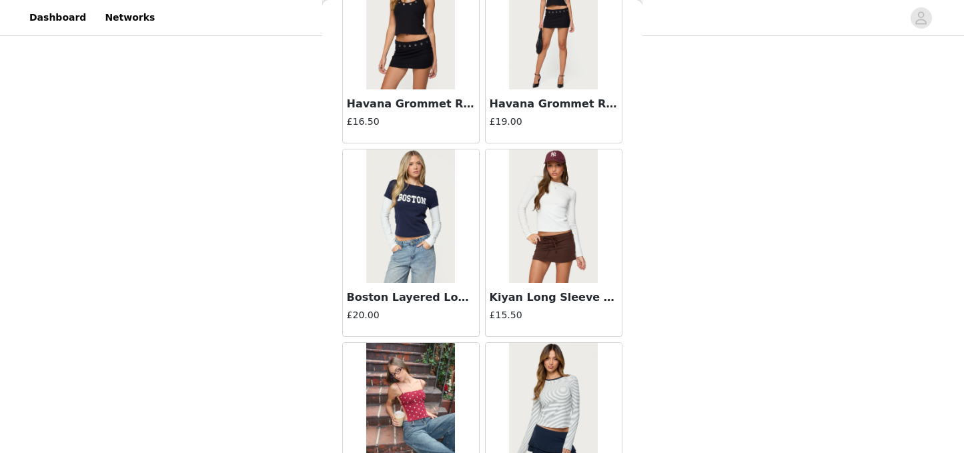
click at [529, 302] on h3 "Kiyan Long Sleeve T Shirt" at bounding box center [554, 298] width 128 height 16
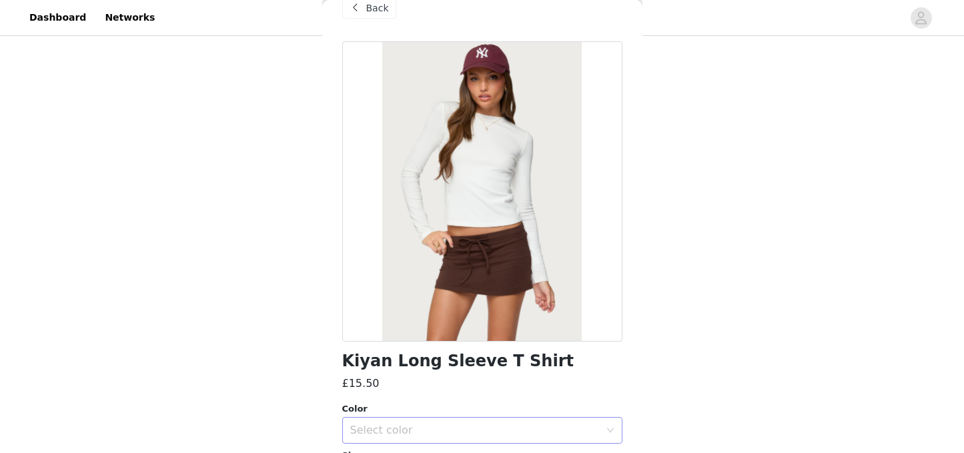
scroll to position [0, 0]
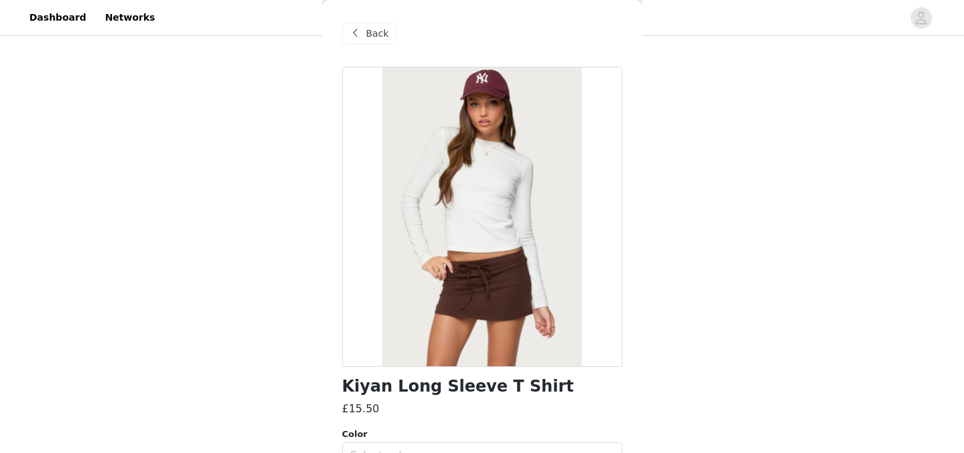
click at [370, 36] on span "Back" at bounding box center [377, 34] width 23 height 14
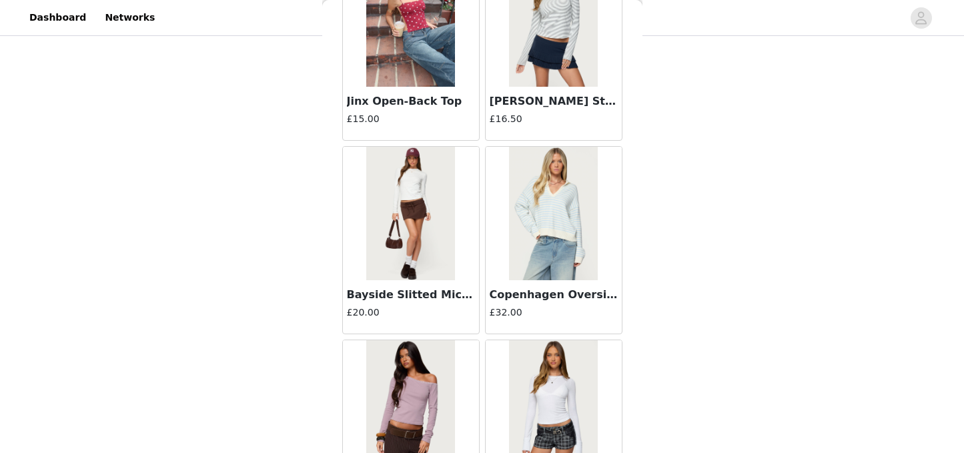
scroll to position [42114, 0]
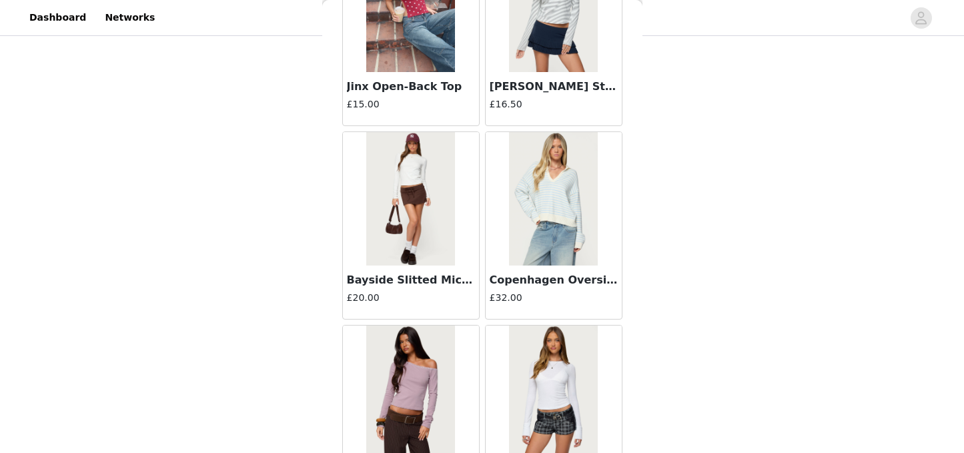
click at [542, 244] on img at bounding box center [553, 198] width 89 height 133
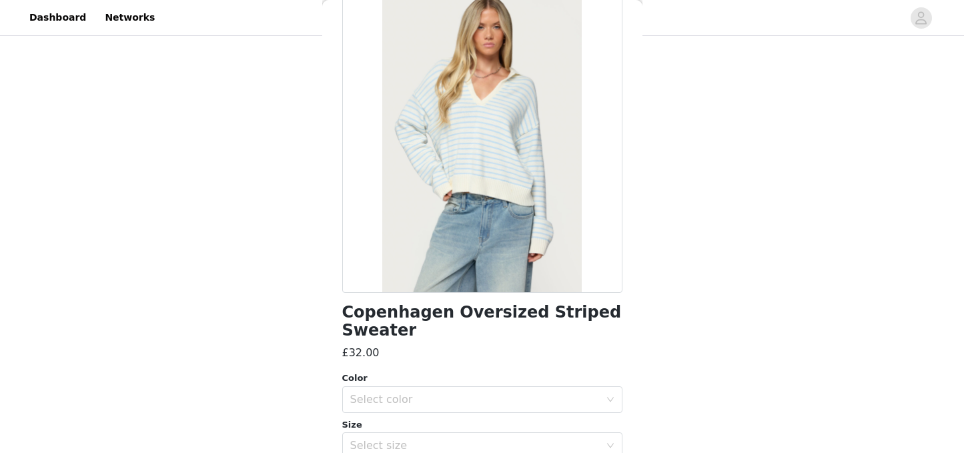
scroll to position [0, 0]
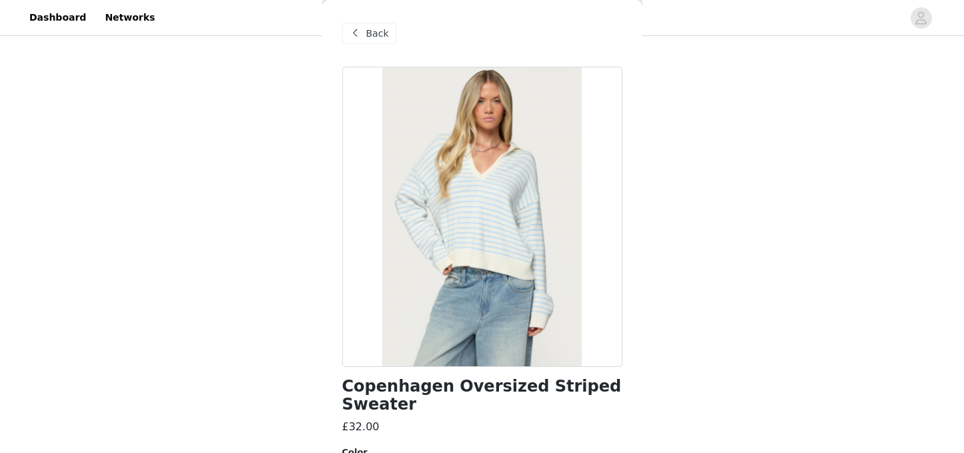
click at [374, 36] on span "Back" at bounding box center [377, 34] width 23 height 14
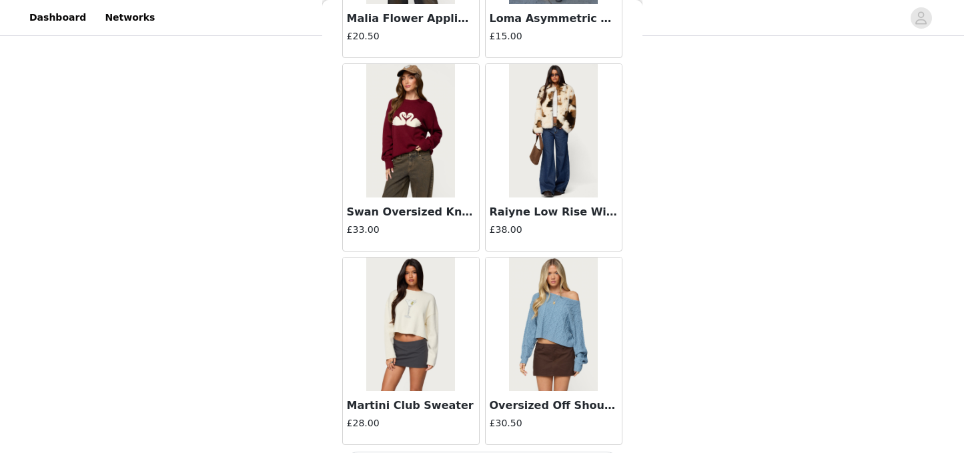
scroll to position [44154, 0]
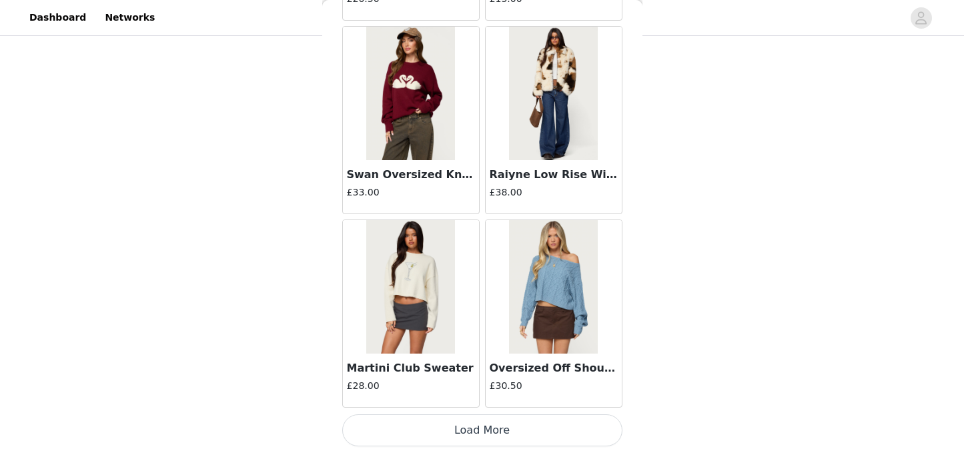
click at [494, 432] on button "Load More" at bounding box center [482, 430] width 280 height 32
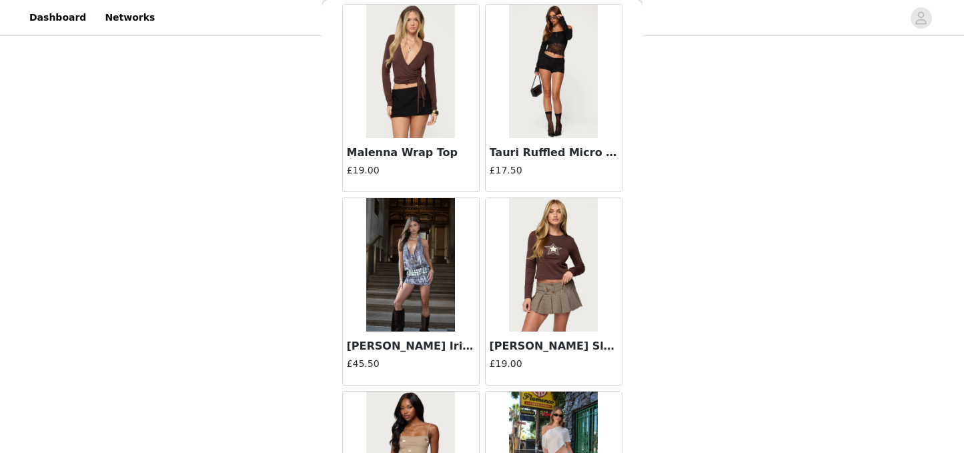
scroll to position [43974, 0]
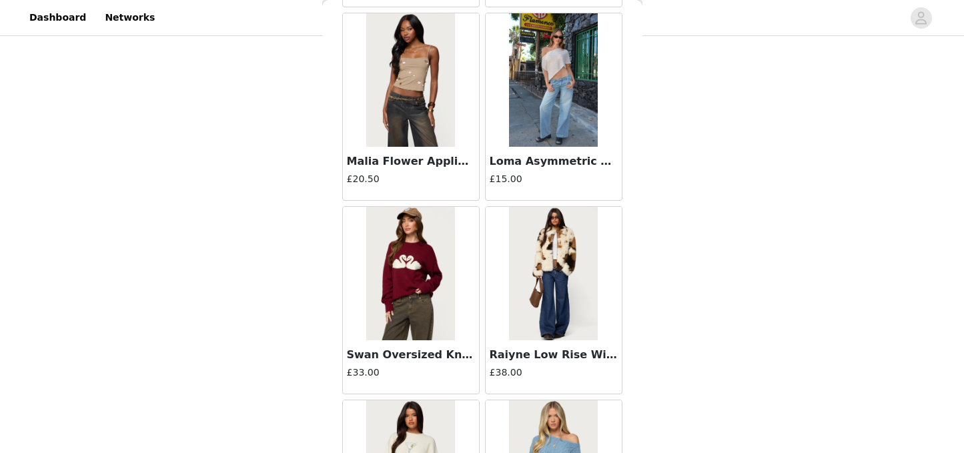
click at [552, 299] on img at bounding box center [553, 273] width 89 height 133
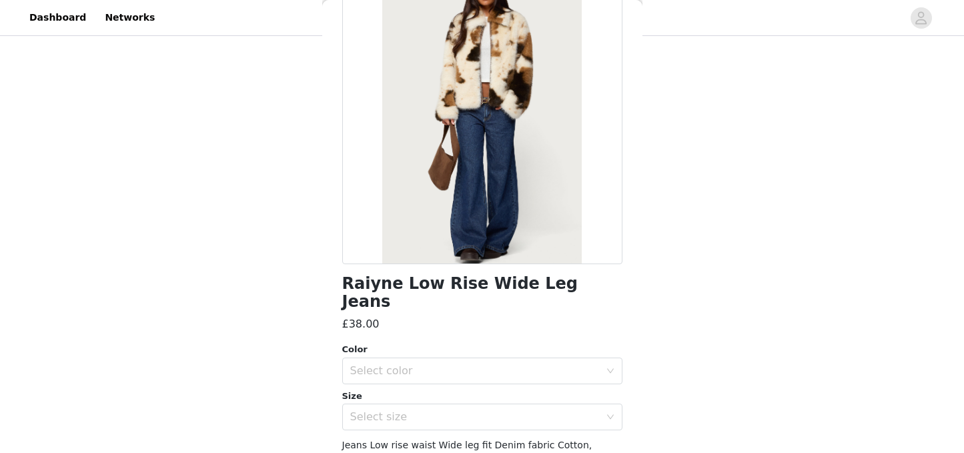
scroll to position [0, 0]
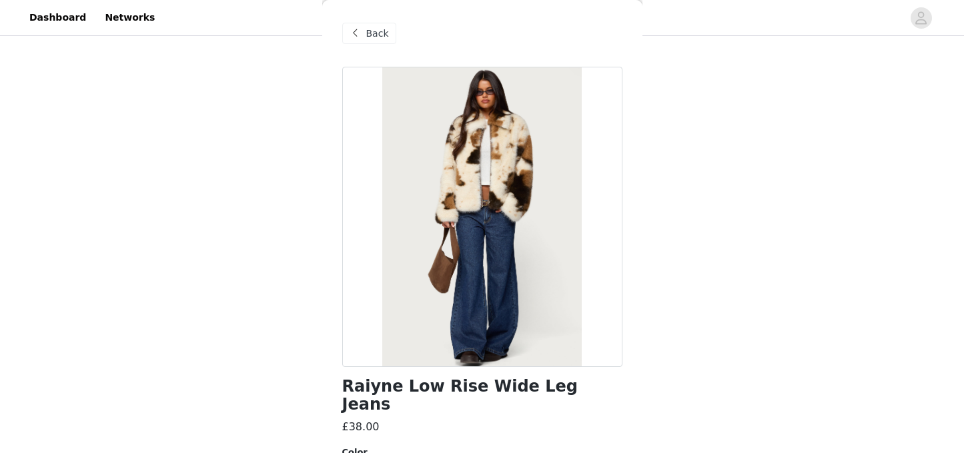
click at [364, 35] on div "Back" at bounding box center [369, 33] width 54 height 21
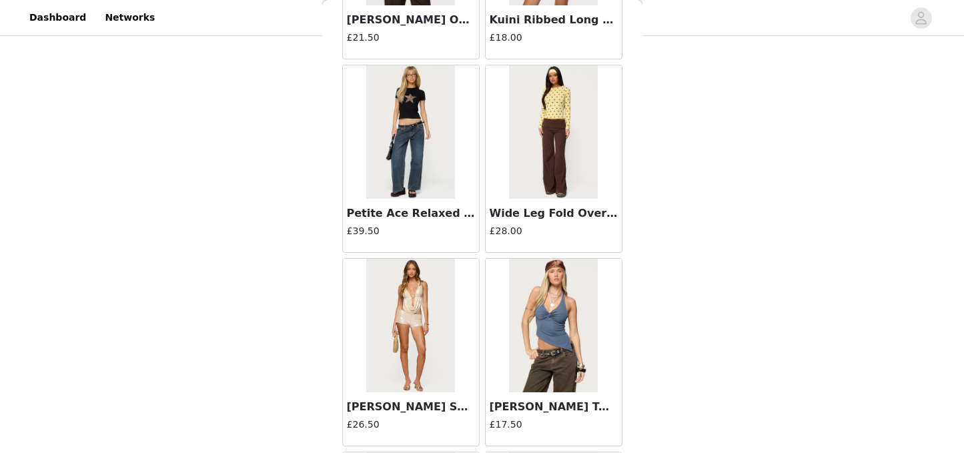
scroll to position [42558, 0]
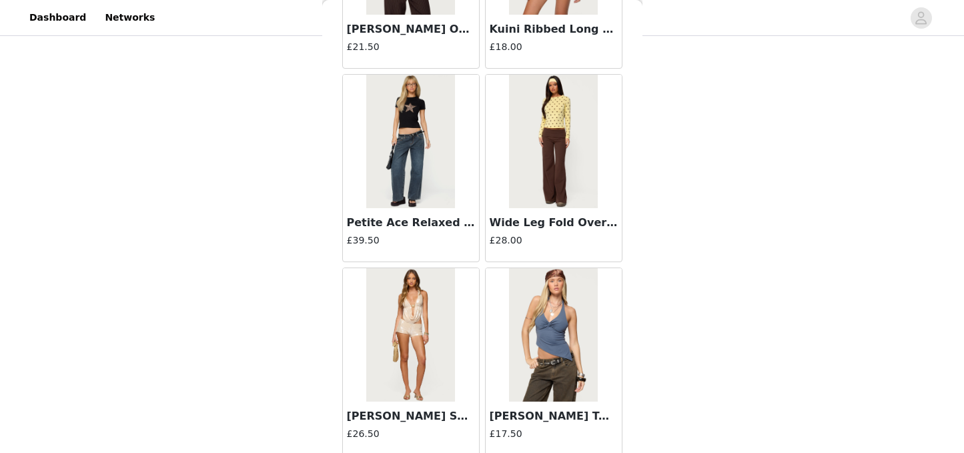
click at [544, 197] on img at bounding box center [553, 141] width 89 height 133
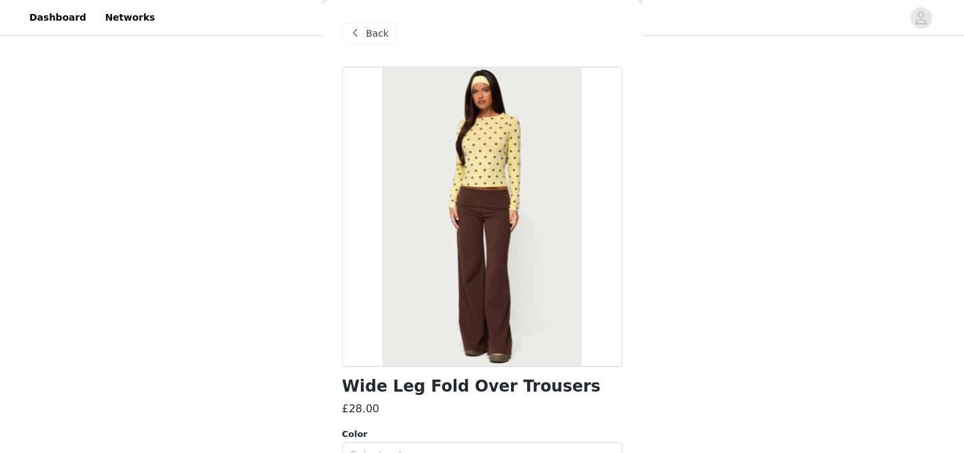
scroll to position [182, 0]
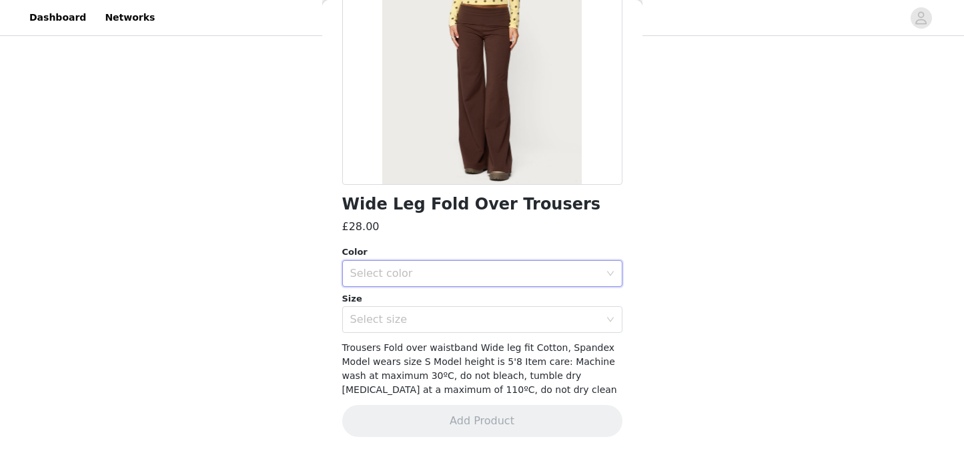
click at [512, 286] on div "Select color" at bounding box center [482, 273] width 280 height 27
click at [446, 303] on li "BROWN" at bounding box center [482, 302] width 280 height 21
click at [423, 318] on div "Select size" at bounding box center [475, 319] width 250 height 13
click at [407, 322] on div "Select size" at bounding box center [475, 319] width 250 height 13
click at [405, 323] on div "Select size" at bounding box center [475, 319] width 250 height 13
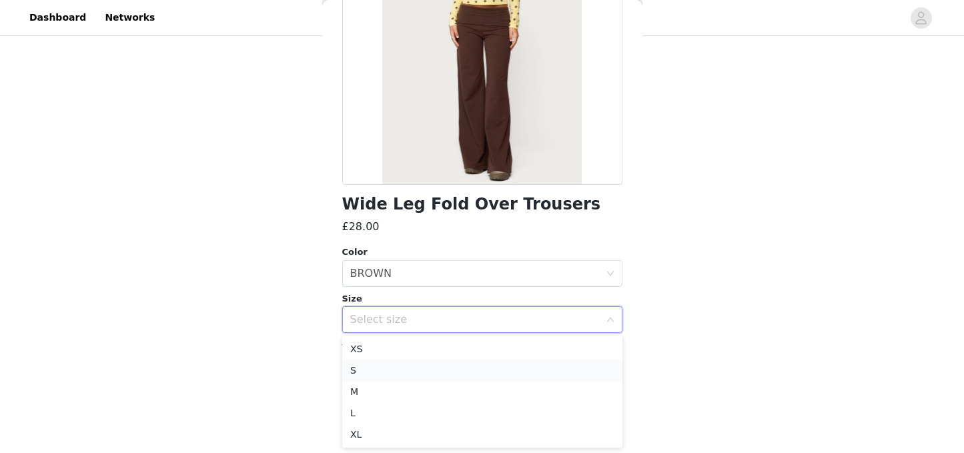
click at [382, 364] on li "S" at bounding box center [482, 370] width 280 height 21
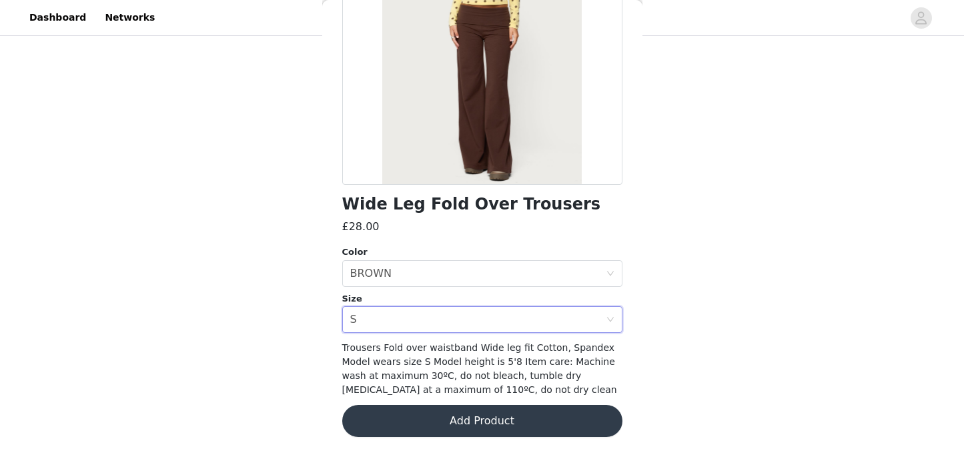
click at [437, 422] on button "Add Product" at bounding box center [482, 421] width 280 height 32
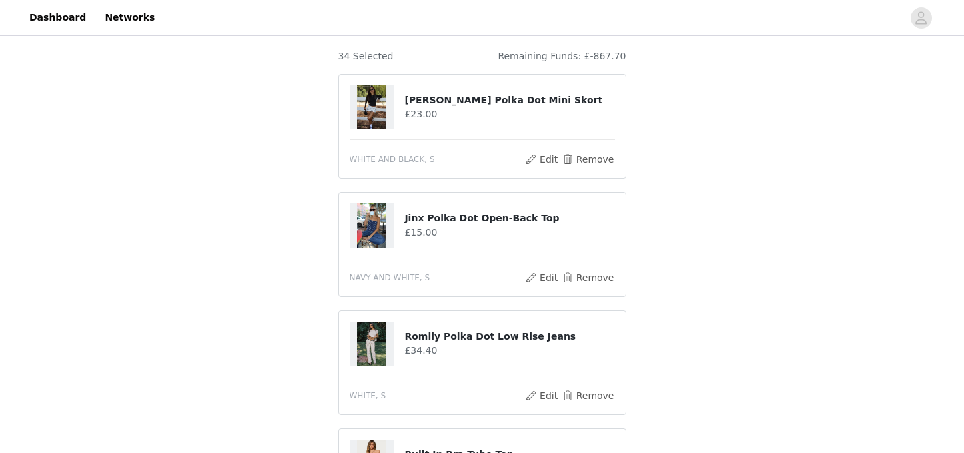
scroll to position [102, 0]
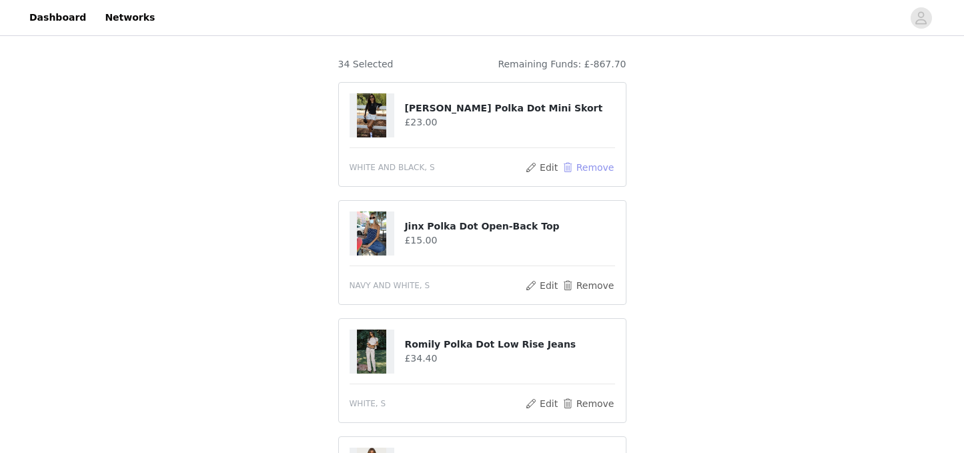
click at [598, 169] on button "Remove" at bounding box center [587, 167] width 53 height 16
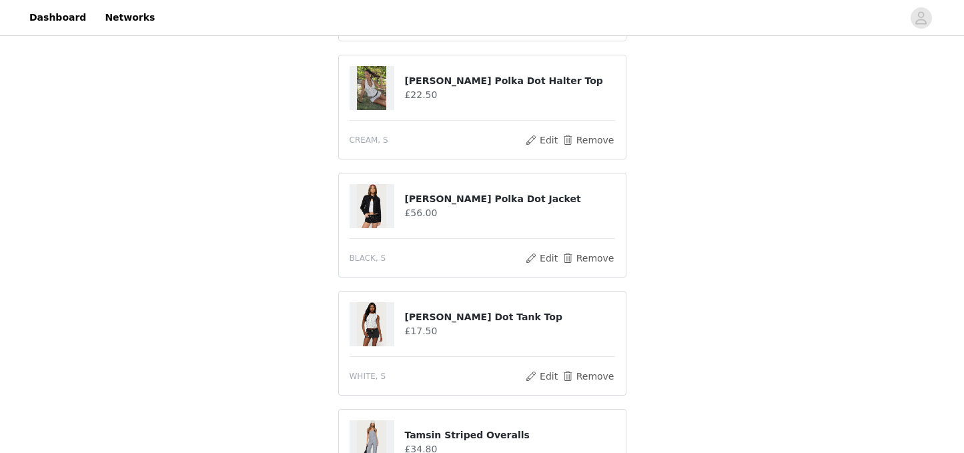
scroll to position [1200, 0]
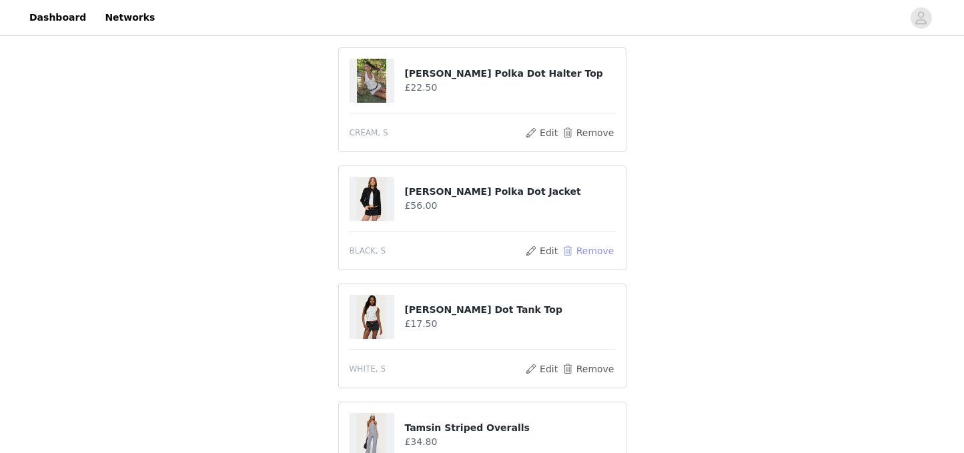
click at [599, 250] on button "Remove" at bounding box center [587, 251] width 53 height 16
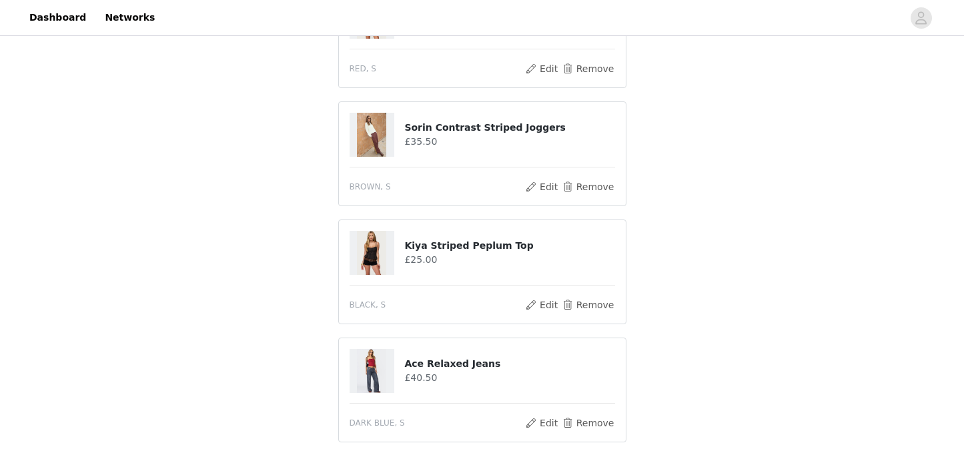
scroll to position [2918, 0]
click at [600, 186] on button "Remove" at bounding box center [587, 186] width 53 height 16
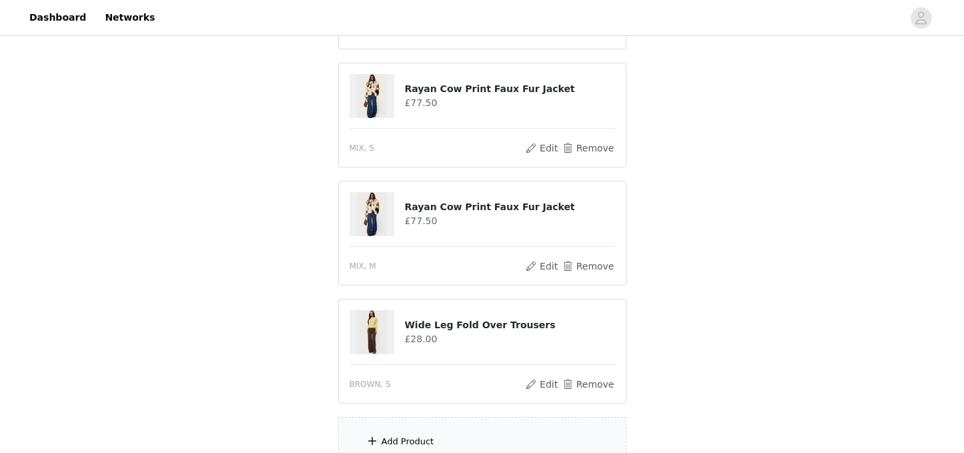
scroll to position [3426, 0]
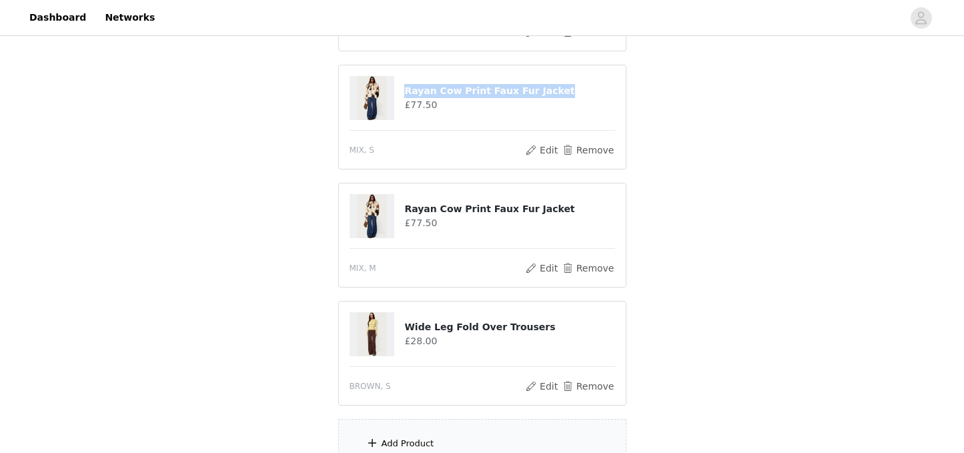
drag, startPoint x: 556, startPoint y: 90, endPoint x: 406, endPoint y: 85, distance: 150.2
click at [406, 85] on h4 "Rayan Cow Print Faux Fur Jacket" at bounding box center [509, 91] width 210 height 14
copy h4 "Rayan Cow Print Faux Fur Jacket"
click at [606, 151] on button "Remove" at bounding box center [587, 150] width 53 height 16
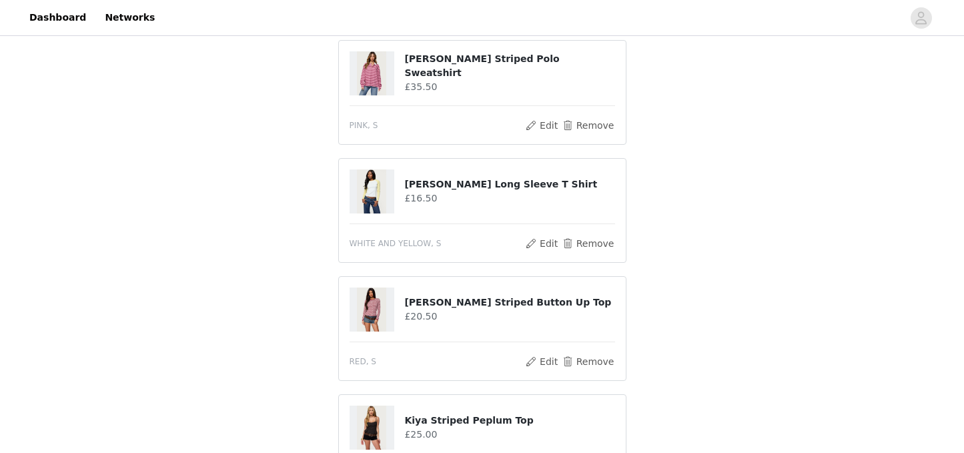
scroll to position [2613, 0]
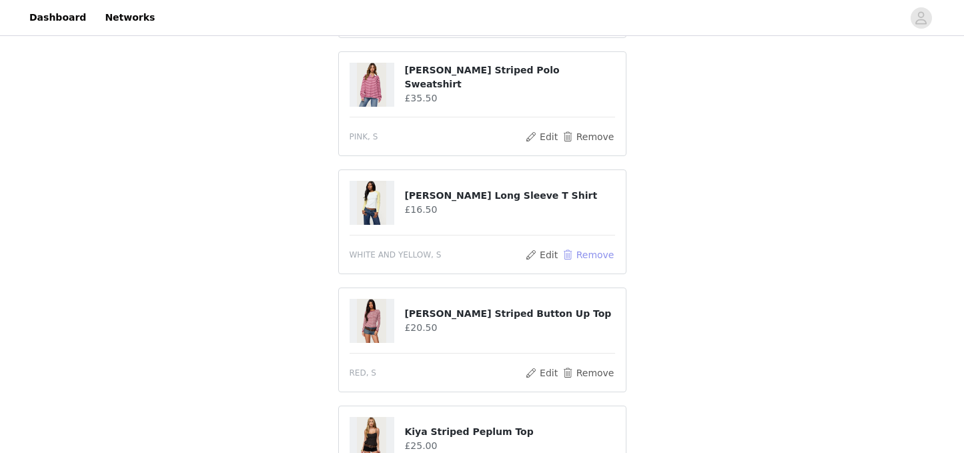
click at [597, 254] on button "Remove" at bounding box center [587, 255] width 53 height 16
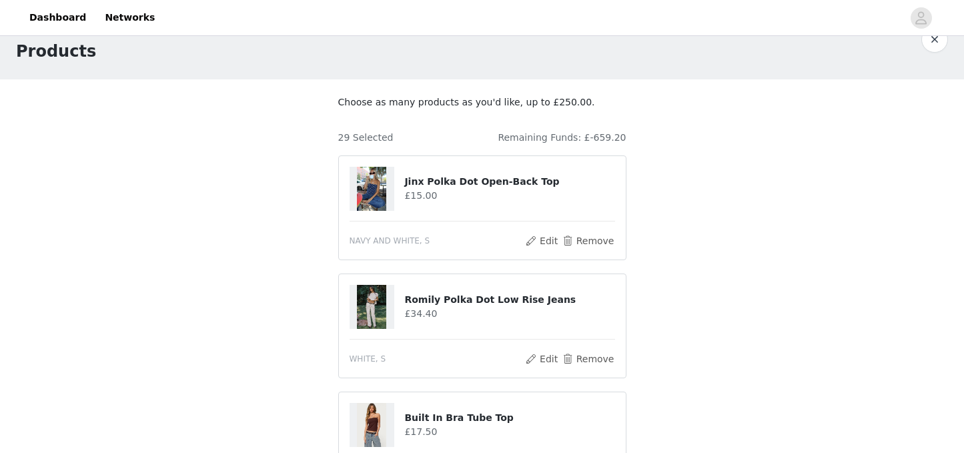
scroll to position [0, 0]
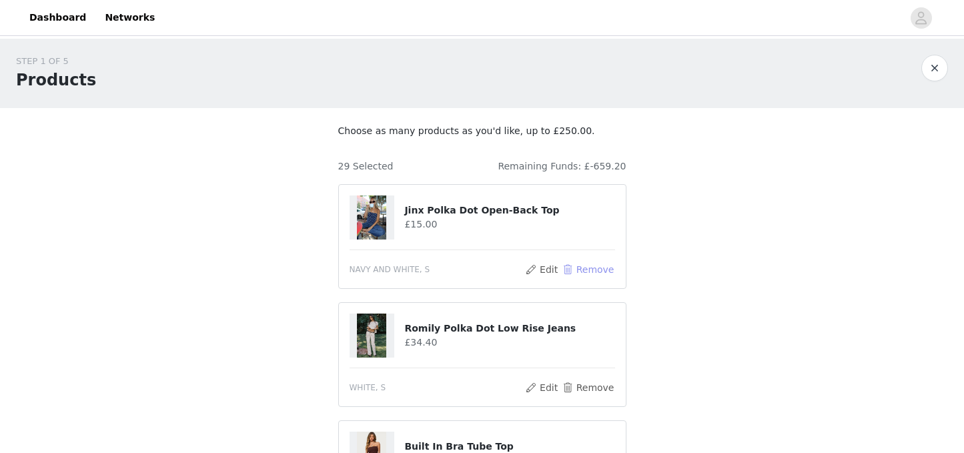
click at [608, 268] on button "Remove" at bounding box center [587, 270] width 53 height 16
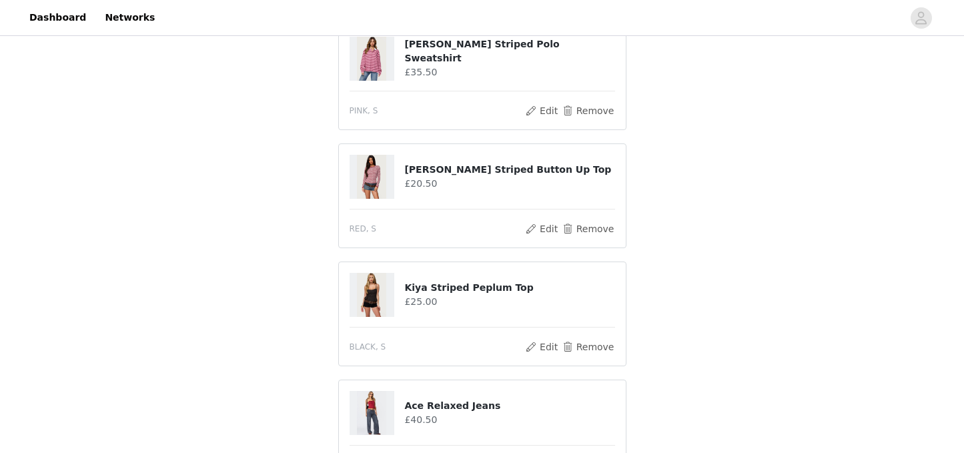
scroll to position [2522, 0]
click at [601, 346] on button "Remove" at bounding box center [587, 346] width 53 height 16
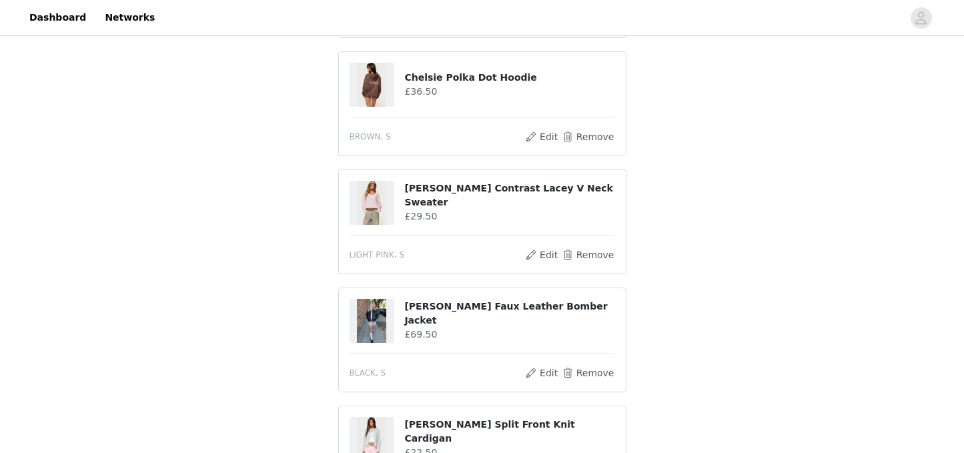
scroll to position [482, 0]
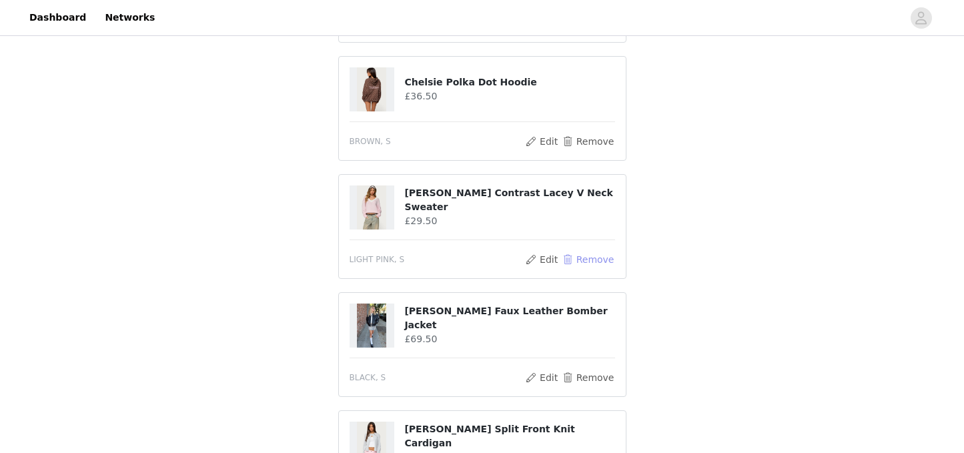
click at [599, 254] on button "Remove" at bounding box center [587, 260] width 53 height 16
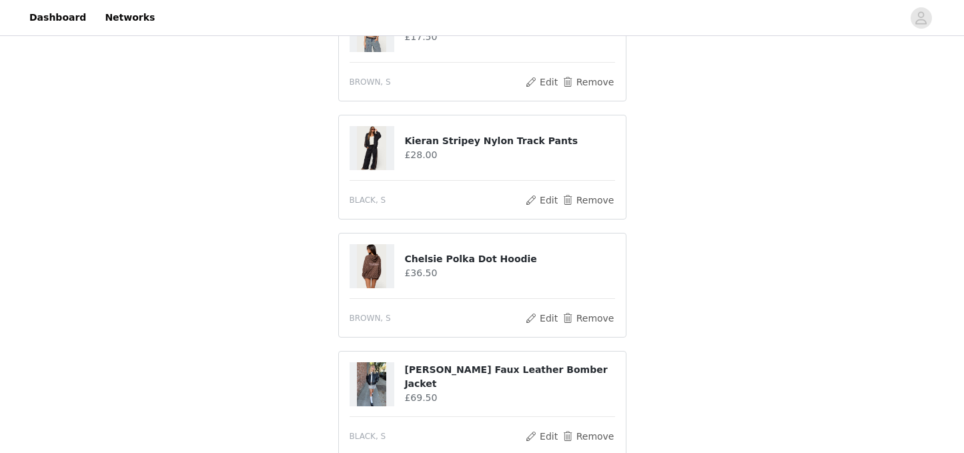
scroll to position [432, 0]
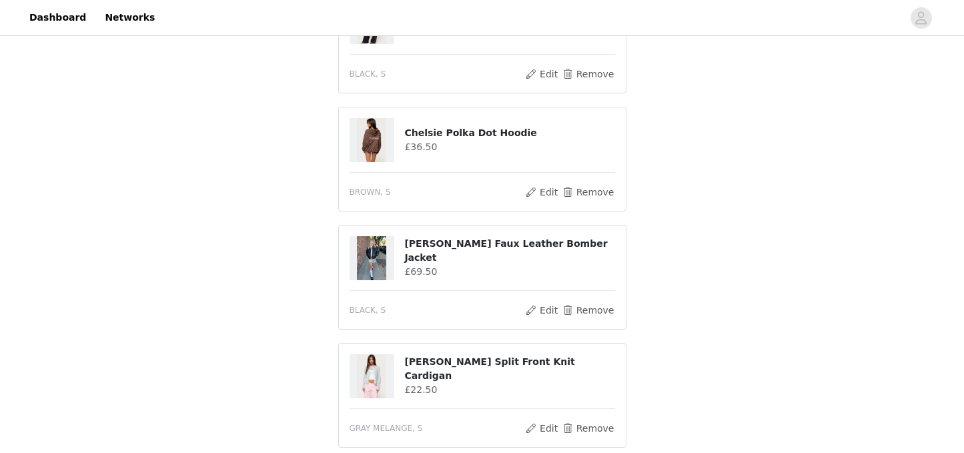
click at [592, 310] on button "Remove" at bounding box center [587, 310] width 53 height 16
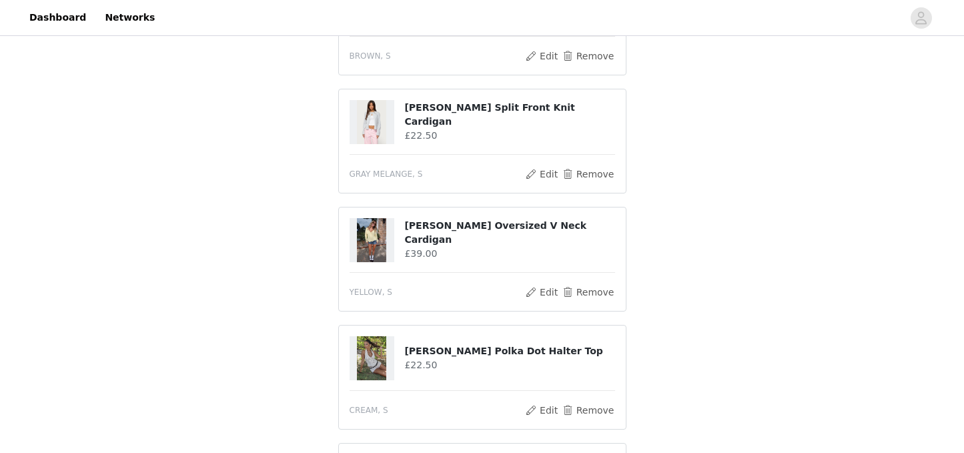
scroll to position [575, 0]
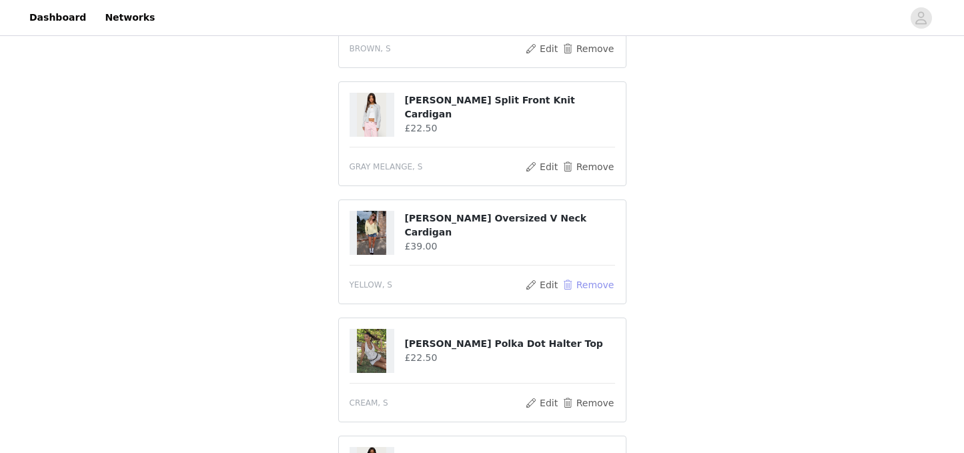
click at [598, 288] on button "Remove" at bounding box center [587, 285] width 53 height 16
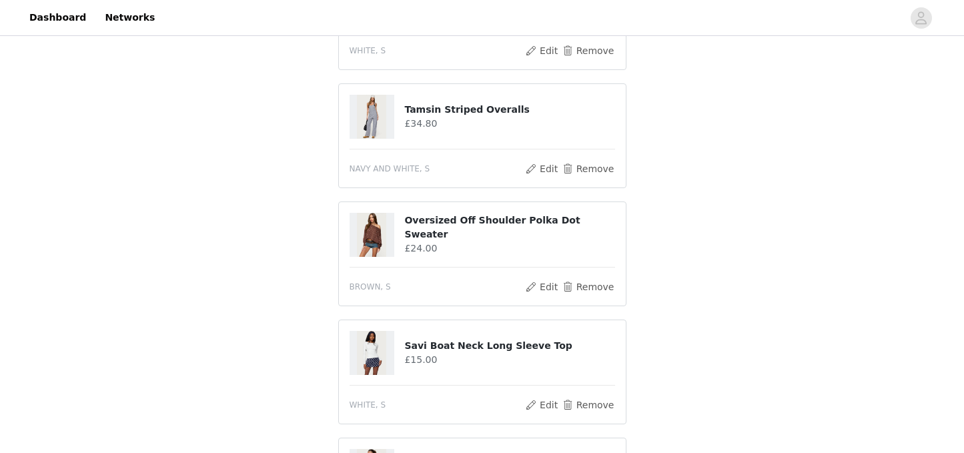
scroll to position [934, 0]
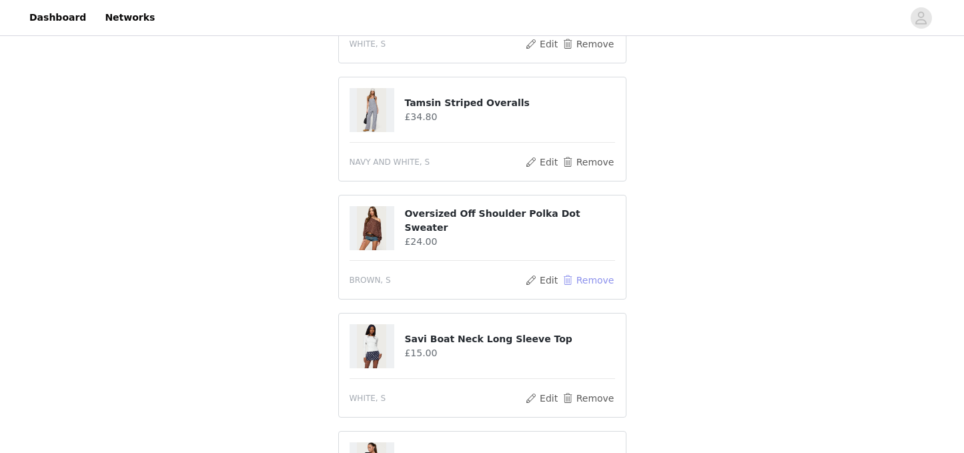
click at [605, 280] on button "Remove" at bounding box center [587, 280] width 53 height 16
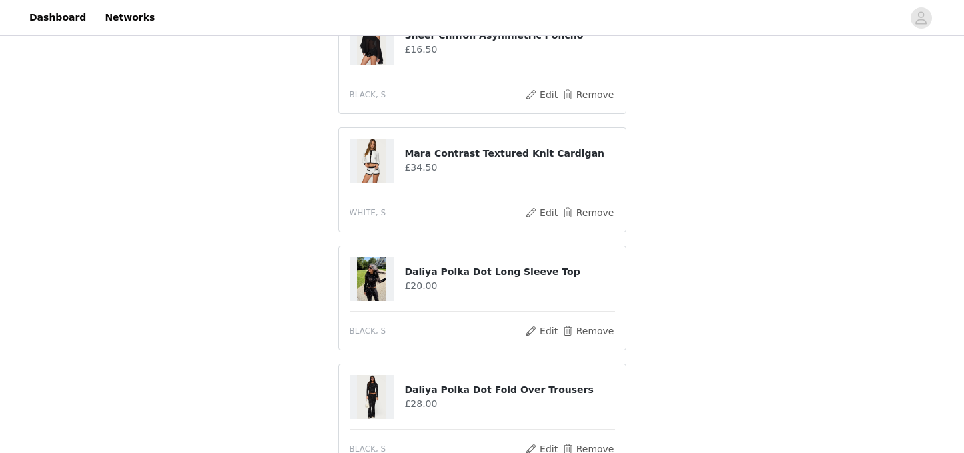
scroll to position [1240, 0]
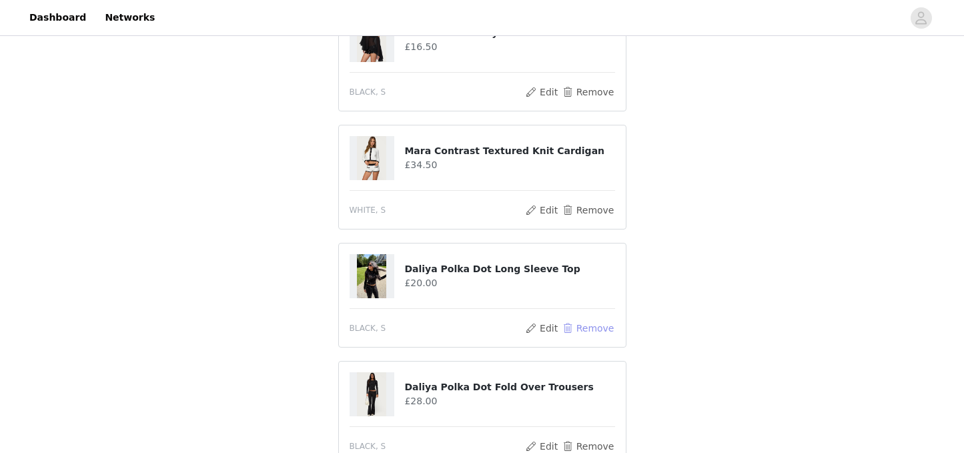
click at [606, 330] on button "Remove" at bounding box center [587, 328] width 53 height 16
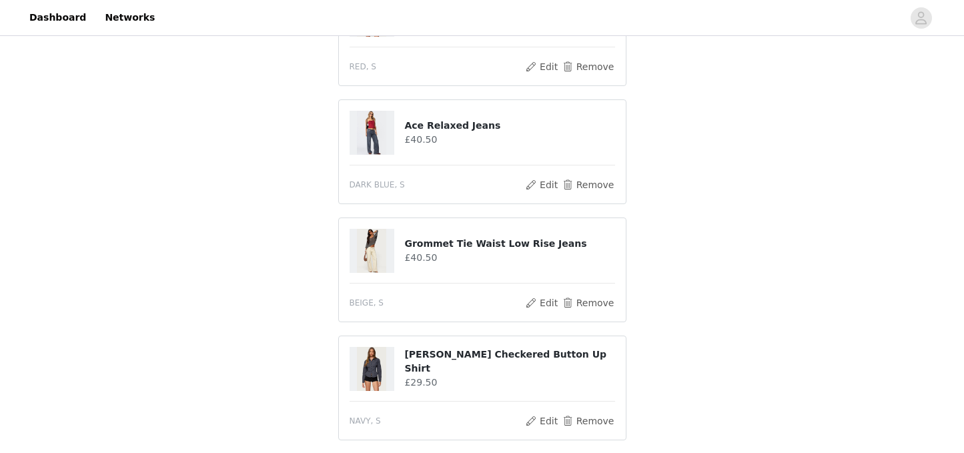
scroll to position [1975, 0]
click at [588, 420] on button "Remove" at bounding box center [587, 420] width 53 height 16
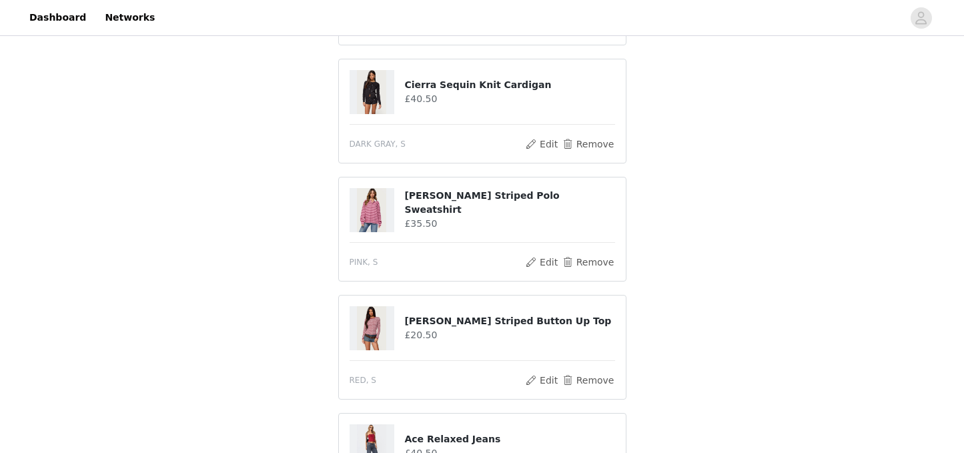
scroll to position [1661, 0]
click at [594, 381] on button "Remove" at bounding box center [587, 380] width 53 height 16
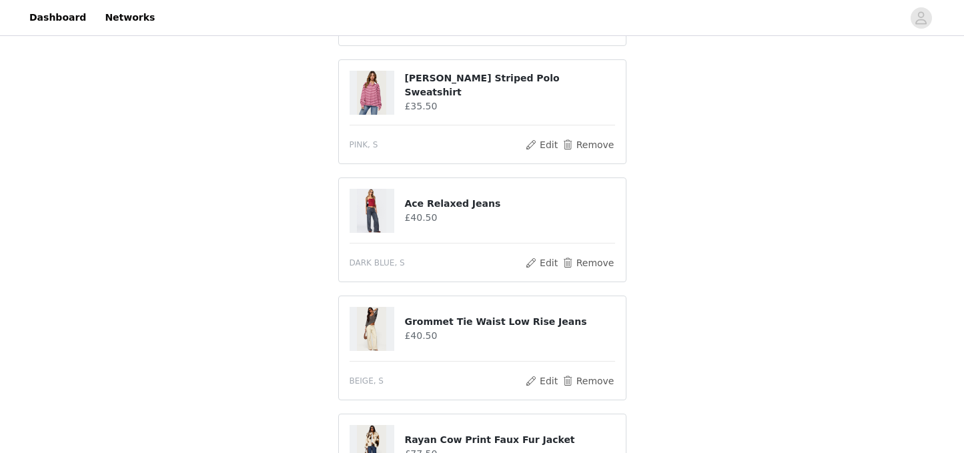
scroll to position [1800, 0]
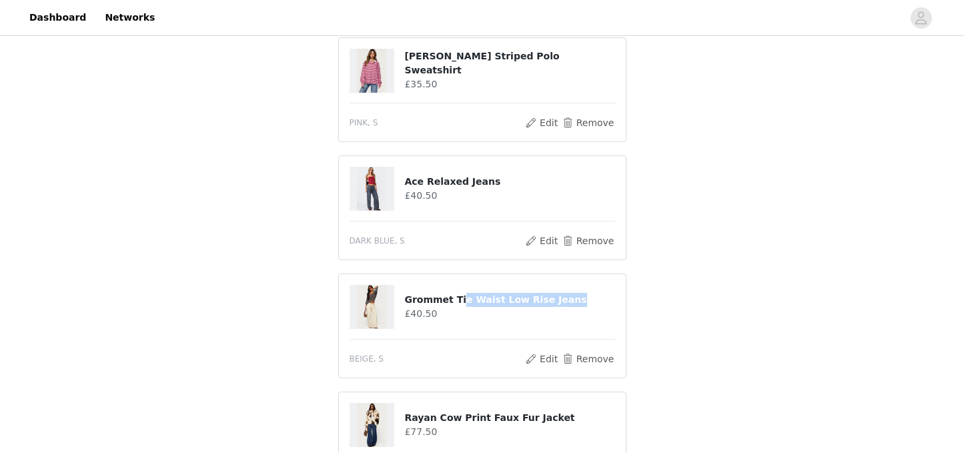
drag, startPoint x: 564, startPoint y: 297, endPoint x: 398, endPoint y: 5, distance: 335.8
click at [400, 296] on div "Grommet Tie Waist Low Rise Jeans £40.50" at bounding box center [483, 307] width 266 height 44
click at [592, 357] on button "Remove" at bounding box center [587, 359] width 53 height 16
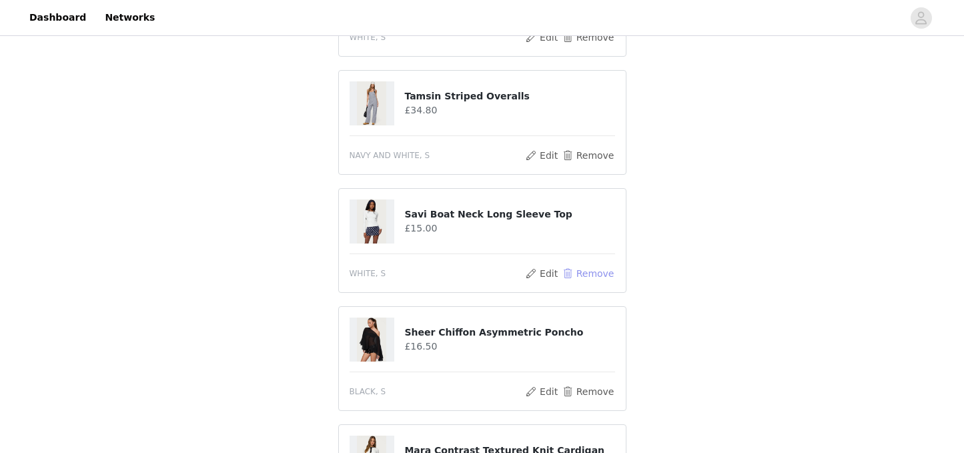
scroll to position [944, 0]
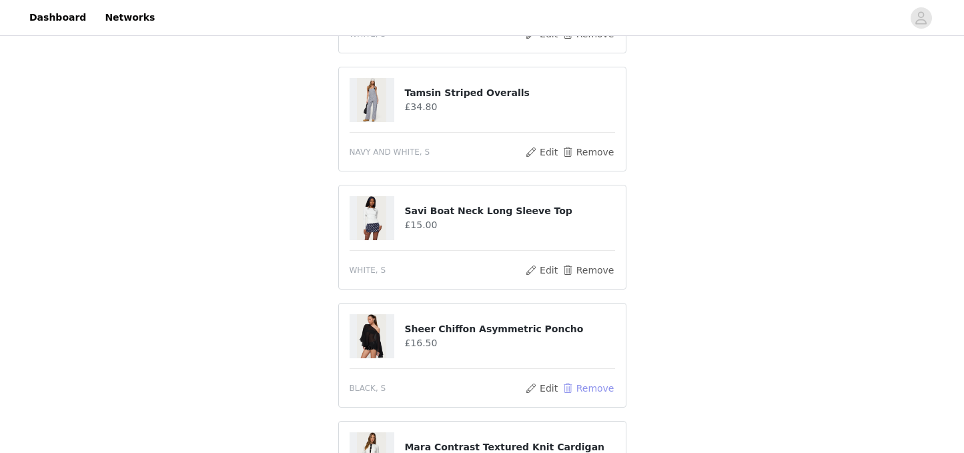
click at [594, 390] on button "Remove" at bounding box center [587, 388] width 53 height 16
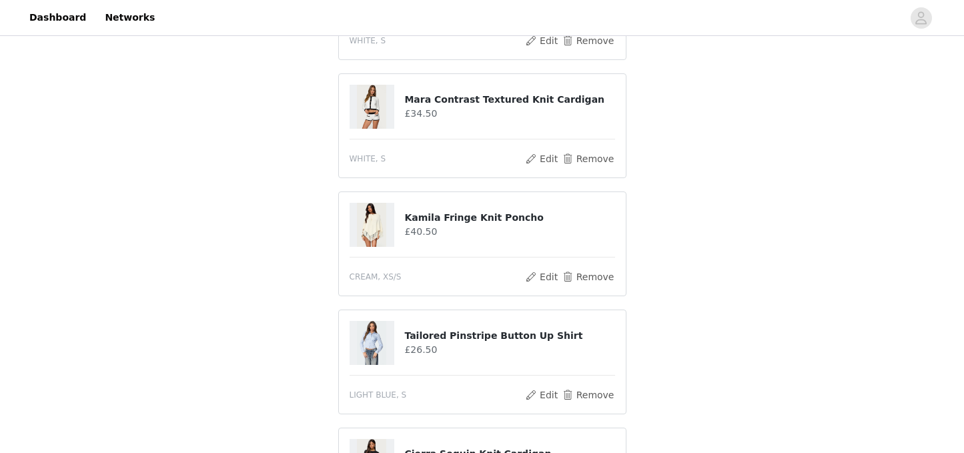
scroll to position [1174, 0]
click at [590, 160] on button "Remove" at bounding box center [587, 158] width 53 height 16
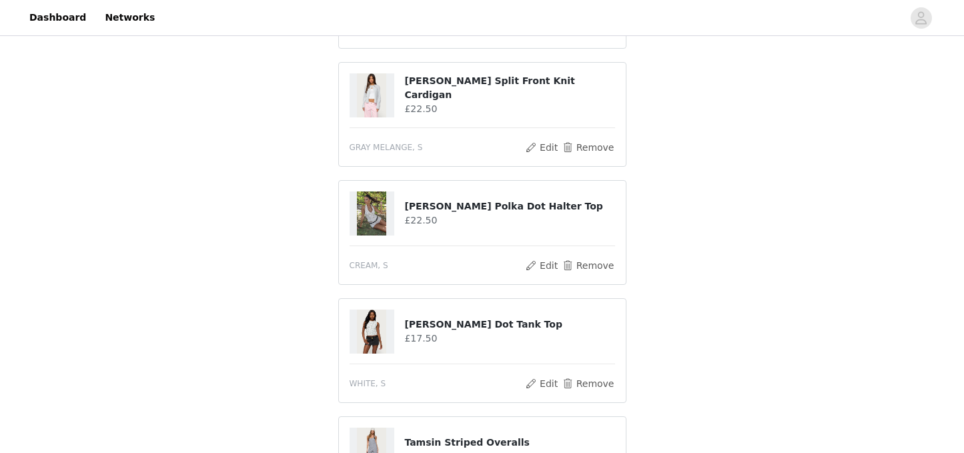
scroll to position [596, 0]
drag, startPoint x: 528, startPoint y: 207, endPoint x: 404, endPoint y: 209, distance: 124.1
click at [404, 209] on div "[PERSON_NAME] Polka Dot Halter Top £22.50" at bounding box center [483, 212] width 266 height 44
copy div "[PERSON_NAME] Polka Dot Halter Top"
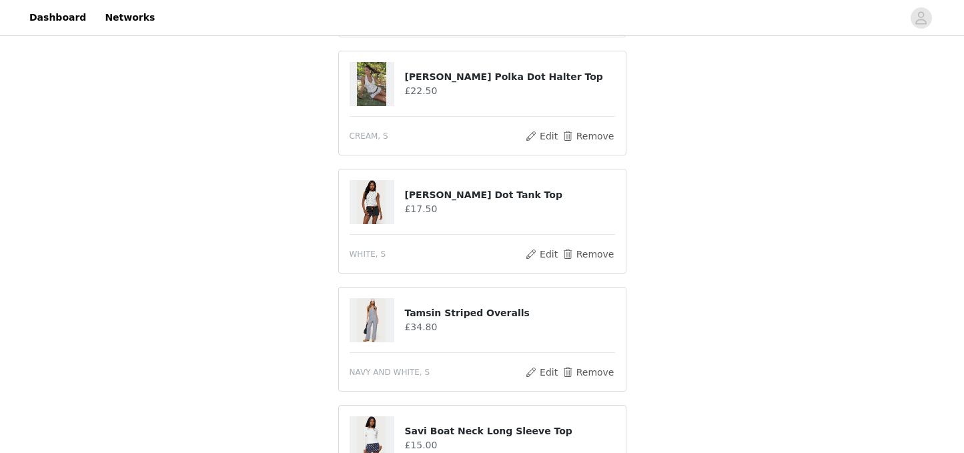
scroll to position [729, 0]
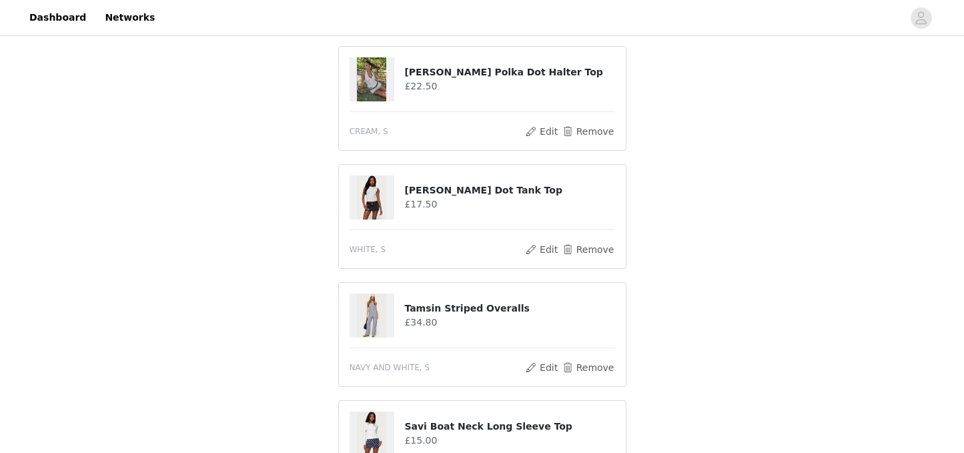
click at [681, 194] on div "STEP 1 OF 5 Products Choose as many products as you'd like, up to £250.00. 16 S…" at bounding box center [482, 373] width 964 height 2126
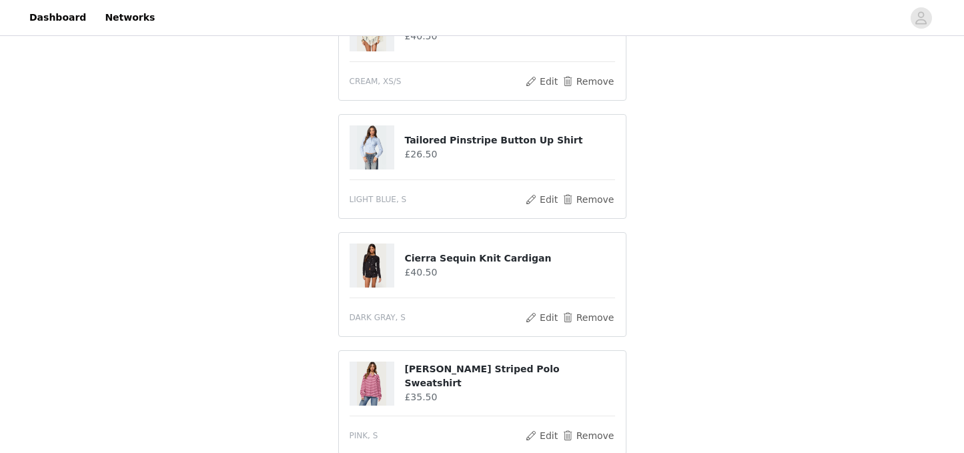
scroll to position [1254, 0]
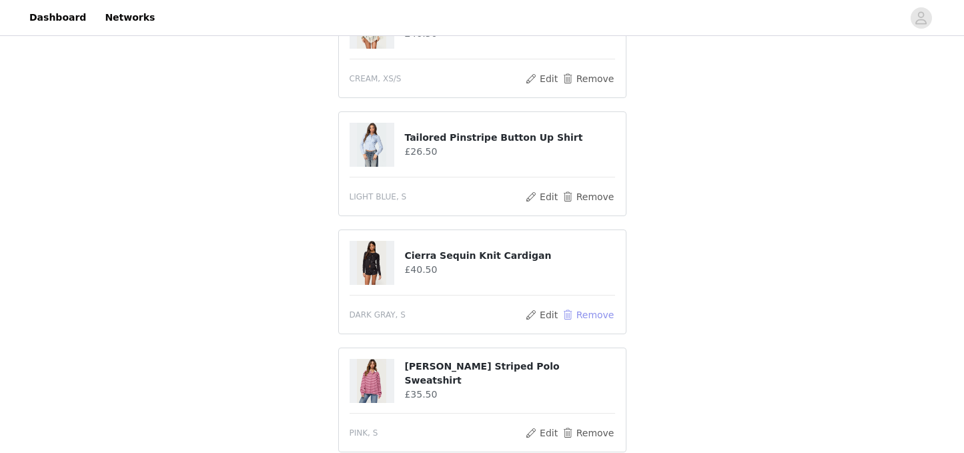
click at [591, 311] on button "Remove" at bounding box center [587, 315] width 53 height 16
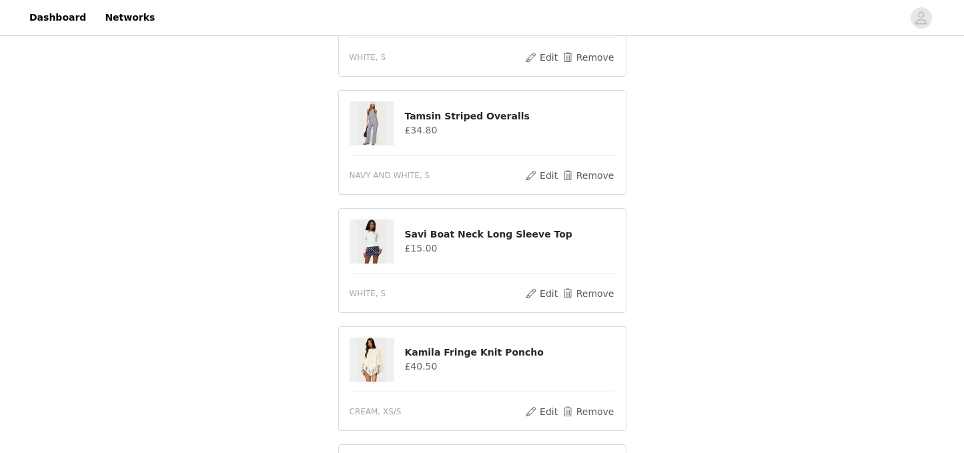
scroll to position [921, 0]
click at [596, 291] on button "Remove" at bounding box center [587, 293] width 53 height 16
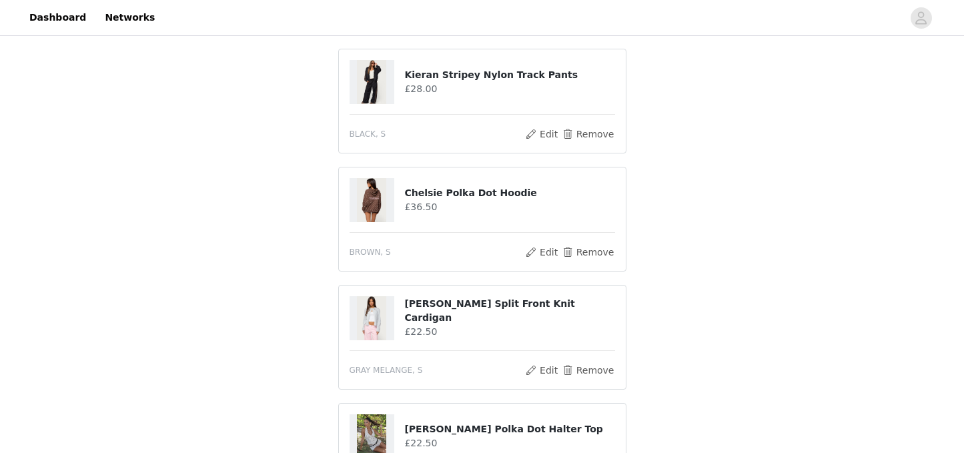
scroll to position [286, 0]
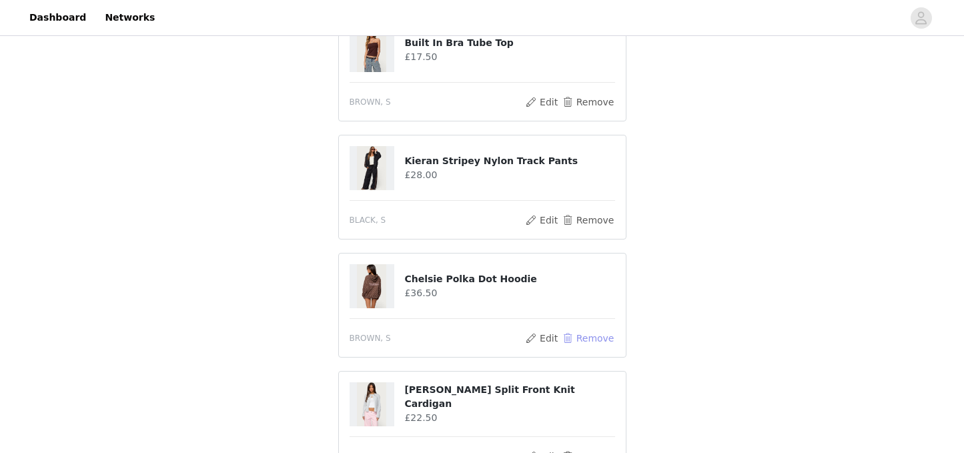
click at [597, 336] on button "Remove" at bounding box center [587, 338] width 53 height 16
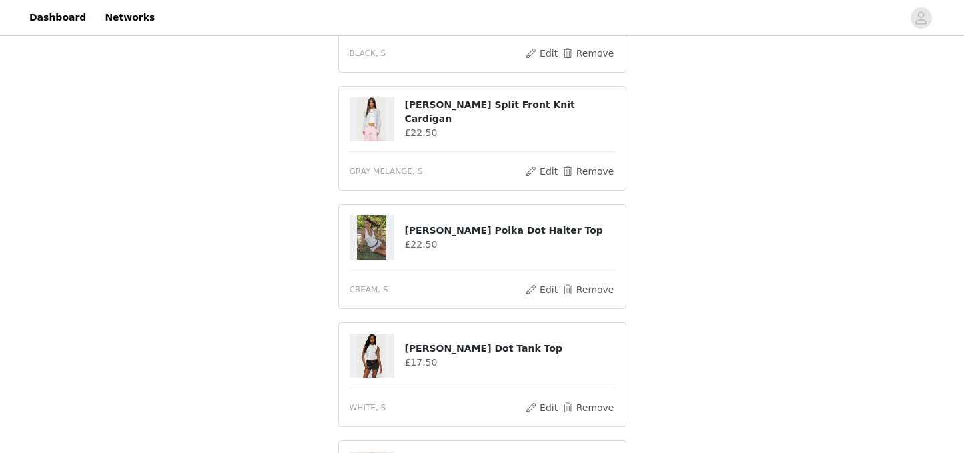
scroll to position [436, 0]
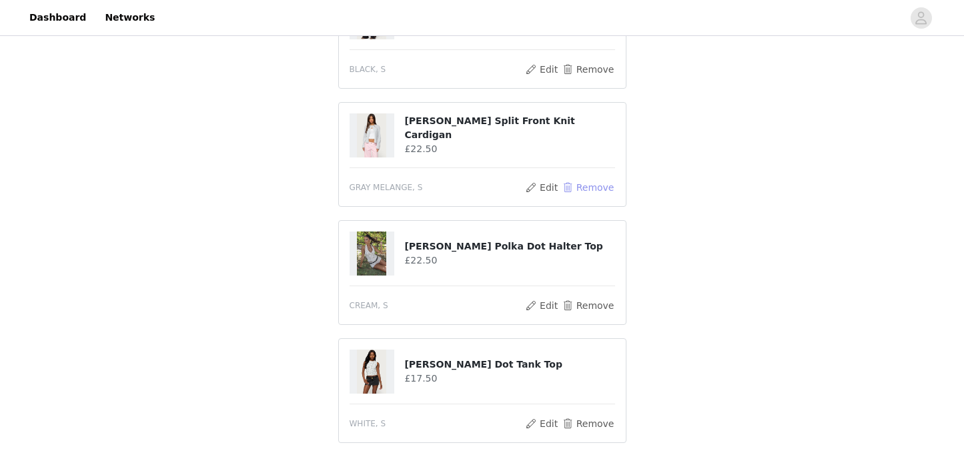
click at [592, 190] on button "Remove" at bounding box center [587, 187] width 53 height 16
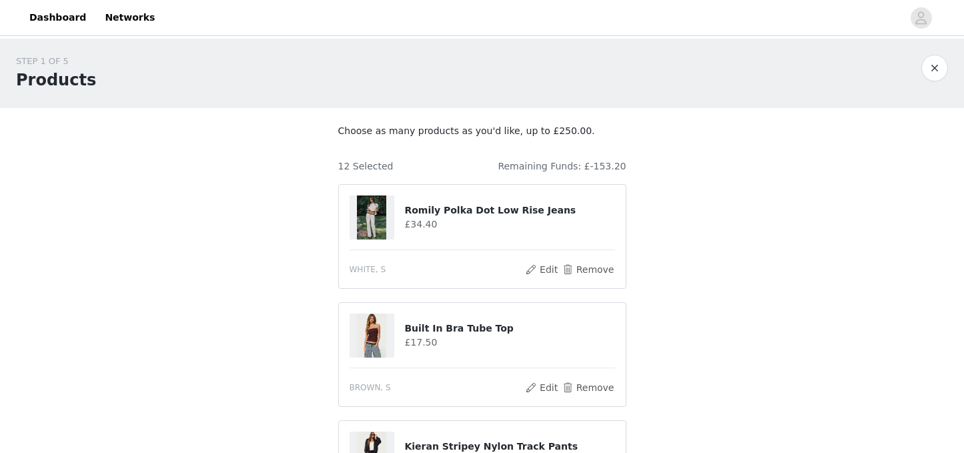
scroll to position [78, 0]
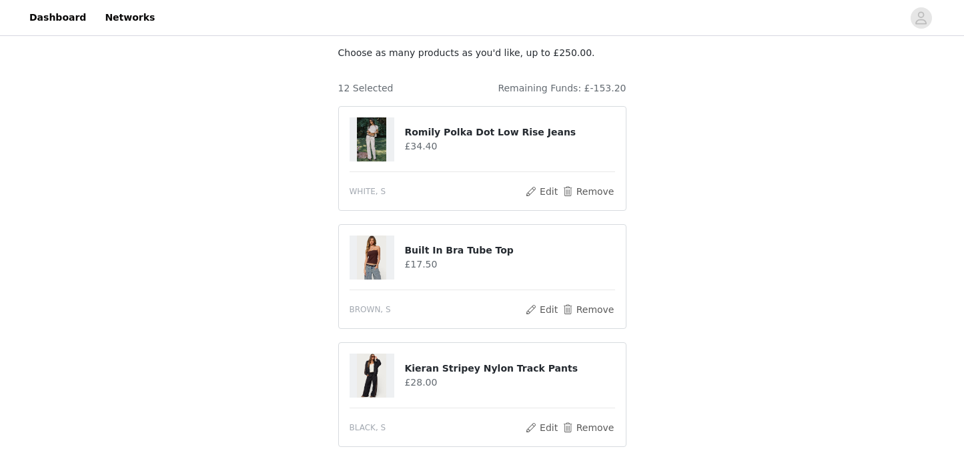
click at [594, 343] on article "Kieran Stripey Nylon Track Pants £28.00 BLACK, S Edit Remove" at bounding box center [482, 394] width 288 height 105
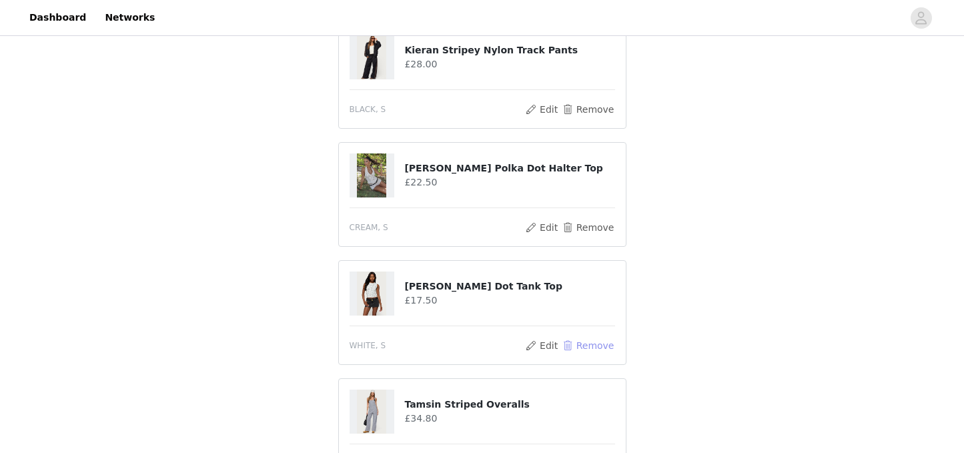
click at [604, 344] on button "Remove" at bounding box center [587, 346] width 53 height 16
click at [672, 337] on div "STEP 1 OF 5 Products Choose as many products as you'd like, up to £250.00. 11 S…" at bounding box center [482, 409] width 964 height 1535
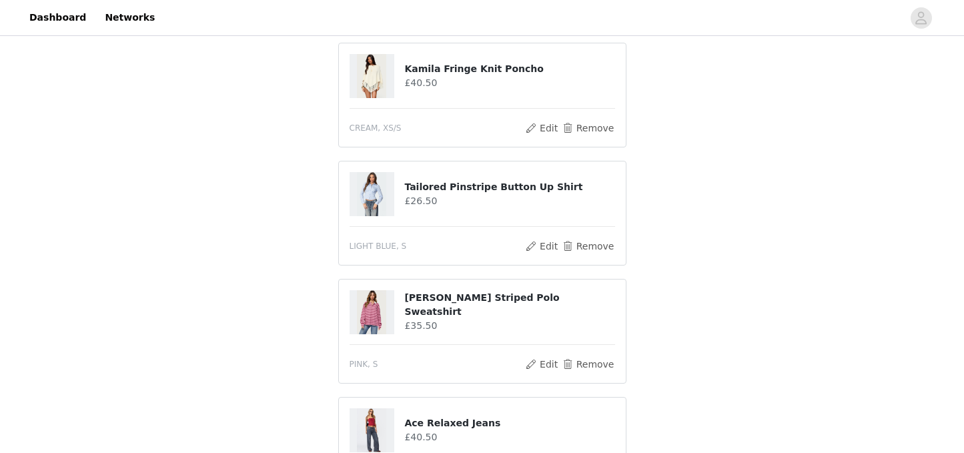
scroll to position [731, 0]
click at [599, 244] on button "Remove" at bounding box center [587, 247] width 53 height 16
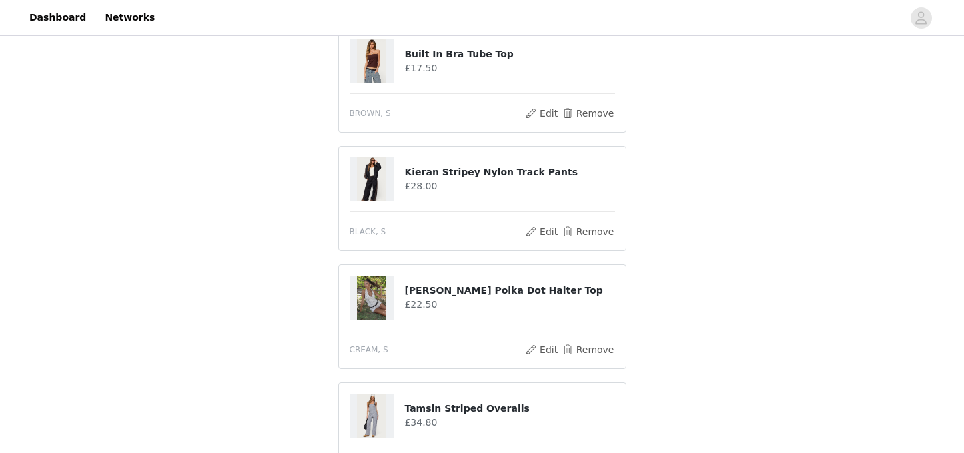
scroll to position [0, 0]
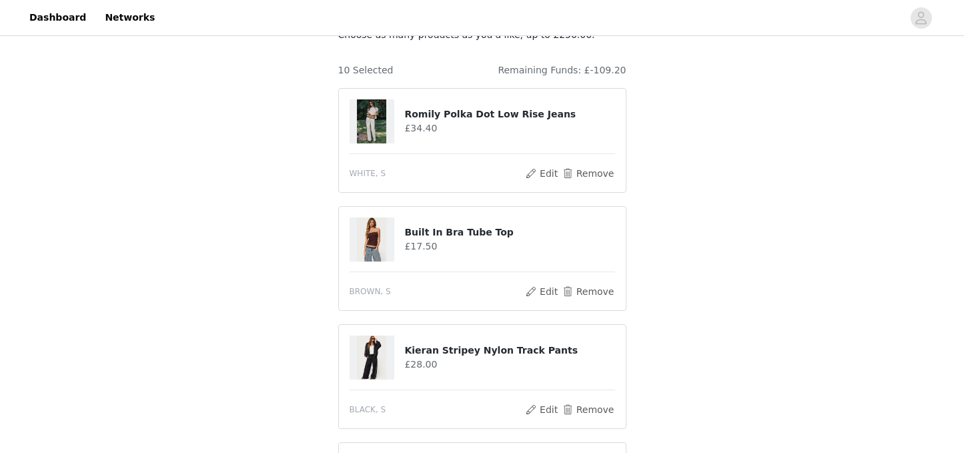
scroll to position [100, 0]
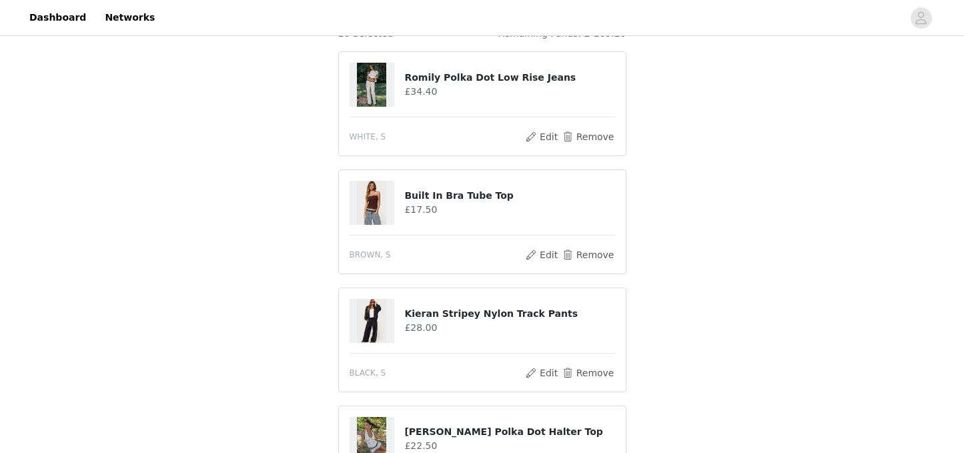
scroll to position [0, 0]
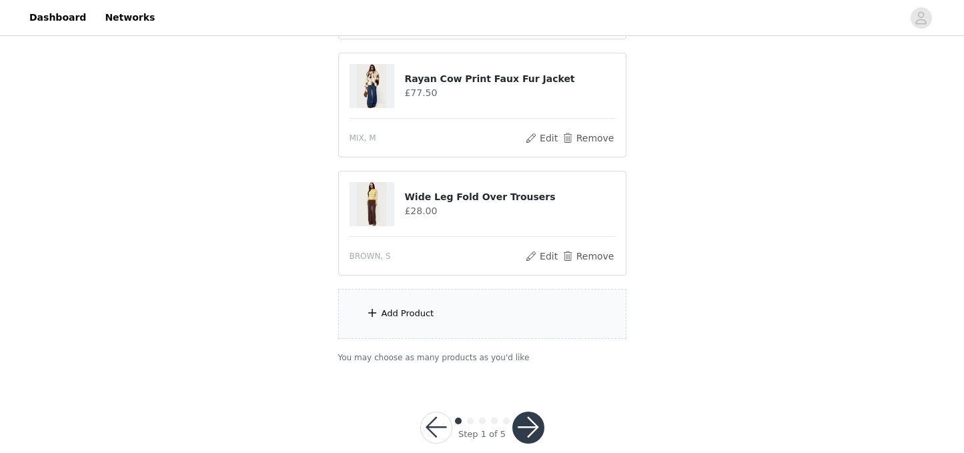
scroll to position [1099, 0]
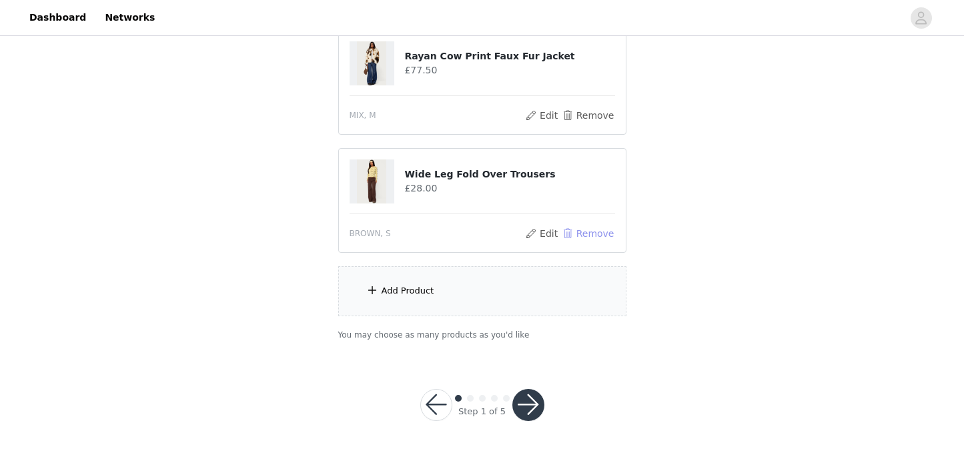
click at [594, 232] on button "Remove" at bounding box center [587, 234] width 53 height 16
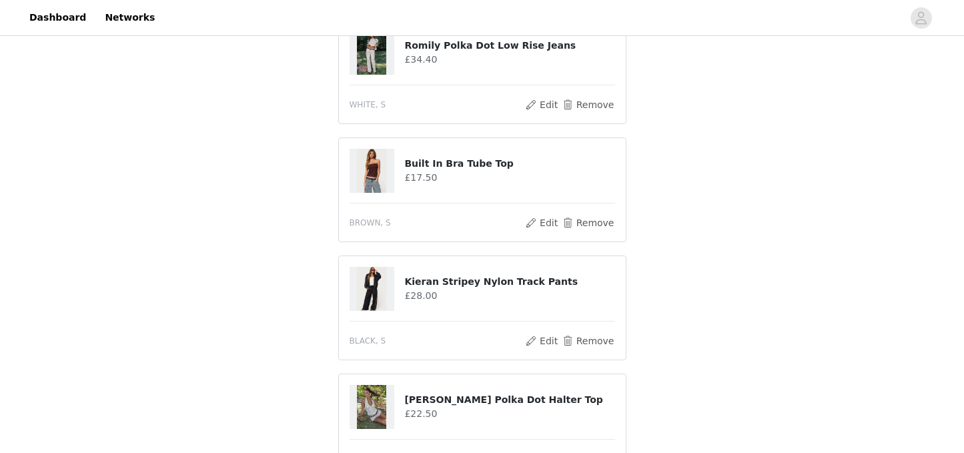
scroll to position [155, 0]
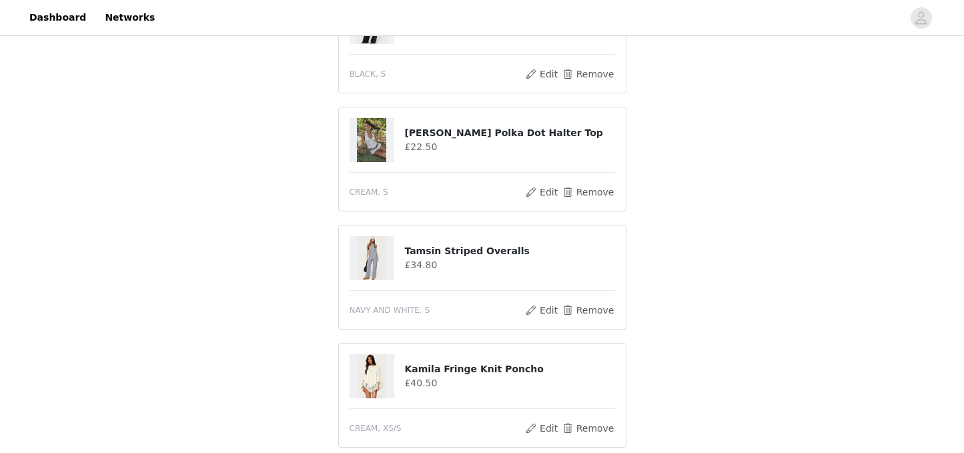
scroll to position [432, 0]
click at [602, 429] on button "Remove" at bounding box center [587, 428] width 53 height 16
click at [699, 285] on div "STEP 1 OF 5 Products Choose as many products as you'd like, up to £250.00. 8 Se…" at bounding box center [482, 196] width 964 height 1181
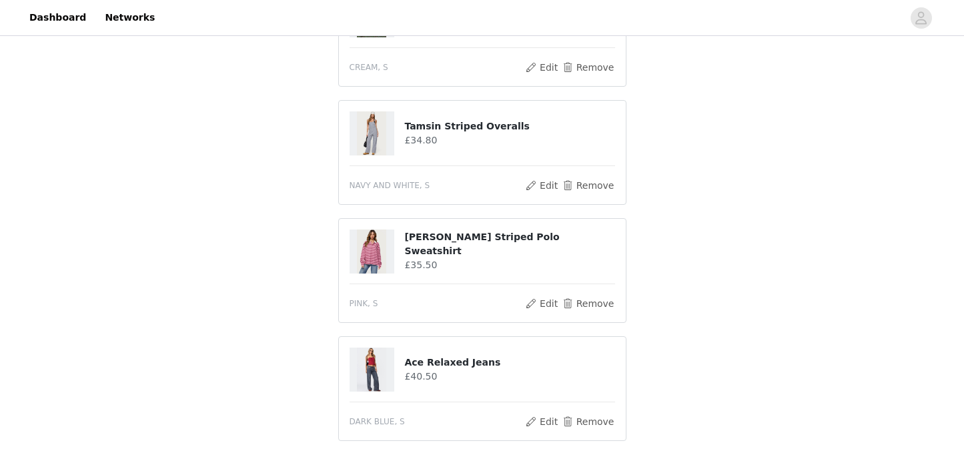
scroll to position [564, 0]
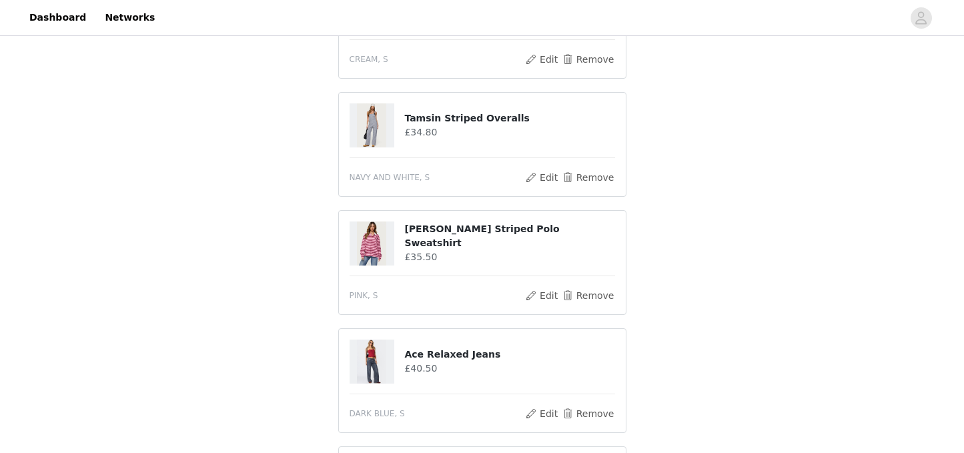
click at [699, 285] on div "STEP 1 OF 5 Products Choose as many products as you'd like, up to £250.00. 8 Se…" at bounding box center [482, 64] width 964 height 1181
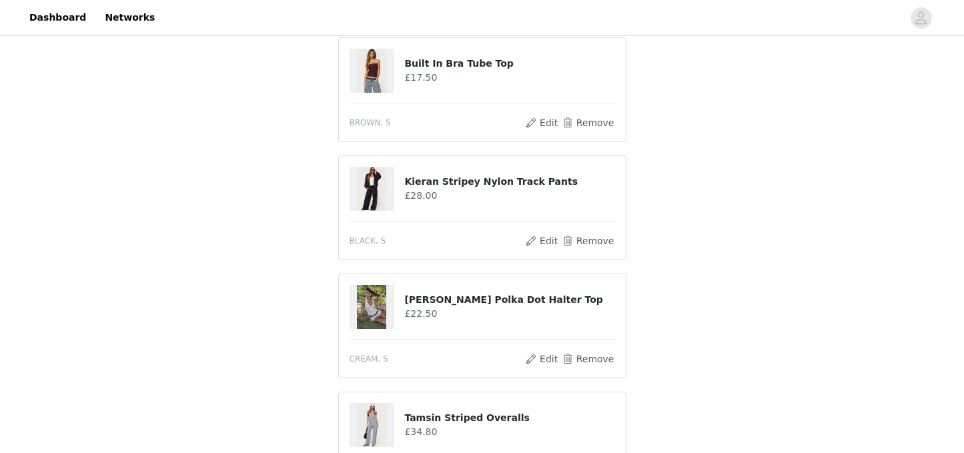
scroll to position [388, 0]
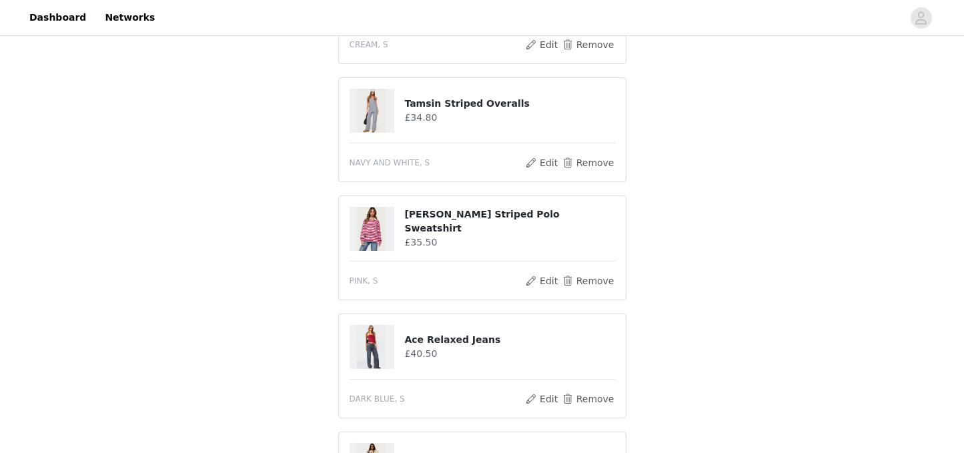
click at [699, 285] on div "STEP 1 OF 5 Products Choose as many products as you'd like, up to £250.00. 8 Se…" at bounding box center [482, 50] width 964 height 1181
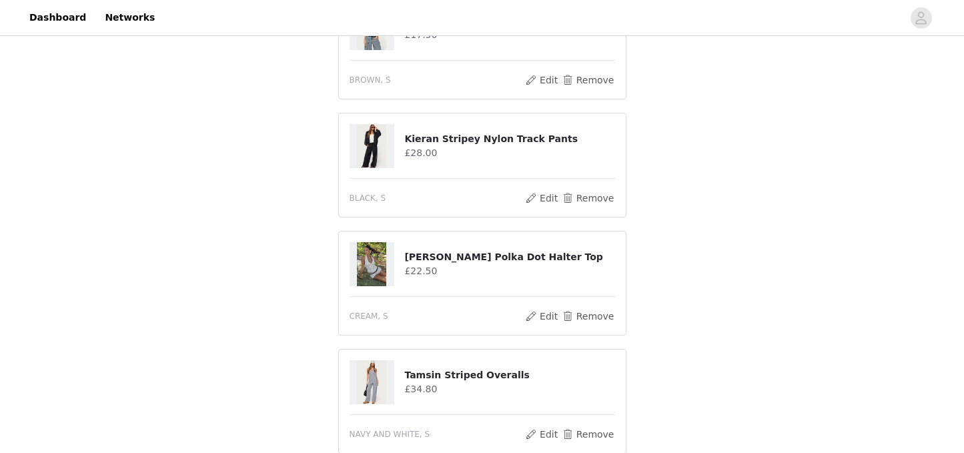
scroll to position [404, 0]
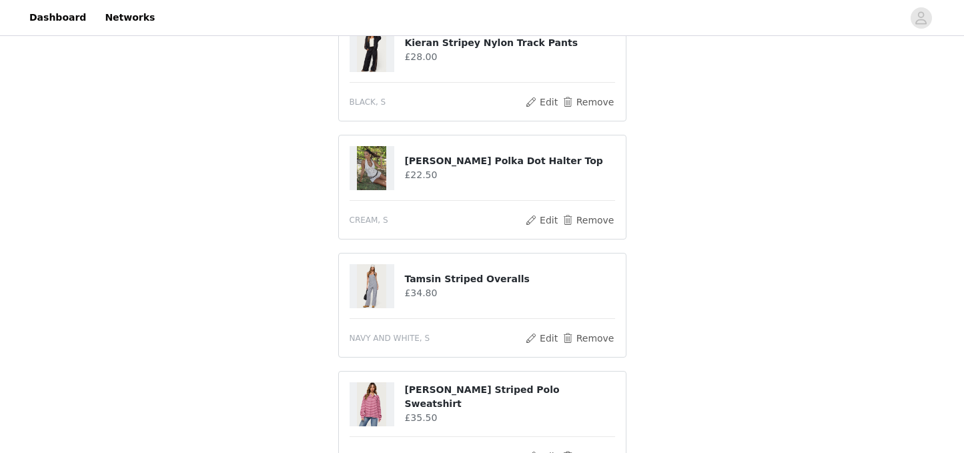
click at [690, 300] on div "STEP 1 OF 5 Products Choose as many products as you'd like, up to £250.00. 8 Se…" at bounding box center [482, 225] width 964 height 1181
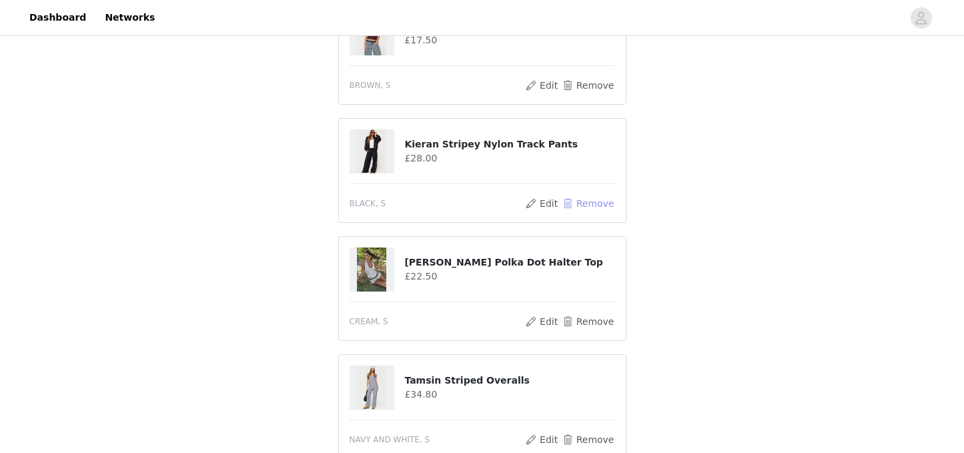
scroll to position [267, 0]
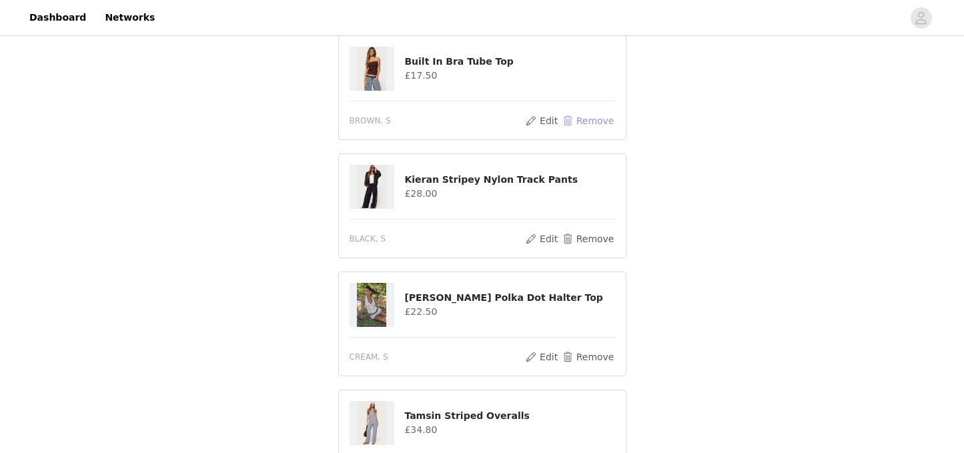
click at [596, 119] on button "Remove" at bounding box center [587, 121] width 53 height 16
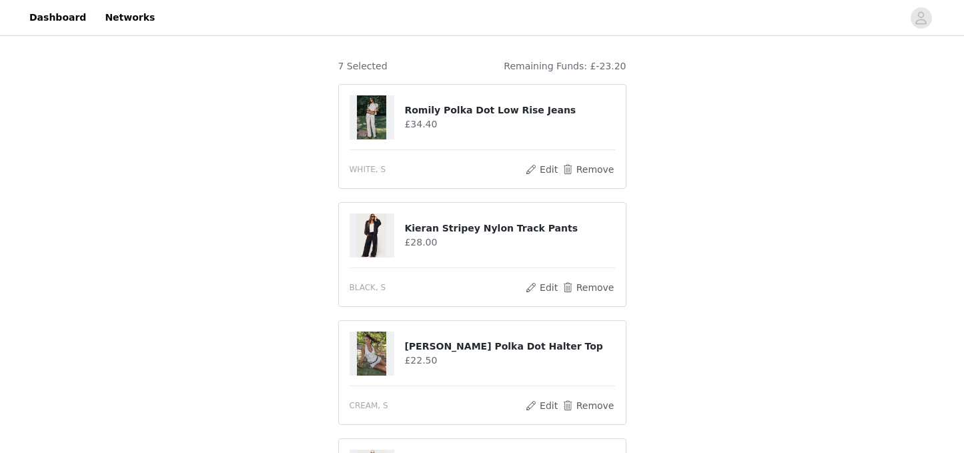
scroll to position [105, 0]
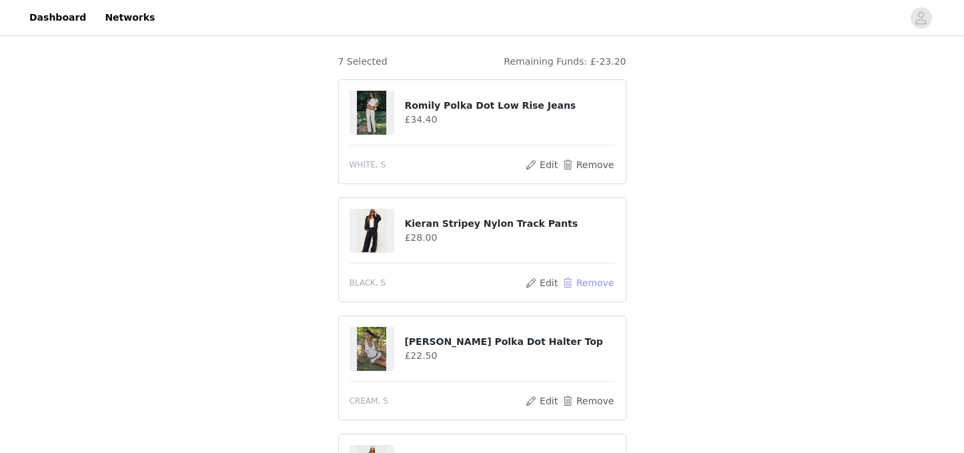
click at [598, 282] on button "Remove" at bounding box center [587, 283] width 53 height 16
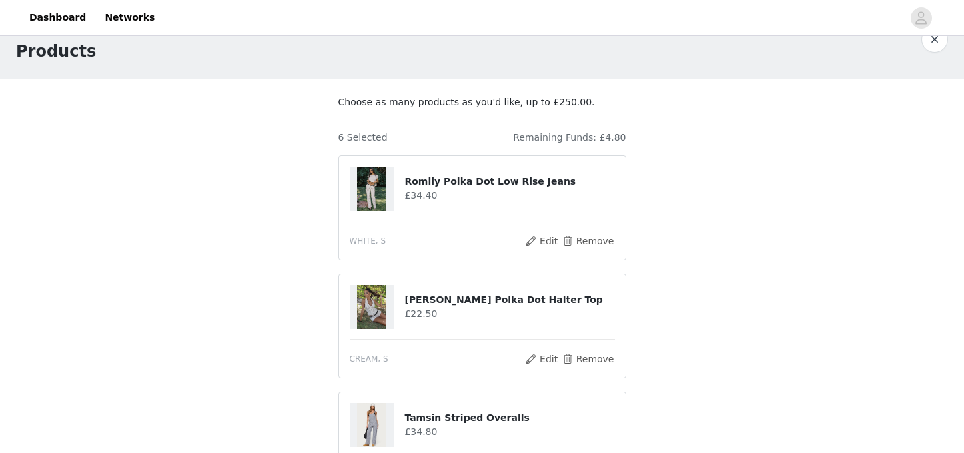
scroll to position [16, 0]
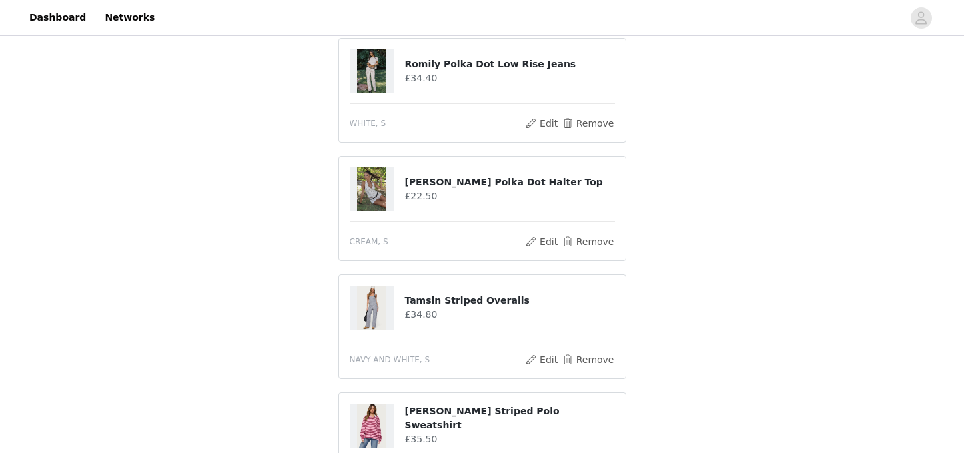
scroll to position [147, 0]
click at [591, 245] on button "Remove" at bounding box center [587, 241] width 53 height 16
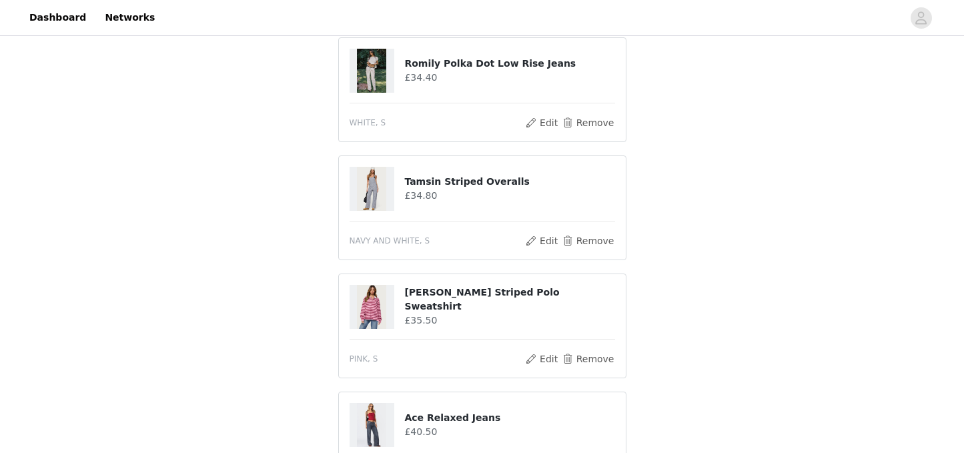
scroll to position [0, 0]
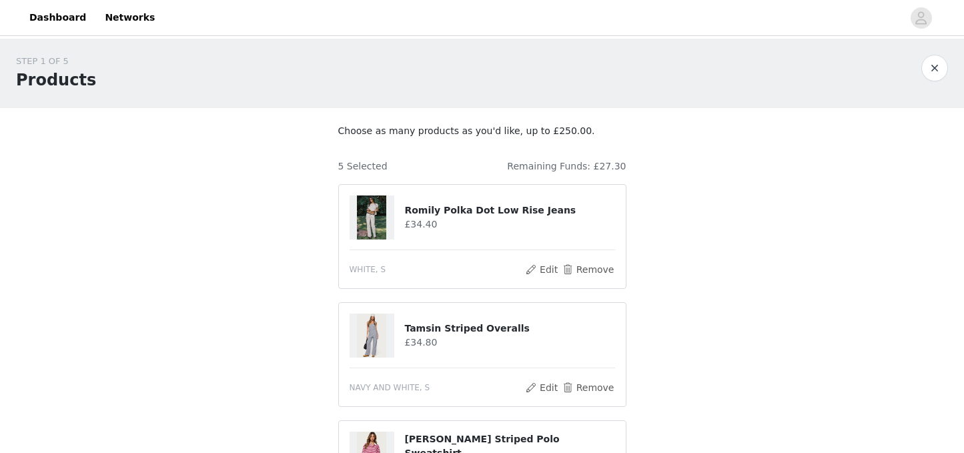
click at [698, 270] on div "STEP 1 OF 5 Products Choose as many products as you'd like, up to £250.00. 5 Se…" at bounding box center [482, 452] width 964 height 827
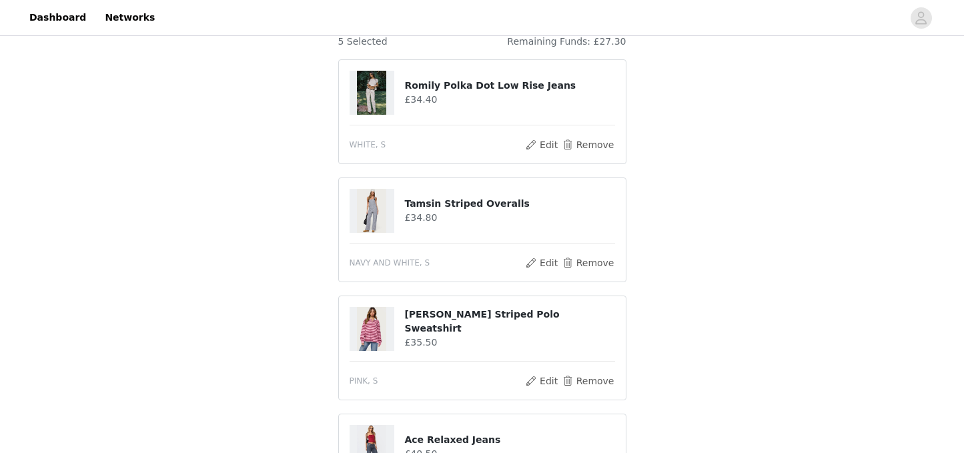
scroll to position [127, 0]
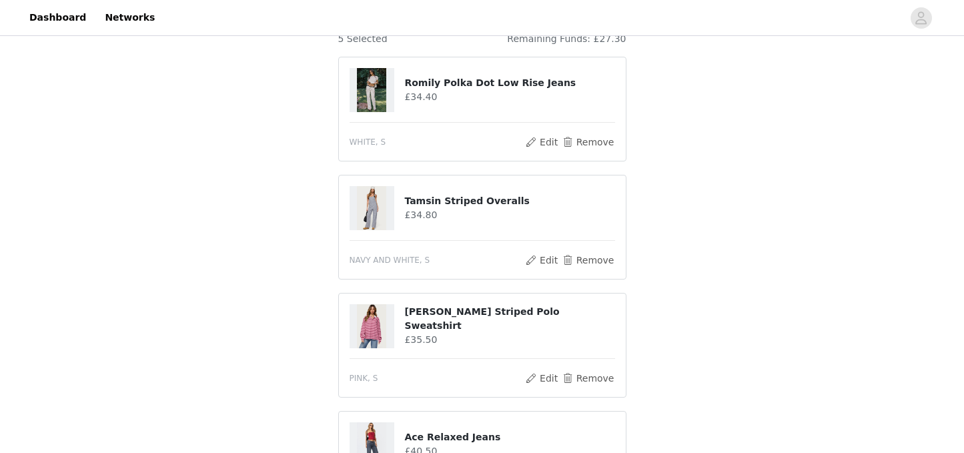
click at [727, 192] on div "STEP 1 OF 5 Products Choose as many products as you'd like, up to £250.00. 5 Se…" at bounding box center [482, 324] width 964 height 827
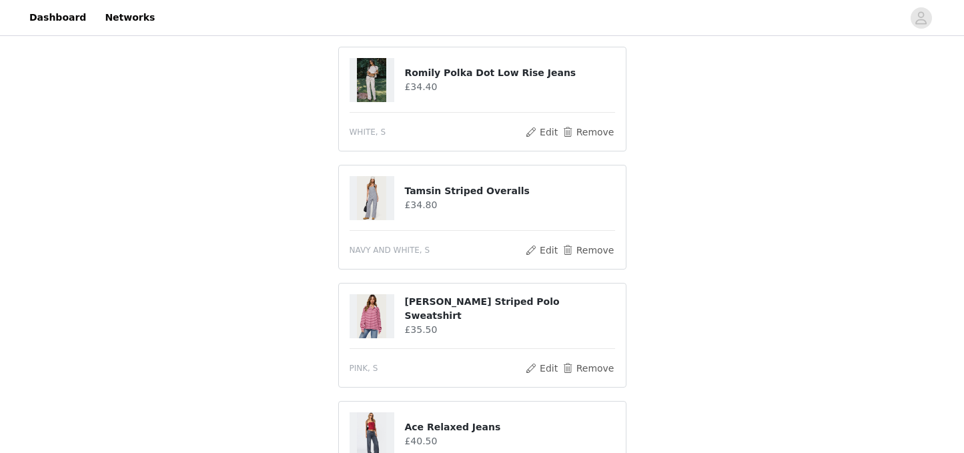
scroll to position [132, 0]
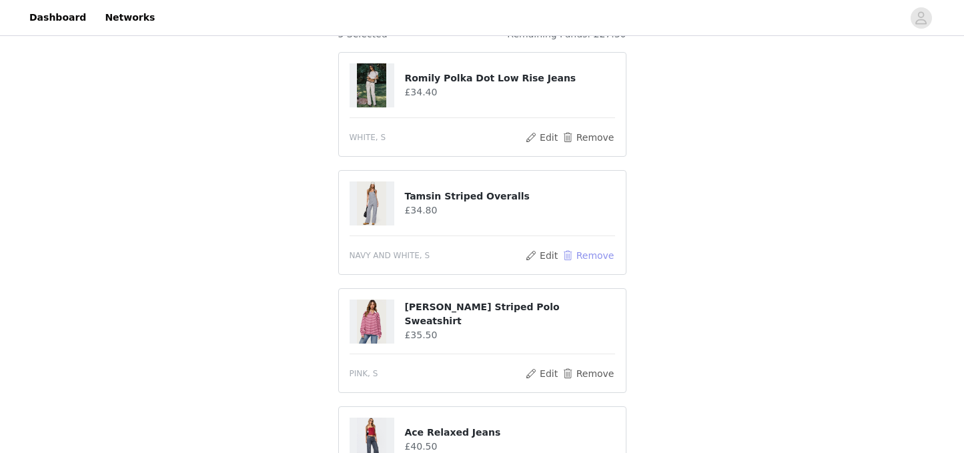
click at [591, 259] on button "Remove" at bounding box center [587, 256] width 53 height 16
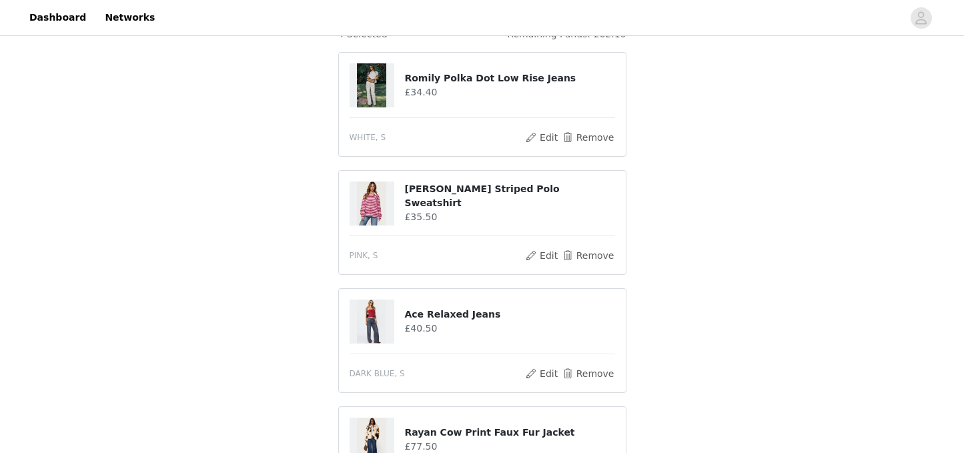
click at [681, 252] on div "STEP 1 OF 5 Products Choose as many products as you'd like, up to £250.00. 4 Se…" at bounding box center [482, 261] width 964 height 709
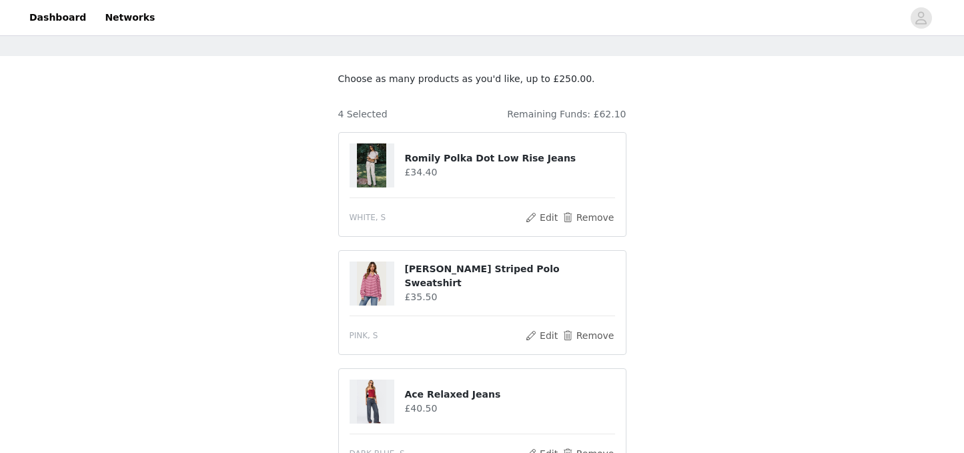
scroll to position [0, 0]
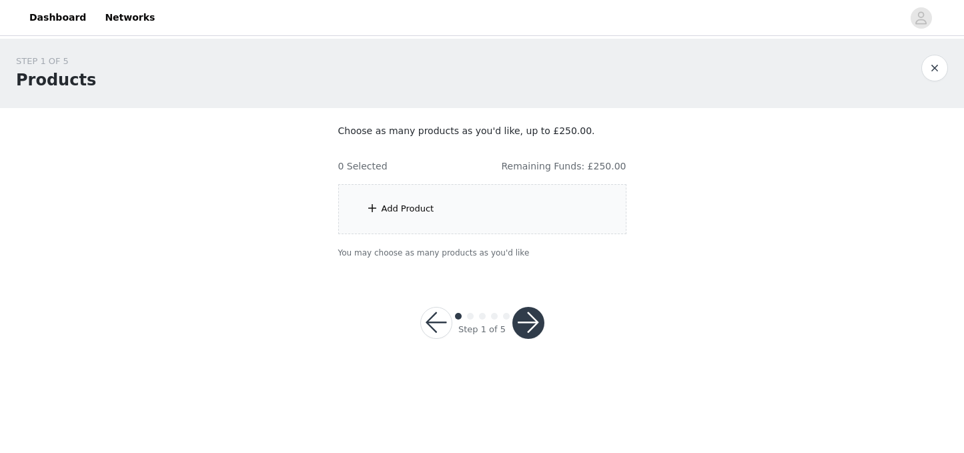
click at [496, 193] on div "Add Product" at bounding box center [482, 209] width 288 height 50
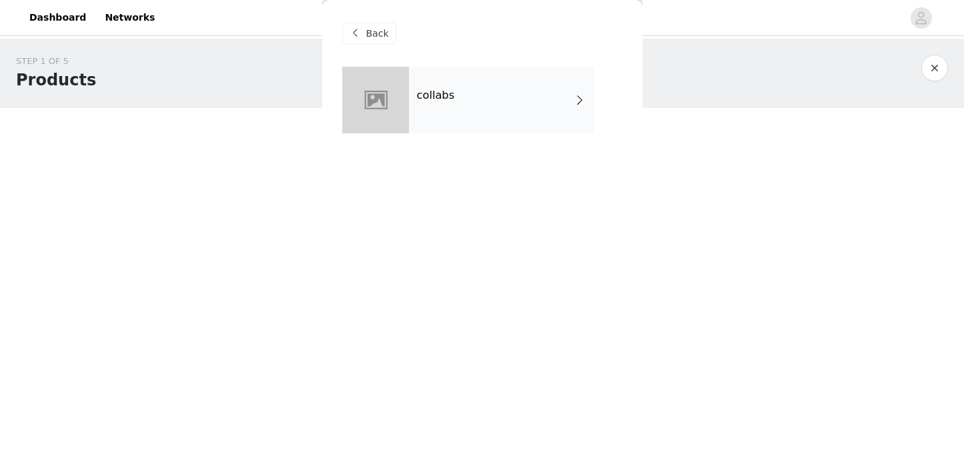
click at [493, 114] on div "collabs" at bounding box center [501, 100] width 185 height 67
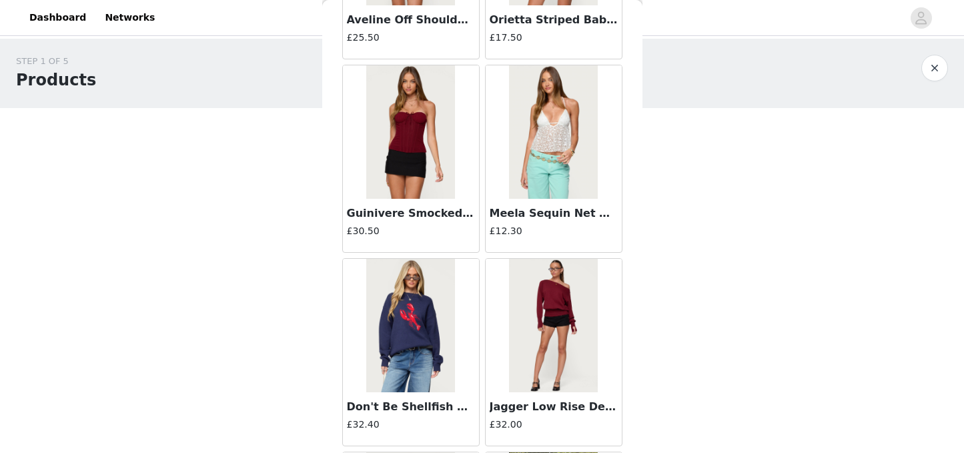
scroll to position [1589, 0]
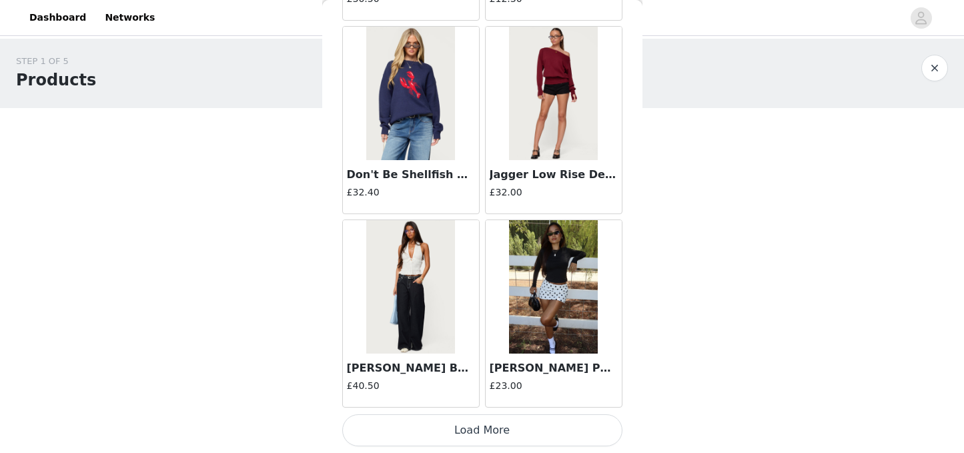
click at [502, 426] on button "Load More" at bounding box center [482, 430] width 280 height 32
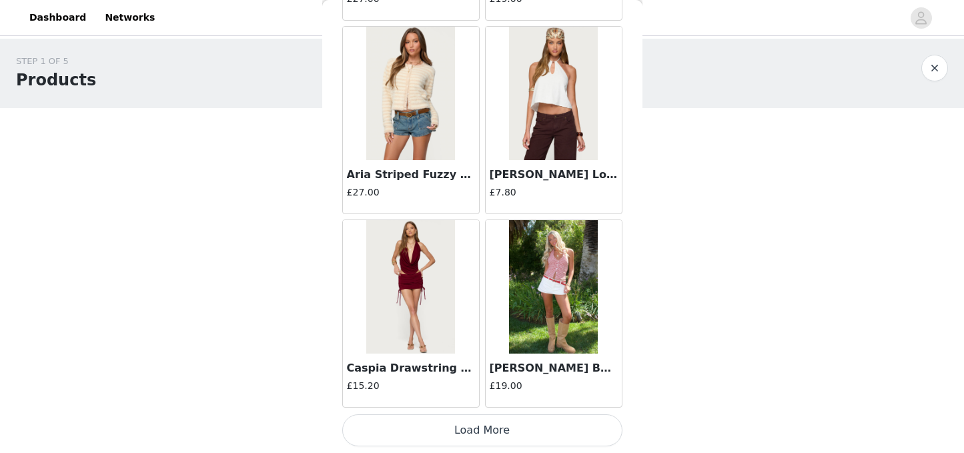
click at [491, 424] on button "Load More" at bounding box center [482, 430] width 280 height 32
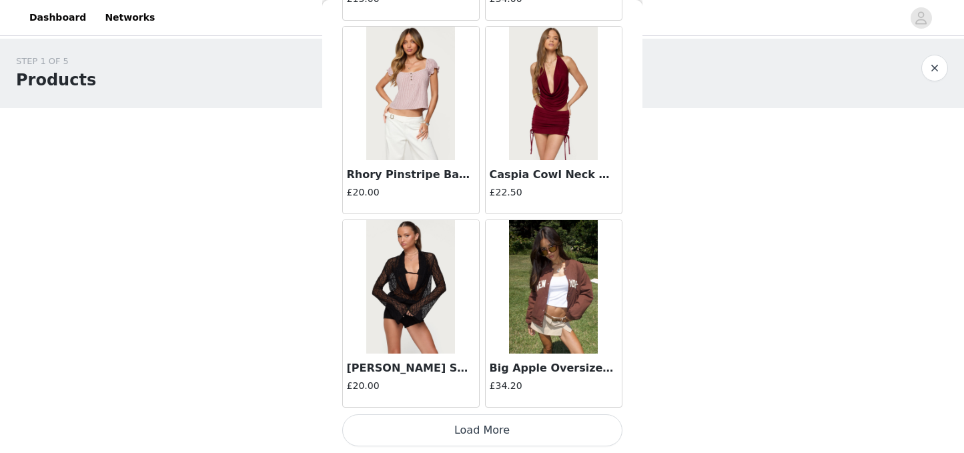
click at [490, 433] on button "Load More" at bounding box center [482, 430] width 280 height 32
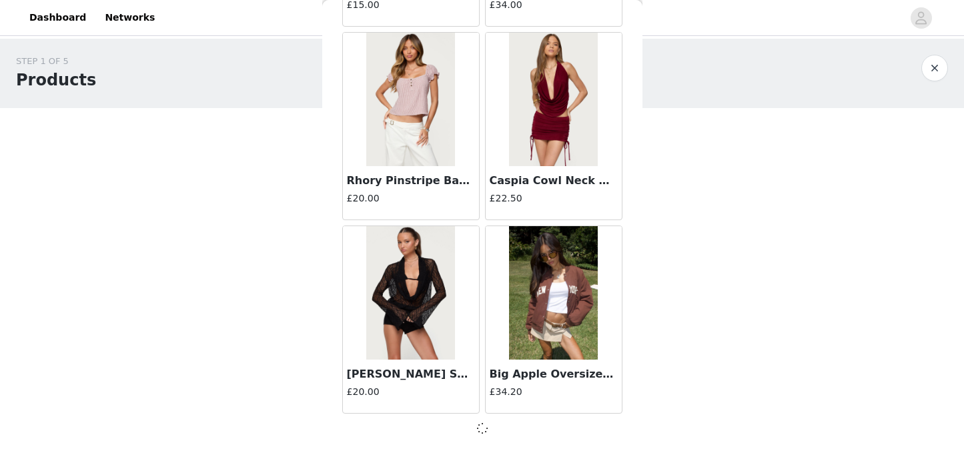
scroll to position [5452, 0]
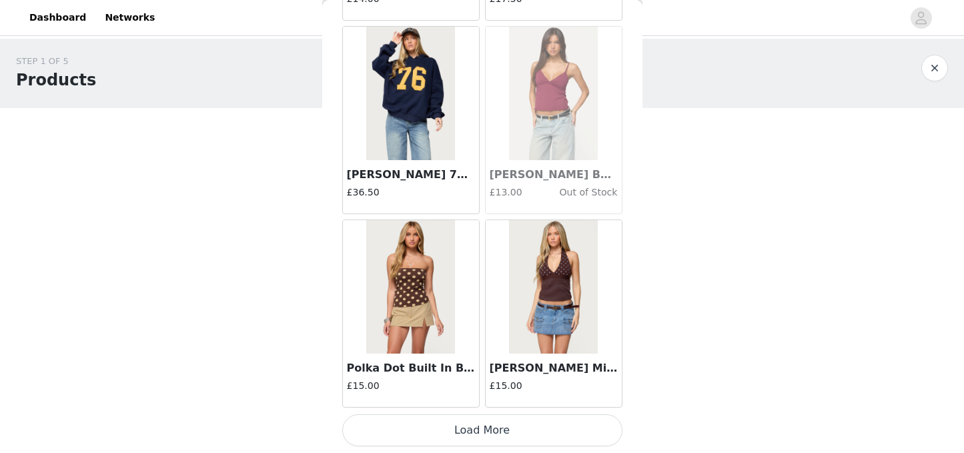
click at [494, 432] on button "Load More" at bounding box center [482, 430] width 280 height 32
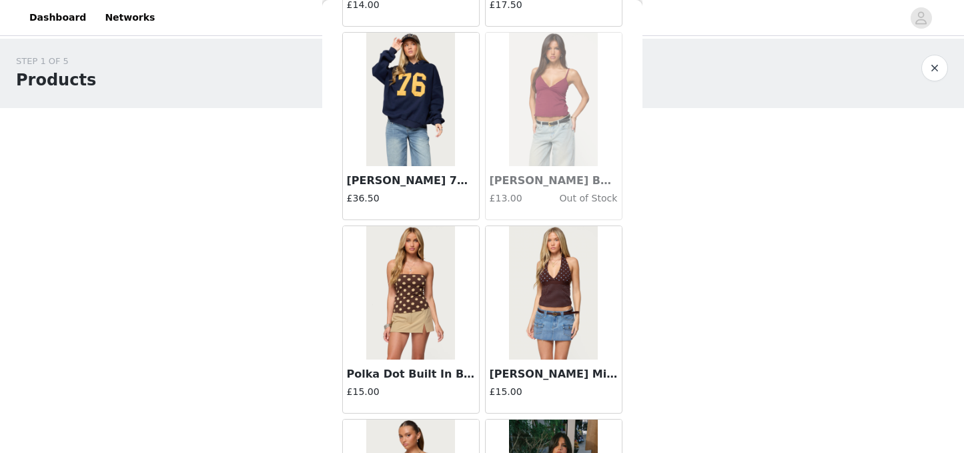
scroll to position [7393, 0]
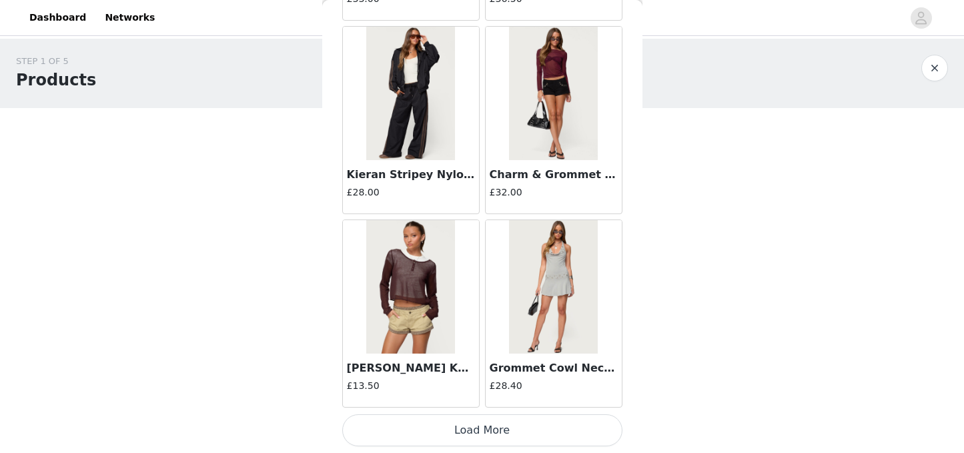
click at [498, 438] on button "Load More" at bounding box center [482, 430] width 280 height 32
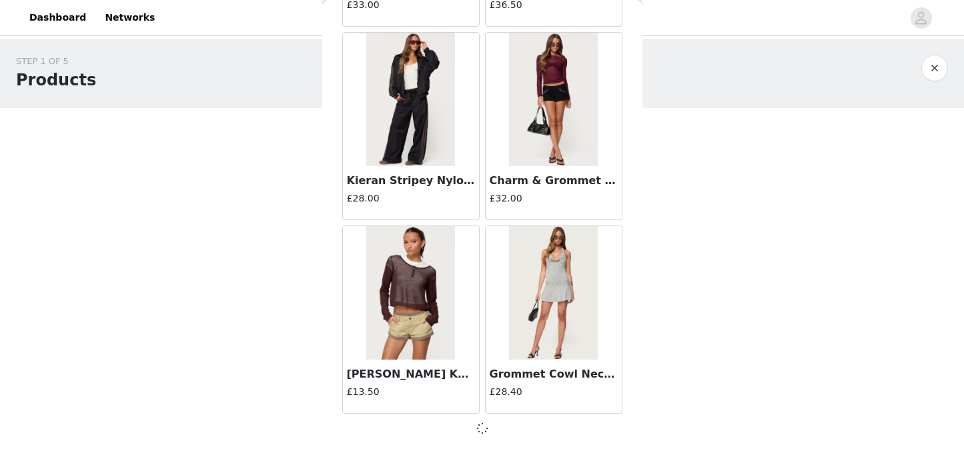
scroll to position [9322, 0]
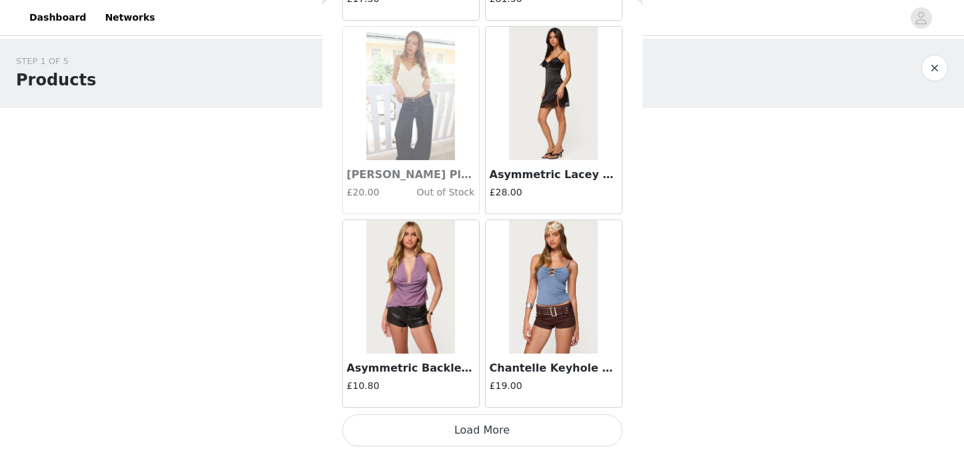
click at [488, 432] on button "Load More" at bounding box center [482, 430] width 280 height 32
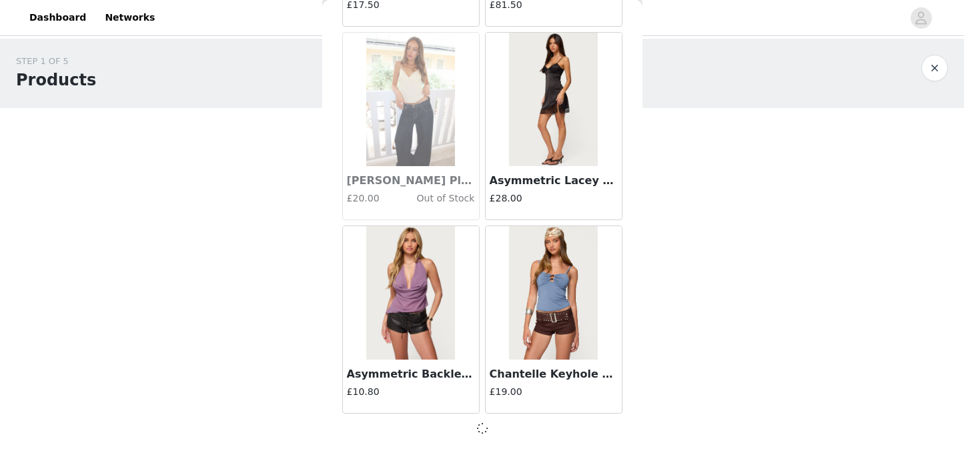
scroll to position [11257, 0]
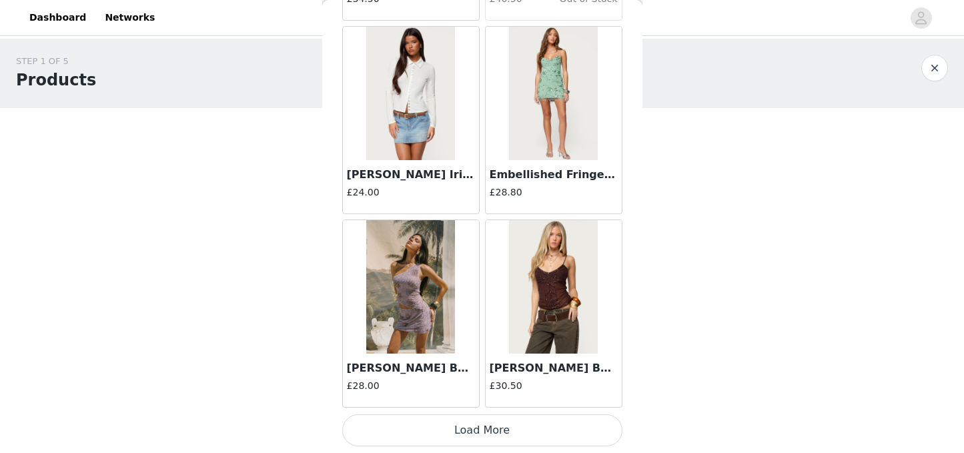
click at [483, 438] on button "Load More" at bounding box center [482, 430] width 280 height 32
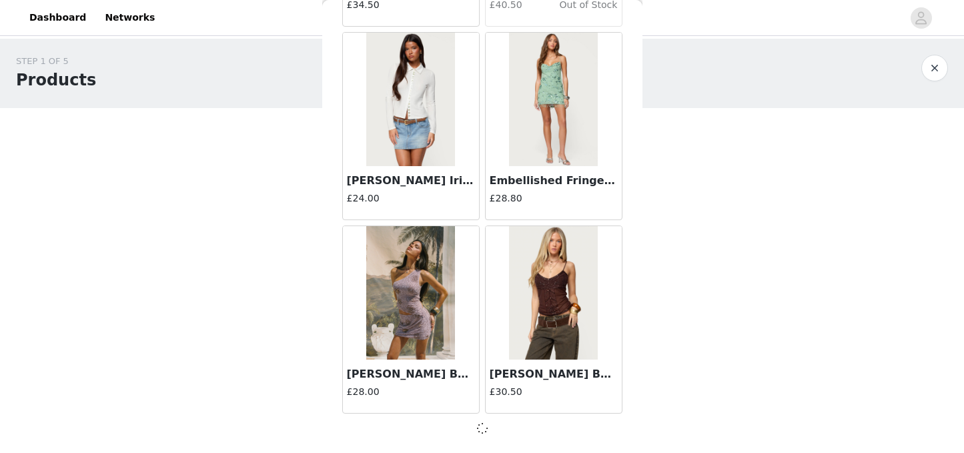
scroll to position [13197, 0]
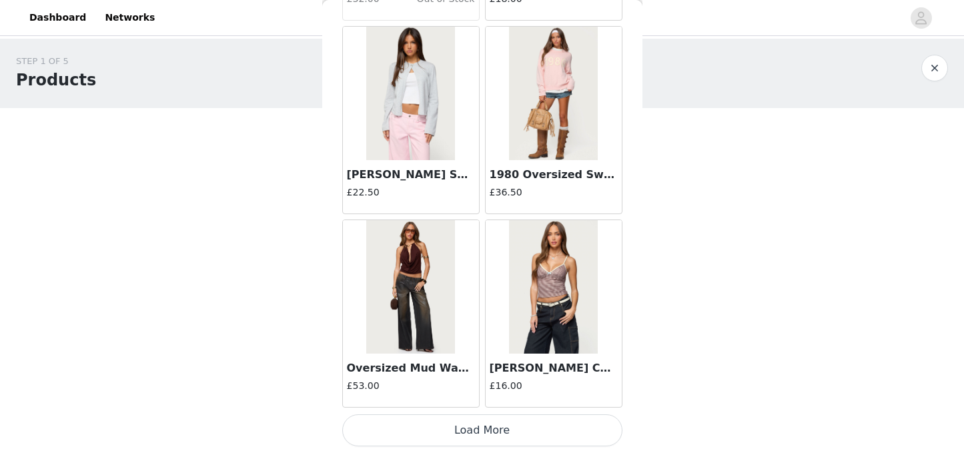
click at [494, 440] on button "Load More" at bounding box center [482, 430] width 280 height 32
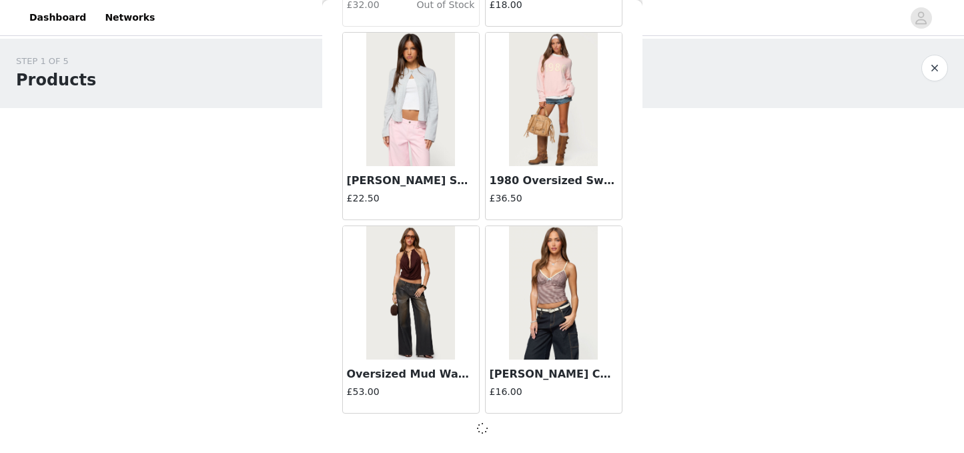
scroll to position [15126, 0]
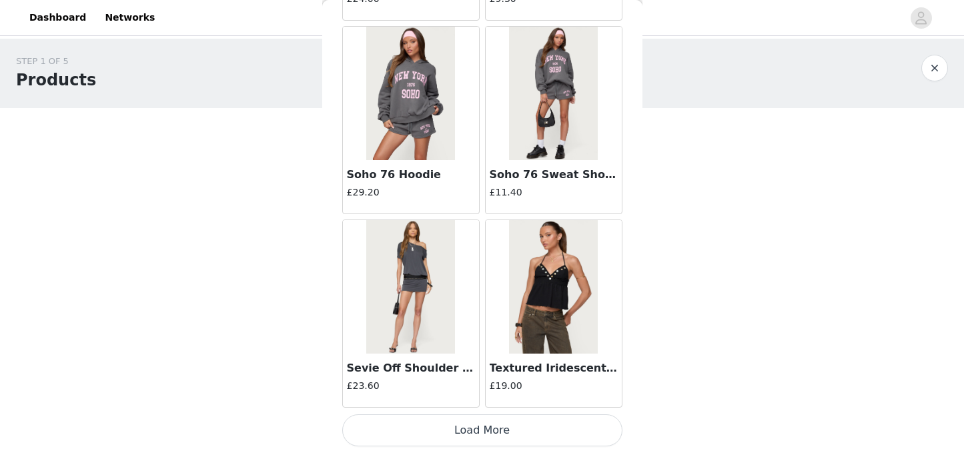
click at [476, 430] on button "Load More" at bounding box center [482, 430] width 280 height 32
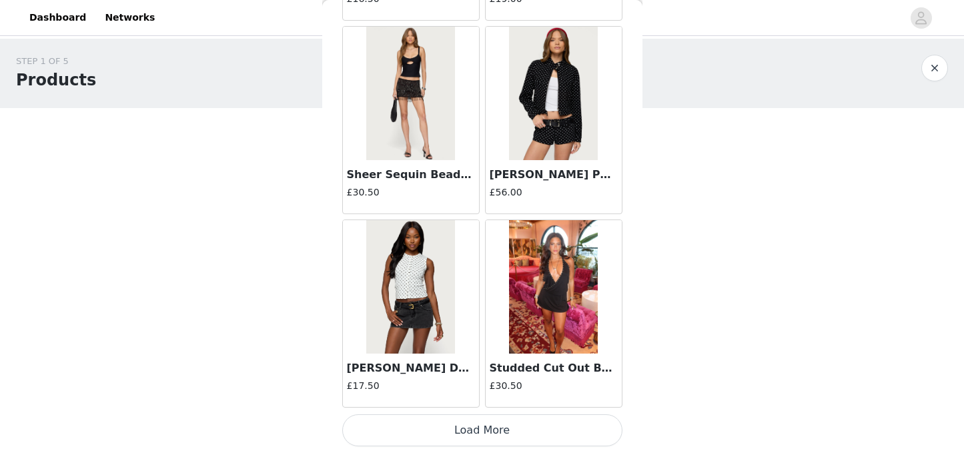
click at [492, 433] on button "Load More" at bounding box center [482, 430] width 280 height 32
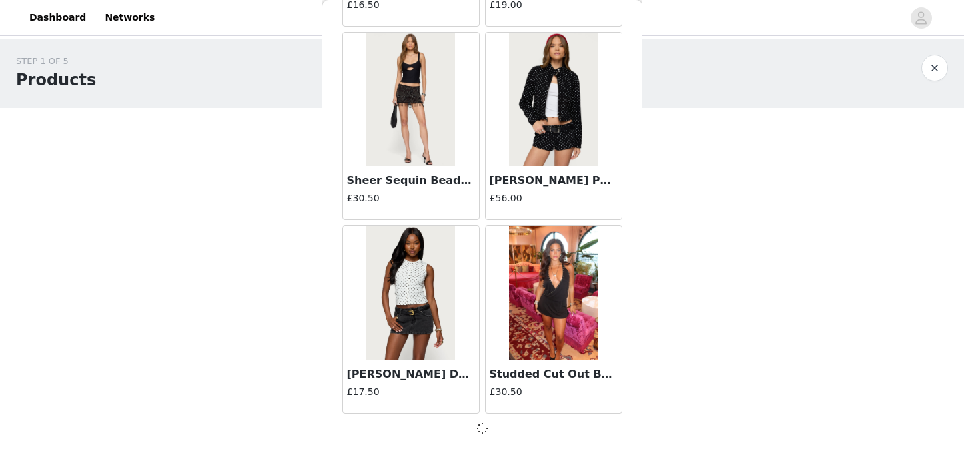
scroll to position [18996, 0]
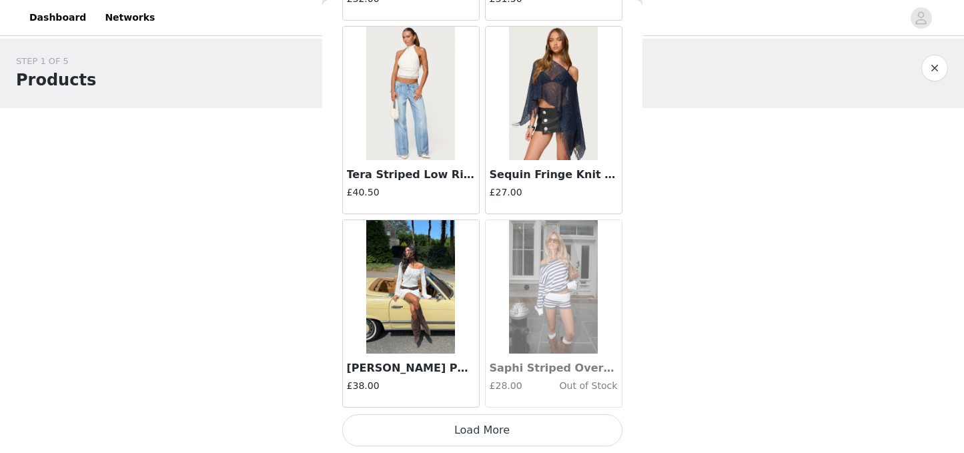
click at [475, 428] on button "Load More" at bounding box center [482, 430] width 280 height 32
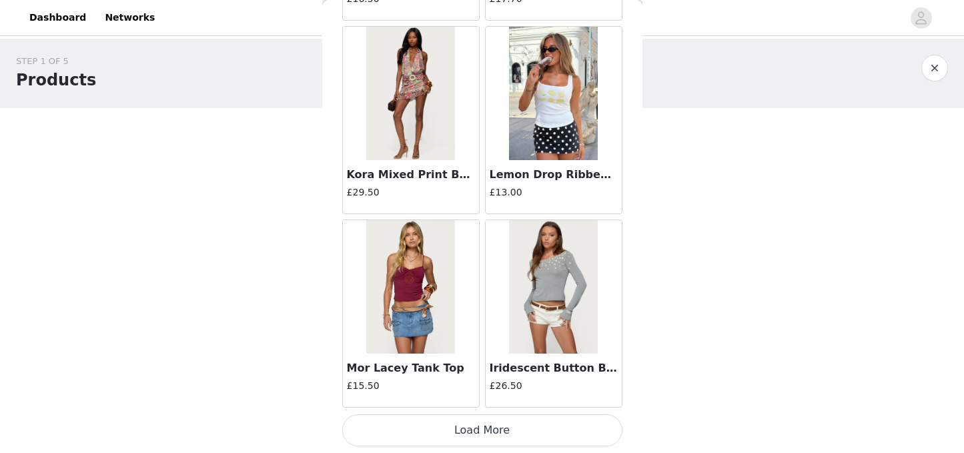
click at [497, 425] on button "Load More" at bounding box center [482, 430] width 280 height 32
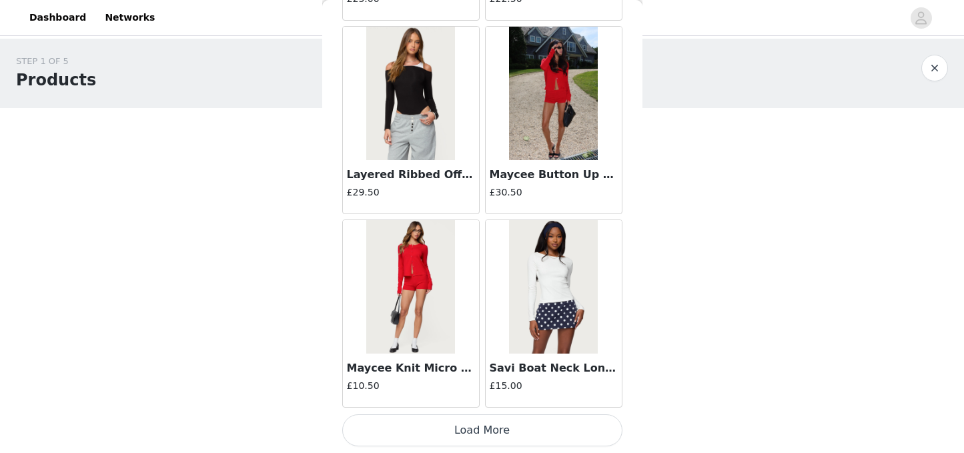
click at [488, 438] on button "Load More" at bounding box center [482, 430] width 280 height 32
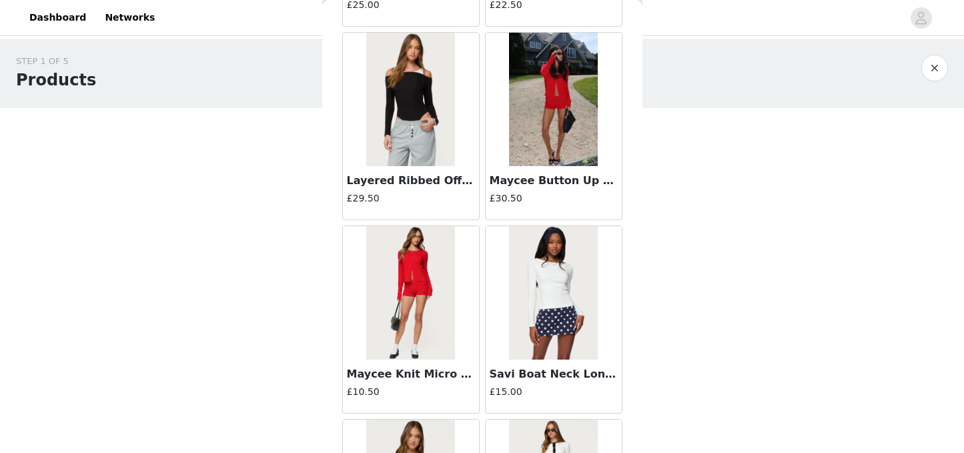
scroll to position [24806, 0]
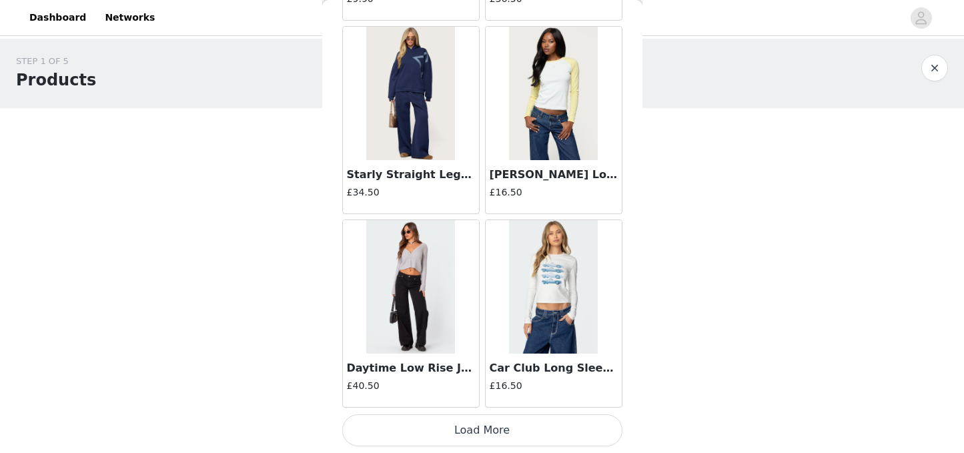
click at [476, 426] on button "Load More" at bounding box center [482, 430] width 280 height 32
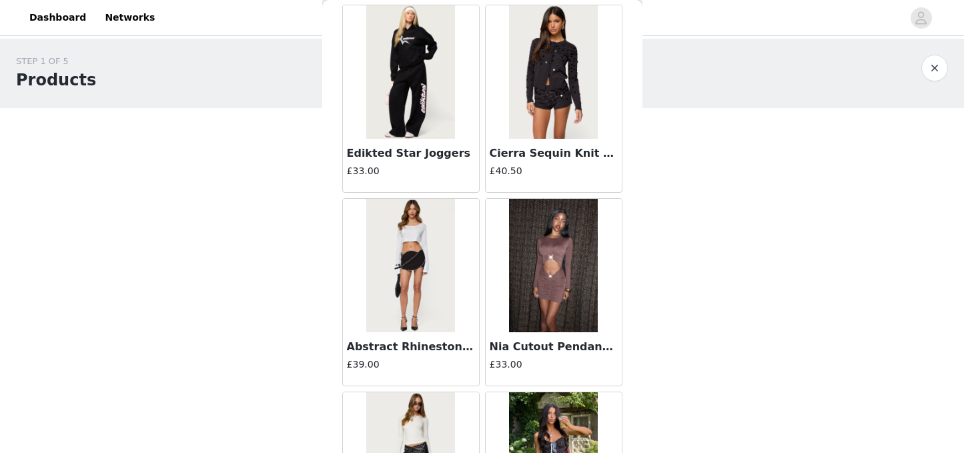
scroll to position [28676, 0]
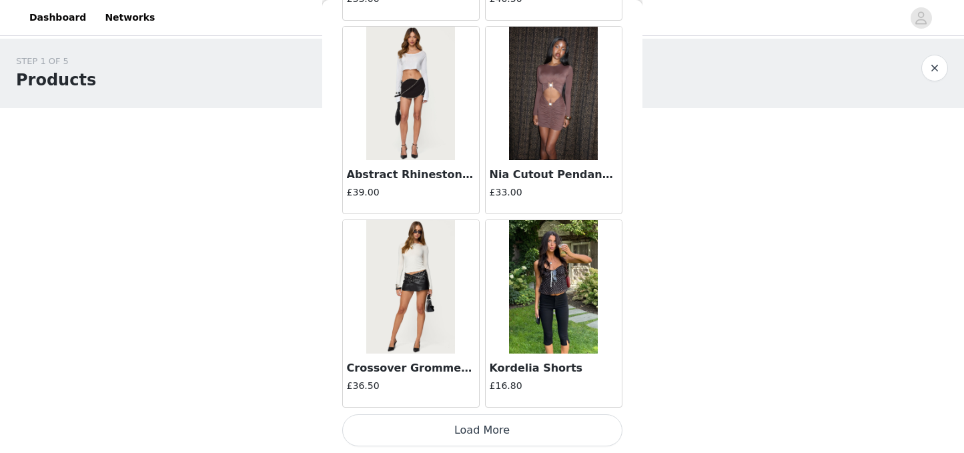
click at [457, 429] on button "Load More" at bounding box center [482, 430] width 280 height 32
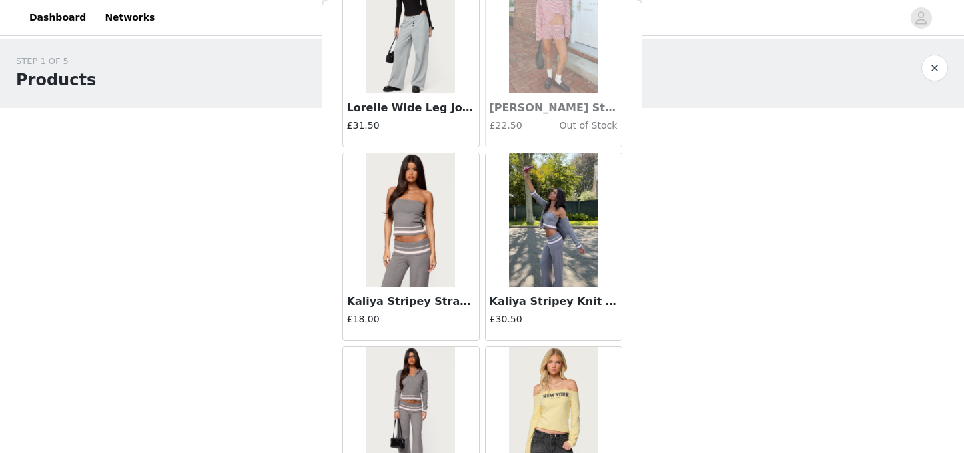
scroll to position [30611, 0]
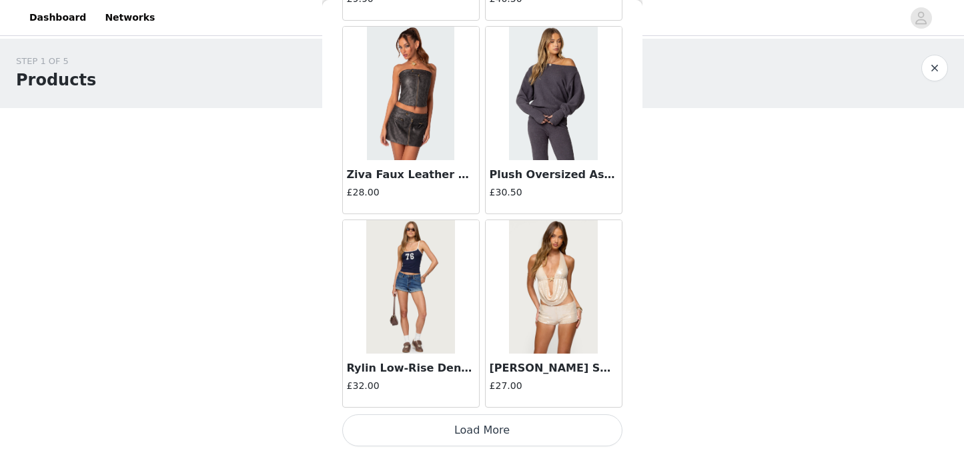
click at [468, 434] on button "Load More" at bounding box center [482, 430] width 280 height 32
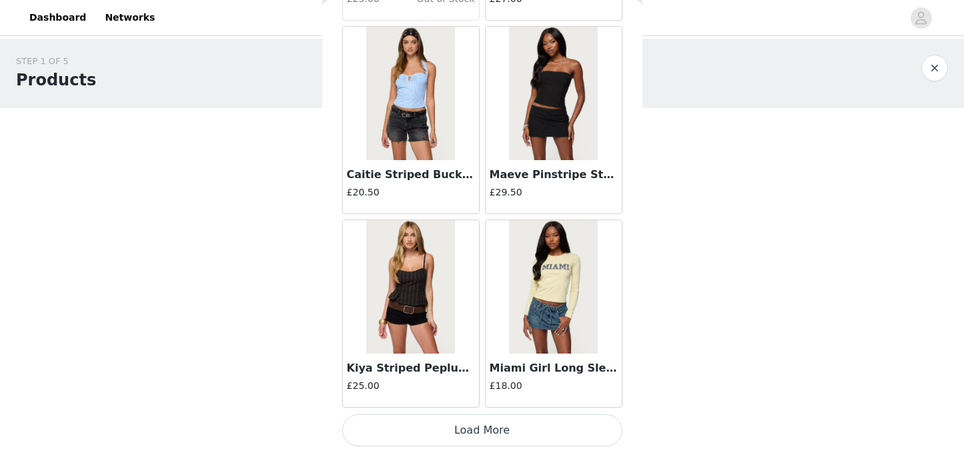
click at [471, 426] on button "Load More" at bounding box center [482, 430] width 280 height 32
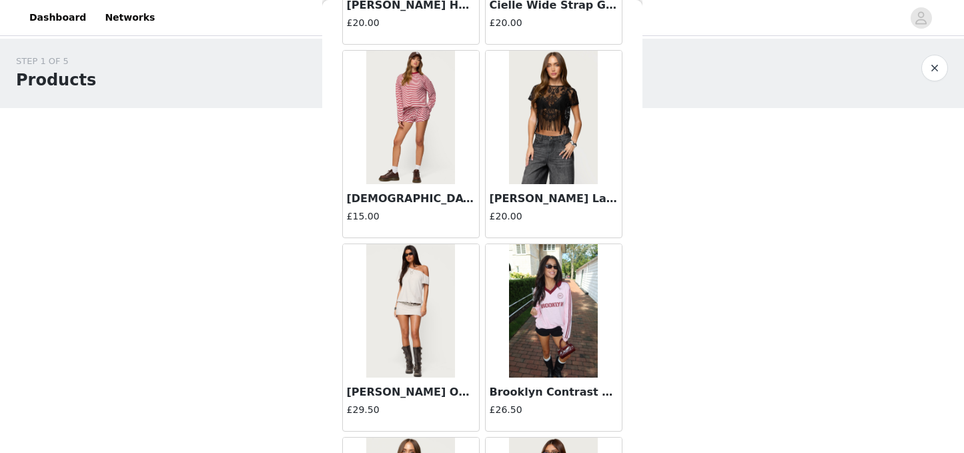
scroll to position [34480, 0]
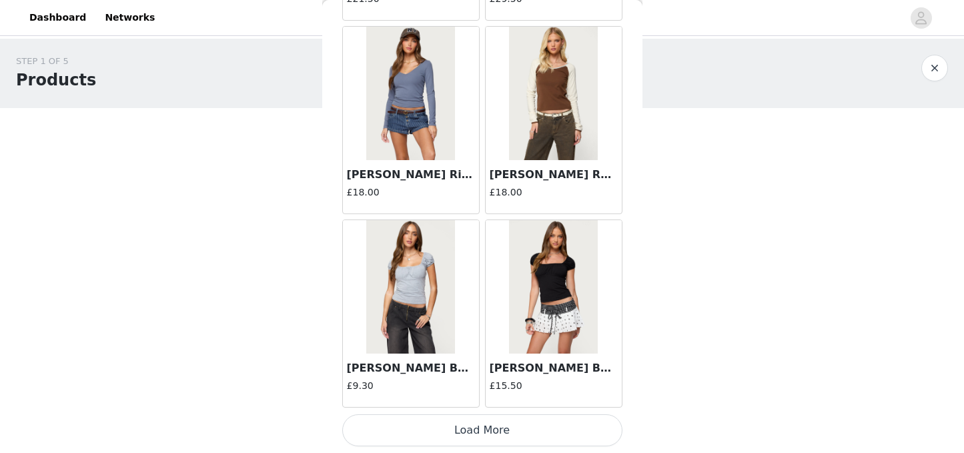
click at [464, 422] on button "Load More" at bounding box center [482, 430] width 280 height 32
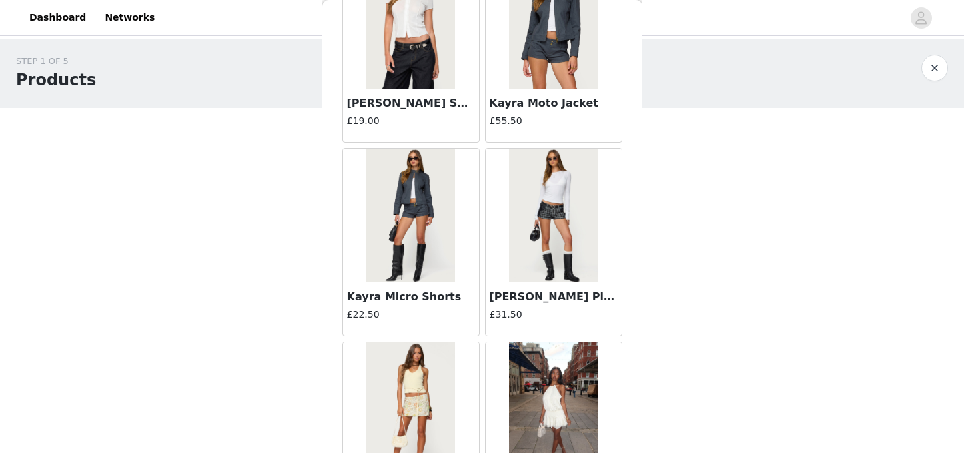
scroll to position [36415, 0]
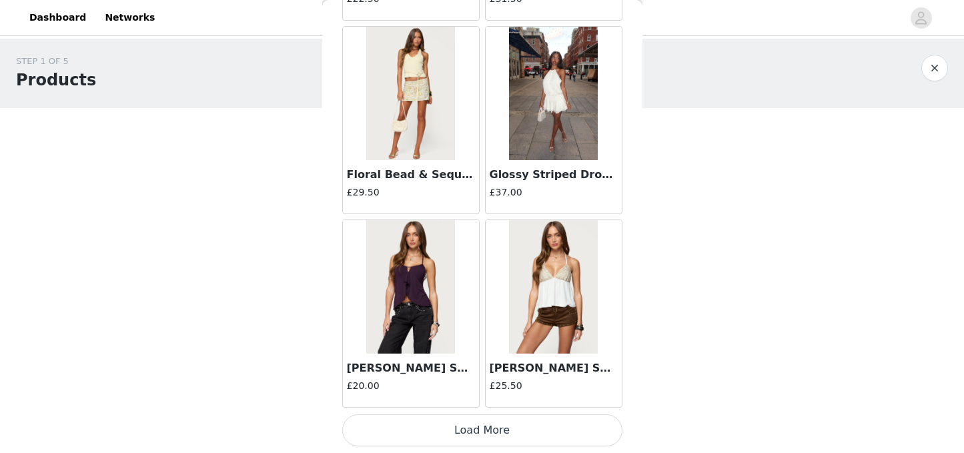
click at [460, 431] on button "Load More" at bounding box center [482, 430] width 280 height 32
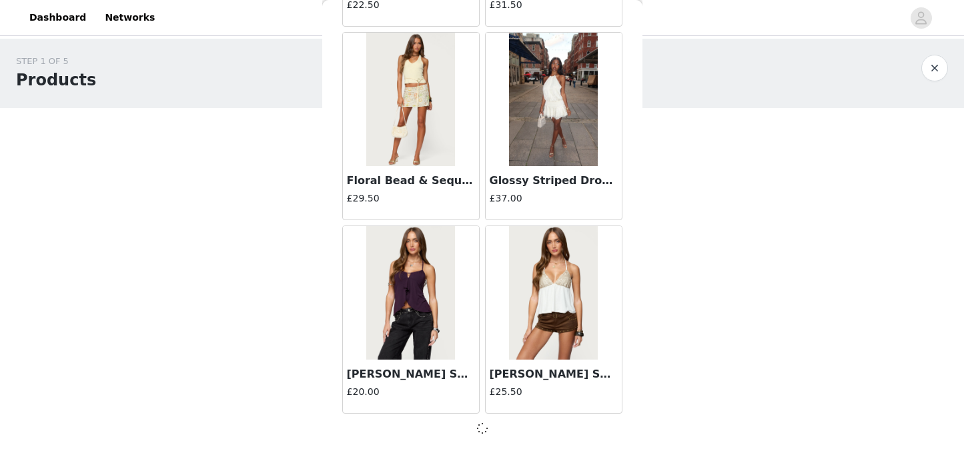
scroll to position [36409, 0]
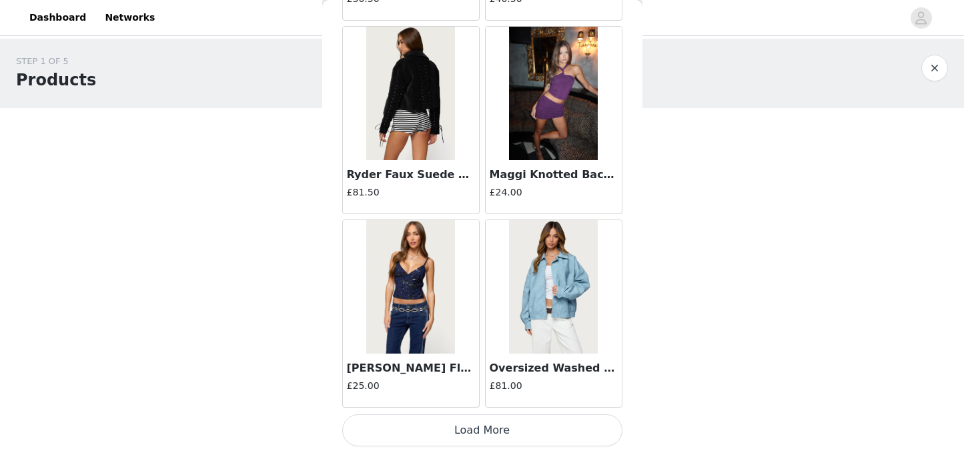
click at [471, 438] on button "Load More" at bounding box center [482, 430] width 280 height 32
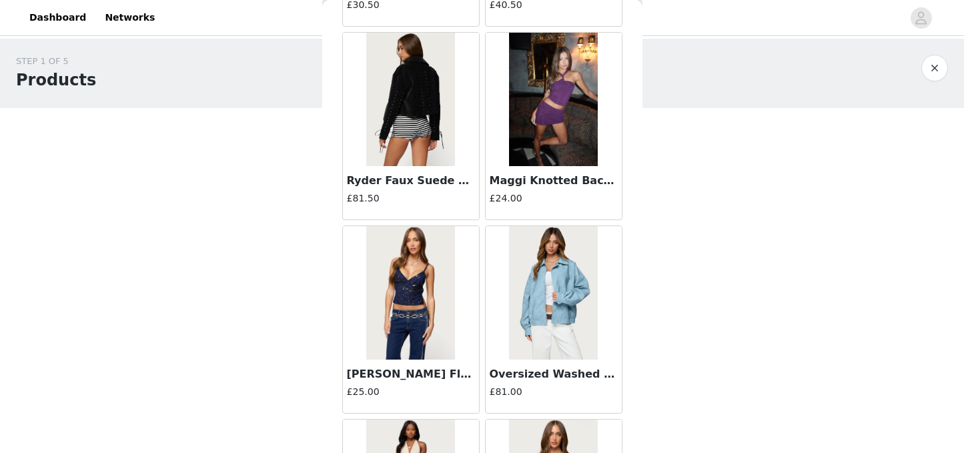
scroll to position [38350, 0]
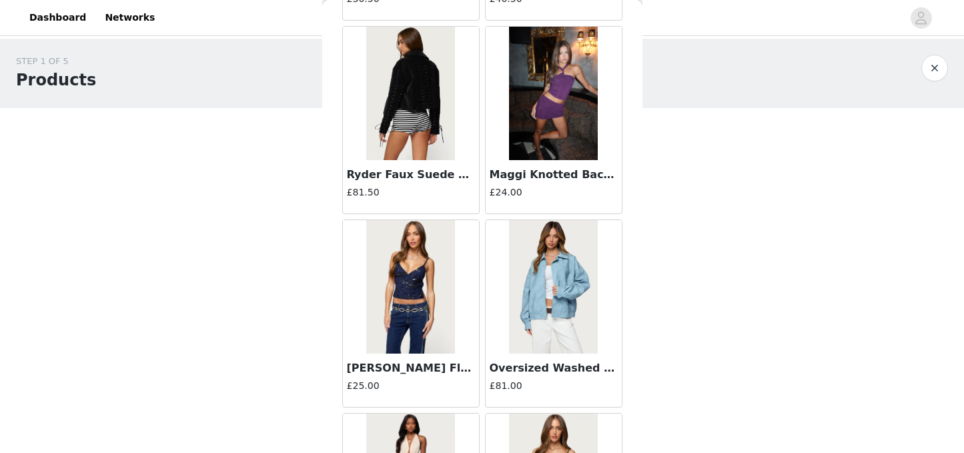
click at [345, 191] on div "Ryder Faux Suede Biker Jacket £81.50" at bounding box center [411, 186] width 136 height 53
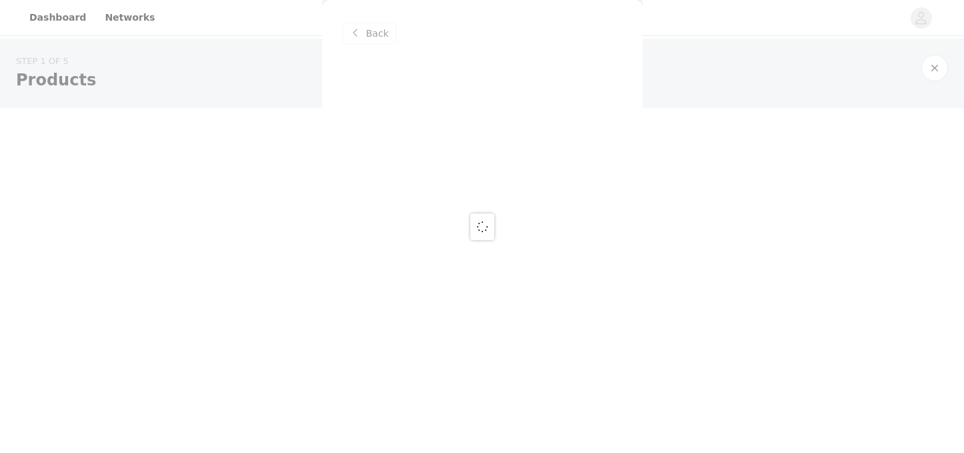
scroll to position [0, 0]
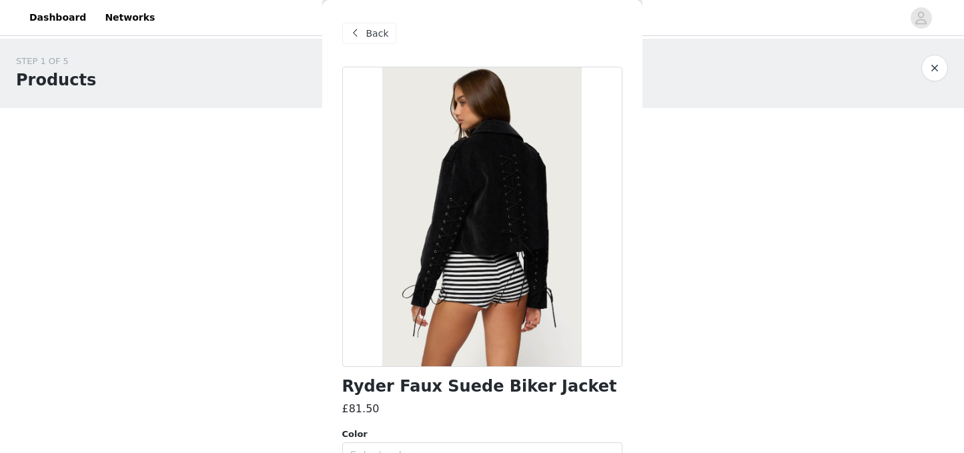
click at [367, 32] on span "Back" at bounding box center [377, 34] width 23 height 14
